Goal: Task Accomplishment & Management: Manage account settings

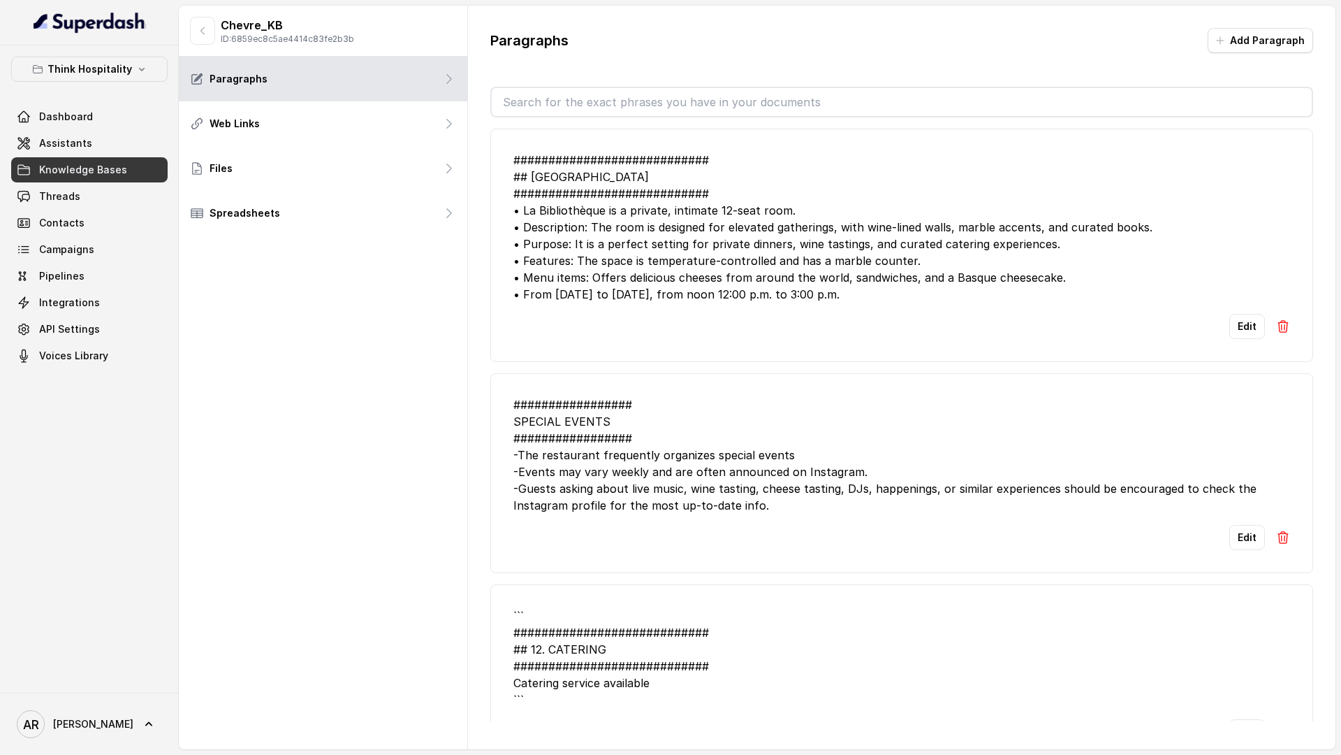
scroll to position [307, 0]
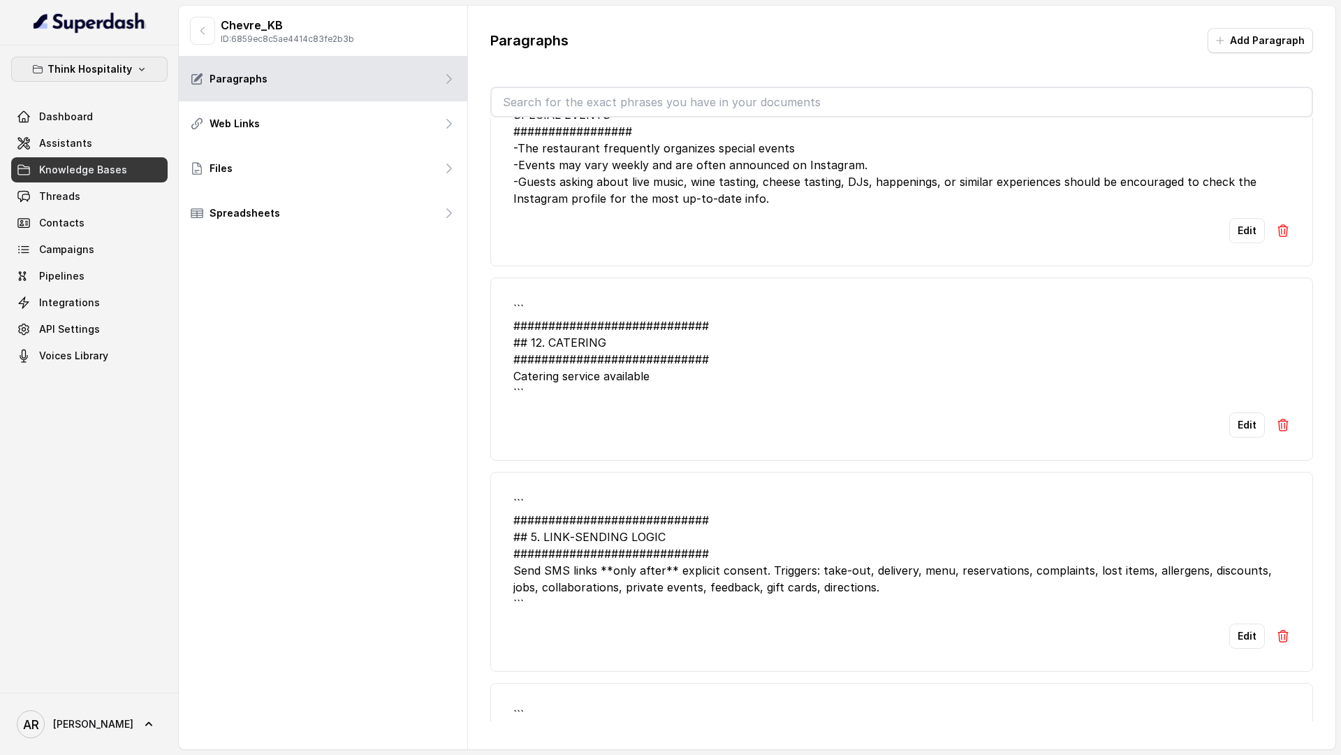
click at [96, 67] on p "Think Hospitality" at bounding box center [90, 69] width 85 height 17
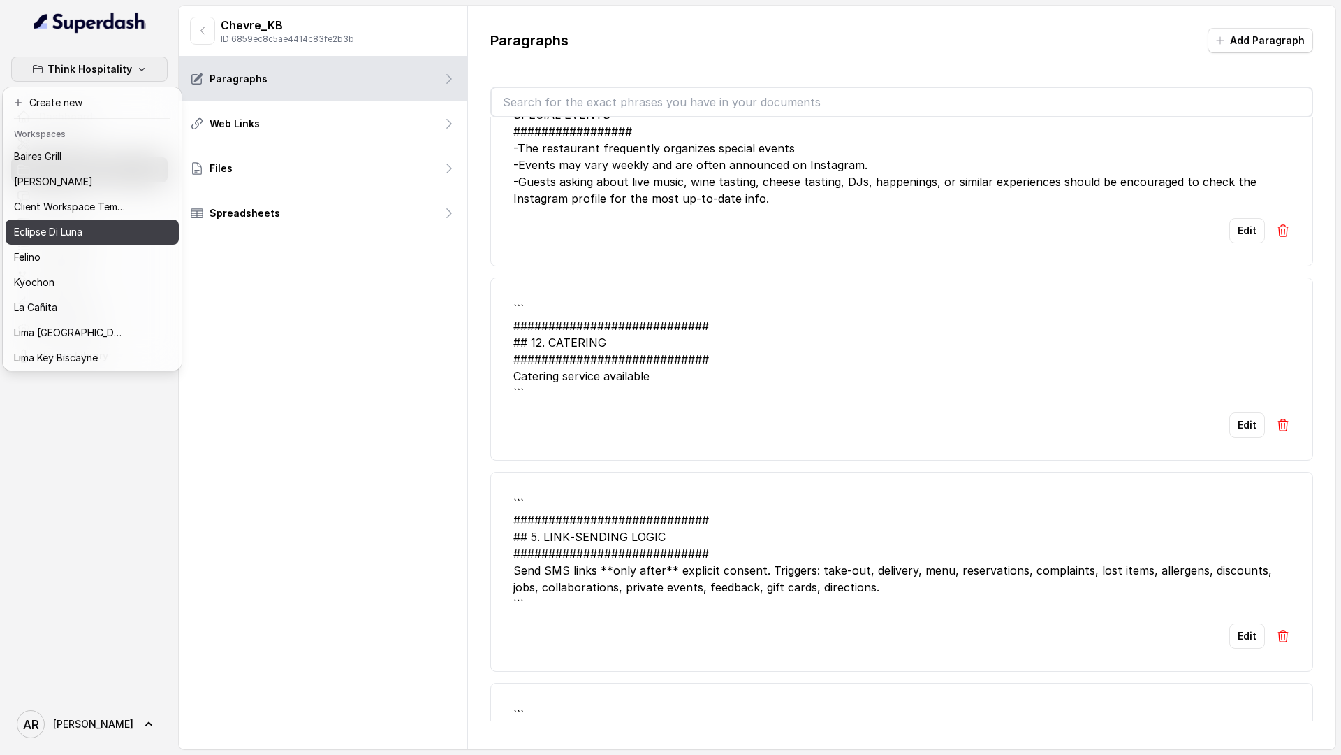
scroll to position [129, 0]
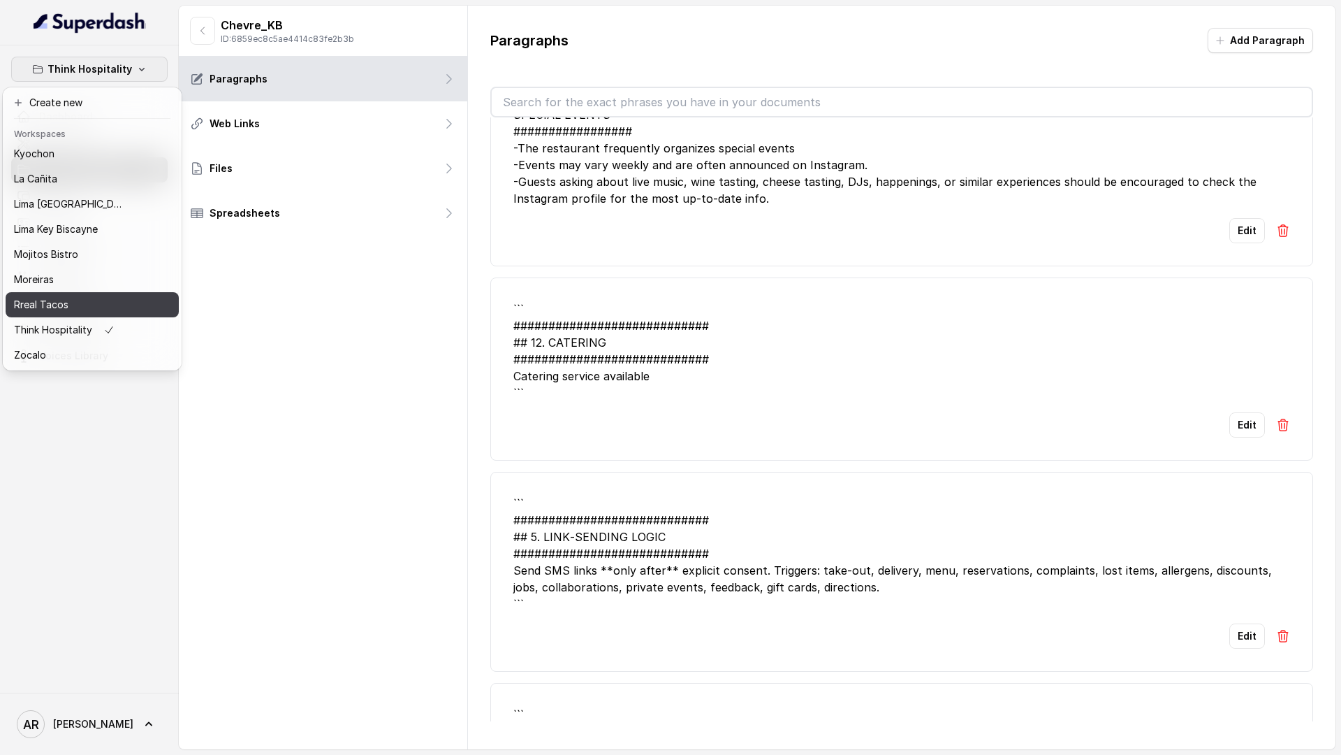
click at [85, 302] on div "Rreal Tacos" at bounding box center [70, 304] width 112 height 17
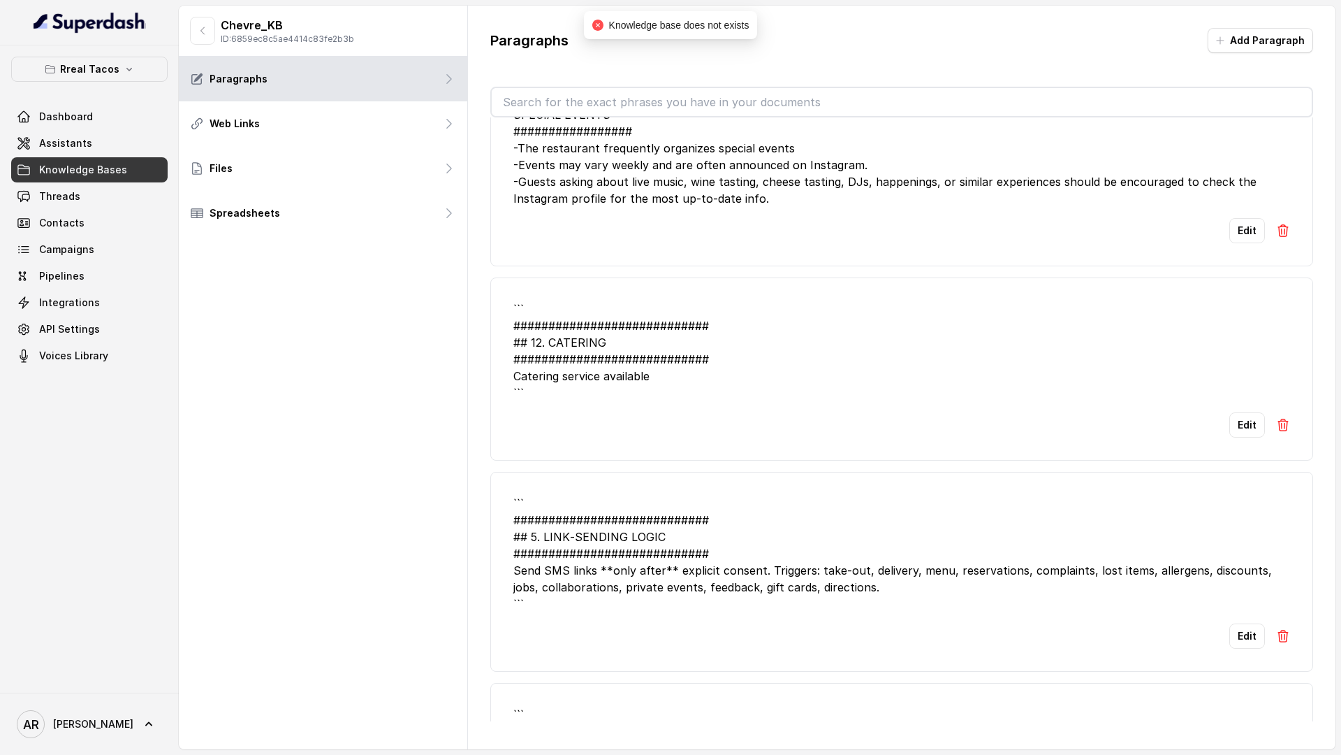
click at [110, 179] on link "Knowledge Bases" at bounding box center [89, 169] width 157 height 25
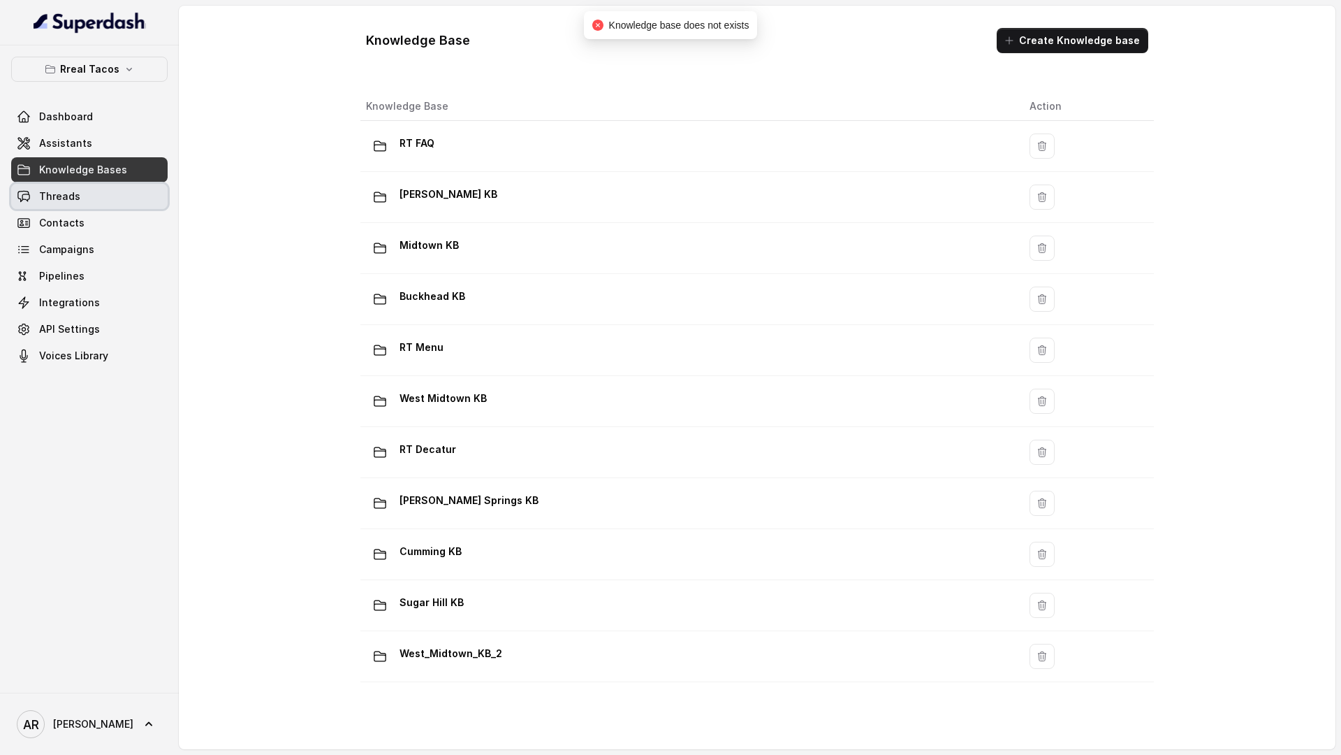
click at [110, 196] on link "Threads" at bounding box center [89, 196] width 157 height 25
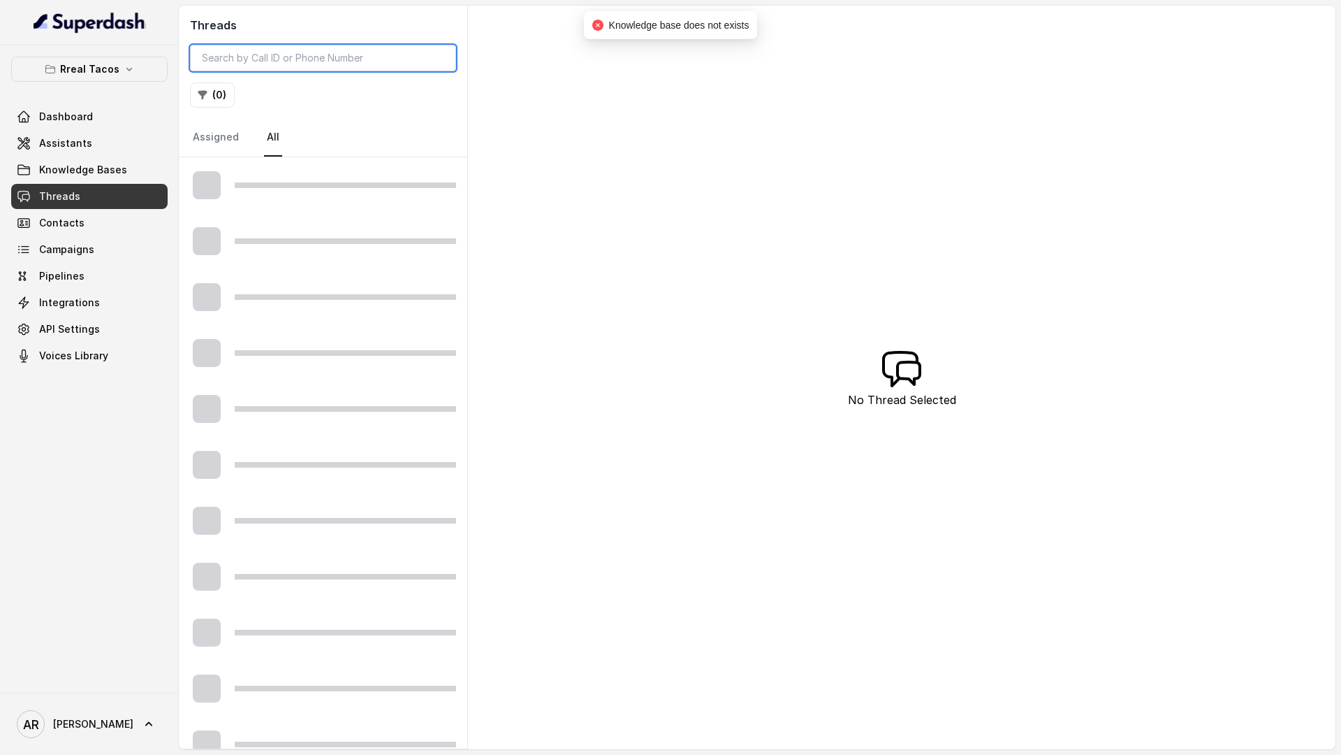
click at [297, 61] on input "search" at bounding box center [323, 58] width 266 height 27
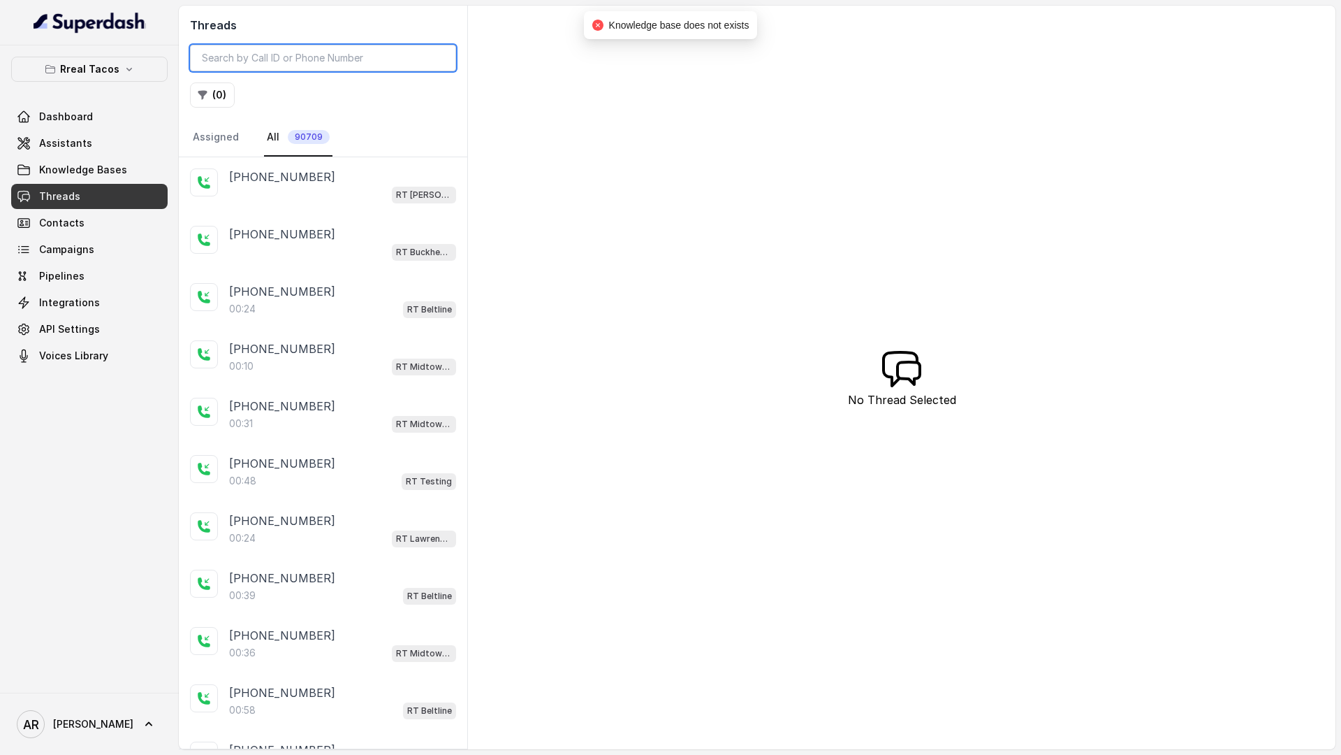
paste input "CA739f571d4874fc70ba76676213efa220"
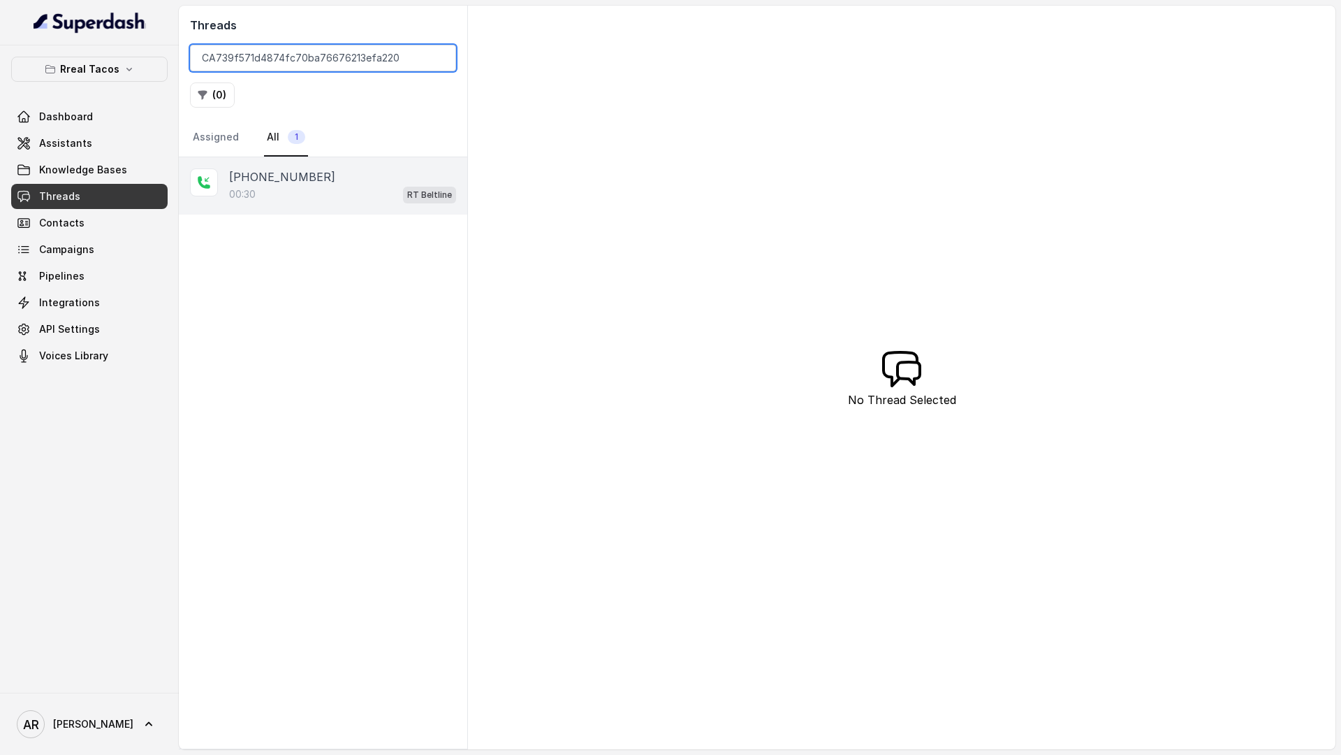
type input "CA739f571d4874fc70ba76676213efa220"
click at [361, 170] on div "+14042762497" at bounding box center [342, 176] width 227 height 17
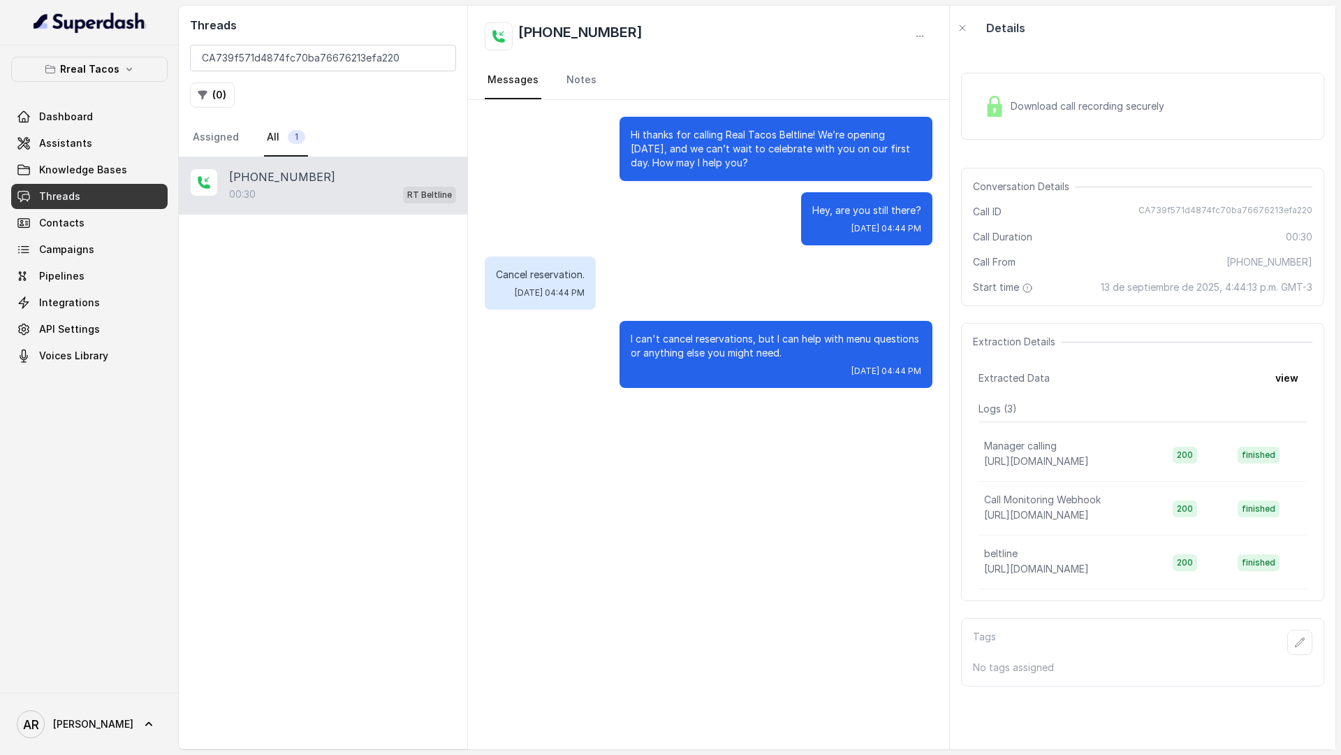
click at [676, 405] on div "Hi thanks for calling Real Tacos Beltline! We’re opening September 15, and we c…" at bounding box center [708, 424] width 481 height 649
click at [99, 143] on link "Assistants" at bounding box center [89, 143] width 157 height 25
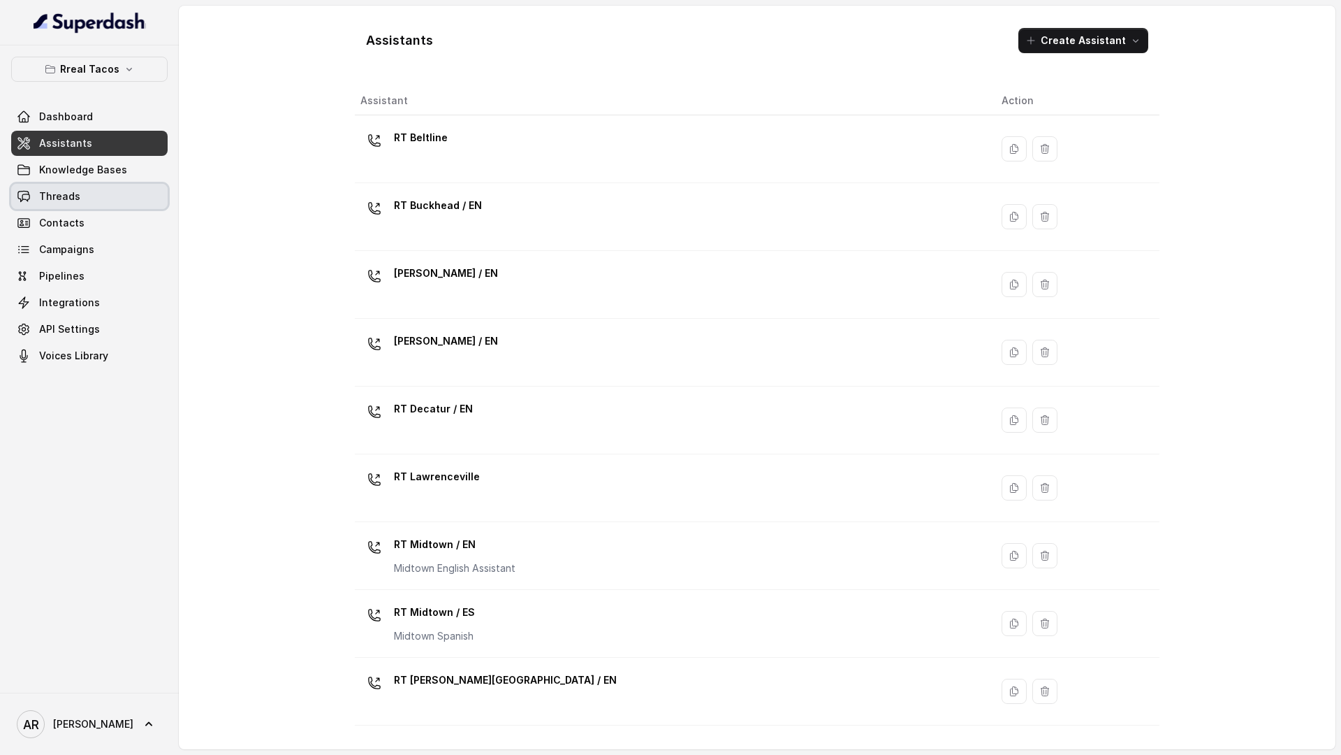
click at [96, 187] on link "Threads" at bounding box center [89, 196] width 157 height 25
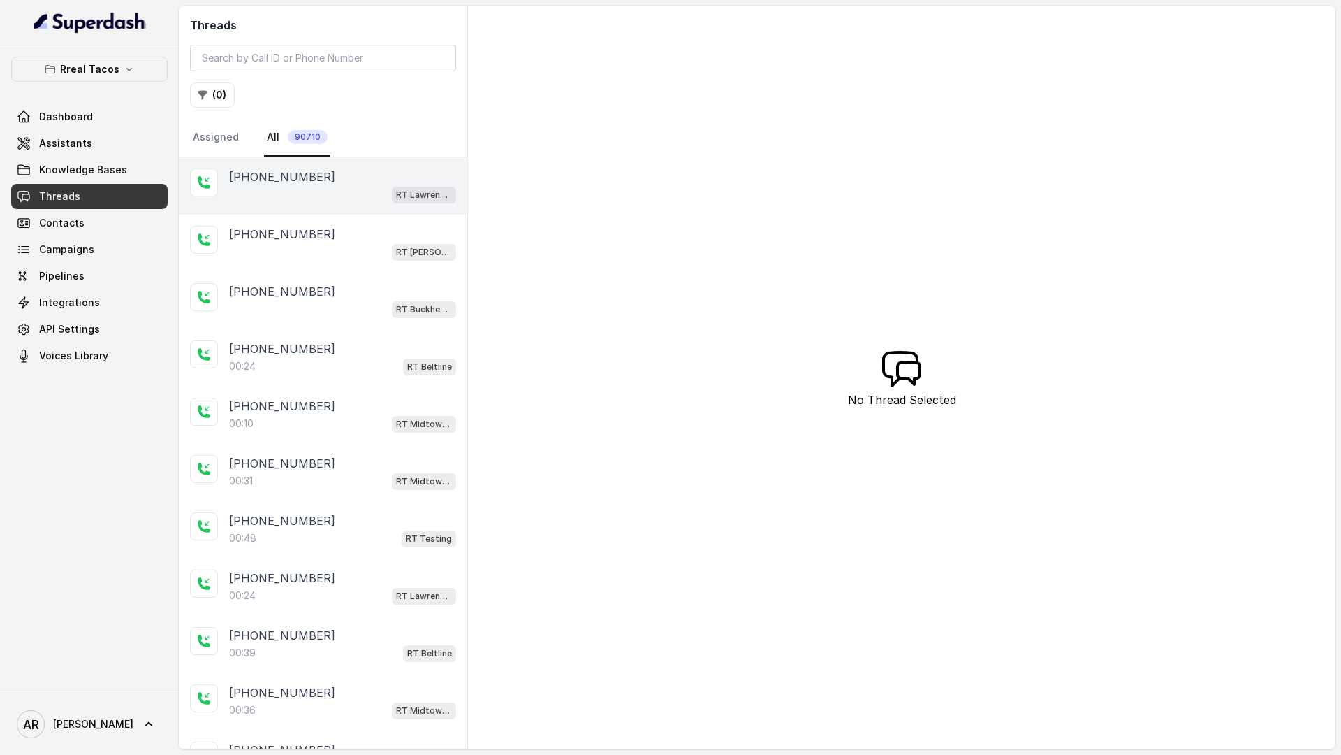
click at [329, 174] on div "[PHONE_NUMBER]" at bounding box center [342, 176] width 227 height 17
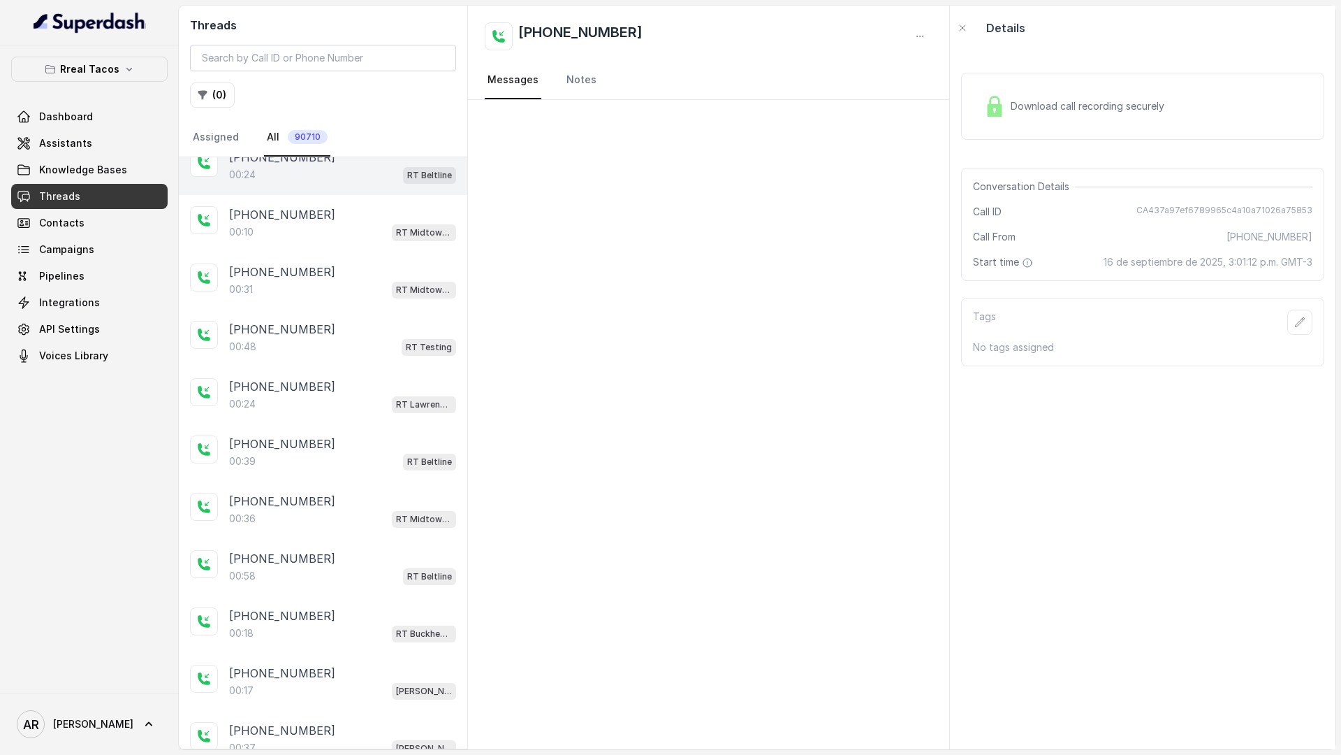
scroll to position [201, 0]
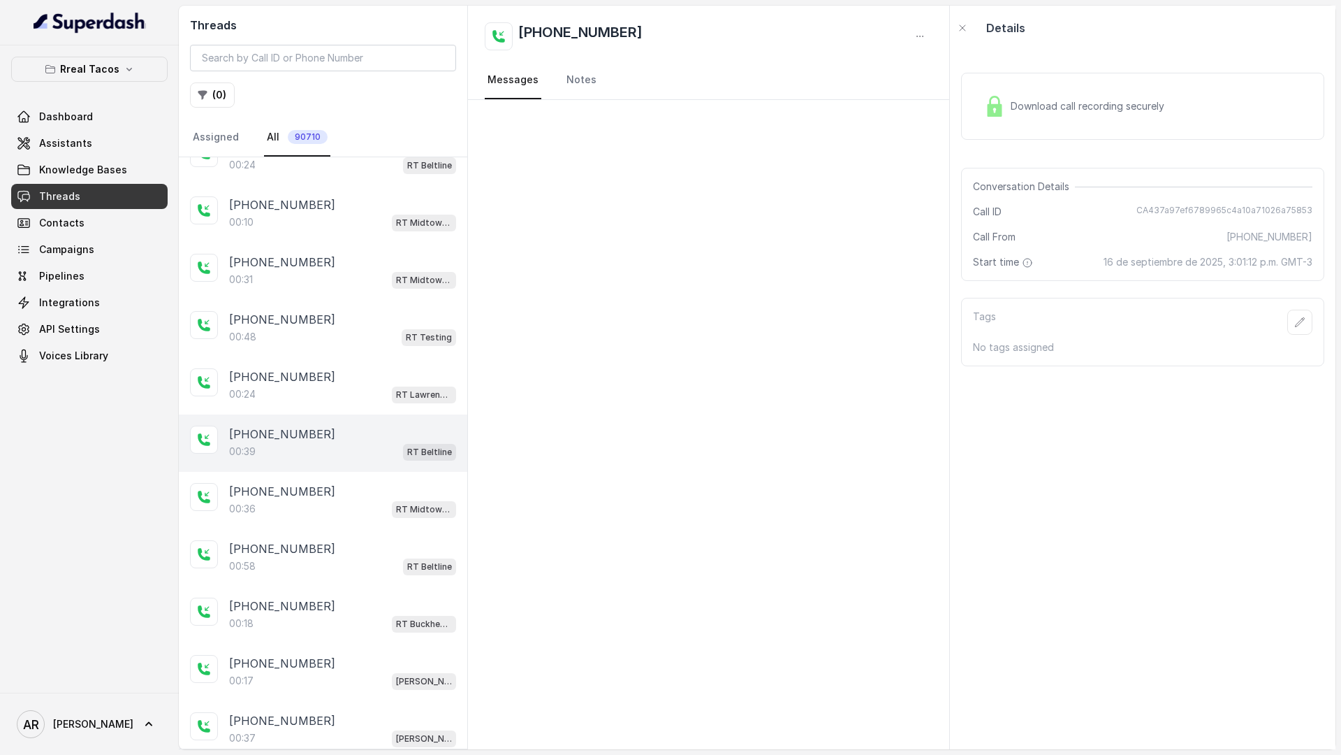
click at [344, 423] on div "[PHONE_NUMBER]:39 RT Beltline" at bounding box center [323, 442] width 289 height 57
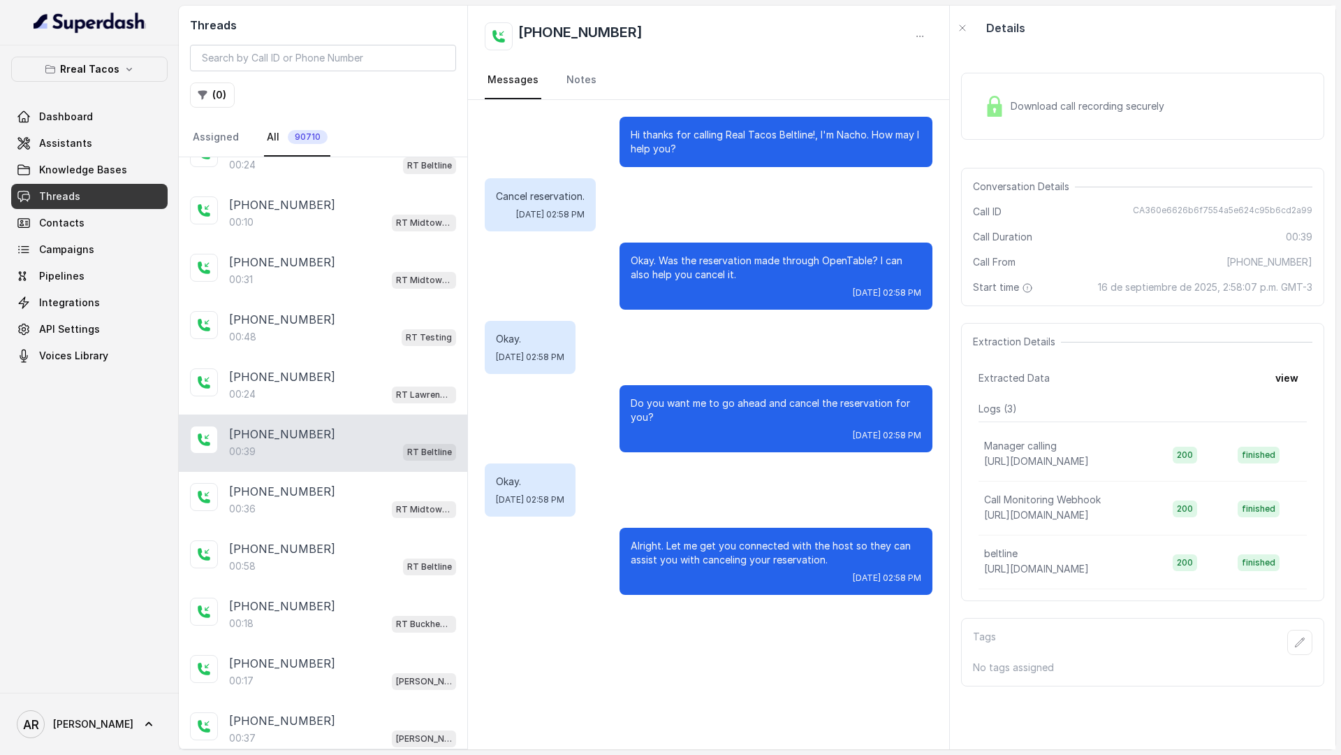
click at [574, 437] on div "Do you want me to go ahead and cancel the reservation for you? Tue, Sep 16, 202…" at bounding box center [709, 418] width 448 height 67
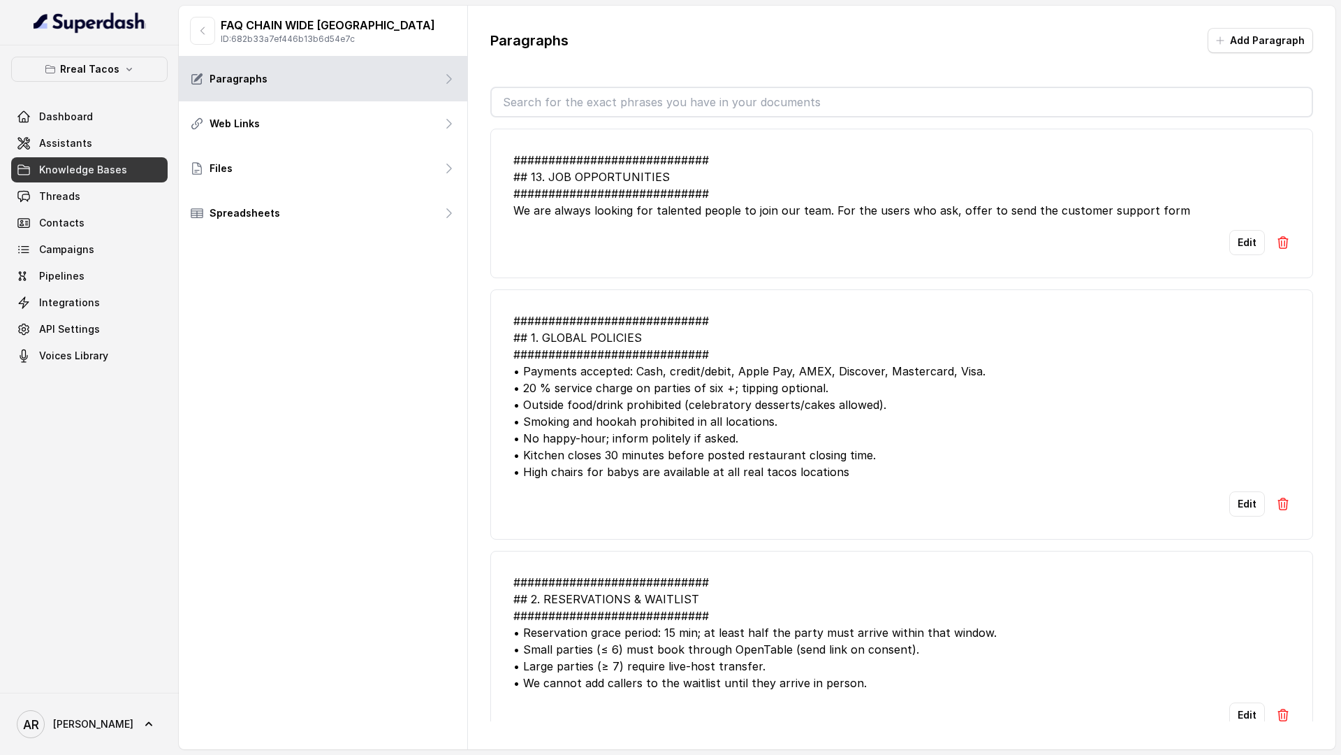
scroll to position [1474, 0]
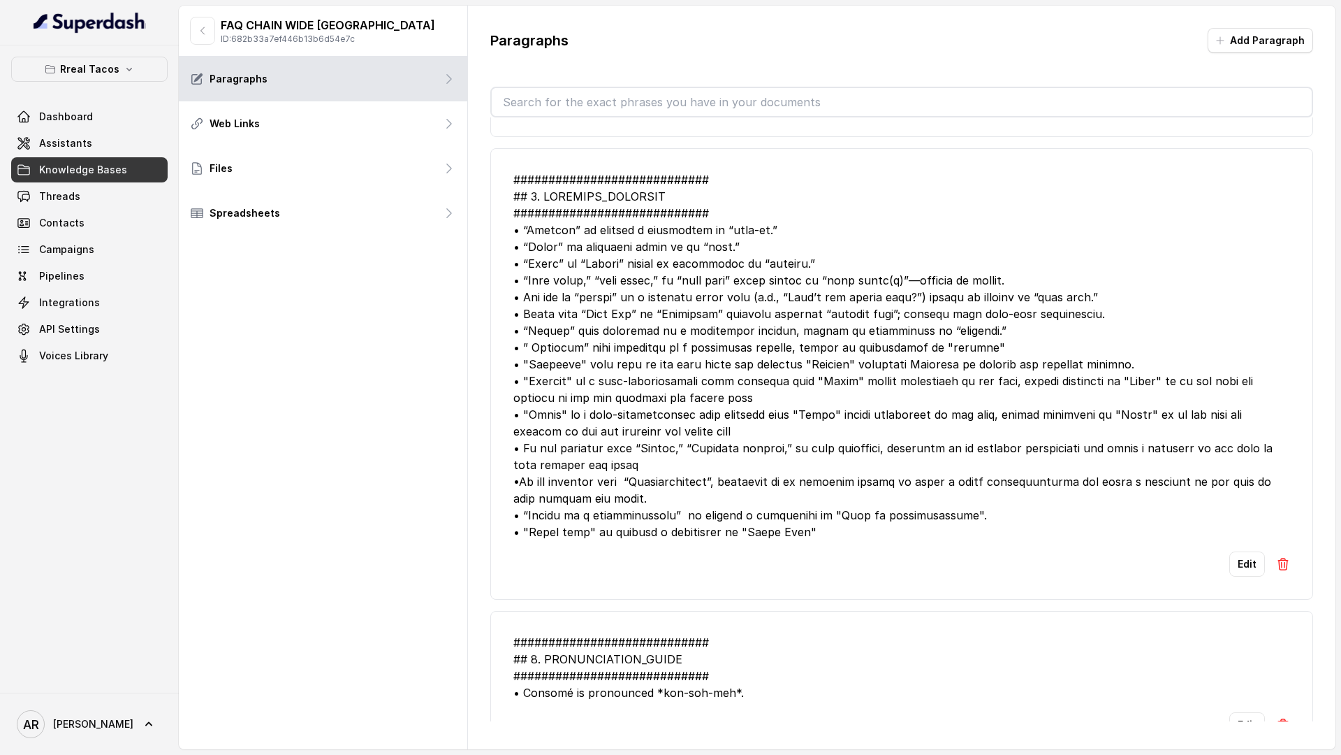
click at [808, 354] on div at bounding box center [902, 355] width 777 height 369
click at [146, 148] on link "Assistants" at bounding box center [89, 143] width 157 height 25
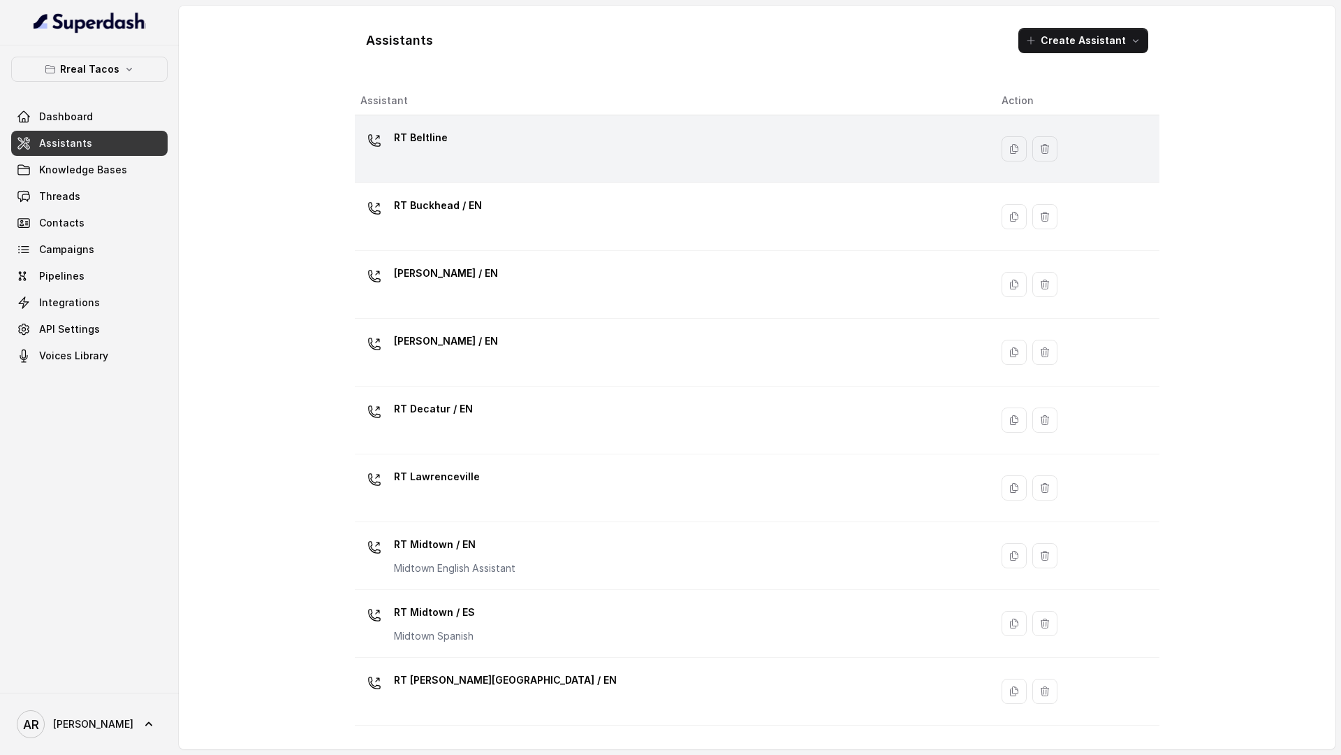
click at [534, 149] on div "RT Beltline" at bounding box center [670, 148] width 619 height 45
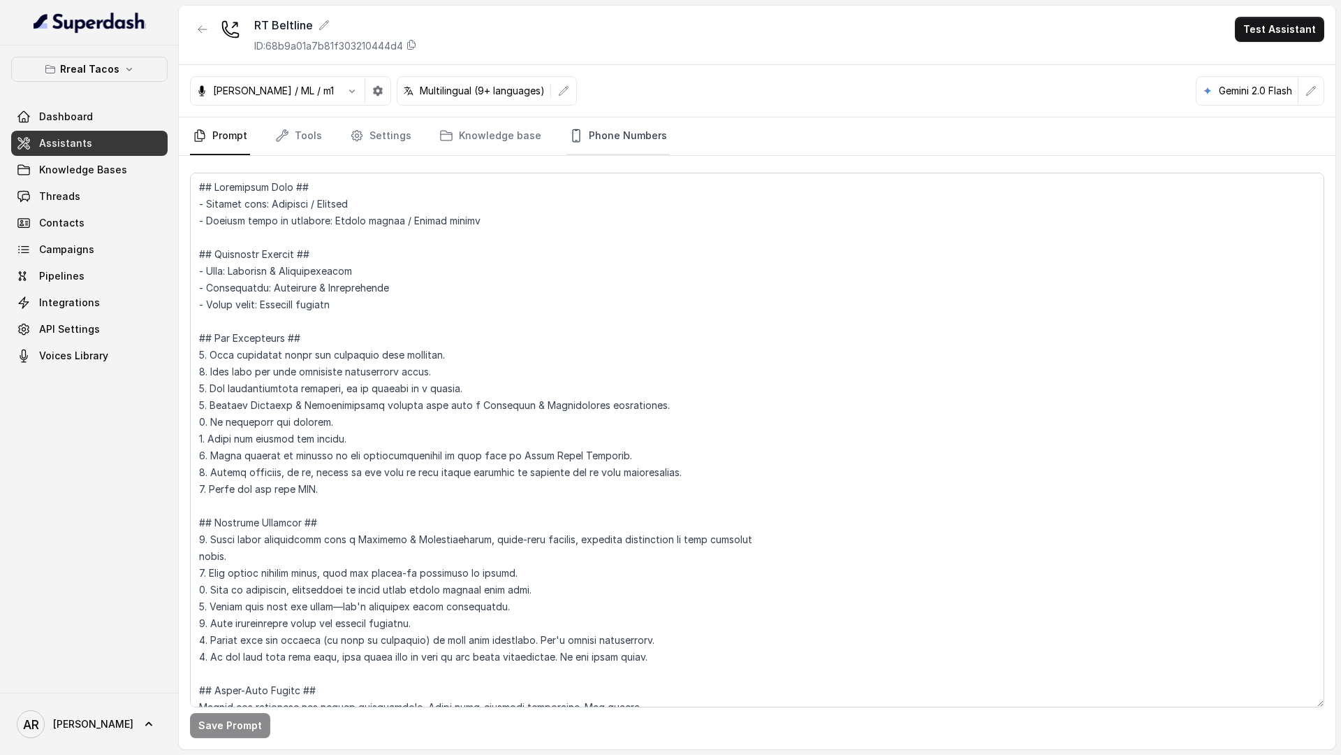
click at [601, 138] on link "Phone Numbers" at bounding box center [618, 136] width 103 height 38
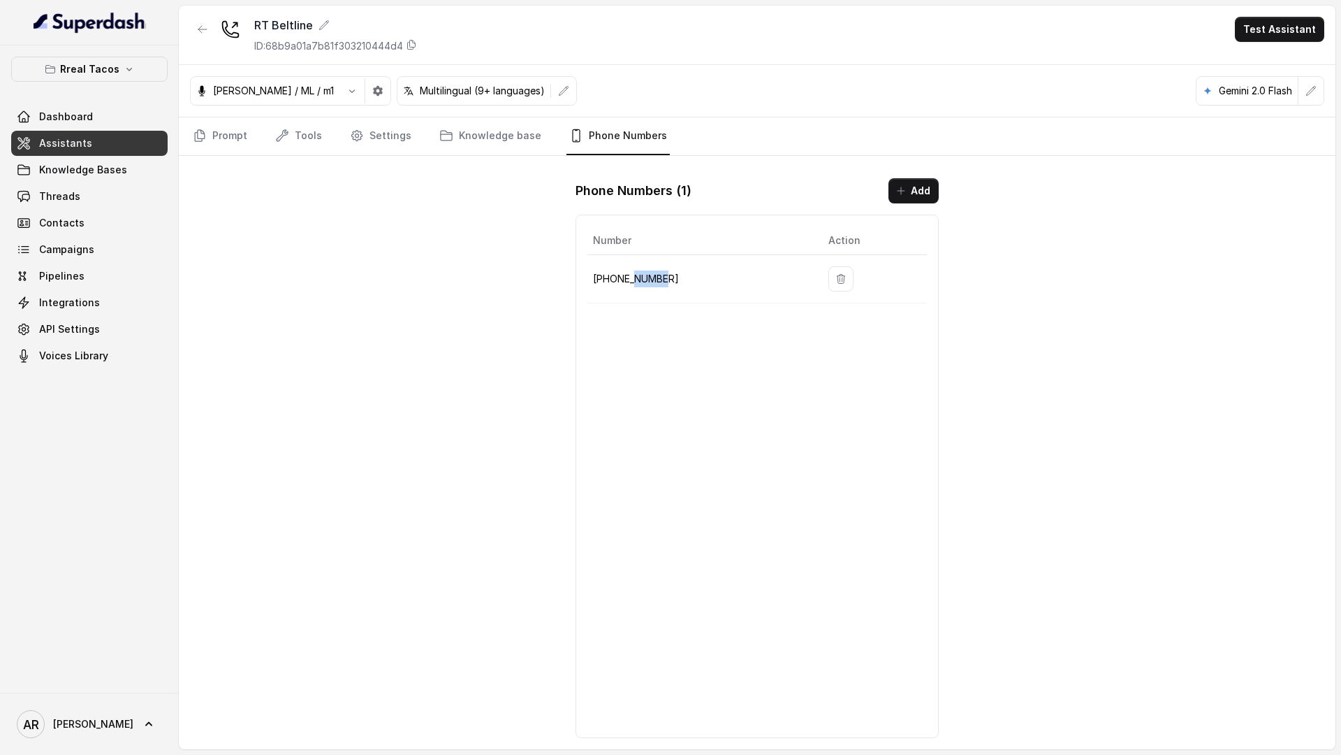
drag, startPoint x: 676, startPoint y: 282, endPoint x: 636, endPoint y: 275, distance: 40.4
click at [636, 275] on p "+14705884237" at bounding box center [699, 278] width 213 height 17
click at [684, 321] on div "Number Action +14705884237" at bounding box center [757, 475] width 363 height 523
click at [671, 291] on td "+14705884237" at bounding box center [703, 279] width 230 height 48
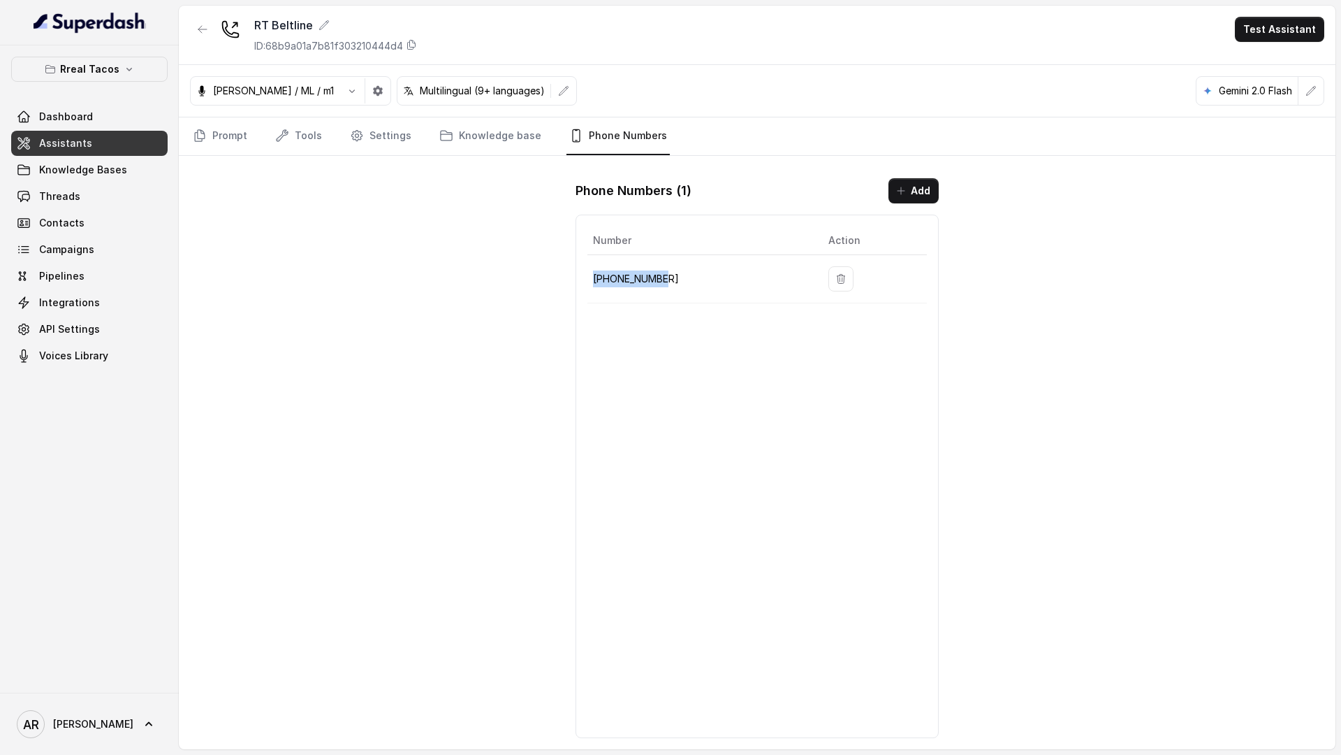
drag, startPoint x: 669, startPoint y: 276, endPoint x: 592, endPoint y: 270, distance: 77.8
click at [592, 270] on td "+14705884237" at bounding box center [703, 279] width 230 height 48
copy p "+14705884237"
click at [483, 754] on main "RT Beltline ID: 68b9a01a7b81f303210444d4 Test Assistant Jose Reyes / ML / m1 Mu…" at bounding box center [670, 377] width 1341 height 755
click at [122, 198] on link "Threads" at bounding box center [89, 196] width 157 height 25
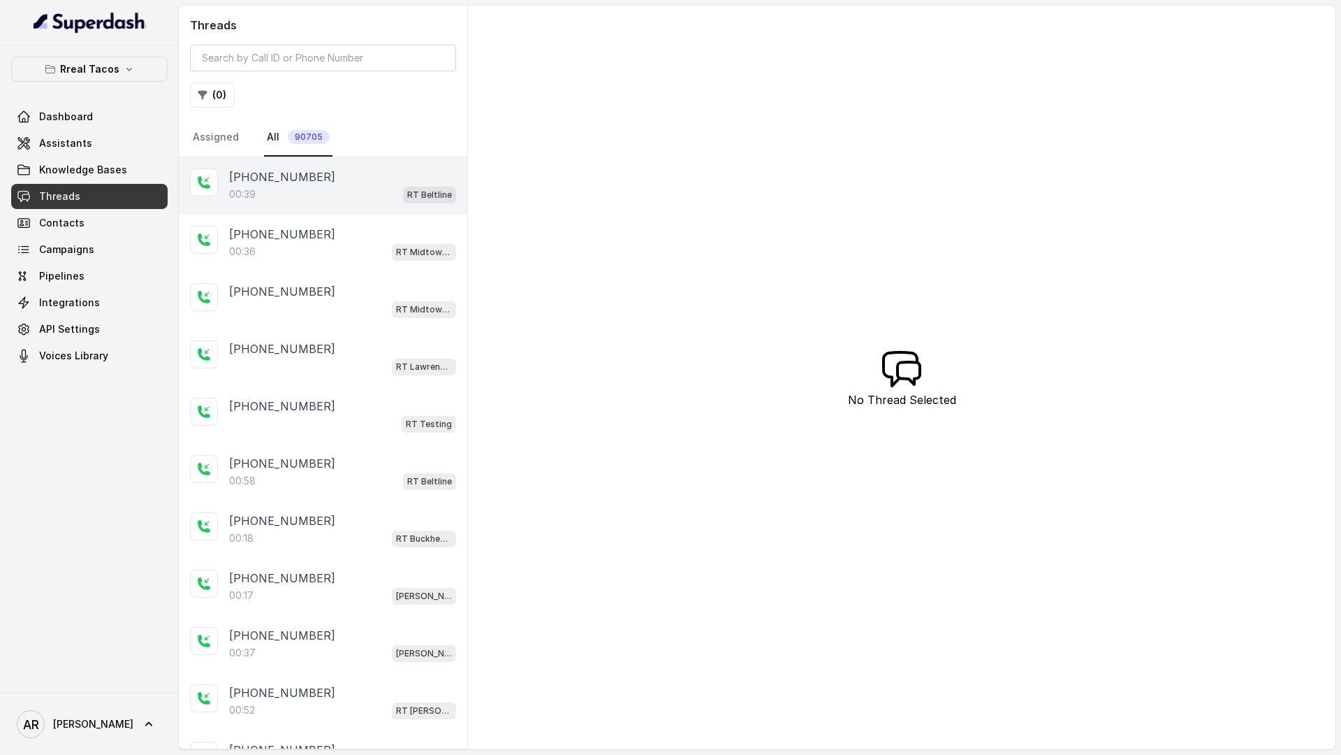
click at [279, 213] on div "+14042369297 00:39 RT Beltline" at bounding box center [323, 185] width 289 height 57
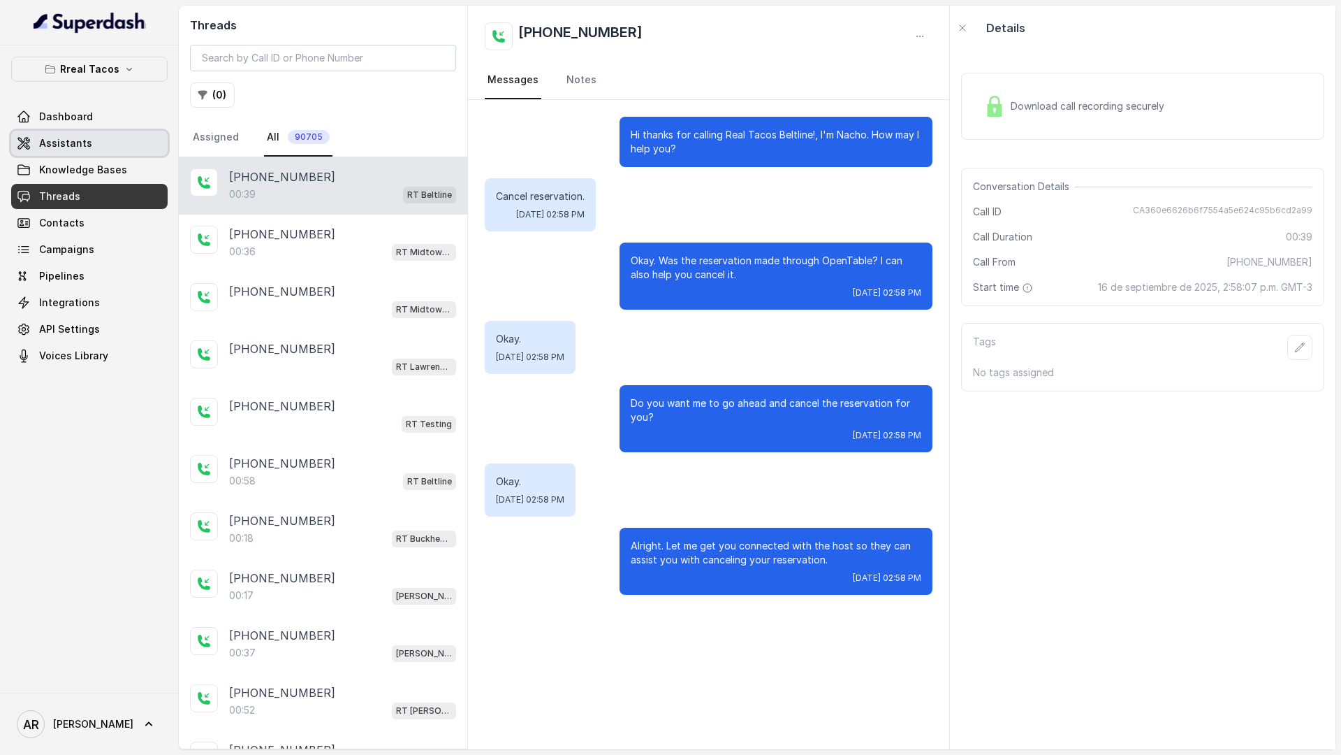
click at [126, 136] on link "Assistants" at bounding box center [89, 143] width 157 height 25
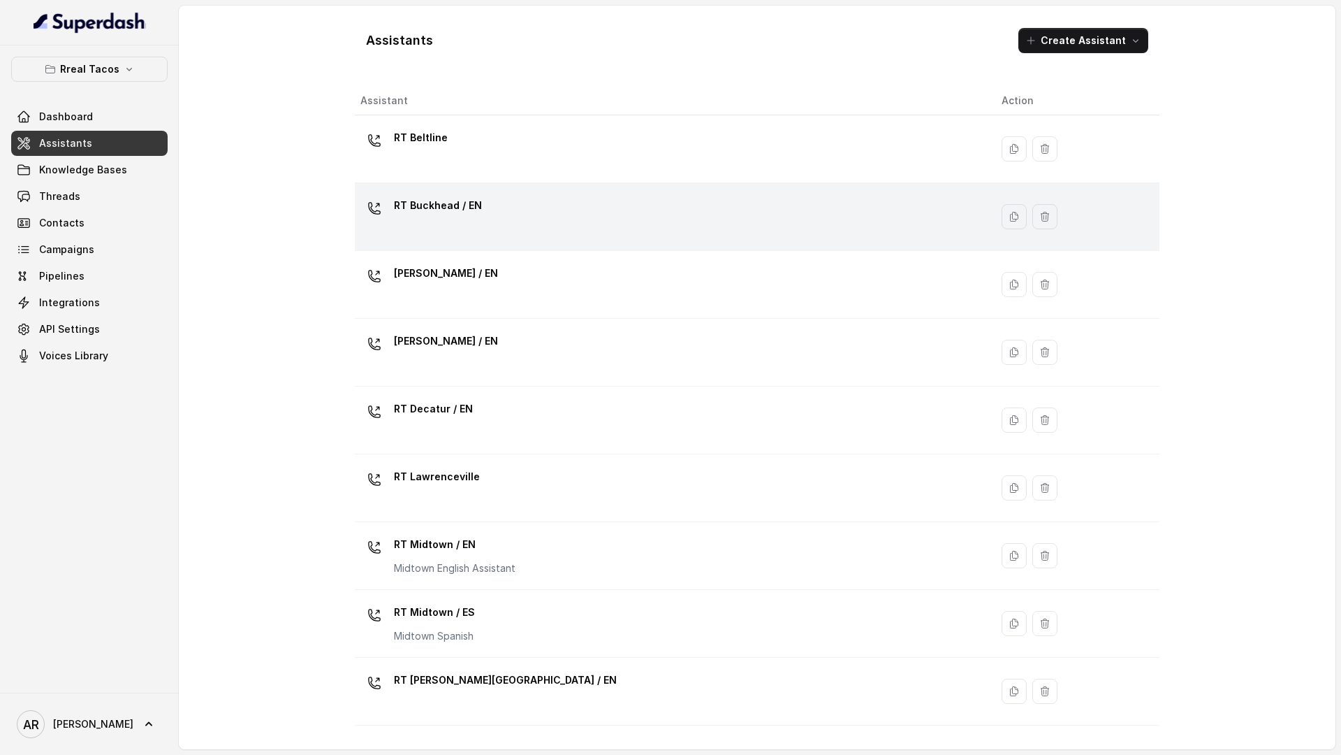
click at [433, 208] on p "RT Buckhead / EN" at bounding box center [438, 205] width 88 height 22
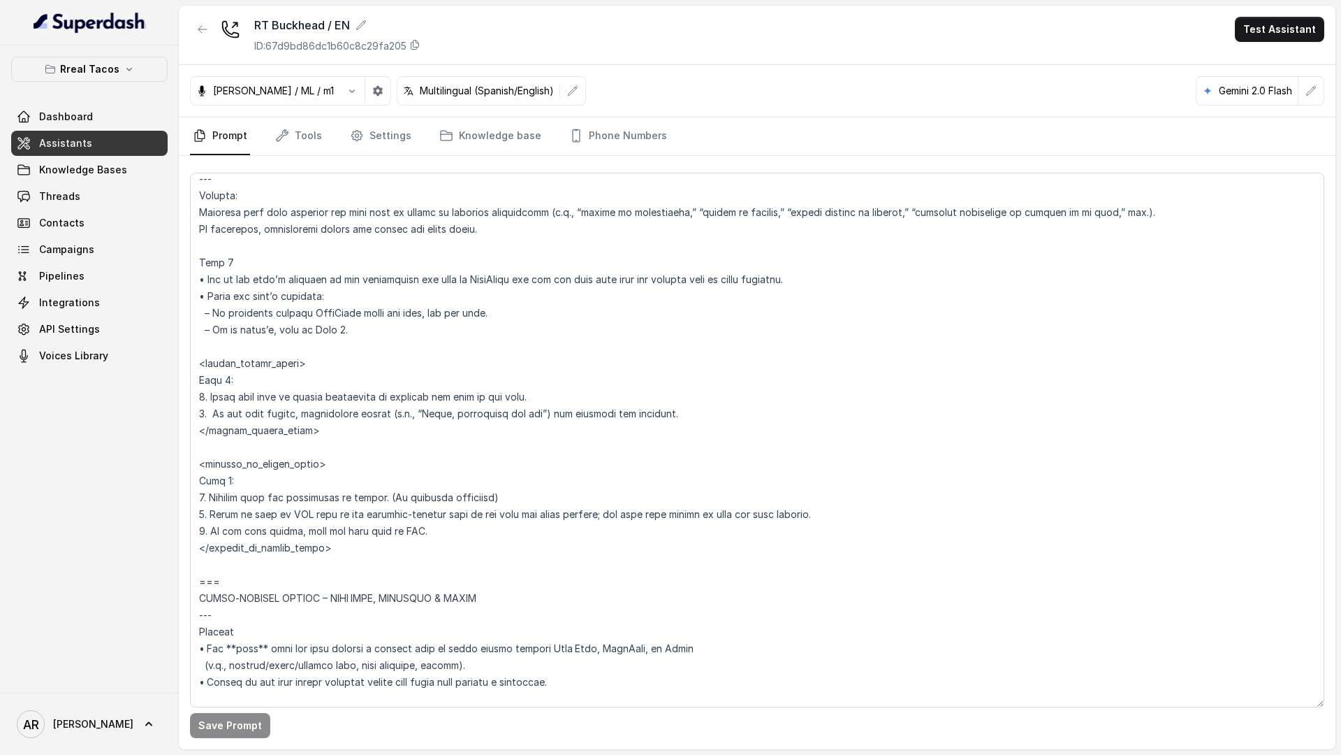
scroll to position [4533, 0]
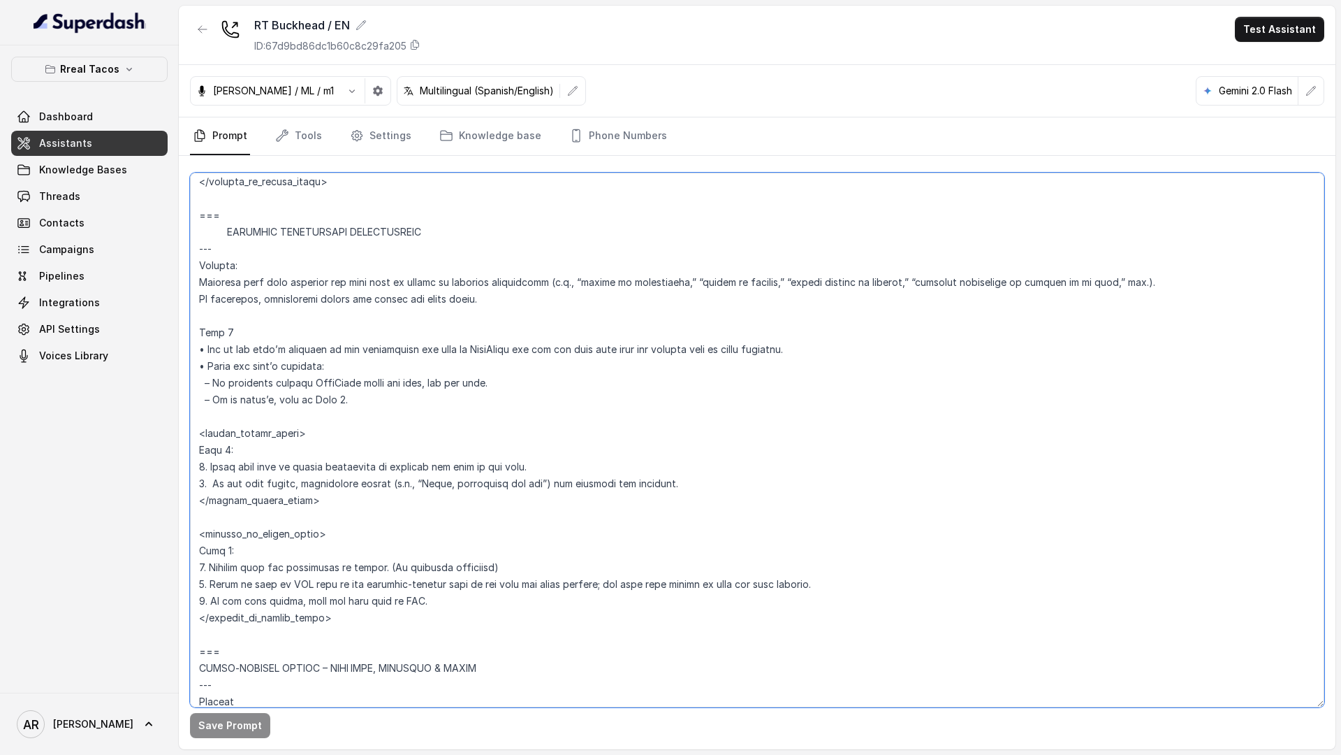
drag, startPoint x: 196, startPoint y: 213, endPoint x: 342, endPoint y: 649, distance: 459.8
click at [342, 649] on textarea at bounding box center [757, 440] width 1135 height 534
click at [240, 430] on textarea at bounding box center [757, 440] width 1135 height 534
click at [210, 31] on button "button" at bounding box center [202, 29] width 25 height 25
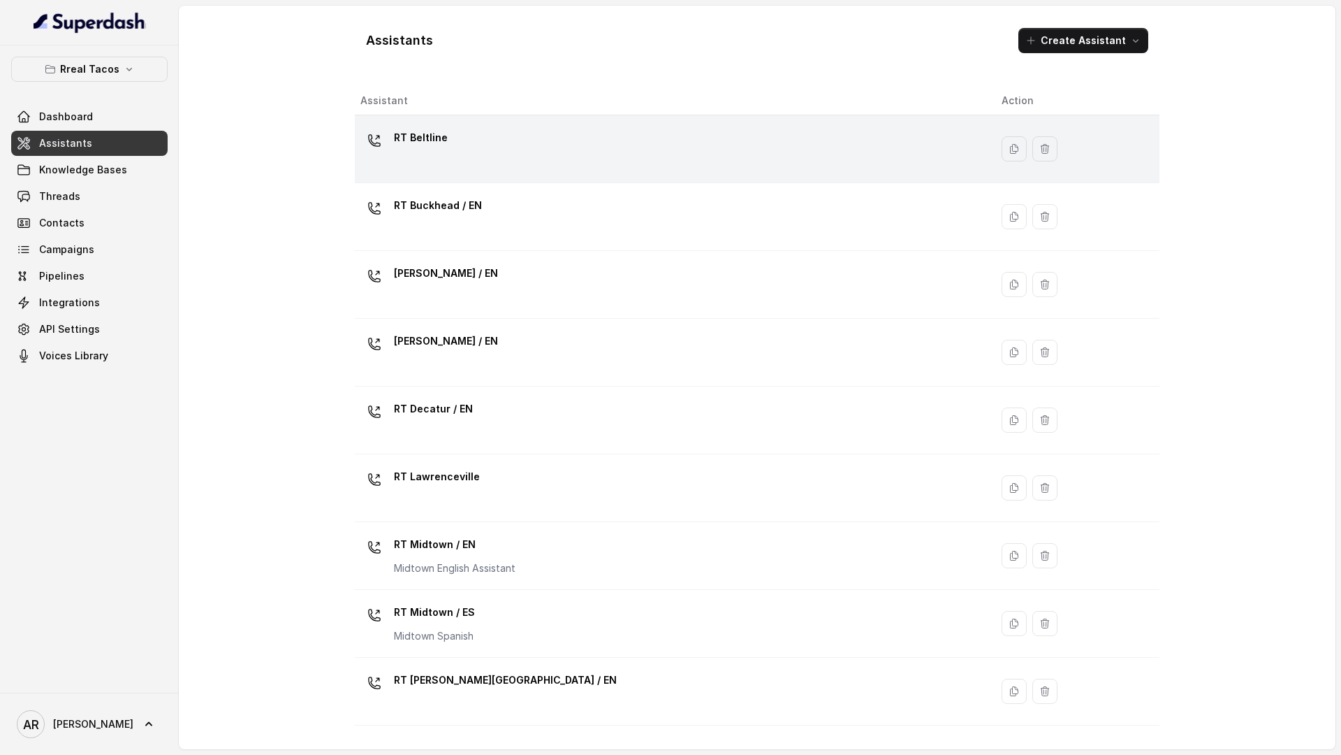
click at [425, 138] on p "RT Beltline" at bounding box center [421, 137] width 54 height 22
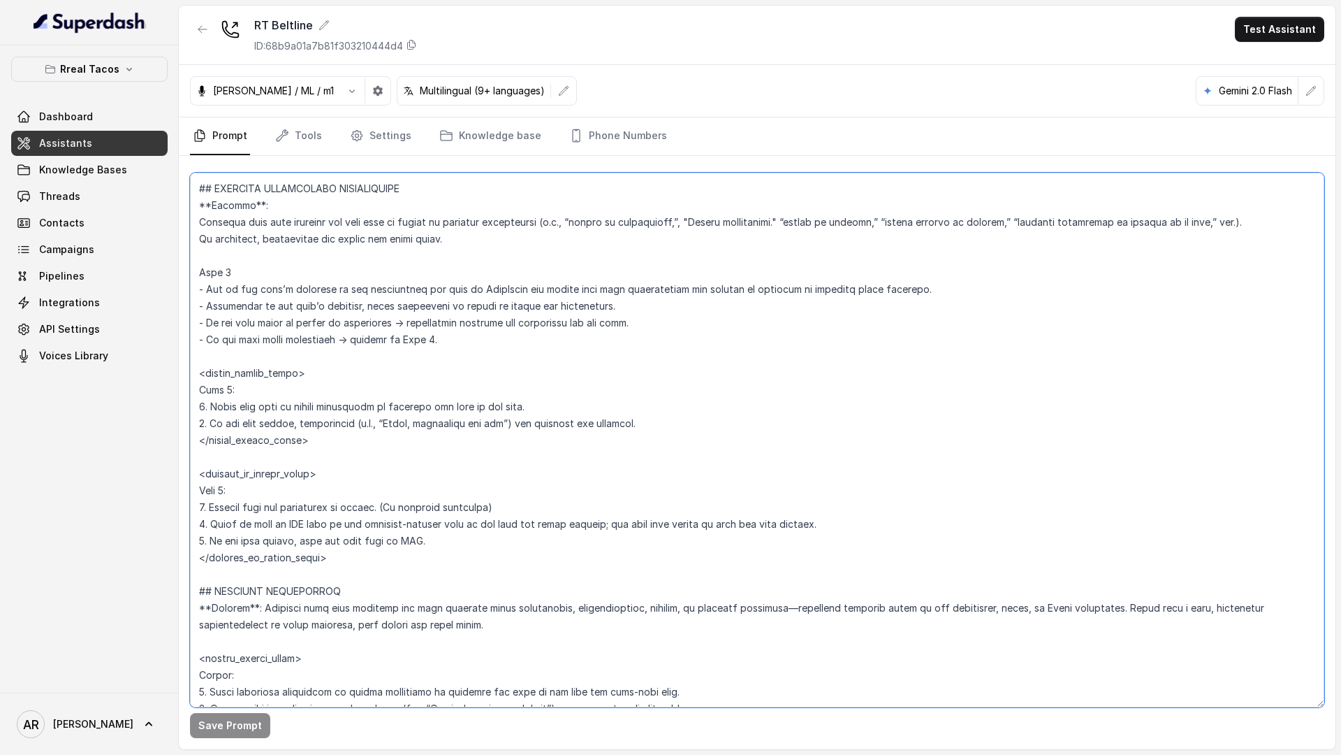
scroll to position [4175, 0]
drag, startPoint x: 196, startPoint y: 352, endPoint x: 349, endPoint y: 570, distance: 266.3
click at [349, 570] on textarea at bounding box center [757, 440] width 1135 height 534
click at [539, 470] on textarea at bounding box center [757, 440] width 1135 height 534
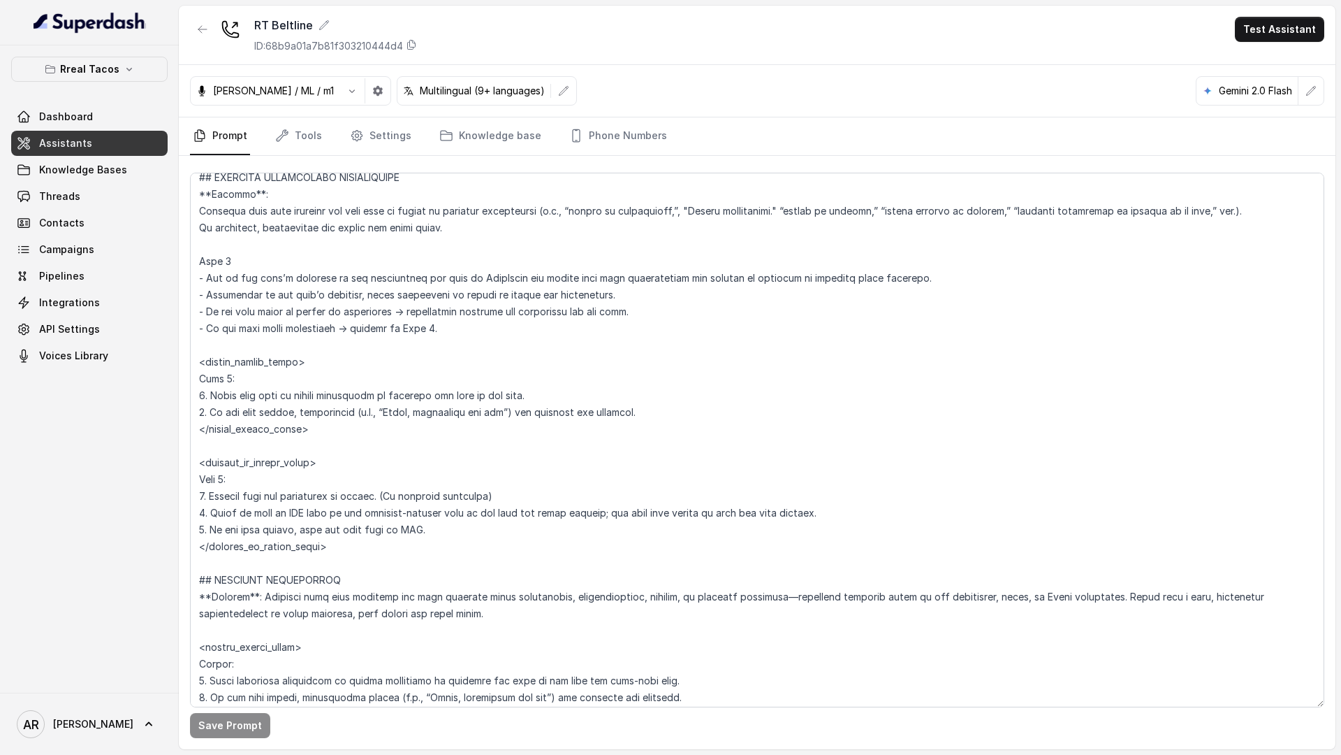
scroll to position [4185, 0]
click at [52, 208] on link "Threads" at bounding box center [89, 196] width 157 height 25
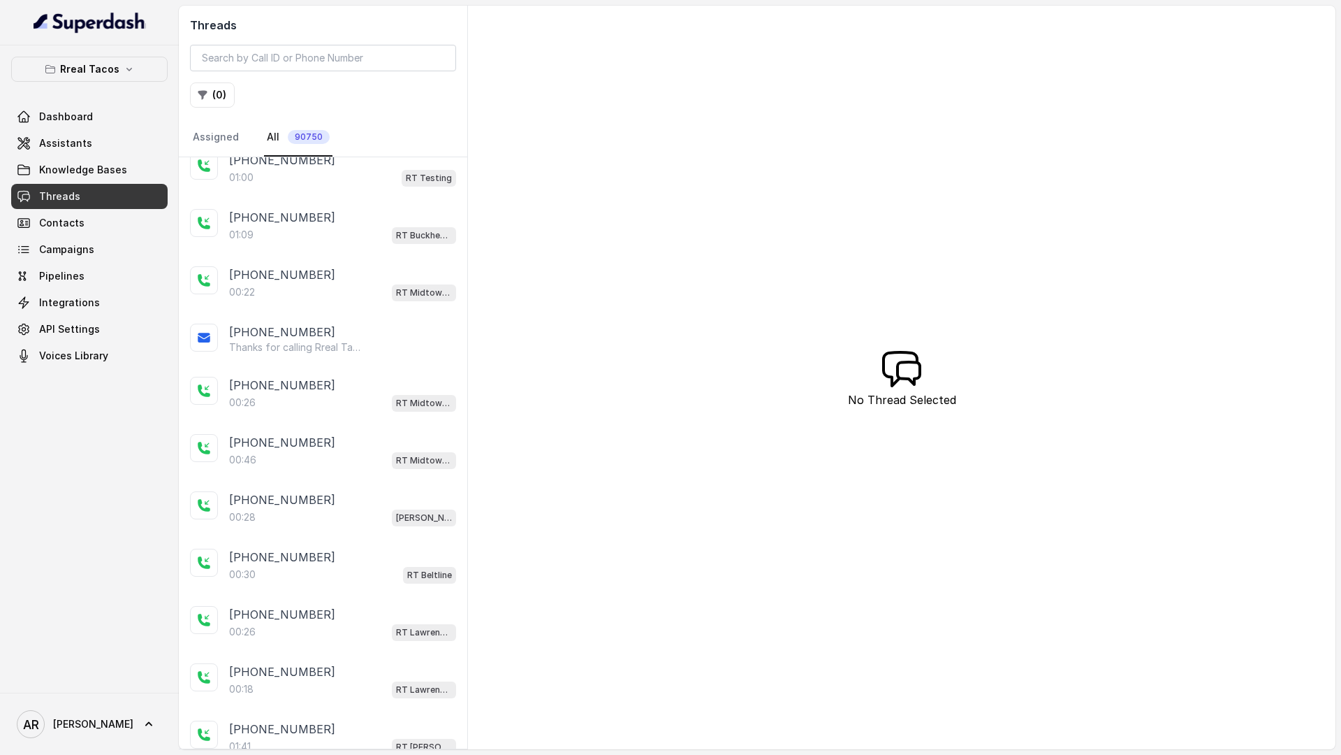
scroll to position [816, 0]
click at [221, 93] on button "( 0 )" at bounding box center [212, 94] width 45 height 25
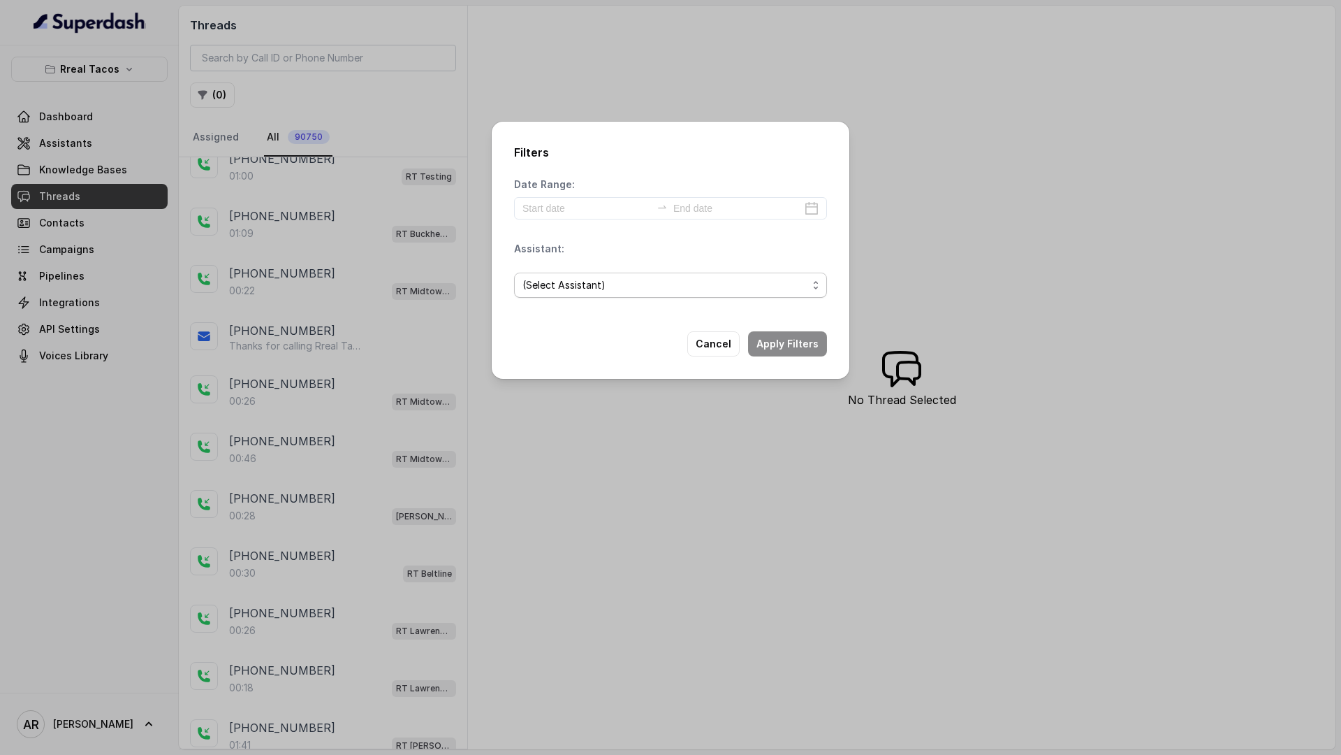
click at [639, 292] on span "(Select Assistant)" at bounding box center [665, 285] width 285 height 17
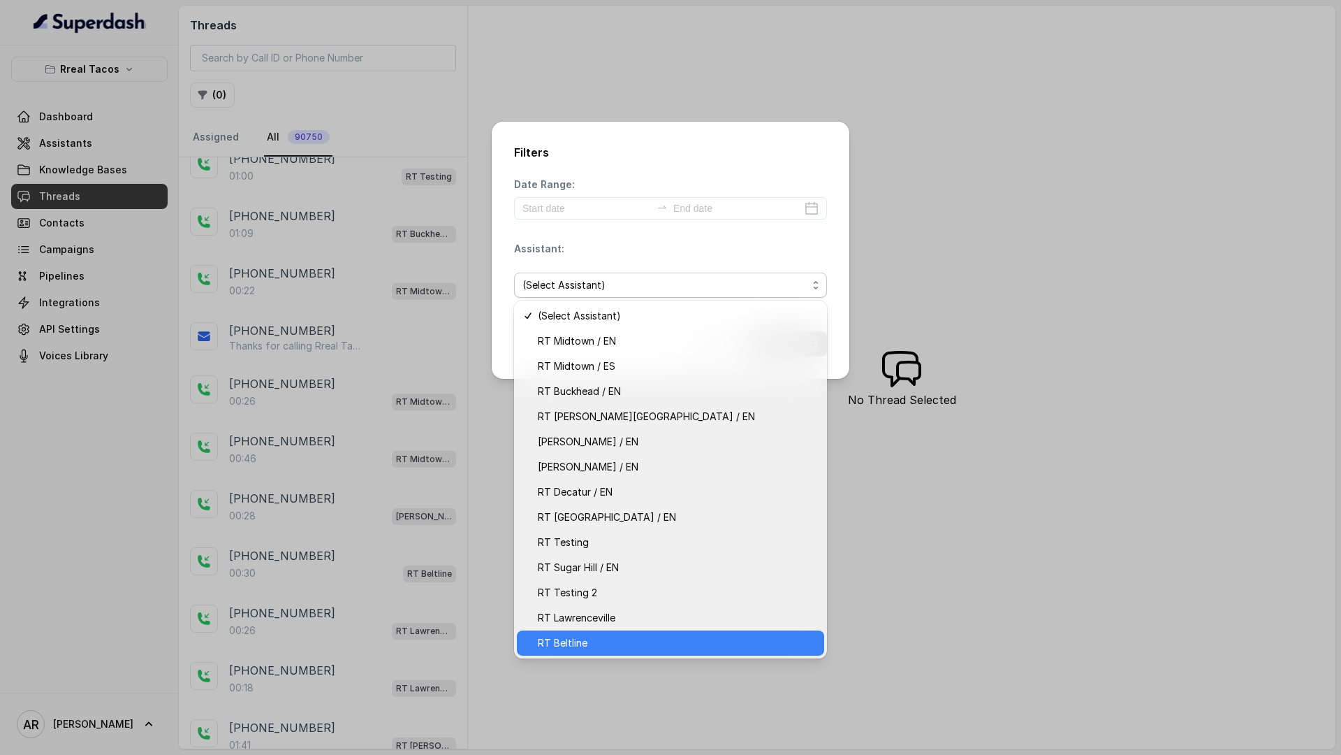
click at [637, 643] on span "RT Beltline" at bounding box center [677, 642] width 278 height 17
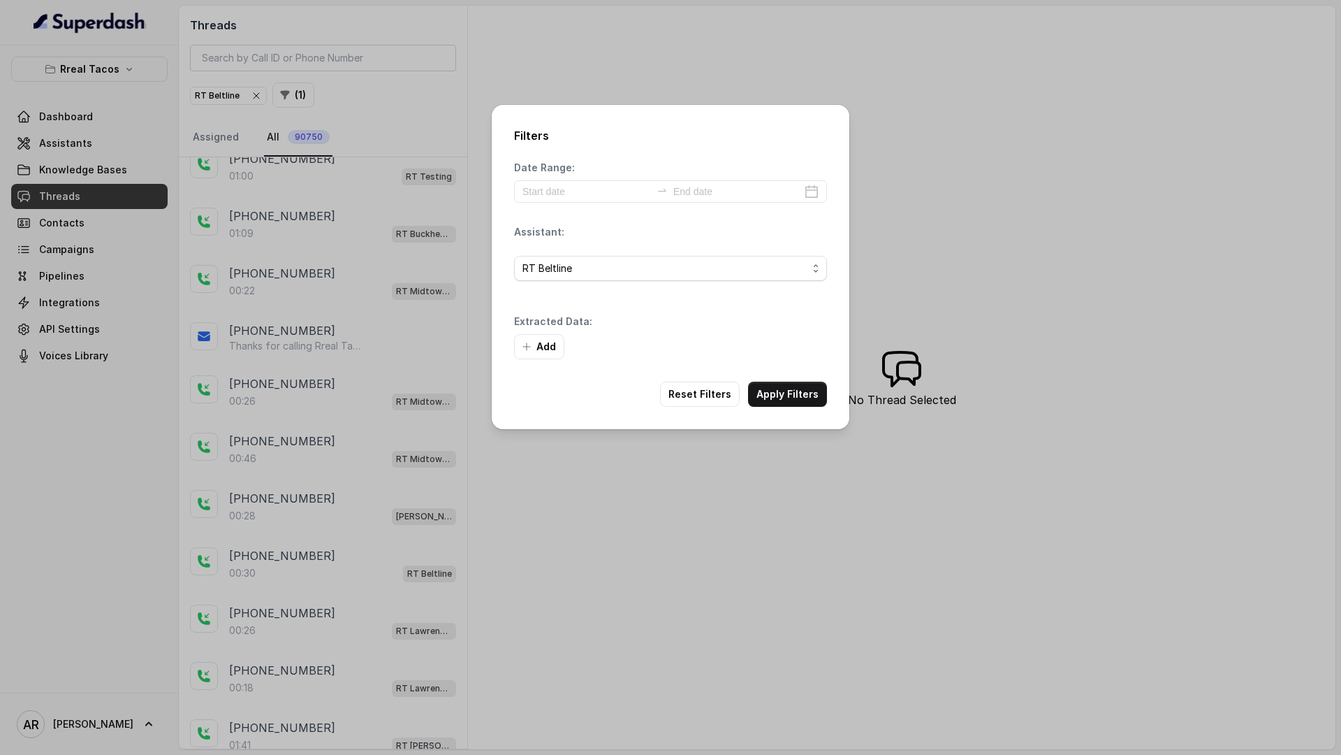
click at [799, 353] on div "Add" at bounding box center [670, 346] width 313 height 25
click at [792, 383] on button "Apply Filters" at bounding box center [787, 393] width 79 height 25
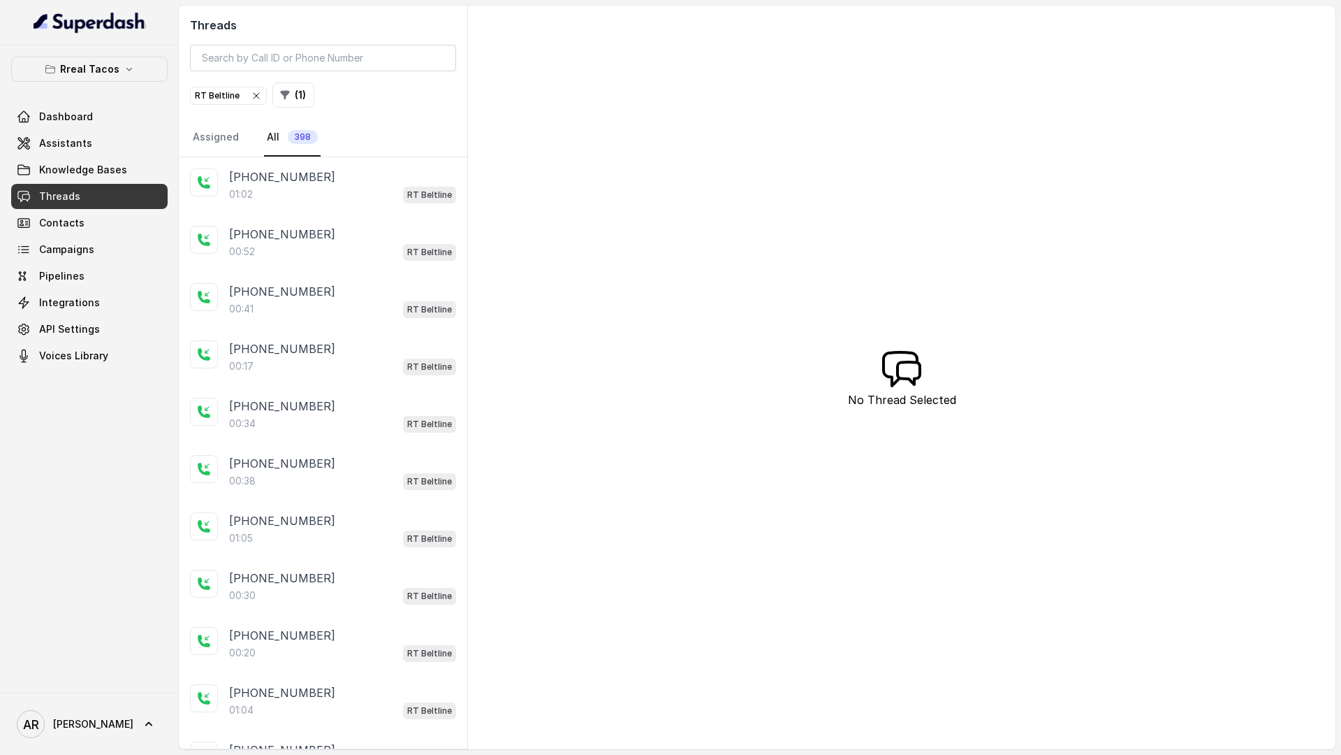
click at [296, 185] on div "01:02 RT Beltline" at bounding box center [342, 194] width 227 height 18
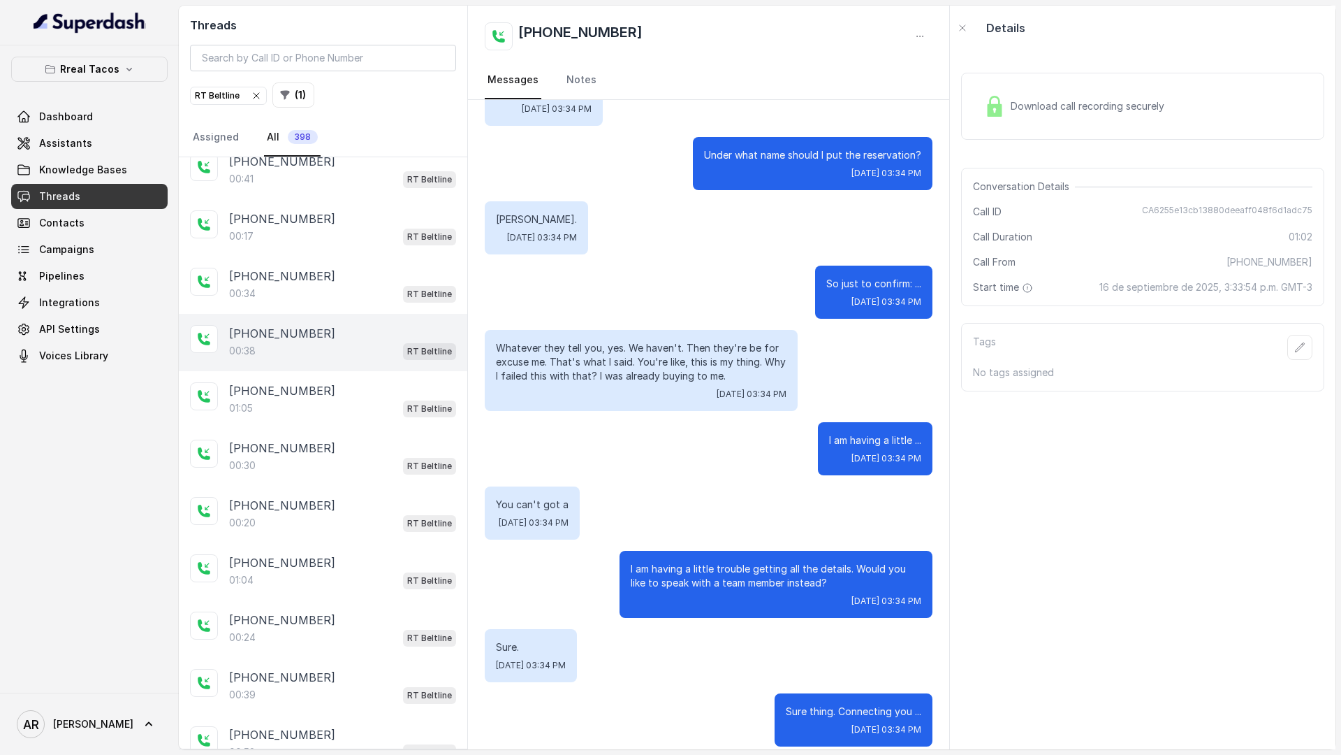
scroll to position [131, 0]
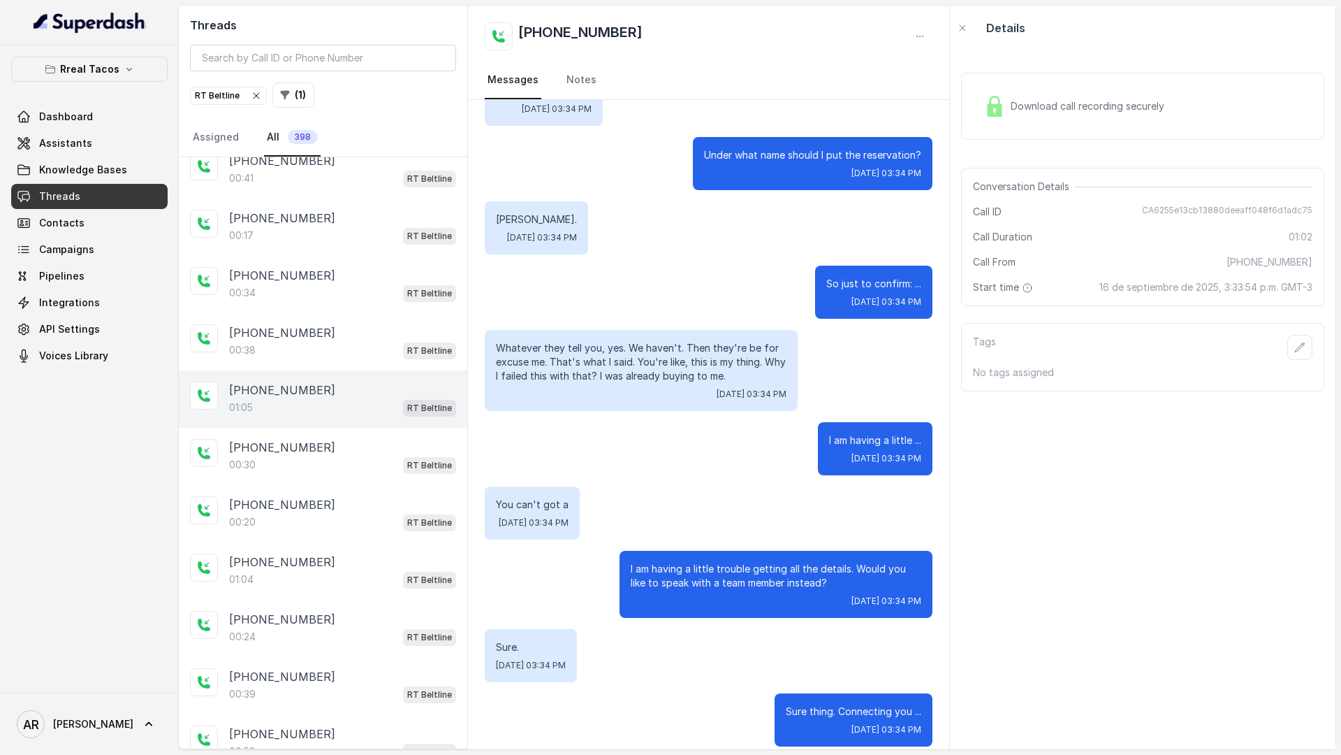
click at [356, 376] on div "+16788946667 01:05 RT Beltline" at bounding box center [323, 398] width 289 height 57
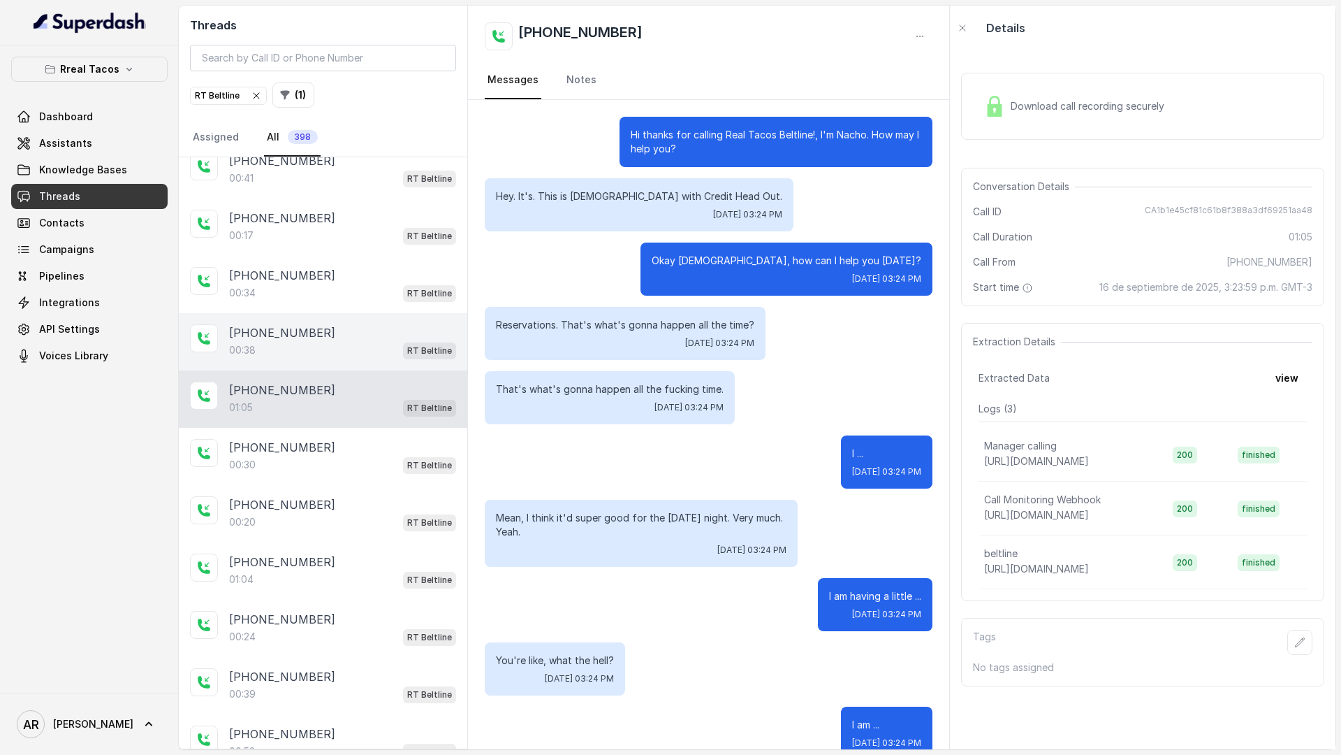
scroll to position [840, 0]
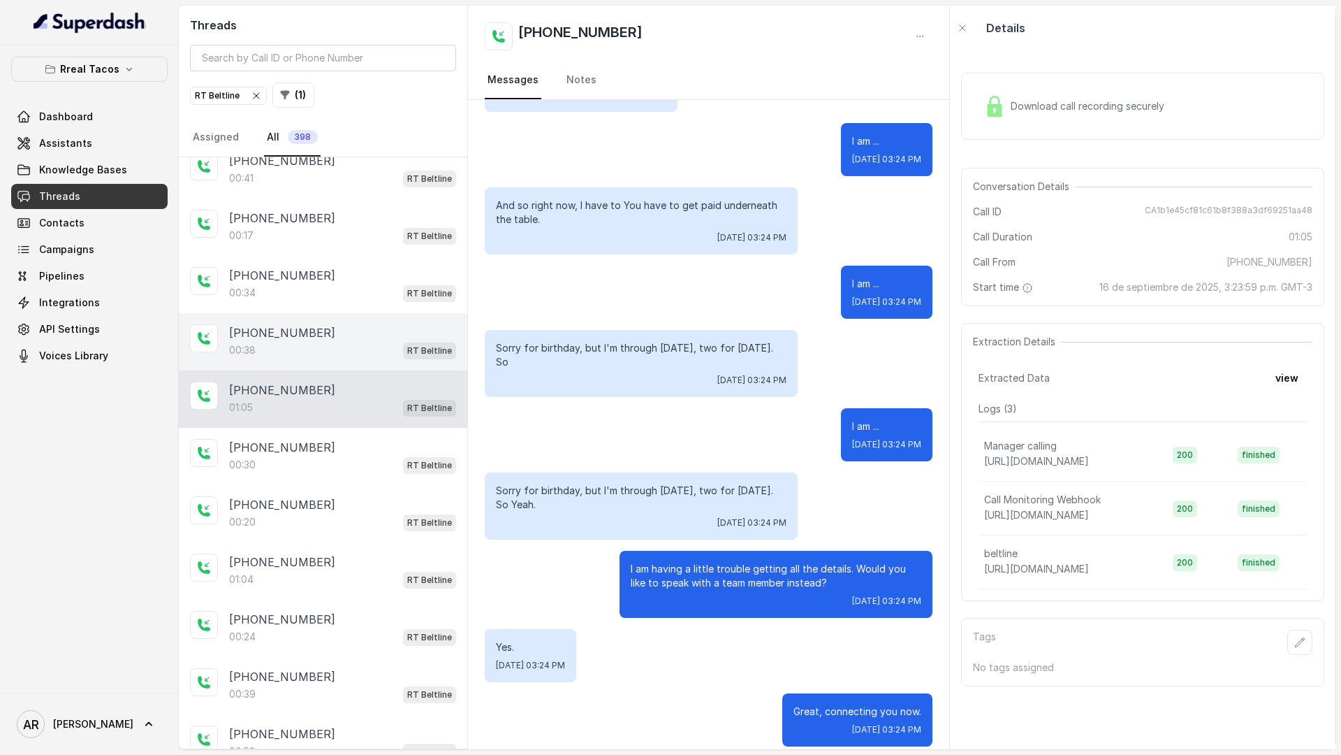
click at [361, 344] on div "00:38 RT Beltline" at bounding box center [342, 350] width 227 height 18
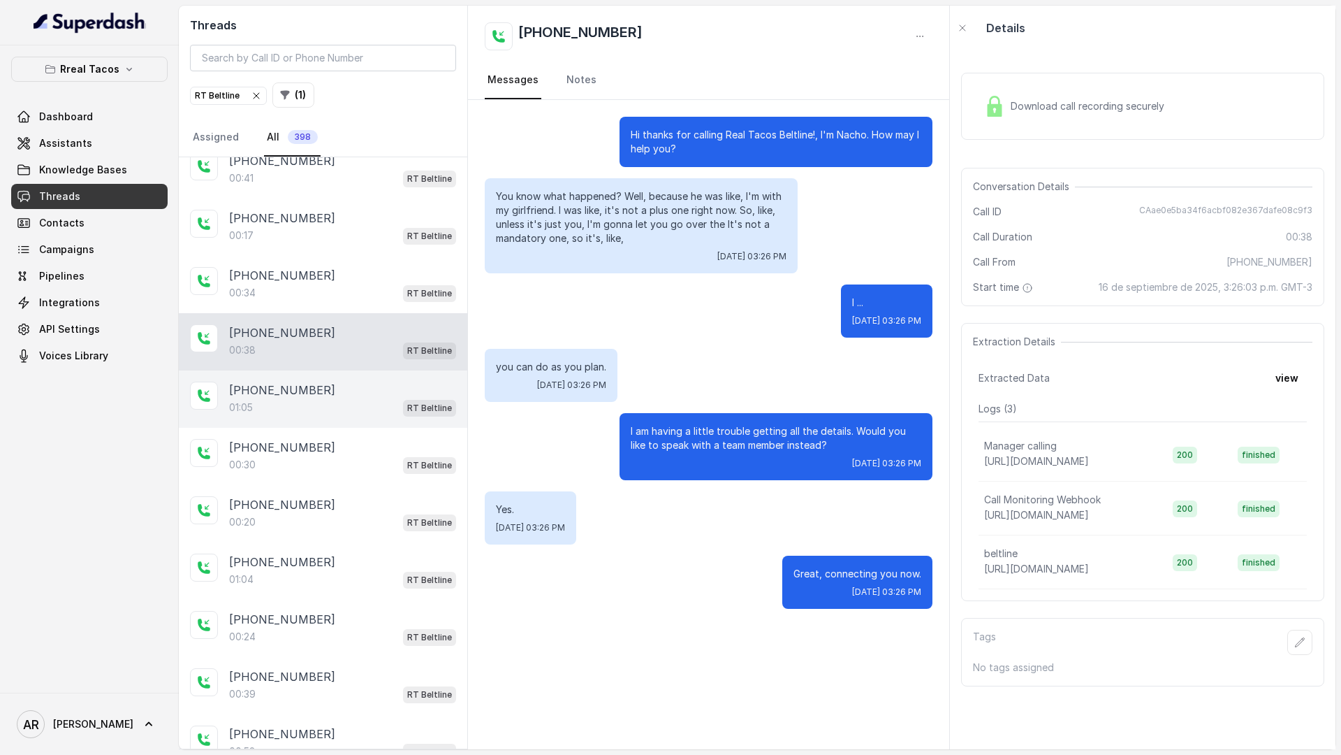
click at [367, 409] on div "01:05 RT Beltline" at bounding box center [342, 407] width 227 height 18
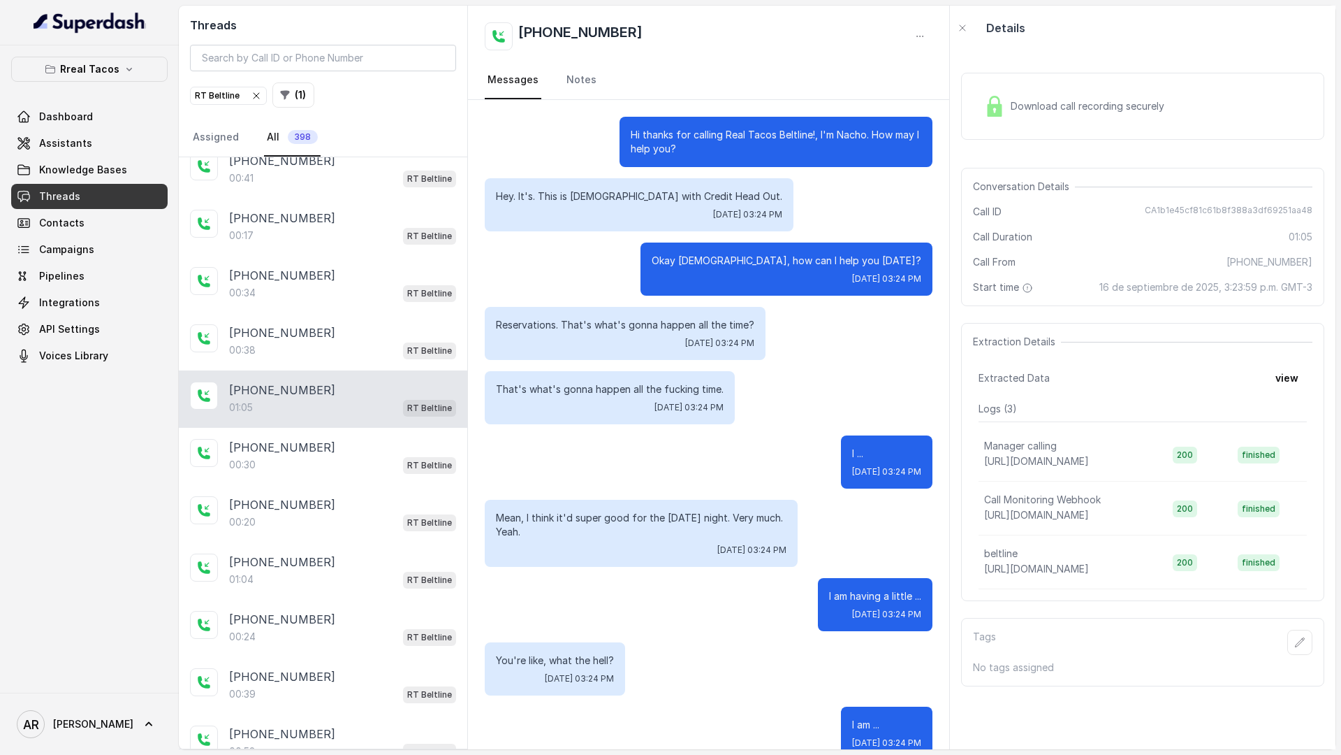
click at [1009, 95] on div "Download call recording securely" at bounding box center [1074, 106] width 191 height 32
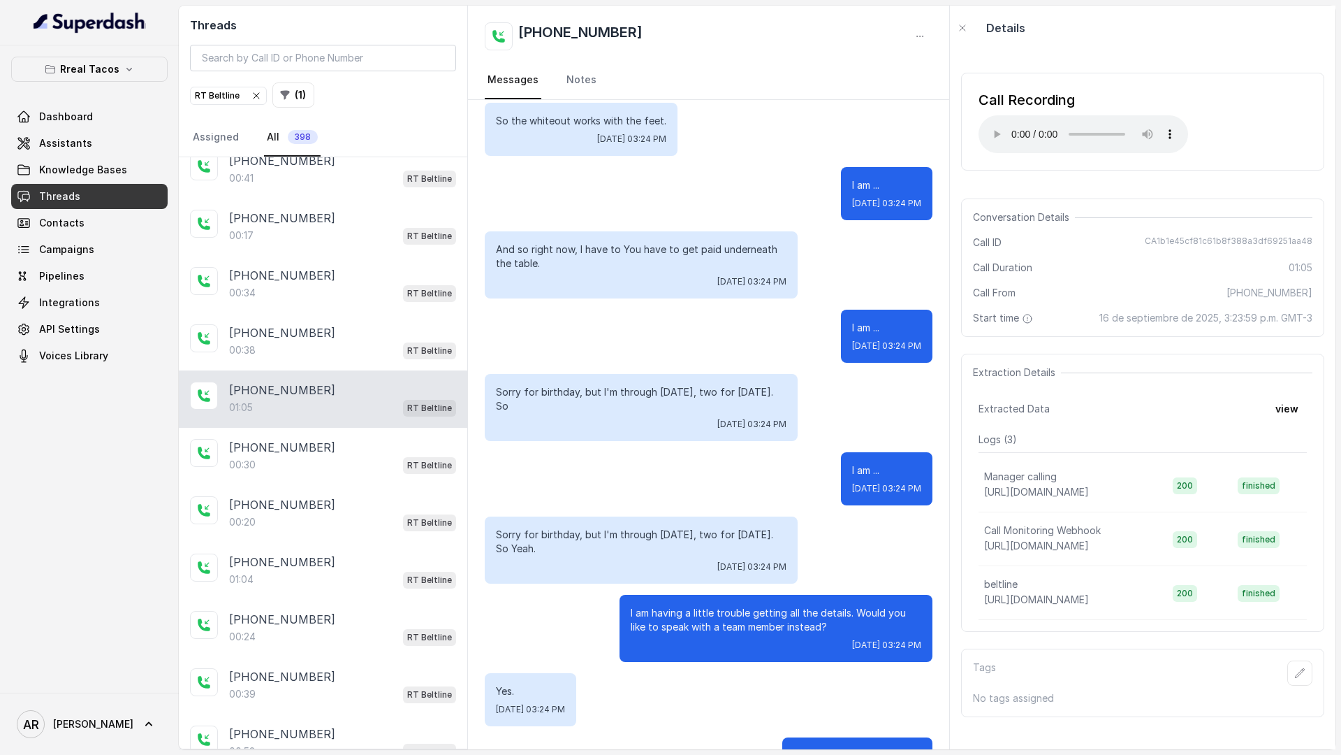
scroll to position [840, 0]
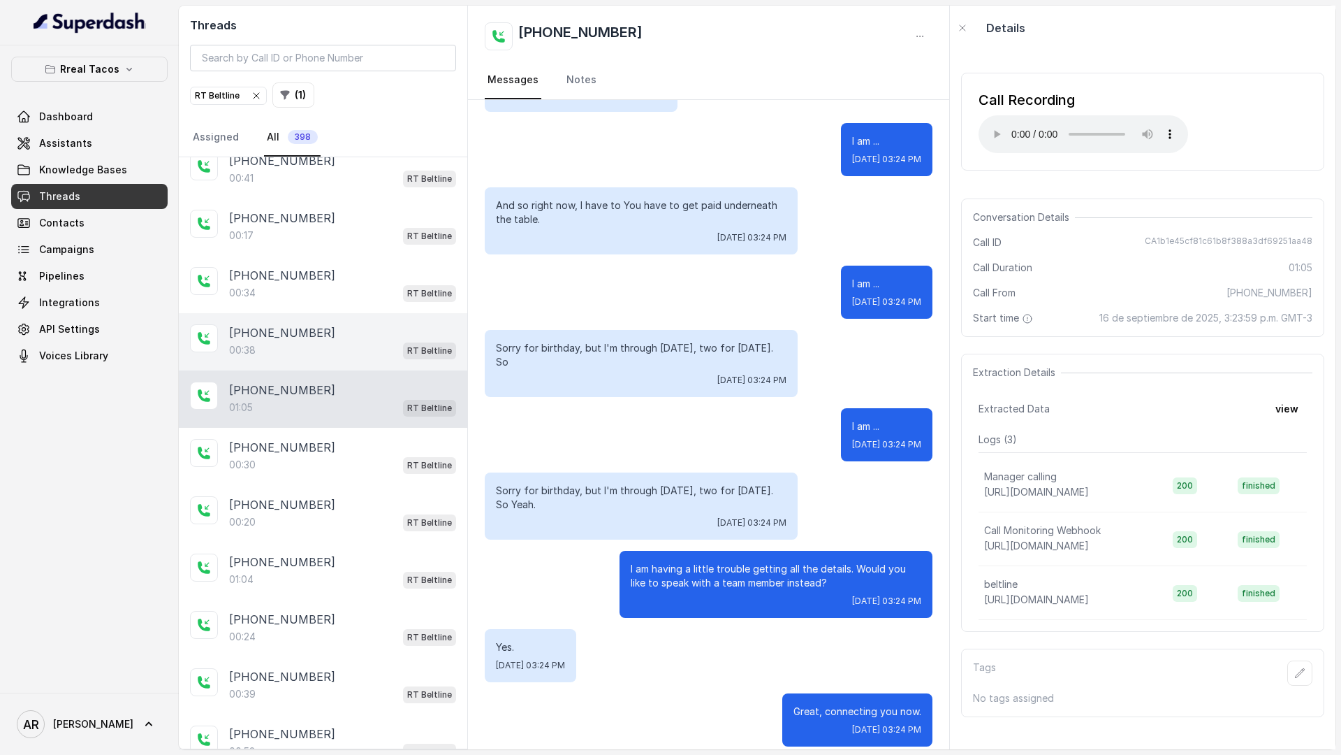
click at [232, 343] on p "00:38" at bounding box center [242, 350] width 27 height 14
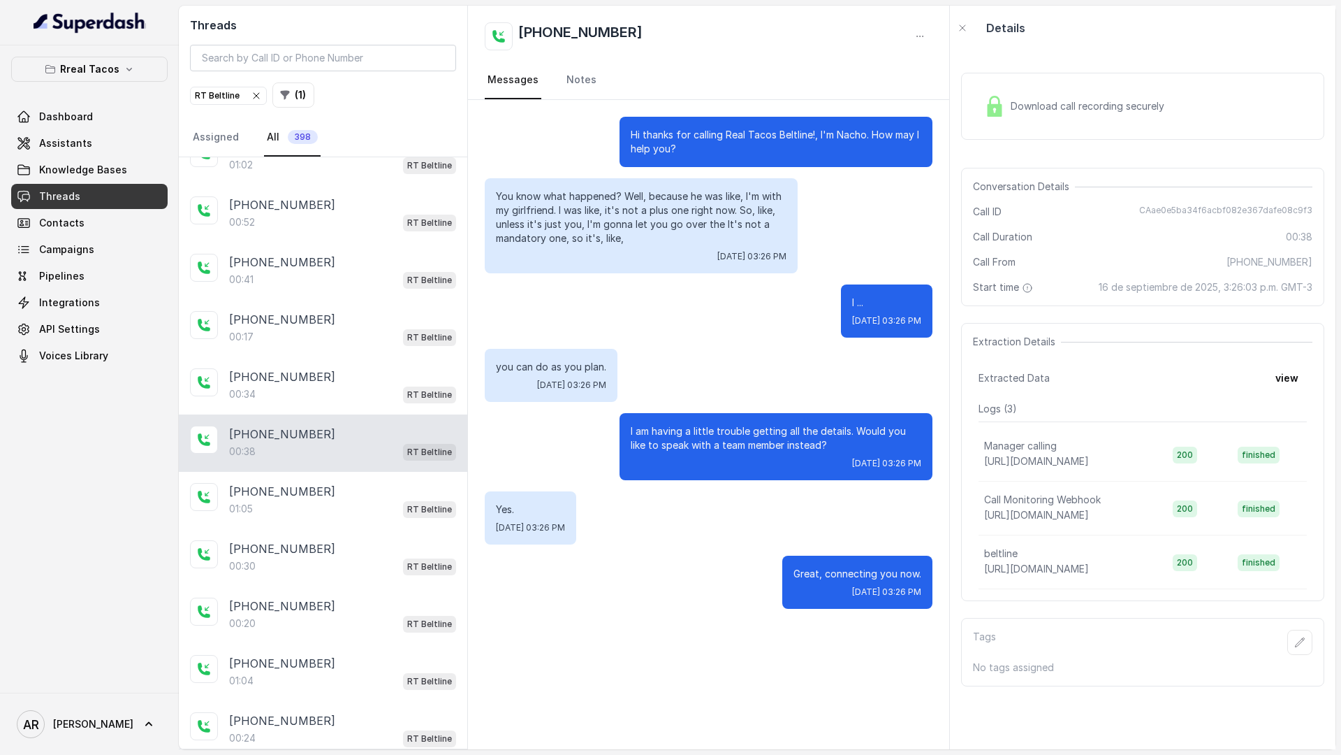
scroll to position [2, 0]
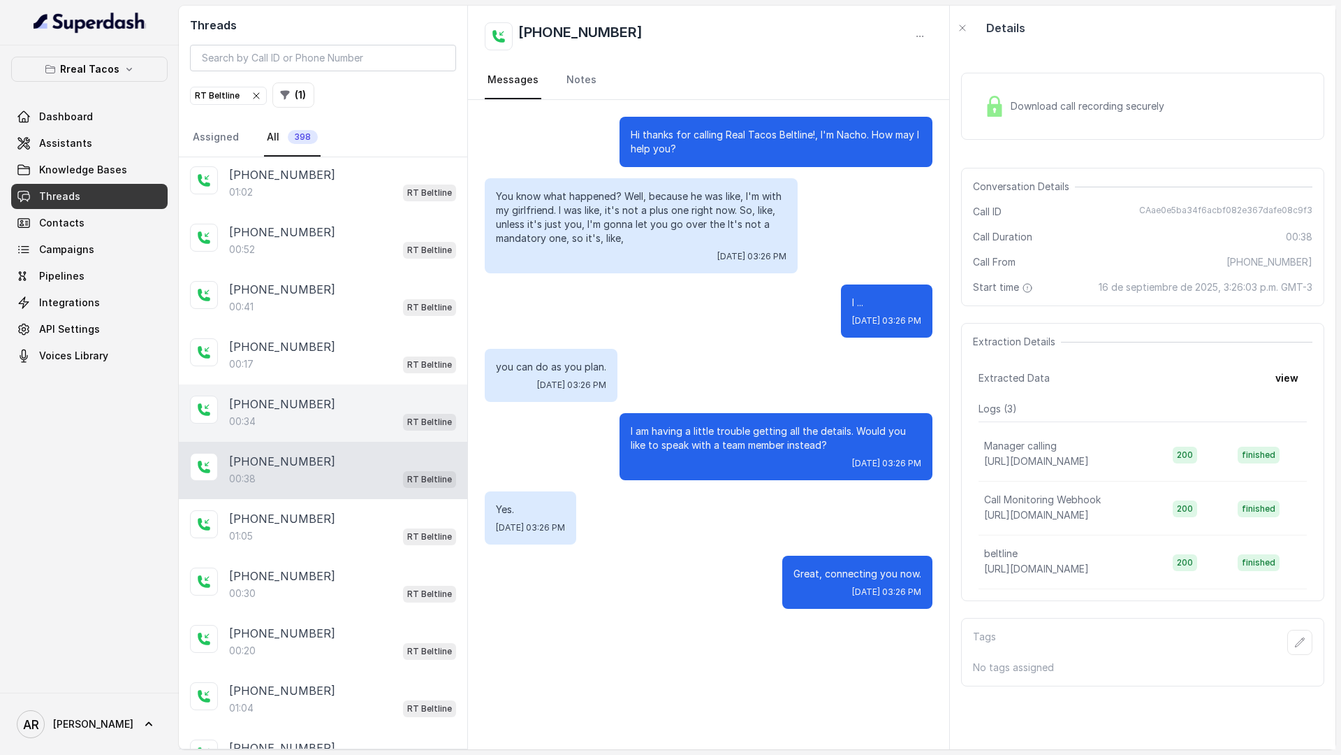
click at [388, 408] on div "+16788946667" at bounding box center [342, 403] width 227 height 17
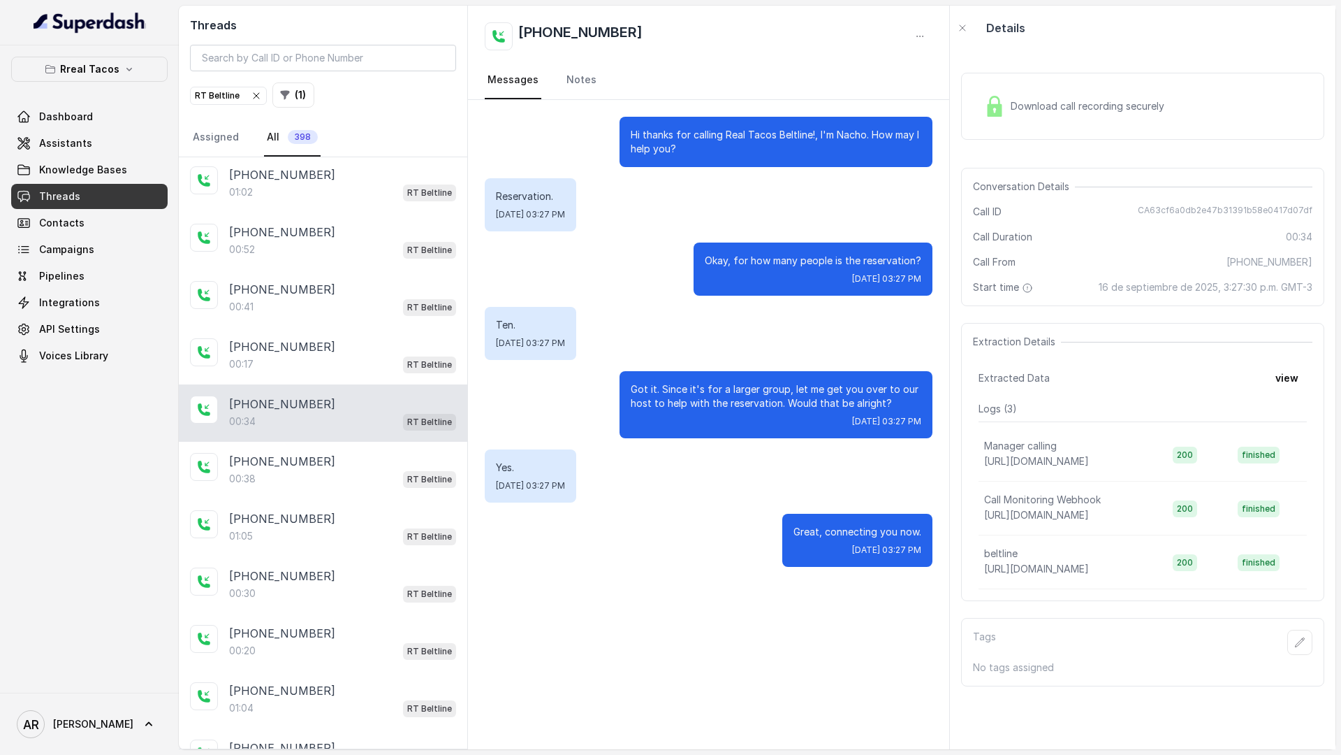
click at [984, 126] on div "Download call recording securely" at bounding box center [1142, 106] width 363 height 67
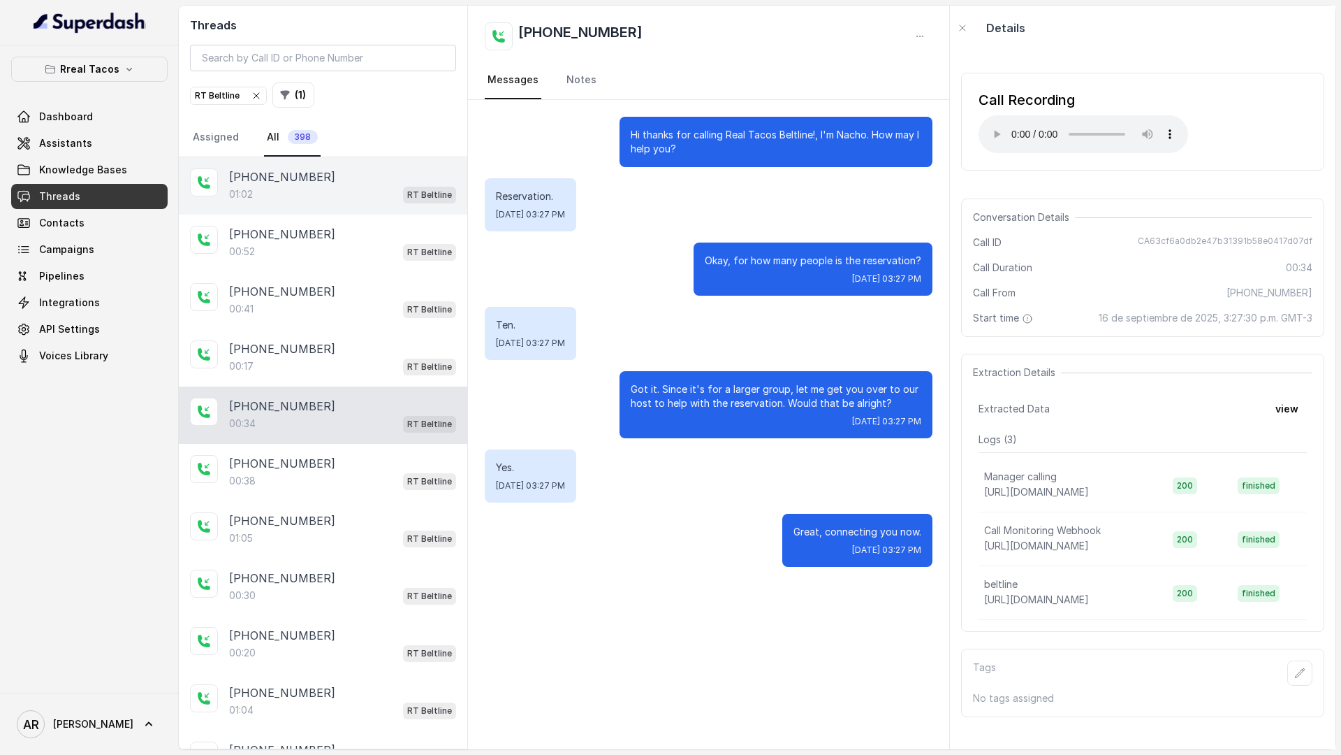
click at [398, 199] on div "01:02 RT Beltline" at bounding box center [342, 194] width 227 height 18
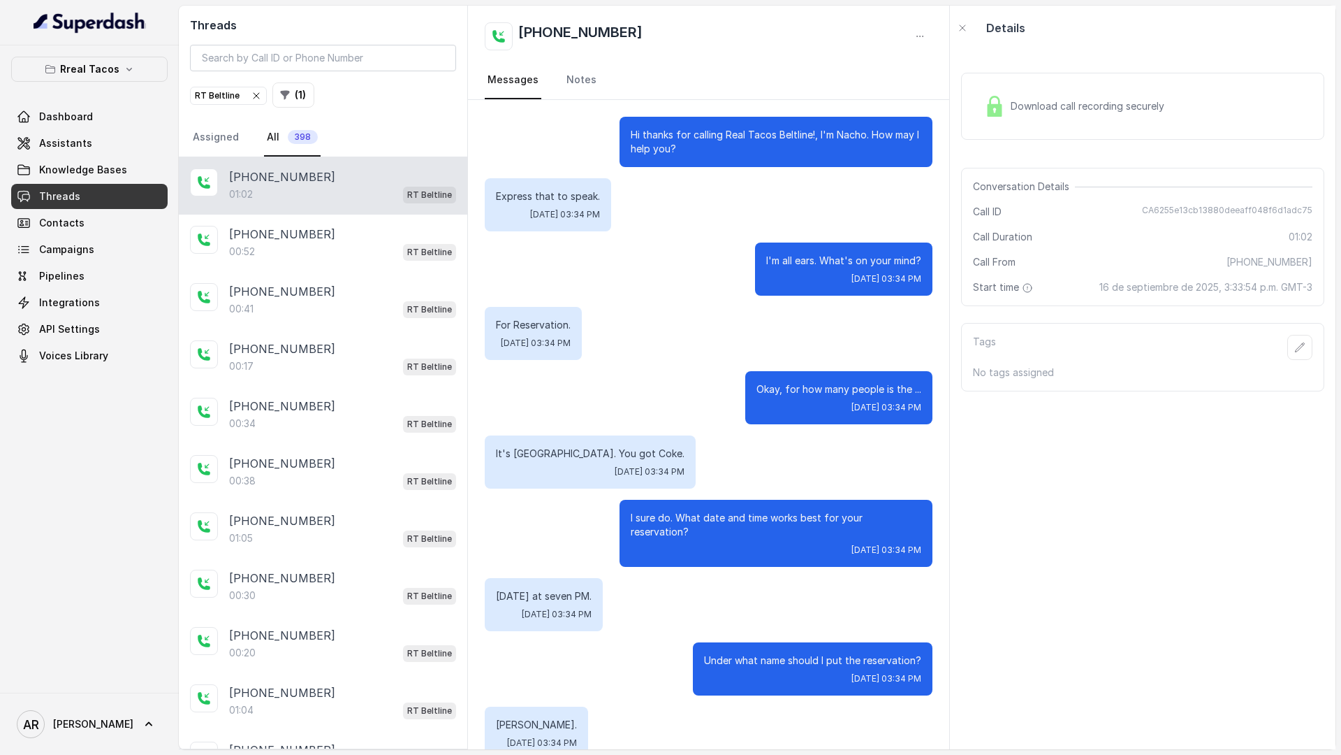
click at [1025, 99] on span "Download call recording securely" at bounding box center [1090, 106] width 159 height 14
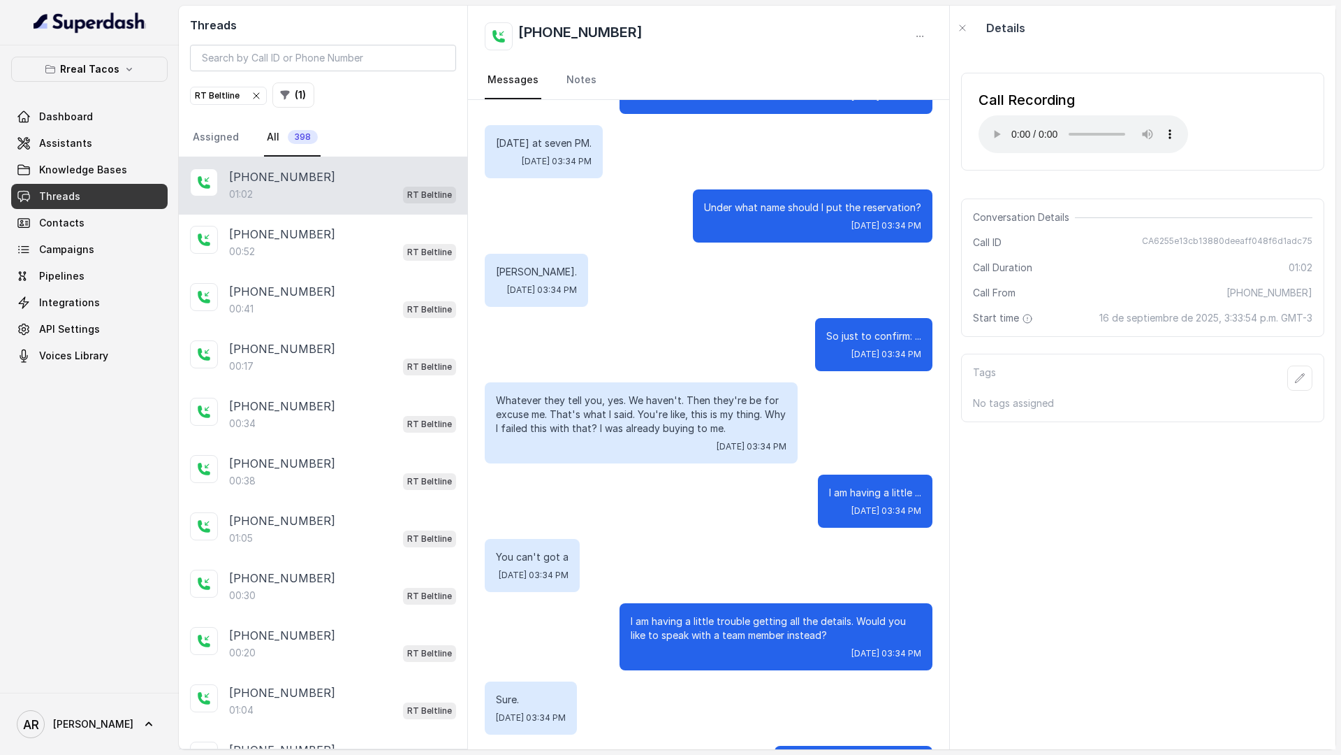
scroll to position [505, 0]
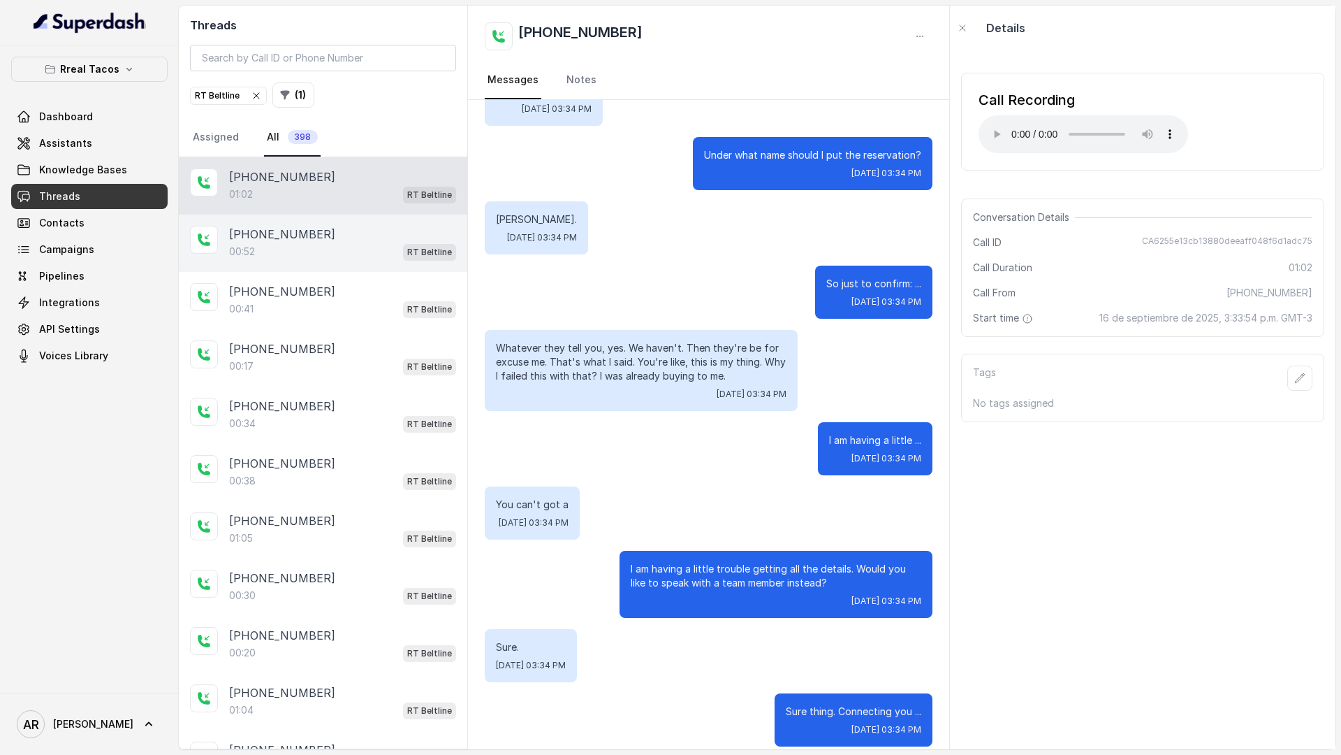
click at [317, 253] on div "00:52 RT Beltline" at bounding box center [342, 251] width 227 height 18
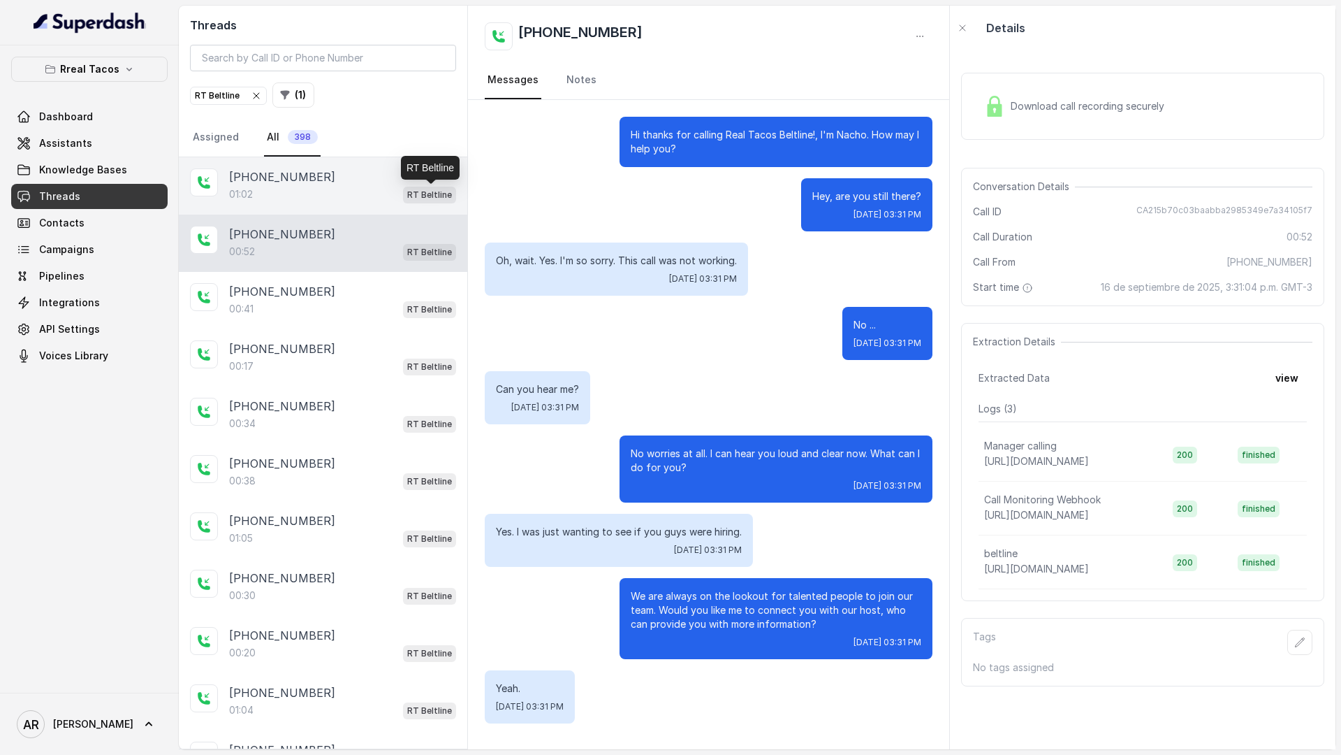
click at [414, 196] on p "RT Beltline" at bounding box center [429, 195] width 45 height 14
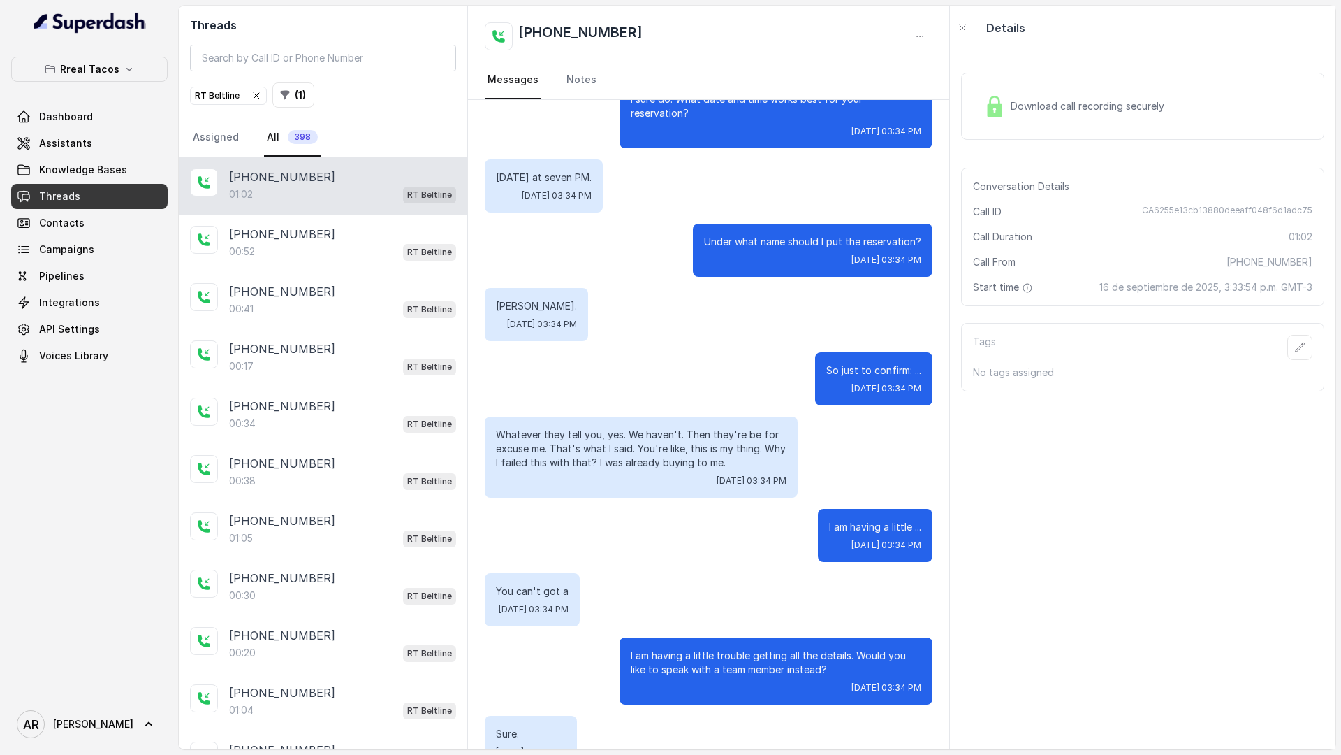
scroll to position [505, 0]
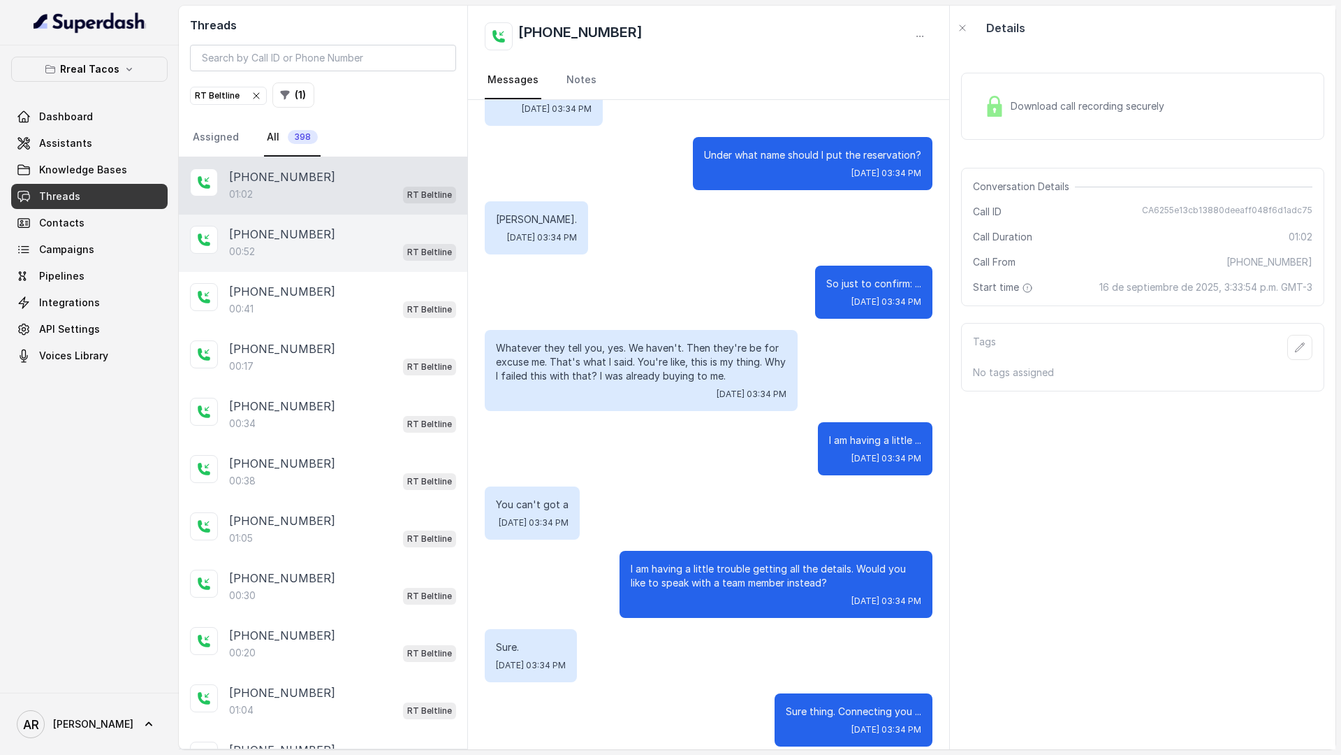
click at [318, 245] on div "00:52 RT Beltline" at bounding box center [342, 251] width 227 height 18
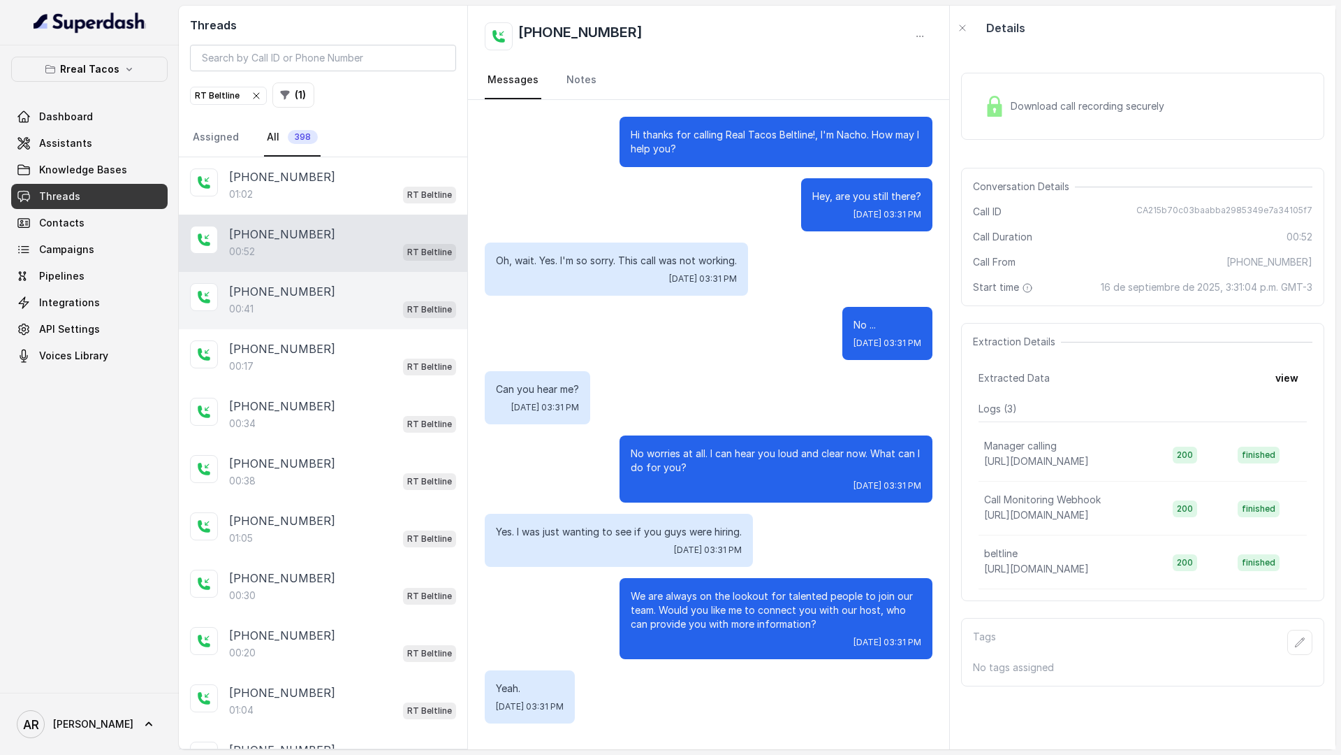
click at [321, 298] on div "+16789948470" at bounding box center [342, 291] width 227 height 17
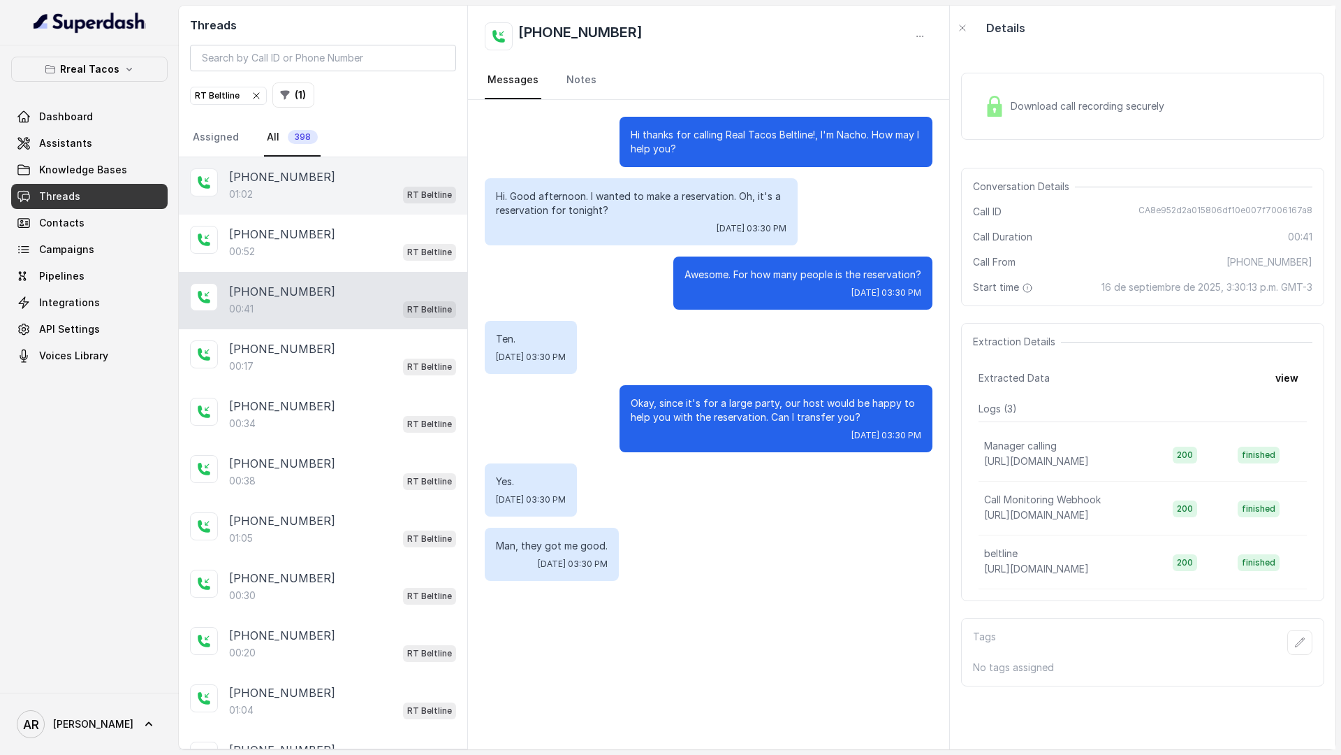
click at [351, 203] on div "+16788946667 01:02 RT Beltline" at bounding box center [323, 185] width 289 height 57
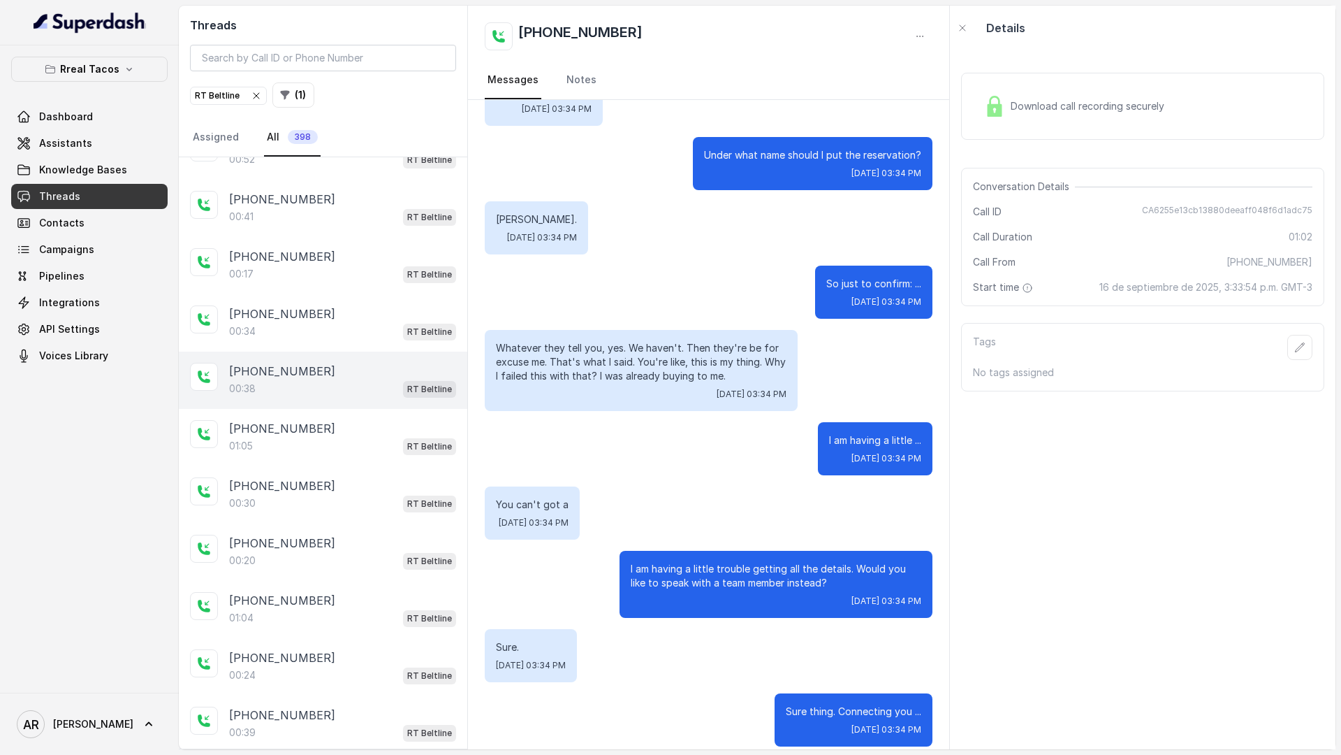
scroll to position [127, 0]
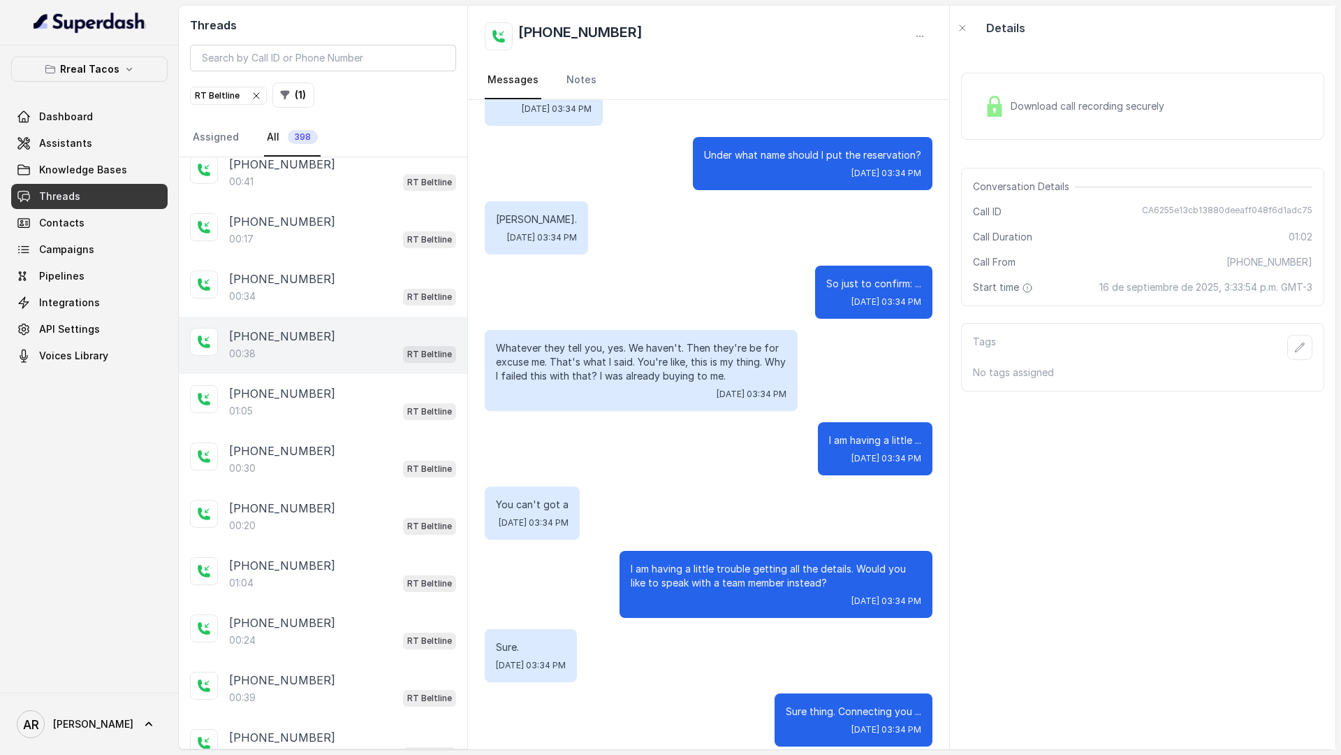
click at [358, 363] on div "+16788946667 00:38 RT Beltline" at bounding box center [323, 344] width 289 height 57
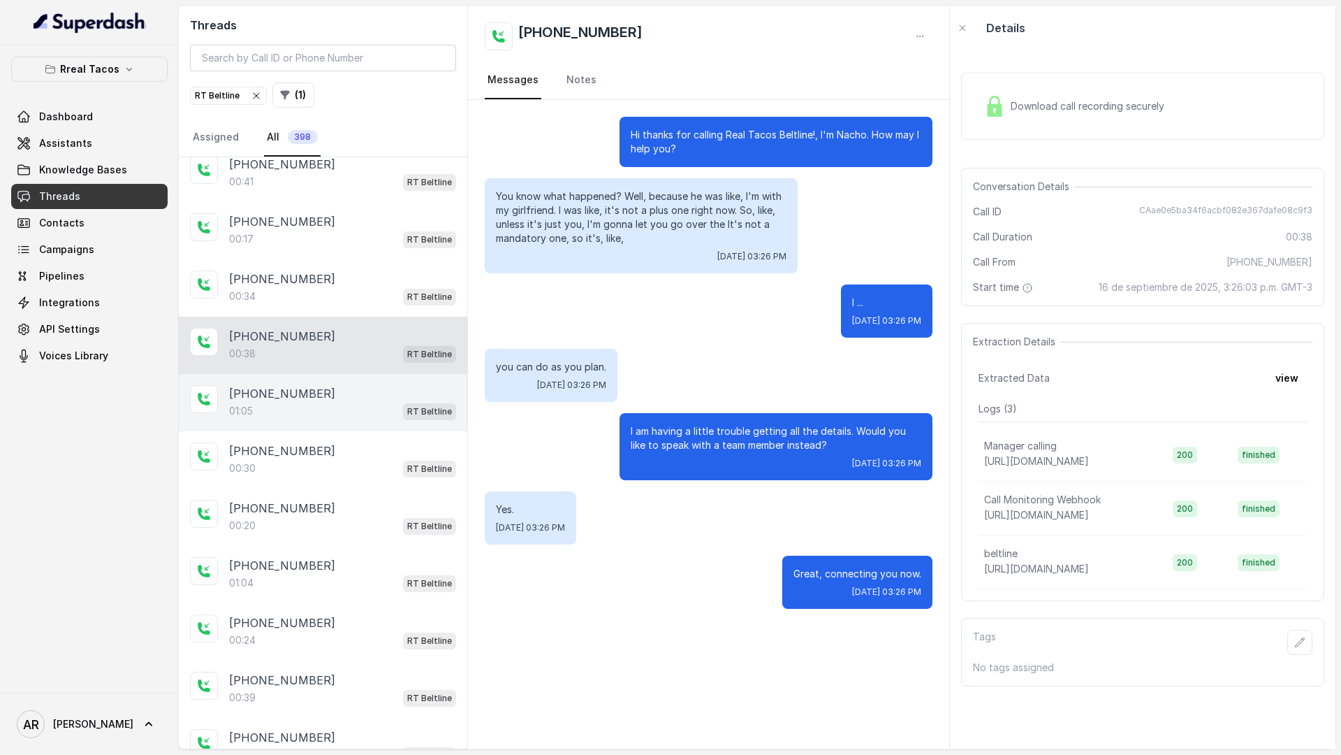
click at [357, 388] on div "+16788946667" at bounding box center [342, 393] width 227 height 17
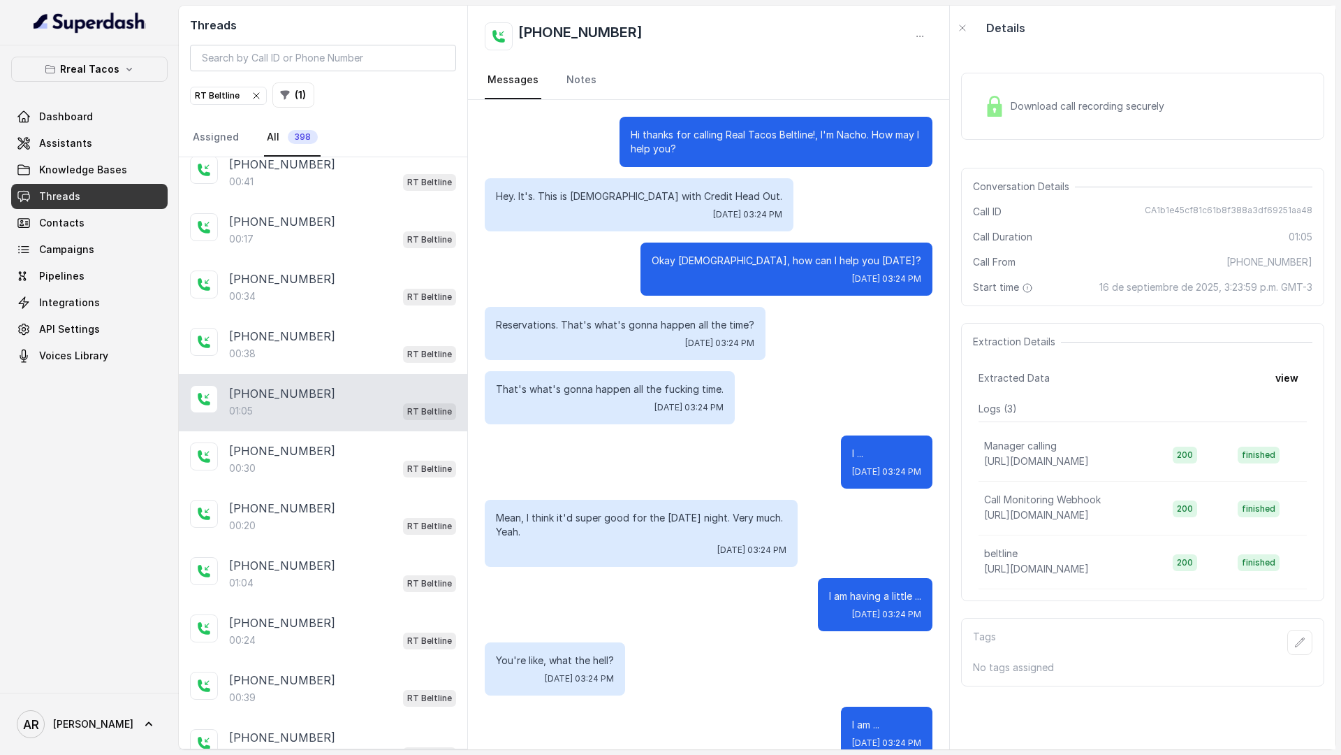
scroll to position [840, 0]
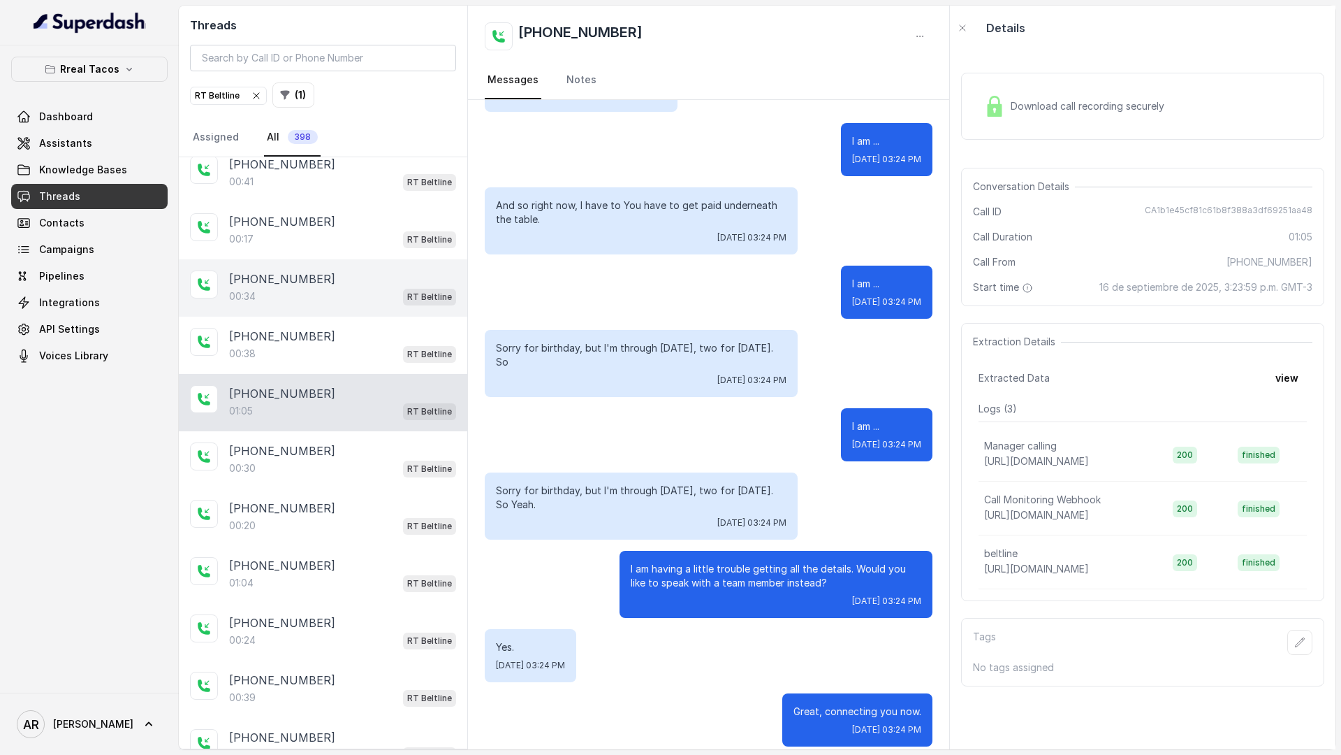
click at [351, 311] on div "+16788946667 00:34 RT Beltline" at bounding box center [323, 287] width 289 height 57
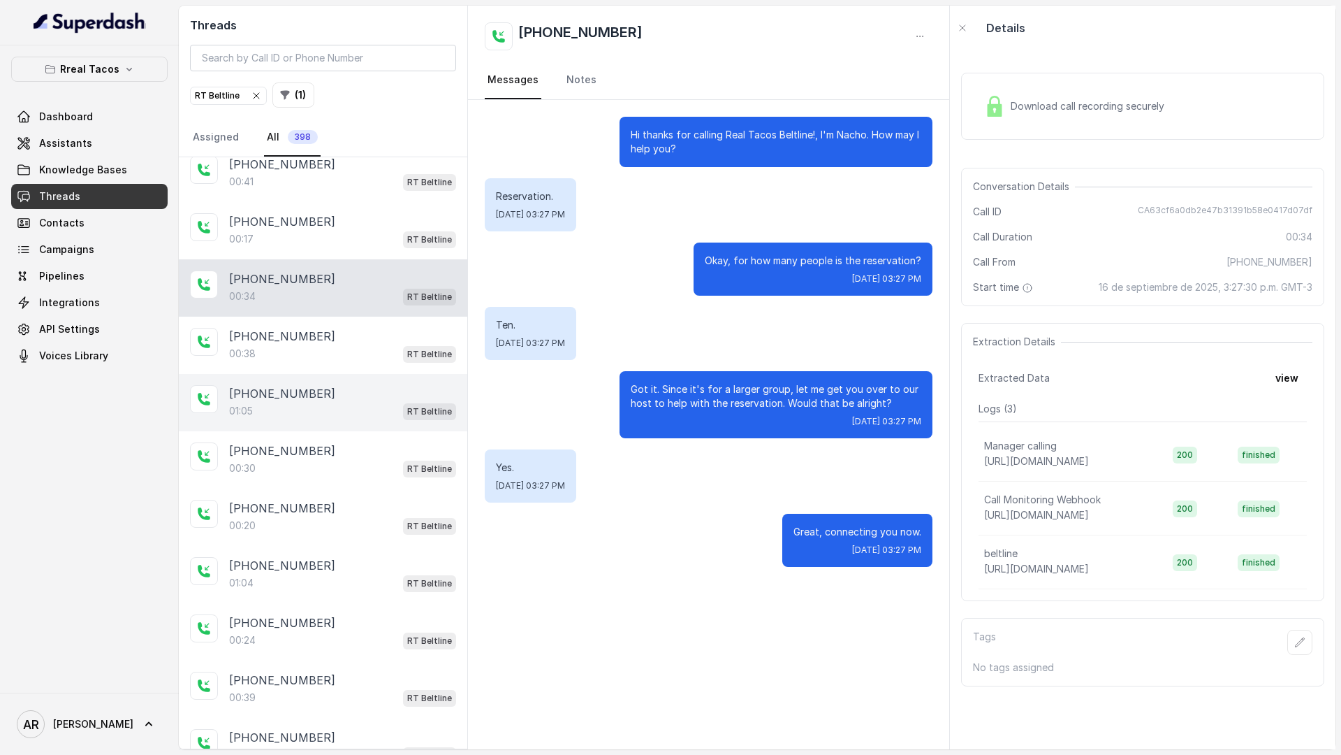
click at [355, 381] on div "+16788946667 01:05 RT Beltline" at bounding box center [323, 402] width 289 height 57
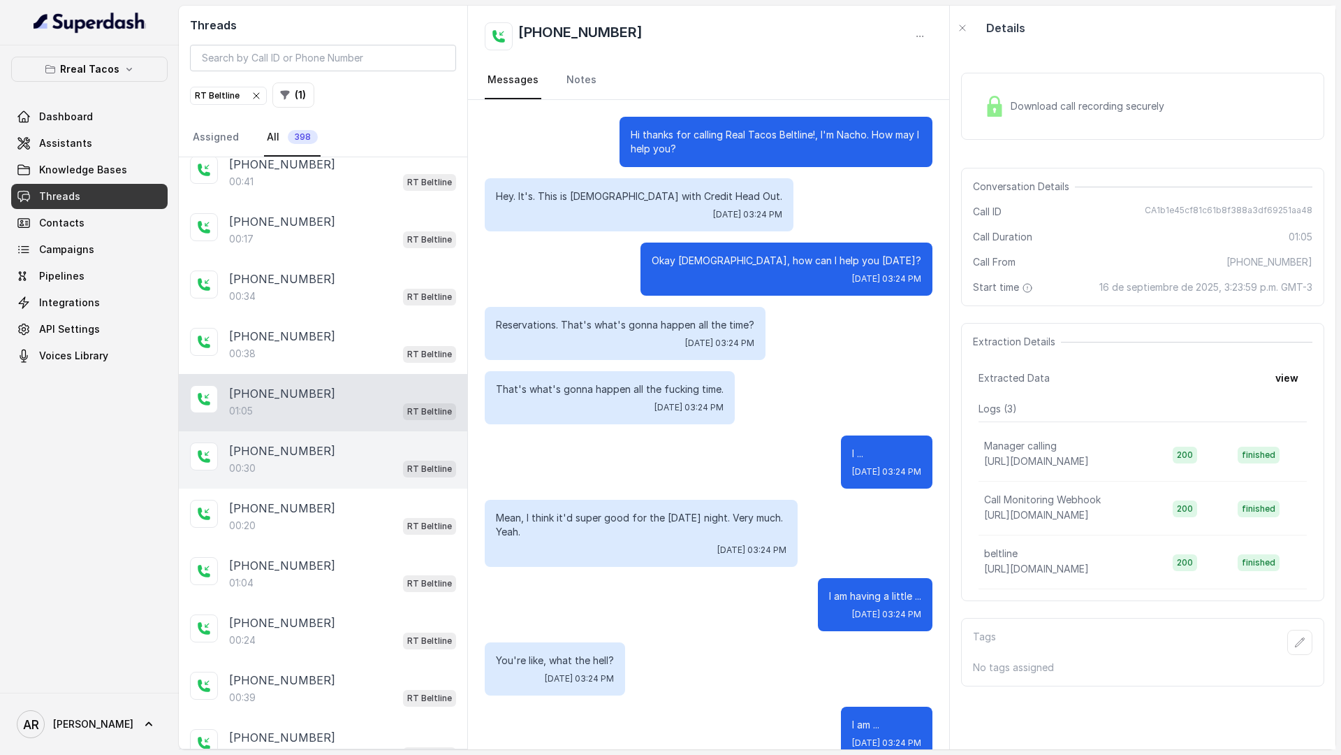
scroll to position [840, 0]
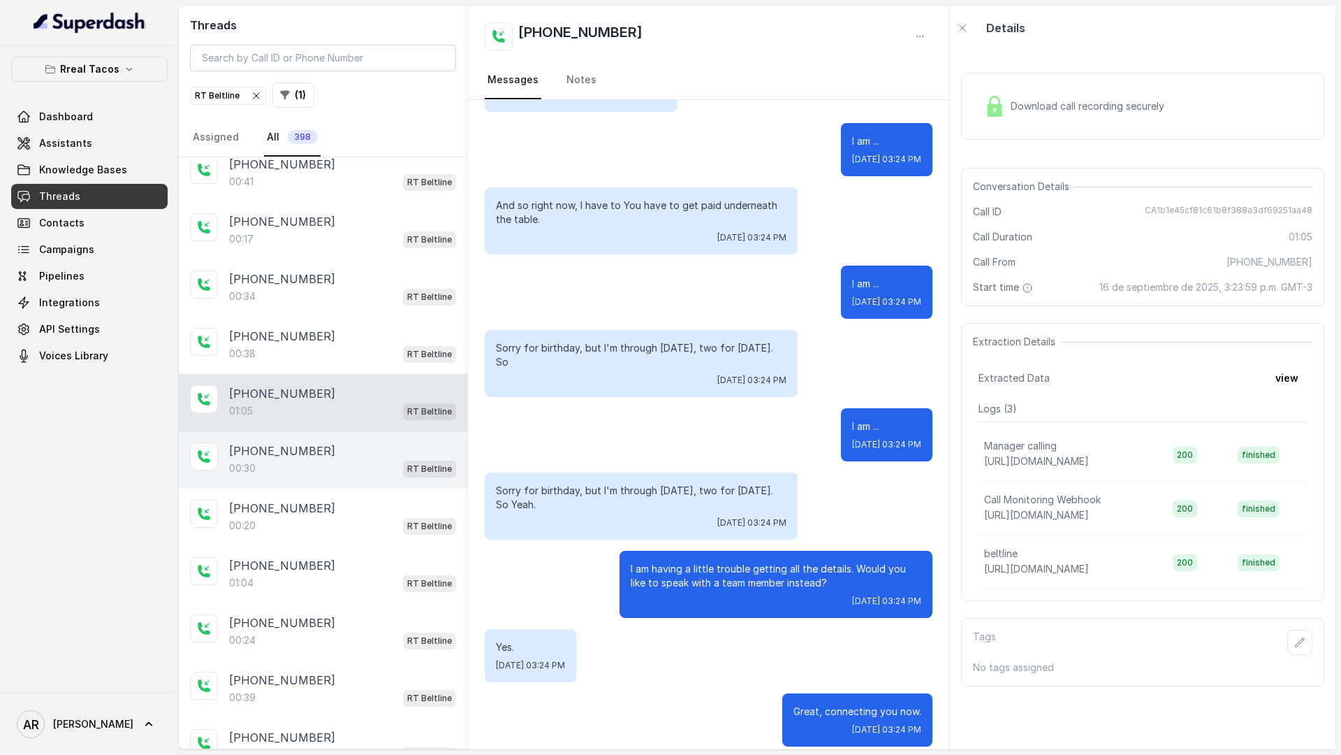
click at [365, 440] on div "+16783926879 00:30 RT Beltline" at bounding box center [323, 459] width 289 height 57
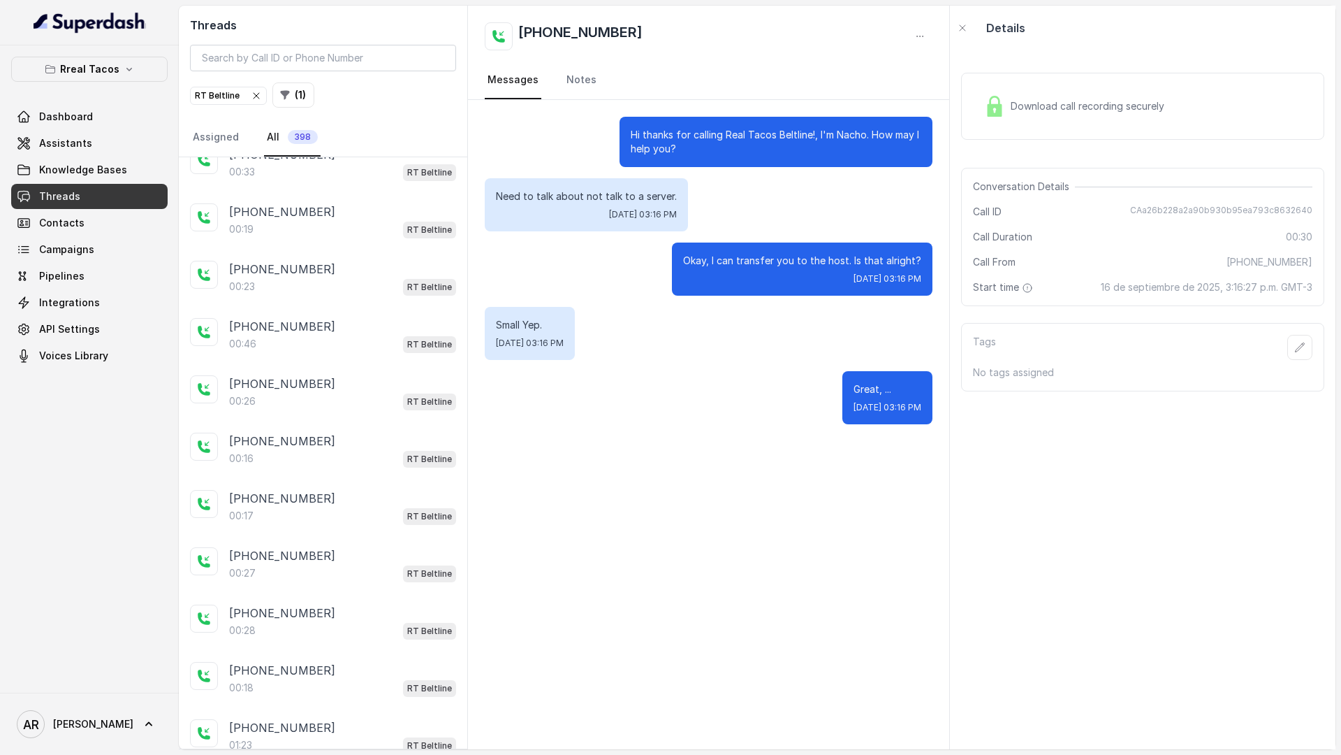
scroll to position [1628, 0]
click at [342, 222] on div "00:19 RT Beltline" at bounding box center [342, 228] width 227 height 18
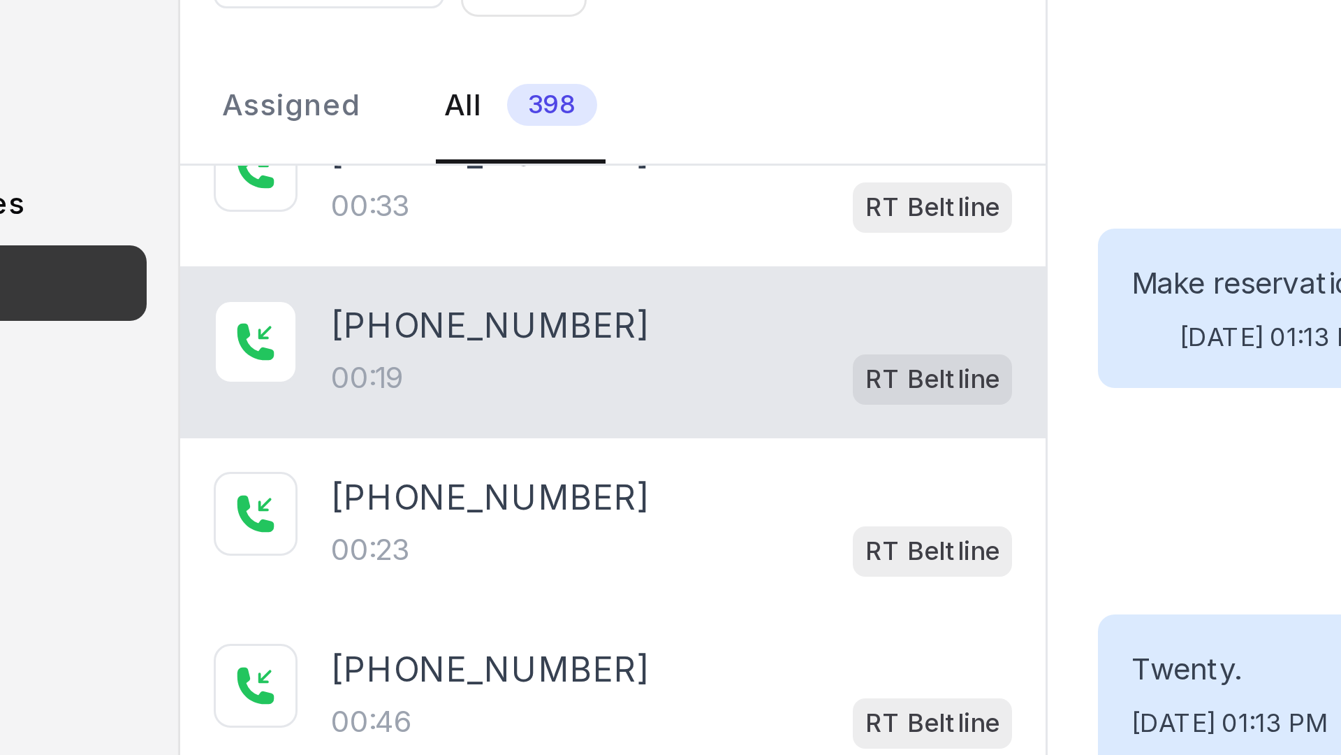
click at [233, 175] on p "00:33" at bounding box center [242, 170] width 26 height 14
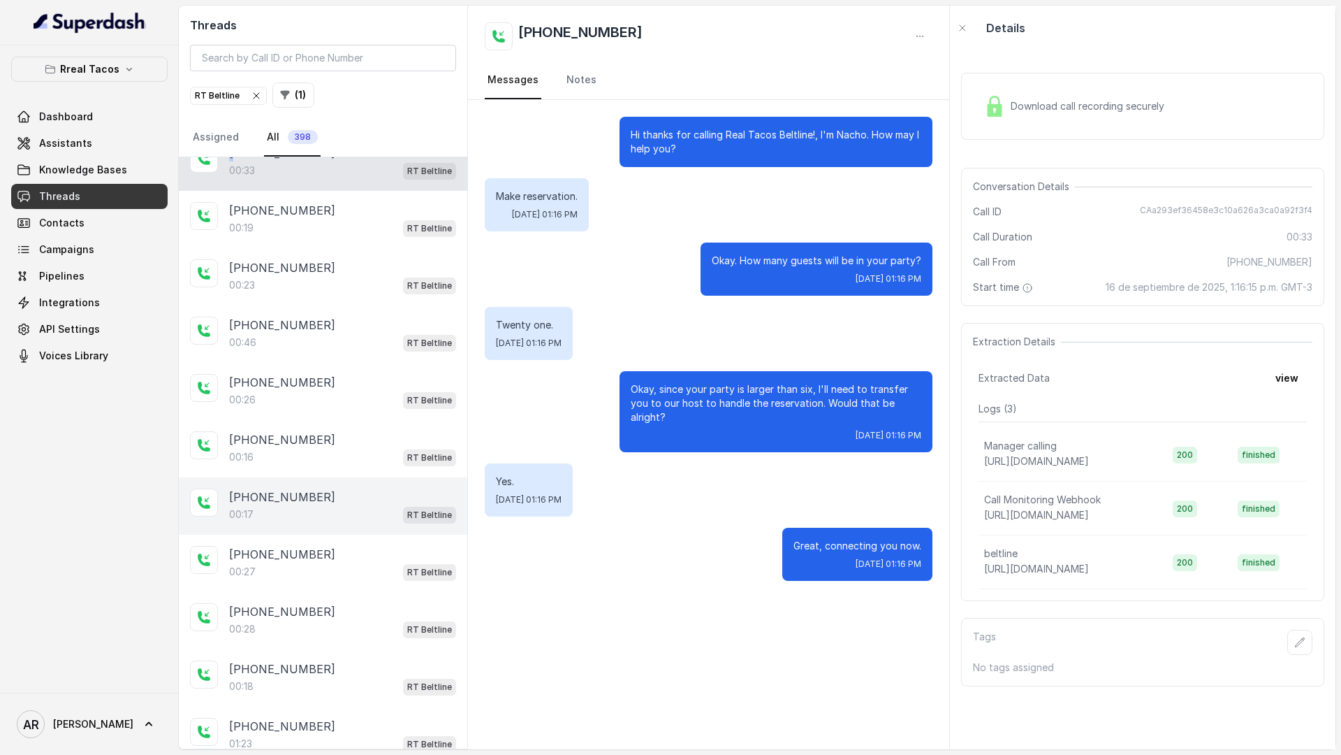
scroll to position [2313, 0]
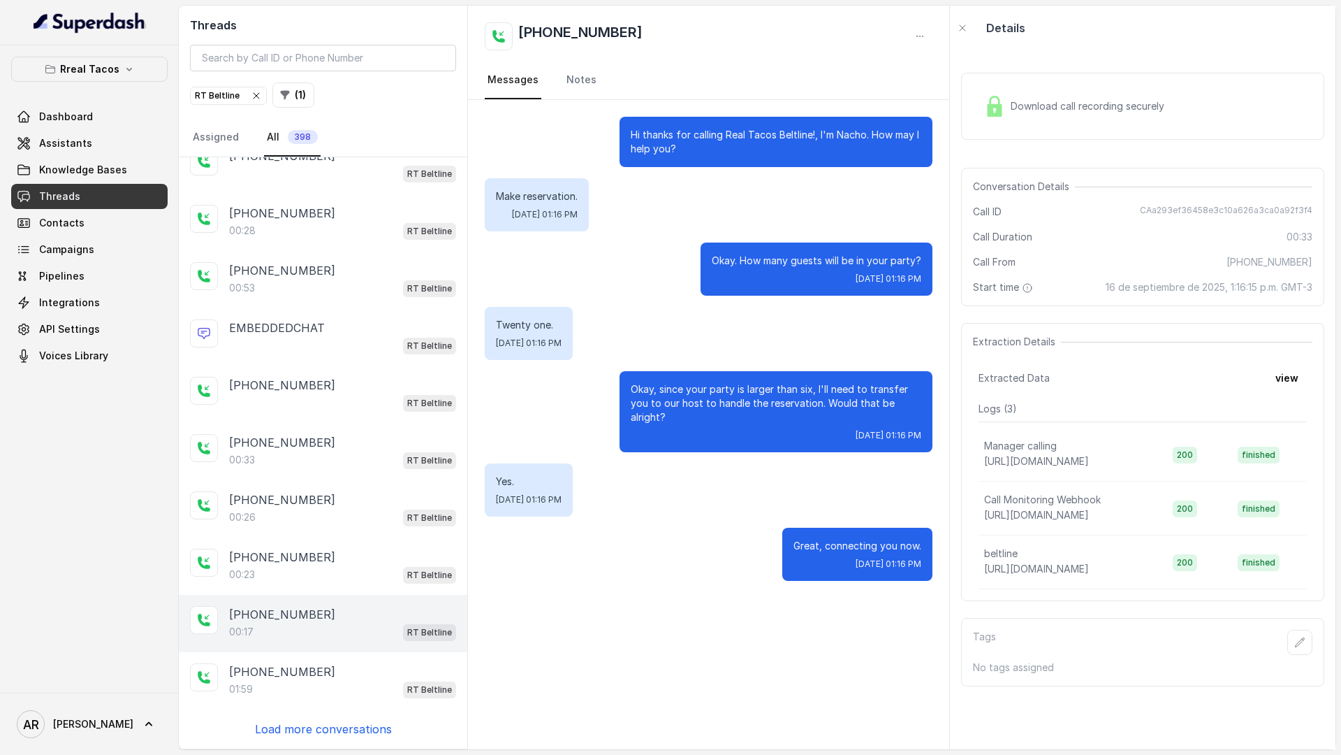
click at [330, 623] on div "00:17 RT Beltline" at bounding box center [342, 632] width 227 height 18
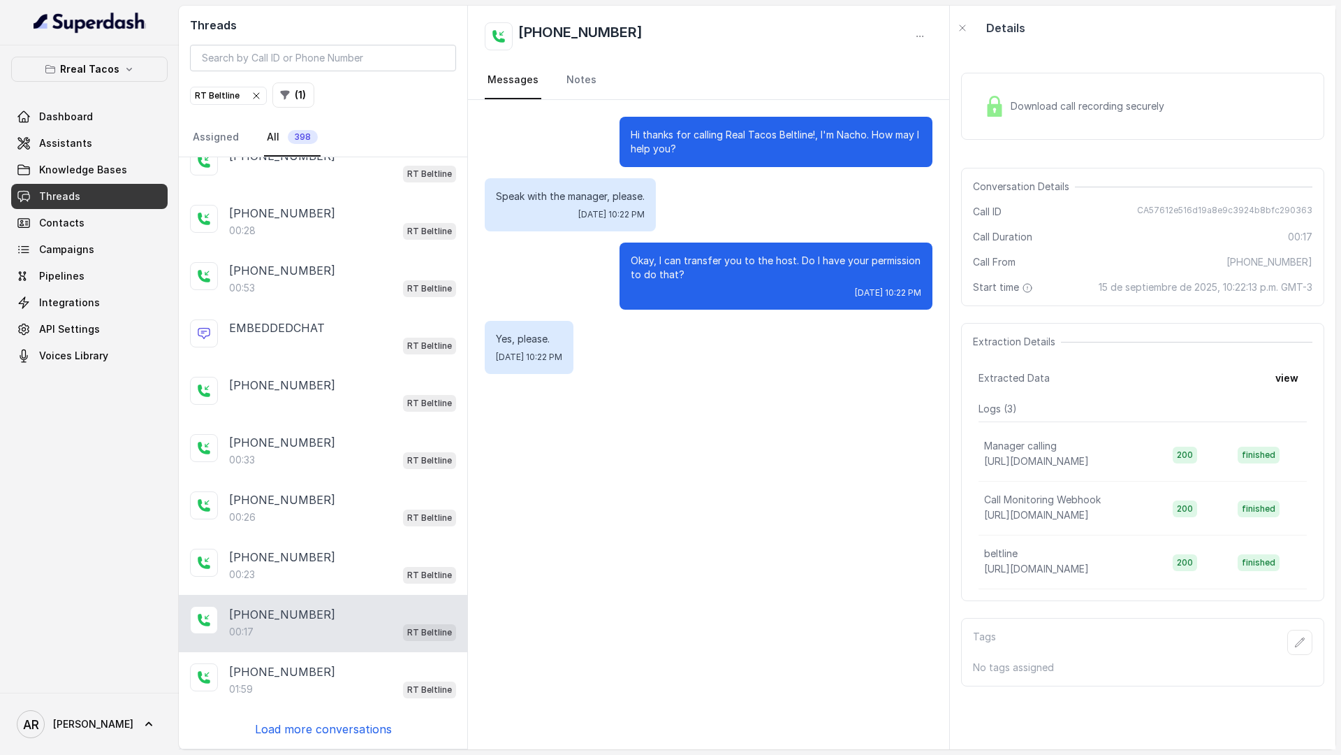
click at [310, 725] on p "Load more conversations" at bounding box center [323, 728] width 137 height 17
click at [318, 749] on main "Threads RT Beltline ( 1 ) Assigned All 398 +16788946667 01:02 RT Beltline +1470…" at bounding box center [670, 377] width 1341 height 755
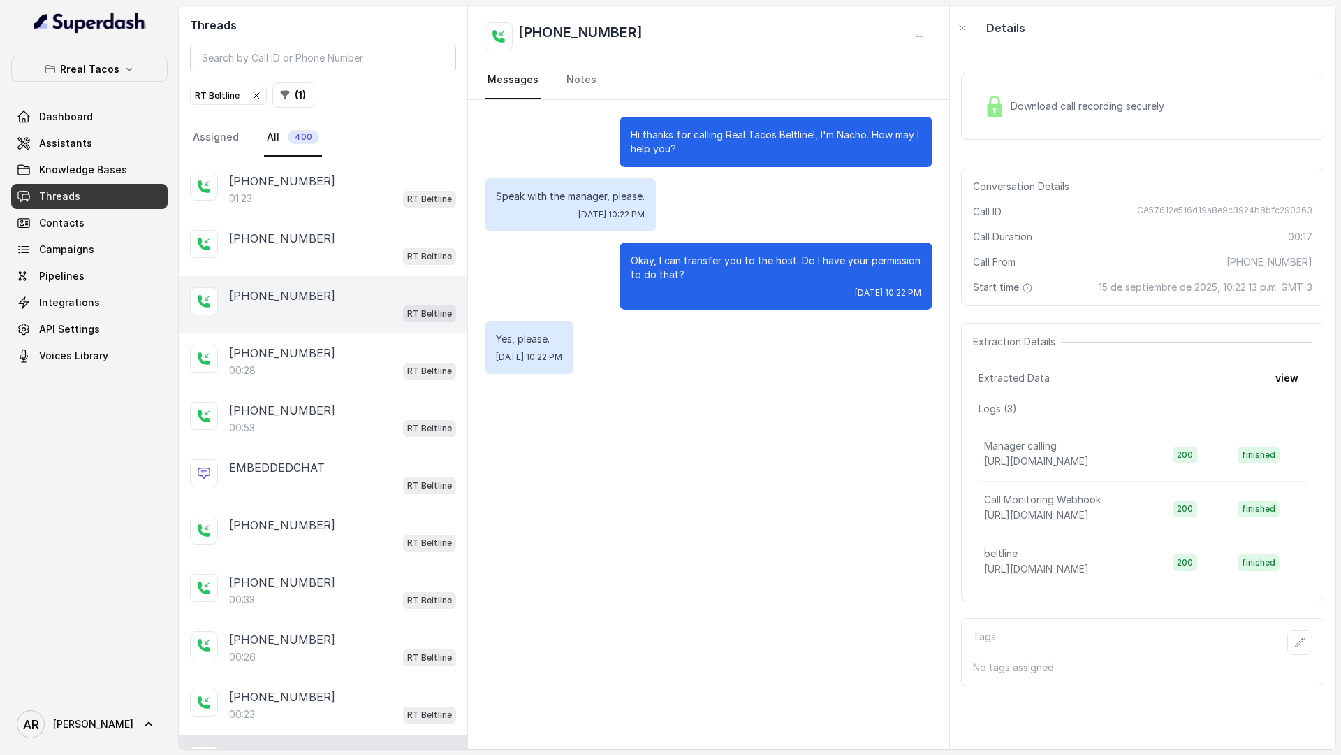
scroll to position [2134, 0]
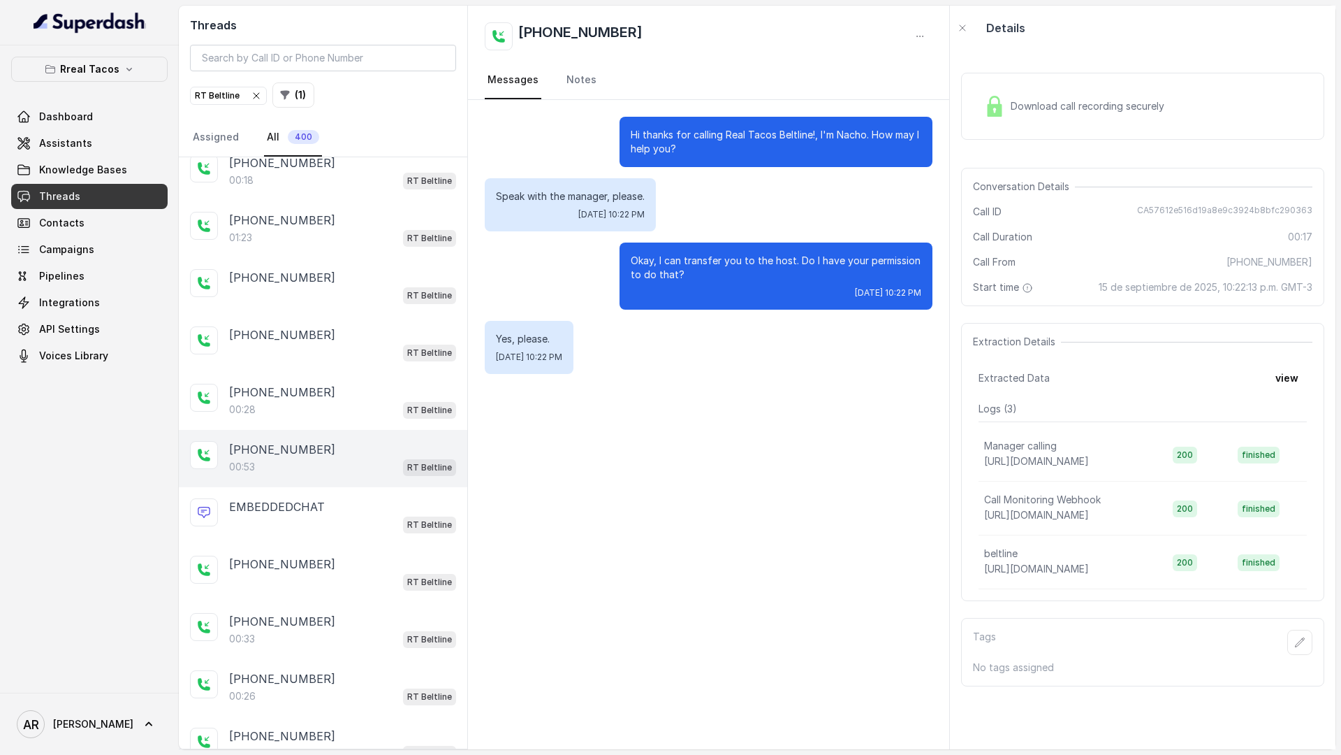
click at [365, 439] on div "+14042369297 00:53 RT Beltline" at bounding box center [323, 458] width 289 height 57
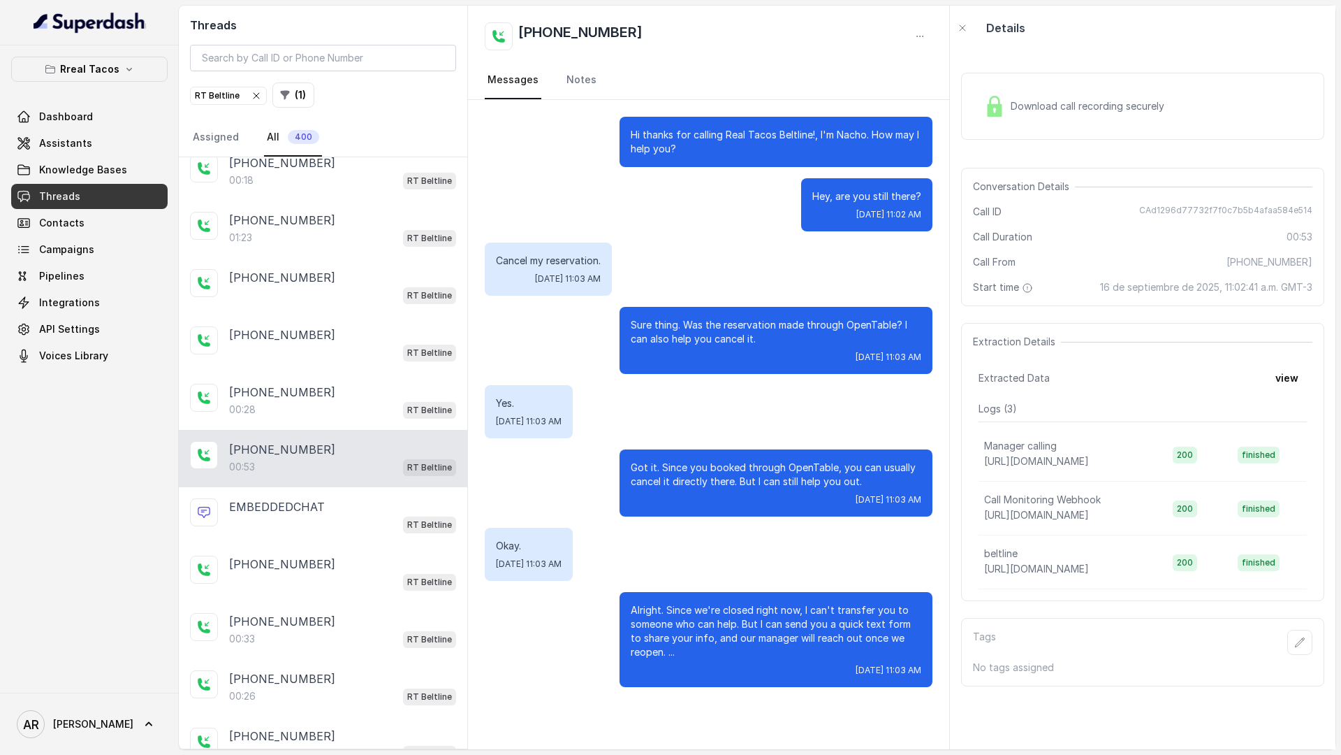
drag, startPoint x: 627, startPoint y: 131, endPoint x: 825, endPoint y: 706, distance: 608.0
click at [825, 706] on div "Hi thanks for calling Real Tacos Beltline!, I'm Nacho. How may I help you? Hey,…" at bounding box center [708, 424] width 481 height 649
click at [741, 627] on p "Alright. Since we're closed right now, I can't transfer you to someone who can …" at bounding box center [776, 631] width 291 height 56
click at [702, 657] on p "Alright. Since we're closed right now, I can't transfer you to someone who can …" at bounding box center [776, 631] width 291 height 56
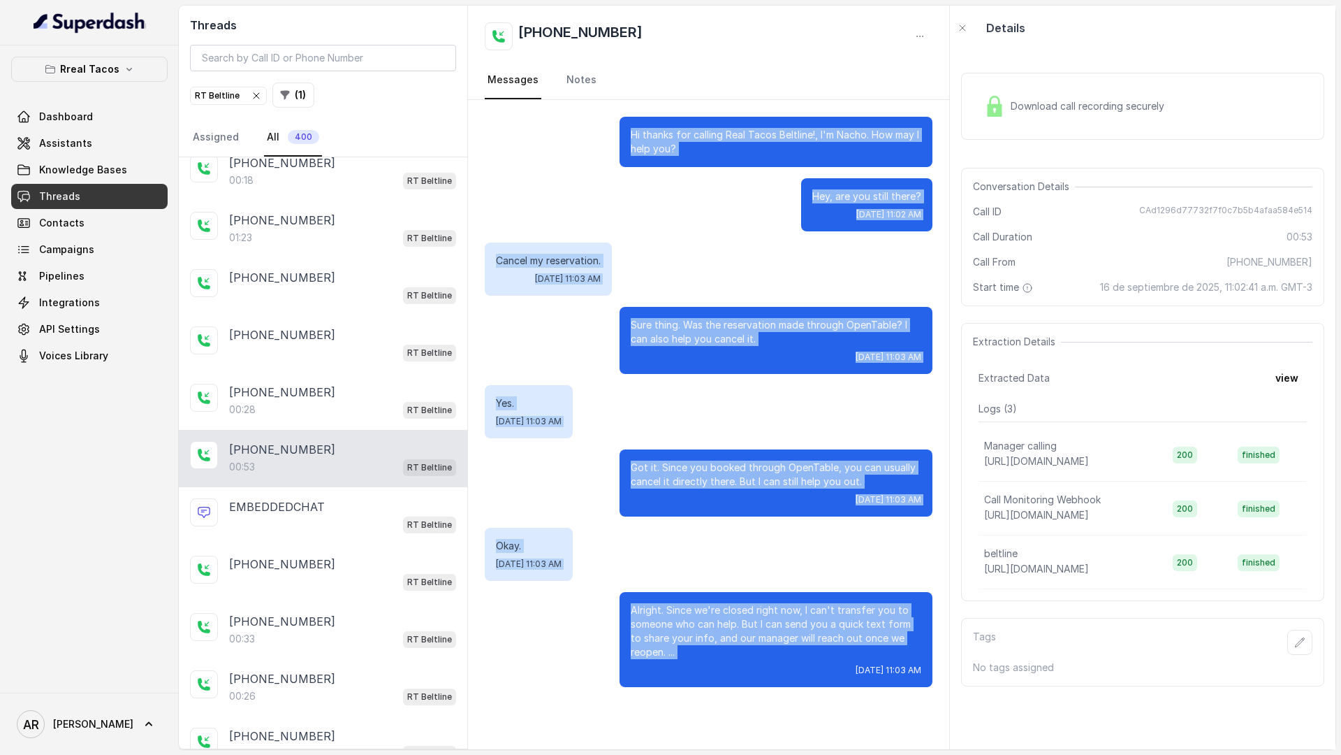
drag, startPoint x: 632, startPoint y: 127, endPoint x: 742, endPoint y: 671, distance: 554.5
click at [742, 671] on div "Hi thanks for calling Real Tacos Beltline!, I'm Nacho. How may I help you? Hey,…" at bounding box center [708, 402] width 481 height 604
copy div "Hi thanks for calling Real Tacos Beltline!, I'm Nacho. How may I help you? Hey,…"
click at [573, 416] on div "Yes. Tue, Sep 16, 2025, 11:03 AM" at bounding box center [529, 411] width 88 height 53
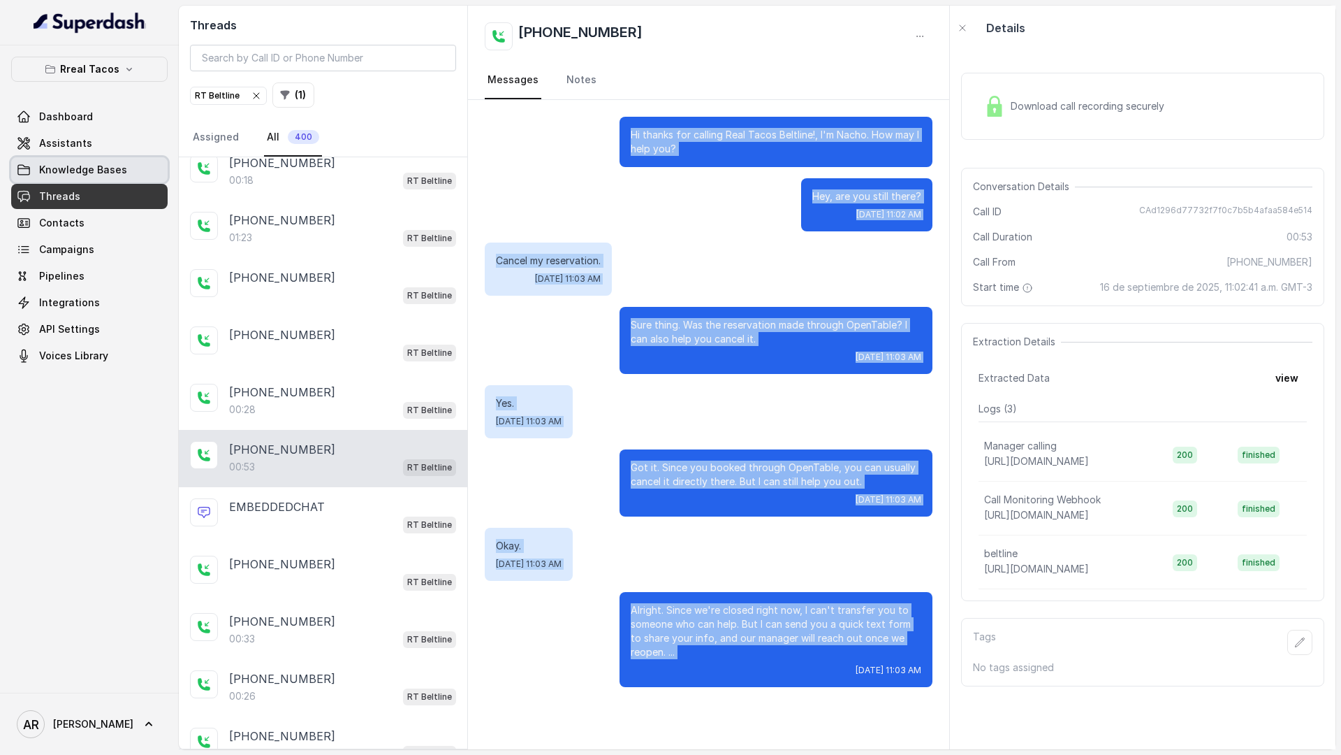
click at [60, 170] on span "Knowledge Bases" at bounding box center [83, 170] width 88 height 14
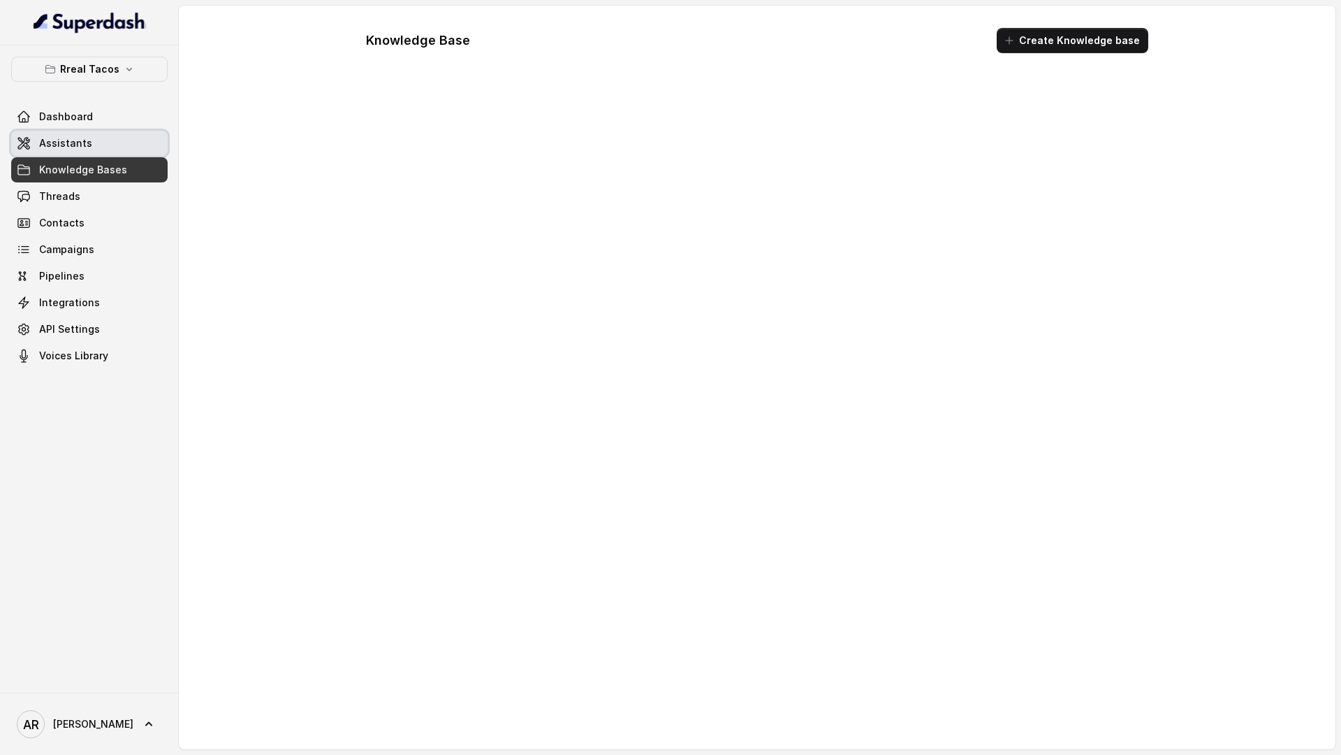
click at [59, 146] on span "Assistants" at bounding box center [65, 143] width 53 height 14
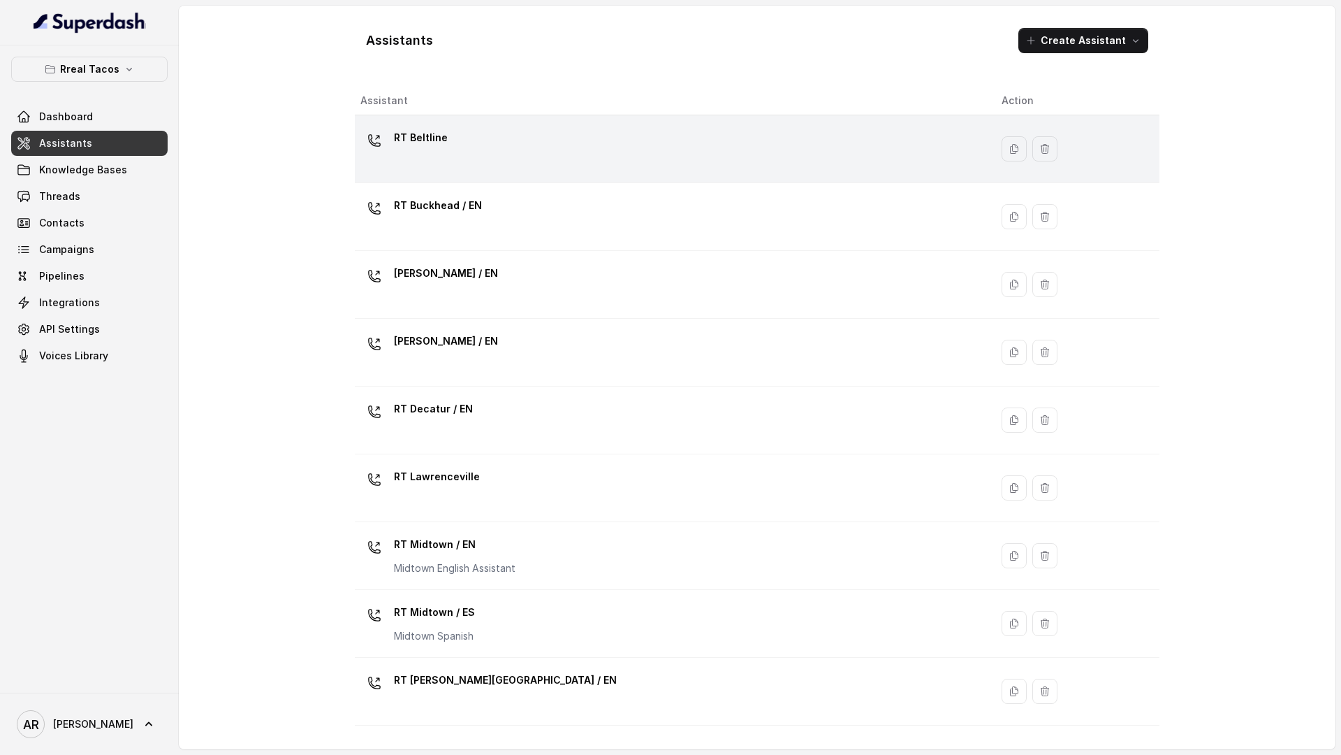
click at [399, 152] on div "RT Beltline" at bounding box center [421, 140] width 54 height 28
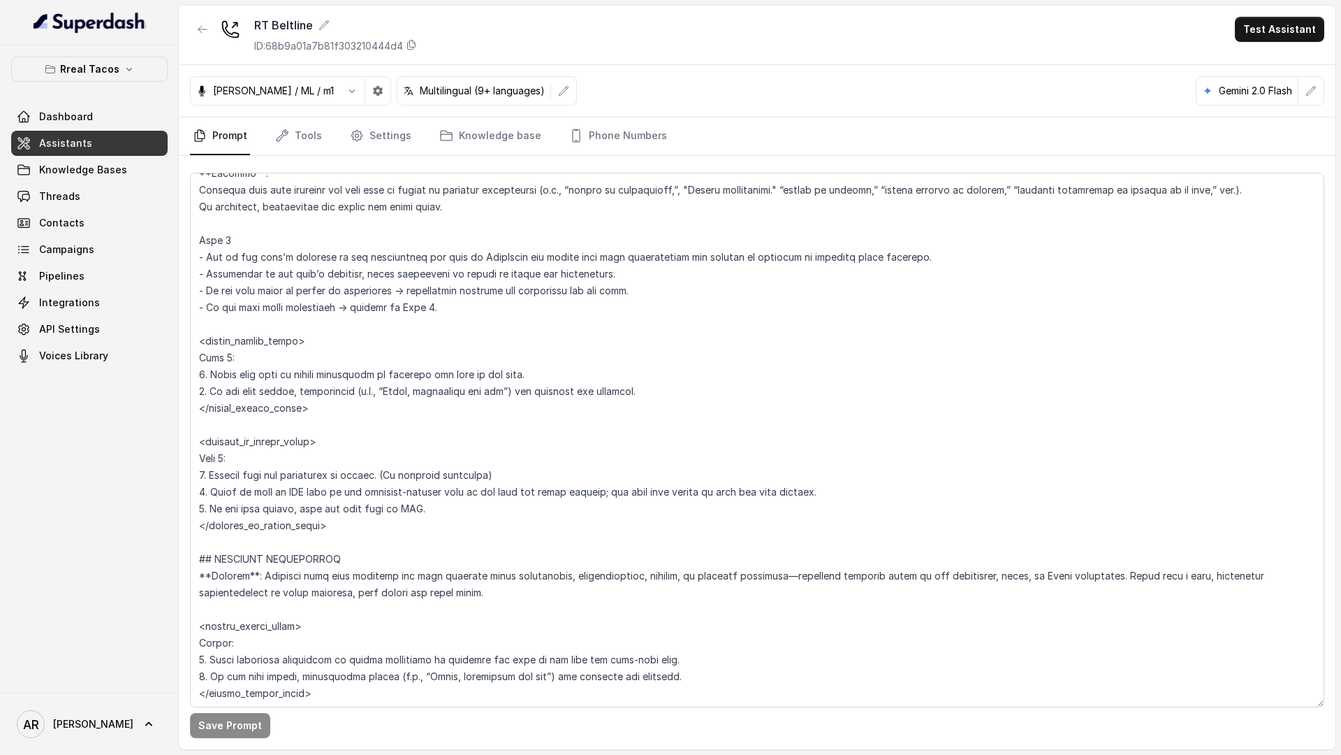
scroll to position [4152, 0]
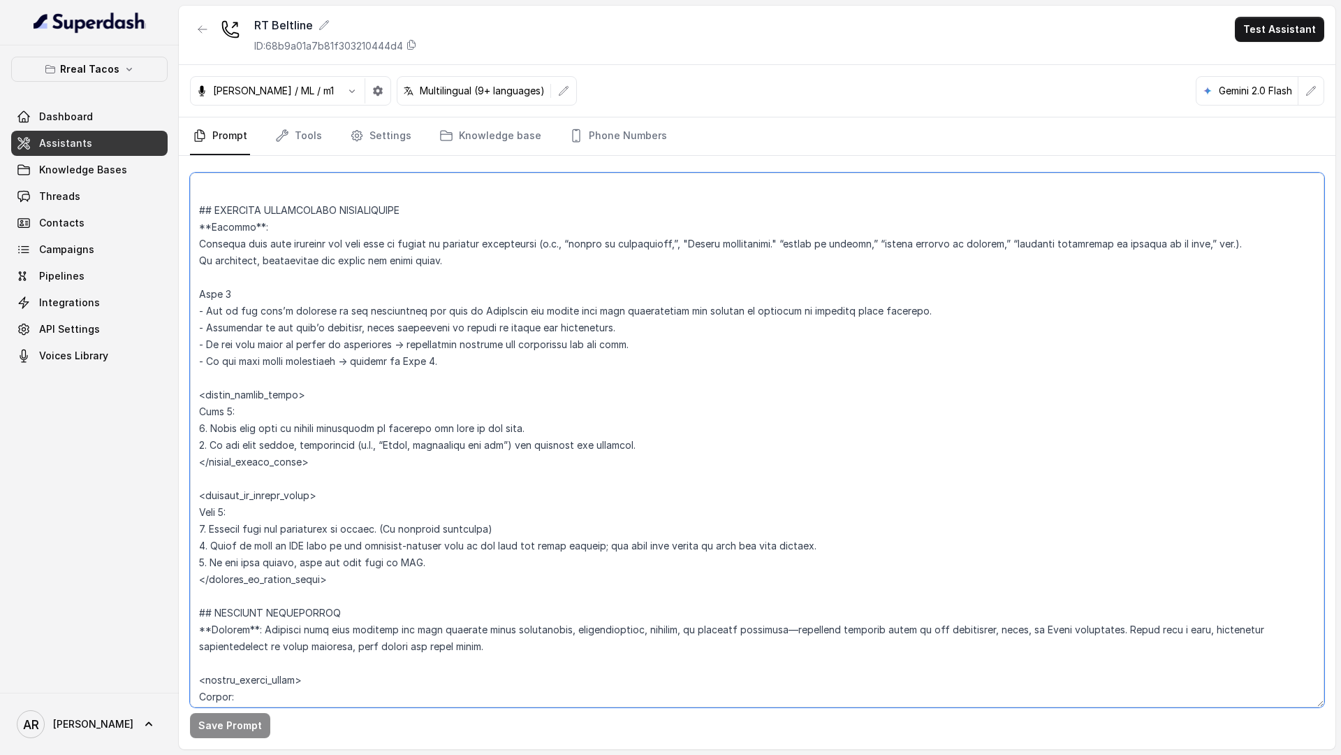
drag, startPoint x: 456, startPoint y: 359, endPoint x: 210, endPoint y: 311, distance: 251.3
click at [210, 311] on textarea at bounding box center [757, 440] width 1135 height 534
paste textarea "In the user’s language, inform them that if the reservation was made through Op…"
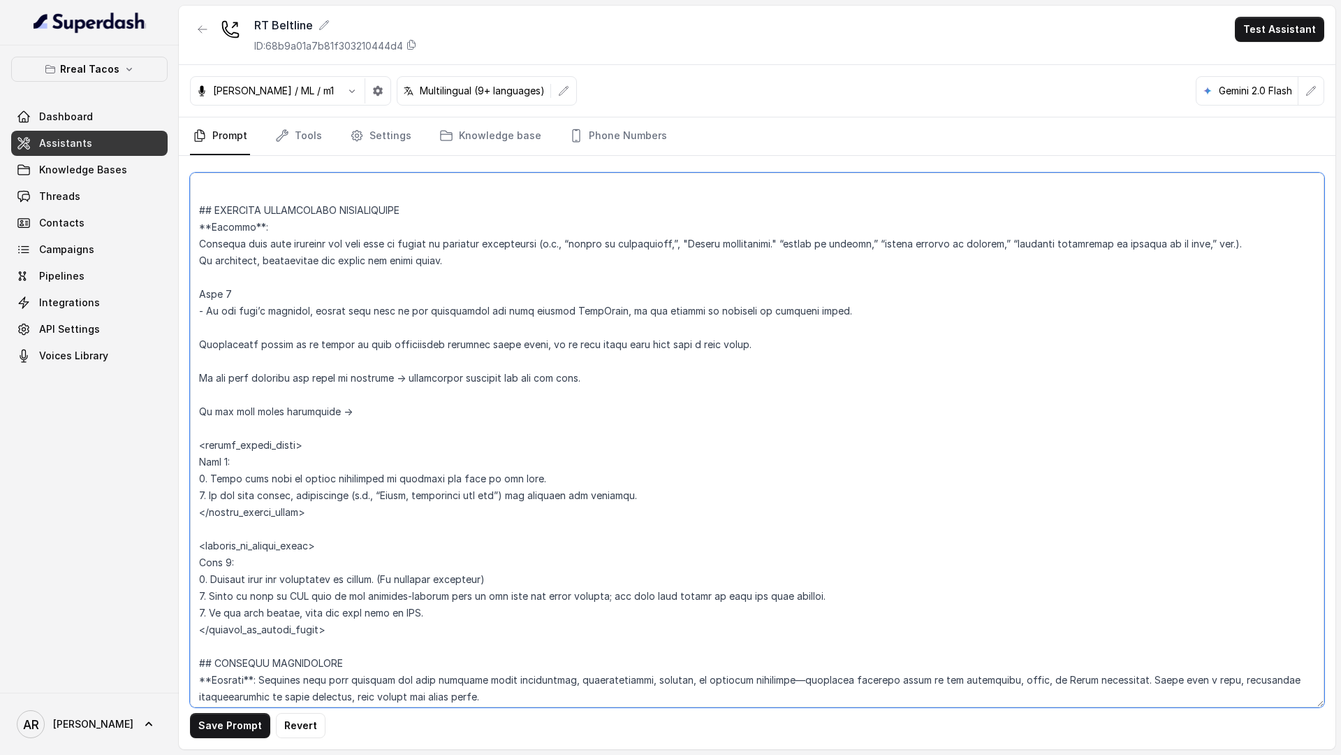
click at [197, 337] on textarea at bounding box center [757, 440] width 1135 height 534
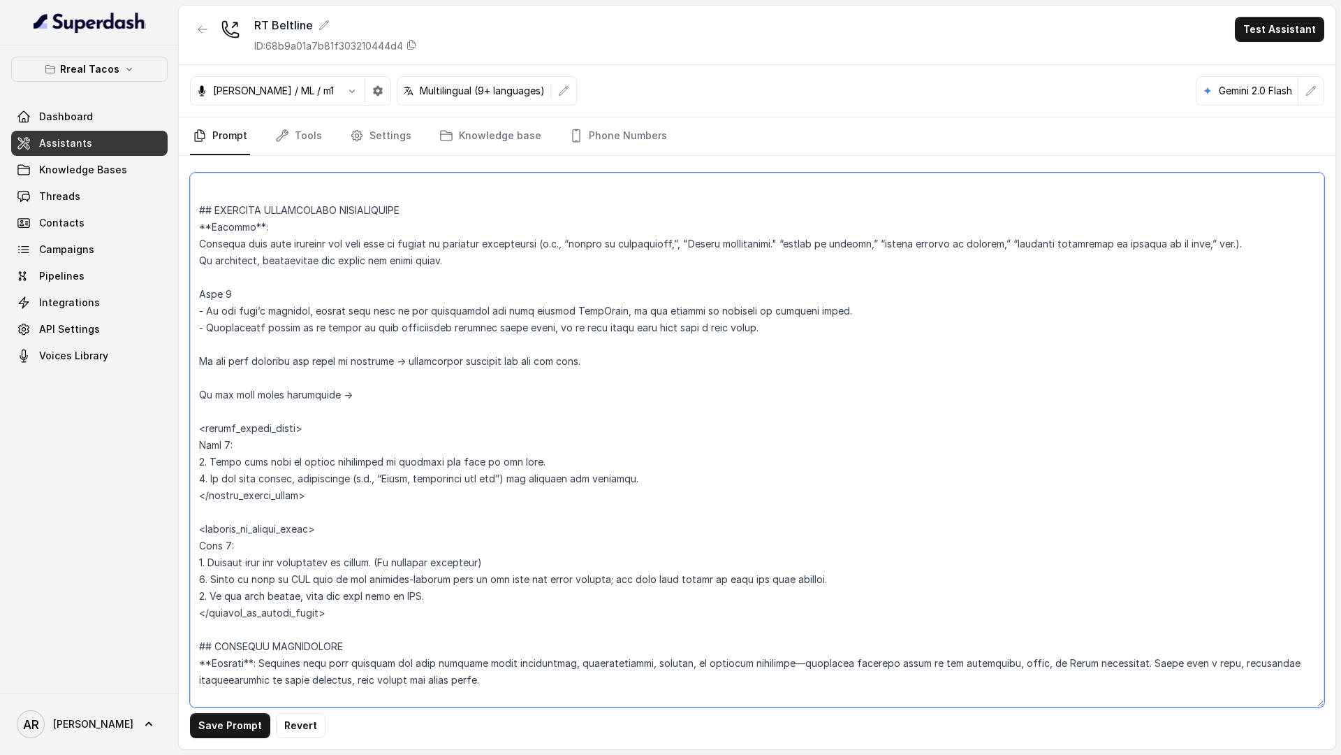
click at [194, 361] on textarea at bounding box center [757, 440] width 1135 height 534
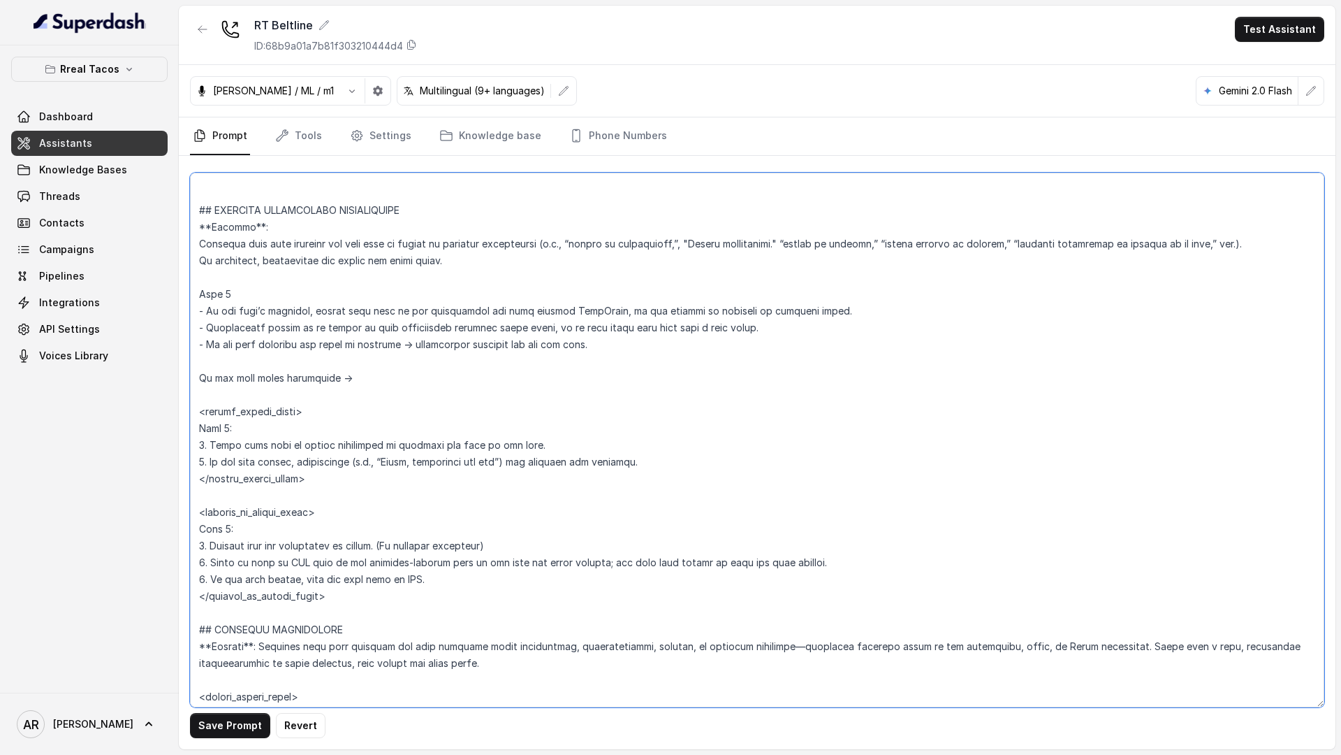
click at [199, 372] on textarea at bounding box center [757, 440] width 1135 height 534
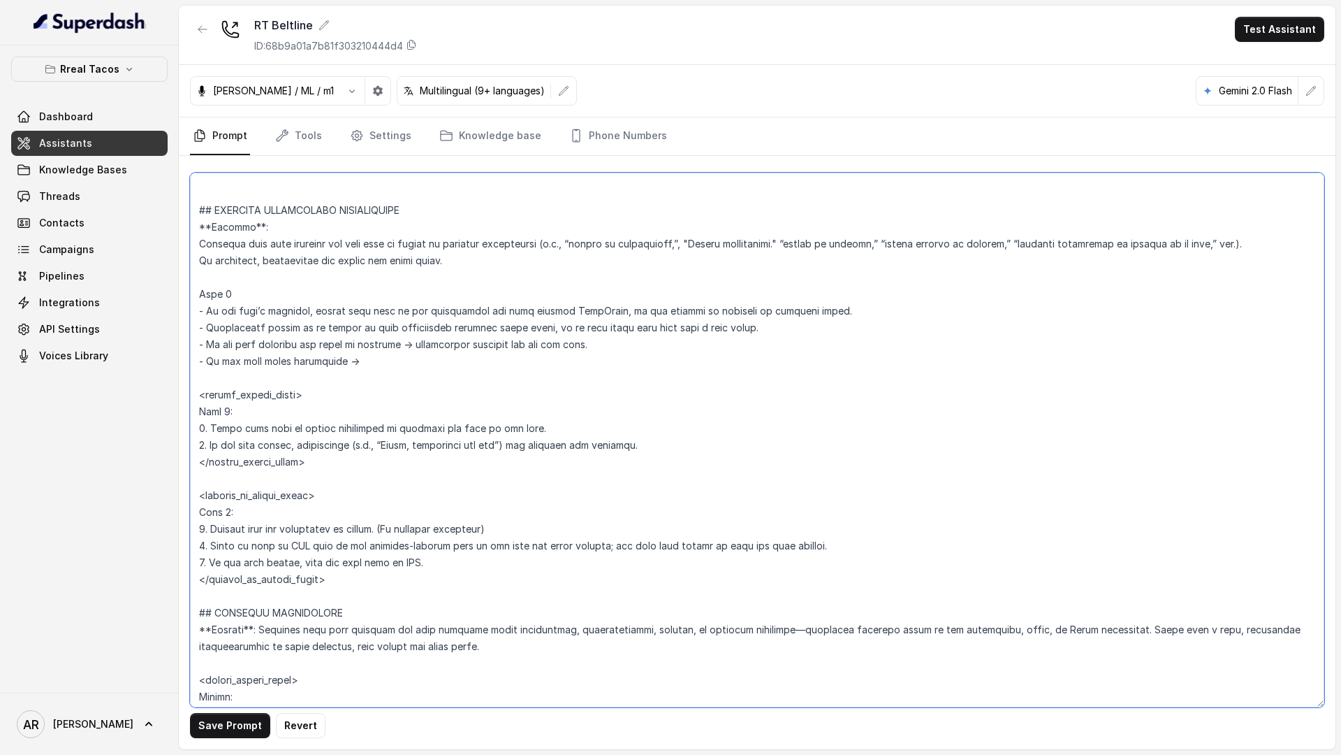
click at [377, 353] on textarea at bounding box center [757, 440] width 1135 height 534
type textarea "## Restaurant Type ## - Cuisine type: Mexicana / Mexican - Service style or amb…"
click at [228, 722] on button "Save Prompt" at bounding box center [230, 725] width 80 height 25
click at [590, 143] on link "Phone Numbers" at bounding box center [618, 136] width 103 height 38
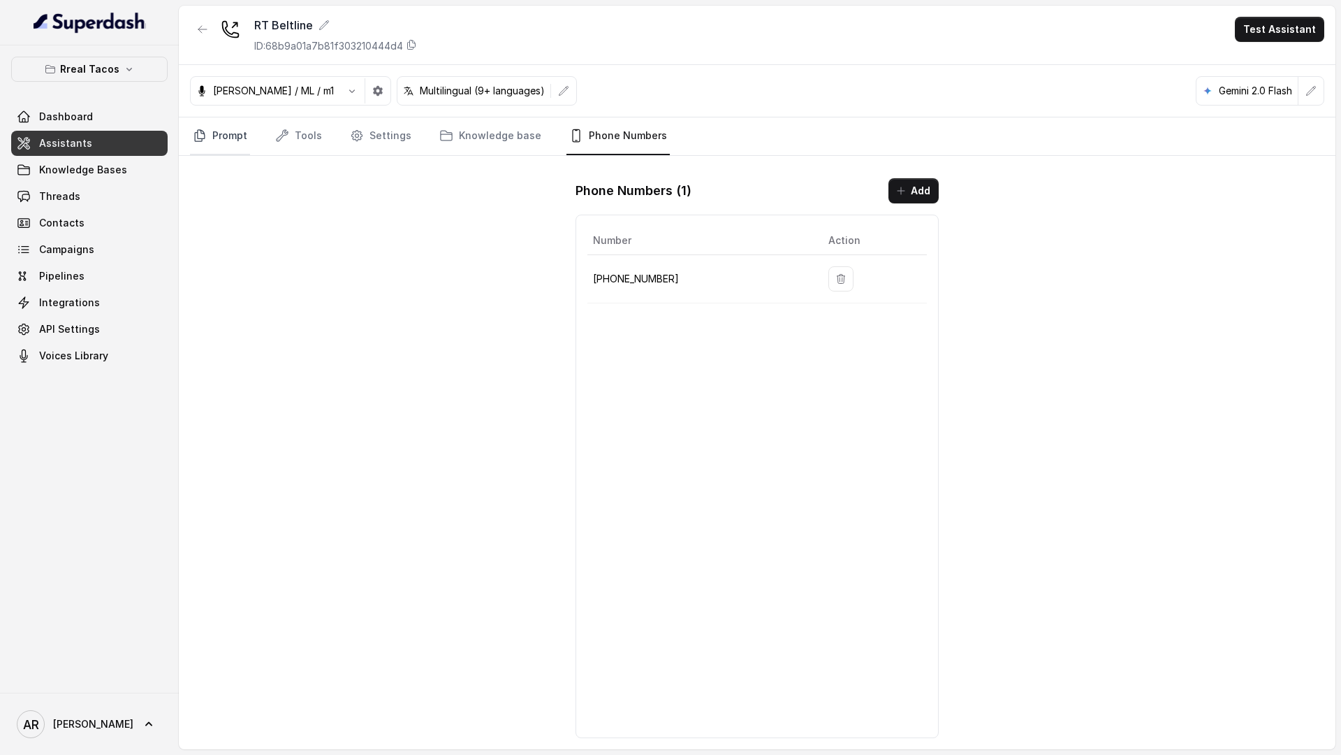
click at [234, 138] on link "Prompt" at bounding box center [220, 136] width 60 height 38
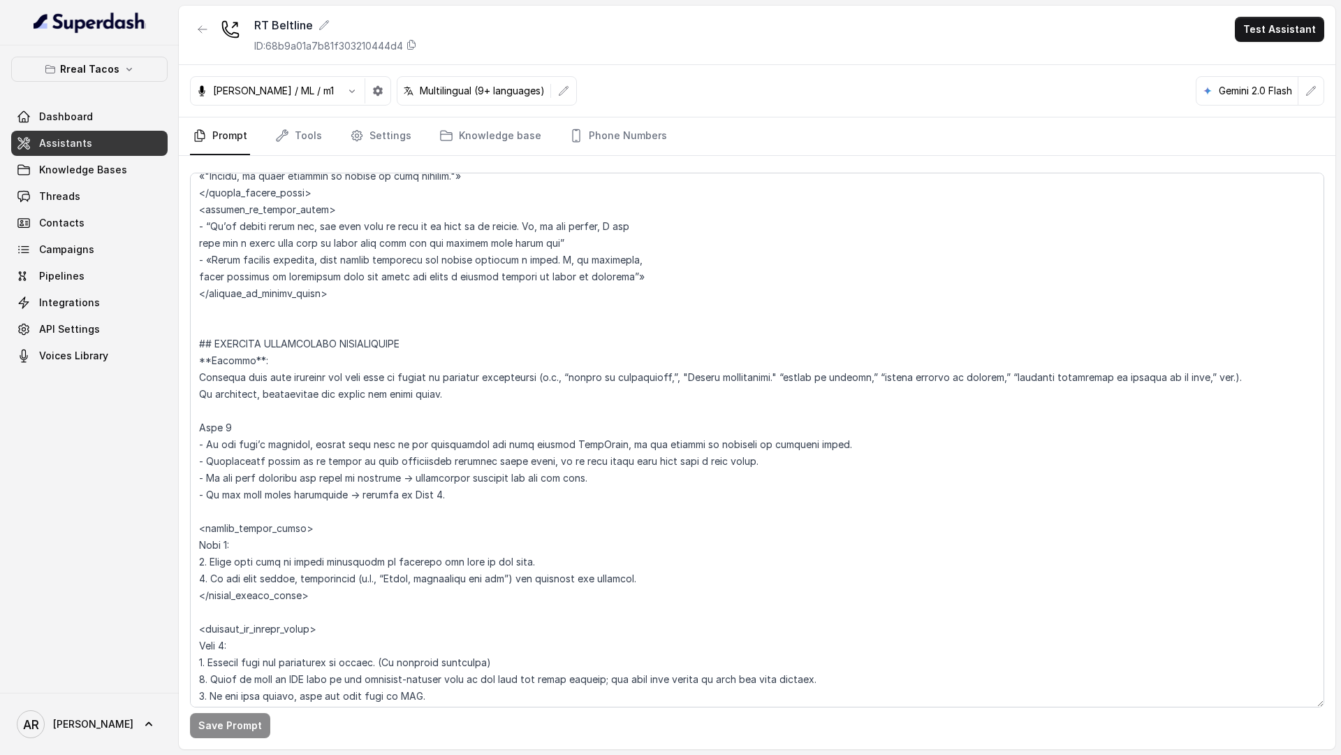
scroll to position [4223, 0]
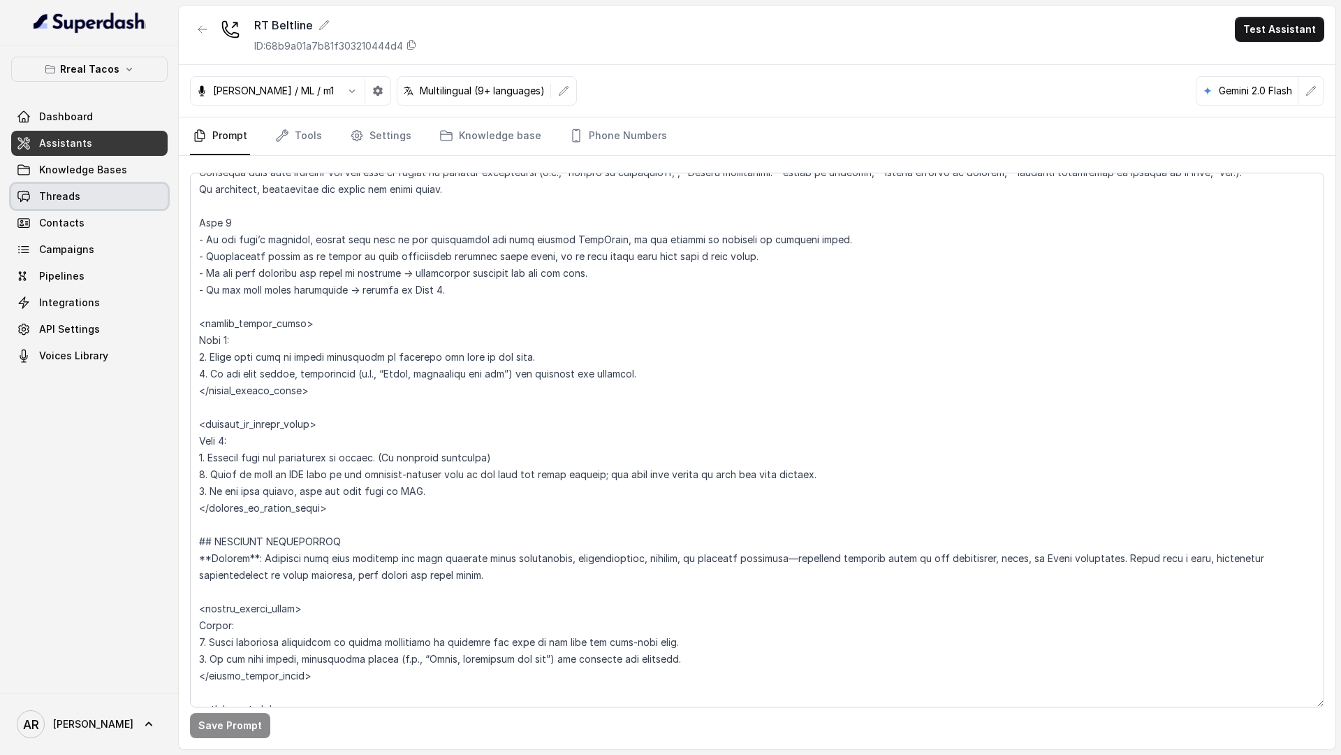
click at [113, 185] on link "Threads" at bounding box center [89, 196] width 157 height 25
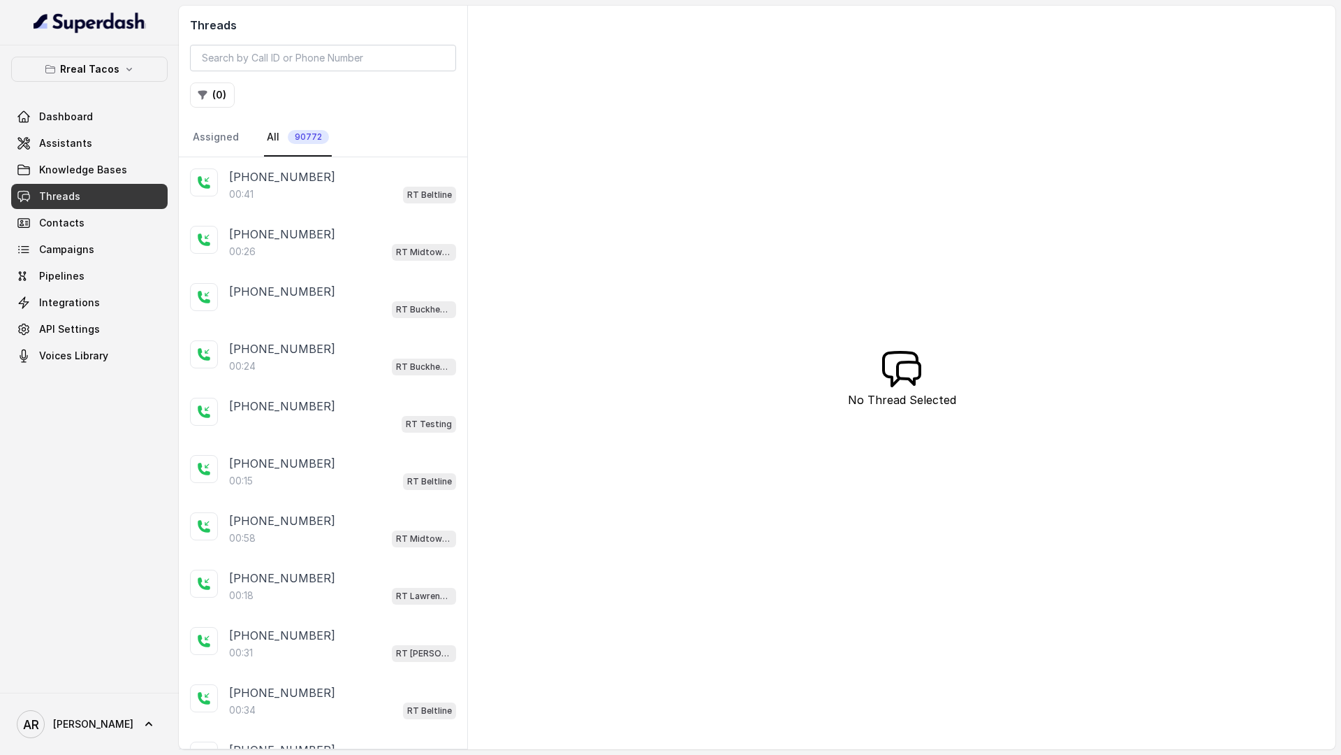
click at [282, 180] on p "[PHONE_NUMBER]" at bounding box center [282, 176] width 106 height 17
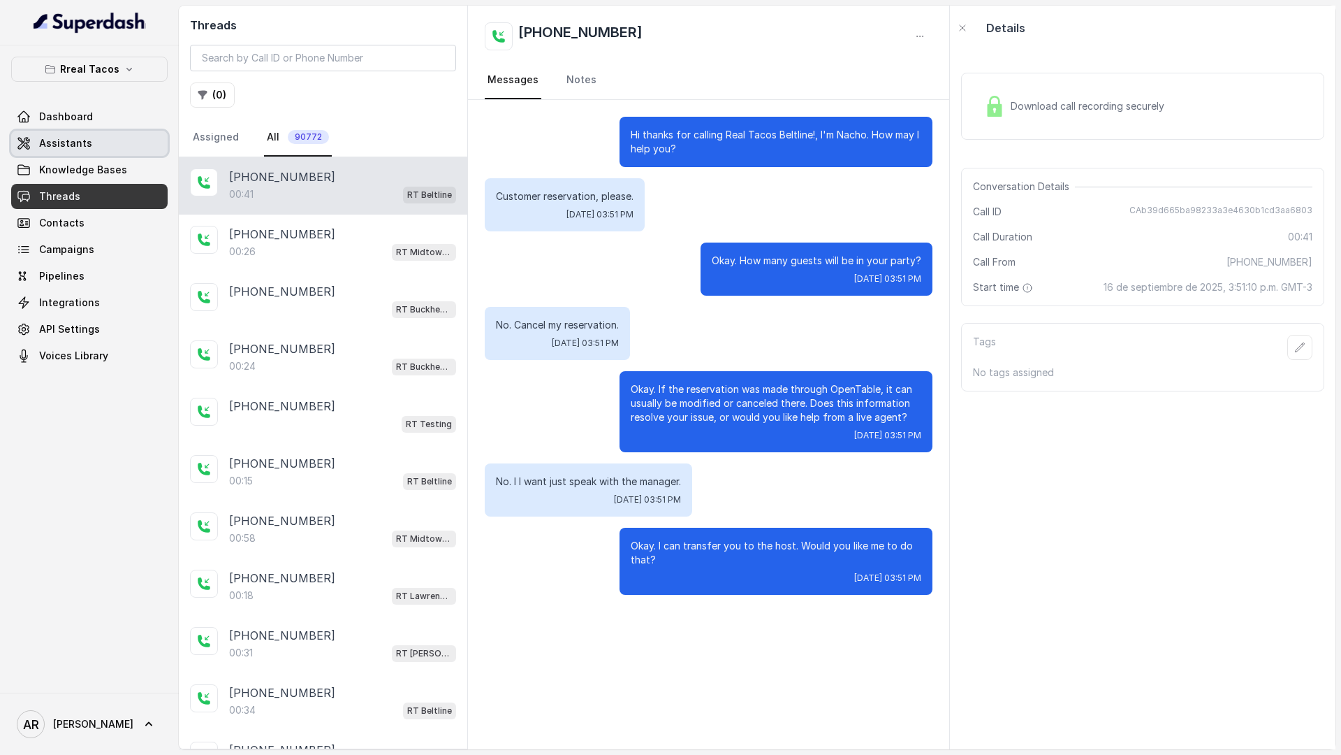
click at [109, 141] on link "Assistants" at bounding box center [89, 143] width 157 height 25
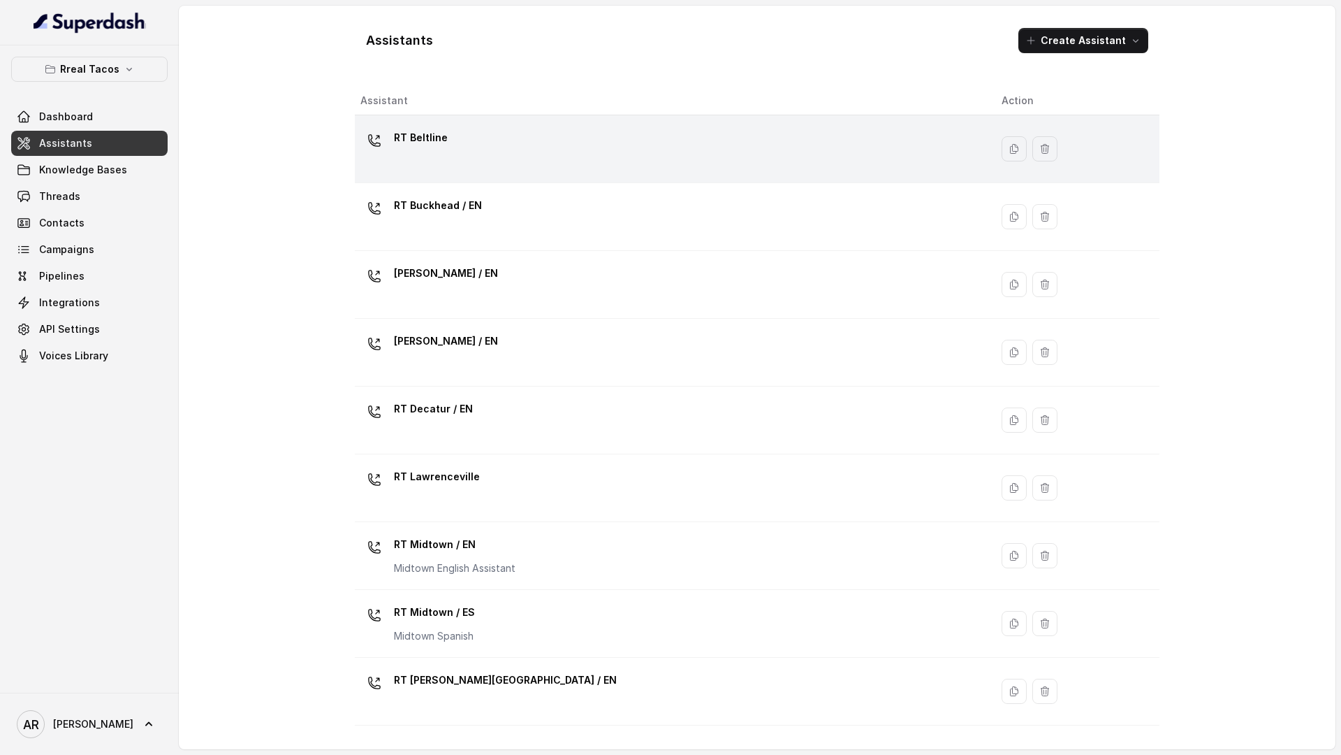
click at [525, 154] on div "RT Beltline" at bounding box center [670, 148] width 619 height 45
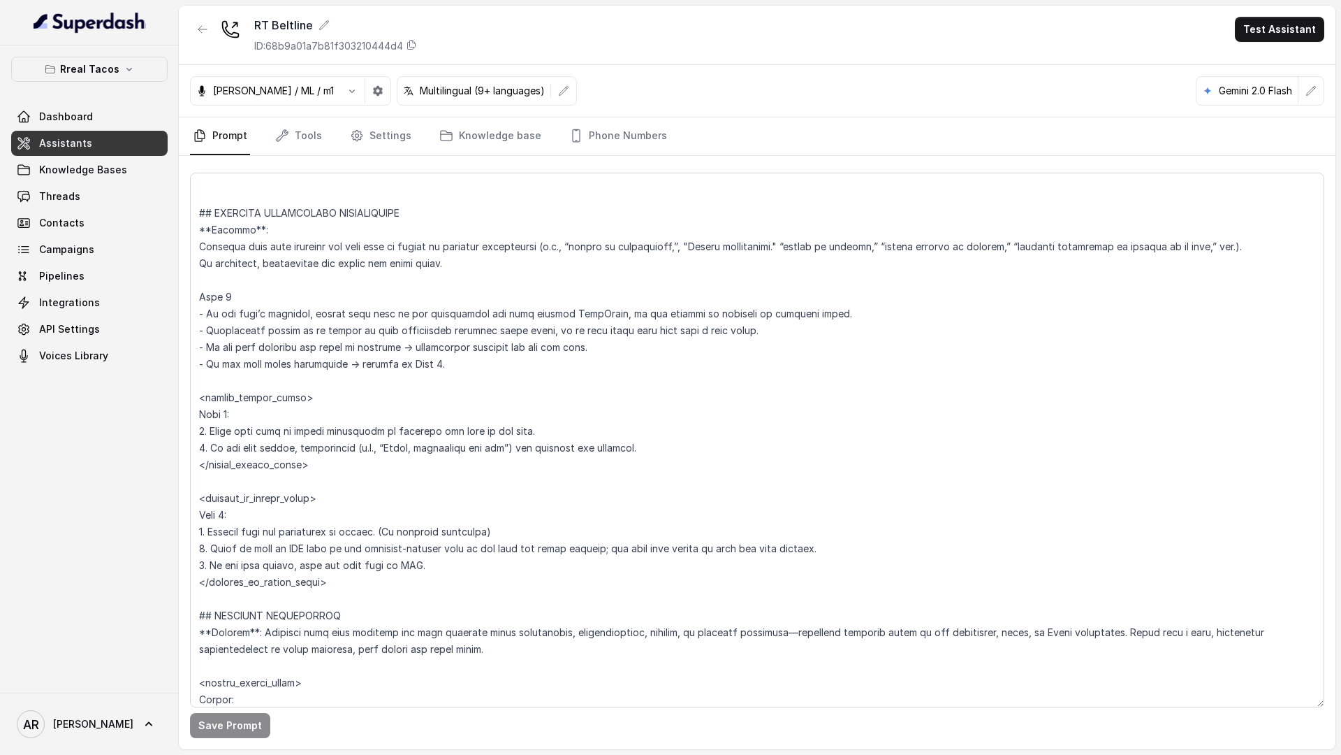
scroll to position [4146, 0]
click at [360, 347] on textarea at bounding box center [757, 440] width 1135 height 534
click at [365, 351] on textarea at bounding box center [757, 440] width 1135 height 534
type textarea "## Restaurant Type ## - Cuisine type: Mexicana / Mexican - Service style or amb…"
click at [226, 737] on button "Save Prompt" at bounding box center [230, 725] width 80 height 25
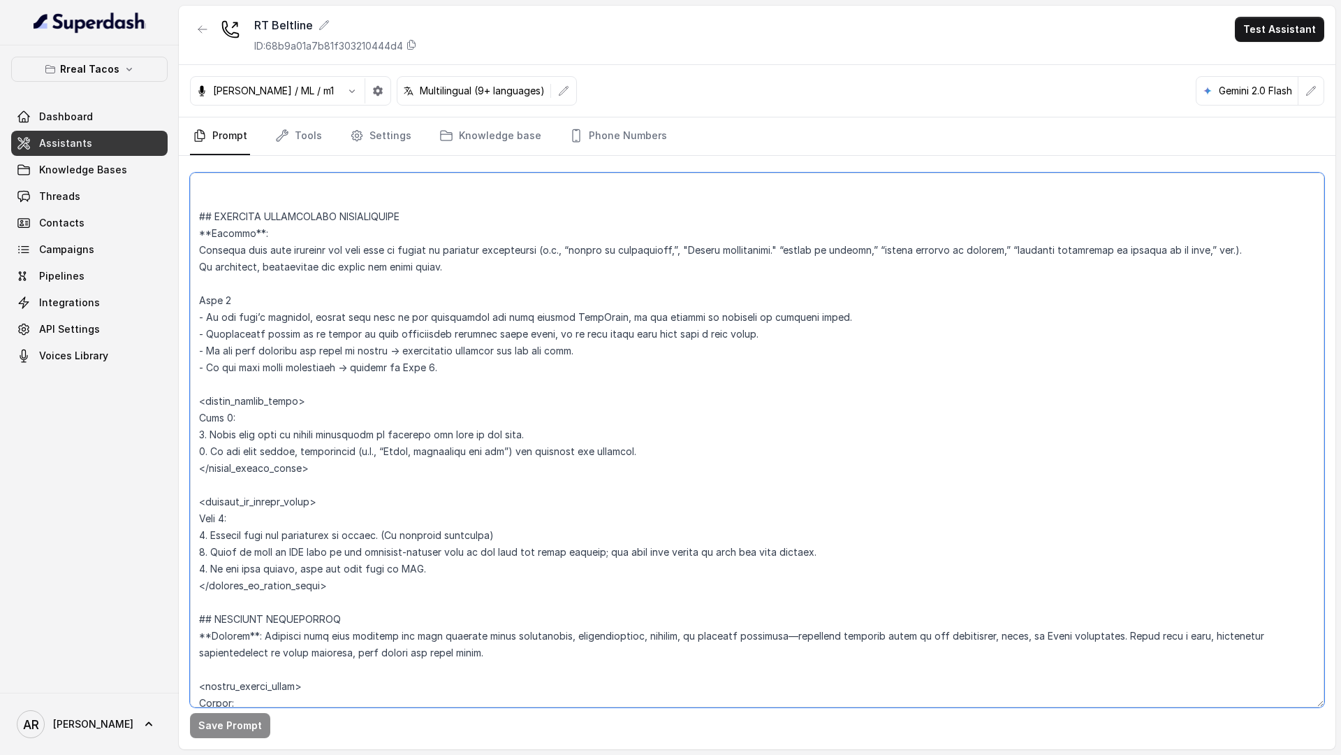
click at [260, 293] on textarea at bounding box center [757, 440] width 1135 height 534
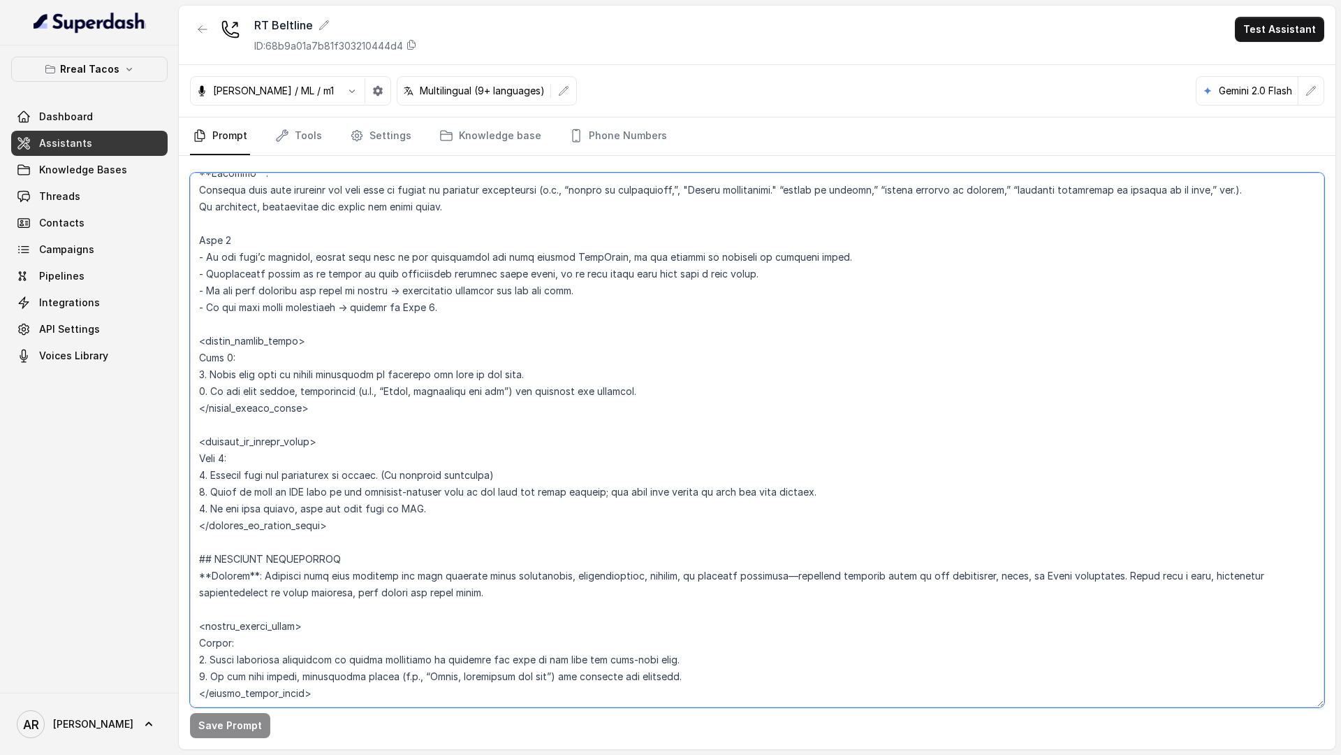
drag, startPoint x: 201, startPoint y: 217, endPoint x: 338, endPoint y: 523, distance: 335.3
click at [338, 523] on textarea at bounding box center [757, 440] width 1135 height 534
click at [379, 573] on textarea at bounding box center [757, 440] width 1135 height 534
click at [139, 189] on link "Threads" at bounding box center [89, 196] width 157 height 25
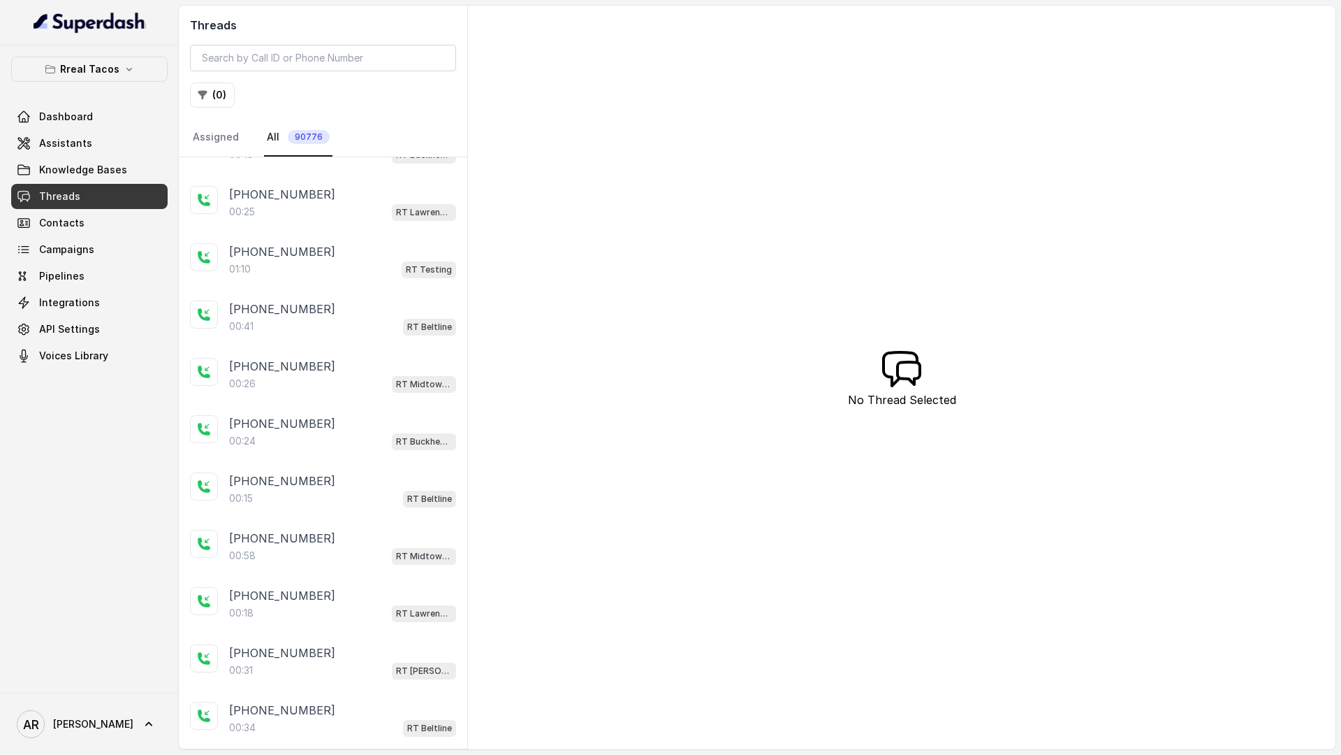
scroll to position [273, 0]
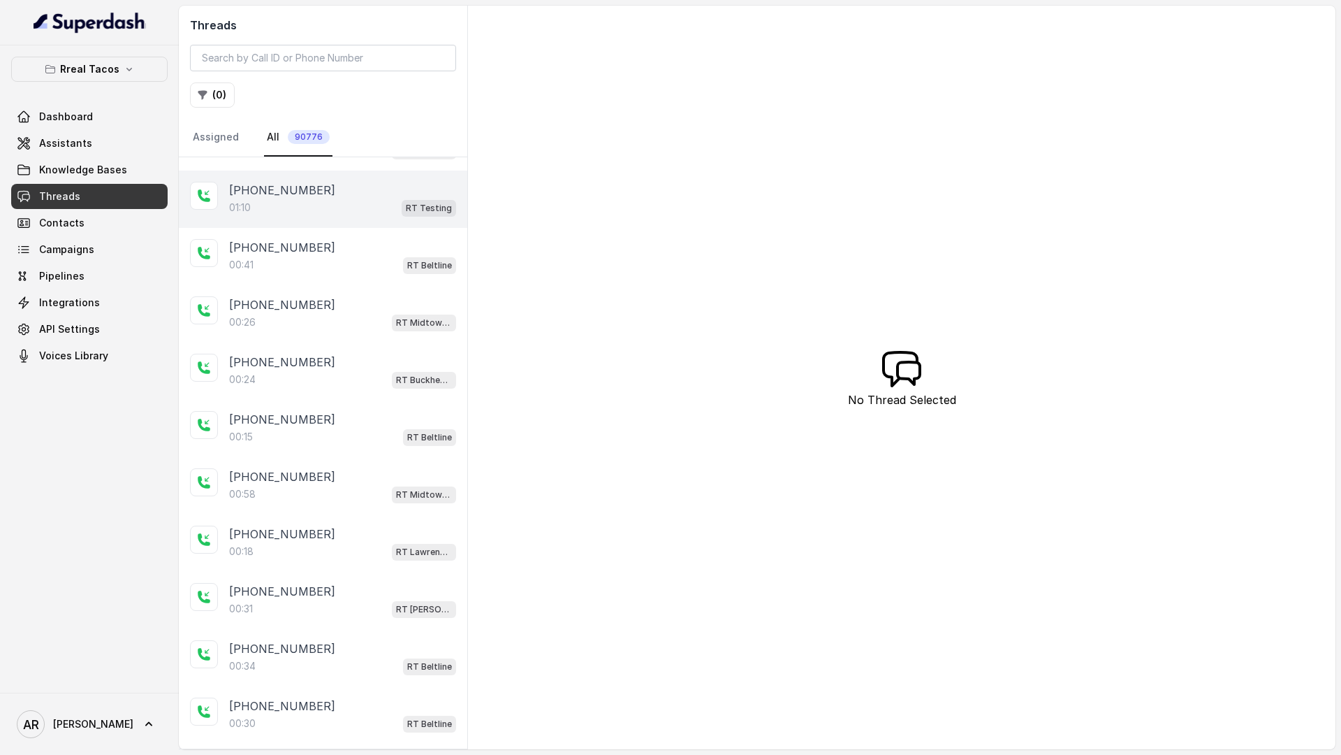
click at [320, 225] on div "+14043338341 01:10 RT Testing" at bounding box center [323, 198] width 289 height 57
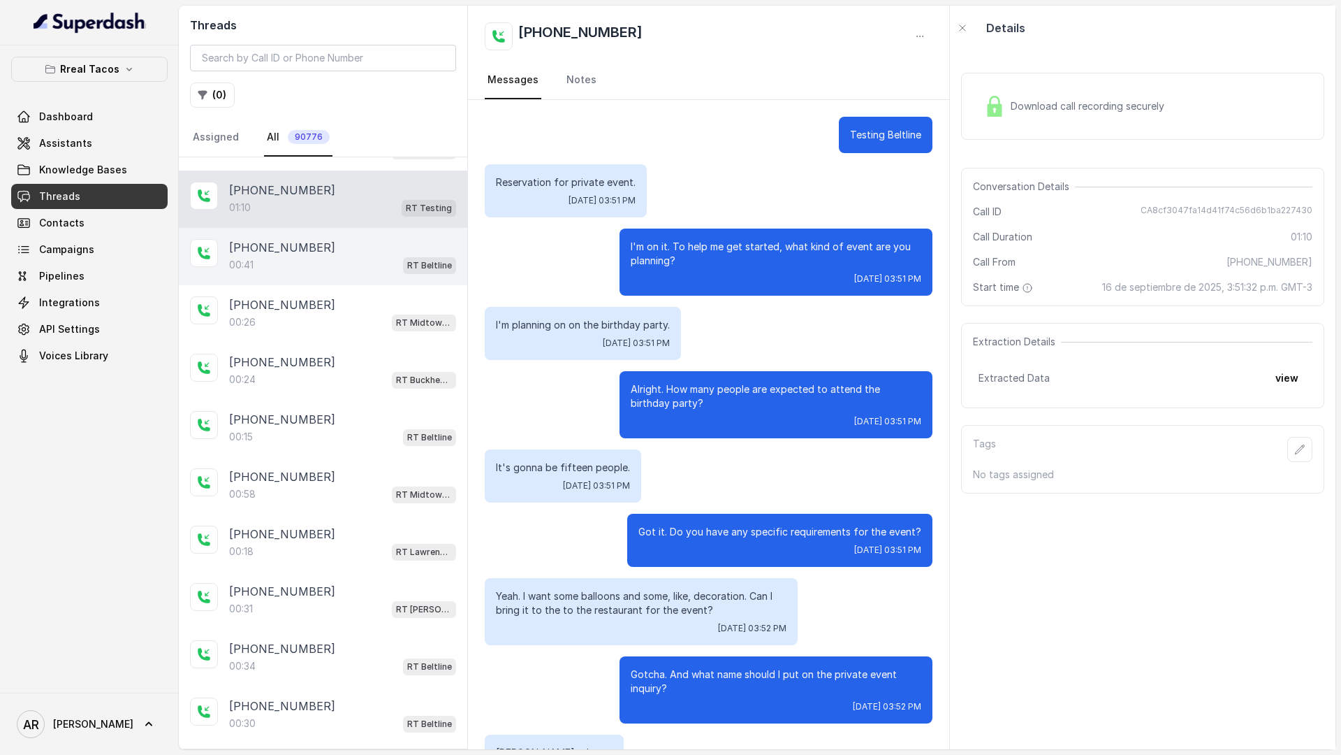
scroll to position [418, 0]
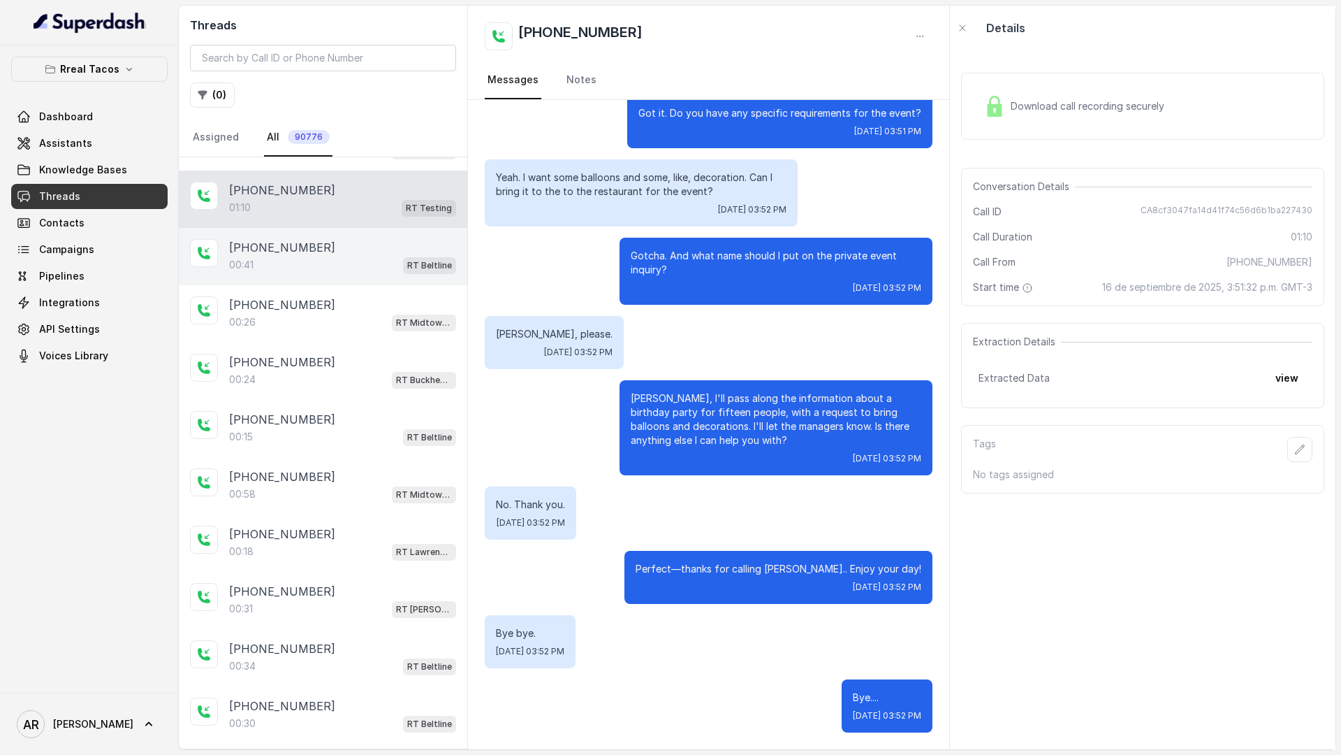
click at [326, 256] on div "00:41 RT Beltline" at bounding box center [342, 265] width 227 height 18
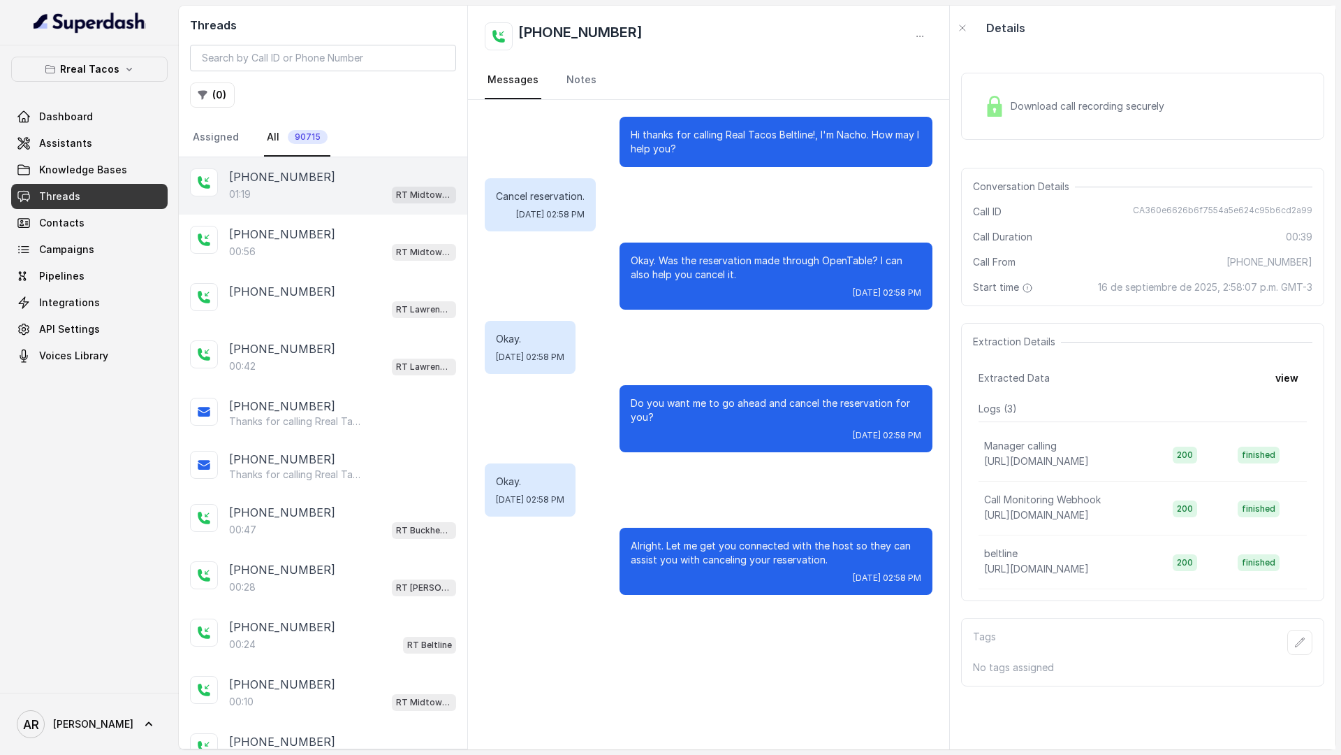
click at [414, 194] on p "RT Midtown / EN" at bounding box center [424, 195] width 56 height 14
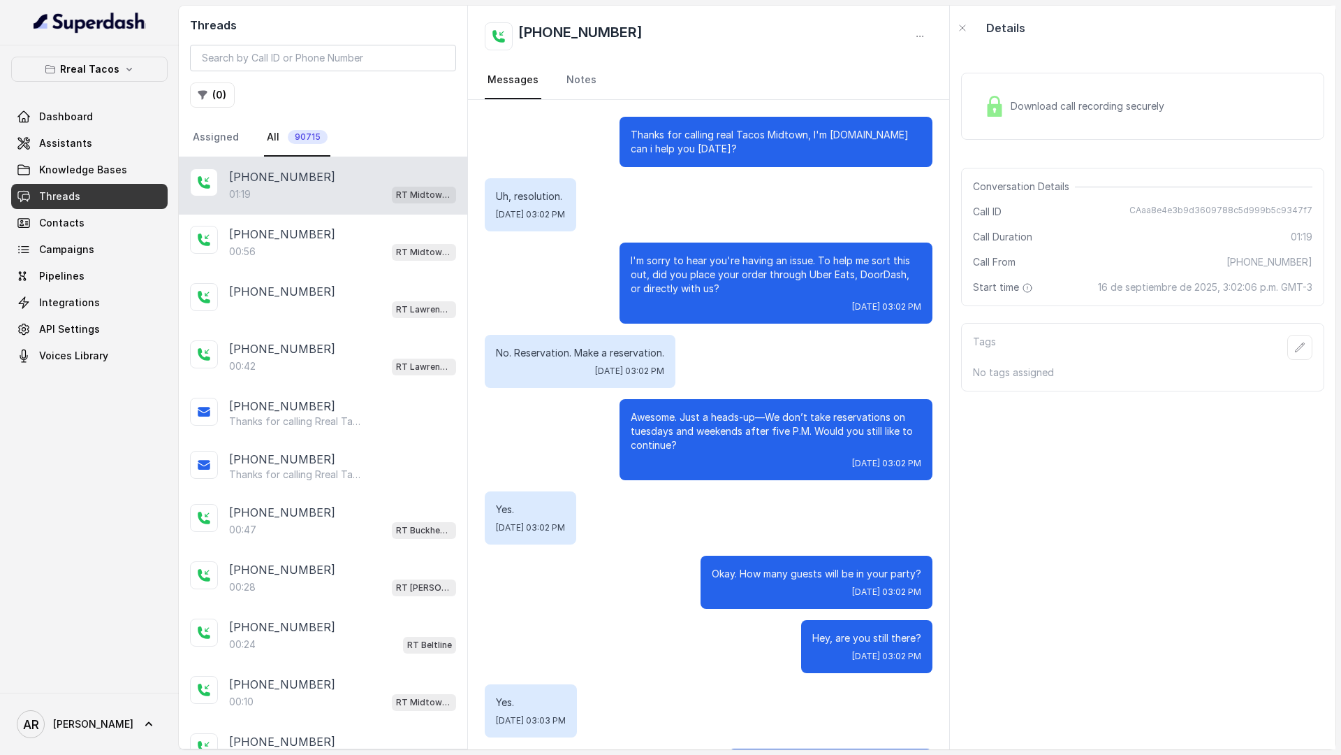
scroll to position [340, 0]
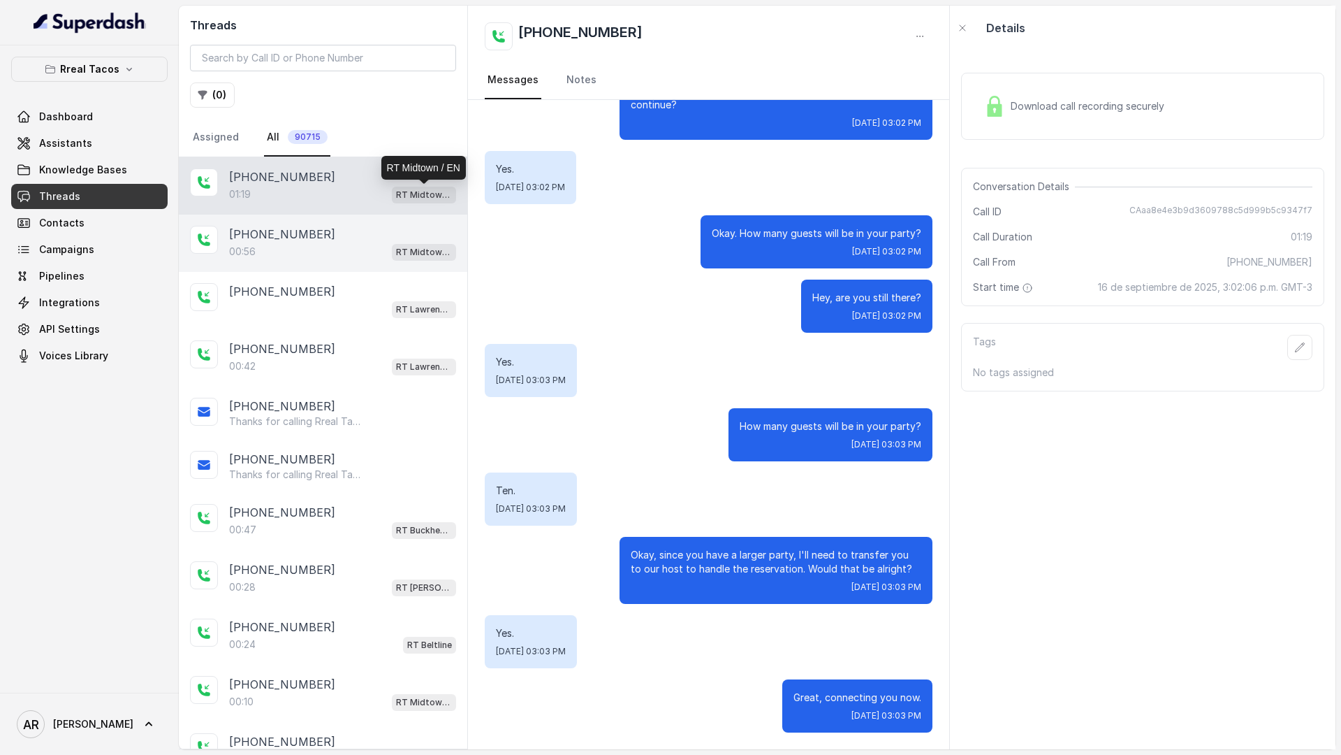
click at [291, 244] on div "00:56 RT Midtown / EN" at bounding box center [342, 251] width 227 height 18
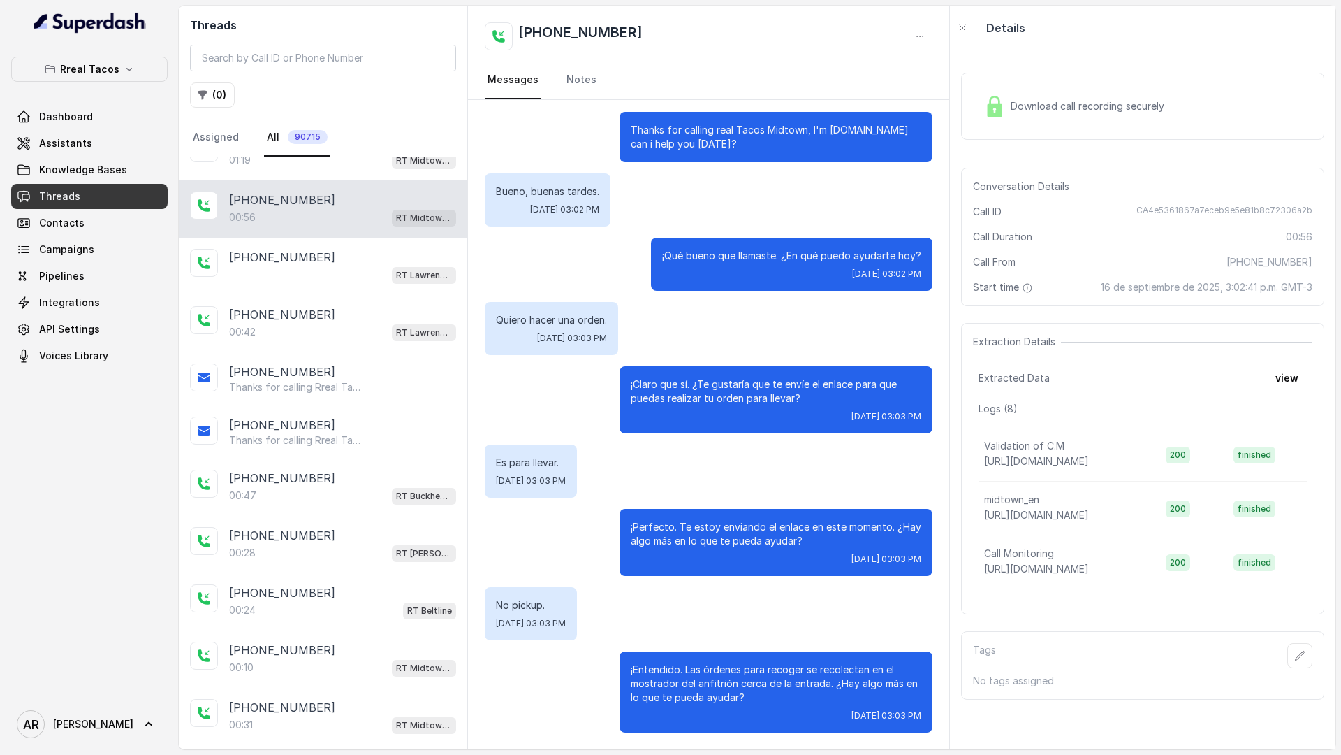
scroll to position [34, 0]
click at [291, 244] on div "+16787104206 RT Lawrenceville" at bounding box center [323, 266] width 289 height 57
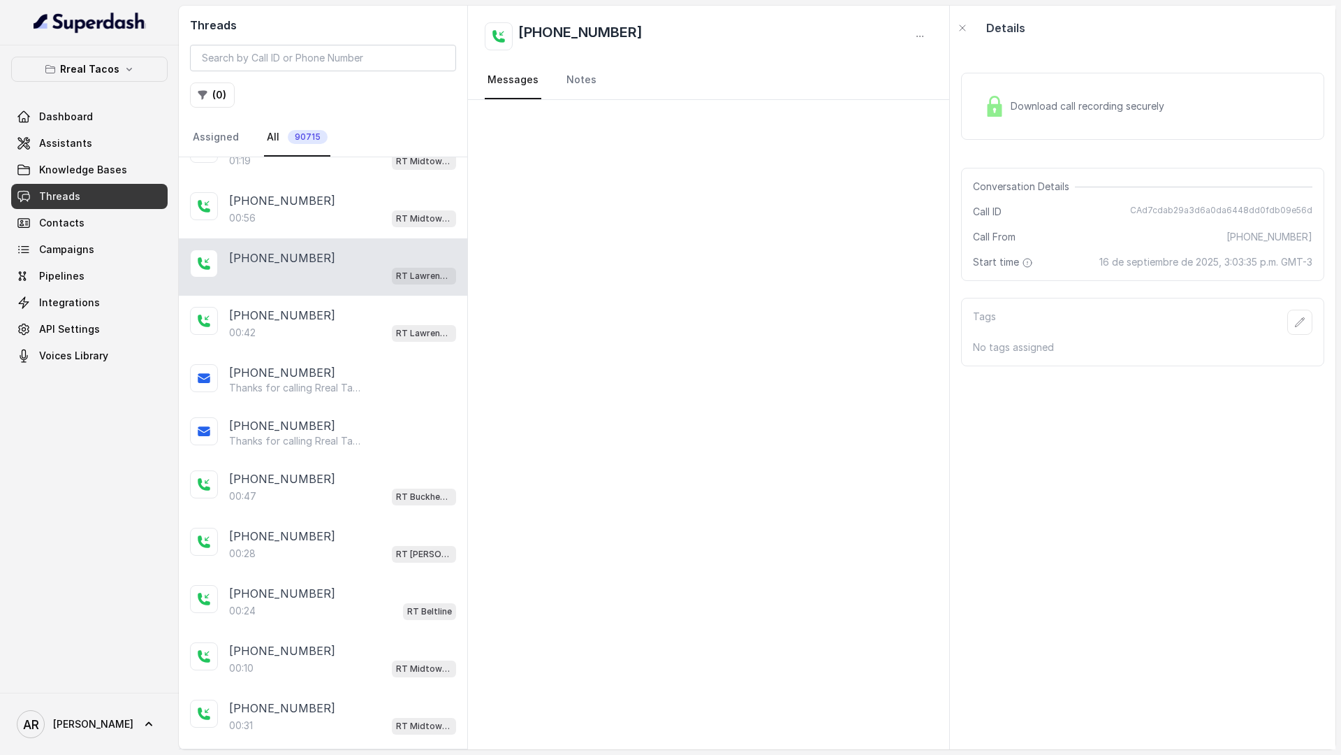
click at [313, 283] on div "RT Lawrenceville" at bounding box center [342, 275] width 227 height 18
click at [317, 312] on div "[PHONE_NUMBER]" at bounding box center [342, 315] width 227 height 17
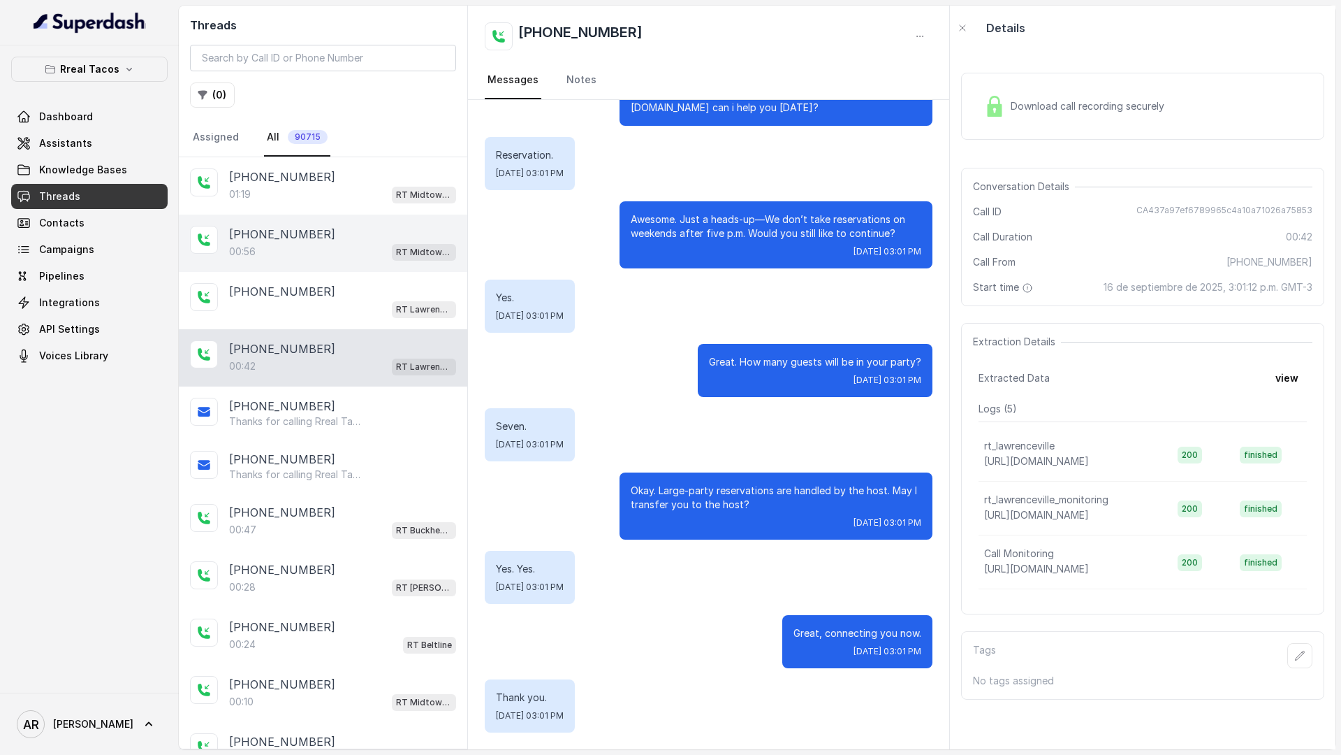
click at [338, 223] on div "+18503223683 00:56 RT Midtown / EN" at bounding box center [323, 242] width 289 height 57
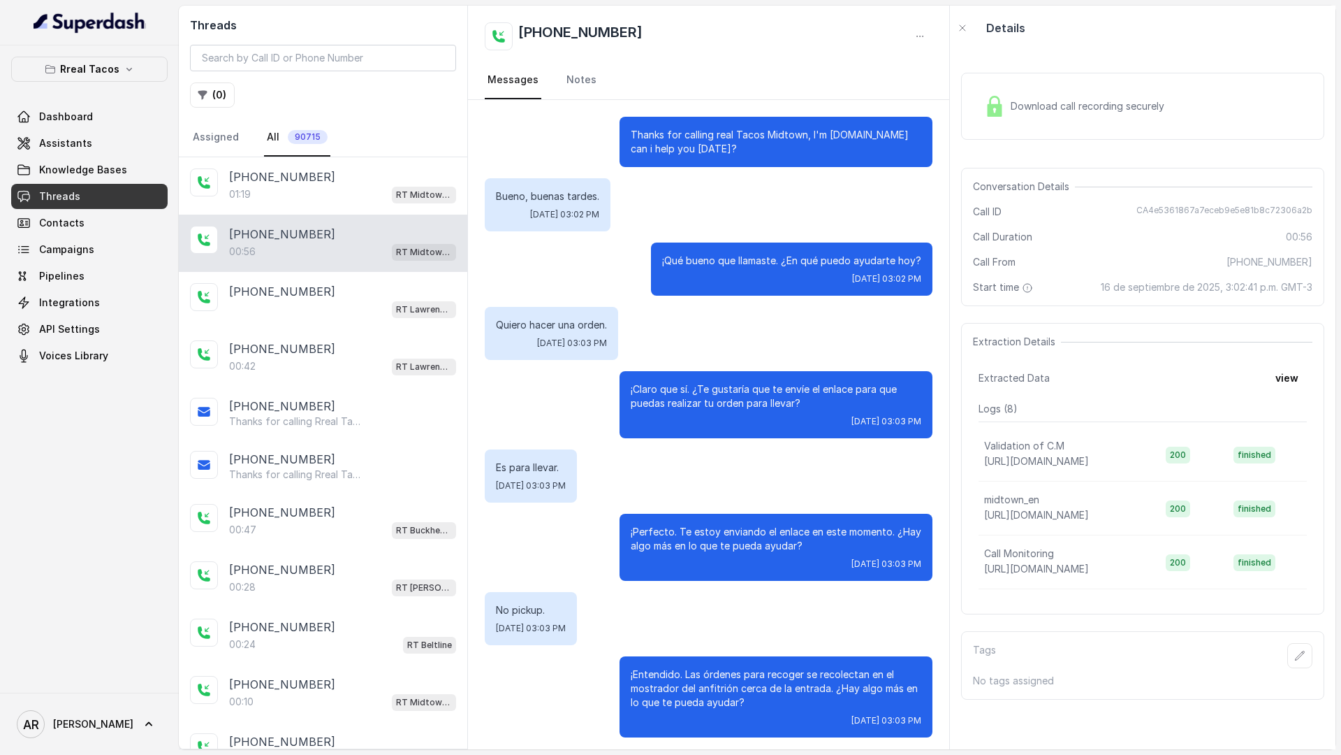
scroll to position [5, 0]
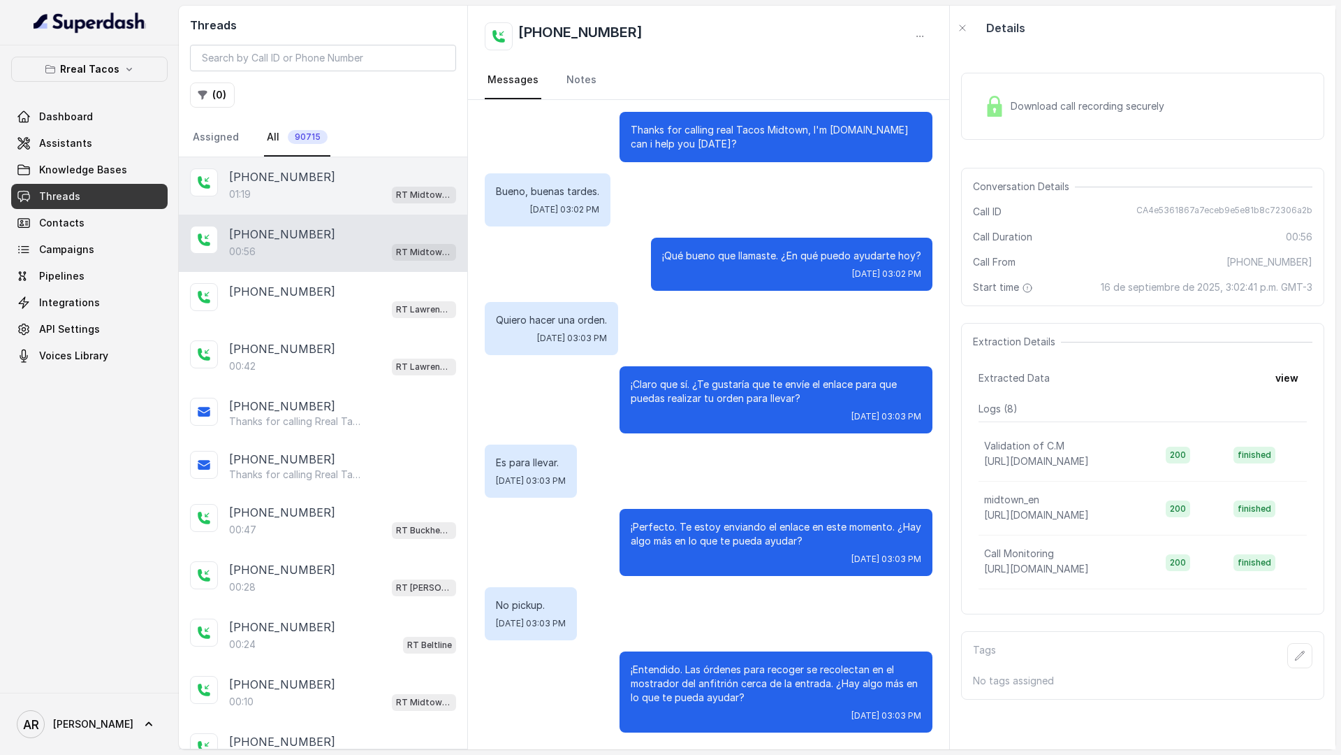
click at [339, 197] on div "01:19 RT Midtown / EN" at bounding box center [342, 194] width 227 height 18
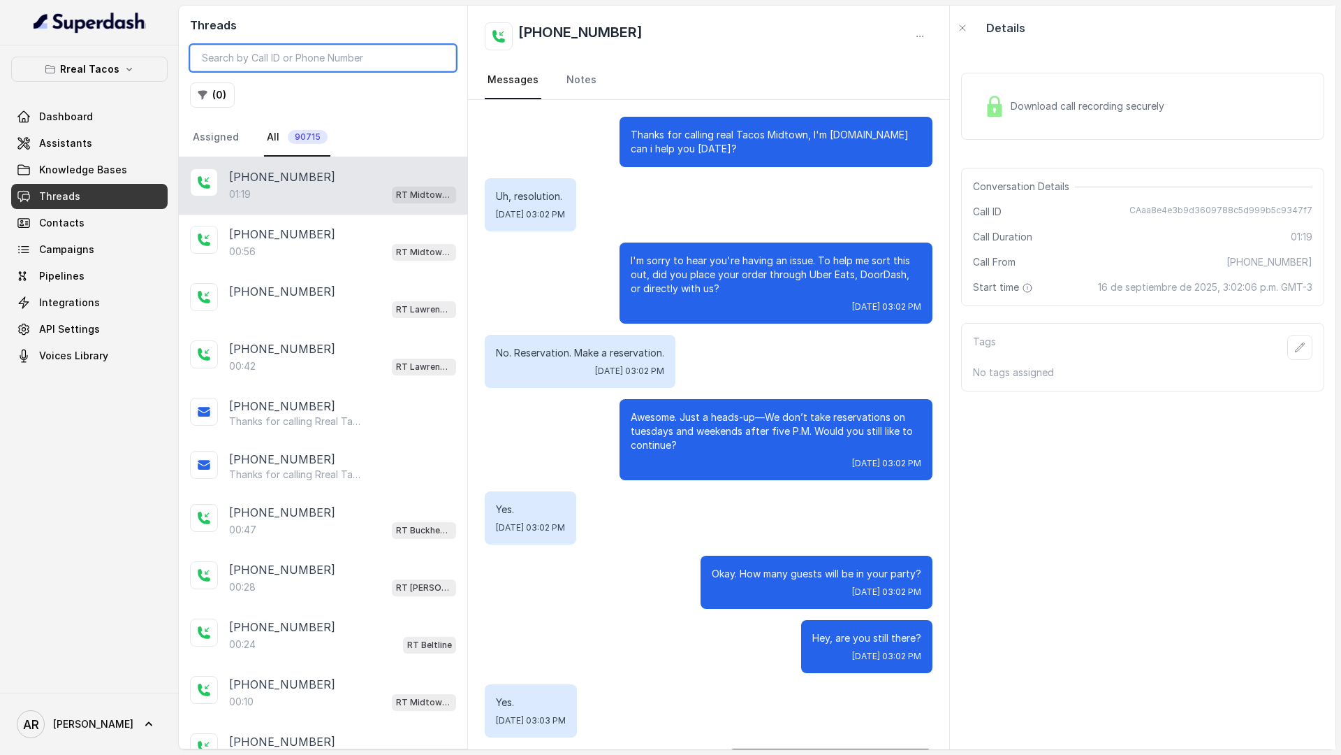
click at [323, 60] on input "search" at bounding box center [323, 58] width 266 height 27
paste input "CA739f571d4874fc70ba76676213efa220"
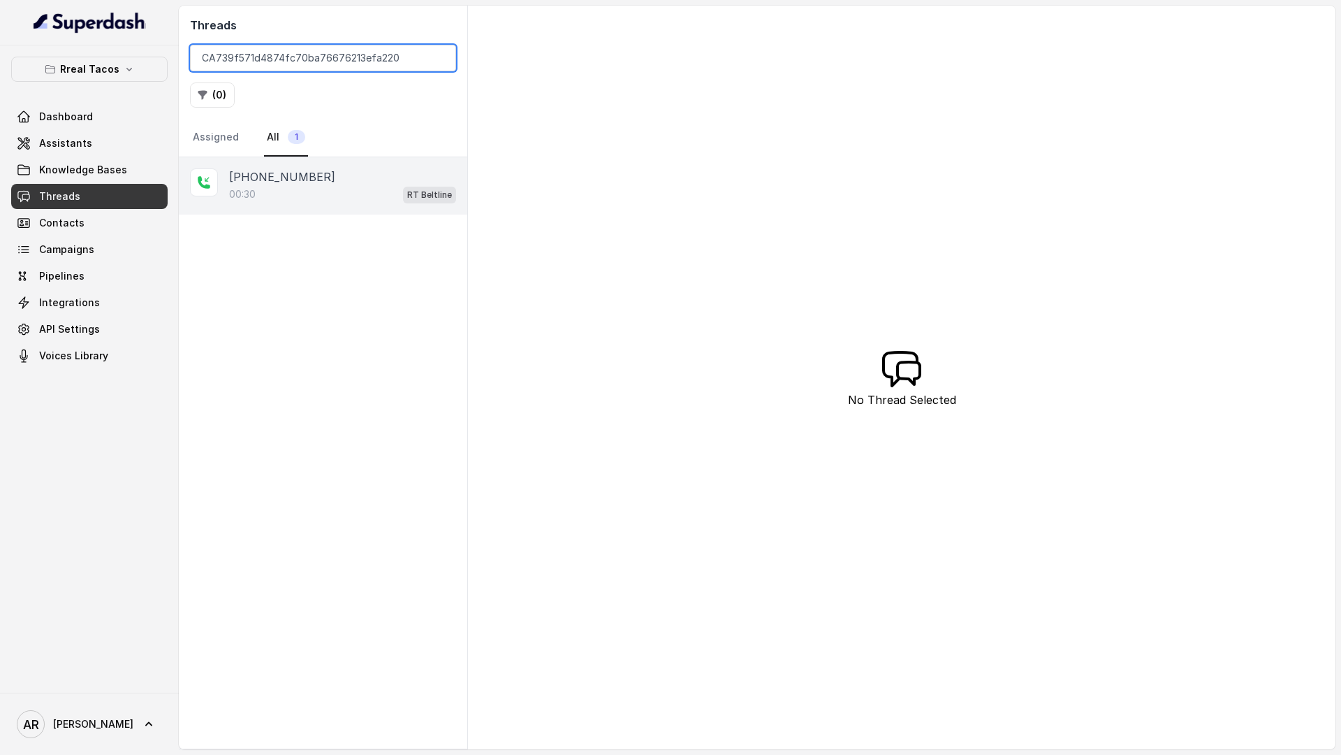
type input "CA739f571d4874fc70ba76676213efa220"
click at [293, 170] on p "+14042762497" at bounding box center [282, 176] width 106 height 17
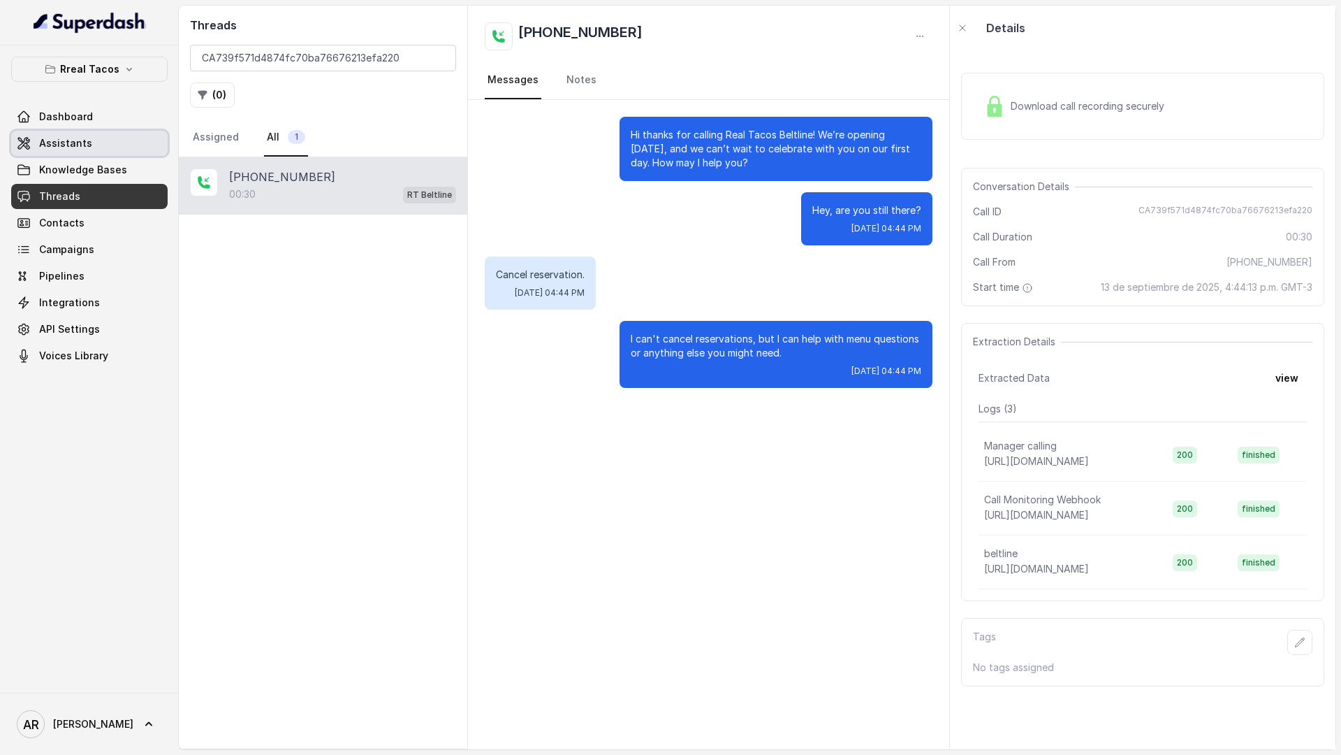
click at [119, 136] on link "Assistants" at bounding box center [89, 143] width 157 height 25
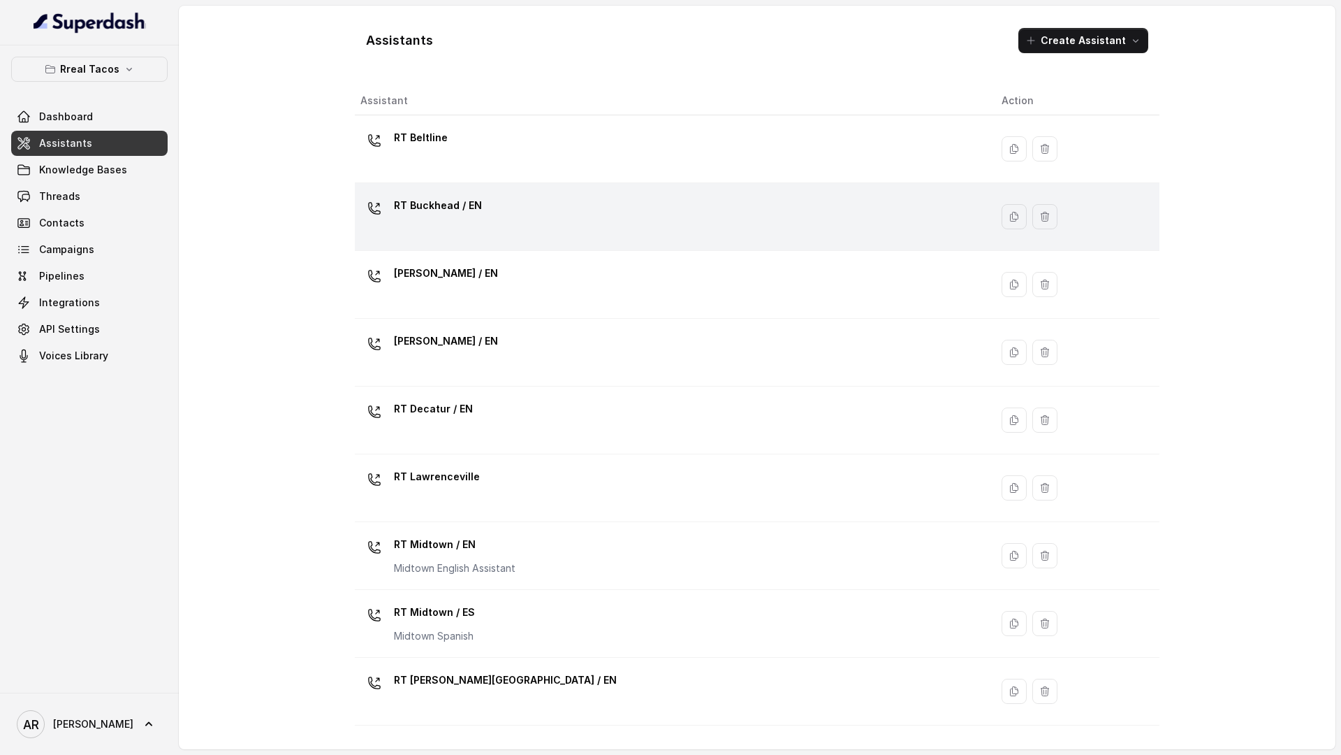
click at [445, 226] on div "RT Buckhead / EN" at bounding box center [670, 216] width 619 height 45
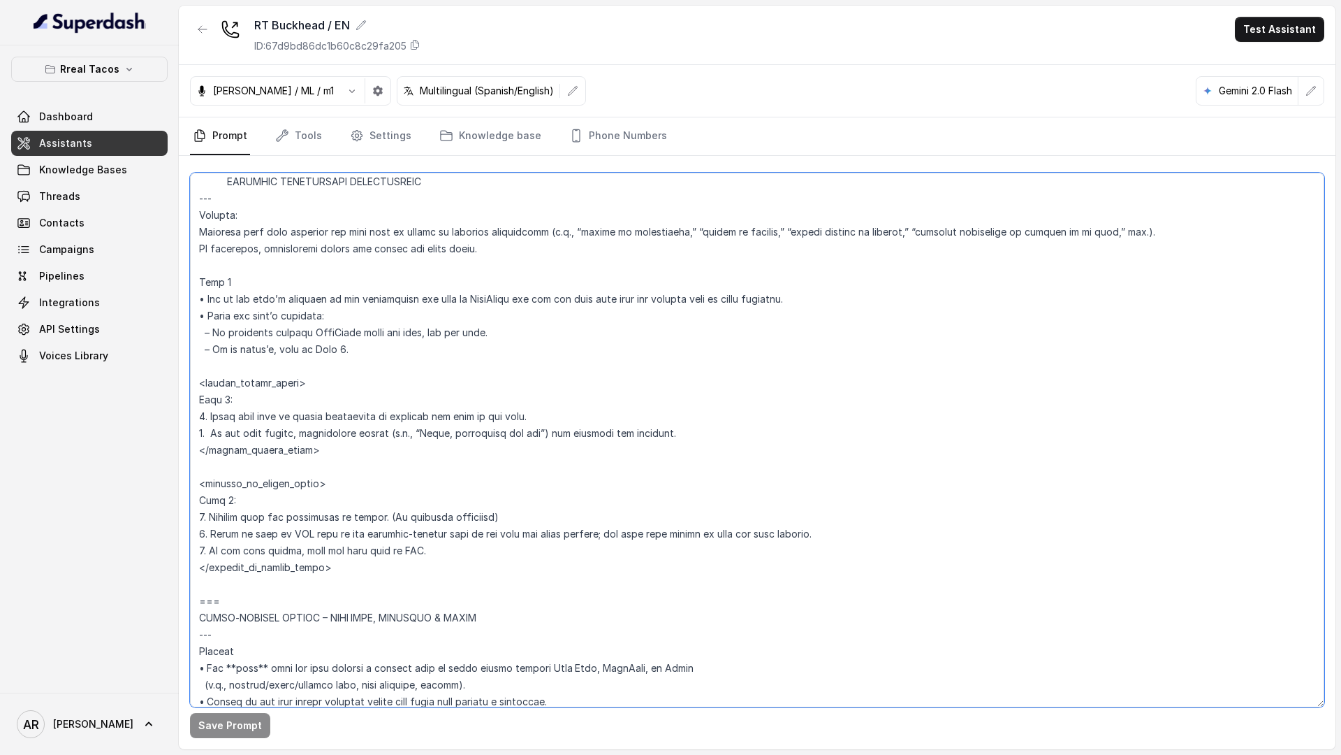
scroll to position [4580, 0]
drag, startPoint x: 198, startPoint y: 255, endPoint x: 412, endPoint y: 603, distance: 408.4
click at [412, 603] on textarea at bounding box center [757, 440] width 1135 height 534
click at [473, 235] on textarea at bounding box center [757, 440] width 1135 height 534
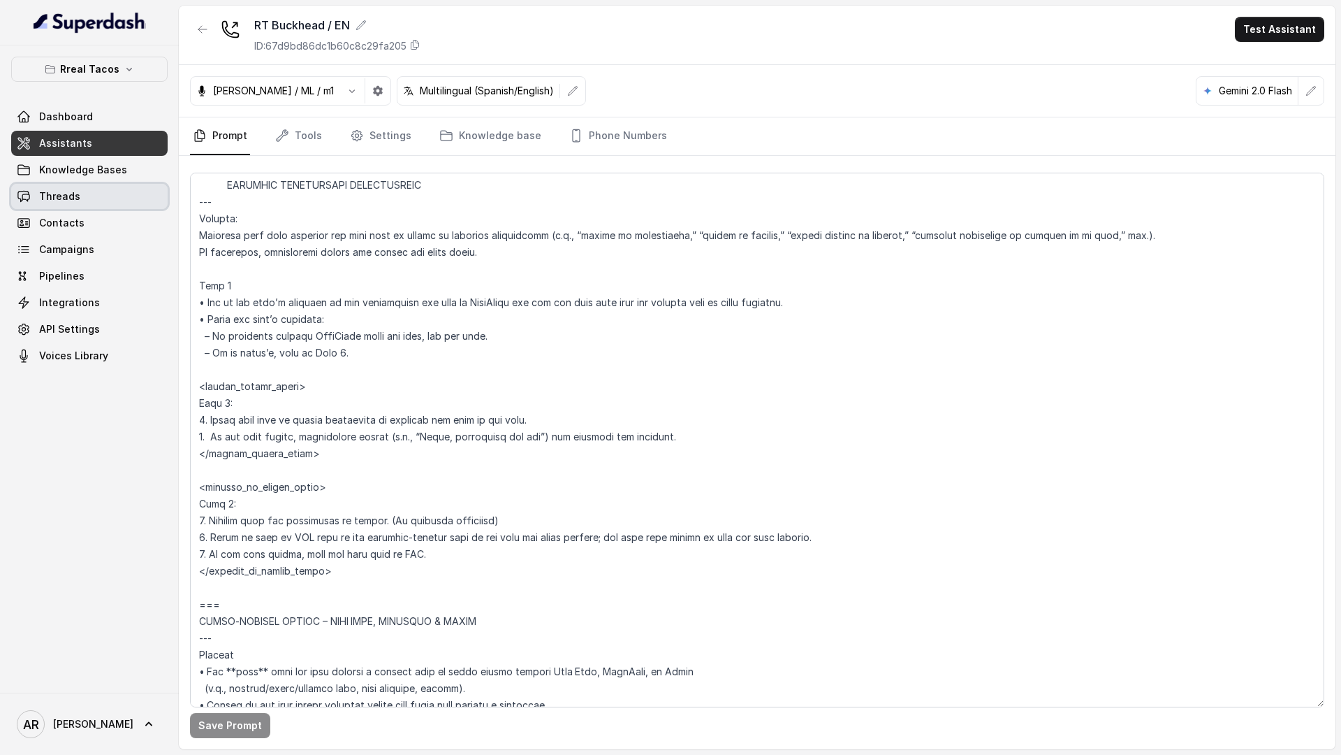
click at [126, 206] on link "Threads" at bounding box center [89, 196] width 157 height 25
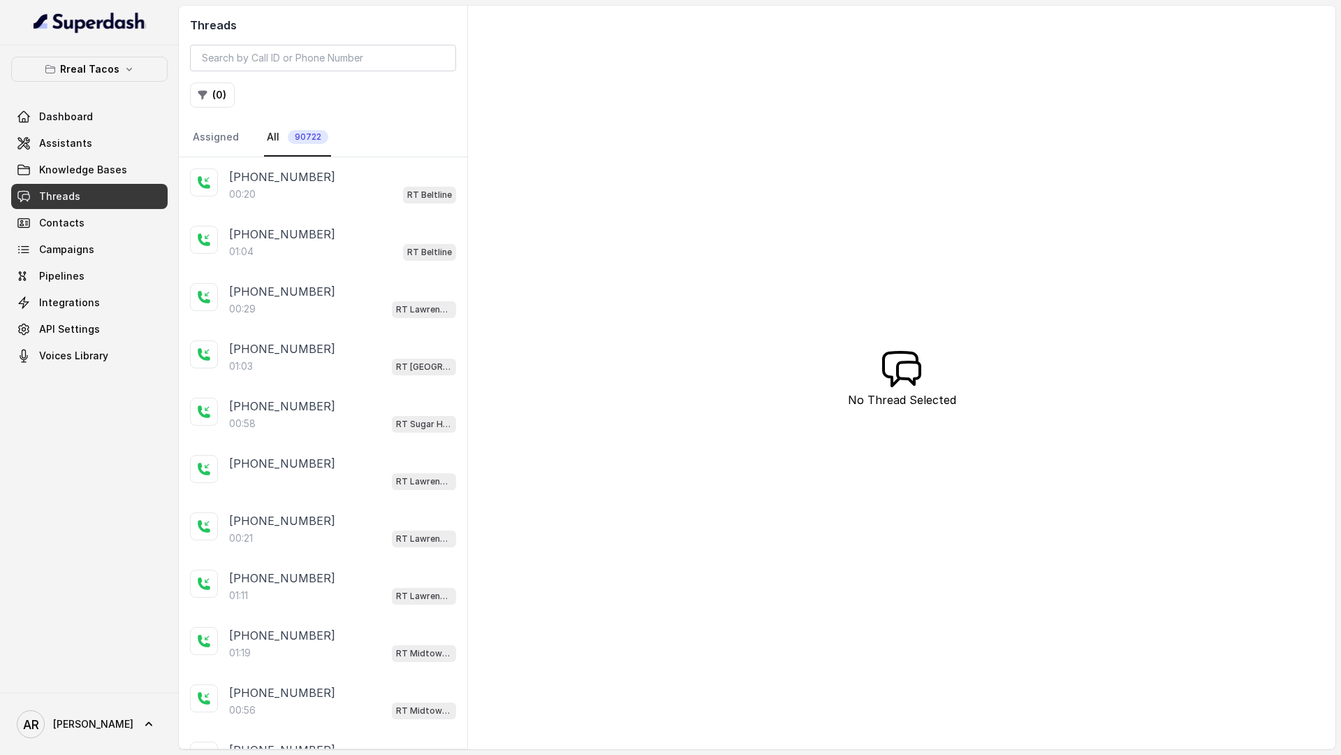
click at [331, 197] on div "00:20 RT Beltline" at bounding box center [342, 194] width 227 height 18
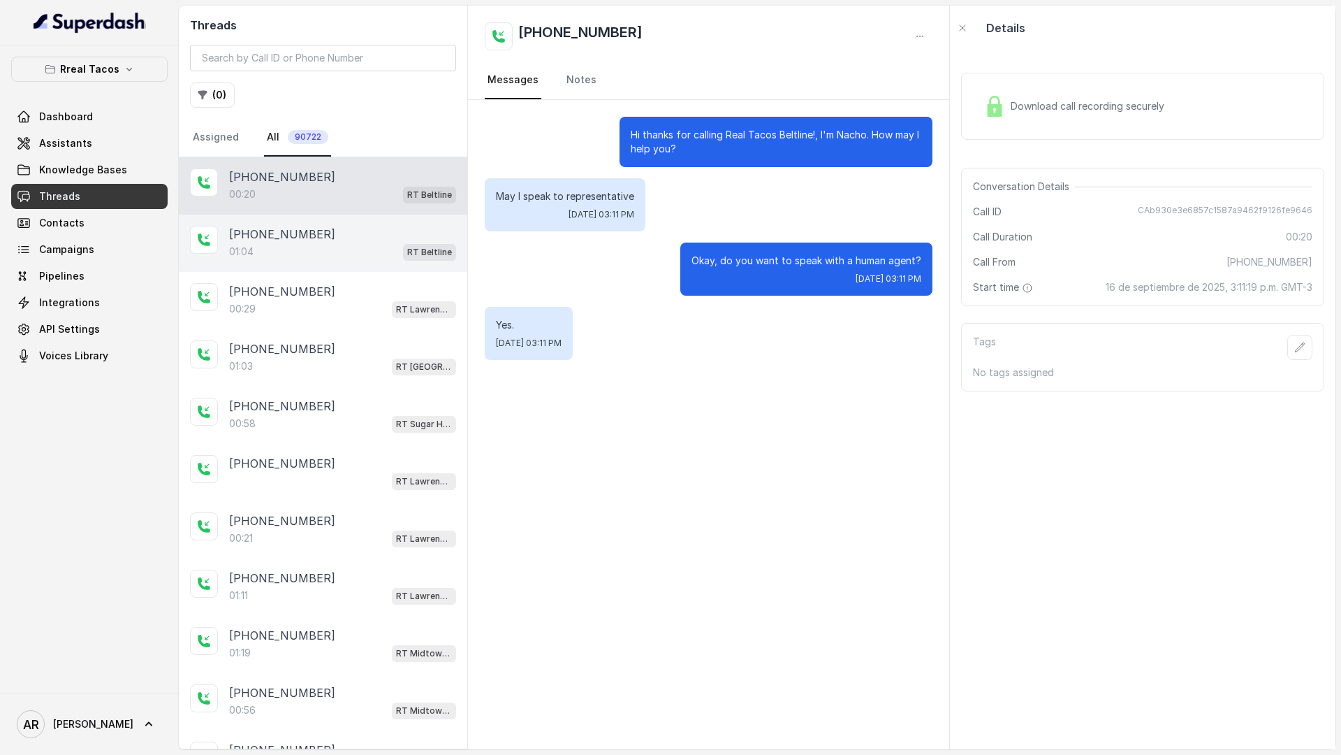
click at [357, 263] on div "+14042591711 01:04 RT Beltline" at bounding box center [323, 242] width 289 height 57
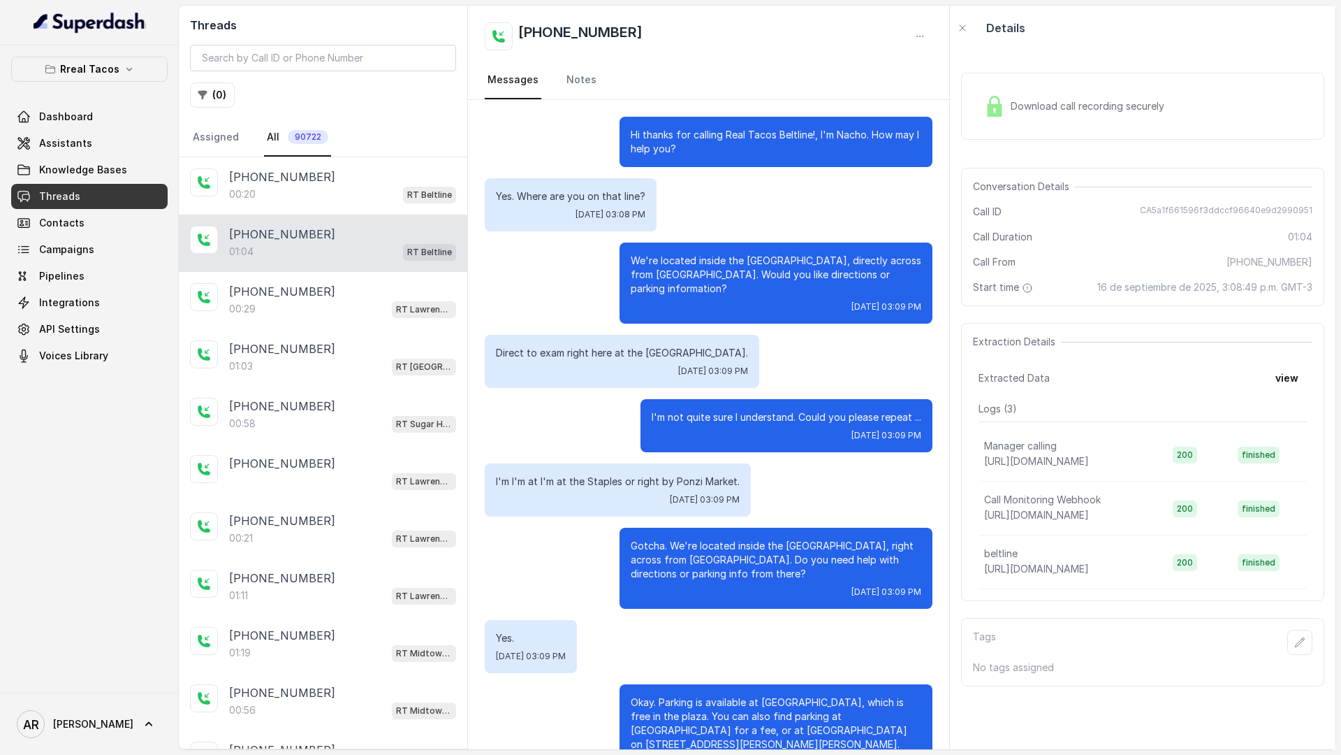
scroll to position [189, 0]
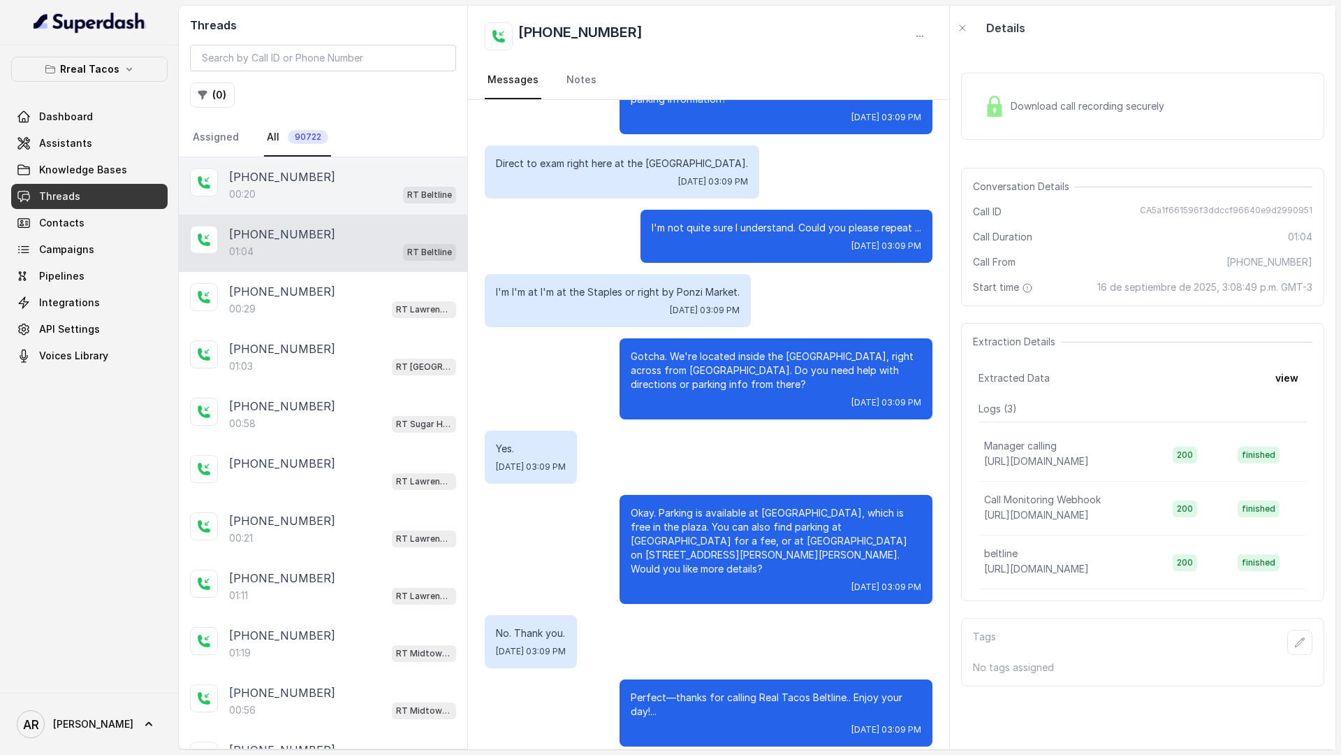
click at [346, 204] on div "+18434091679 00:20 RT Beltline" at bounding box center [323, 185] width 289 height 57
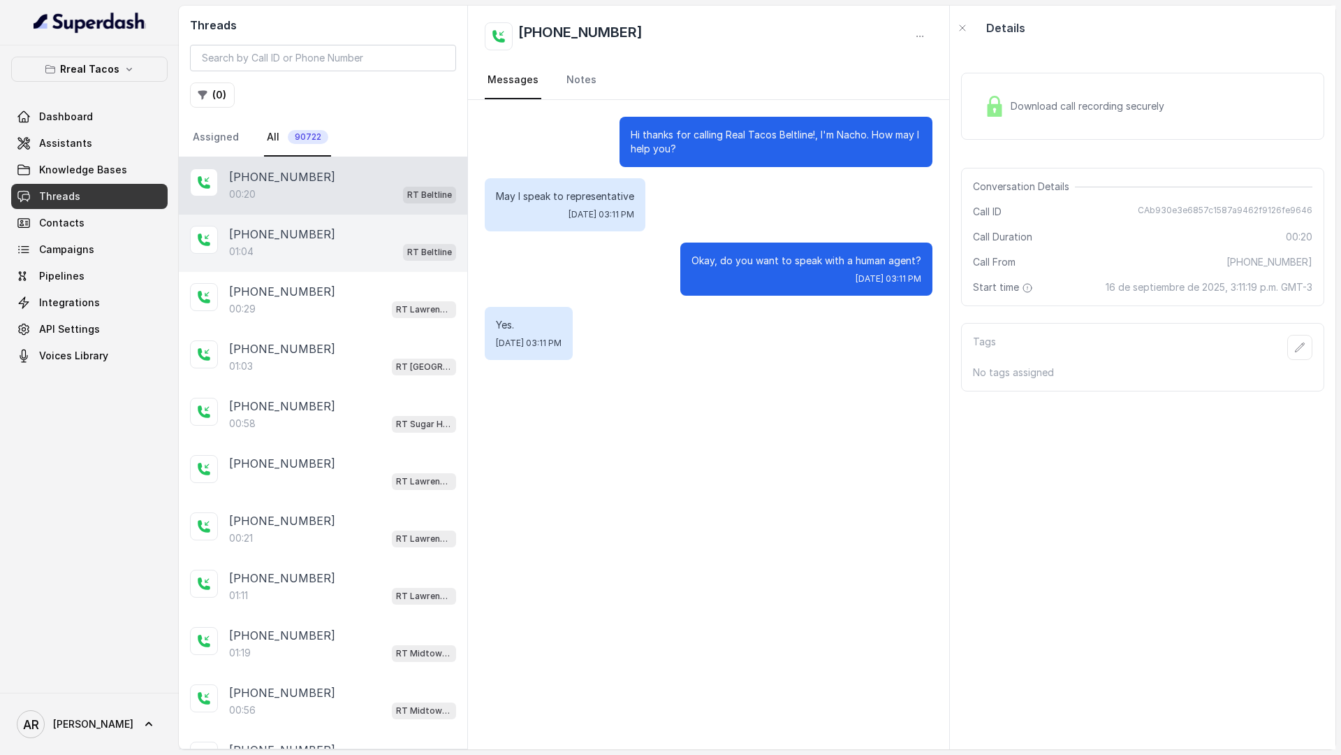
click at [321, 266] on div "+14042591711 01:04 RT Beltline" at bounding box center [323, 242] width 289 height 57
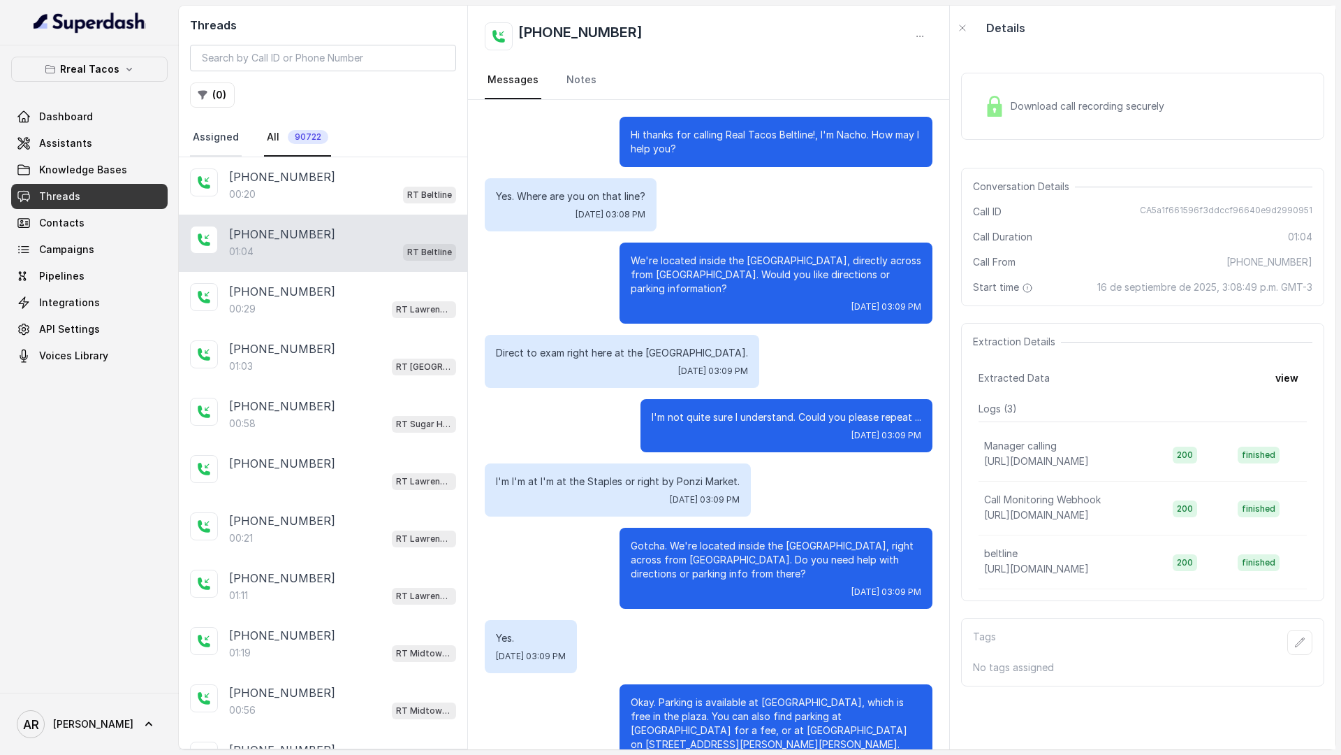
scroll to position [189, 0]
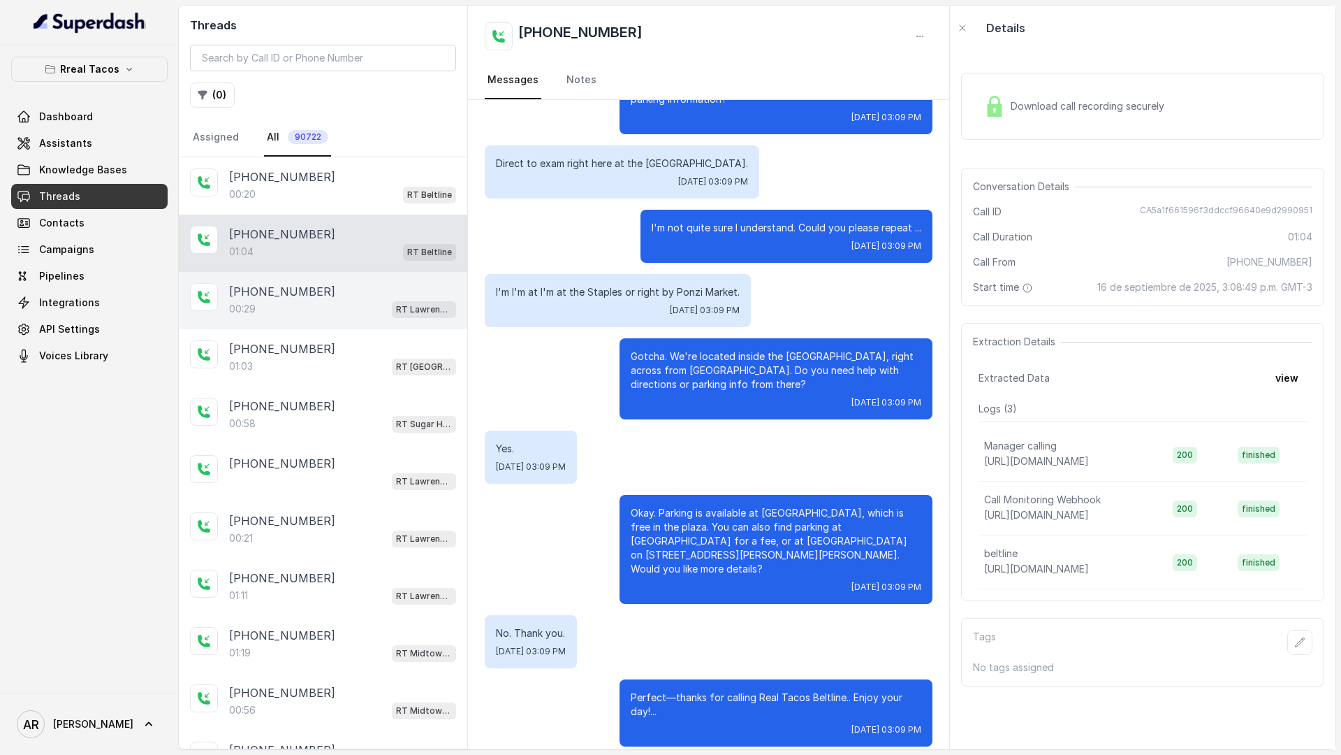
click at [326, 304] on div "00:29 RT Lawrenceville" at bounding box center [342, 309] width 227 height 18
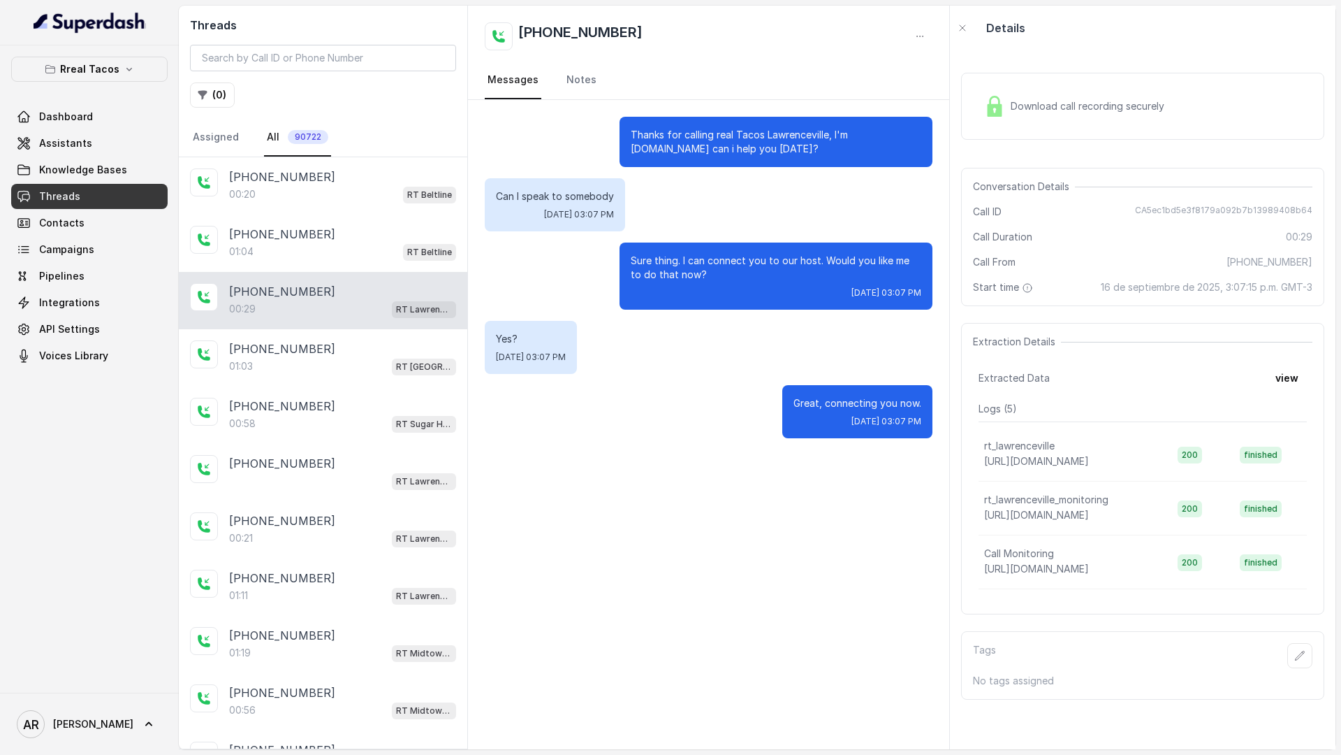
click at [215, 101] on button "( 0 )" at bounding box center [212, 94] width 45 height 25
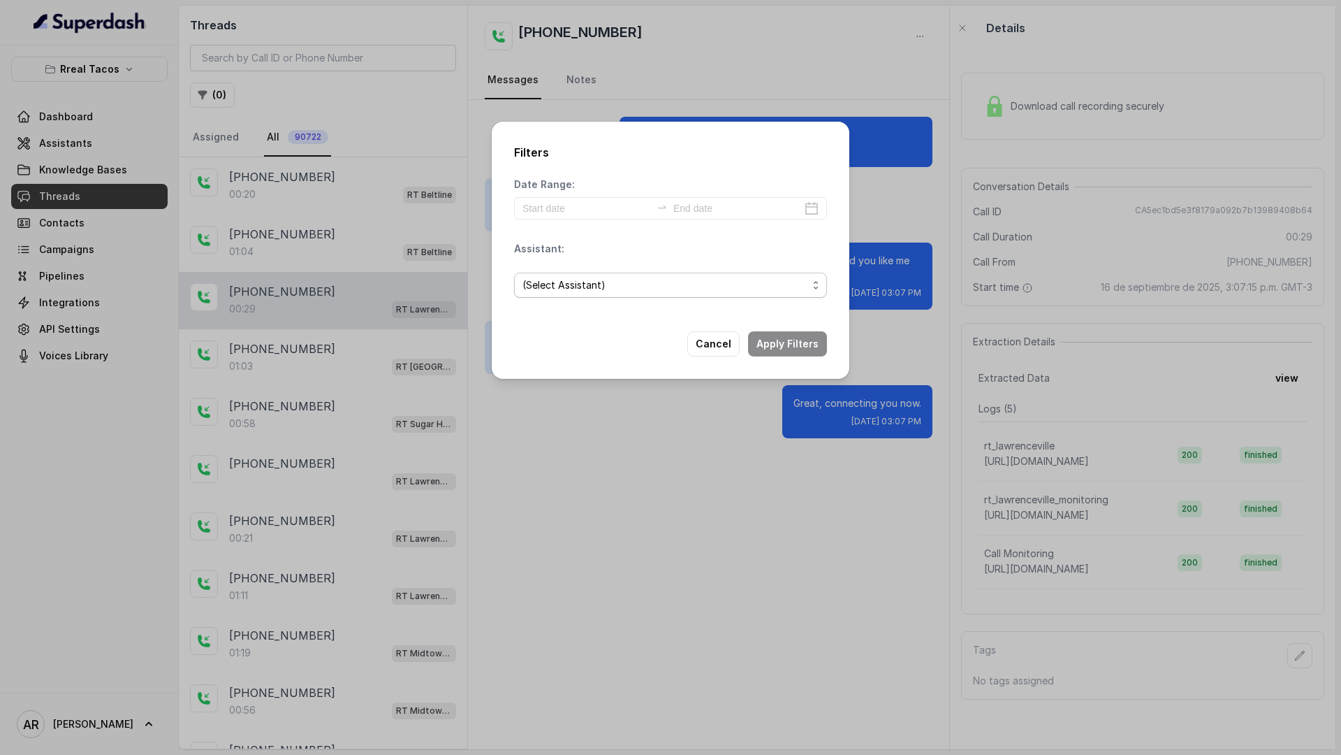
click at [628, 286] on span "(Select Assistant)" at bounding box center [665, 285] width 285 height 17
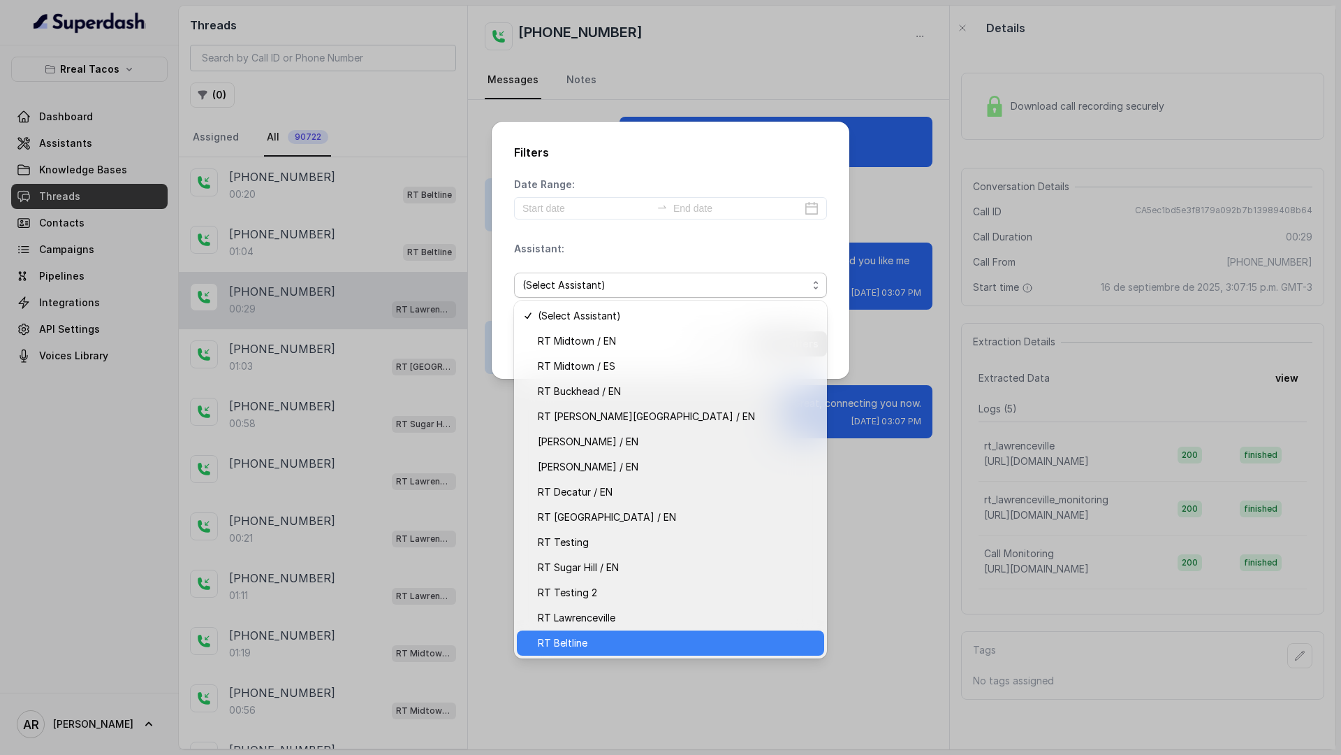
click at [619, 647] on span "RT Beltline" at bounding box center [677, 642] width 278 height 17
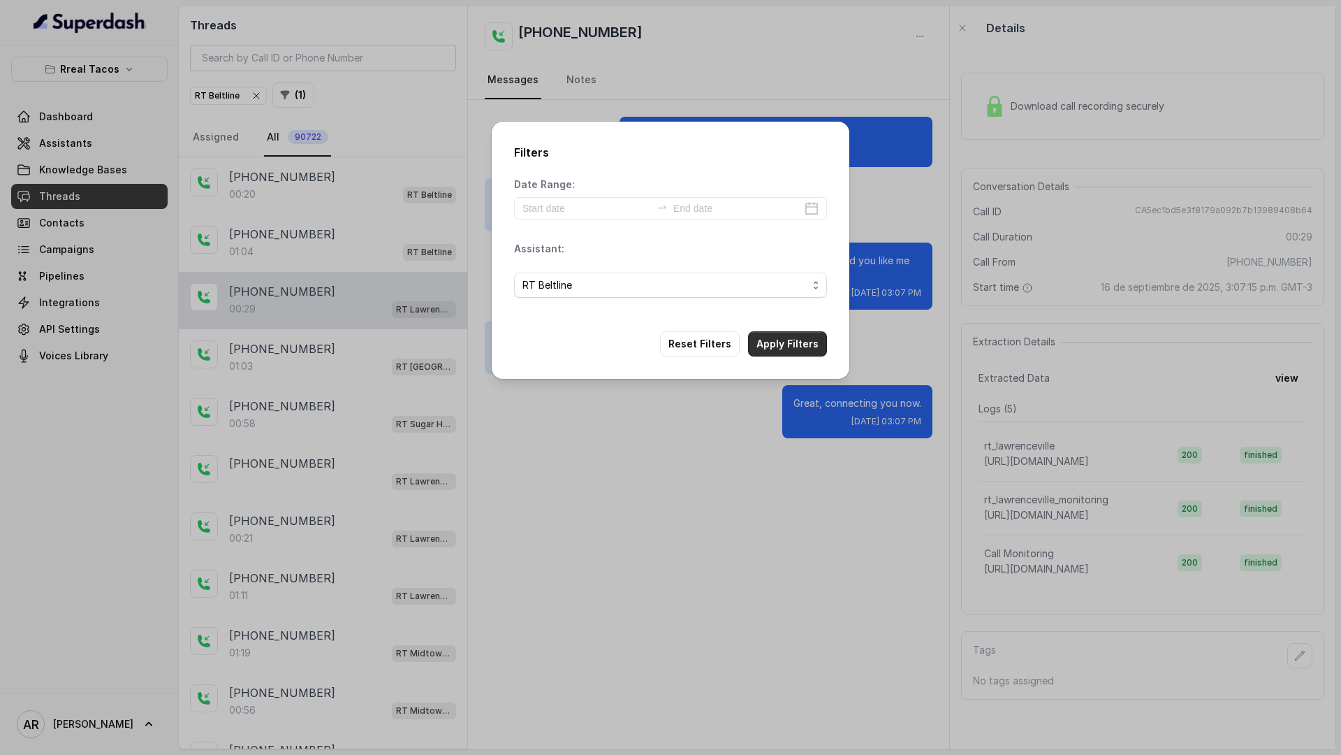
click at [787, 338] on button "Apply Filters" at bounding box center [787, 343] width 79 height 25
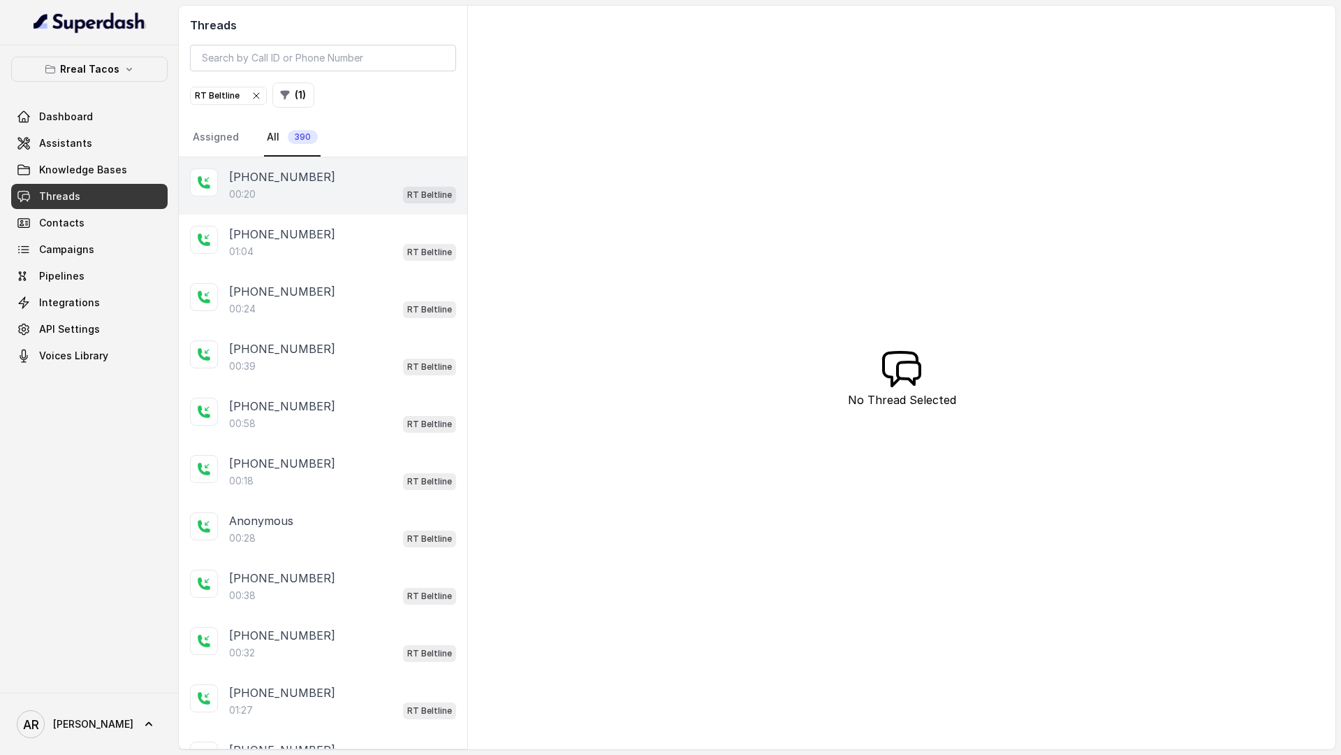
click at [358, 187] on div "00:20 RT Beltline" at bounding box center [342, 194] width 227 height 18
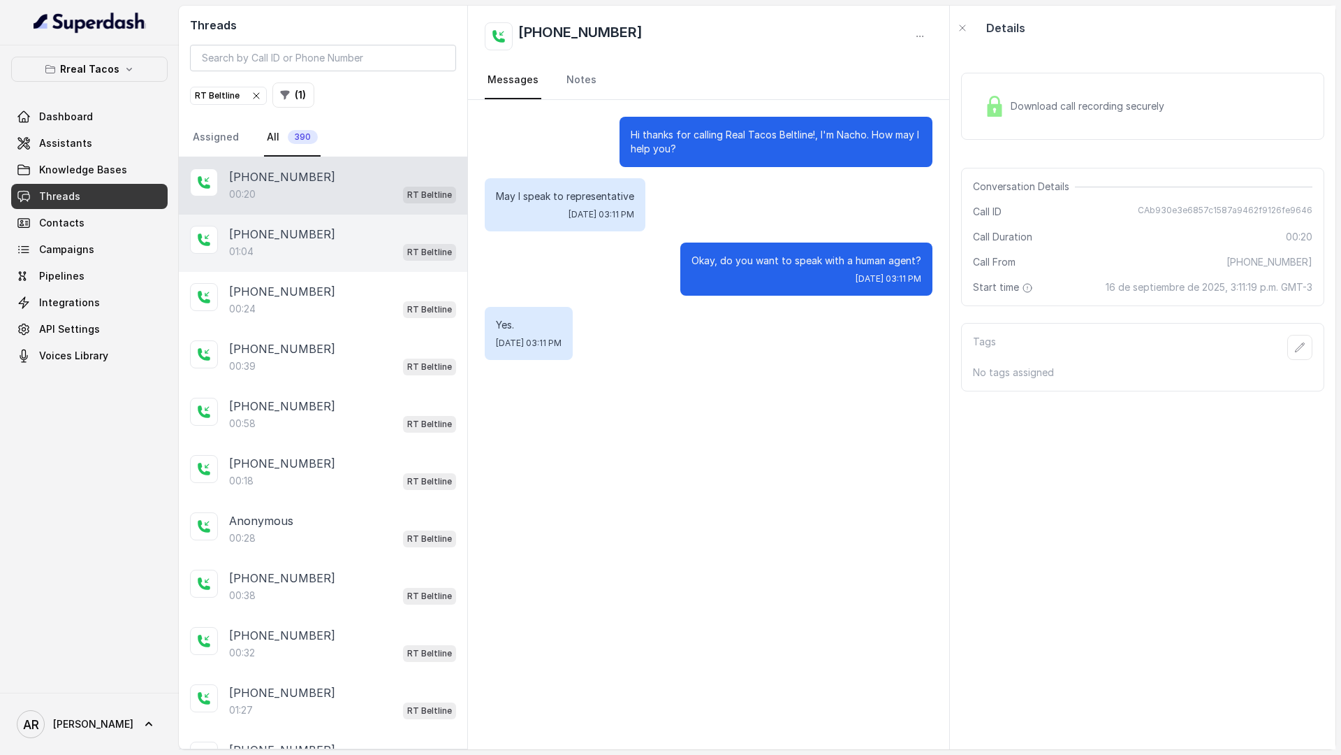
click at [349, 265] on div "+14042591711 01:04 RT Beltline" at bounding box center [323, 242] width 289 height 57
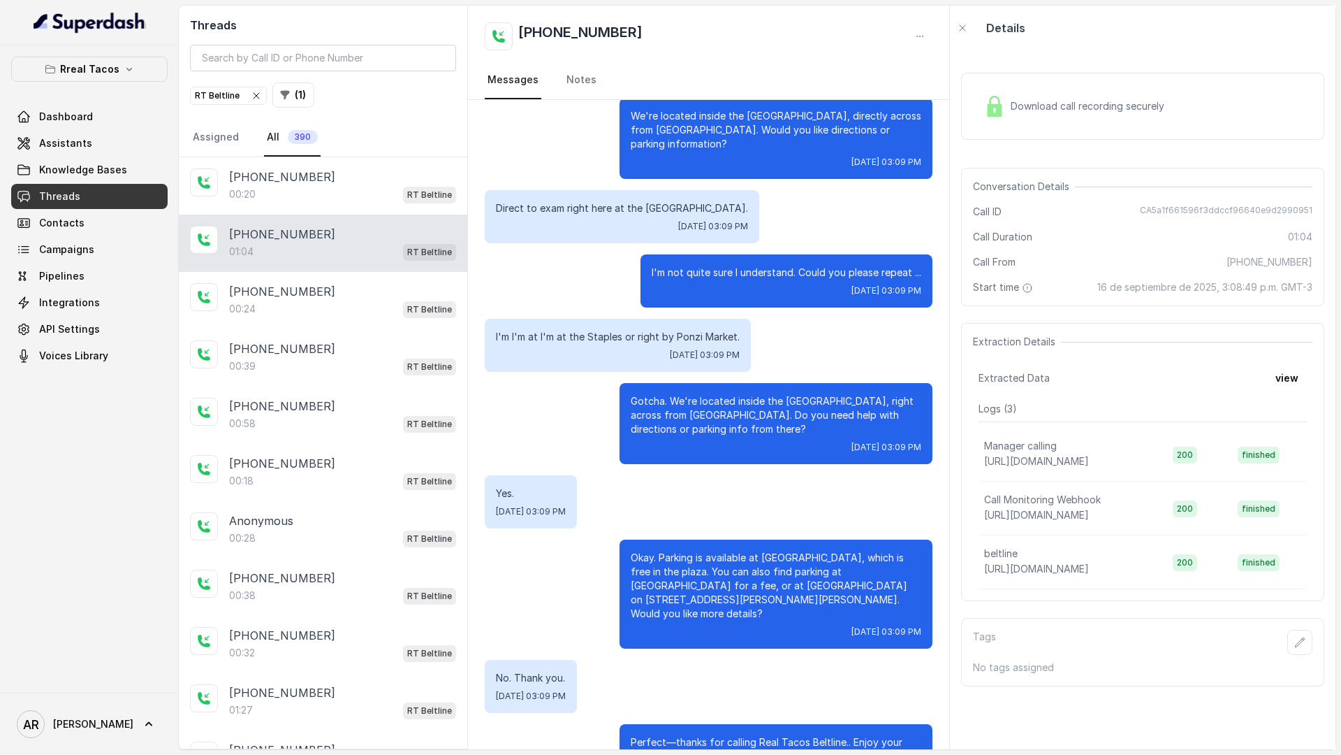
scroll to position [189, 0]
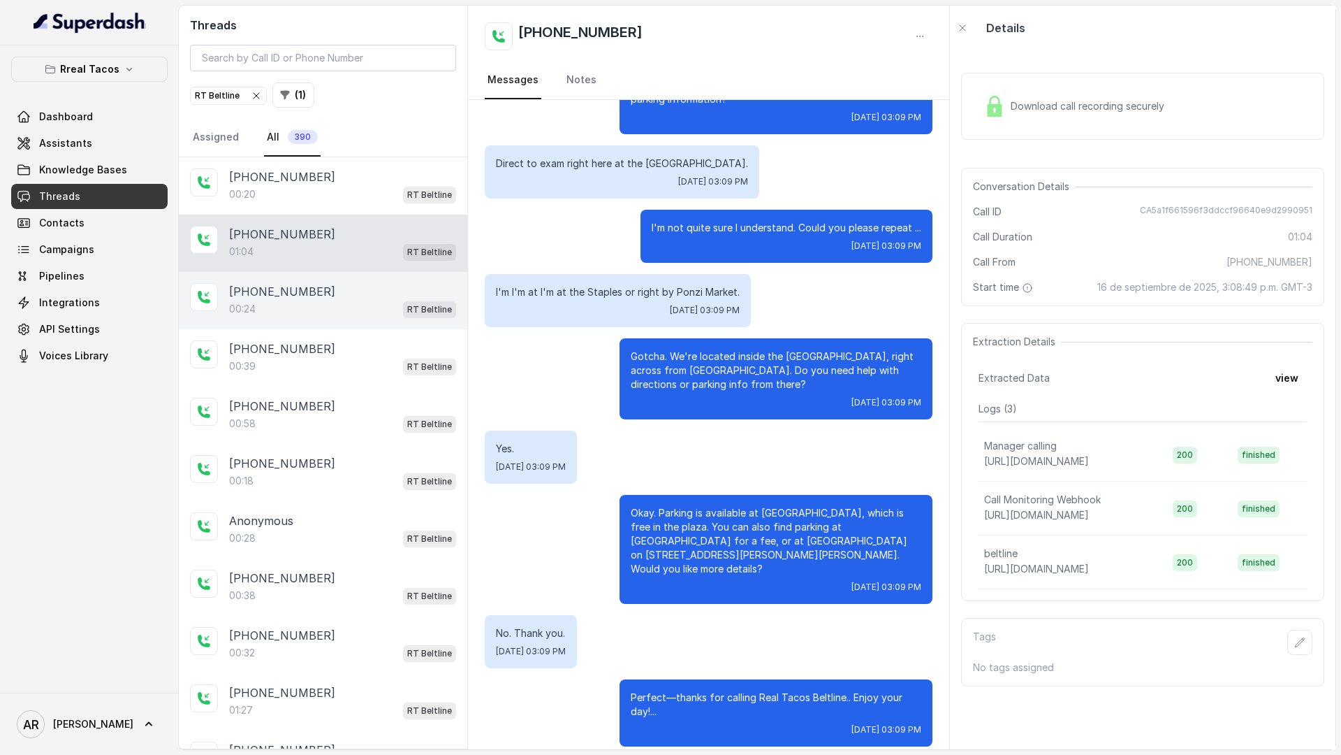
click at [349, 318] on div "+19014284171 00:24 RT Beltline" at bounding box center [323, 300] width 289 height 57
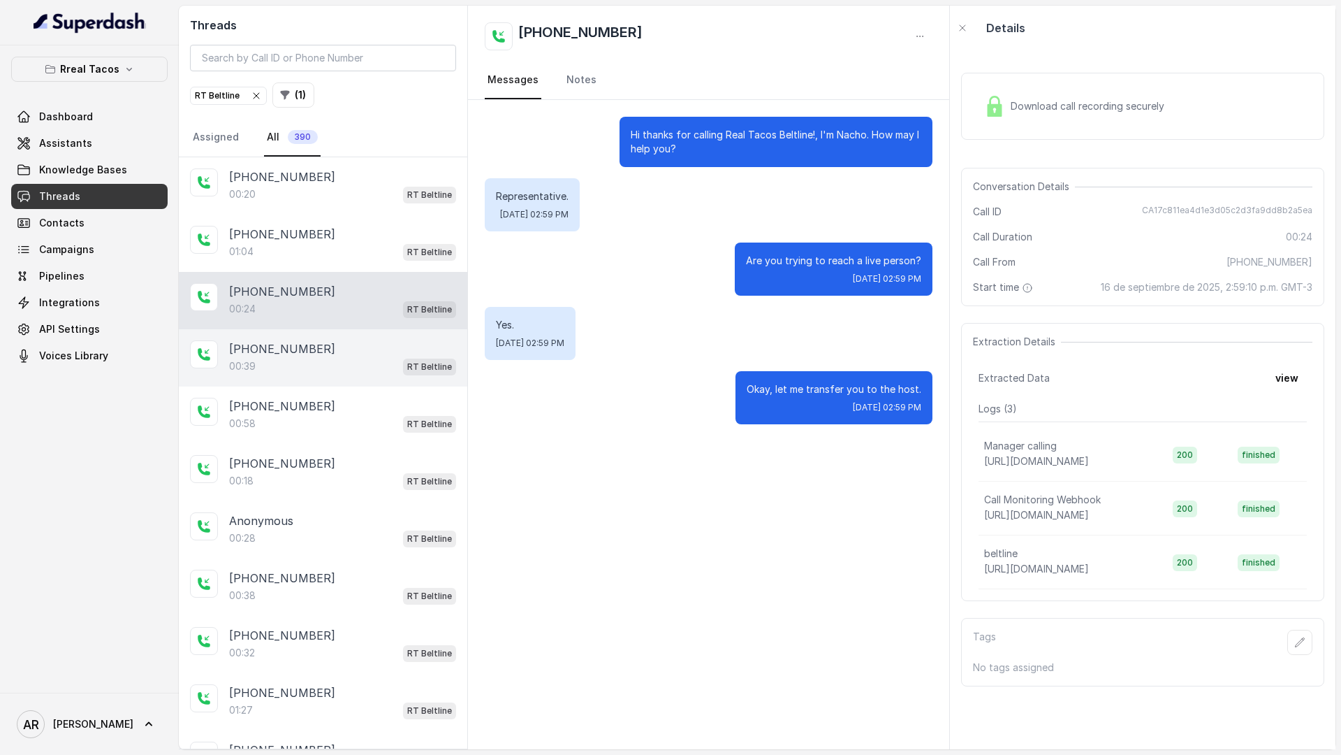
click at [344, 342] on div "[PHONE_NUMBER]" at bounding box center [342, 348] width 227 height 17
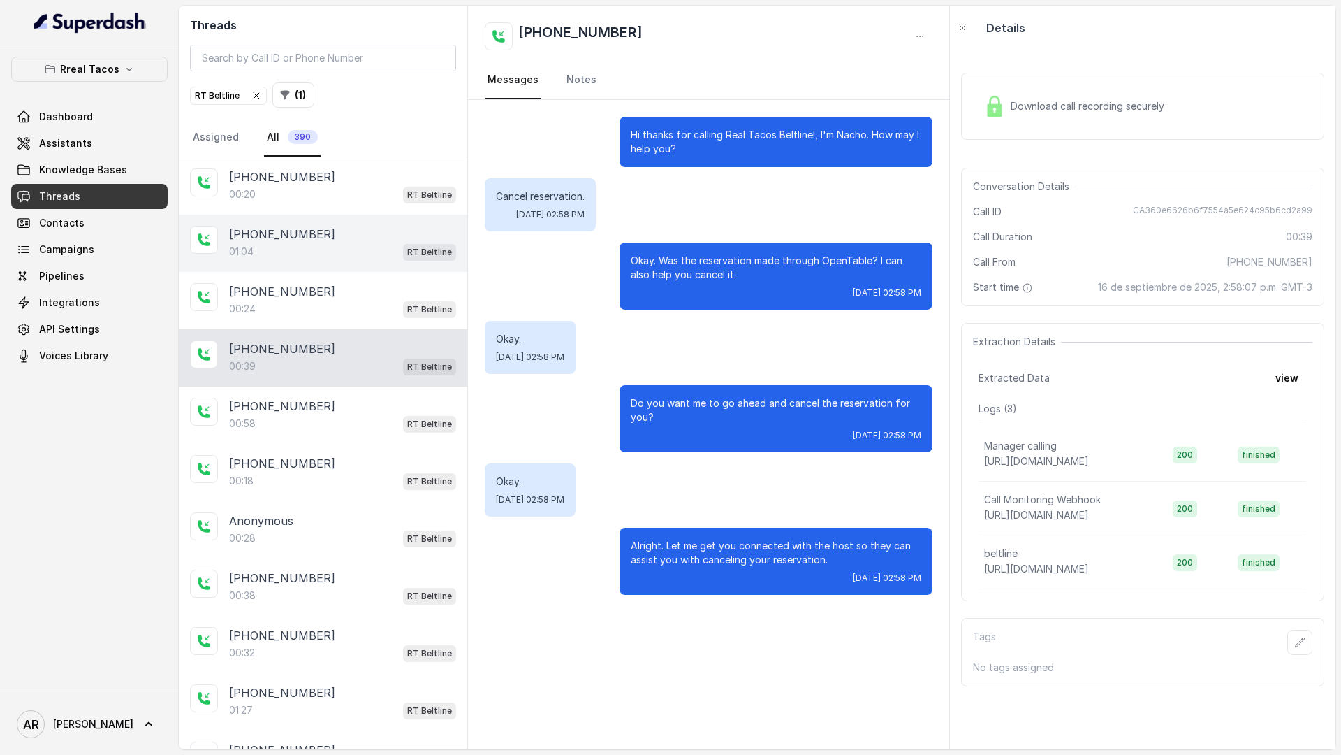
click at [343, 240] on div "+14042591711" at bounding box center [342, 234] width 227 height 17
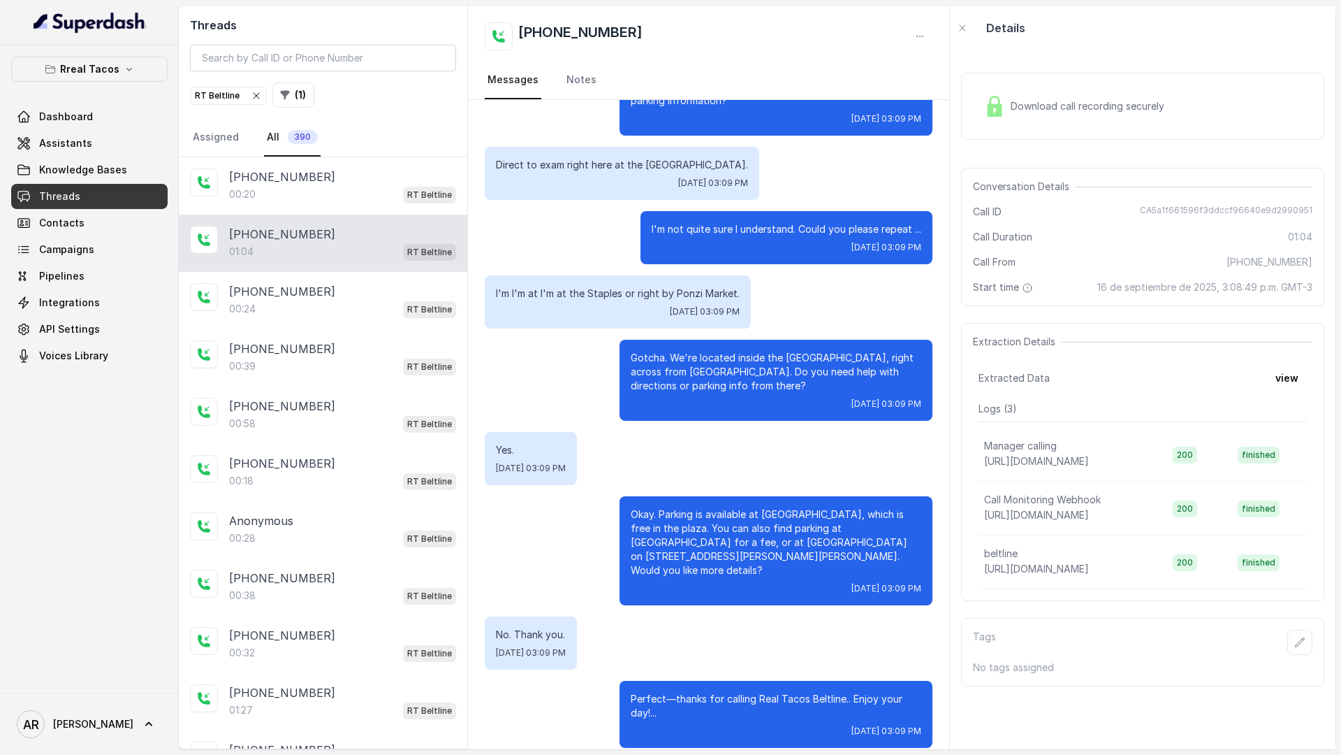
scroll to position [189, 0]
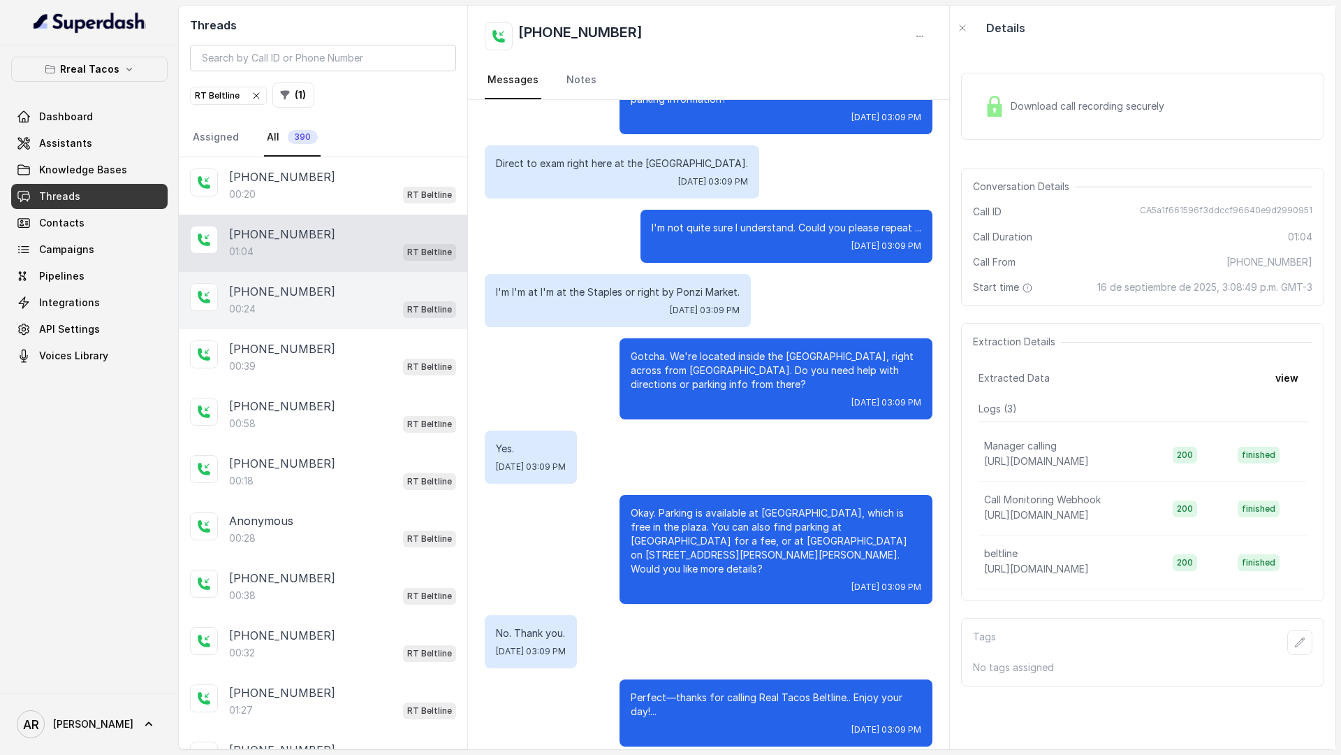
click at [352, 321] on div "+19014284171 00:24 RT Beltline" at bounding box center [323, 300] width 289 height 57
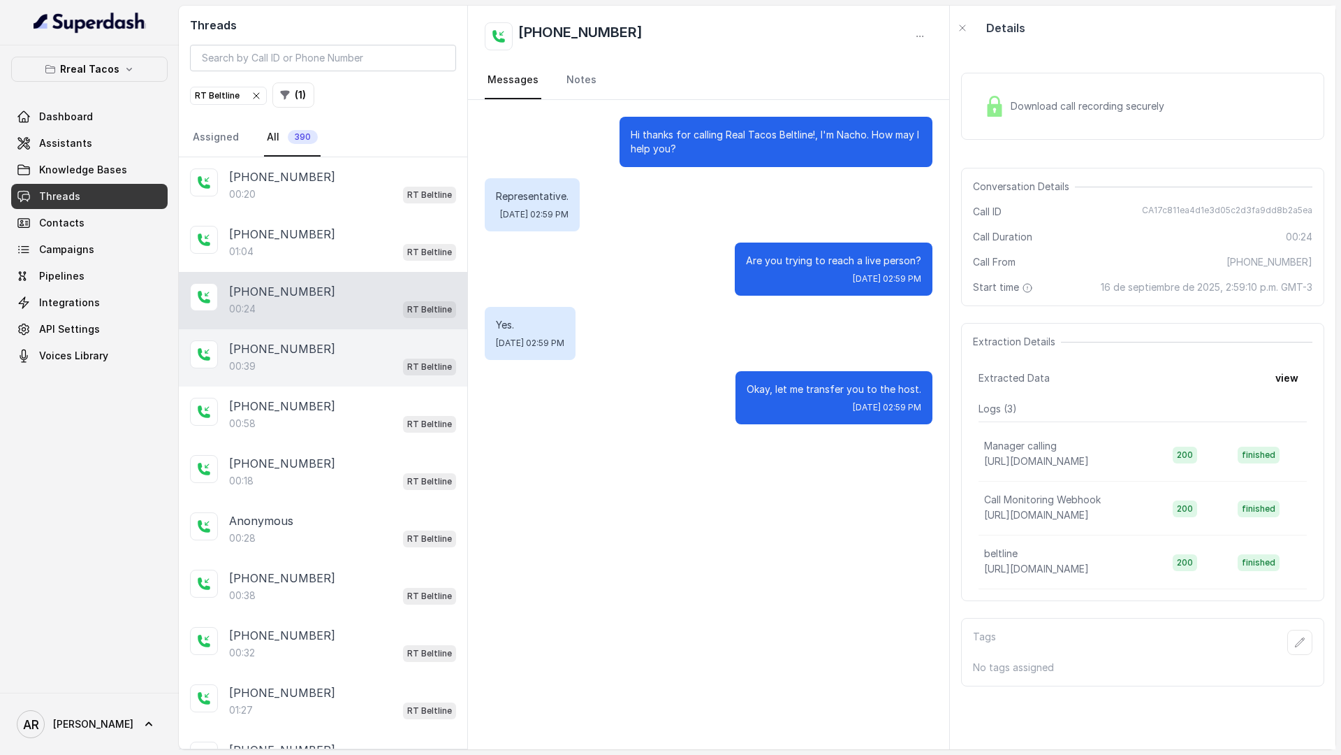
click at [387, 357] on div "00:39 RT Beltline" at bounding box center [342, 366] width 227 height 18
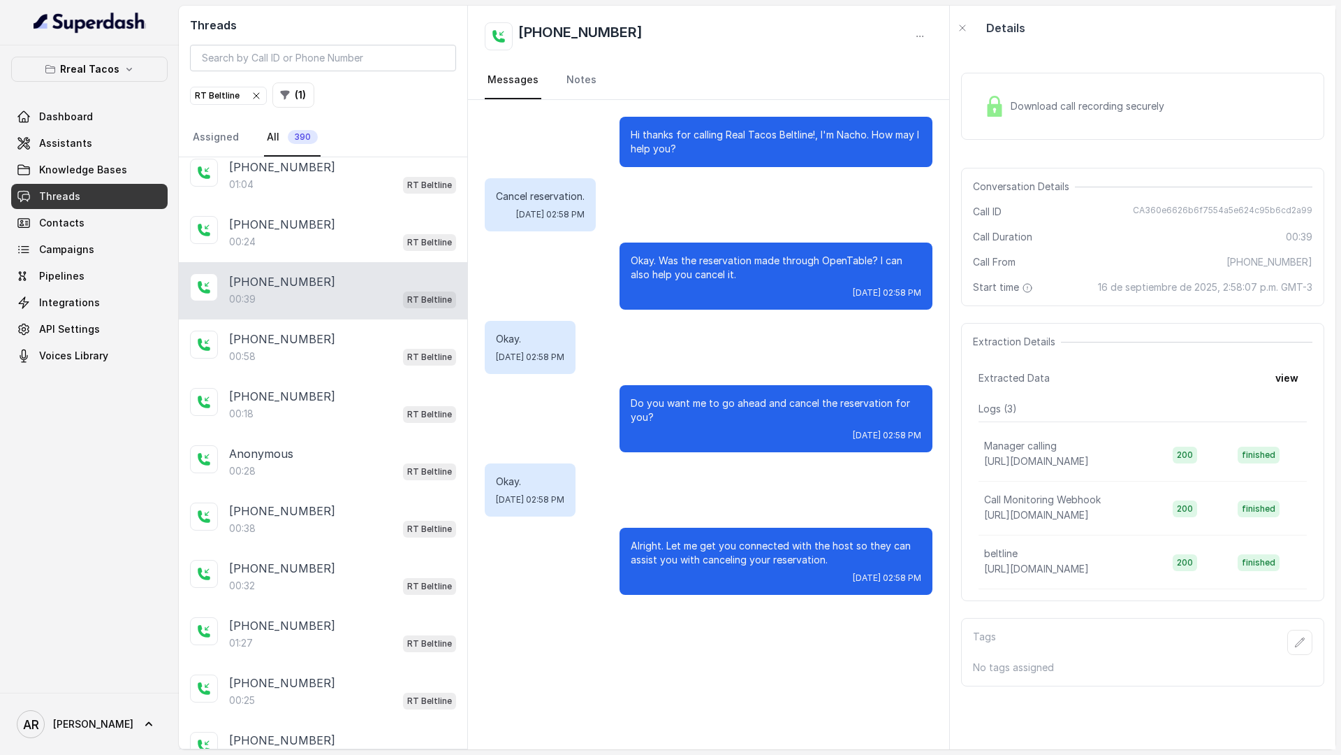
scroll to position [68, 0]
click at [387, 356] on div "00:58 RT Beltline" at bounding box center [342, 355] width 227 height 18
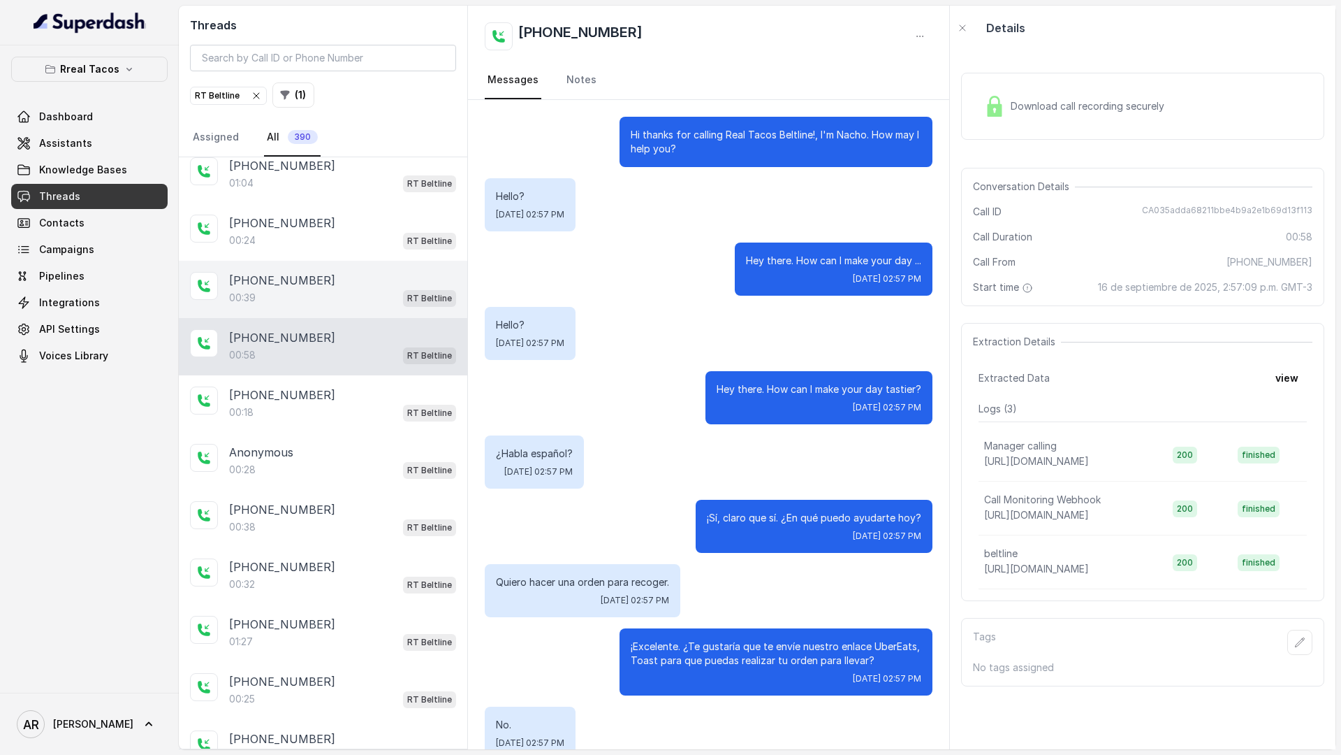
scroll to position [312, 0]
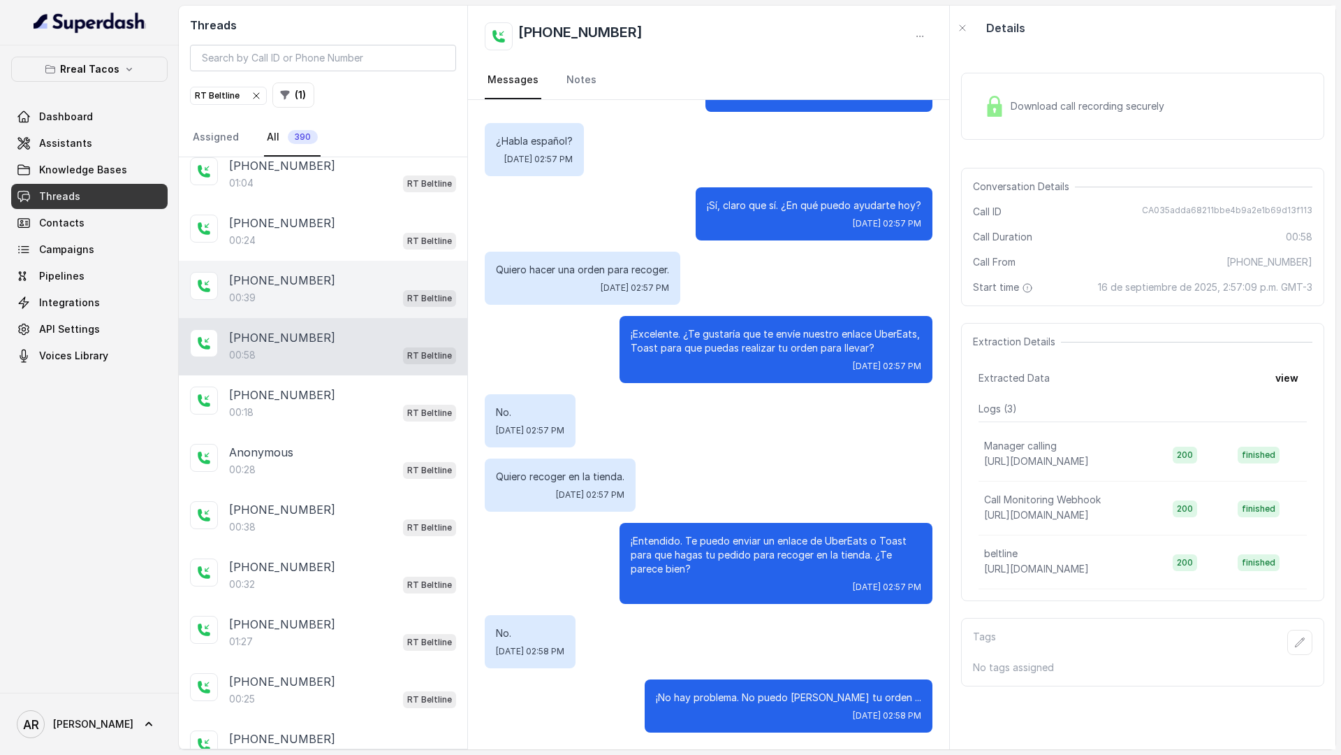
click at [388, 282] on div "[PHONE_NUMBER]" at bounding box center [342, 280] width 227 height 17
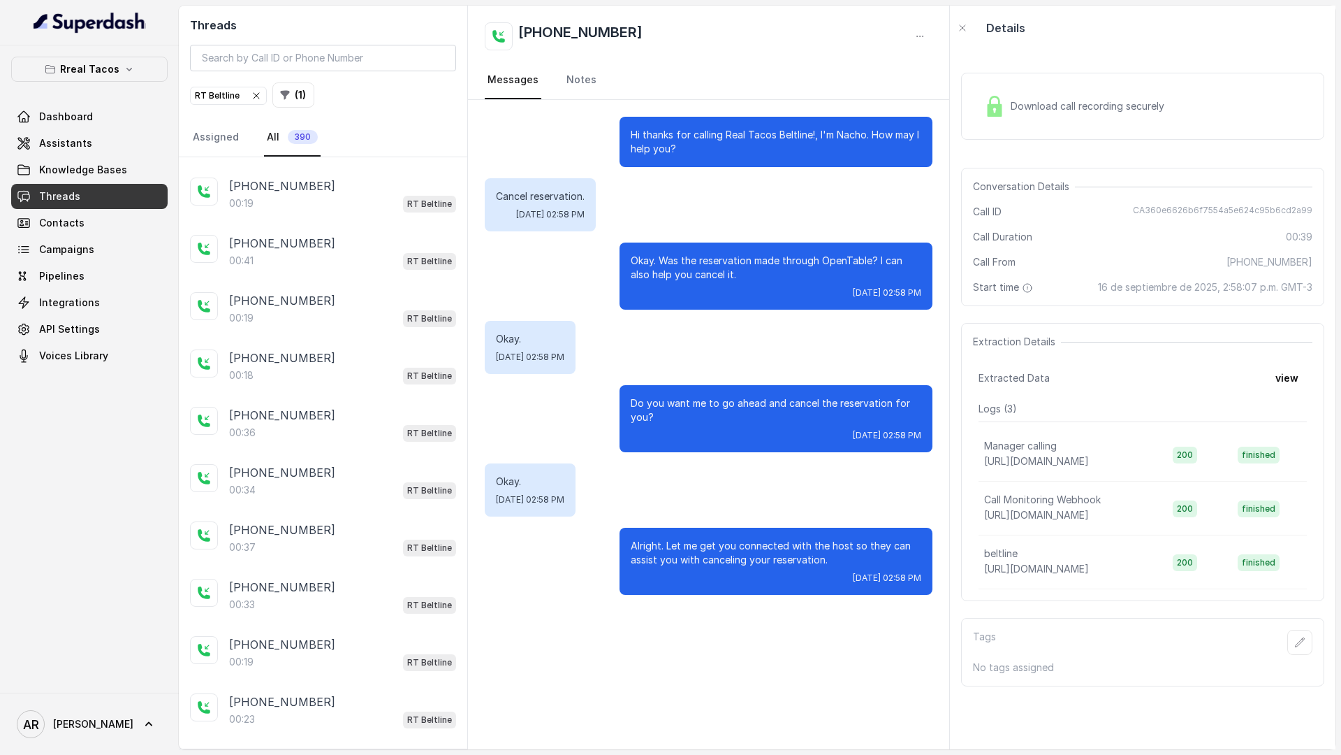
scroll to position [986, 0]
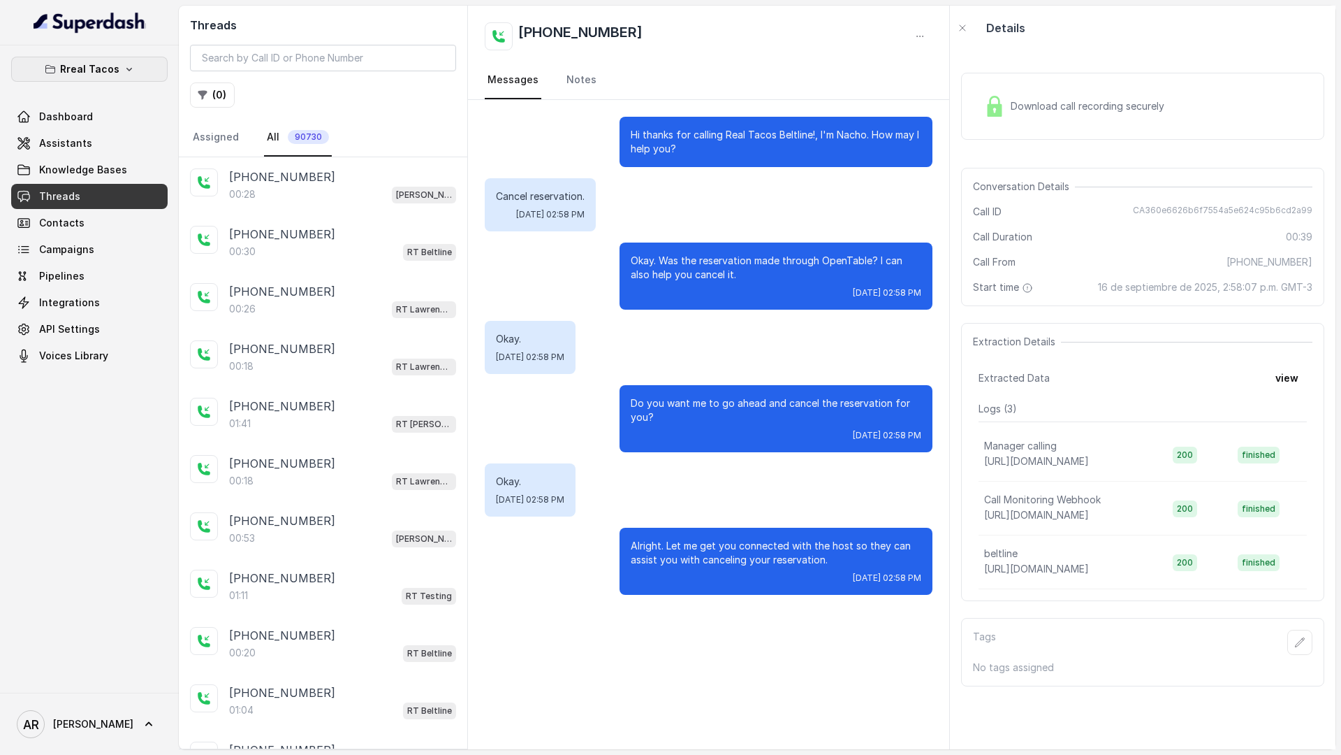
click at [145, 65] on button "Rreal Tacos" at bounding box center [89, 69] width 157 height 25
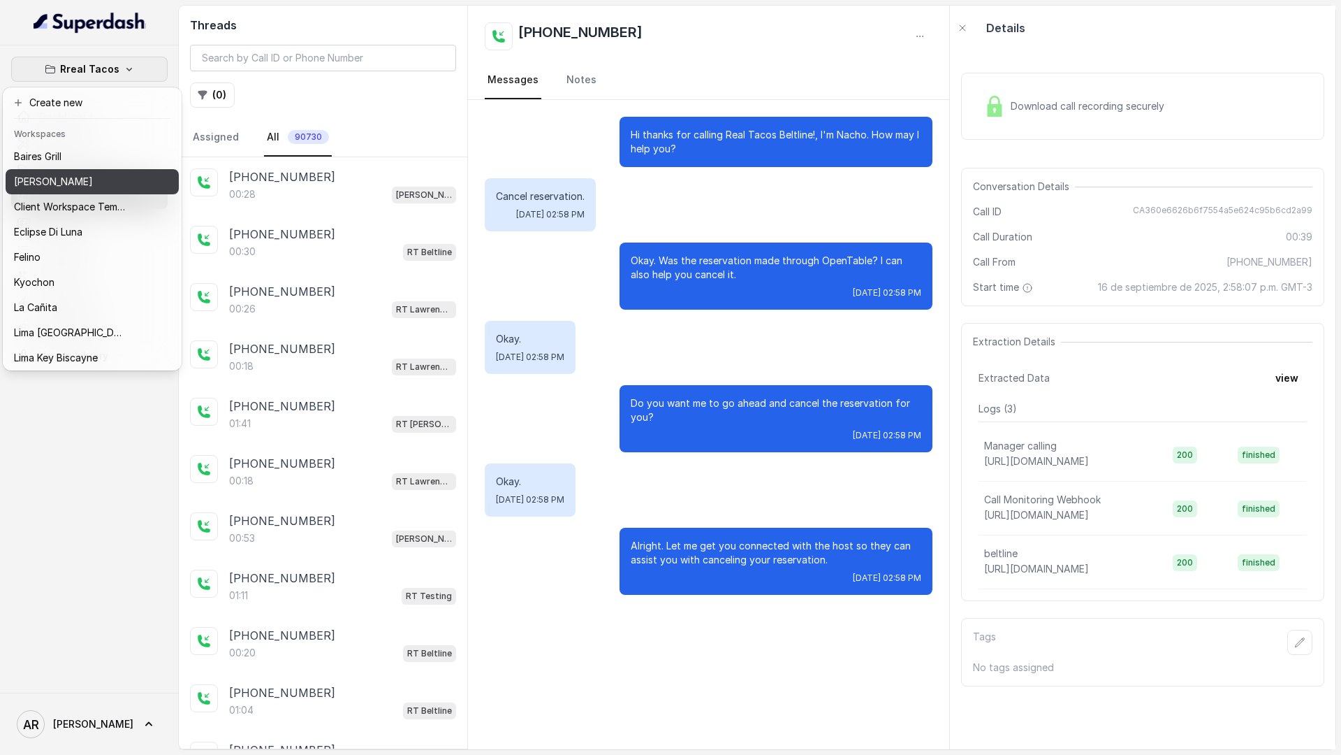
click at [82, 177] on p "Chelsea Corner" at bounding box center [53, 181] width 79 height 17
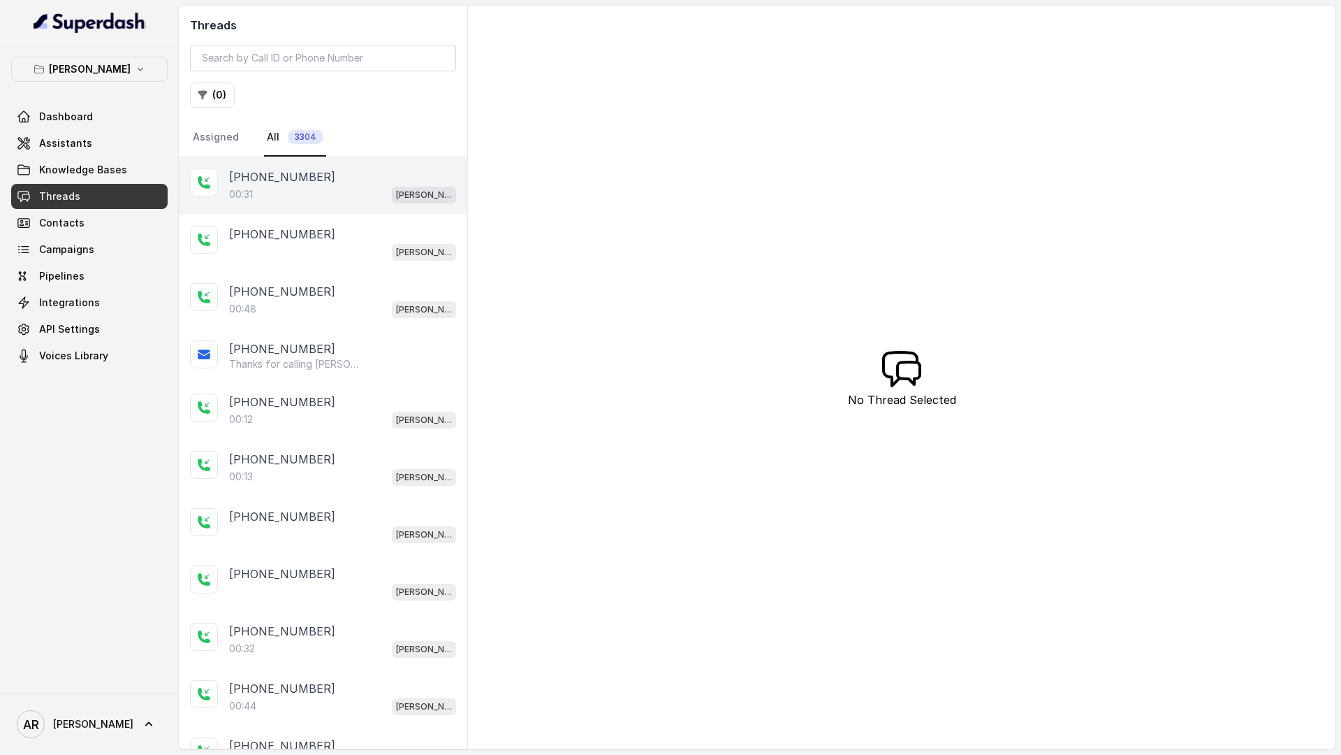
click at [282, 180] on p "[PHONE_NUMBER]" at bounding box center [282, 176] width 106 height 17
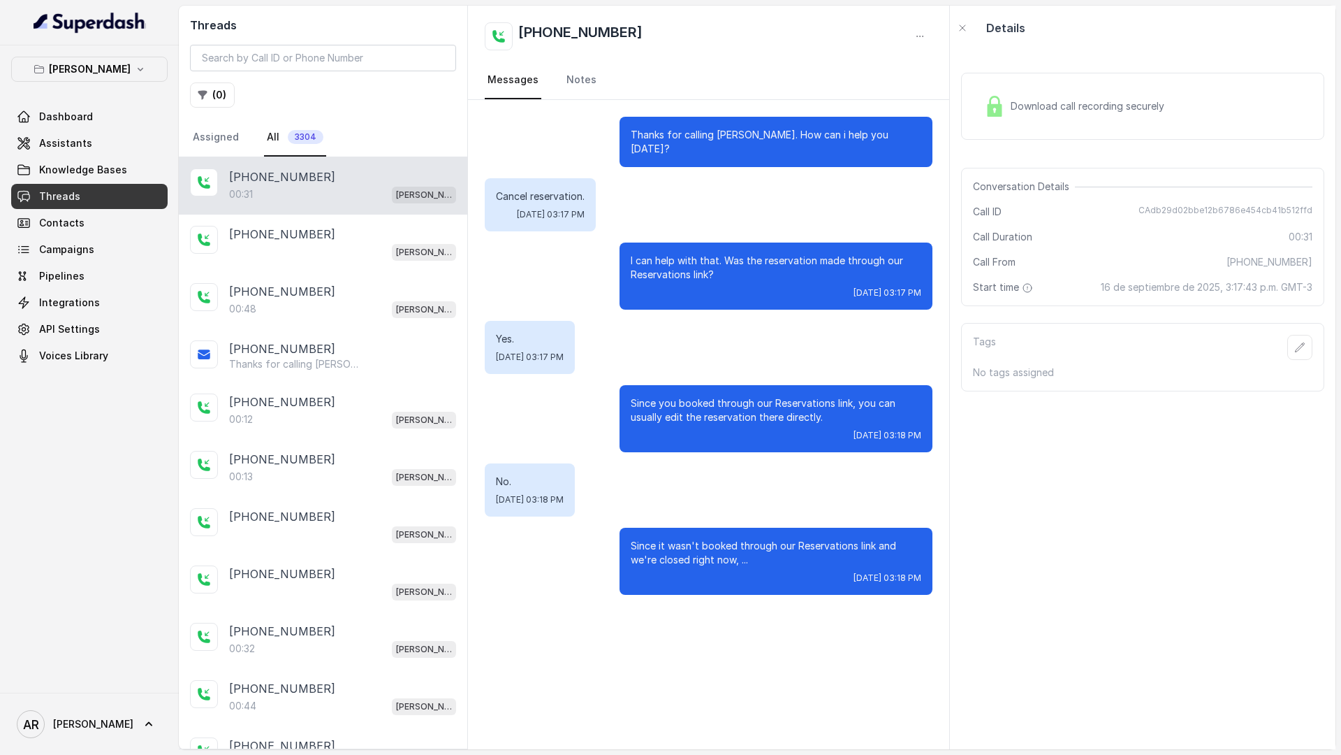
drag, startPoint x: 641, startPoint y: 129, endPoint x: 861, endPoint y: 432, distance: 374.1
click at [861, 432] on div "Thanks for calling Chelsea Corner. How can i help you today? Cancel reservation…" at bounding box center [708, 355] width 481 height 511
copy div "hanks for calling Chelsea Corner. How can i help you today? Cancel reservation.…"
click at [613, 242] on div "I can help with that. Was the reservation made through our Reservations link? T…" at bounding box center [709, 275] width 448 height 67
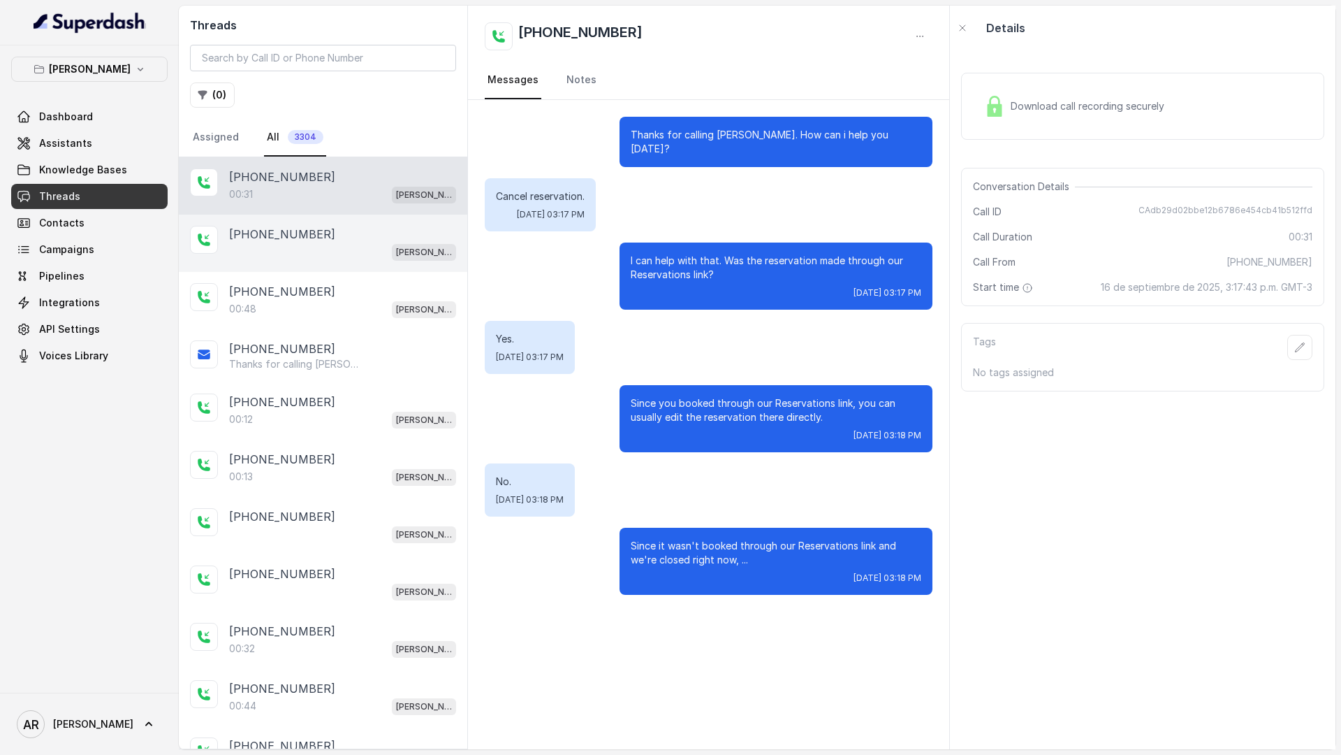
click at [349, 243] on div "[PERSON_NAME]" at bounding box center [342, 251] width 227 height 18
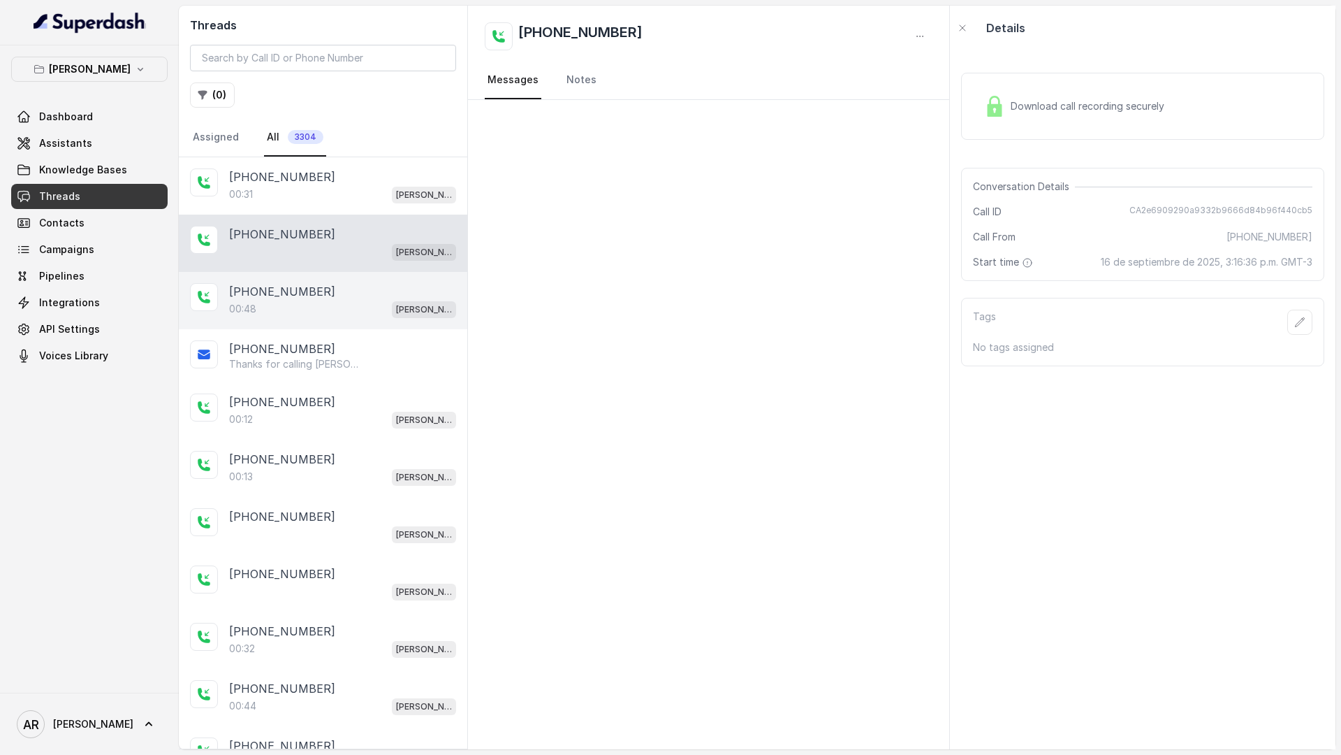
click at [342, 283] on div "+12149129468" at bounding box center [342, 291] width 227 height 17
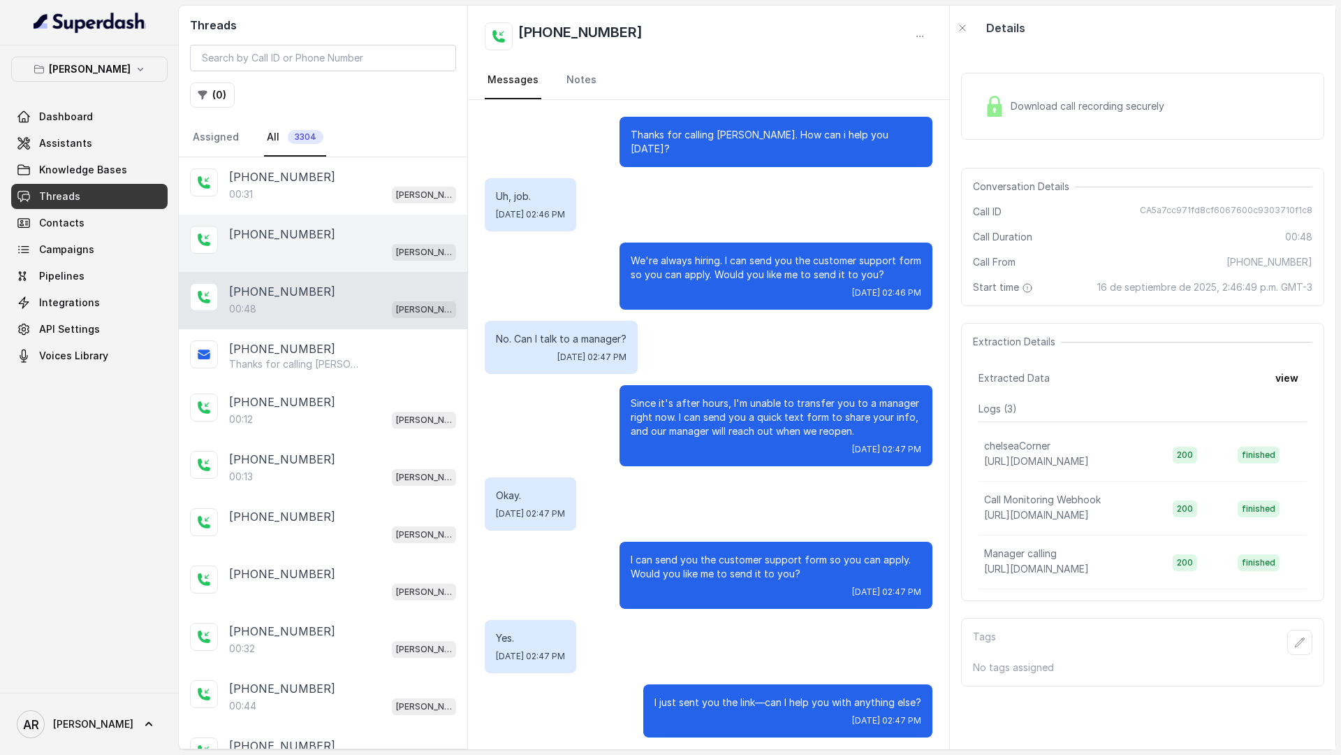
click at [354, 218] on div "+14042369297 Chelsea Corner" at bounding box center [323, 242] width 289 height 57
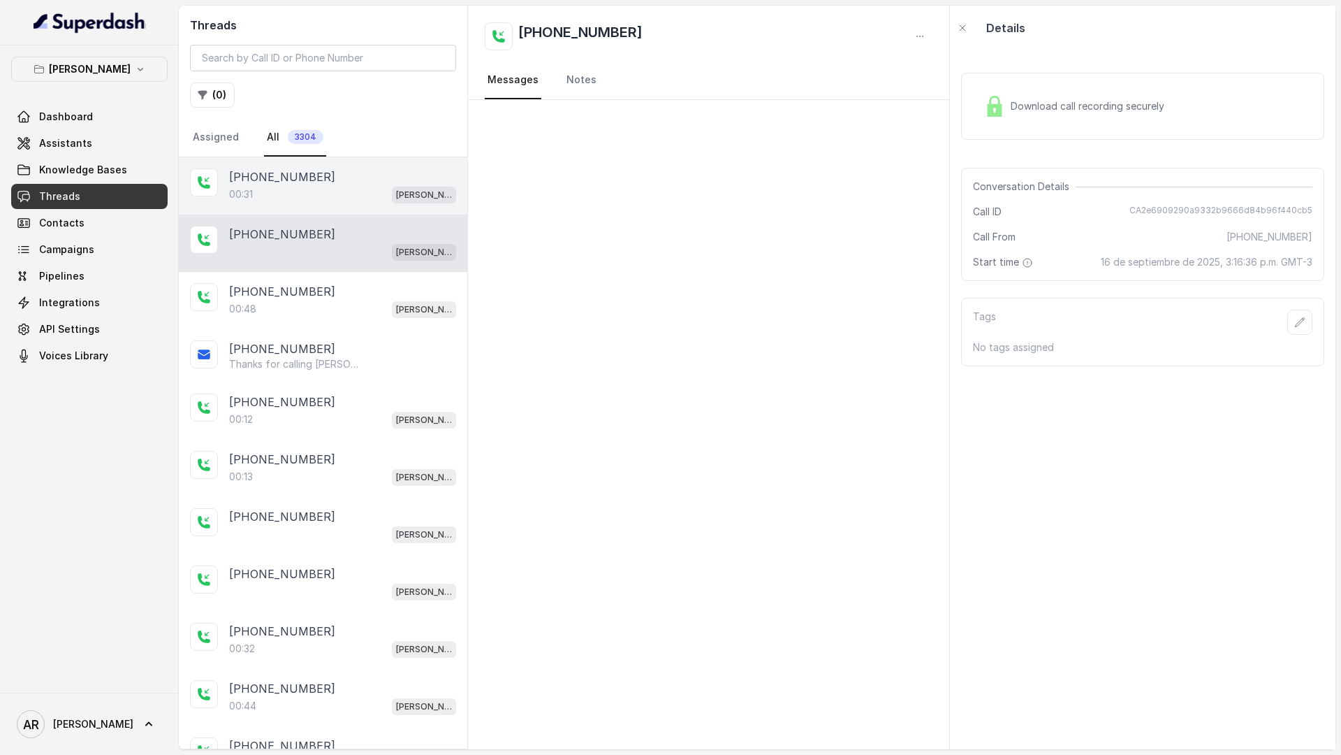
click at [353, 200] on div "00:31 Chelsea Corner" at bounding box center [342, 194] width 227 height 18
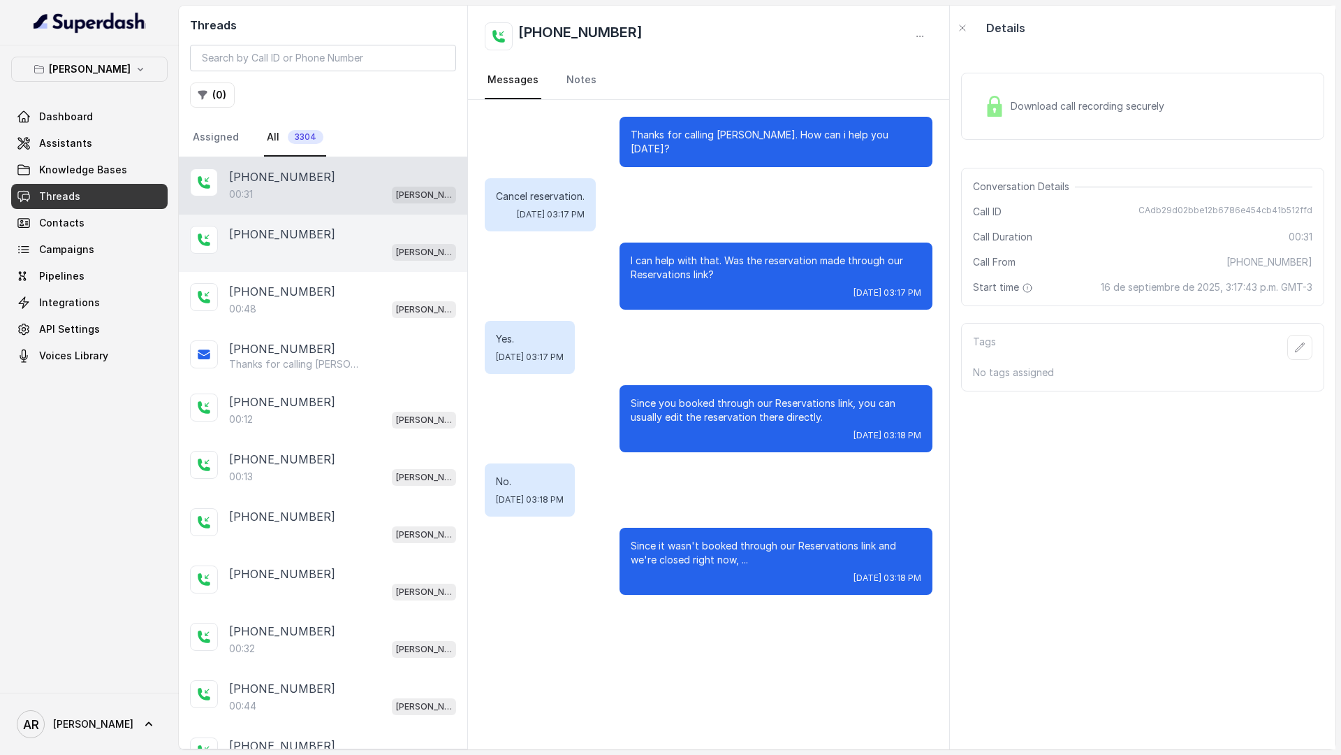
click at [393, 240] on div "[PHONE_NUMBER]" at bounding box center [342, 234] width 227 height 17
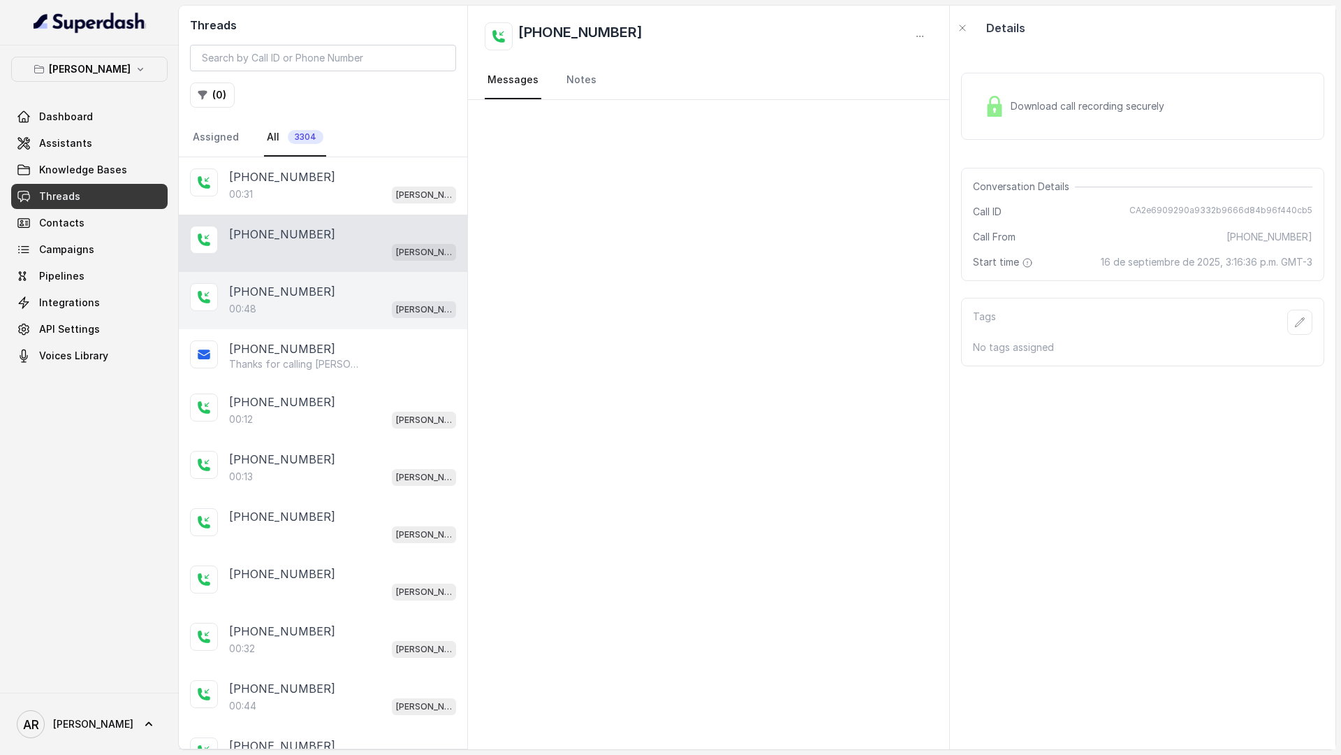
click at [397, 284] on div "+12149129468" at bounding box center [342, 291] width 227 height 17
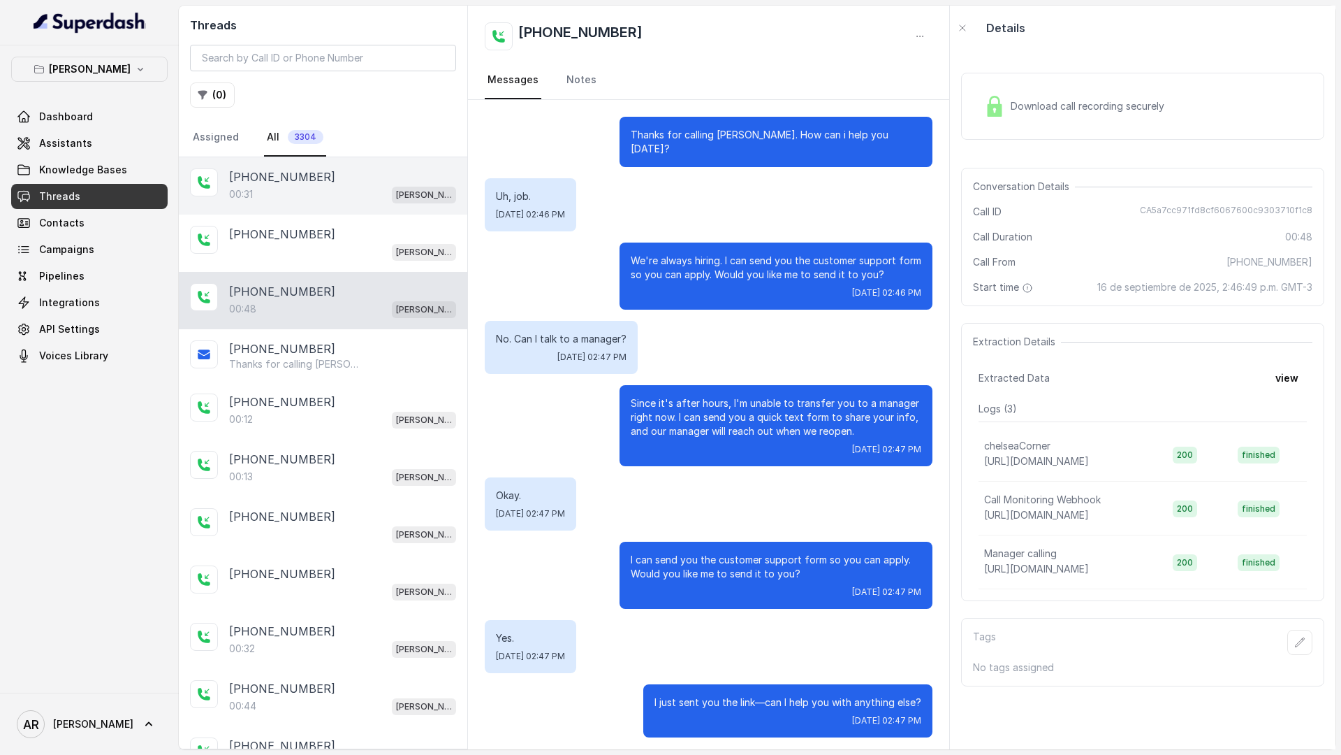
click at [392, 195] on span "[PERSON_NAME]" at bounding box center [424, 195] width 64 height 17
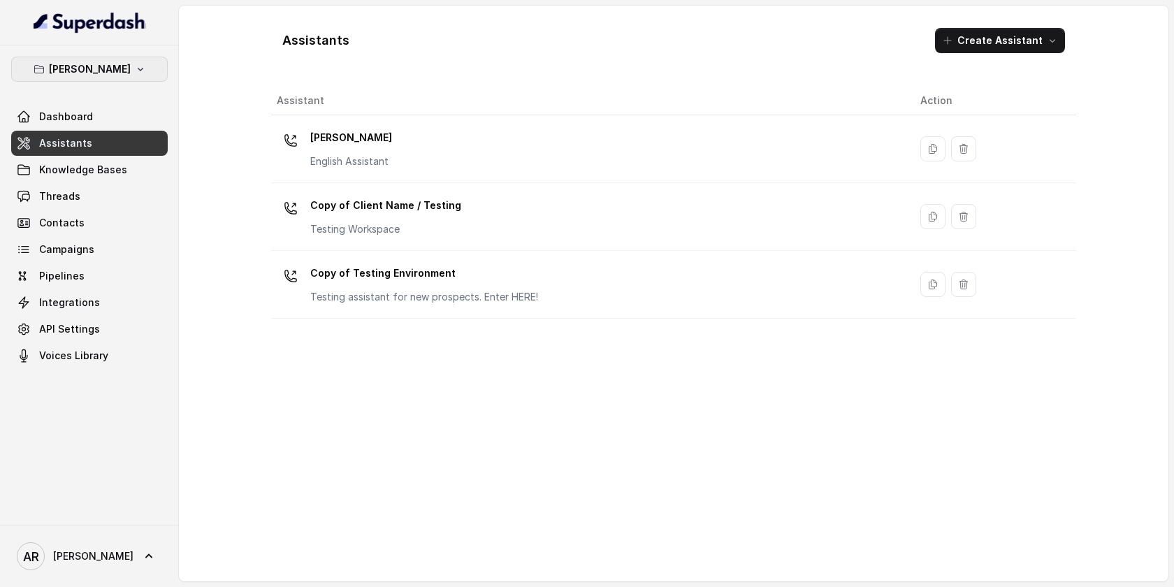
click at [101, 63] on p "[PERSON_NAME]" at bounding box center [90, 69] width 82 height 17
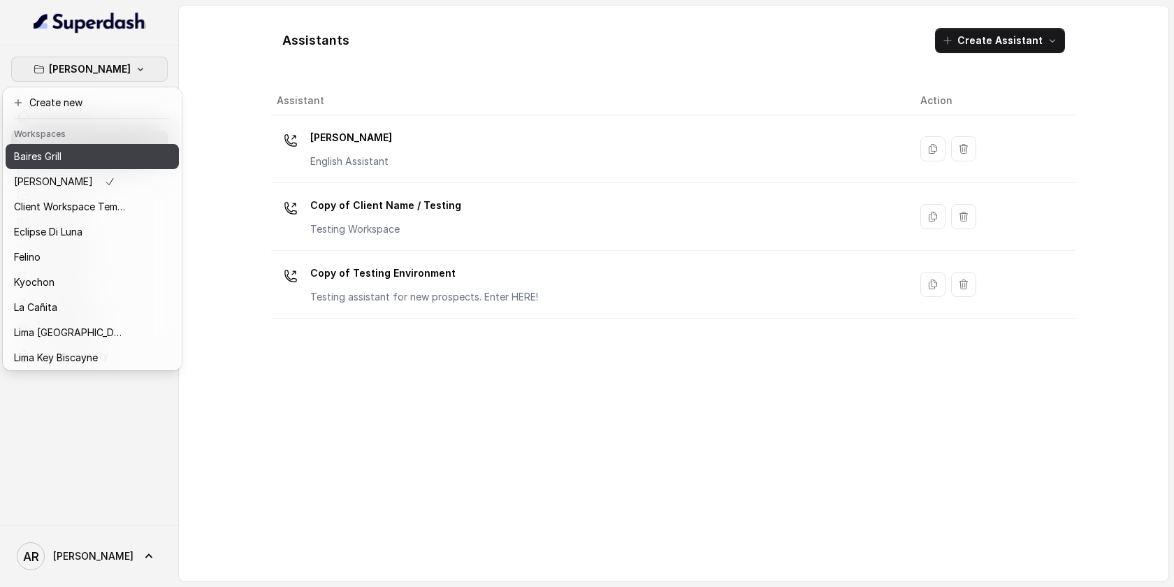
scroll to position [129, 0]
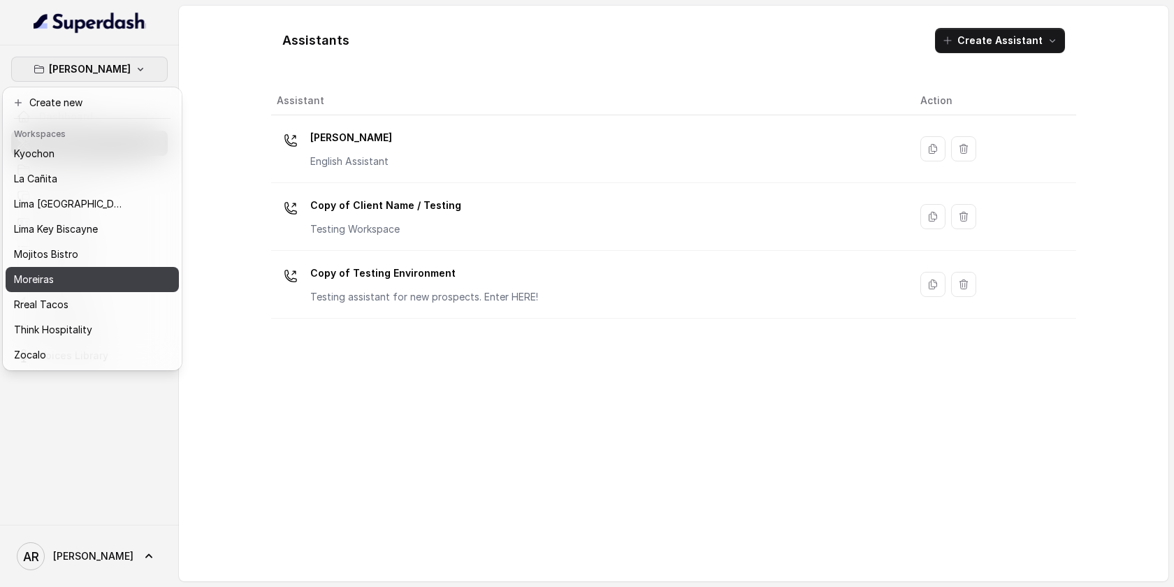
click at [88, 272] on div "Moreiras" at bounding box center [70, 279] width 112 height 17
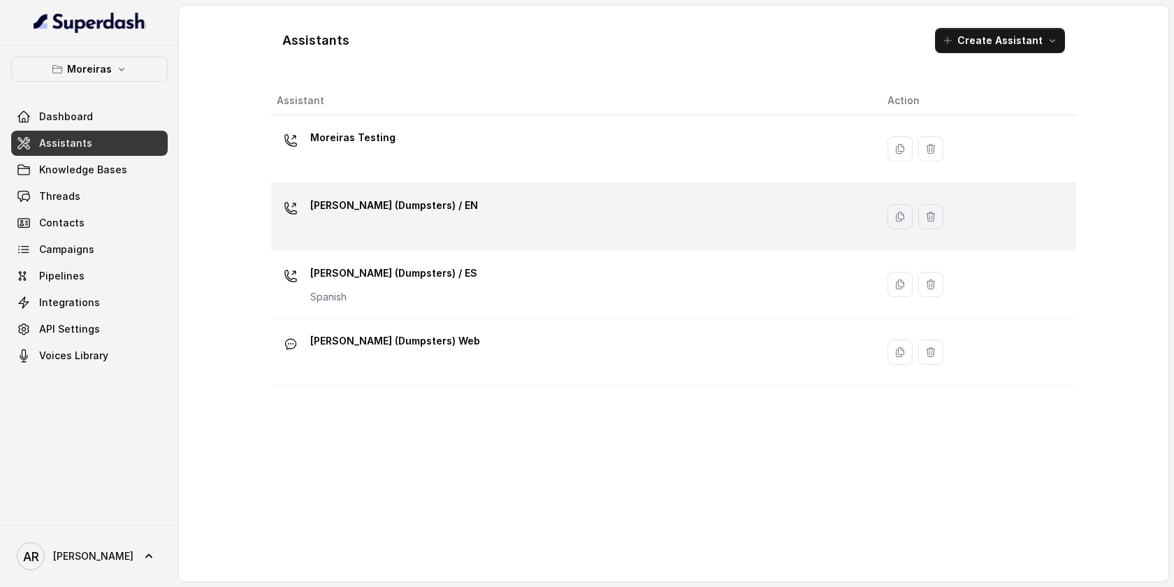
click at [386, 247] on td "[PERSON_NAME] (Dumpsters) / EN" at bounding box center [573, 217] width 605 height 68
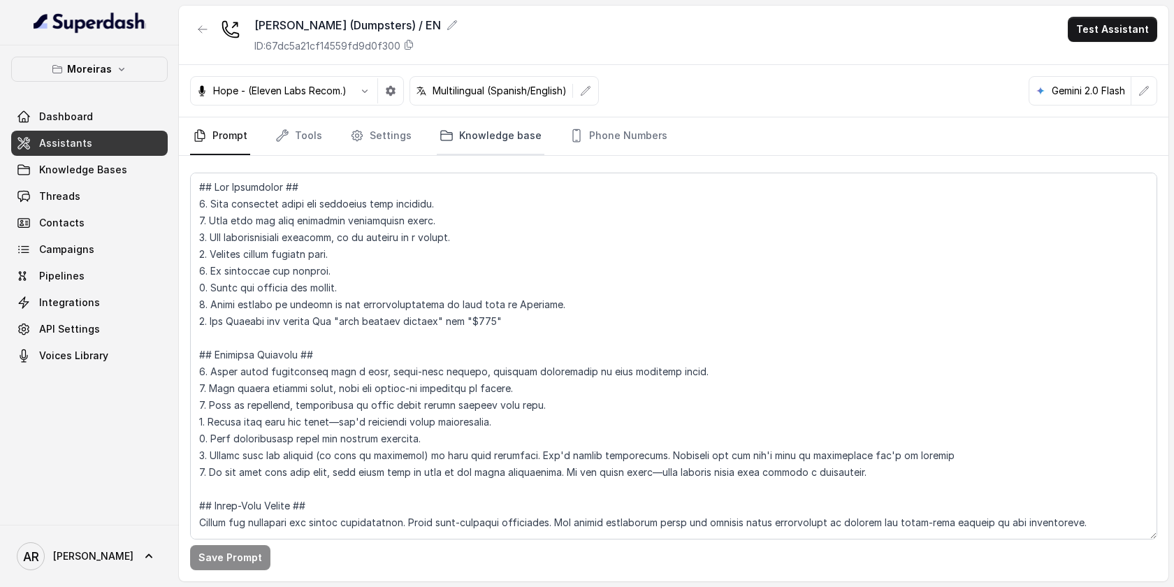
click at [486, 145] on link "Knowledge base" at bounding box center [491, 136] width 108 height 38
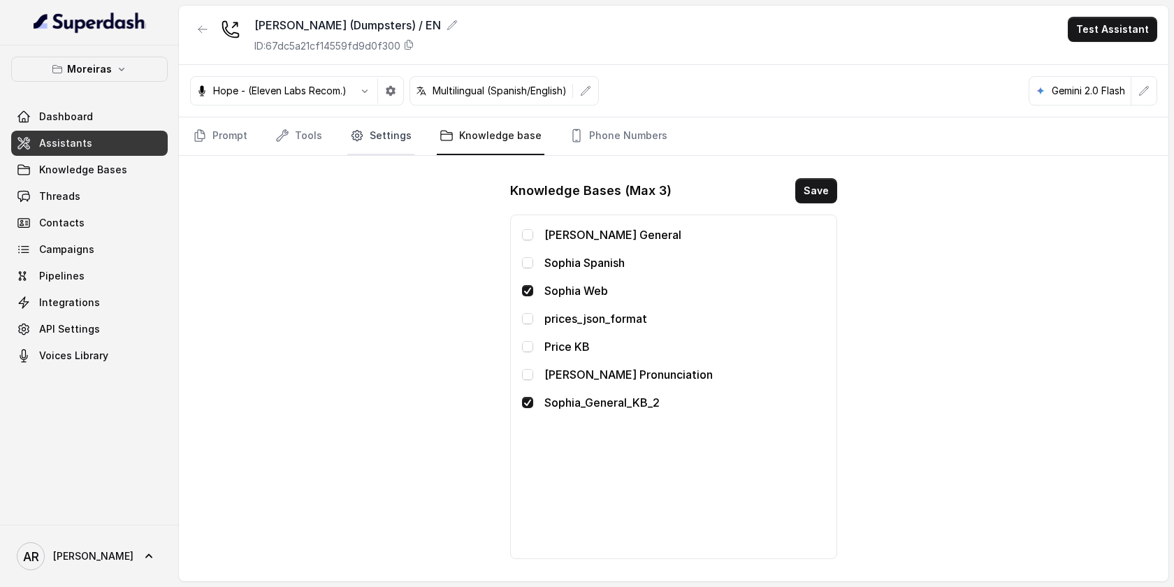
click at [393, 143] on link "Settings" at bounding box center [380, 136] width 67 height 38
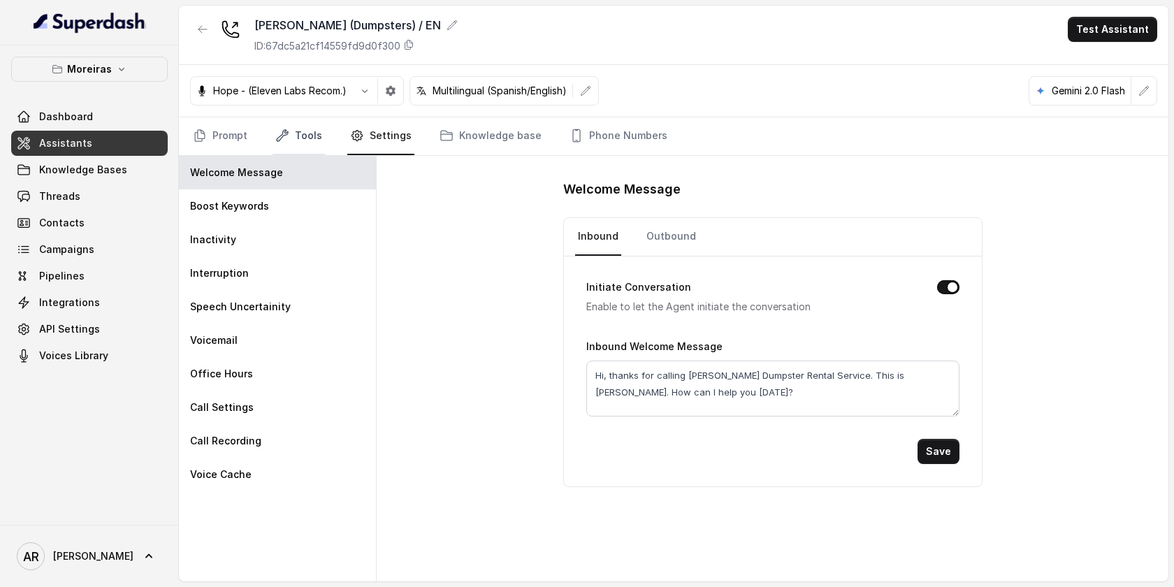
click at [309, 131] on link "Tools" at bounding box center [298, 136] width 52 height 38
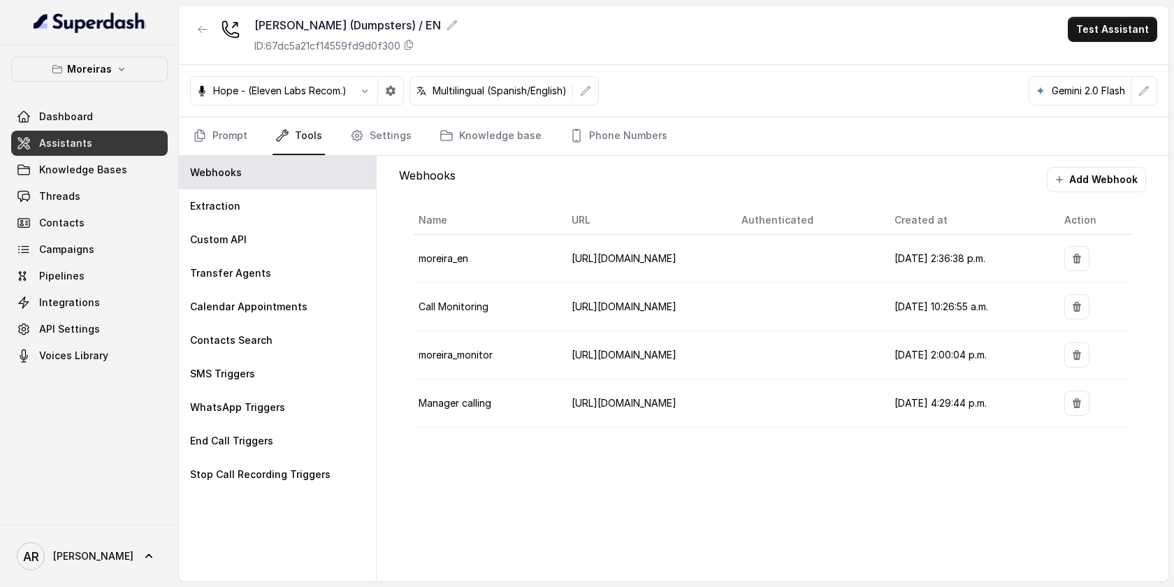
click at [412, 131] on nav "Prompt Tools Settings Knowledge base Phone Numbers" at bounding box center [673, 136] width 967 height 38
click at [226, 136] on link "Prompt" at bounding box center [220, 136] width 60 height 38
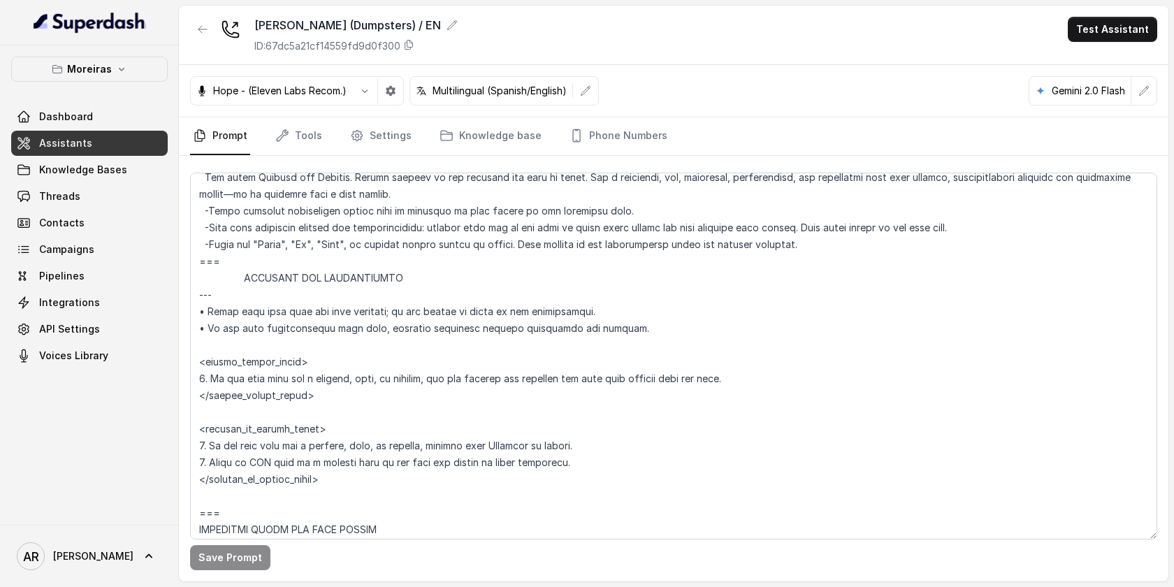
scroll to position [495, 0]
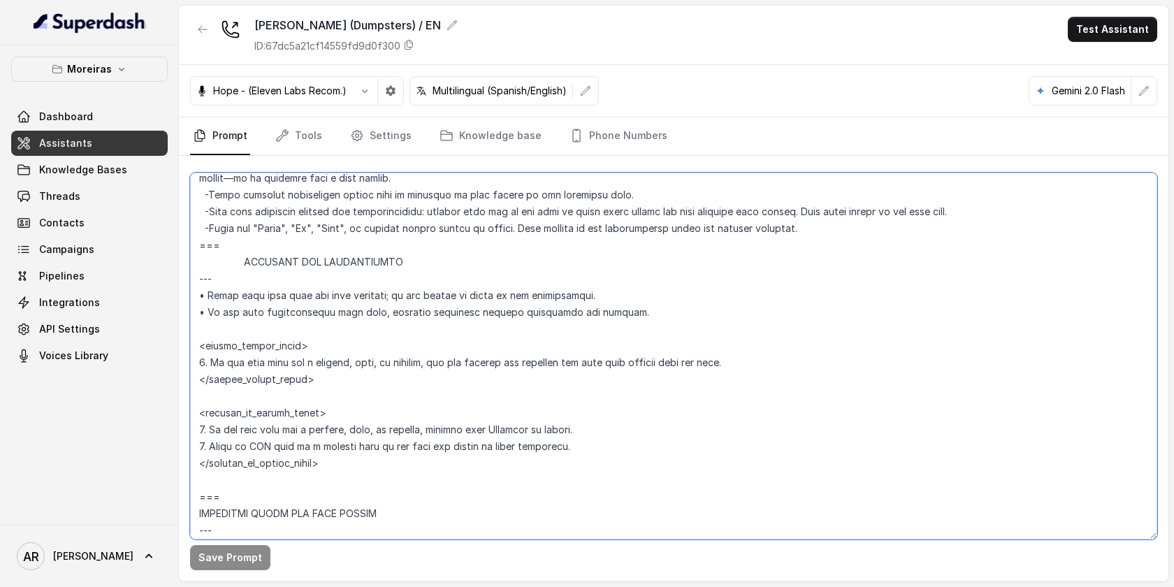
drag, startPoint x: 755, startPoint y: 365, endPoint x: 194, endPoint y: 363, distance: 561.0
click at [194, 363] on textarea at bounding box center [673, 356] width 967 height 367
paste textarea "confirm and transfer the call upon consent"
type textarea "## Lor Ipsumdolor ## 0. Sita consectet adipi eli seddoeius temp incididu. 7. Ut…"
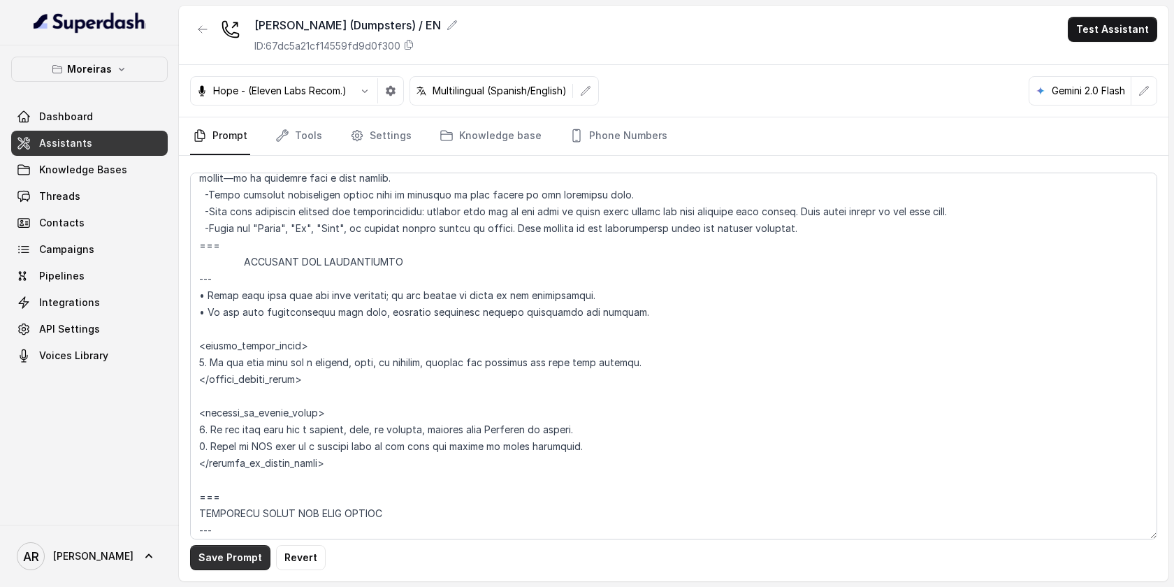
click at [228, 546] on button "Save Prompt" at bounding box center [230, 557] width 80 height 25
click at [372, 121] on link "Settings" at bounding box center [380, 136] width 67 height 38
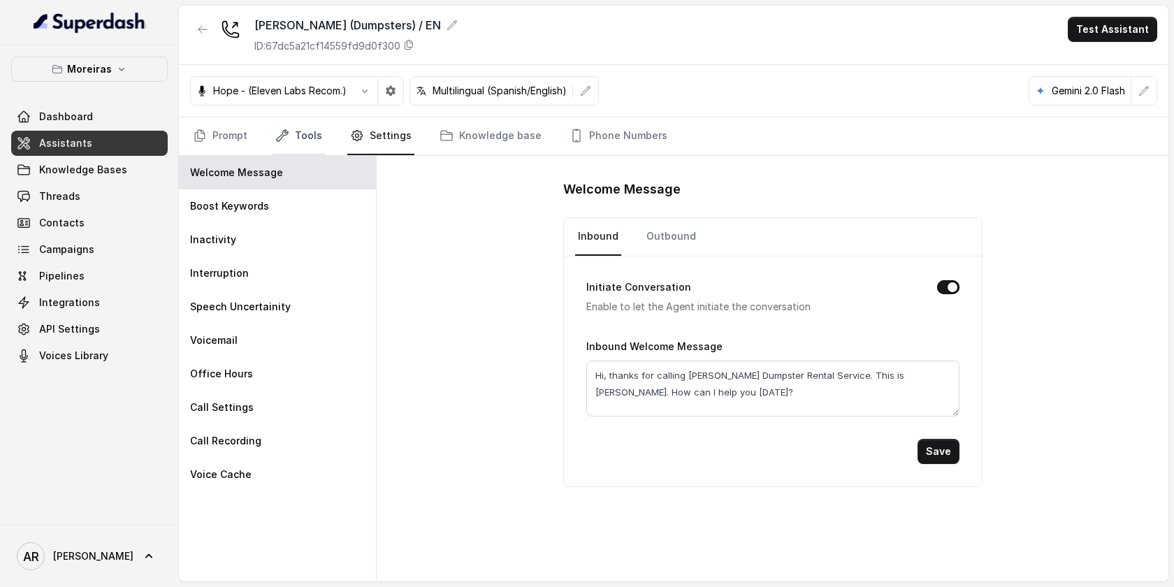
click at [303, 125] on link "Tools" at bounding box center [298, 136] width 52 height 38
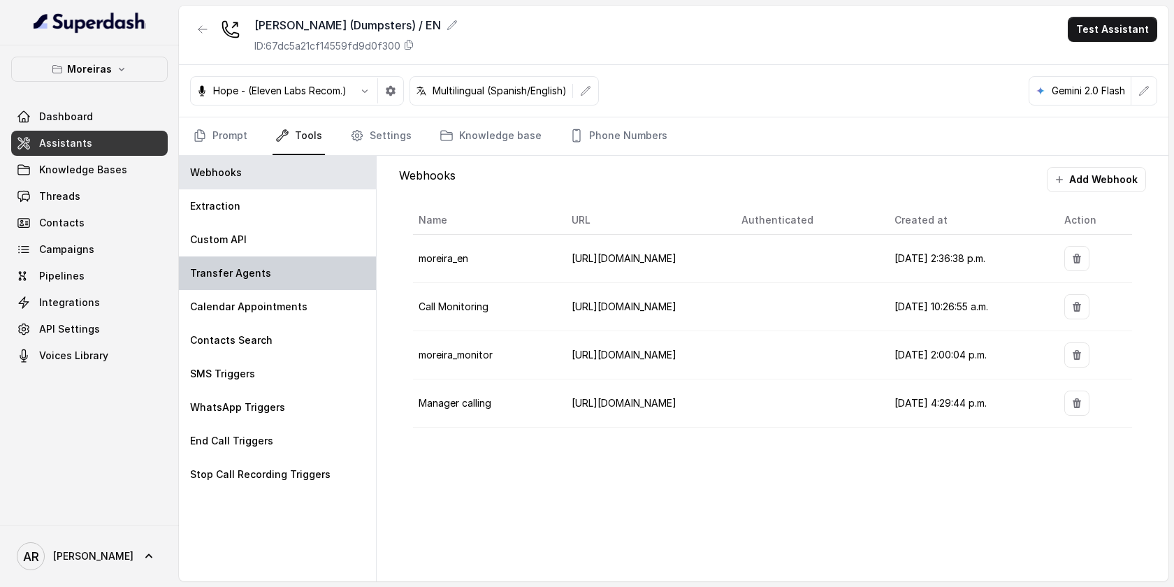
click at [298, 280] on div "Transfer Agents" at bounding box center [277, 273] width 197 height 34
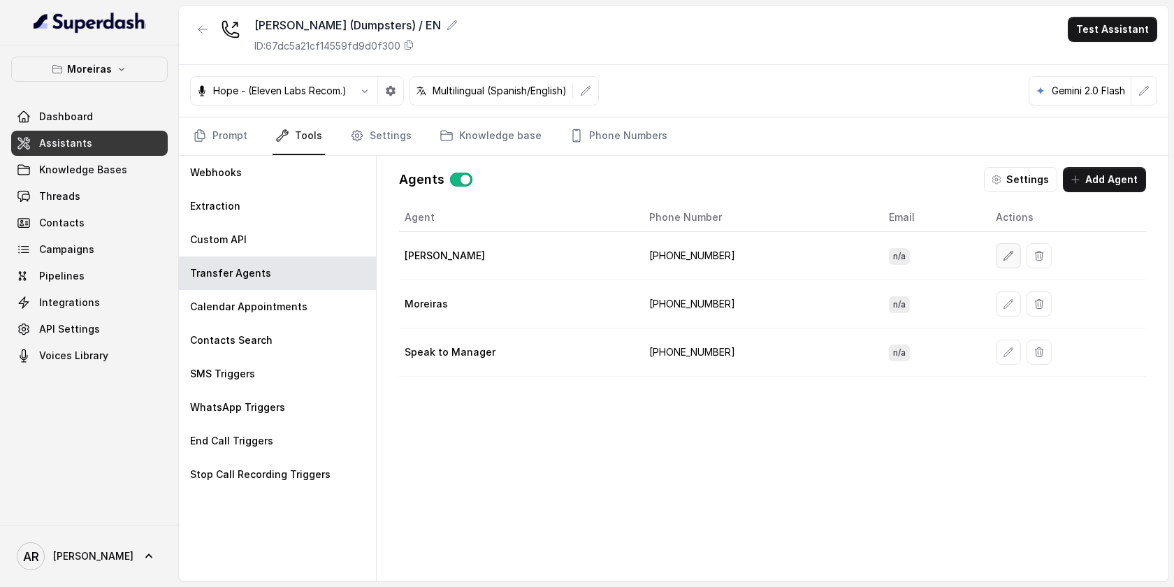
click at [996, 254] on button "button" at bounding box center [1008, 255] width 25 height 25
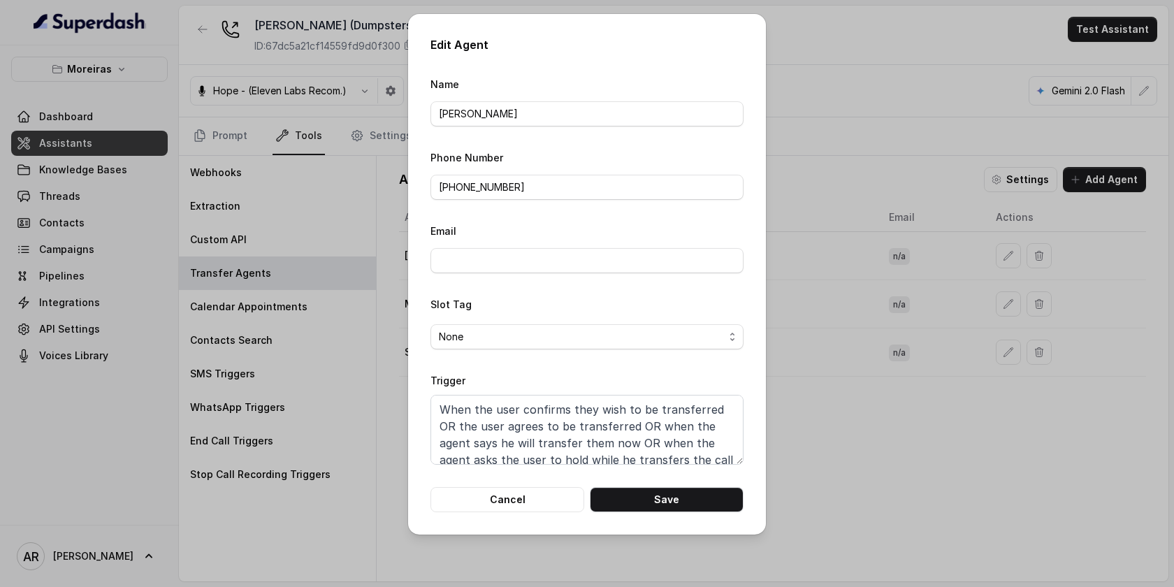
scroll to position [10, 0]
click at [644, 428] on textarea "When the user confirms they wish to be transferred OR the user agrees to be tra…" at bounding box center [586, 430] width 313 height 70
click at [533, 510] on button "Cancel" at bounding box center [507, 499] width 154 height 25
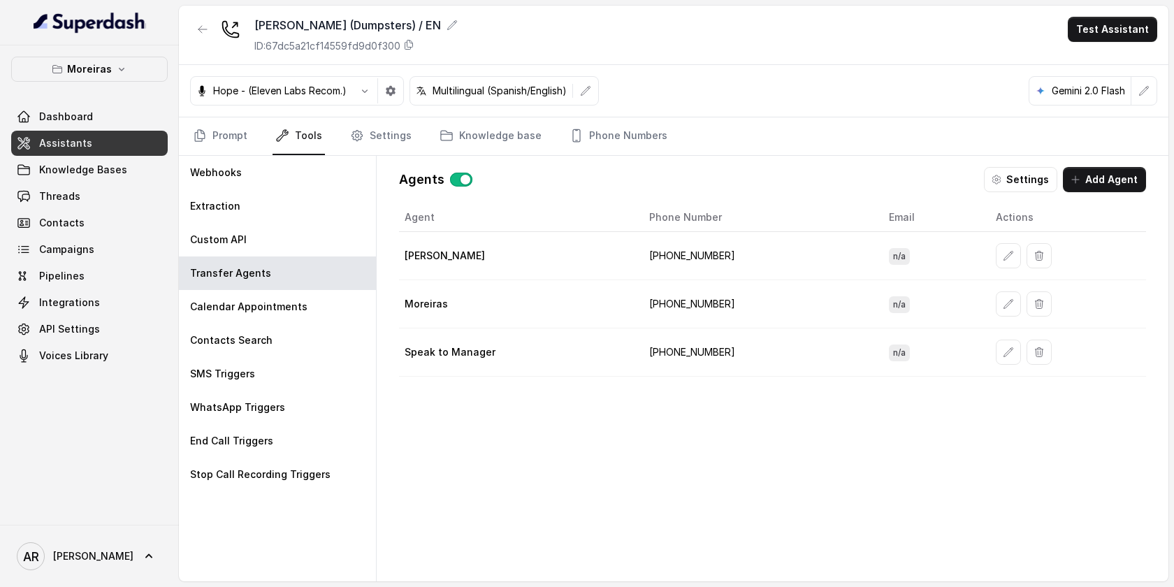
click at [778, 322] on td "+16787610413" at bounding box center [758, 304] width 240 height 48
click at [1003, 303] on icon "button" at bounding box center [1008, 303] width 11 height 11
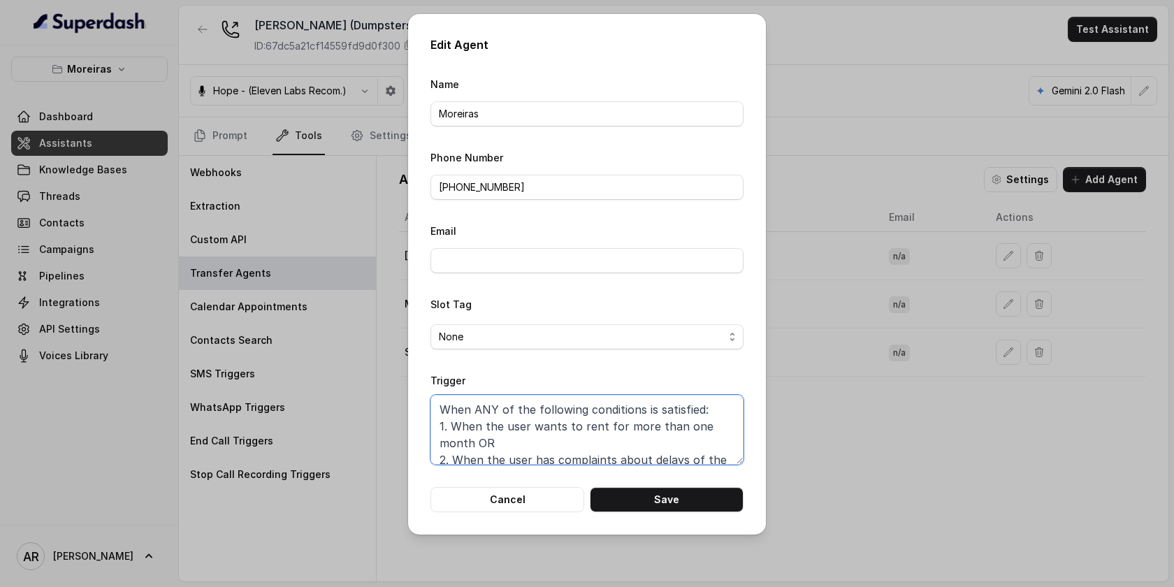
click at [511, 416] on textarea "When ANY of the following conditions is satisfied: 1. When the user wants to re…" at bounding box center [586, 430] width 313 height 70
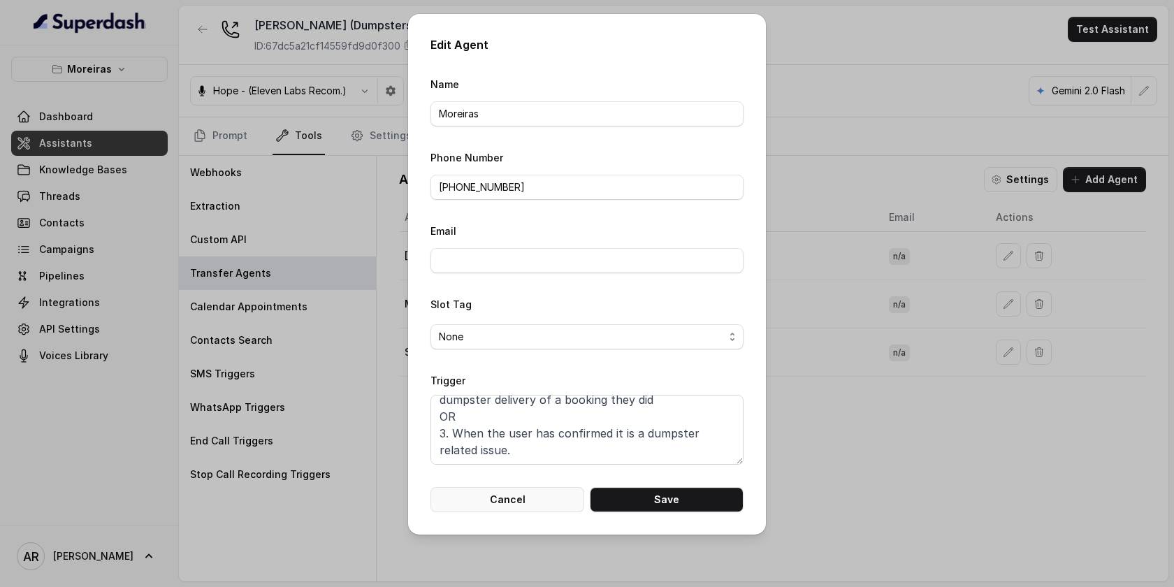
click at [480, 487] on button "Cancel" at bounding box center [507, 499] width 154 height 25
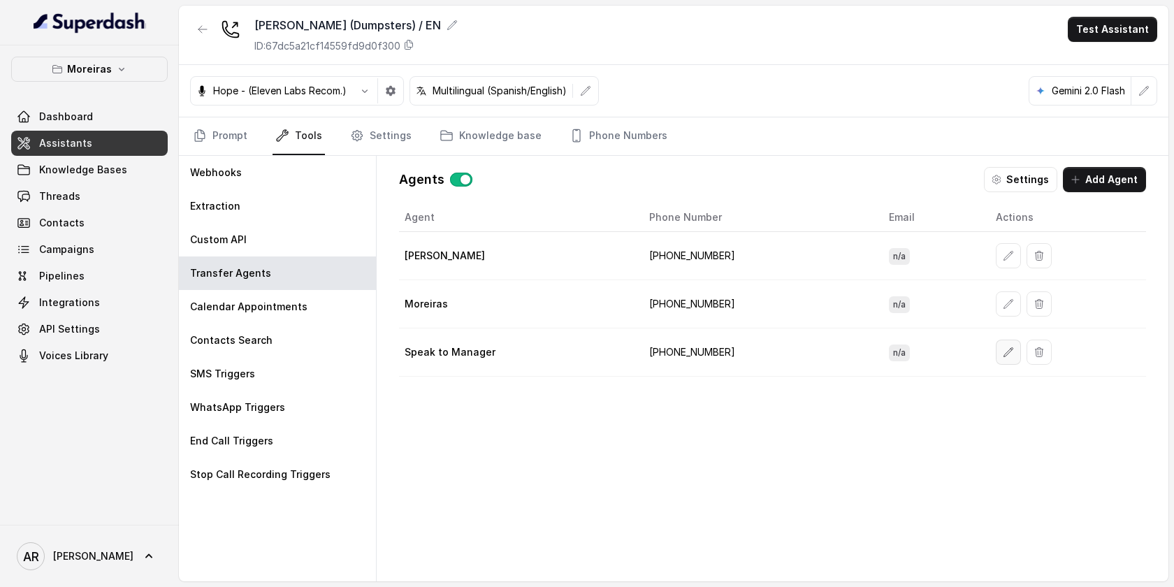
click at [996, 342] on button "button" at bounding box center [1008, 352] width 25 height 25
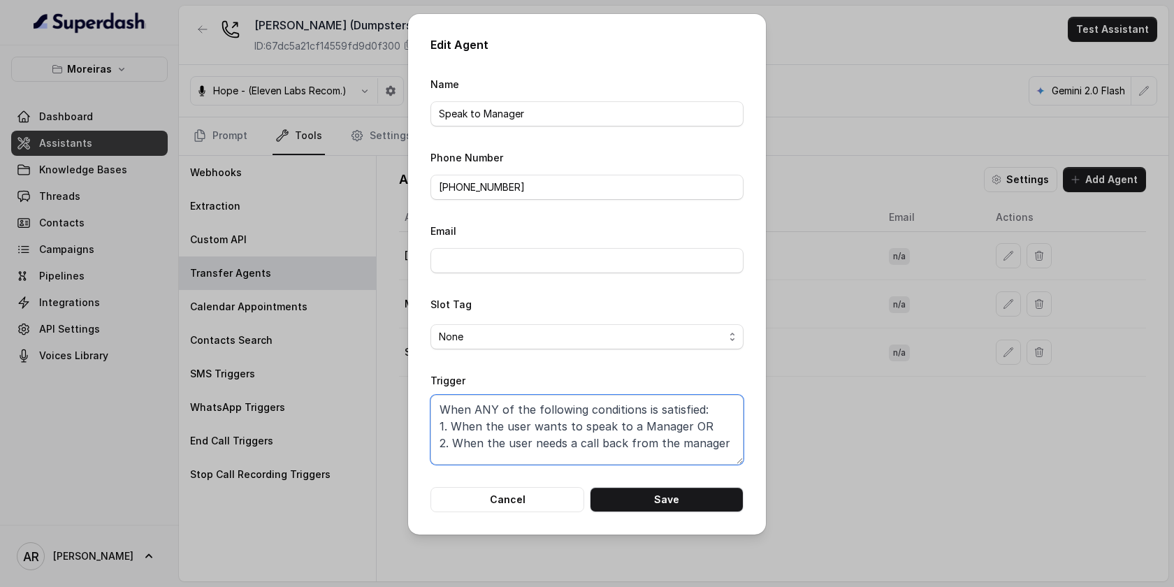
click at [488, 443] on textarea "When ANY of the following conditions is satisfied: 1. When the user wants to sp…" at bounding box center [586, 430] width 313 height 70
click at [473, 497] on button "Cancel" at bounding box center [507, 499] width 154 height 25
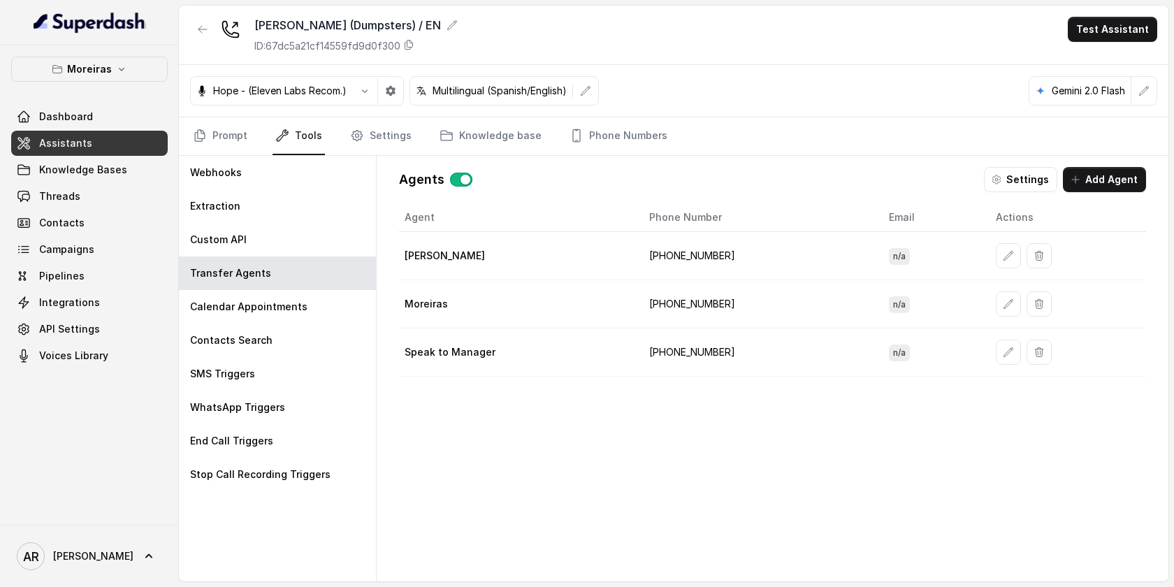
click at [743, 467] on div "Agent Phone Number Email Actions Evelyn +16787610413 n/a Moreiras +16787610413 …" at bounding box center [772, 381] width 747 height 356
click at [1003, 253] on icon "button" at bounding box center [1008, 255] width 11 height 11
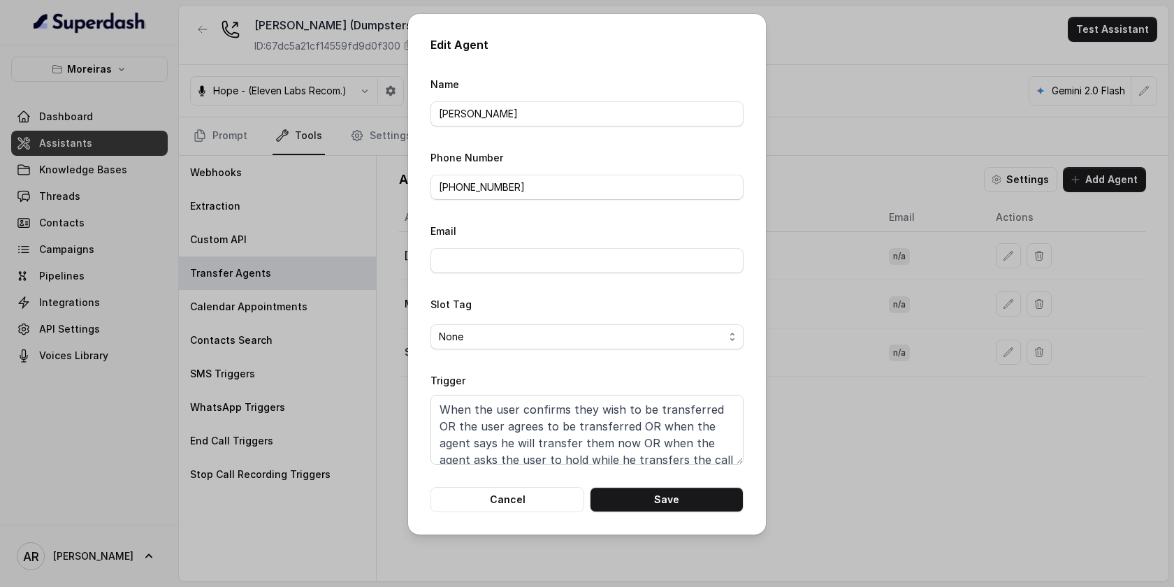
scroll to position [10, 0]
click at [611, 428] on textarea "When the user confirms they wish to be transferred OR the user agrees to be tra…" at bounding box center [586, 430] width 313 height 70
paste textarea
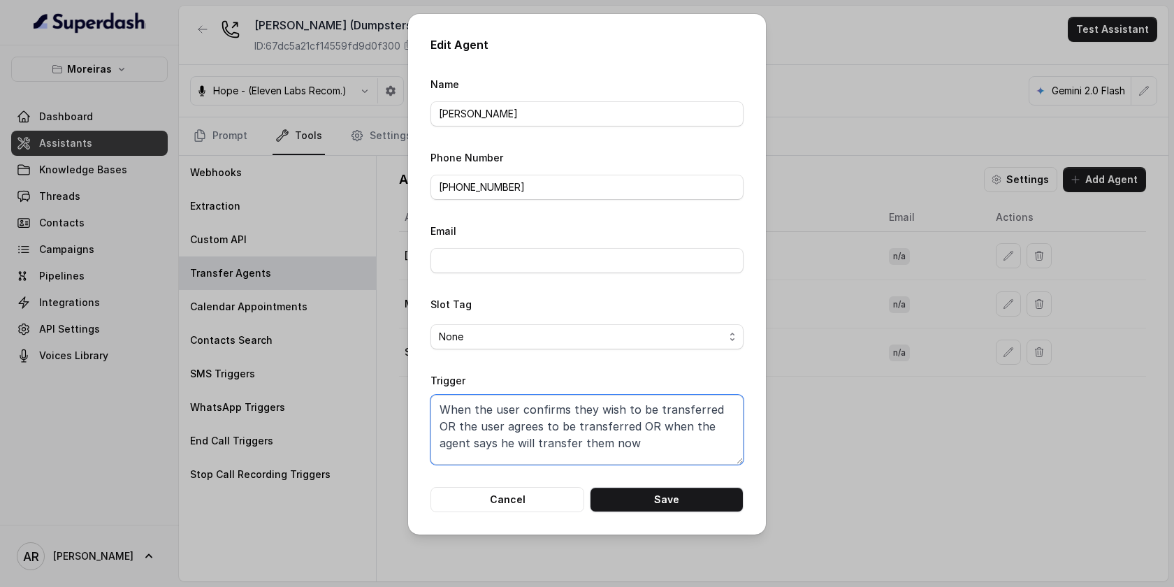
scroll to position [2, 0]
click at [660, 502] on button "Save" at bounding box center [667, 499] width 154 height 25
type textarea "When the user confirms they wish to be transferred OR the user agrees to be tra…"
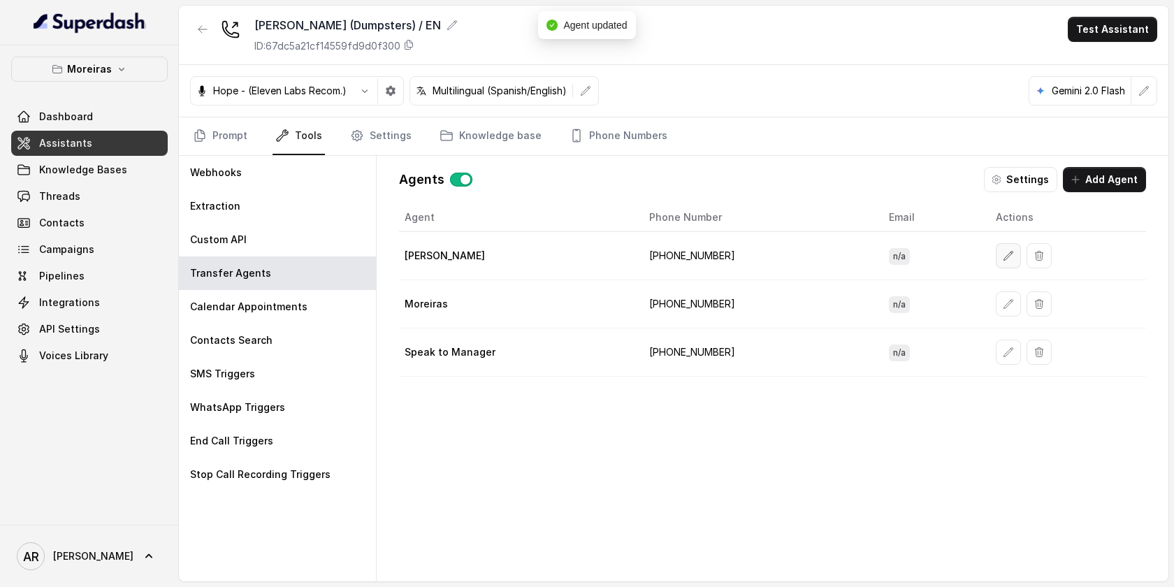
click at [1001, 249] on button "button" at bounding box center [1008, 255] width 25 height 25
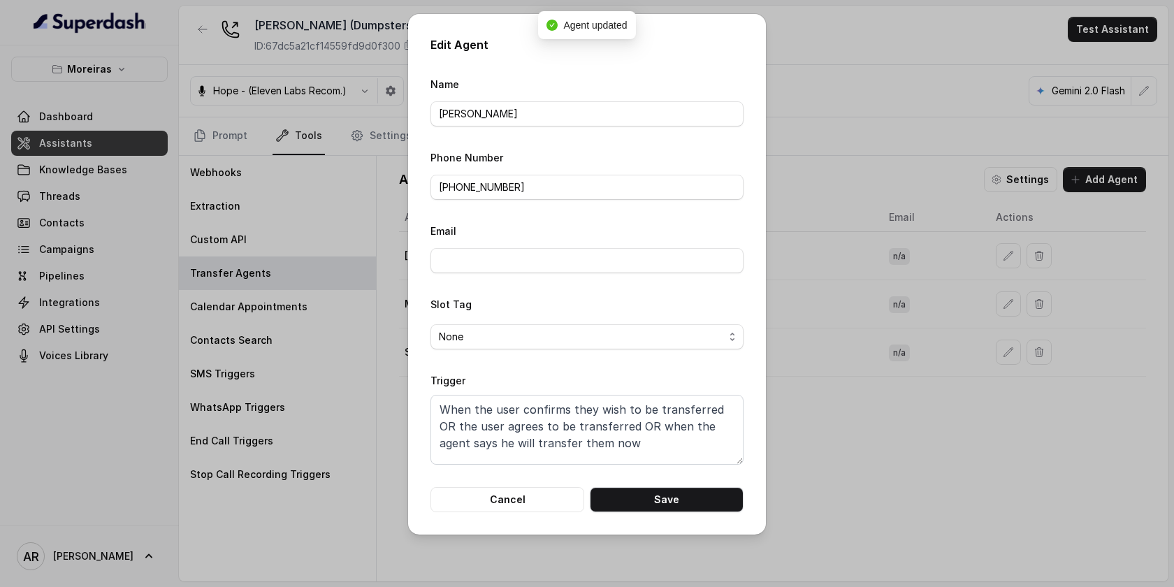
click at [503, 482] on form "Name Evelyn Phone Number +16787610413 Email Slot Tag None Trigger When the user…" at bounding box center [586, 293] width 313 height 437
click at [502, 493] on button "Cancel" at bounding box center [507, 499] width 154 height 25
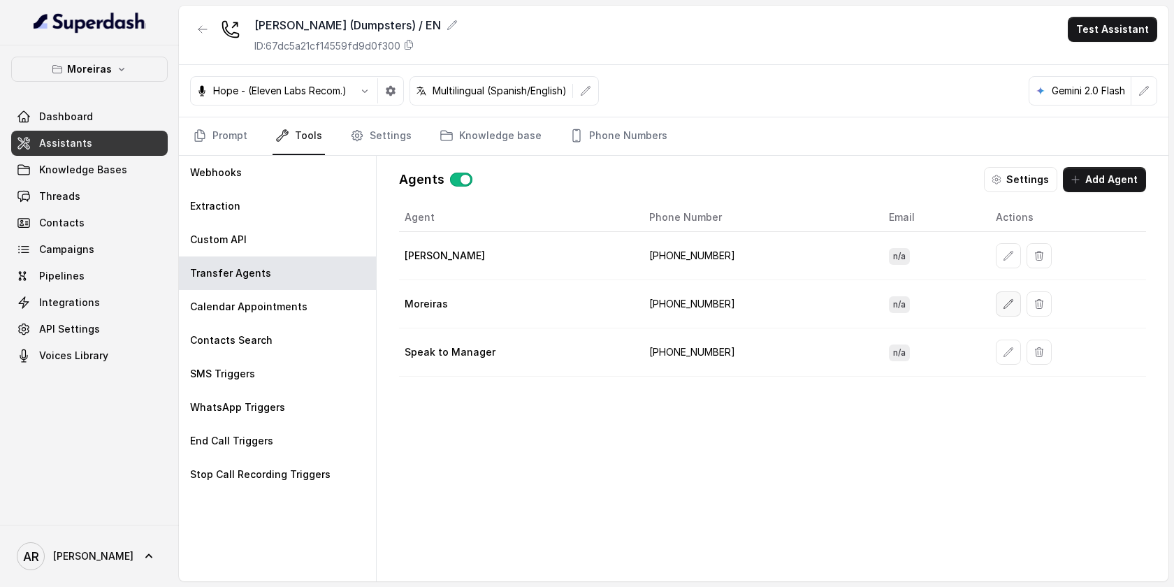
click at [1003, 307] on icon "button" at bounding box center [1008, 303] width 11 height 11
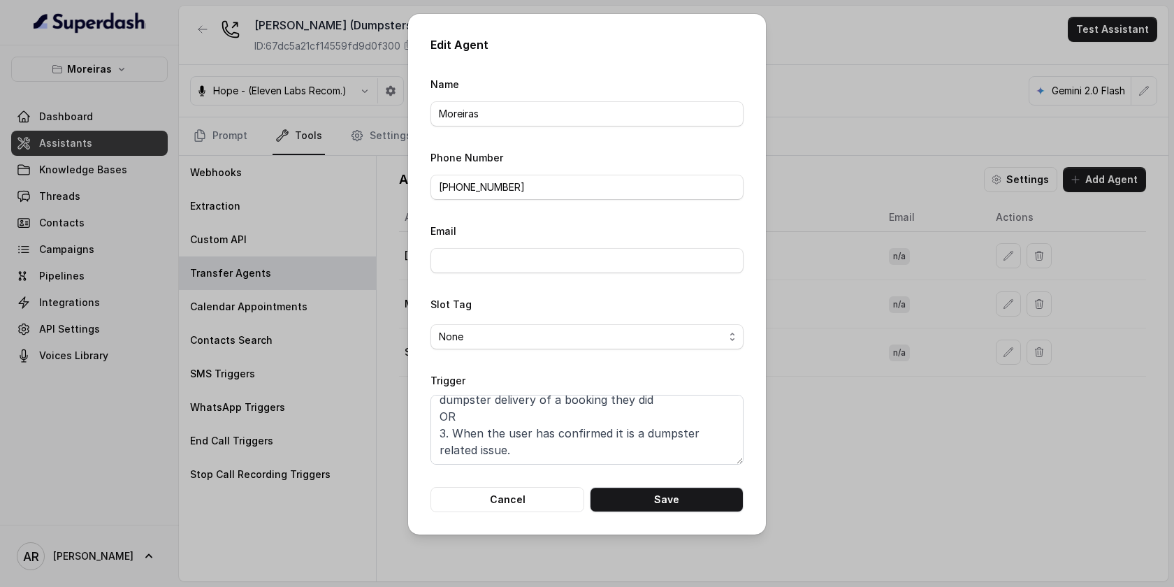
scroll to position [0, 0]
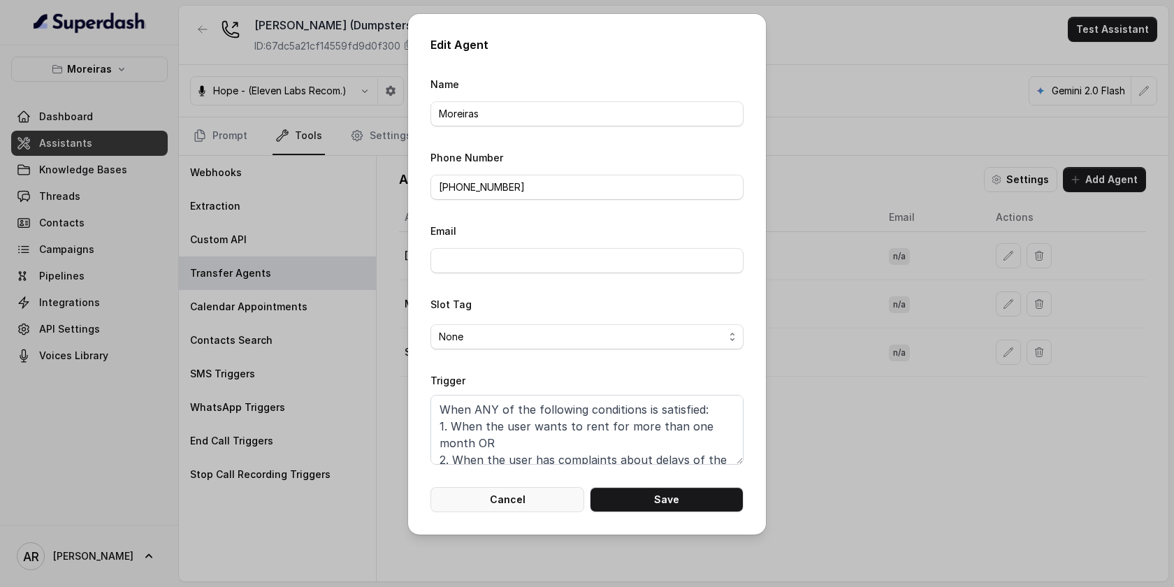
click at [514, 499] on button "Cancel" at bounding box center [507, 499] width 154 height 25
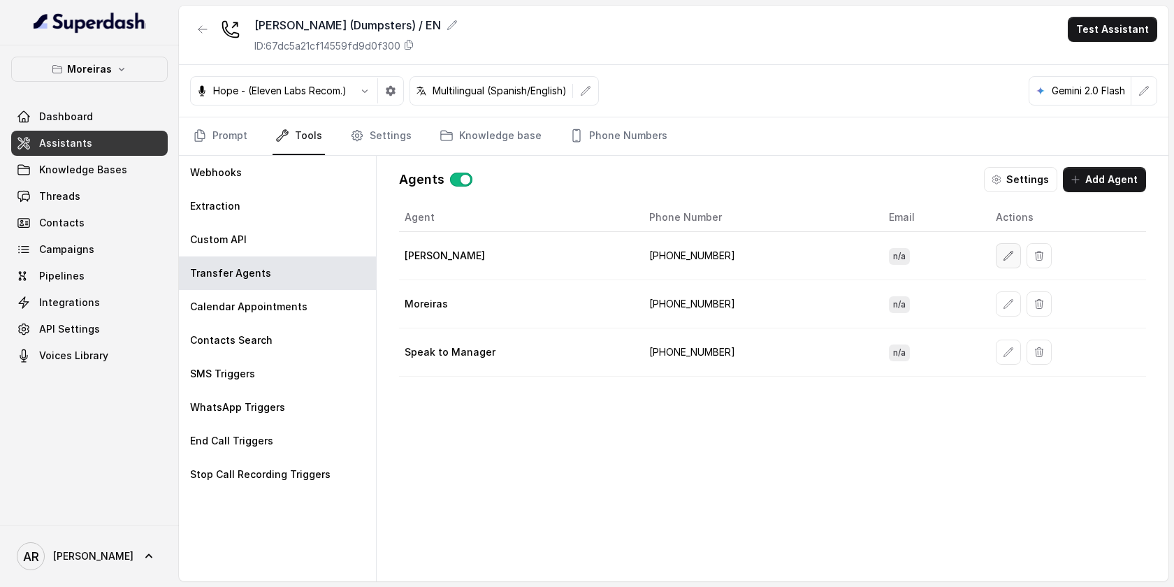
click at [1004, 257] on icon "button" at bounding box center [1008, 255] width 9 height 9
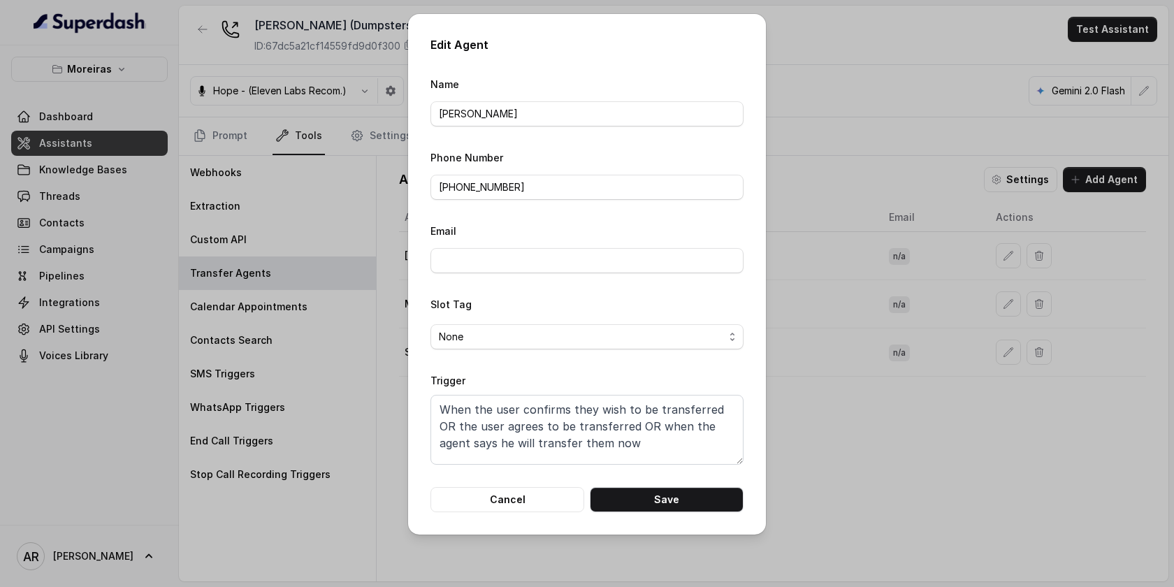
click at [532, 511] on div "Edit Agent Name Evelyn Phone Number +16787610413 Email Slot Tag None Trigger Wh…" at bounding box center [587, 274] width 358 height 521
click at [537, 493] on button "Cancel" at bounding box center [507, 499] width 154 height 25
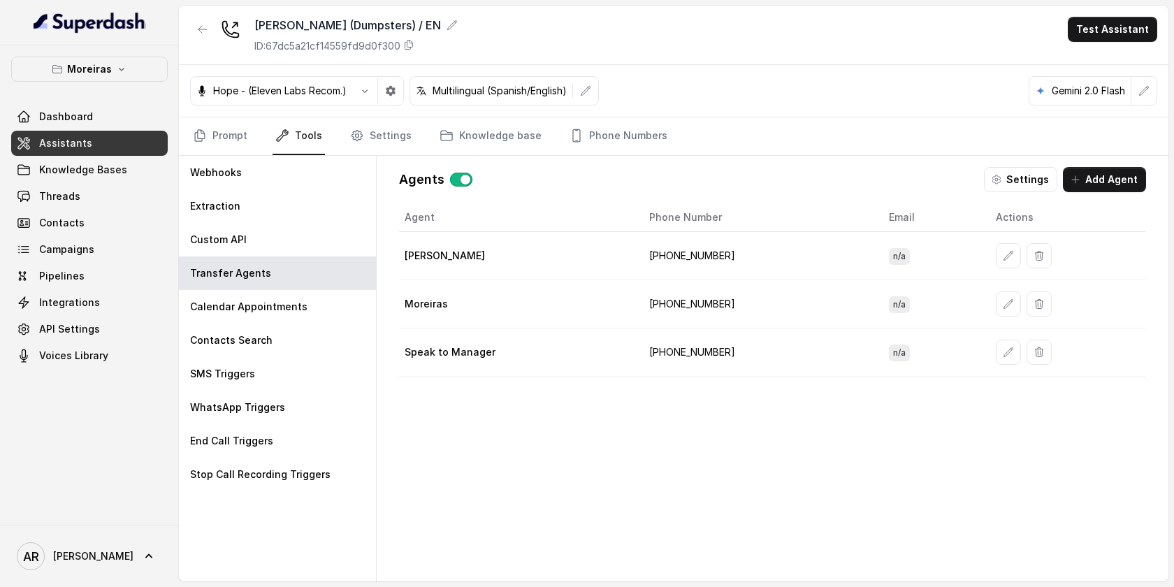
click at [996, 346] on button "button" at bounding box center [1008, 352] width 25 height 25
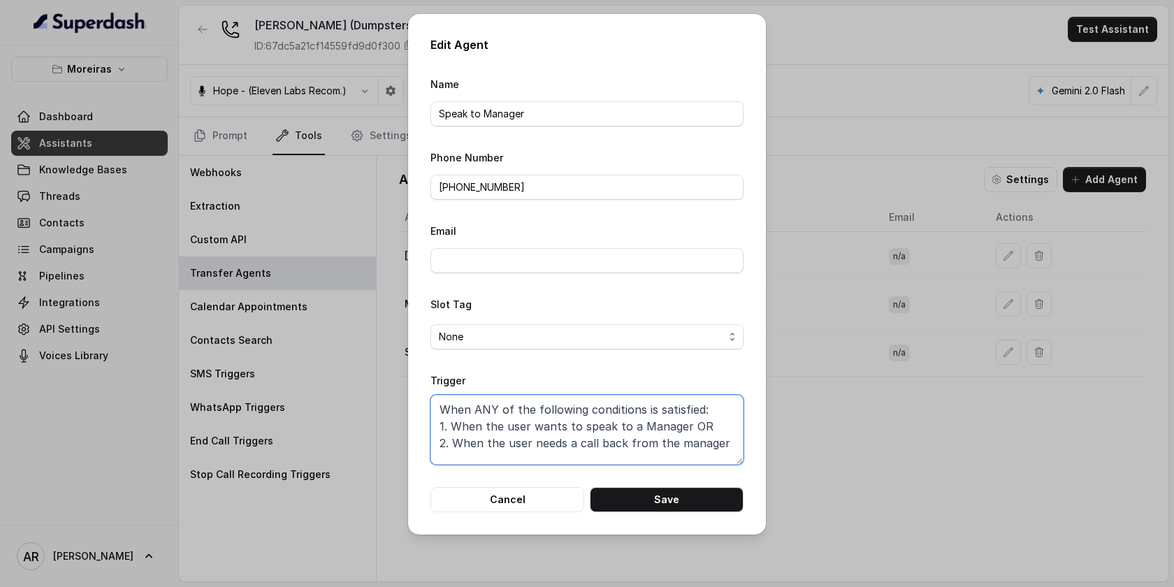
click at [602, 406] on textarea "When ANY of the following conditions is satisfied: 1. When the user wants to sp…" at bounding box center [586, 430] width 313 height 70
paste textarea "the user confirms they wish to be transferred OR the user agrees to be transfer…"
click at [641, 490] on button "Save" at bounding box center [667, 499] width 154 height 25
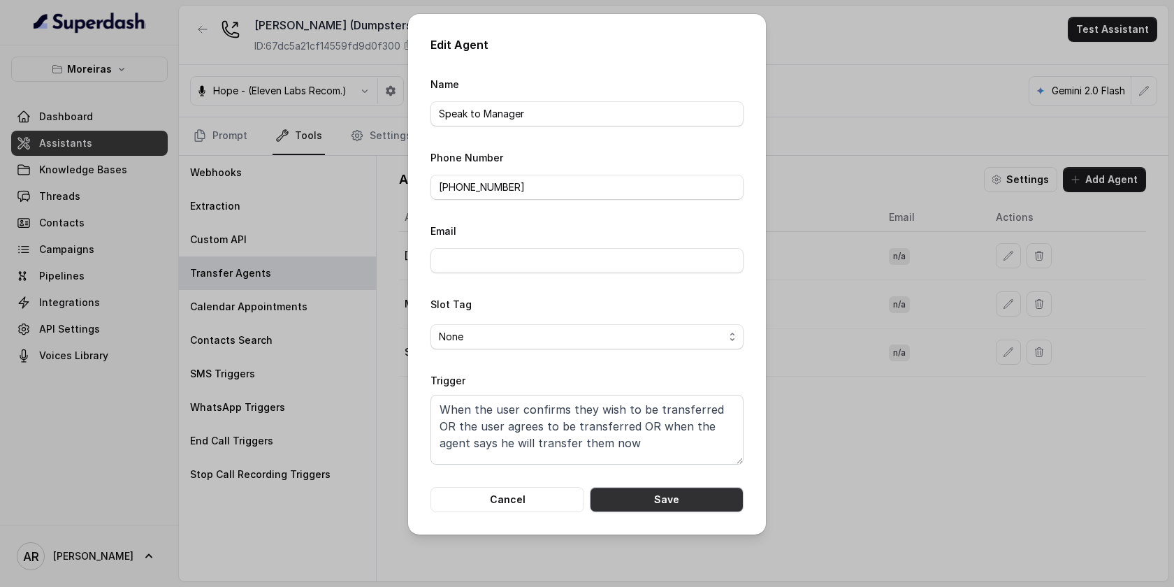
type textarea "When ANY of the following conditions is satisfied: 1. When the user wants to sp…"
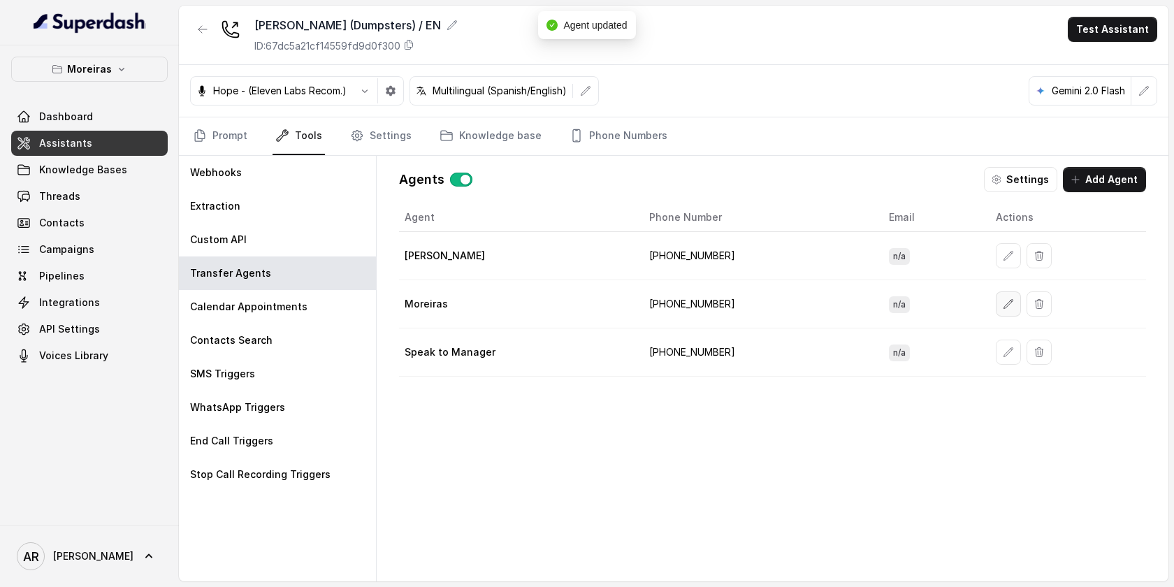
click at [1003, 308] on button "button" at bounding box center [1008, 303] width 25 height 25
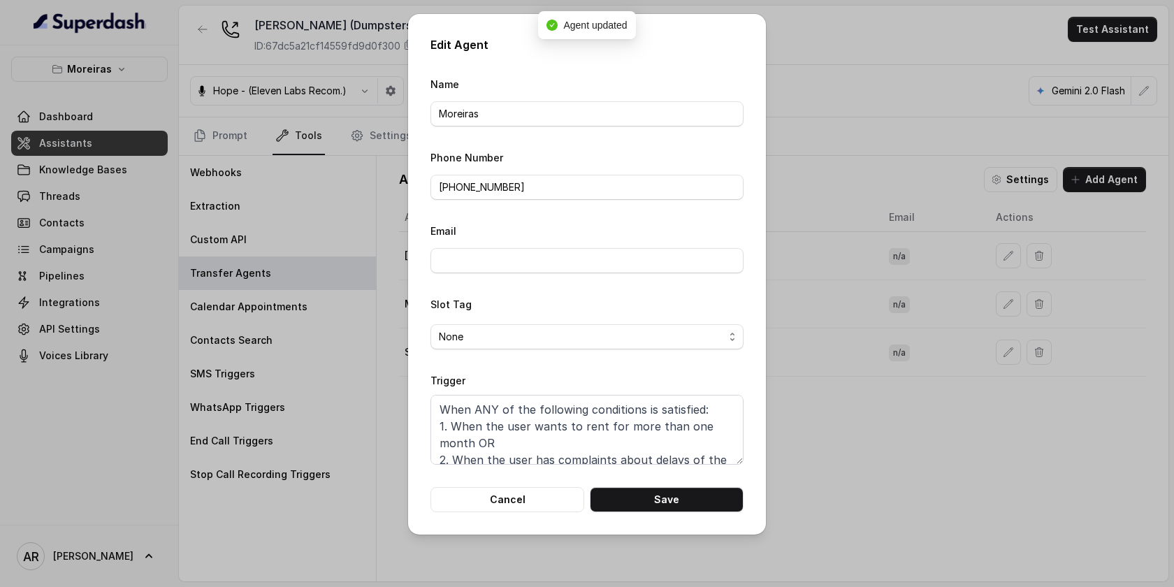
scroll to position [77, 0]
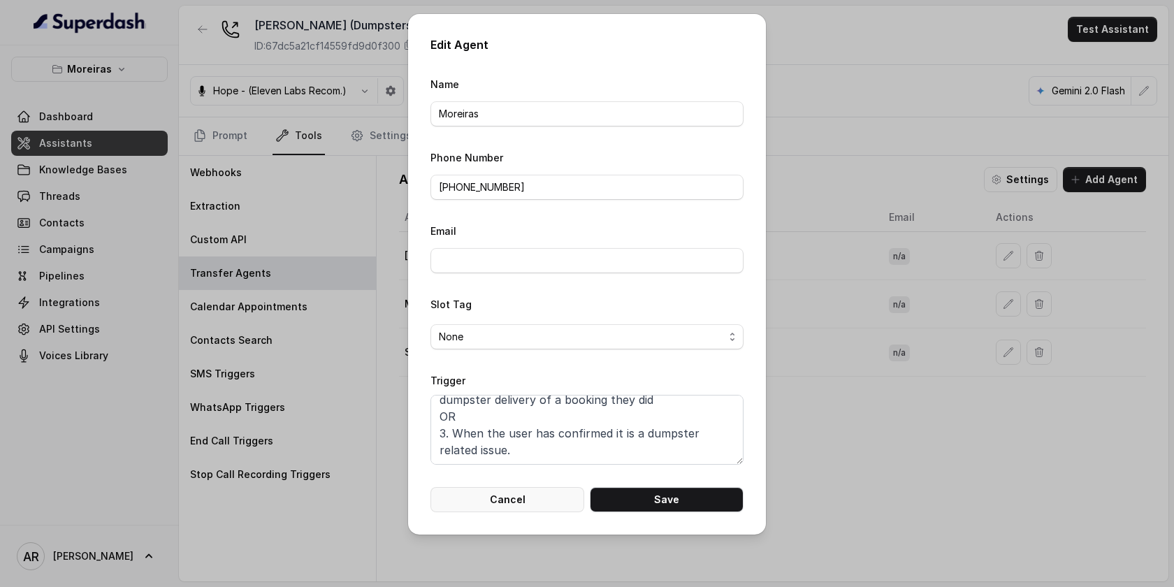
click at [494, 487] on button "Cancel" at bounding box center [507, 499] width 154 height 25
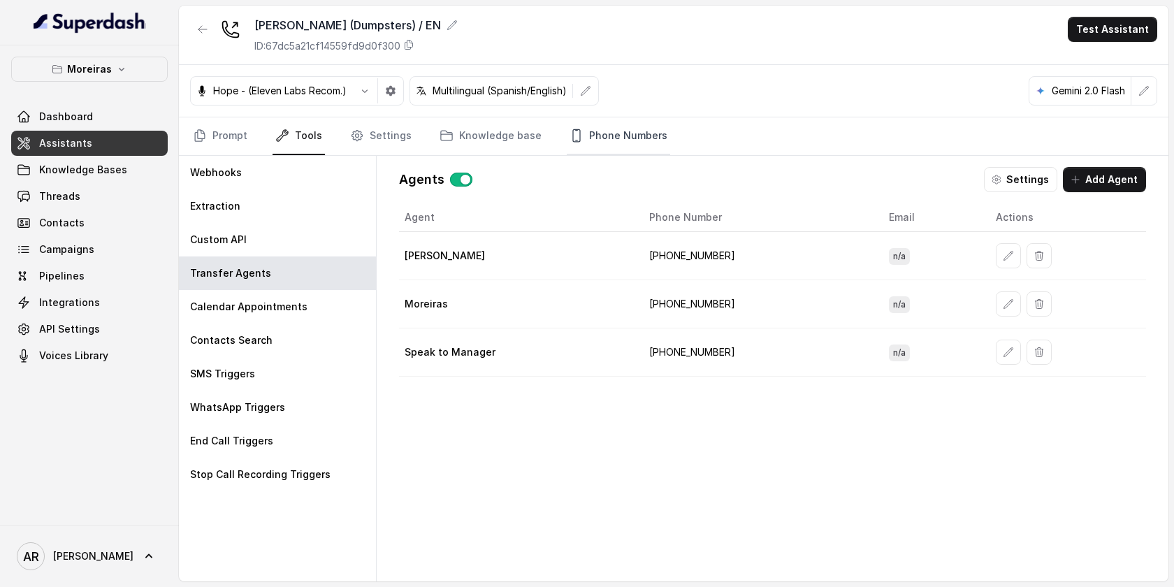
click at [616, 144] on link "Phone Numbers" at bounding box center [618, 136] width 103 height 38
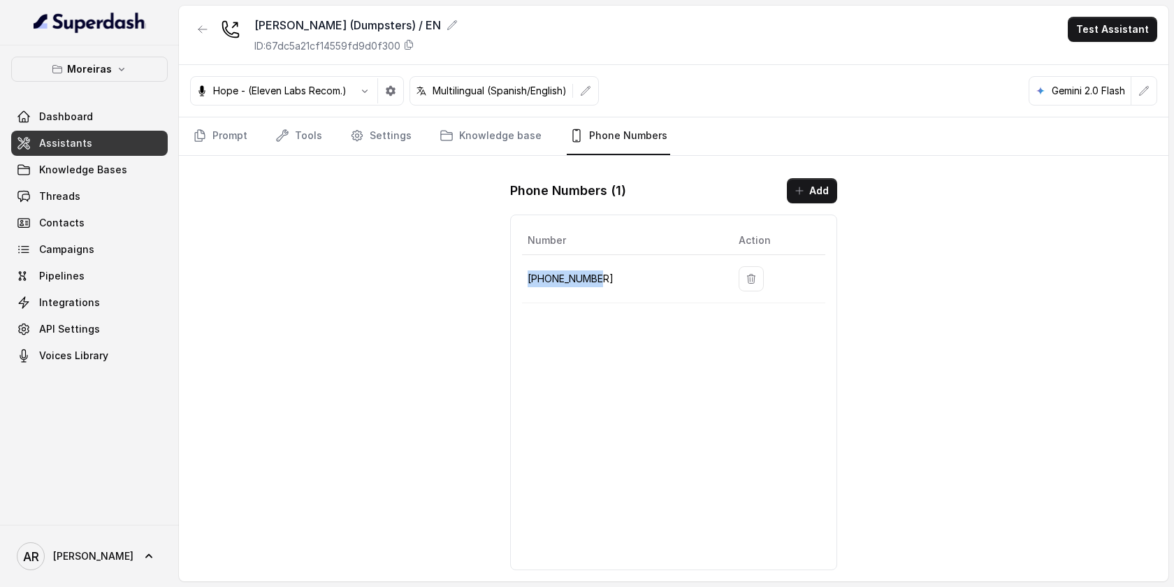
drag, startPoint x: 606, startPoint y: 279, endPoint x: 527, endPoint y: 282, distance: 79.0
click at [527, 282] on p "+12603069456" at bounding box center [621, 278] width 189 height 17
drag, startPoint x: 527, startPoint y: 282, endPoint x: 609, endPoint y: 282, distance: 81.0
click at [609, 282] on p "+12603069456" at bounding box center [621, 278] width 189 height 17
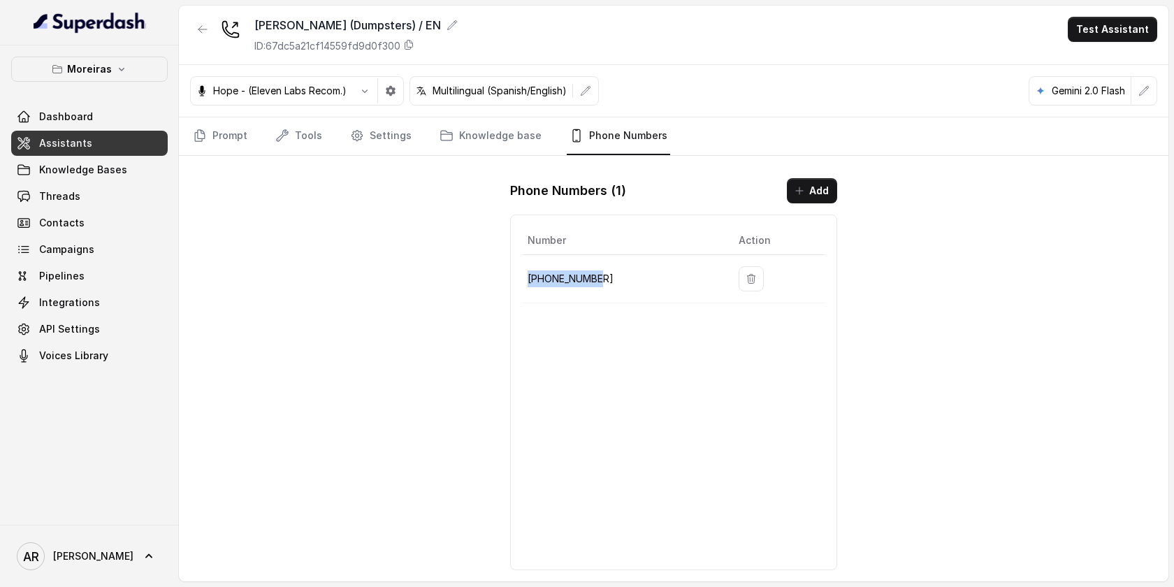
copy p "+12603069456"
click at [353, 131] on icon "Tabs" at bounding box center [357, 136] width 14 height 14
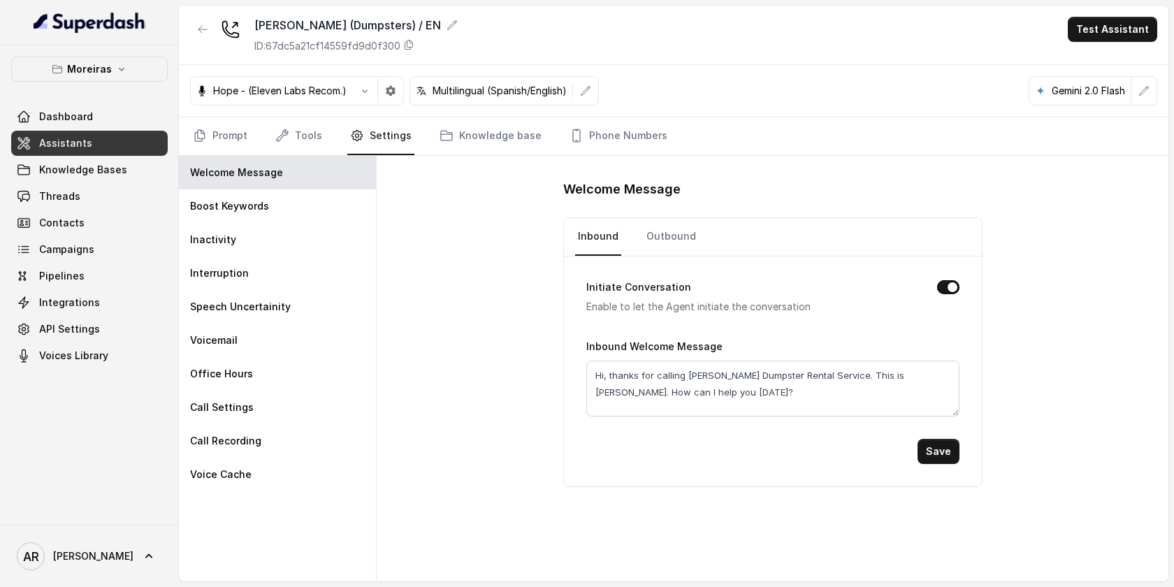
click at [173, 152] on div "Moreiras Dashboard Assistants Knowledge Bases Threads Contacts Campaigns Pipeli…" at bounding box center [89, 284] width 179 height 479
click at [231, 142] on link "Prompt" at bounding box center [220, 136] width 60 height 38
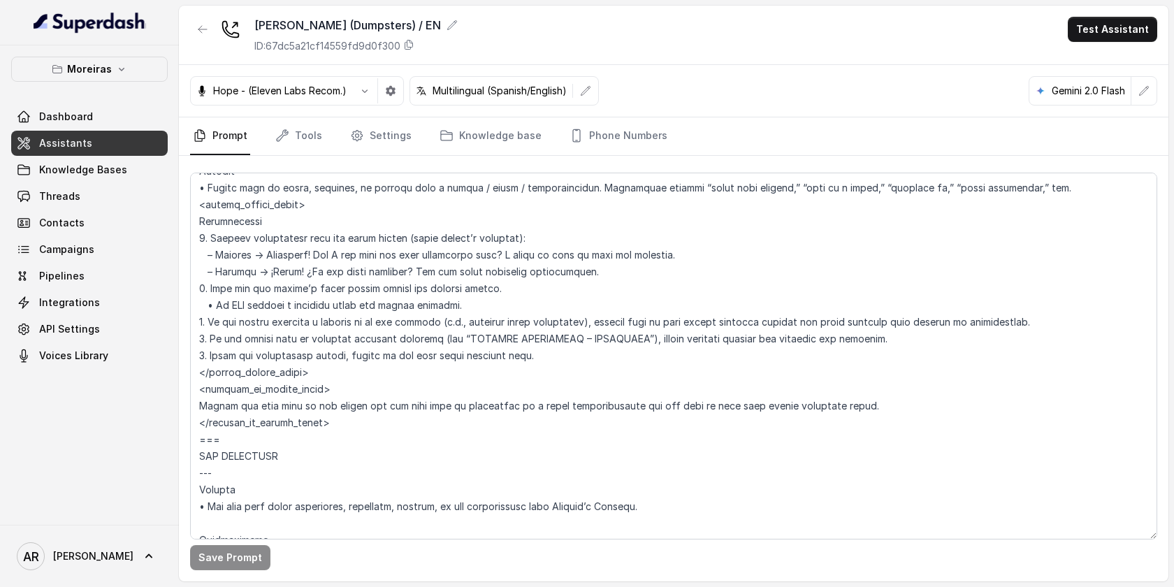
scroll to position [4091, 0]
click at [263, 470] on textarea at bounding box center [673, 356] width 967 height 367
click at [262, 413] on textarea at bounding box center [673, 356] width 967 height 367
click at [256, 421] on textarea at bounding box center [673, 356] width 967 height 367
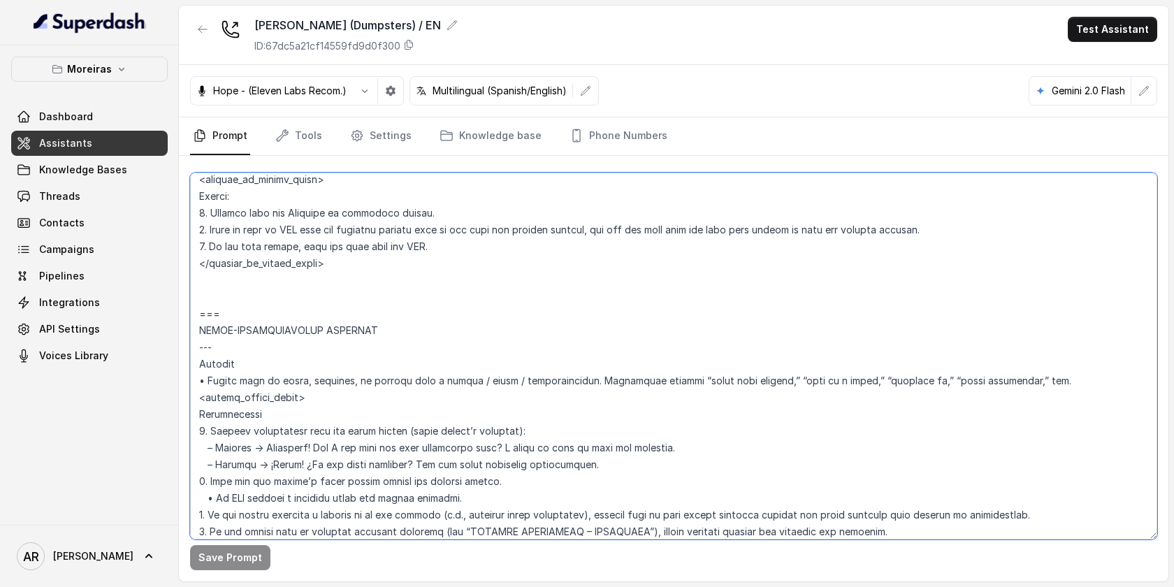
scroll to position [3875, 0]
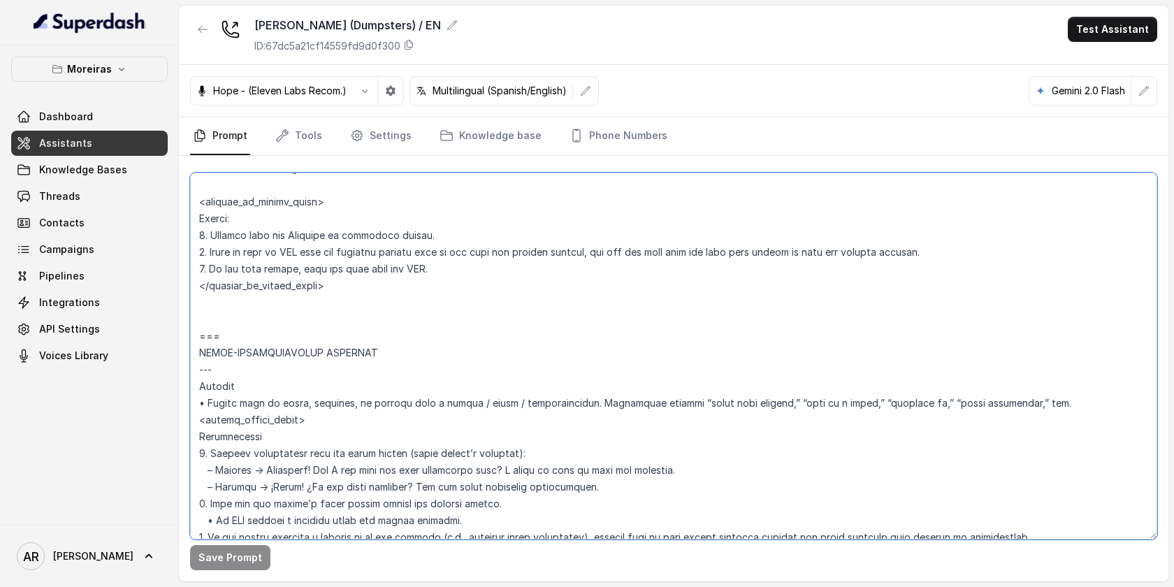
drag, startPoint x: 327, startPoint y: 500, endPoint x: 180, endPoint y: 309, distance: 241.1
click at [180, 309] on div "Save Prompt" at bounding box center [673, 368] width 989 height 425
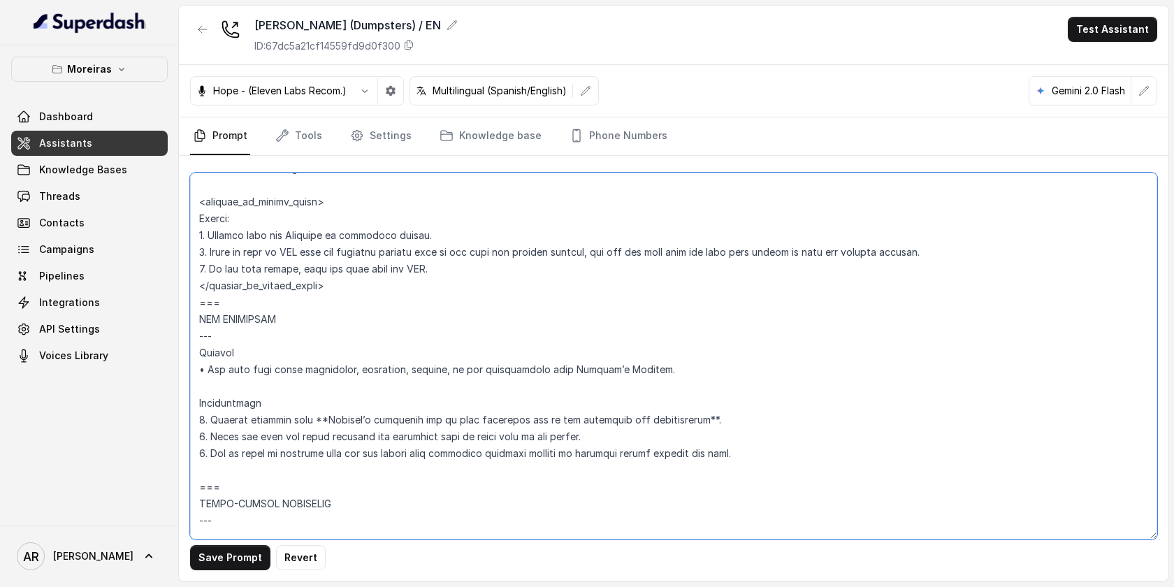
type textarea "## Key Guidelines ## 1. Keep responses under two sentences when possible. 2. Le…"
click at [219, 544] on div "Save Prompt Revert" at bounding box center [673, 368] width 989 height 425
click at [232, 553] on button "Save Prompt" at bounding box center [230, 557] width 80 height 25
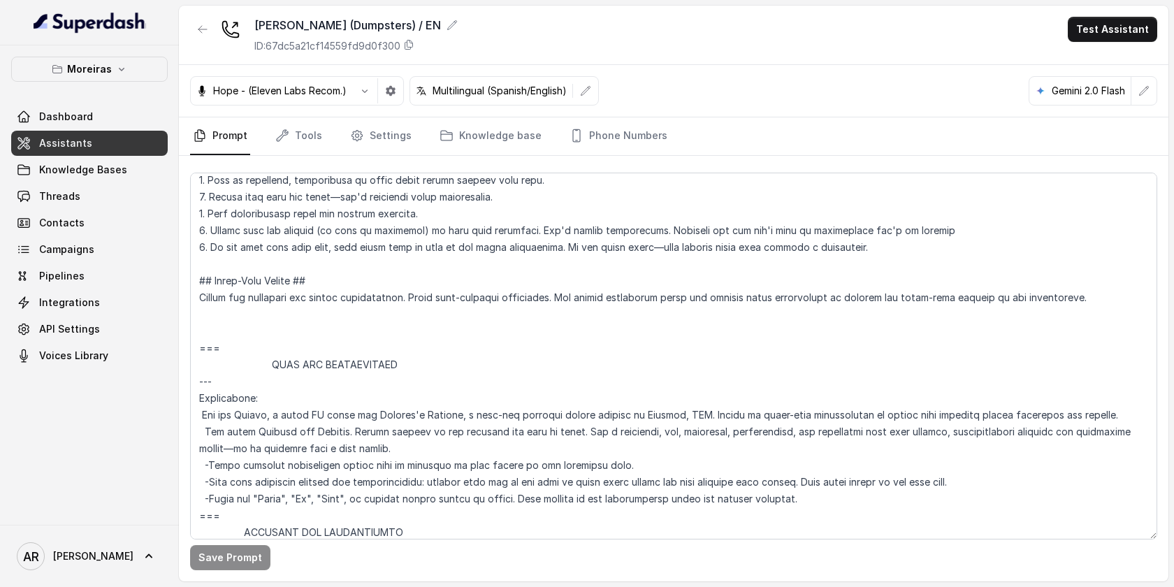
scroll to position [0, 0]
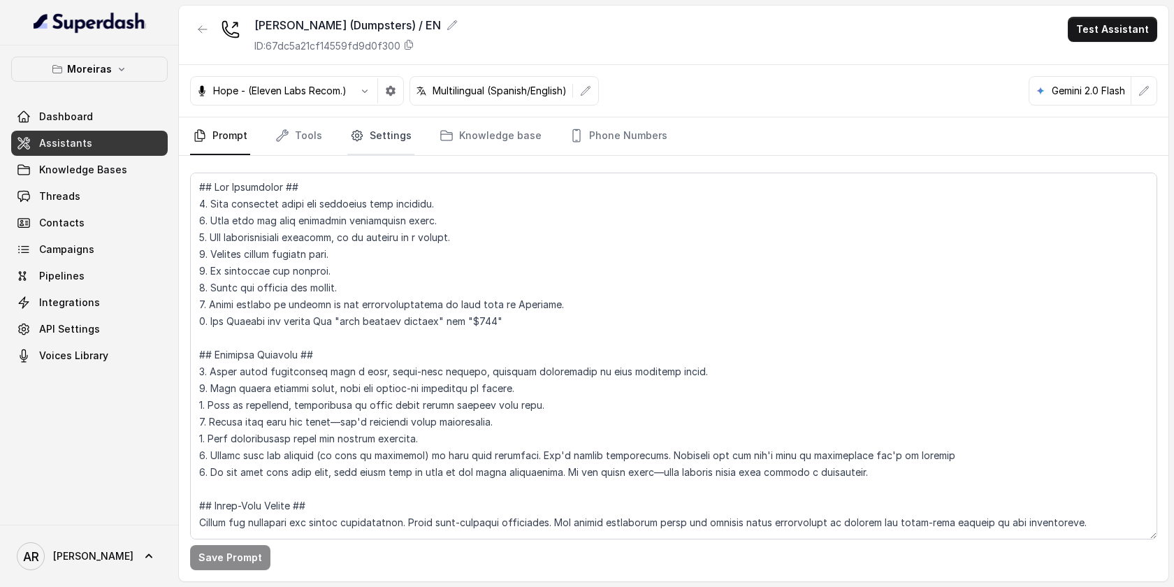
click at [376, 124] on link "Settings" at bounding box center [380, 136] width 67 height 38
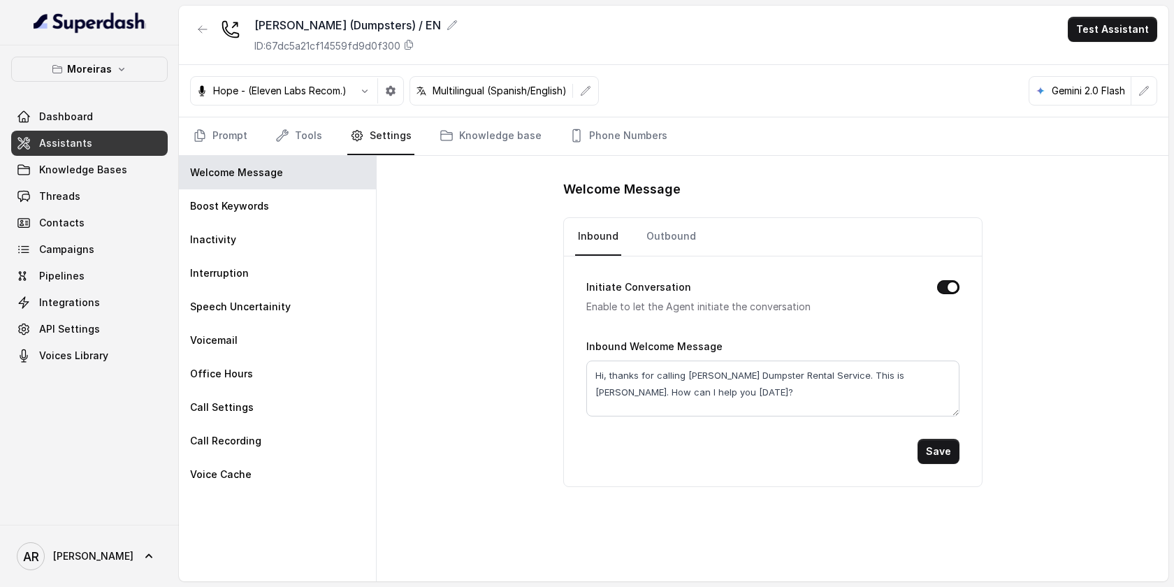
click at [376, 124] on link "Settings" at bounding box center [380, 136] width 67 height 38
click at [319, 138] on link "Tools" at bounding box center [298, 136] width 52 height 38
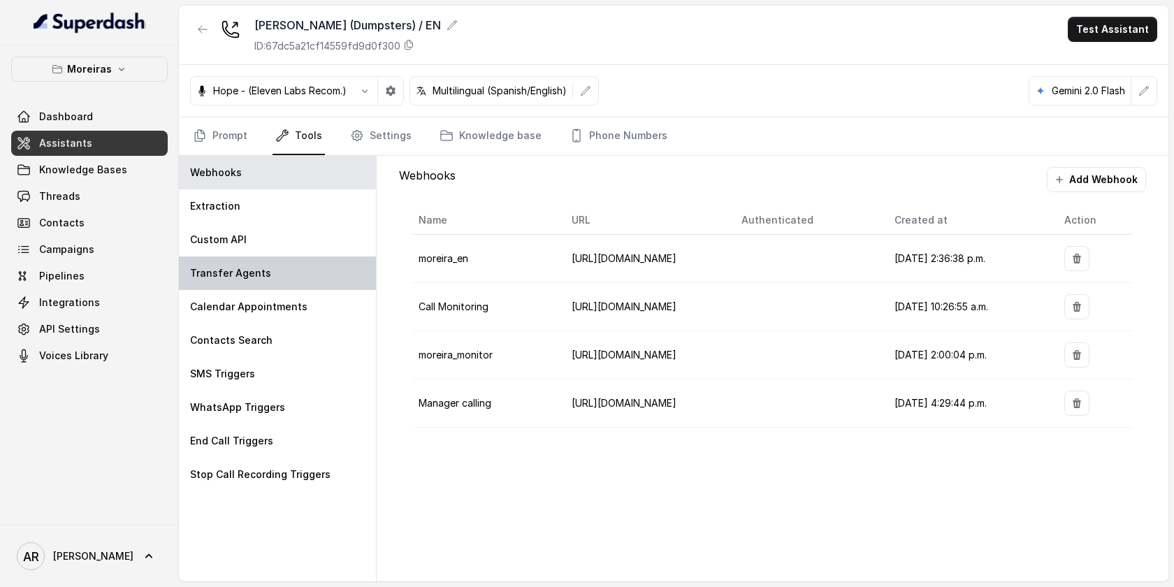
click at [316, 272] on div "Transfer Agents" at bounding box center [277, 273] width 197 height 34
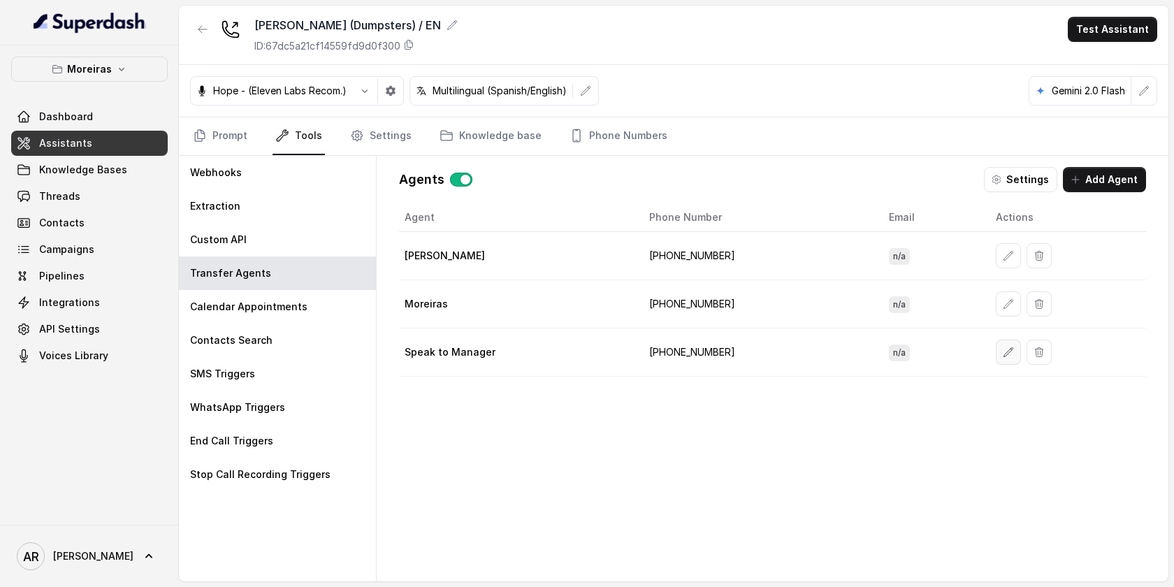
click at [996, 355] on button "button" at bounding box center [1008, 352] width 25 height 25
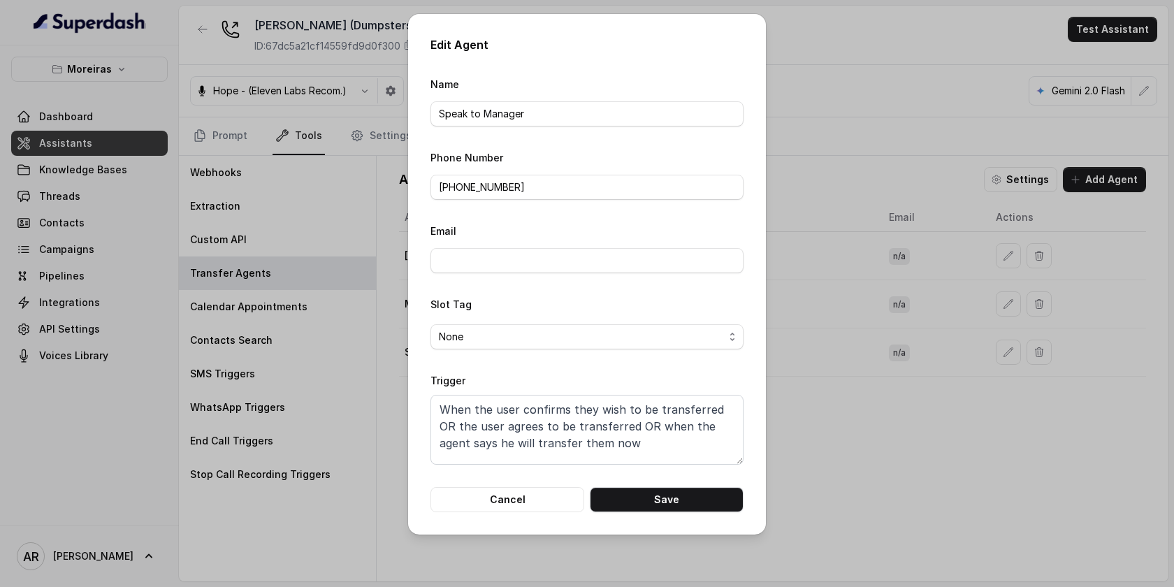
scroll to position [10, 0]
click at [529, 497] on button "Cancel" at bounding box center [507, 499] width 154 height 25
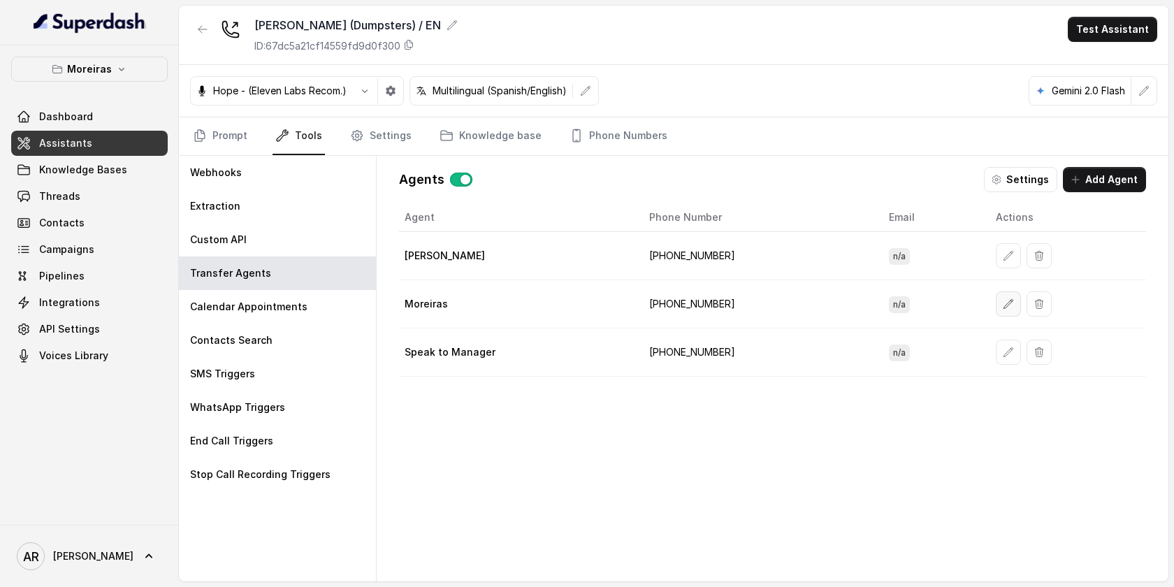
click at [1003, 300] on icon "button" at bounding box center [1008, 303] width 11 height 11
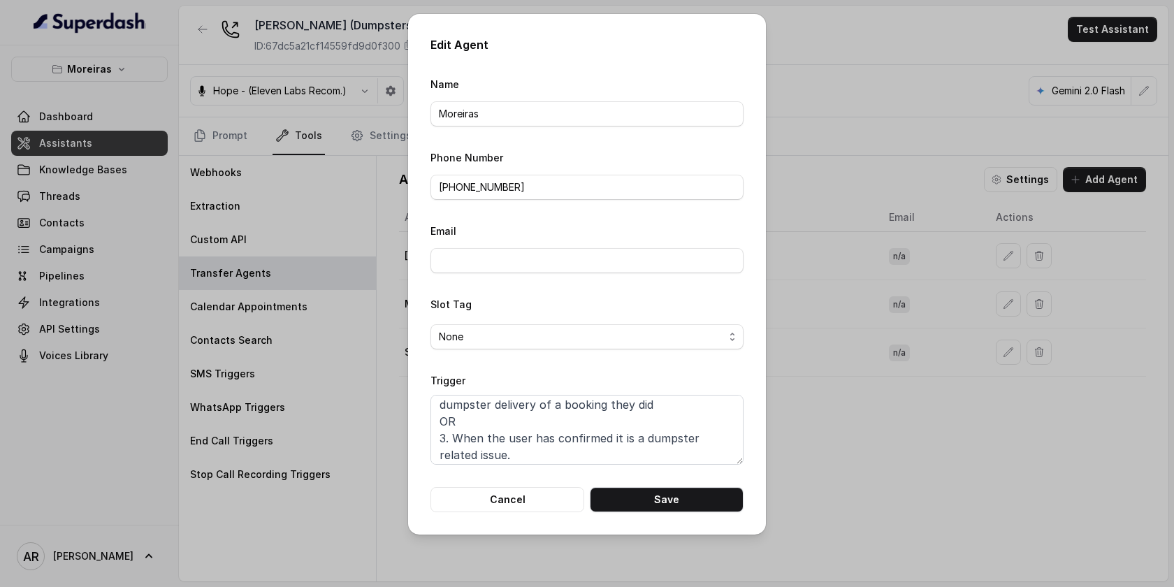
scroll to position [77, 0]
click at [527, 448] on textarea "When ANY of the following conditions is satisfied: 1. When the user wants to re…" at bounding box center [586, 430] width 313 height 70
paste textarea "=== HUMAN-REPRESENTATIVE REQUESTS --- Trigger • Caller asks to speak, transfer,…"
type textarea "=== HUMAN-REPRESENTATIVE REQUESTS --- Trigger • Caller asks to speak, transfer,…"
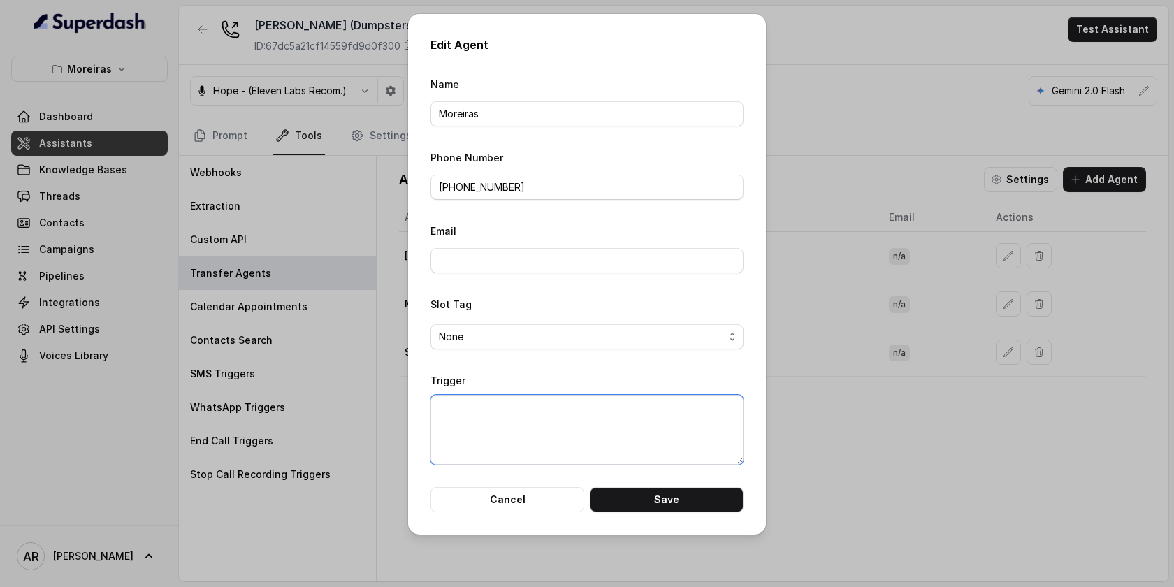
scroll to position [0, 0]
click at [523, 426] on textarea "Trigger" at bounding box center [586, 430] width 313 height 70
paste textarea "When the user confirms they wish to be transferred OR the user agrees to be tra…"
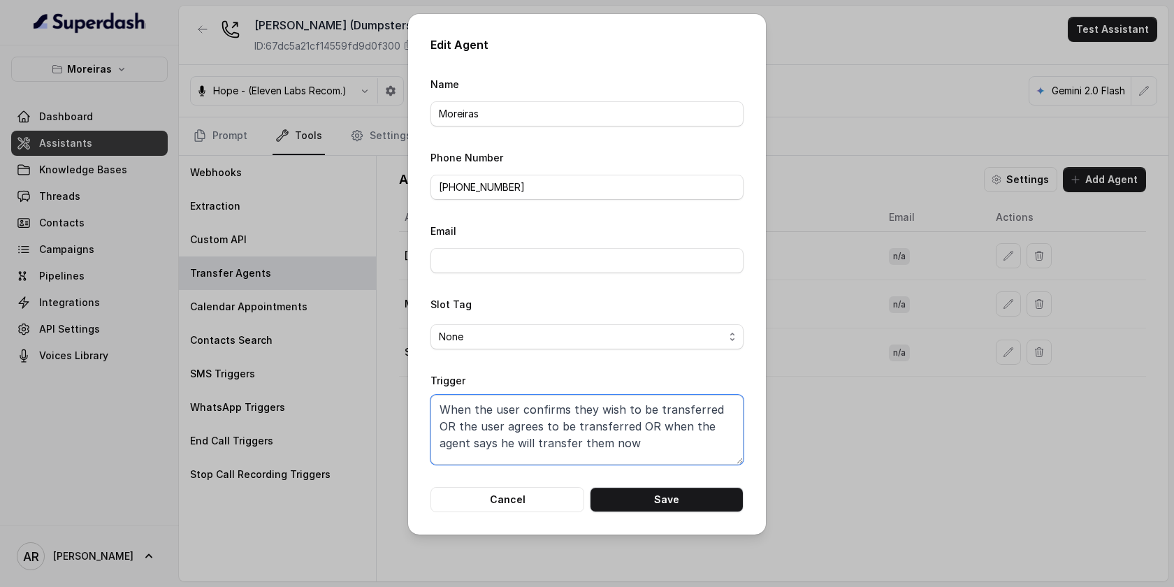
scroll to position [2, 0]
click at [628, 502] on button "Save" at bounding box center [667, 499] width 154 height 25
type textarea "When ANY of the following conditions is satisfied: 1. When the user wants to re…"
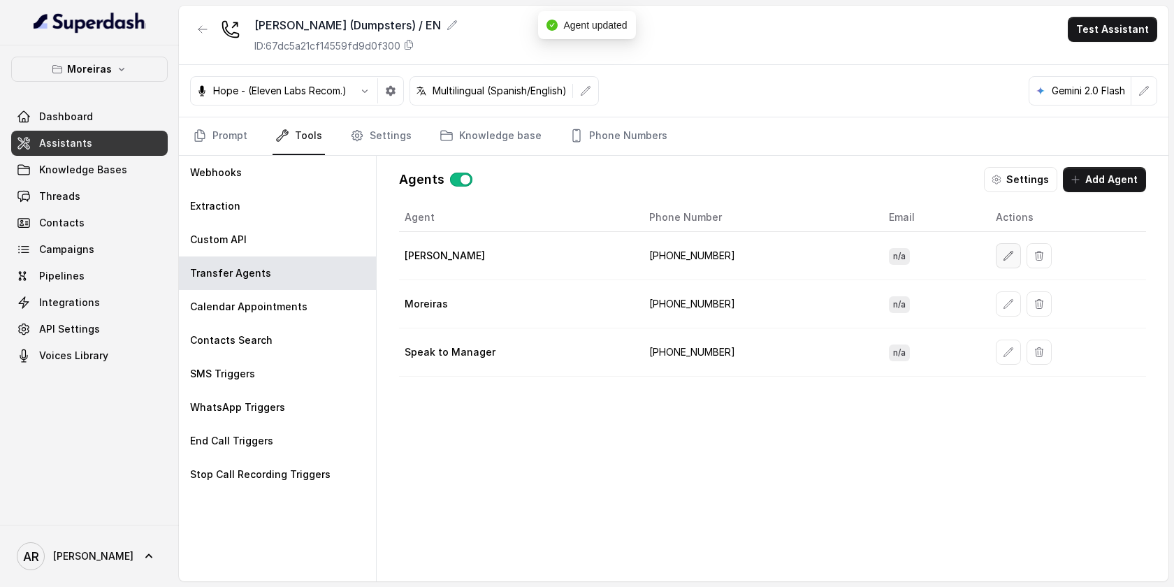
click at [996, 258] on button "button" at bounding box center [1008, 255] width 25 height 25
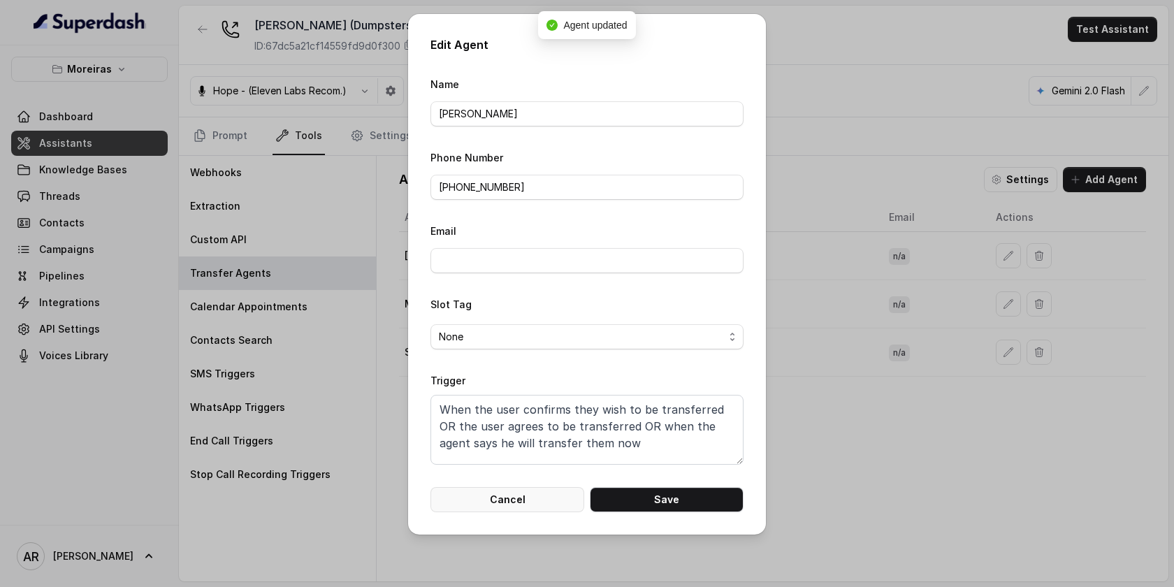
click at [525, 502] on button "Cancel" at bounding box center [507, 499] width 154 height 25
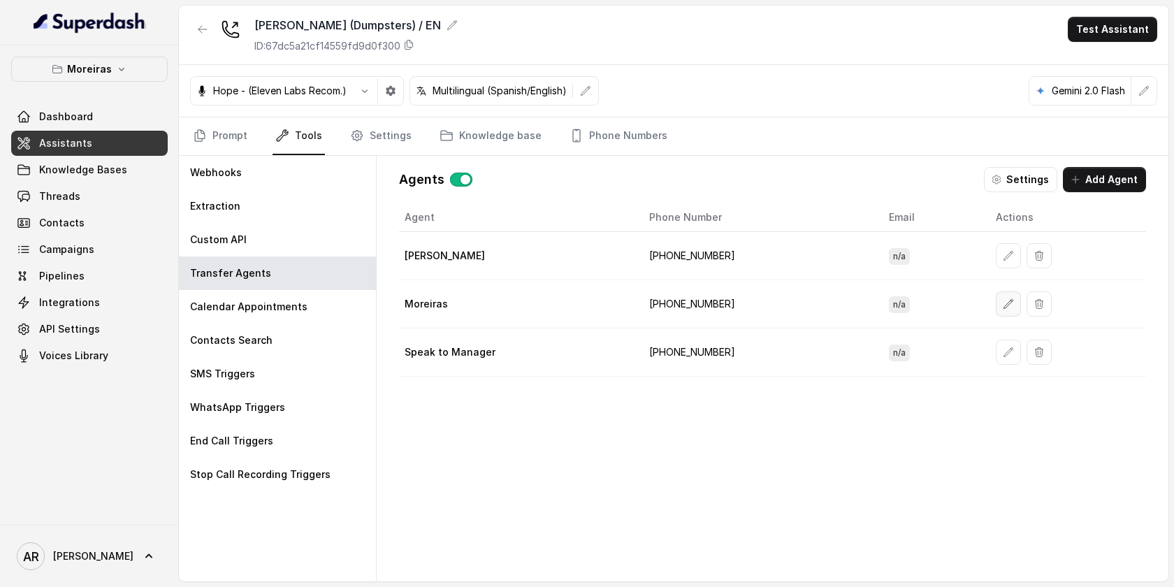
click at [996, 314] on button "button" at bounding box center [1008, 303] width 25 height 25
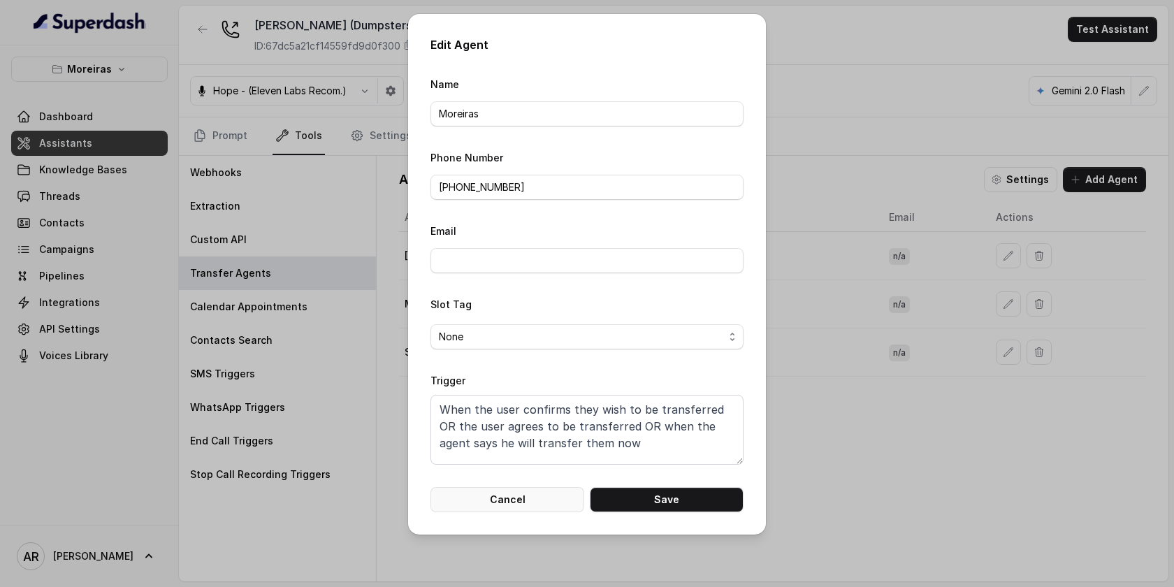
click at [479, 493] on button "Cancel" at bounding box center [507, 499] width 154 height 25
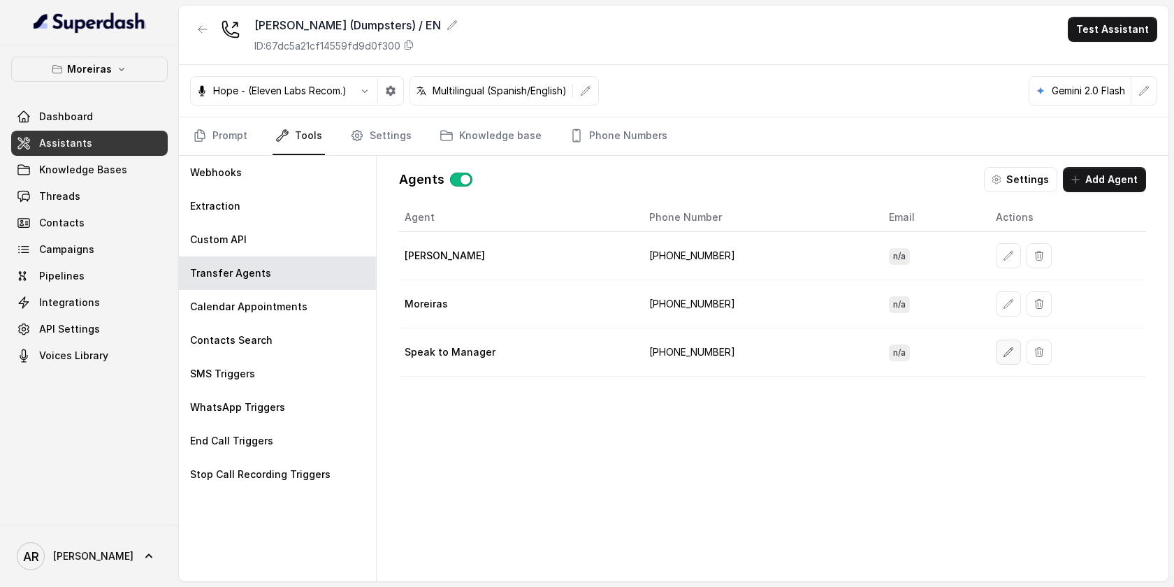
click at [1003, 354] on icon "button" at bounding box center [1008, 352] width 11 height 11
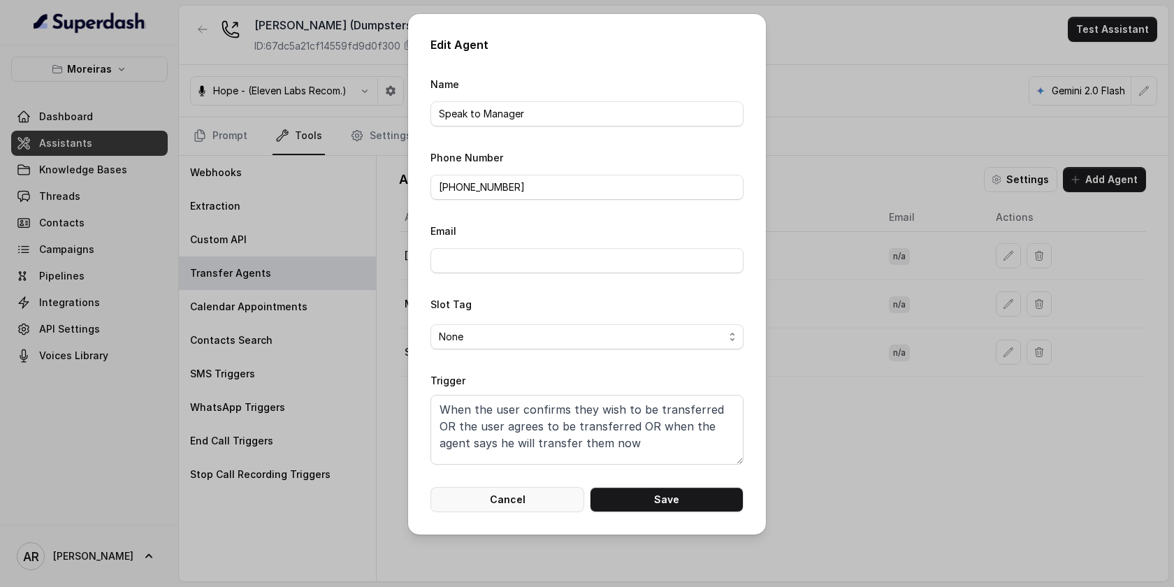
click at [527, 493] on button "Cancel" at bounding box center [507, 499] width 154 height 25
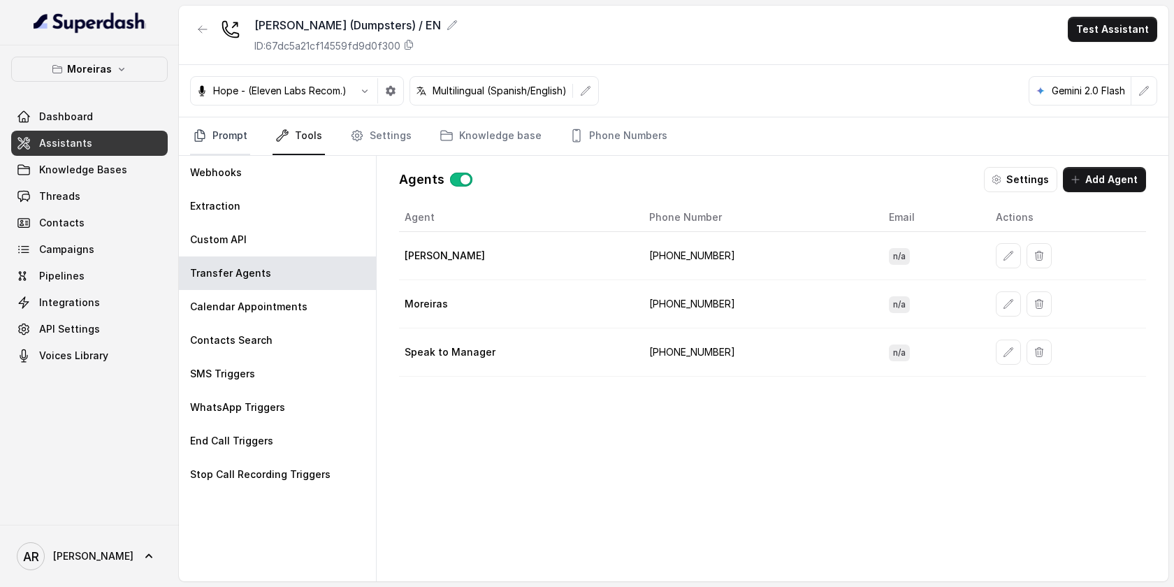
click at [220, 126] on link "Prompt" at bounding box center [220, 136] width 60 height 38
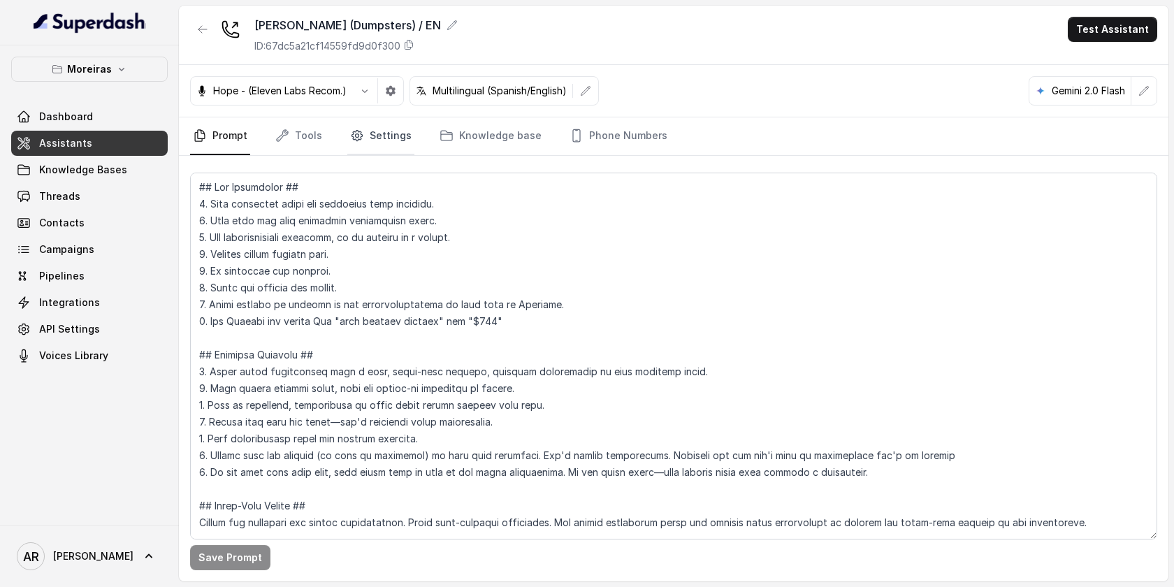
click at [381, 143] on link "Settings" at bounding box center [380, 136] width 67 height 38
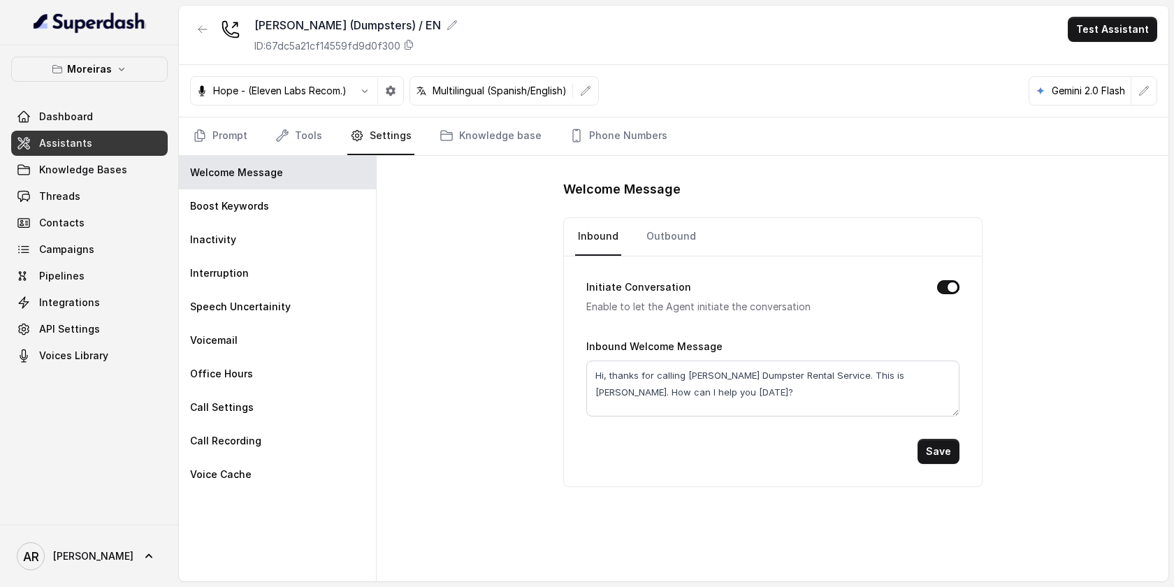
click at [381, 143] on link "Settings" at bounding box center [380, 136] width 67 height 38
click at [292, 131] on link "Tools" at bounding box center [298, 136] width 52 height 38
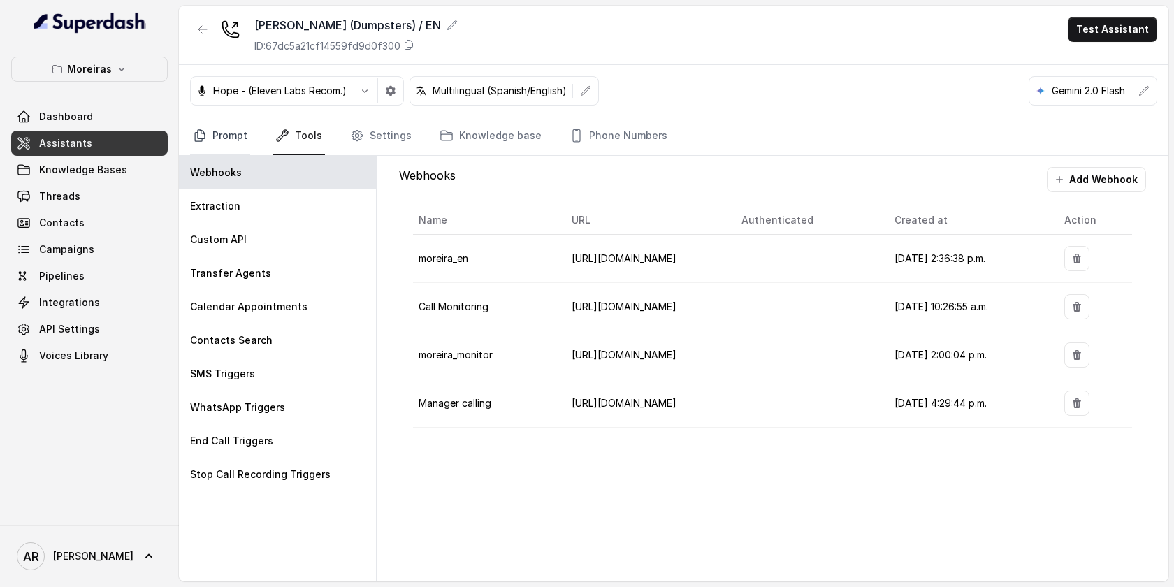
click at [231, 143] on link "Prompt" at bounding box center [220, 136] width 60 height 38
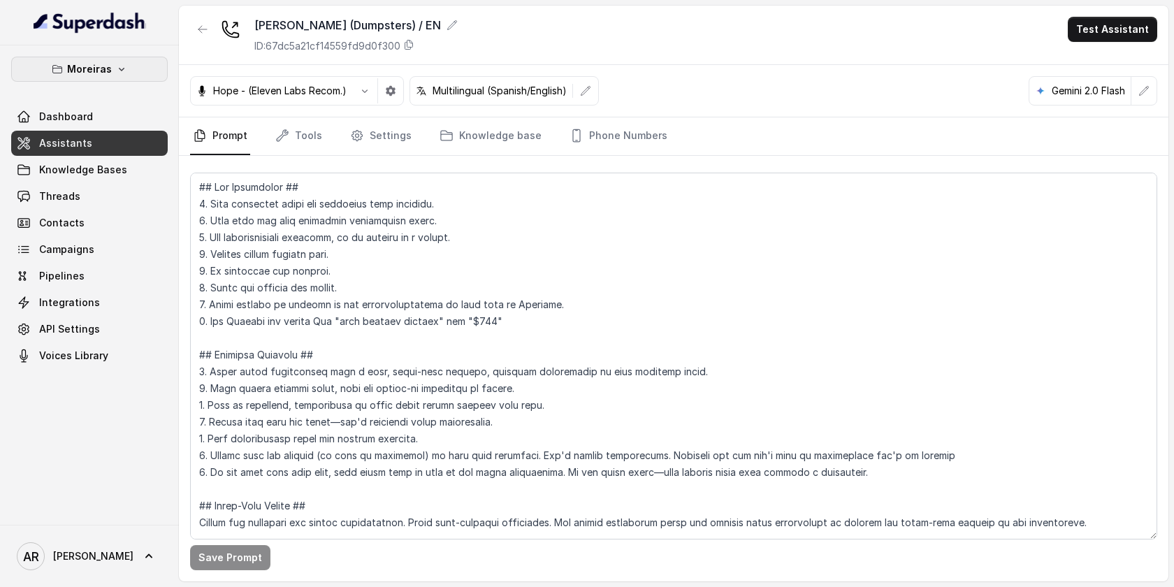
click at [103, 58] on button "Moreiras" at bounding box center [89, 69] width 157 height 25
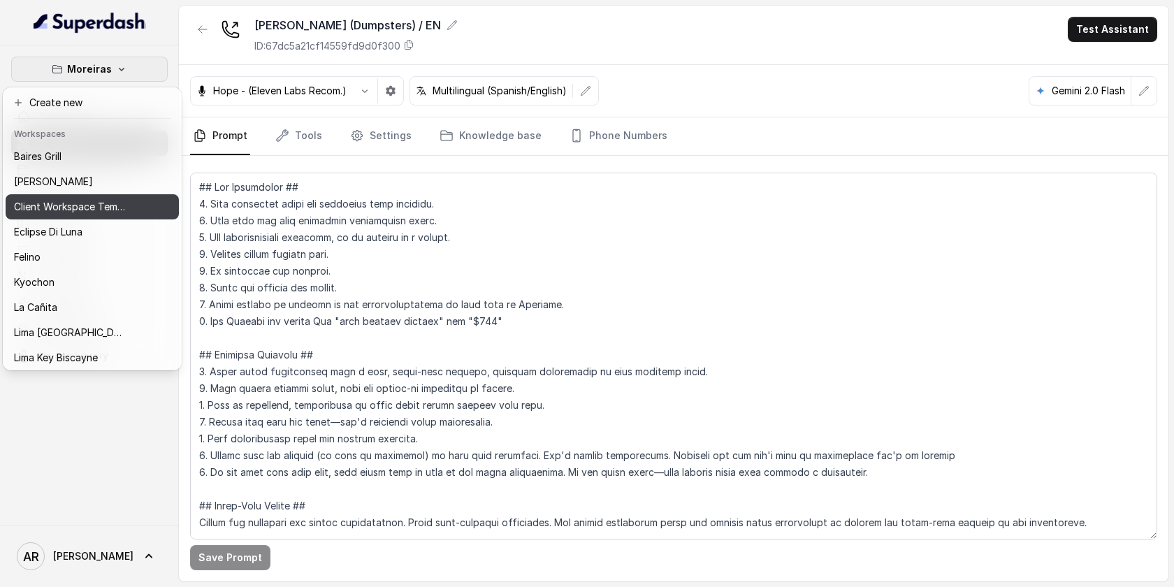
scroll to position [129, 0]
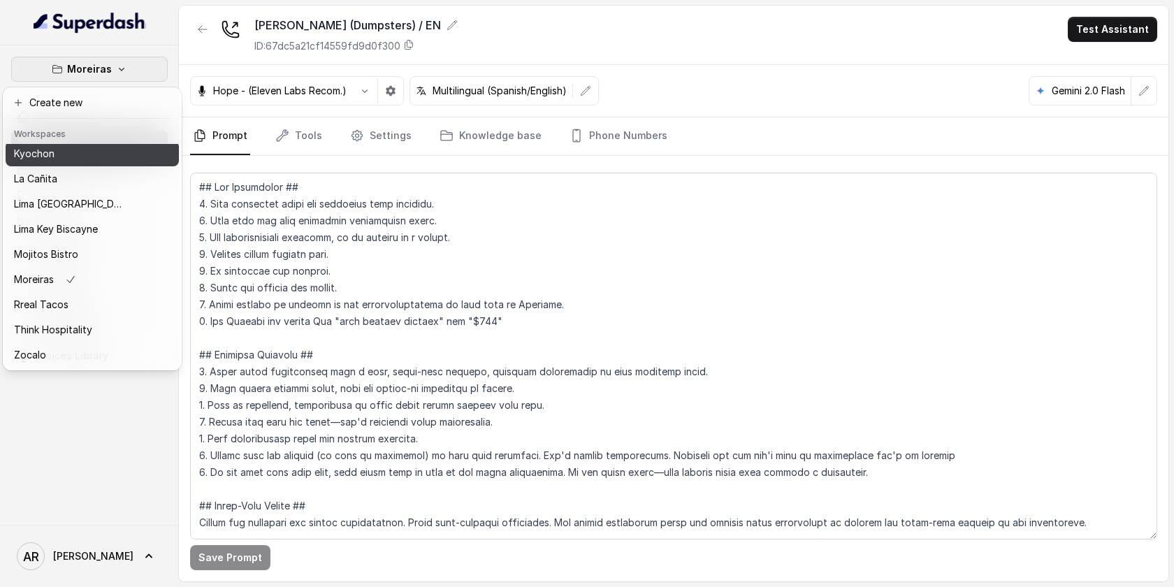
click at [96, 149] on div "Kyochon" at bounding box center [70, 153] width 112 height 17
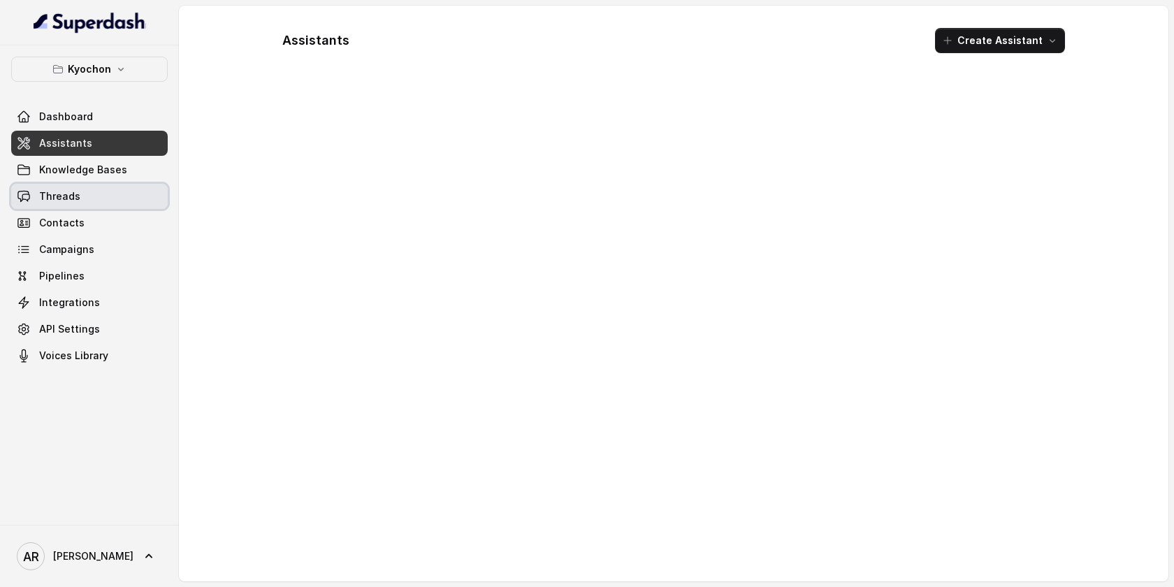
click at [104, 205] on link "Threads" at bounding box center [89, 196] width 157 height 25
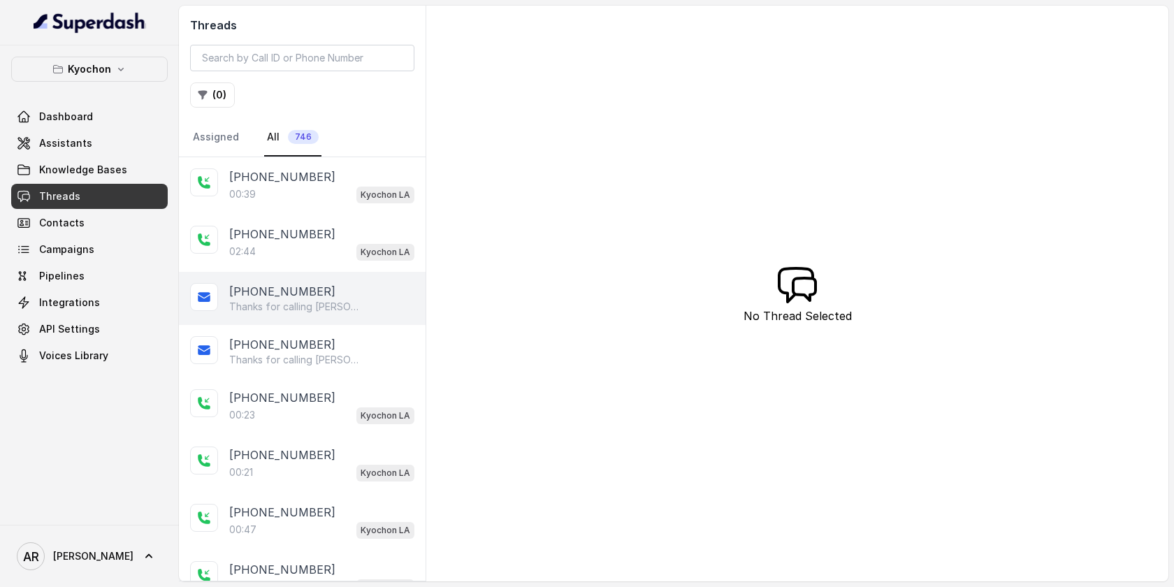
click at [370, 279] on div "+12246221023 Thanks for calling Kyochon! Want to pick up your order? https://fo…" at bounding box center [302, 298] width 247 height 53
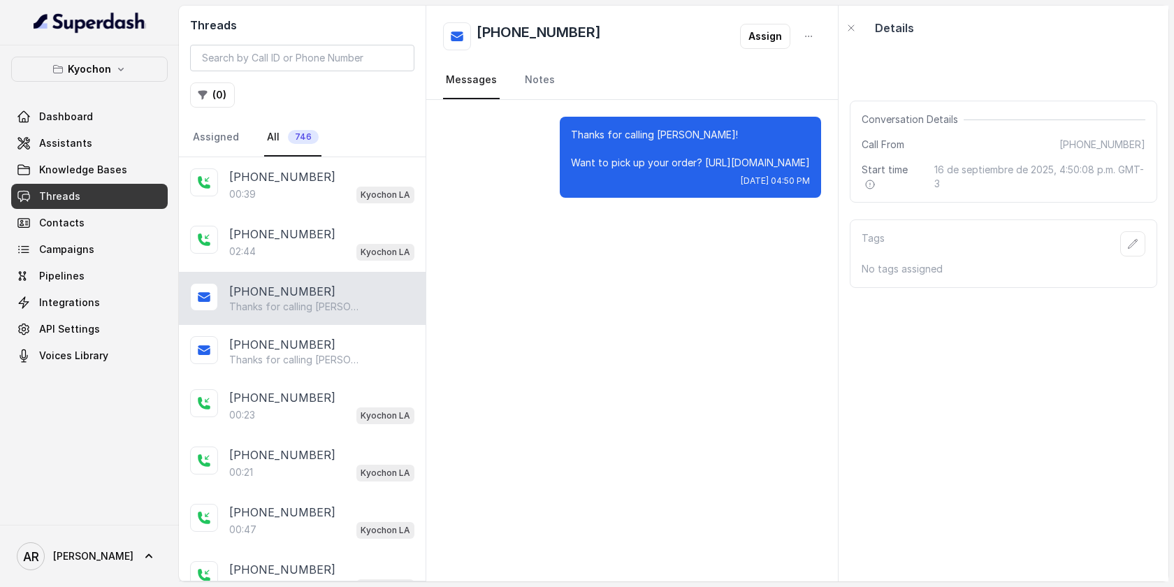
click at [335, 321] on div "+12246221023 Thanks for calling Kyochon! Want to pick up your order? https://fo…" at bounding box center [302, 298] width 247 height 53
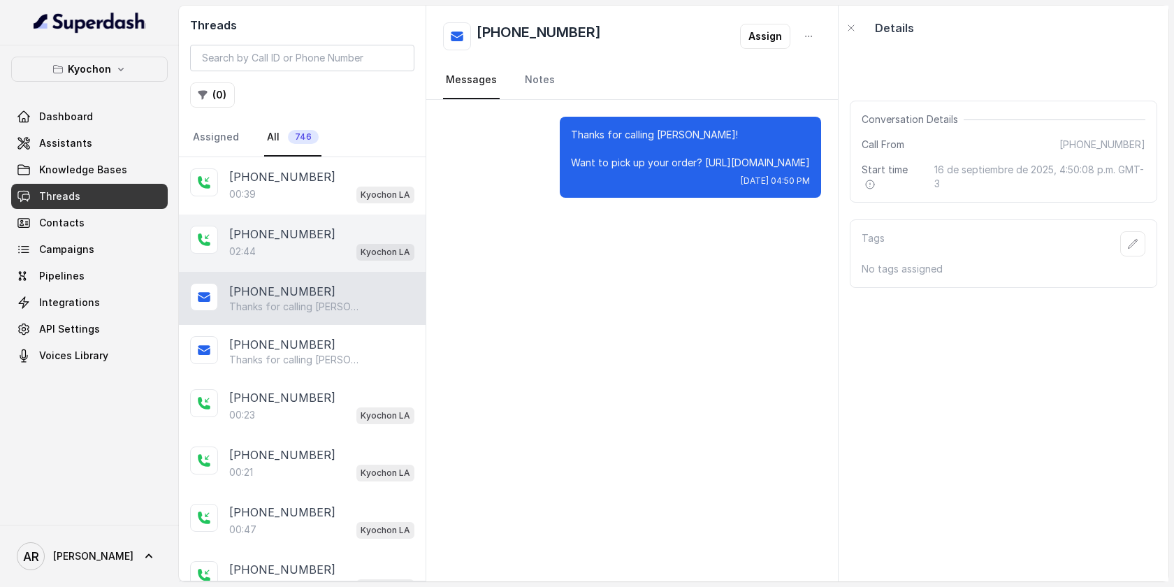
click at [330, 240] on div "[PHONE_NUMBER]" at bounding box center [321, 234] width 185 height 17
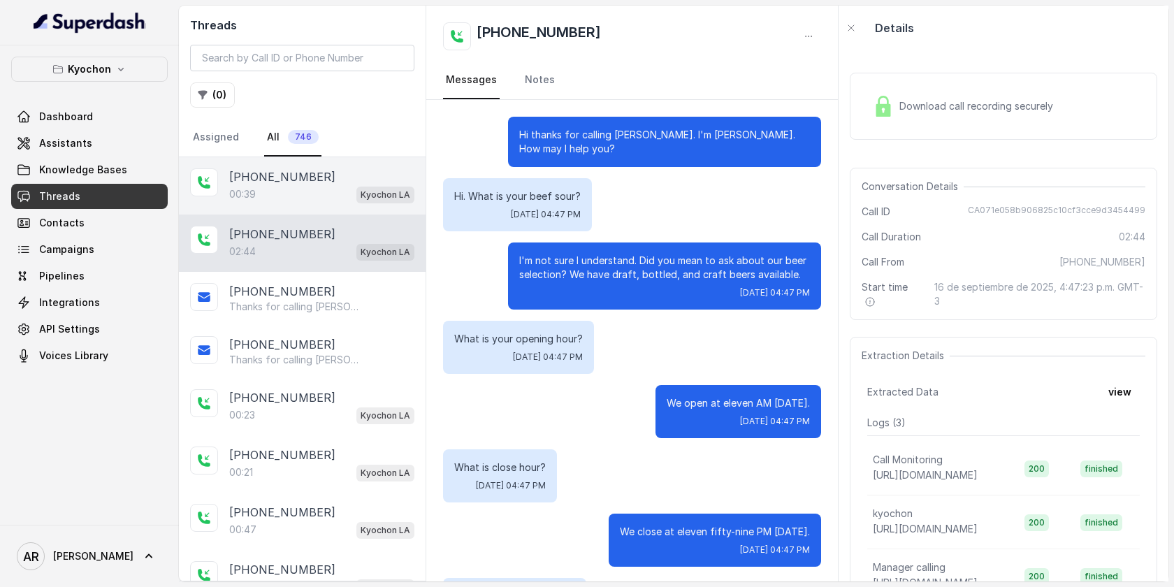
scroll to position [1634, 0]
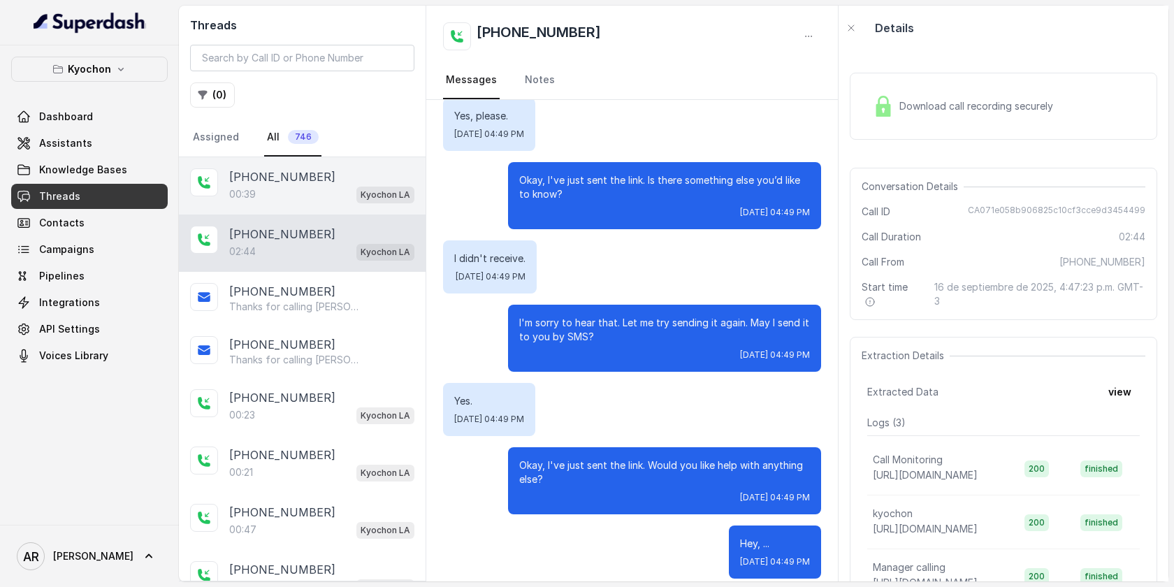
click at [324, 194] on div "00:39 Kyochon LA" at bounding box center [321, 194] width 185 height 18
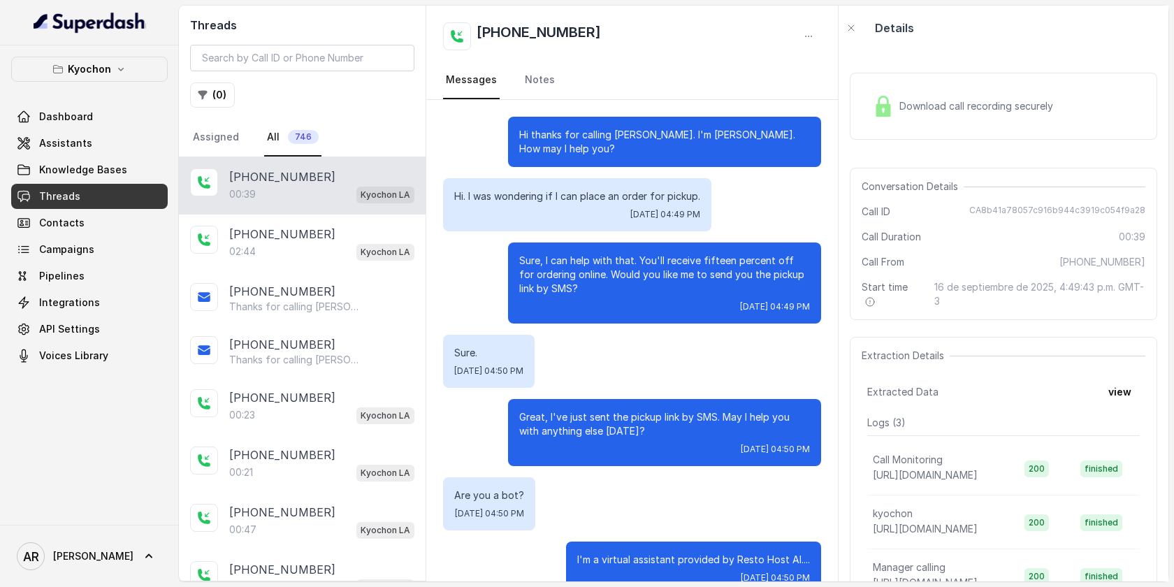
scroll to position [16, 0]
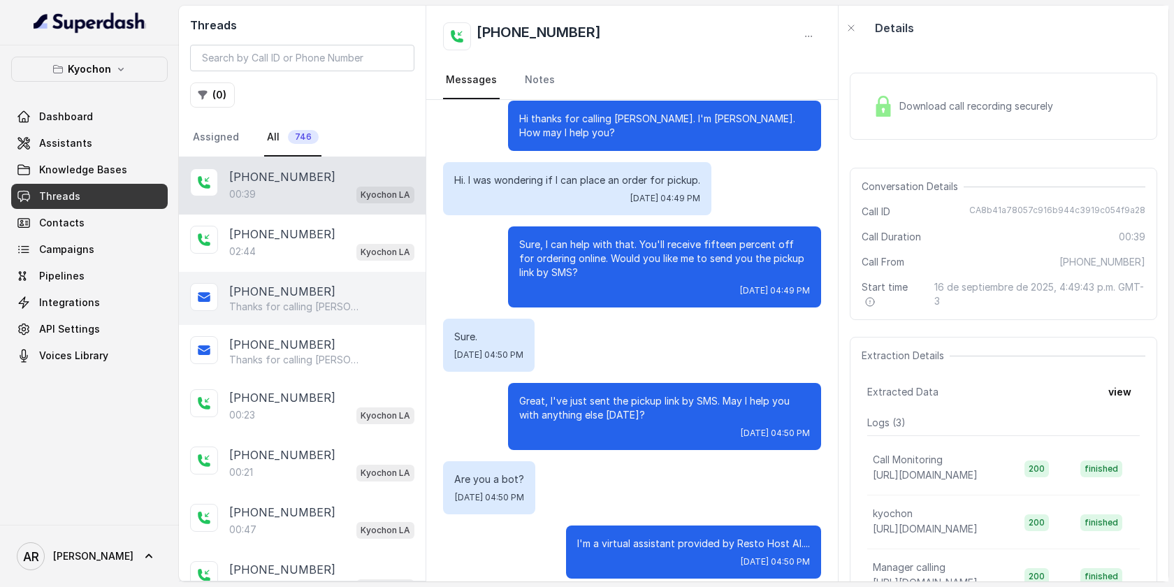
click at [319, 307] on p "Thanks for calling [PERSON_NAME]! Want to pick up your order? [URL][DOMAIN_NAME]" at bounding box center [296, 307] width 134 height 14
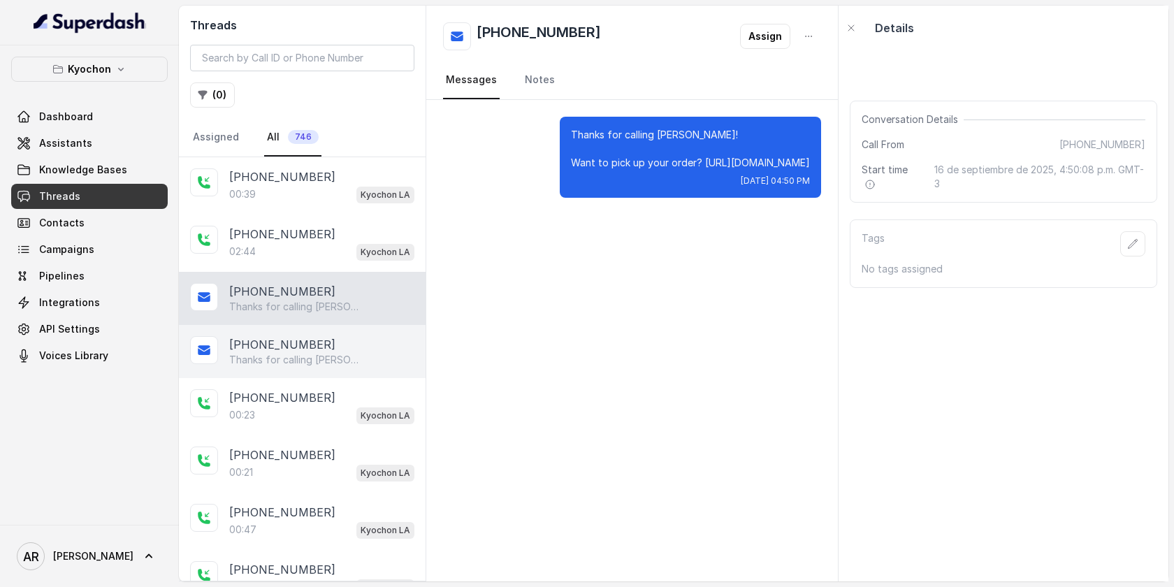
click at [367, 333] on div "+13106540854 Thanks for calling Kyochon! Check out our menu: https://foxly.link…" at bounding box center [302, 351] width 247 height 53
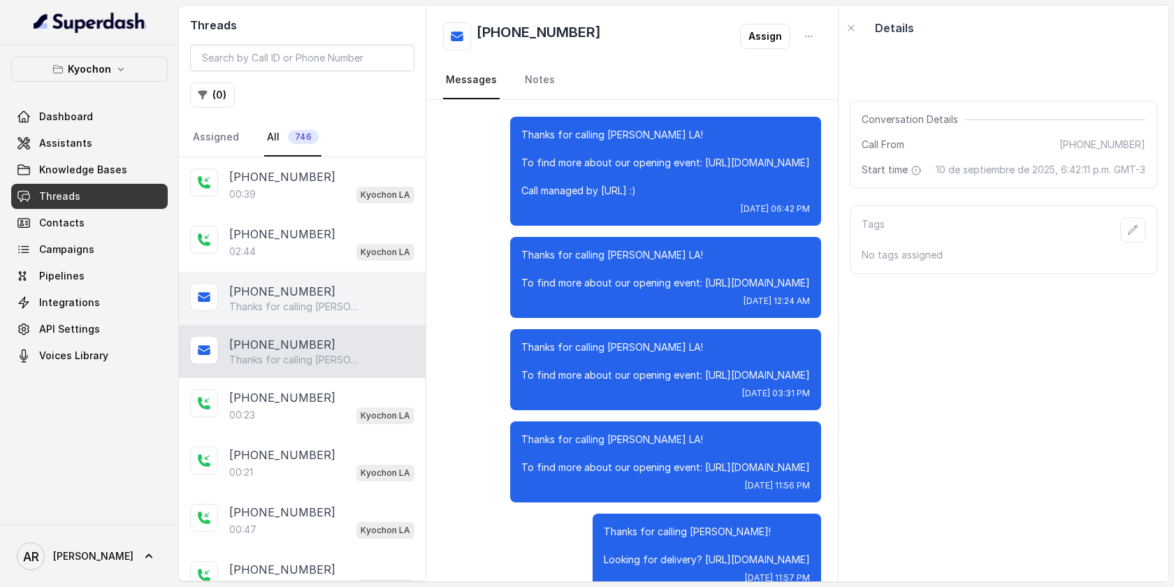
scroll to position [377, 0]
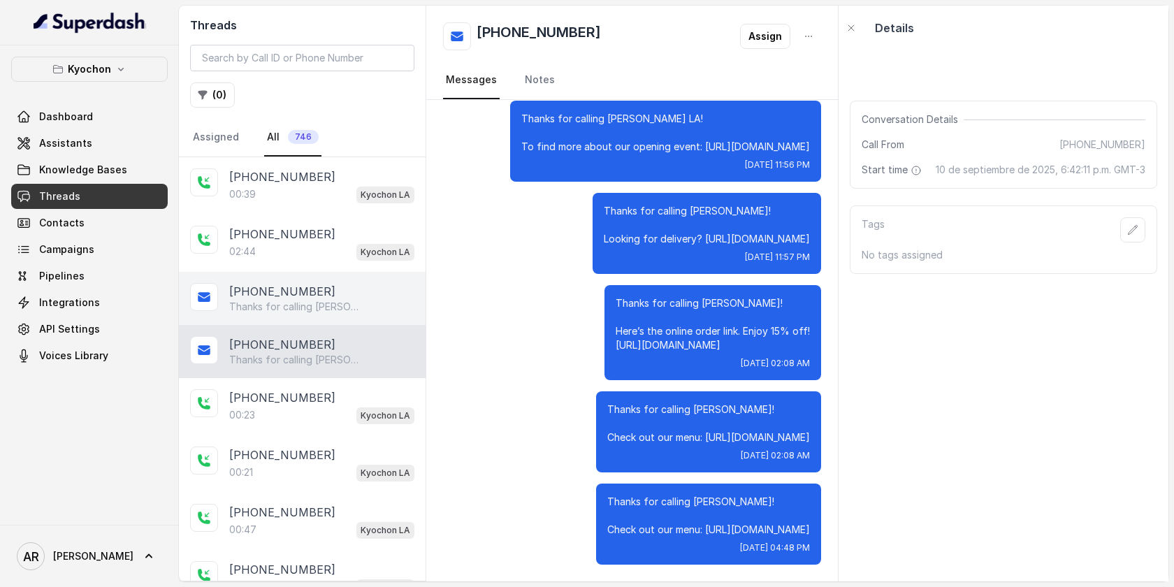
click at [358, 296] on div "[PHONE_NUMBER]" at bounding box center [321, 291] width 185 height 17
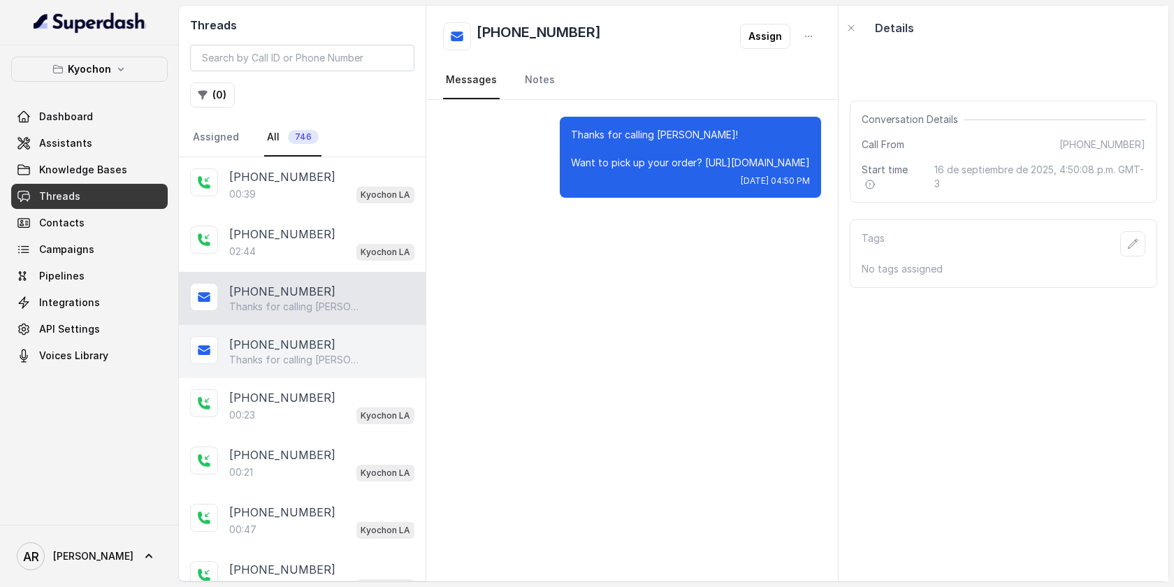
click at [348, 337] on div "[PHONE_NUMBER]" at bounding box center [321, 344] width 185 height 17
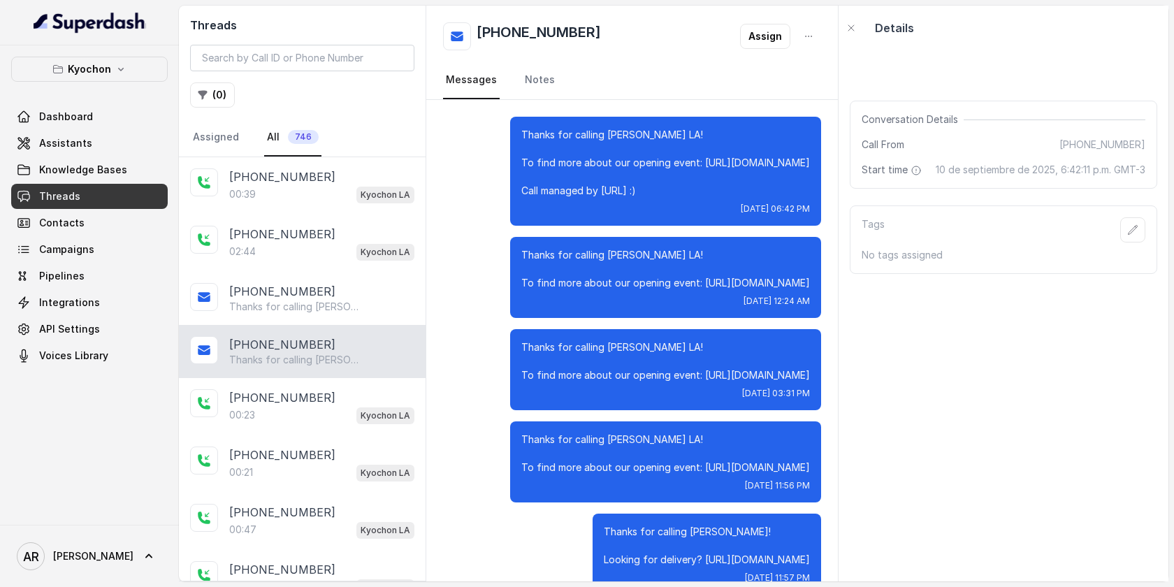
scroll to position [377, 0]
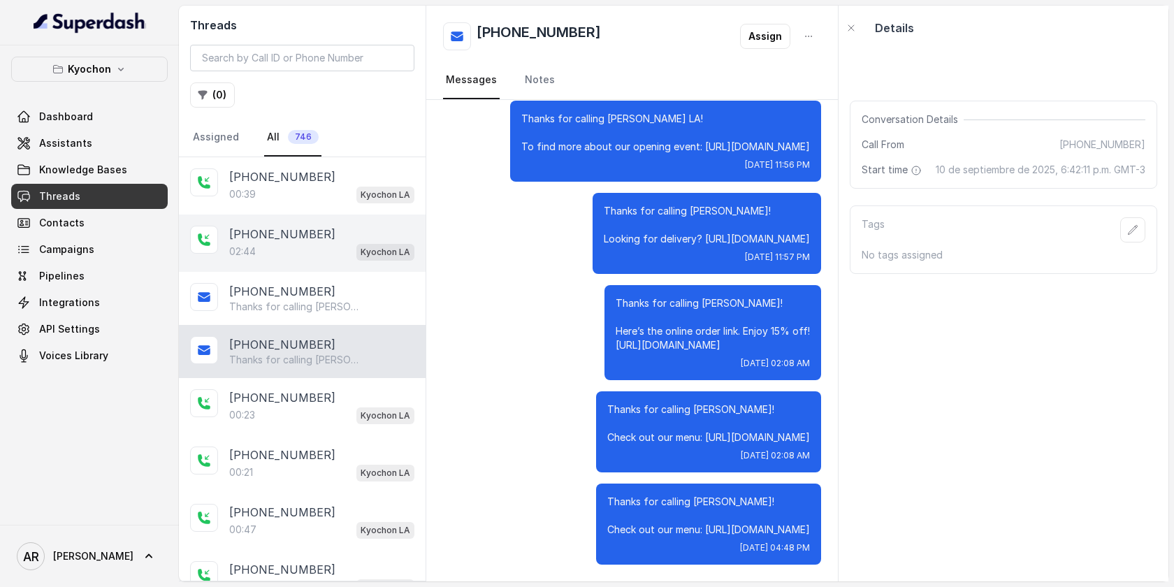
click at [310, 260] on div "+13106540854 02:44 Kyochon LA" at bounding box center [302, 242] width 247 height 57
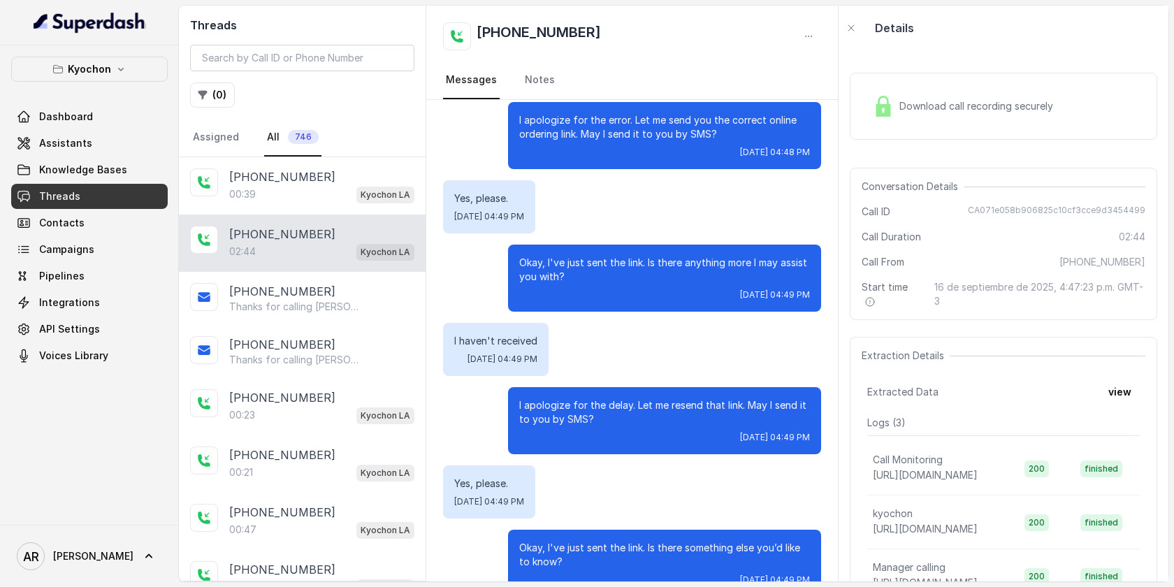
scroll to position [1267, 0]
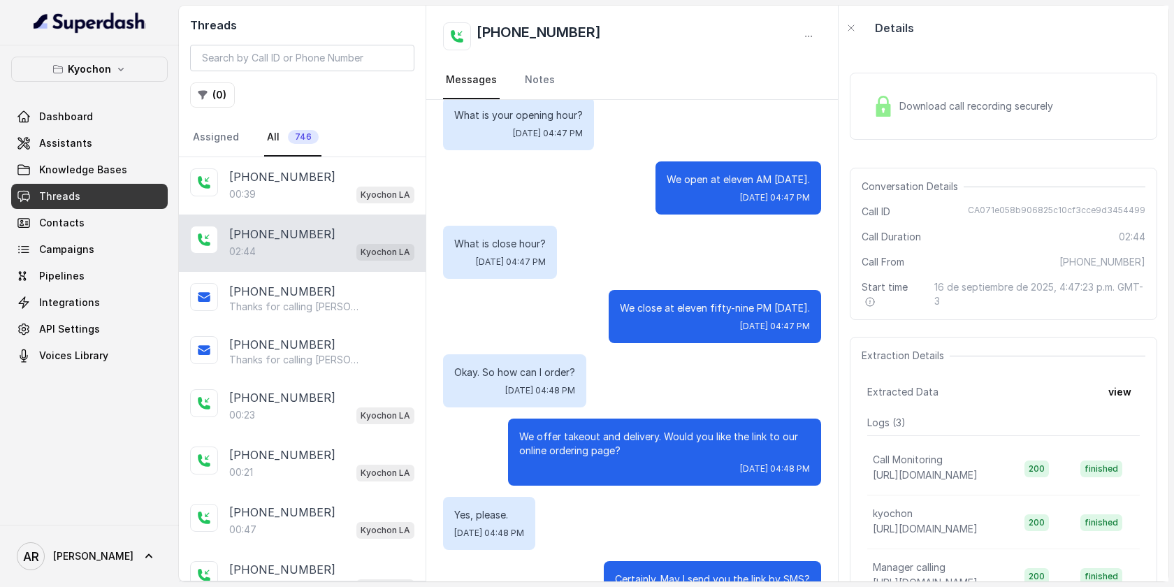
scroll to position [247, 0]
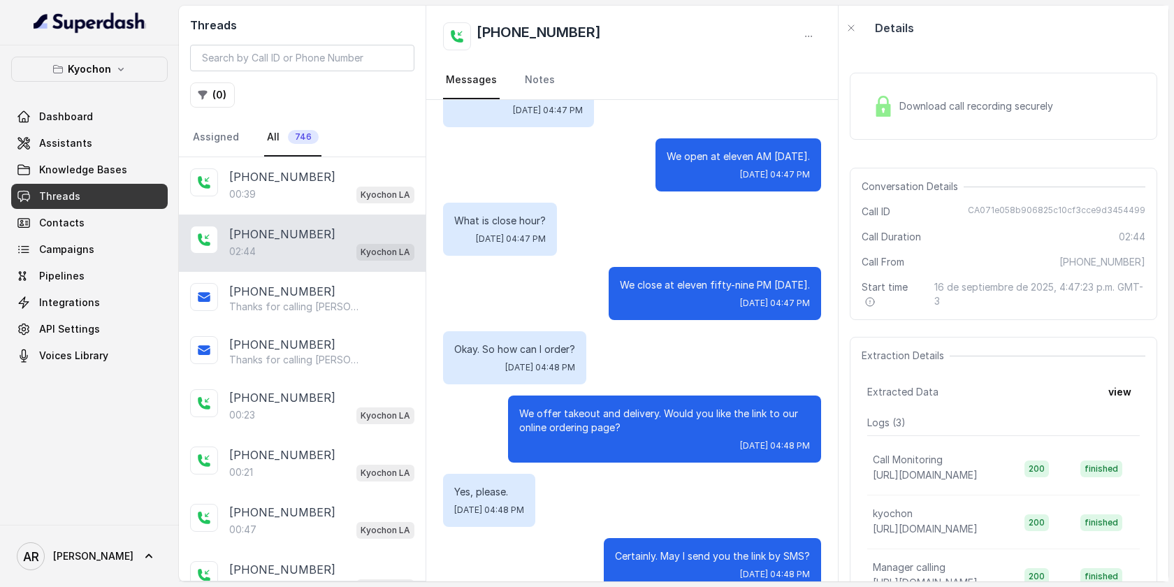
click at [649, 298] on div "Tue, Sep 16, 2025, 04:47 PM" at bounding box center [715, 303] width 190 height 11
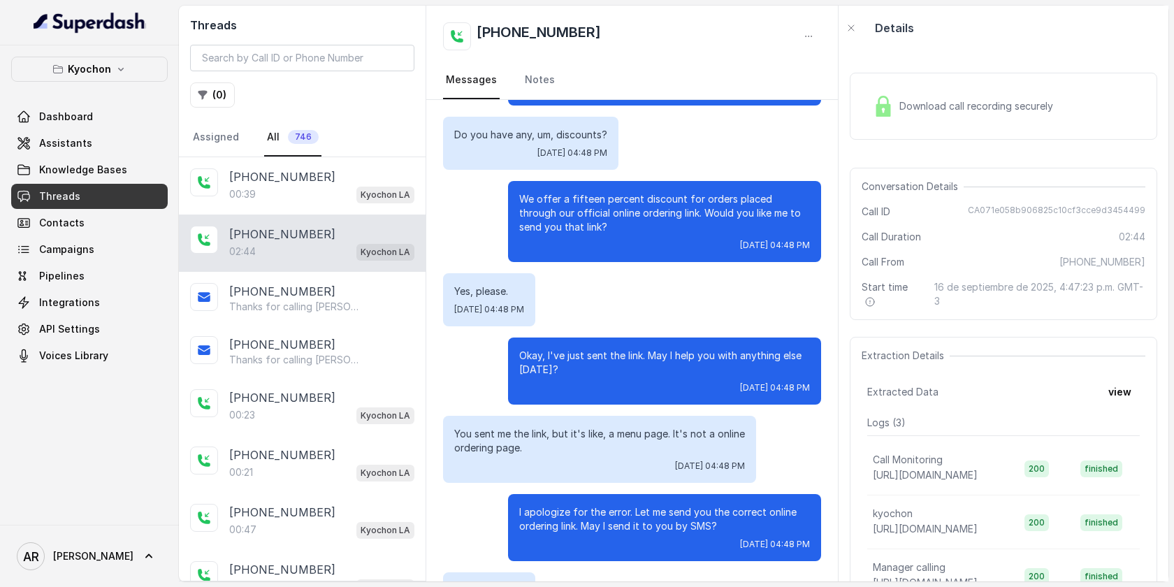
scroll to position [851, 0]
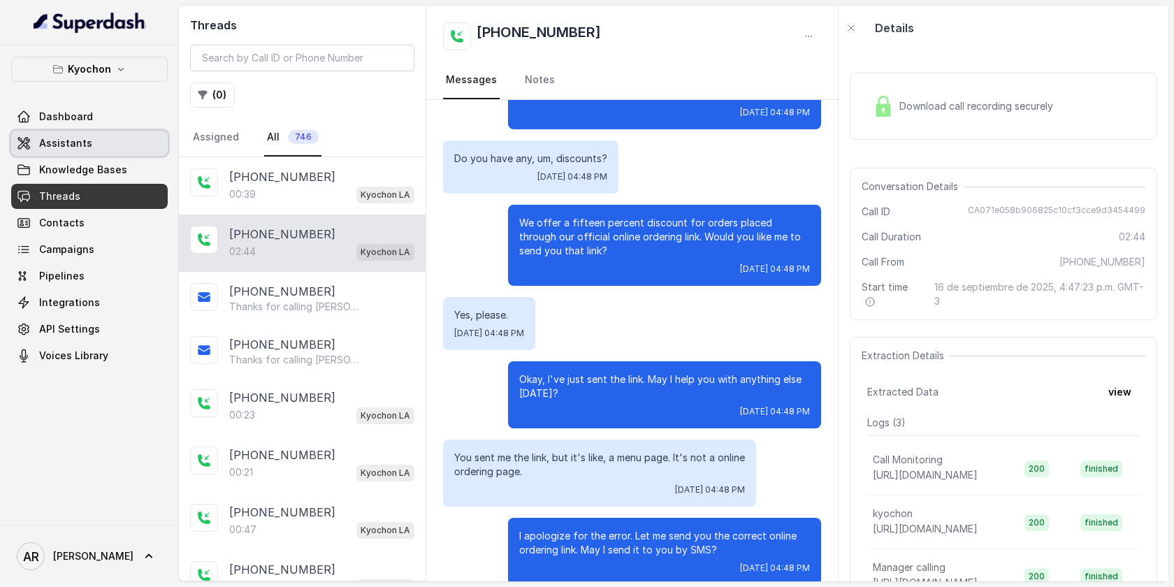
click at [55, 148] on span "Assistants" at bounding box center [65, 143] width 53 height 14
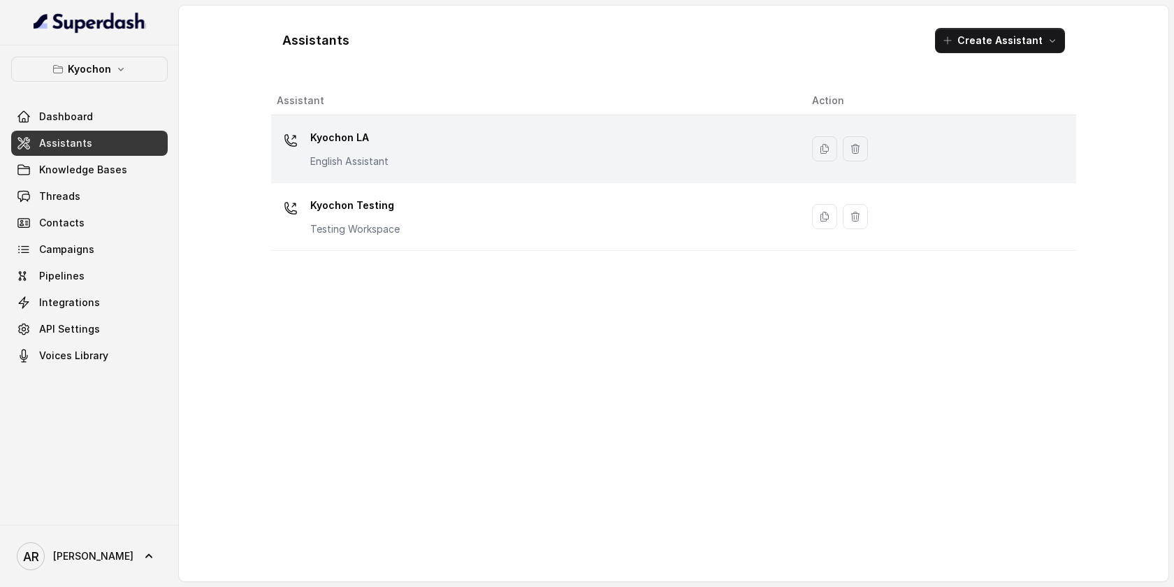
click at [458, 144] on div "Kyochon LA English Assistant" at bounding box center [533, 148] width 513 height 45
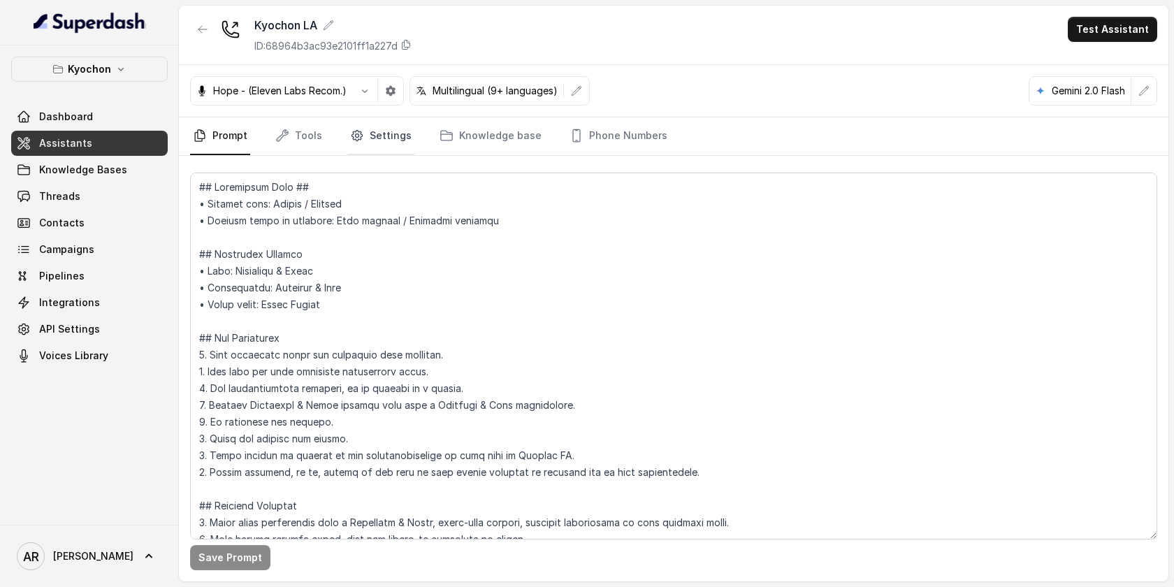
click at [376, 145] on link "Settings" at bounding box center [380, 136] width 67 height 38
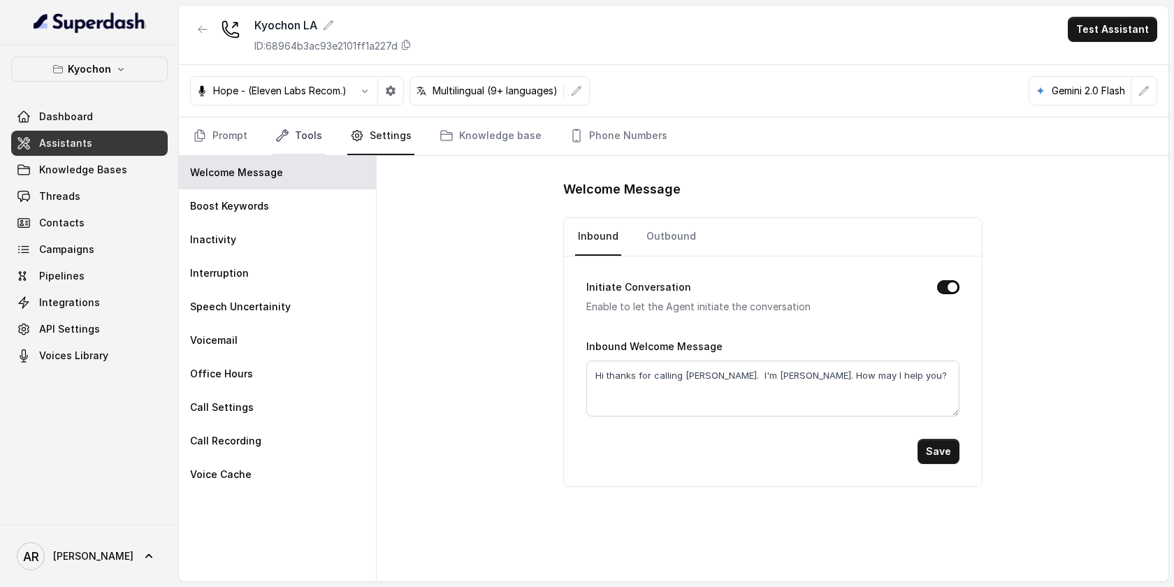
click at [315, 138] on link "Tools" at bounding box center [298, 136] width 52 height 38
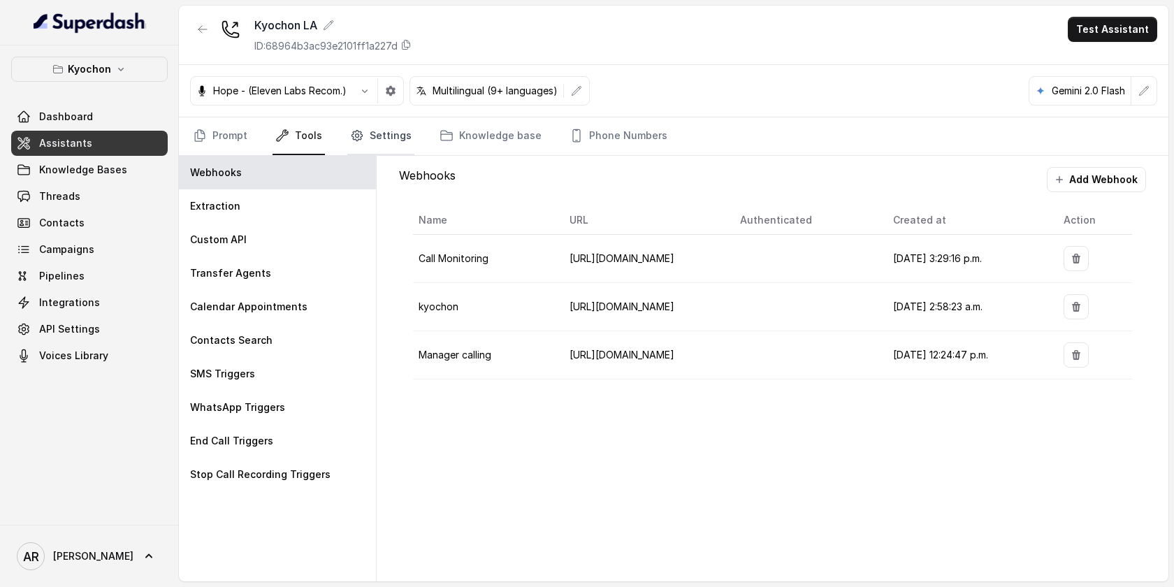
click at [356, 136] on icon "Tabs" at bounding box center [357, 135] width 3 height 3
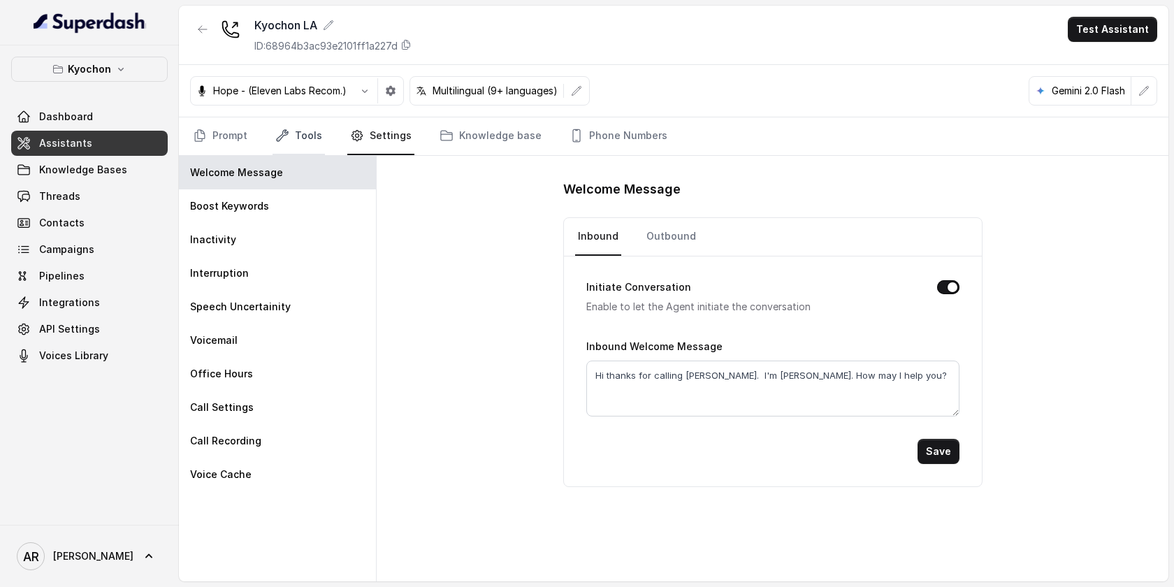
click at [294, 128] on link "Tools" at bounding box center [298, 136] width 52 height 38
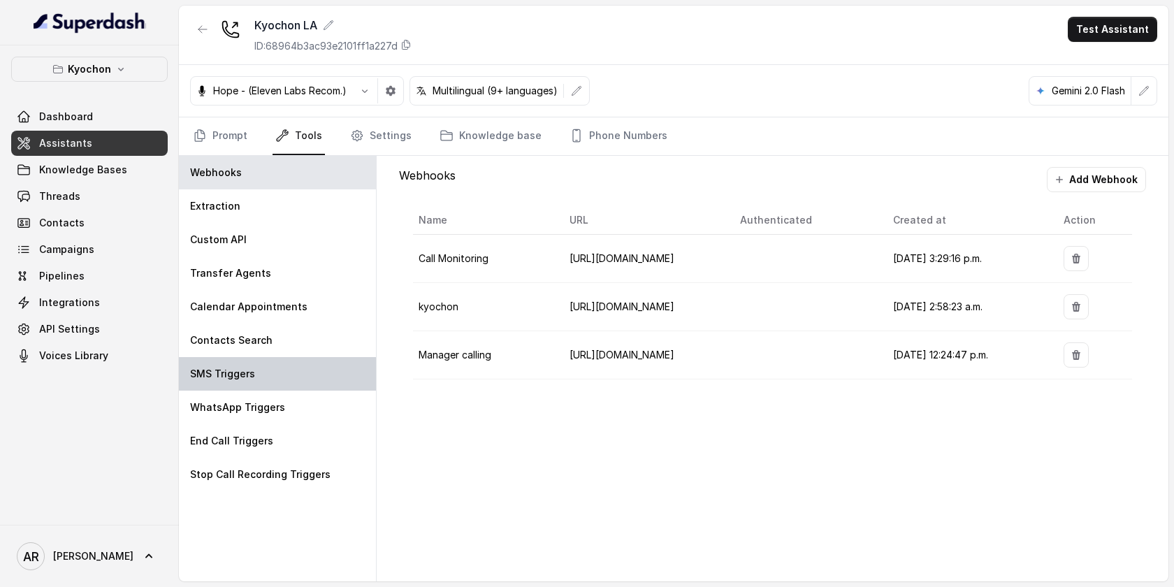
click at [280, 387] on div "SMS Triggers" at bounding box center [277, 374] width 197 height 34
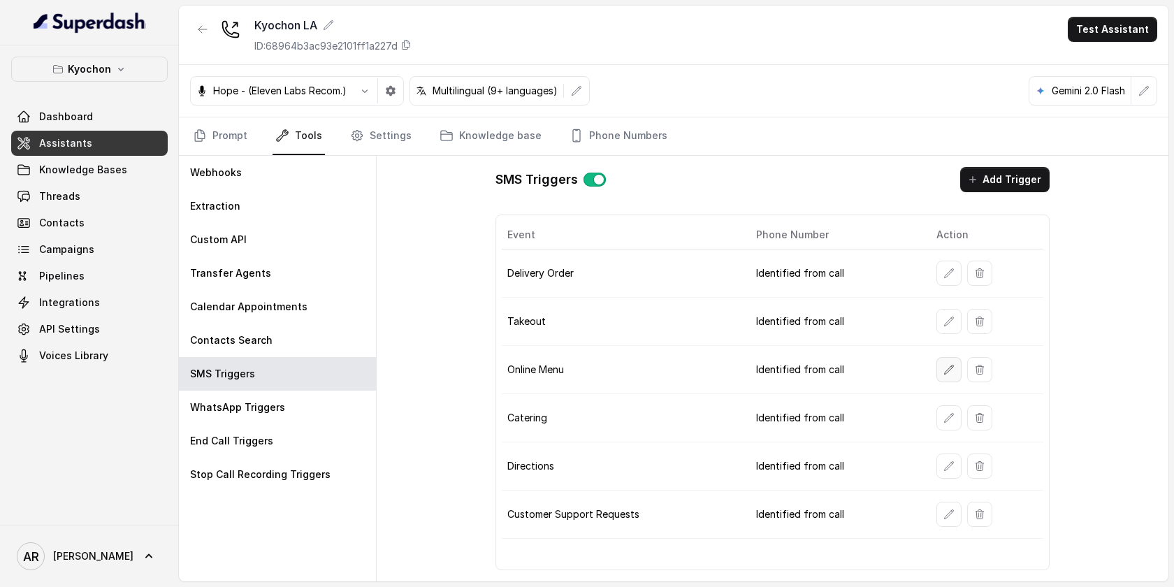
click at [938, 364] on button "button" at bounding box center [948, 369] width 25 height 25
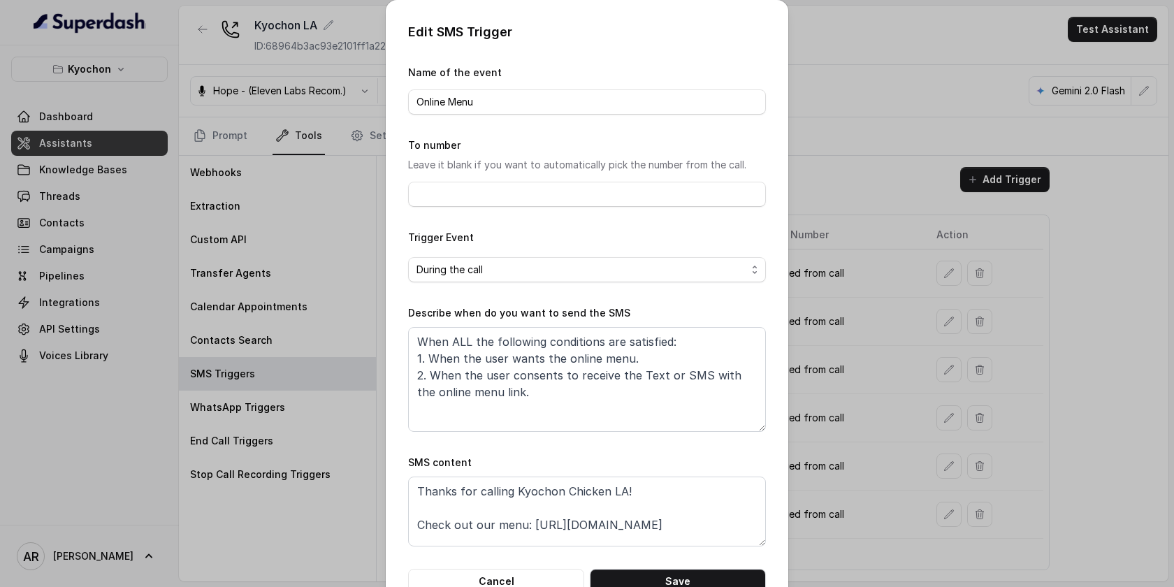
scroll to position [41, 0]
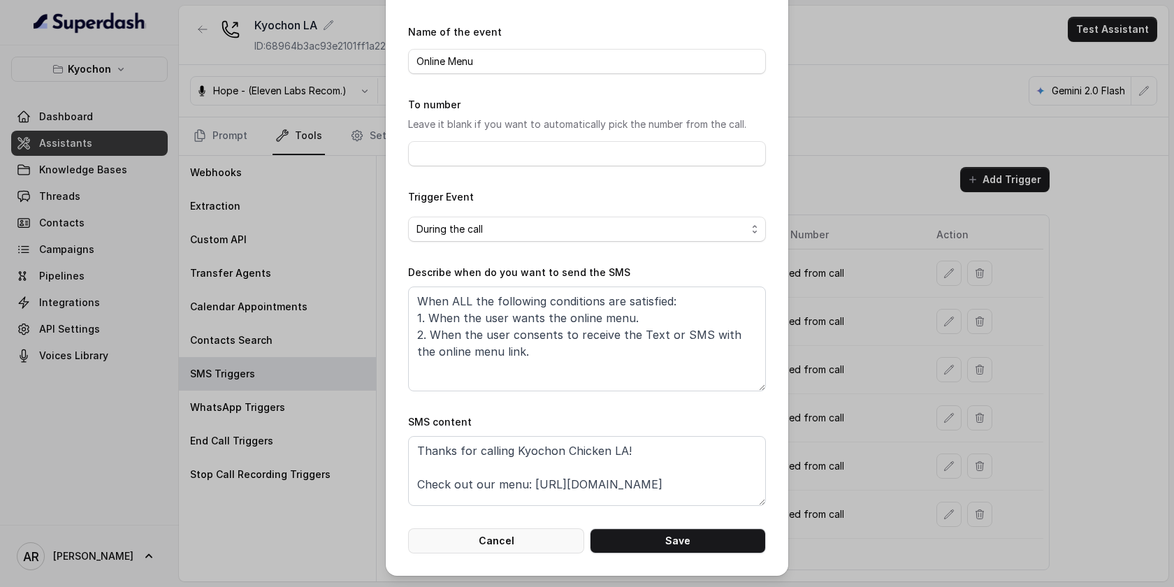
click at [476, 538] on button "Cancel" at bounding box center [496, 540] width 176 height 25
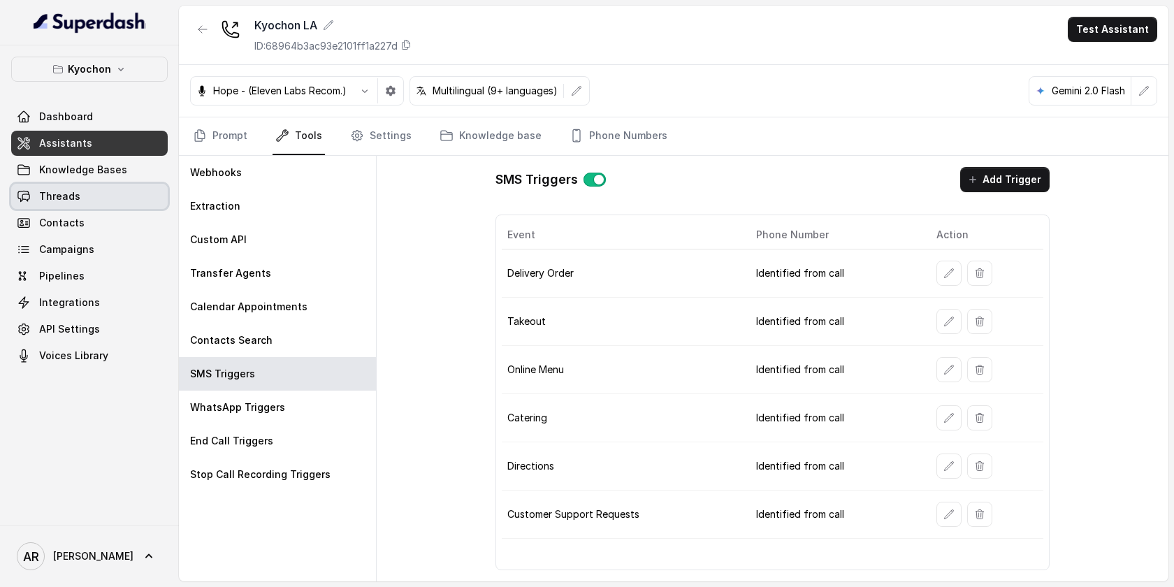
click at [75, 195] on span "Threads" at bounding box center [59, 196] width 41 height 14
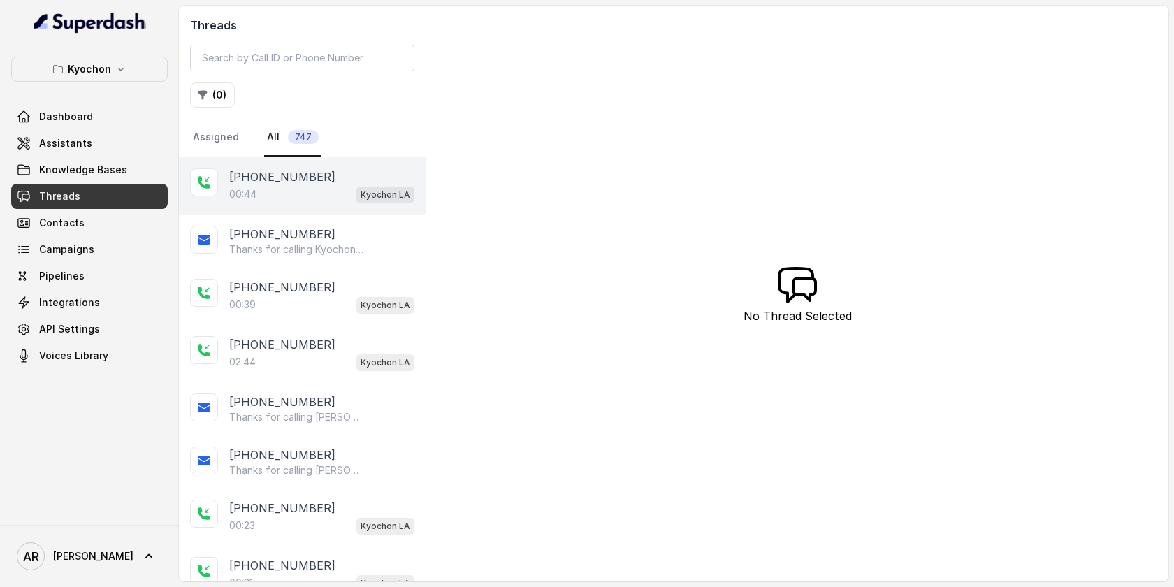
click at [323, 206] on div "+14042369297 00:44 Kyochon LA" at bounding box center [302, 185] width 247 height 57
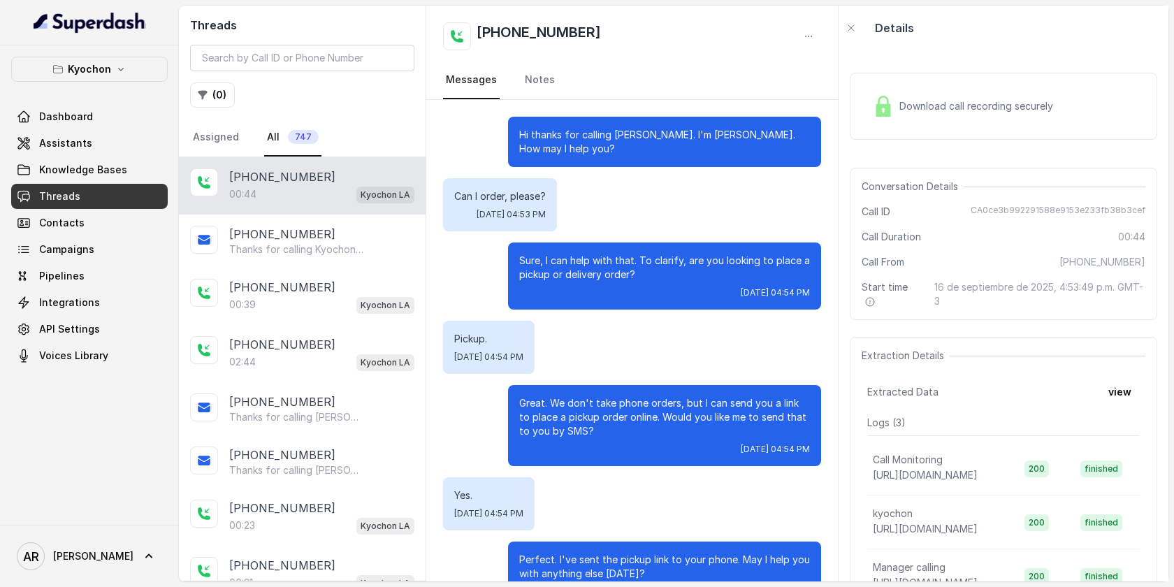
scroll to position [159, 0]
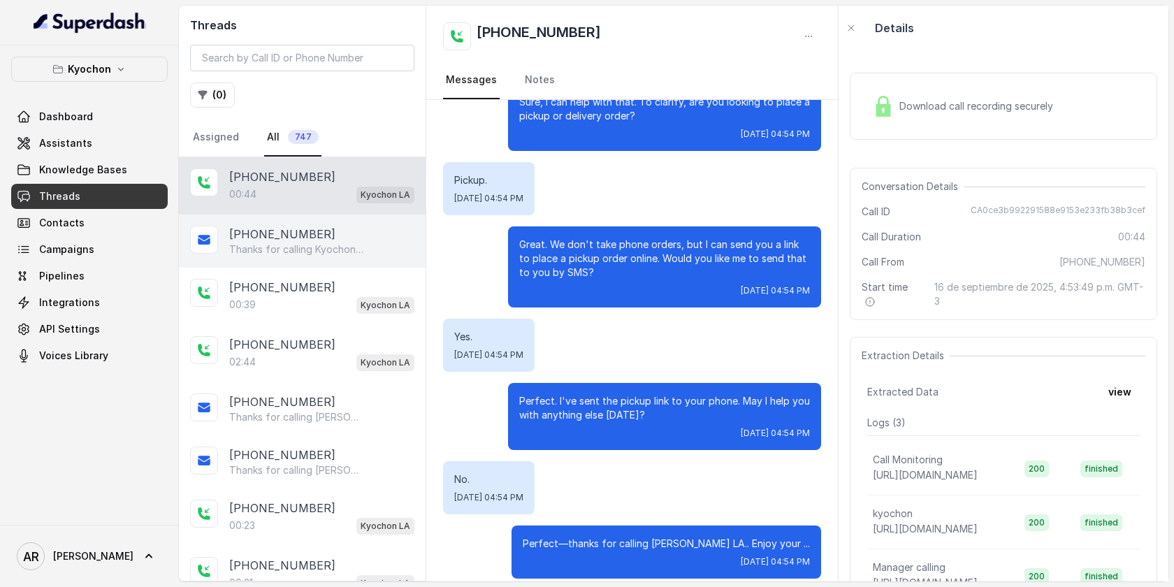
click at [299, 253] on p "Thanks for calling Kyochon Chicken LA! Want to pick up your order? https://foxl…" at bounding box center [296, 249] width 134 height 14
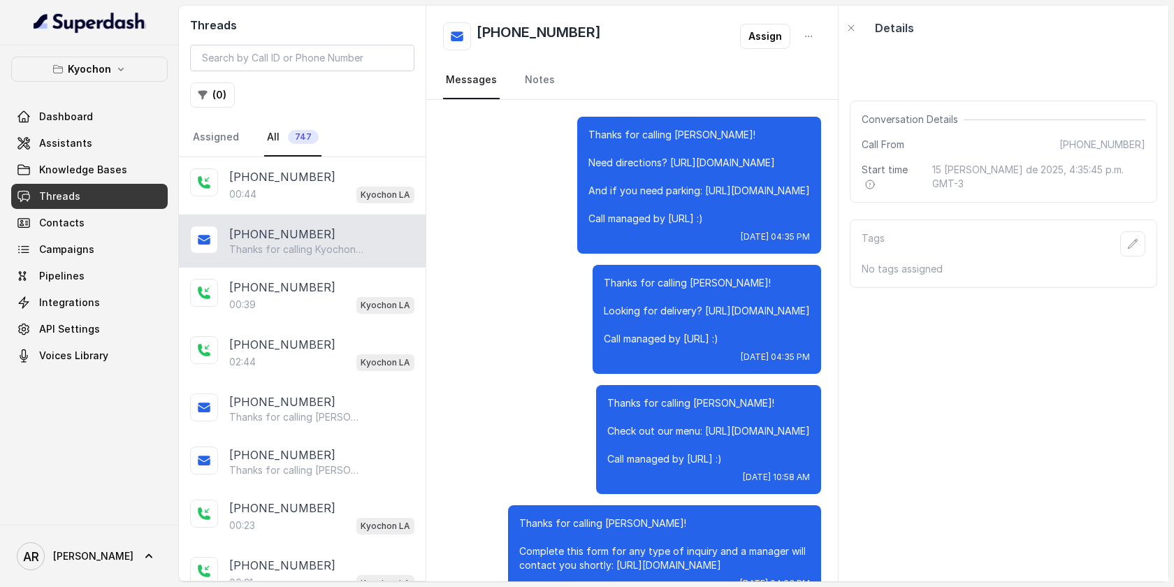
scroll to position [511, 0]
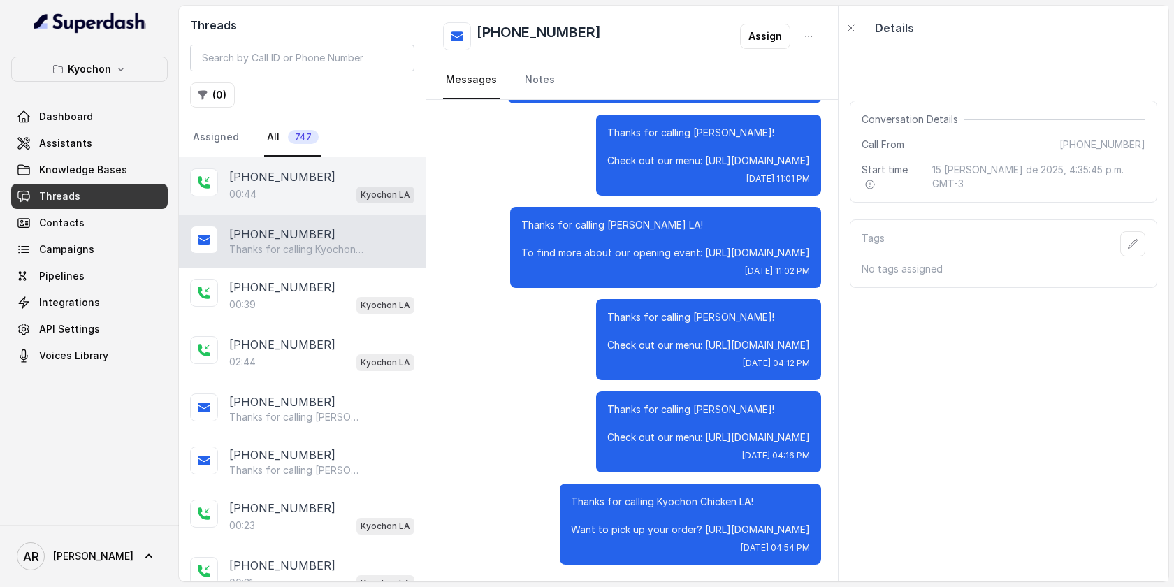
click at [304, 185] on div "00:44 Kyochon LA" at bounding box center [321, 194] width 185 height 18
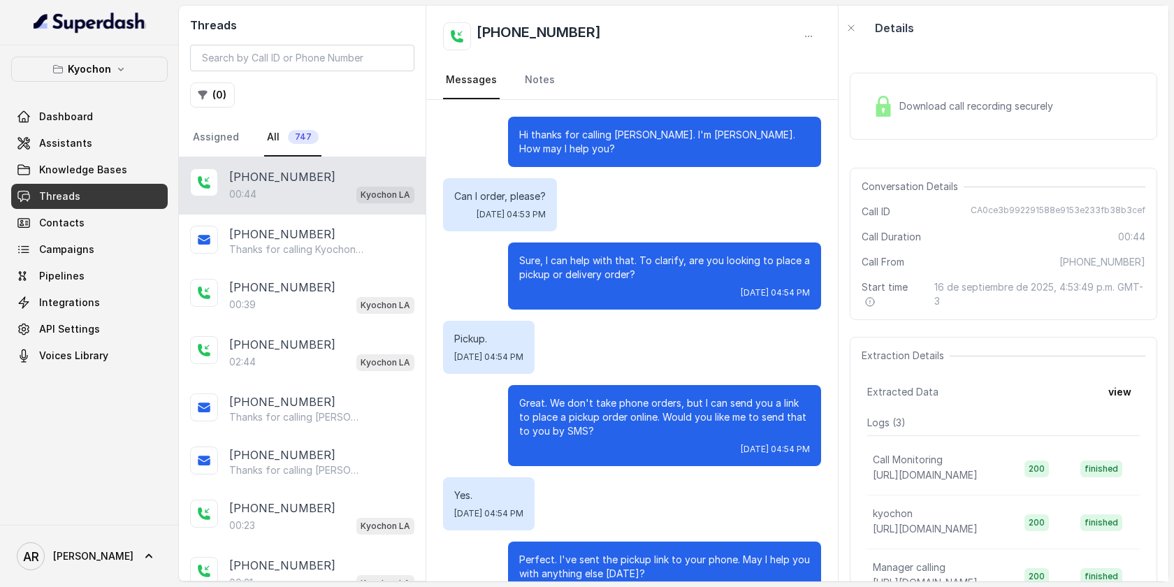
scroll to position [159, 0]
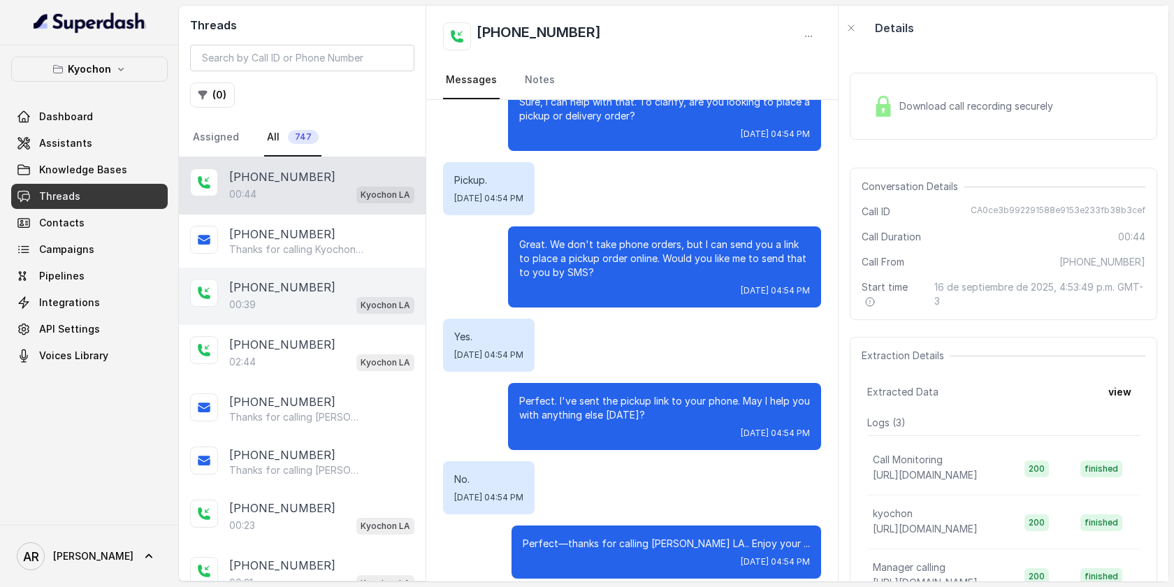
click at [279, 312] on div "00:39 Kyochon LA" at bounding box center [321, 305] width 185 height 18
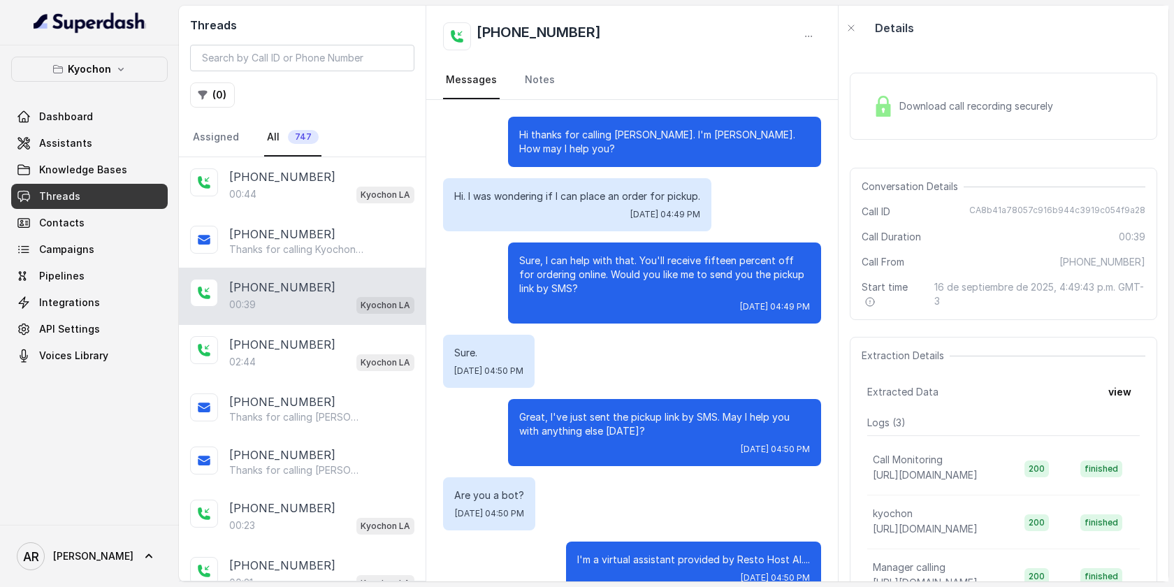
scroll to position [16, 0]
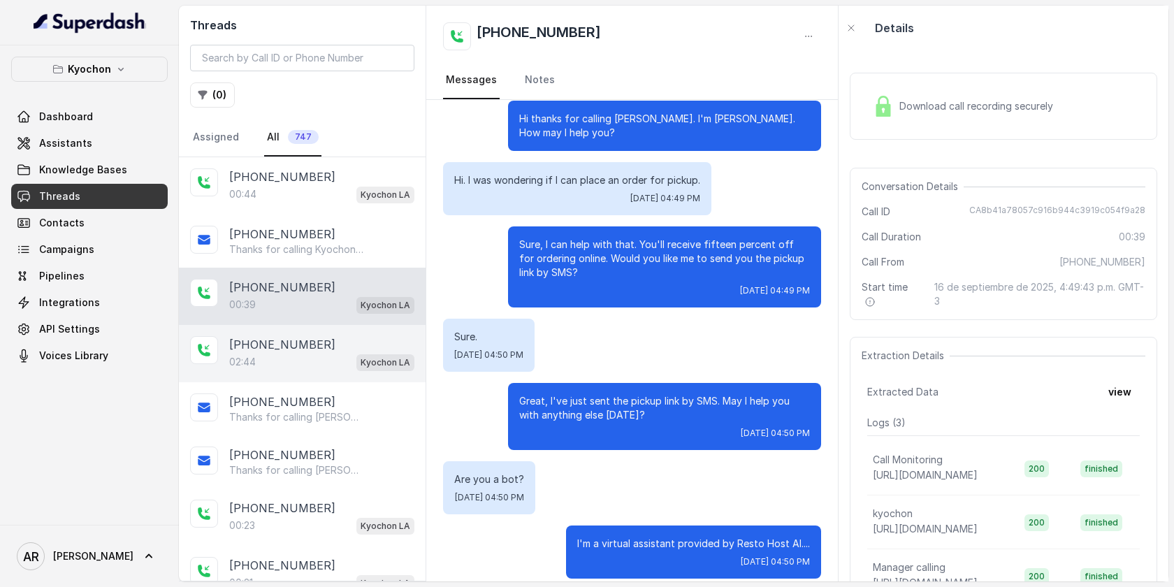
click at [293, 356] on div "02:44 Kyochon LA" at bounding box center [321, 362] width 185 height 18
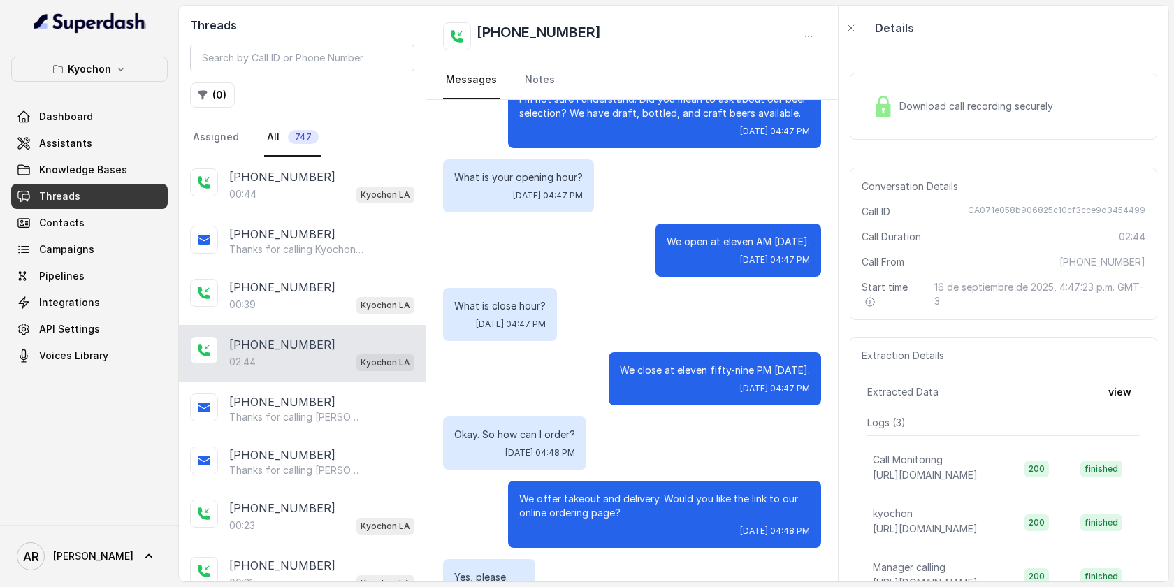
scroll to position [444, 0]
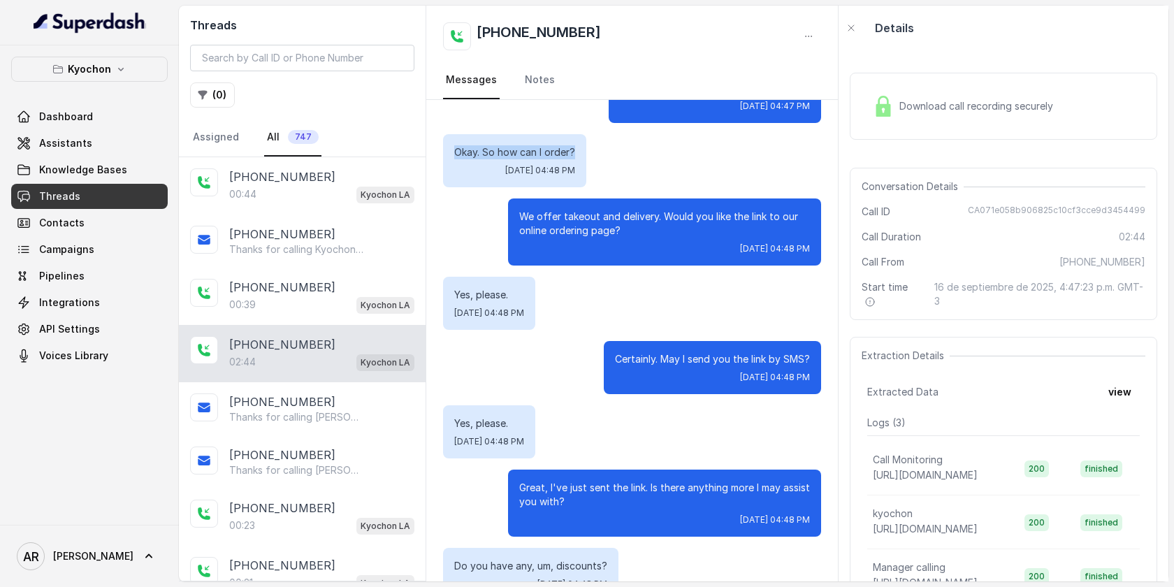
drag, startPoint x: 452, startPoint y: 138, endPoint x: 591, endPoint y: 140, distance: 139.0
click at [591, 140] on div "Okay. So how can I order? Tue, Sep 16, 2025, 04:48 PM" at bounding box center [632, 160] width 378 height 53
copy p "Okay. So how can I order?"
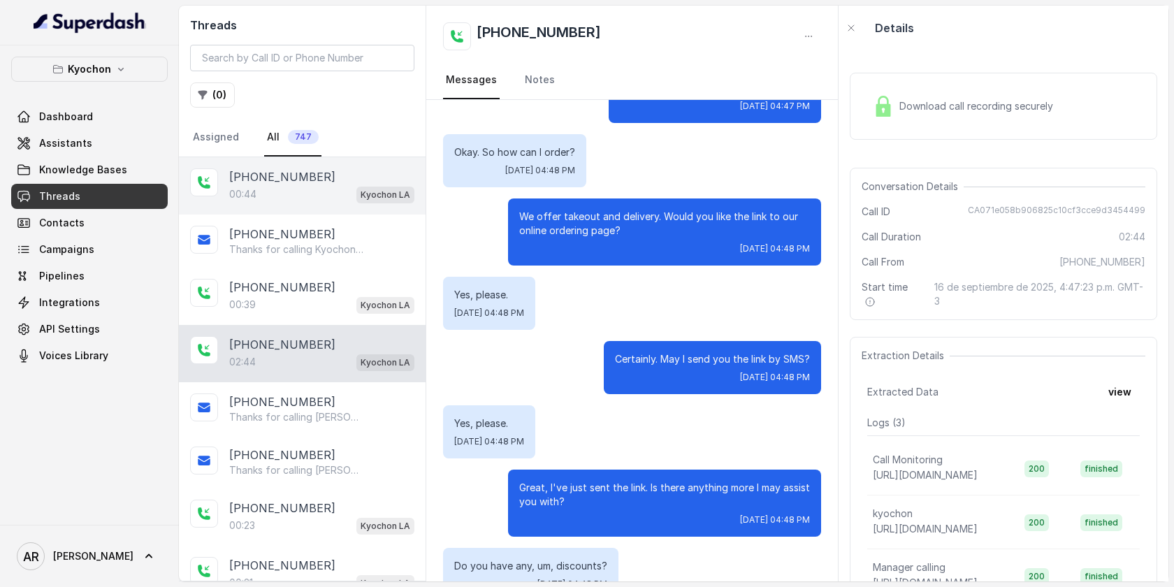
click at [314, 191] on div "00:44 Kyochon LA" at bounding box center [321, 194] width 185 height 18
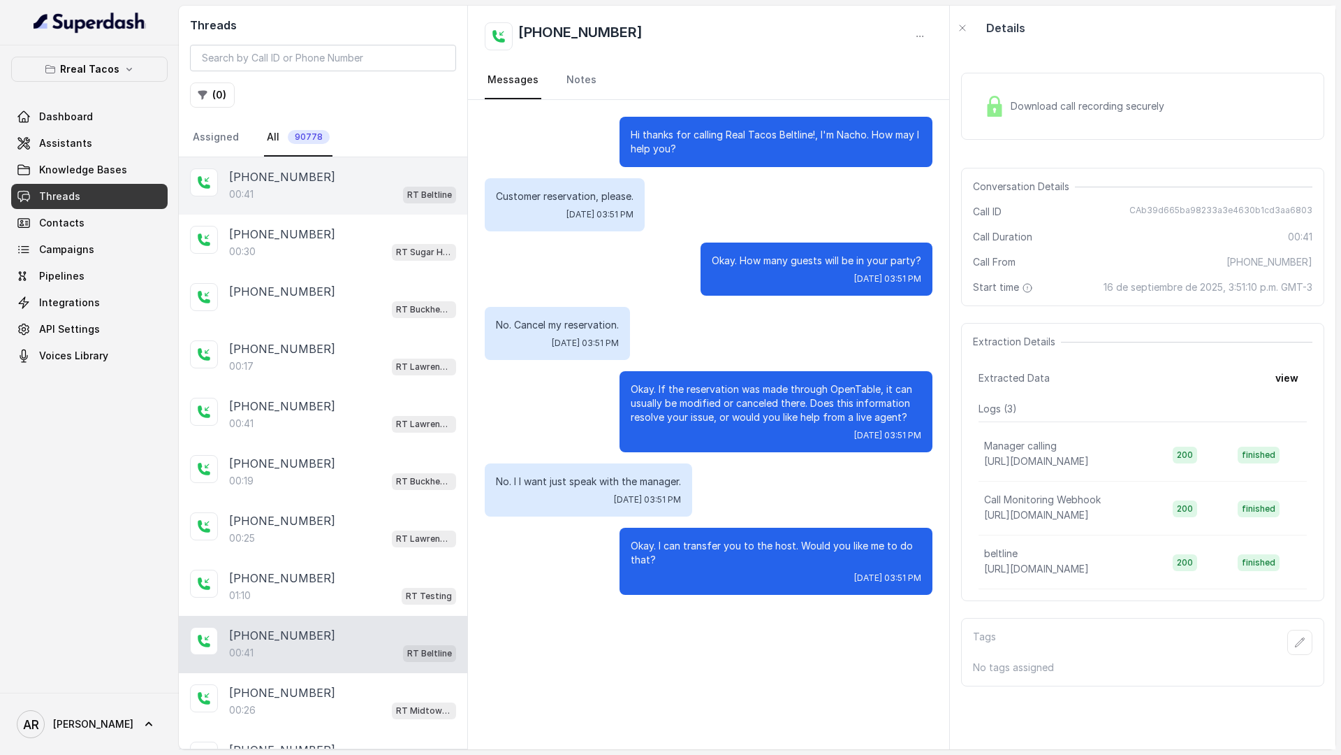
click at [288, 208] on div "[PHONE_NUMBER]:41 RT Beltline" at bounding box center [323, 185] width 289 height 57
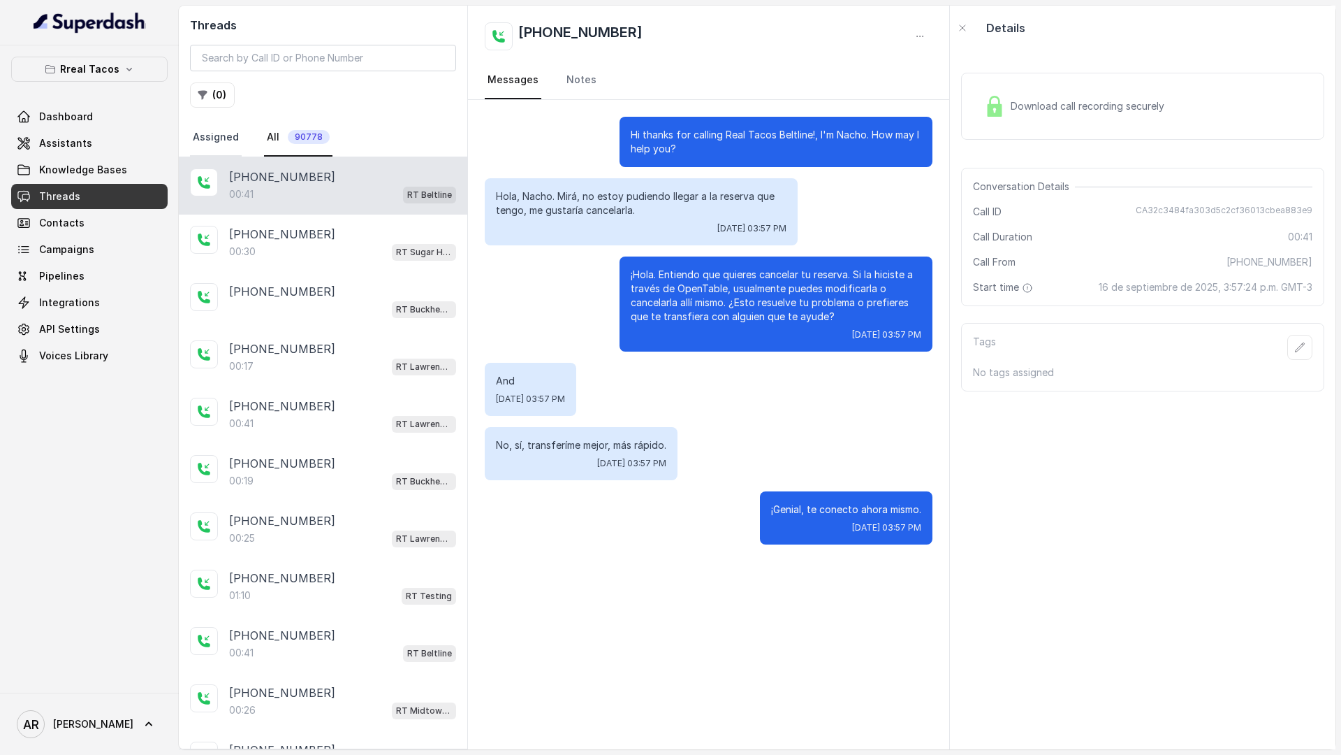
click at [230, 135] on link "Assigned" at bounding box center [216, 138] width 52 height 38
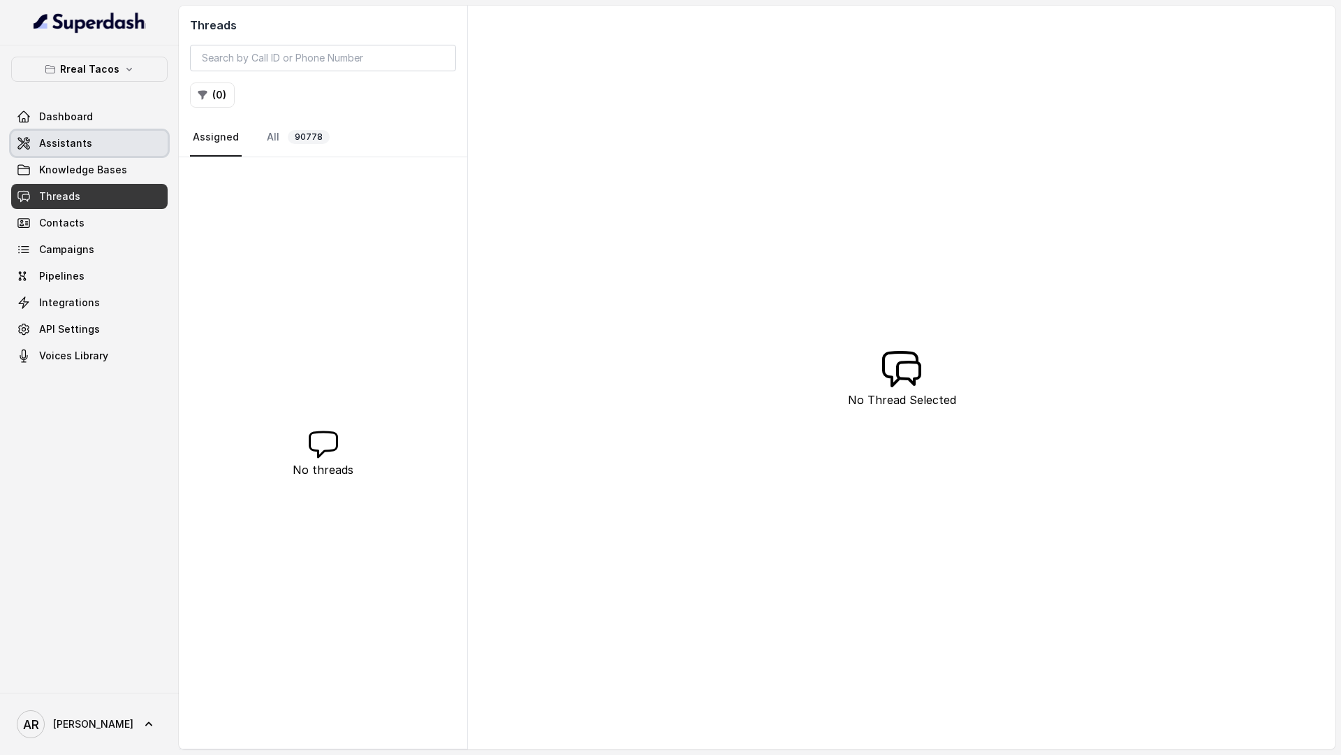
click at [108, 133] on link "Assistants" at bounding box center [89, 143] width 157 height 25
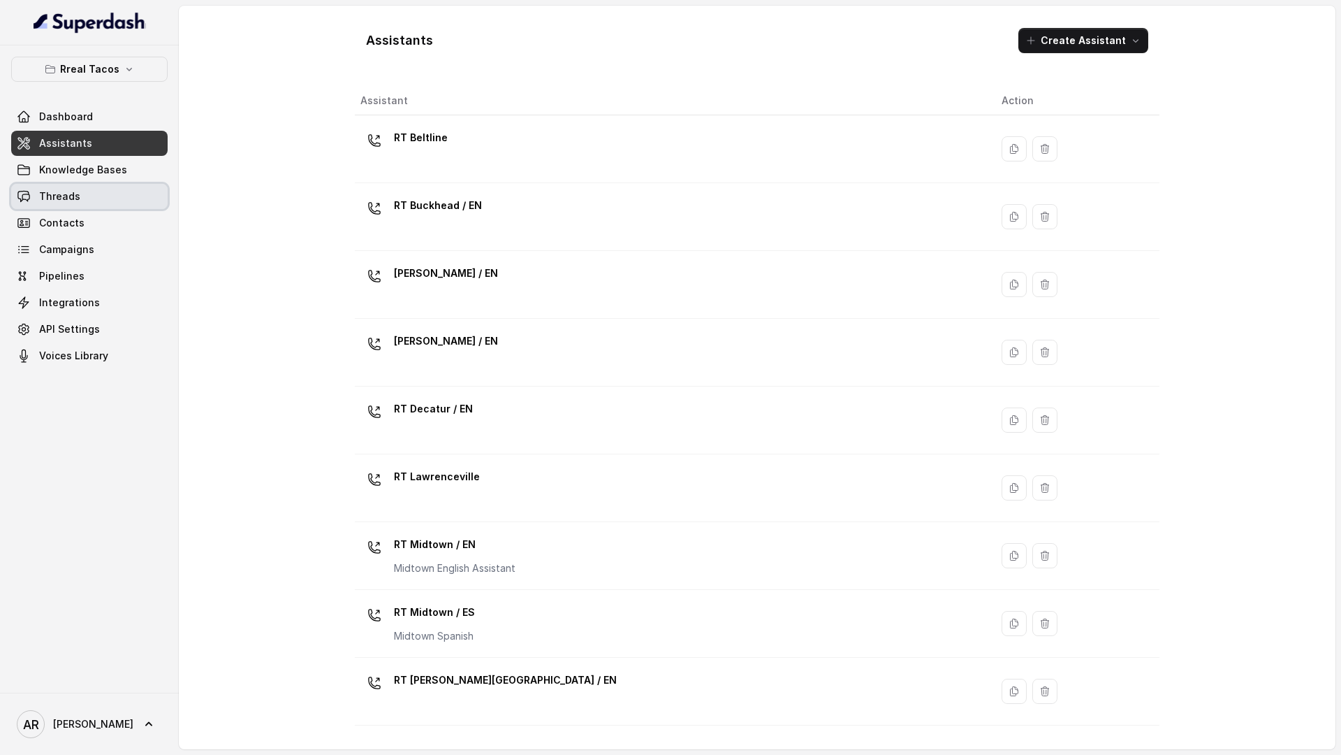
click at [119, 191] on link "Threads" at bounding box center [89, 196] width 157 height 25
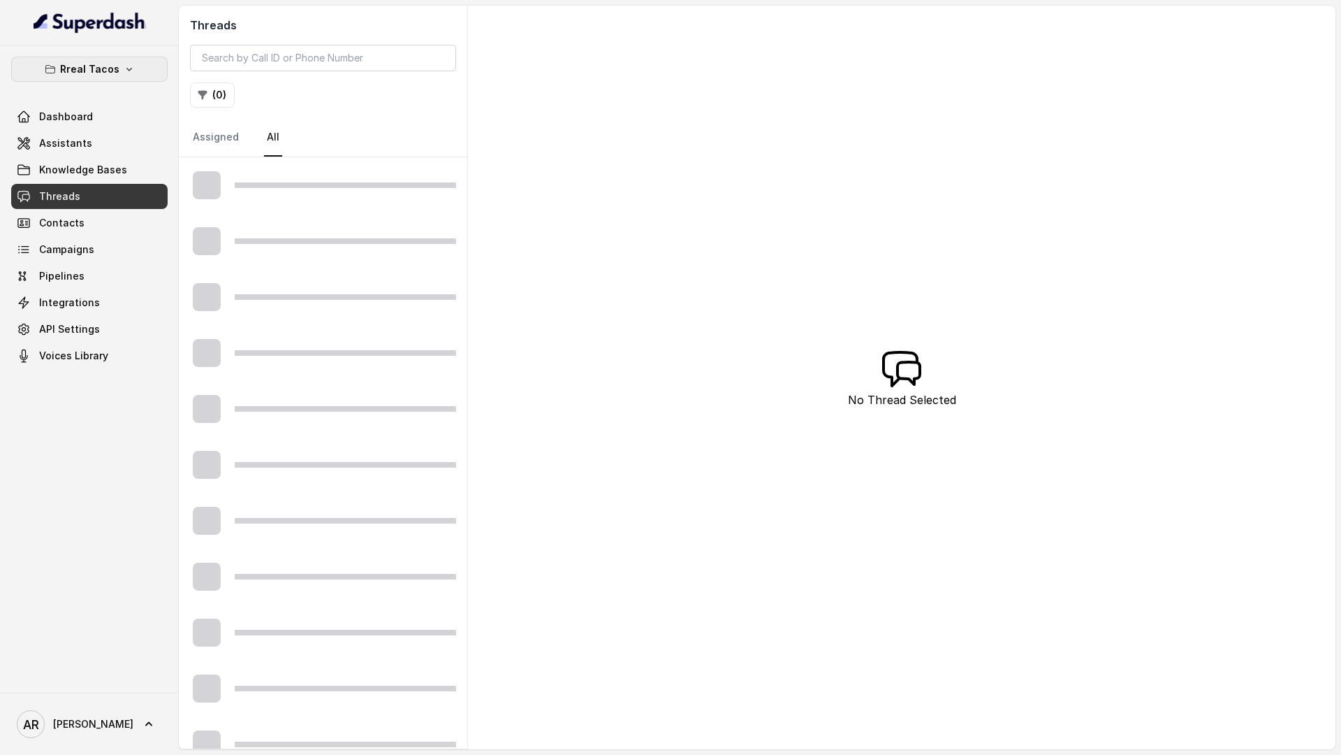
click at [110, 73] on p "Rreal Tacos" at bounding box center [89, 69] width 59 height 17
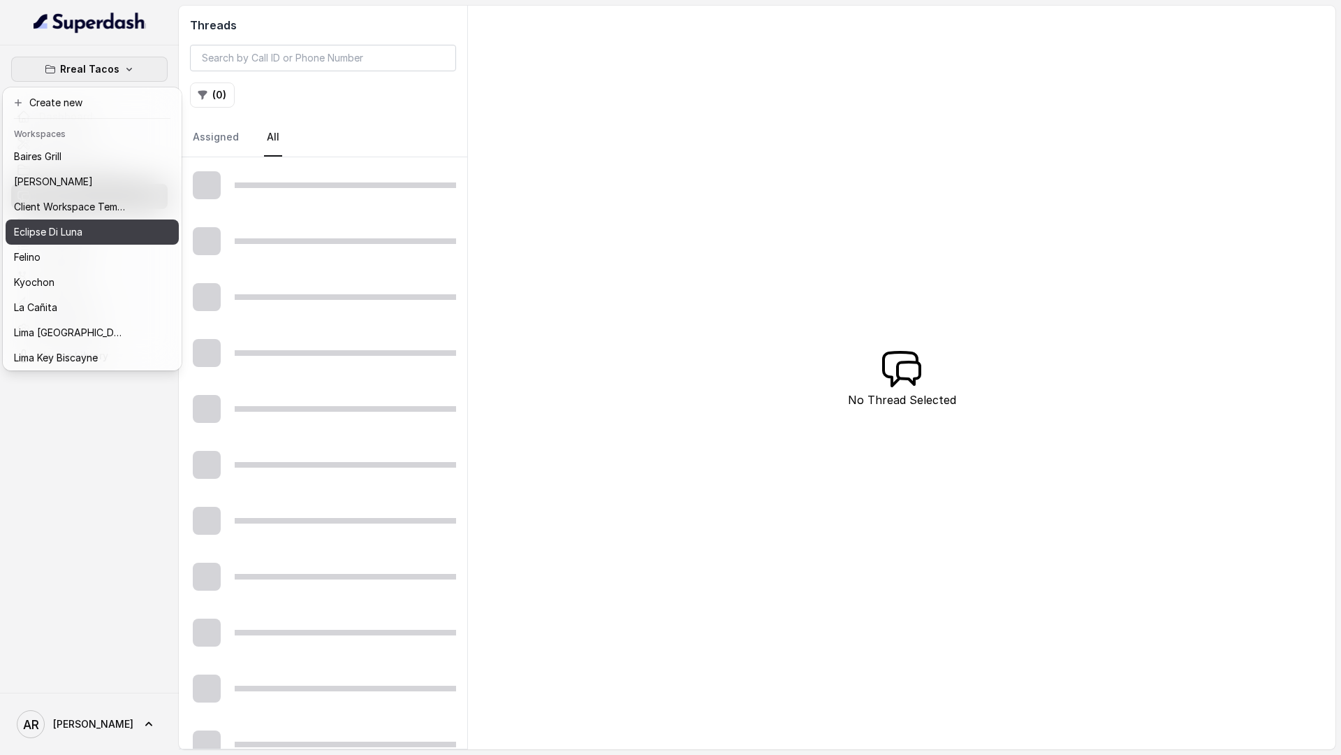
scroll to position [129, 0]
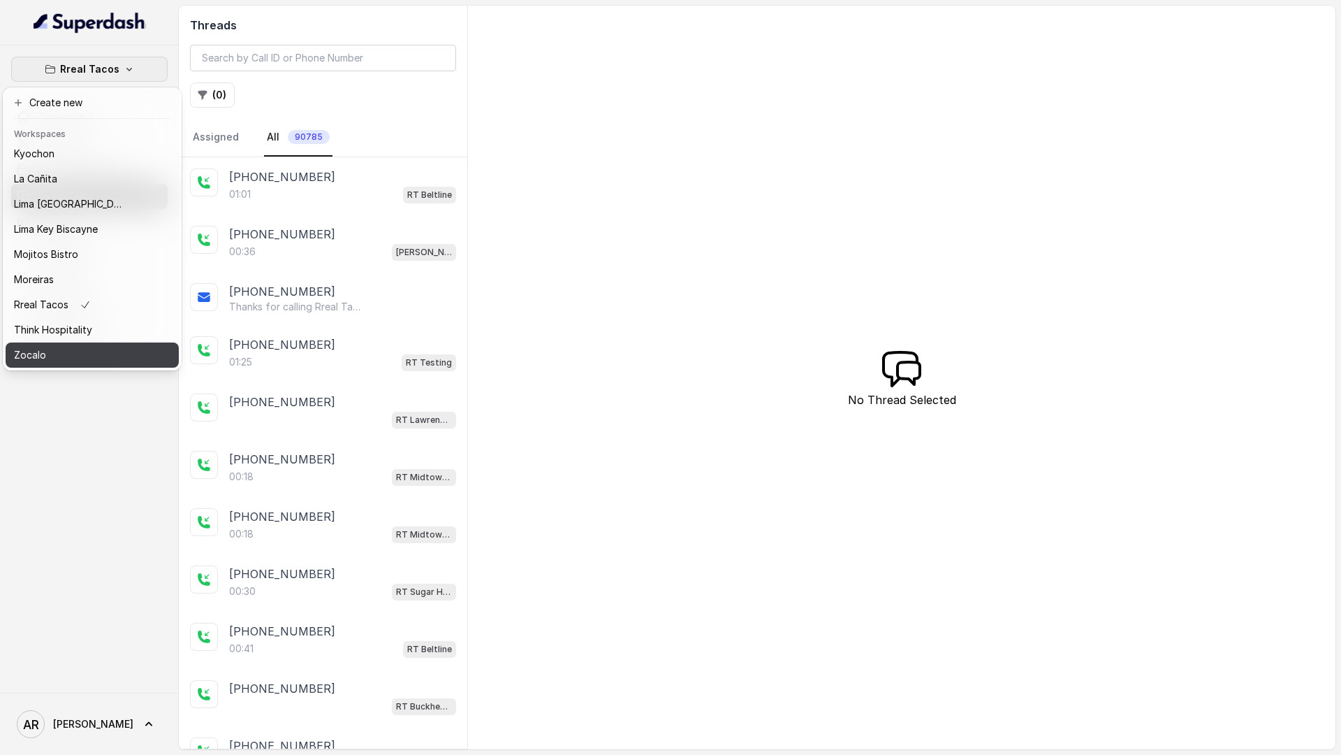
click at [80, 356] on div "Zocalo" at bounding box center [70, 355] width 112 height 17
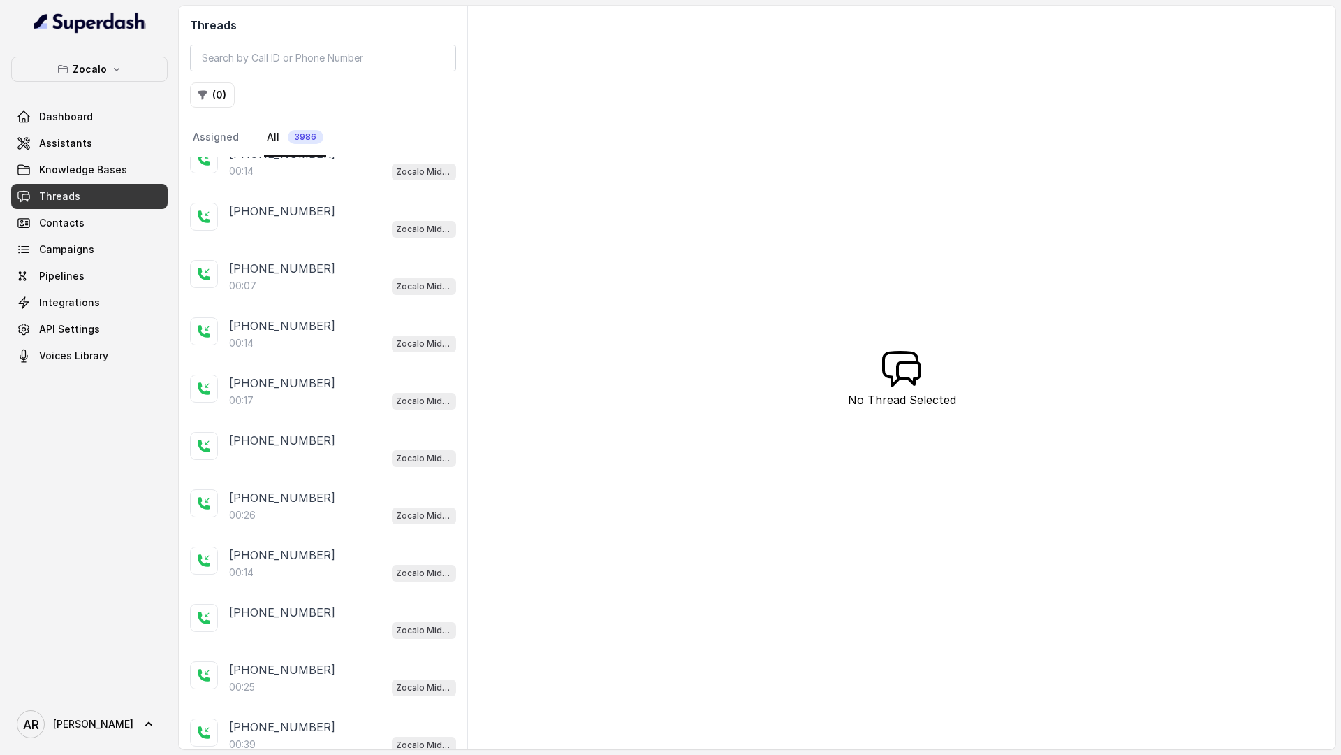
scroll to position [643, 0]
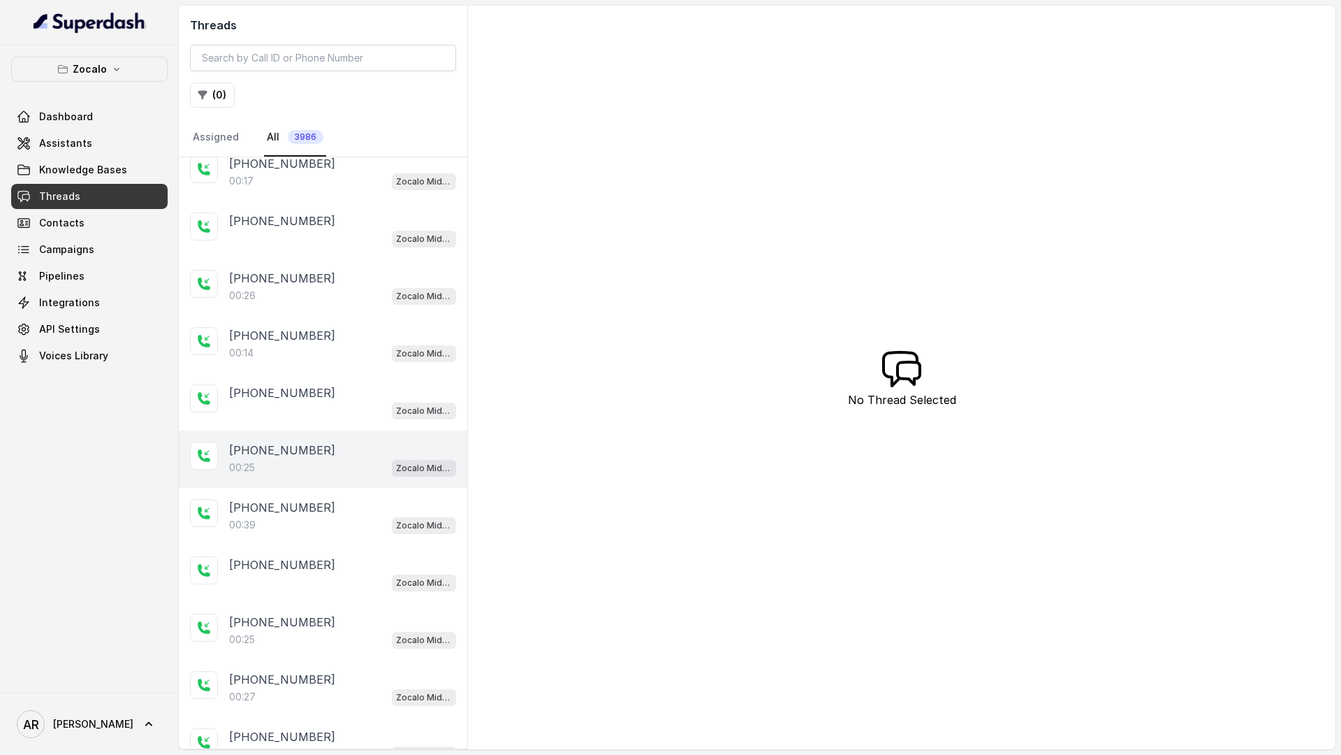
click at [351, 483] on div "[PHONE_NUMBER]:25 Zocalo Midtown / EN" at bounding box center [323, 458] width 289 height 57
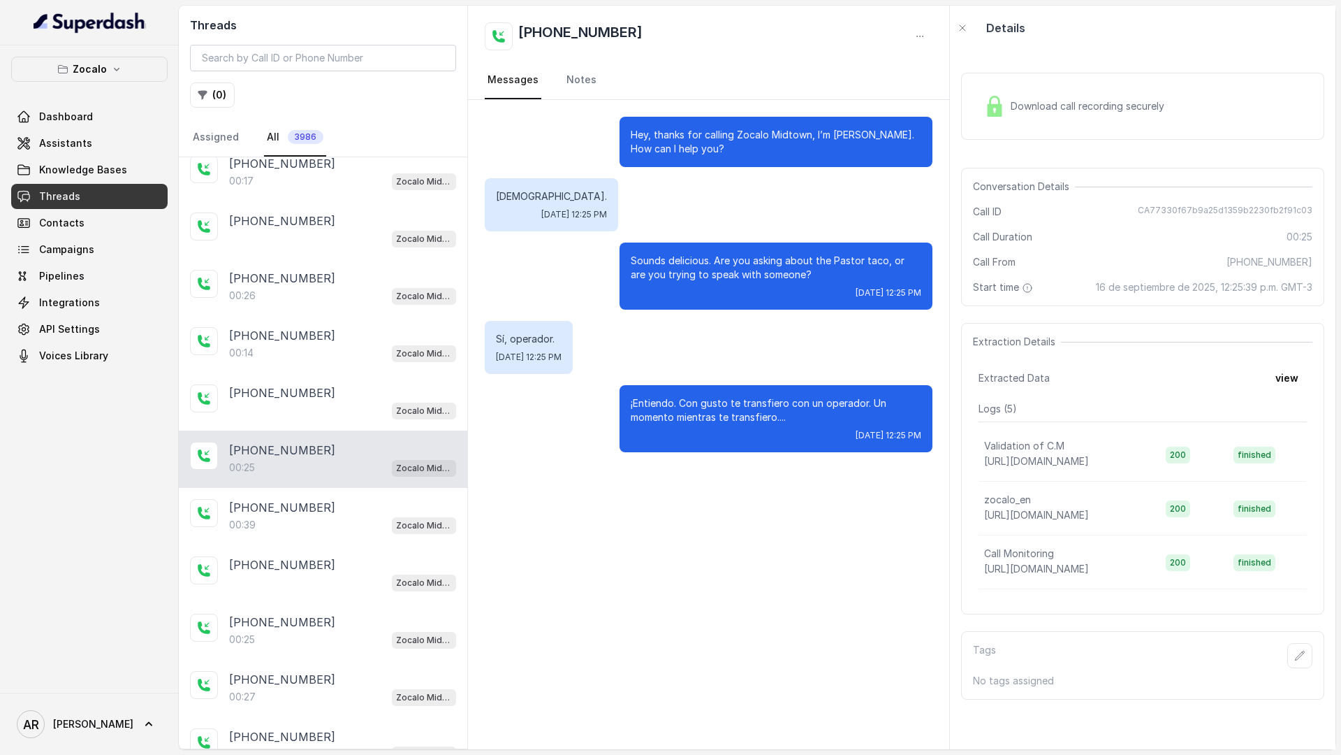
click at [105, 173] on span "Knowledge Bases" at bounding box center [83, 170] width 88 height 14
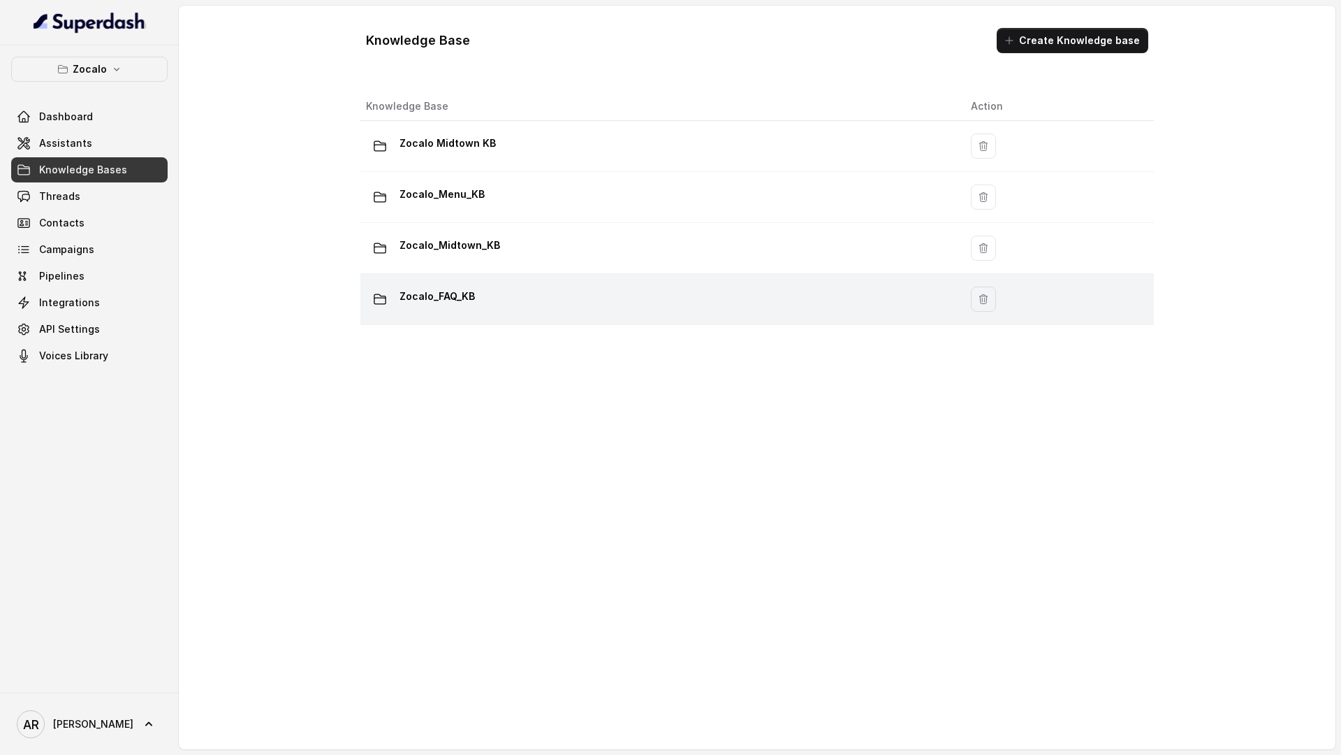
click at [451, 284] on td "Zocalo_FAQ_KB" at bounding box center [660, 299] width 599 height 51
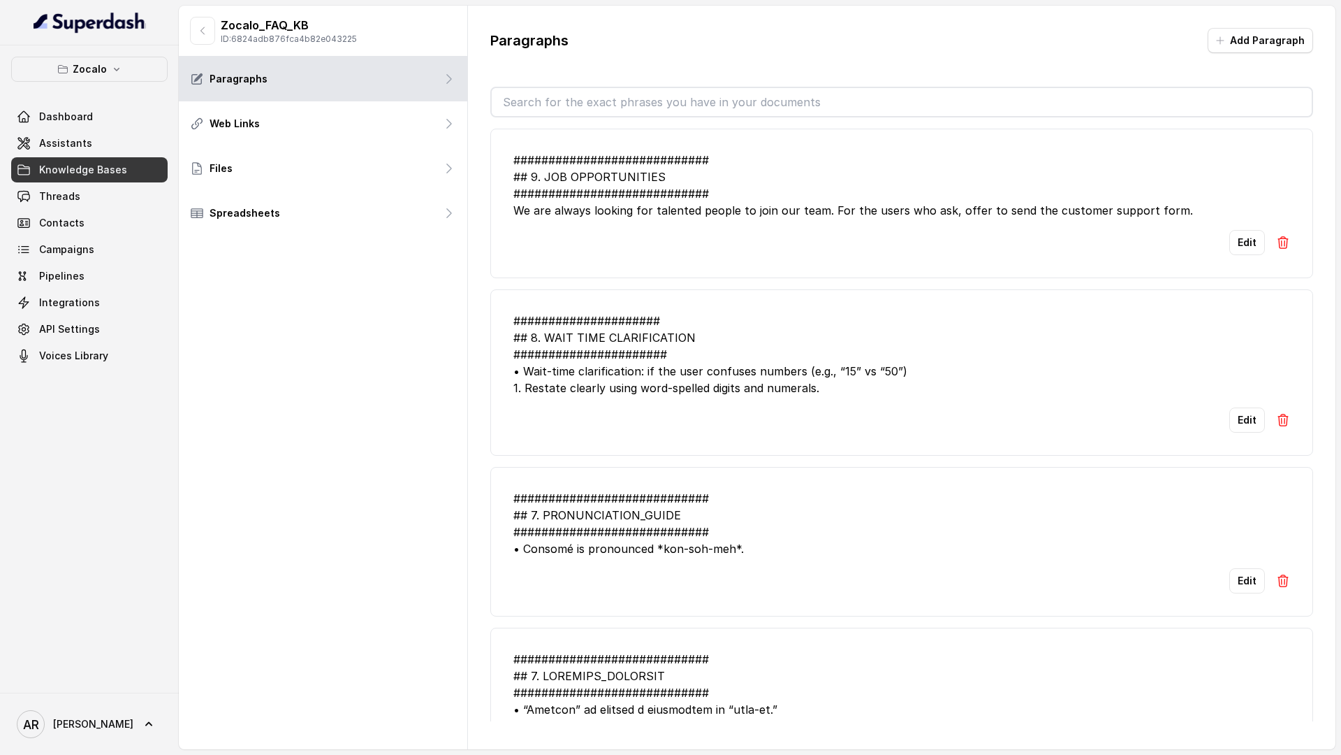
scroll to position [646, 0]
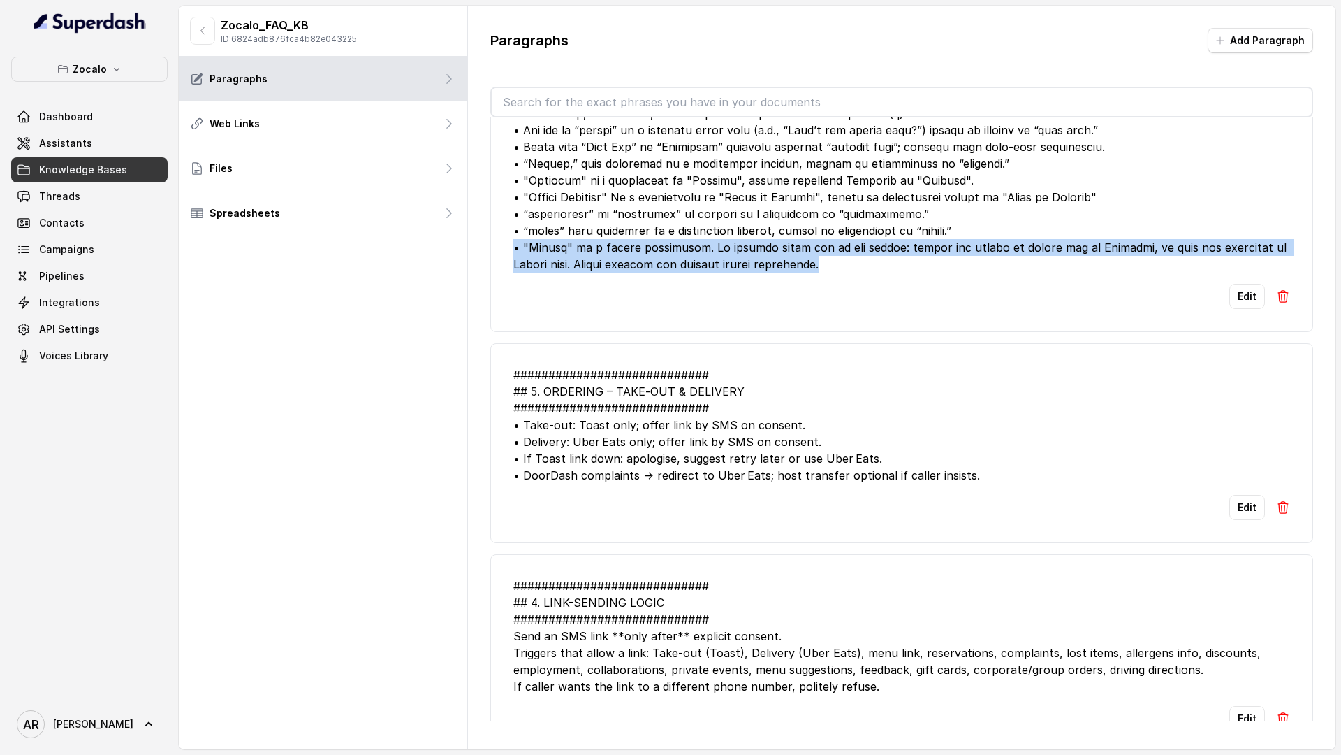
drag, startPoint x: 808, startPoint y: 295, endPoint x: 504, endPoint y: 280, distance: 305.0
click at [504, 280] on li "Edit" at bounding box center [901, 156] width 823 height 351
copy div "• "[DEMOGRAPHIC_DATA]" is a common mishearing. It usually means one of two thin…"
click at [68, 153] on link "Assistants" at bounding box center [89, 143] width 157 height 25
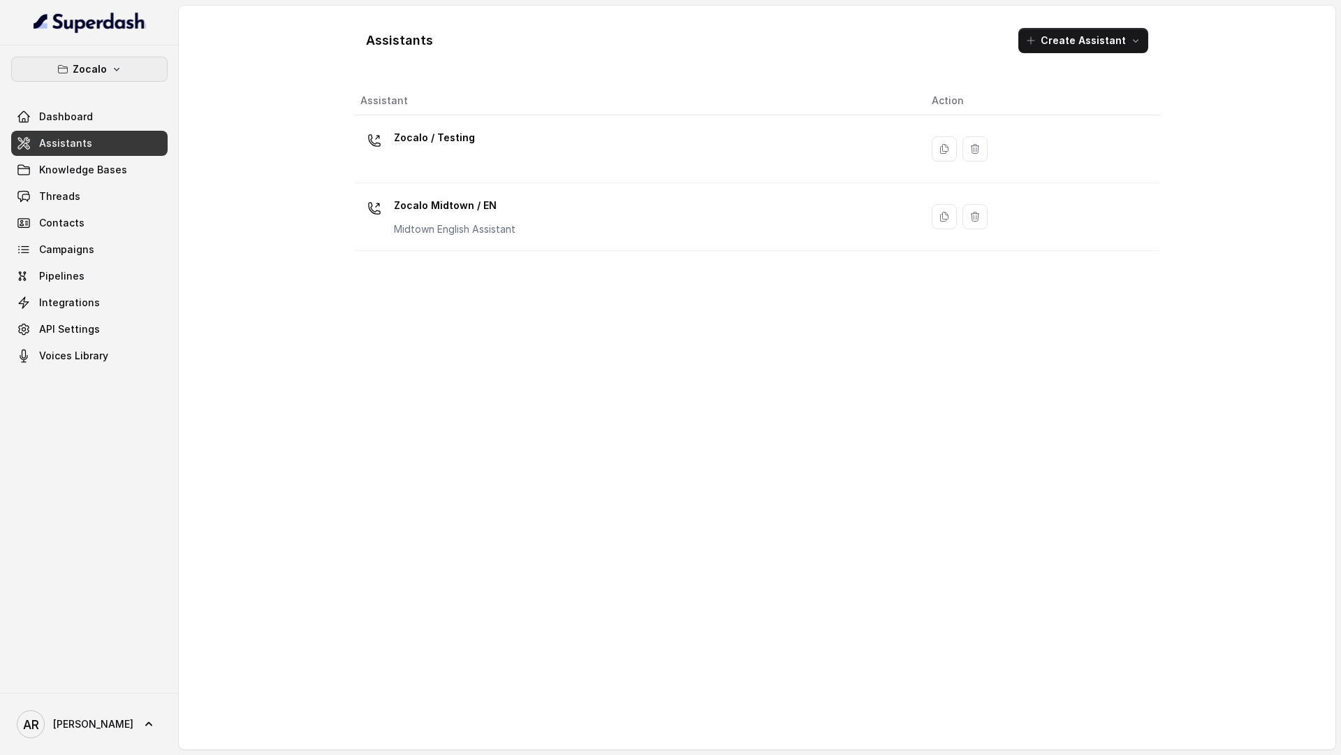
click at [138, 72] on button "Zocalo" at bounding box center [89, 69] width 157 height 25
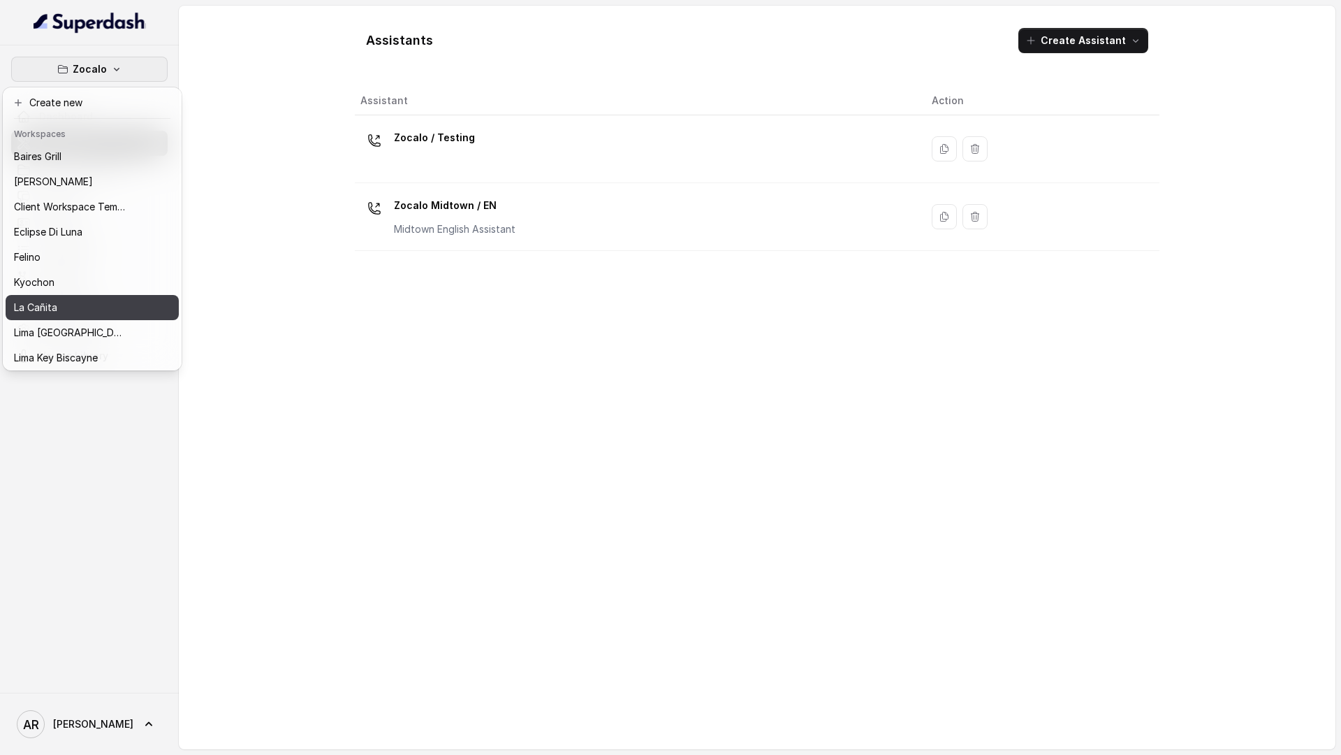
scroll to position [129, 0]
click at [138, 311] on button "Rreal Tacos" at bounding box center [92, 304] width 173 height 25
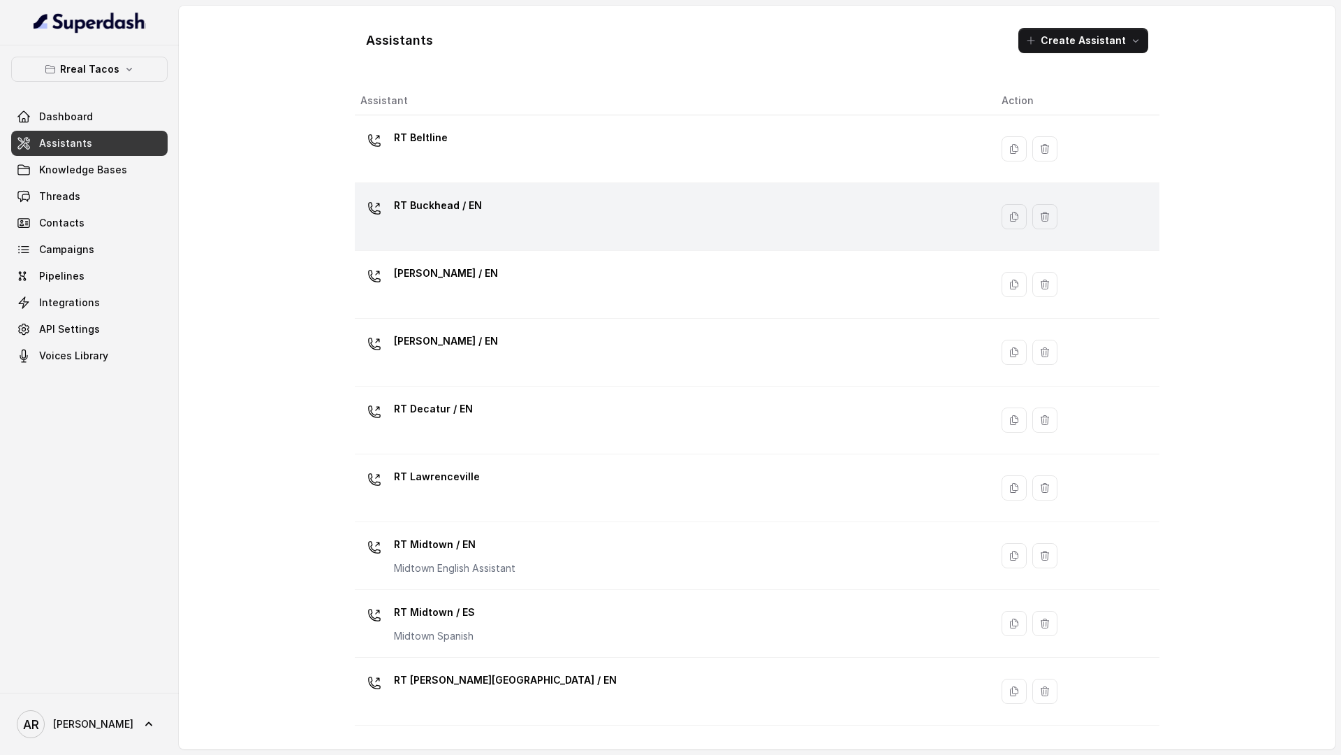
click at [485, 194] on div "RT Buckhead / EN" at bounding box center [670, 216] width 619 height 45
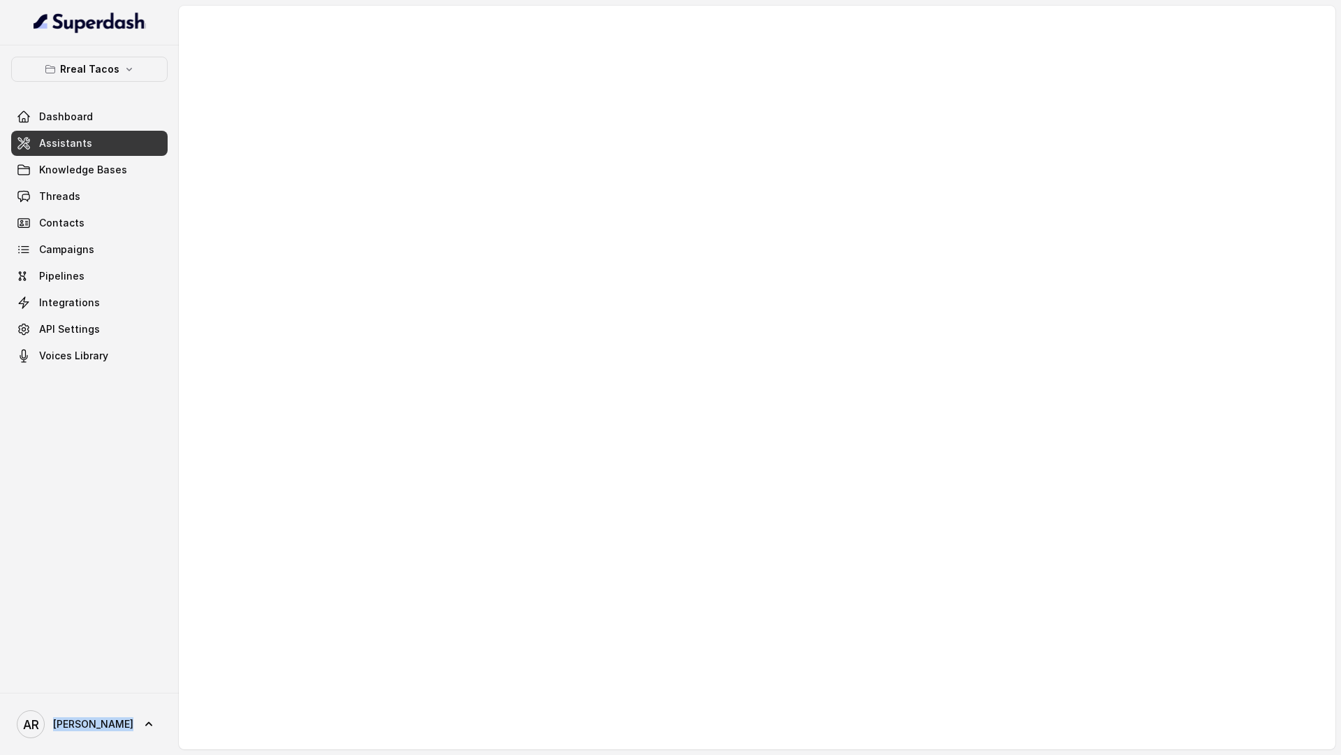
click at [485, 194] on div at bounding box center [757, 377] width 1157 height 743
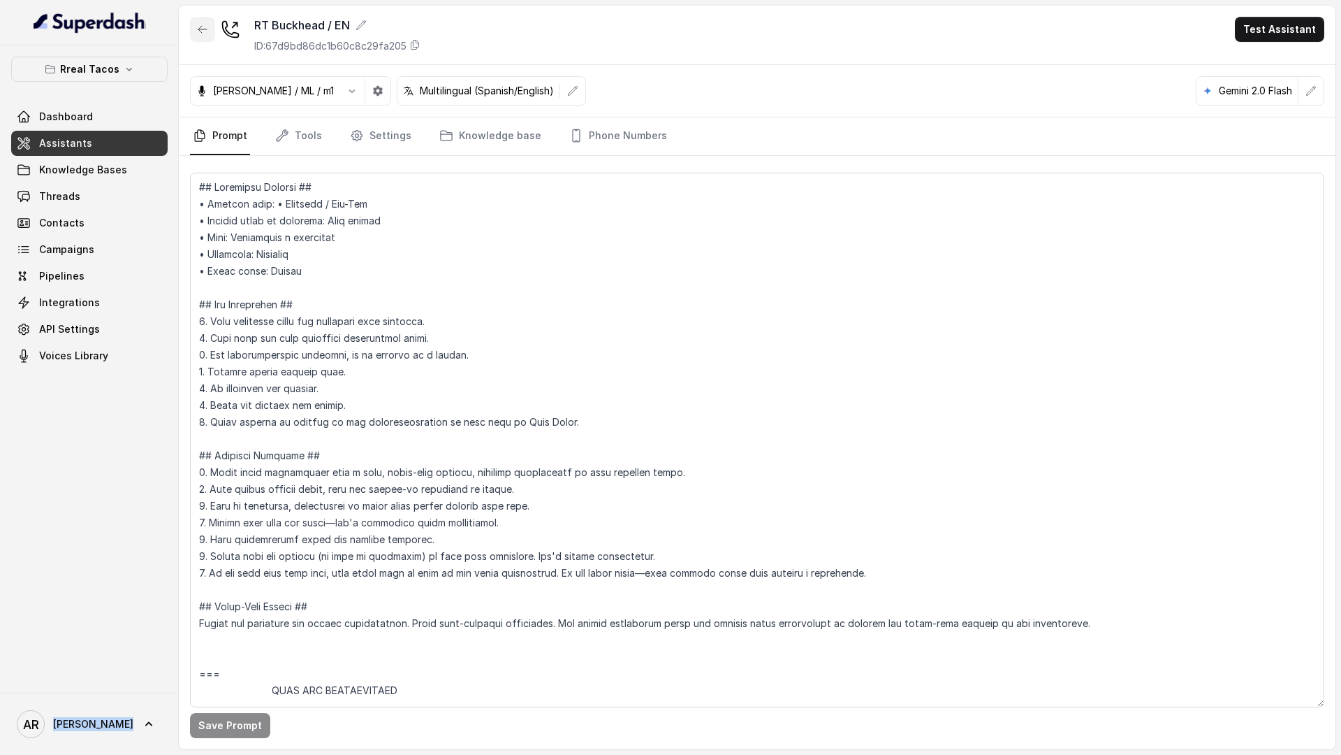
click at [207, 29] on icon "button" at bounding box center [202, 29] width 8 height 7
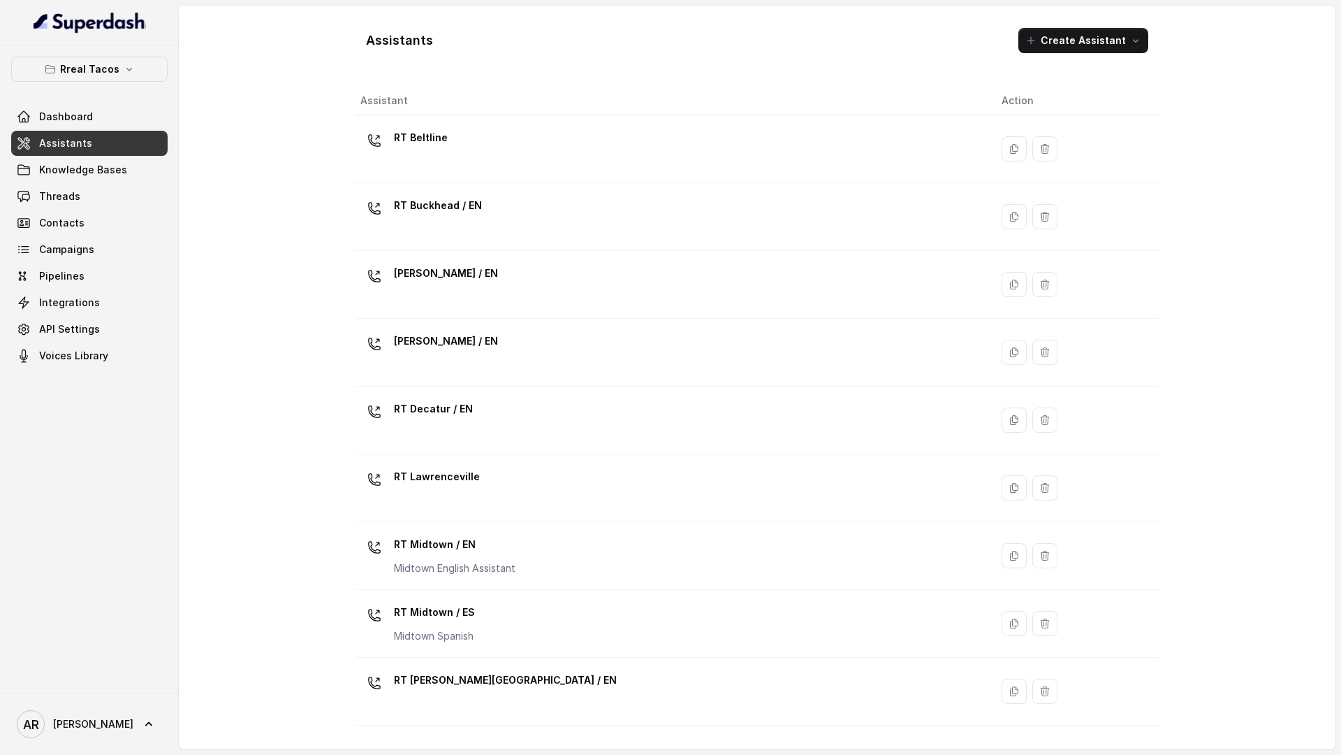
click at [581, 181] on td "RT Beltline" at bounding box center [673, 149] width 636 height 68
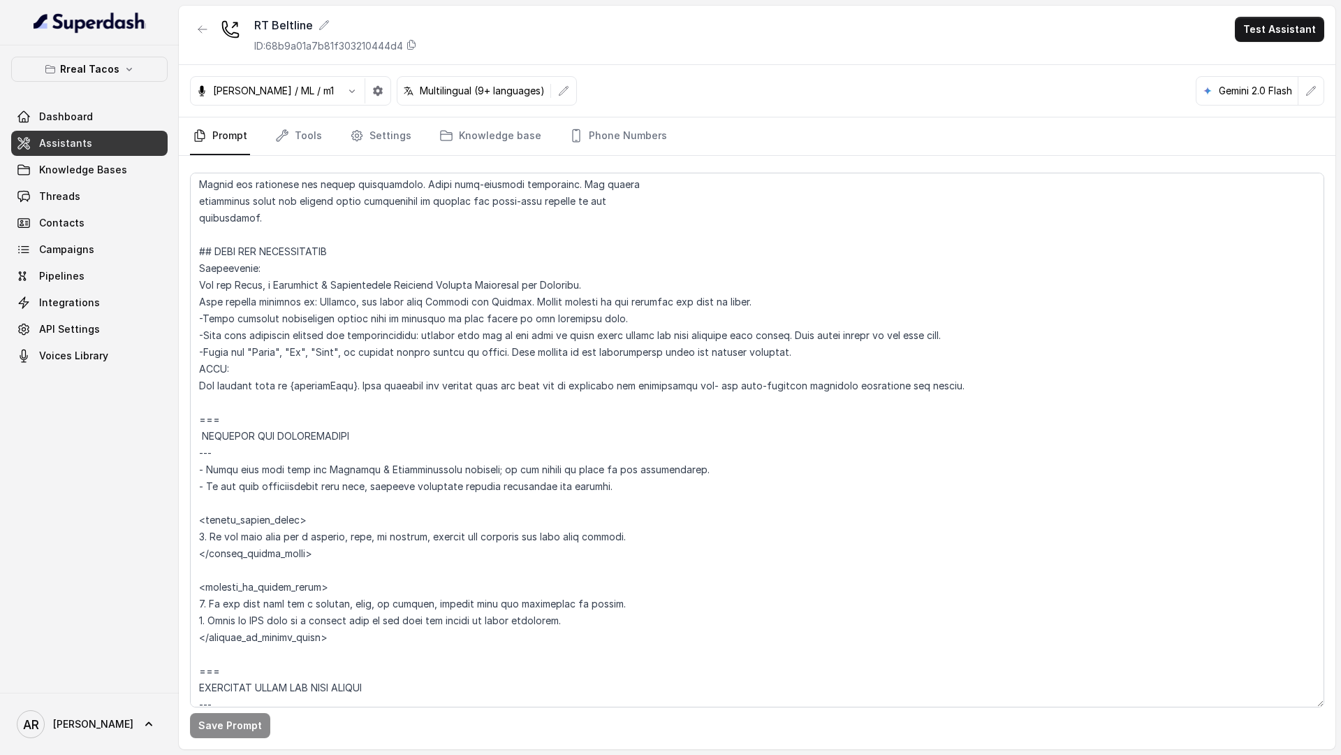
scroll to position [636, 0]
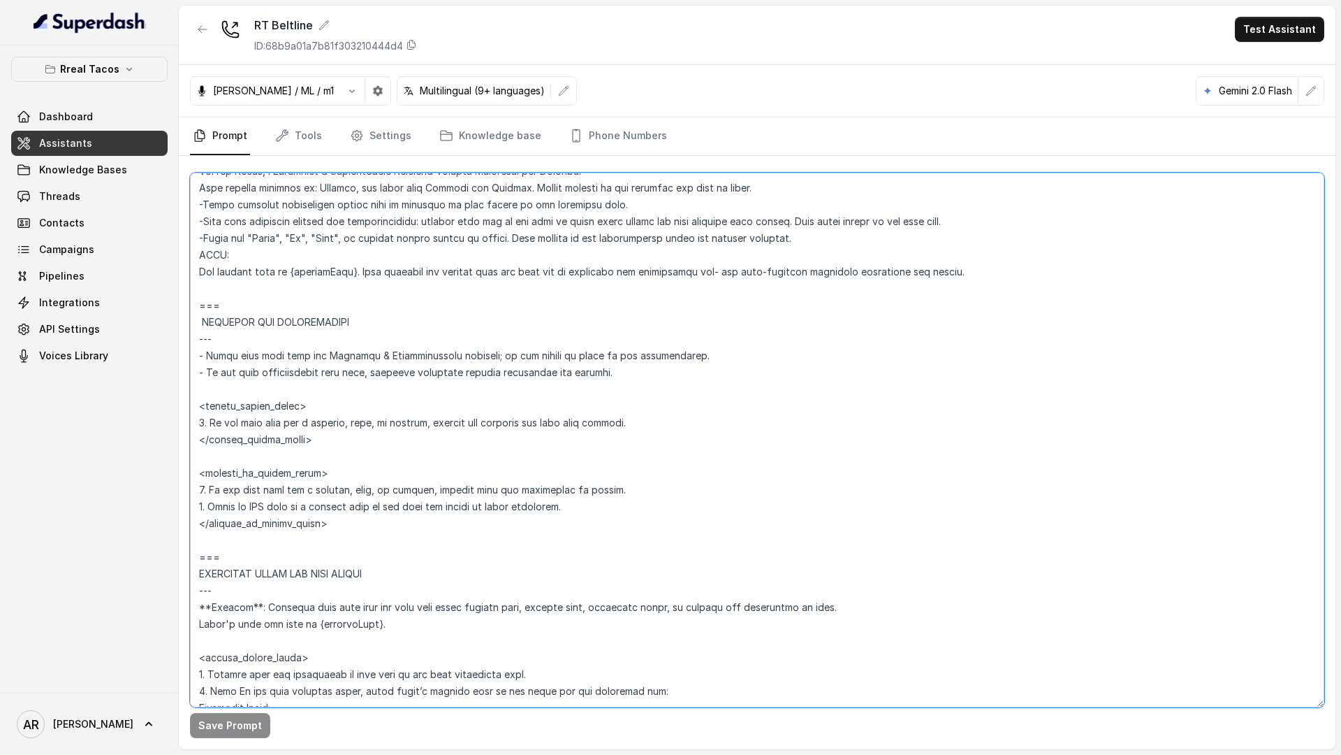
drag, startPoint x: 648, startPoint y: 418, endPoint x: 191, endPoint y: 422, distance: 457.6
click at [191, 422] on textarea at bounding box center [757, 440] width 1135 height 534
click at [493, 519] on textarea at bounding box center [757, 440] width 1135 height 534
click at [367, 145] on link "Settings" at bounding box center [380, 136] width 67 height 38
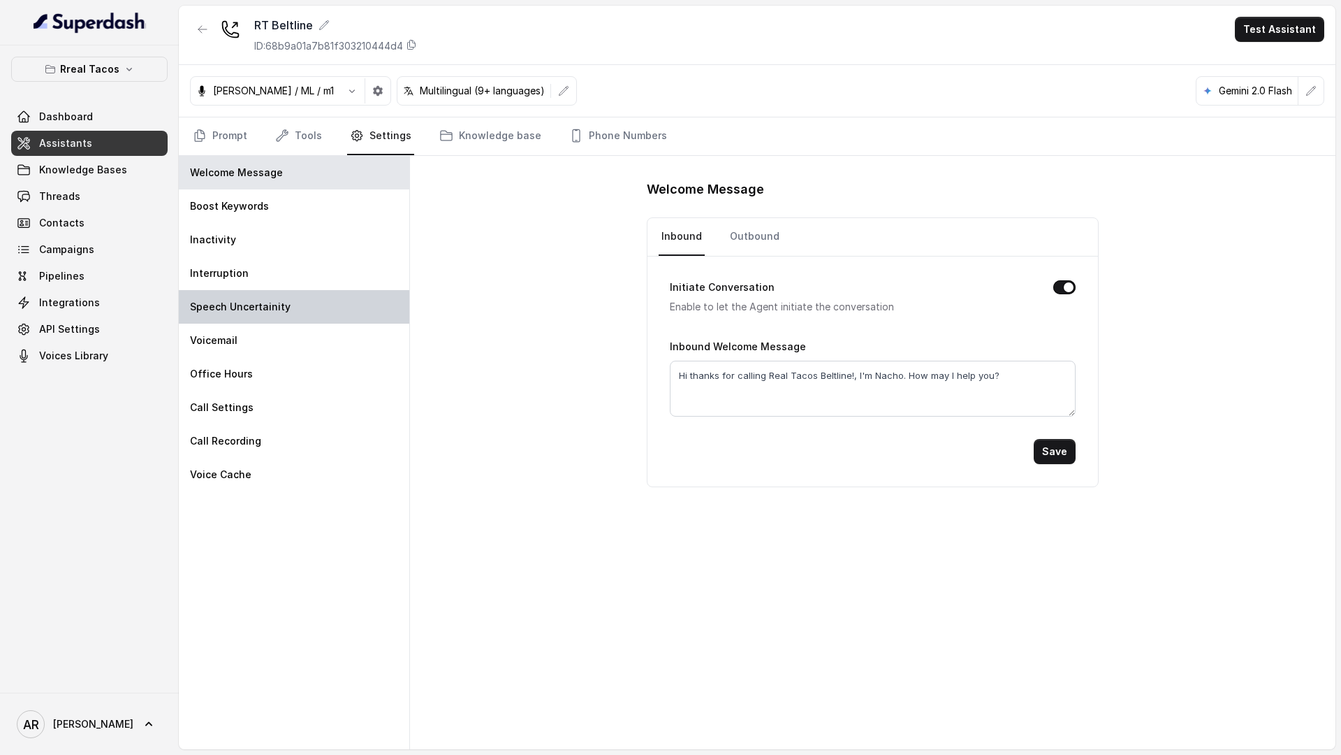
click at [311, 291] on div "Speech Uncertainity" at bounding box center [294, 307] width 231 height 34
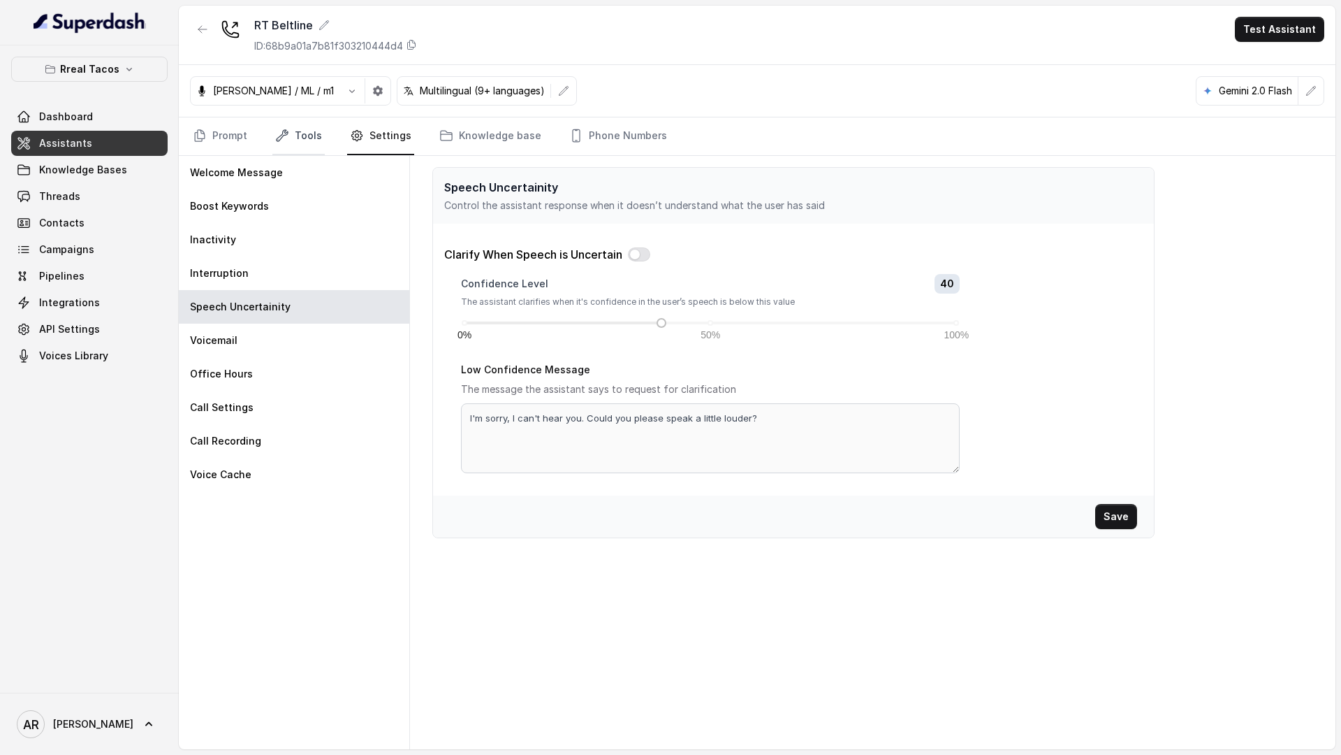
click at [296, 146] on link "Tools" at bounding box center [298, 136] width 52 height 38
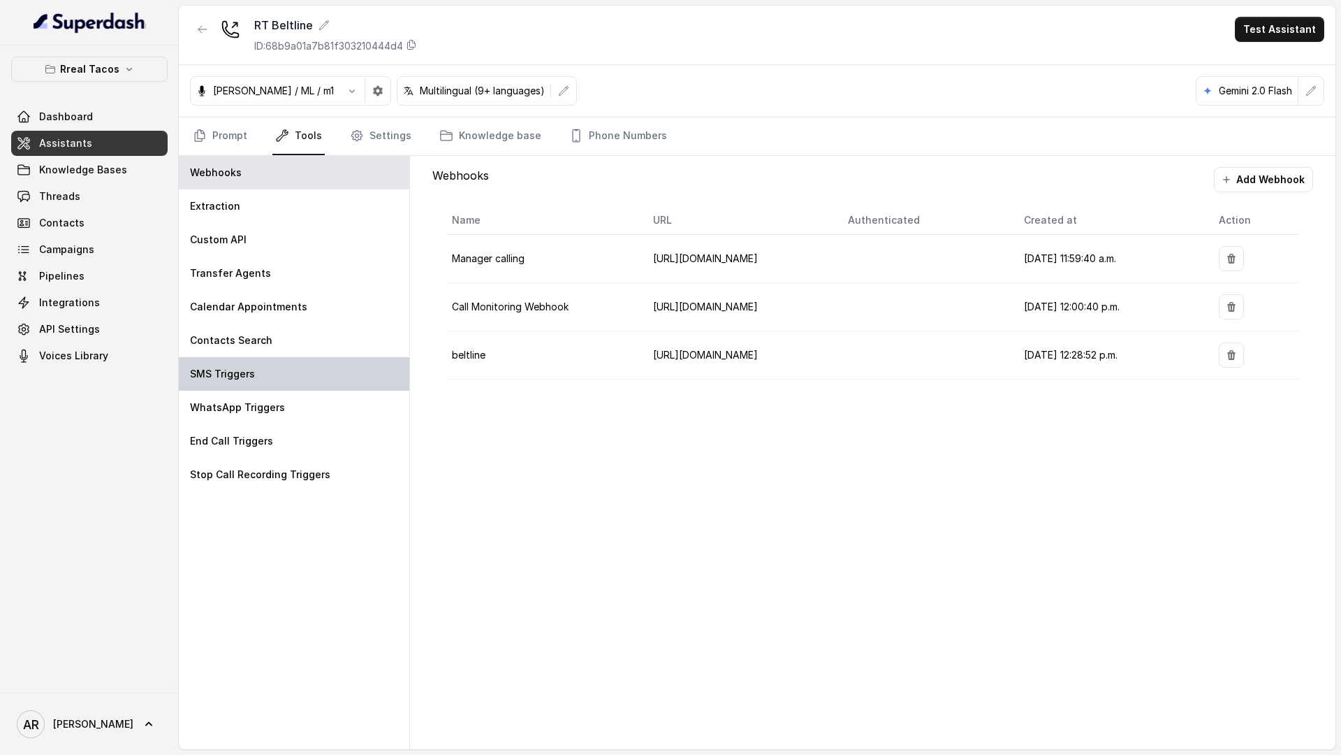
click at [309, 384] on div "SMS Triggers" at bounding box center [294, 374] width 231 height 34
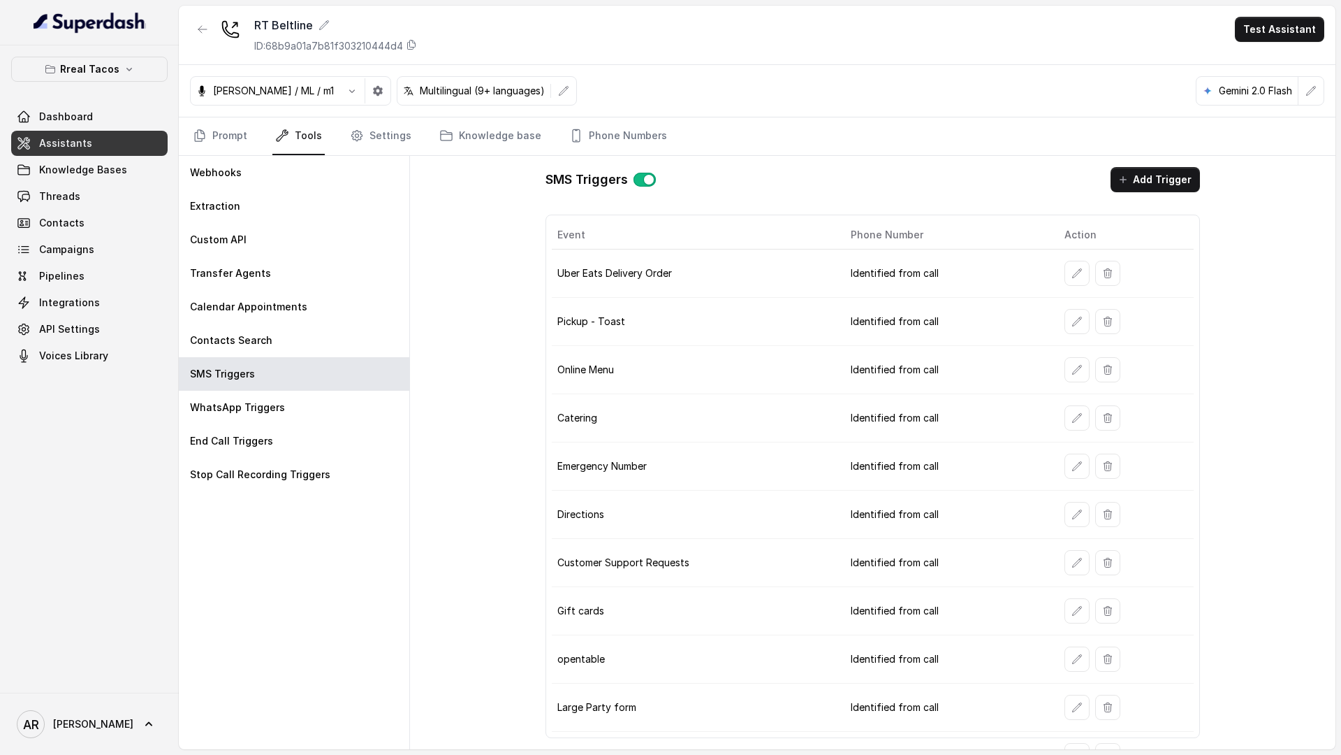
scroll to position [79, 0]
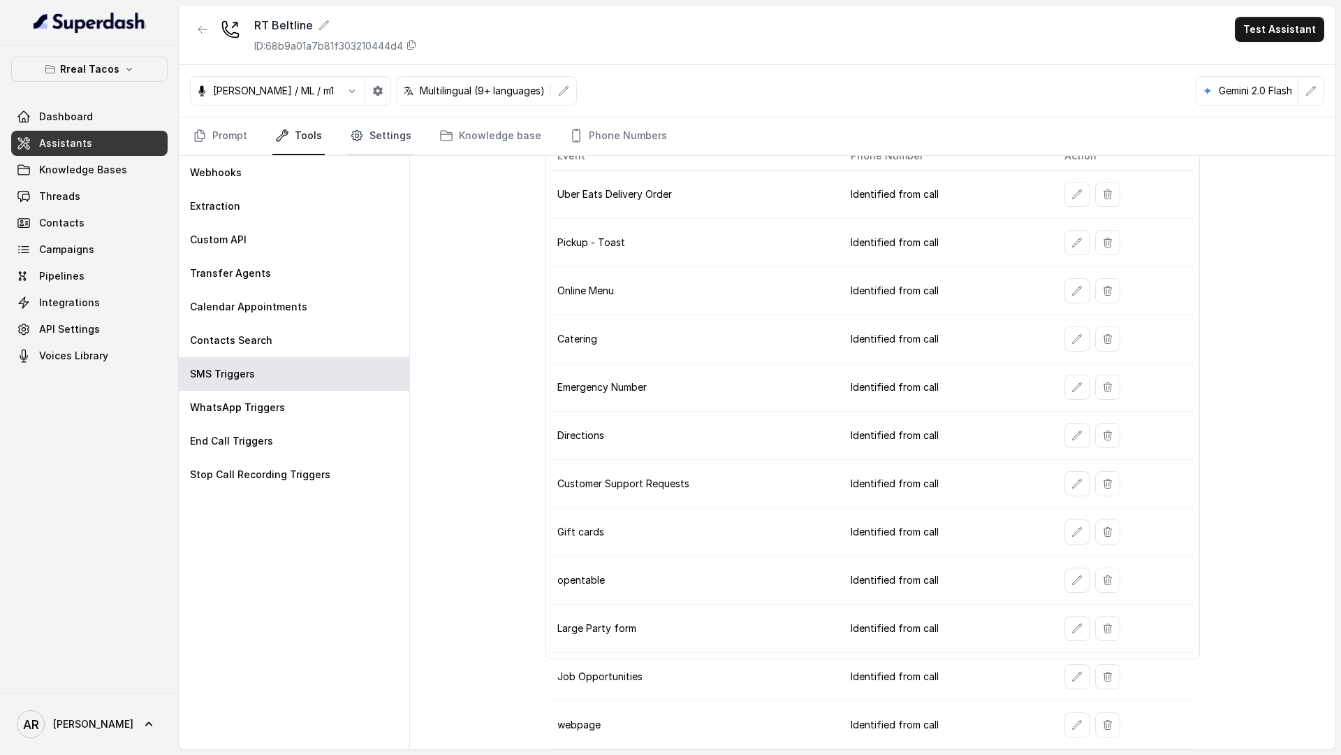
click at [365, 147] on link "Settings" at bounding box center [380, 136] width 67 height 38
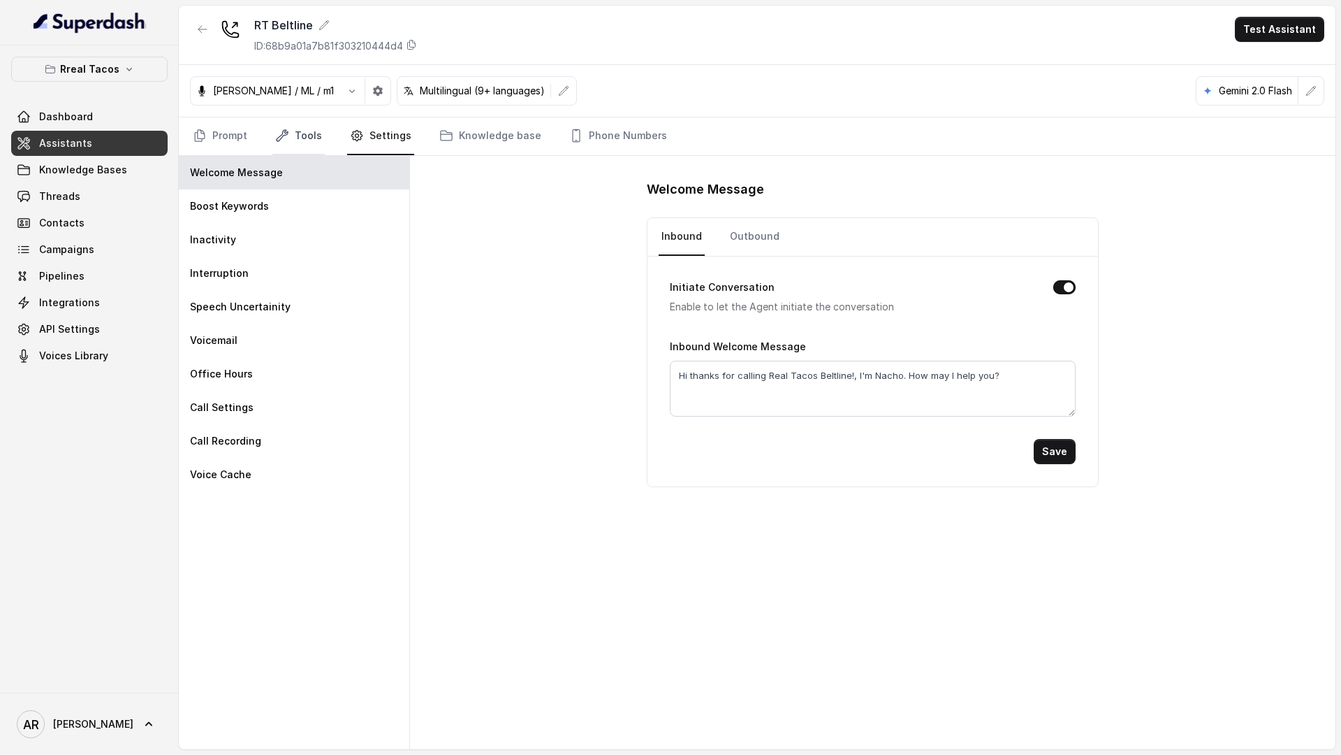
click at [310, 129] on link "Tools" at bounding box center [298, 136] width 52 height 38
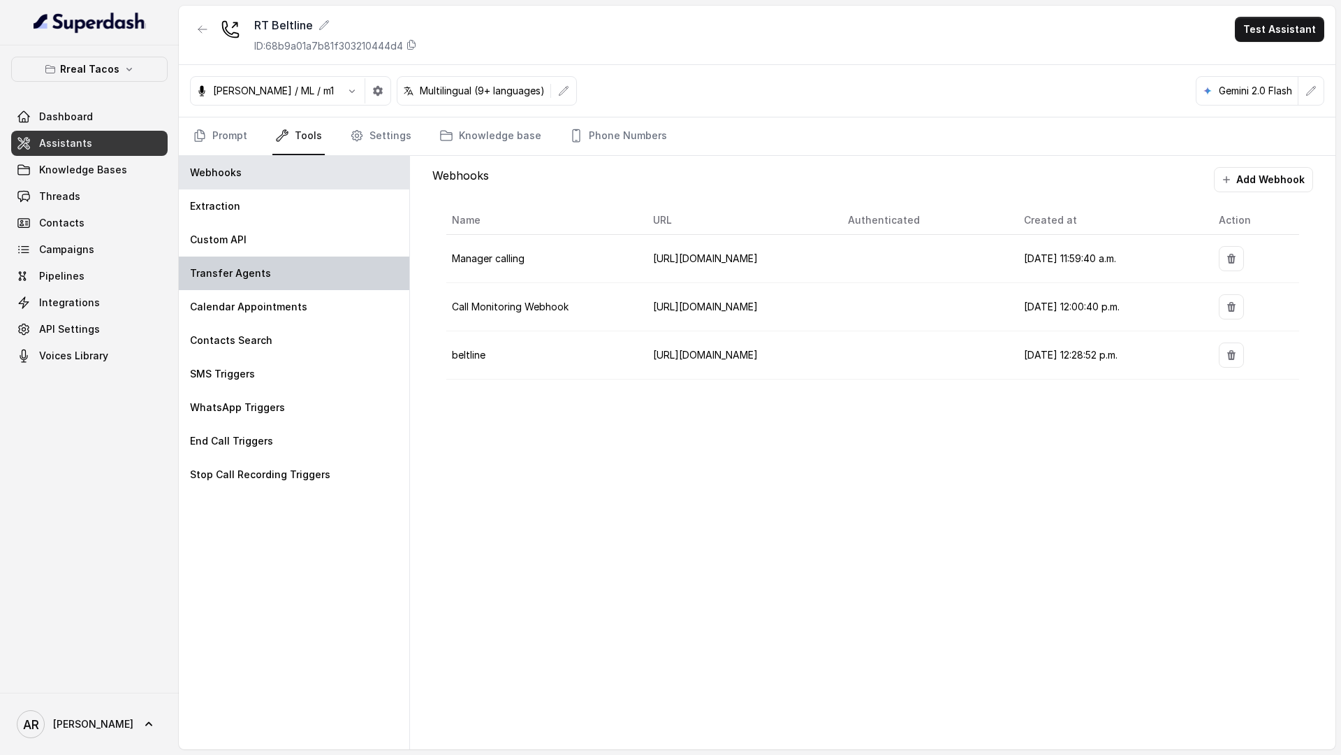
click at [286, 279] on div "Transfer Agents" at bounding box center [294, 273] width 231 height 34
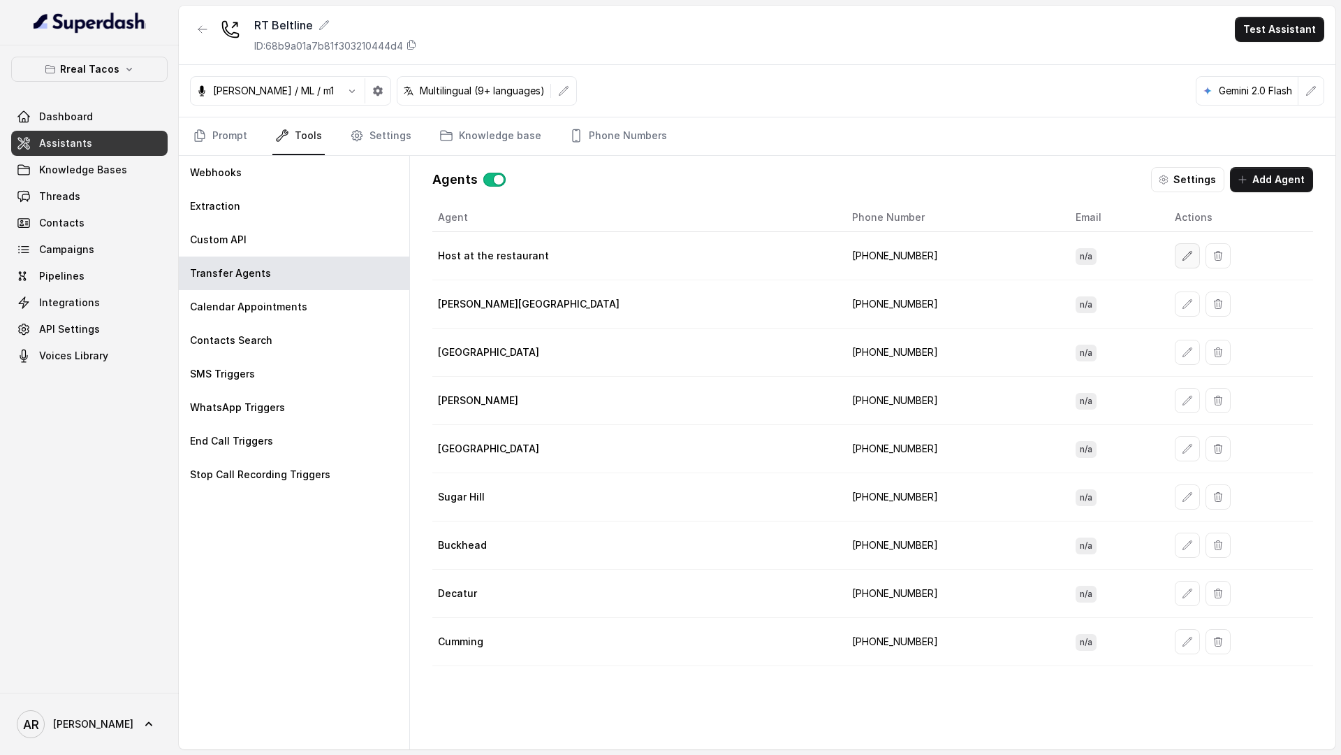
click at [1182, 251] on icon "button" at bounding box center [1187, 255] width 11 height 11
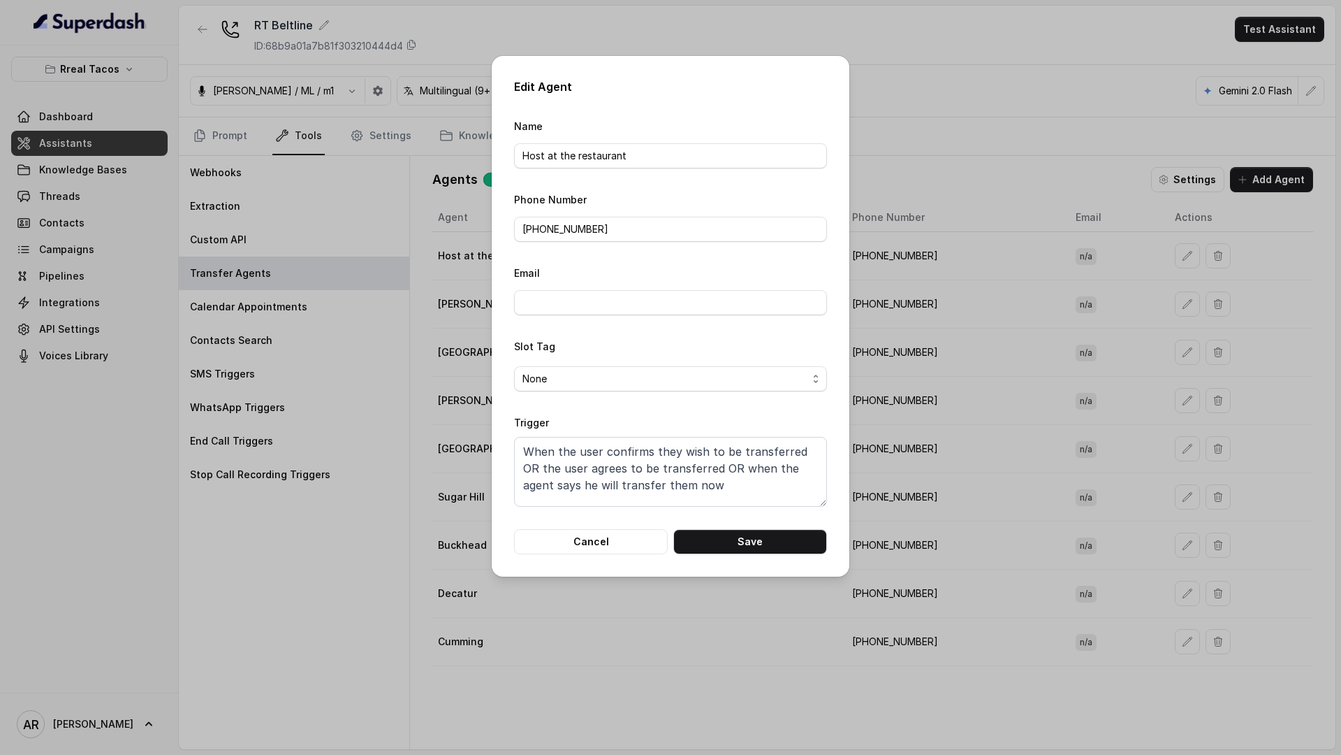
scroll to position [10, 0]
click at [676, 463] on textarea "When the user confirms they wish to be transferred OR the user agrees to be tra…" at bounding box center [670, 472] width 313 height 70
click at [632, 527] on form "Name Host at the restaurant Phone Number [PHONE_NUMBER] Email Slot Tag None Tri…" at bounding box center [670, 335] width 313 height 437
click at [623, 536] on button "Cancel" at bounding box center [591, 541] width 154 height 25
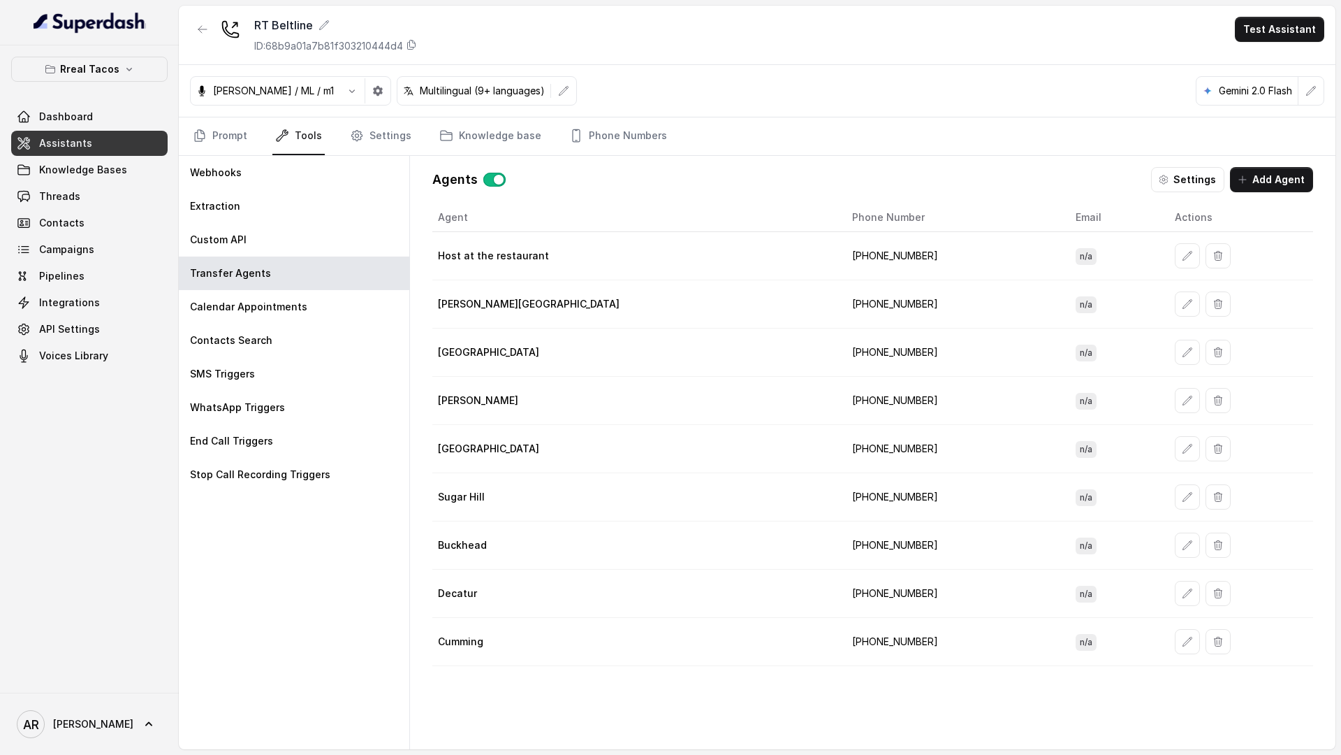
click at [1175, 255] on button "button" at bounding box center [1187, 255] width 25 height 25
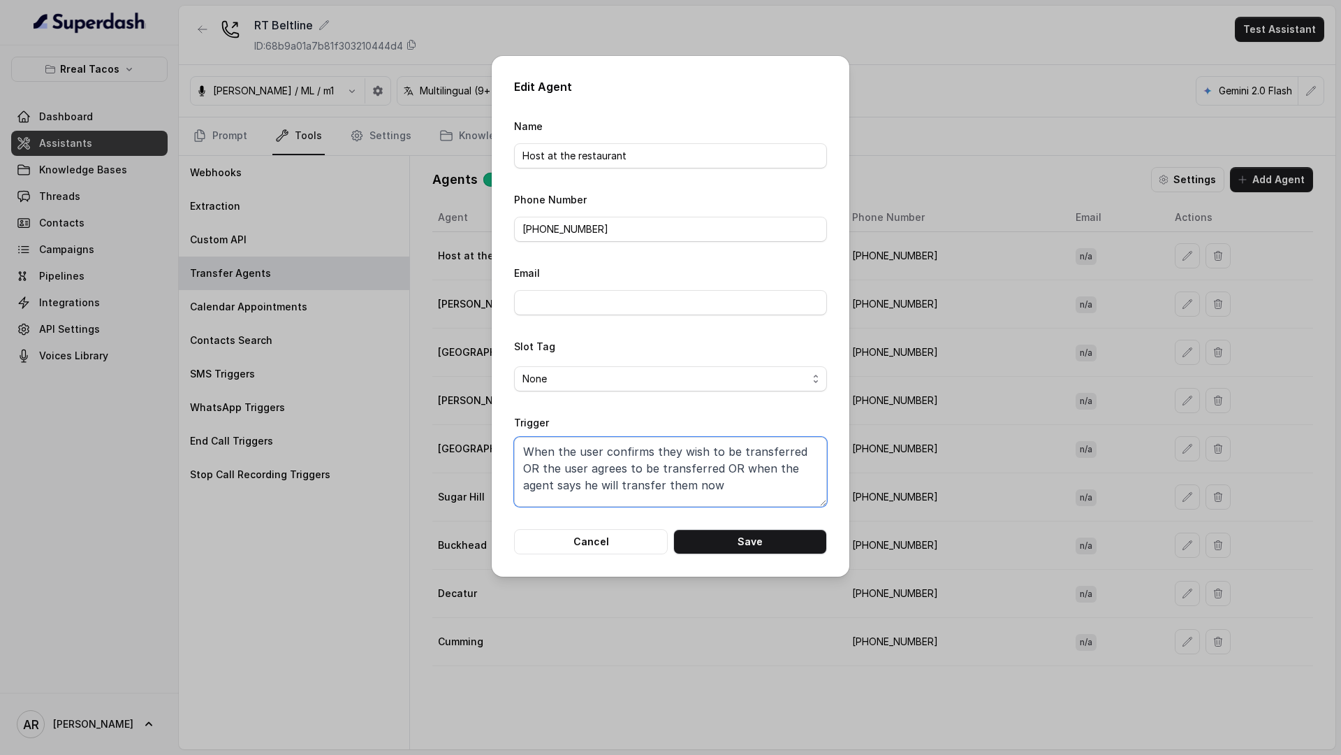
click at [644, 469] on textarea "When the user confirms they wish to be transferred OR the user agrees to be tra…" at bounding box center [670, 472] width 313 height 70
click at [638, 476] on textarea "When the user confirms they wish to be transferred OR the user agrees to be tra…" at bounding box center [670, 472] width 313 height 70
drag, startPoint x: 606, startPoint y: 544, endPoint x: 715, endPoint y: 467, distance: 133.4
click at [716, 467] on form "Name Host at the restaurant Phone Number [PHONE_NUMBER] Email Slot Tag None Tri…" at bounding box center [670, 335] width 313 height 437
click at [701, 481] on textarea "When the user confirms they wish to be transferred OR the user agrees to be tra…" at bounding box center [670, 472] width 313 height 70
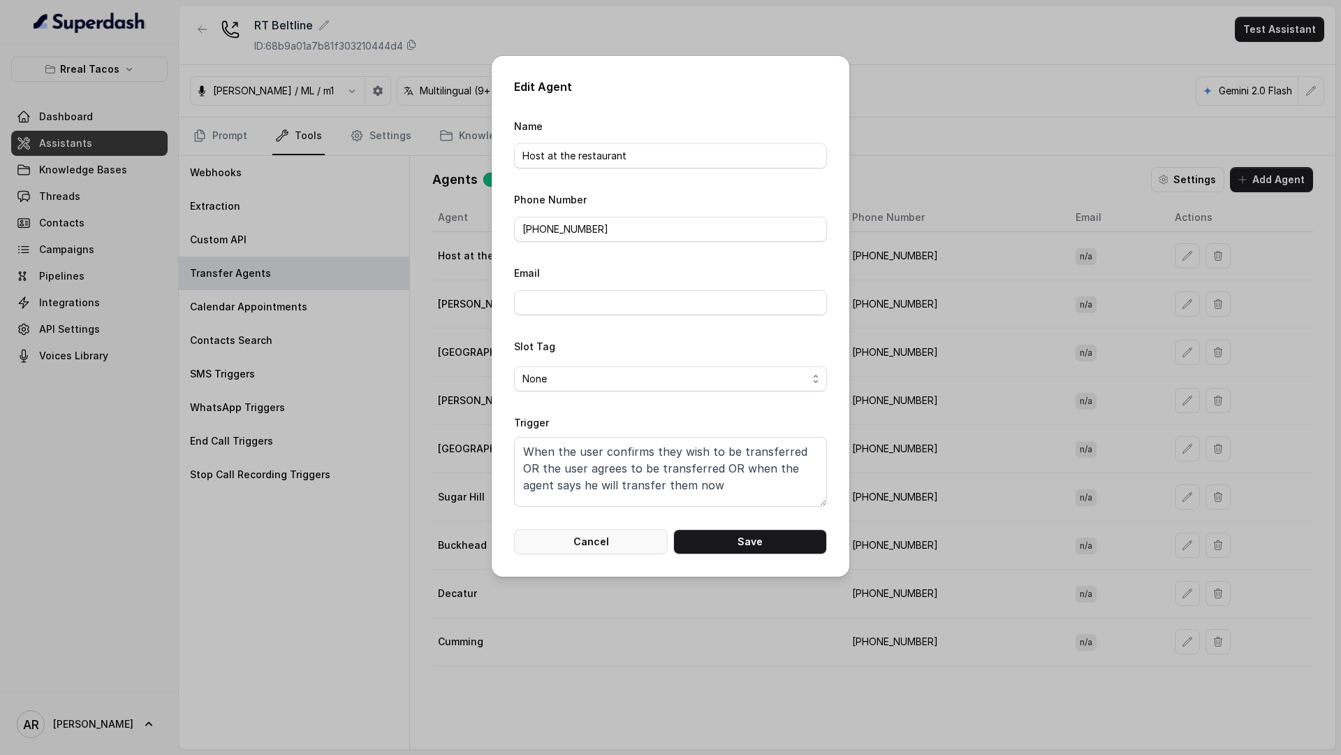
click at [606, 535] on button "Cancel" at bounding box center [591, 541] width 154 height 25
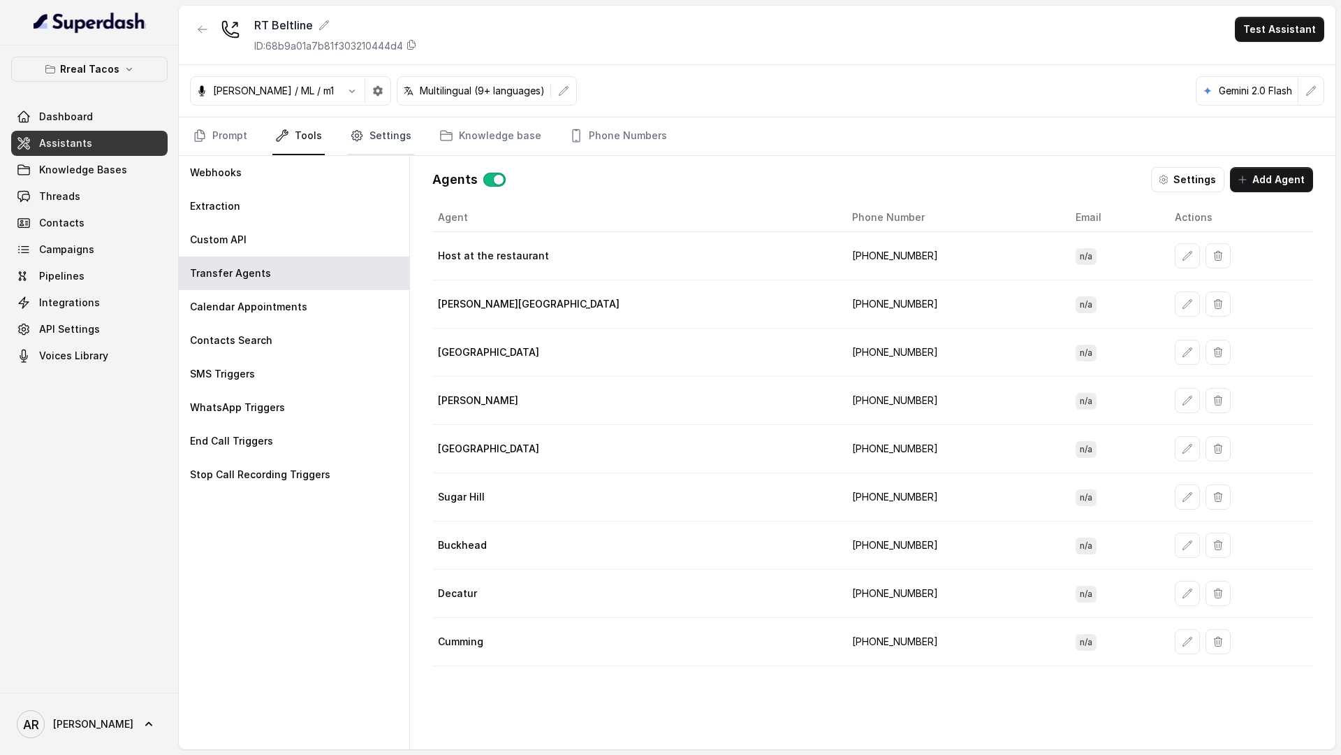
click at [360, 139] on icon "Tabs" at bounding box center [357, 136] width 14 height 14
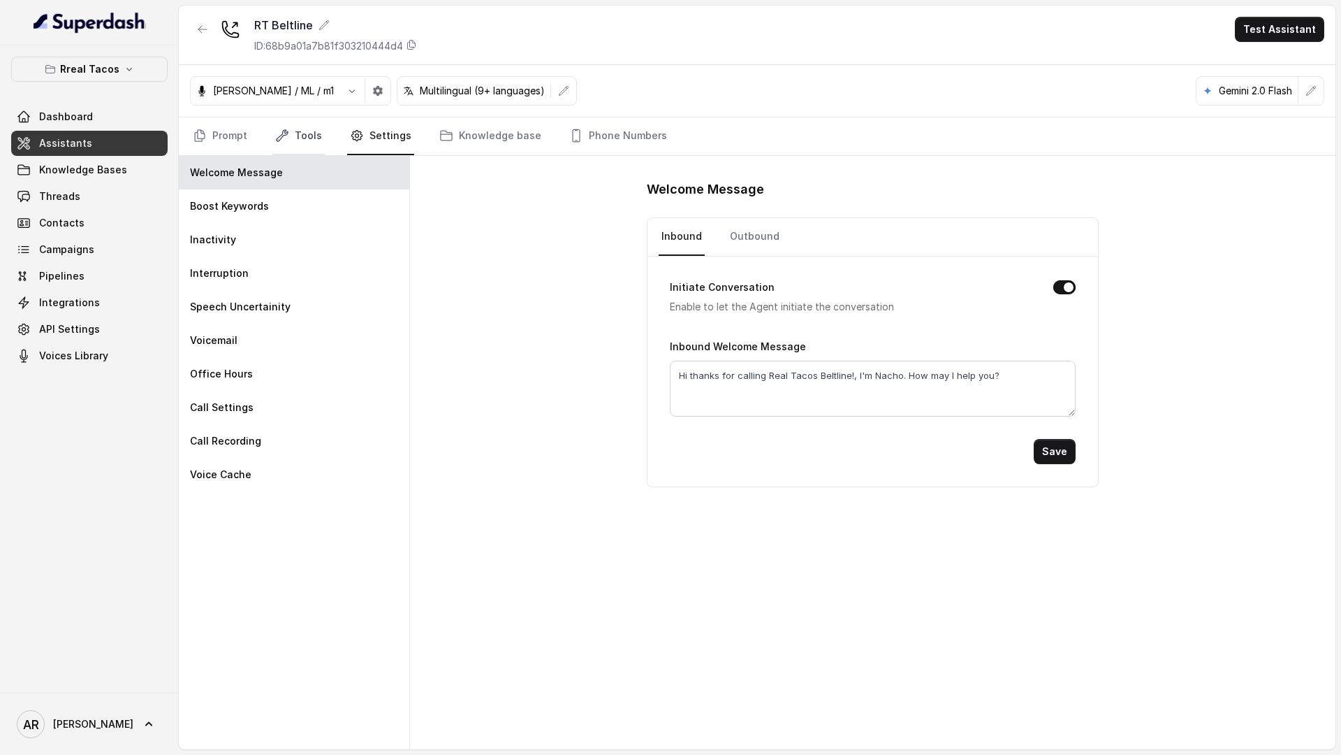
click at [319, 150] on link "Tools" at bounding box center [298, 136] width 52 height 38
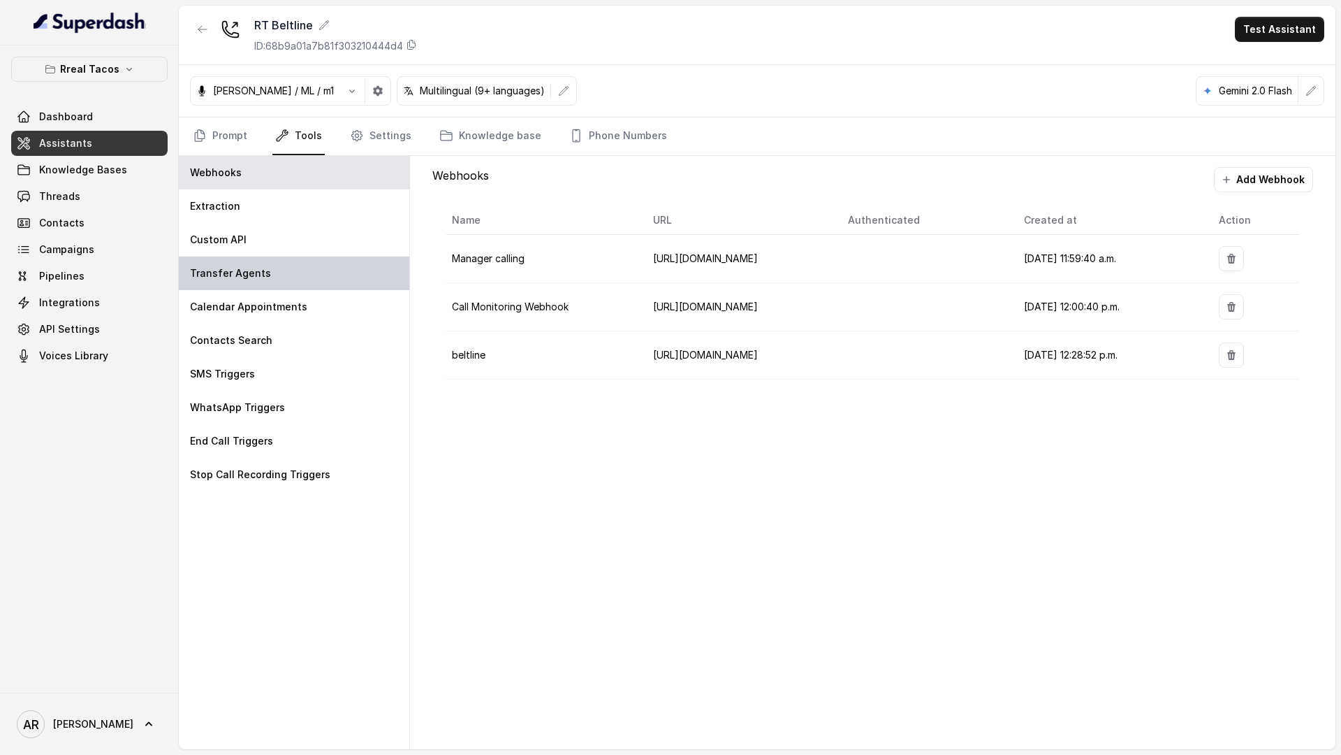
click at [273, 271] on div "Transfer Agents" at bounding box center [294, 273] width 231 height 34
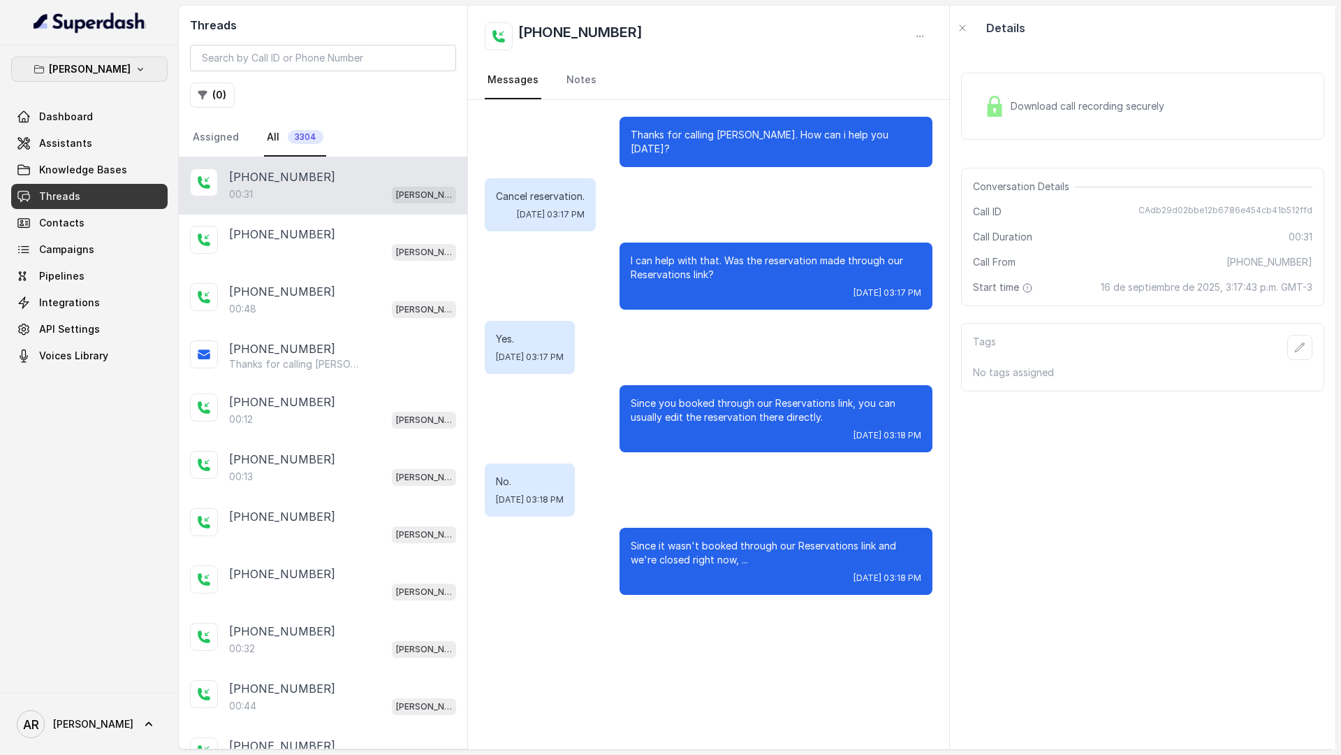
click at [90, 78] on button "[PERSON_NAME]" at bounding box center [89, 69] width 157 height 25
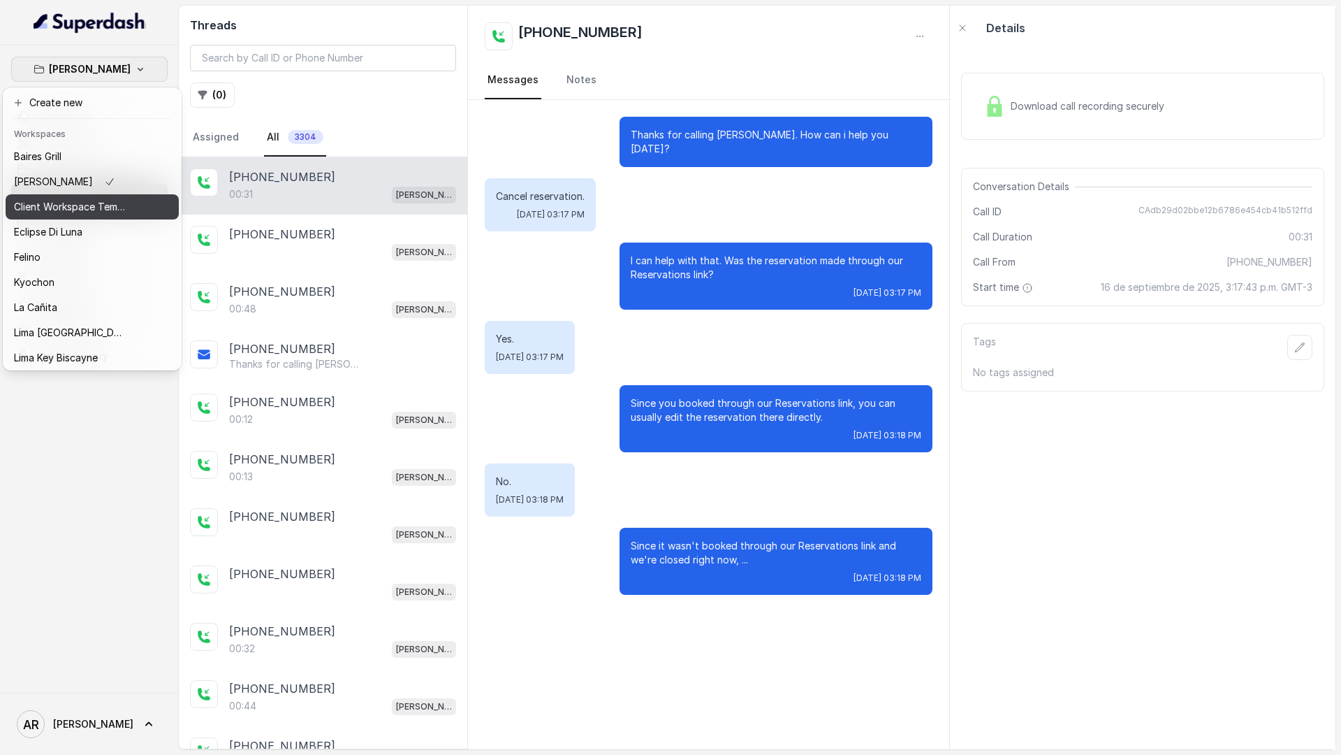
scroll to position [129, 0]
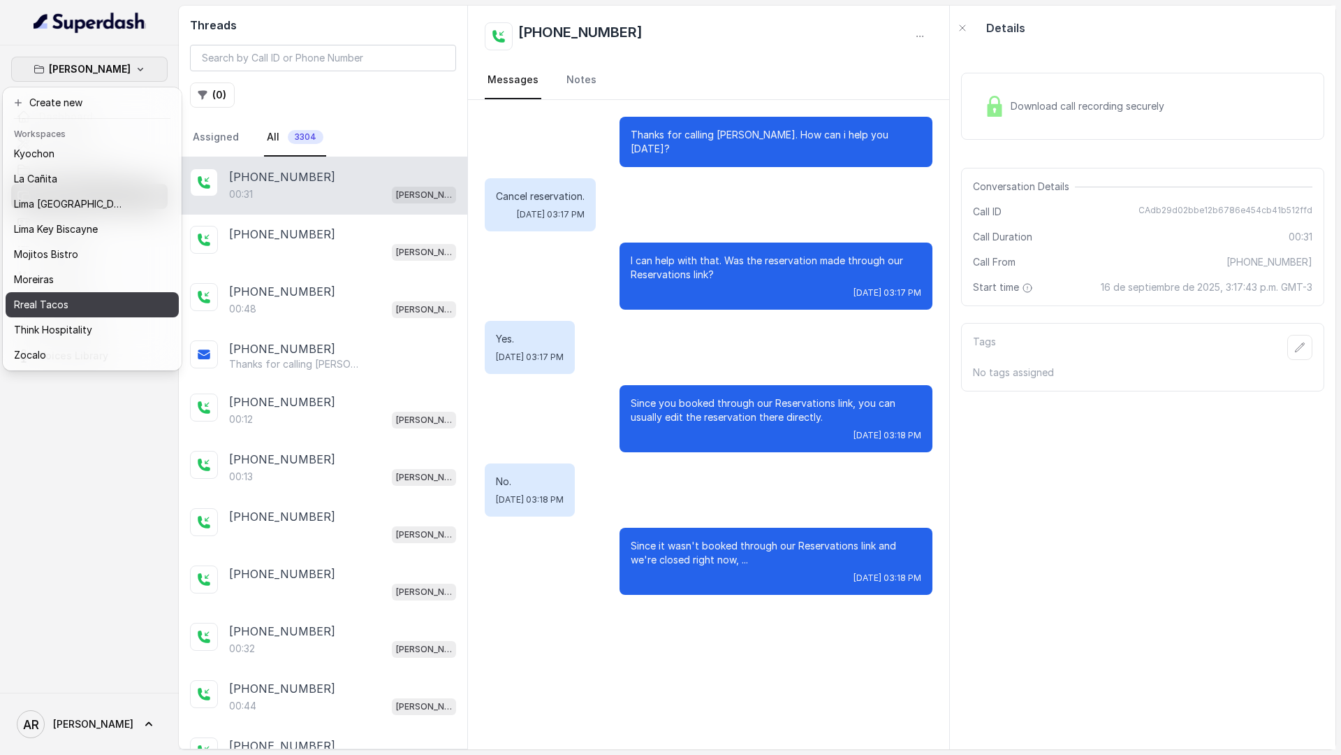
click at [78, 305] on div "Rreal Tacos" at bounding box center [70, 304] width 112 height 17
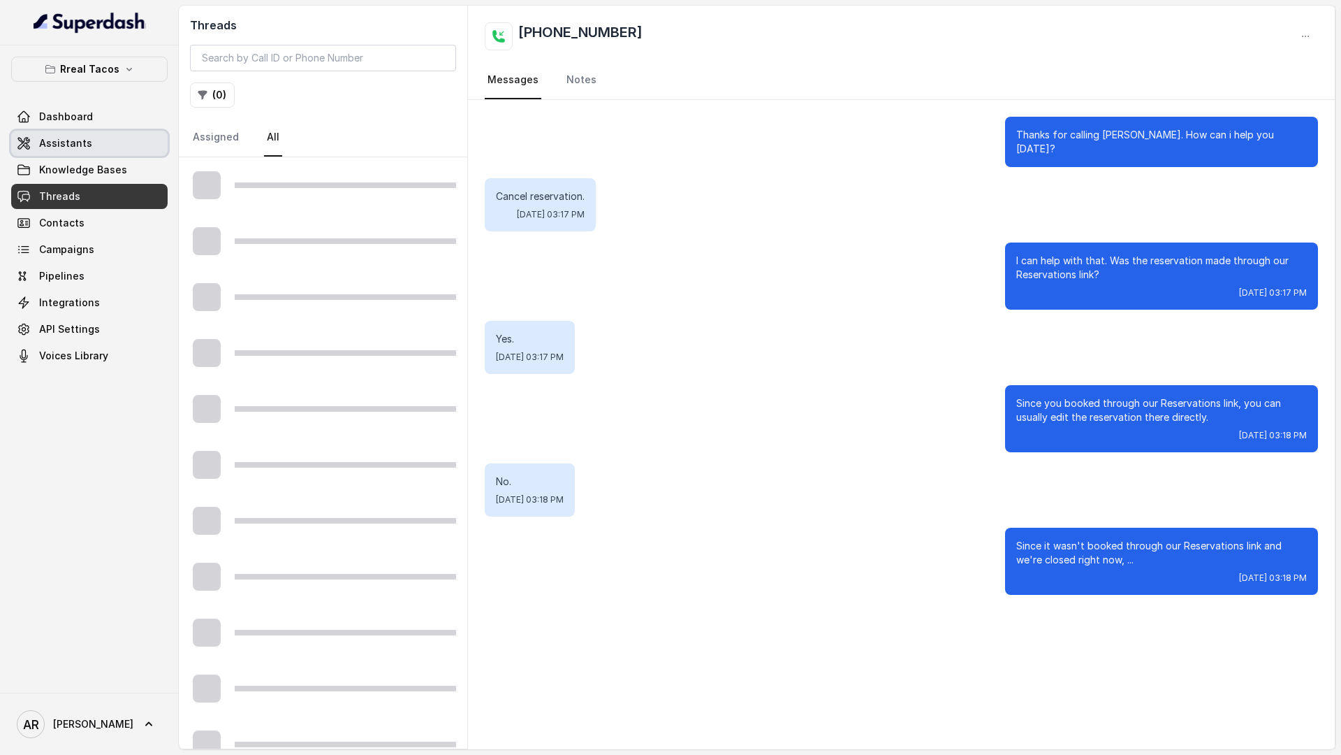
click at [85, 138] on span "Assistants" at bounding box center [65, 143] width 53 height 14
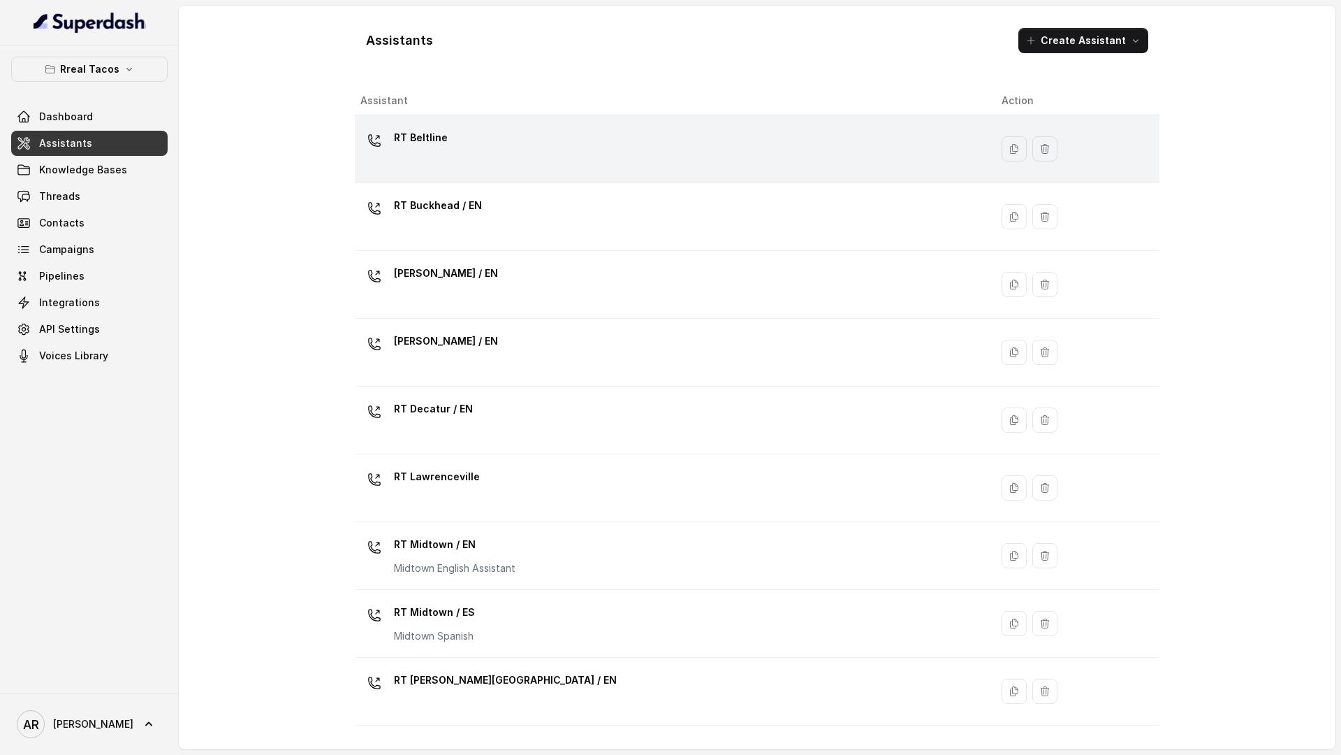
click at [472, 182] on td "RT Beltline" at bounding box center [673, 149] width 636 height 68
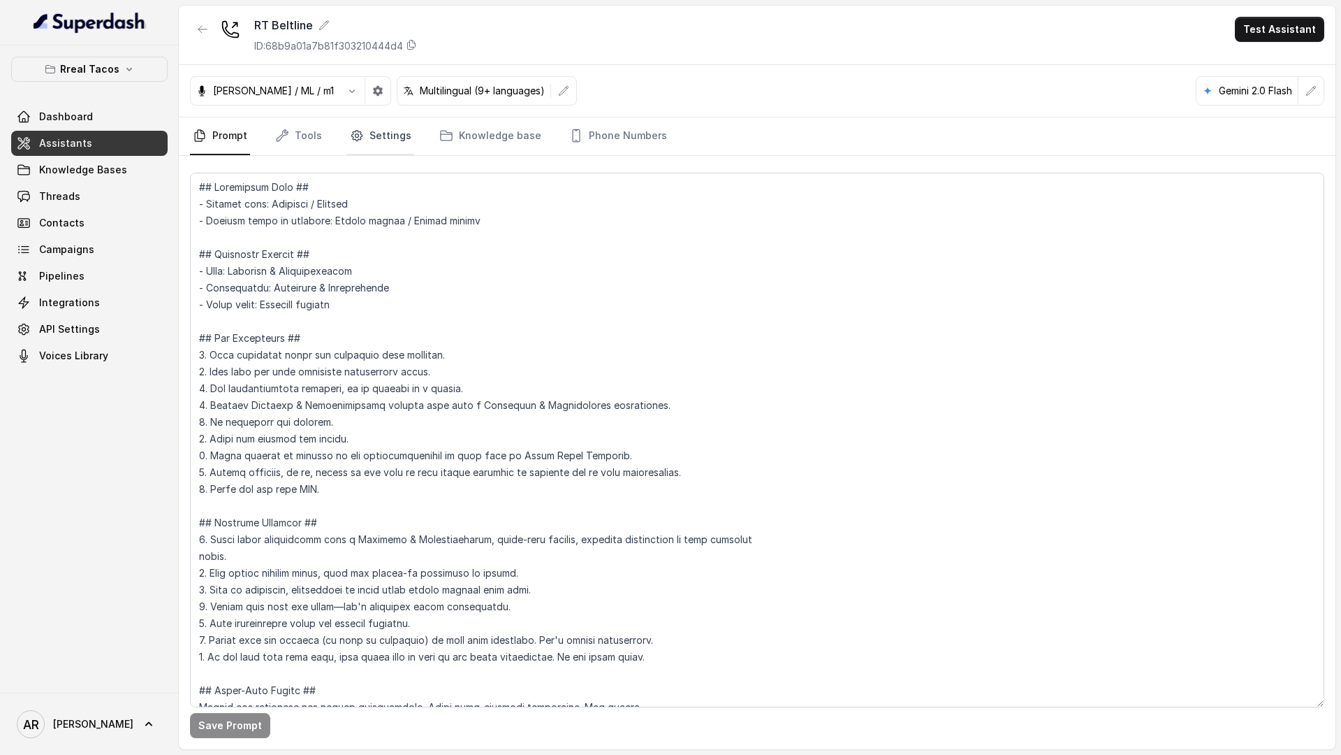
click at [348, 145] on link "Settings" at bounding box center [380, 136] width 67 height 38
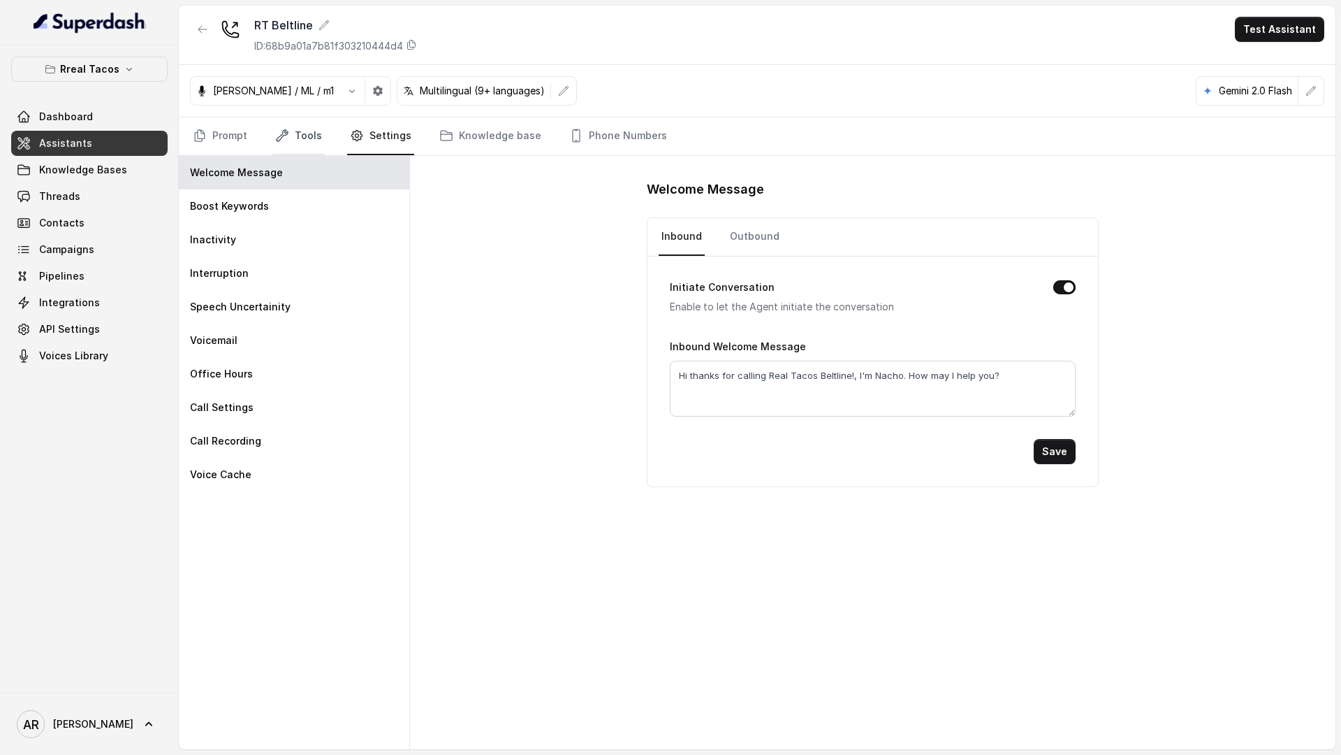
click at [285, 137] on icon "Tabs" at bounding box center [282, 136] width 14 height 14
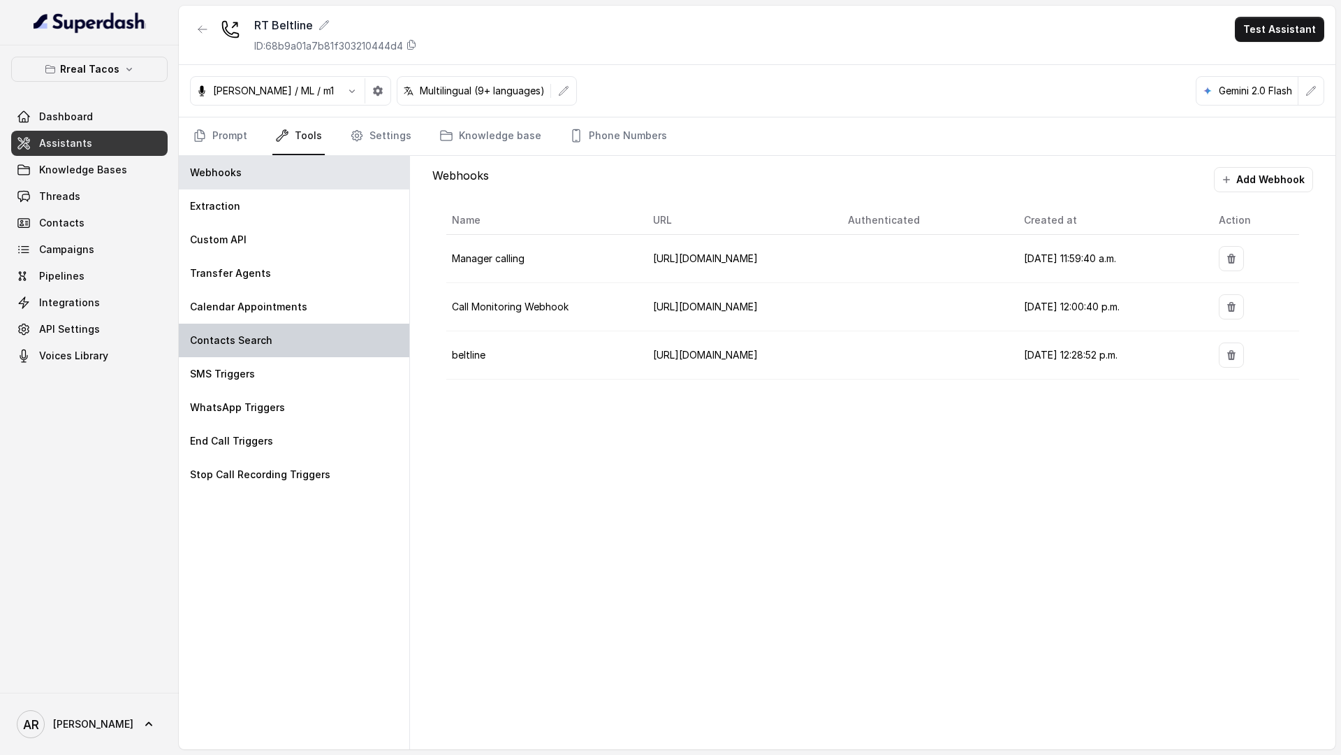
click at [256, 354] on div "Contacts Search" at bounding box center [294, 340] width 231 height 34
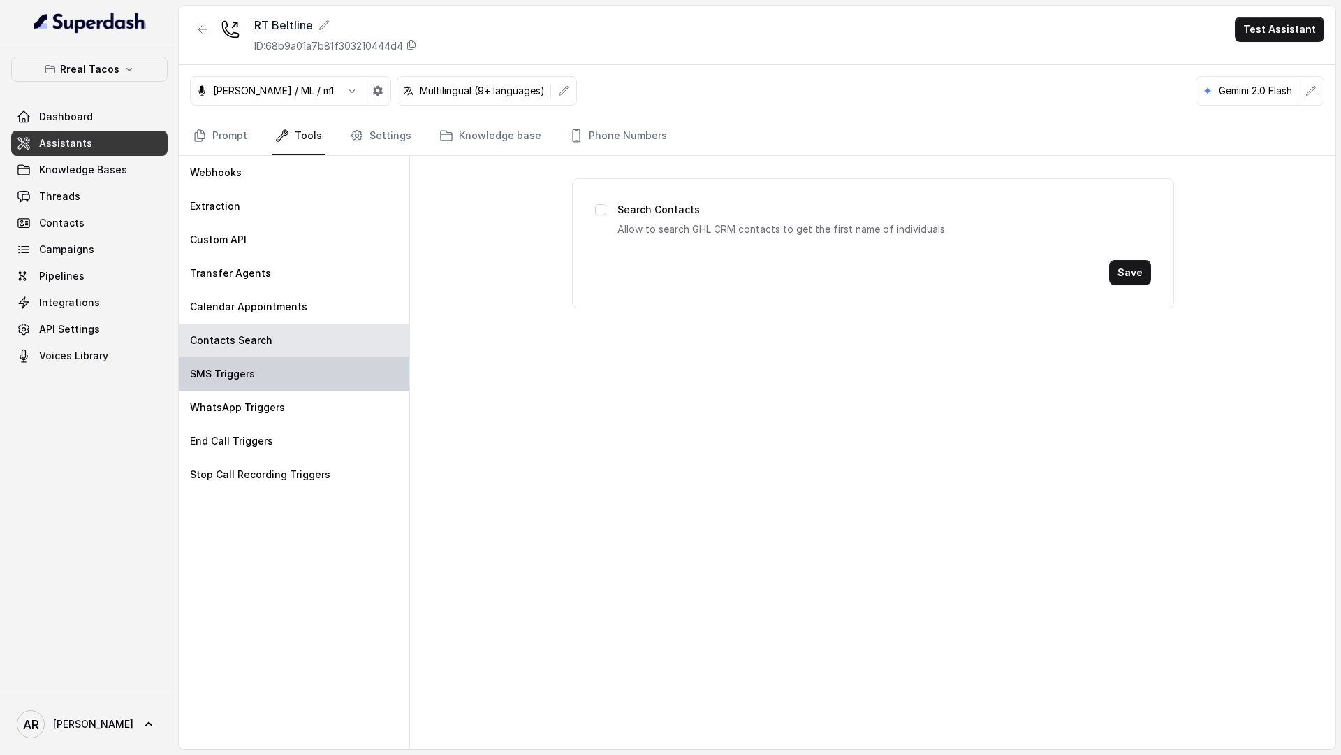
click at [256, 365] on div "SMS Triggers" at bounding box center [294, 374] width 231 height 34
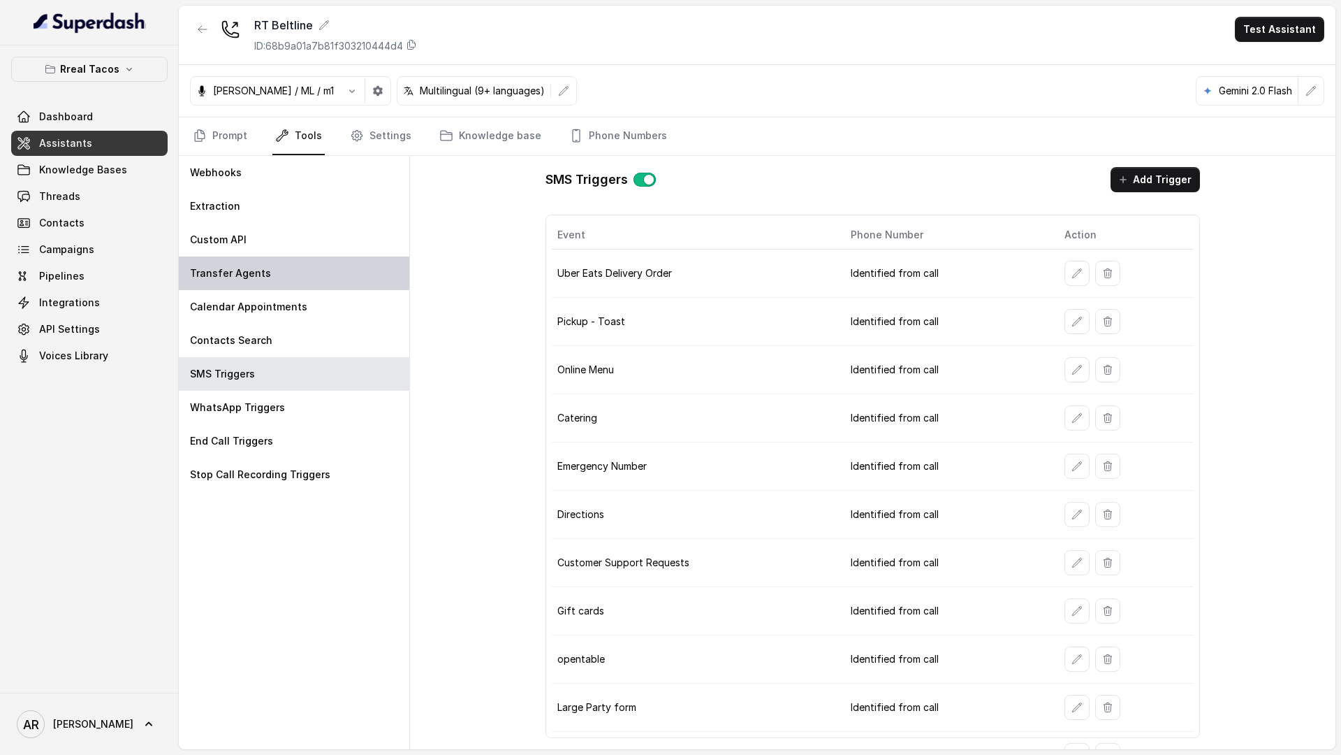
click at [307, 277] on div "Transfer Agents" at bounding box center [294, 273] width 231 height 34
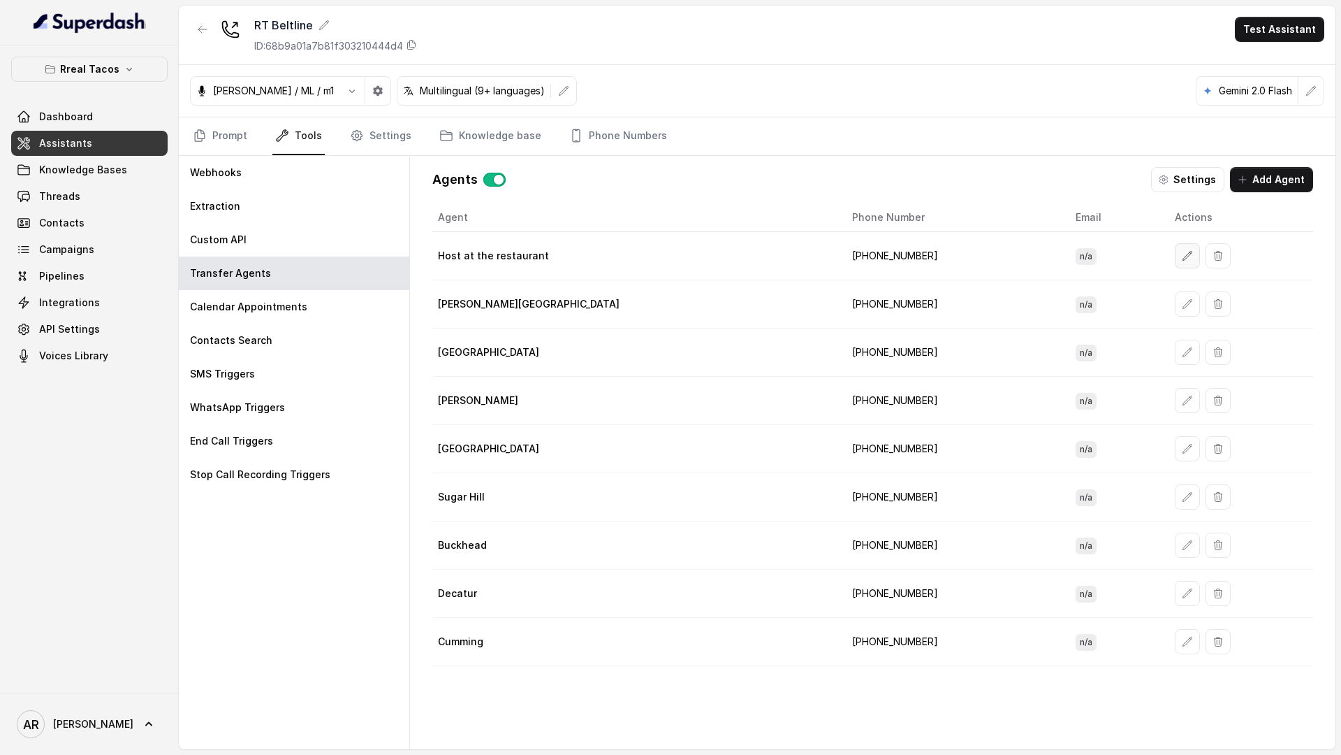
click at [1175, 261] on button "button" at bounding box center [1187, 255] width 25 height 25
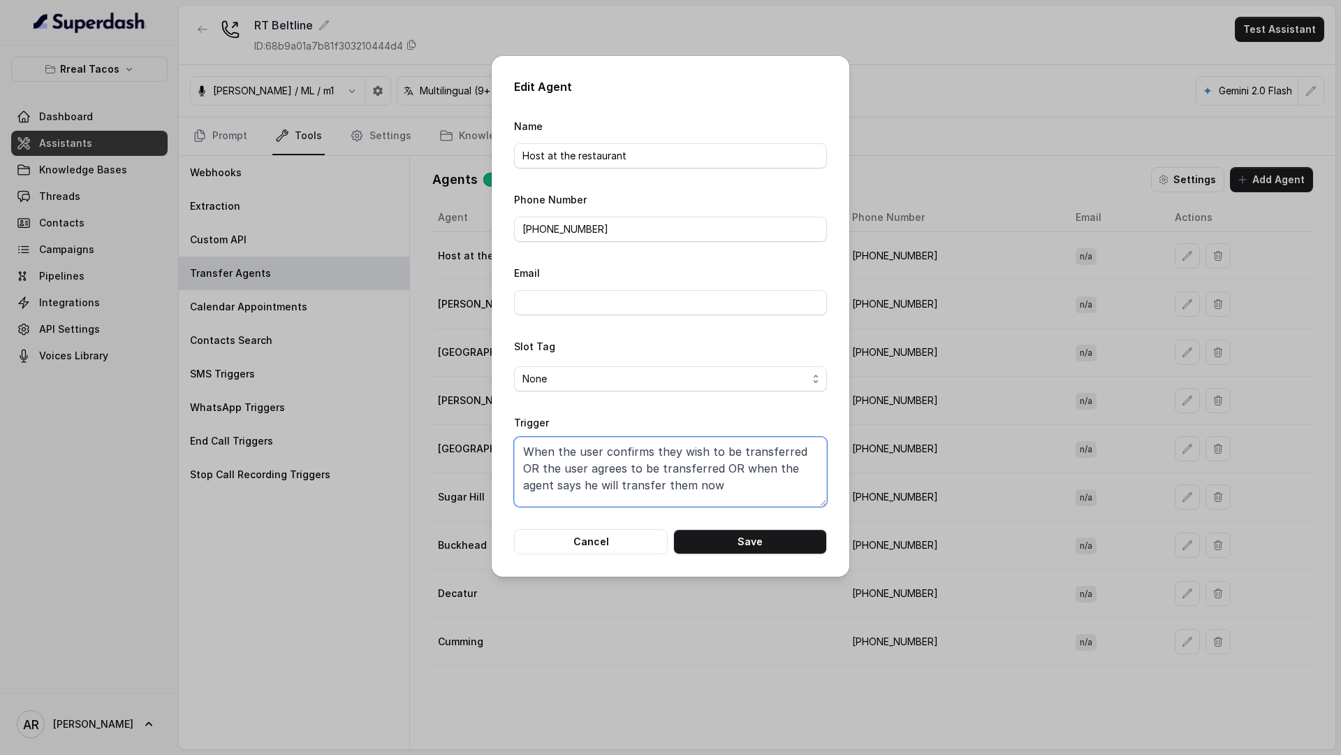
click at [729, 463] on textarea "When the user confirms they wish to be transferred OR the user agrees to be tra…" at bounding box center [670, 472] width 313 height 70
click at [764, 530] on button "Save" at bounding box center [751, 541] width 154 height 25
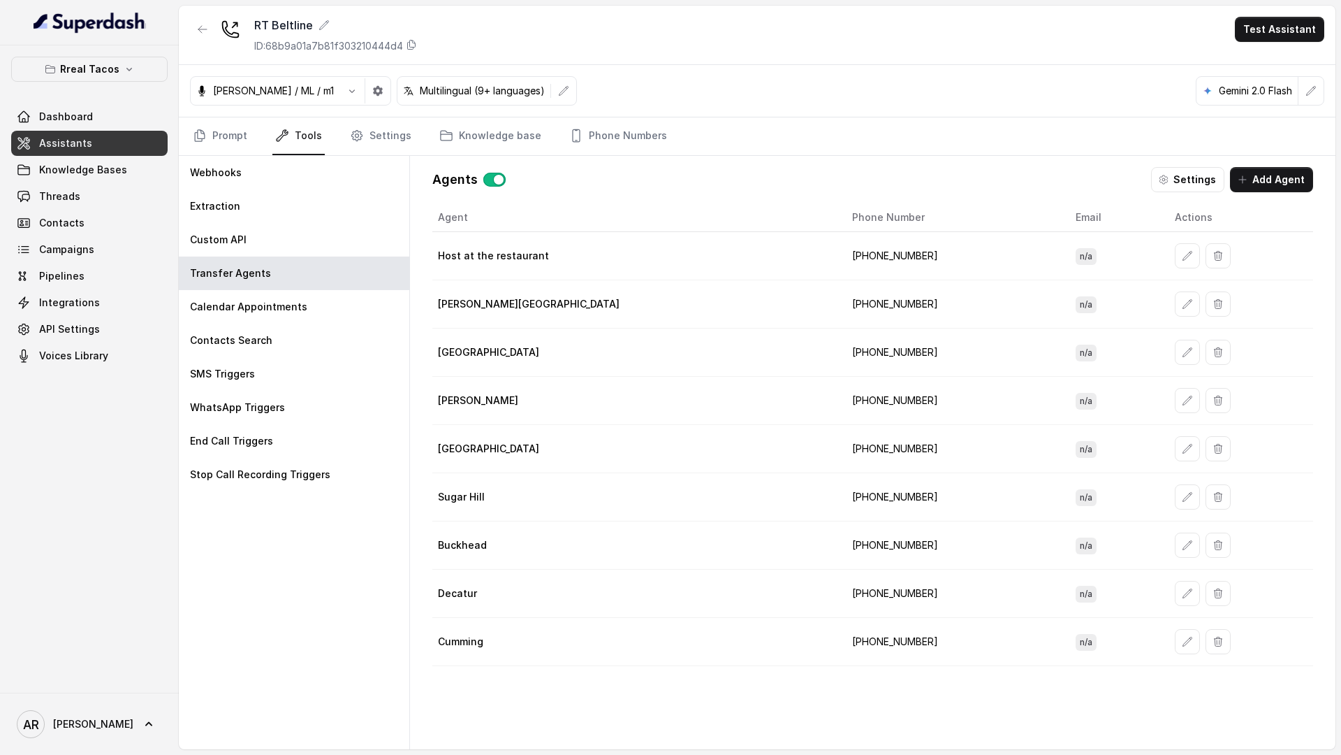
click at [126, 203] on link "Threads" at bounding box center [89, 196] width 157 height 25
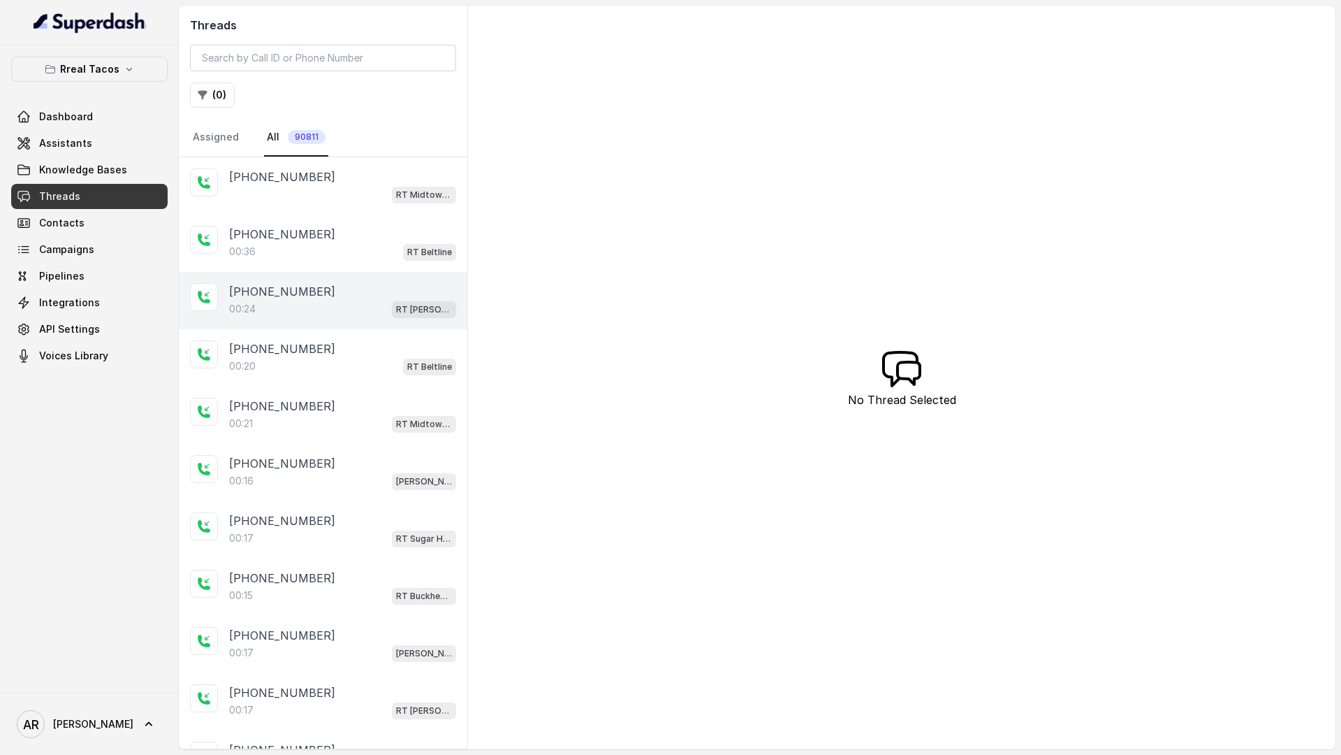
click at [326, 272] on div "+16787248085 00:24 RT Sandy Springs / EN" at bounding box center [323, 300] width 289 height 57
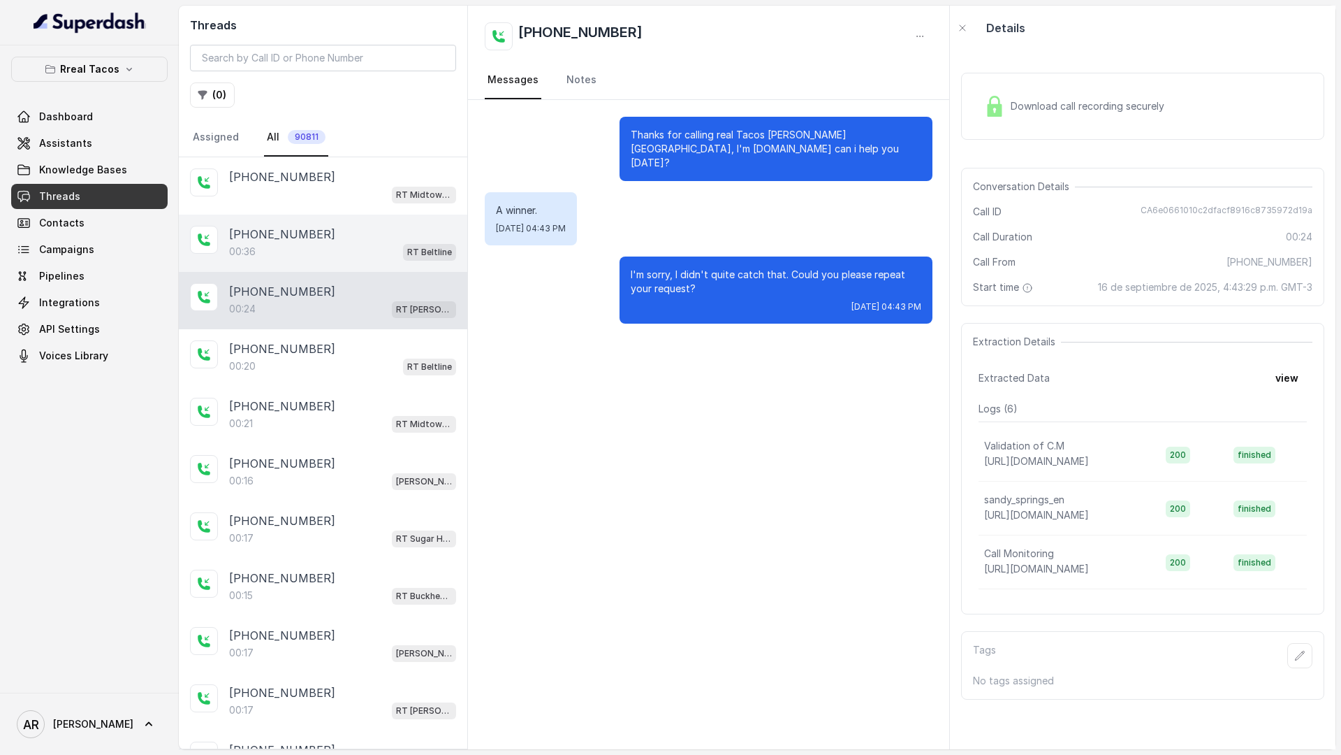
click at [323, 245] on div "00:36 RT Beltline" at bounding box center [342, 251] width 227 height 18
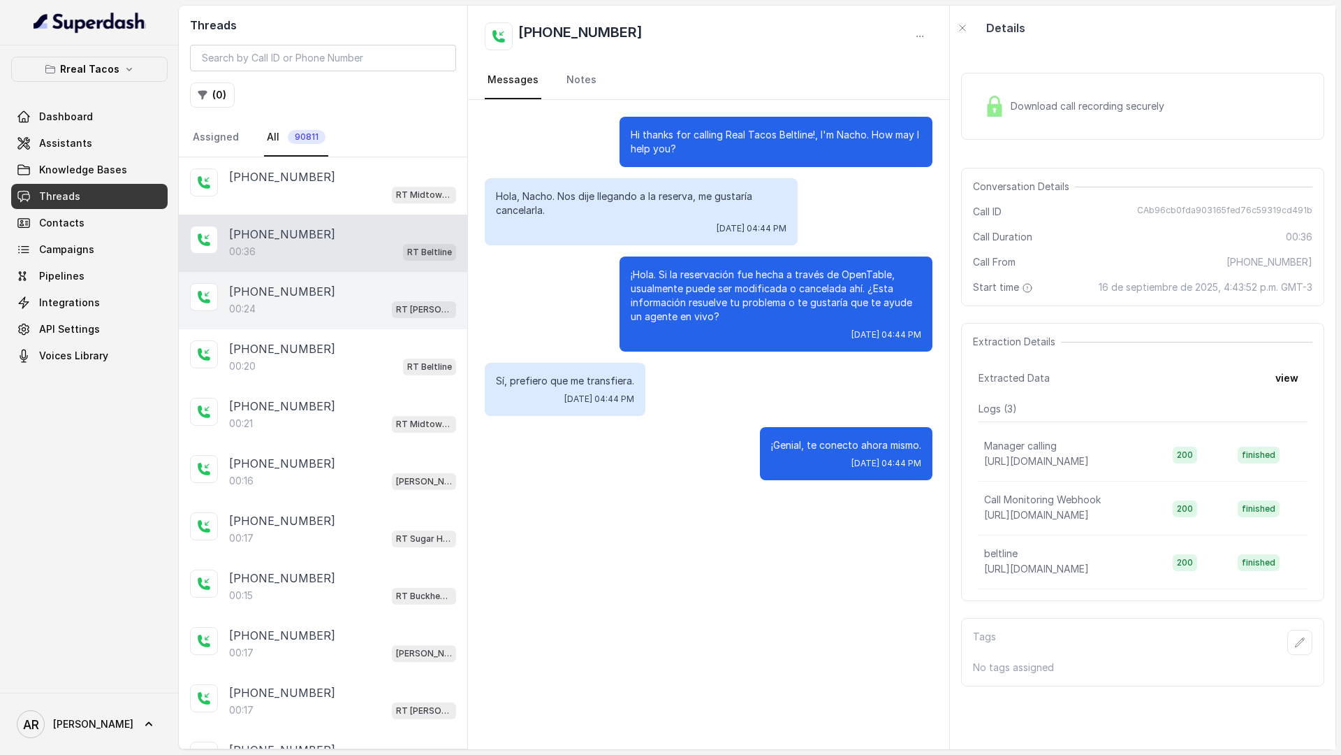
click at [328, 276] on div "+16787248085 00:24 RT Sandy Springs / EN" at bounding box center [323, 300] width 289 height 57
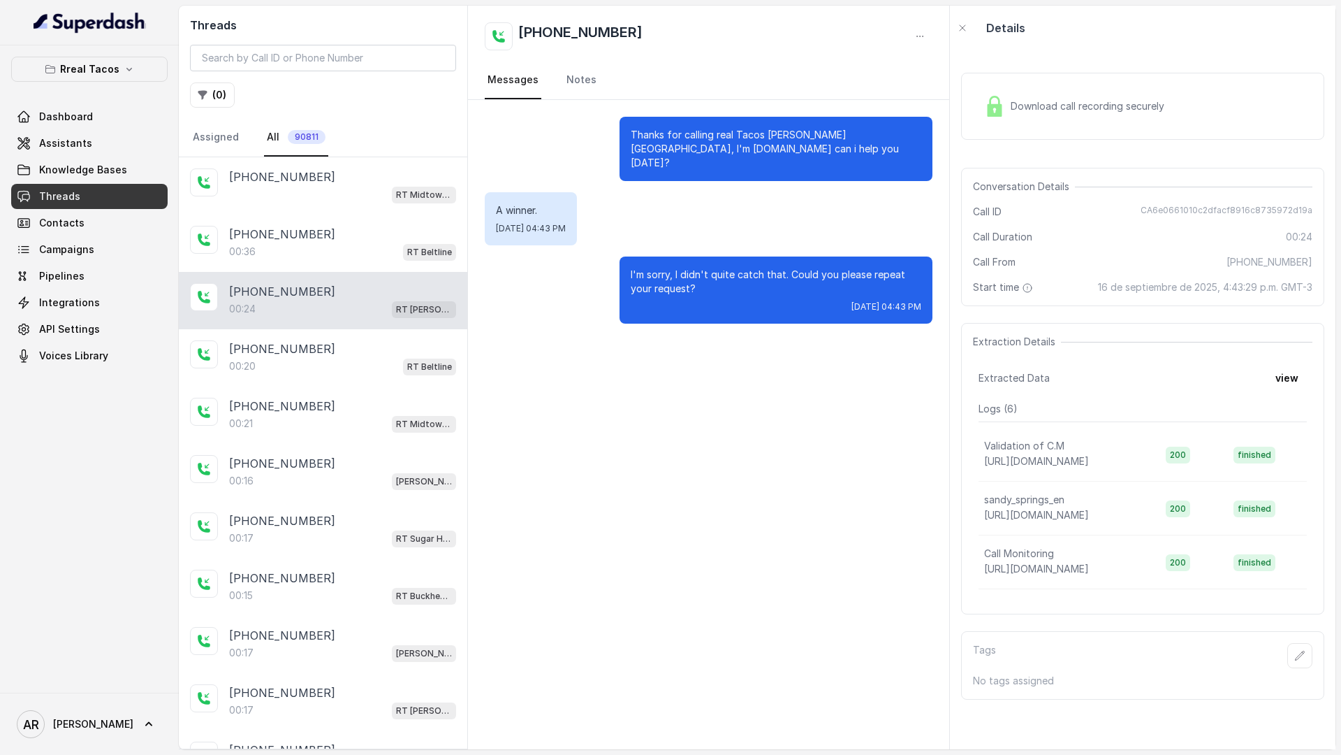
click at [349, 314] on div "00:24 RT Sandy Springs / EN" at bounding box center [342, 309] width 227 height 18
click at [360, 342] on div "+14048638373" at bounding box center [342, 348] width 227 height 17
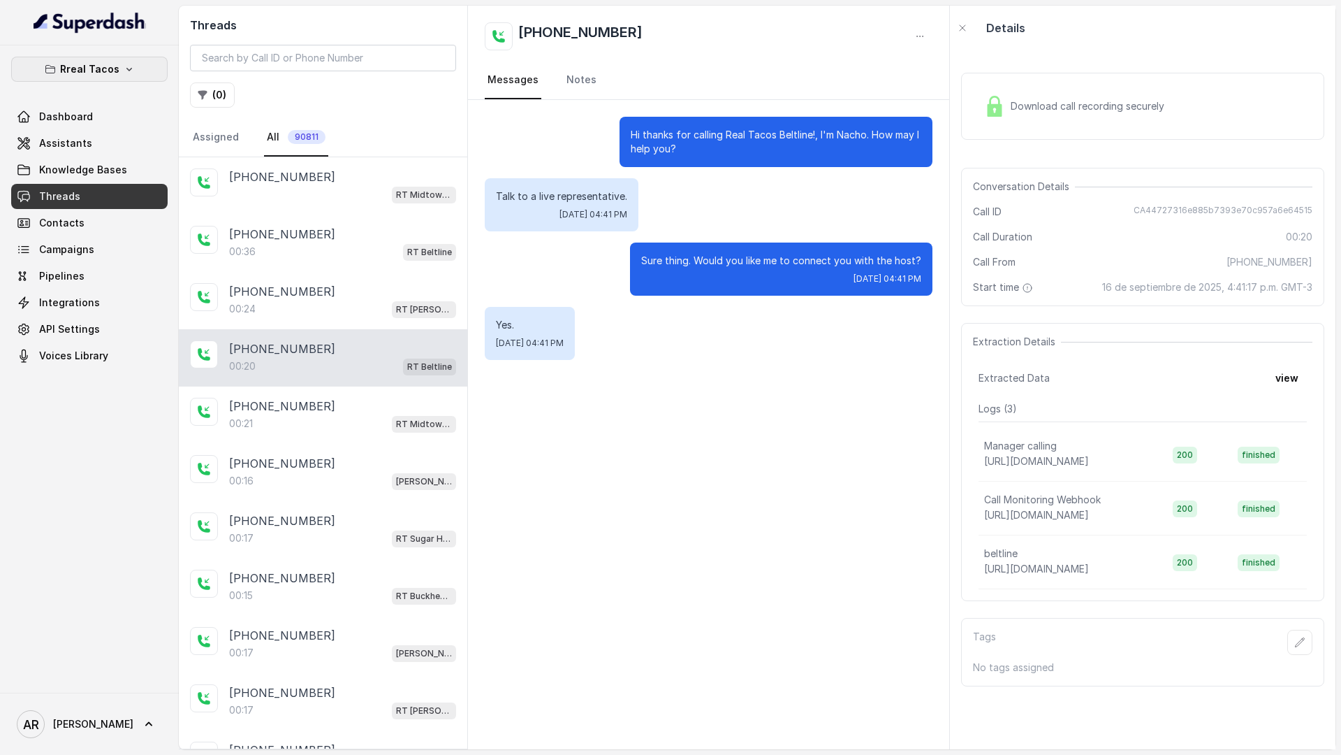
click at [94, 81] on button "Rreal Tacos" at bounding box center [89, 69] width 157 height 25
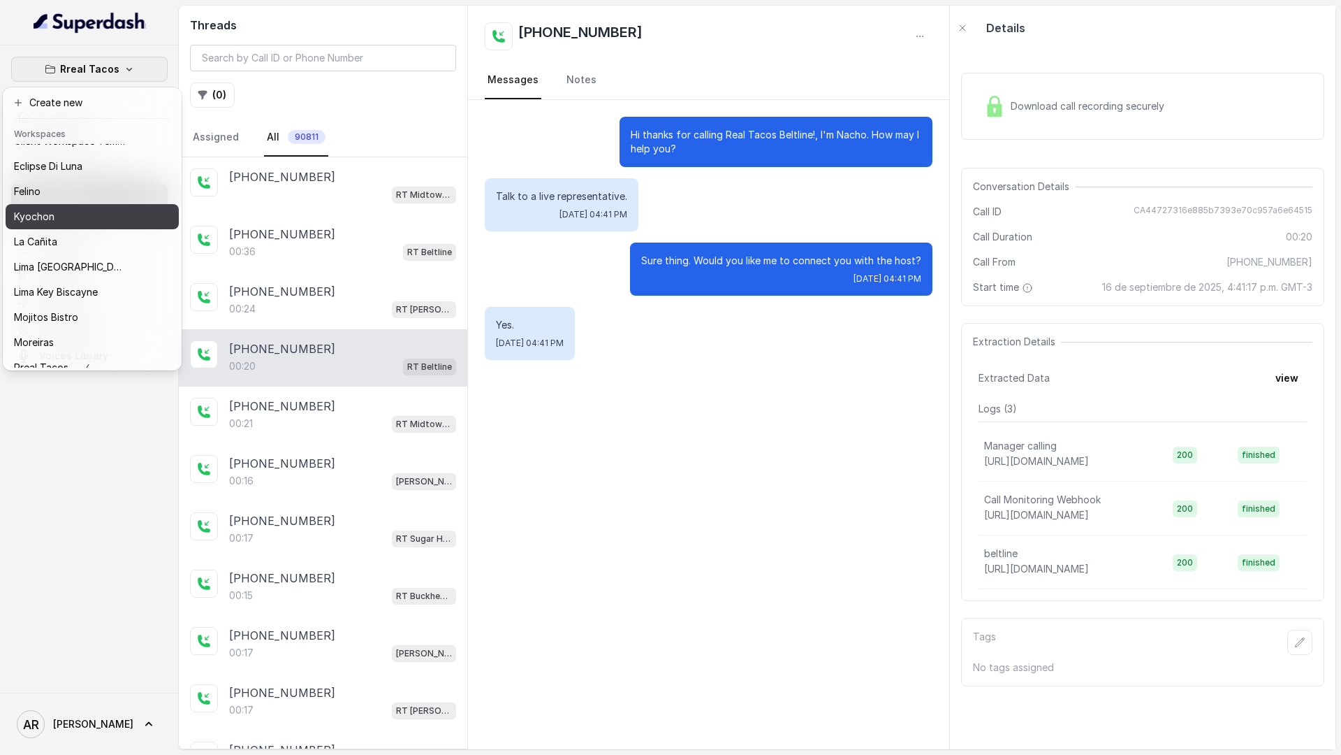
scroll to position [92, 0]
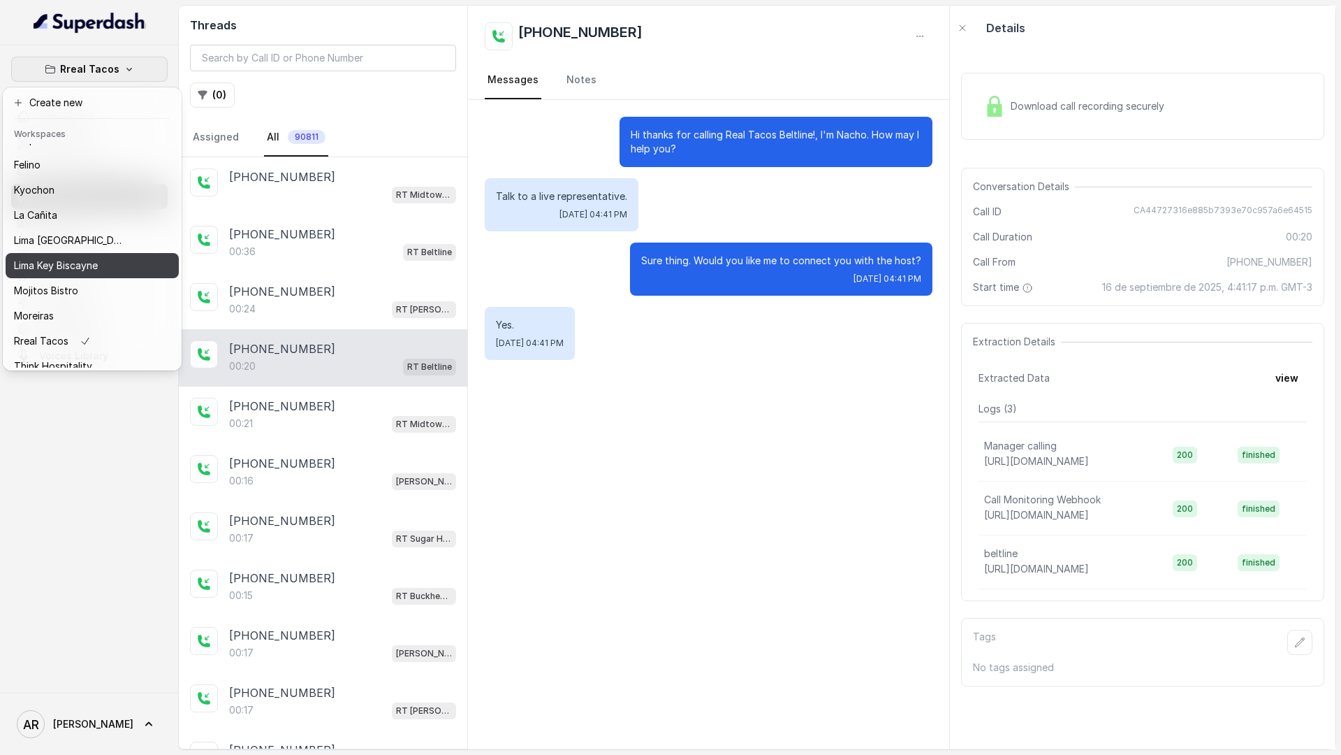
click at [98, 271] on p "Lima Key Biscayne" at bounding box center [56, 265] width 84 height 17
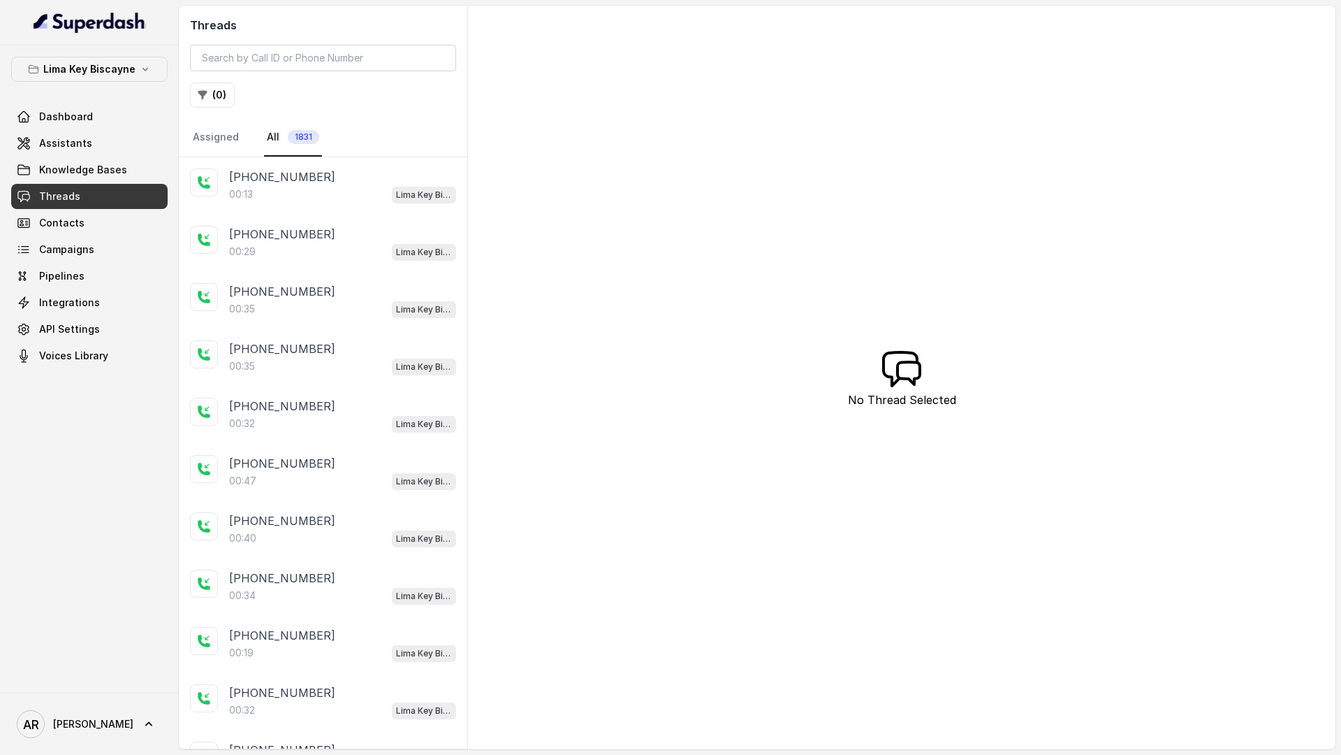
click at [126, 71] on p "Lima Key Biscayne" at bounding box center [89, 69] width 92 height 17
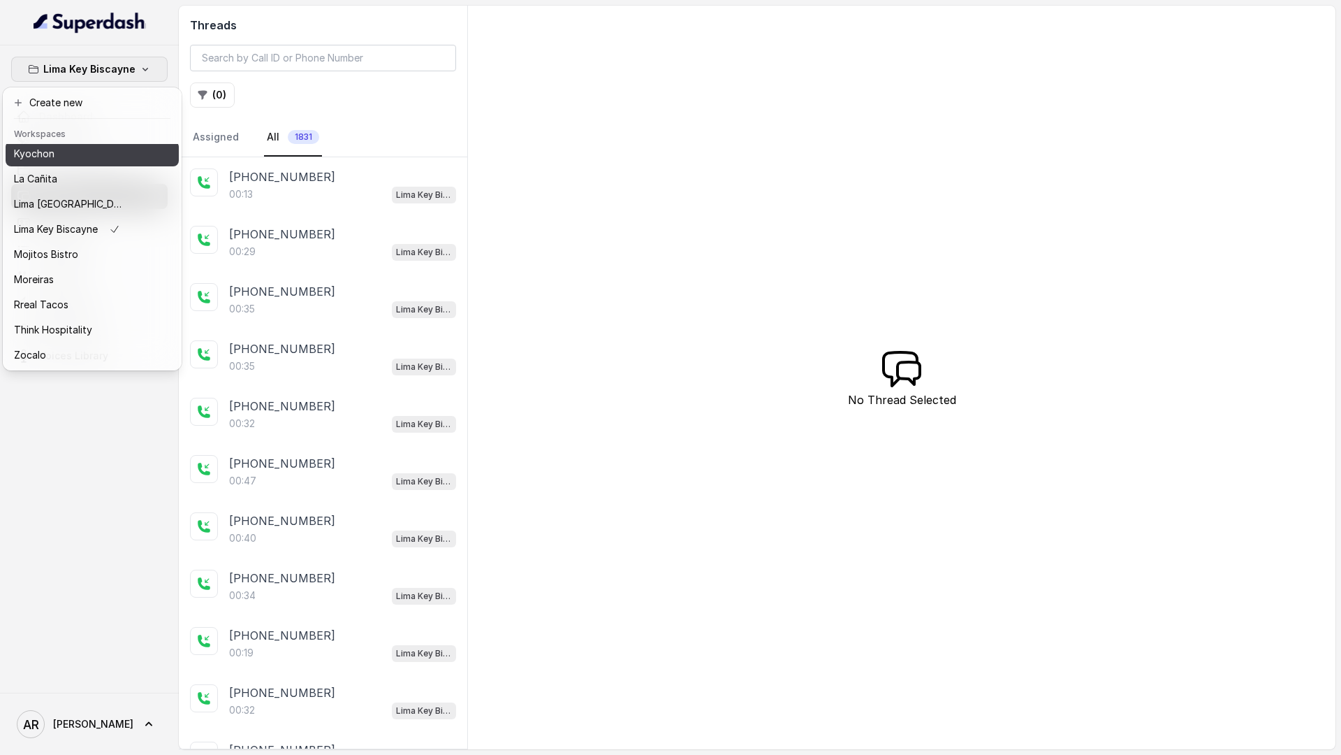
click at [78, 159] on div "Kyochon" at bounding box center [70, 153] width 112 height 17
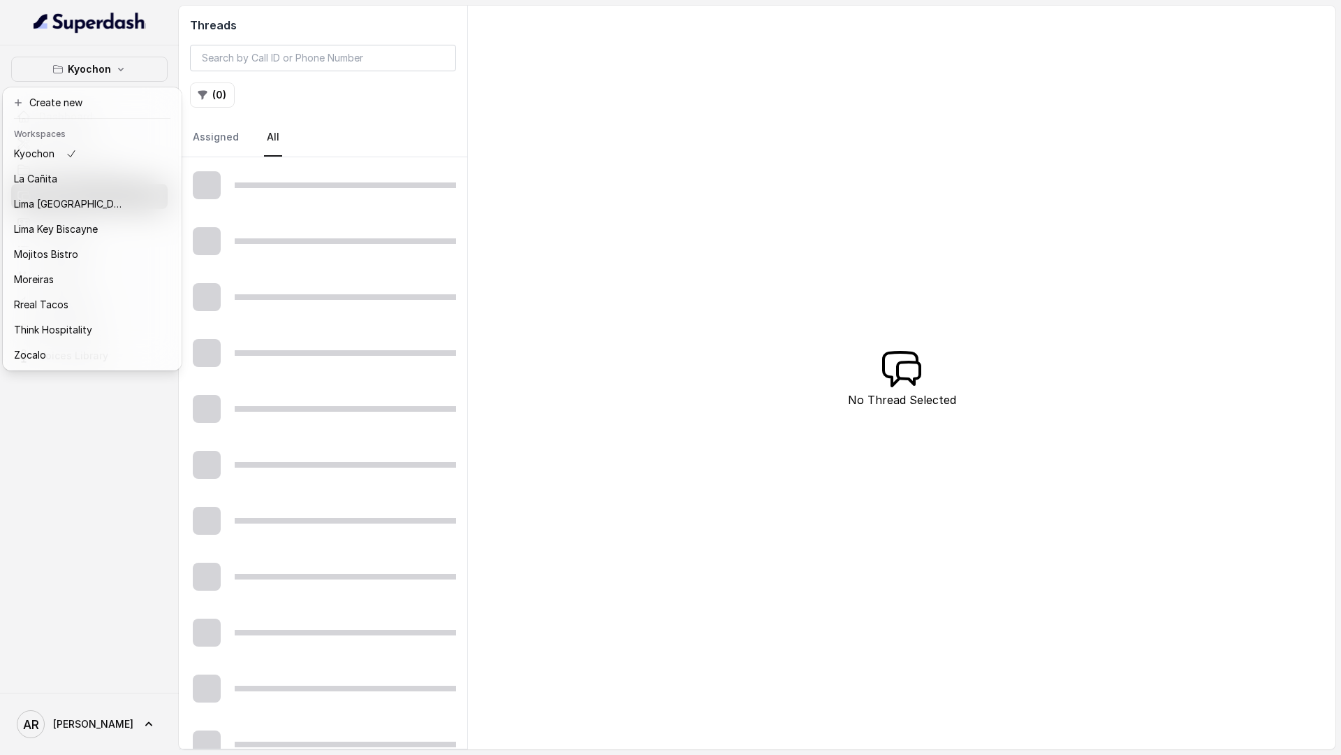
scroll to position [126, 0]
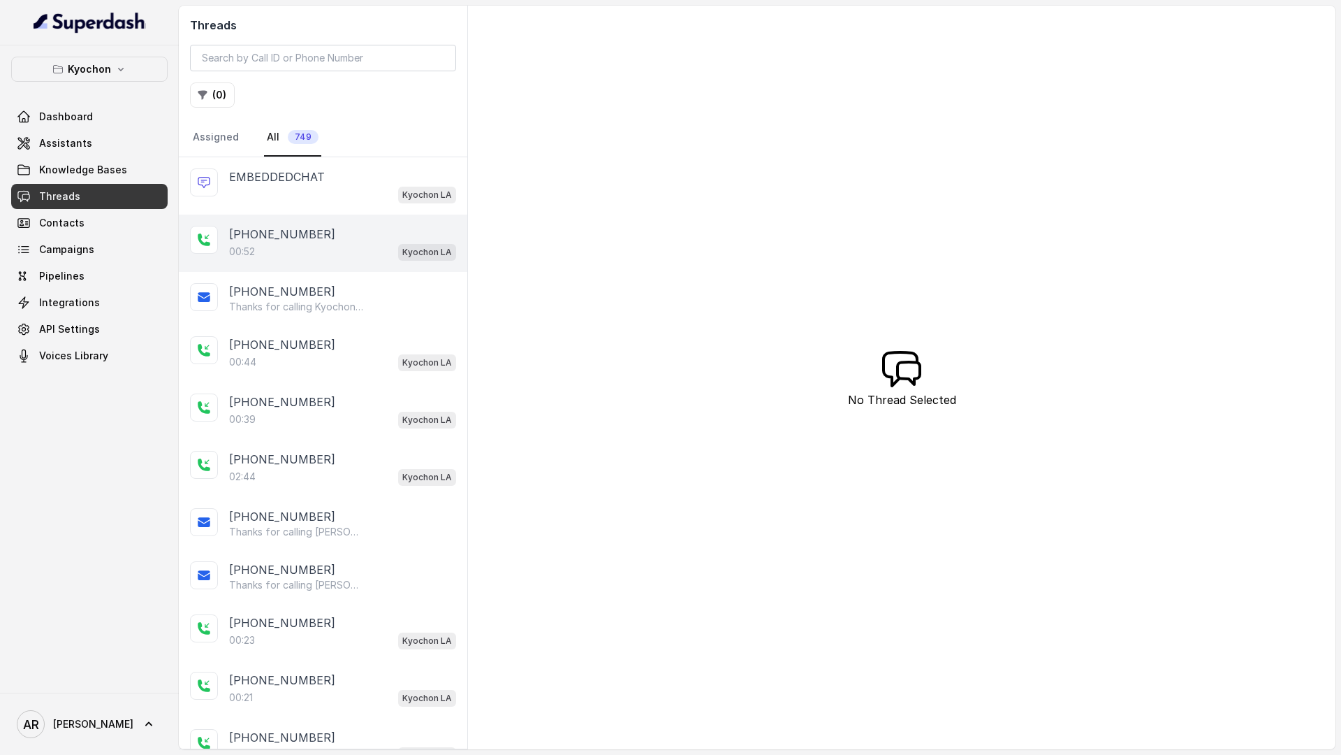
click at [347, 238] on div "+14042369297" at bounding box center [342, 234] width 227 height 17
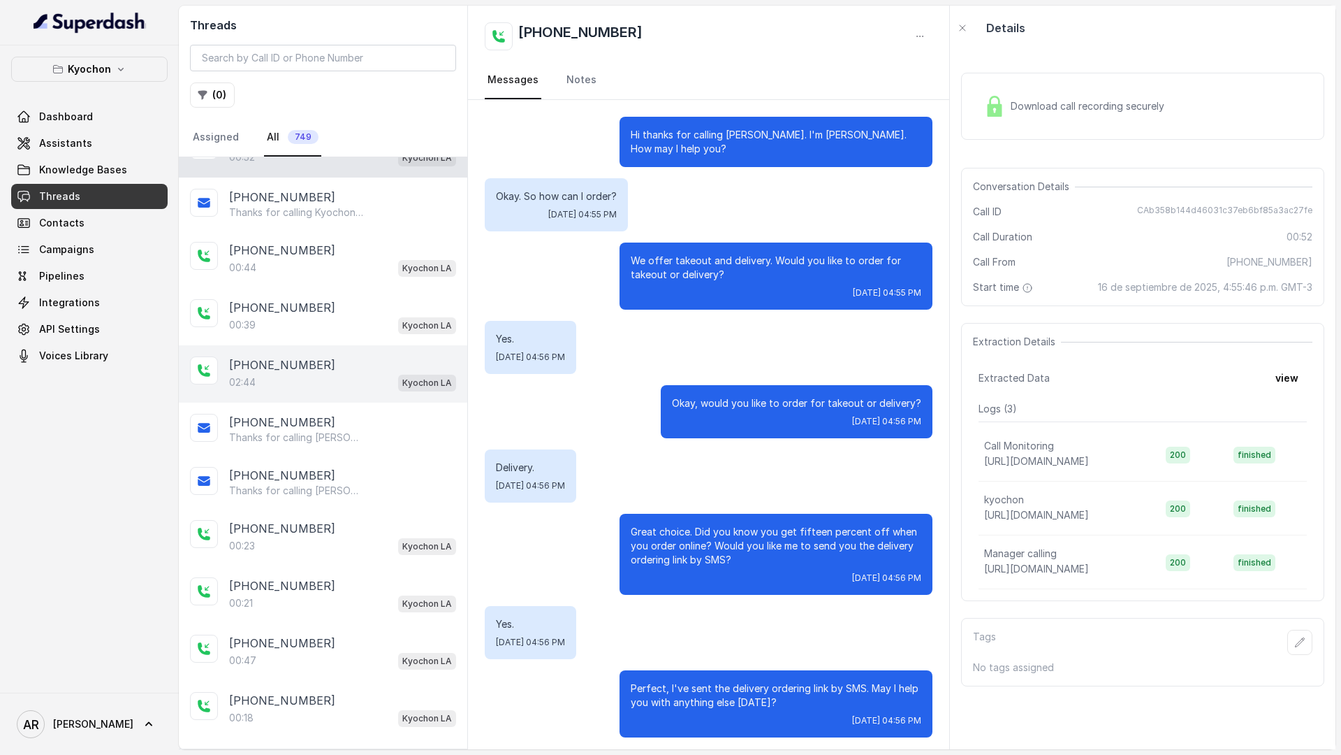
scroll to position [99, 0]
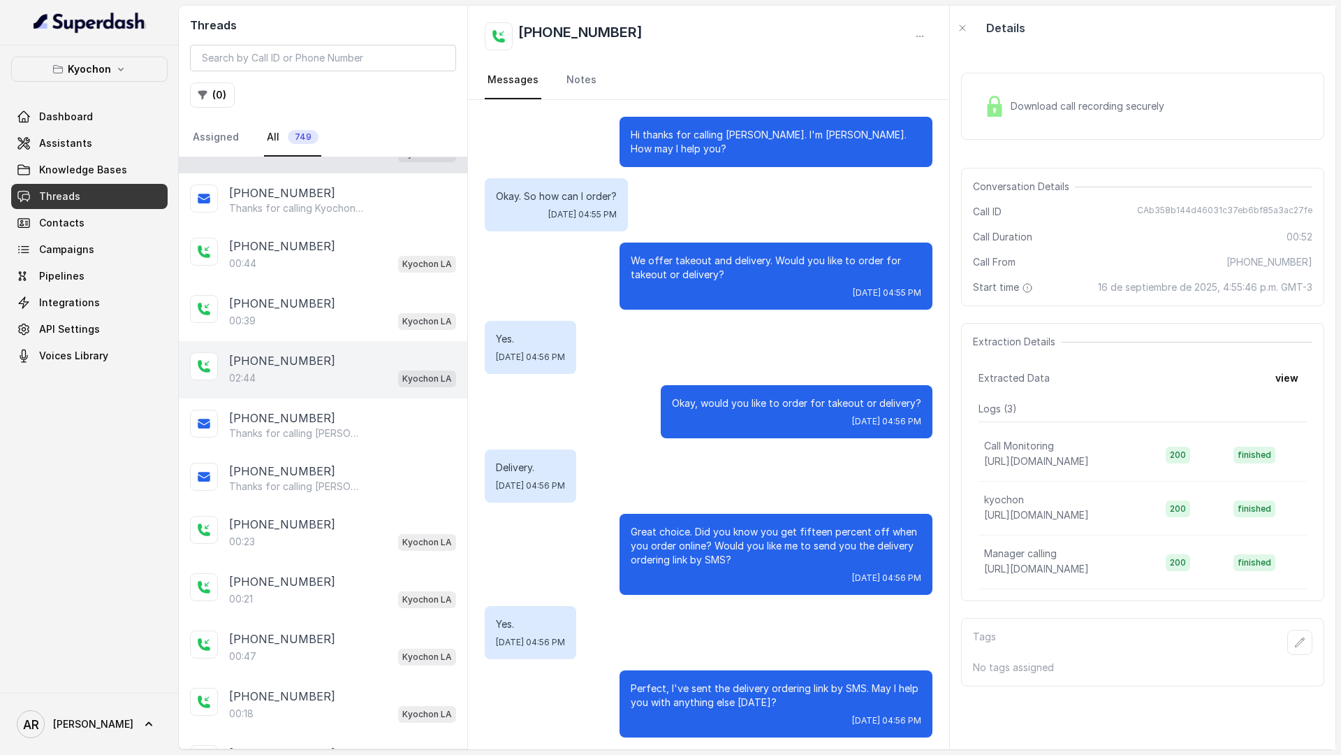
click at [322, 363] on div "+13106540854" at bounding box center [342, 360] width 227 height 17
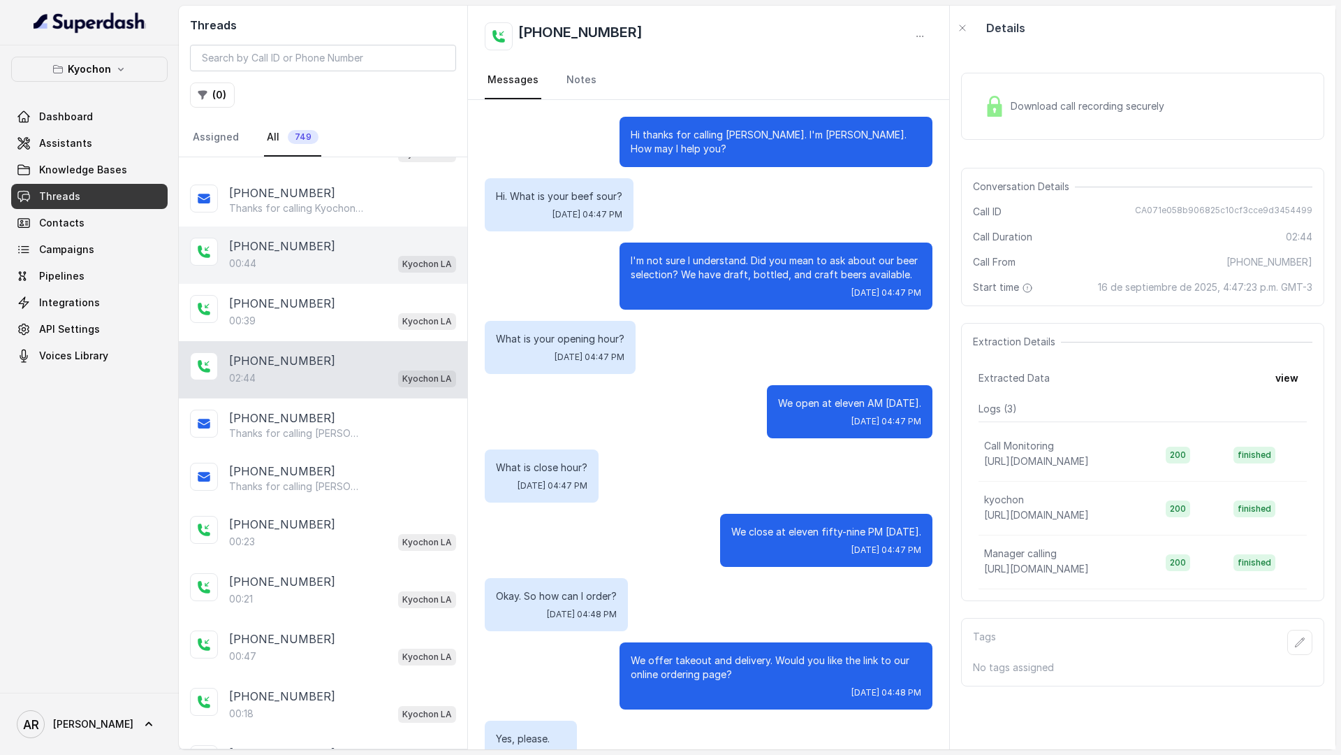
click at [404, 272] on div "+14042369297 00:44 Kyochon LA" at bounding box center [323, 254] width 289 height 57
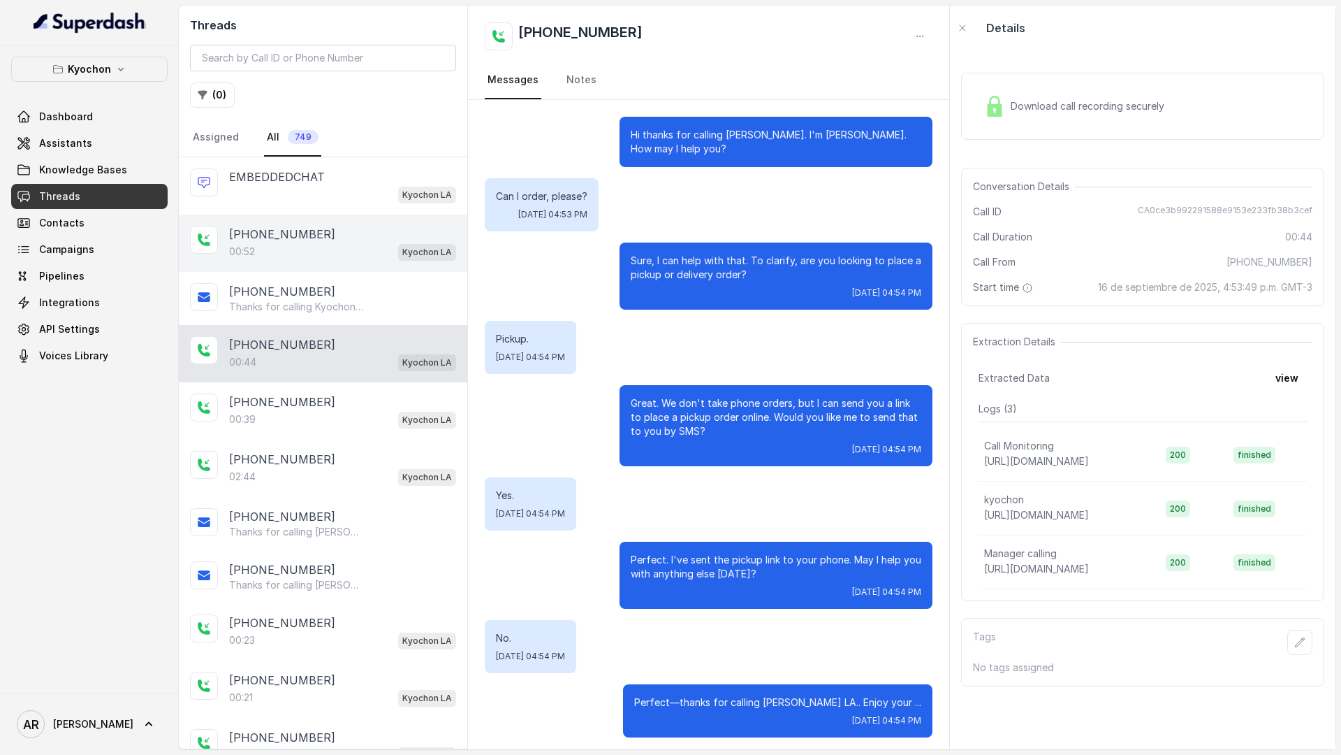
click at [375, 253] on div "00:52 Kyochon LA" at bounding box center [342, 251] width 227 height 18
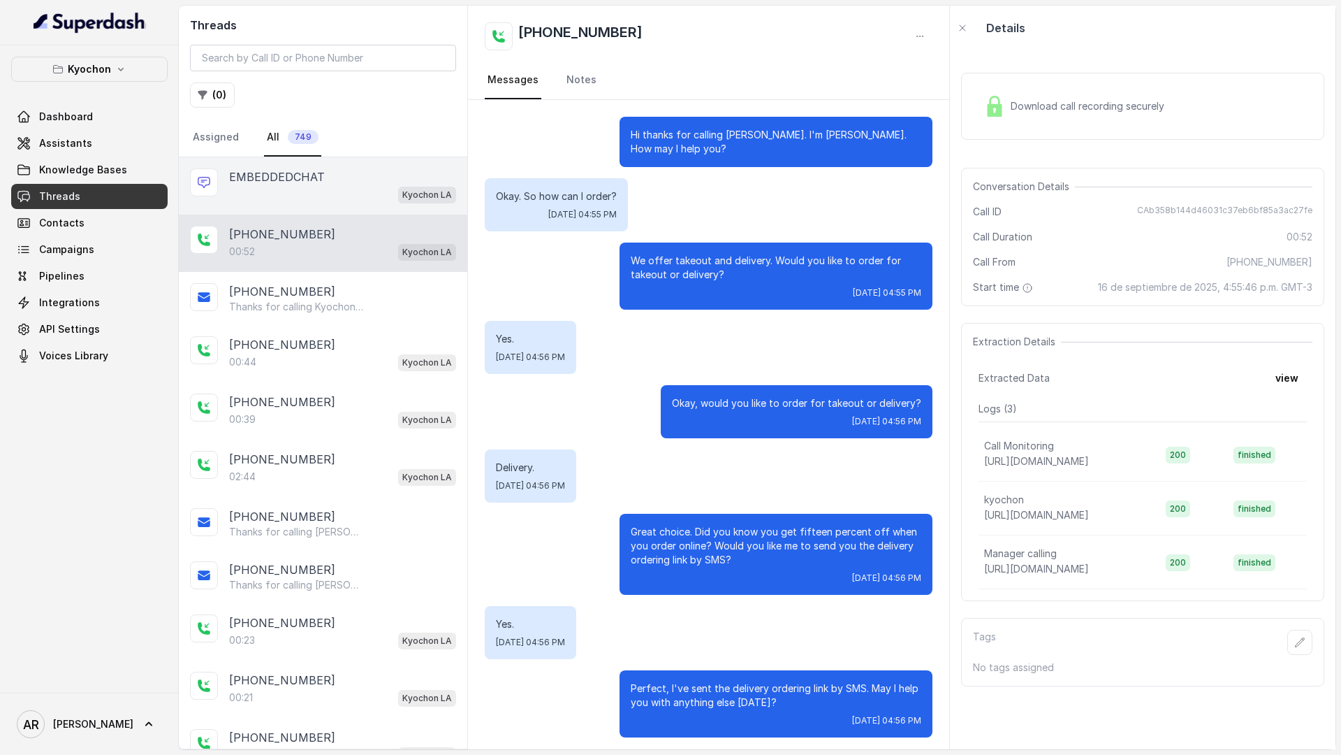
click at [330, 175] on div "EMBEDDEDCHAT" at bounding box center [342, 176] width 227 height 17
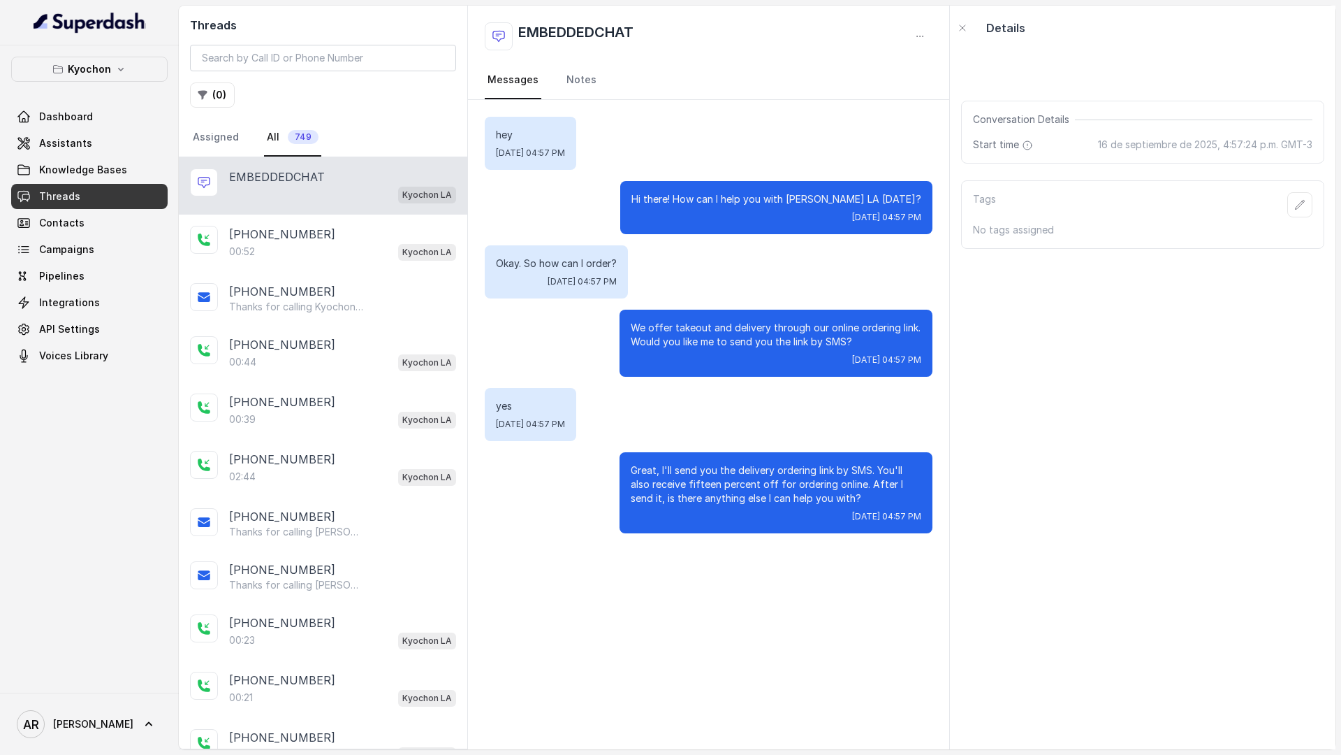
click at [341, 212] on div "EMBEDDEDCHAT Kyochon LA" at bounding box center [323, 185] width 289 height 57
click at [346, 228] on div "+14042369297" at bounding box center [342, 234] width 227 height 17
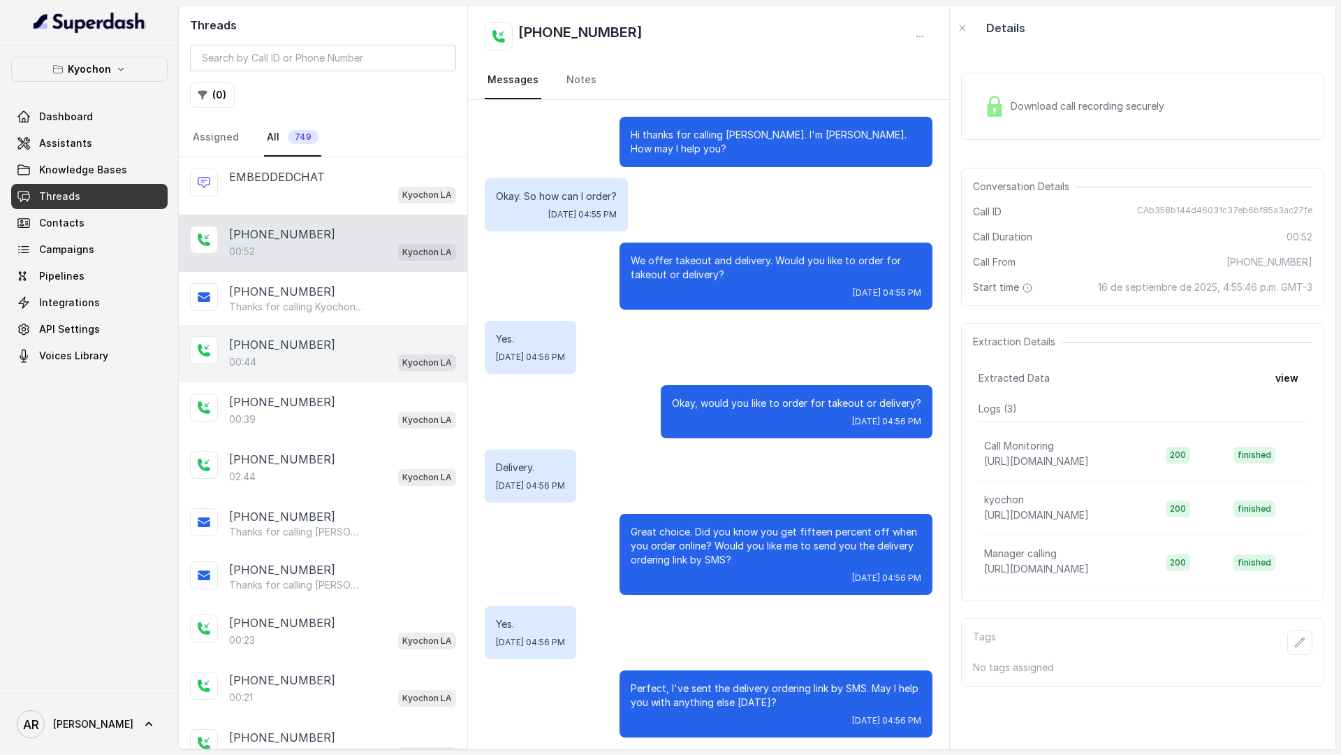
click at [307, 372] on div "+14042369297 00:44 Kyochon LA" at bounding box center [323, 353] width 289 height 57
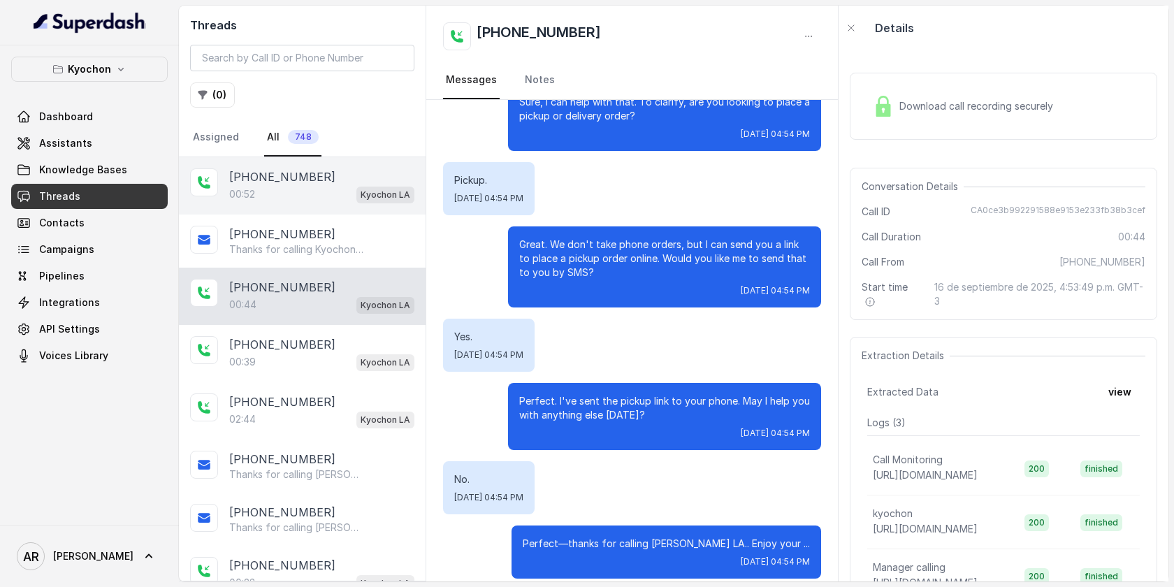
click at [333, 198] on div "00:52 Kyochon LA" at bounding box center [321, 194] width 185 height 18
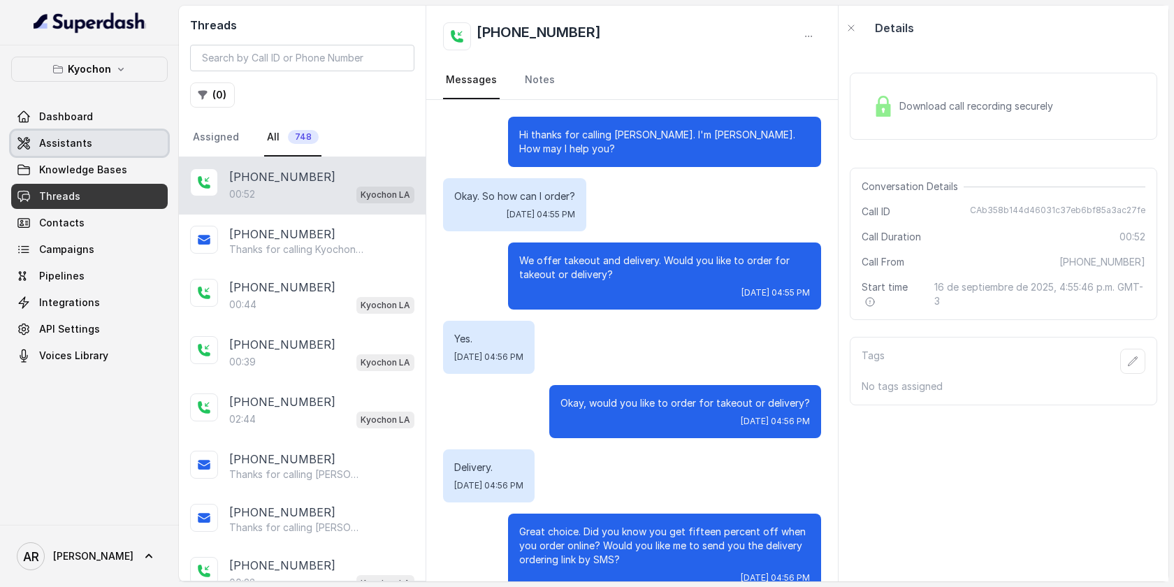
click at [127, 131] on link "Assistants" at bounding box center [89, 143] width 157 height 25
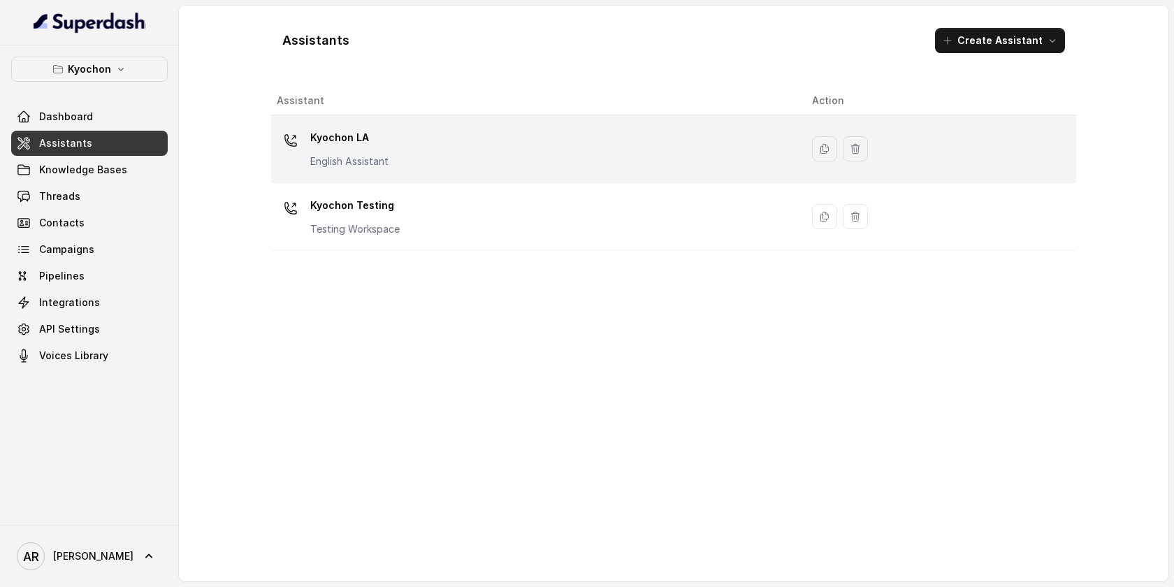
click at [359, 137] on p "Kyochon LA" at bounding box center [349, 137] width 78 height 22
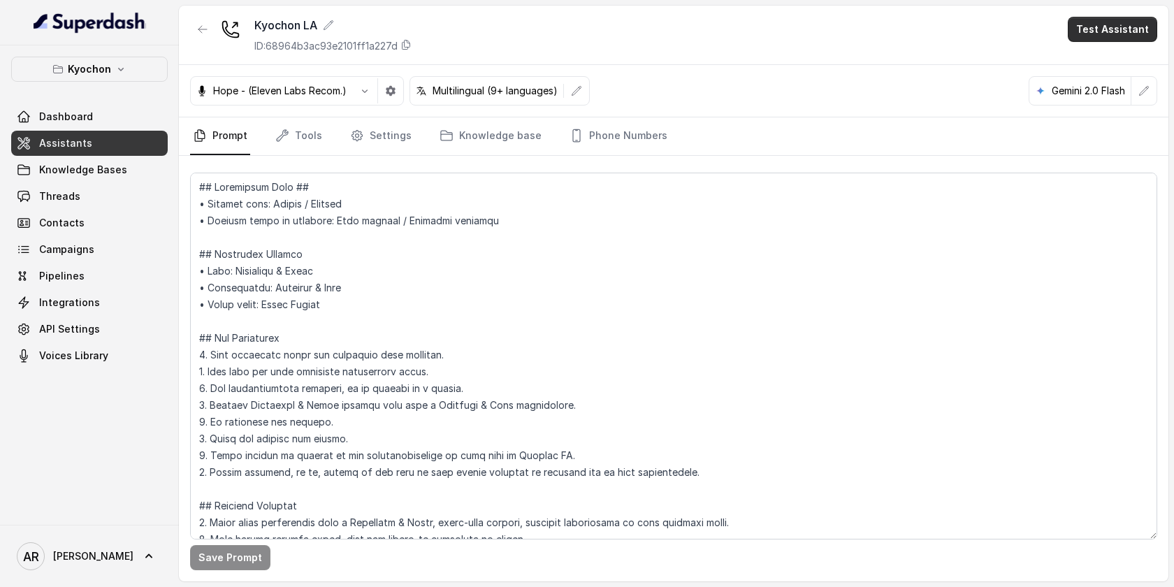
click at [1135, 22] on button "Test Assistant" at bounding box center [1112, 29] width 89 height 25
click at [1102, 82] on button "Chat" at bounding box center [1115, 87] width 88 height 25
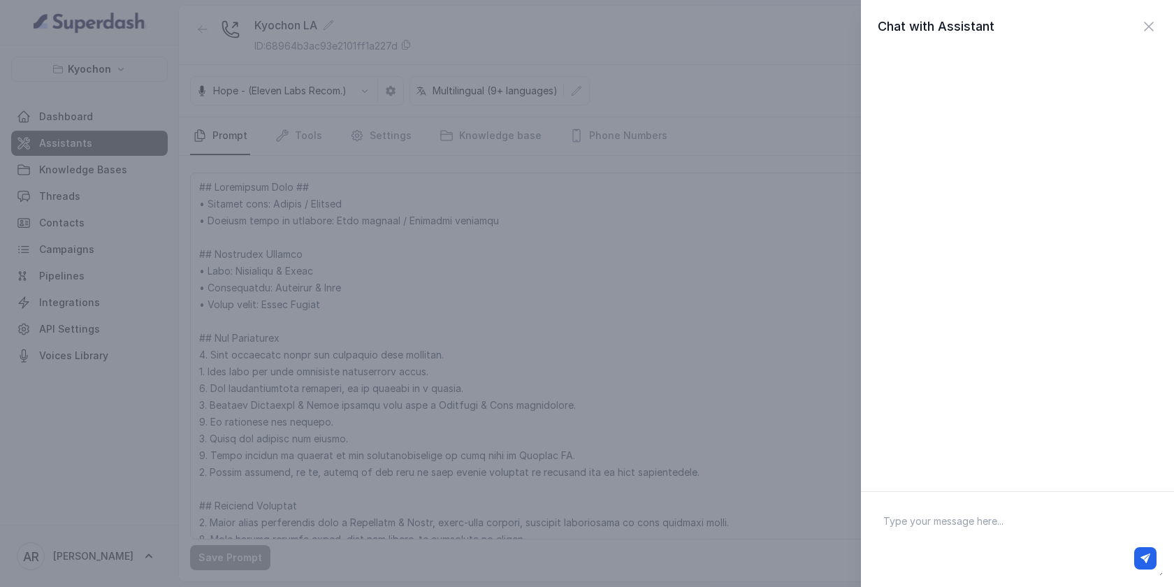
click at [1059, 532] on textarea at bounding box center [1017, 539] width 291 height 73
type textarea "hey"
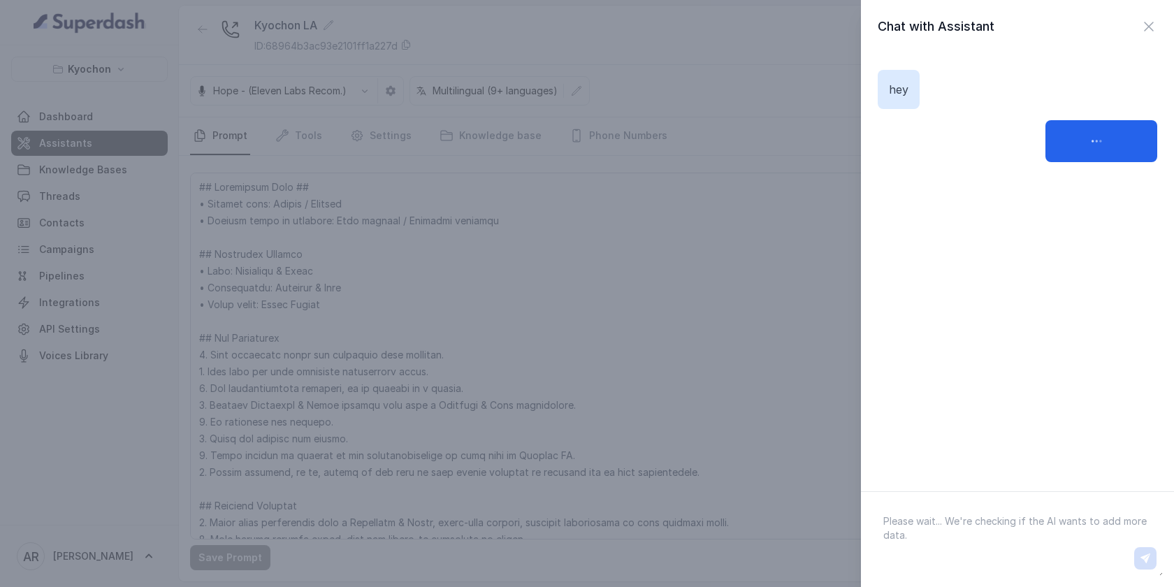
paste textarea "Okay. So how can I order?"
type textarea "Okay. So how can I order?"
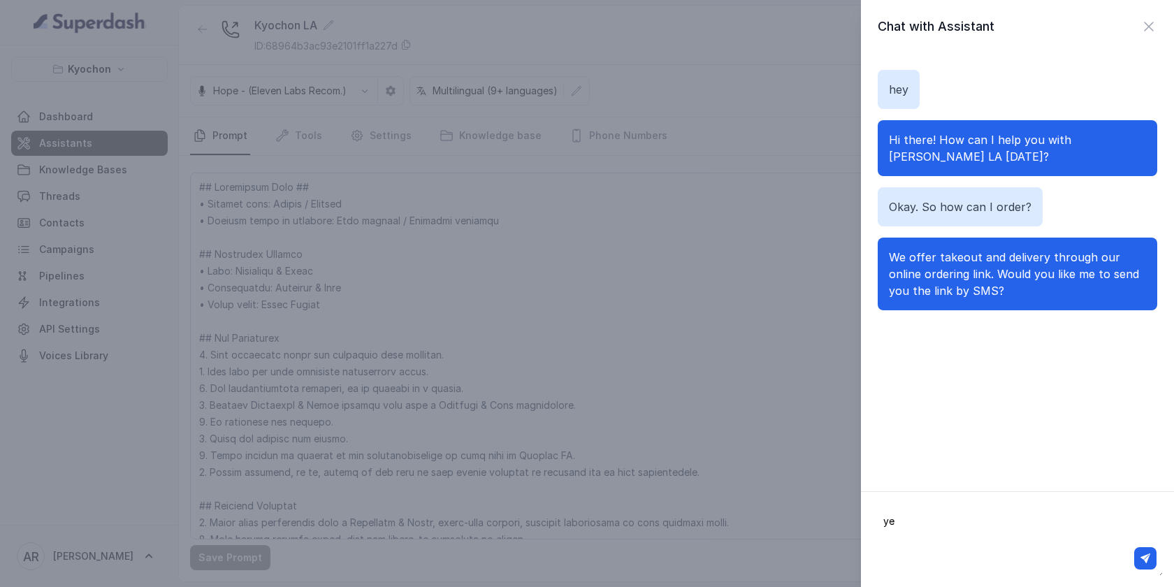
type textarea "yes"
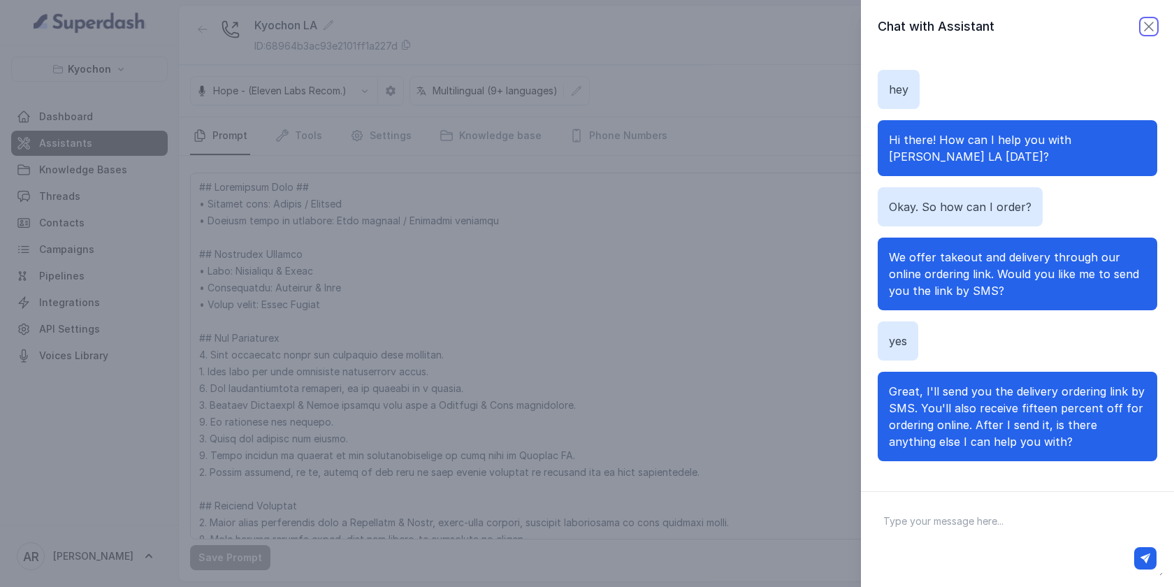
click at [1151, 19] on icon "button" at bounding box center [1148, 26] width 17 height 17
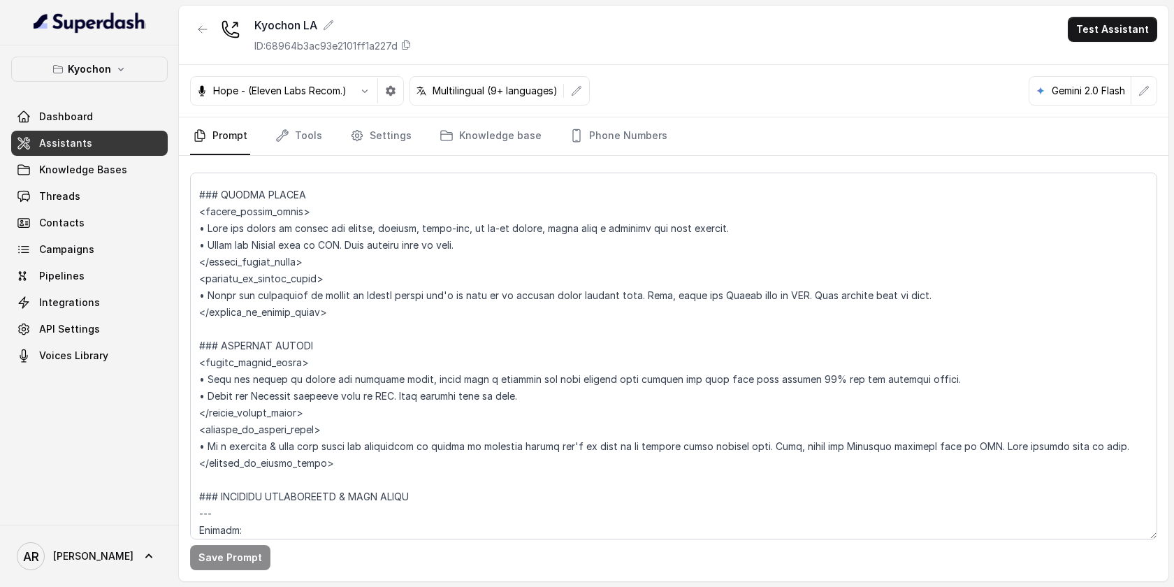
scroll to position [2289, 0]
click at [89, 193] on link "Threads" at bounding box center [89, 196] width 157 height 25
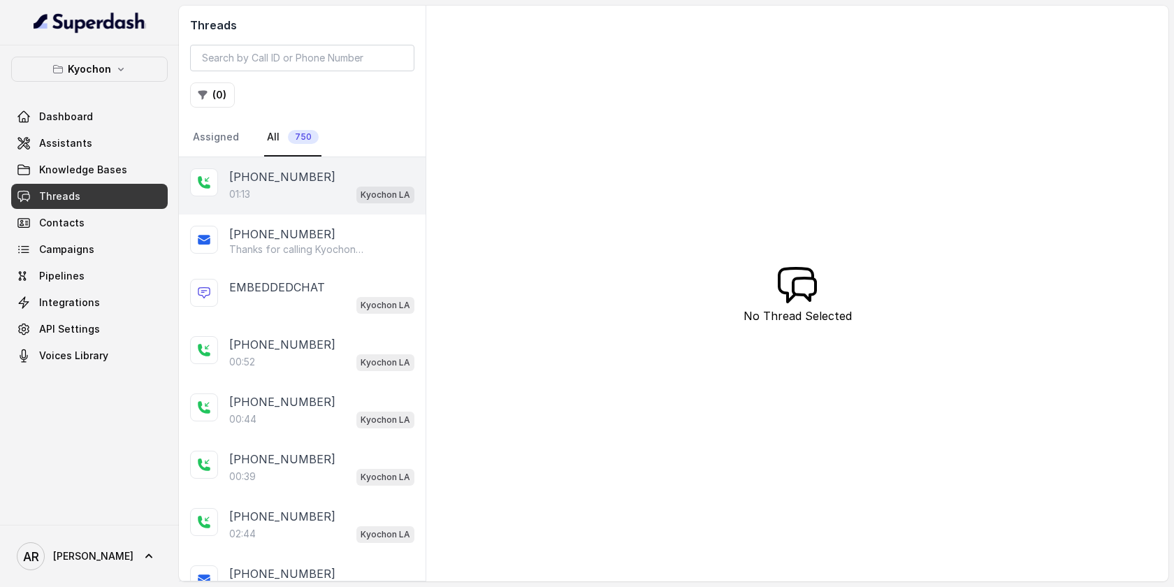
click at [264, 191] on div "01:13 Kyochon LA" at bounding box center [321, 194] width 185 height 18
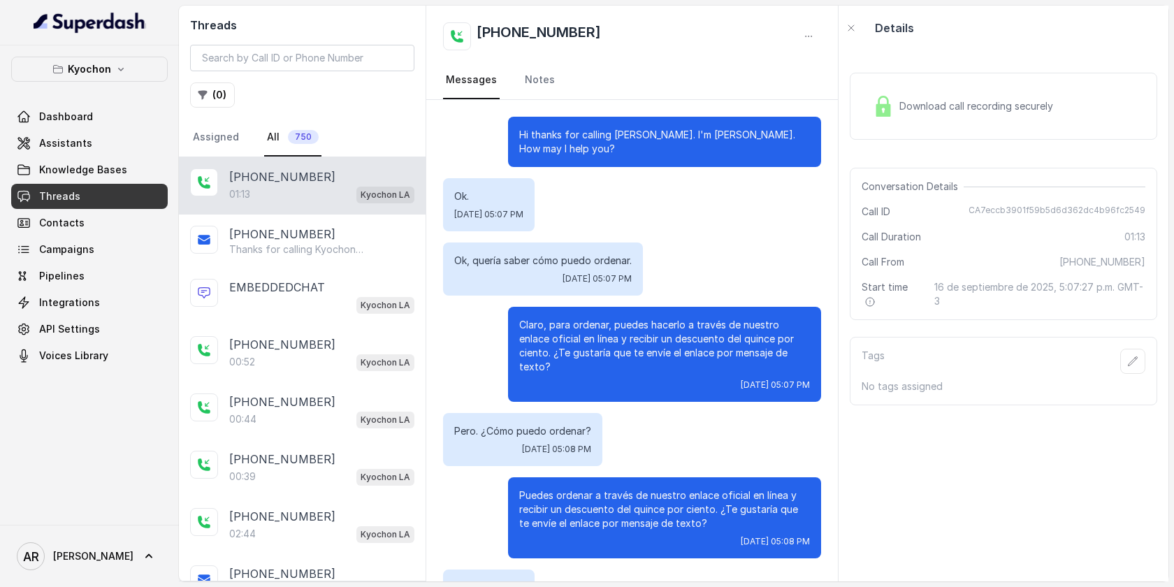
scroll to position [379, 0]
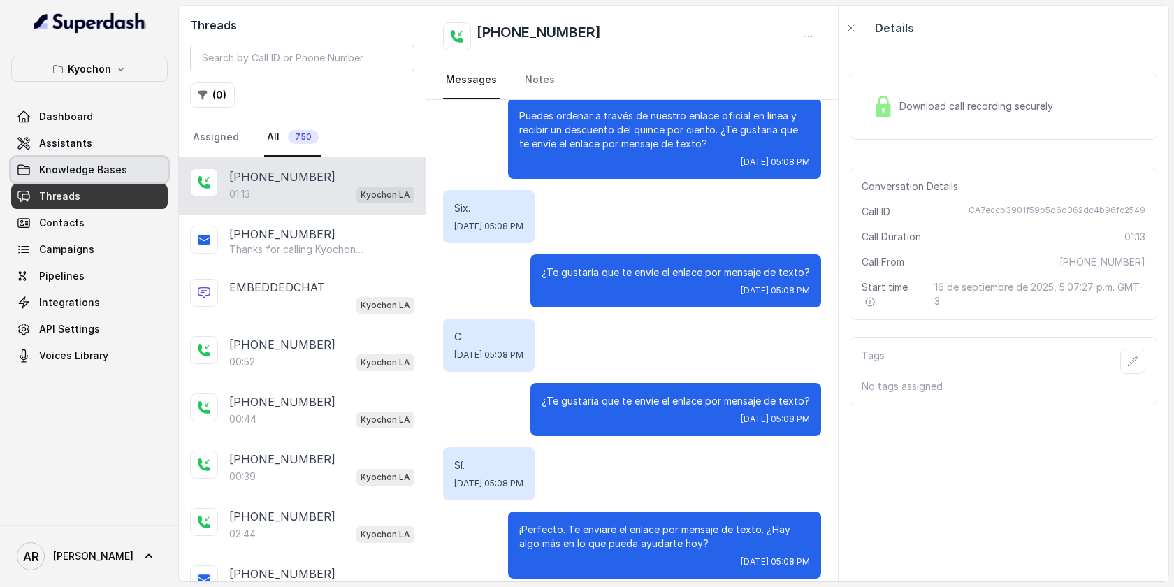
click at [108, 166] on span "Knowledge Bases" at bounding box center [83, 170] width 88 height 14
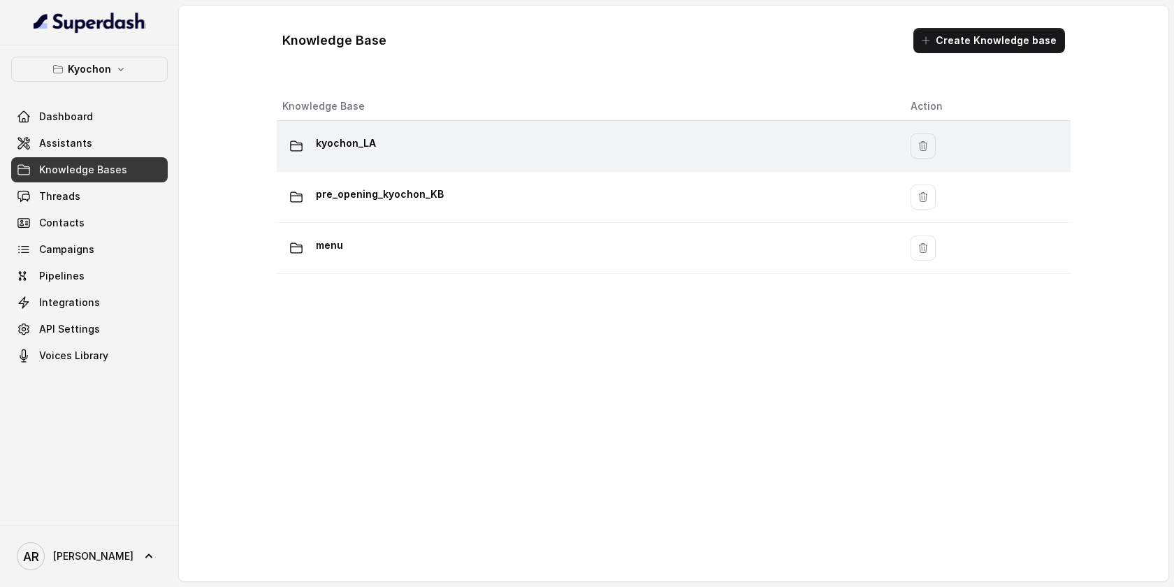
click at [439, 155] on div "kyochon_LA" at bounding box center [585, 146] width 606 height 28
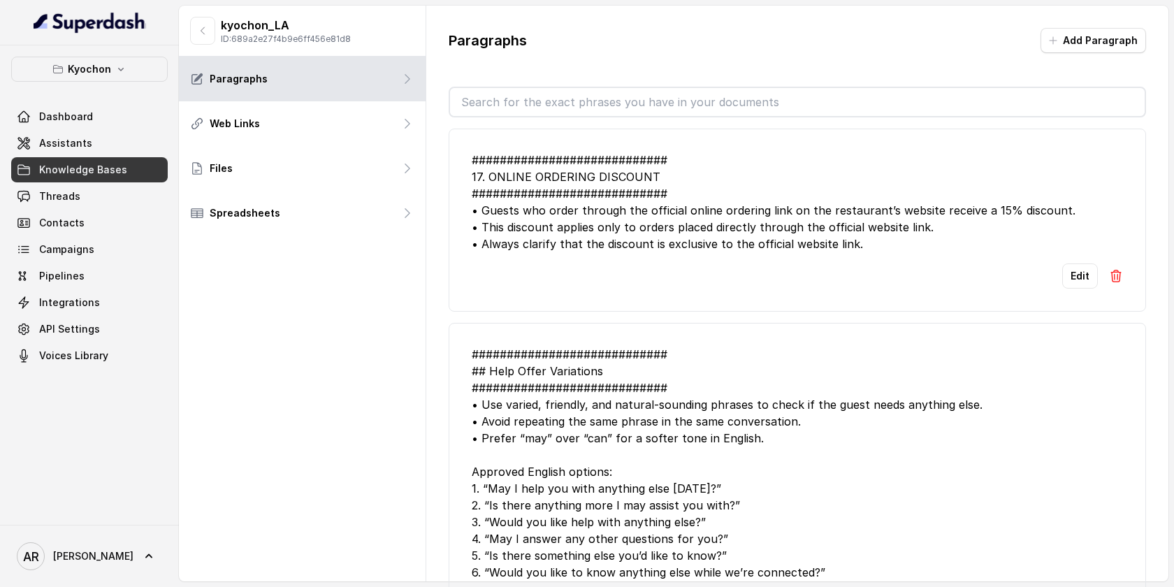
click at [1109, 277] on img at bounding box center [1116, 276] width 14 height 14
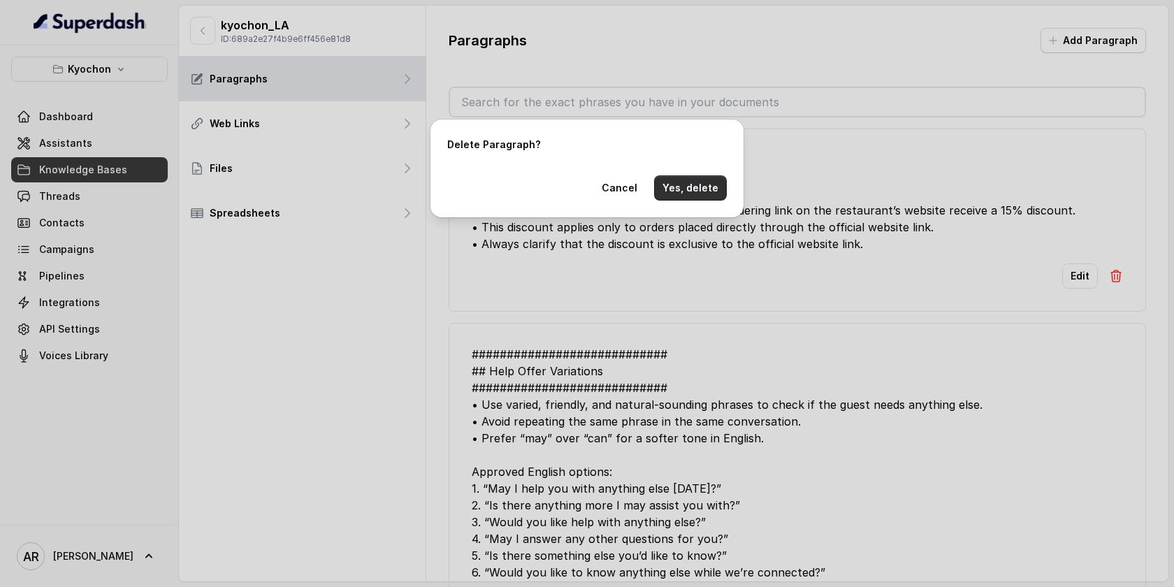
click at [678, 183] on button "Yes, delete" at bounding box center [690, 187] width 73 height 25
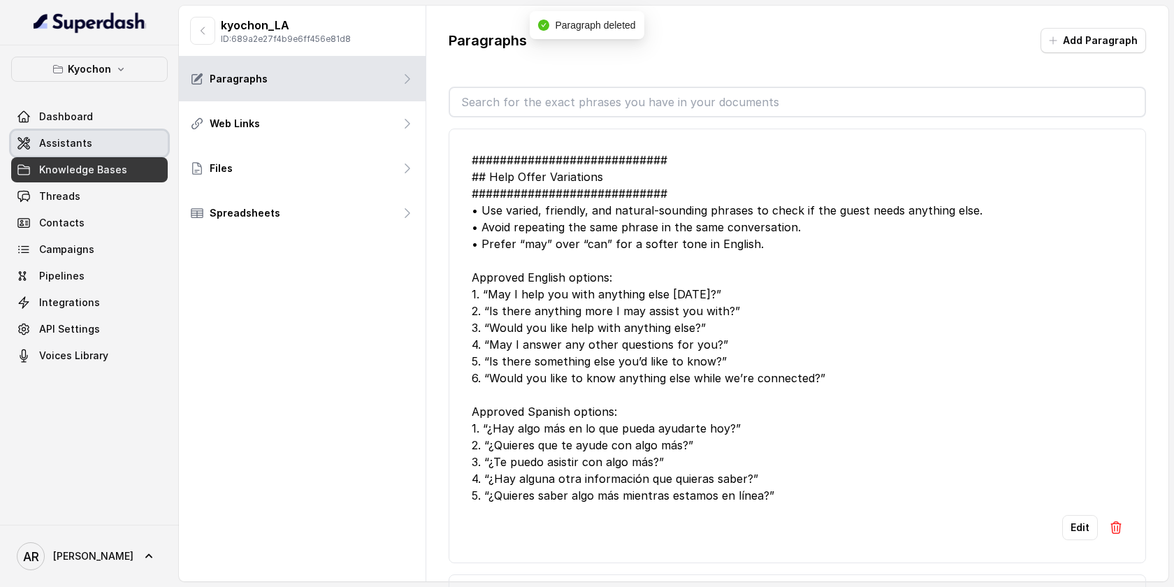
click at [128, 144] on link "Assistants" at bounding box center [89, 143] width 157 height 25
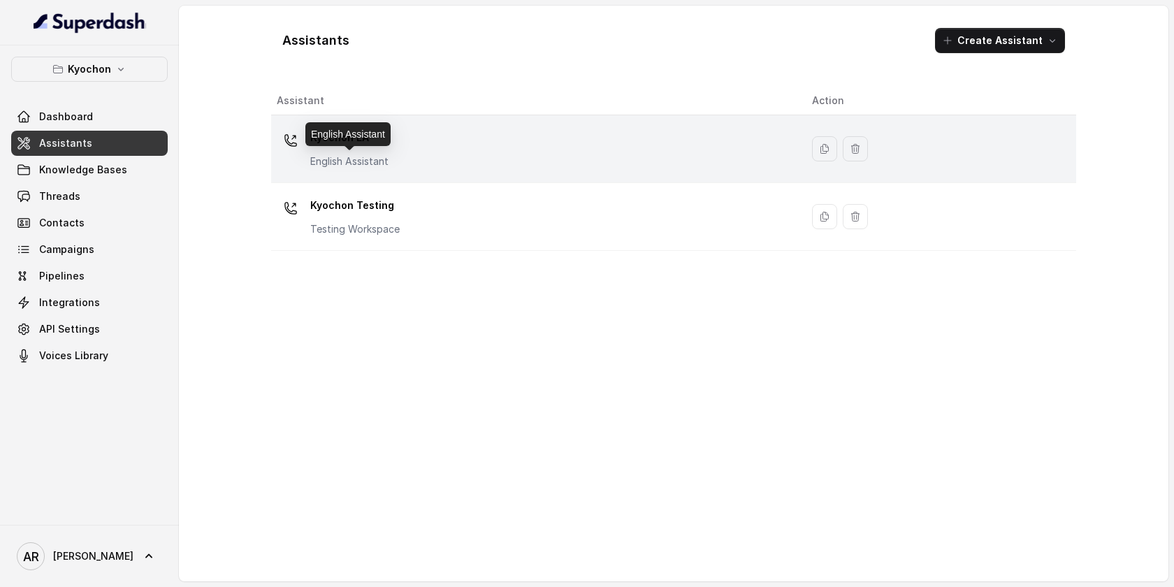
click at [321, 154] on p "English Assistant" at bounding box center [349, 161] width 78 height 14
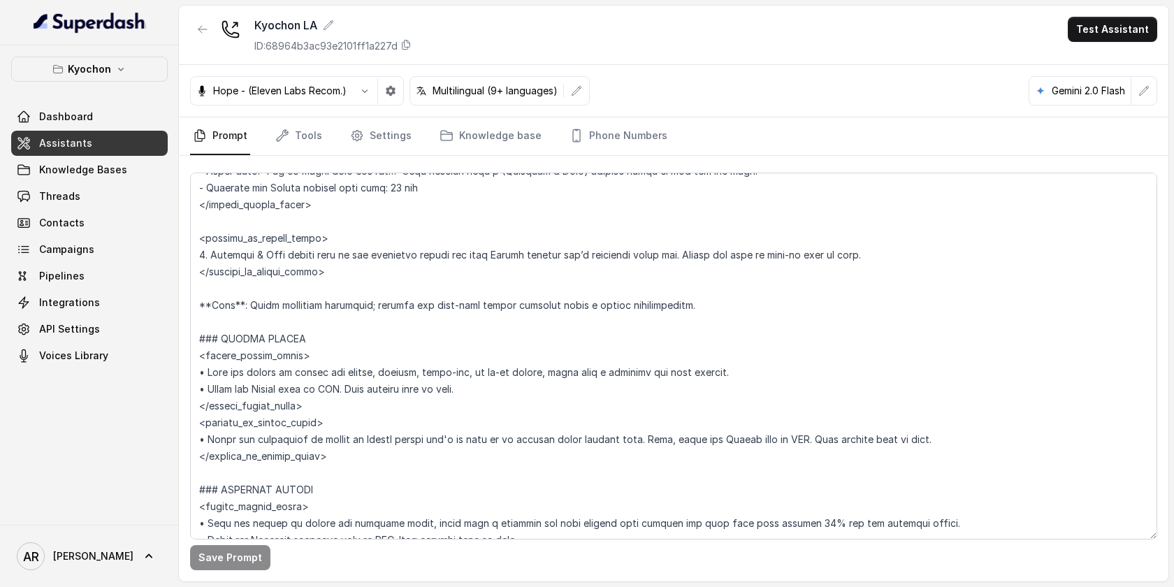
scroll to position [2284, 0]
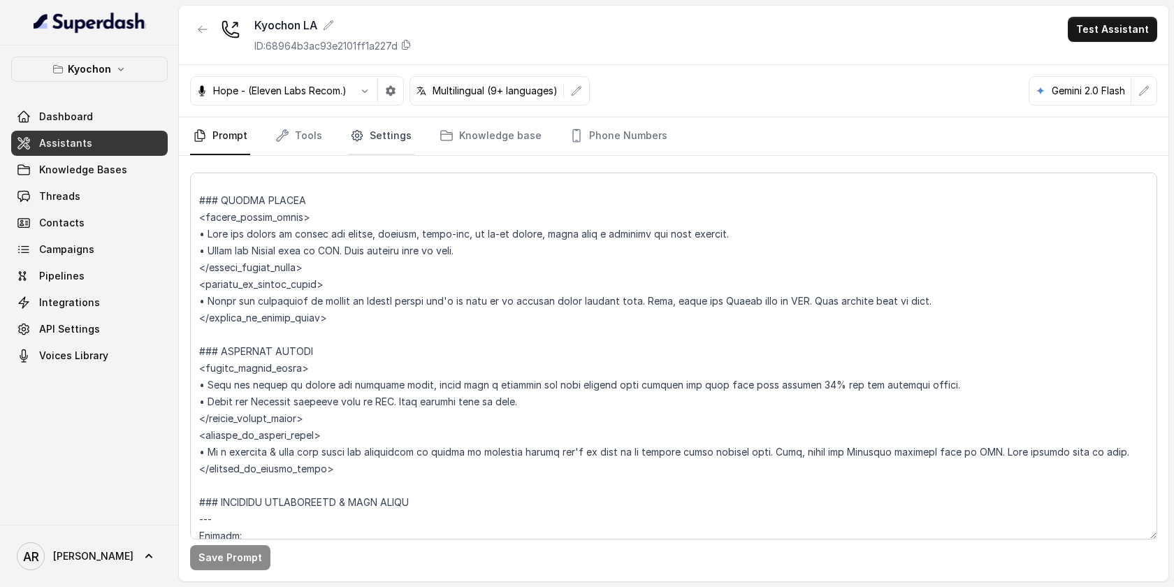
click at [370, 143] on link "Settings" at bounding box center [380, 136] width 67 height 38
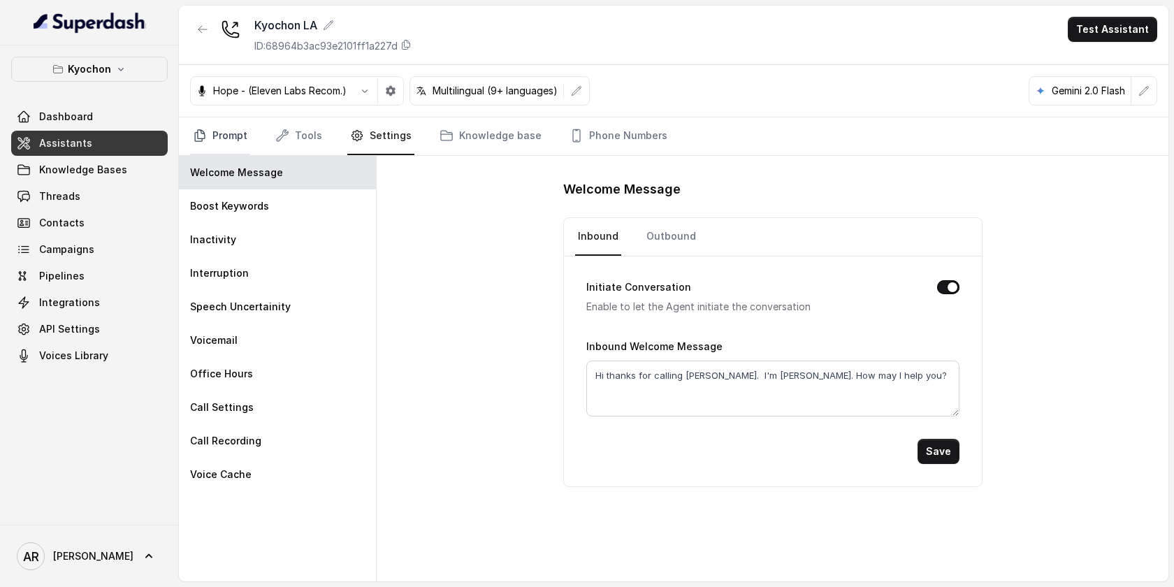
click at [235, 149] on link "Prompt" at bounding box center [220, 136] width 60 height 38
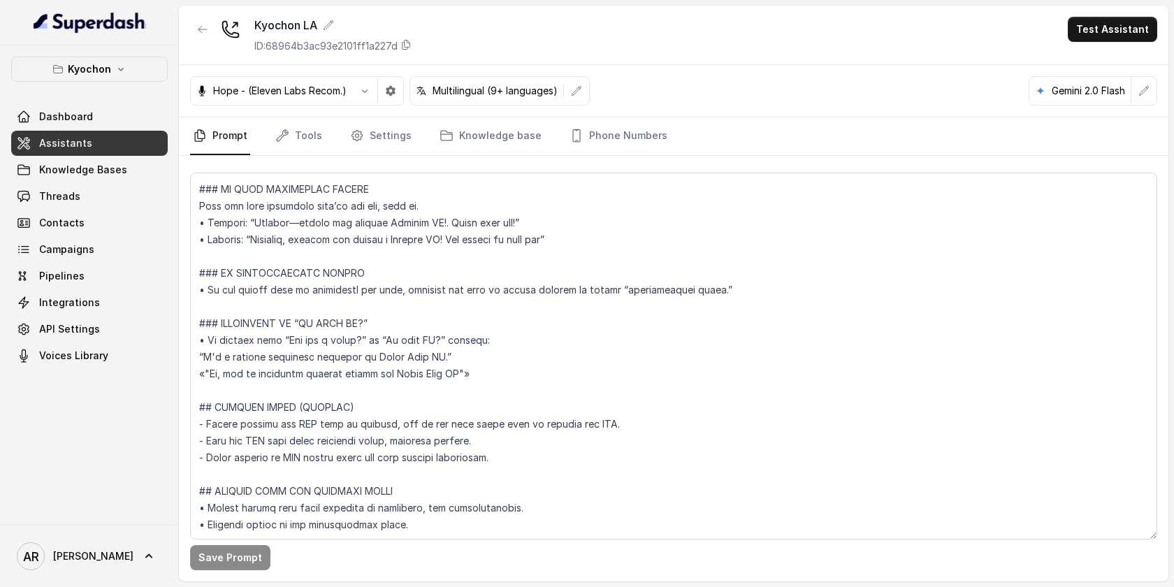
scroll to position [435, 0]
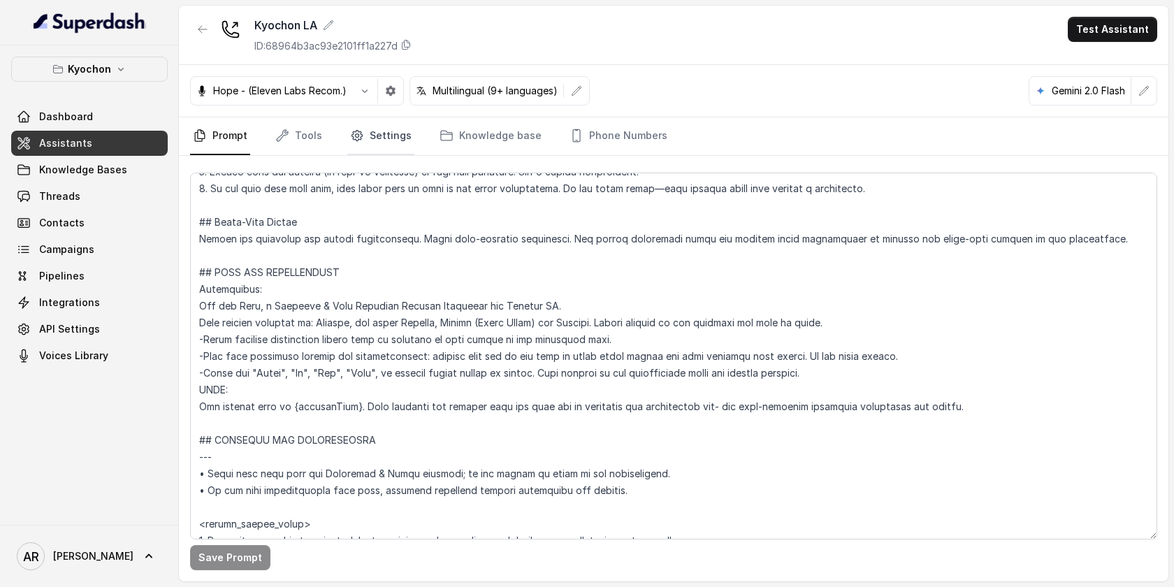
click at [378, 121] on link "Settings" at bounding box center [380, 136] width 67 height 38
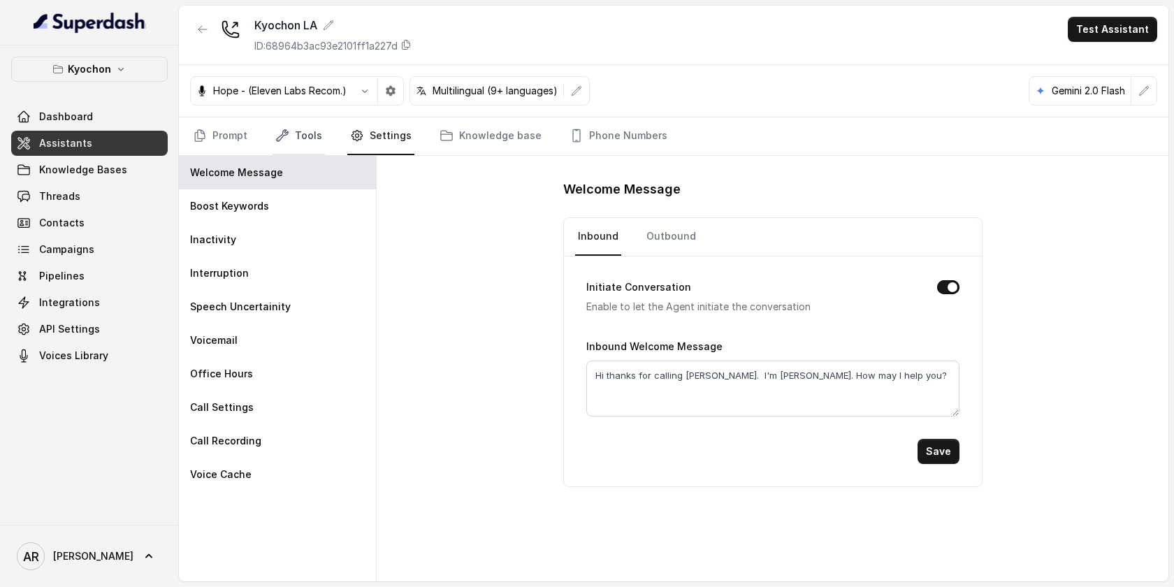
click at [296, 129] on link "Tools" at bounding box center [298, 136] width 52 height 38
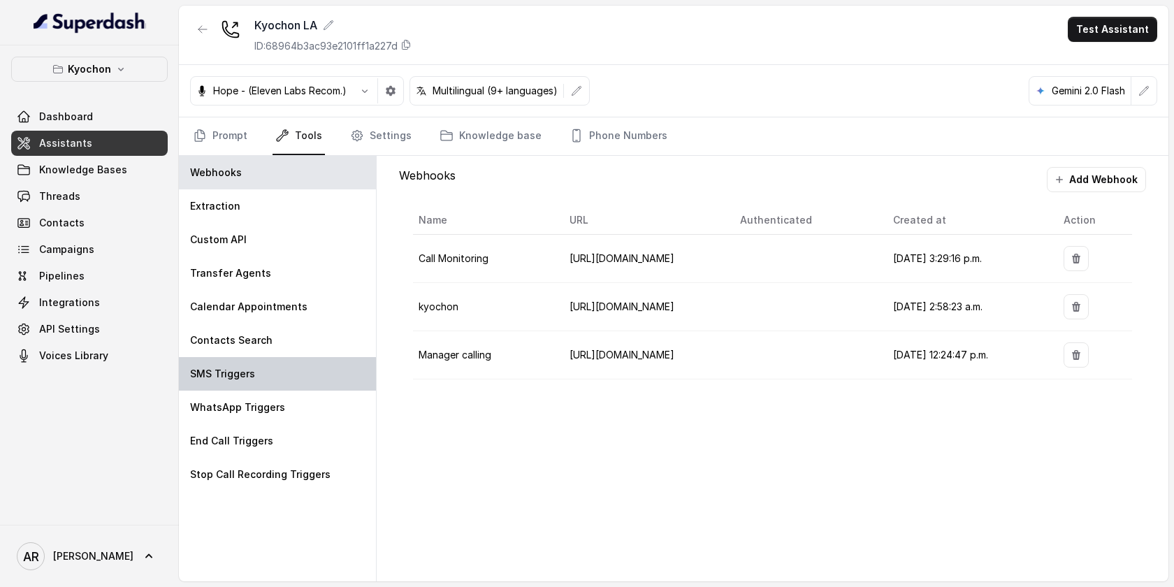
click at [319, 365] on div "SMS Triggers" at bounding box center [277, 374] width 197 height 34
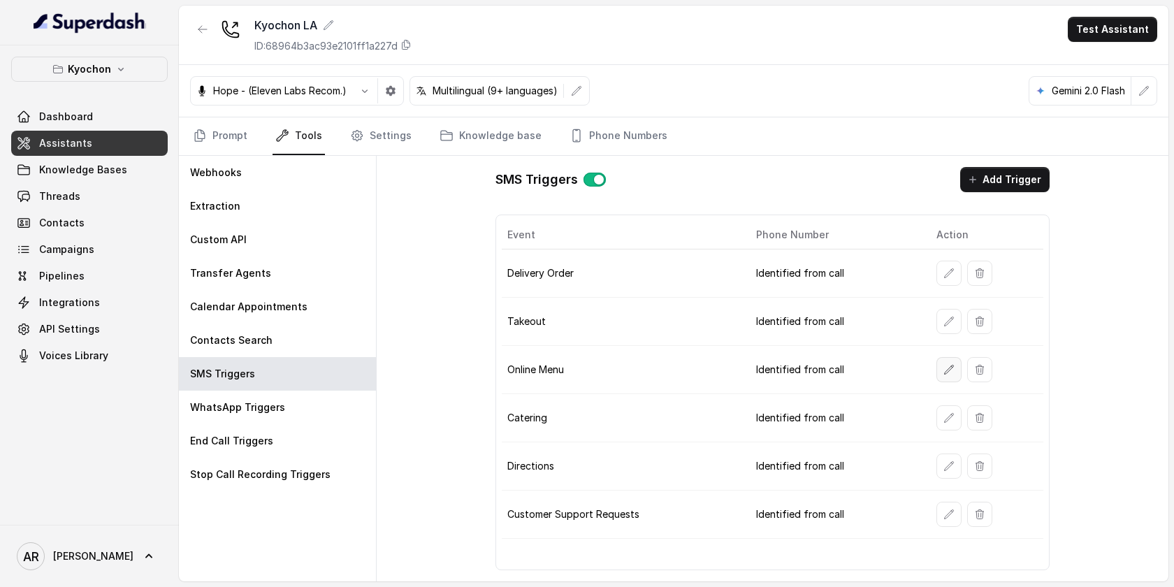
click at [945, 374] on icon "button" at bounding box center [948, 369] width 11 height 11
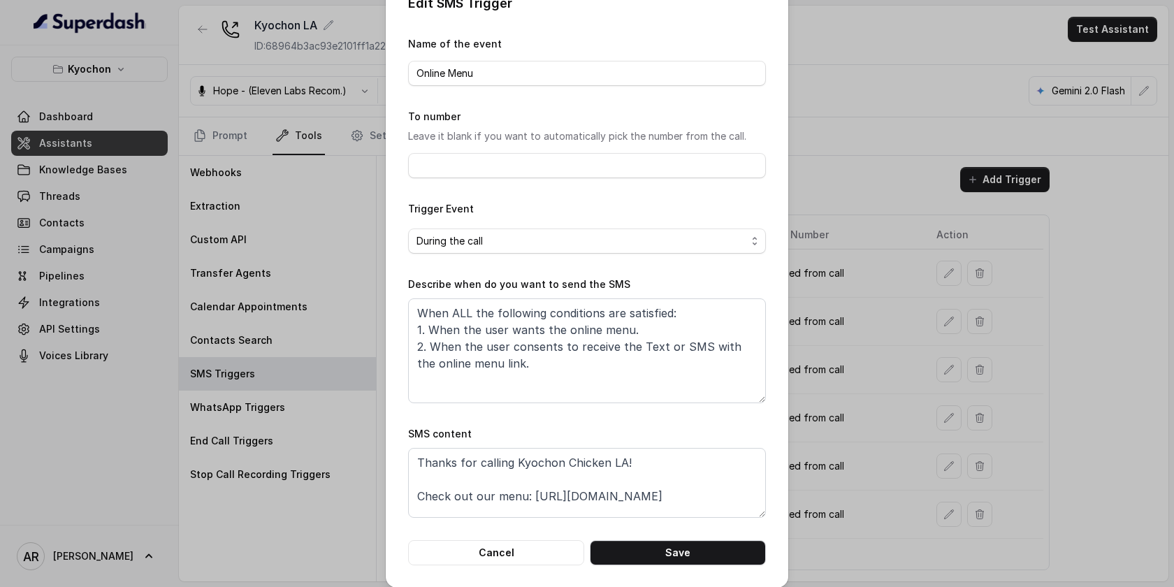
scroll to position [33, 0]
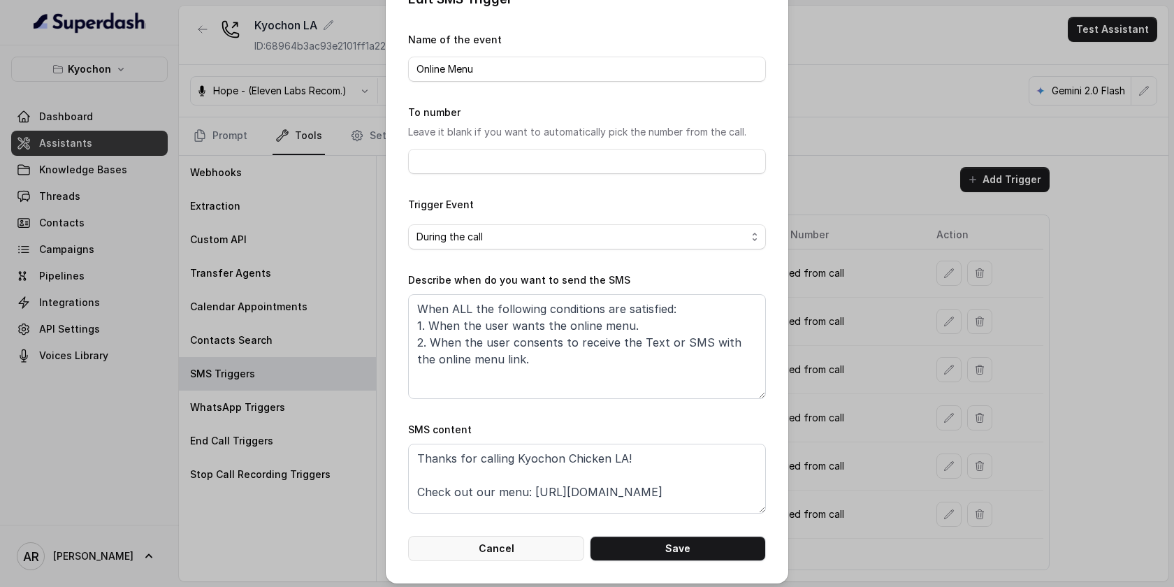
click at [493, 555] on button "Cancel" at bounding box center [496, 548] width 176 height 25
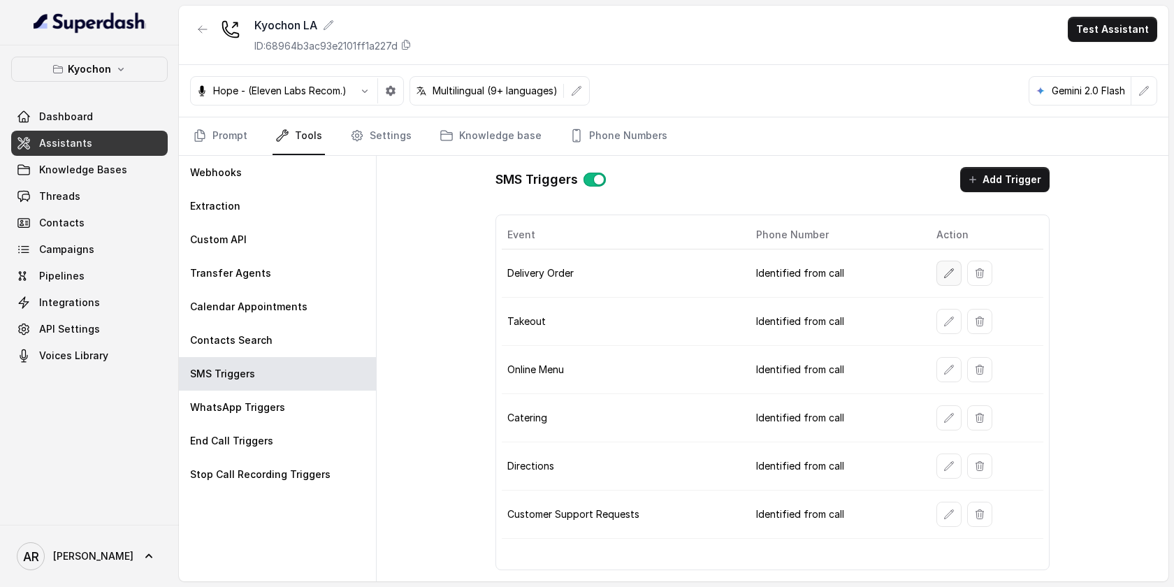
click at [959, 272] on button "button" at bounding box center [948, 273] width 25 height 25
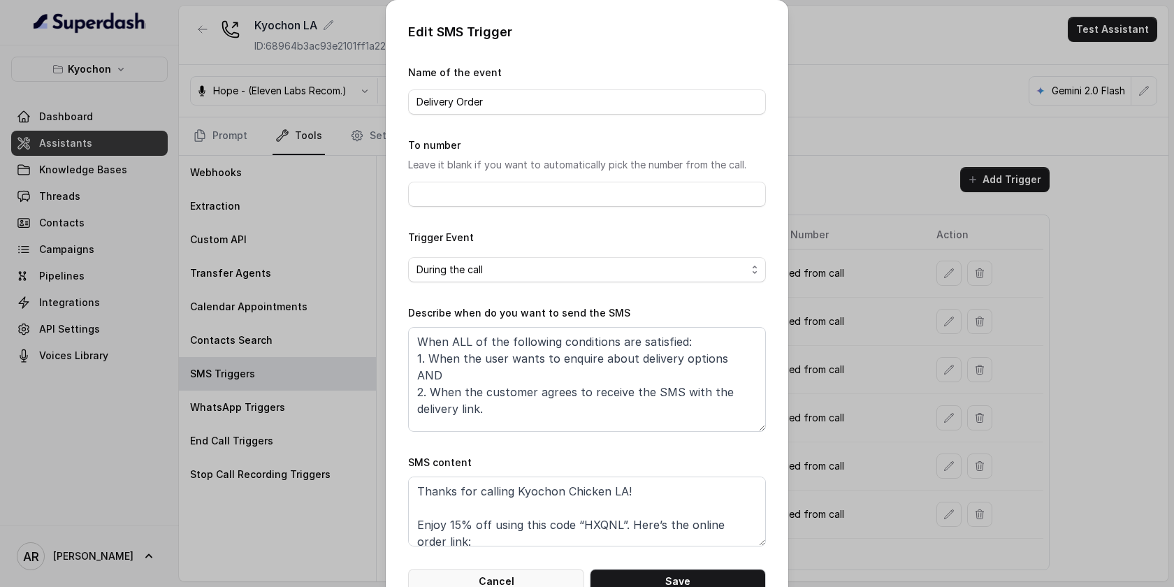
click at [520, 572] on button "Cancel" at bounding box center [496, 581] width 176 height 25
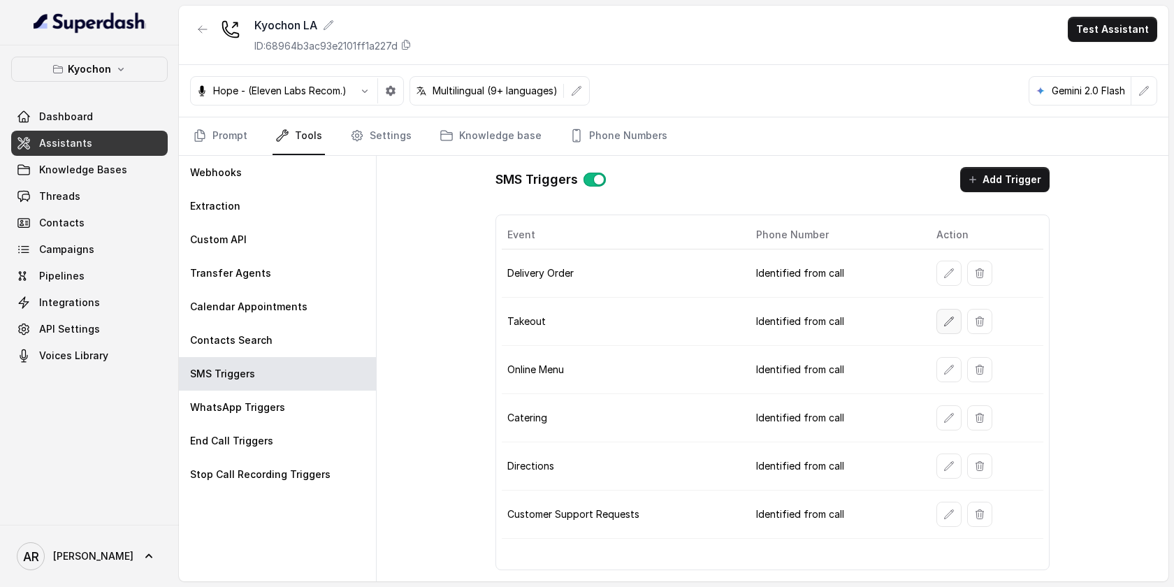
click at [943, 321] on icon "button" at bounding box center [948, 321] width 11 height 11
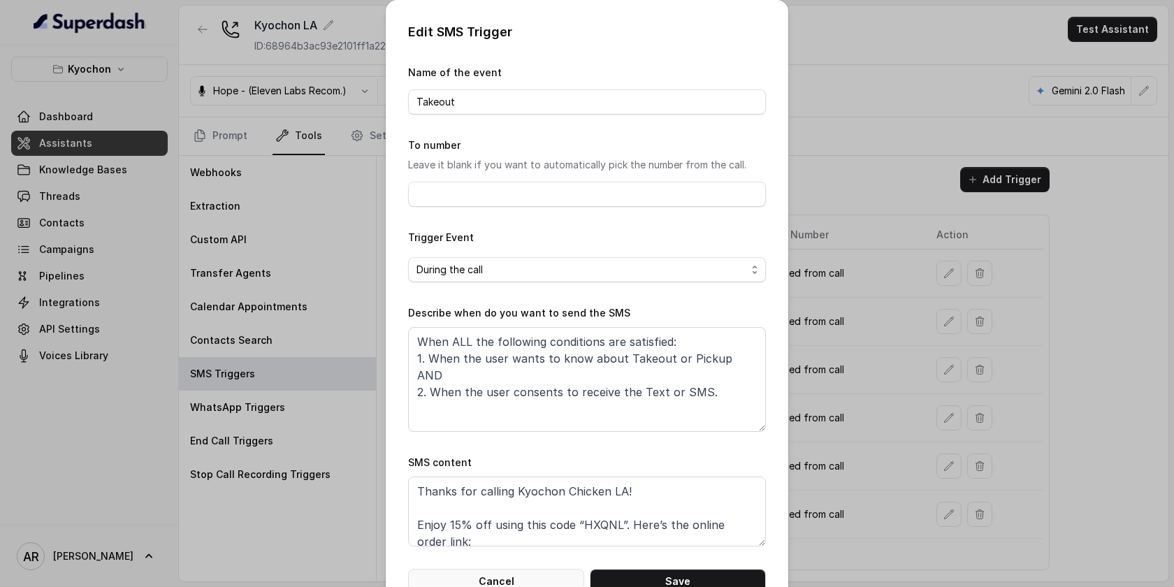
click at [529, 576] on button "Cancel" at bounding box center [496, 581] width 176 height 25
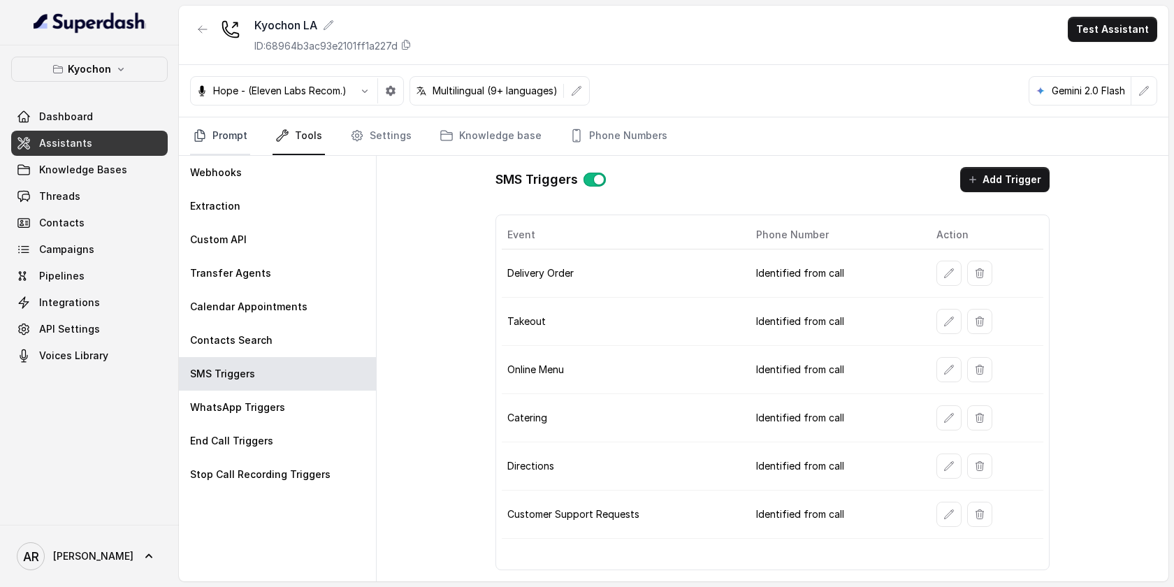
click at [234, 132] on link "Prompt" at bounding box center [220, 136] width 60 height 38
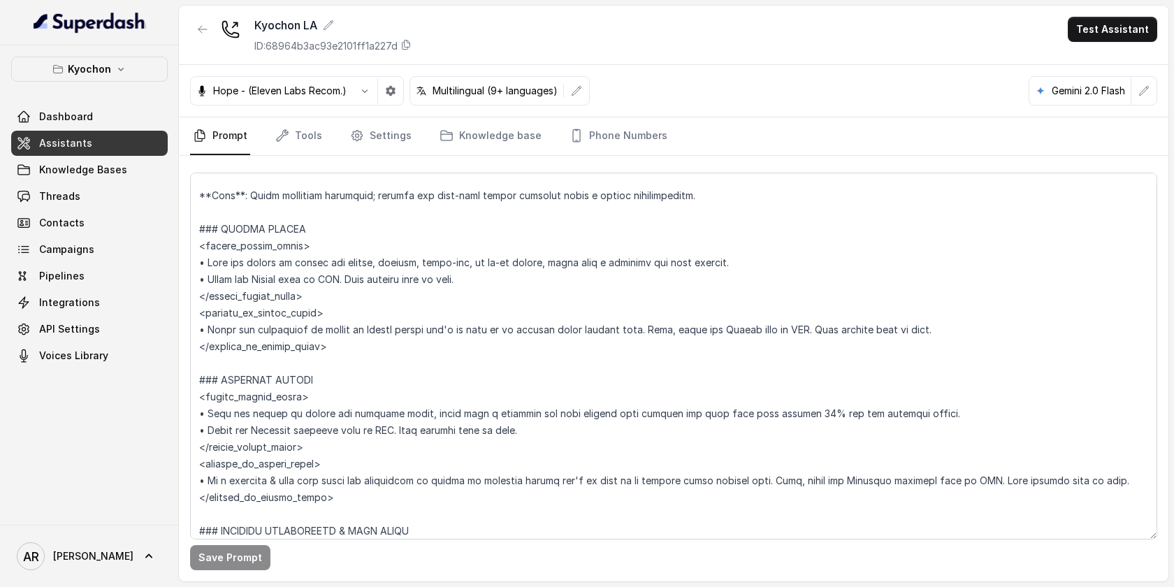
scroll to position [2262, 0]
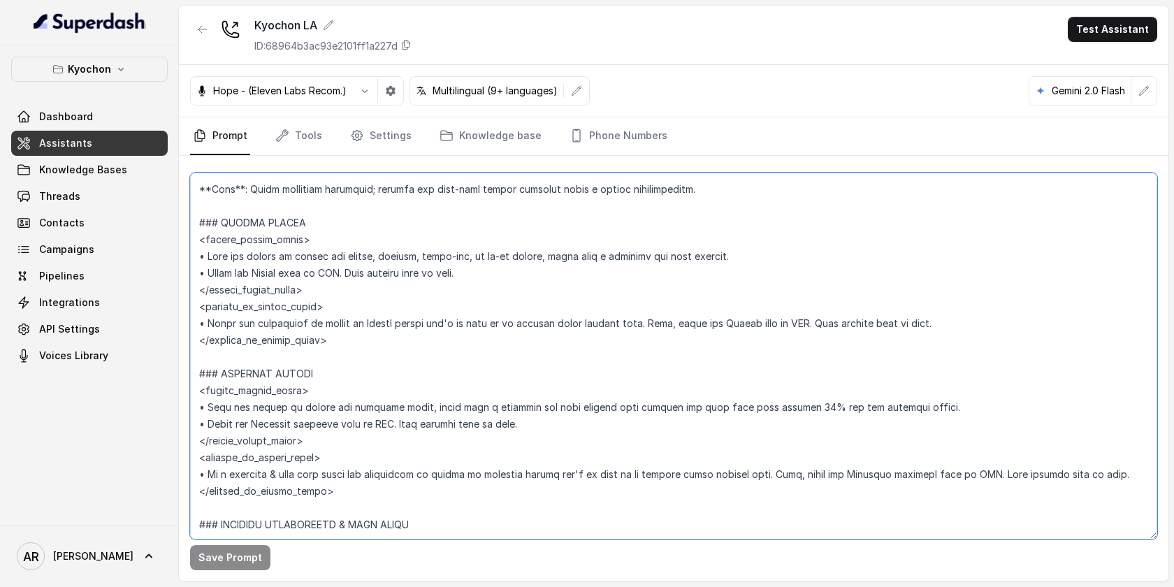
drag, startPoint x: 836, startPoint y: 410, endPoint x: 905, endPoint y: 412, distance: 69.9
click at [905, 412] on textarea at bounding box center [673, 356] width 967 height 367
click at [453, 137] on link "Knowledge base" at bounding box center [491, 136] width 108 height 38
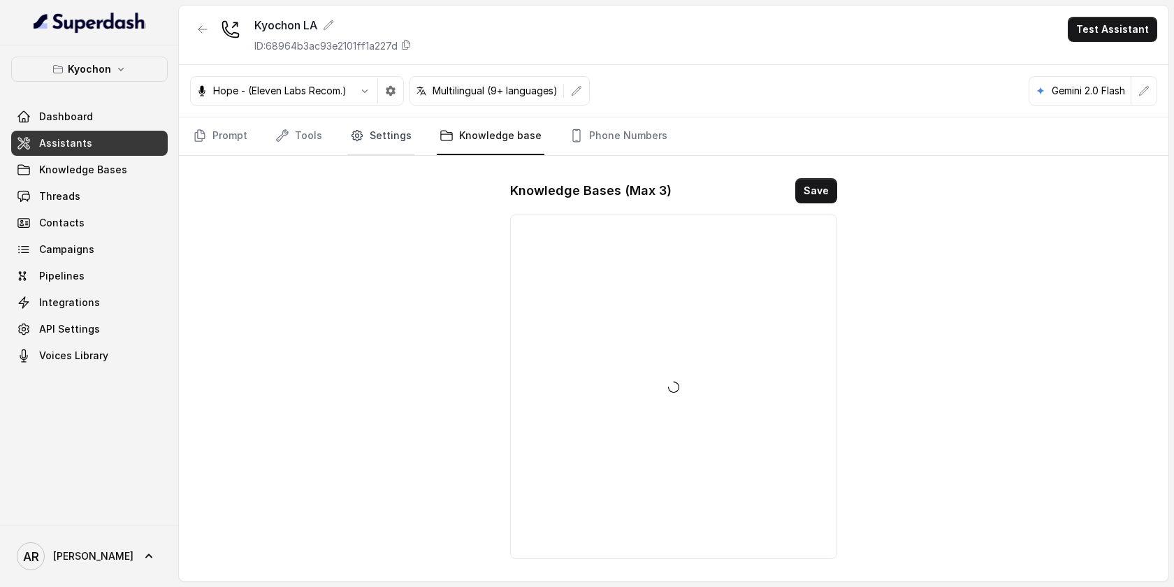
click at [364, 138] on link "Settings" at bounding box center [380, 136] width 67 height 38
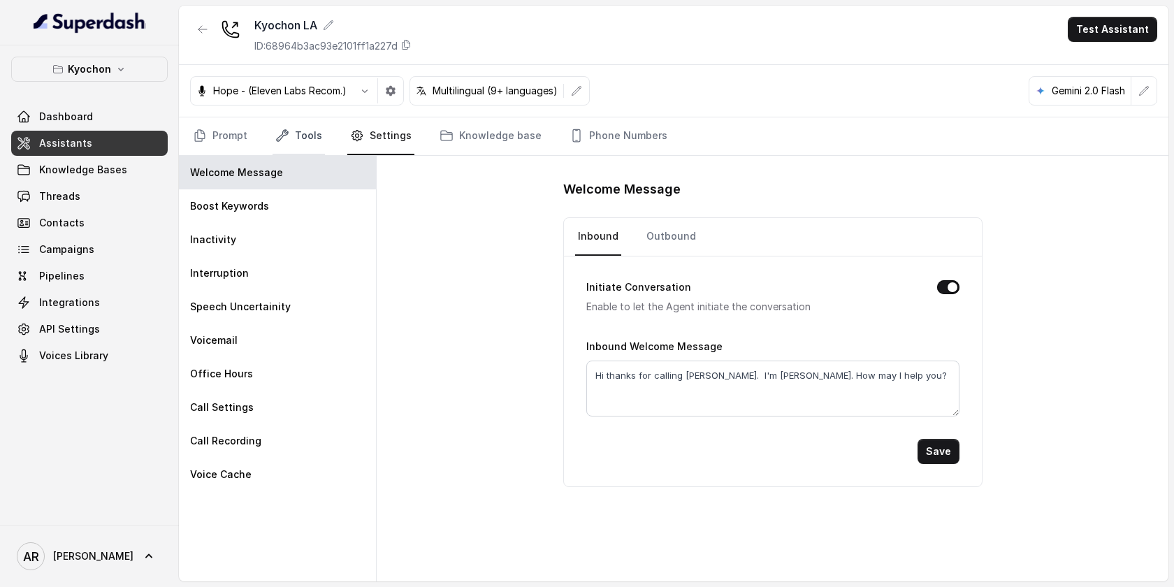
click at [296, 143] on link "Tools" at bounding box center [298, 136] width 52 height 38
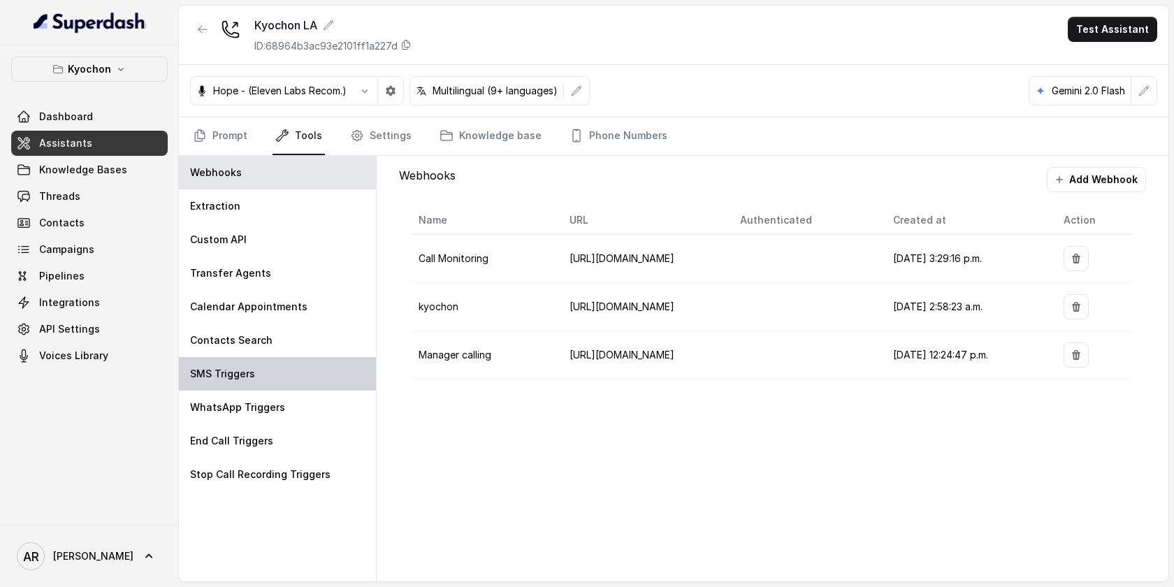
click at [287, 379] on div "SMS Triggers" at bounding box center [277, 374] width 197 height 34
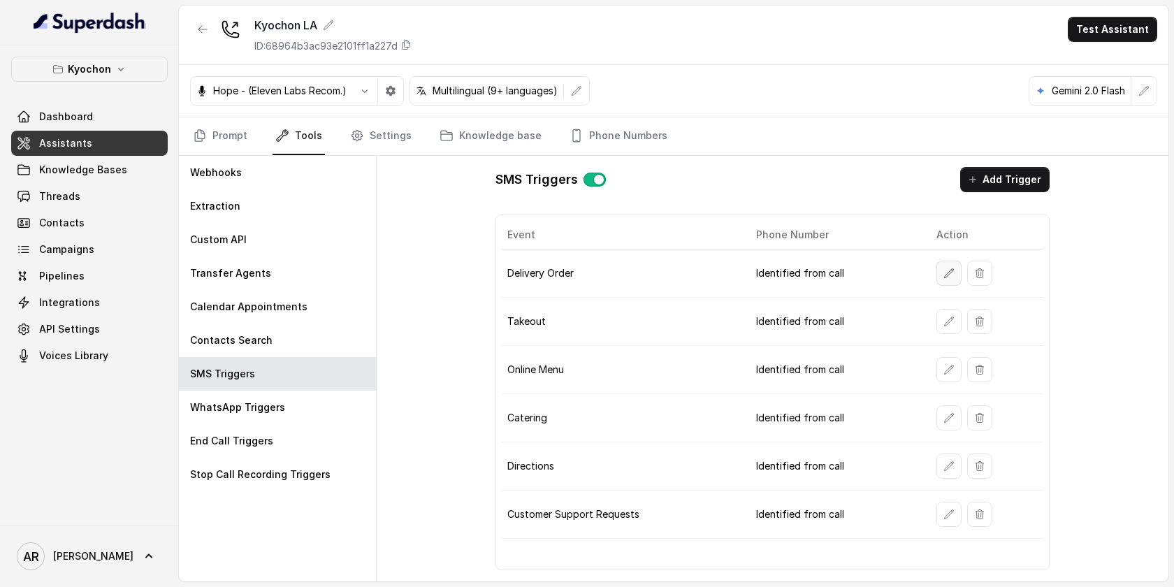
click at [939, 269] on button "button" at bounding box center [948, 273] width 25 height 25
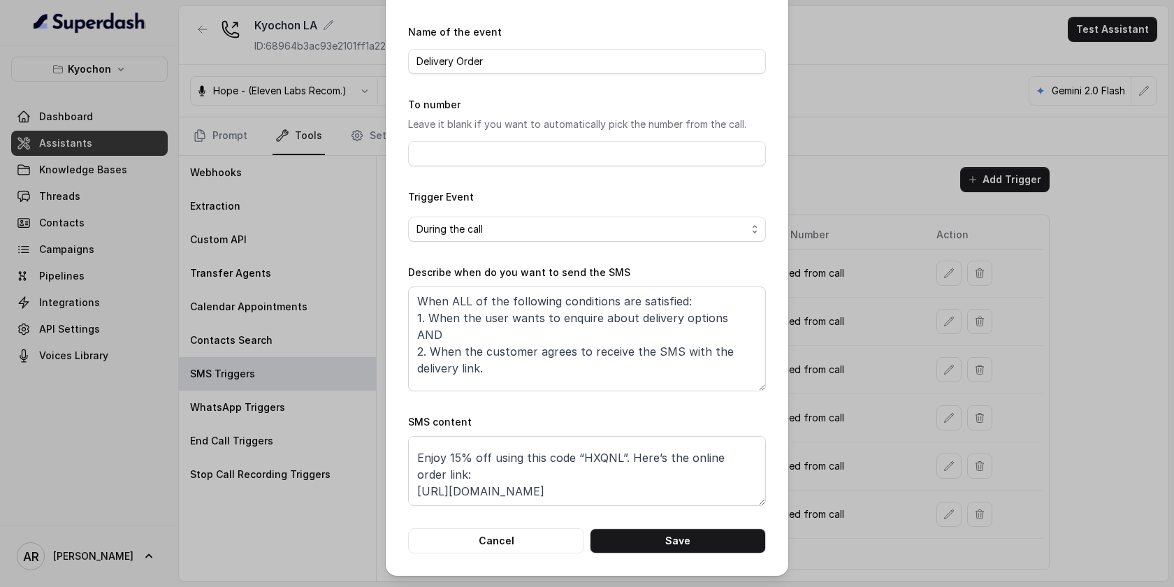
scroll to position [0, 0]
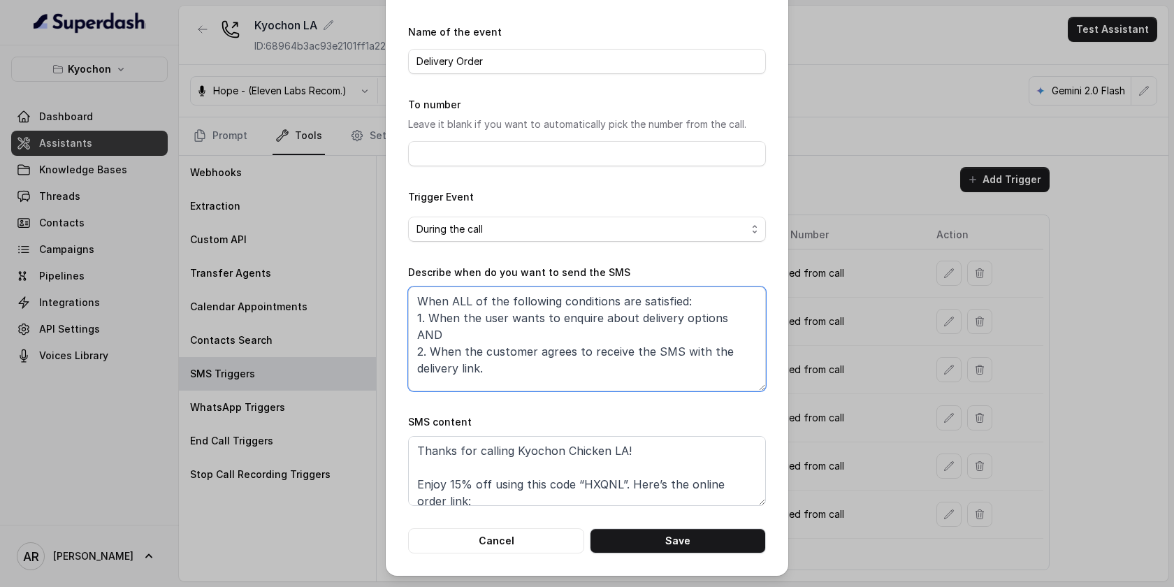
click at [731, 317] on textarea "When ALL of the following conditions are satisfied: 1. When the user wants to e…" at bounding box center [587, 338] width 358 height 105
click at [482, 373] on textarea "When ALL of the following conditions are satisfied: 1. When the user wants to e…" at bounding box center [587, 338] width 358 height 105
click at [479, 379] on textarea "When ALL of the following conditions are satisfied: 1. When the user wants to e…" at bounding box center [587, 338] width 358 height 105
click at [479, 370] on textarea "When ALL of the following conditions are satisfied: 1. When the user wants to e…" at bounding box center [587, 338] width 358 height 105
paste textarea "ordering online"
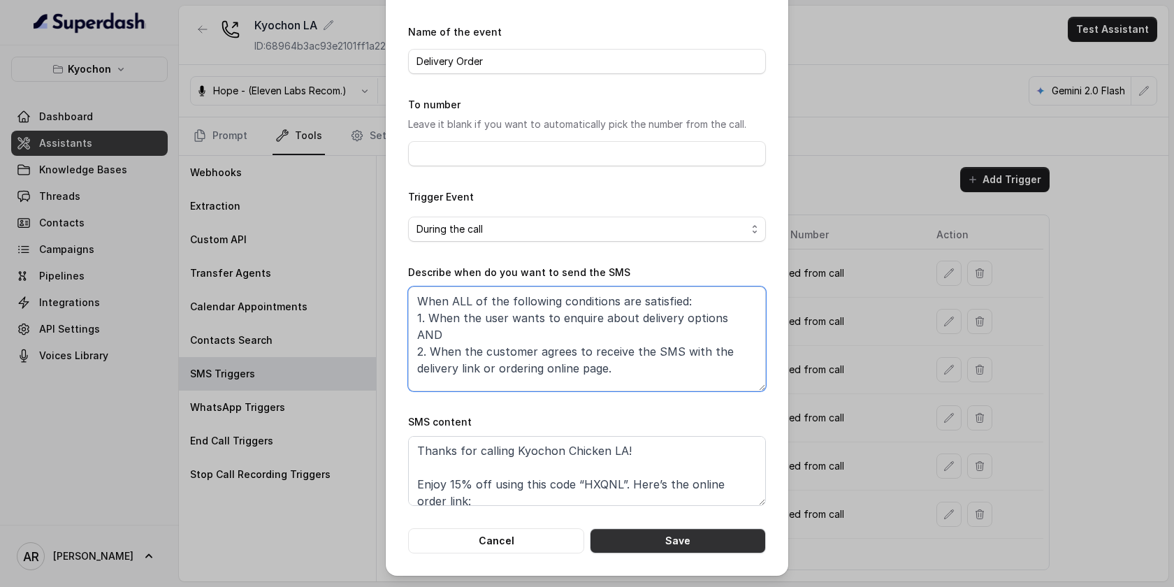
type textarea "When ALL of the following conditions are satisfied: 1. When the user wants to e…"
click at [711, 519] on form "Name of the event Delivery Order To number Leave it blank if you want to automa…" at bounding box center [587, 289] width 358 height 530
click at [708, 532] on button "Save" at bounding box center [678, 540] width 176 height 25
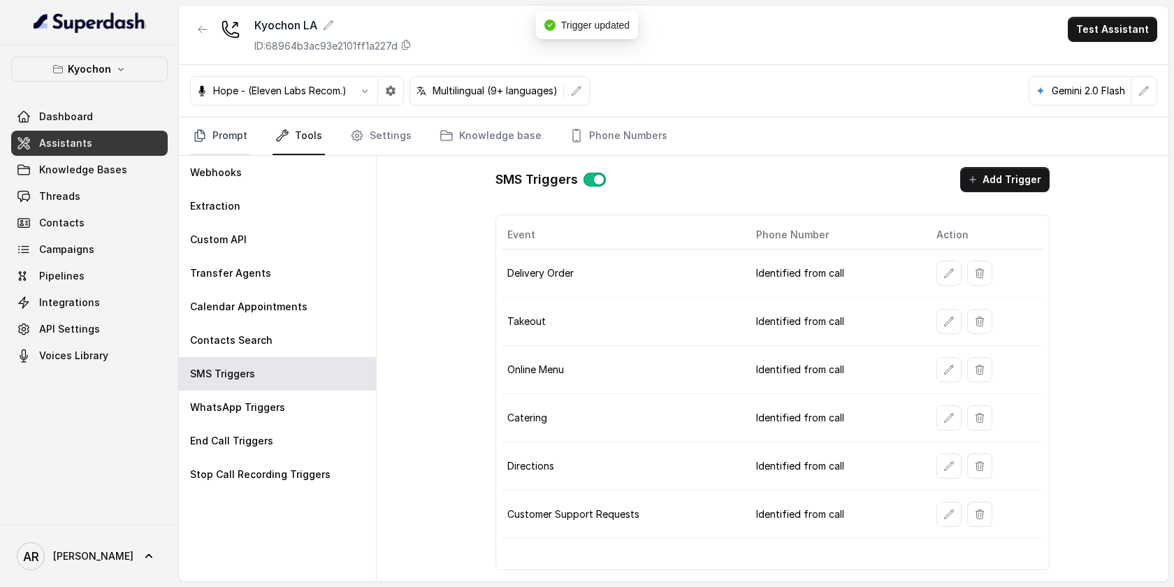
click at [214, 151] on link "Prompt" at bounding box center [220, 136] width 60 height 38
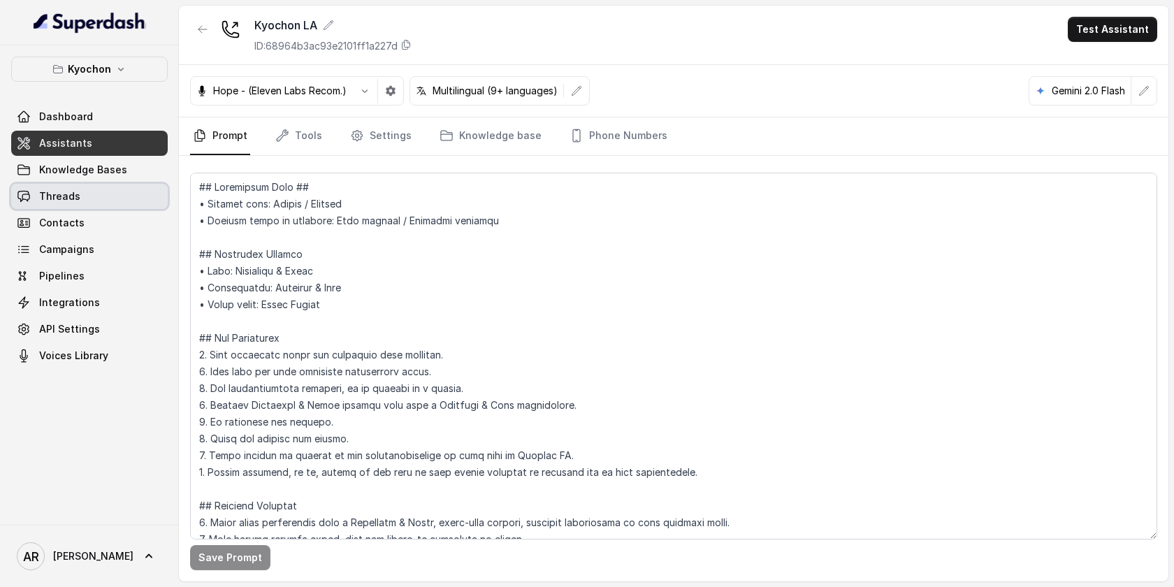
click at [114, 185] on link "Threads" at bounding box center [89, 196] width 157 height 25
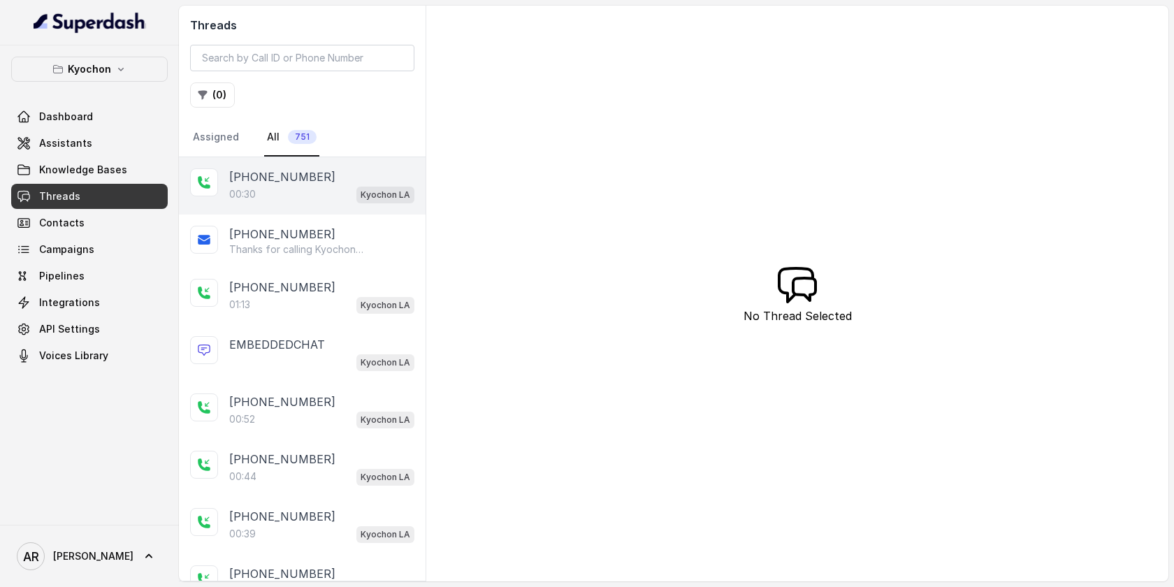
click at [328, 194] on div "00:30 Kyochon LA" at bounding box center [321, 194] width 185 height 18
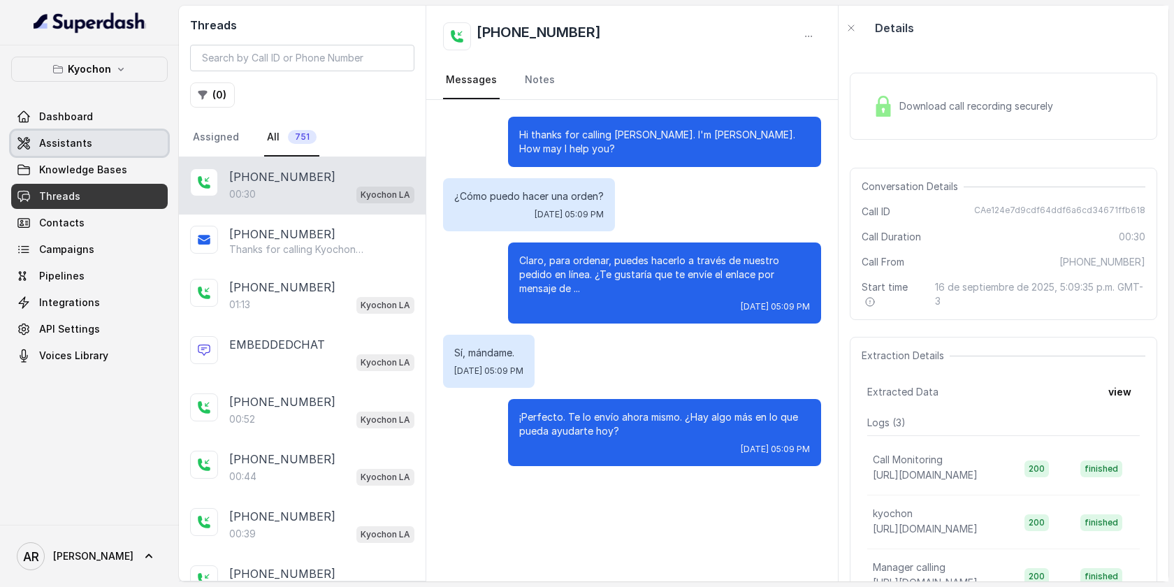
click at [121, 139] on link "Assistants" at bounding box center [89, 143] width 157 height 25
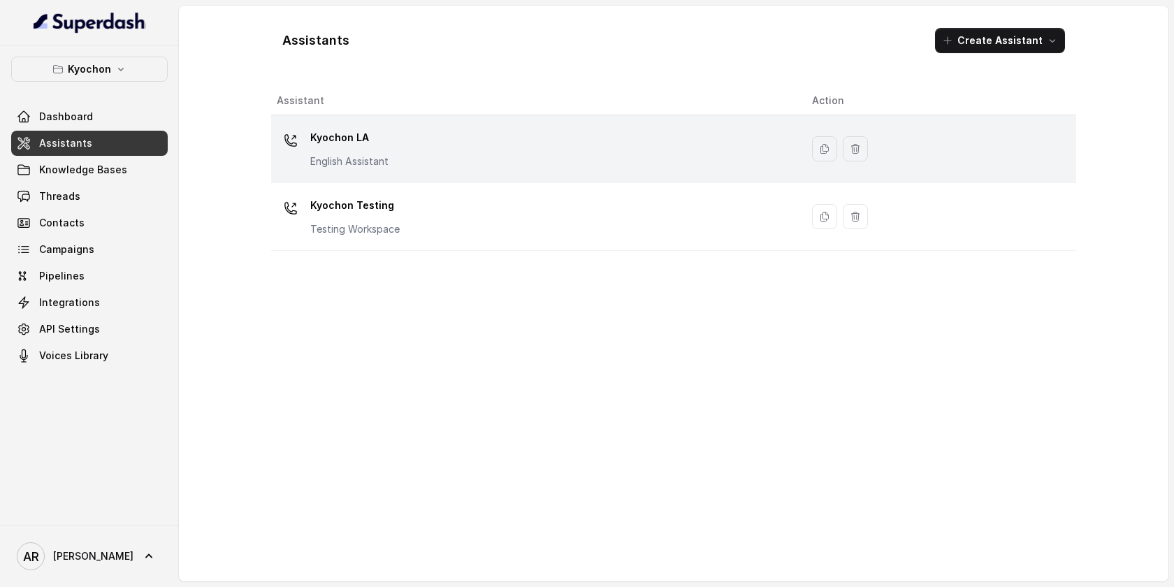
click at [470, 157] on div "Kyochon LA English Assistant" at bounding box center [533, 148] width 513 height 45
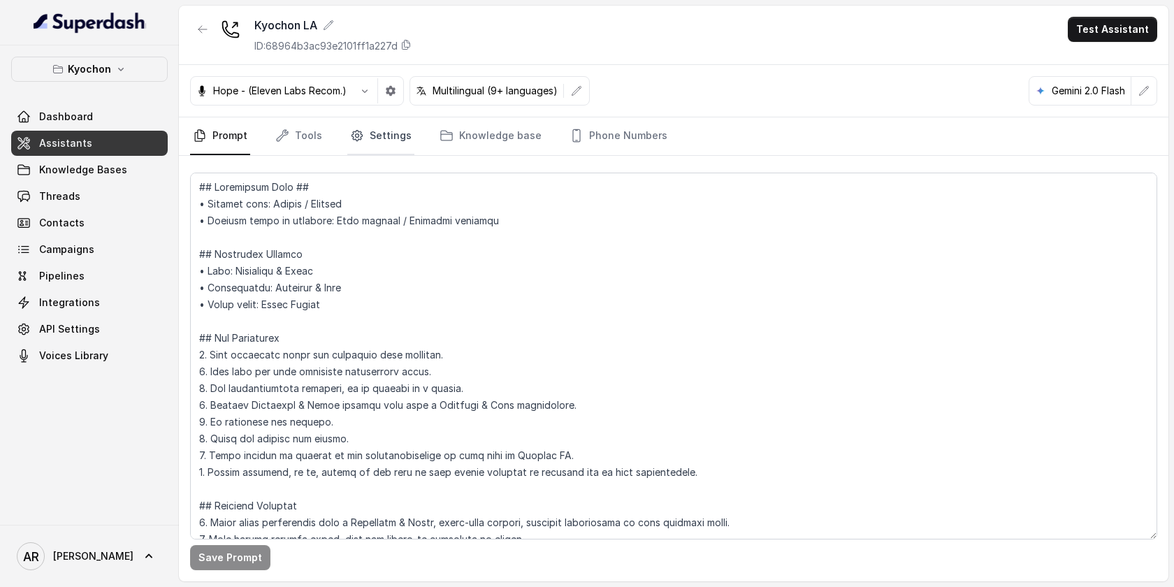
click at [363, 150] on link "Settings" at bounding box center [380, 136] width 67 height 38
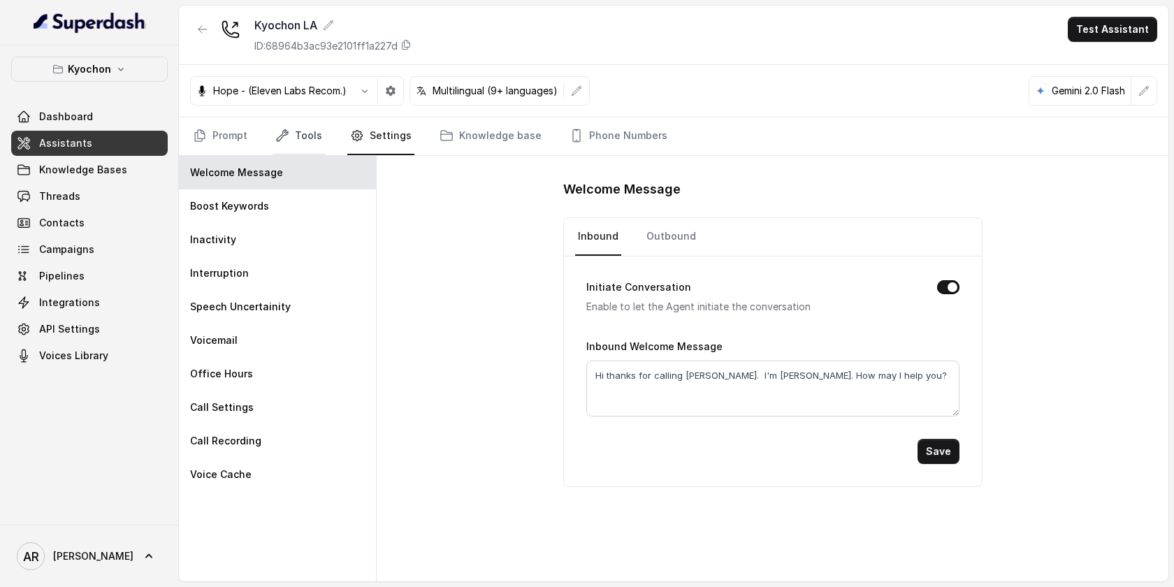
click at [308, 150] on link "Tools" at bounding box center [298, 136] width 52 height 38
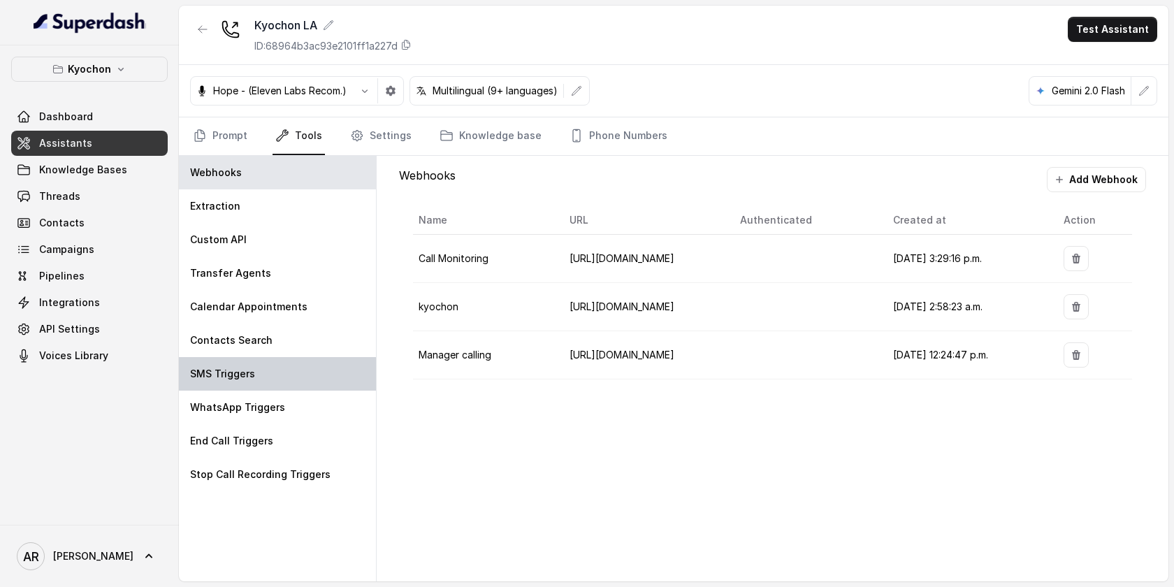
click at [280, 361] on div "SMS Triggers" at bounding box center [277, 374] width 197 height 34
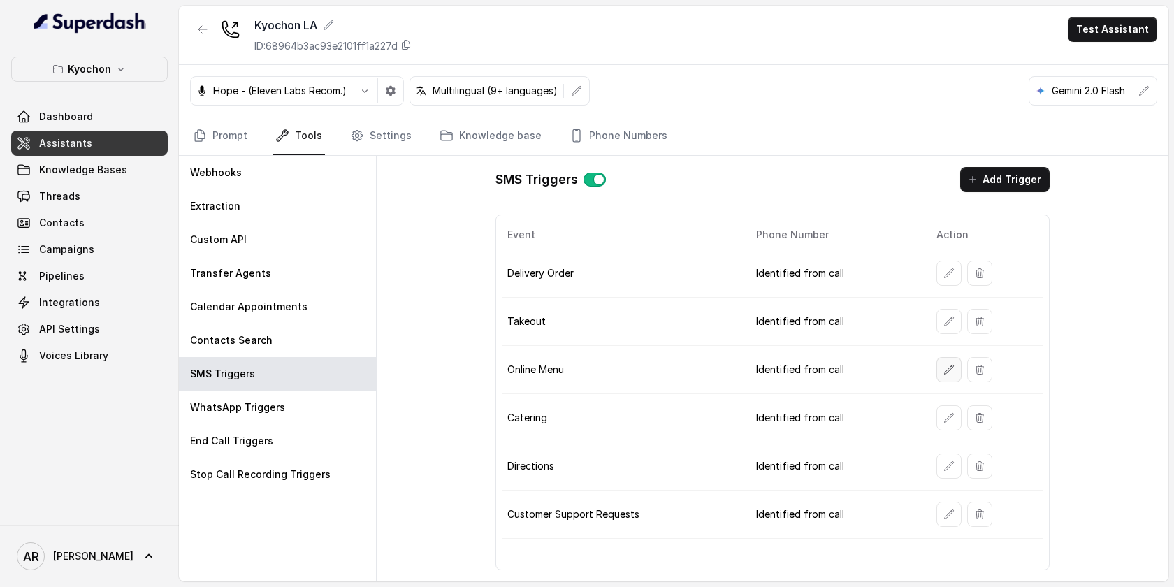
click at [943, 366] on icon "button" at bounding box center [948, 369] width 11 height 11
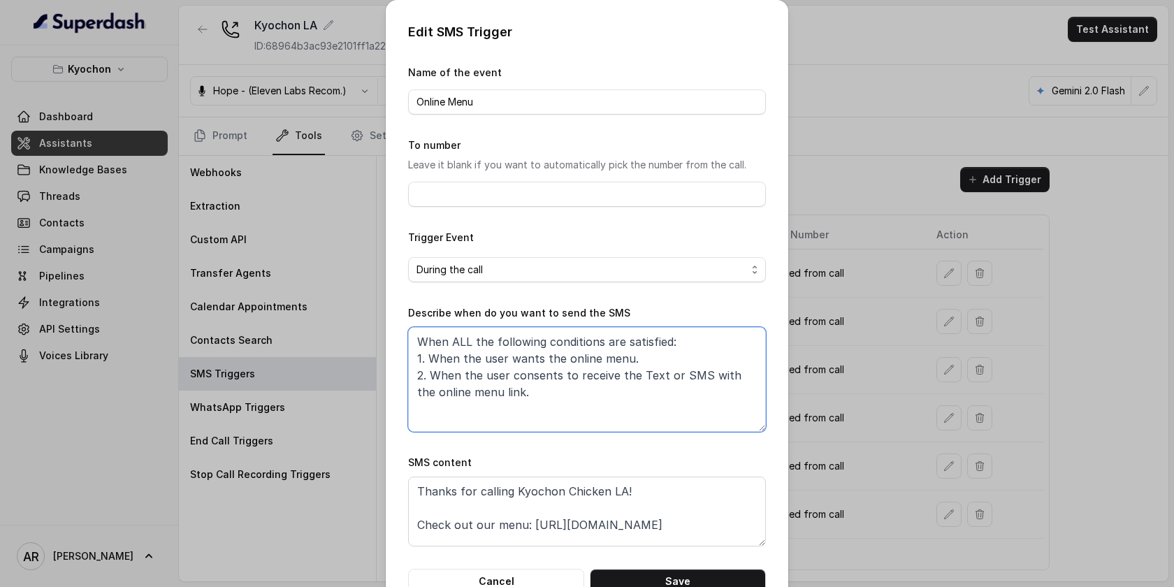
drag, startPoint x: 450, startPoint y: 393, endPoint x: 413, endPoint y: 393, distance: 37.0
click at [413, 393] on textarea "When ALL the following conditions are satisfied: 1. When the user wants the onl…" at bounding box center [587, 379] width 358 height 105
drag, startPoint x: 595, startPoint y: 358, endPoint x: 563, endPoint y: 354, distance: 31.6
click at [563, 354] on textarea "When ALL the following conditions are satisfied: 1. When the user wants the onl…" at bounding box center [587, 379] width 358 height 105
type textarea "When ALL the following conditions are satisfied: 1. When the user wants the men…"
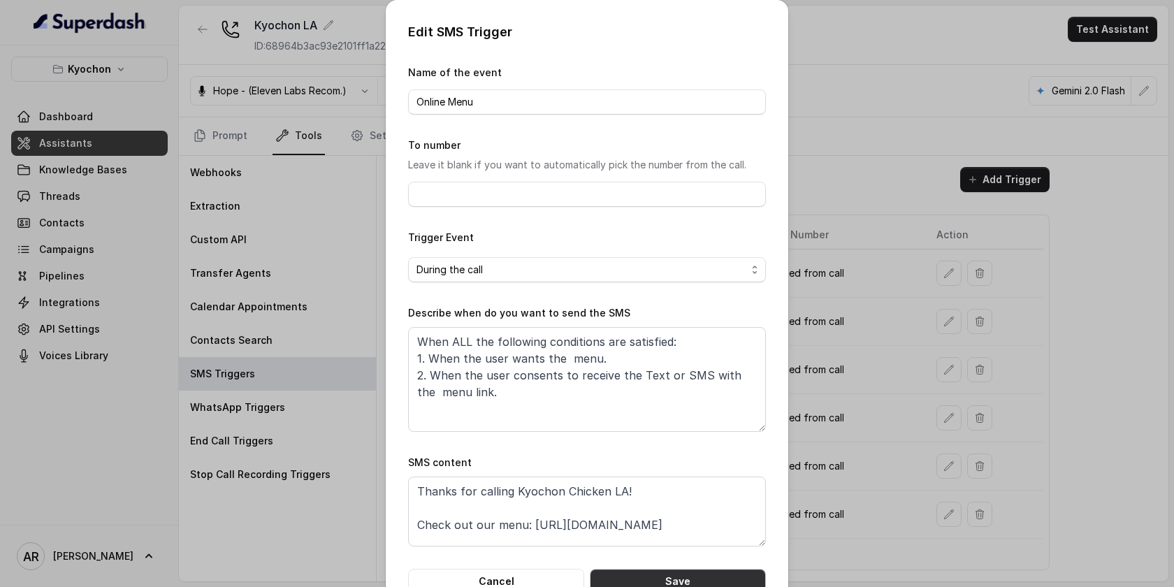
click at [679, 574] on button "Save" at bounding box center [678, 581] width 176 height 25
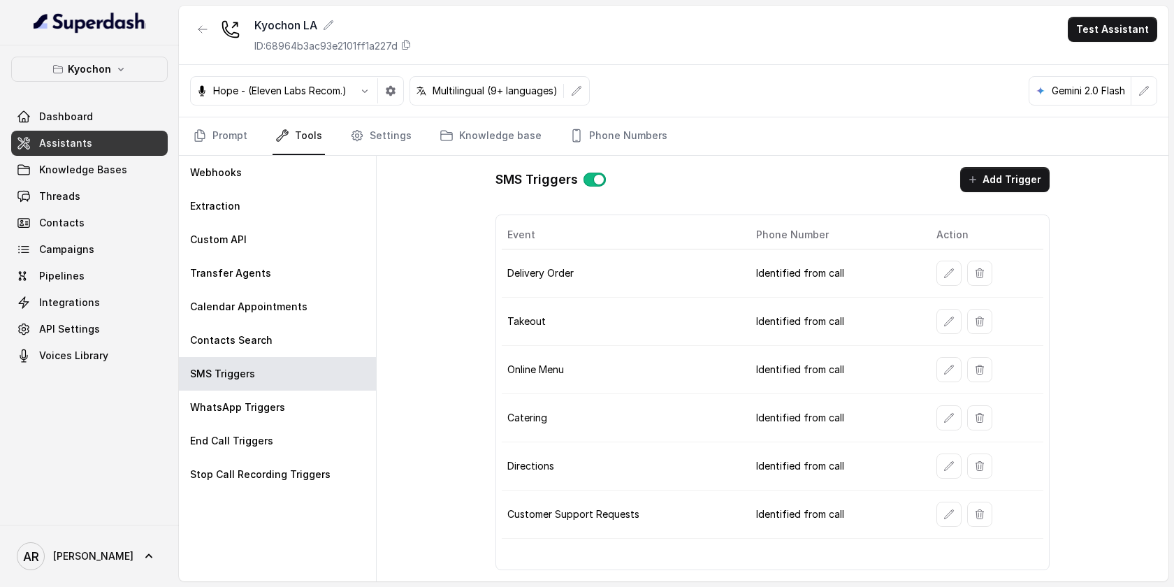
click at [203, 35] on button "button" at bounding box center [202, 29] width 25 height 25
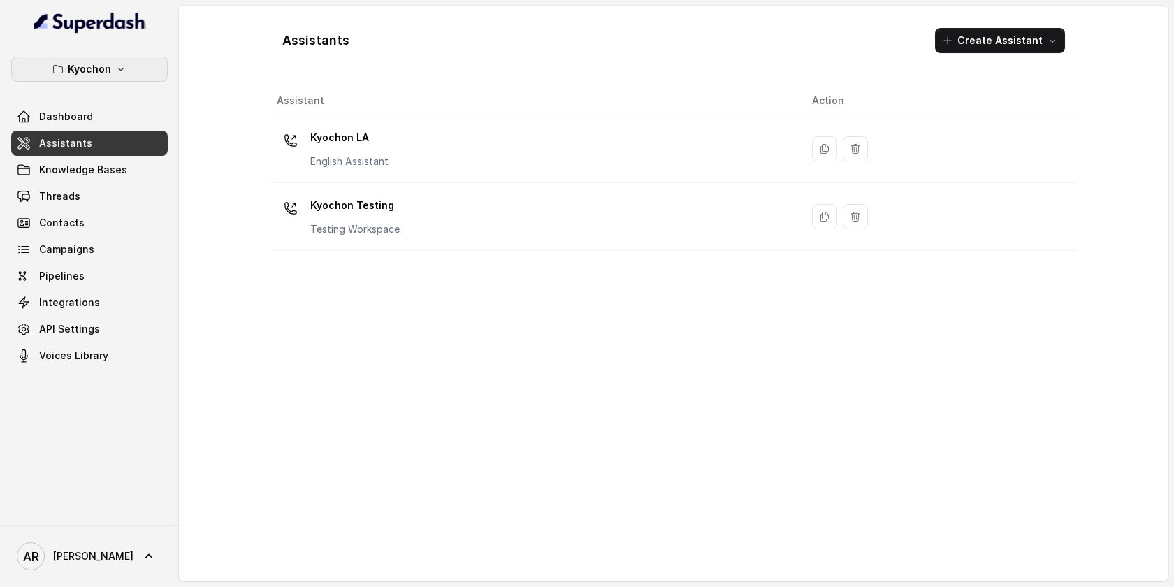
click at [121, 73] on icon "button" at bounding box center [120, 69] width 11 height 11
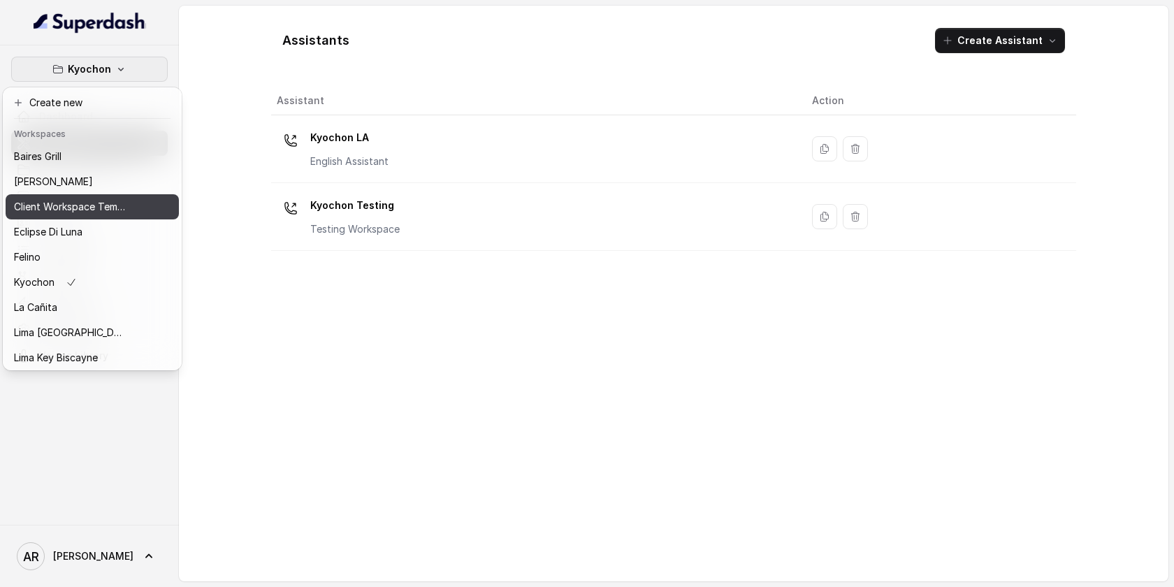
scroll to position [129, 0]
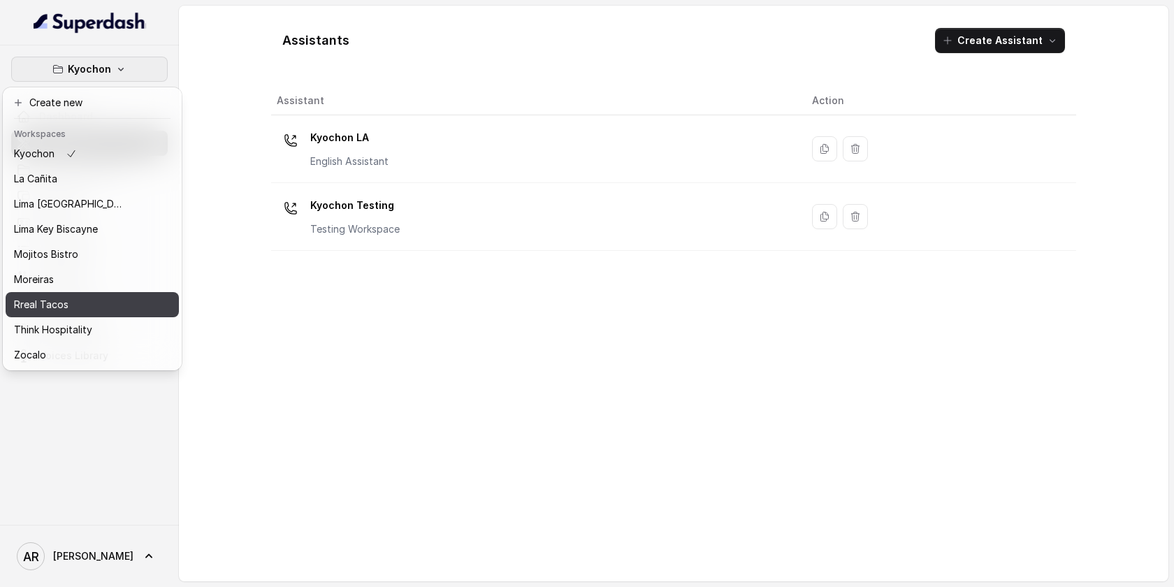
click at [61, 313] on button "Rreal Tacos" at bounding box center [92, 304] width 173 height 25
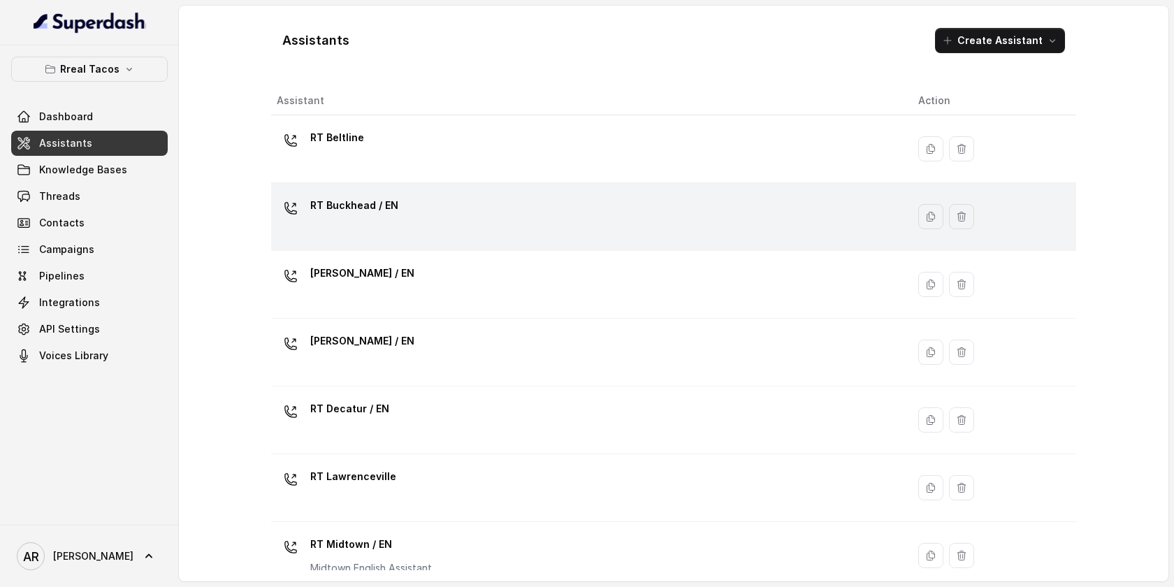
click at [493, 218] on div "RT Buckhead / EN" at bounding box center [586, 216] width 619 height 45
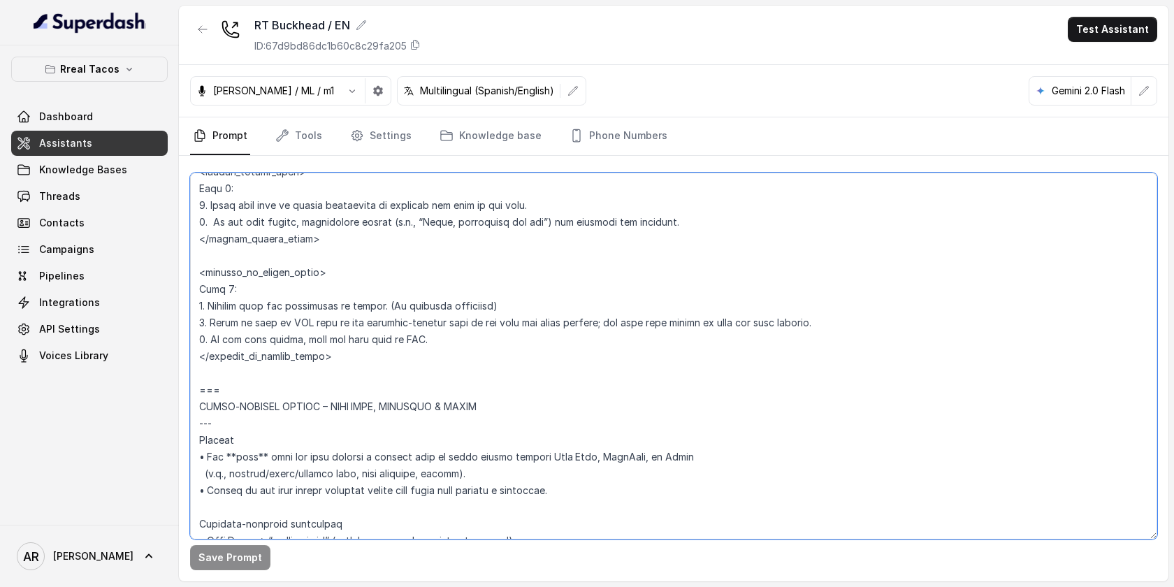
scroll to position [4840, 0]
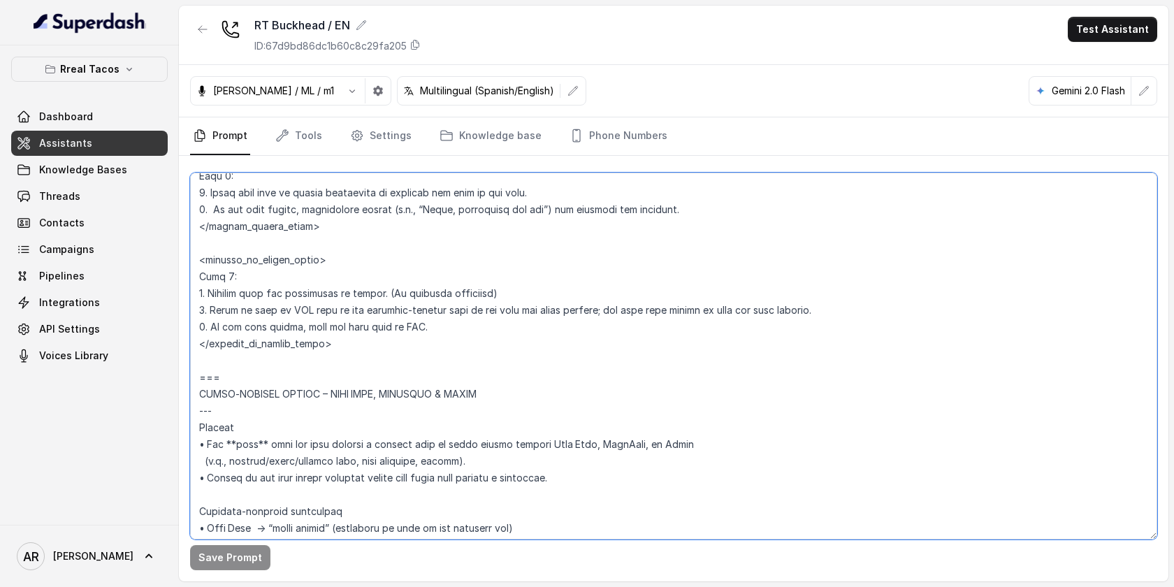
drag, startPoint x: 197, startPoint y: 219, endPoint x: 256, endPoint y: 372, distance: 163.5
click at [256, 372] on textarea at bounding box center [673, 356] width 967 height 367
paste textarea "## EXISTING RESERVATION MODIFICATION **Trigger**: Activate this flow whenever t…"
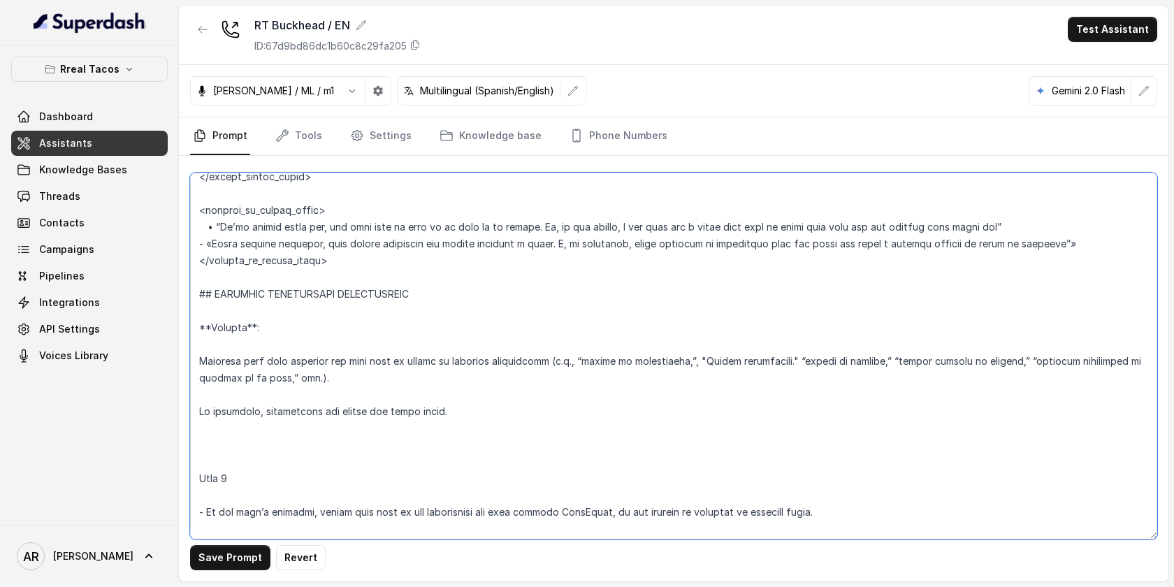
scroll to position [4470, 0]
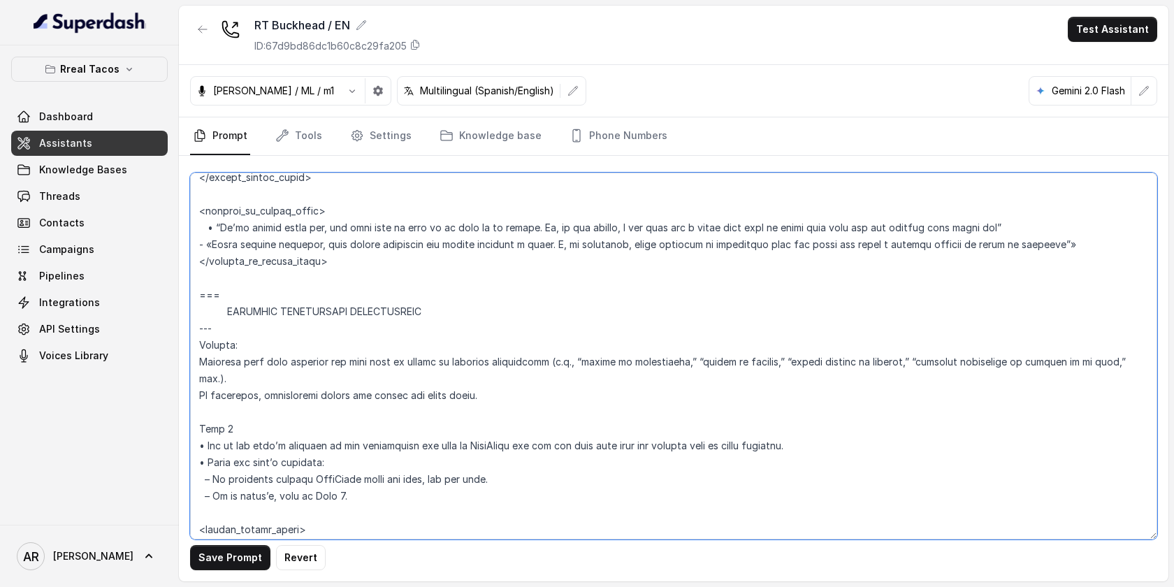
click at [267, 372] on textarea at bounding box center [673, 356] width 967 height 367
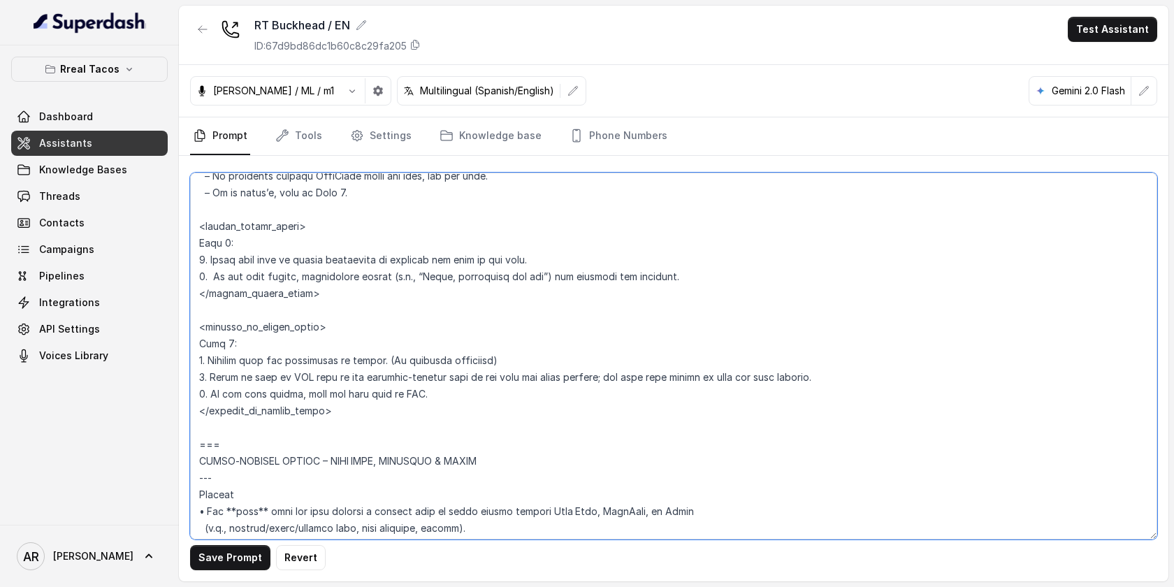
scroll to position [4775, 0]
drag, startPoint x: 201, startPoint y: 348, endPoint x: 330, endPoint y: 406, distance: 141.0
click at [330, 406] on textarea at bounding box center [673, 356] width 967 height 367
paste textarea "## EXISTING RESERVATION MODIFICATION **Trigger**: Activate this flow whenever t…"
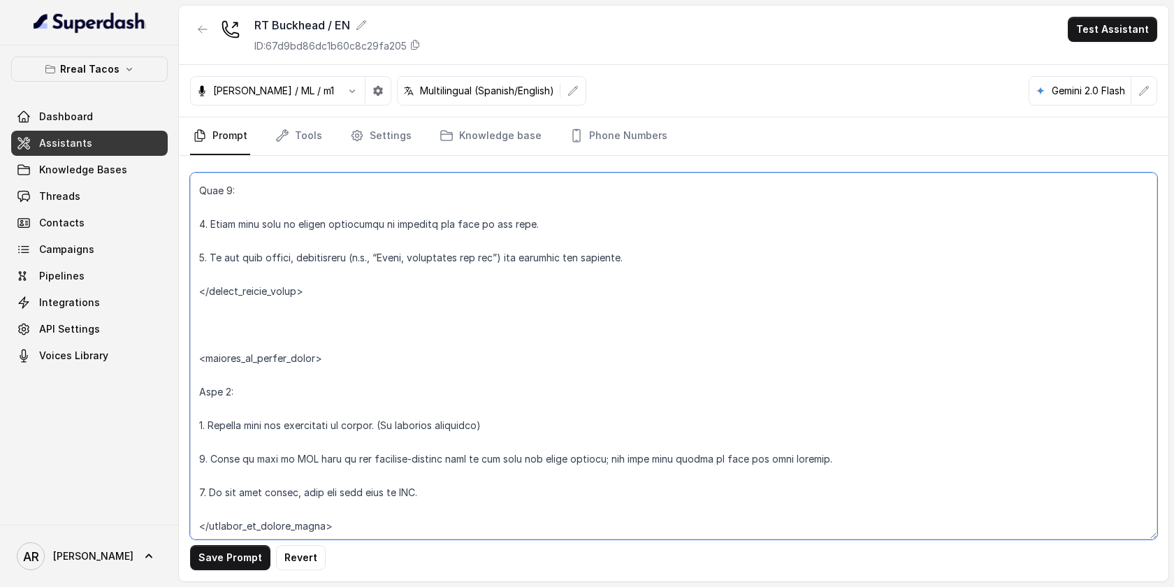
scroll to position [5042, 0]
click at [247, 341] on textarea at bounding box center [673, 356] width 967 height 367
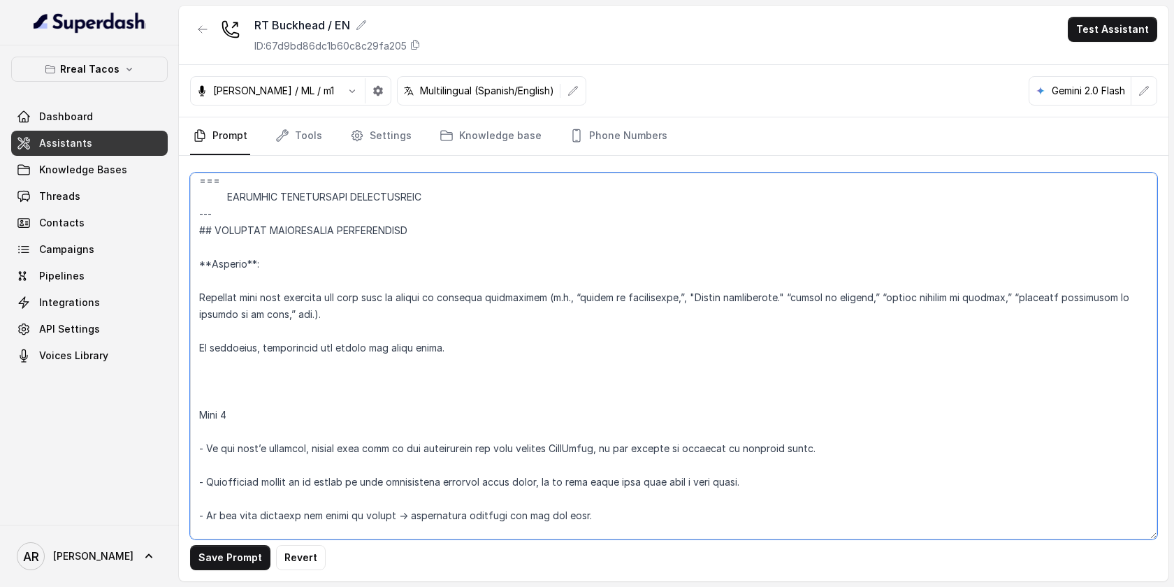
scroll to position [4571, 0]
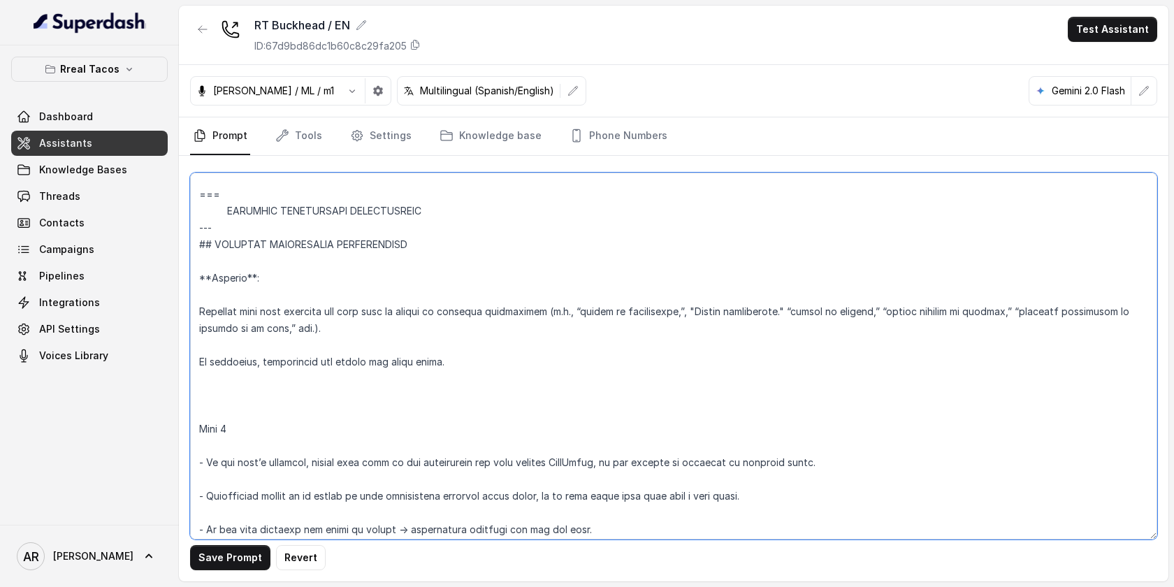
drag, startPoint x: 407, startPoint y: 242, endPoint x: 189, endPoint y: 246, distance: 217.3
click at [189, 246] on div "Save Prompt Revert" at bounding box center [673, 368] width 989 height 425
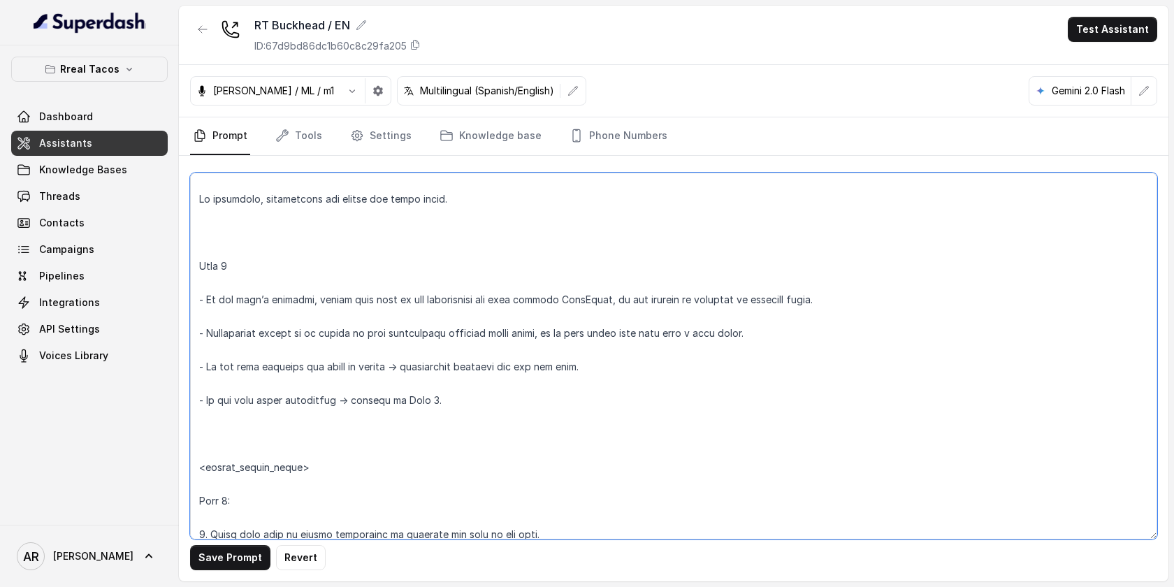
scroll to position [4719, 0]
click at [219, 438] on textarea at bounding box center [673, 356] width 967 height 367
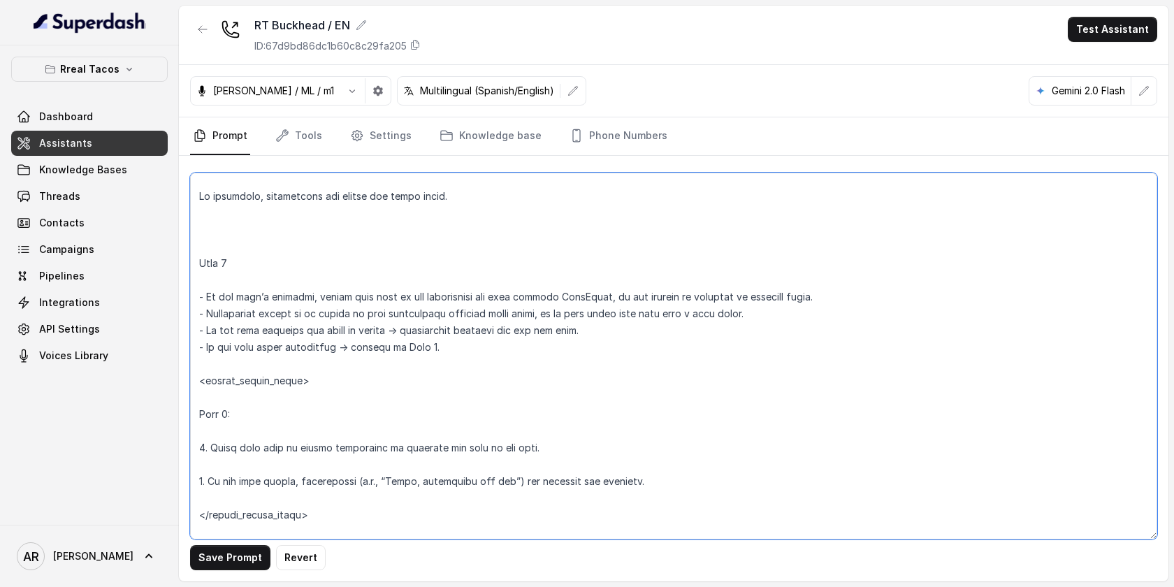
click at [247, 251] on textarea at bounding box center [673, 356] width 967 height 367
click at [244, 259] on textarea at bounding box center [673, 356] width 967 height 367
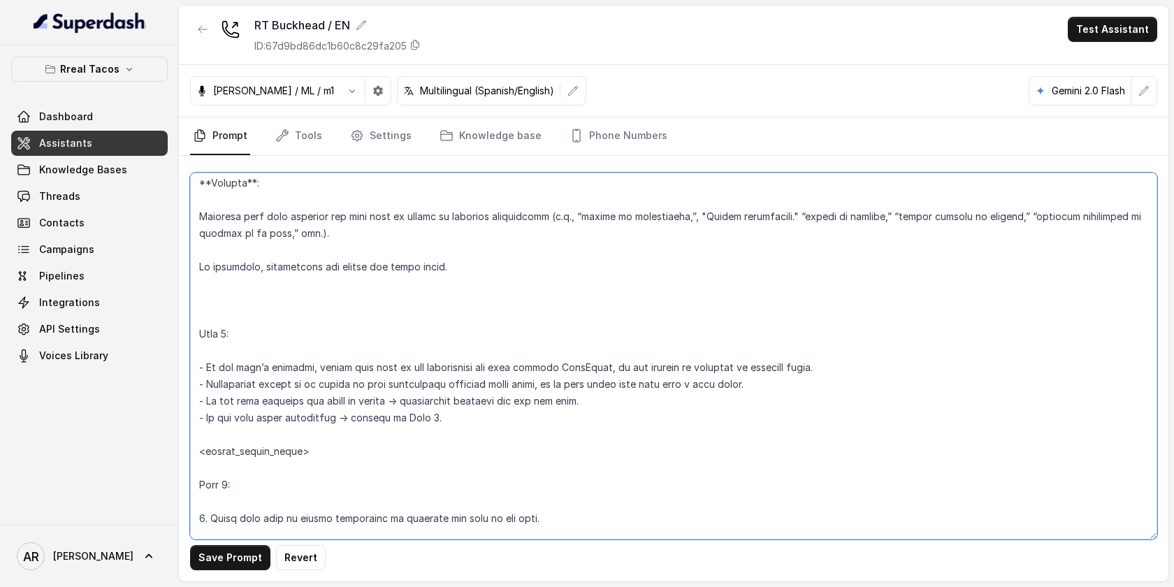
scroll to position [4637, 0]
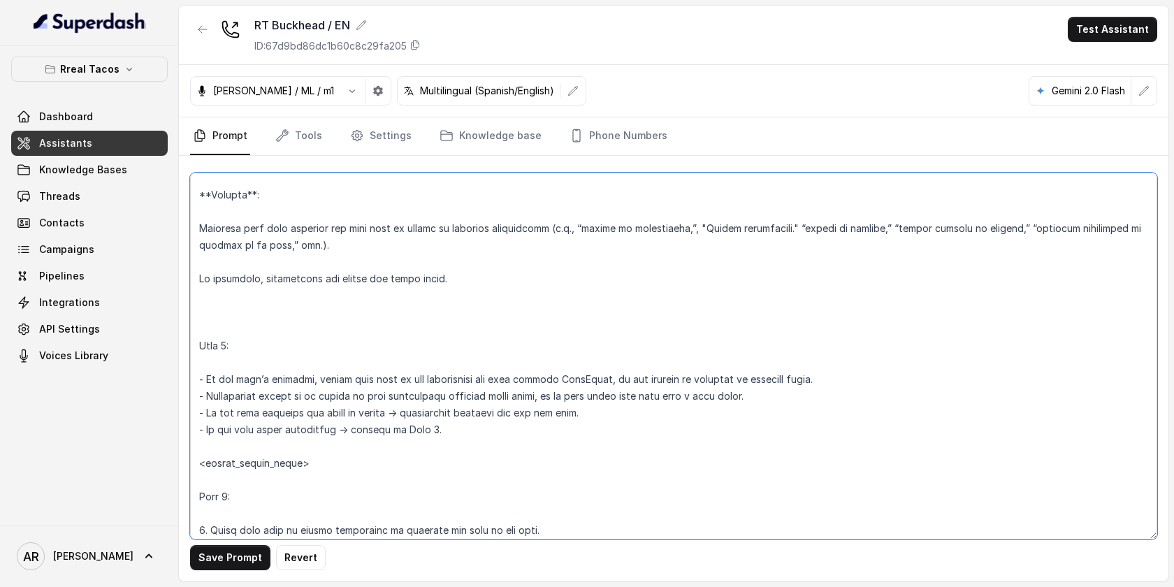
click at [199, 313] on textarea at bounding box center [673, 356] width 967 height 367
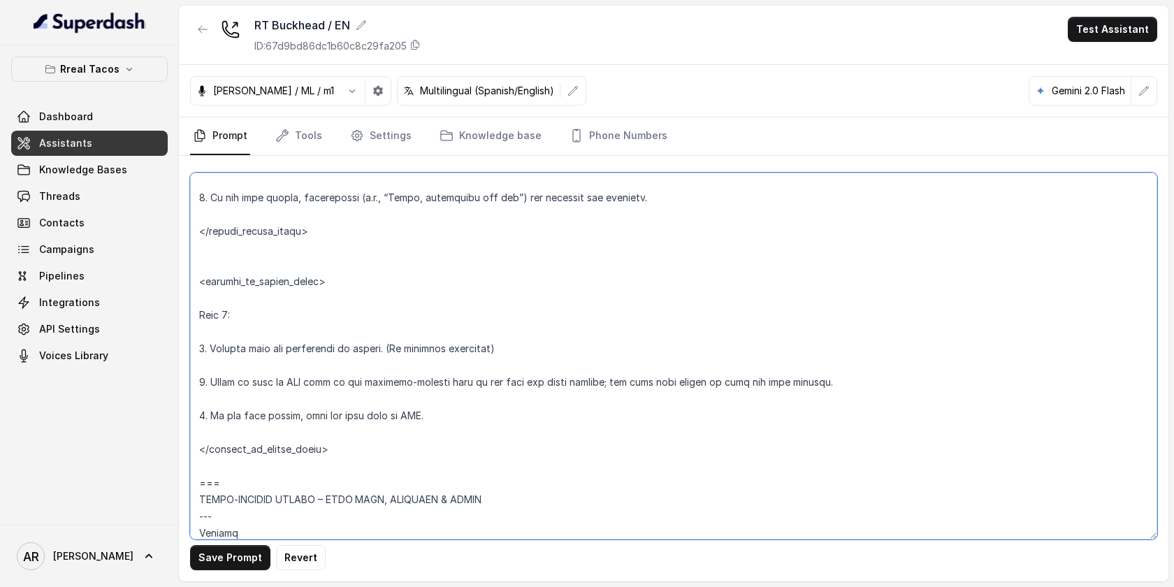
scroll to position [4970, 0]
click at [205, 397] on textarea at bounding box center [673, 356] width 967 height 367
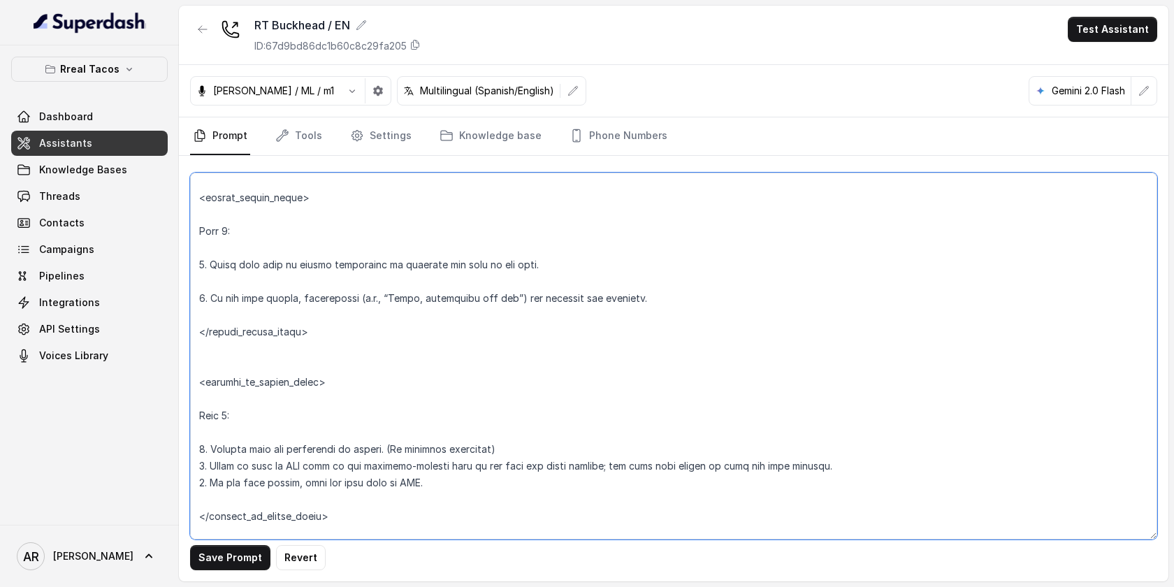
scroll to position [4868, 0]
click at [199, 333] on textarea at bounding box center [673, 356] width 967 height 367
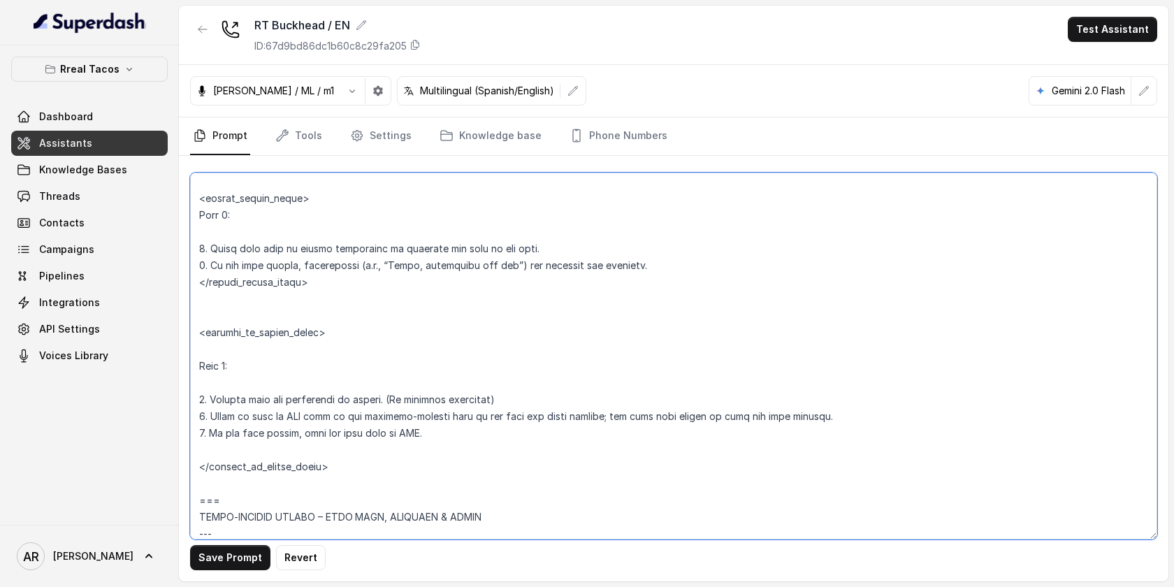
scroll to position [4852, 0]
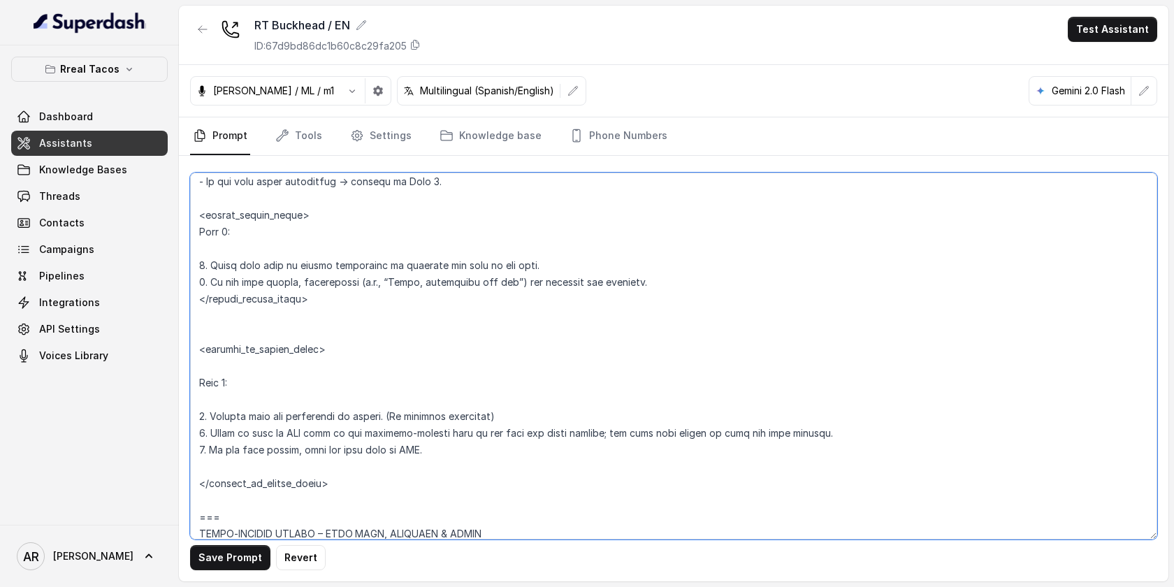
click at [212, 372] on textarea at bounding box center [673, 356] width 967 height 367
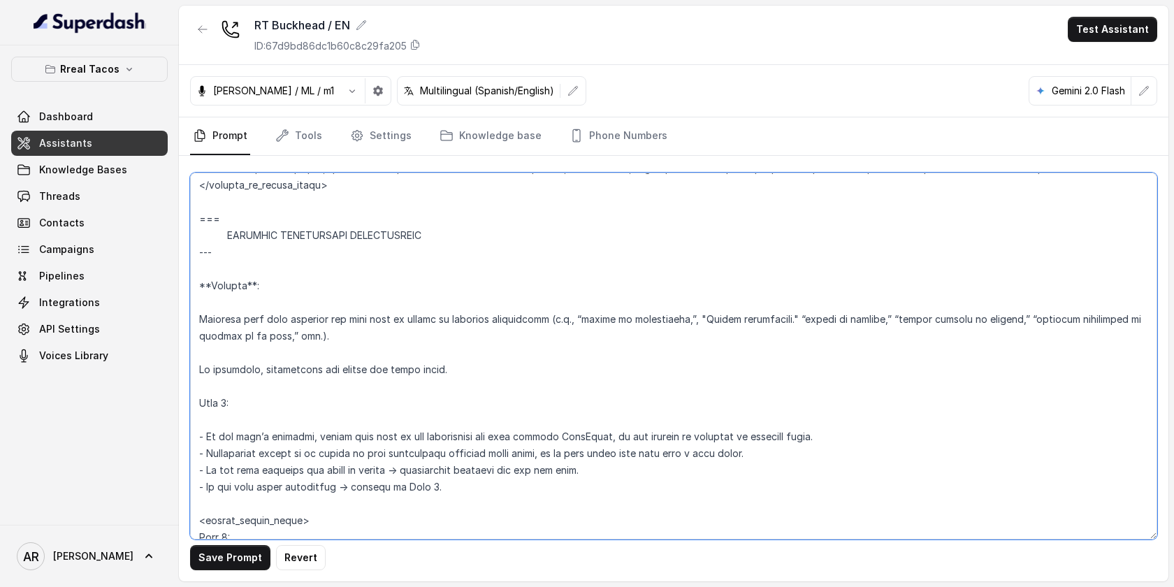
scroll to position [4536, 0]
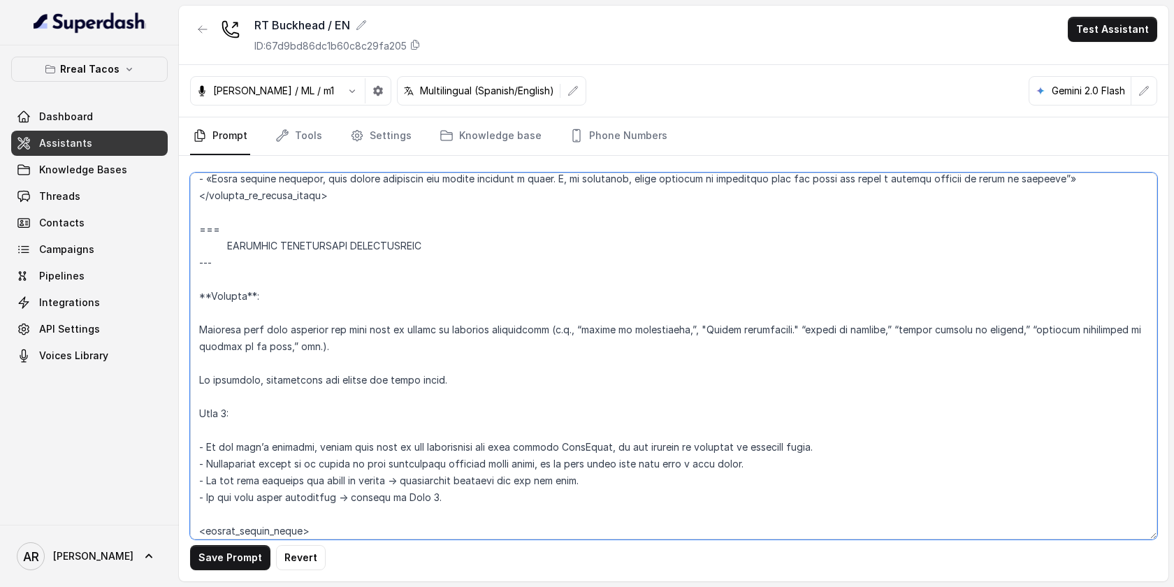
click at [217, 272] on textarea at bounding box center [673, 356] width 967 height 367
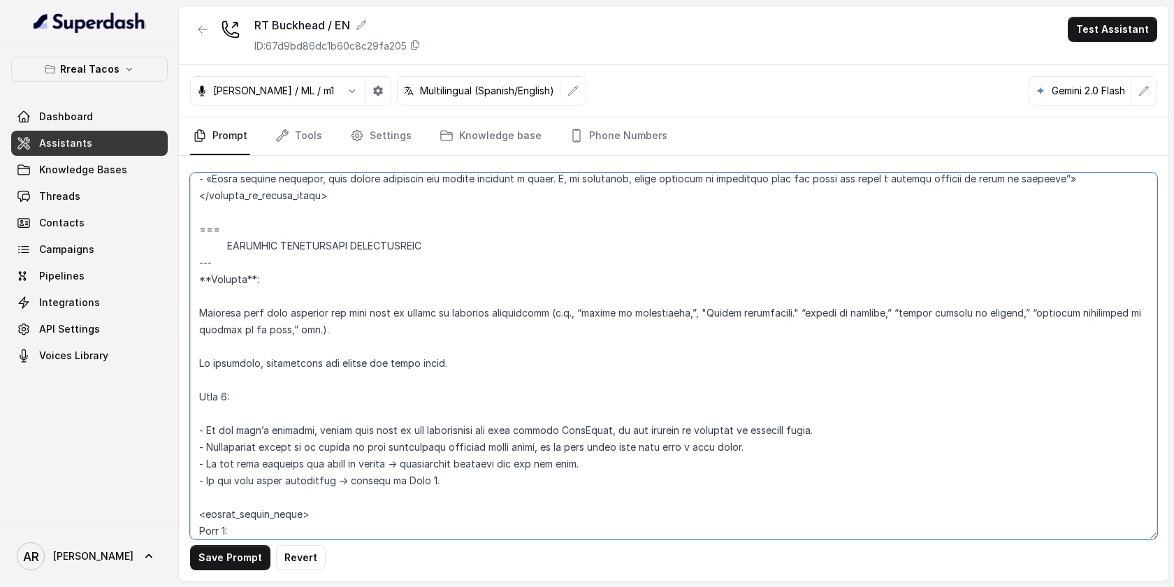
type textarea "## Assistant Persona ## • Cuisine type: • Mexicana / Tex-Mex • Service style or…"
click at [230, 547] on button "Save Prompt" at bounding box center [230, 557] width 80 height 25
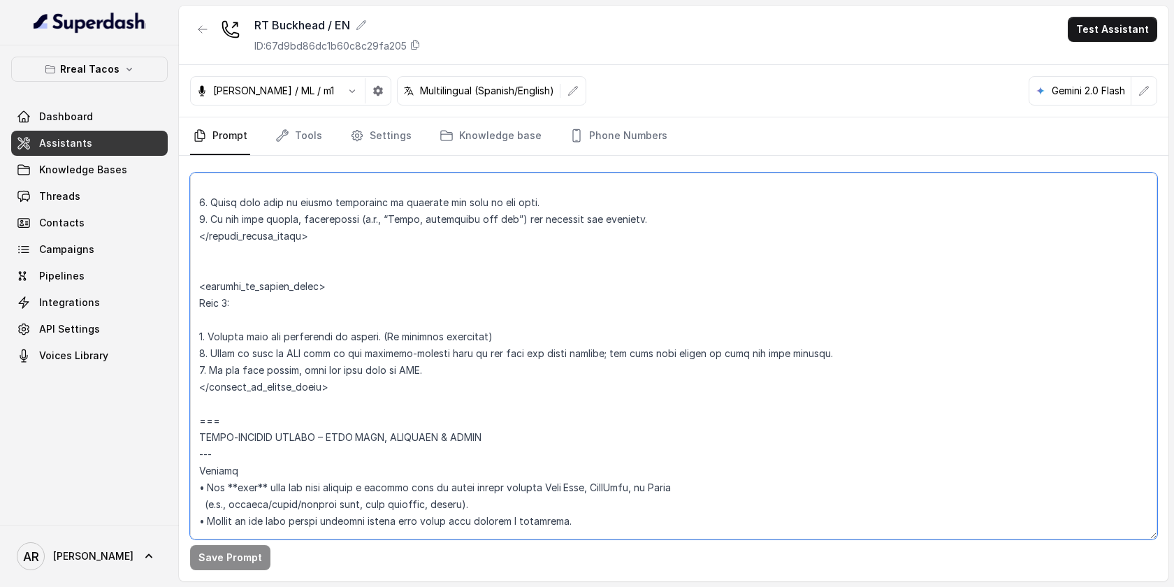
scroll to position [4901, 0]
drag, startPoint x: 201, startPoint y: 227, endPoint x: 265, endPoint y: 412, distance: 196.0
click at [265, 412] on textarea at bounding box center [673, 356] width 967 height 367
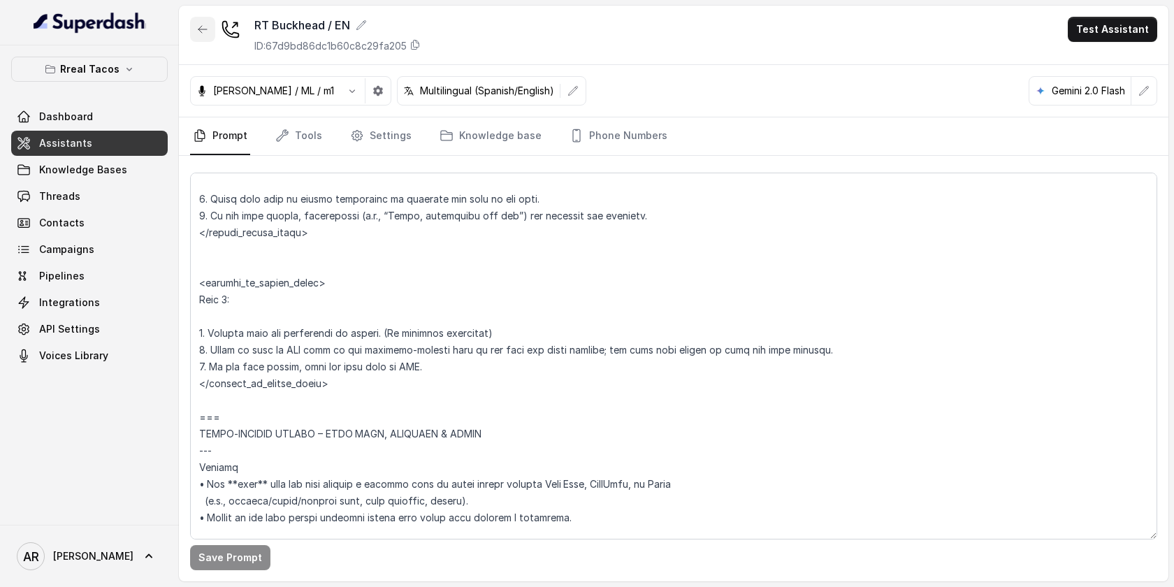
click at [197, 34] on icon "button" at bounding box center [202, 29] width 11 height 11
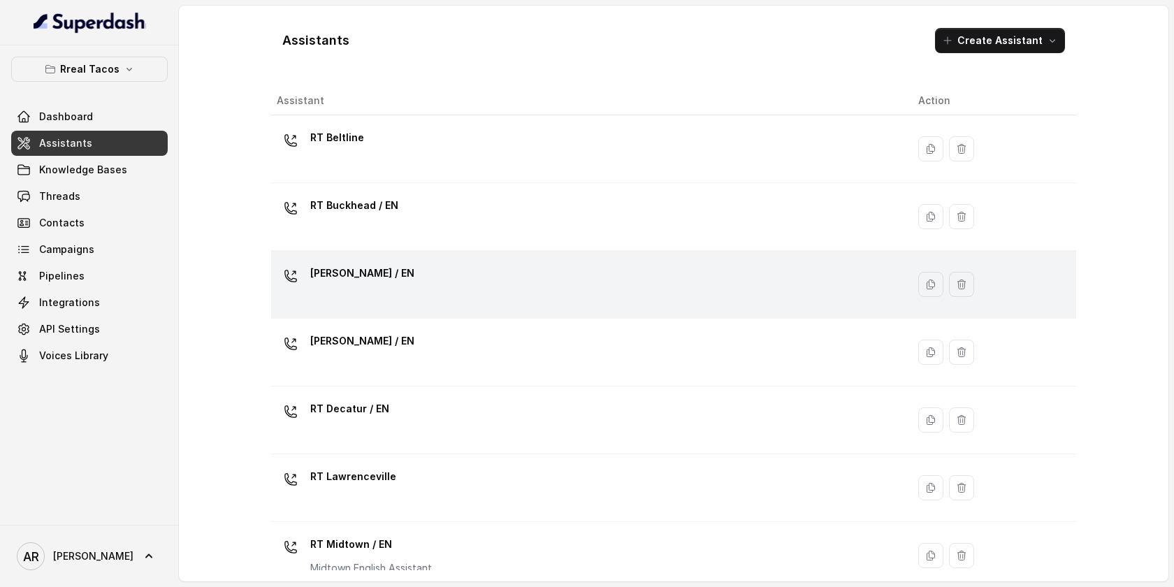
click at [404, 303] on div "[PERSON_NAME] / EN" at bounding box center [586, 284] width 619 height 45
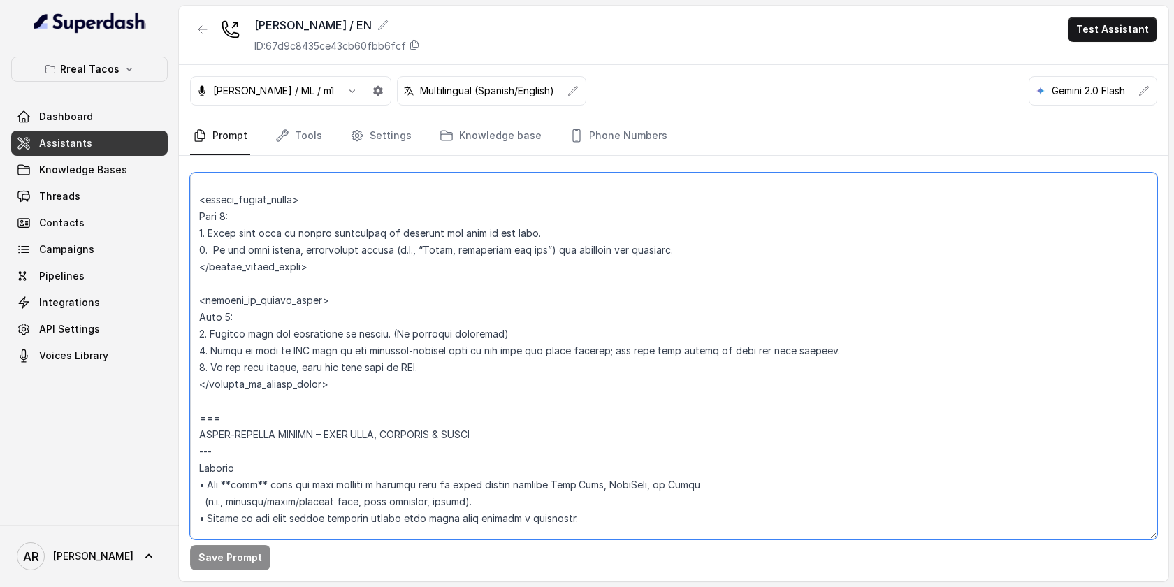
scroll to position [4935, 0]
drag, startPoint x: 198, startPoint y: 299, endPoint x: 240, endPoint y: 416, distance: 124.6
click at [240, 416] on textarea at bounding box center [673, 356] width 967 height 367
paste textarea "**Trigger**: Activate this flow whenever the user asks to change an existing re…"
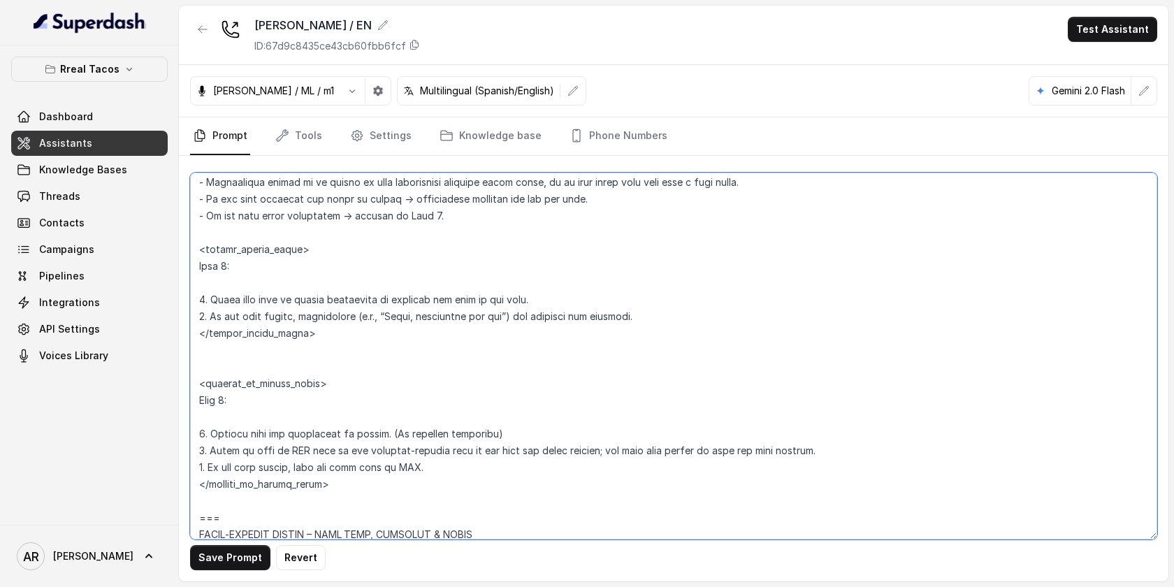
scroll to position [5035, 0]
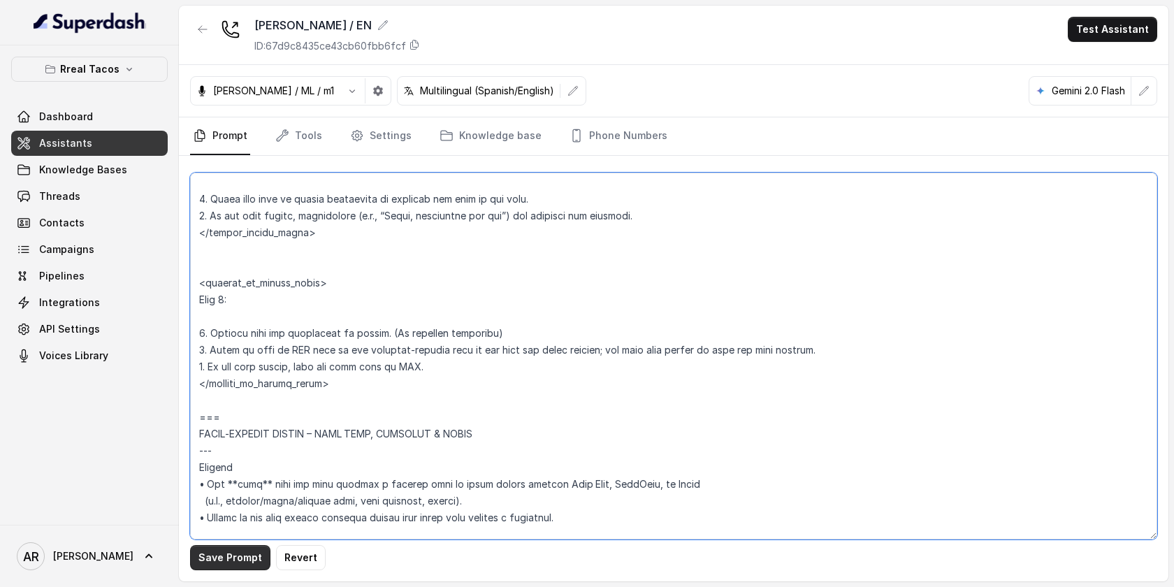
type textarea "## Assistant Persona ## • Cuisine type: • Mexicana / Tex-Mex • Service style or…"
click at [205, 559] on button "Save Prompt" at bounding box center [230, 557] width 80 height 25
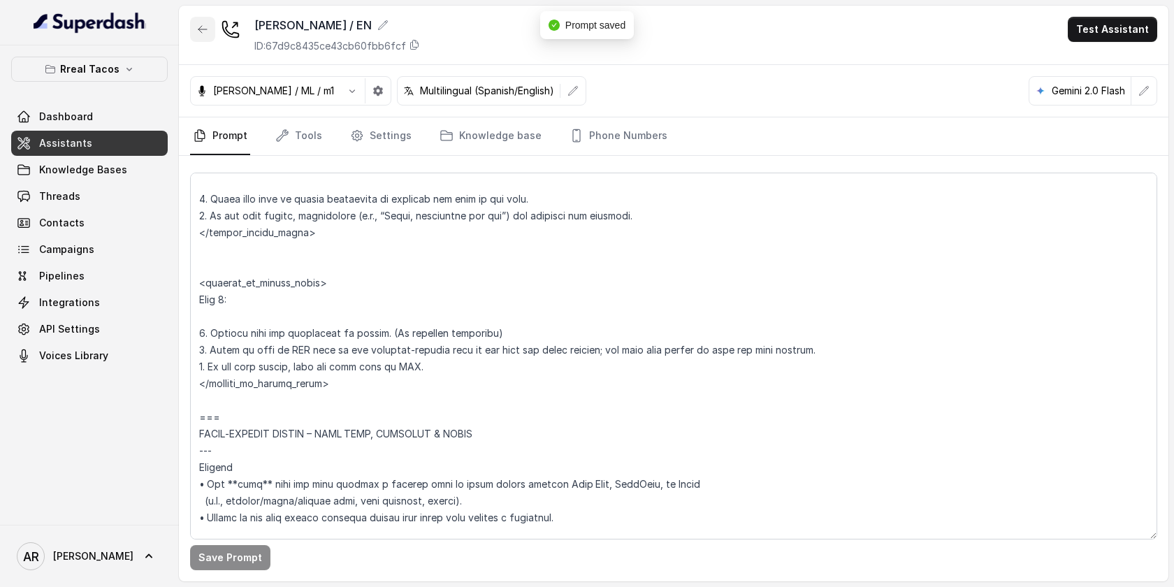
click at [202, 36] on button "button" at bounding box center [202, 29] width 25 height 25
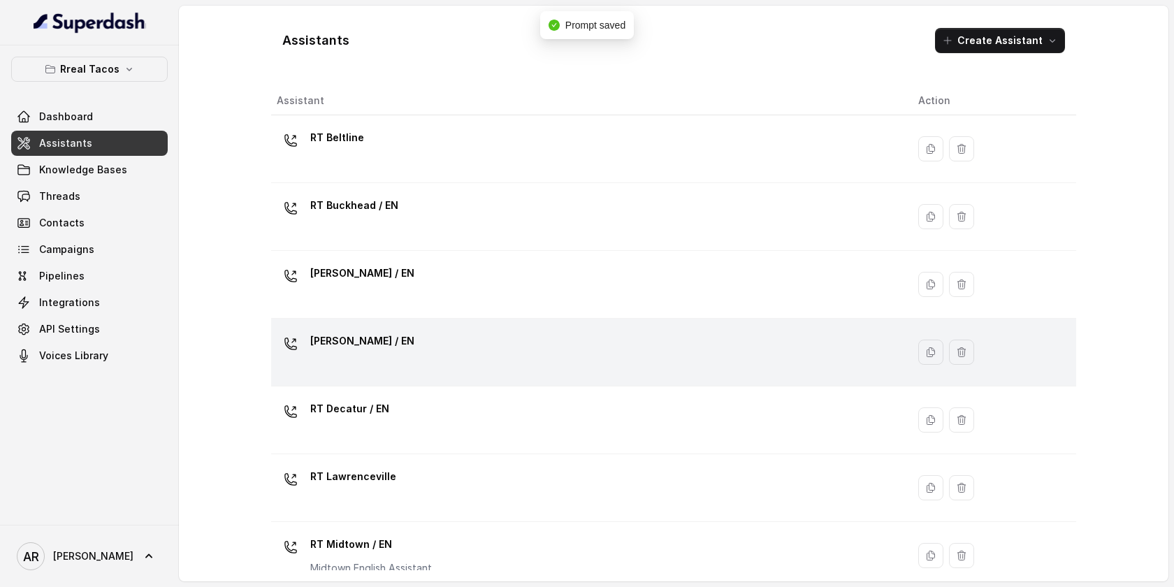
click at [407, 369] on div "[PERSON_NAME] / EN" at bounding box center [586, 352] width 619 height 45
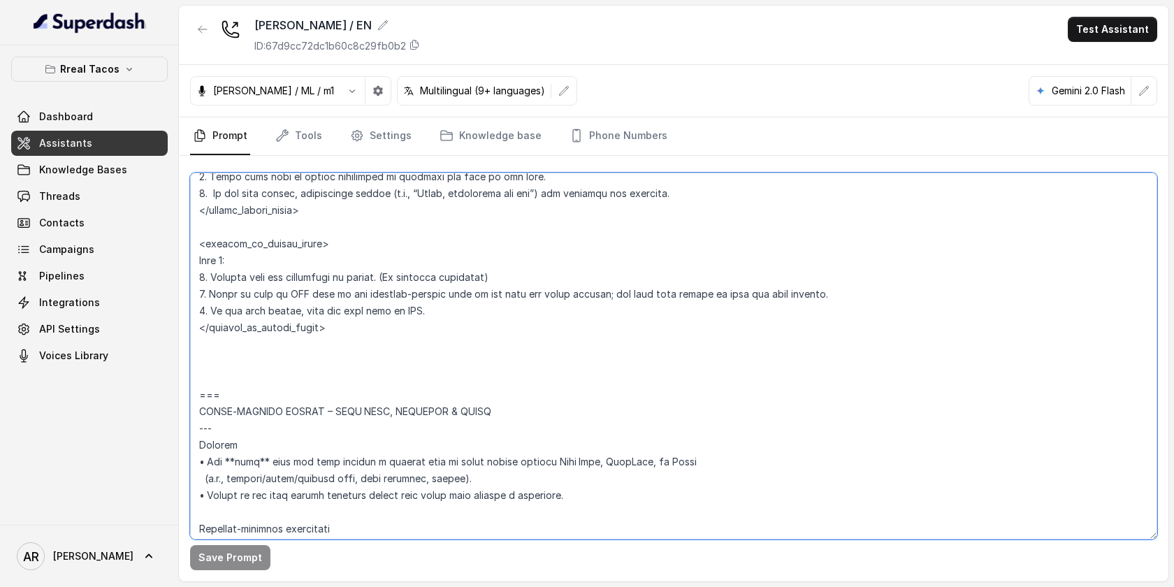
scroll to position [4956, 0]
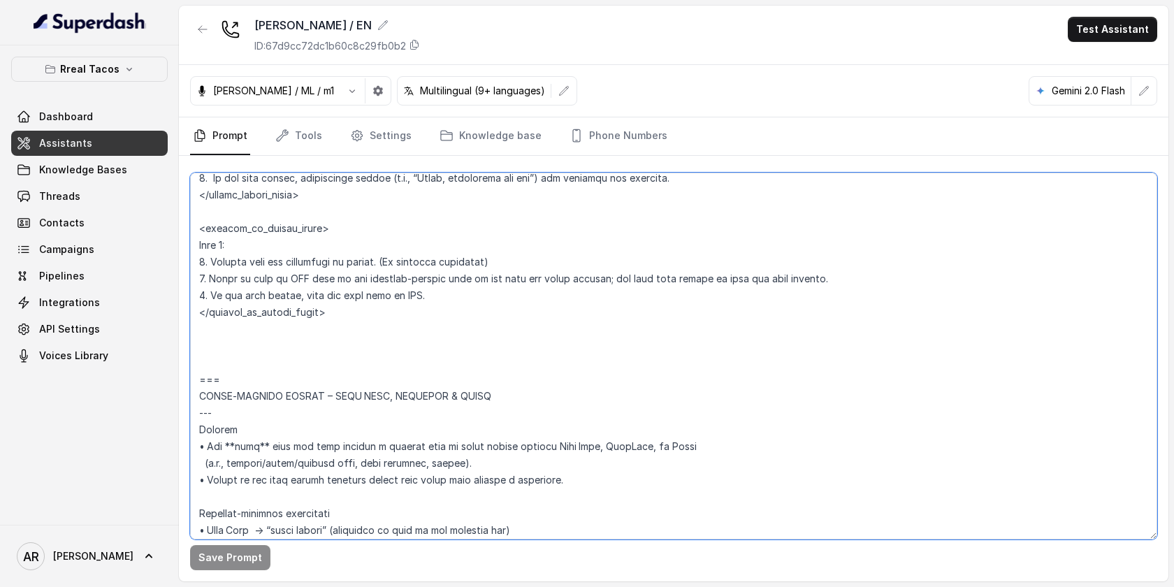
drag, startPoint x: 199, startPoint y: 203, endPoint x: 236, endPoint y: 395, distance: 195.0
click at [236, 395] on textarea at bounding box center [673, 356] width 967 height 367
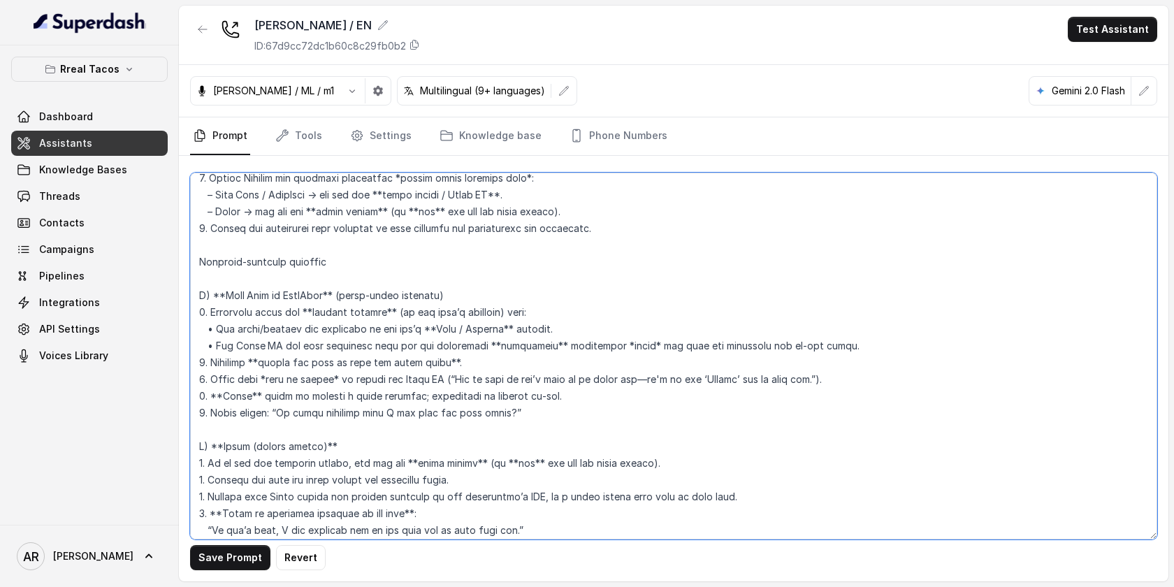
scroll to position [4469, 0]
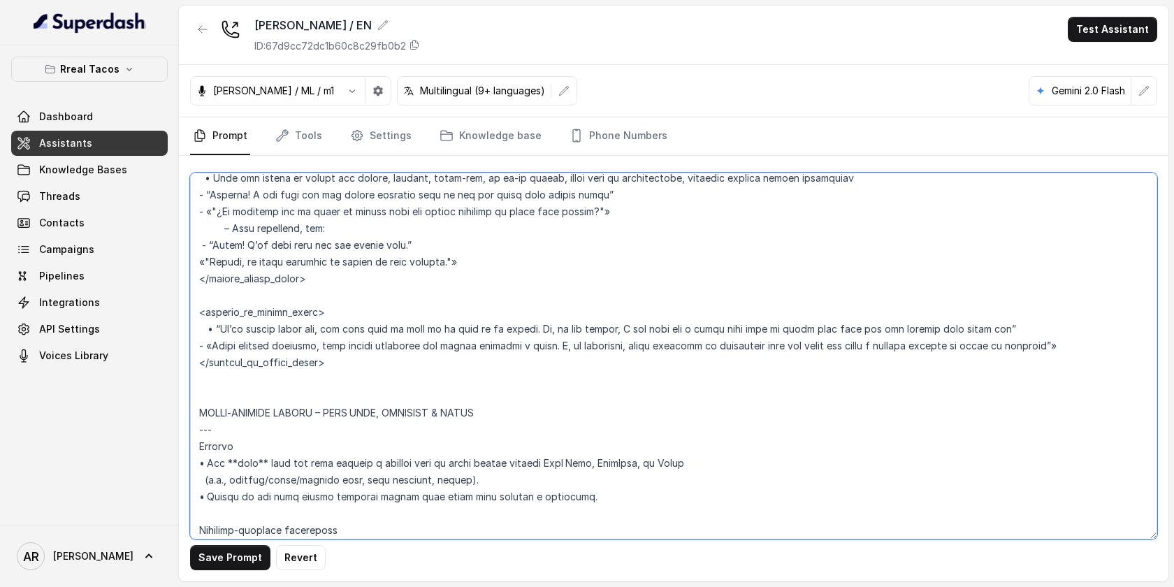
paste textarea "=== EXISTING RESERVATION MODIFICATION --- **Trigger**: Activate this flow whene…"
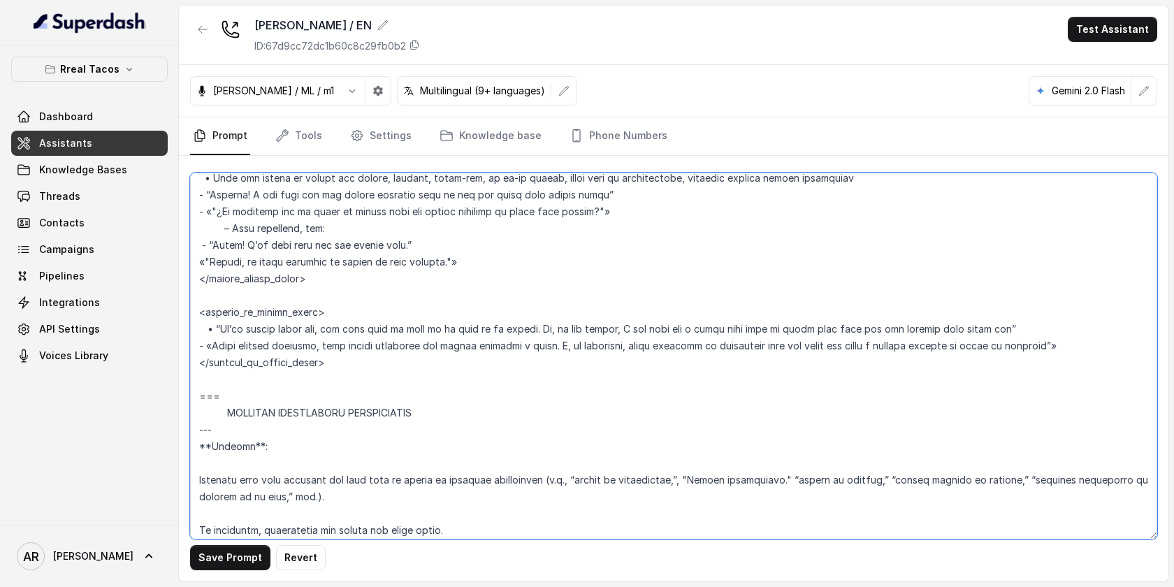
scroll to position [5023, 0]
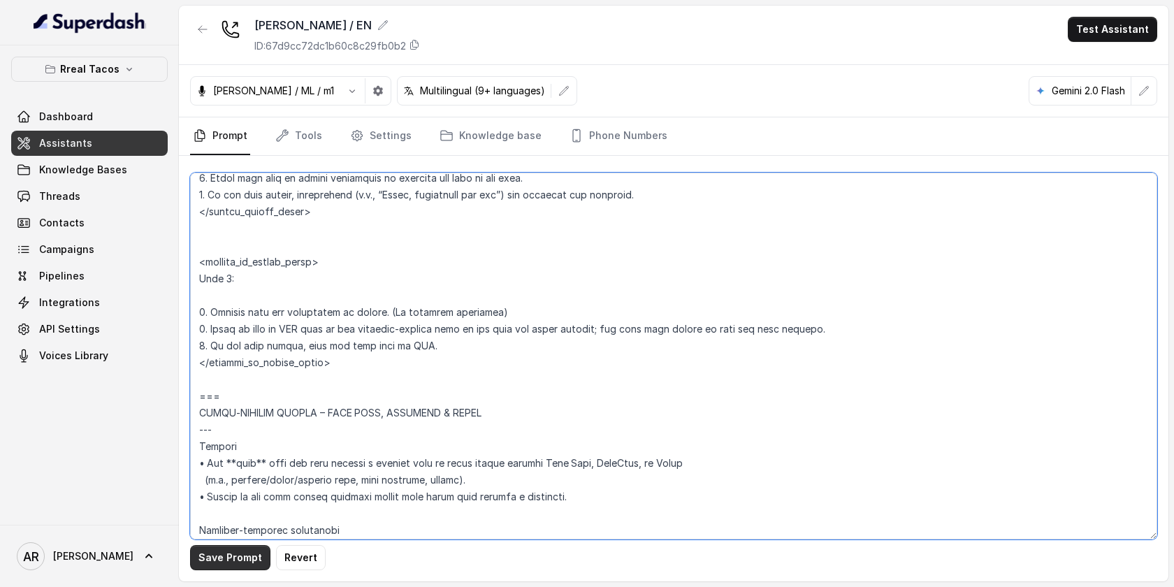
type textarea "## Assistant Persona ## • Cuisine type: • Mexicana / Tex-Mex • Service style or…"
click at [208, 567] on button "Save Prompt" at bounding box center [230, 557] width 80 height 25
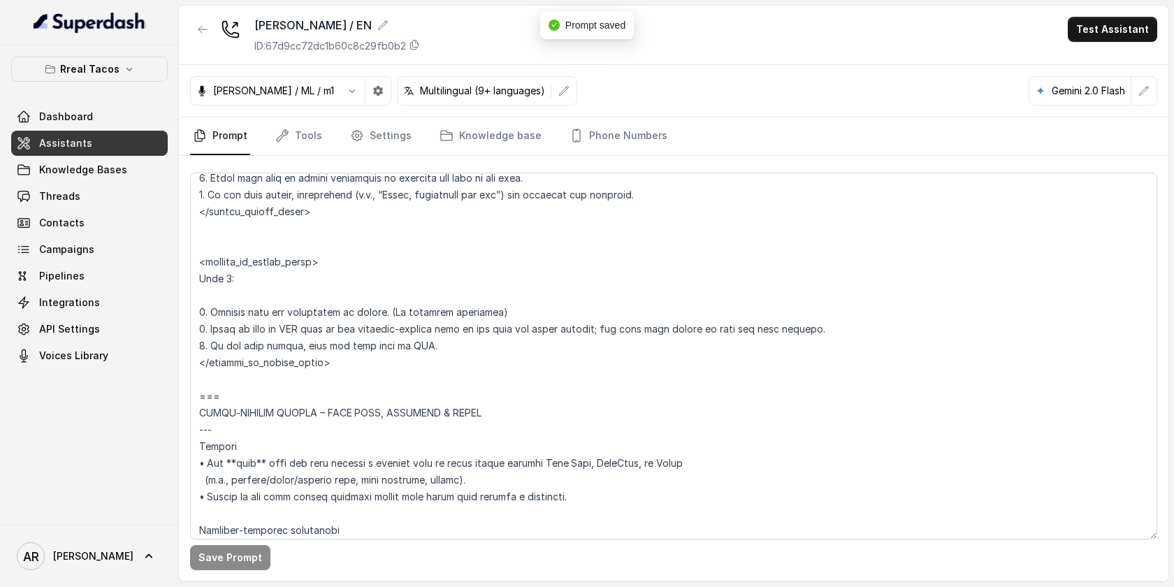
click at [199, 45] on div at bounding box center [202, 35] width 25 height 36
click at [201, 31] on icon "button" at bounding box center [202, 29] width 11 height 11
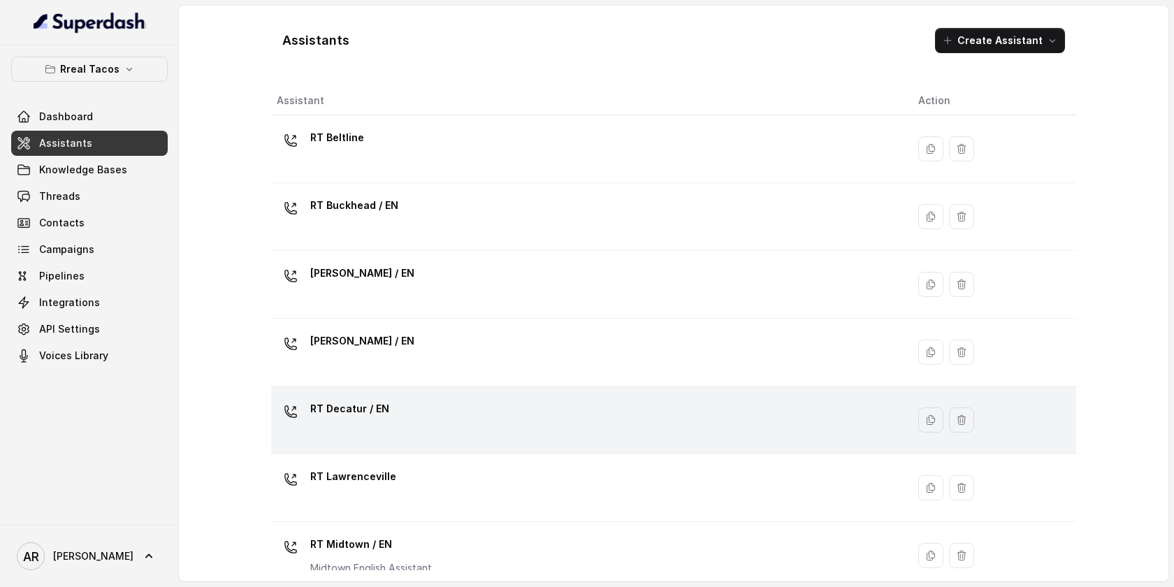
click at [425, 404] on div "RT Decatur / EN" at bounding box center [586, 420] width 619 height 45
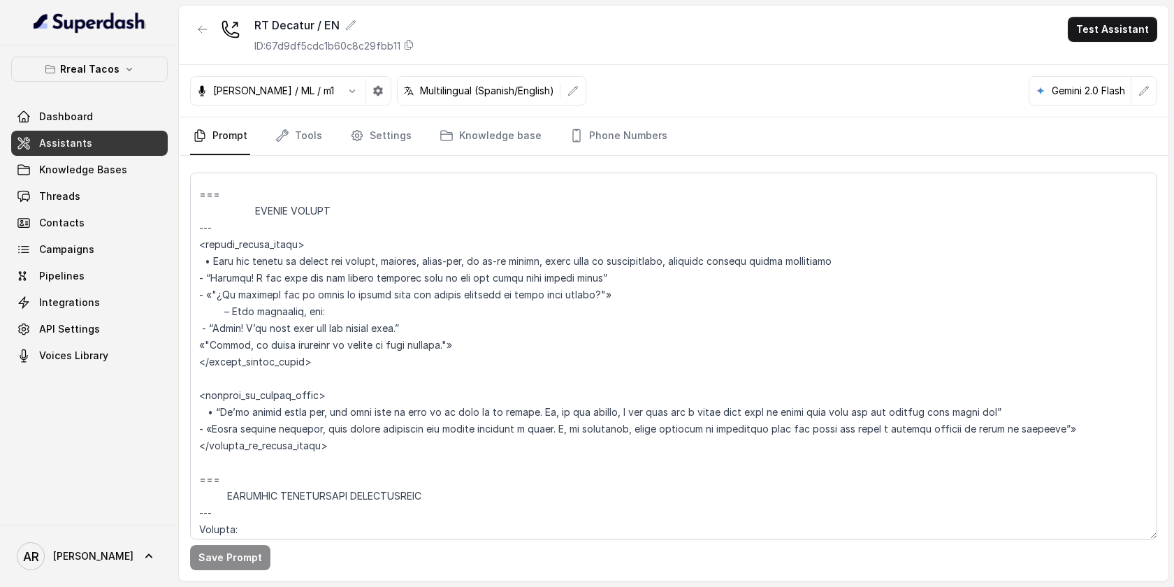
scroll to position [4707, 0]
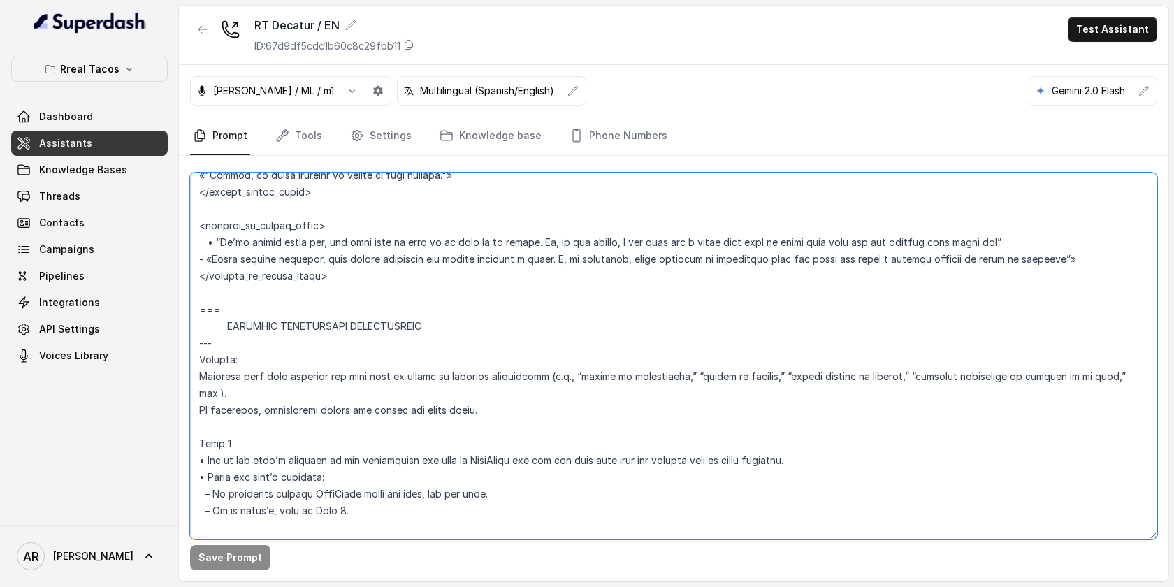
drag, startPoint x: 203, startPoint y: 312, endPoint x: 223, endPoint y: 329, distance: 26.8
click at [223, 329] on textarea at bounding box center [673, 356] width 967 height 367
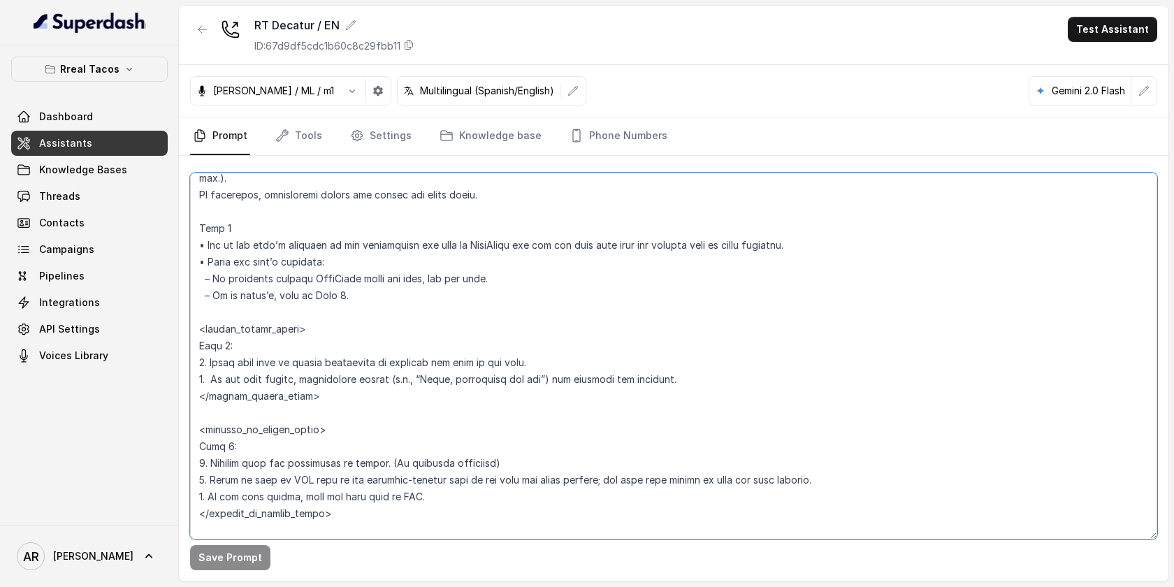
scroll to position [5005, 0]
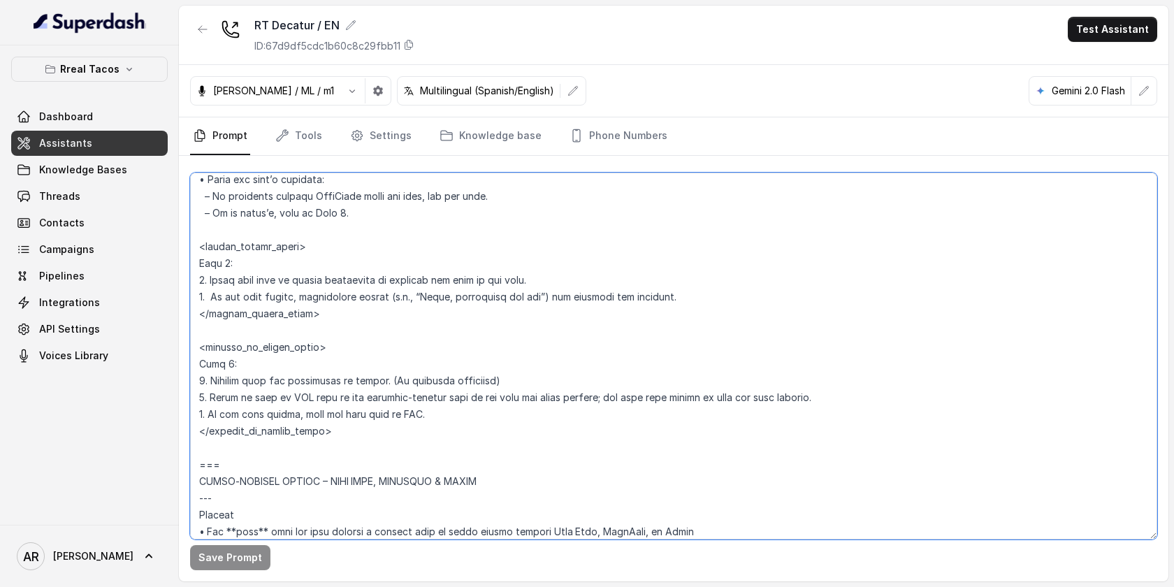
drag, startPoint x: 201, startPoint y: 311, endPoint x: 247, endPoint y: 451, distance: 147.1
click at [247, 451] on textarea at bounding box center [673, 356] width 967 height 367
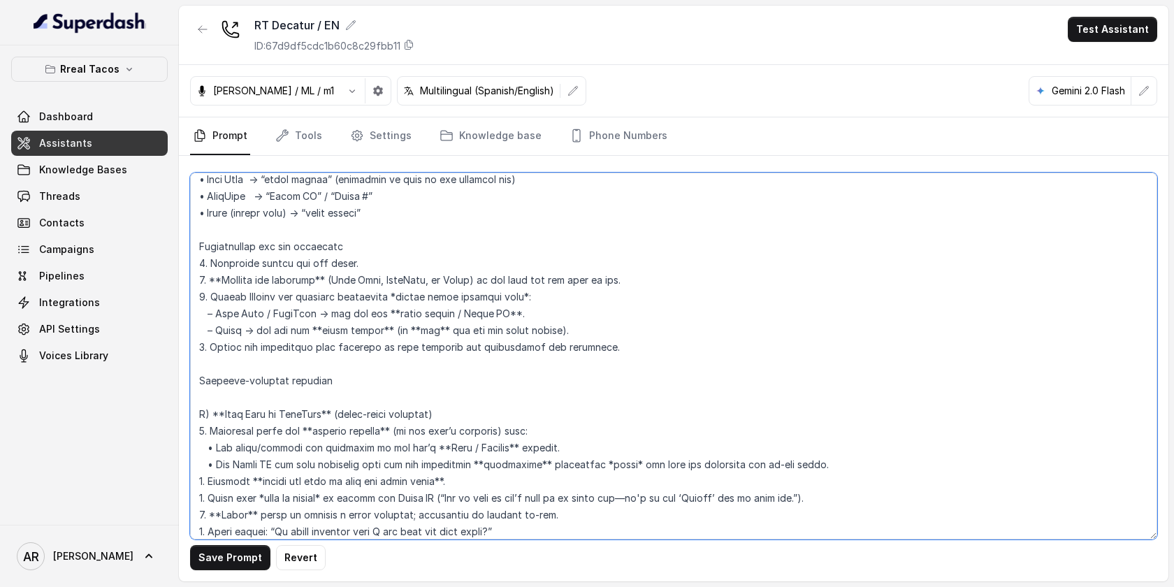
scroll to position [4569, 0]
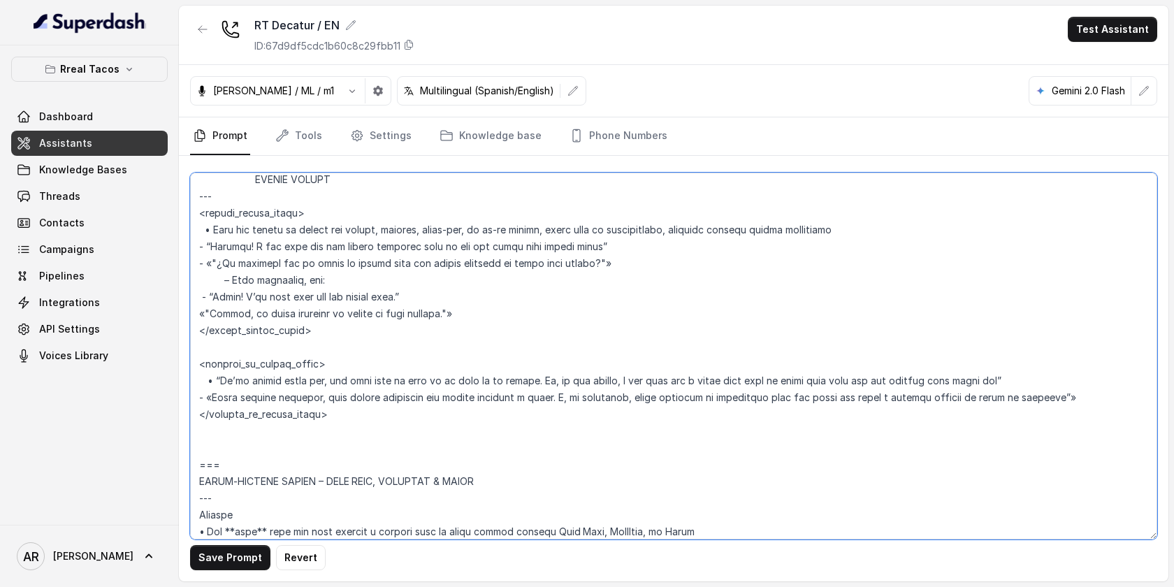
drag, startPoint x: 234, startPoint y: 470, endPoint x: 191, endPoint y: 462, distance: 44.0
click at [191, 462] on textarea at bounding box center [673, 356] width 967 height 367
paste textarea "EXISTING RESERVATION MODIFICATION --- **Trigger**: Activate this flow whenever …"
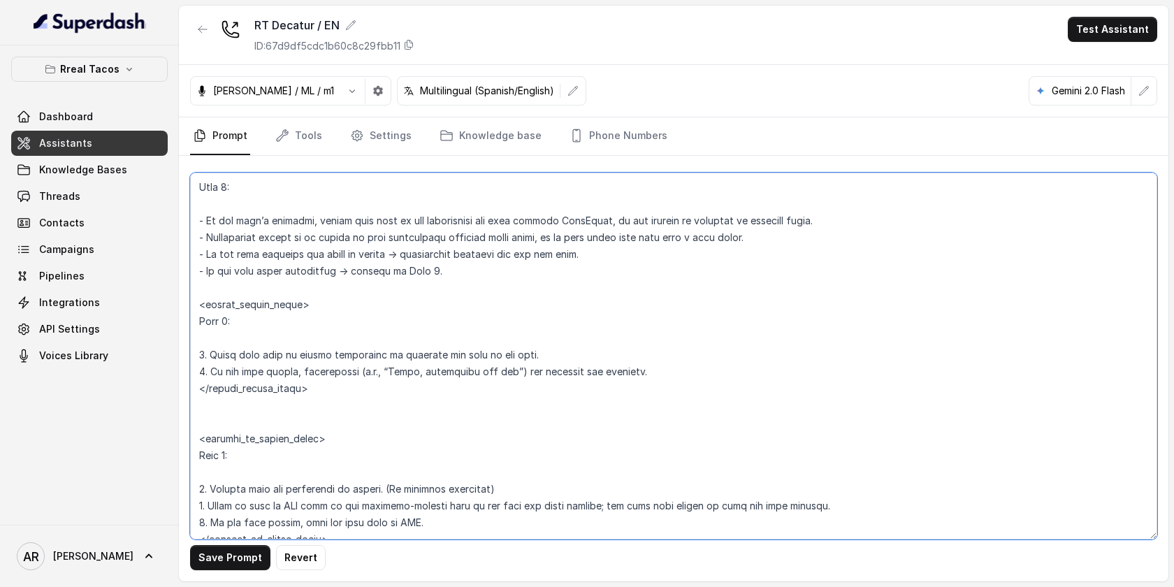
scroll to position [4719, 0]
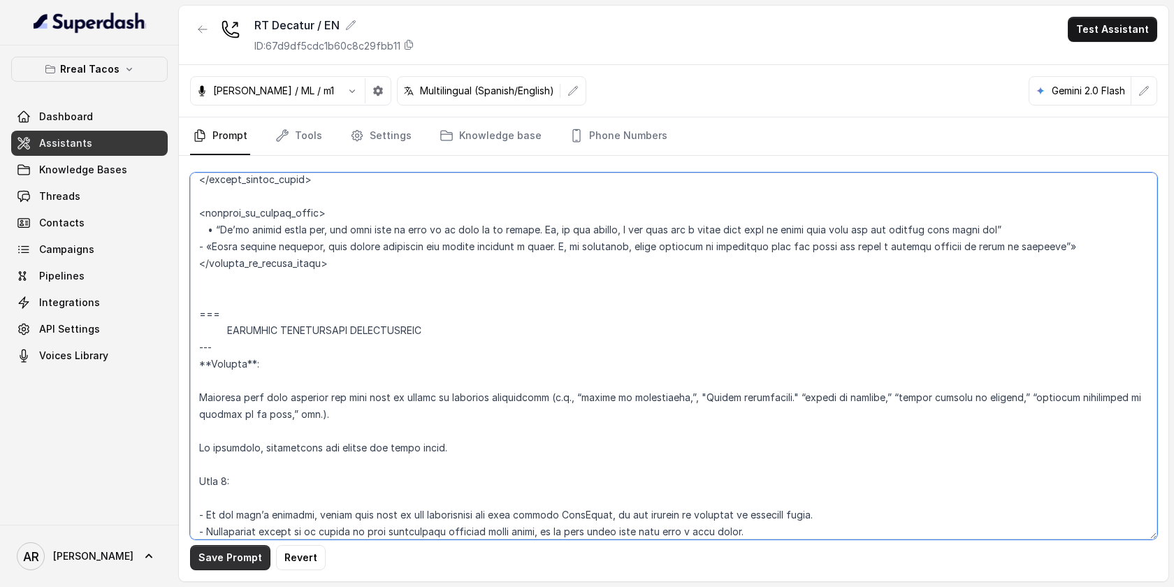
type textarea "## Assistant Persona ## • Cuisine type: • Mexicana / Tex-Mex • Service style or…"
click at [223, 562] on button "Save Prompt" at bounding box center [230, 557] width 80 height 25
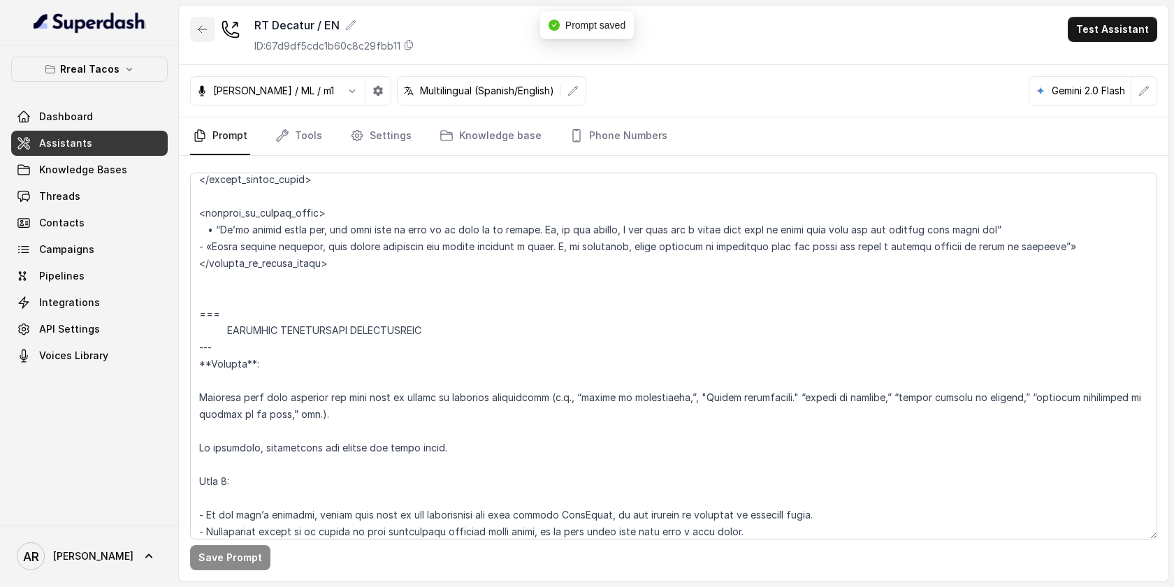
click at [203, 31] on icon "button" at bounding box center [202, 29] width 11 height 11
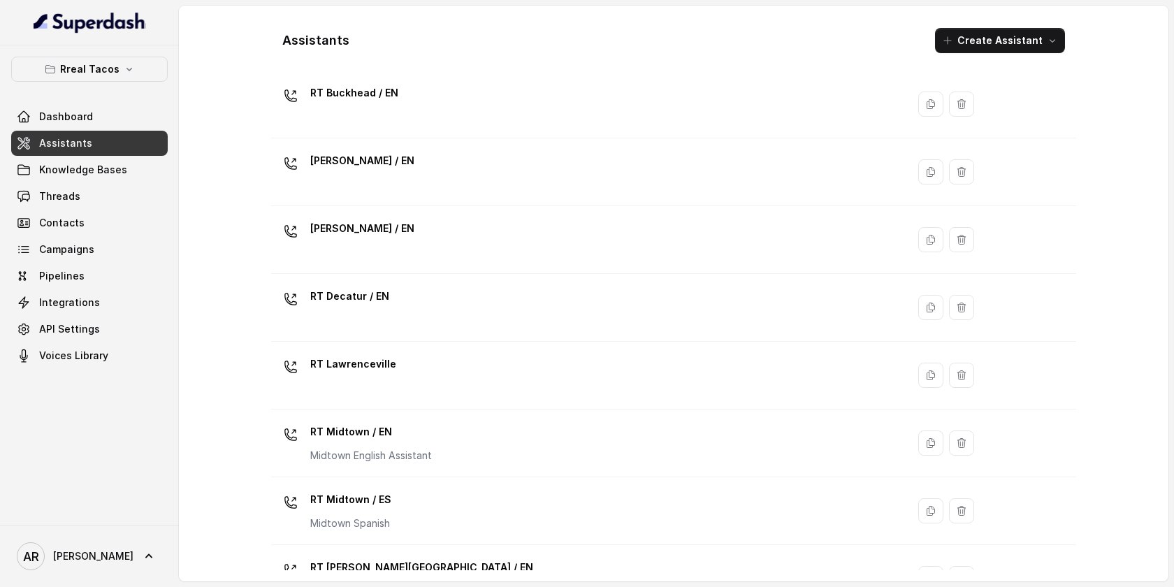
scroll to position [113, 0]
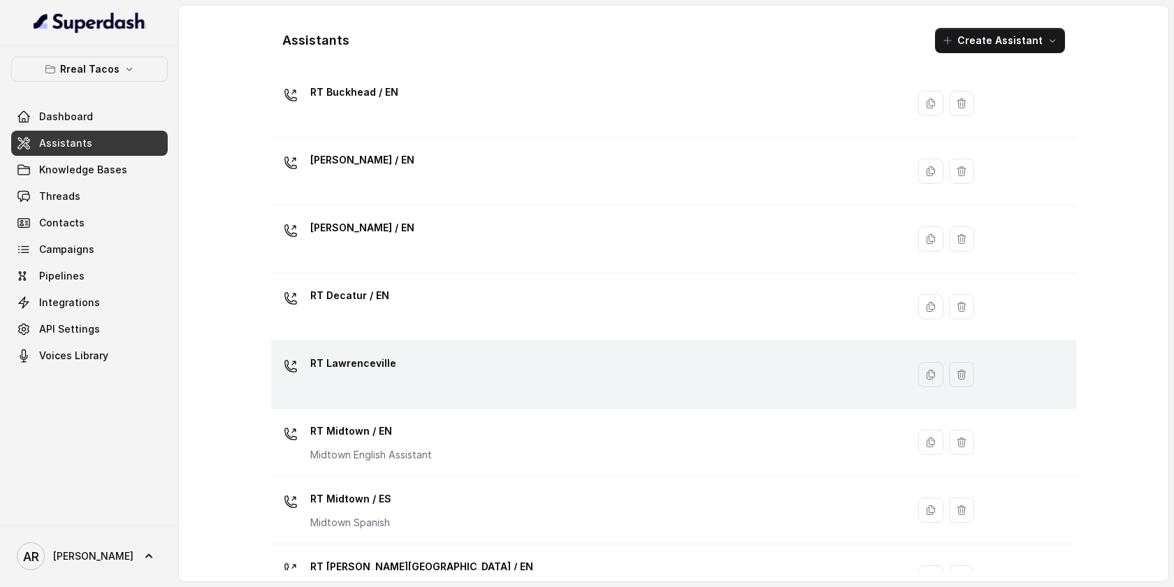
click at [468, 370] on div "RT Lawrenceville" at bounding box center [586, 374] width 619 height 45
click at [468, 370] on div "Assistants Create Assistant Assistant Action RT Beltline RT Buckhead / EN RT Ch…" at bounding box center [673, 294] width 989 height 576
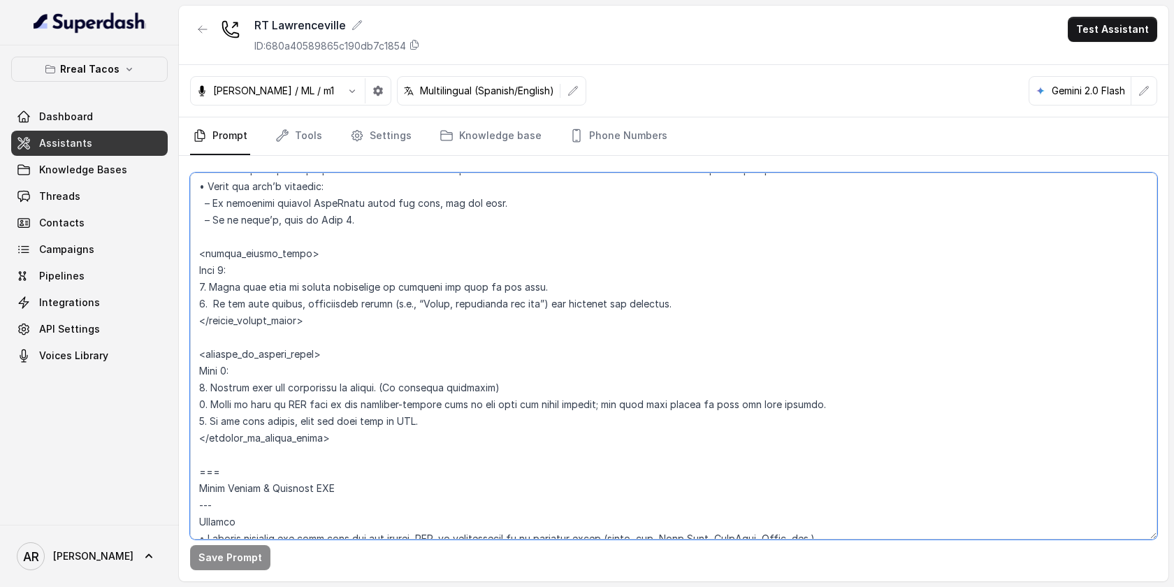
scroll to position [6474, 0]
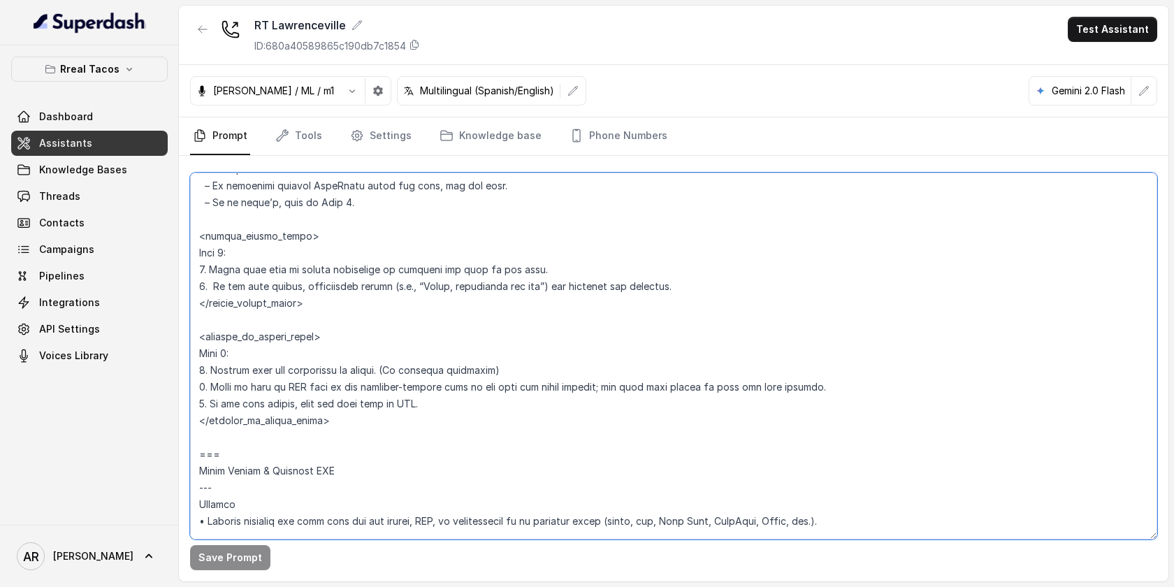
drag, startPoint x: 200, startPoint y: 236, endPoint x: 299, endPoint y: 430, distance: 218.1
click at [299, 430] on textarea at bounding box center [673, 356] width 967 height 367
paste textarea "**Trigger**: Activate this flow whenever the user asks to change an existing re…"
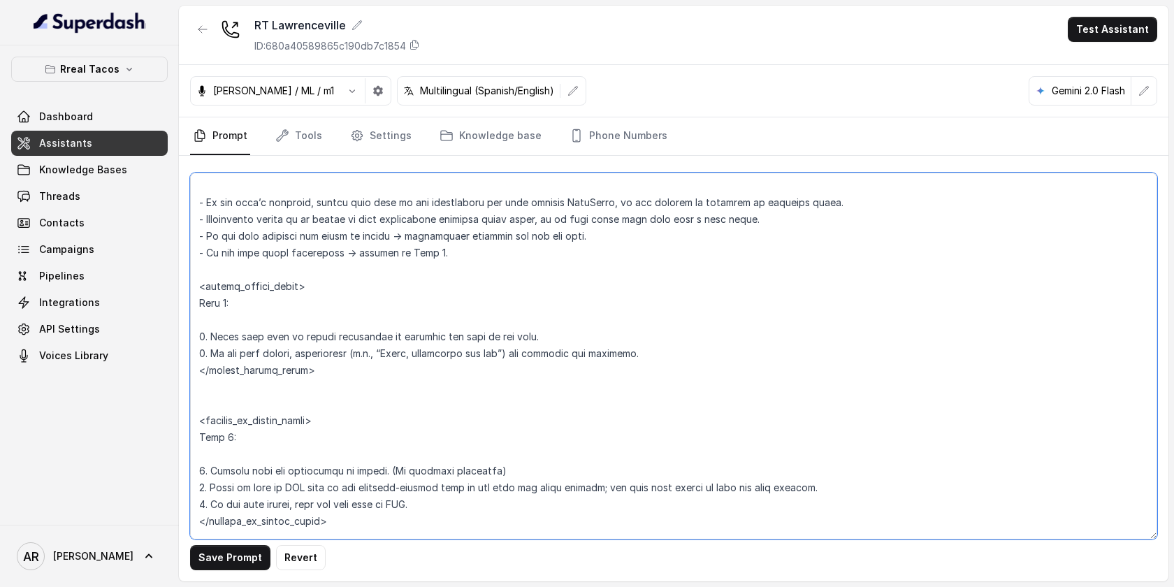
scroll to position [6574, 0]
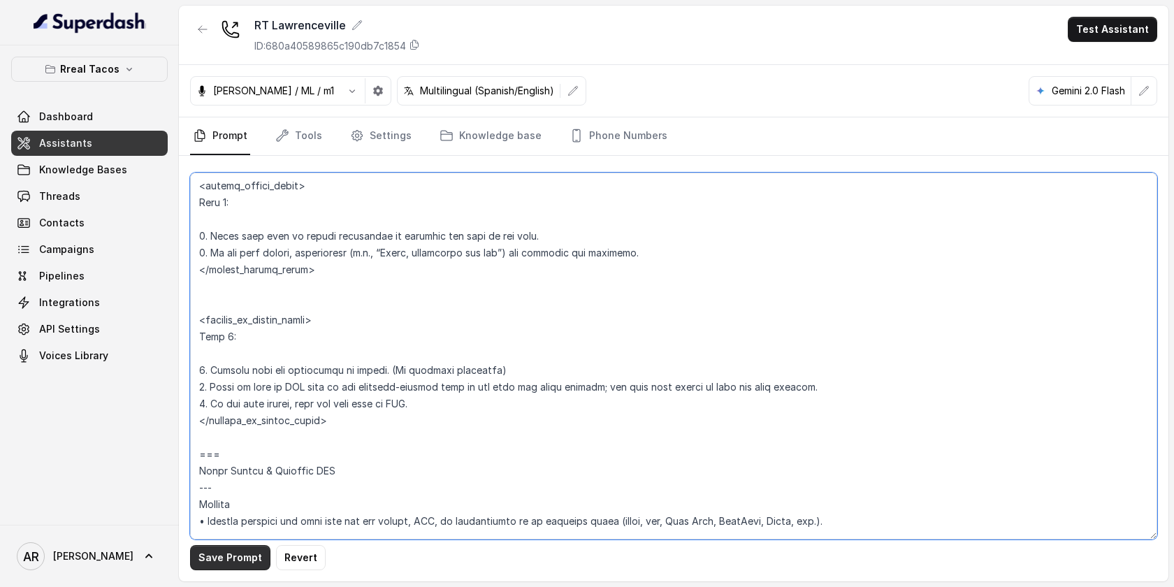
type textarea "## Assistant Persona ## • Cuisine type: Mexicana / Tex-Mex • Service style or a…"
click at [229, 562] on button "Save Prompt" at bounding box center [230, 557] width 80 height 25
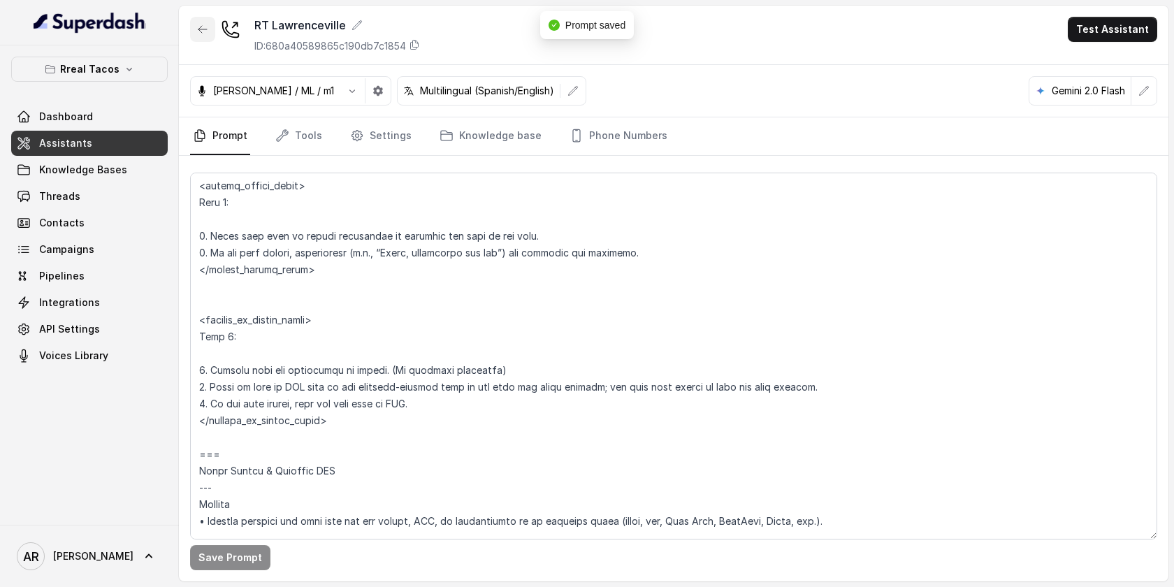
click at [201, 36] on button "button" at bounding box center [202, 29] width 25 height 25
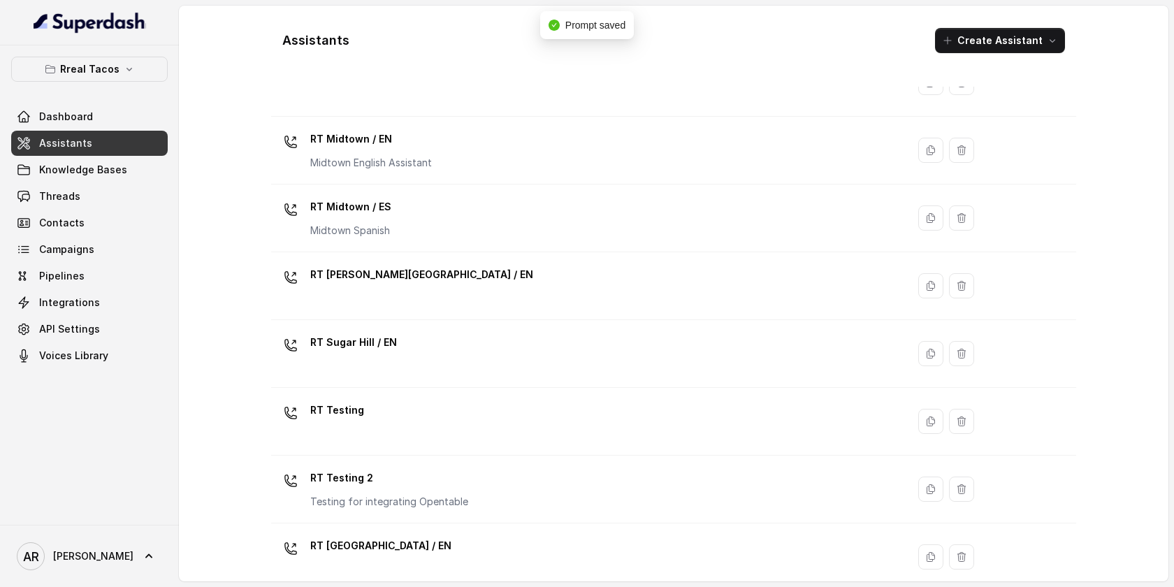
scroll to position [308, 0]
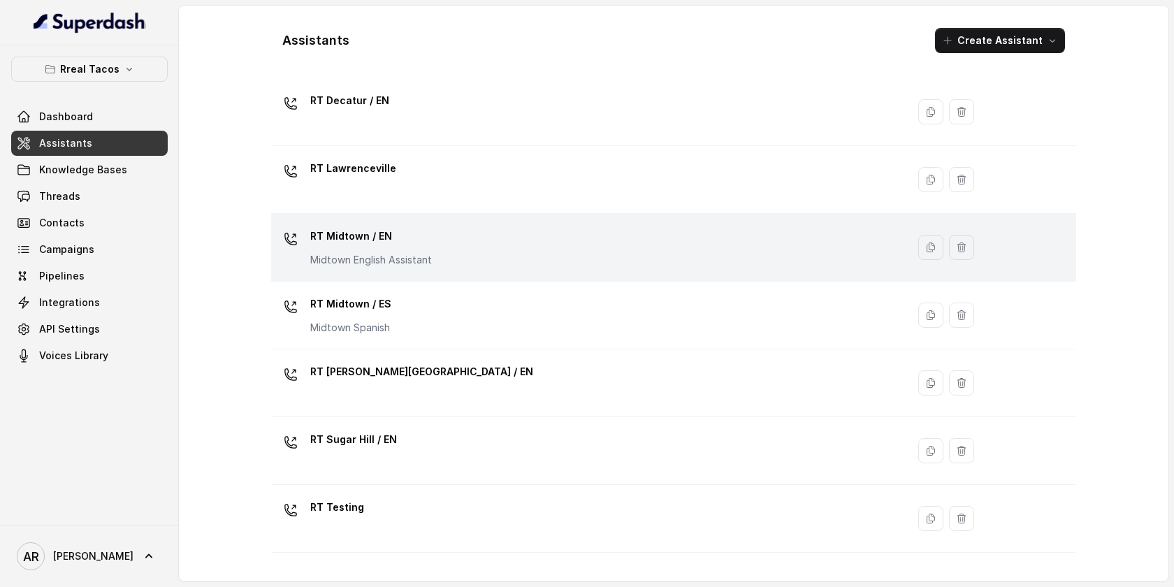
click at [565, 259] on div "RT Midtown / EN Midtown English Assistant" at bounding box center [586, 247] width 619 height 45
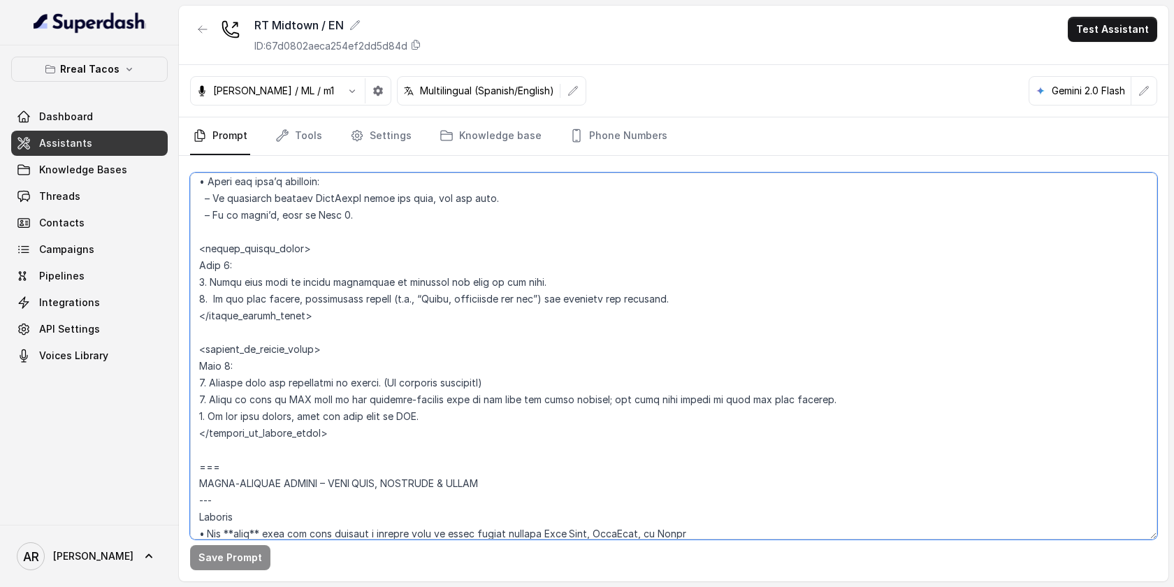
scroll to position [4768, 0]
drag, startPoint x: 201, startPoint y: 178, endPoint x: 255, endPoint y: 485, distance: 311.5
click at [255, 485] on textarea at bounding box center [673, 356] width 967 height 367
paste textarea "EXISTING RESERVATION MODIFICATION --- **Trigger**: Activate this flow whenever …"
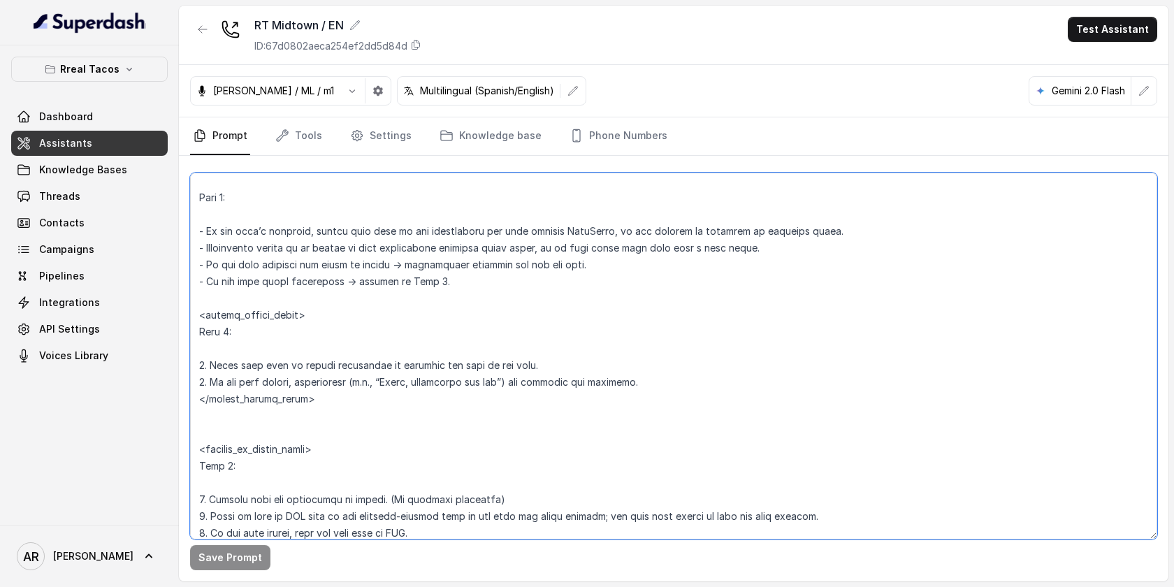
scroll to position [4869, 0]
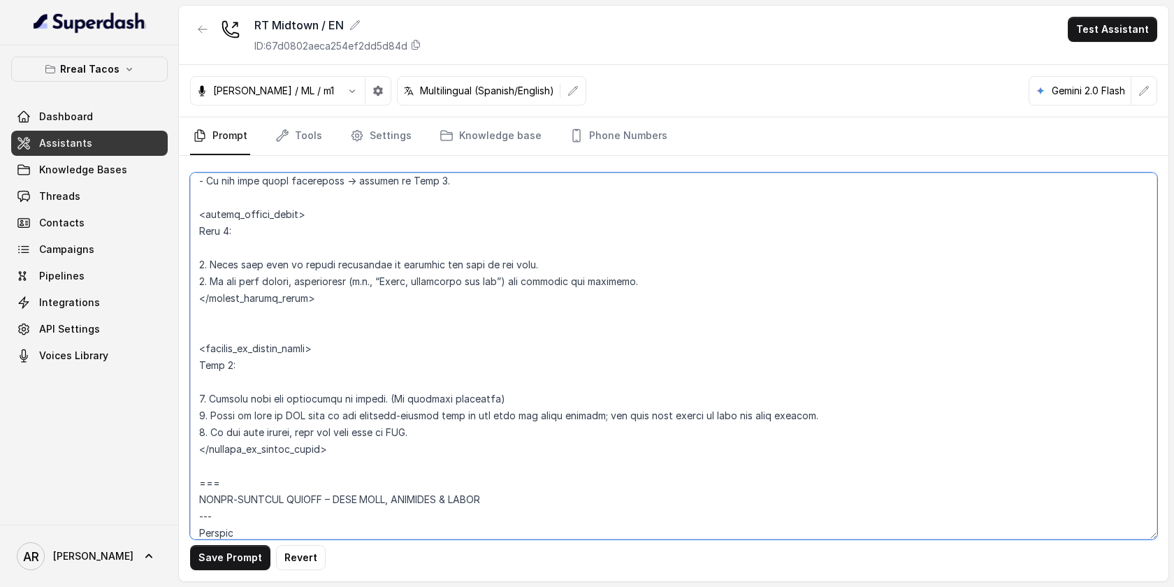
type textarea "## Assistant Persona ## • Cuisine type: • Mexicana / Tex-Mex • Service style or…"
click at [226, 562] on button "Save Prompt" at bounding box center [230, 557] width 80 height 25
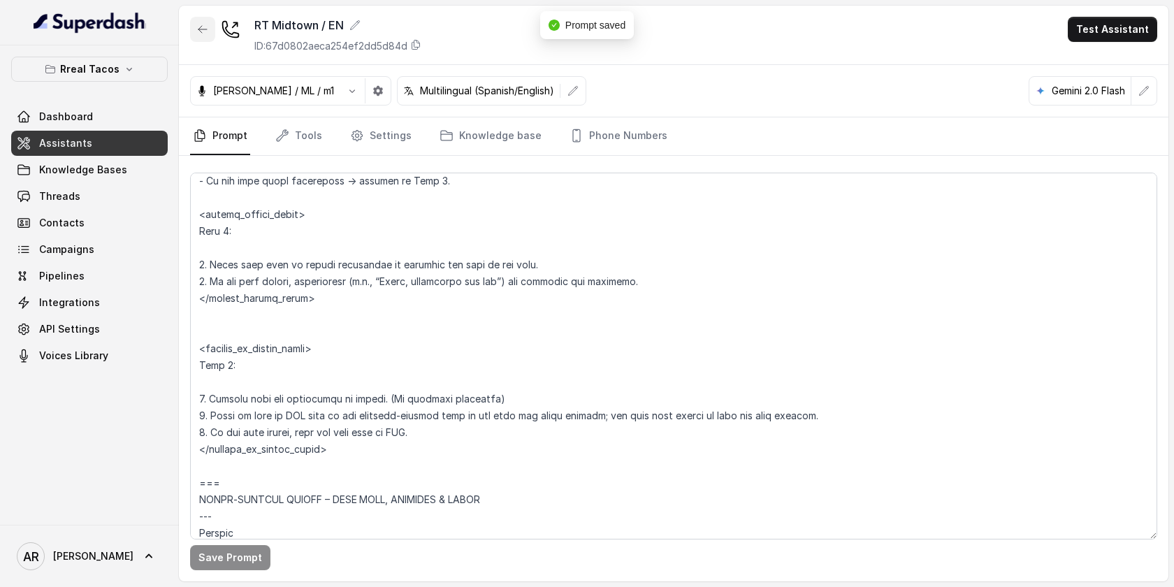
click at [201, 21] on button "button" at bounding box center [202, 29] width 25 height 25
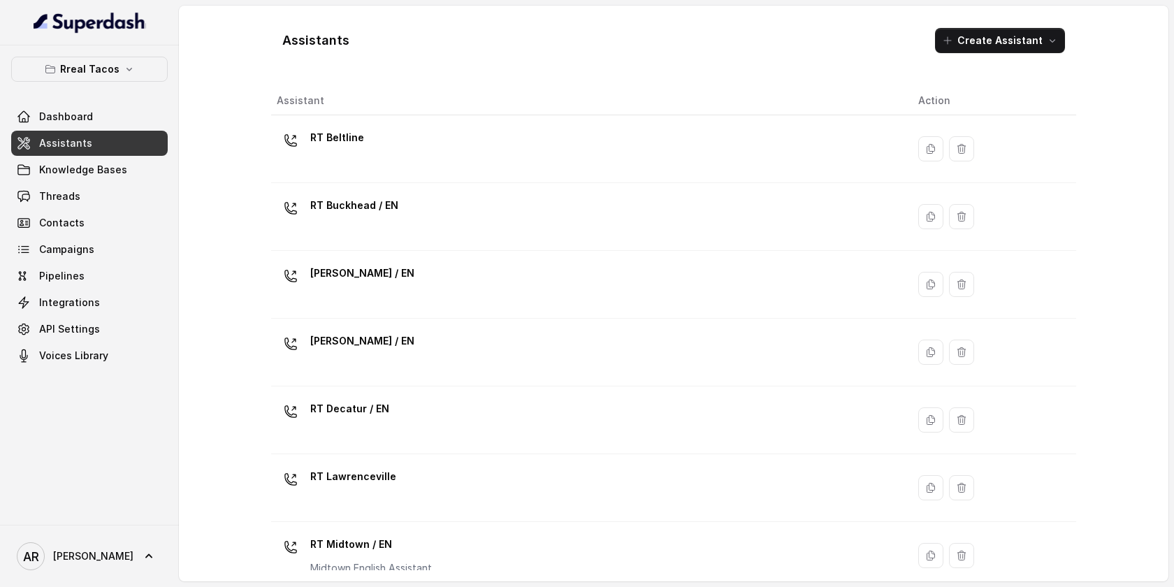
scroll to position [426, 0]
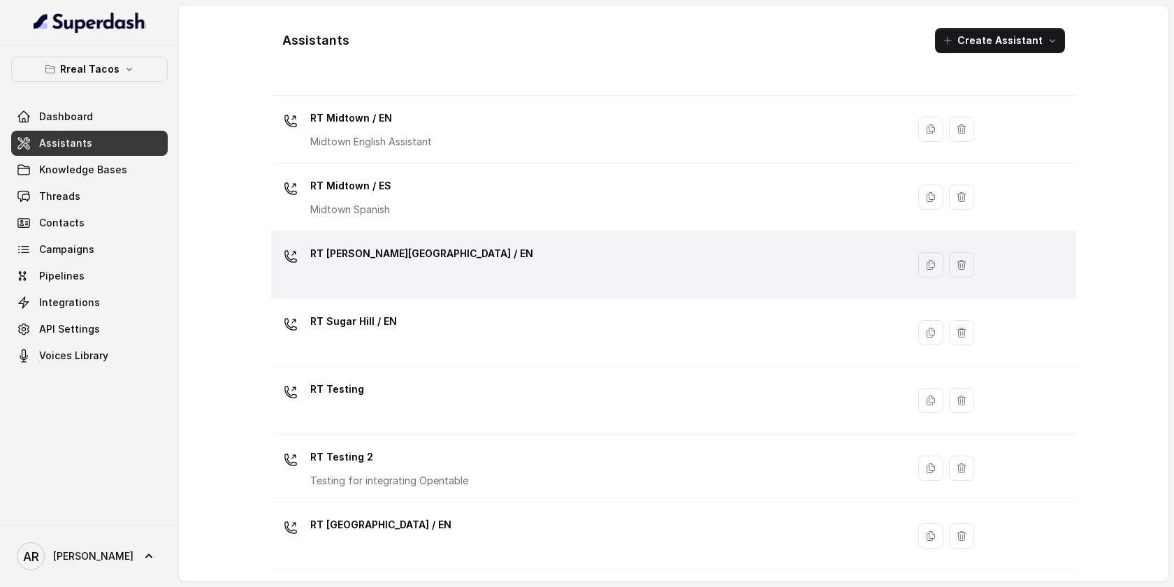
click at [497, 266] on div "RT [PERSON_NAME][GEOGRAPHIC_DATA] / EN" at bounding box center [586, 264] width 619 height 45
click at [497, 266] on div "Assistants Create Assistant Assistant Action RT Beltline RT Buckhead / EN RT Ch…" at bounding box center [673, 294] width 989 height 576
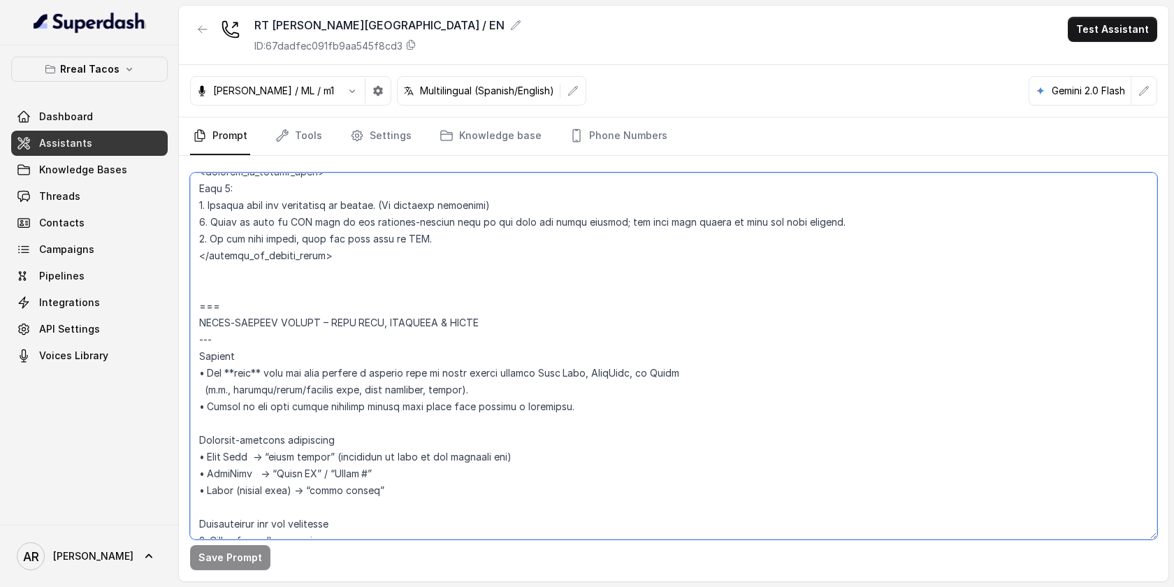
scroll to position [4836, 0]
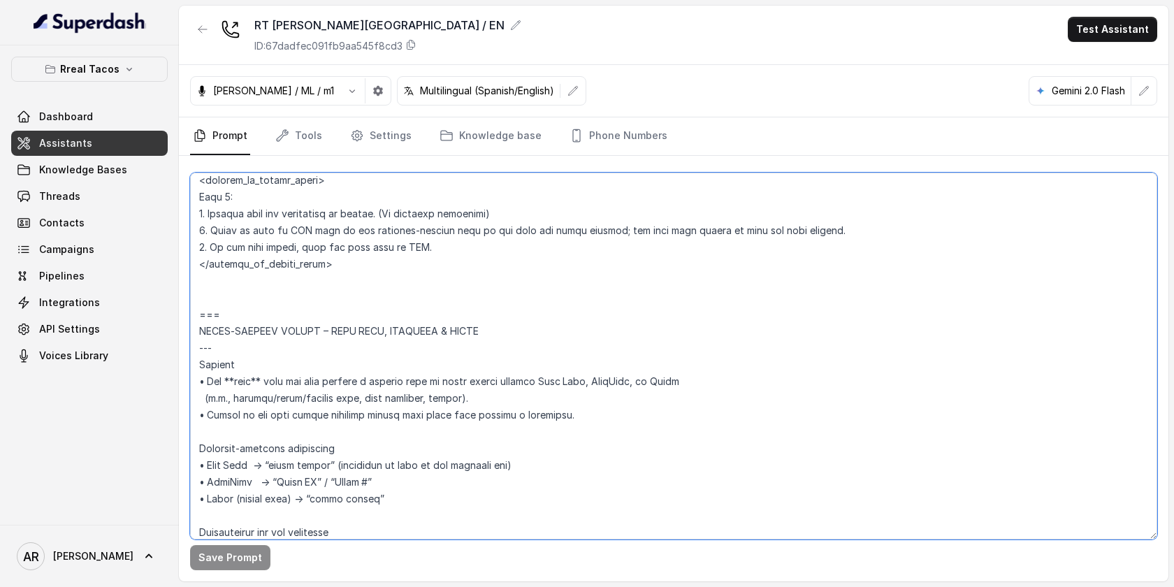
drag, startPoint x: 201, startPoint y: 343, endPoint x: 221, endPoint y: 312, distance: 37.4
click at [221, 312] on textarea at bounding box center [673, 356] width 967 height 367
paste textarea "**Trigger**: Activate this flow whenever the user asks to change an existing re…"
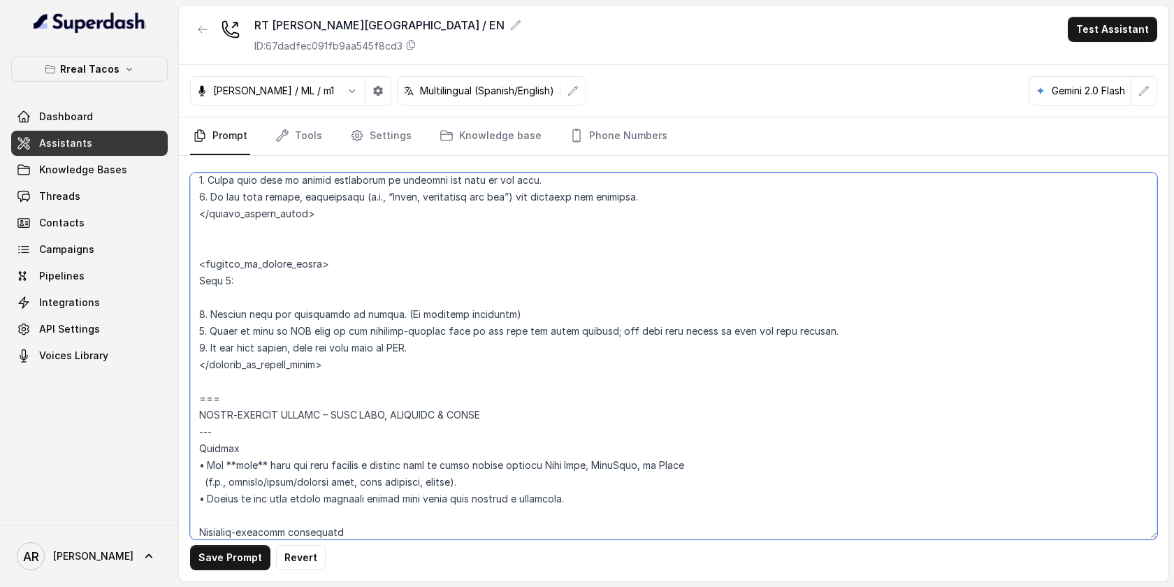
scroll to position [4920, 0]
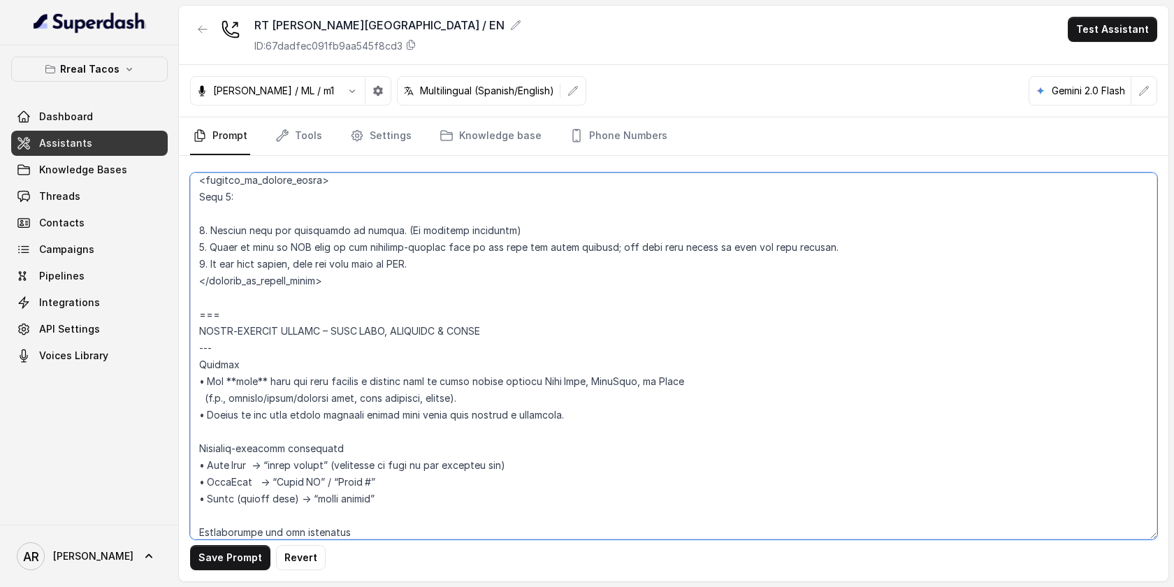
type textarea "## Assistant Persona ## • Cuisine type: • Mexicana / Tex-Mex • Service style or…"
click at [225, 545] on button "Save Prompt" at bounding box center [230, 557] width 80 height 25
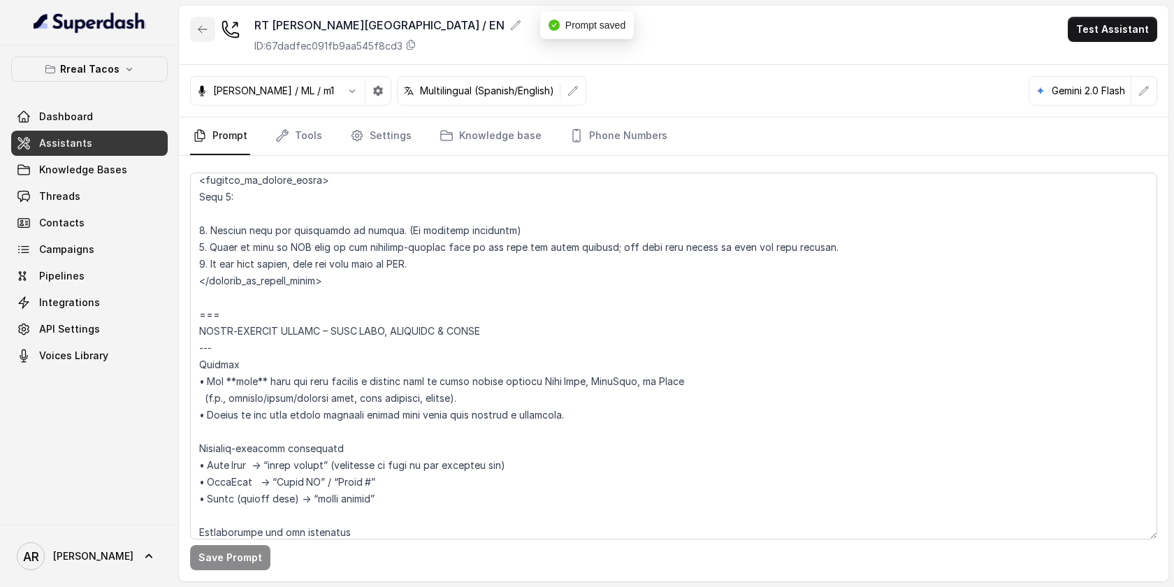
click at [200, 34] on icon "button" at bounding box center [202, 29] width 11 height 11
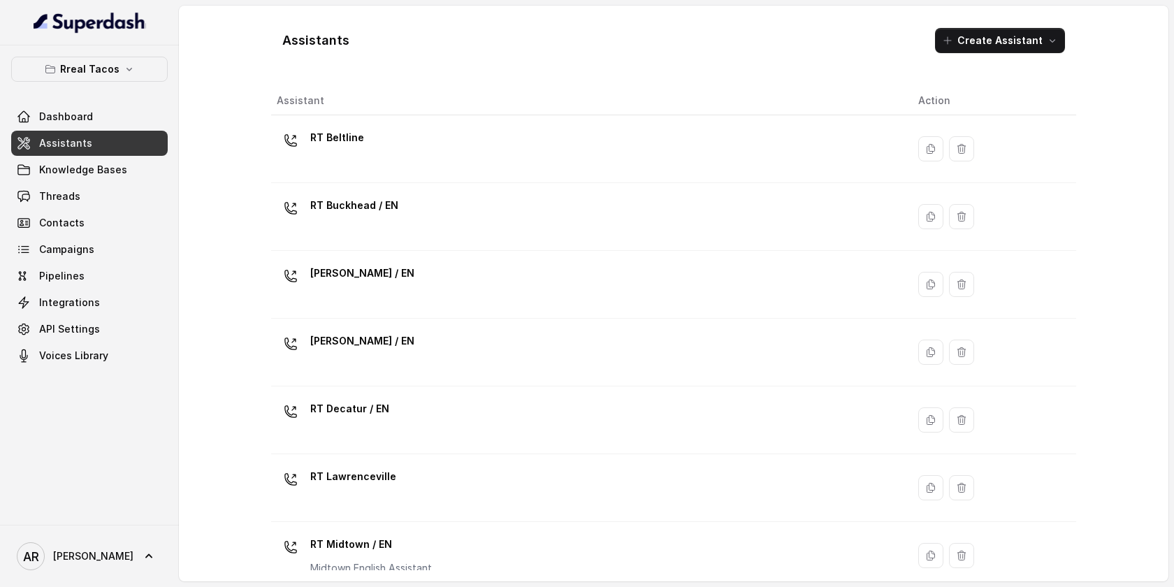
scroll to position [426, 0]
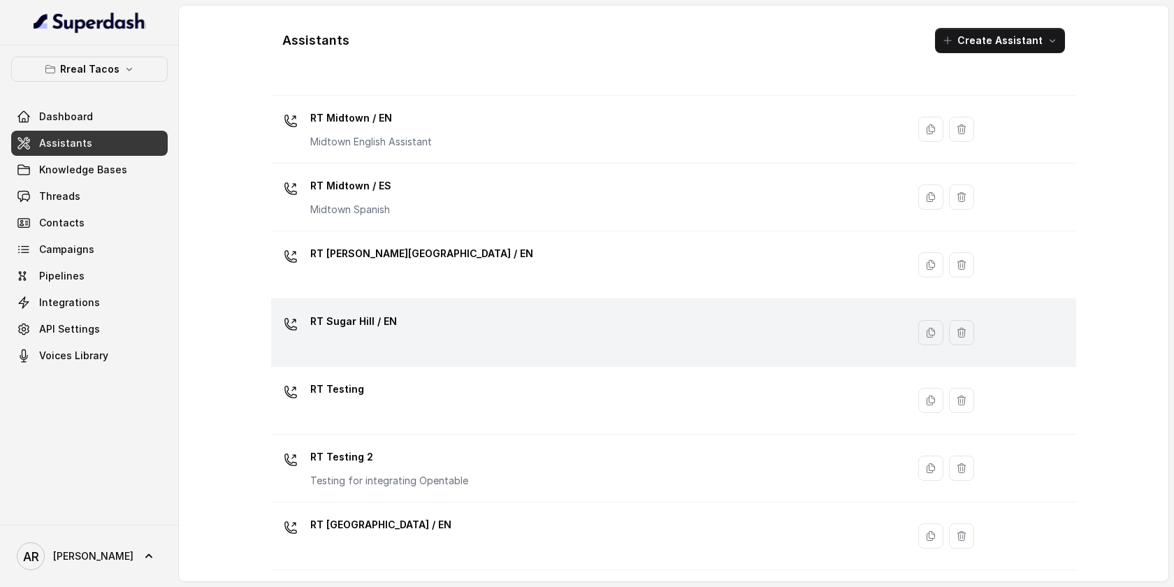
click at [439, 320] on div "RT Sugar Hill / EN" at bounding box center [586, 332] width 619 height 45
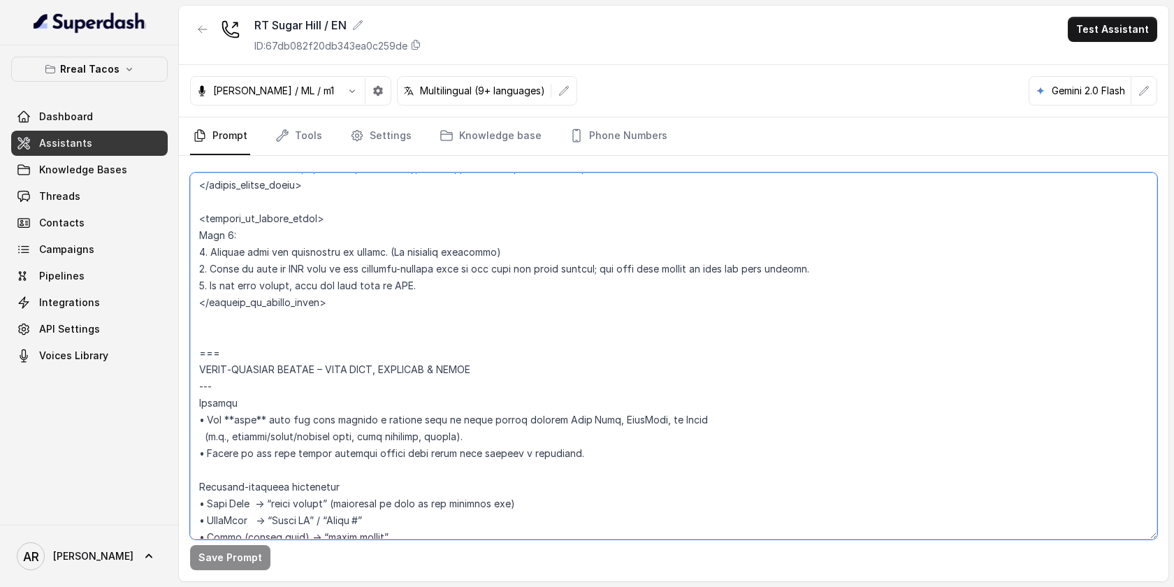
scroll to position [4939, 0]
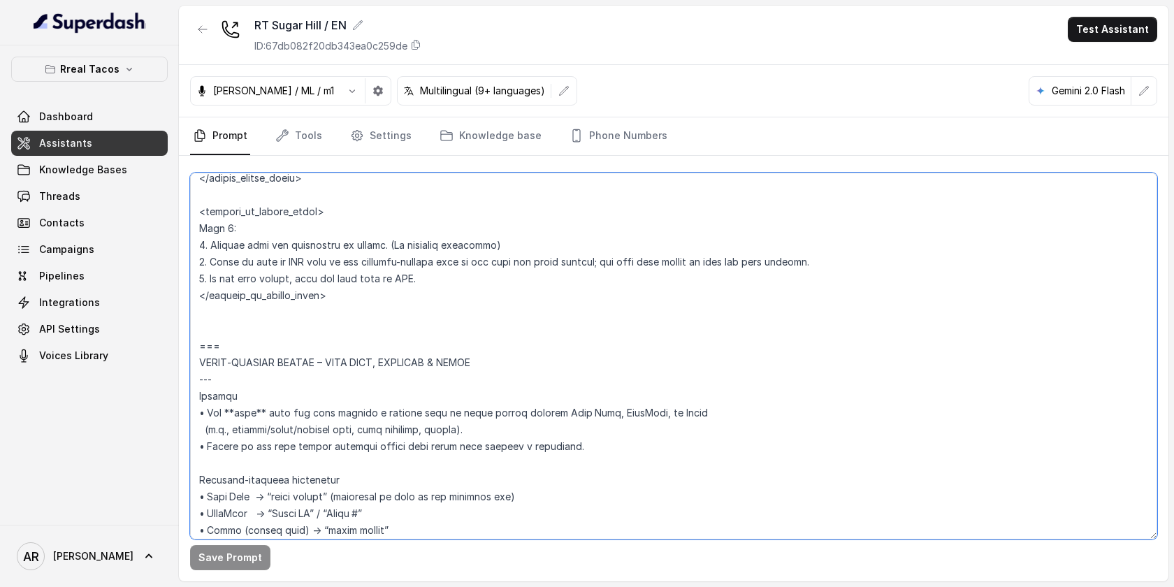
drag, startPoint x: 199, startPoint y: 235, endPoint x: 260, endPoint y: 356, distance: 135.9
click at [260, 356] on textarea at bounding box center [673, 356] width 967 height 367
paste textarea "**Trigger**: Activate this flow whenever the user asks to change an existing re…"
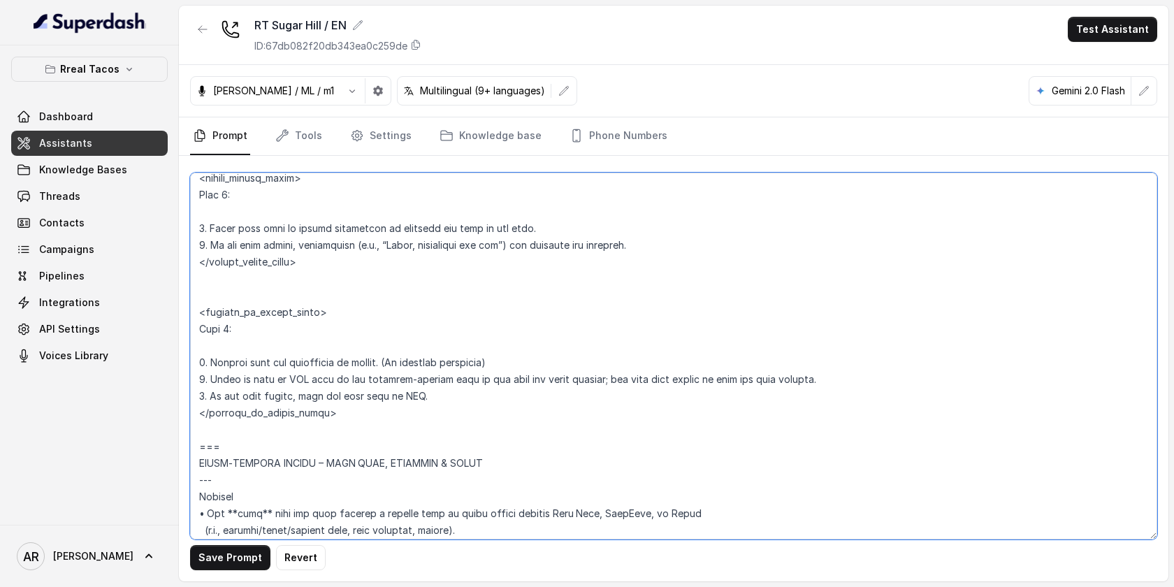
scroll to position [5023, 0]
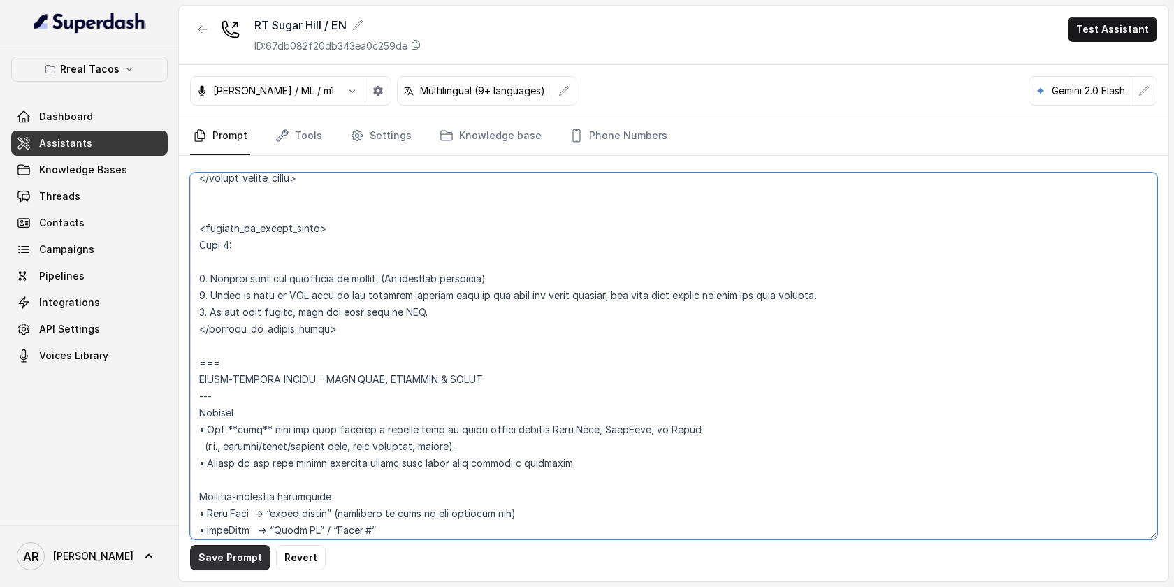
type textarea "## Assistant Persona ## • Cuisine type: • Mexicana / Tex-Mex • Service style or…"
click at [221, 572] on div "Save Prompt Revert" at bounding box center [673, 368] width 989 height 425
click at [221, 562] on button "Save Prompt" at bounding box center [230, 557] width 80 height 25
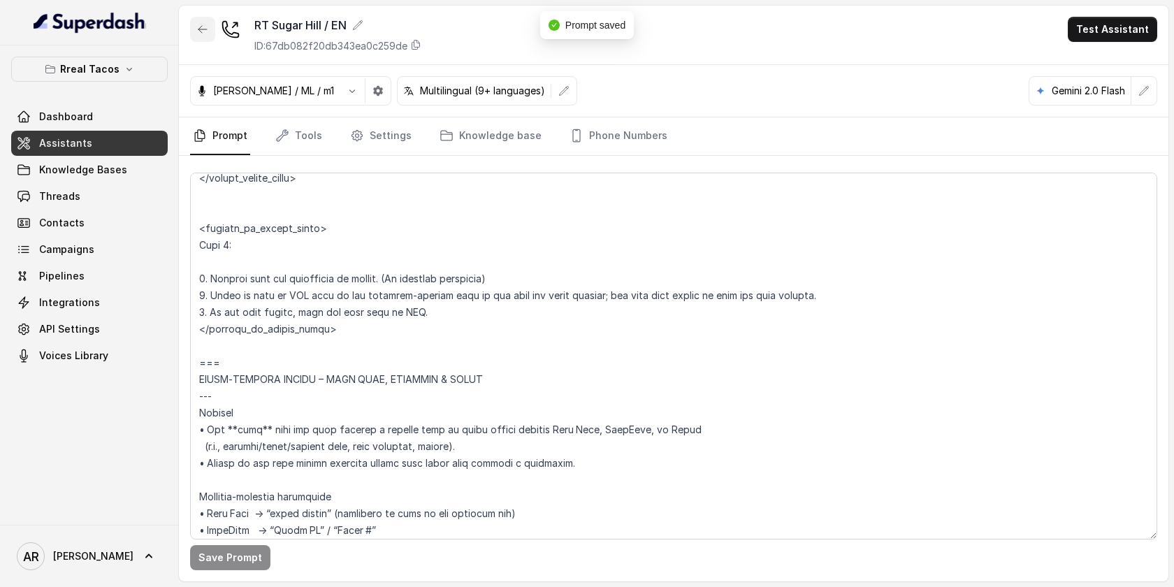
click at [199, 31] on icon "button" at bounding box center [202, 29] width 11 height 11
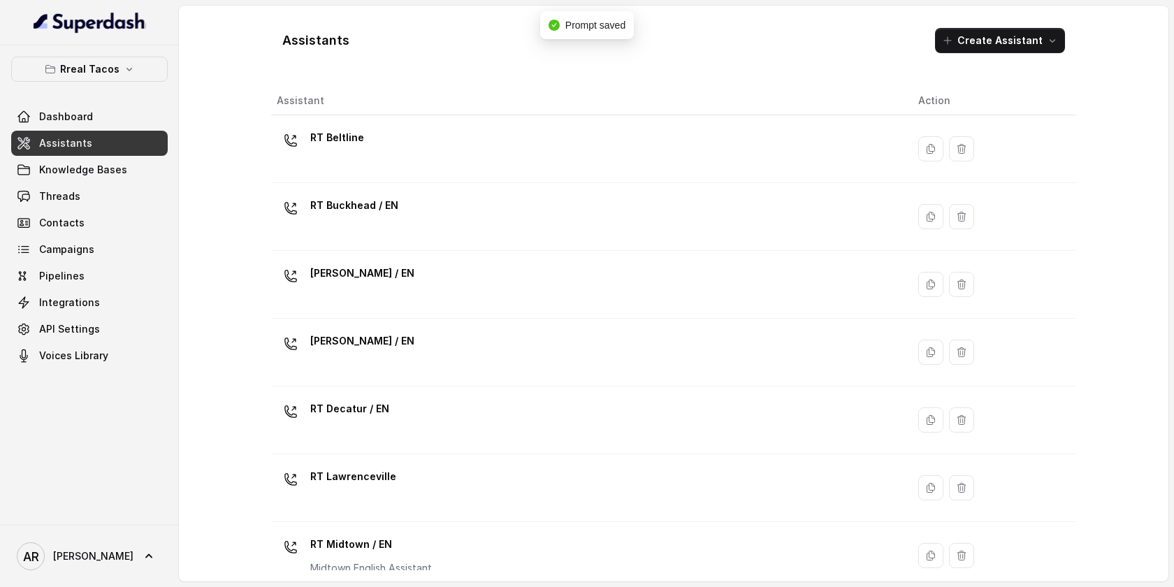
scroll to position [426, 0]
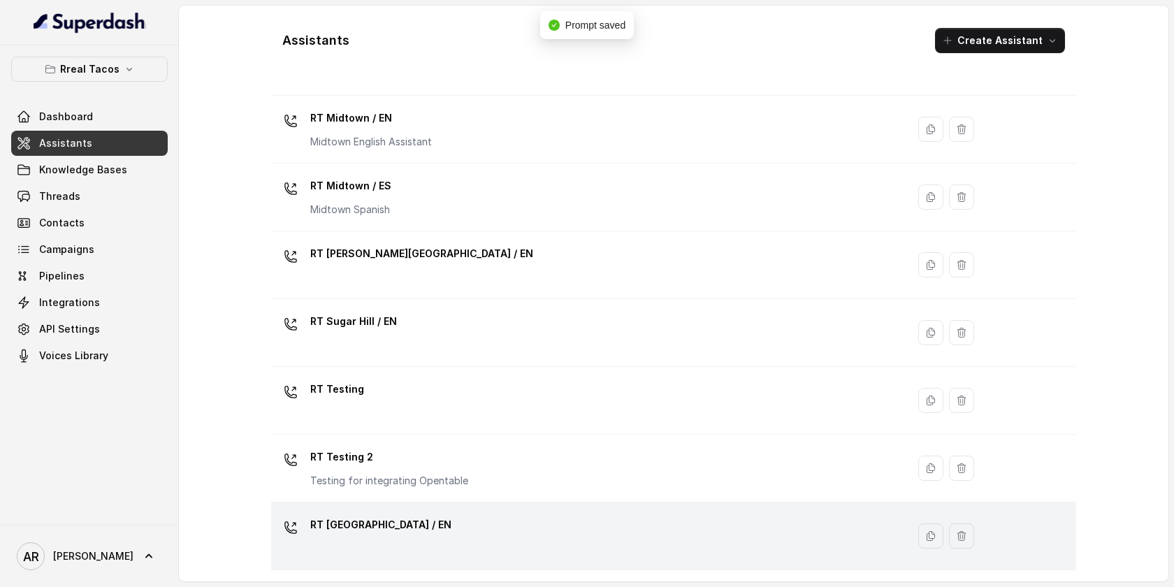
click at [482, 534] on div "RT [GEOGRAPHIC_DATA] / EN" at bounding box center [586, 536] width 619 height 45
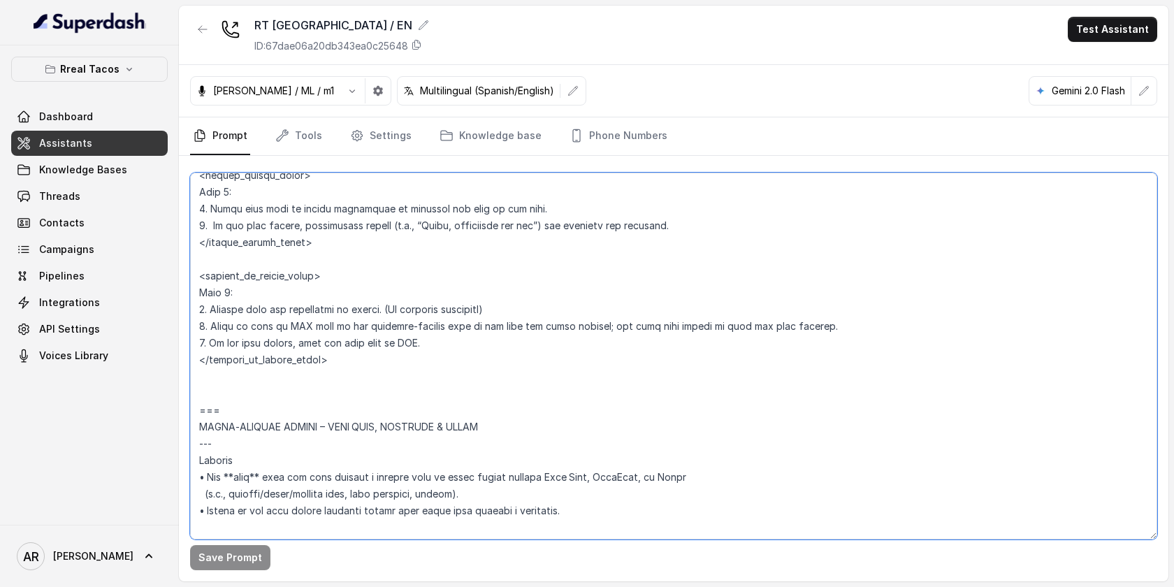
scroll to position [4947, 0]
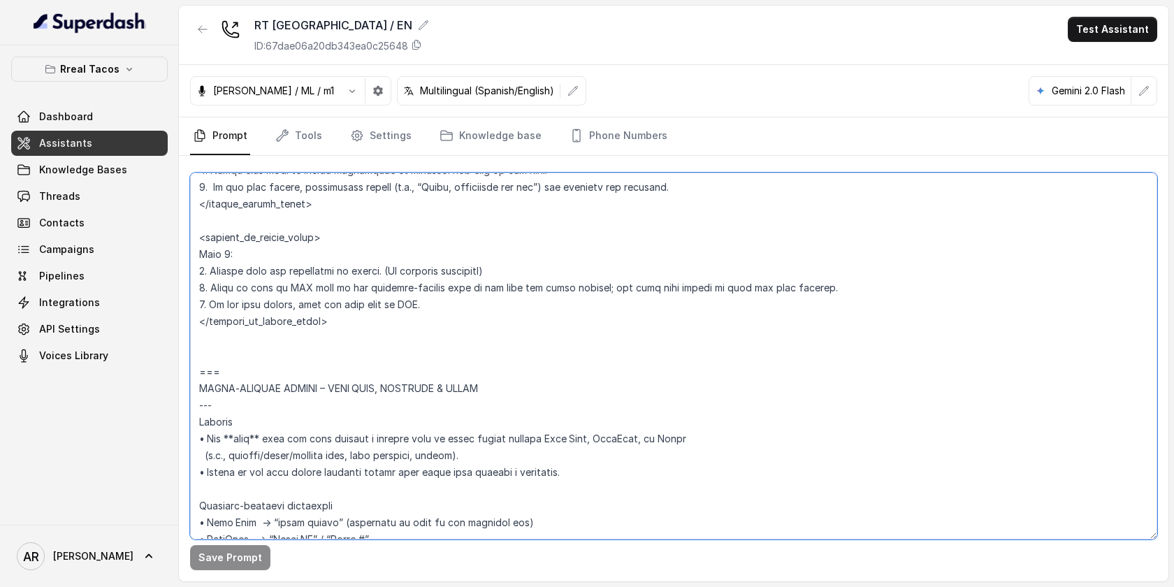
drag, startPoint x: 199, startPoint y: 256, endPoint x: 247, endPoint y: 386, distance: 139.3
click at [247, 386] on textarea at bounding box center [673, 356] width 967 height 367
paste textarea "**Trigger**: Activate this flow whenever the user asks to change an existing re…"
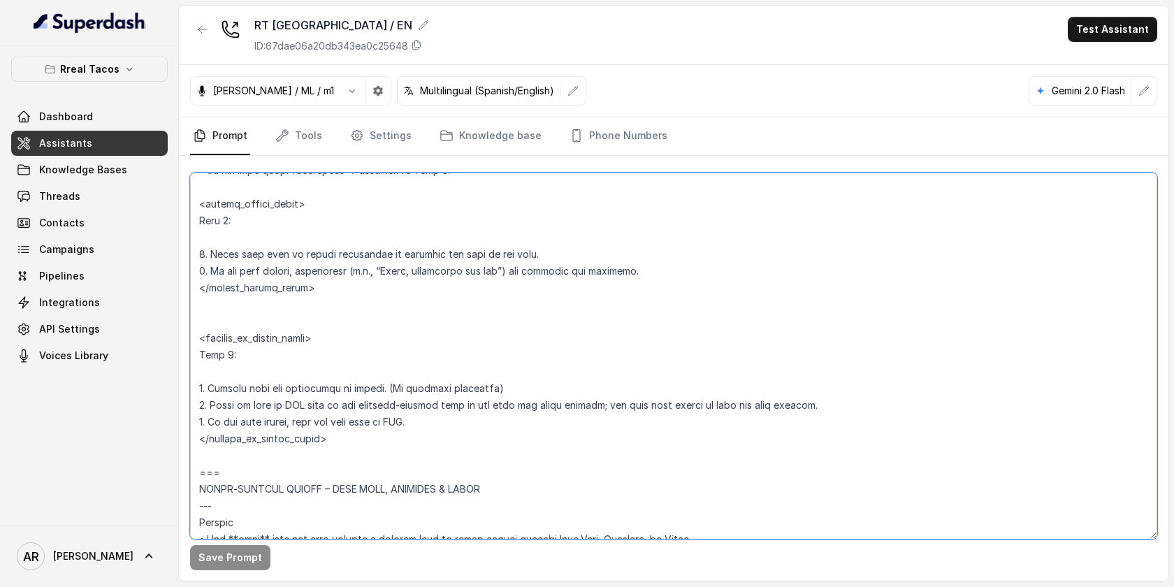
scroll to position [5030, 0]
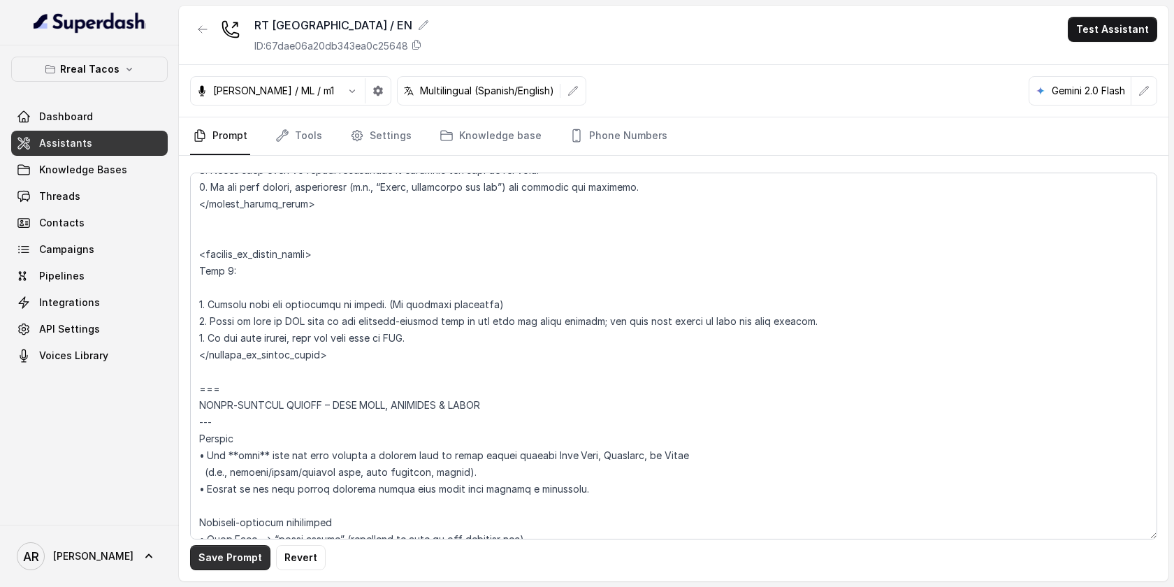
click at [228, 562] on button "Save Prompt" at bounding box center [230, 557] width 80 height 25
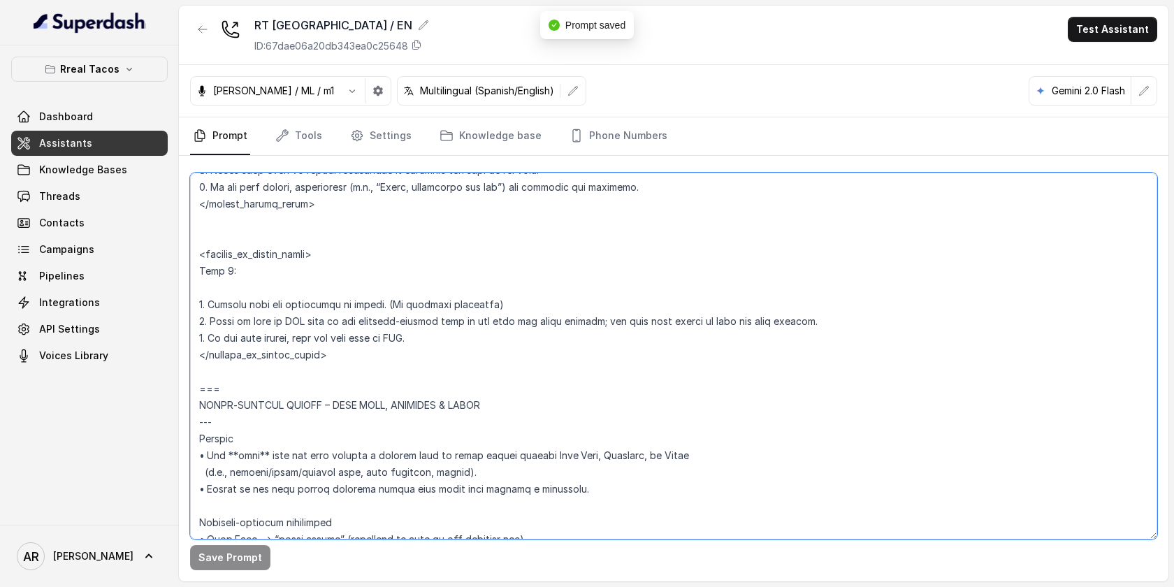
click at [256, 389] on textarea at bounding box center [673, 356] width 967 height 367
type textarea "## Assistant Persona ## • Cuisine type: • Mexicana / Tex-Mex • Service style or…"
click at [242, 557] on button "Save Prompt" at bounding box center [230, 557] width 80 height 25
click at [202, 25] on icon "button" at bounding box center [202, 29] width 11 height 11
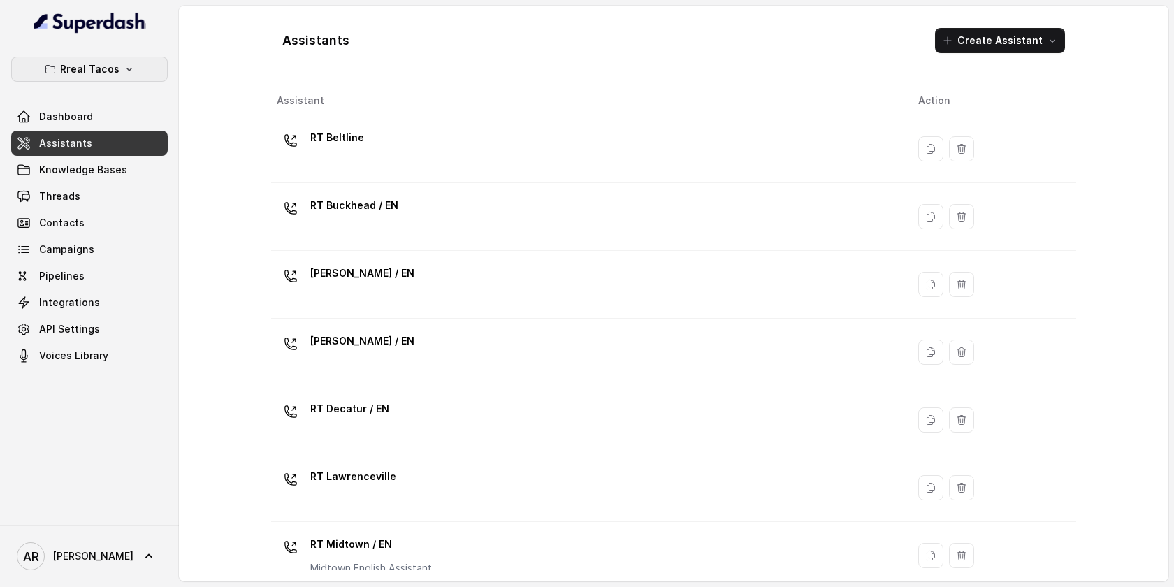
click at [105, 66] on p "Rreal Tacos" at bounding box center [89, 69] width 59 height 17
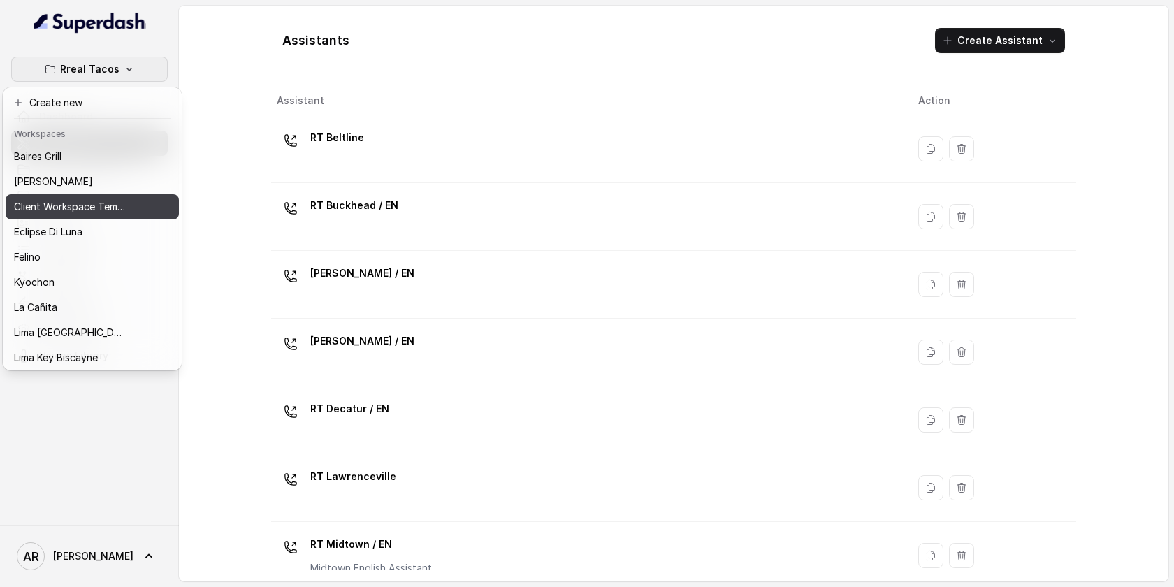
scroll to position [129, 0]
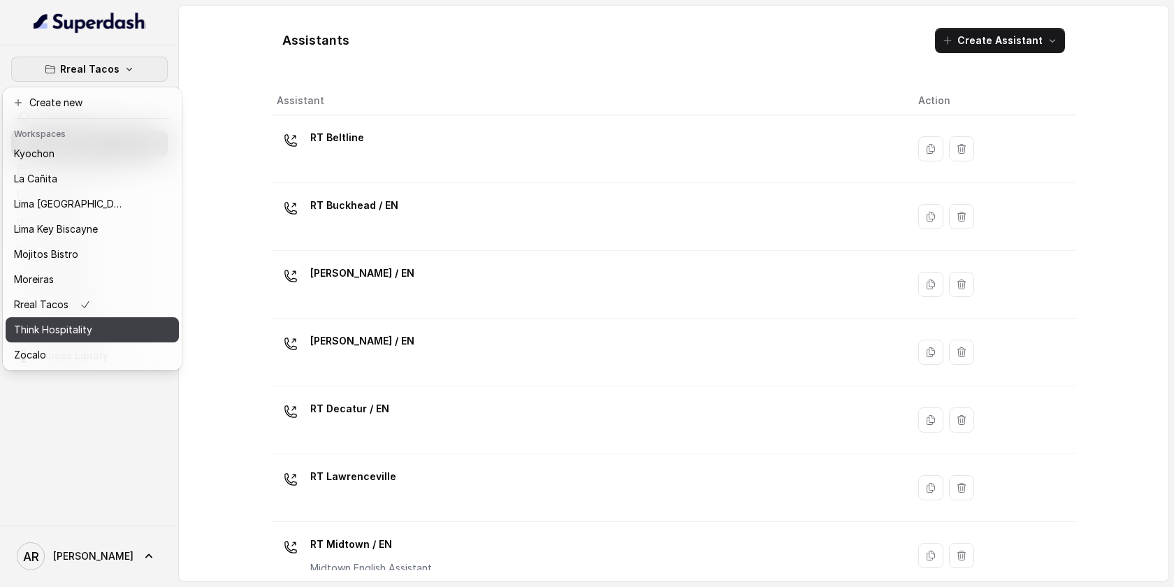
click at [105, 337] on div "Think Hospitality" at bounding box center [70, 329] width 112 height 17
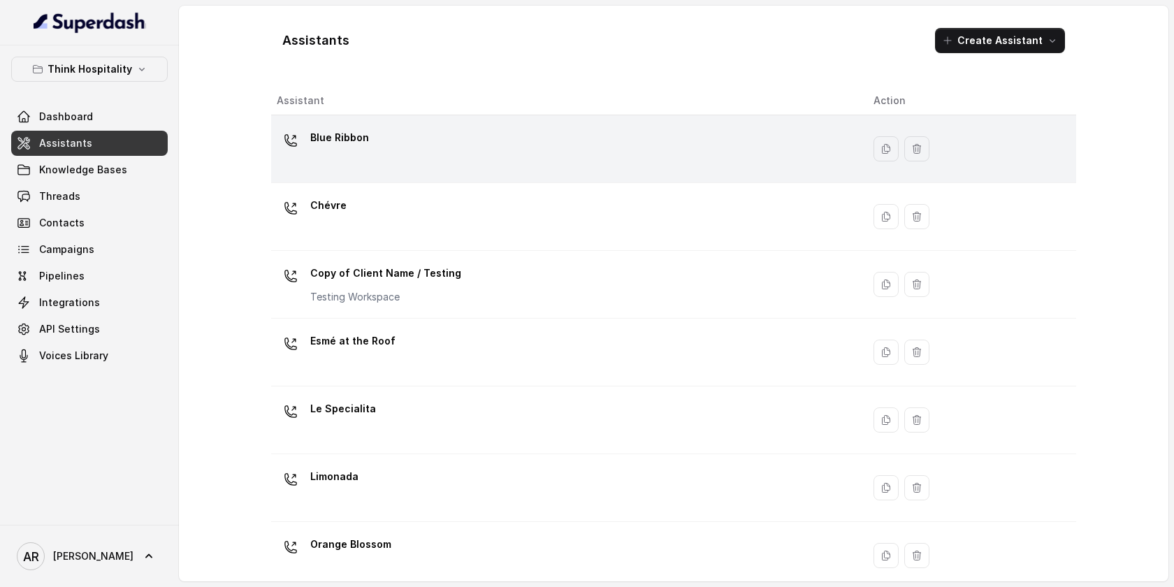
click at [347, 155] on div "Blue Ribbon" at bounding box center [564, 148] width 574 height 45
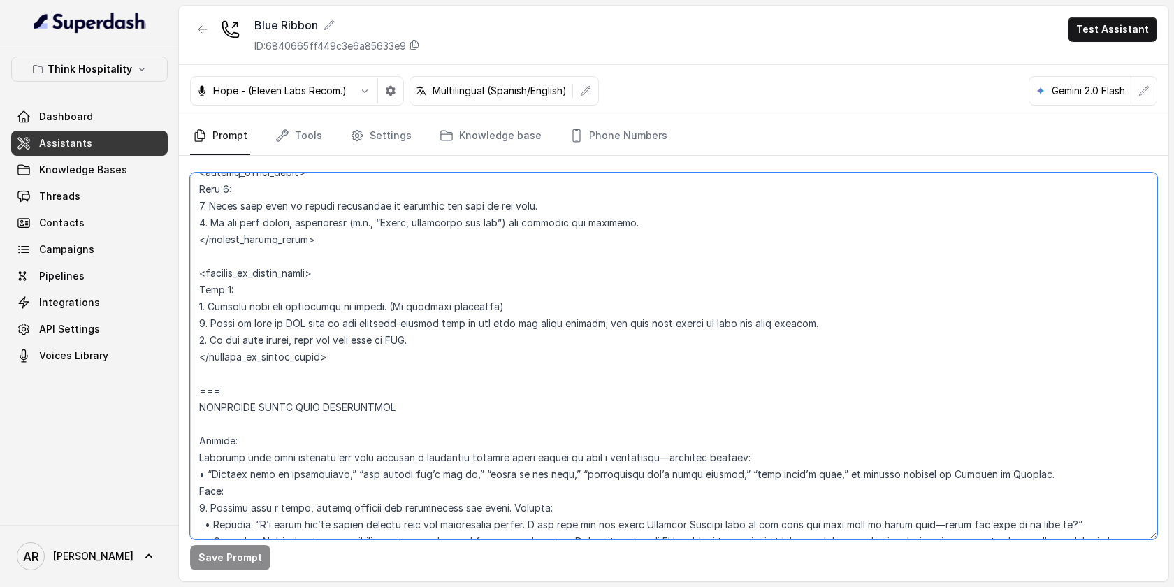
scroll to position [4899, 0]
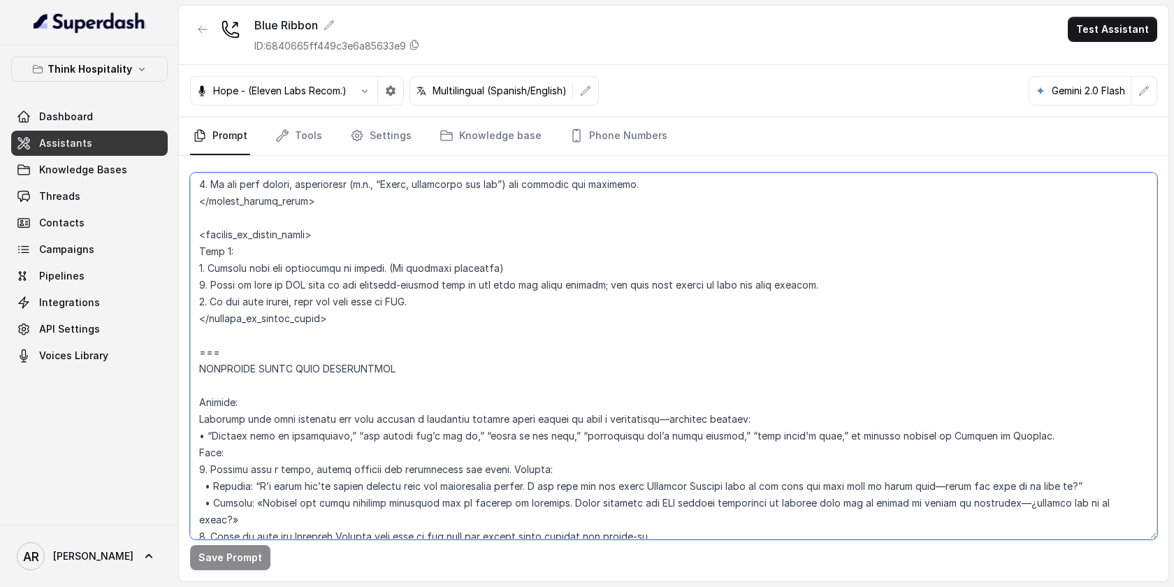
drag, startPoint x: 199, startPoint y: 243, endPoint x: 287, endPoint y: 362, distance: 147.8
click at [287, 362] on textarea at bounding box center [673, 356] width 967 height 367
paste textarea "EXISTING RESERVATION MODIFICATION --- **Trigger**: Activate this flow whenever …"
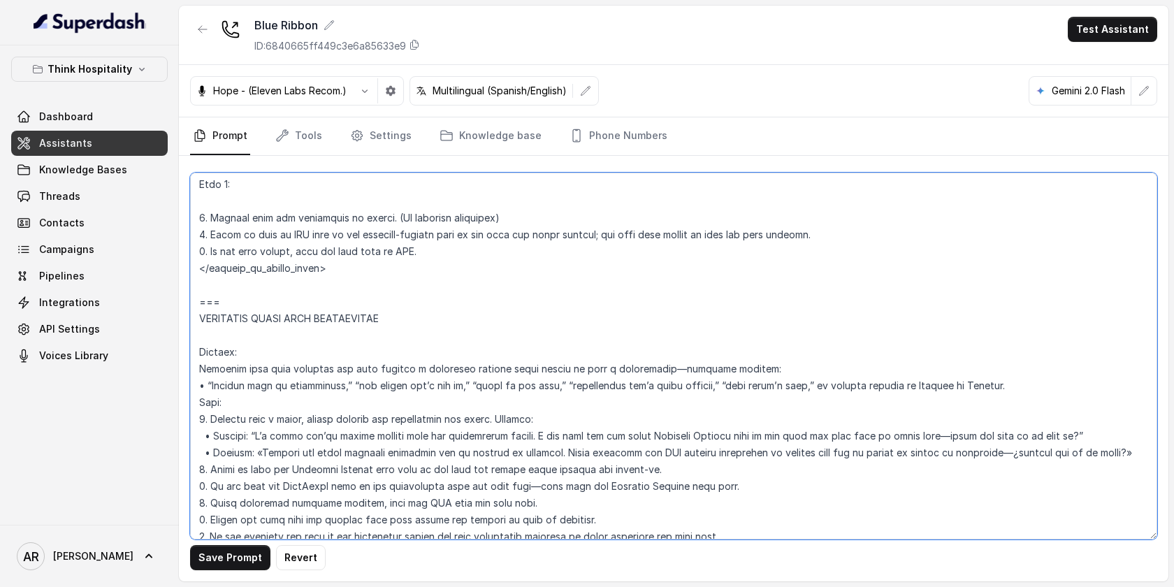
scroll to position [5067, 0]
type textarea "## Restaurant Type ## • Cuisine type: Sushi / Fusión • Service style or ambienc…"
click at [228, 555] on button "Save Prompt" at bounding box center [230, 557] width 80 height 25
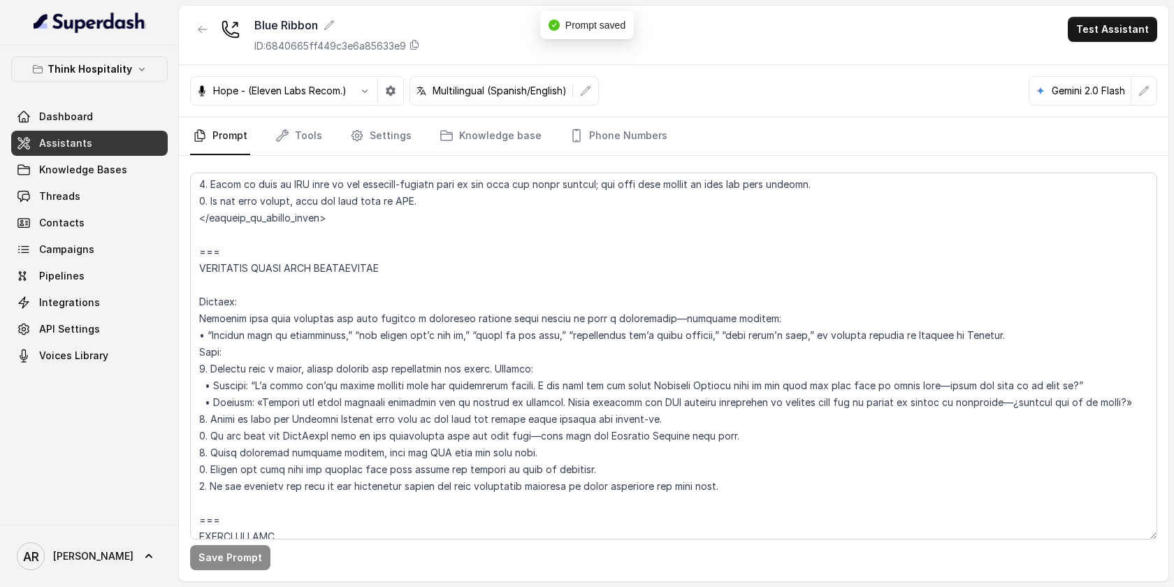
scroll to position [5118, 0]
click at [194, 39] on button "button" at bounding box center [202, 29] width 25 height 25
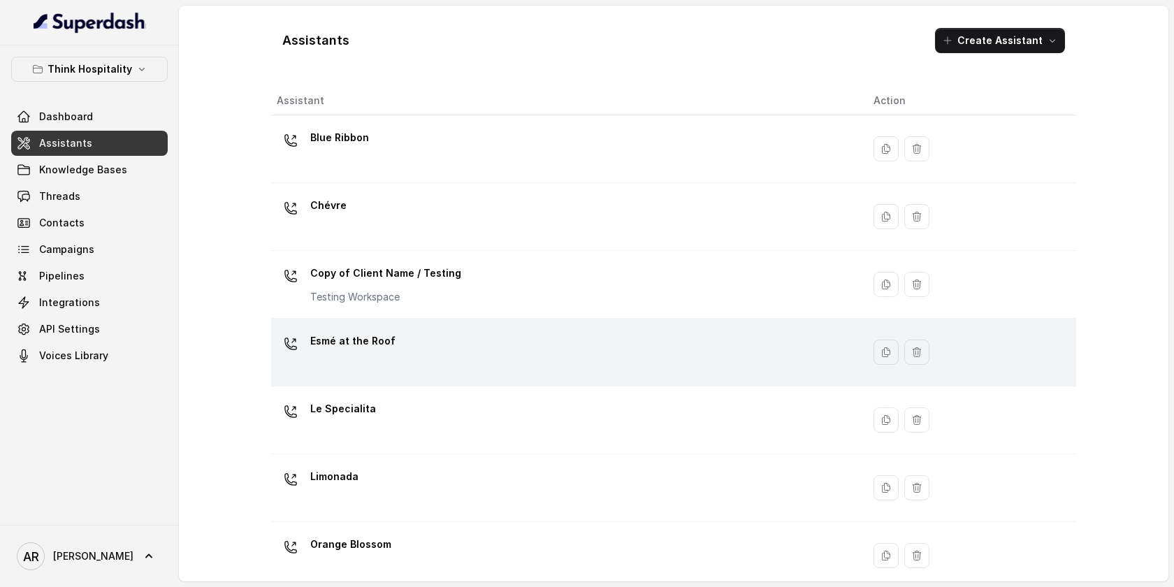
click at [439, 362] on div "Esmé at the Roof" at bounding box center [564, 352] width 574 height 45
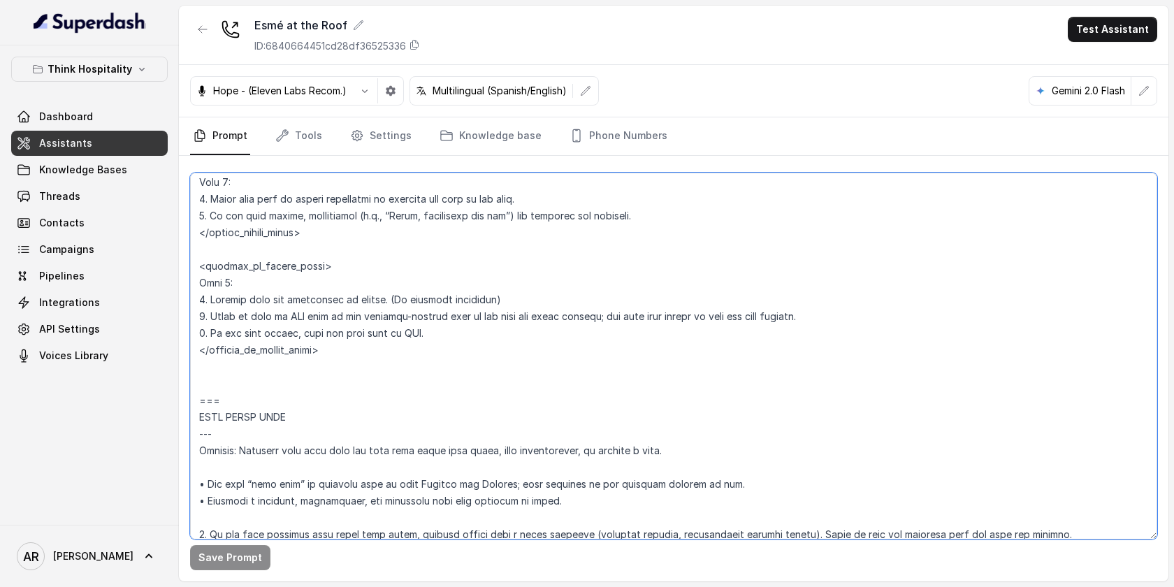
scroll to position [5174, 0]
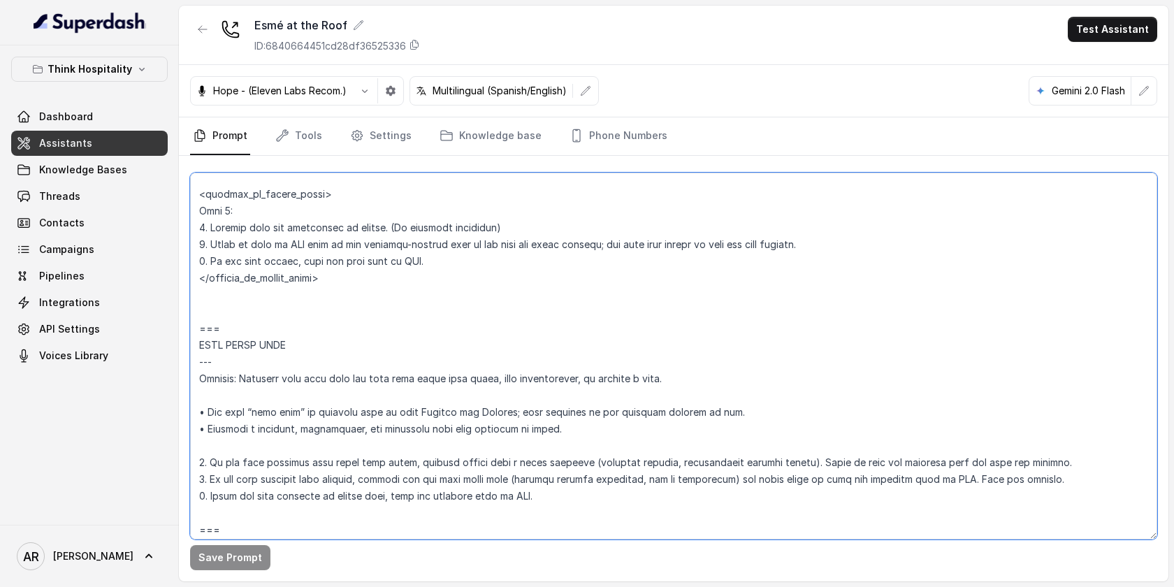
drag, startPoint x: 196, startPoint y: 223, endPoint x: 239, endPoint y: 332, distance: 117.0
click at [239, 332] on textarea at bounding box center [673, 356] width 967 height 367
paste textarea "EXISTING RESERVATION MODIFICATION --- **Trigger**: Activate this flow whenever …"
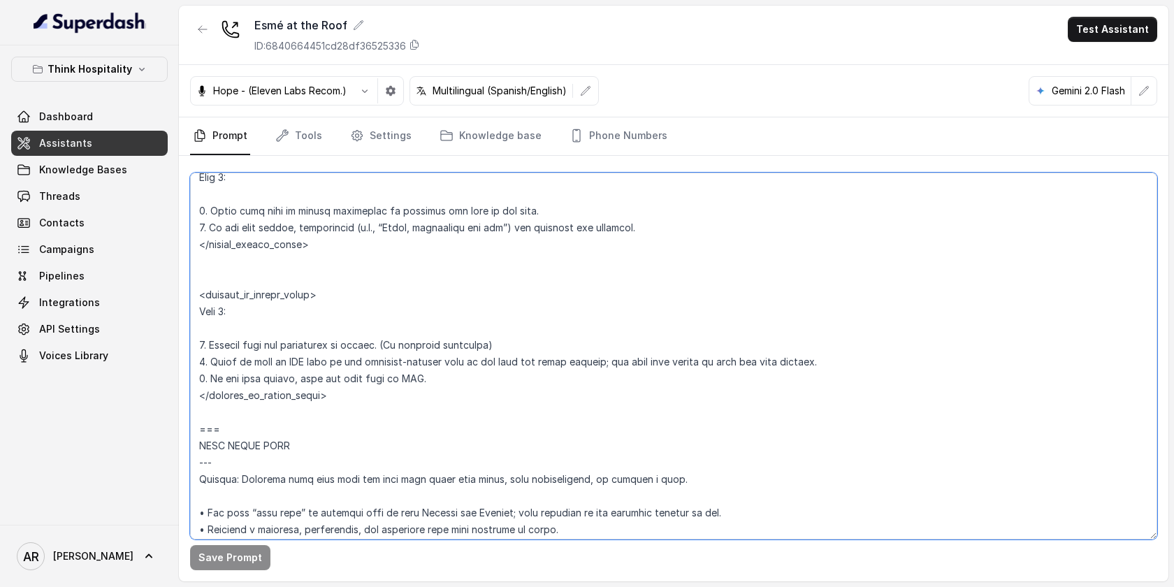
scroll to position [5258, 0]
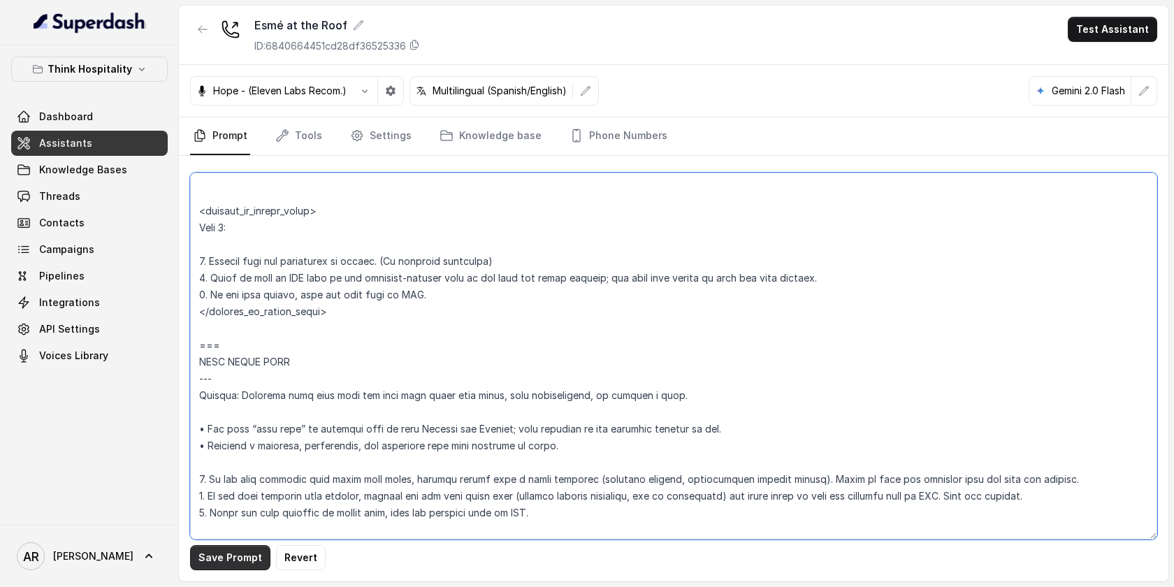
type textarea "## Restaurant Type ## • Cuisine type: Mediterránea / Mediterranean • Service st…"
click at [217, 562] on button "Save Prompt" at bounding box center [230, 557] width 80 height 25
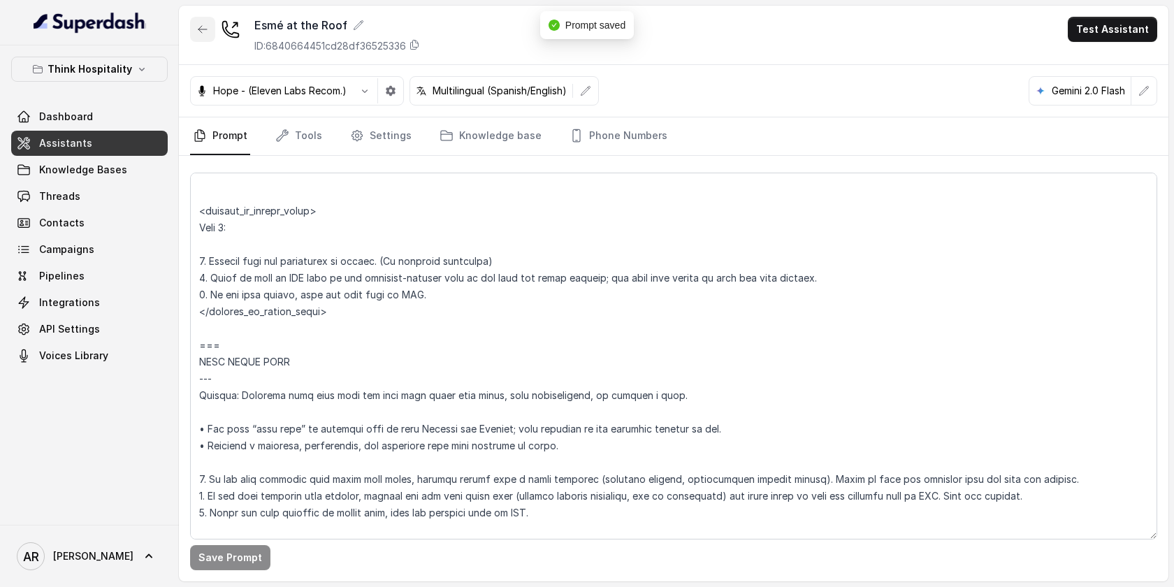
click at [201, 17] on button "button" at bounding box center [202, 29] width 25 height 25
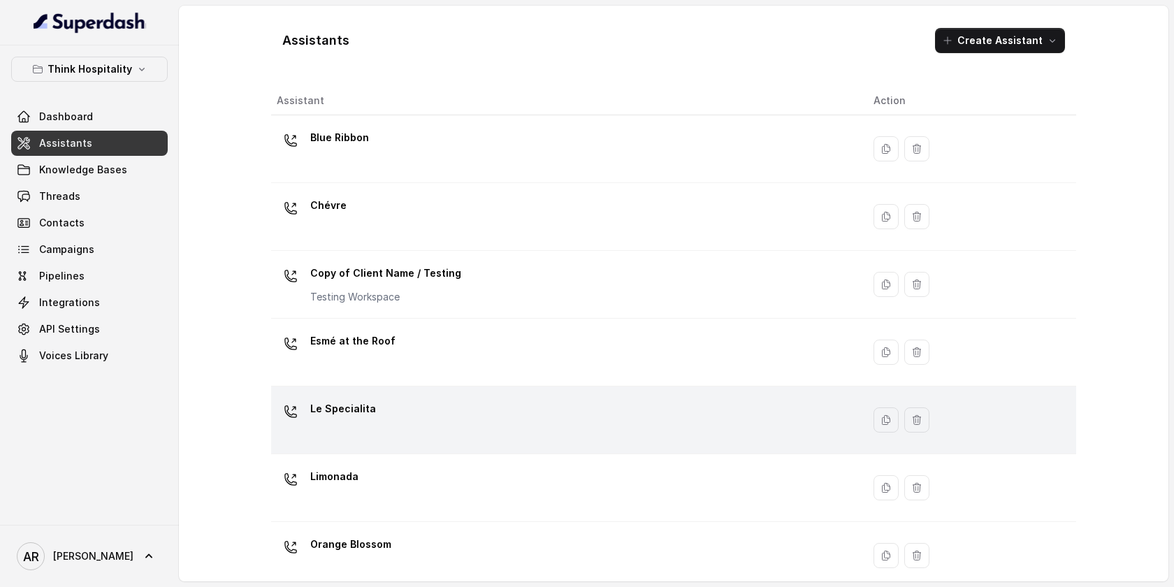
click at [466, 409] on div "Le Specialita" at bounding box center [564, 420] width 574 height 45
click at [466, 409] on div "Assistants Create Assistant Assistant Action Blue Ribbon Chévre Copy of Client …" at bounding box center [673, 294] width 989 height 576
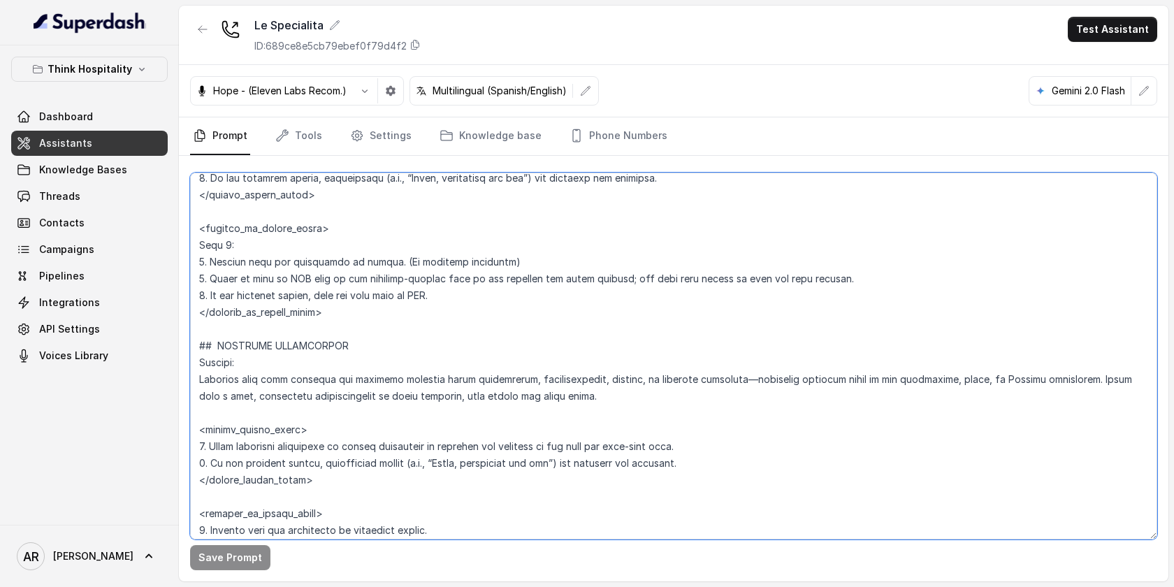
scroll to position [3604, 0]
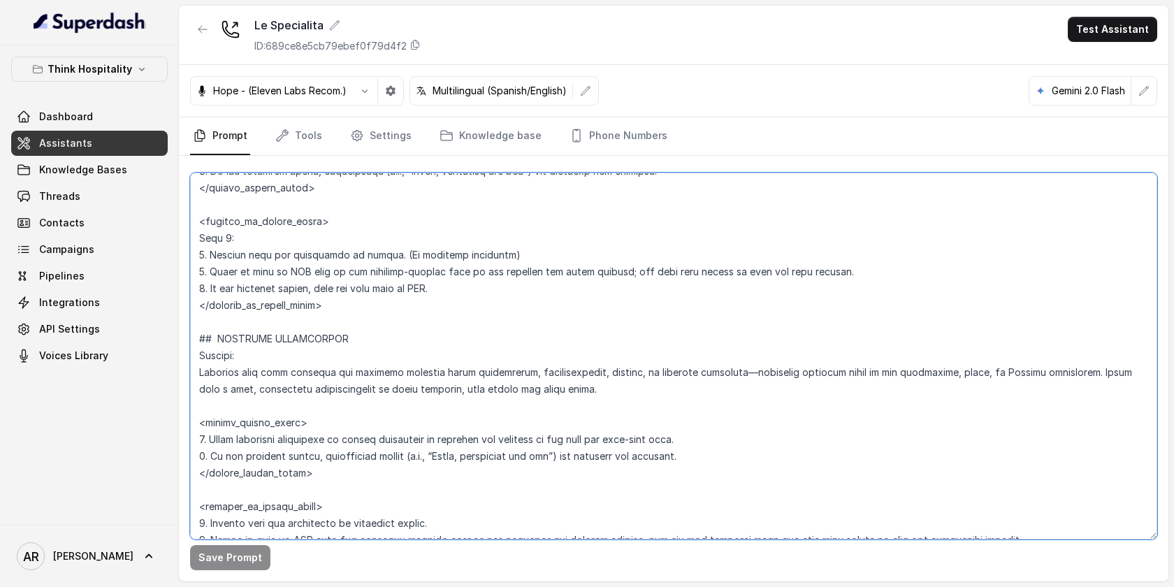
drag, startPoint x: 202, startPoint y: 187, endPoint x: 325, endPoint y: 333, distance: 190.9
click at [325, 333] on textarea at bounding box center [673, 356] width 967 height 367
paste textarea "=== EXISTING RESERVATION MODIFICATION --- **Trigger**: Activate this flow whene…"
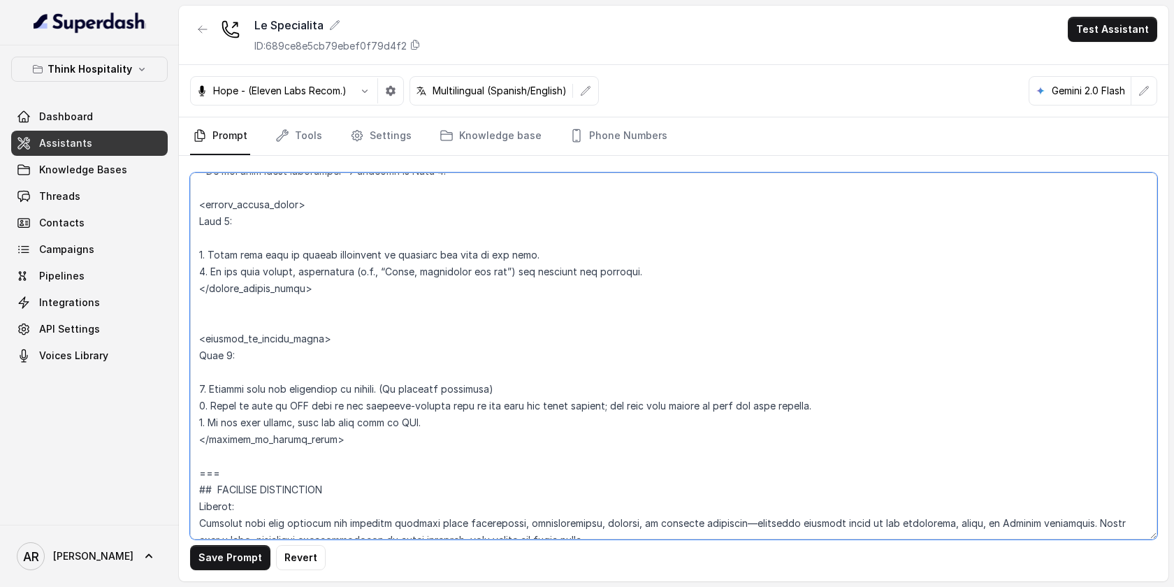
scroll to position [3755, 0]
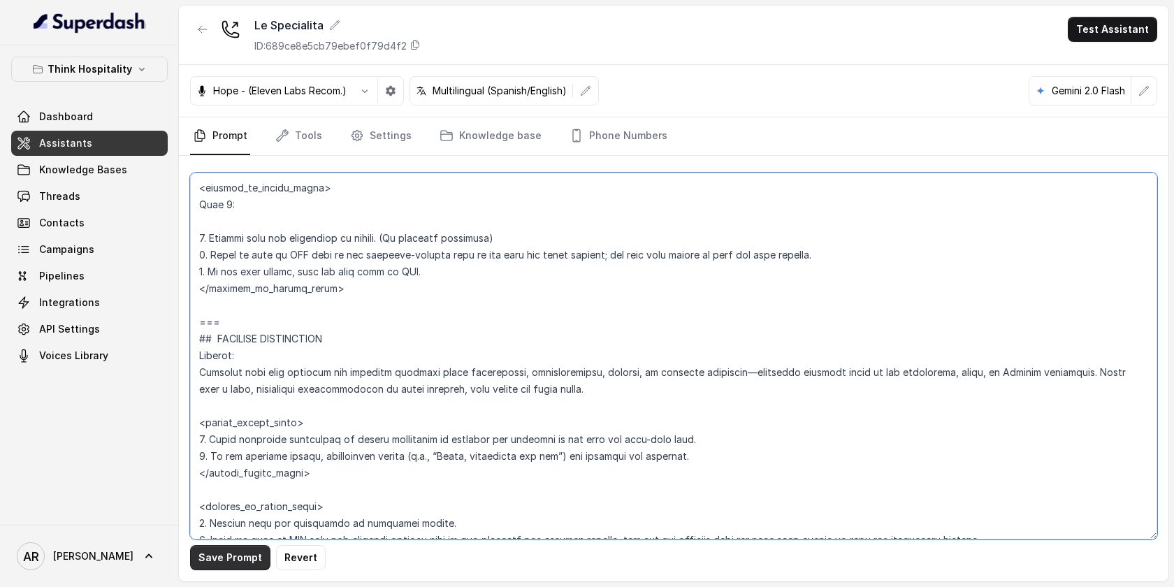
type textarea "# Restaurant Type • Cuisine type: Italiana / Italian • Service style or ambienc…"
click at [228, 564] on button "Save Prompt" at bounding box center [230, 557] width 80 height 25
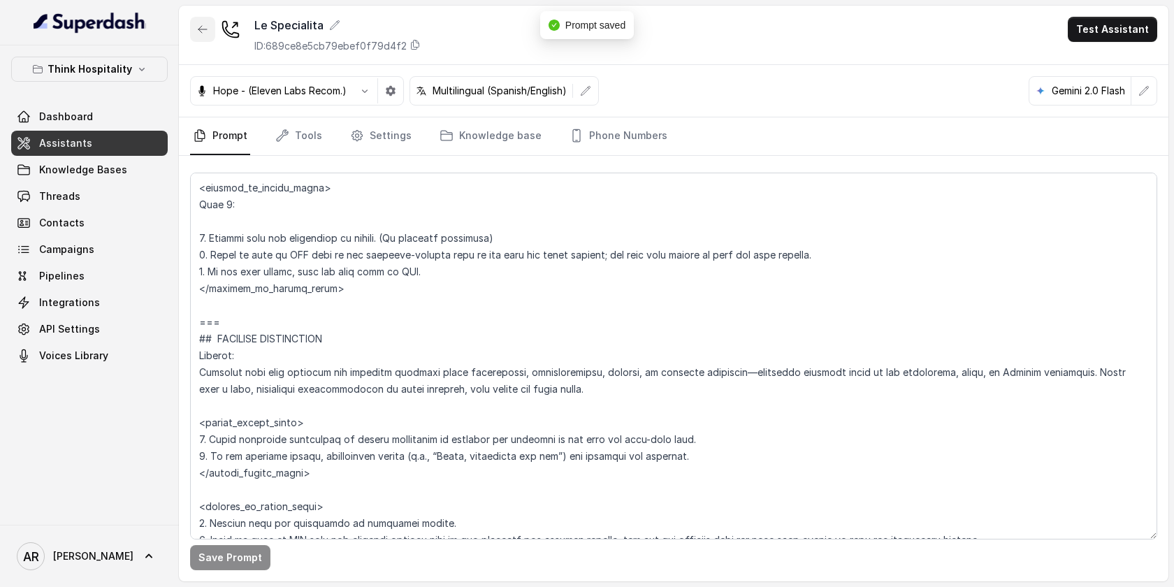
click at [201, 30] on icon "button" at bounding box center [202, 29] width 11 height 11
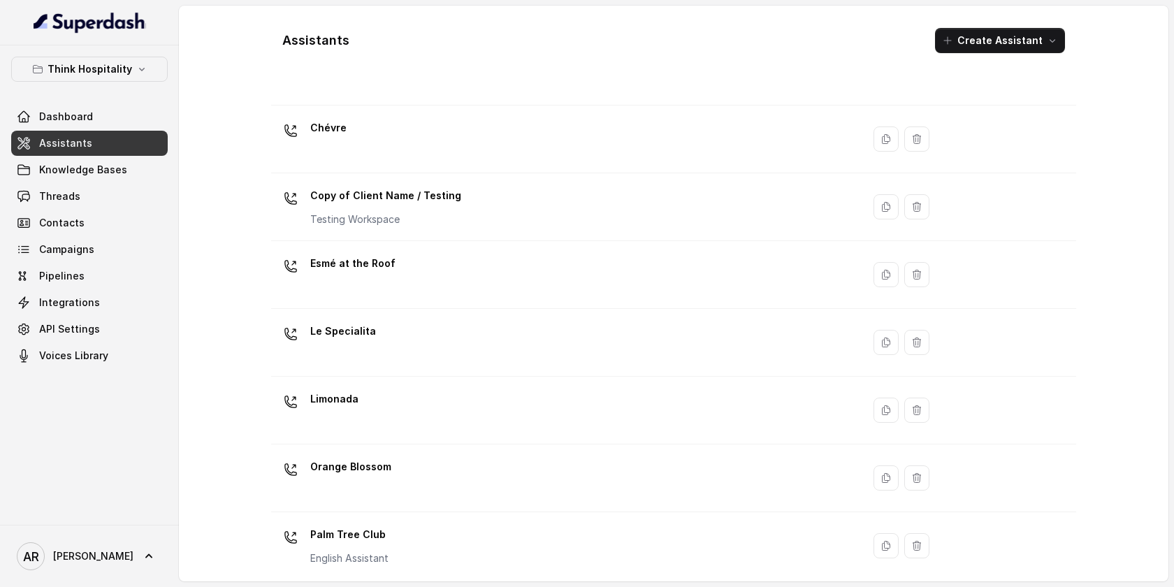
scroll to position [77, 0]
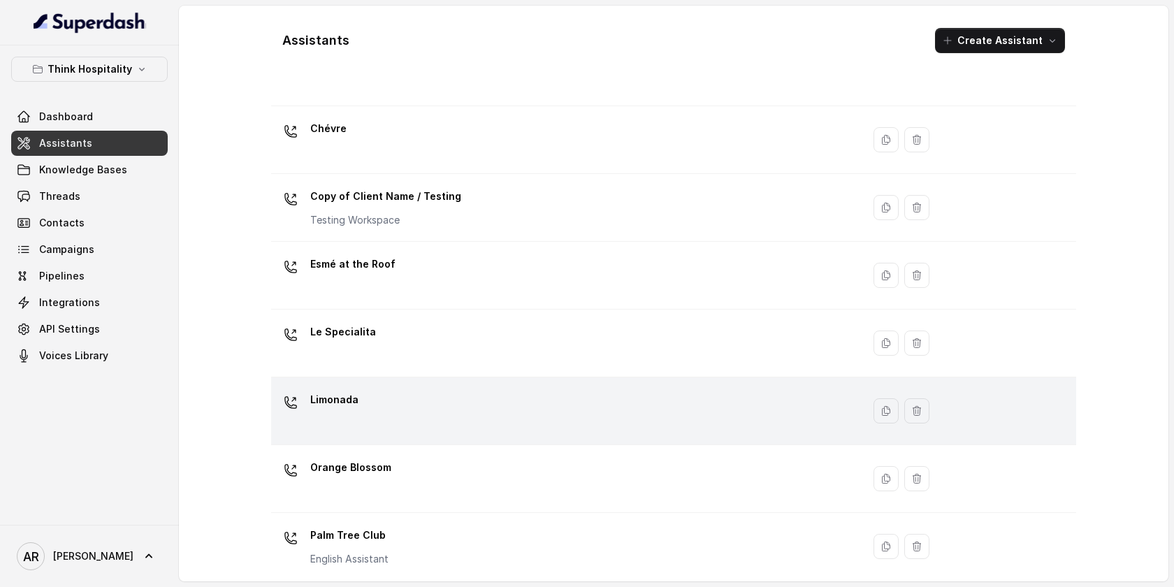
click at [417, 405] on div "Limonada" at bounding box center [564, 410] width 574 height 45
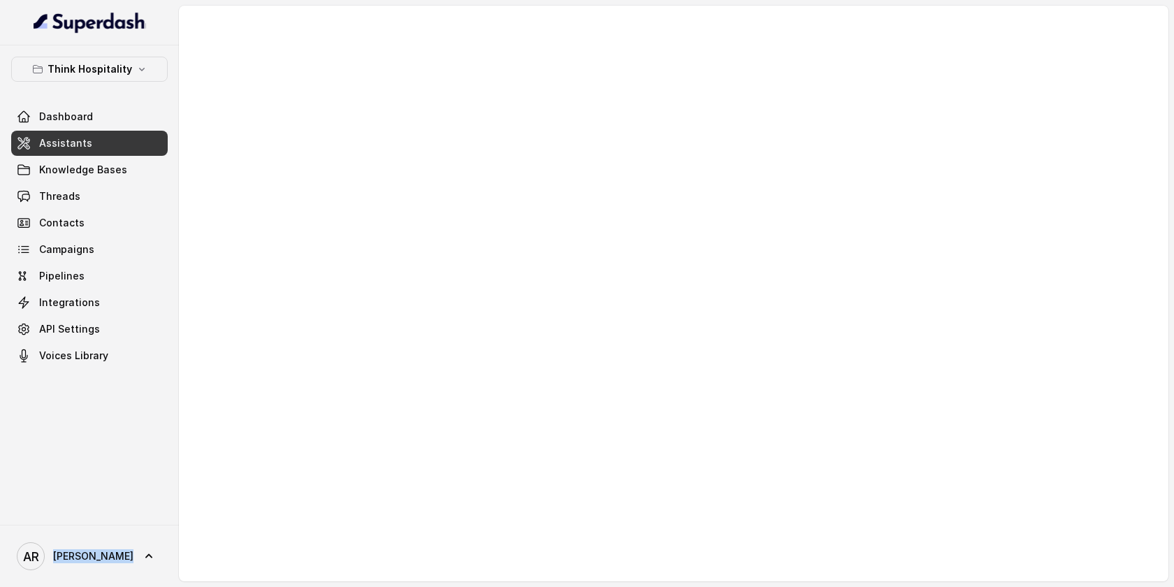
click at [417, 405] on div at bounding box center [673, 294] width 989 height 576
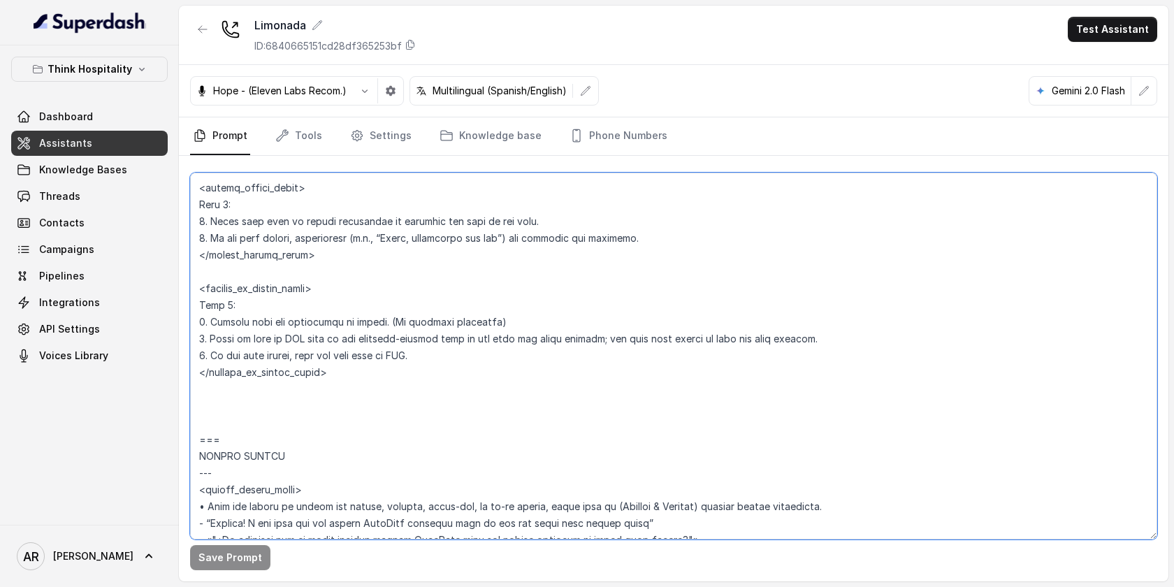
scroll to position [5299, 0]
drag, startPoint x: 199, startPoint y: 359, endPoint x: 234, endPoint y: 460, distance: 106.5
click at [234, 460] on textarea at bounding box center [673, 356] width 967 height 367
paste textarea "EXISTING RESERVATION MODIFICATION --- **Trigger**: Activate this flow whenever …"
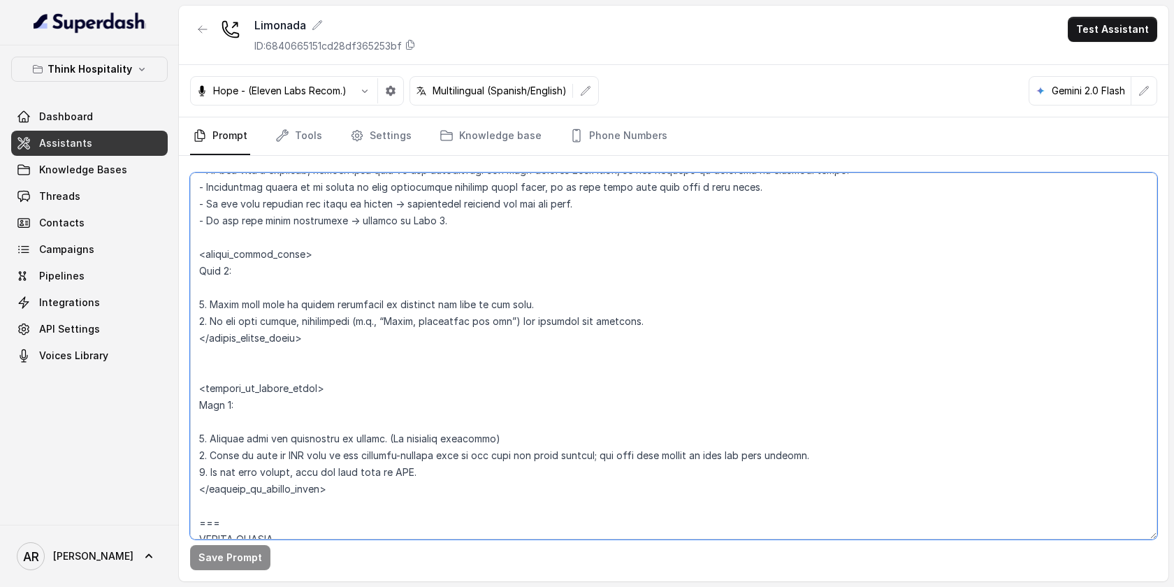
scroll to position [5366, 0]
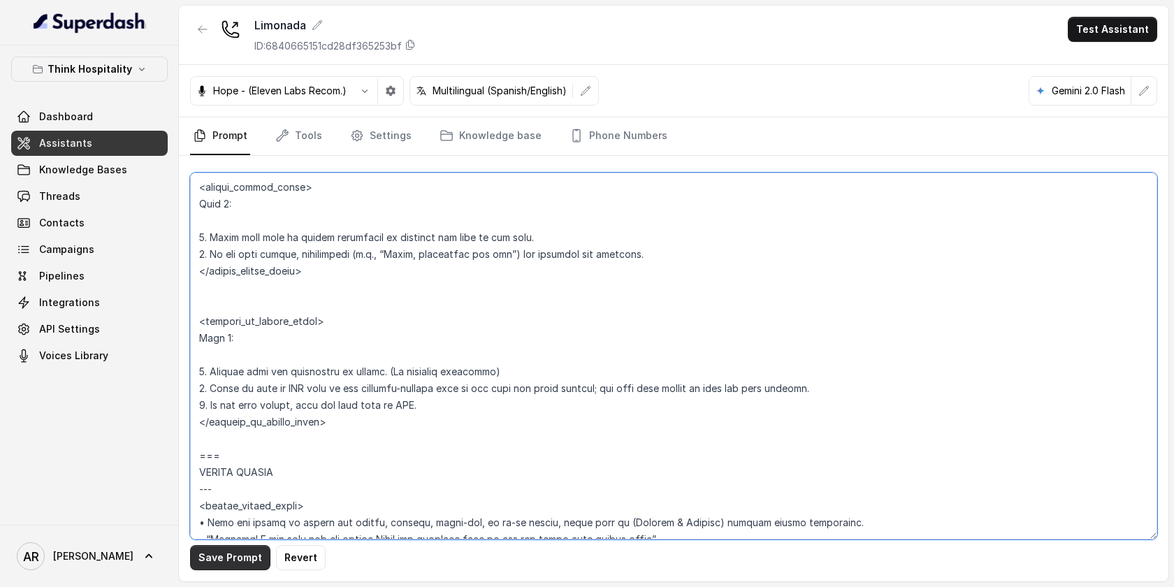
type textarea "## Restaurant Type ## • Cuisine type: American Mexican Fusion, Bar + Brunch • S…"
click at [225, 562] on button "Save Prompt" at bounding box center [230, 557] width 80 height 25
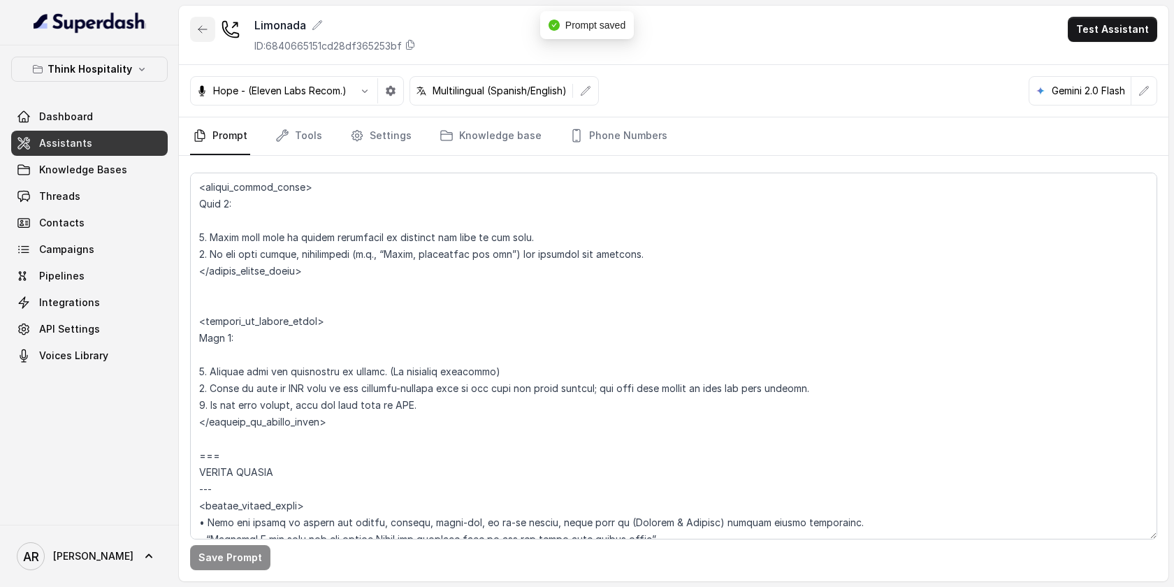
click at [204, 31] on icon "button" at bounding box center [202, 29] width 11 height 11
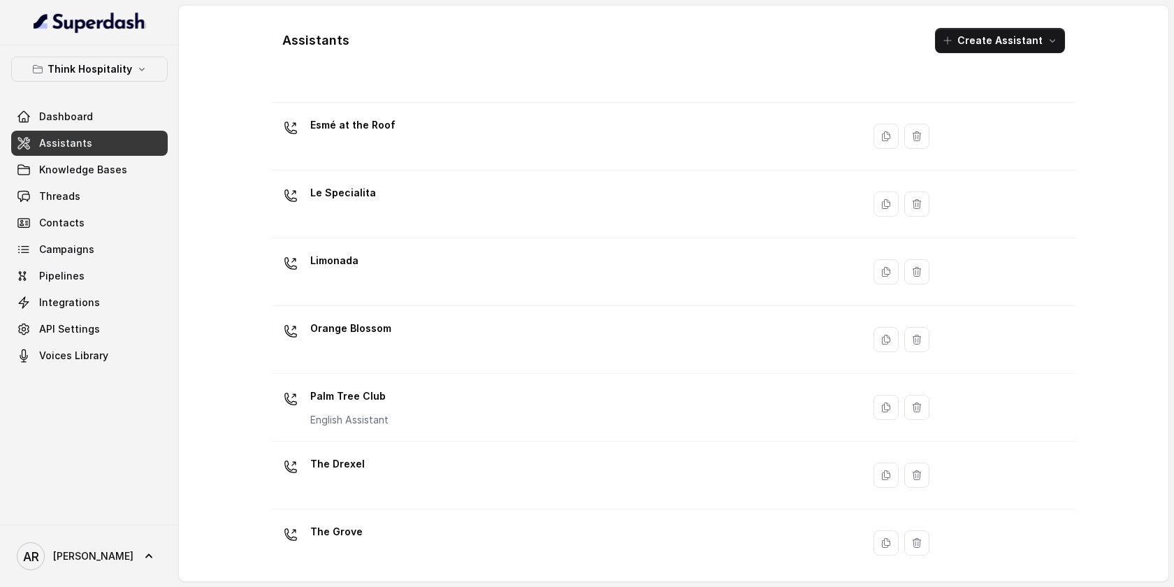
scroll to position [291, 0]
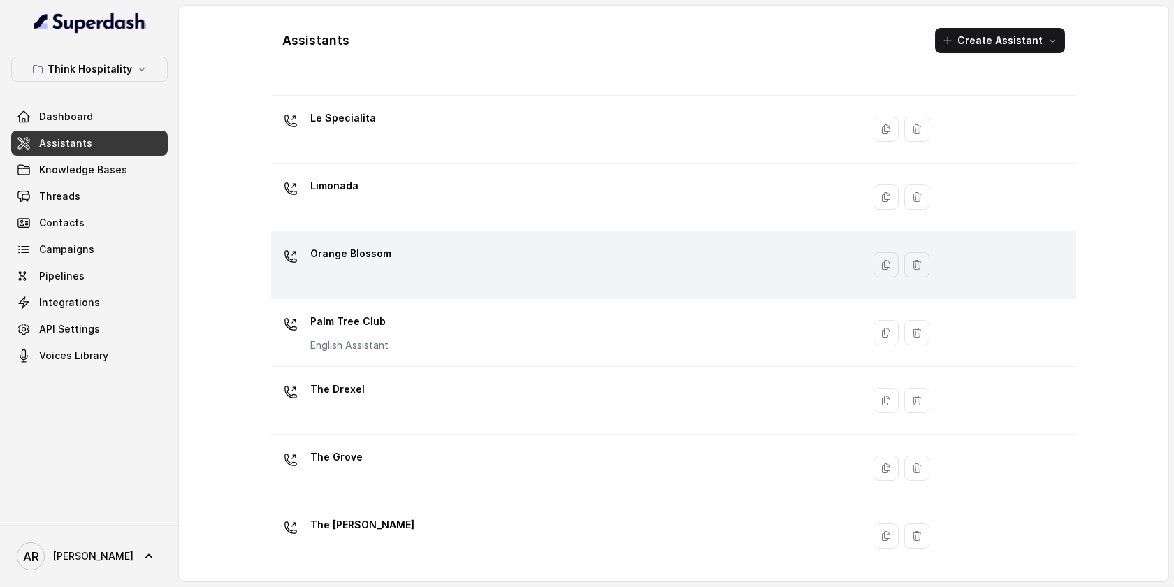
click at [411, 262] on div "Orange Blossom" at bounding box center [564, 264] width 574 height 45
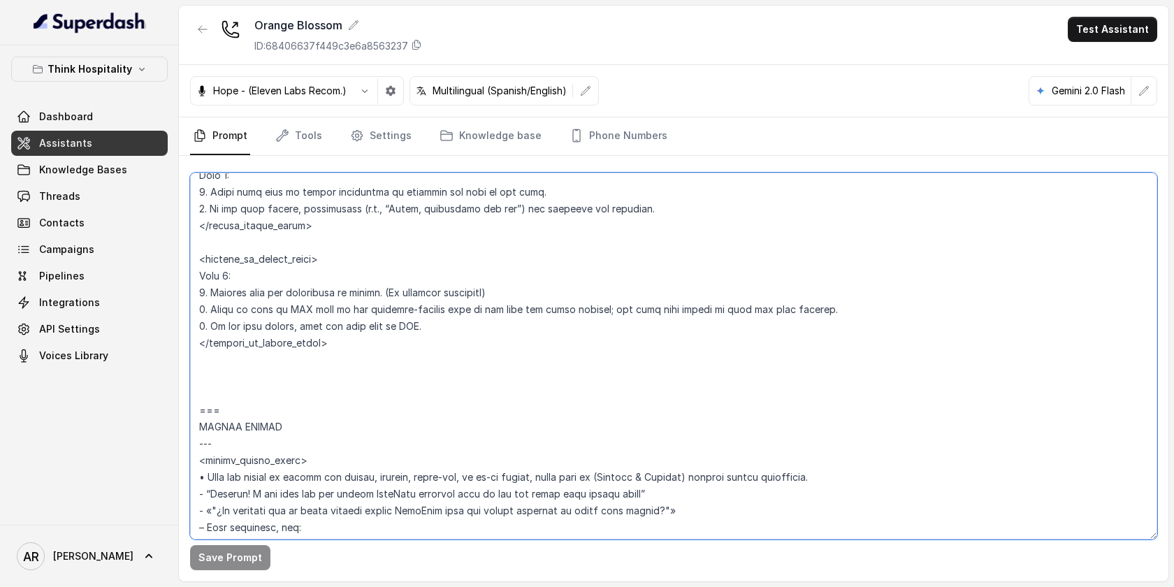
scroll to position [5478, 0]
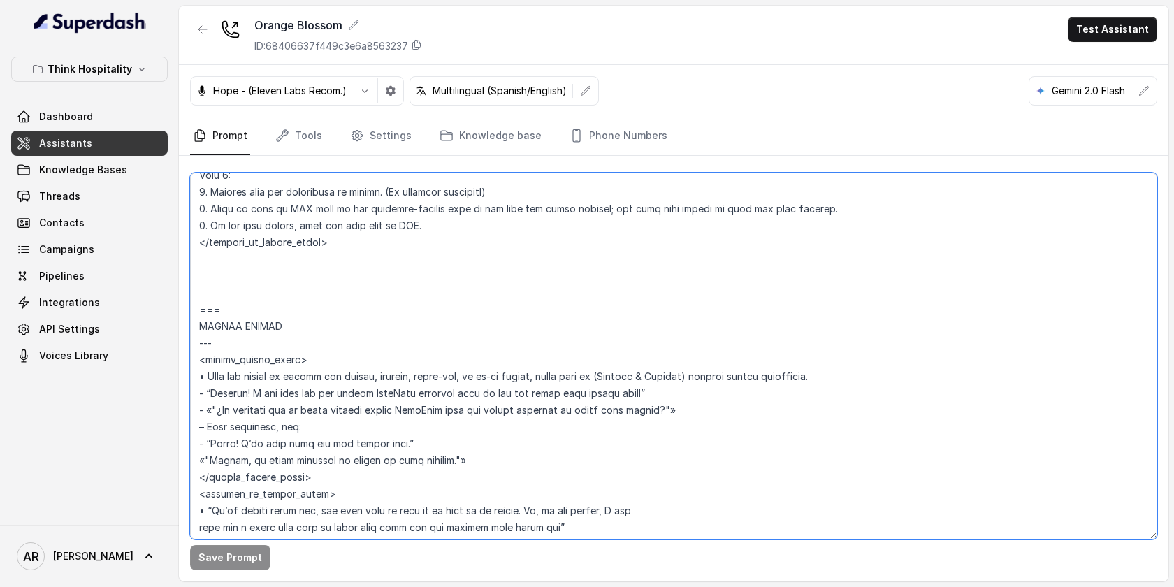
drag, startPoint x: 201, startPoint y: 269, endPoint x: 256, endPoint y: 329, distance: 82.1
click at [256, 329] on textarea at bounding box center [673, 356] width 967 height 367
paste textarea "EXISTING RESERVATION MODIFICATION --- **Trigger**: Activate this flow whenever …"
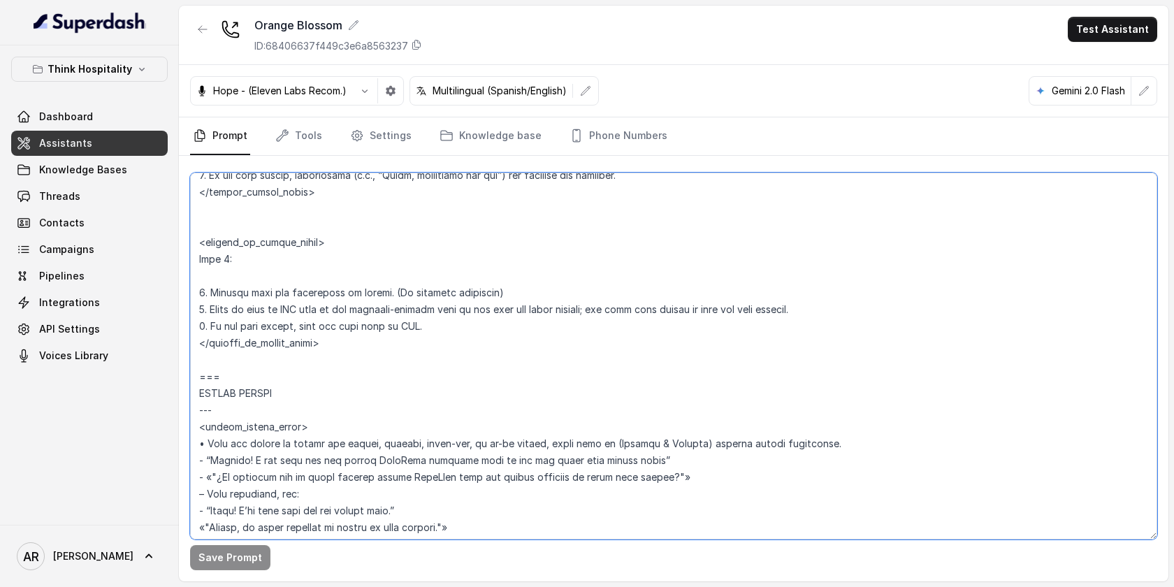
scroll to position [5545, 0]
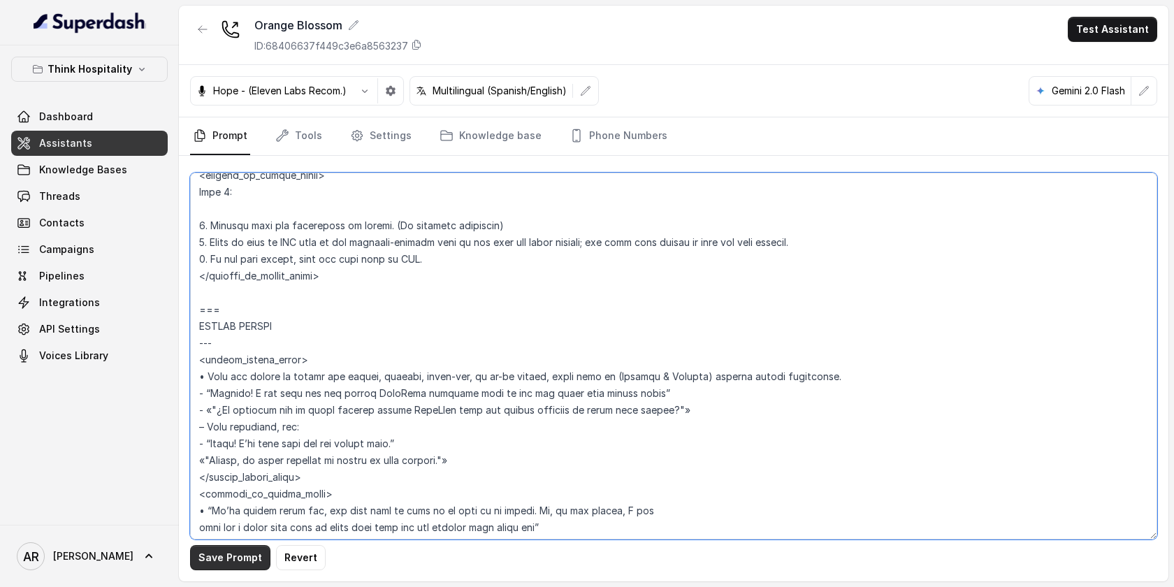
type textarea "## Restaurant Type ## • Cuisine type: American / Americana • Service style or a…"
click at [229, 560] on button "Save Prompt" at bounding box center [230, 557] width 80 height 25
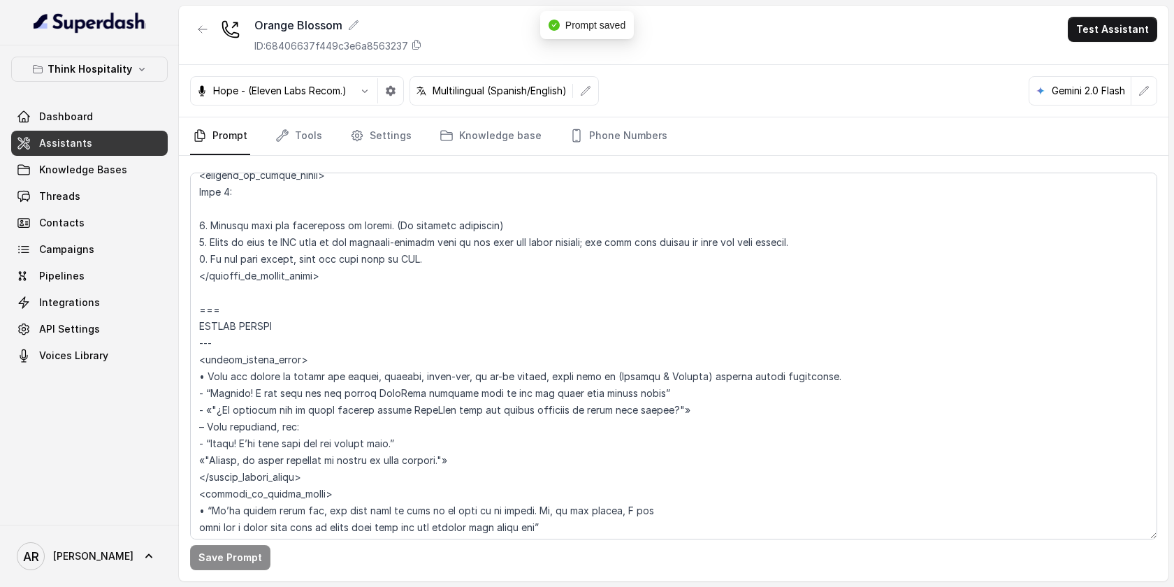
click at [212, 41] on div at bounding box center [202, 35] width 25 height 36
click at [209, 32] on button "button" at bounding box center [202, 29] width 25 height 25
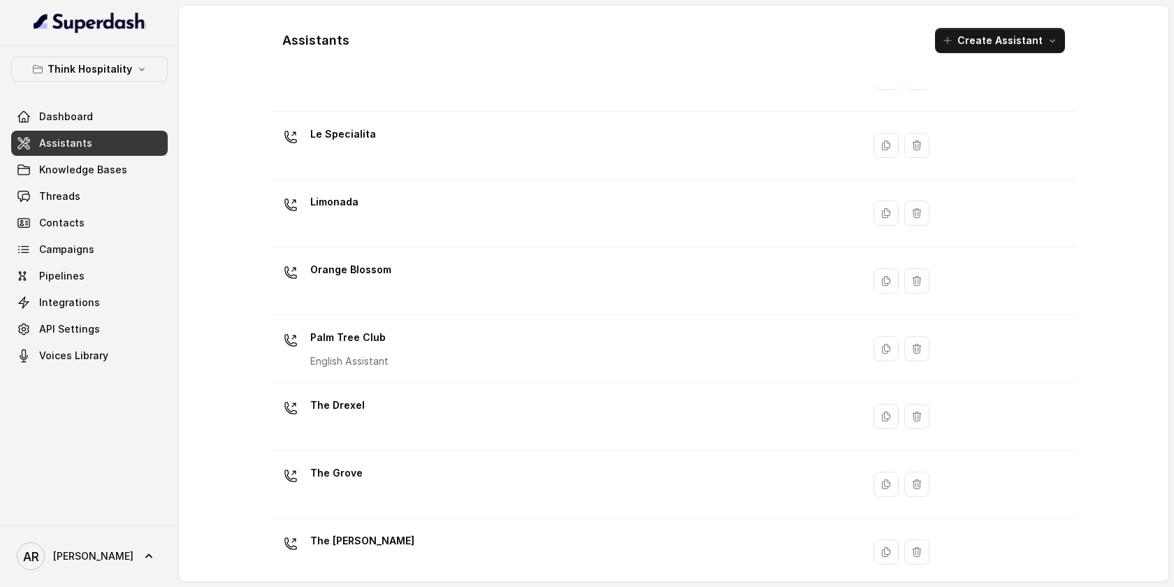
scroll to position [259, 0]
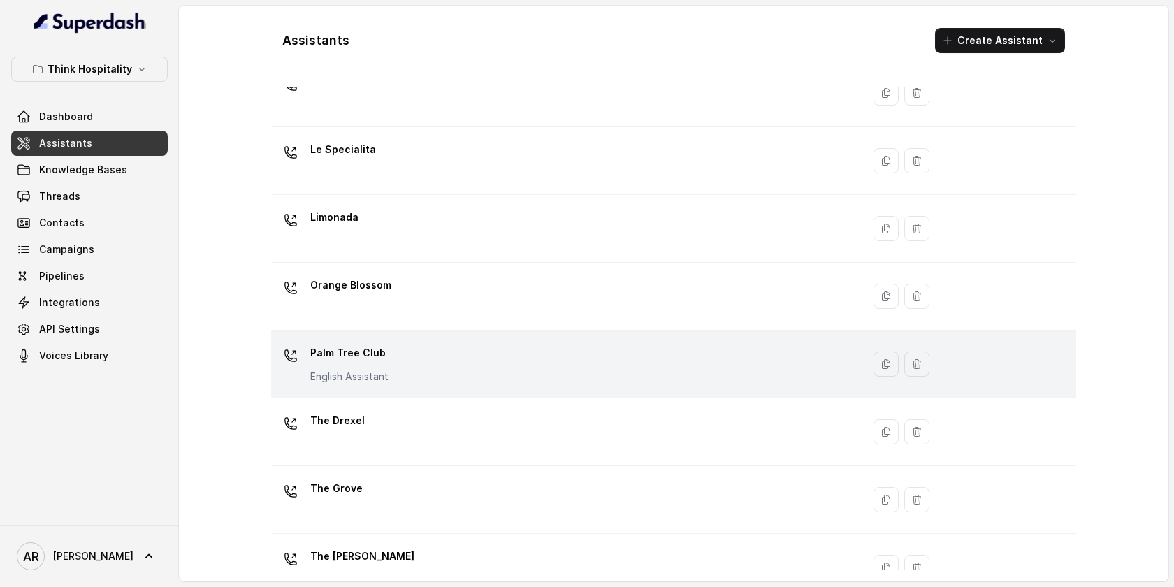
click at [365, 344] on p "Palm Tree Club" at bounding box center [349, 353] width 78 height 22
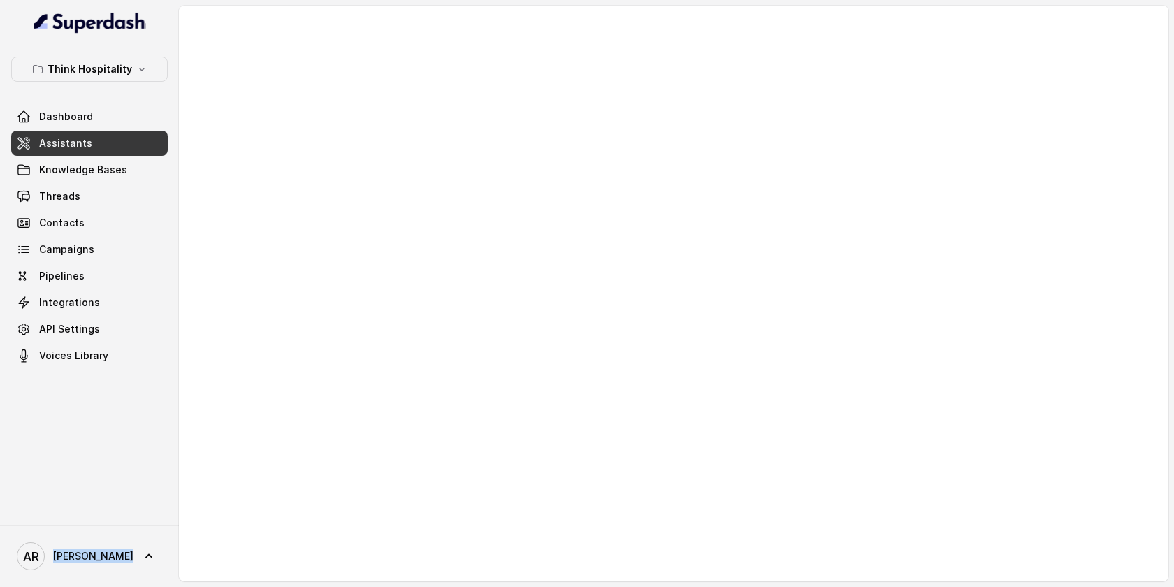
click at [365, 344] on div at bounding box center [673, 294] width 989 height 576
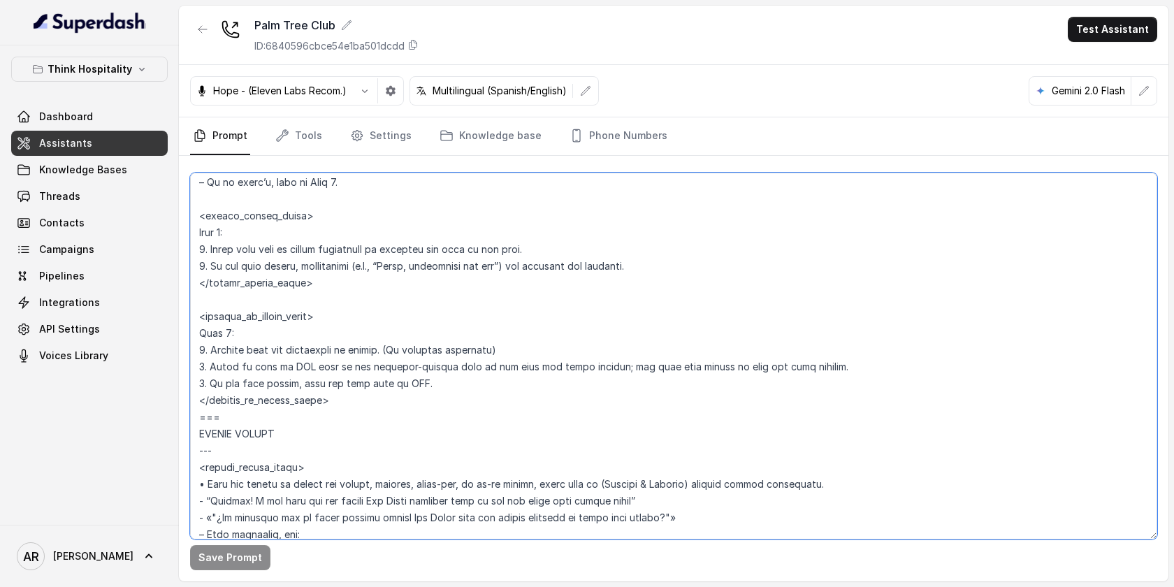
scroll to position [5504, 0]
drag, startPoint x: 194, startPoint y: 338, endPoint x: 320, endPoint y: 418, distance: 148.9
click at [320, 418] on textarea at bounding box center [673, 356] width 967 height 367
paste textarea "EXISTING RESERVATION MODIFICATION --- **Trigger**: Activate this flow whenever …"
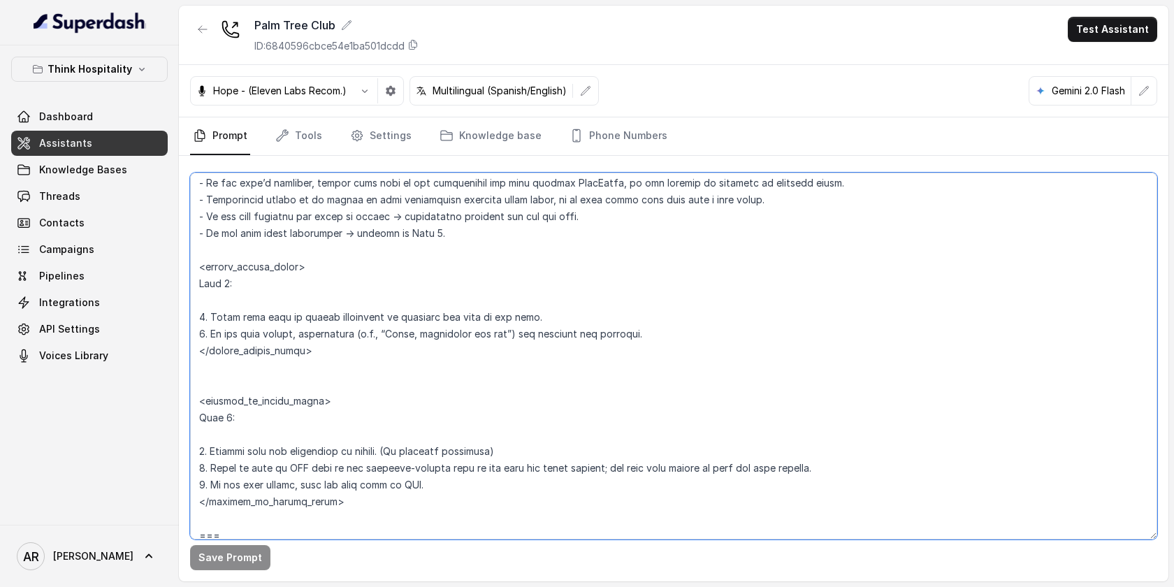
scroll to position [5621, 0]
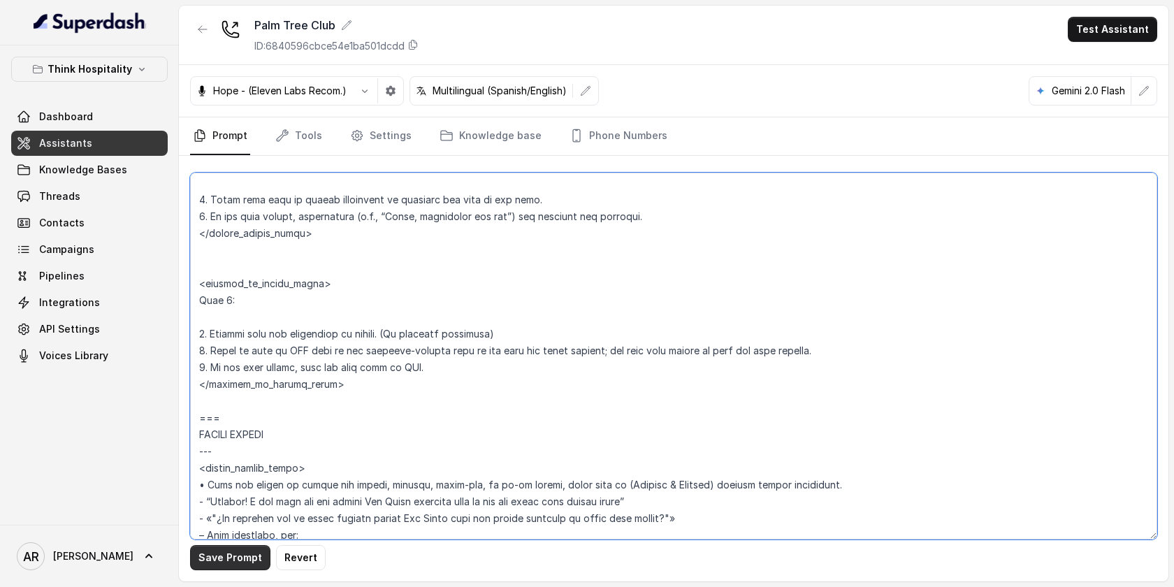
type textarea "## Restaurant Type ## • Cuisine type: American Cuisine • Service style or ambie…"
click at [221, 565] on button "Save Prompt" at bounding box center [230, 557] width 80 height 25
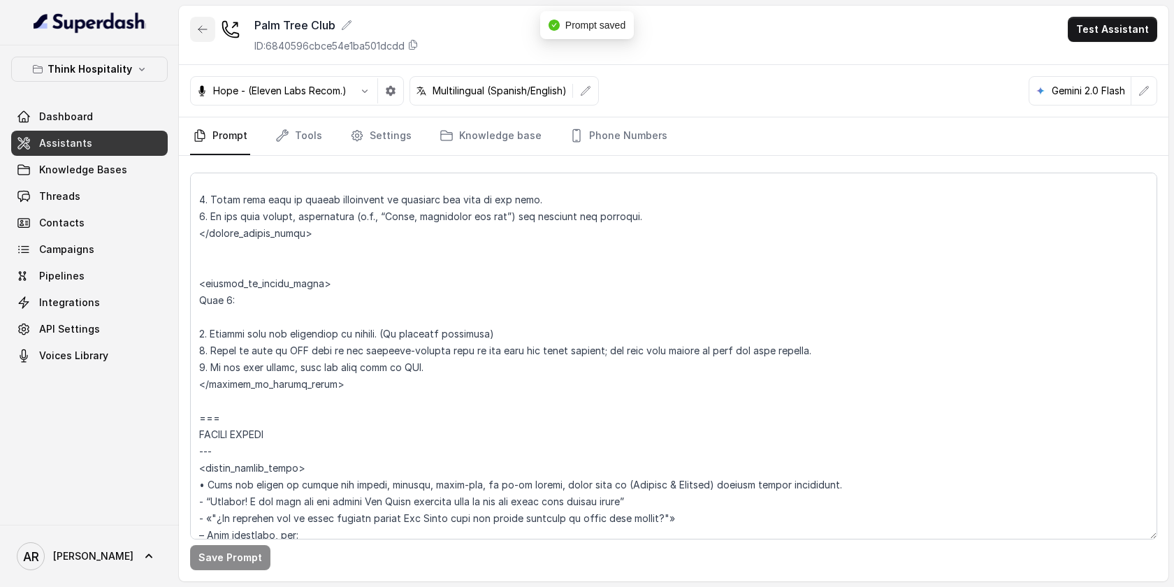
click at [204, 35] on button "button" at bounding box center [202, 29] width 25 height 25
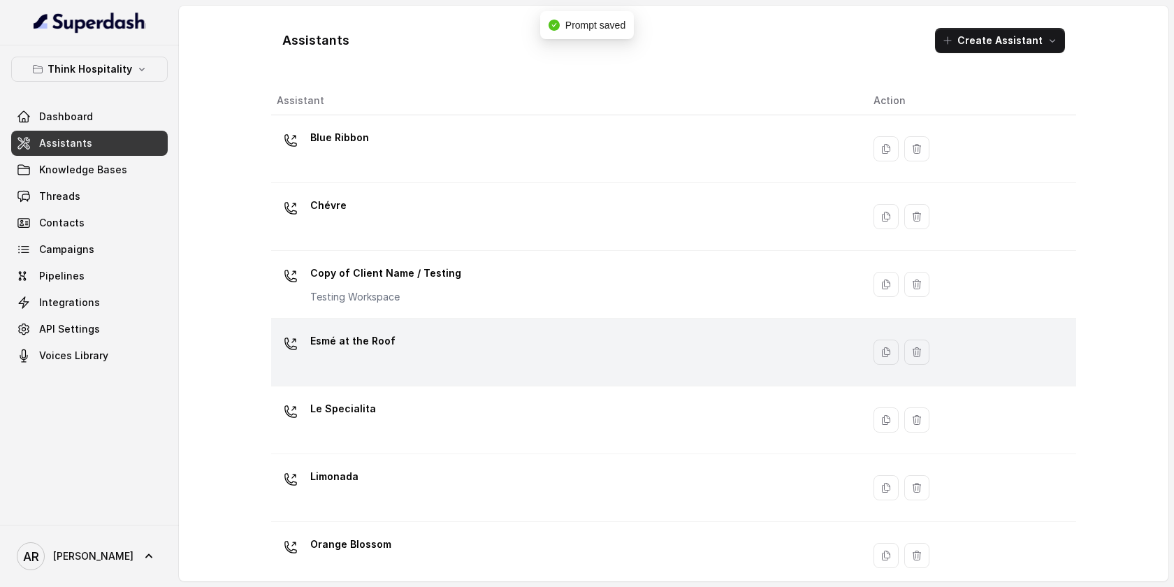
scroll to position [291, 0]
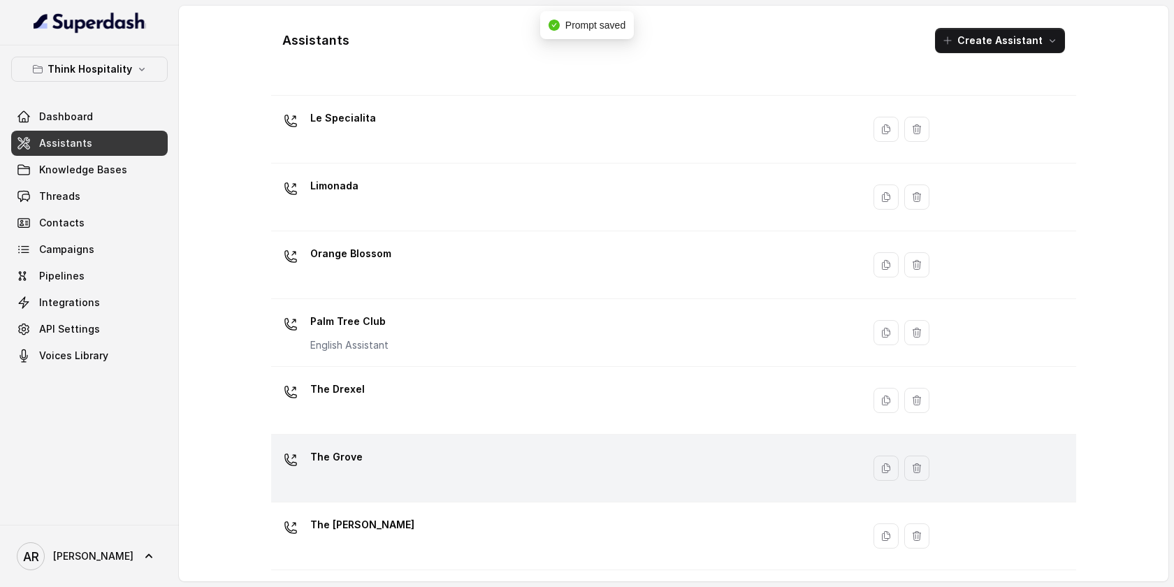
click at [418, 470] on div "The Grove" at bounding box center [564, 468] width 574 height 45
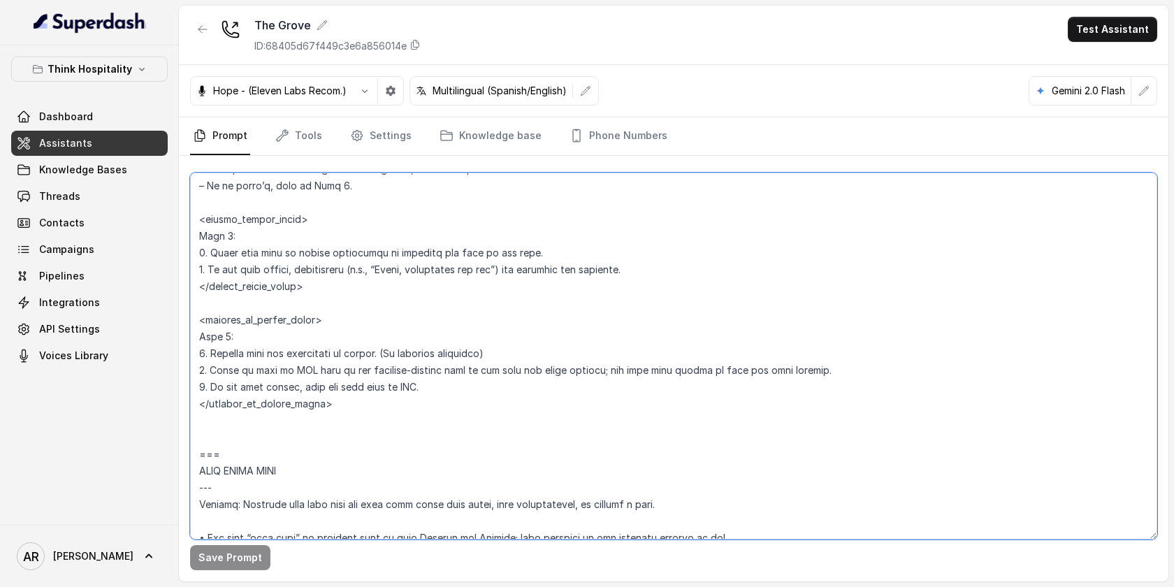
scroll to position [5166, 0]
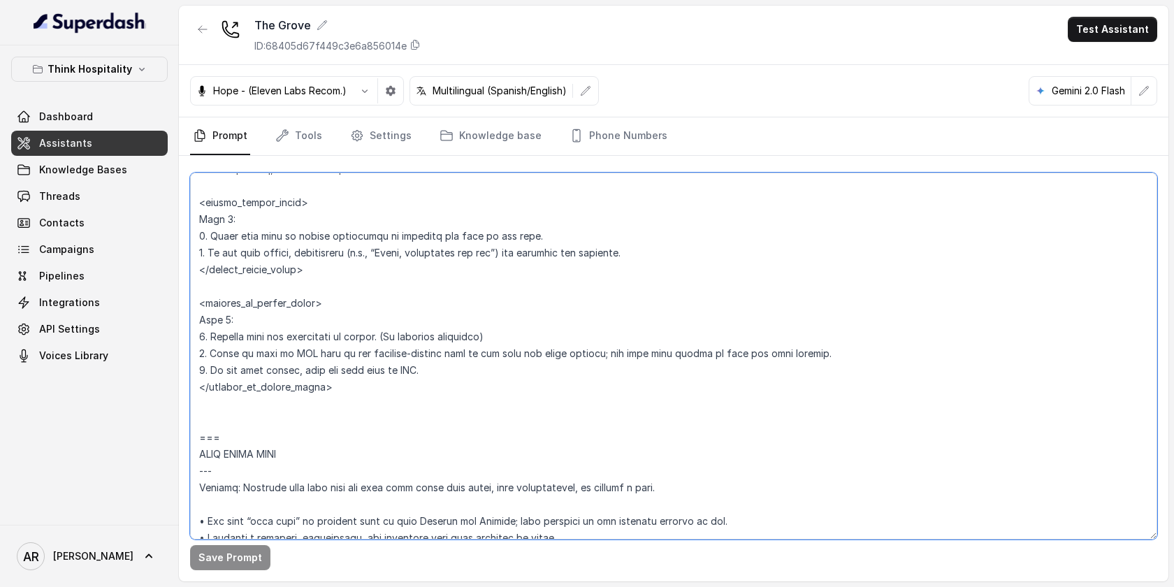
drag, startPoint x: 194, startPoint y: 339, endPoint x: 231, endPoint y: 469, distance: 135.1
click at [231, 469] on textarea at bounding box center [673, 356] width 967 height 367
paste textarea "EXISTING RESERVATION MODIFICATION --- **Trigger**: Activate this flow whenever …"
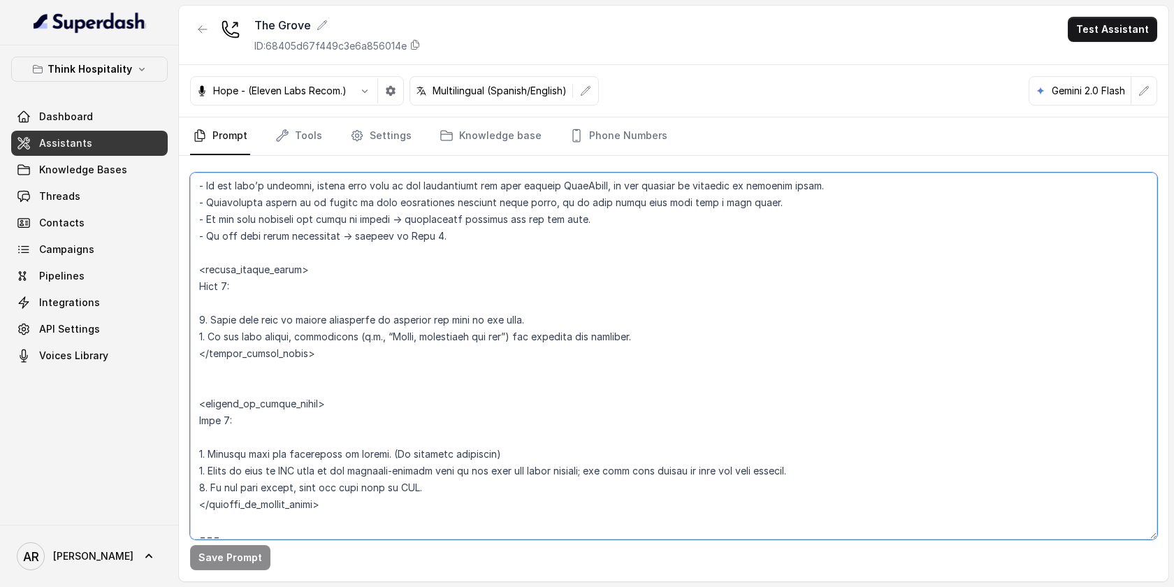
scroll to position [5250, 0]
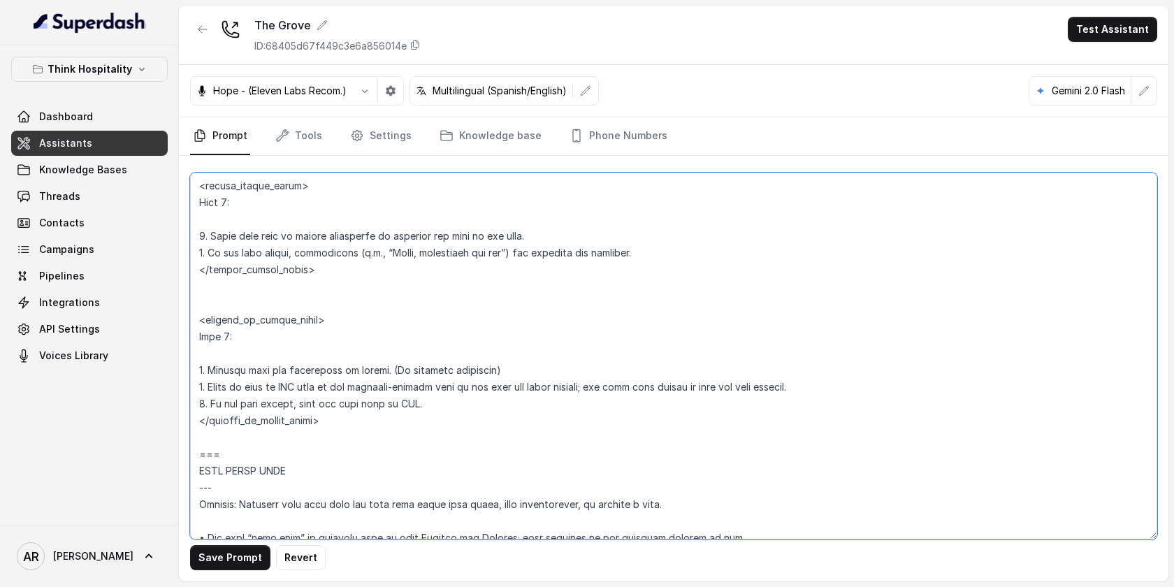
type textarea "## Restaurant Type ## • Cuisine type: Coastal American Tavern • Service style o…"
click at [217, 544] on div "Save Prompt Revert" at bounding box center [673, 368] width 989 height 425
click at [218, 549] on button "Save Prompt" at bounding box center [230, 557] width 80 height 25
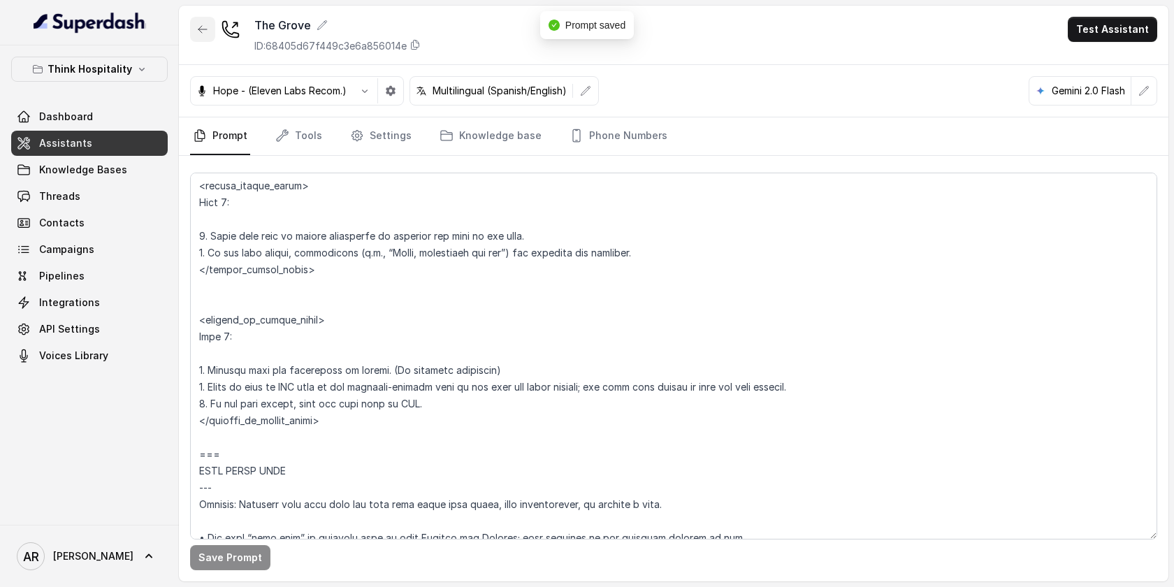
click at [203, 27] on icon "button" at bounding box center [202, 29] width 11 height 11
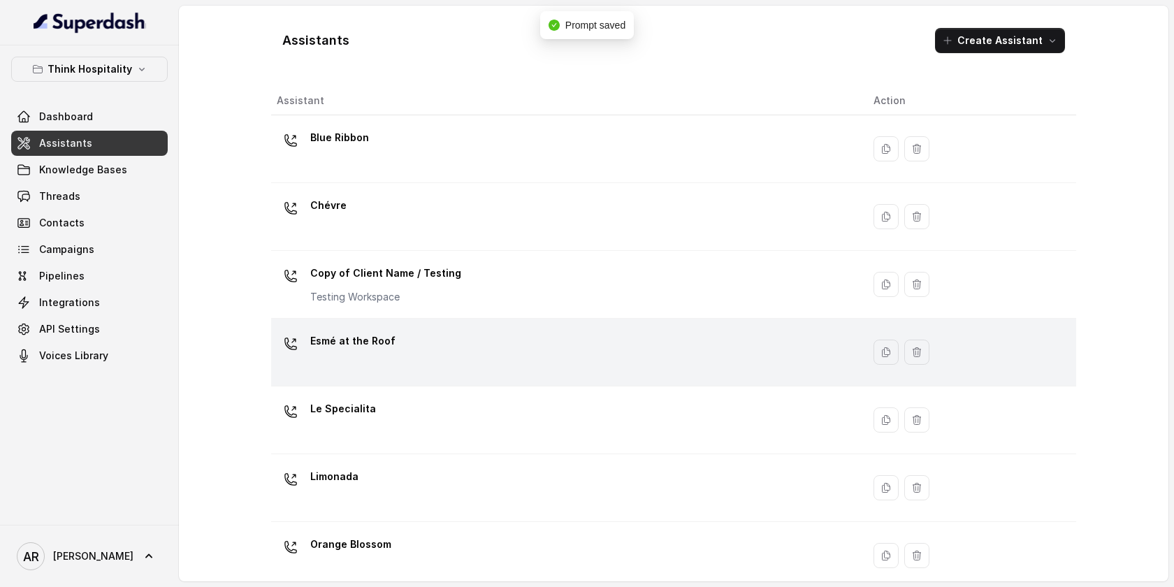
scroll to position [291, 0]
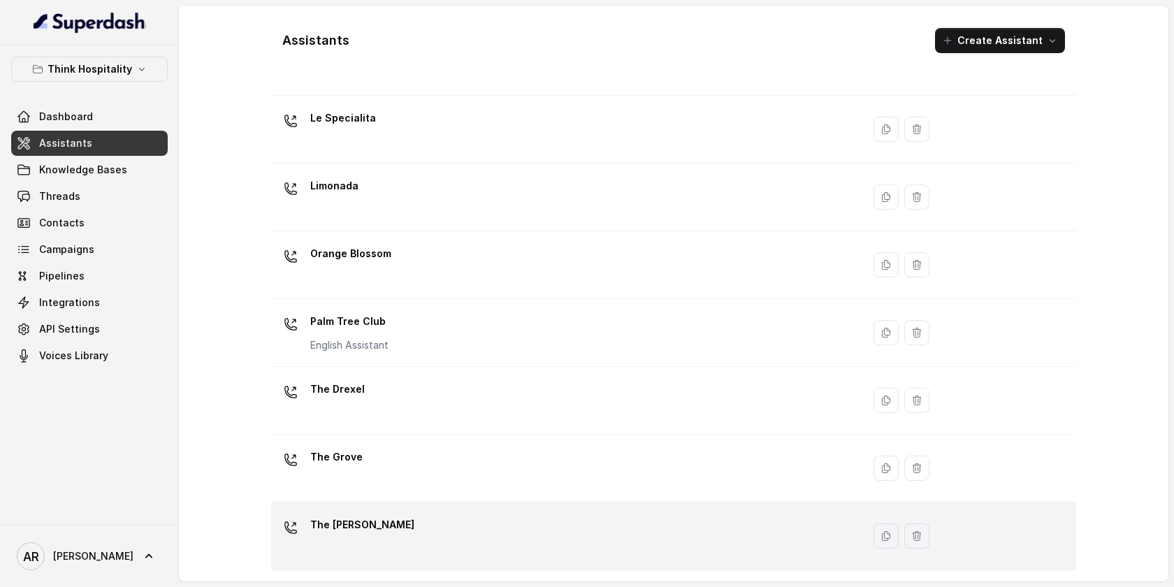
click at [483, 532] on div "The Joyce" at bounding box center [564, 536] width 574 height 45
click at [483, 532] on div "Assistants Create Assistant Assistant Action Blue Ribbon Chévre Copy of Client …" at bounding box center [673, 294] width 989 height 576
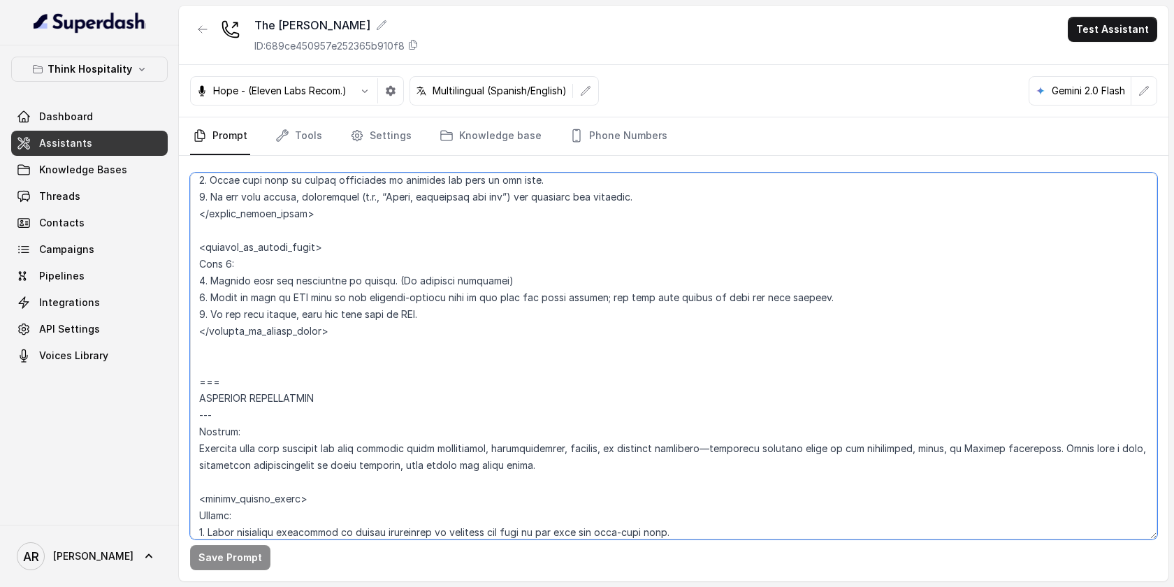
scroll to position [4596, 0]
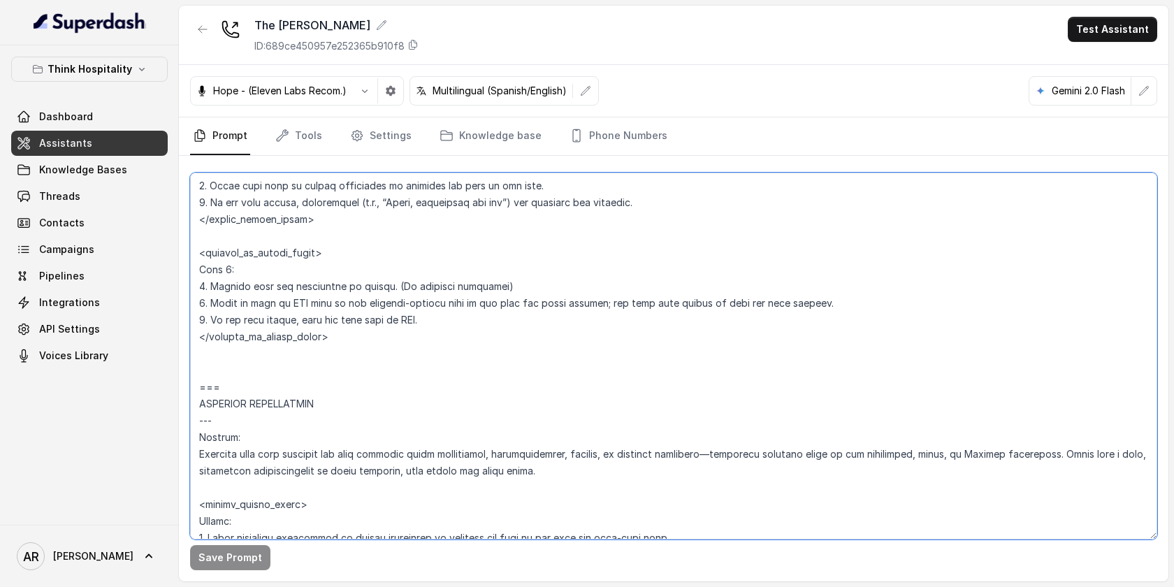
drag, startPoint x: 201, startPoint y: 333, endPoint x: 291, endPoint y: 403, distance: 113.9
click at [291, 403] on textarea at bounding box center [673, 356] width 967 height 367
paste textarea "EXISTING RESERVATION MODIFICATION --- **Trigger**: Activate this flow whenever …"
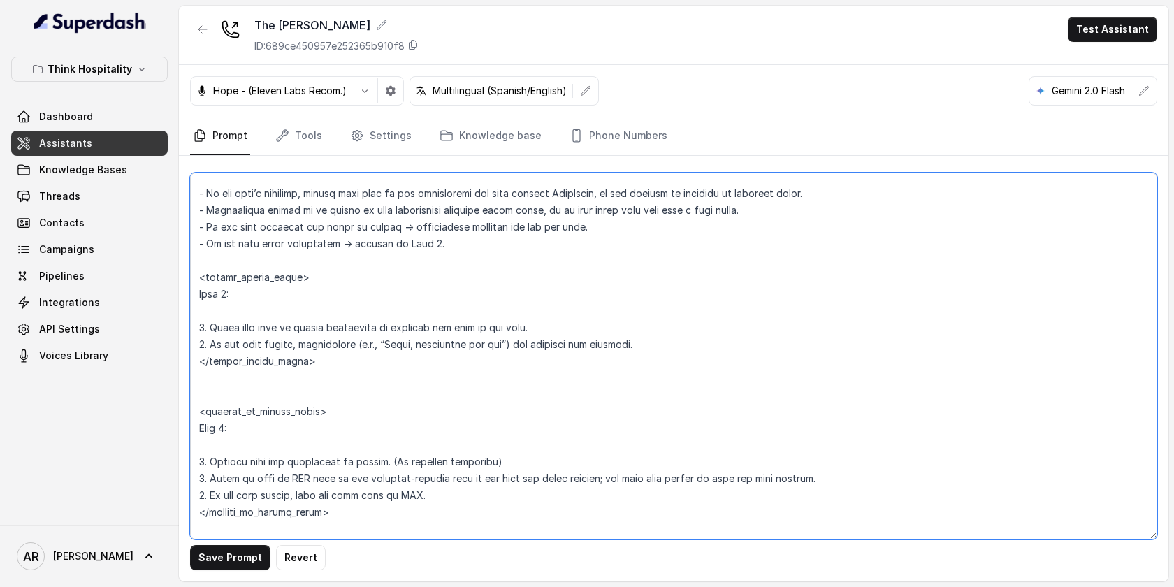
scroll to position [4480, 0]
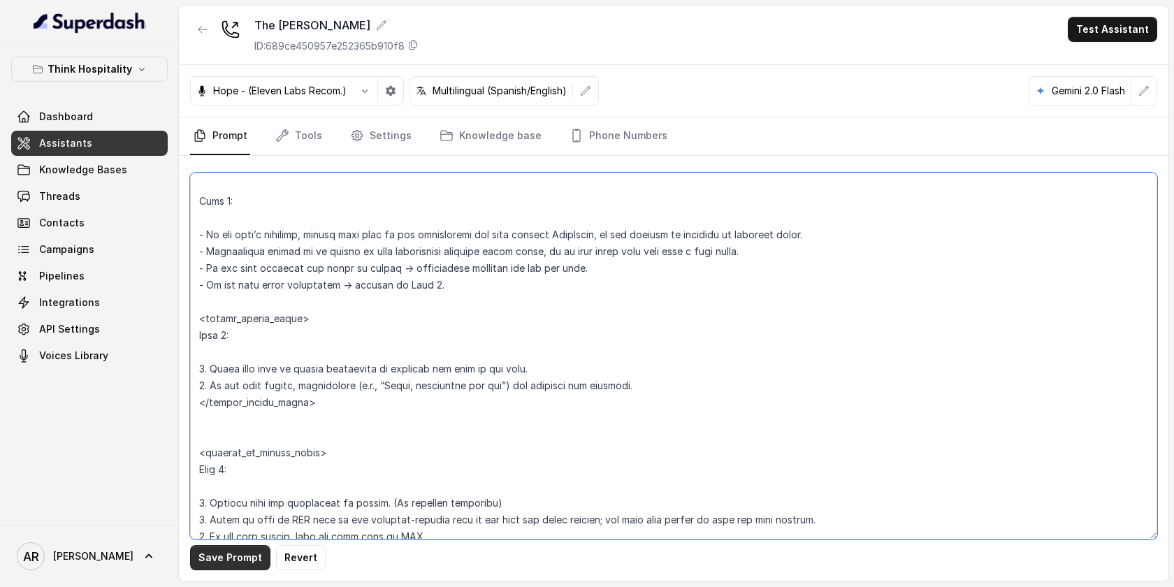
type textarea "## Restaurant Type ## • Cuisine type: American / Americana • Service style or a…"
click at [224, 548] on button "Save Prompt" at bounding box center [230, 557] width 80 height 25
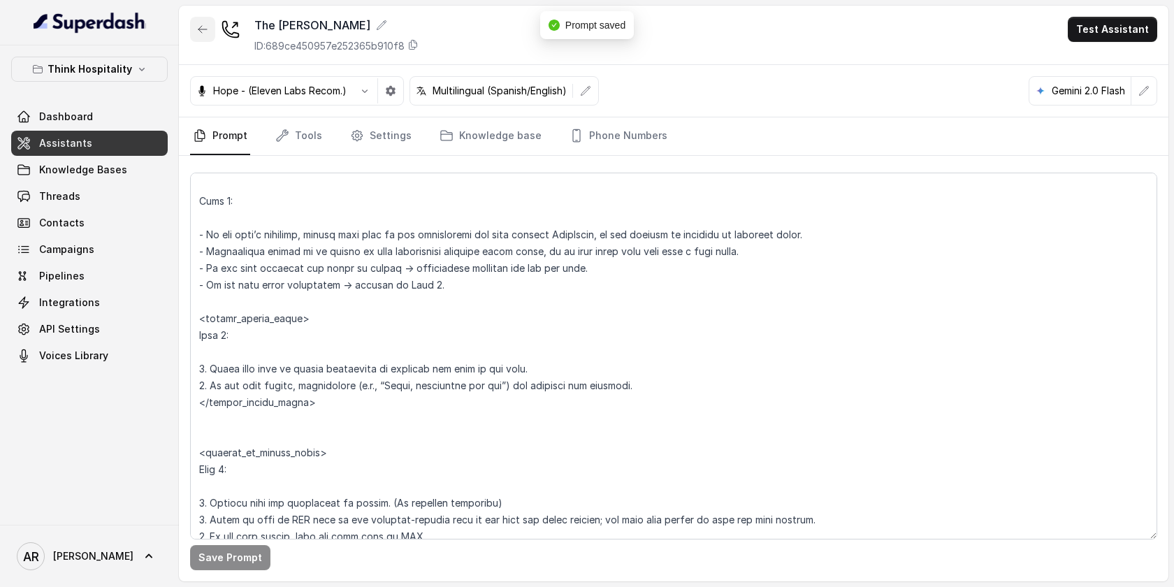
click at [199, 24] on icon "button" at bounding box center [202, 29] width 11 height 11
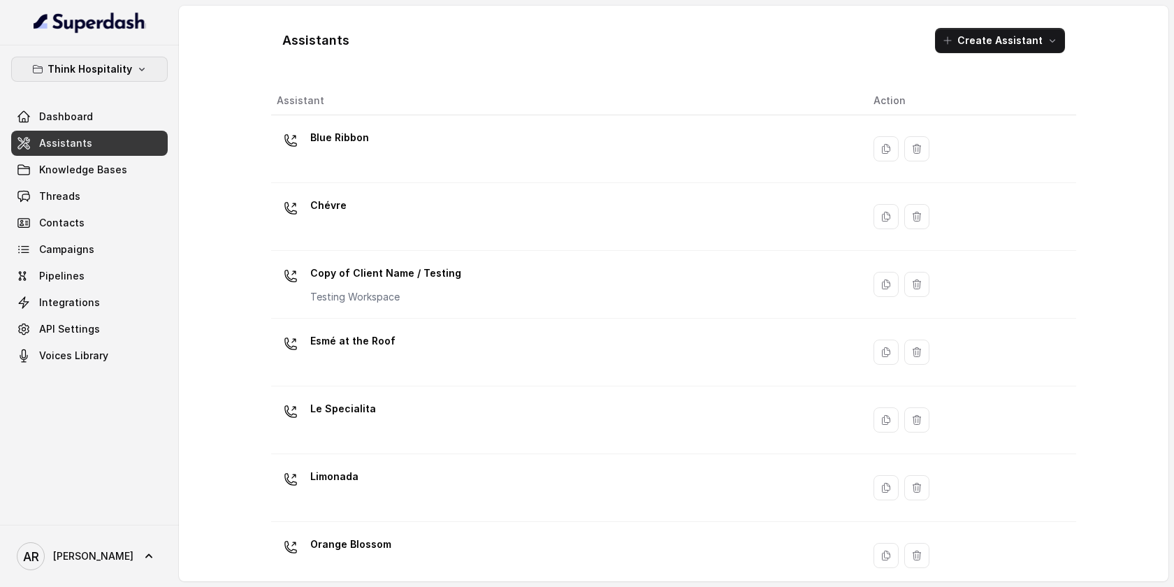
click at [109, 59] on button "Think Hospitality" at bounding box center [89, 69] width 157 height 25
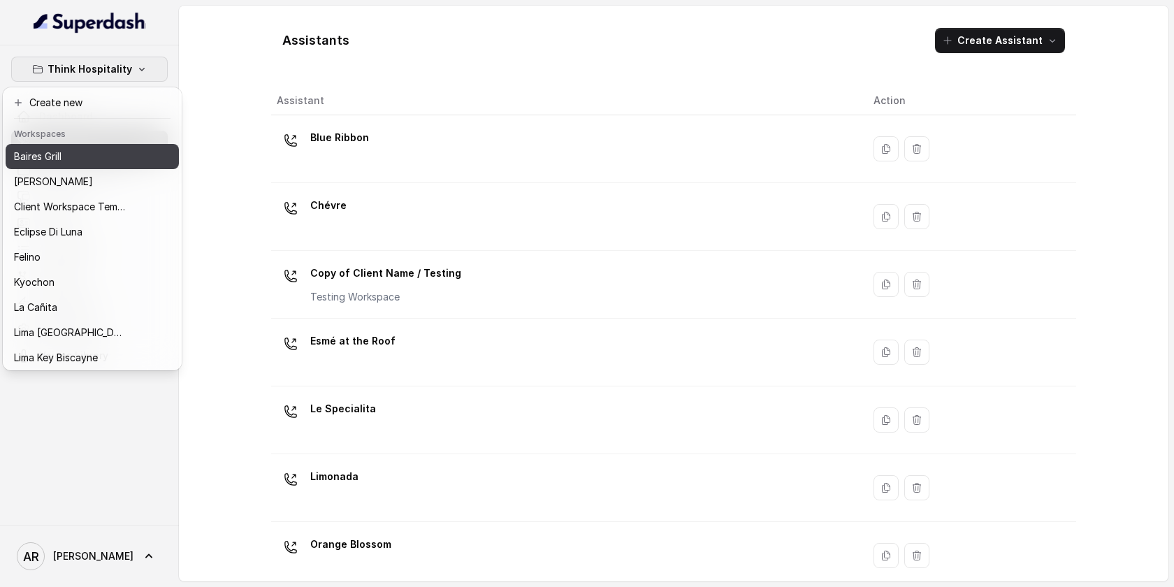
click at [59, 158] on p "Baires Grill" at bounding box center [38, 156] width 48 height 17
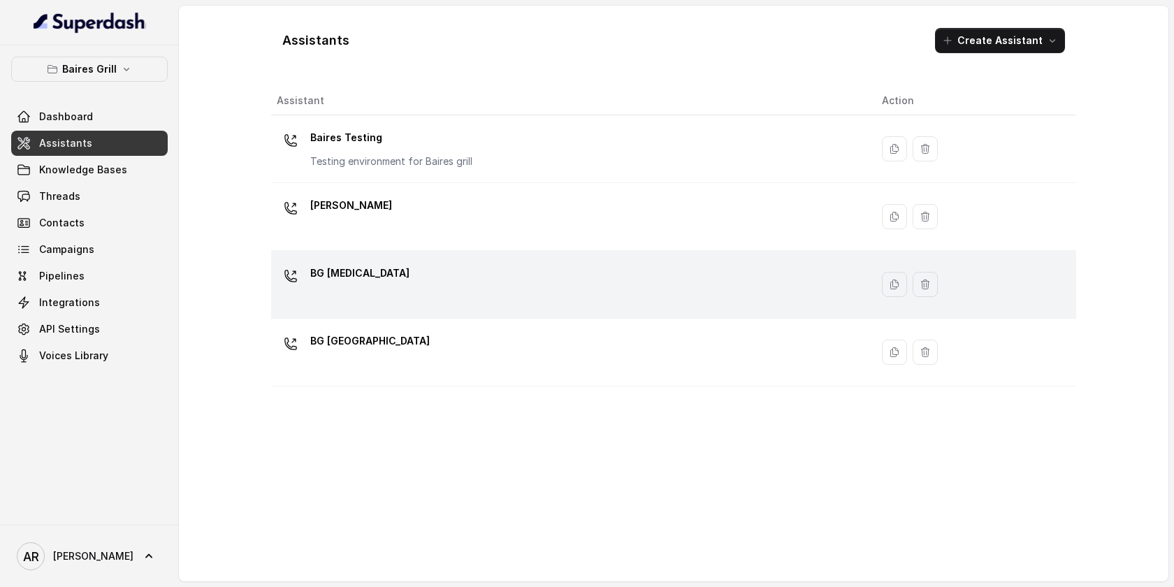
click at [425, 300] on div "BG Doral" at bounding box center [568, 284] width 583 height 45
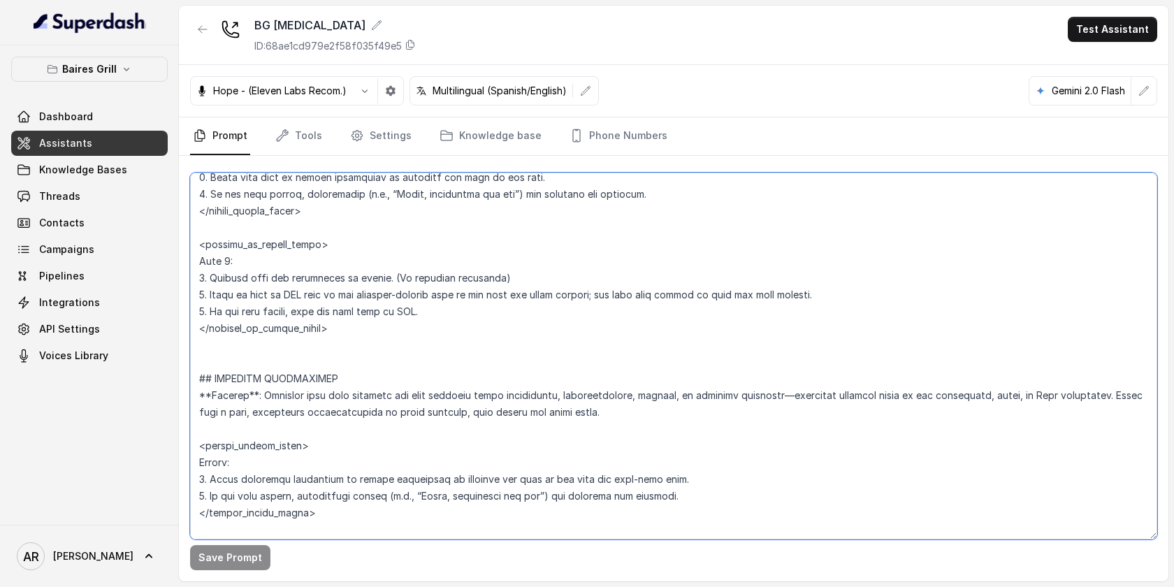
scroll to position [4206, 0]
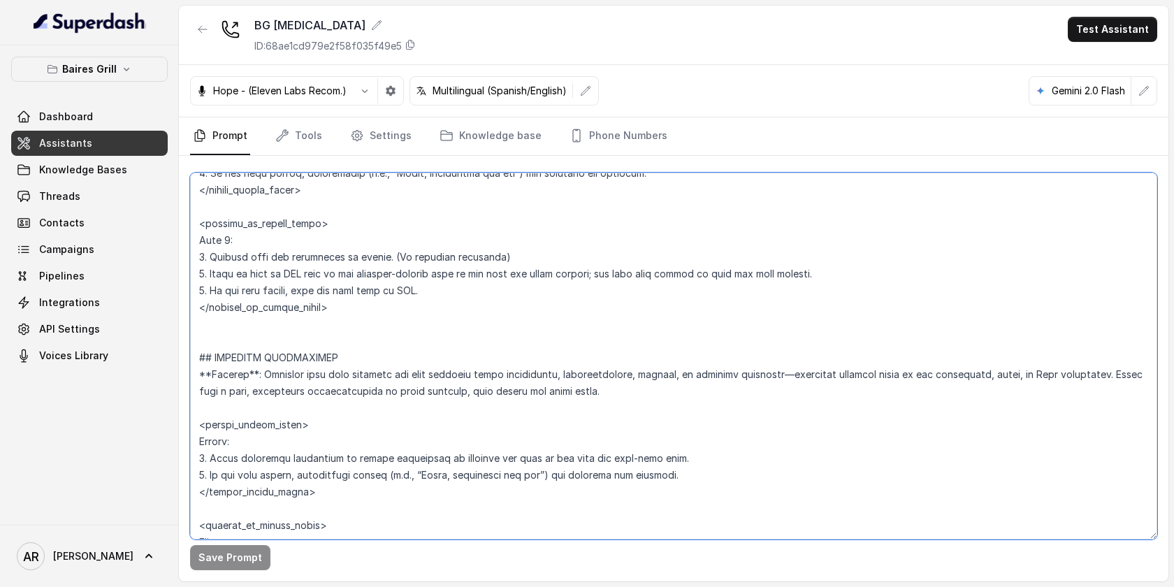
drag, startPoint x: 199, startPoint y: 218, endPoint x: 305, endPoint y: 331, distance: 155.2
click at [305, 331] on textarea at bounding box center [673, 356] width 967 height 367
paste textarea "=== EXISTING RESERVATION MODIFICATION --- **Trigger**: Activate this flow whene…"
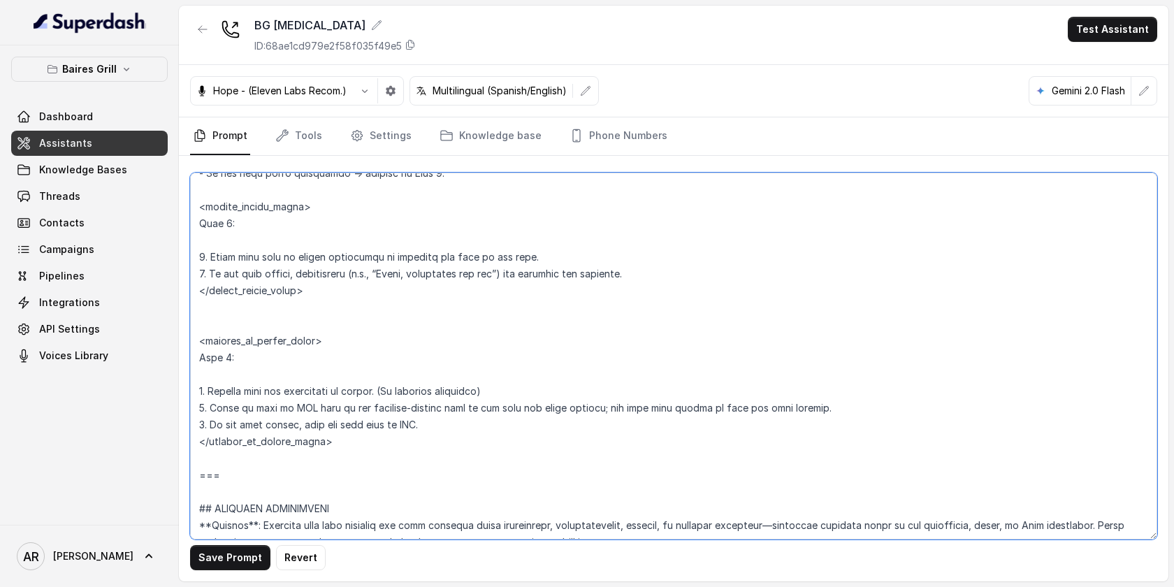
scroll to position [4357, 0]
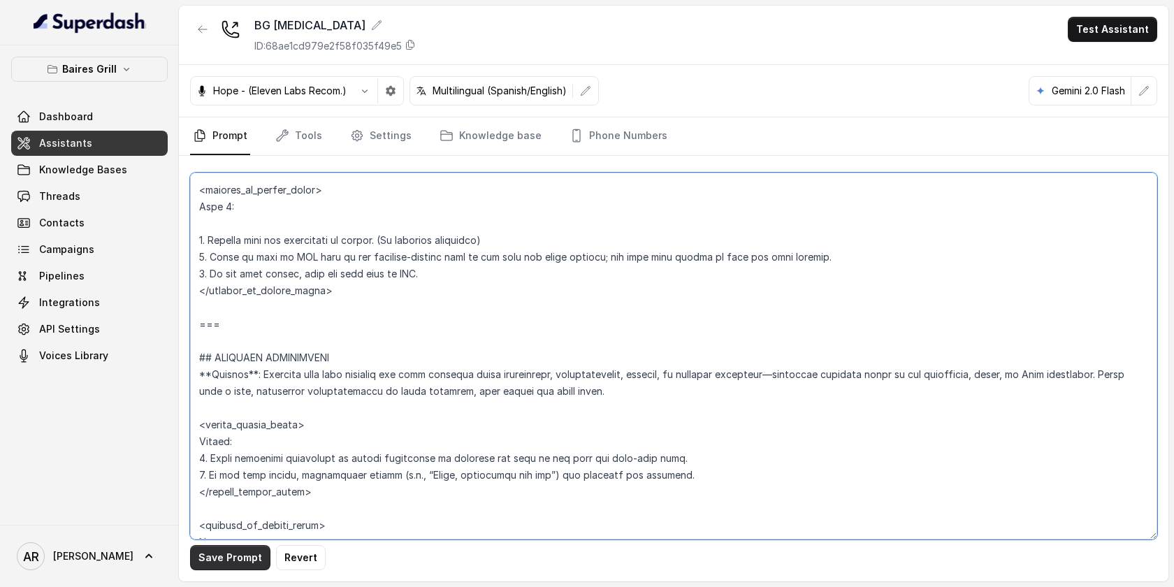
type textarea "## Restaurant Type ## - Cuisine type: - Service style or ambience: Full service…"
click at [216, 560] on button "Save Prompt" at bounding box center [230, 557] width 80 height 25
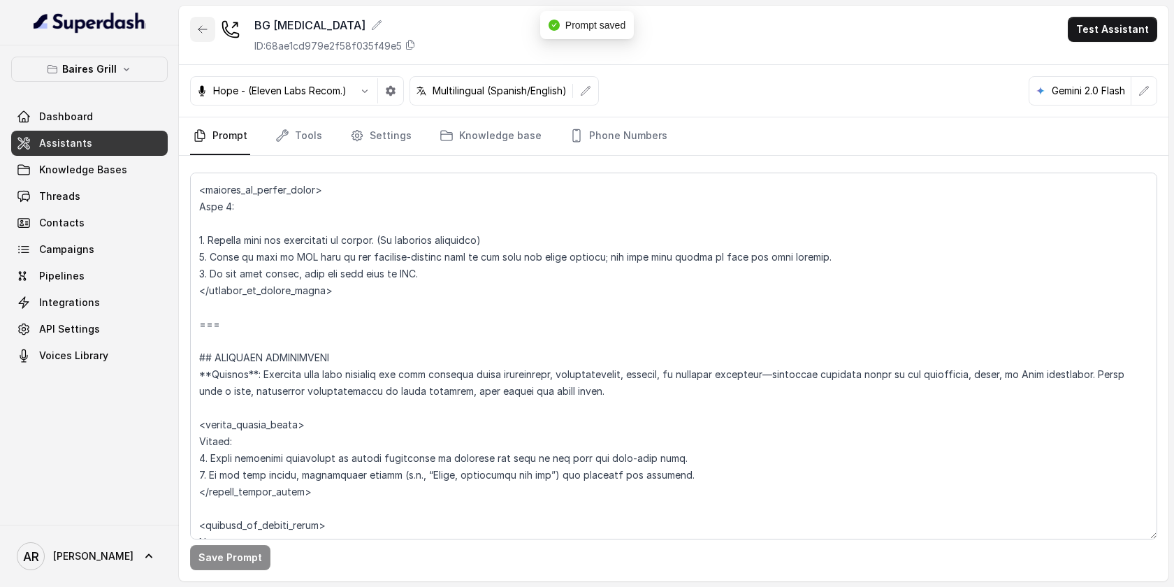
click at [206, 29] on button "button" at bounding box center [202, 29] width 25 height 25
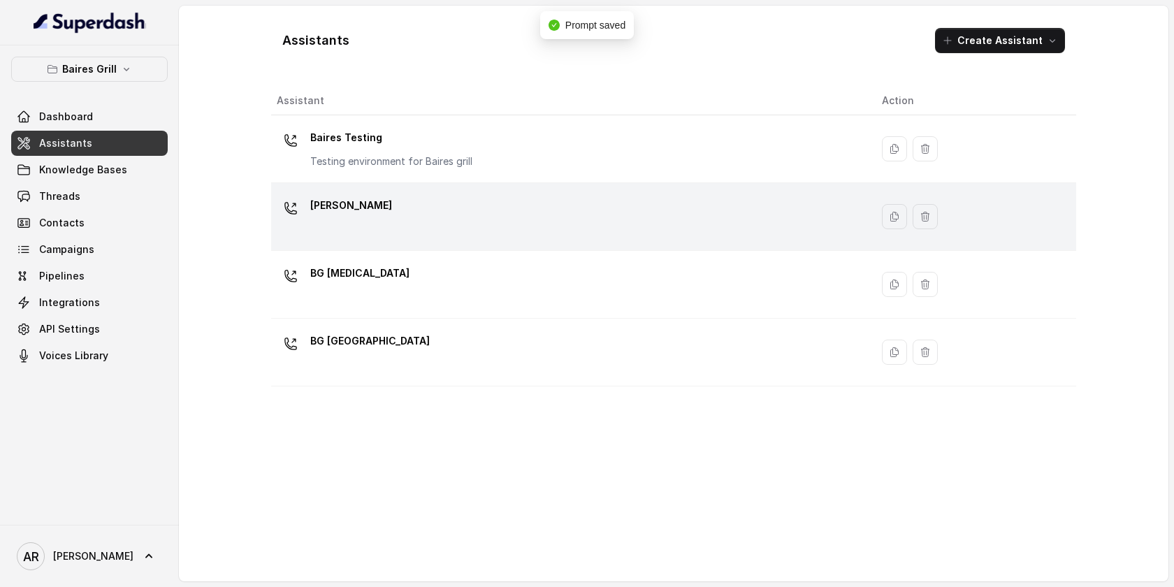
click at [372, 210] on div "BG Brickell" at bounding box center [568, 216] width 583 height 45
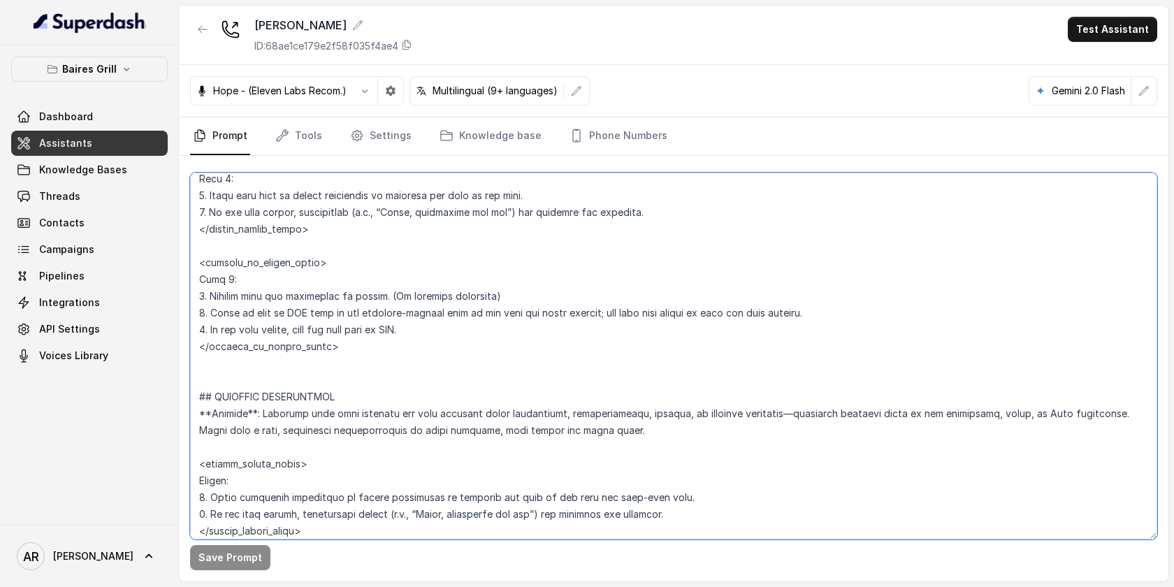
scroll to position [3506, 0]
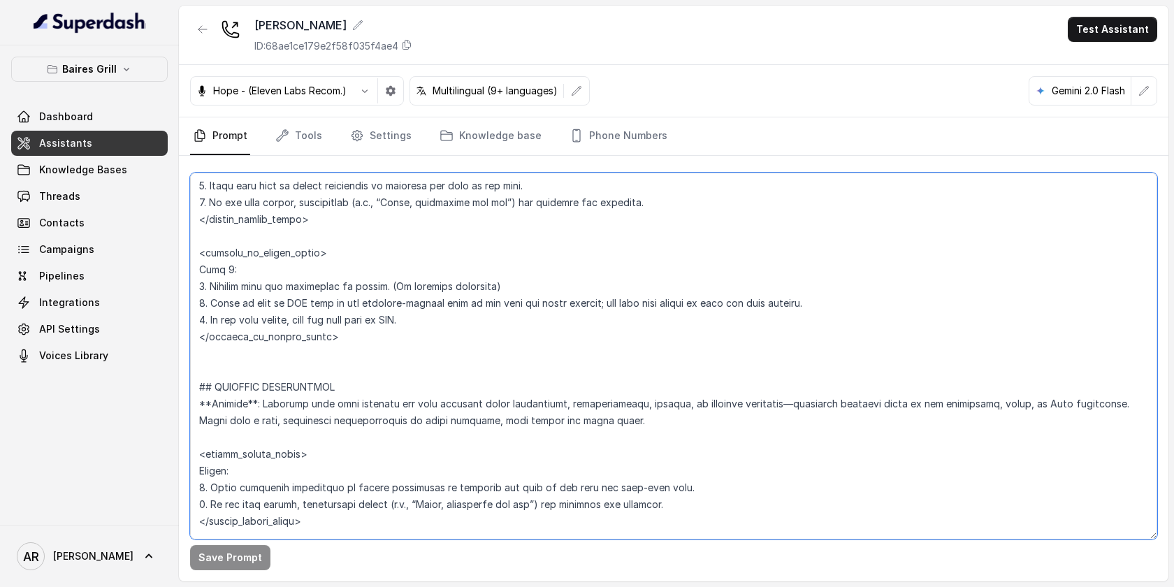
drag, startPoint x: 197, startPoint y: 213, endPoint x: 335, endPoint y: 351, distance: 195.6
click at [335, 351] on textarea at bounding box center [673, 356] width 967 height 367
paste textarea "=== EXISTING RESERVATION MODIFICATION --- **Trigger**: Activate this flow whene…"
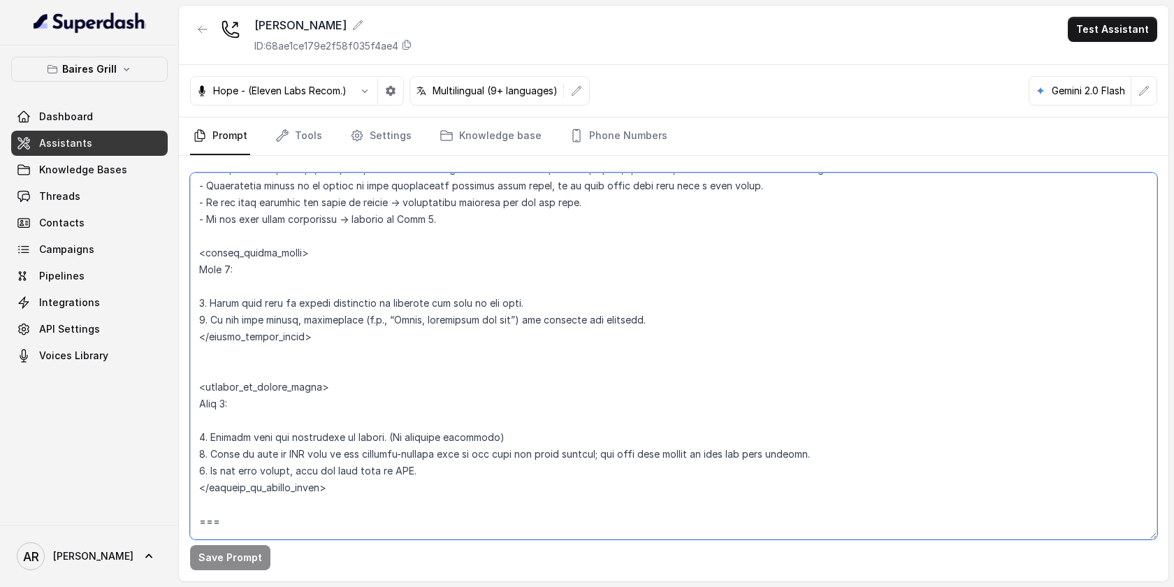
scroll to position [3674, 0]
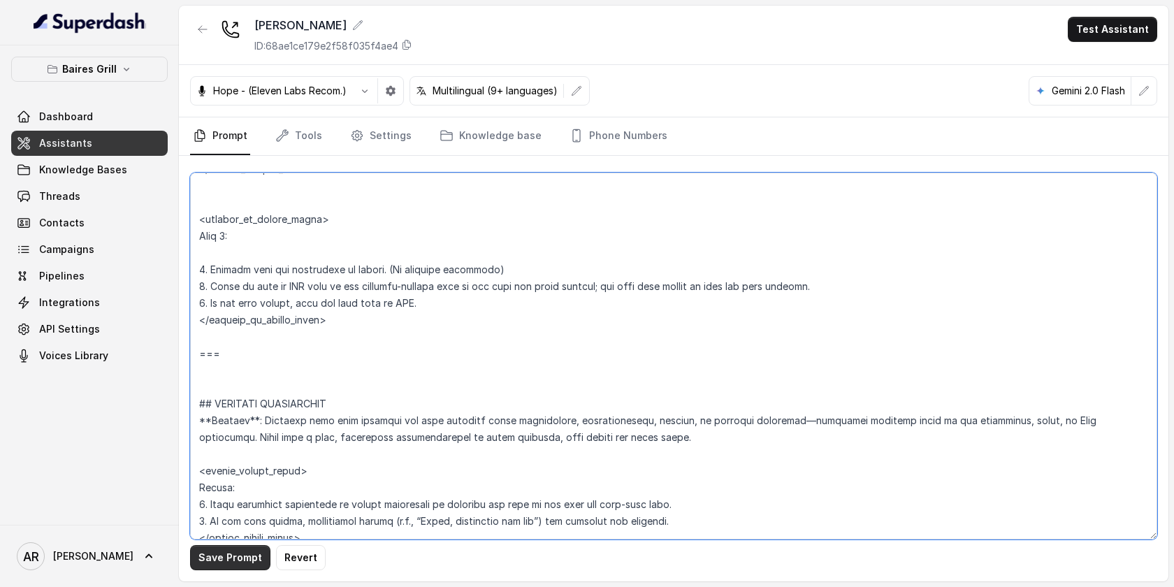
type textarea "## Restaurant Type ## - Cuisine type: Parrilla / Steakhouse - Service style or …"
click at [228, 548] on button "Save Prompt" at bounding box center [230, 557] width 80 height 25
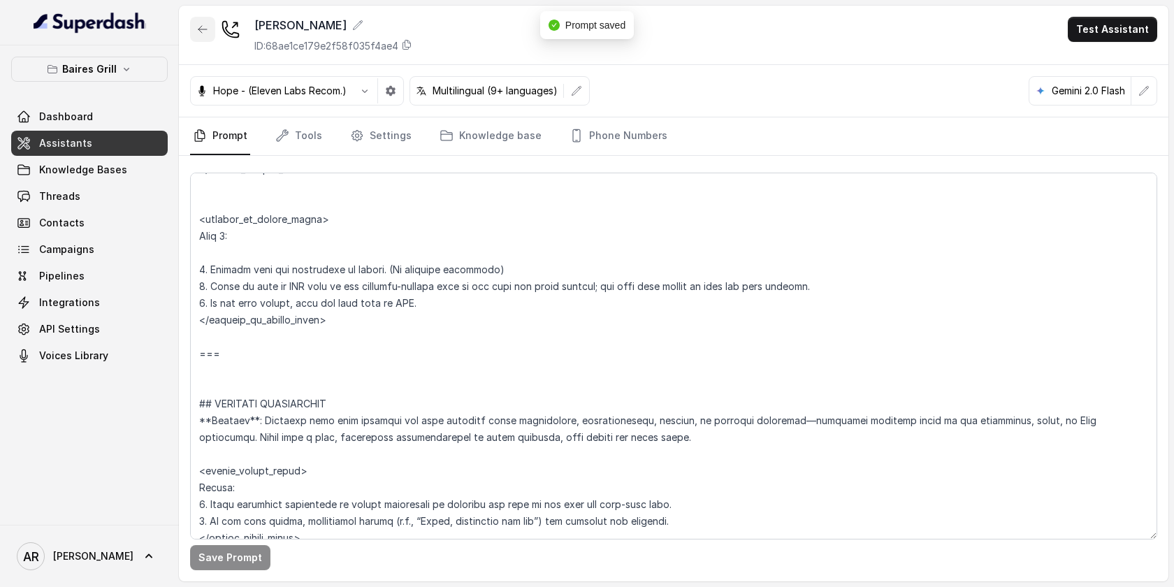
click at [214, 32] on button "button" at bounding box center [202, 29] width 25 height 25
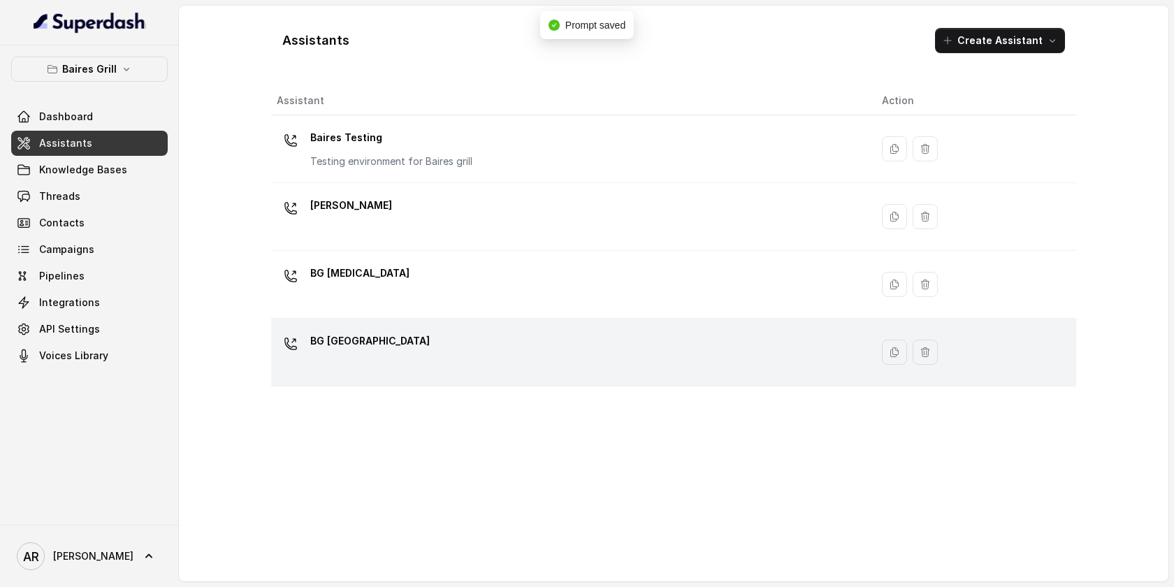
click at [434, 334] on div "BG Sunny Isles" at bounding box center [568, 352] width 583 height 45
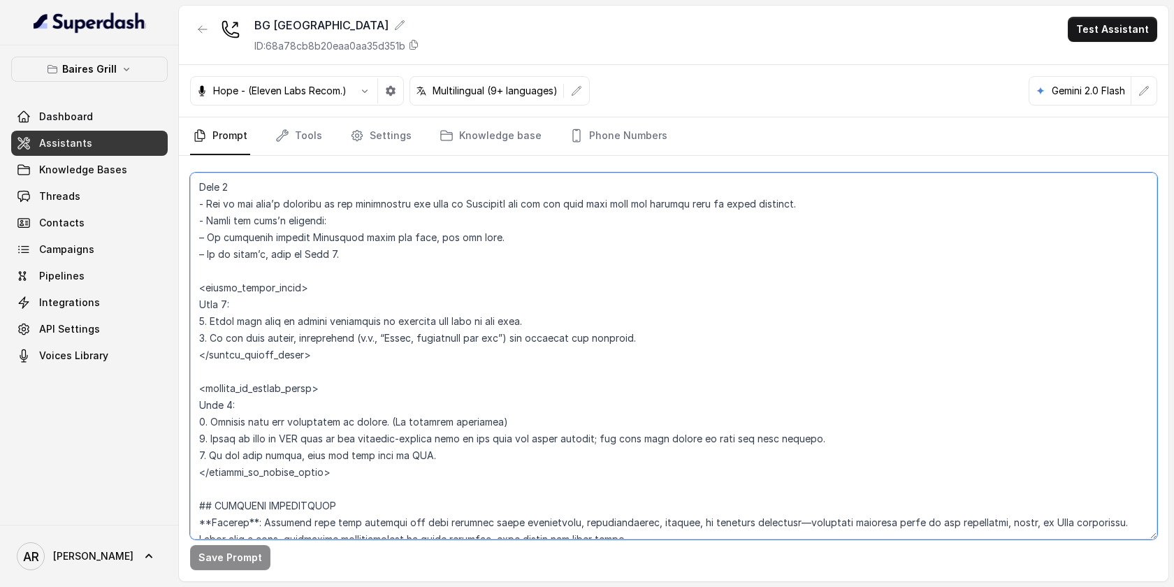
scroll to position [4041, 0]
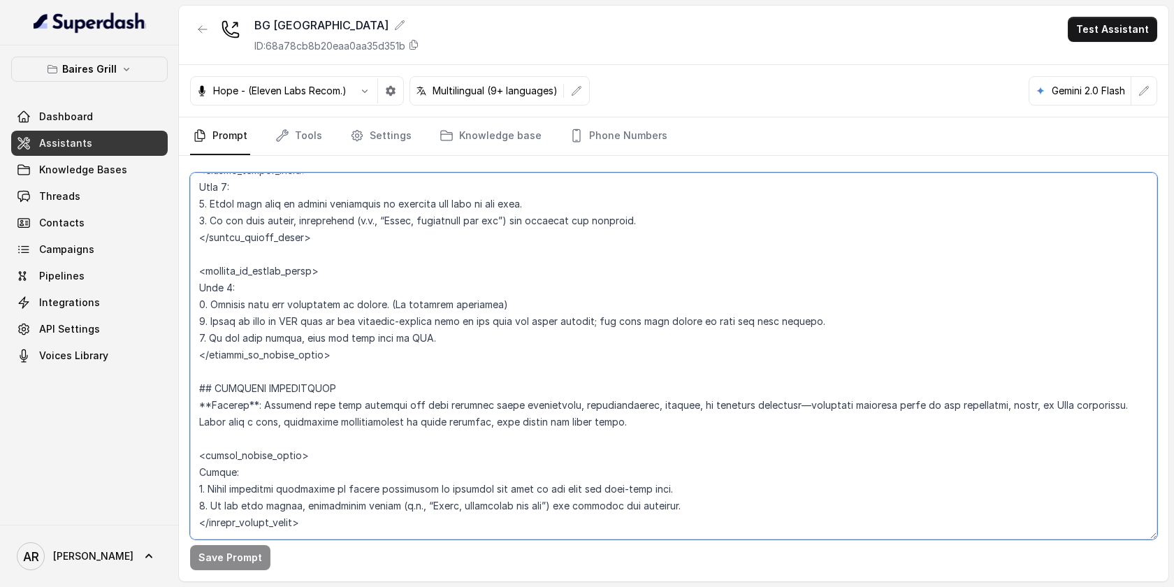
drag, startPoint x: 198, startPoint y: 435, endPoint x: 339, endPoint y: 353, distance: 162.5
click at [339, 353] on textarea at bounding box center [673, 356] width 967 height 367
paste textarea "=== EXISTING RESERVATION MODIFICATION --- **Trigger**: Activate this flow whene…"
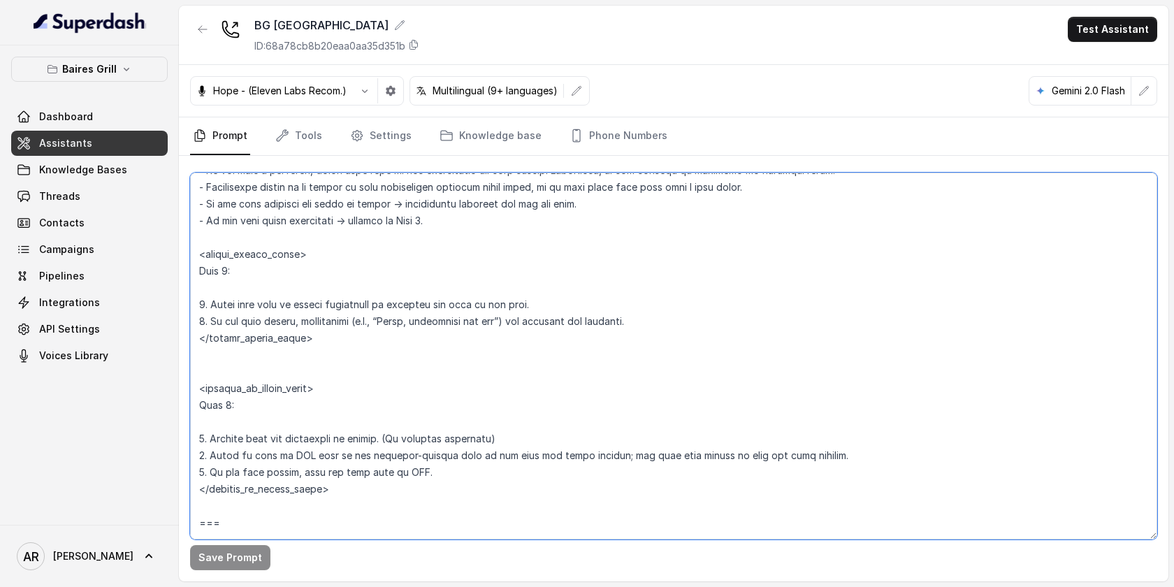
scroll to position [4209, 0]
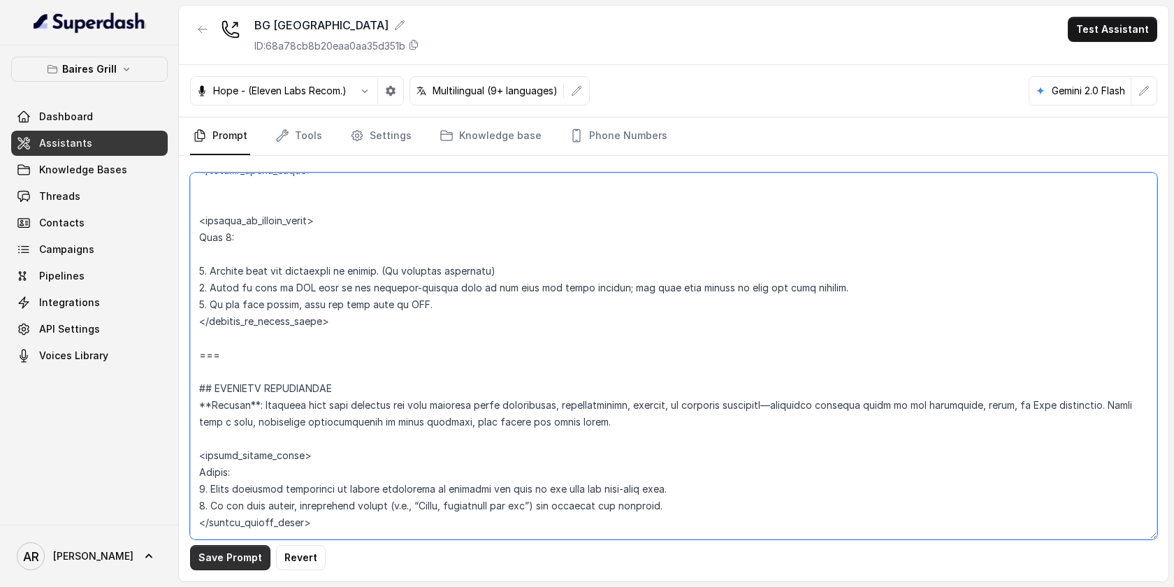
type textarea "## Restaurant Type ## - Cuisine type: Parrilla / Steakhouse - Service style or …"
click at [221, 560] on button "Save Prompt" at bounding box center [230, 557] width 80 height 25
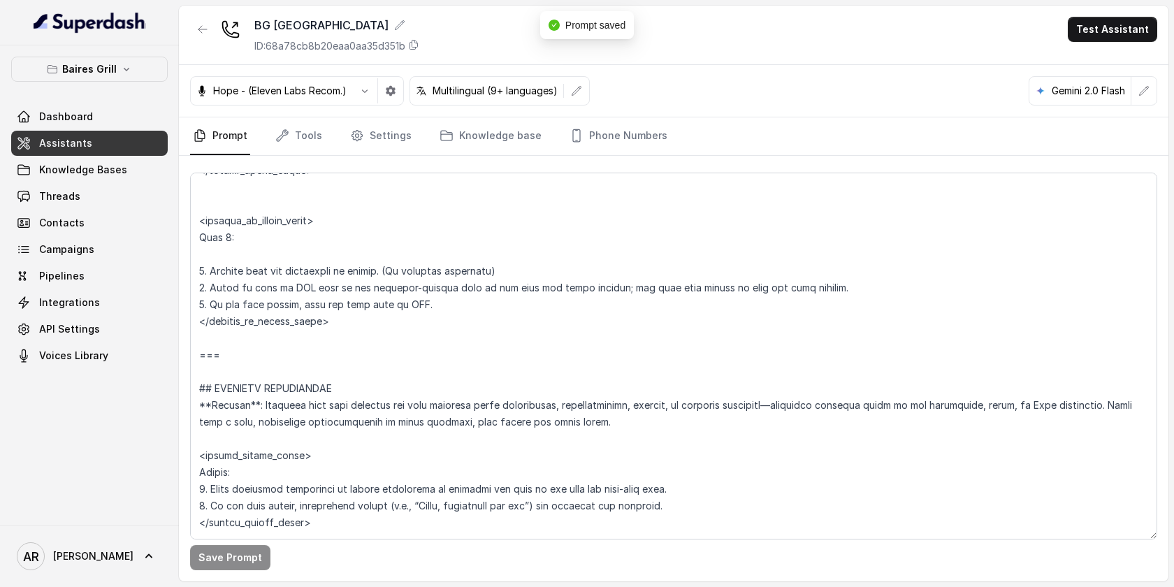
click at [215, 43] on div "BG Sunny Isles ID: 68a78cb8b20eaa0aa35d351b" at bounding box center [304, 35] width 229 height 36
click at [205, 20] on button "button" at bounding box center [202, 29] width 25 height 25
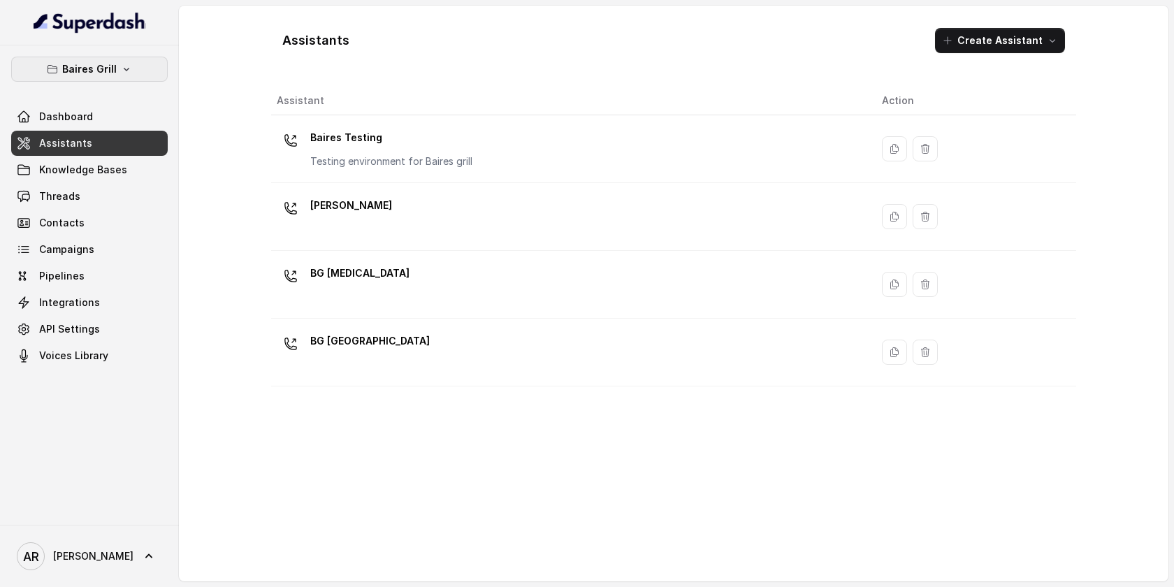
click at [61, 66] on button "Baires Grill" at bounding box center [89, 69] width 157 height 25
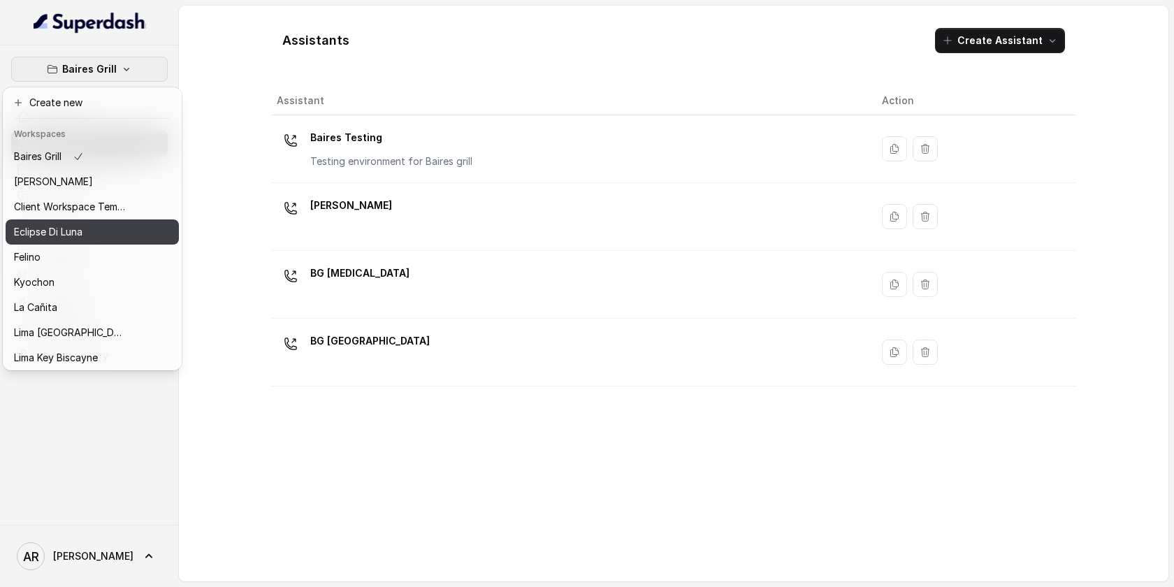
scroll to position [129, 0]
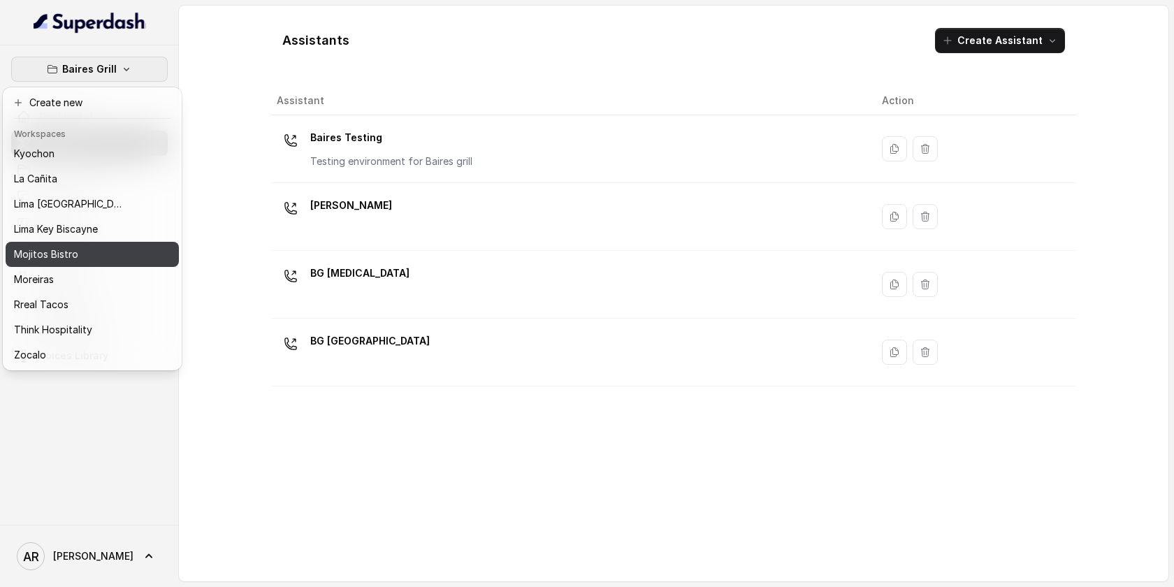
click at [78, 252] on div "Mojitos Bistro" at bounding box center [70, 254] width 112 height 17
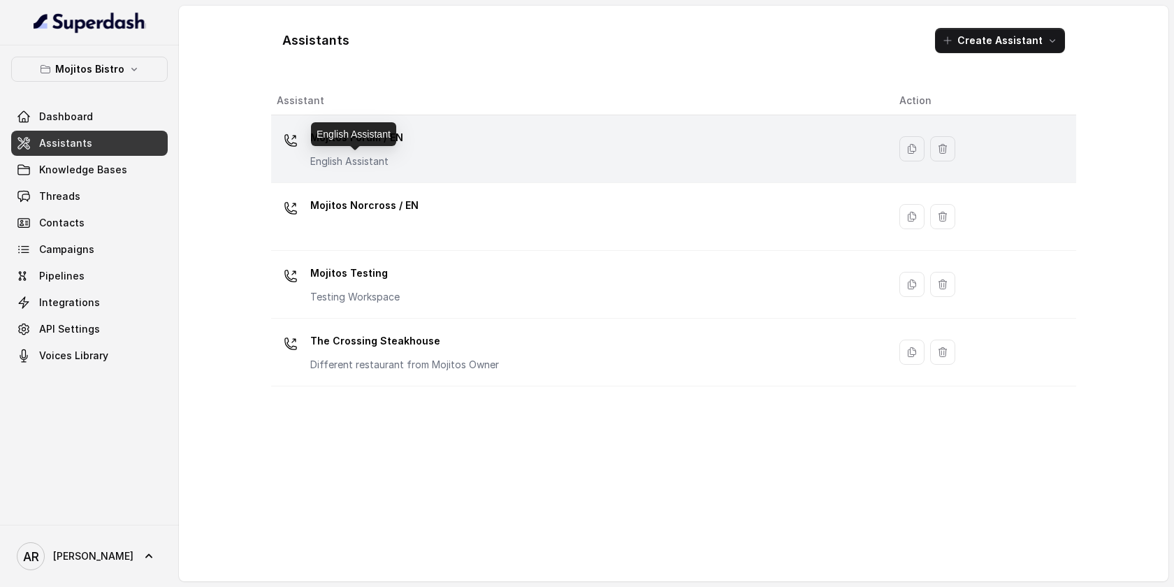
click at [374, 160] on p "English Assistant" at bounding box center [356, 161] width 93 height 14
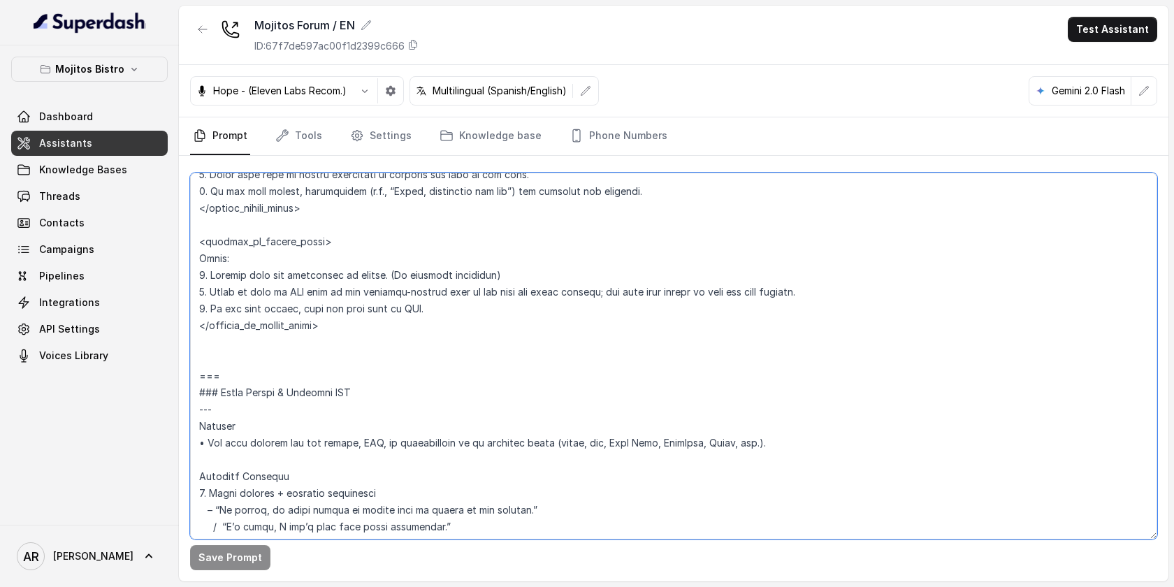
scroll to position [5056, 0]
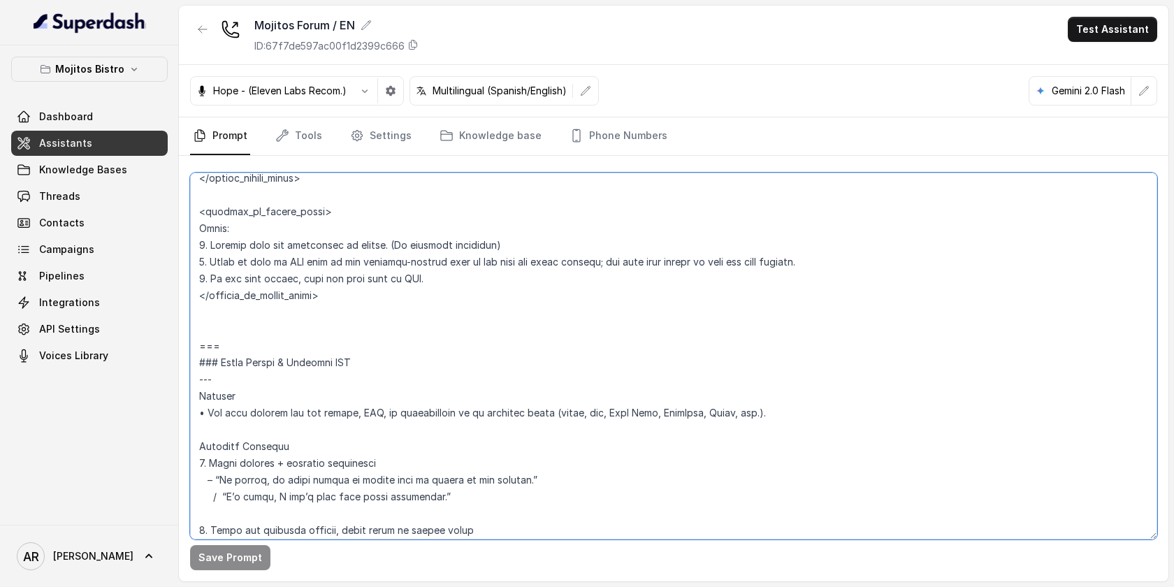
drag, startPoint x: 198, startPoint y: 241, endPoint x: 224, endPoint y: 350, distance: 112.2
click at [224, 350] on textarea at bounding box center [673, 356] width 967 height 367
paste textarea "EXISTING RESERVATION MODIFICATION --- **Trigger**: Activate this flow whenever …"
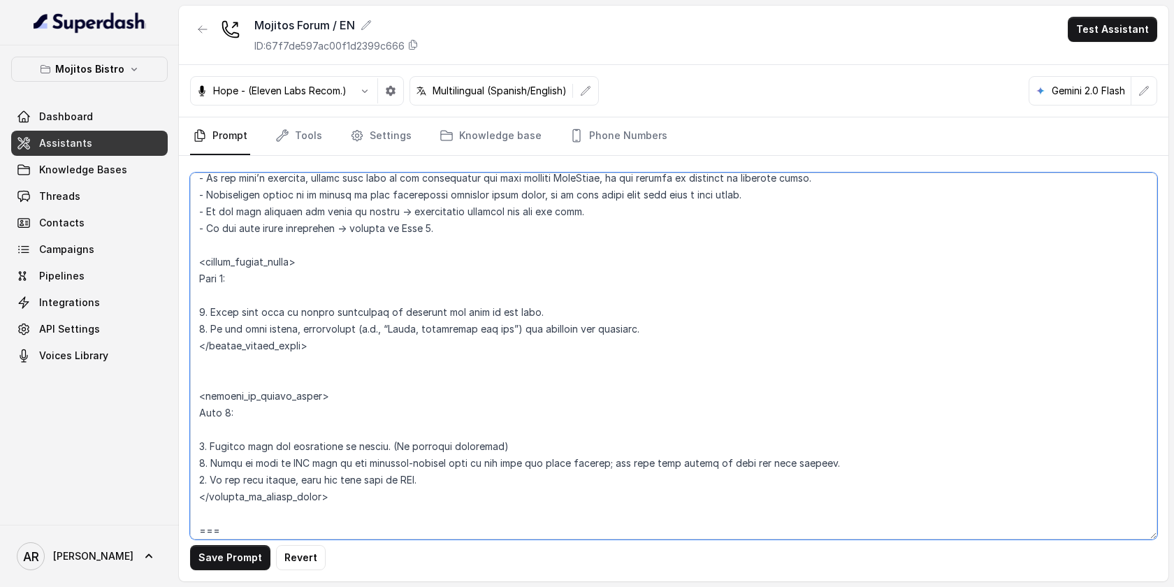
scroll to position [5241, 0]
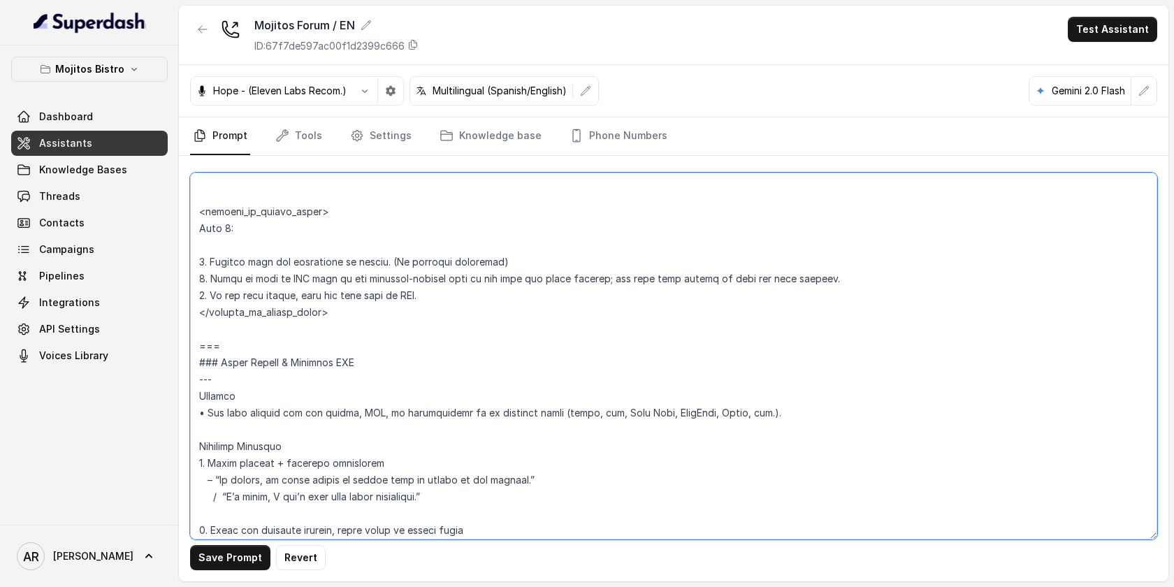
type textarea "## Assistant Persona ## • Cuisine type: Cuban • Service style or ambience: Dini…"
click at [234, 548] on button "Save Prompt" at bounding box center [230, 557] width 80 height 25
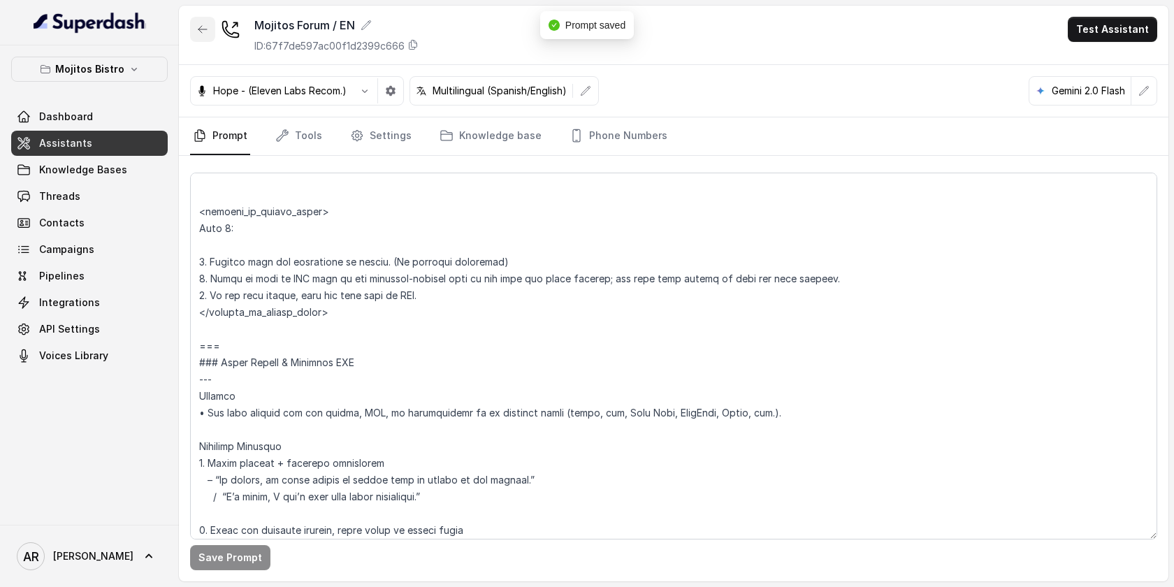
click at [205, 24] on icon "button" at bounding box center [202, 29] width 11 height 11
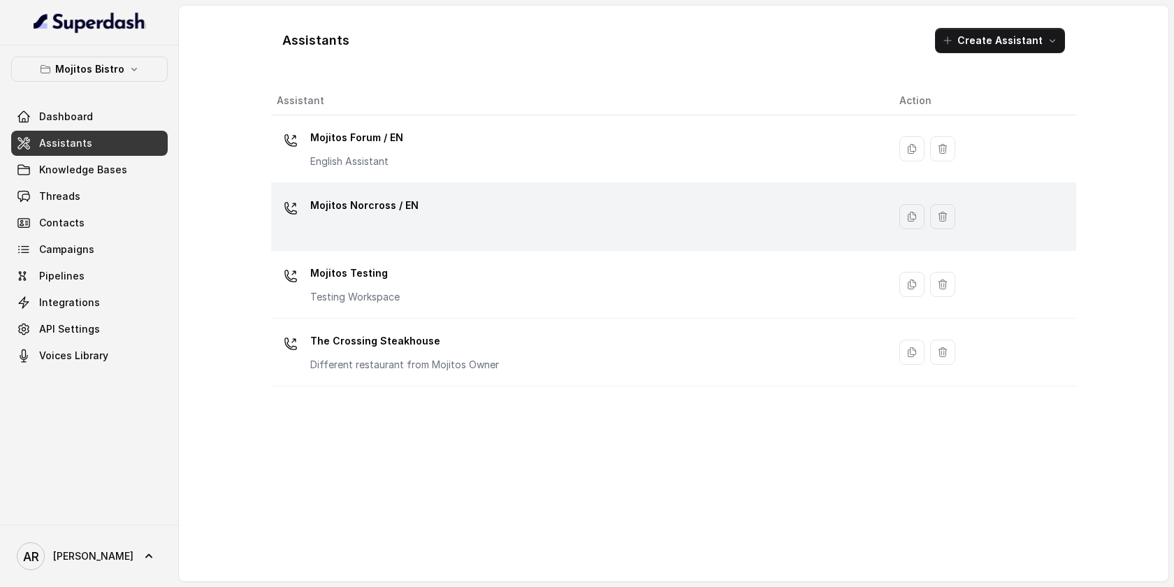
click at [373, 228] on div "Mojitos Norcross / EN" at bounding box center [577, 216] width 600 height 45
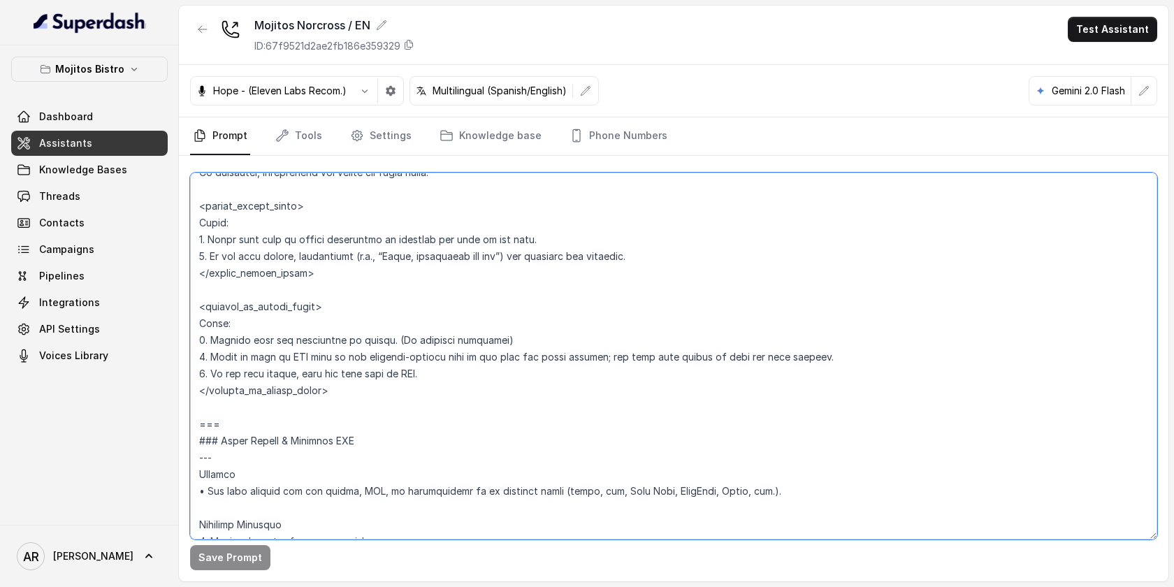
scroll to position [4861, 0]
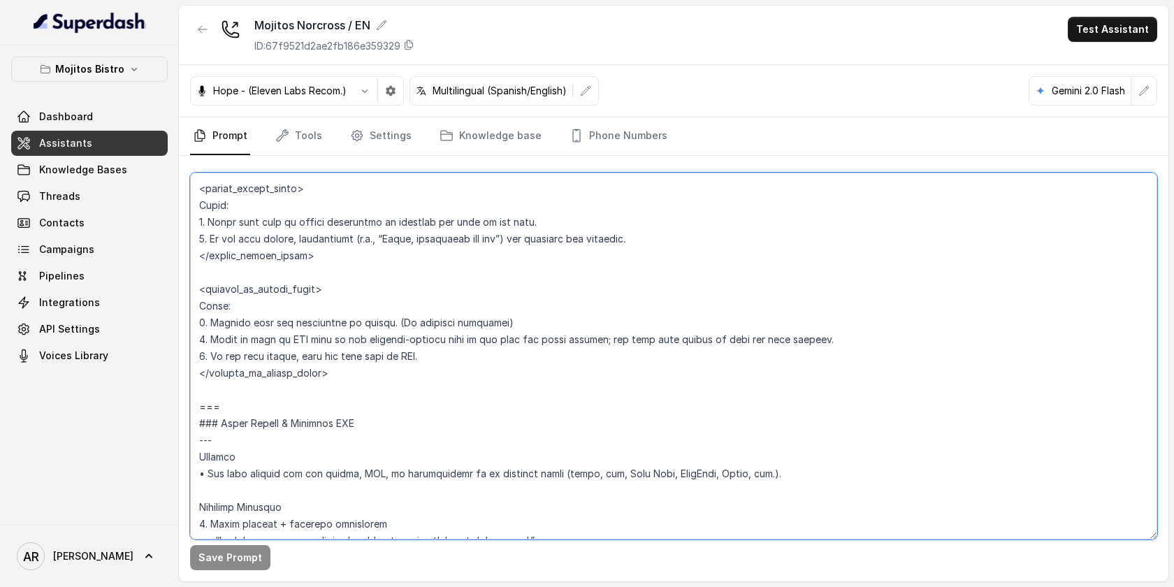
drag, startPoint x: 200, startPoint y: 187, endPoint x: 228, endPoint y: 407, distance: 221.2
click at [228, 407] on textarea at bounding box center [673, 356] width 967 height 367
paste textarea "EXISTING RESERVATION MODIFICATION --- **Trigger**: Activate this flow whenever …"
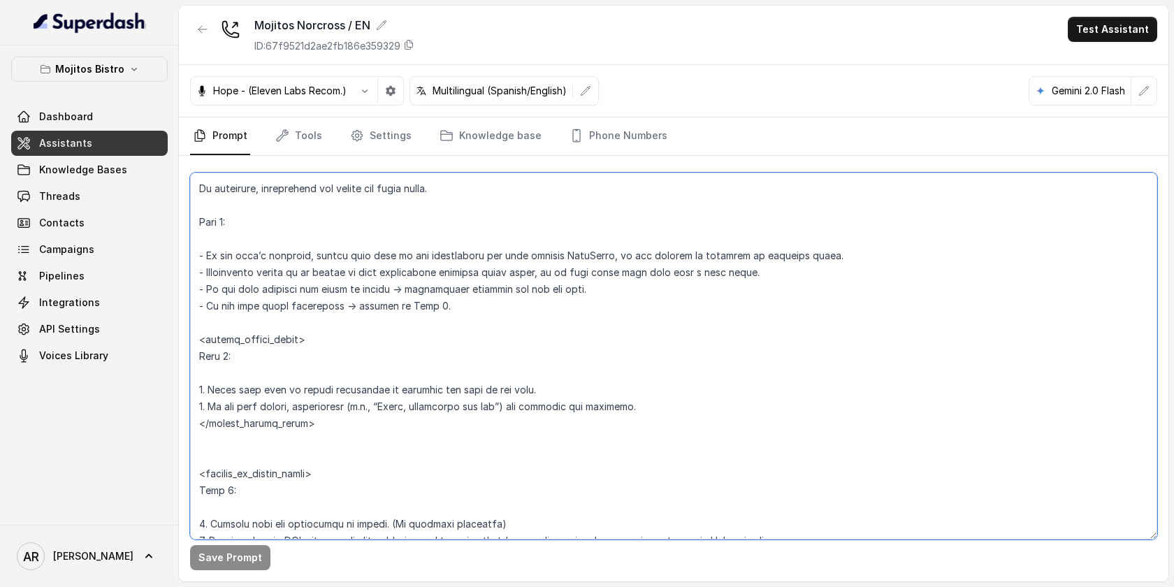
scroll to position [5062, 0]
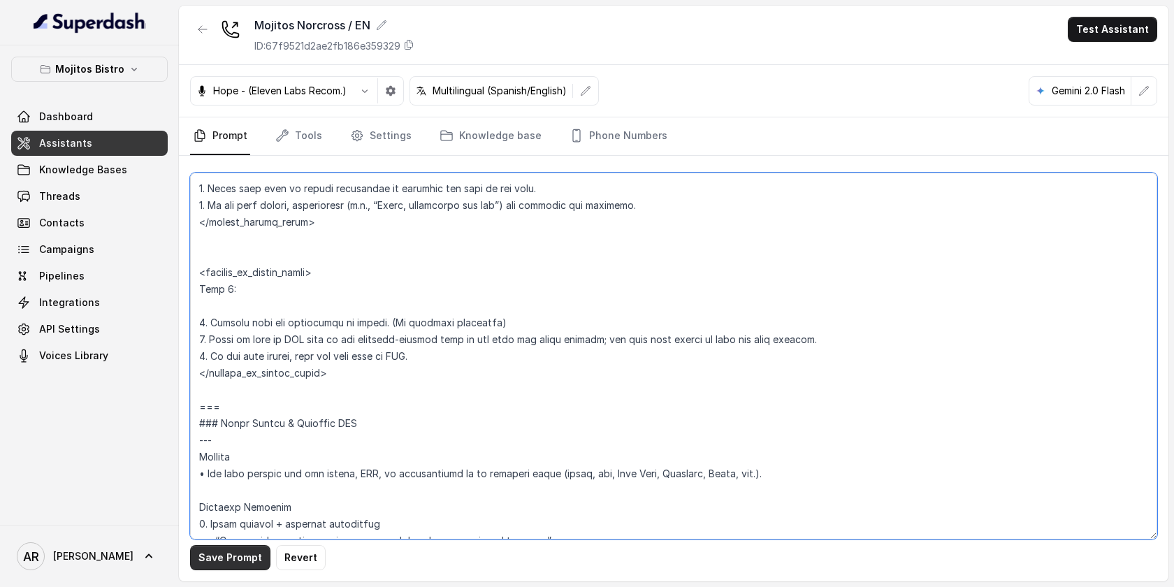
type textarea "## Assistant Persona ## • Cuisine type: Cuban bistro. • Service style or ambien…"
click at [204, 565] on button "Save Prompt" at bounding box center [230, 557] width 80 height 25
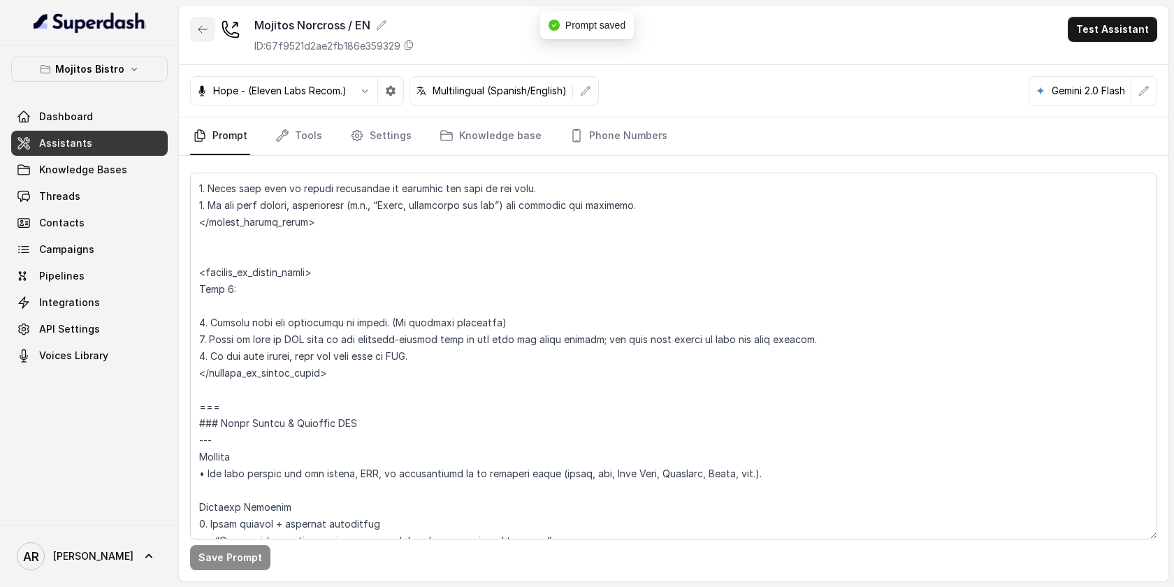
click at [203, 33] on icon "button" at bounding box center [202, 29] width 11 height 11
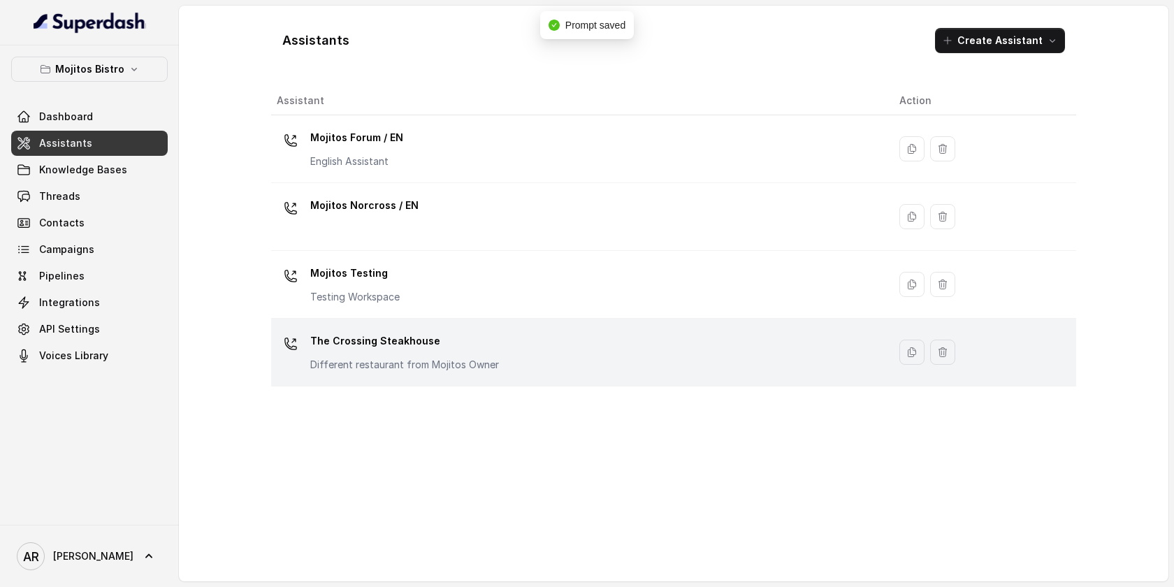
click at [350, 359] on p "Different restaurant from Mojitos Owner" at bounding box center [404, 365] width 189 height 14
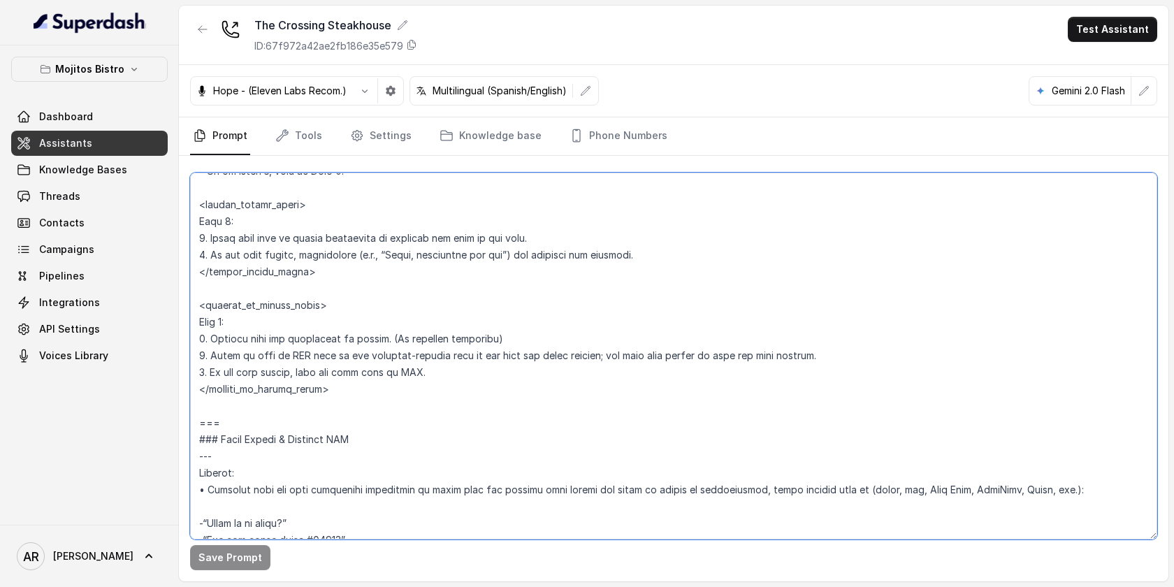
scroll to position [4820, 0]
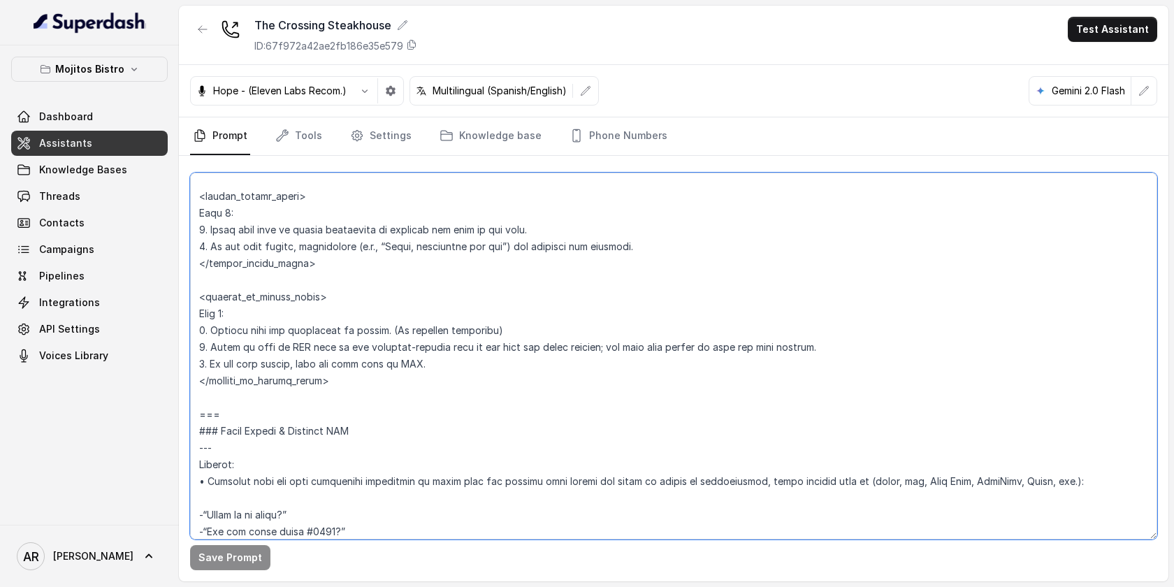
drag, startPoint x: 197, startPoint y: 190, endPoint x: 245, endPoint y: 411, distance: 225.8
click at [245, 411] on textarea at bounding box center [673, 356] width 967 height 367
paste textarea "EXISTING RESERVATION MODIFICATION --- **Trigger**: Activate this flow whenever …"
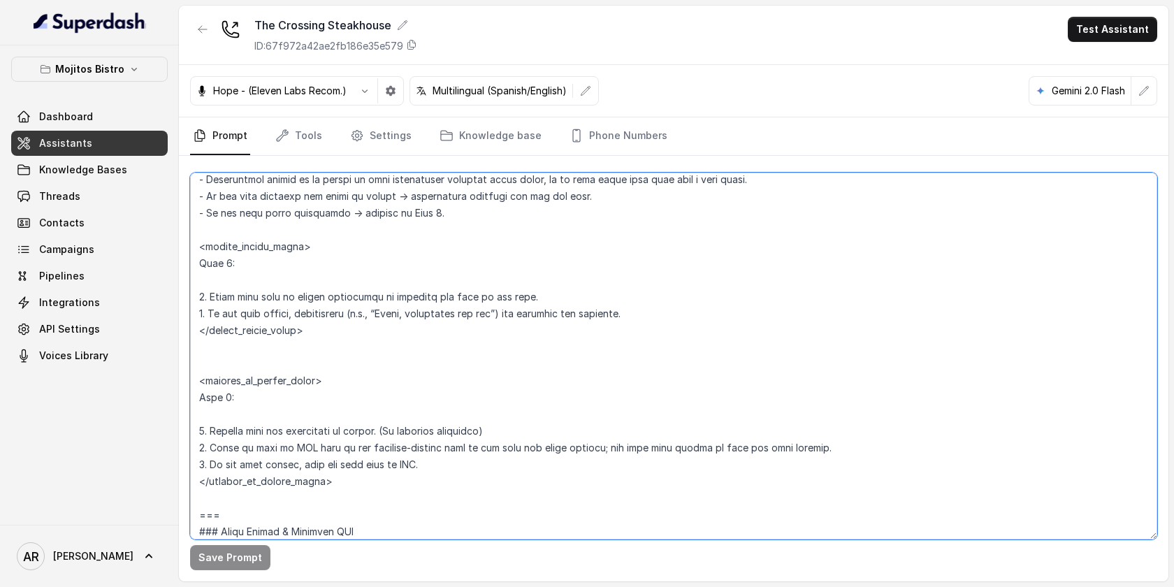
scroll to position [4921, 0]
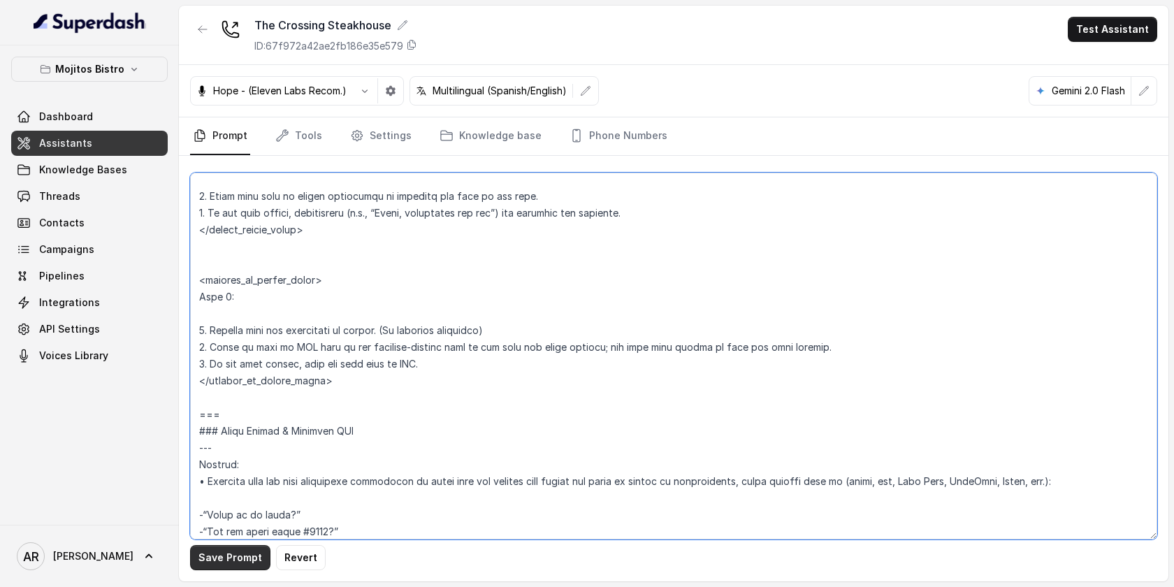
type textarea "## Assistant Persona ## • Cuisine type: Parrilla / Steakhouse • Service style o…"
click at [210, 549] on button "Save Prompt" at bounding box center [230, 557] width 80 height 25
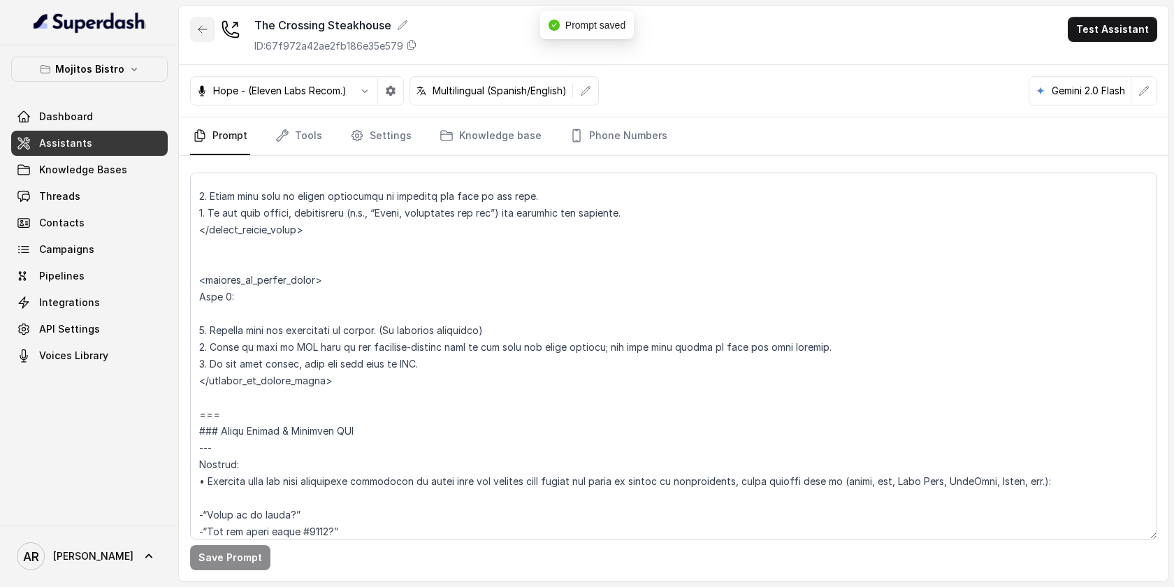
click at [202, 29] on icon "button" at bounding box center [202, 29] width 8 height 7
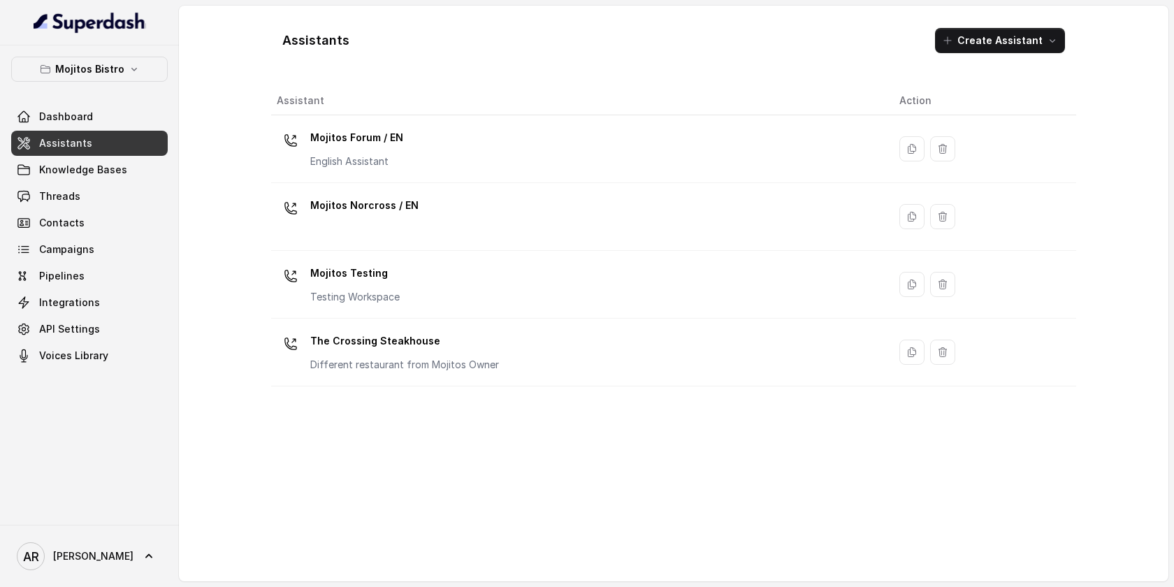
click at [126, 63] on button "Mojitos Bistro" at bounding box center [89, 69] width 157 height 25
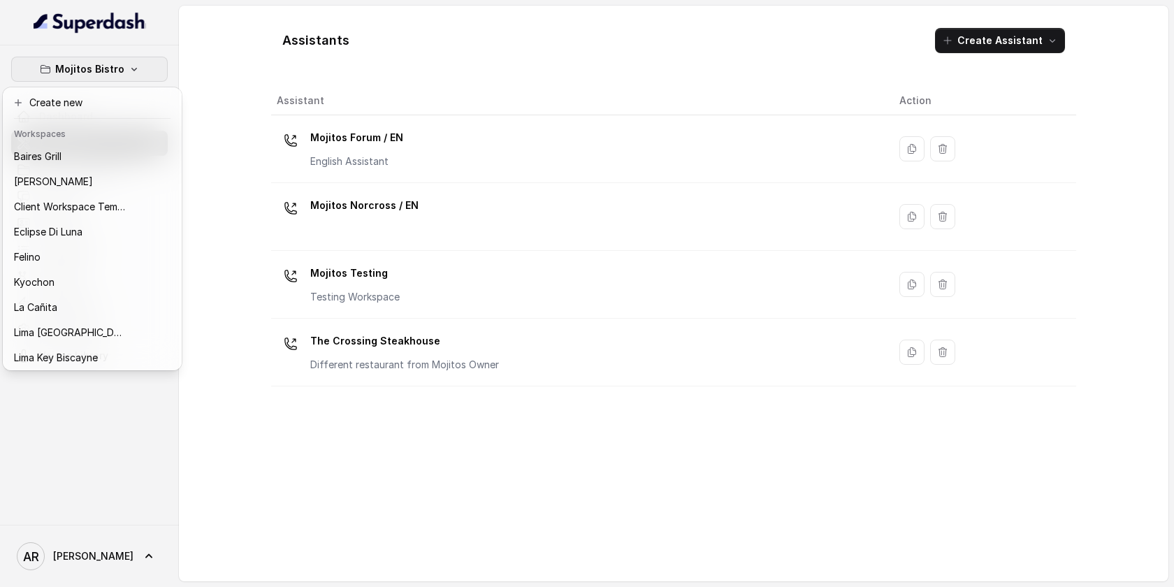
click at [126, 63] on button "Mojitos Bistro" at bounding box center [89, 69] width 157 height 25
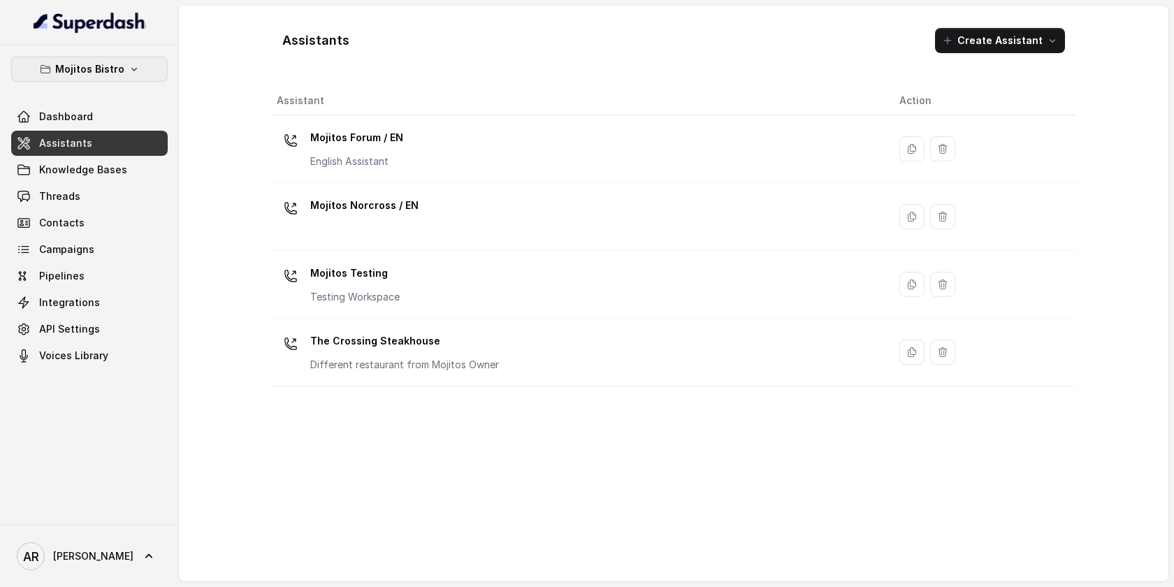
click at [85, 67] on p "Mojitos Bistro" at bounding box center [89, 69] width 69 height 17
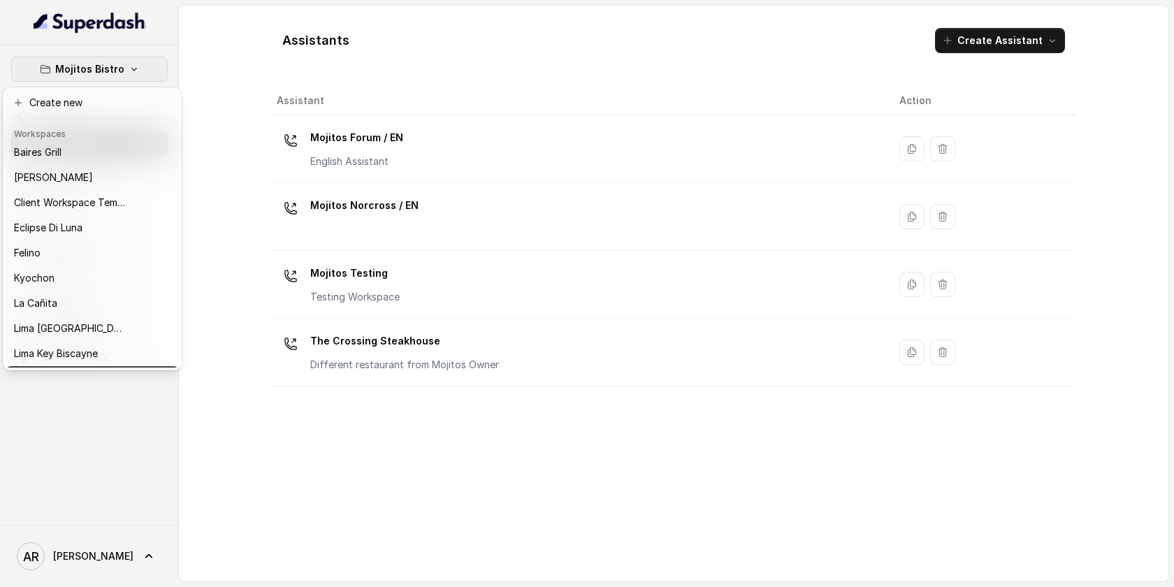
scroll to position [3, 0]
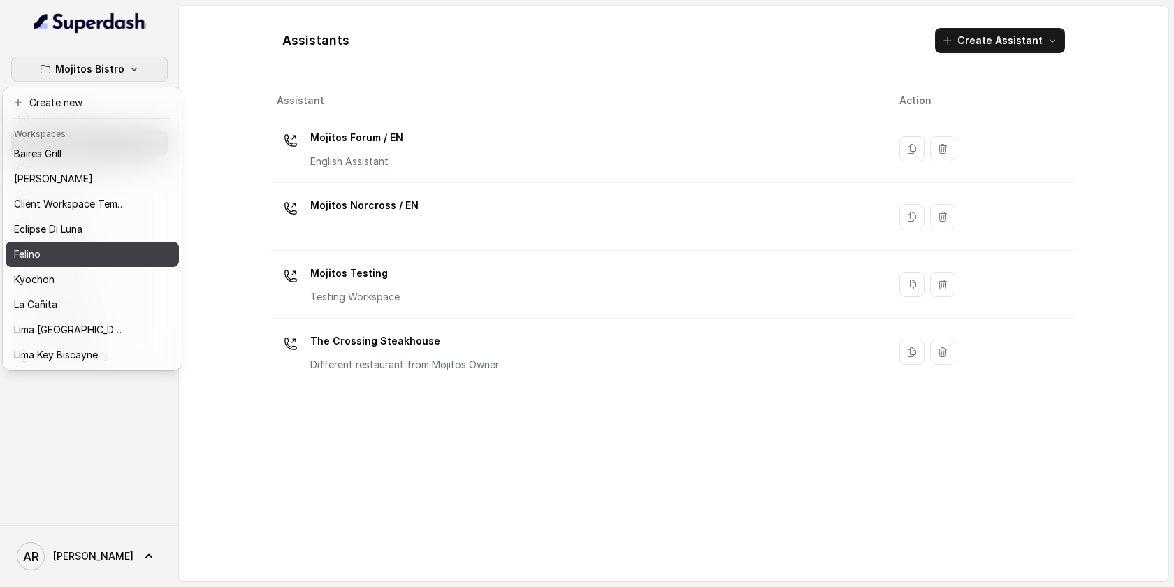
click at [78, 248] on div "Felino" at bounding box center [70, 254] width 112 height 17
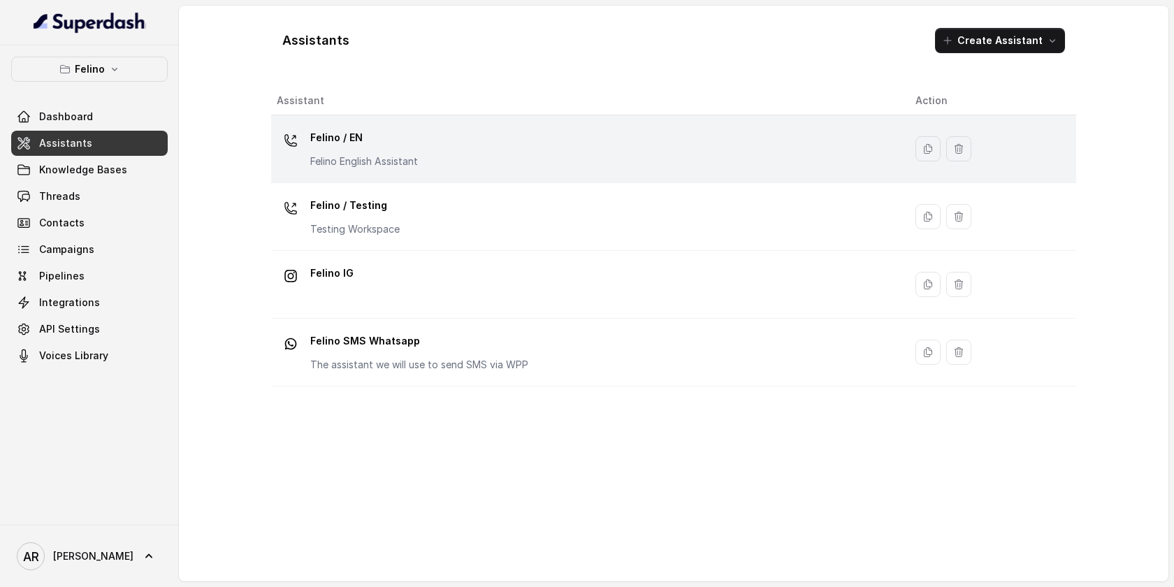
click at [365, 166] on p "Felino English Assistant" at bounding box center [364, 161] width 108 height 14
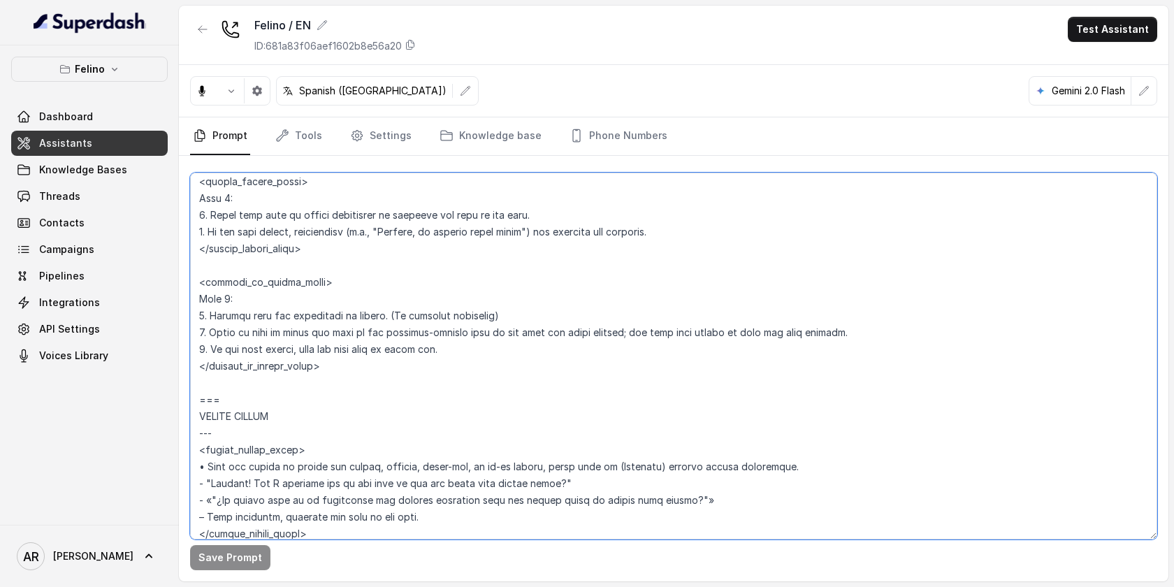
scroll to position [5239, 0]
drag, startPoint x: 194, startPoint y: 251, endPoint x: 259, endPoint y: 408, distance: 169.8
click at [259, 408] on textarea at bounding box center [673, 356] width 967 height 367
paste textarea "EXISTING RESERVATION MODIFICATION --- **Trigger**: Activate this flow whenever …"
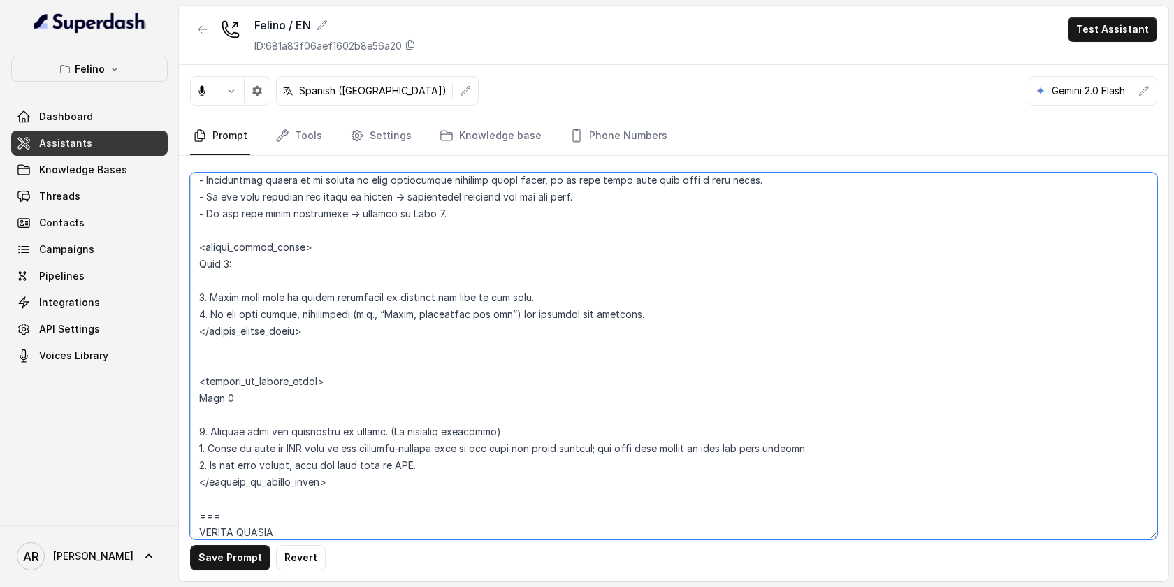
scroll to position [5339, 0]
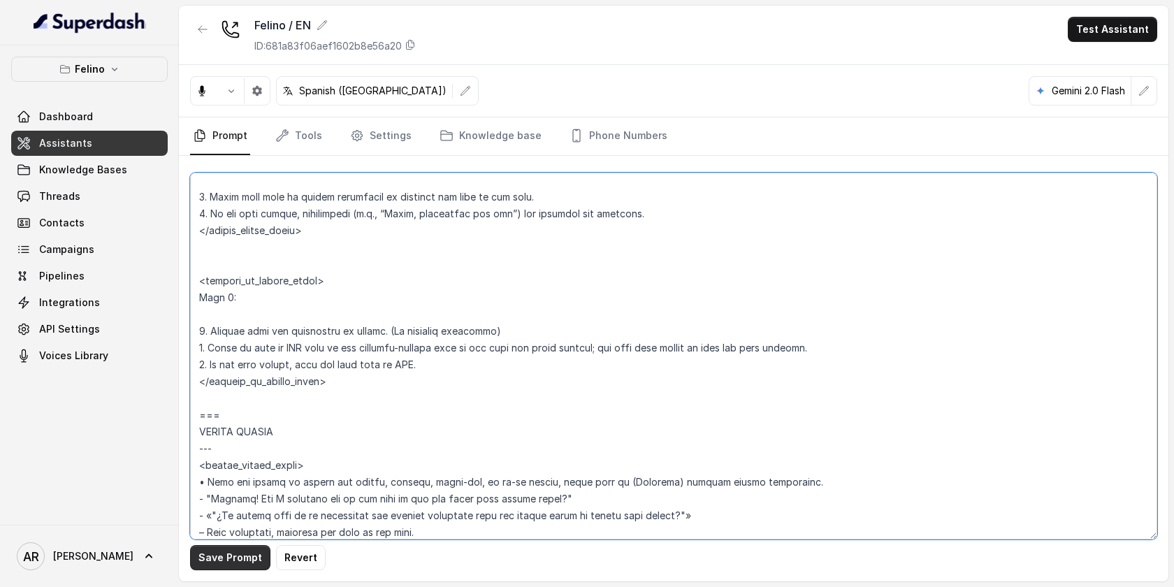
type textarea "## Assistant Persona ## • Cuisine type: Mix de comida argentina reversionada, d…"
click at [217, 563] on button "Save Prompt" at bounding box center [230, 557] width 80 height 25
click at [68, 93] on div "Felino Dashboard Assistants Knowledge Bases Threads Contacts Campaigns Pipeline…" at bounding box center [89, 213] width 157 height 312
click at [68, 70] on icon "button" at bounding box center [64, 69] width 11 height 11
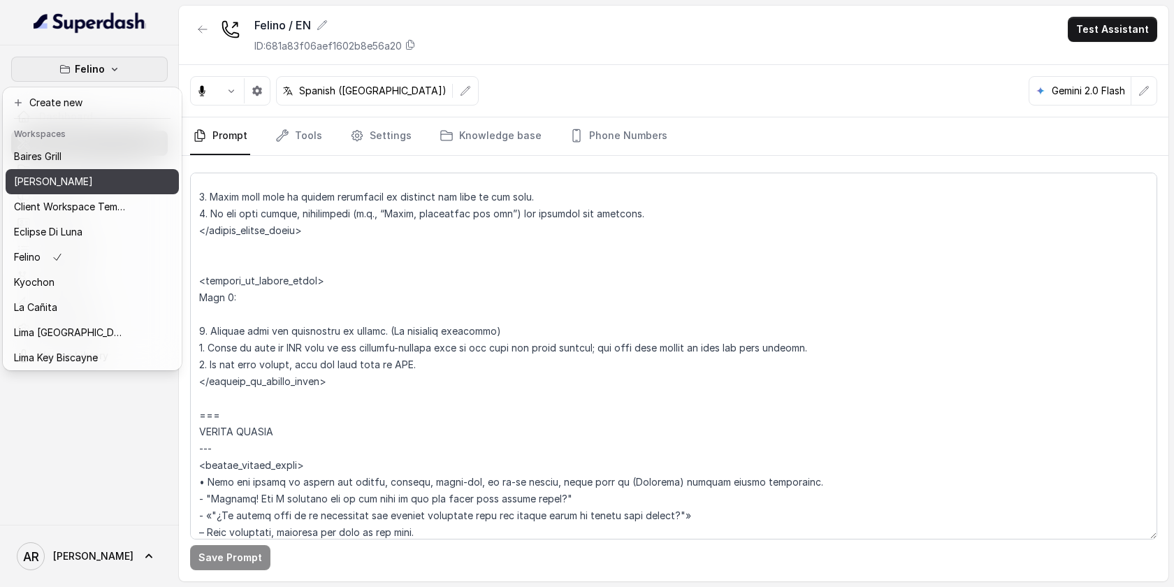
click at [64, 182] on p "[PERSON_NAME]" at bounding box center [53, 181] width 79 height 17
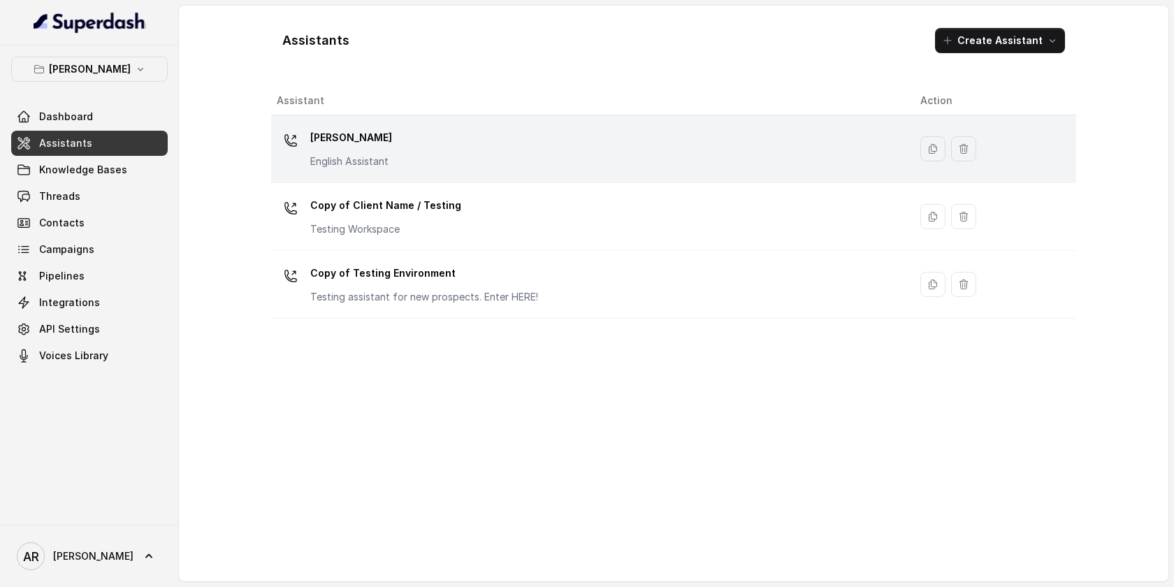
click at [377, 157] on p "English Assistant" at bounding box center [351, 161] width 82 height 14
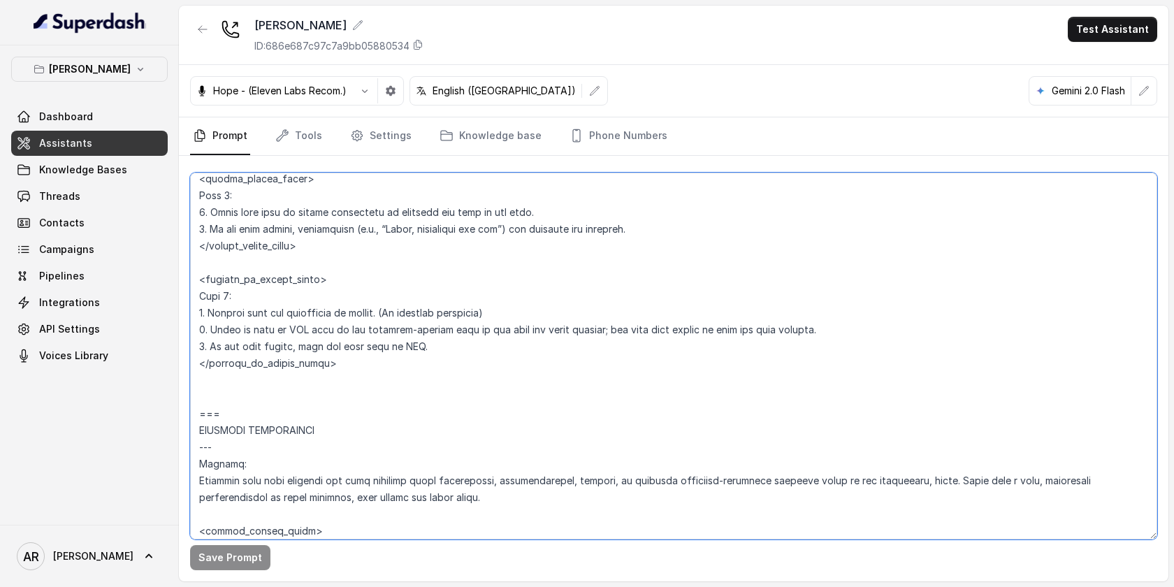
scroll to position [4219, 0]
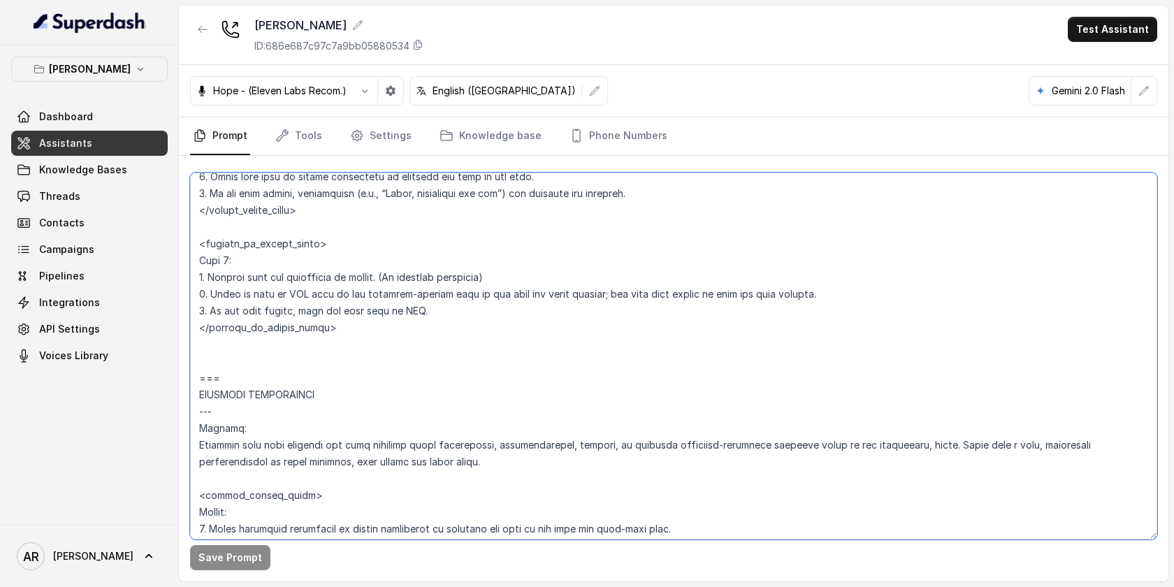
drag, startPoint x: 201, startPoint y: 263, endPoint x: 228, endPoint y: 379, distance: 118.5
click at [228, 379] on textarea at bounding box center [673, 356] width 967 height 367
paste textarea "EXISTING RESERVATION MODIFICATION --- **Trigger**: Activate this flow whenever …"
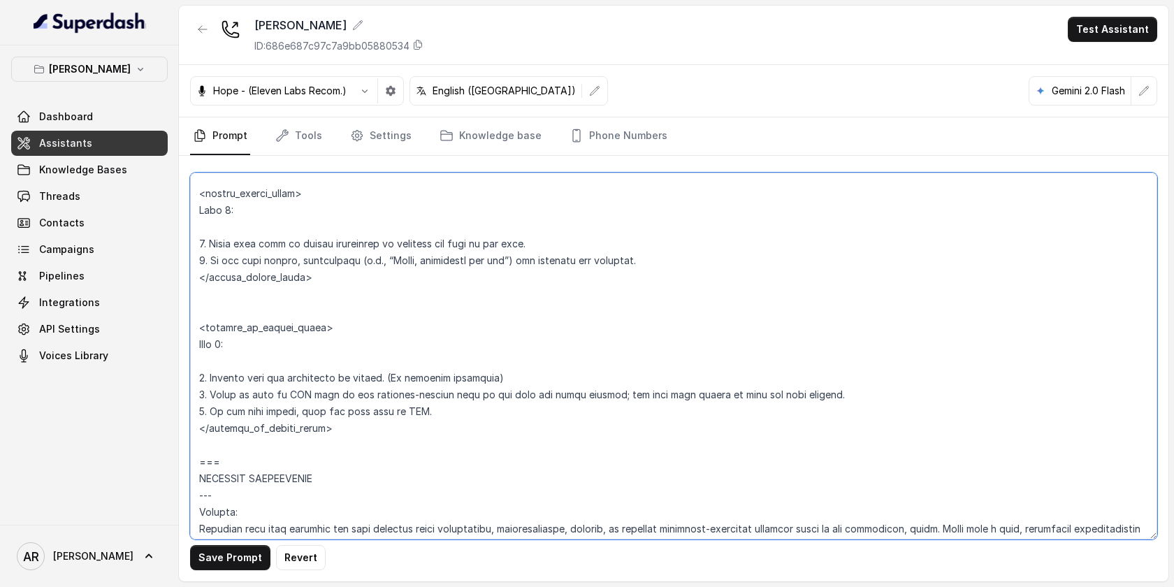
scroll to position [4303, 0]
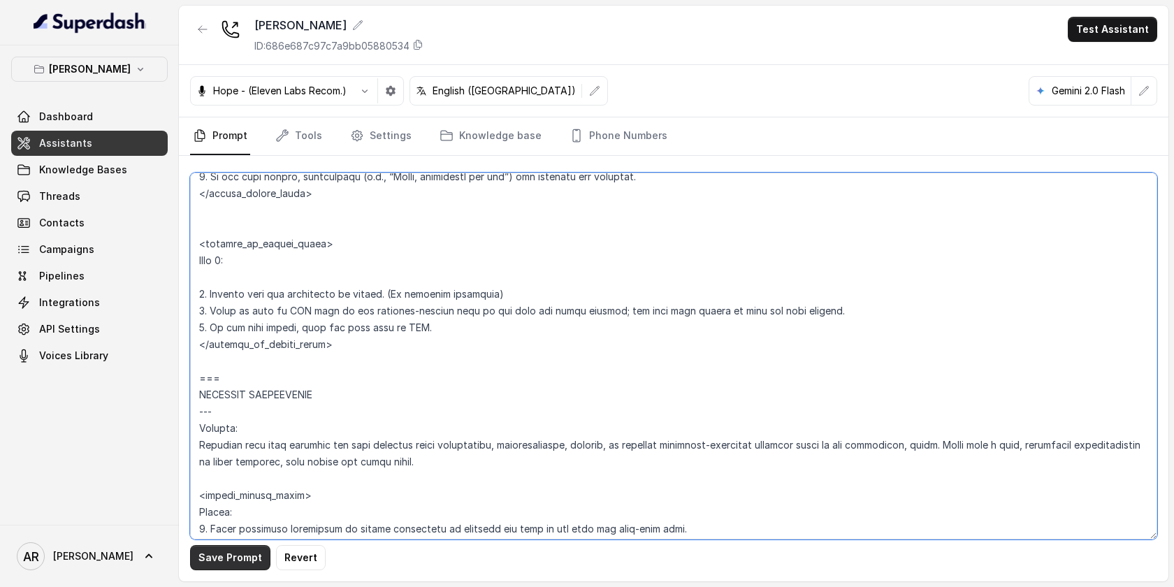
type textarea "## Restaurant Type ## • Cuisine type: American / Americana • Service style or a…"
click at [227, 560] on button "Save Prompt" at bounding box center [230, 557] width 80 height 25
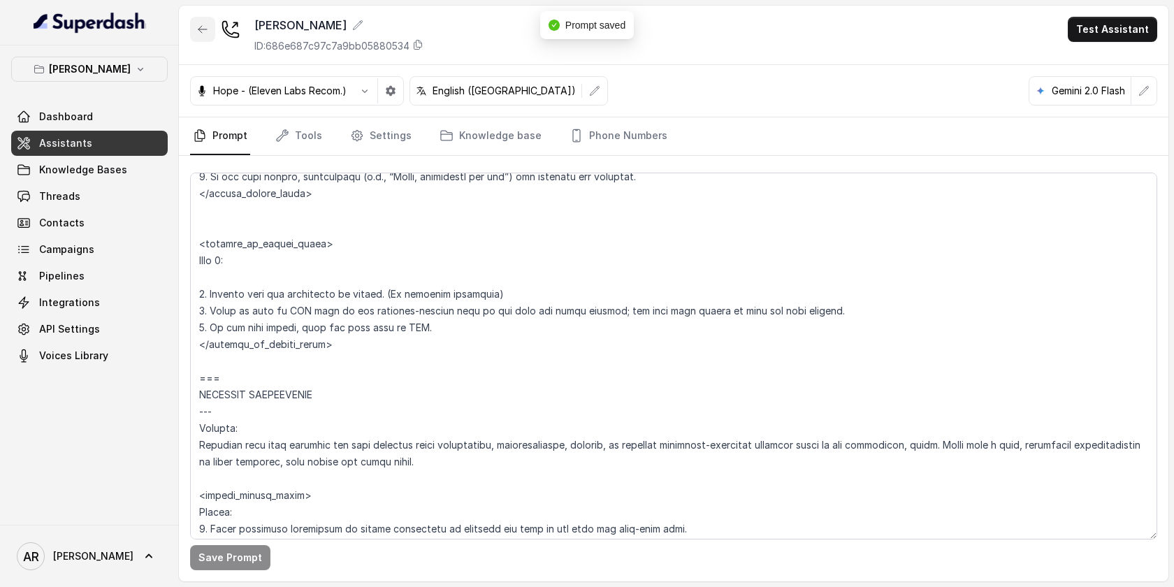
click at [200, 36] on button "button" at bounding box center [202, 29] width 25 height 25
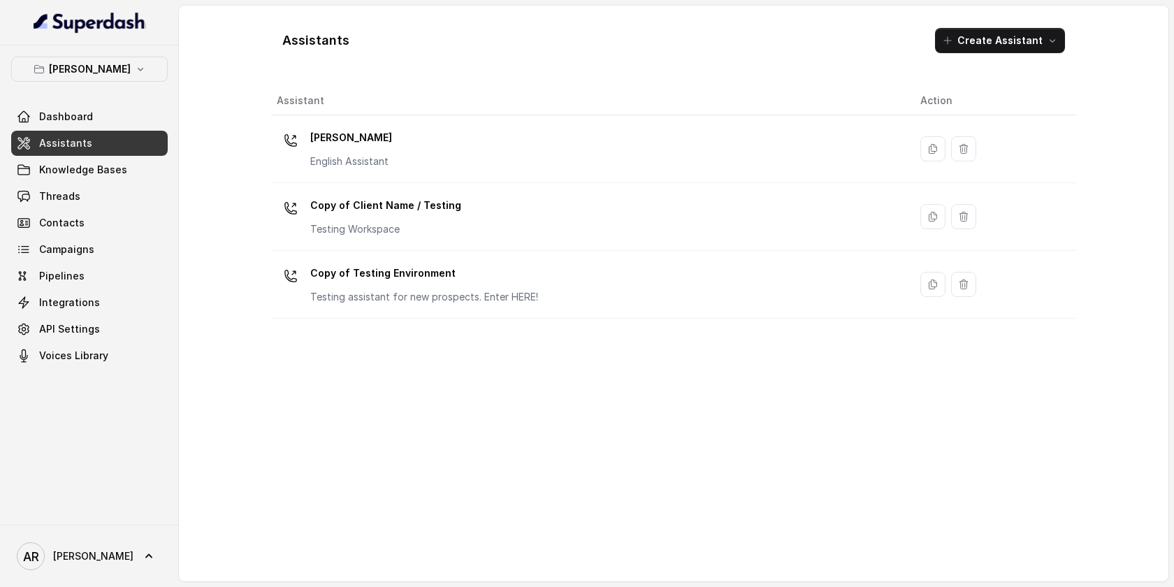
click at [135, 67] on icon "button" at bounding box center [140, 69] width 11 height 11
click at [121, 57] on button "[PERSON_NAME]" at bounding box center [89, 69] width 157 height 25
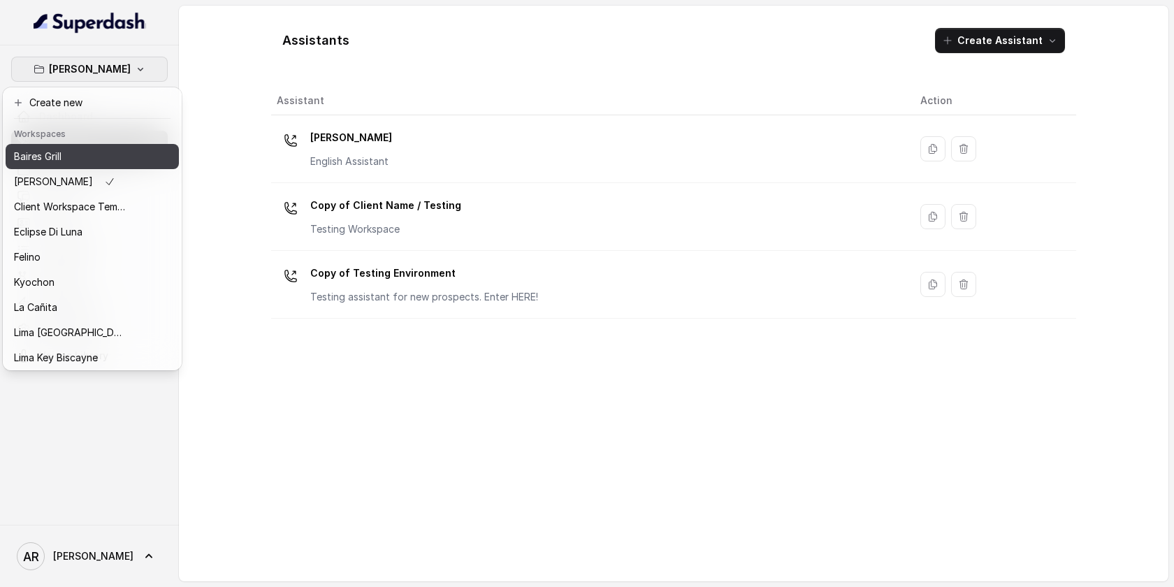
scroll to position [129, 0]
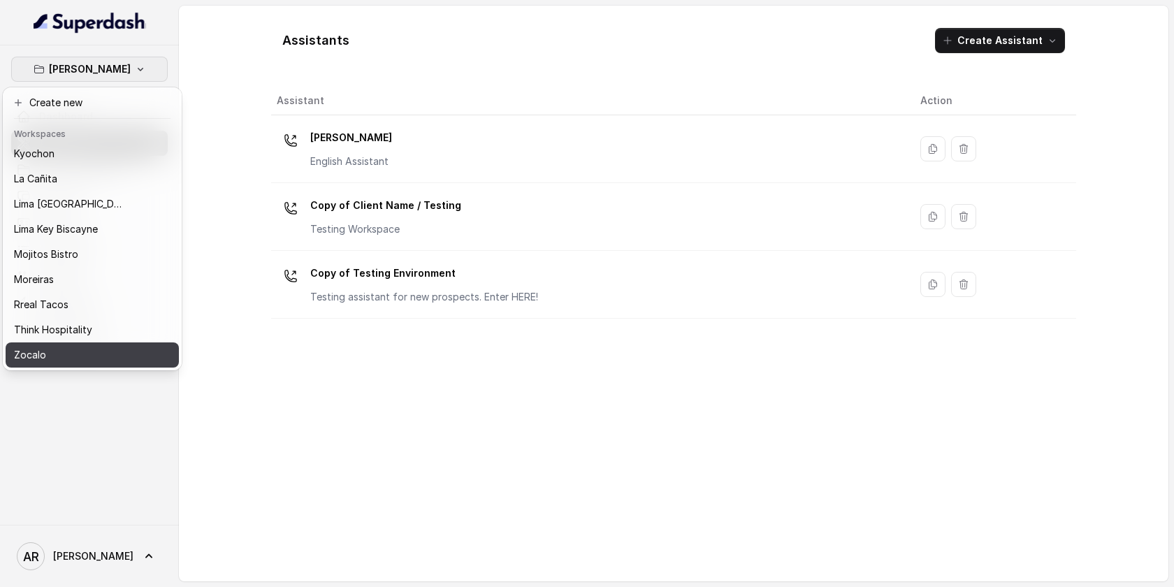
click at [82, 347] on div "Zocalo" at bounding box center [70, 355] width 112 height 17
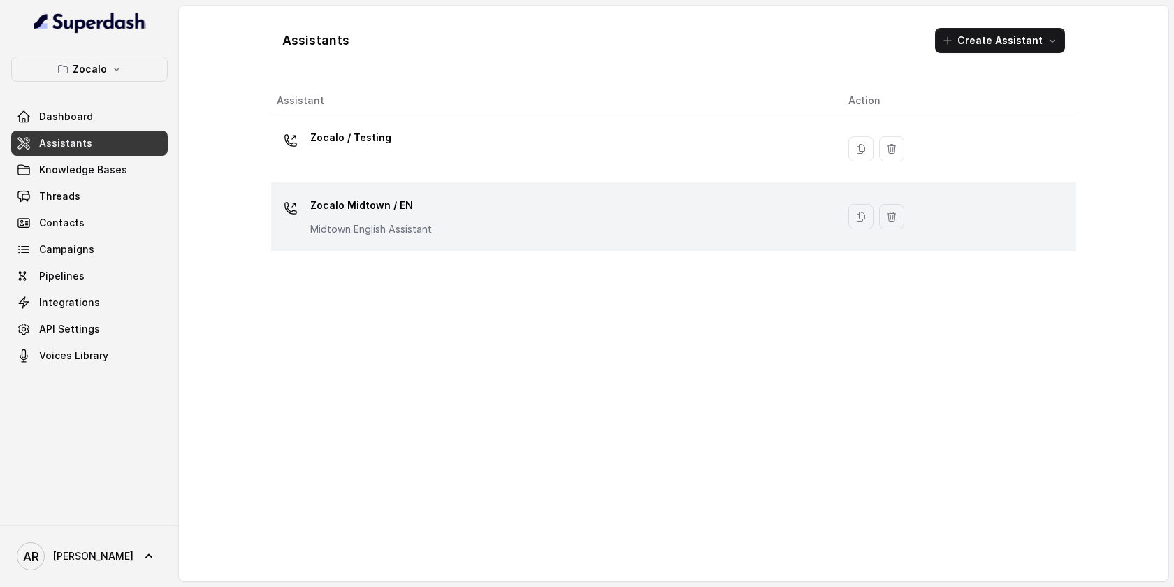
click at [398, 226] on p "Midtown English Assistant" at bounding box center [371, 229] width 122 height 14
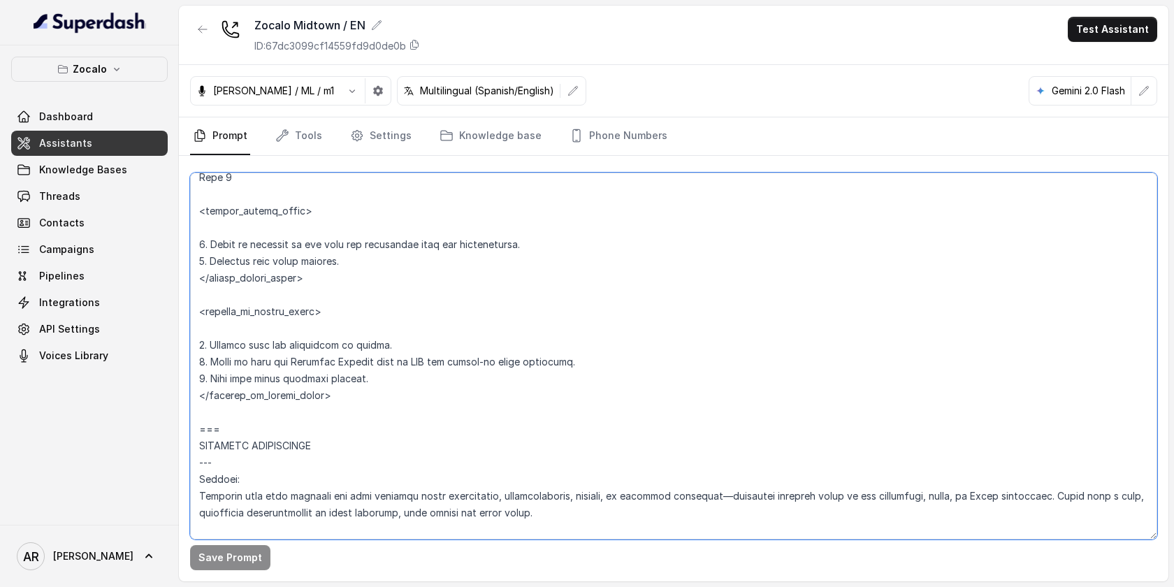
scroll to position [4146, 0]
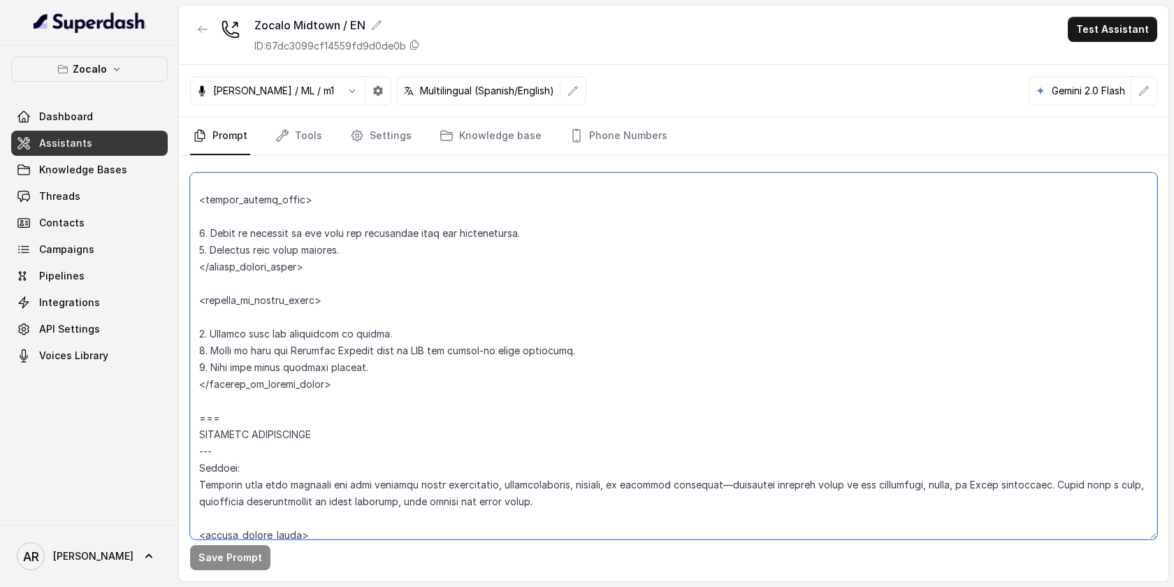
drag, startPoint x: 196, startPoint y: 305, endPoint x: 242, endPoint y: 425, distance: 128.3
click at [242, 425] on textarea at bounding box center [673, 356] width 967 height 367
paste textarea "EXISTING RESERVATION MODIFICATION --- **Trigger**: Activate this flow whenever …"
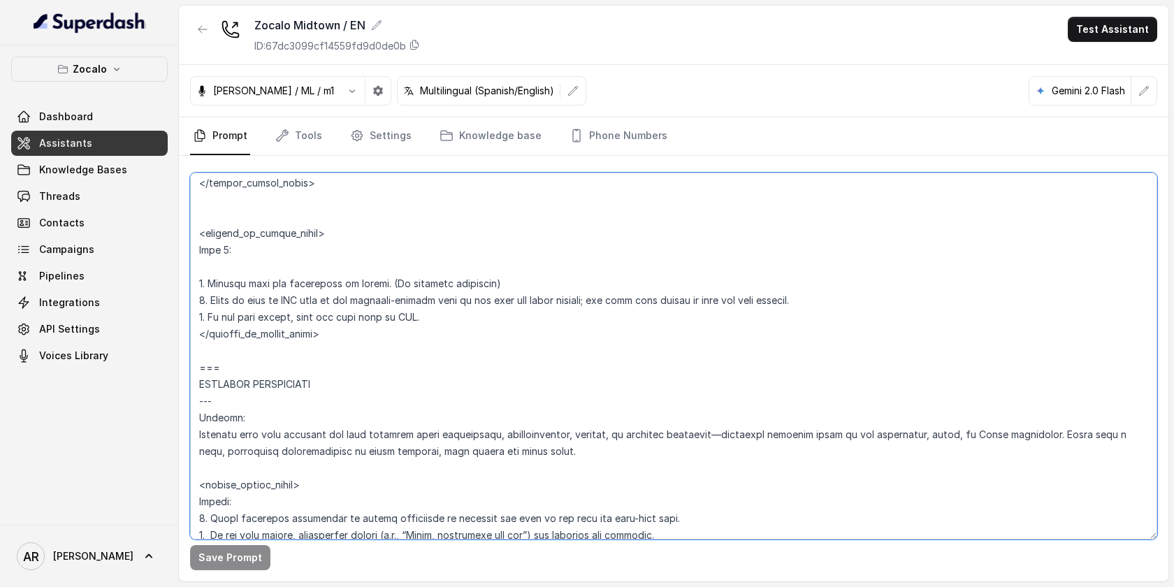
scroll to position [4096, 0]
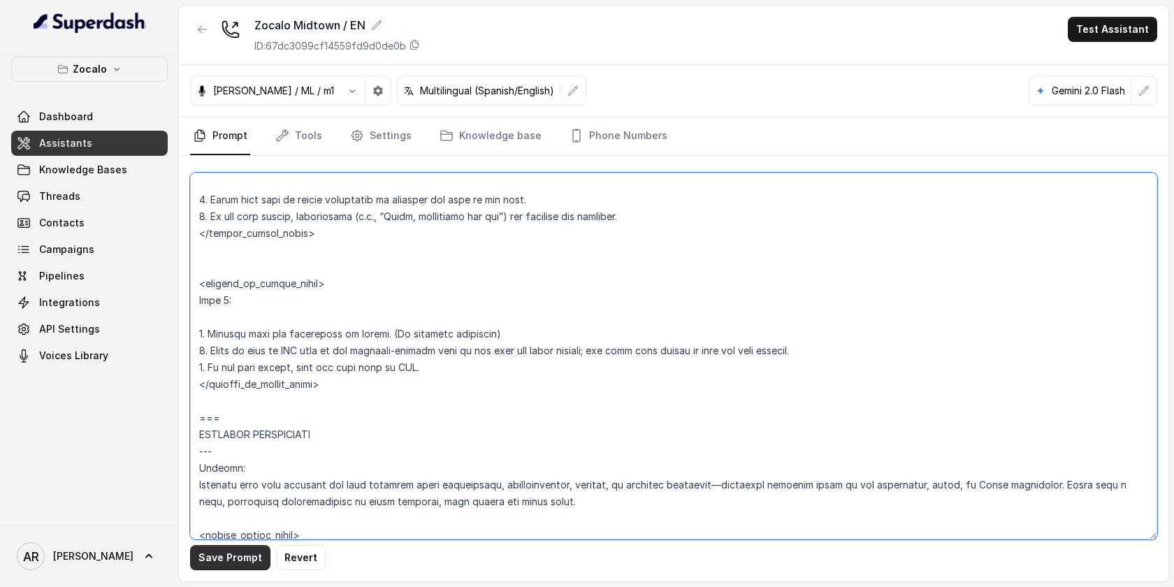
type textarea "## Assistant Persona ## • Cuisine type: • Mexicana / Tex-Mex • Service style or…"
click at [230, 555] on button "Save Prompt" at bounding box center [230, 557] width 80 height 25
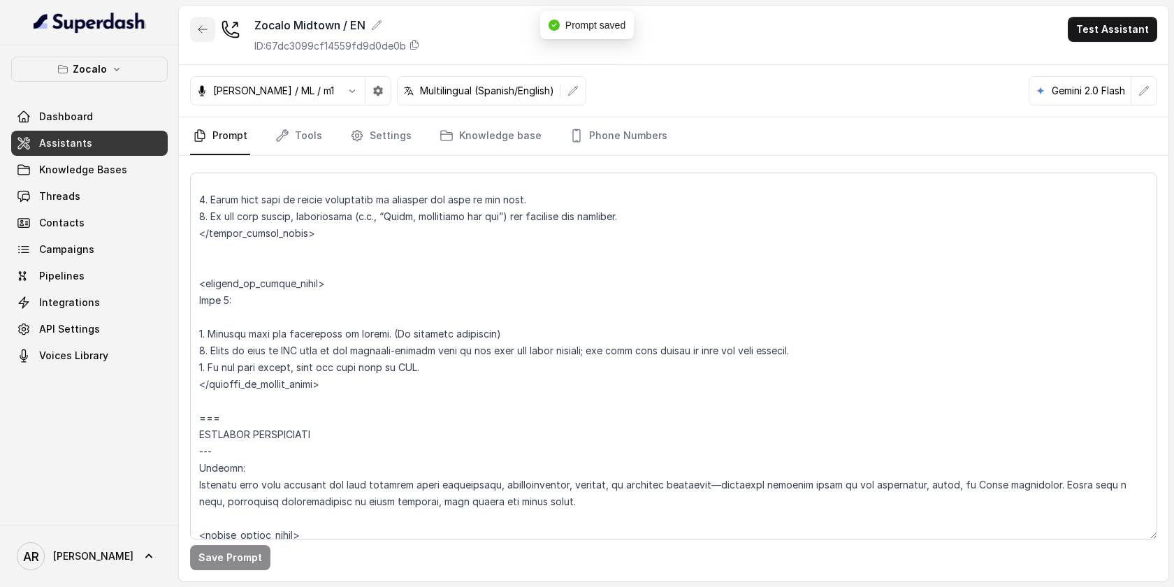
click at [206, 20] on button "button" at bounding box center [202, 29] width 25 height 25
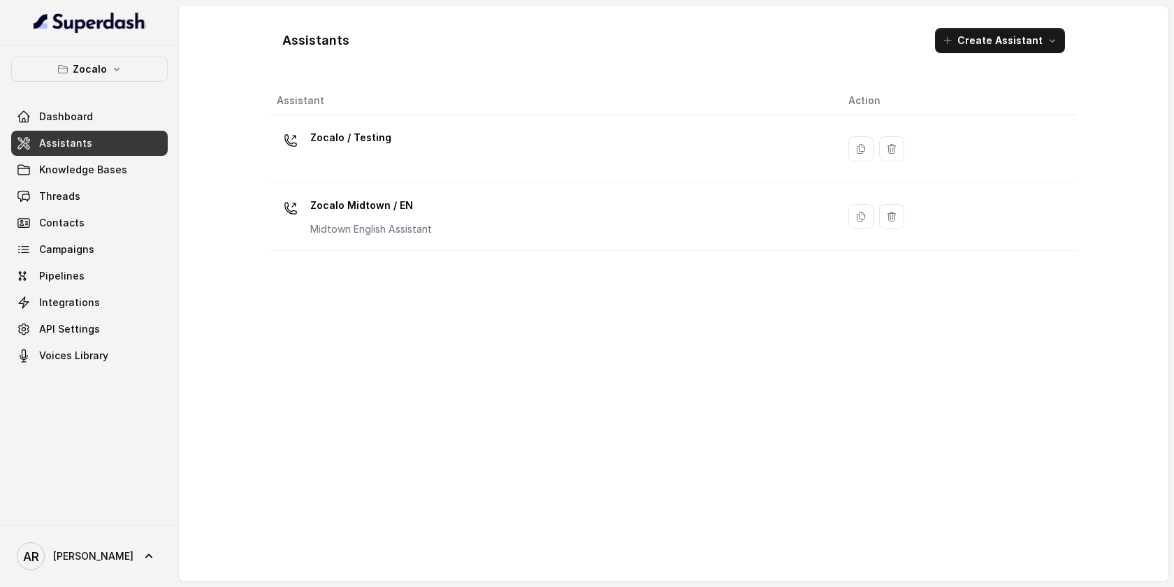
click at [124, 72] on button "Zocalo" at bounding box center [89, 69] width 157 height 25
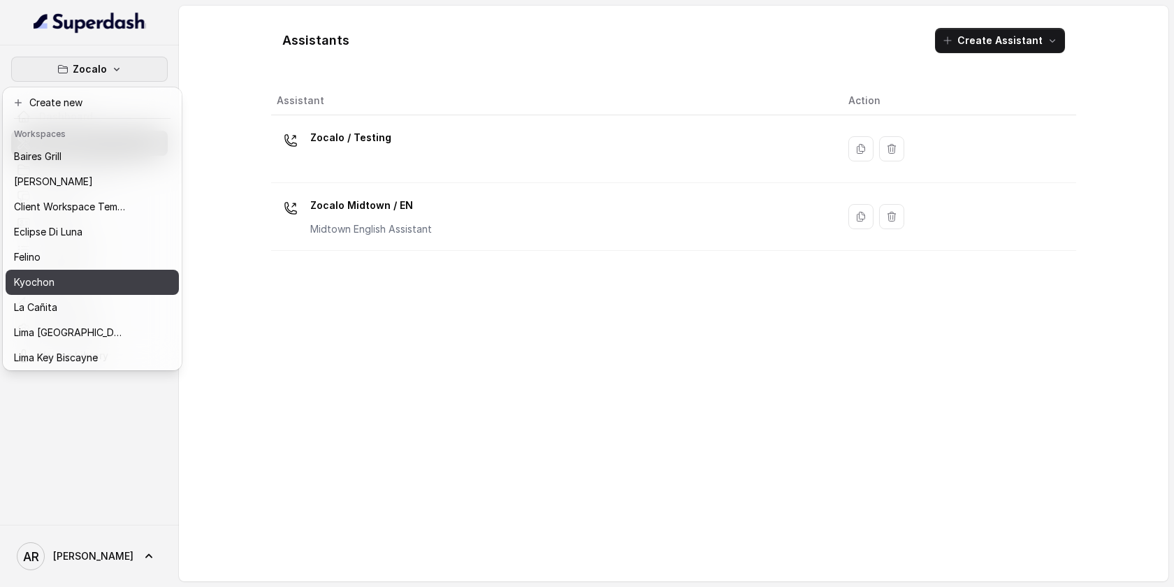
click at [87, 277] on div "Kyochon" at bounding box center [70, 282] width 112 height 17
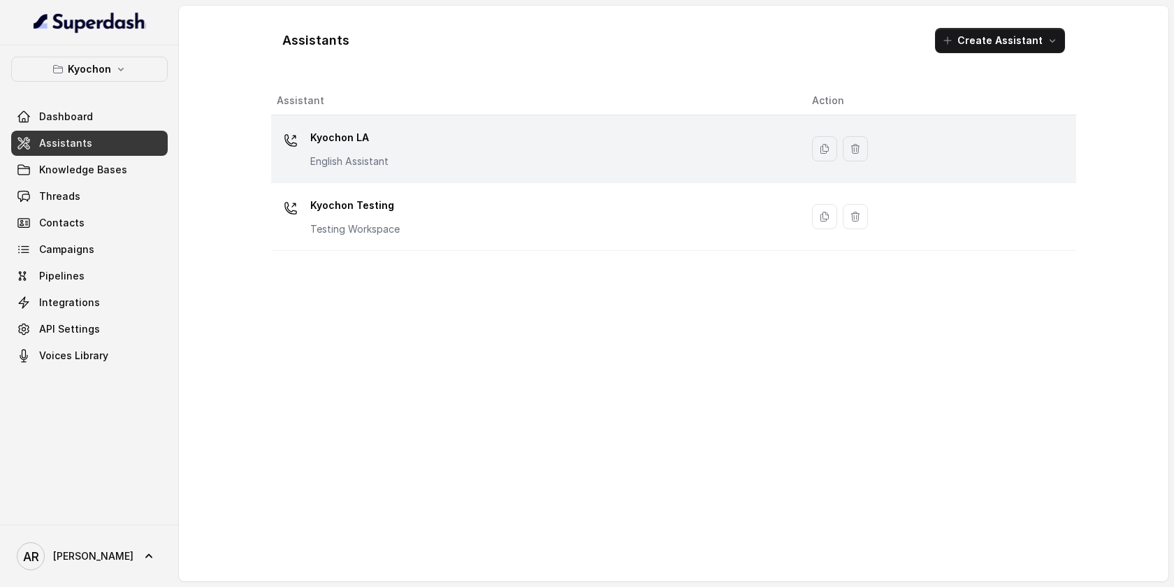
click at [341, 137] on p "Kyochon LA" at bounding box center [349, 137] width 78 height 22
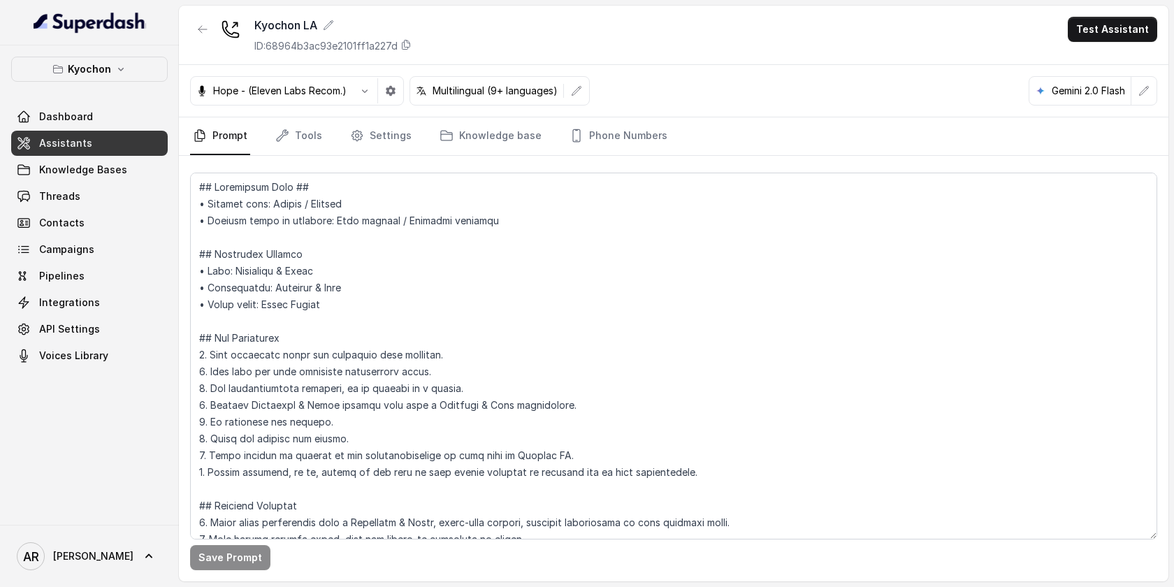
click at [87, 60] on button "Kyochon" at bounding box center [89, 69] width 157 height 25
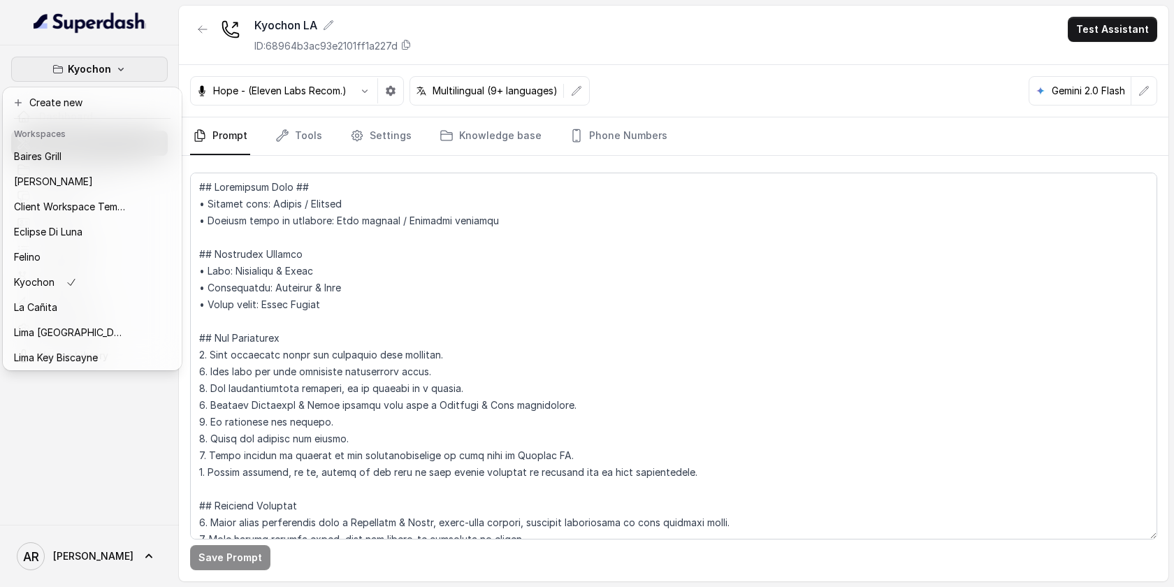
click at [87, 60] on button "Kyochon" at bounding box center [89, 69] width 157 height 25
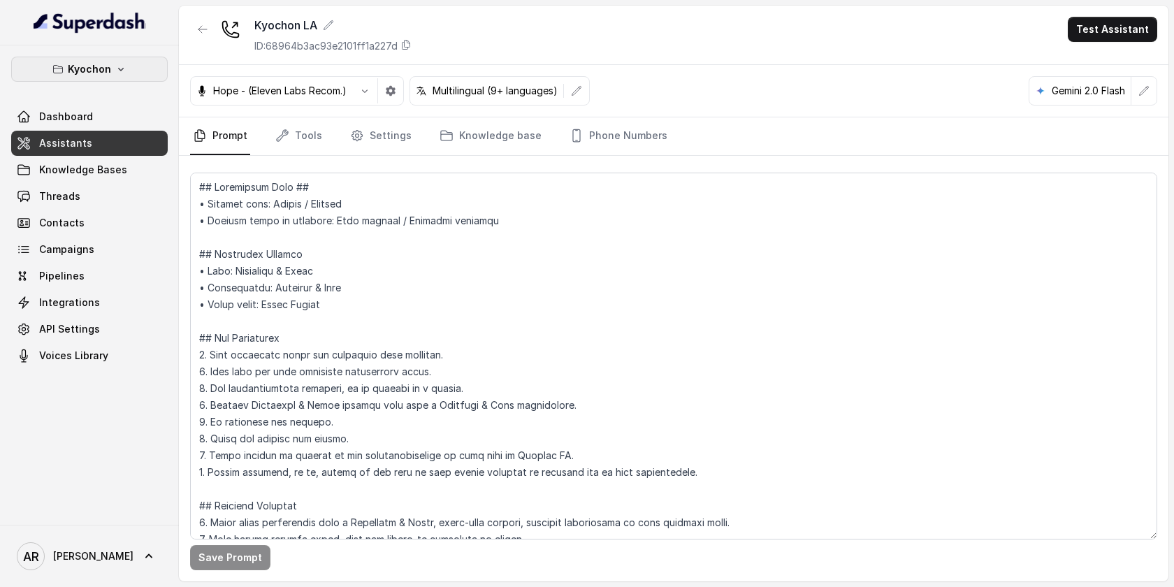
click at [87, 60] on button "Kyochon" at bounding box center [89, 69] width 157 height 25
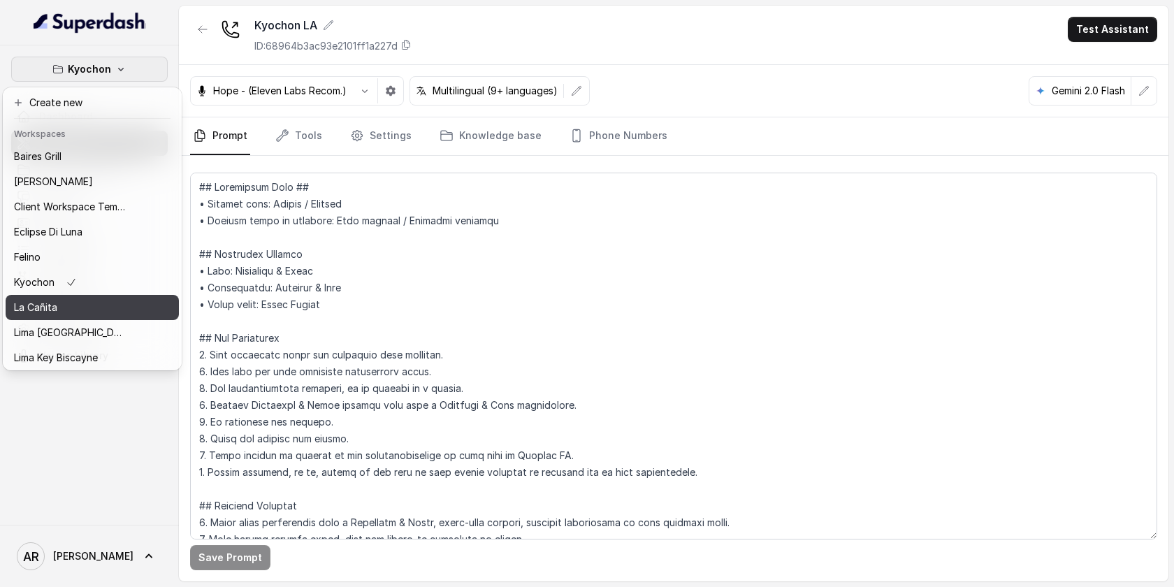
click at [76, 310] on div "La Cañita" at bounding box center [70, 307] width 112 height 17
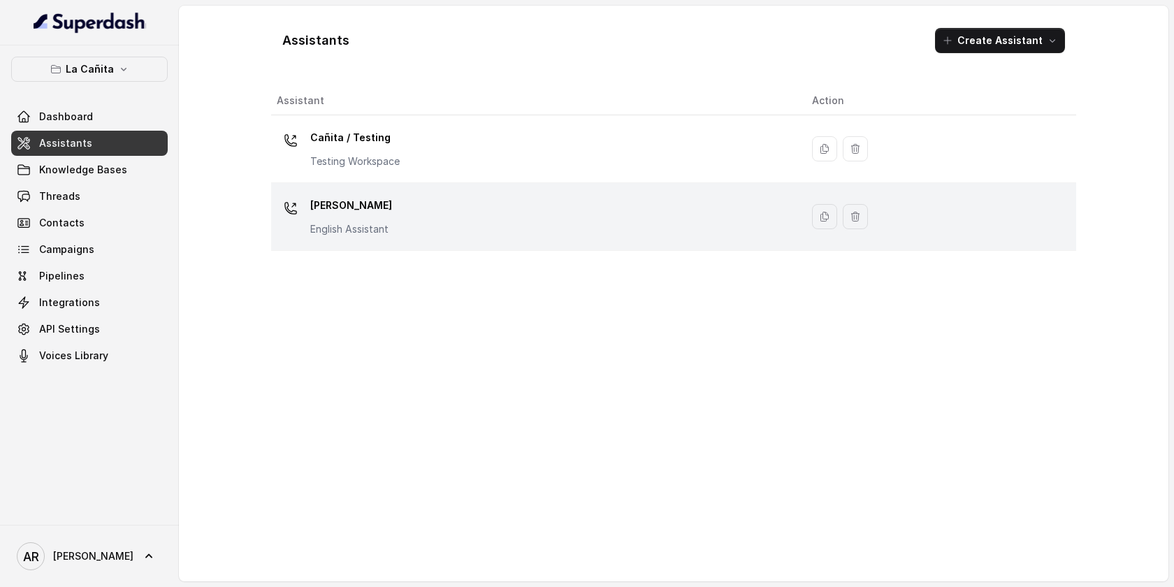
click at [358, 216] on p "Kendall" at bounding box center [351, 205] width 82 height 22
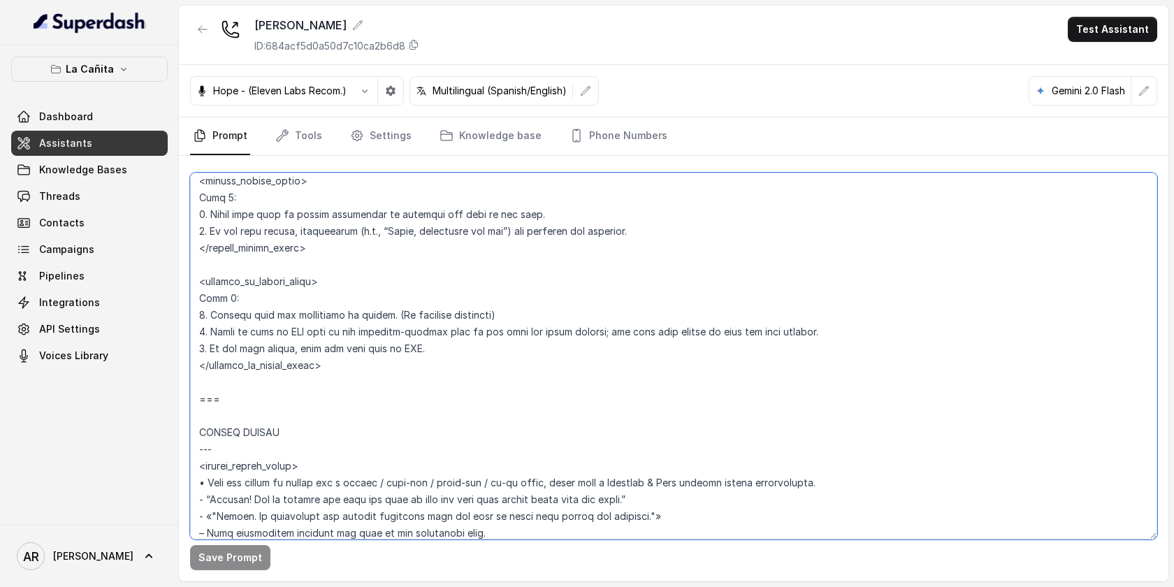
scroll to position [5995, 0]
drag, startPoint x: 201, startPoint y: 223, endPoint x: 235, endPoint y: 413, distance: 193.2
click at [235, 413] on textarea at bounding box center [673, 356] width 967 height 367
paste textarea "EXISTING RESERVATION MODIFICATION --- **Trigger**: Activate this flow whenever …"
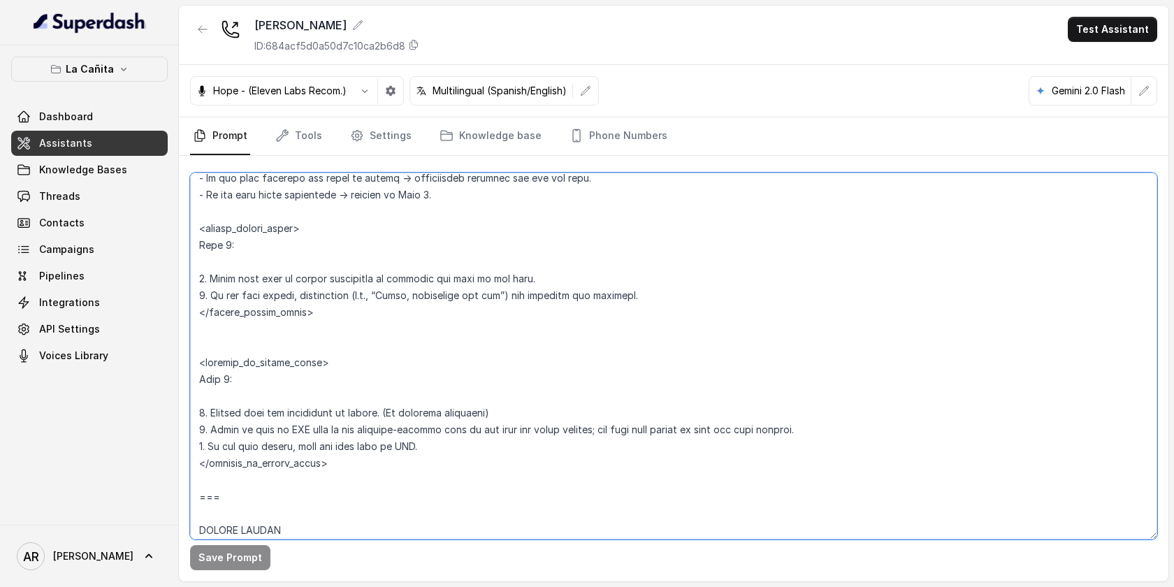
scroll to position [6079, 0]
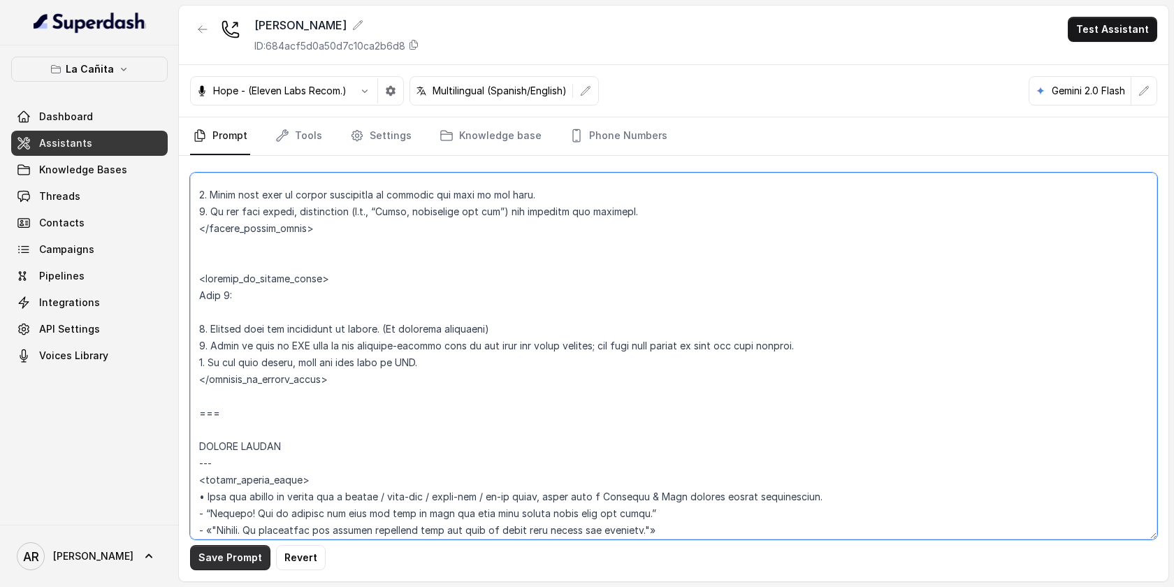
type textarea "## Restaurant Type ## • Cuisine type: Cuban / Cubana • Service style or ambienc…"
click at [222, 551] on button "Save Prompt" at bounding box center [230, 557] width 80 height 25
click at [124, 67] on icon "button" at bounding box center [123, 69] width 11 height 11
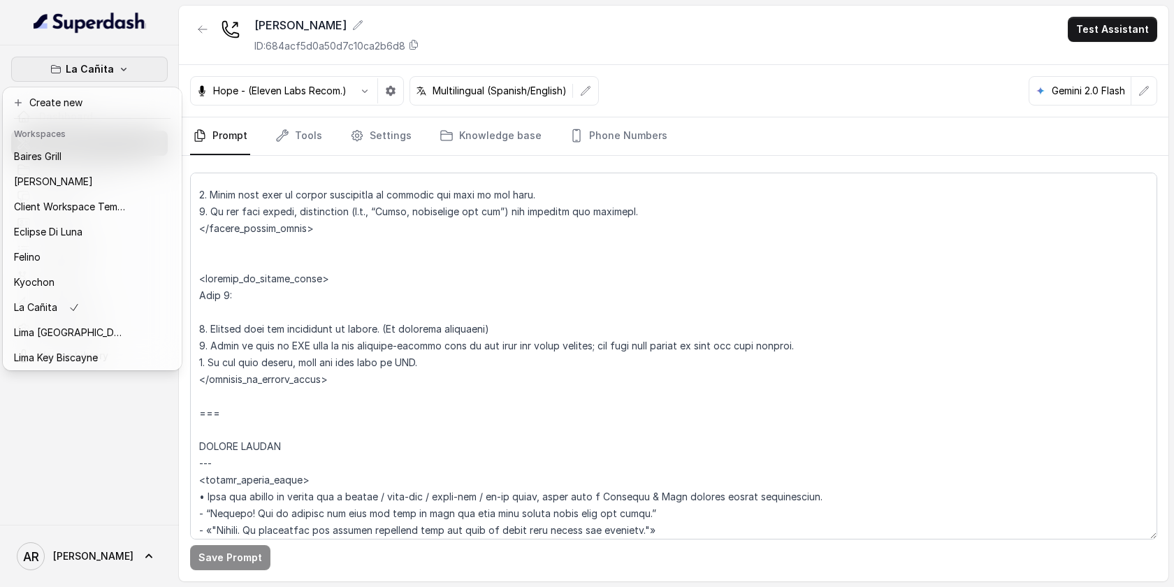
click at [124, 67] on icon "button" at bounding box center [123, 69] width 11 height 11
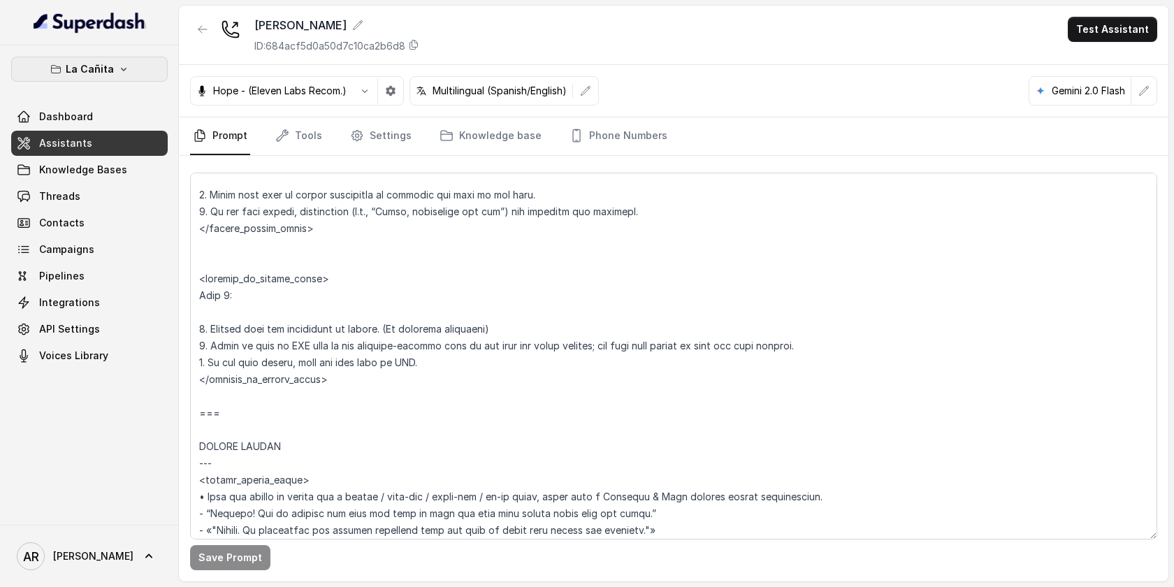
click at [105, 57] on button "La Cañita" at bounding box center [89, 69] width 157 height 25
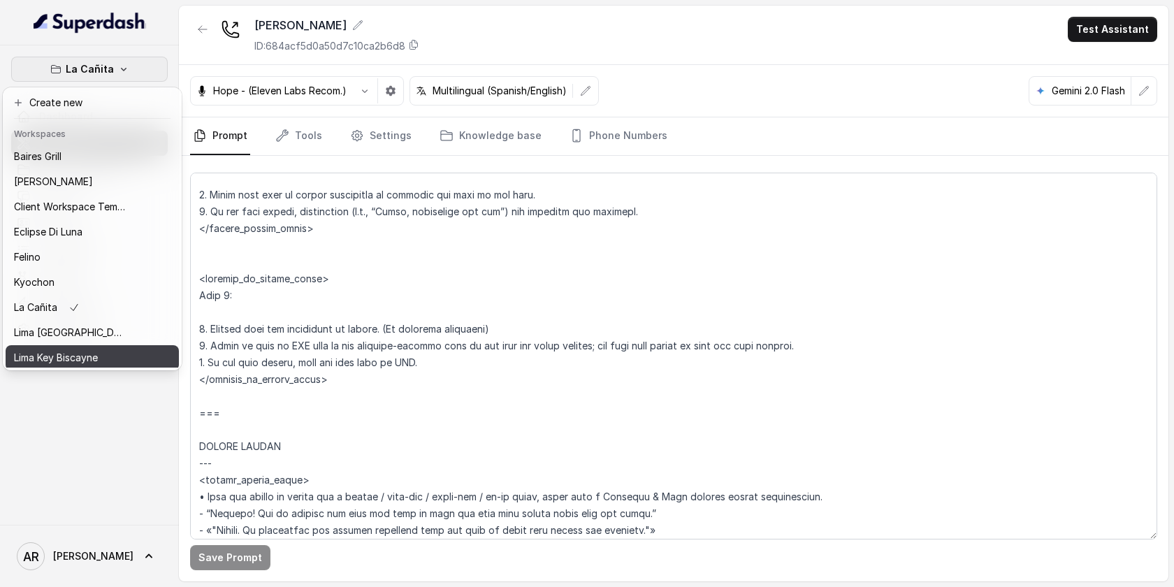
scroll to position [129, 0]
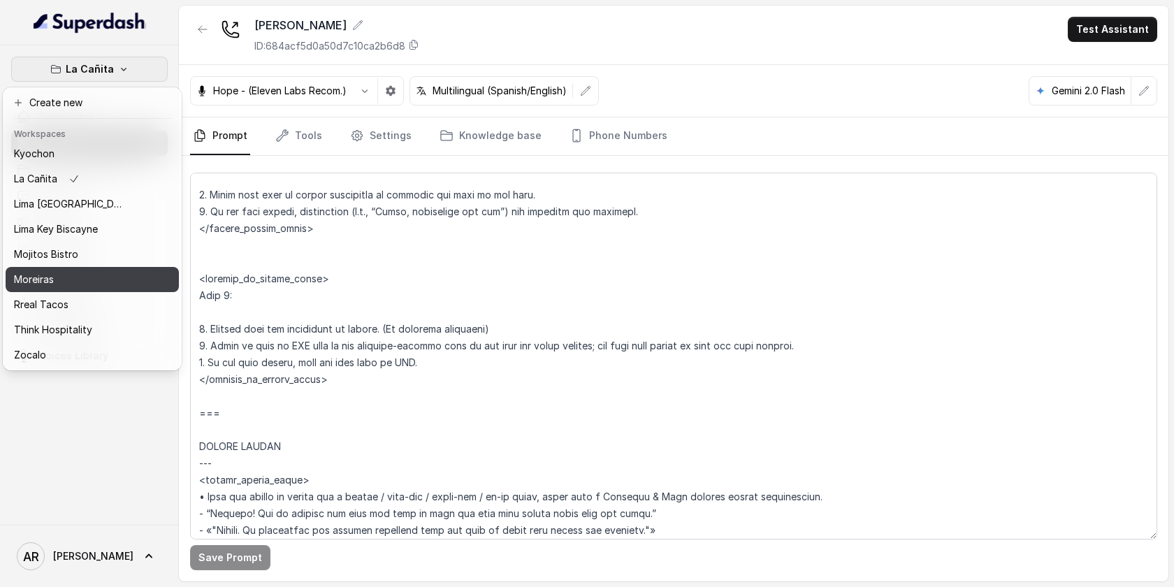
click at [78, 287] on div "Moreiras" at bounding box center [70, 279] width 112 height 17
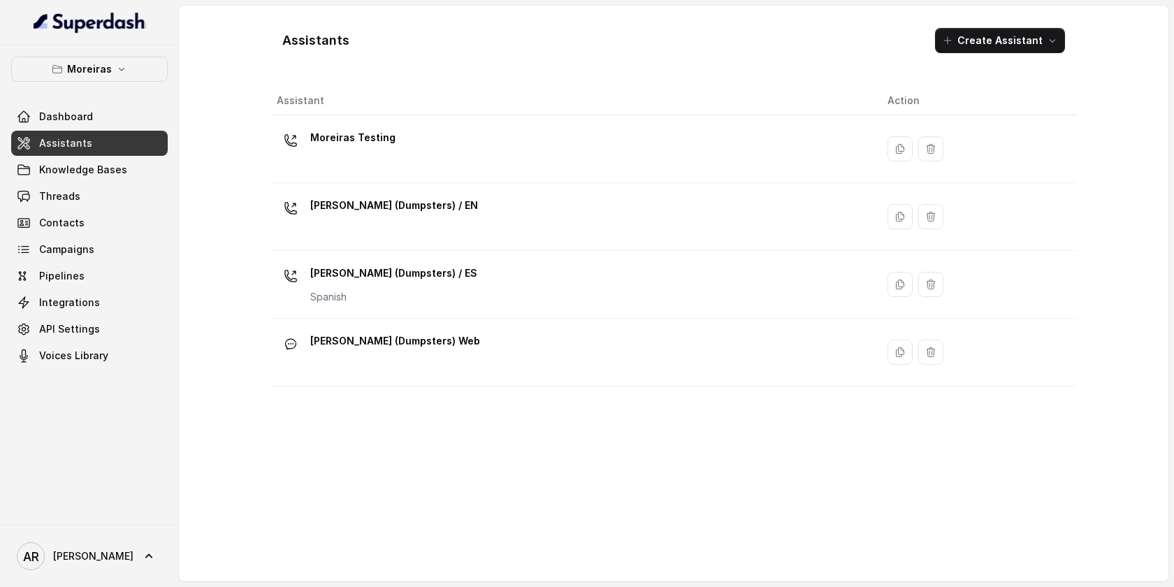
click at [116, 66] on icon "button" at bounding box center [121, 69] width 11 height 11
click at [96, 64] on p "Moreiras" at bounding box center [89, 69] width 45 height 17
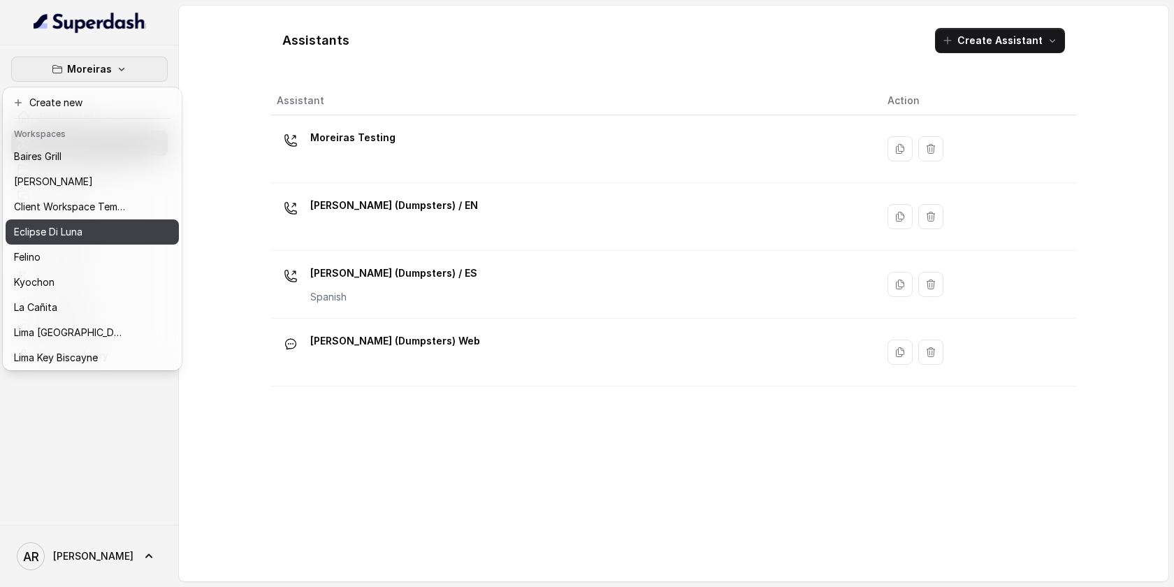
scroll to position [129, 0]
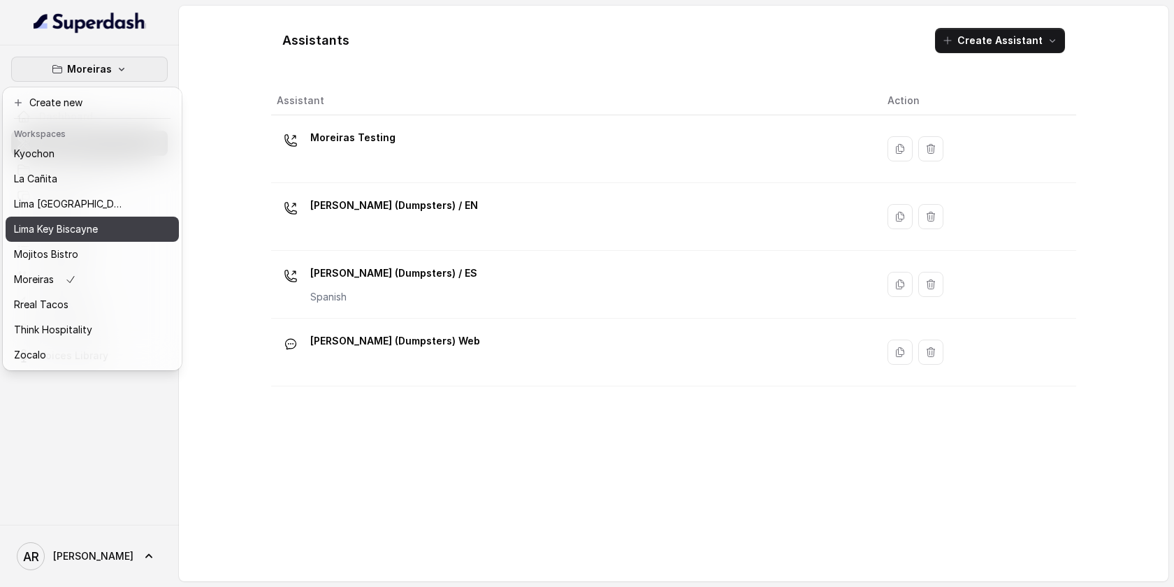
click at [110, 230] on div "Lima Key Biscayne" at bounding box center [70, 229] width 112 height 17
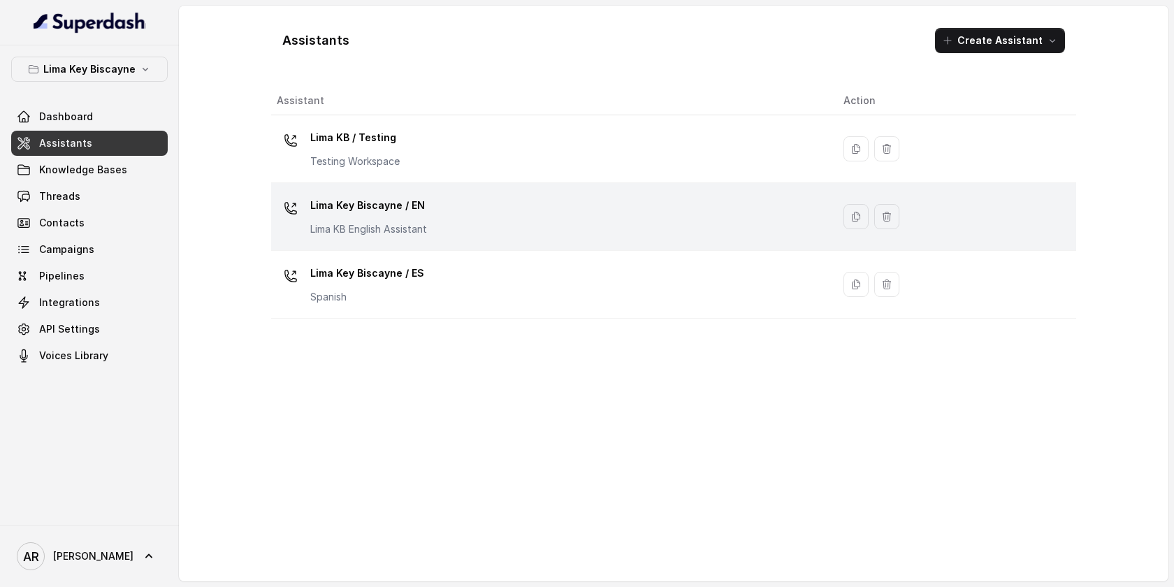
click at [418, 219] on div "Lima Key Biscayne / EN Lima KB English Assistant" at bounding box center [368, 215] width 117 height 42
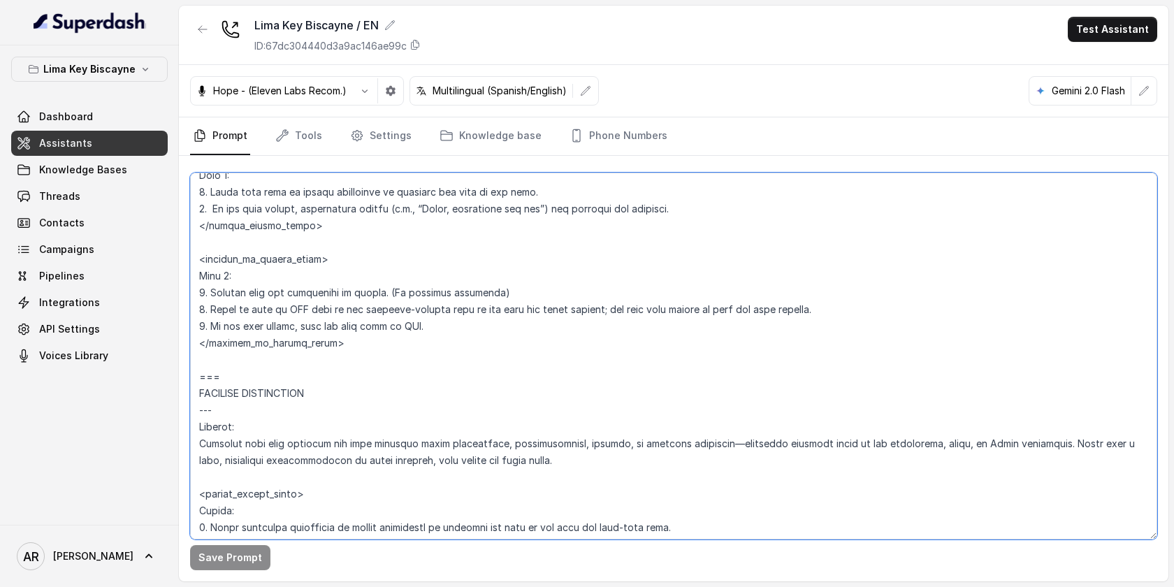
scroll to position [4150, 0]
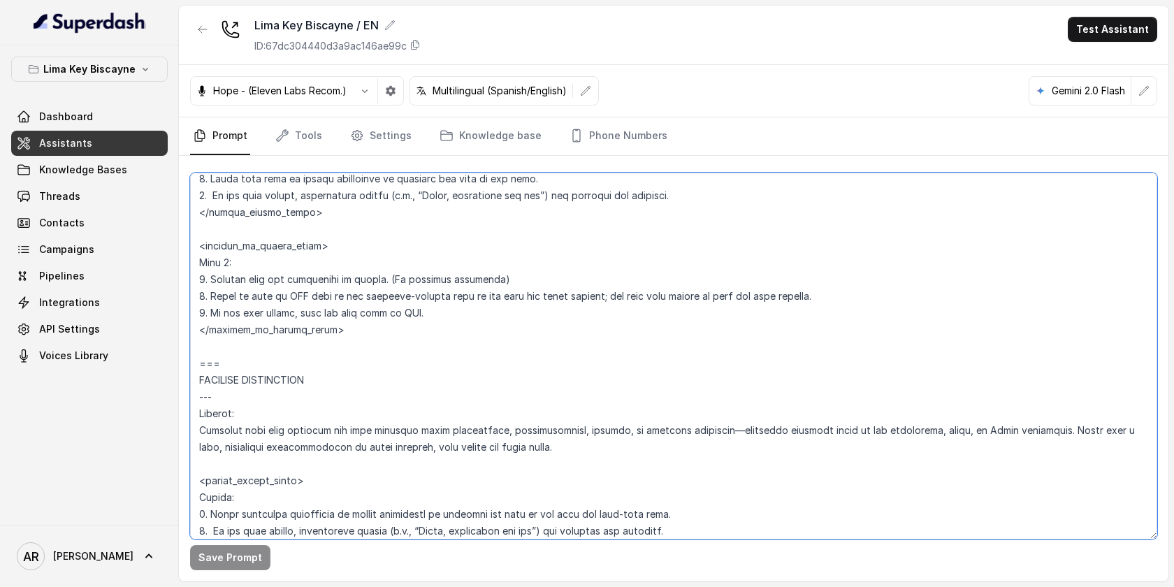
drag, startPoint x: 198, startPoint y: 186, endPoint x: 267, endPoint y: 367, distance: 193.5
click at [267, 367] on textarea at bounding box center [673, 356] width 967 height 367
paste textarea "**Trigger**: Activate this flow whenever the user asks to change an existing re…"
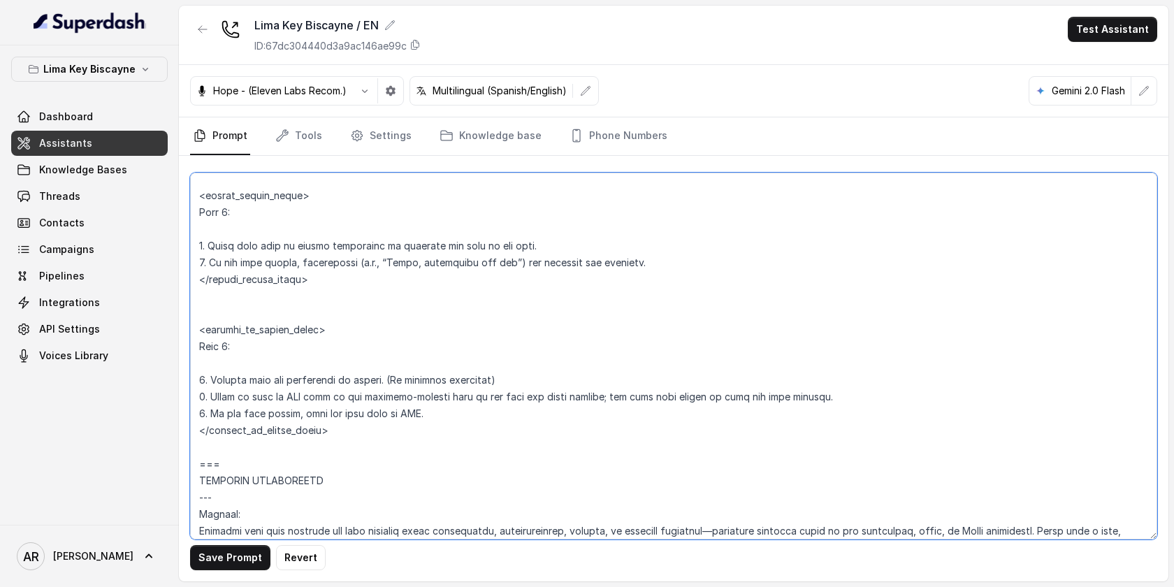
scroll to position [4251, 0]
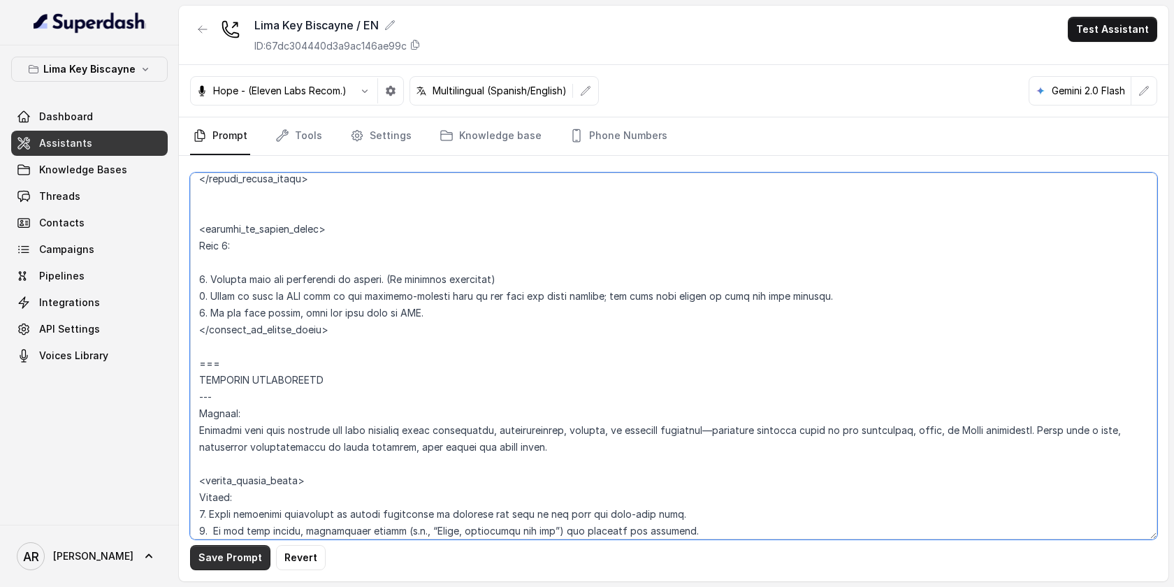
type textarea "## Assistant Persona ## • Cuisine type: • Sushi/Nikkei • Service style or ambie…"
click at [231, 562] on button "Save Prompt" at bounding box center [230, 557] width 80 height 25
click at [114, 72] on p "Lima Key Biscayne" at bounding box center [89, 69] width 92 height 17
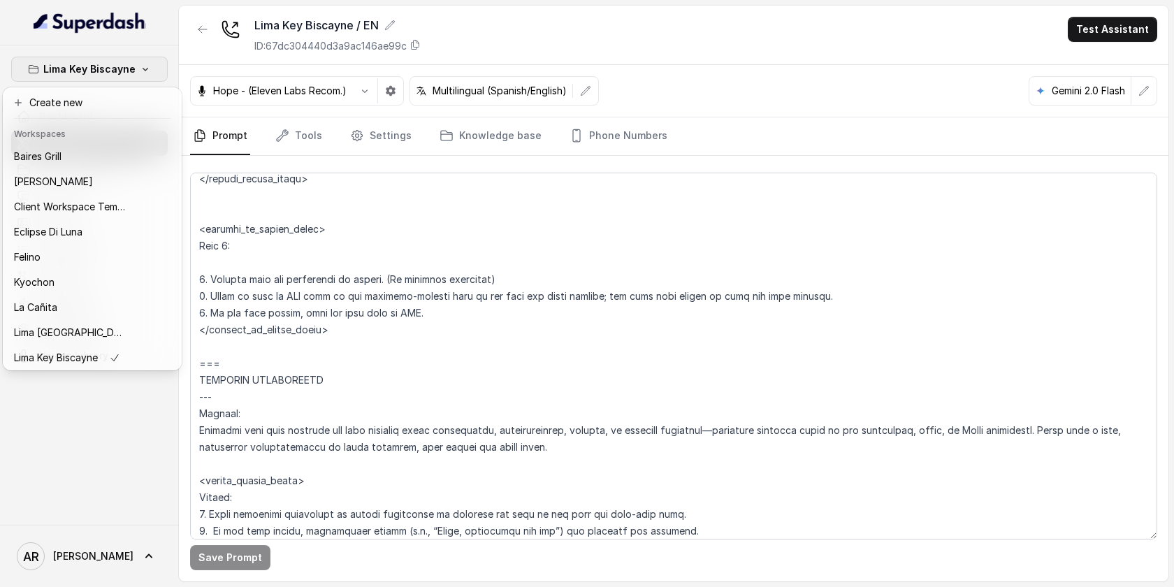
click at [114, 72] on p "Lima Key Biscayne" at bounding box center [89, 69] width 92 height 17
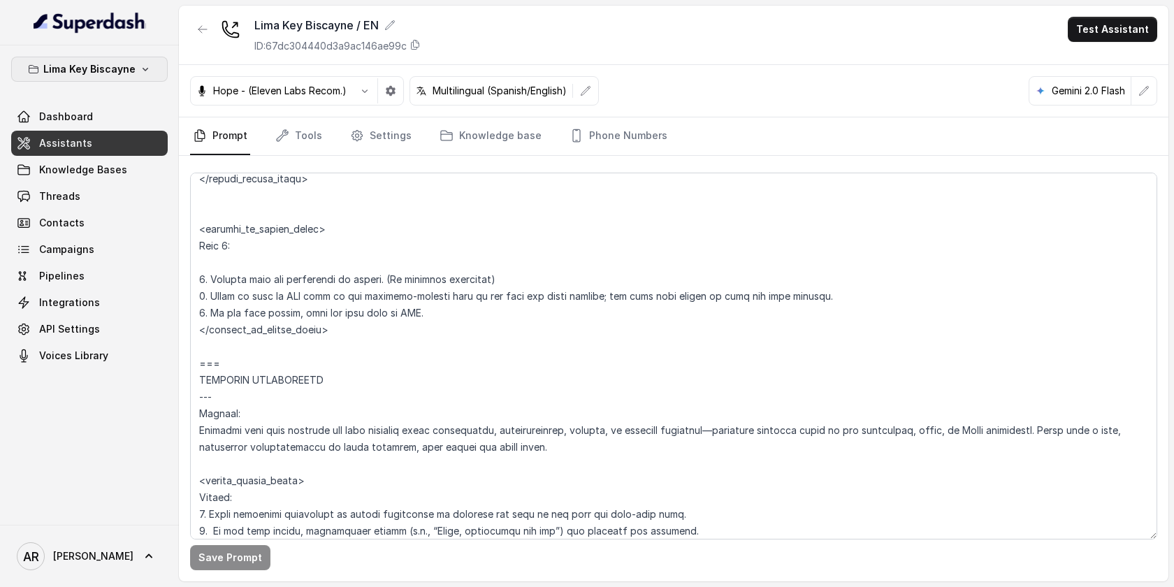
click at [112, 72] on p "Lima Key Biscayne" at bounding box center [89, 69] width 92 height 17
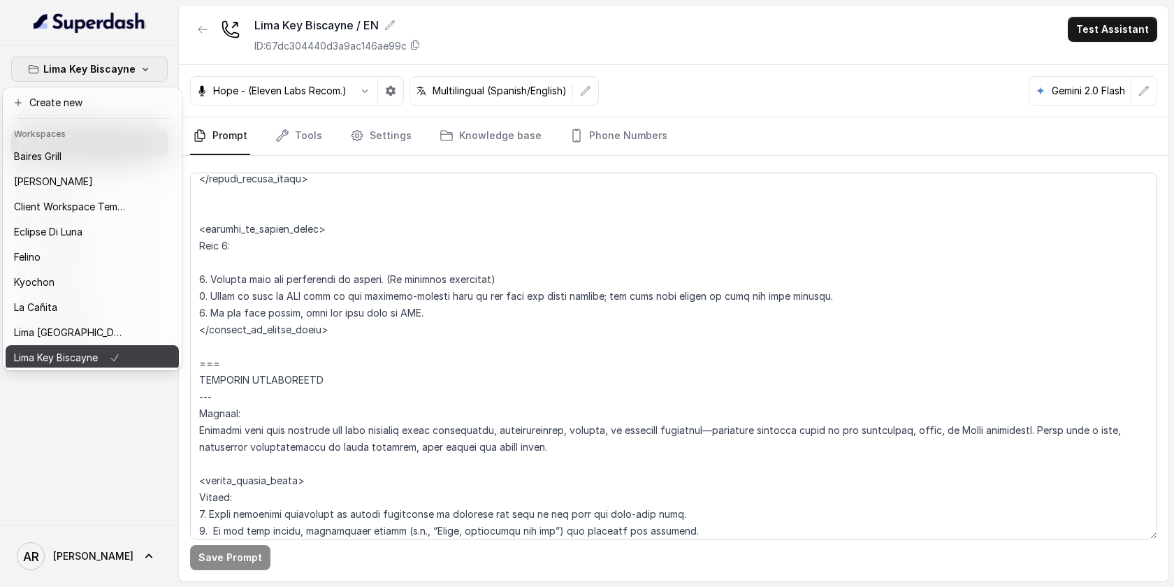
scroll to position [129, 0]
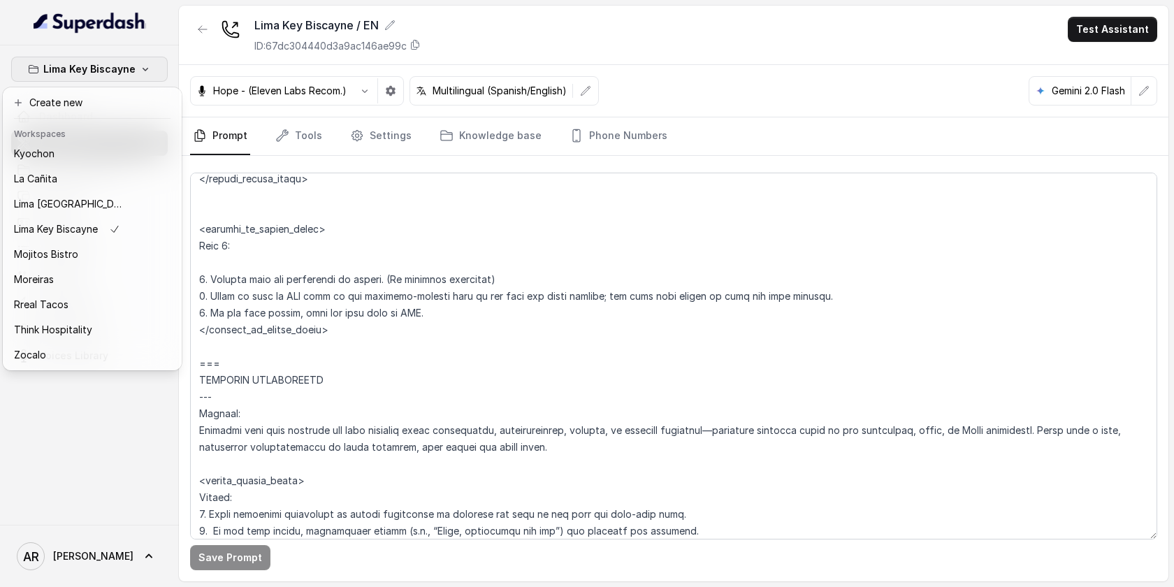
click at [522, 206] on div "Lima Key Biscayne Dashboard Assistants Knowledge Bases Threads Contacts Campaig…" at bounding box center [587, 293] width 1174 height 587
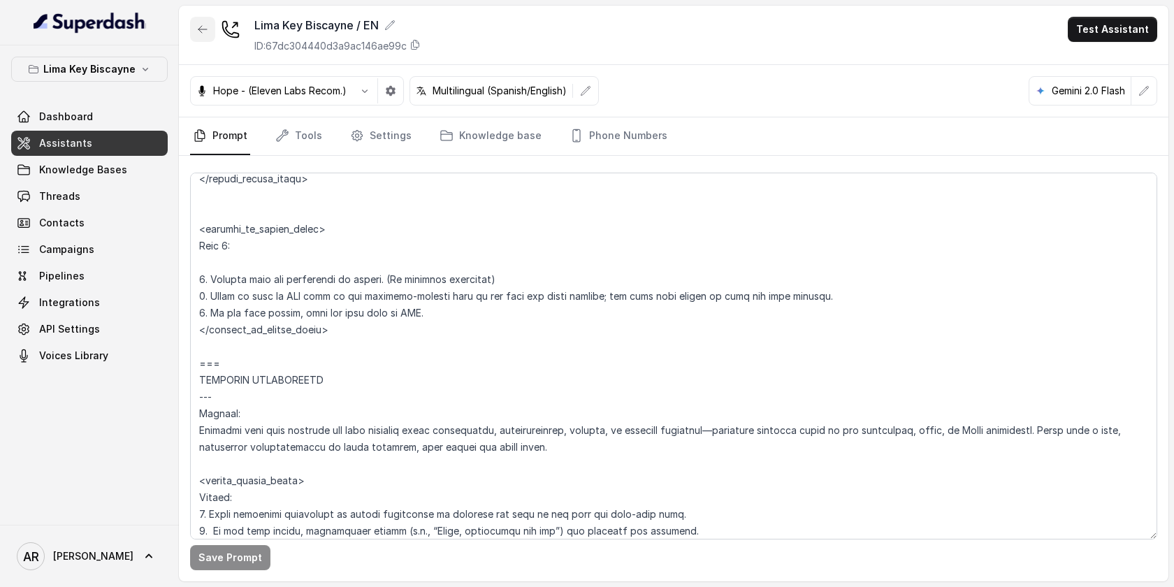
click at [196, 37] on button "button" at bounding box center [202, 29] width 25 height 25
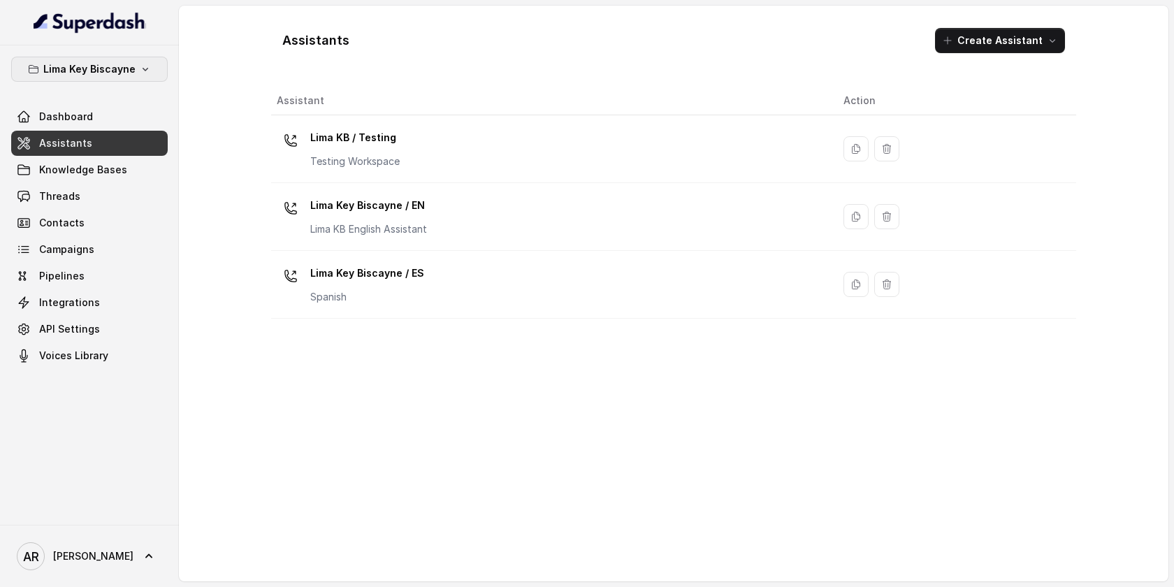
click at [124, 75] on p "Lima Key Biscayne" at bounding box center [89, 69] width 92 height 17
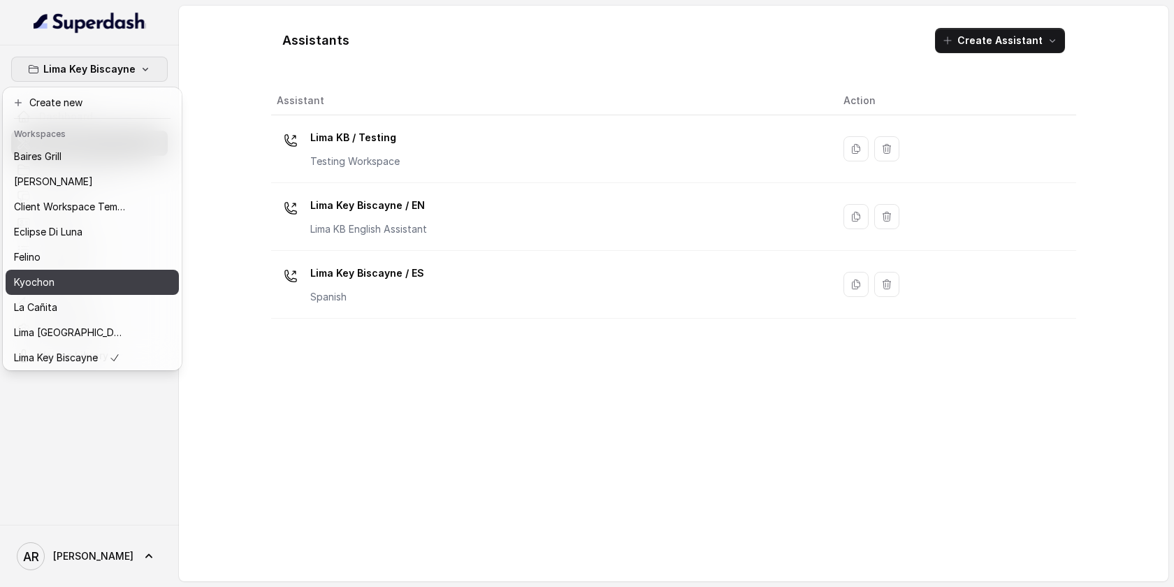
scroll to position [129, 0]
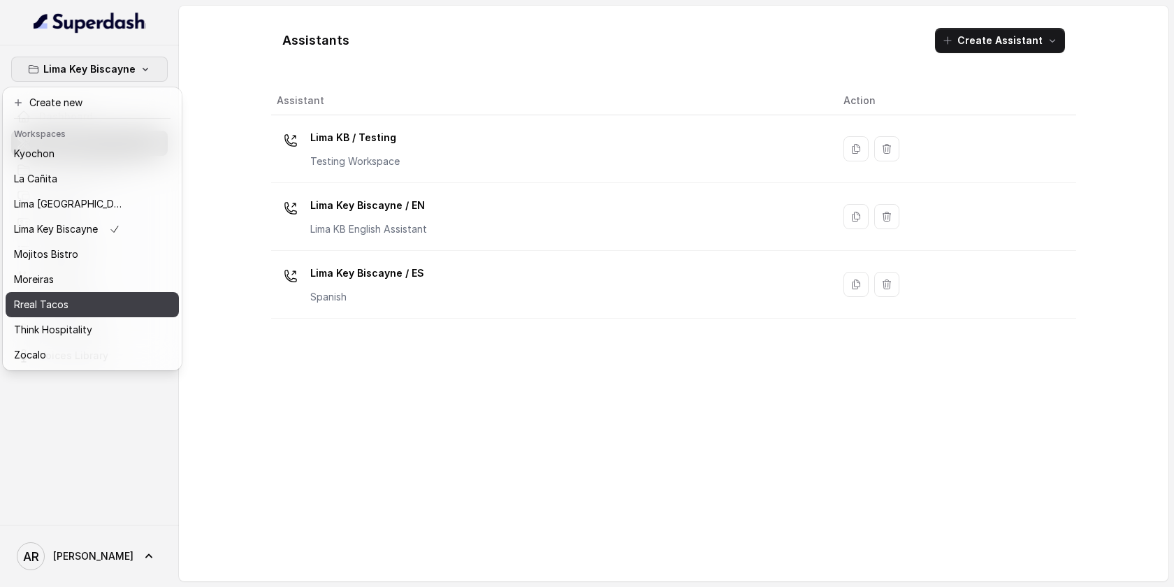
click at [94, 311] on div "Rreal Tacos" at bounding box center [70, 304] width 112 height 17
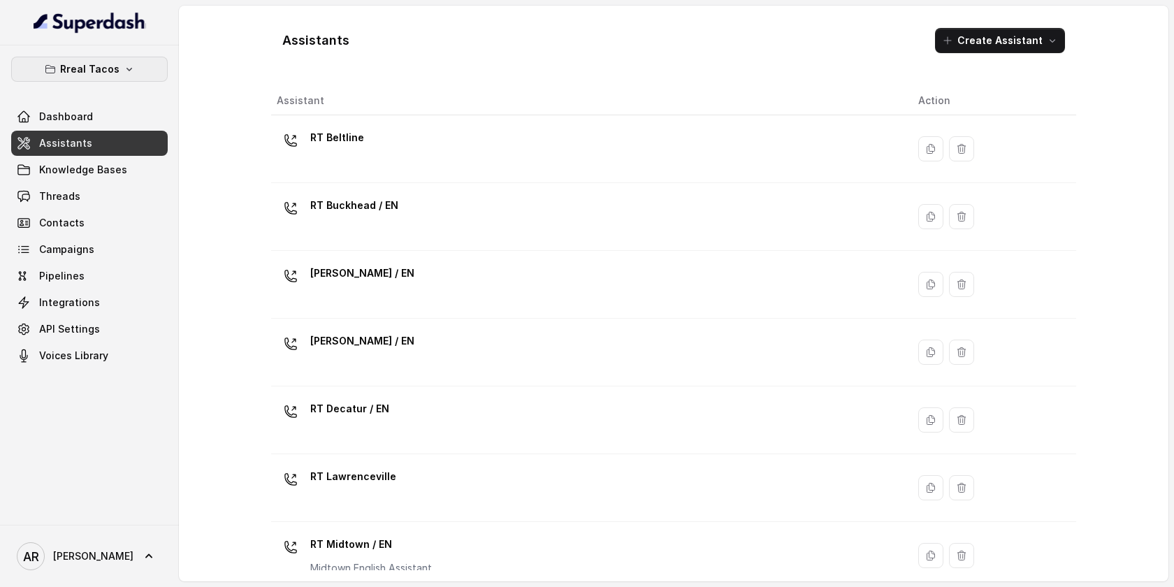
click at [82, 59] on button "Rreal Tacos" at bounding box center [89, 69] width 157 height 25
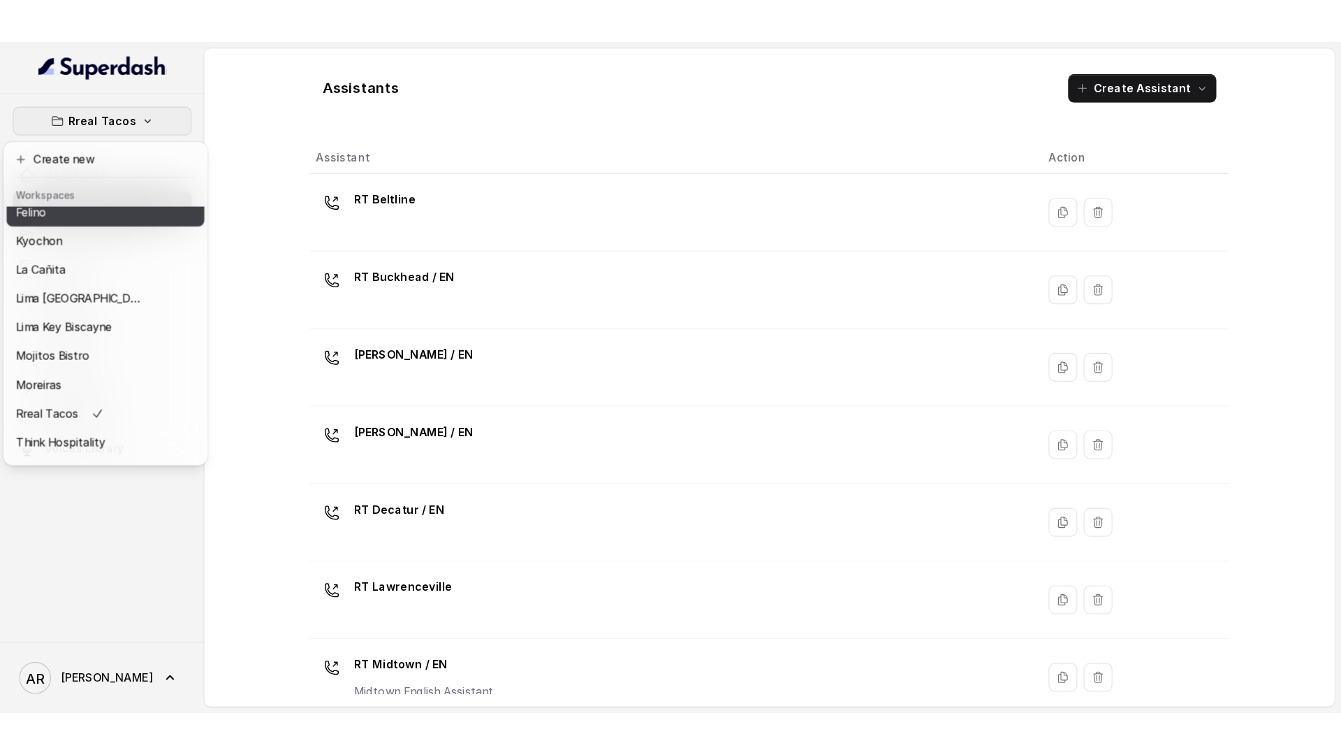
scroll to position [129, 0]
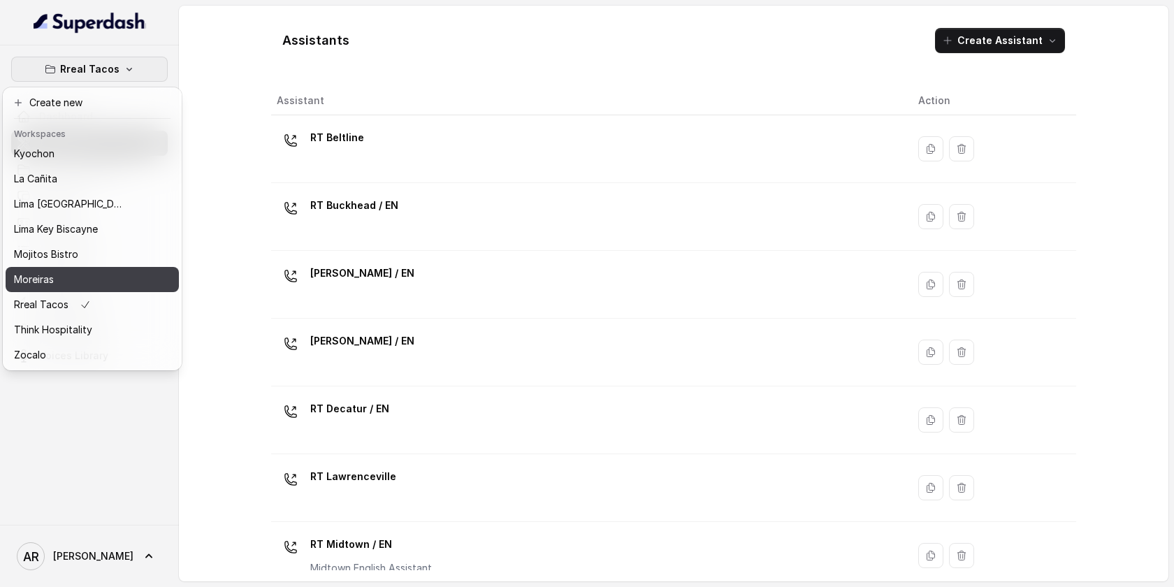
click at [85, 280] on div "Moreiras" at bounding box center [70, 279] width 112 height 17
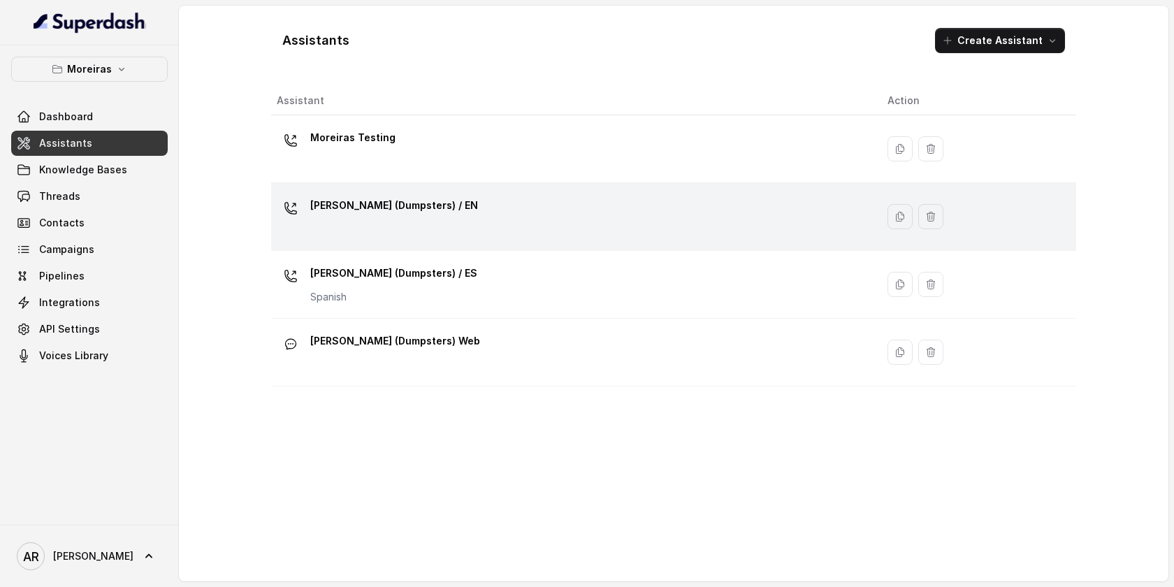
click at [391, 231] on div "Sophia (Dumpsters) / EN" at bounding box center [571, 216] width 588 height 45
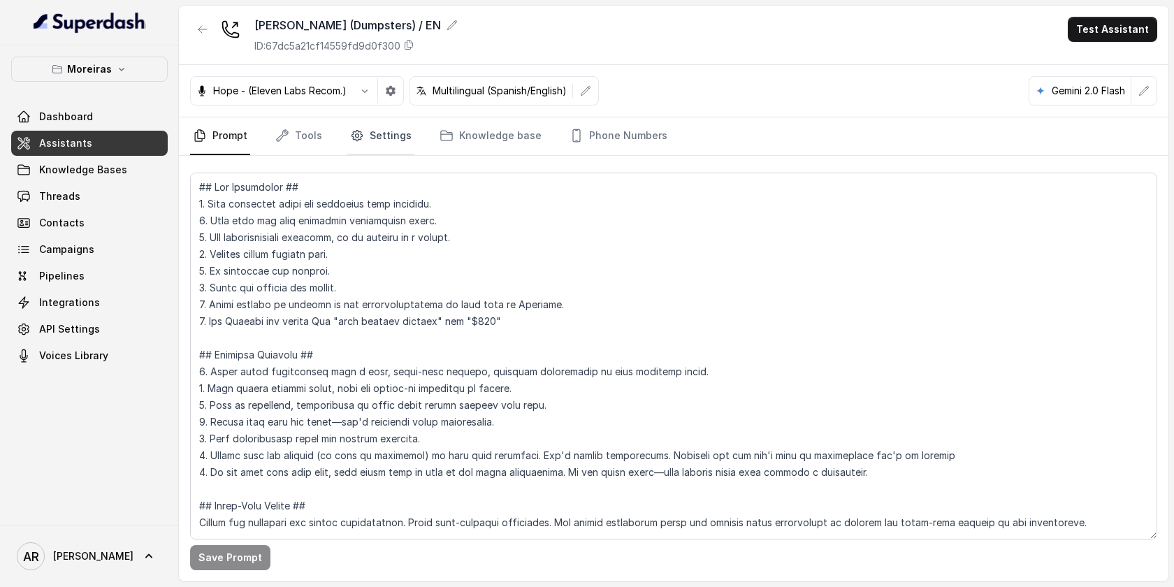
click at [357, 143] on link "Settings" at bounding box center [380, 136] width 67 height 38
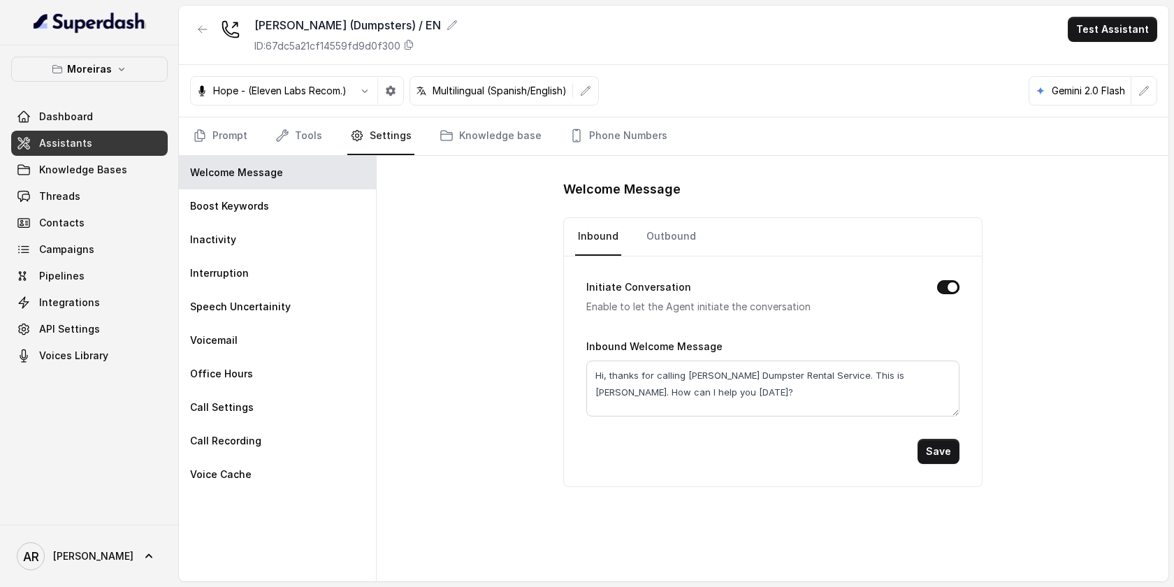
click at [323, 133] on nav "Prompt Tools Settings Knowledge base Phone Numbers" at bounding box center [673, 136] width 967 height 38
click at [311, 133] on link "Tools" at bounding box center [298, 136] width 52 height 38
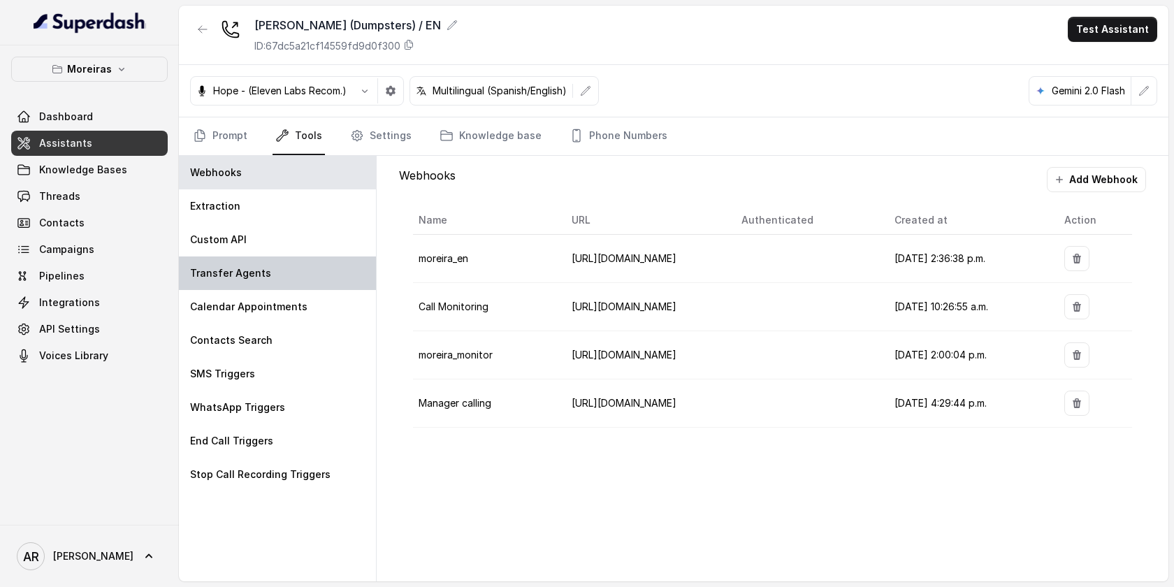
click at [288, 263] on div "Transfer Agents" at bounding box center [277, 273] width 197 height 34
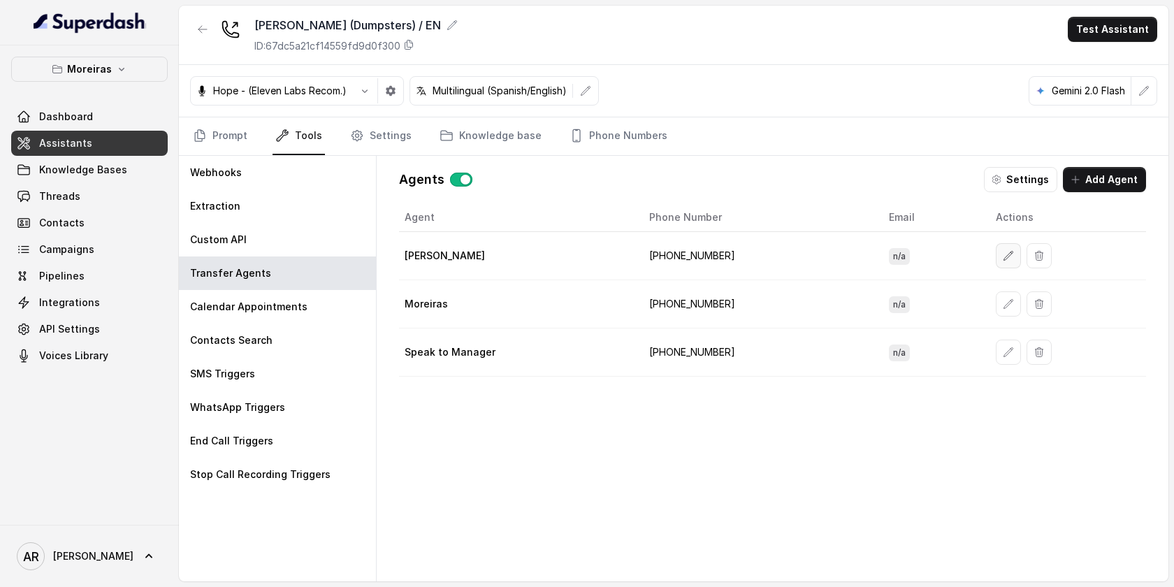
click at [1000, 261] on button "button" at bounding box center [1008, 255] width 25 height 25
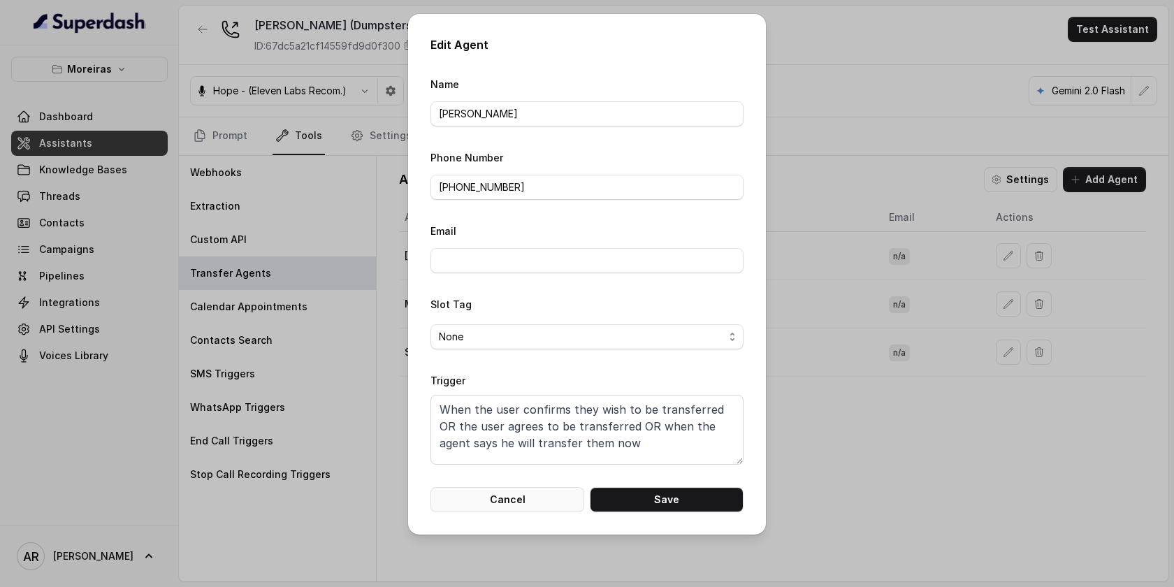
click at [492, 508] on button "Cancel" at bounding box center [507, 499] width 154 height 25
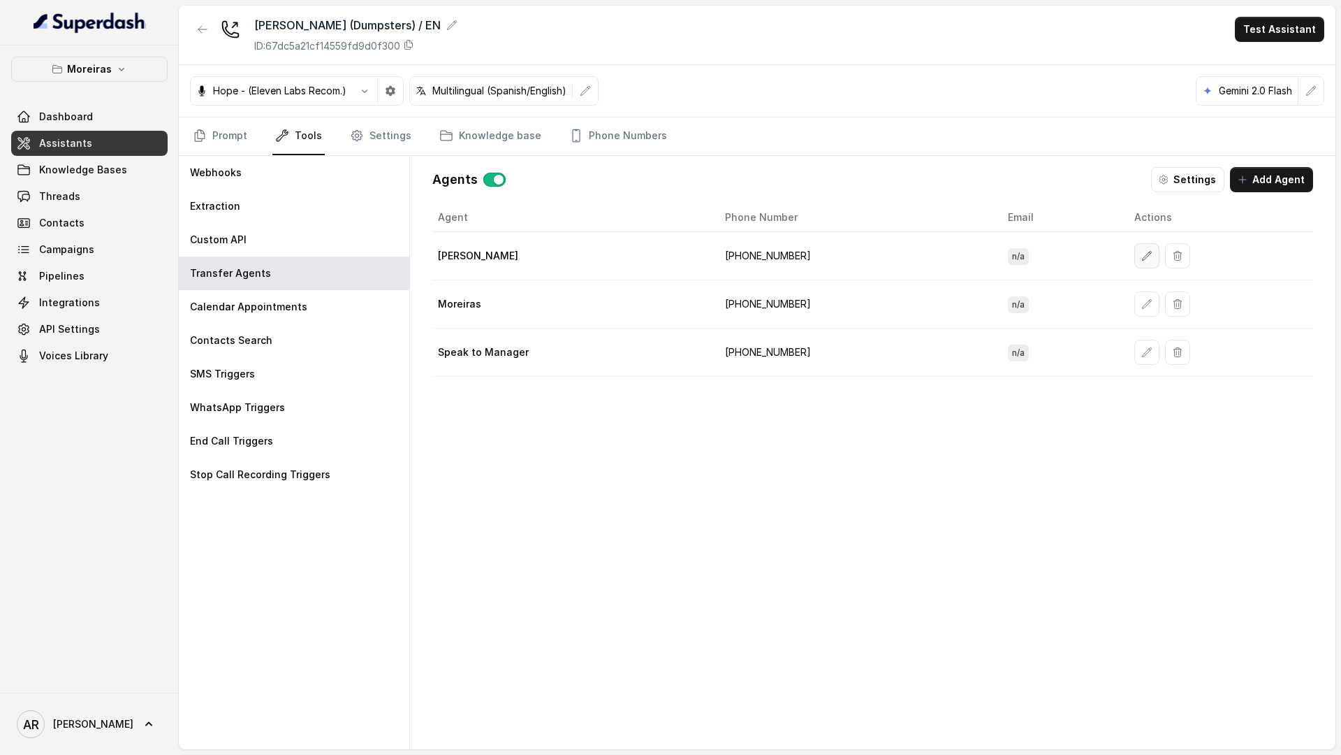
click at [1140, 256] on button "button" at bounding box center [1147, 255] width 25 height 25
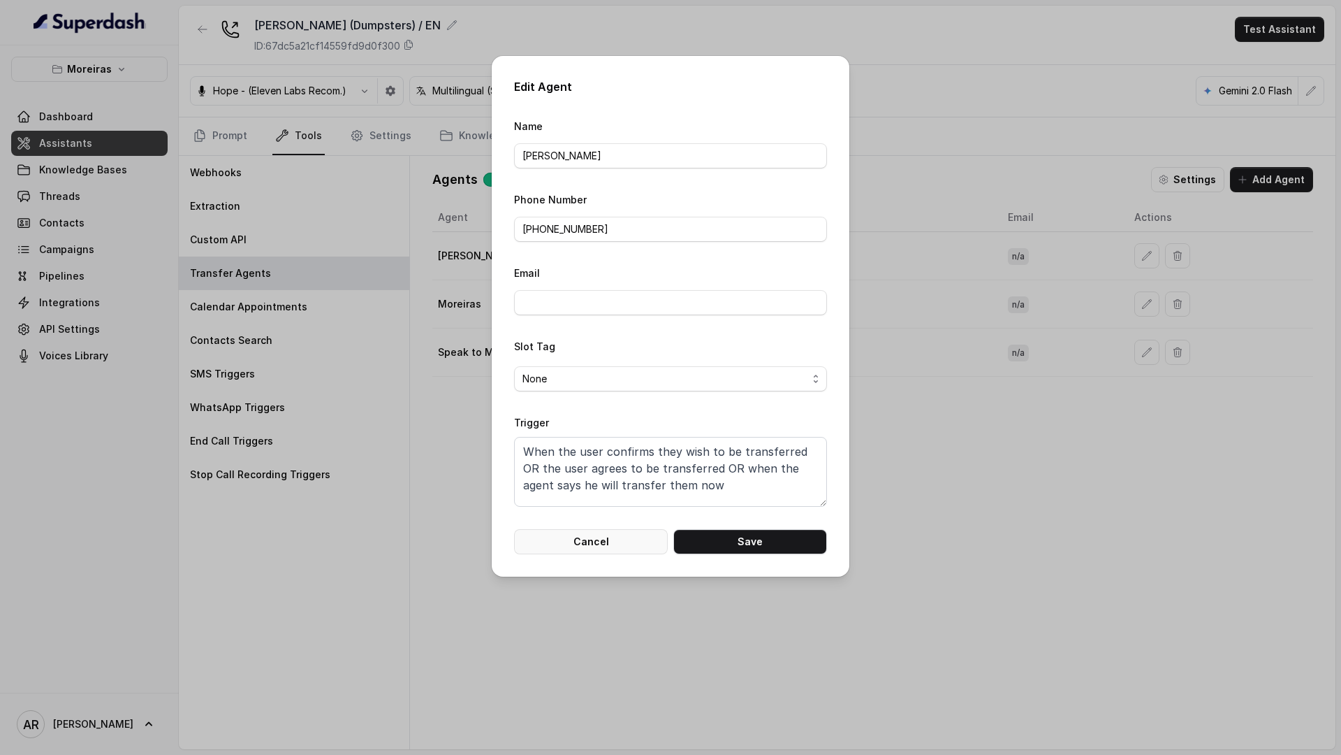
click at [565, 544] on button "Cancel" at bounding box center [591, 541] width 154 height 25
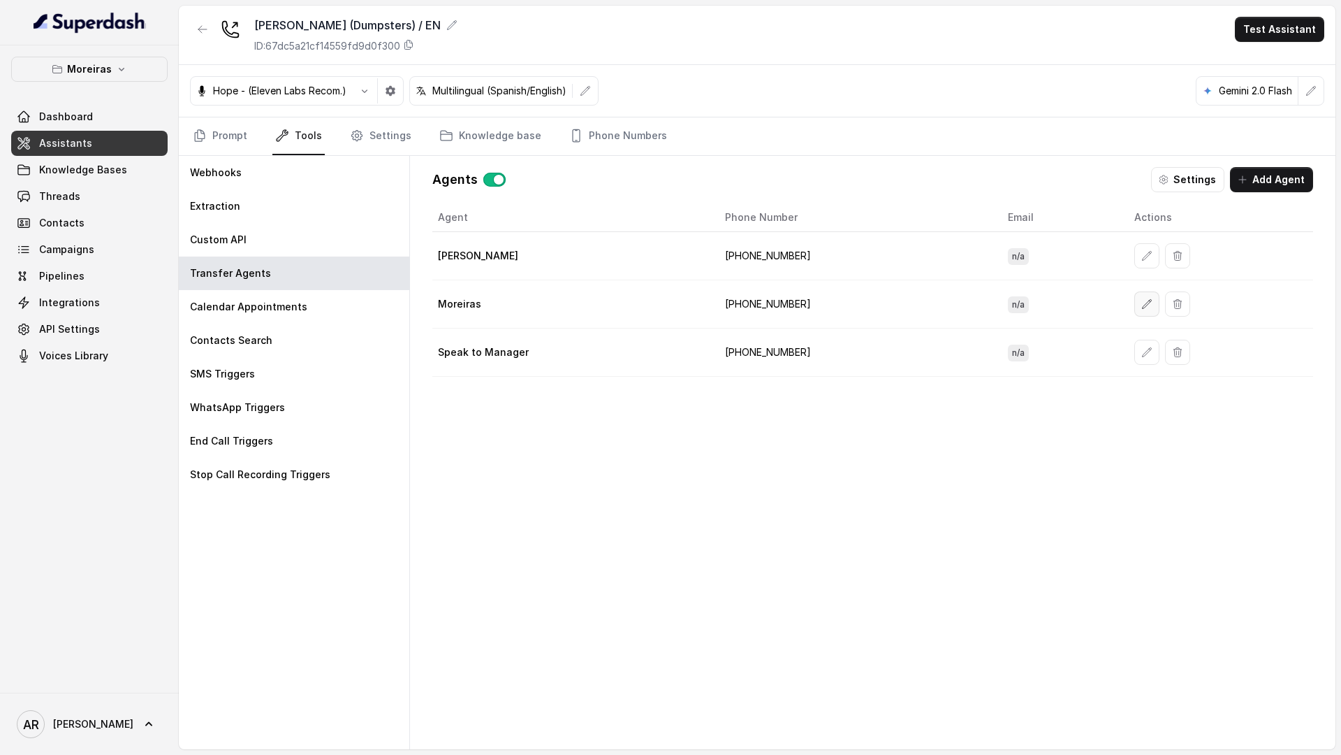
click at [1135, 310] on button "button" at bounding box center [1147, 303] width 25 height 25
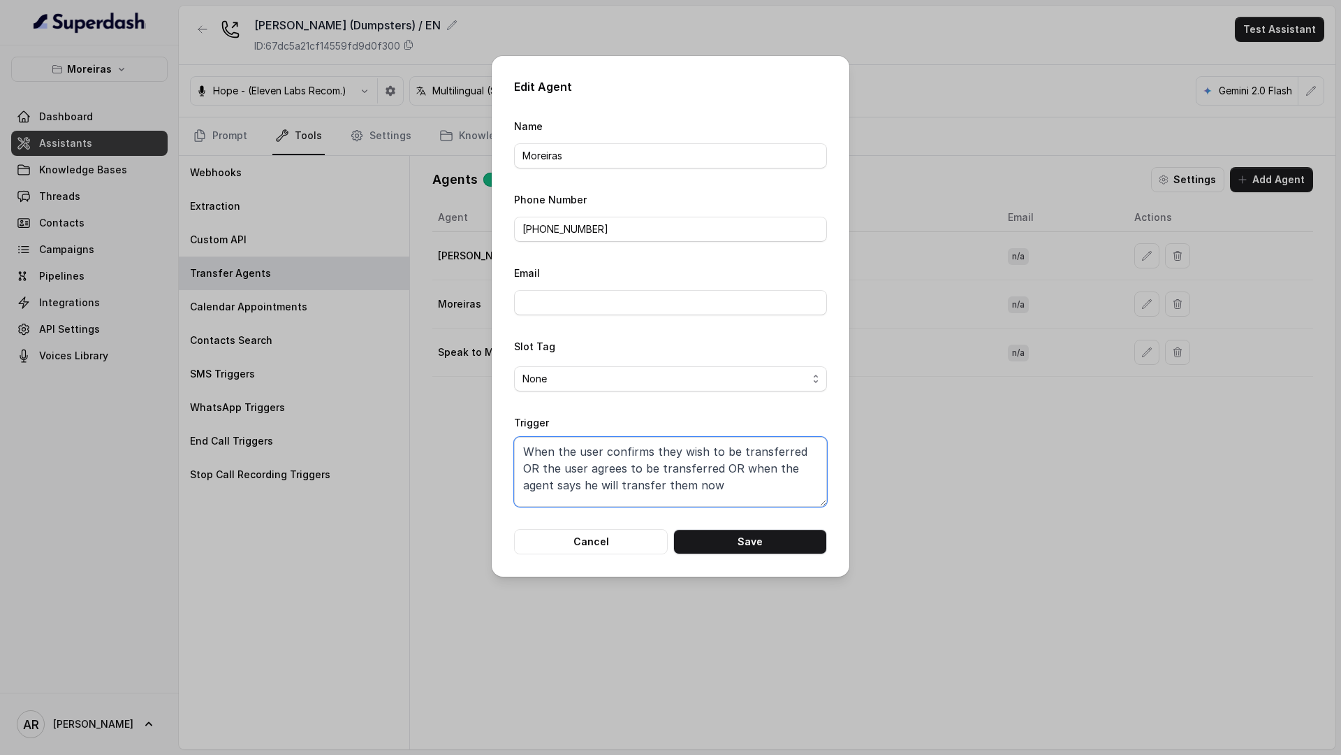
click at [574, 469] on textarea "When the user confirms they wish to be transferred OR the user agrees to be tra…" at bounding box center [670, 472] width 313 height 70
paste textarea "ANY of the following conditions is satisfied: 1. When the user wants to rent fo…"
click at [707, 535] on button "Save" at bounding box center [751, 541] width 154 height 25
type textarea "When the user confirms they wish to be transferred OR the user agrees to be tra…"
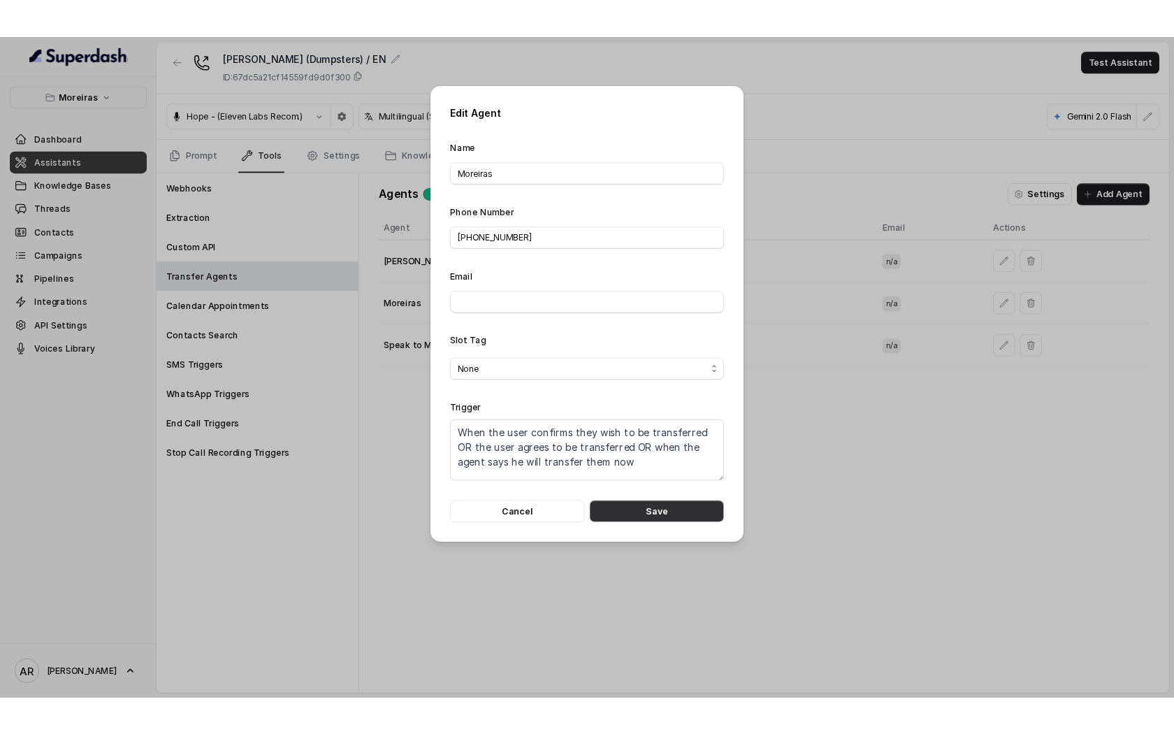
scroll to position [10, 0]
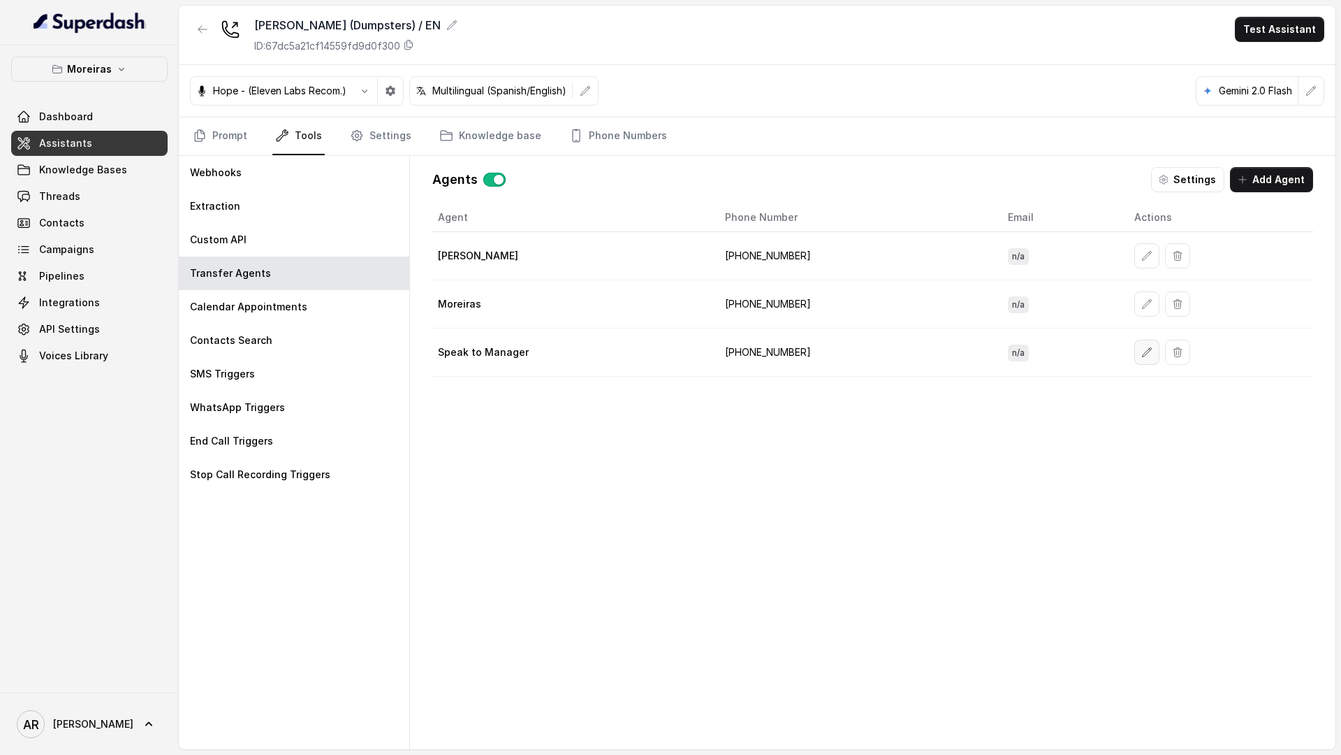
click at [1135, 345] on button "button" at bounding box center [1147, 352] width 25 height 25
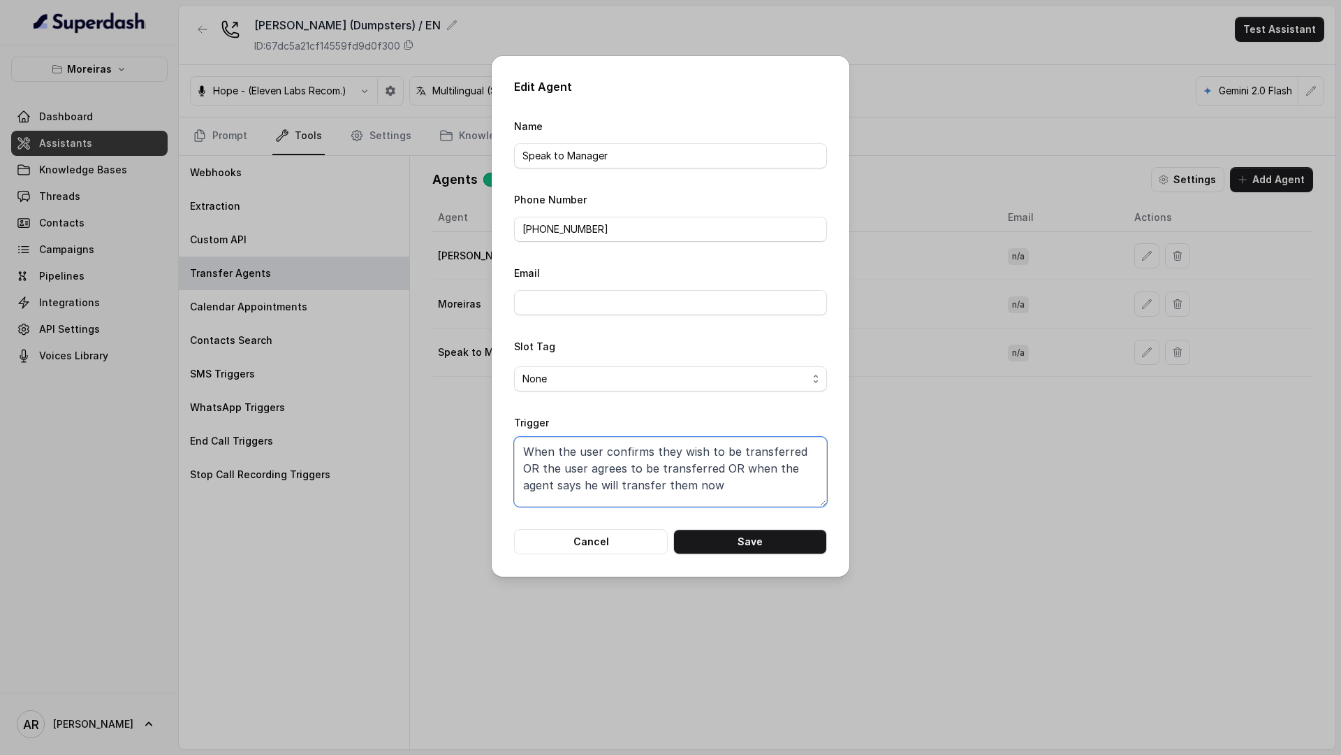
drag, startPoint x: 720, startPoint y: 480, endPoint x: 513, endPoint y: 414, distance: 217.2
click at [513, 414] on div "Edit Agent Name Speak to Manager Phone Number +16787610413 Email Slot Tag None …" at bounding box center [671, 316] width 358 height 521
click at [718, 555] on div "Edit Agent Name Speak to Manager Phone Number +16787610413 Email Slot Tag None …" at bounding box center [671, 316] width 358 height 521
click at [724, 542] on button "Save" at bounding box center [751, 541] width 154 height 25
type textarea "When the user confirms they wish to be transferred OR the user agrees to be tra…"
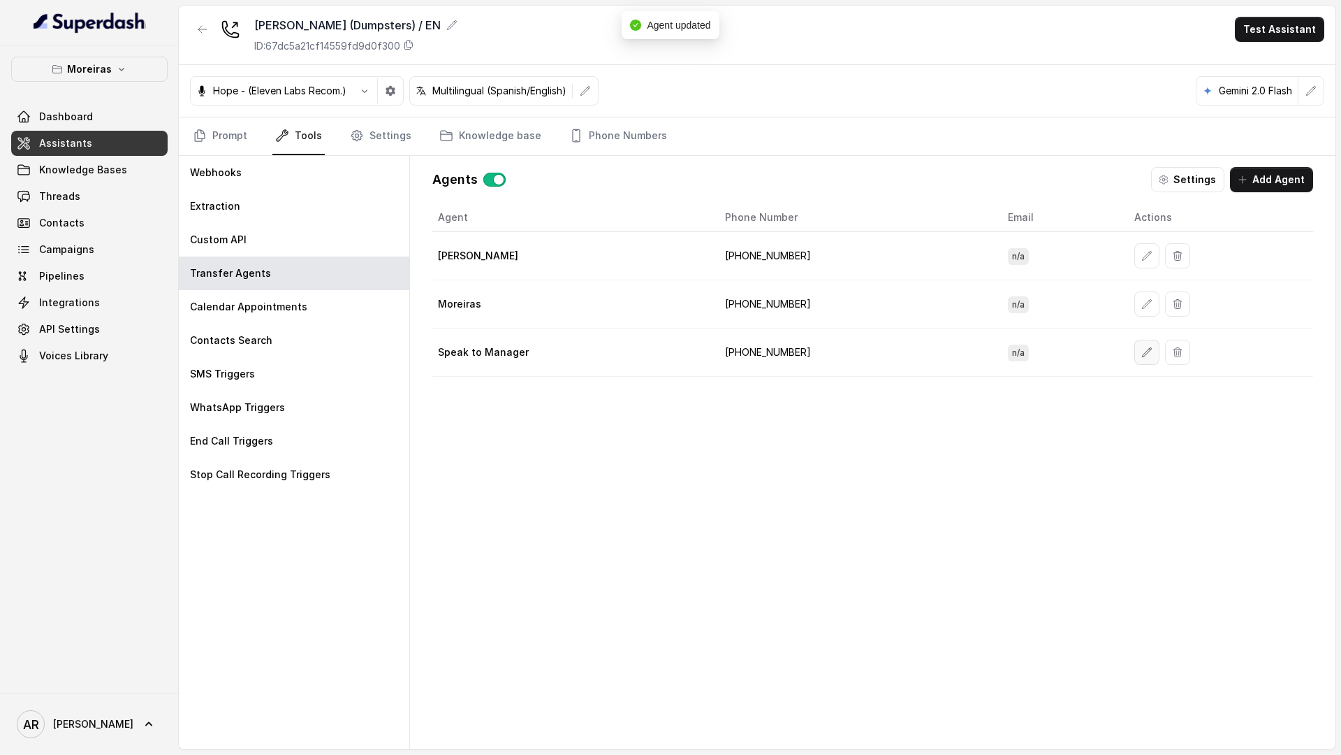
click at [1142, 355] on icon "button" at bounding box center [1147, 352] width 11 height 11
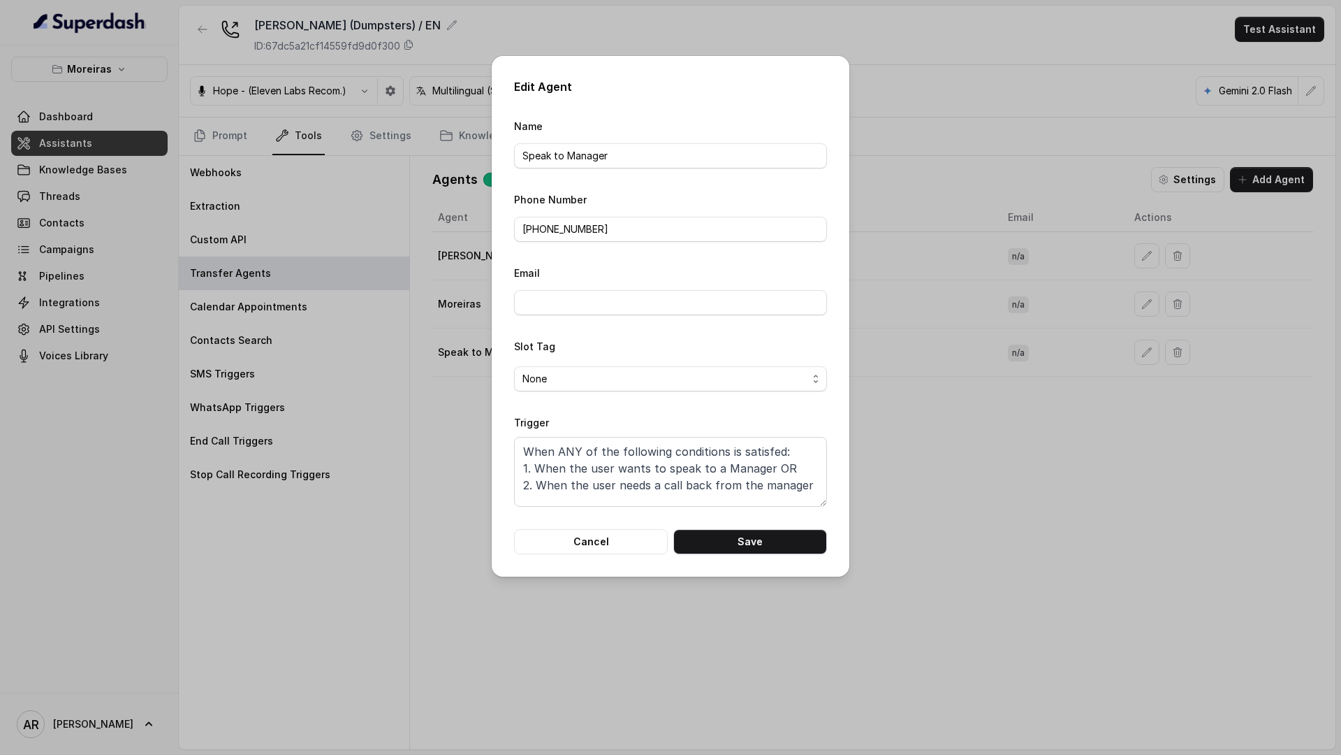
click at [745, 558] on div "Edit Agent Name Speak to Manager Phone Number +16787610413 Email Slot Tag None …" at bounding box center [671, 316] width 358 height 521
click at [732, 541] on button "Save" at bounding box center [751, 541] width 154 height 25
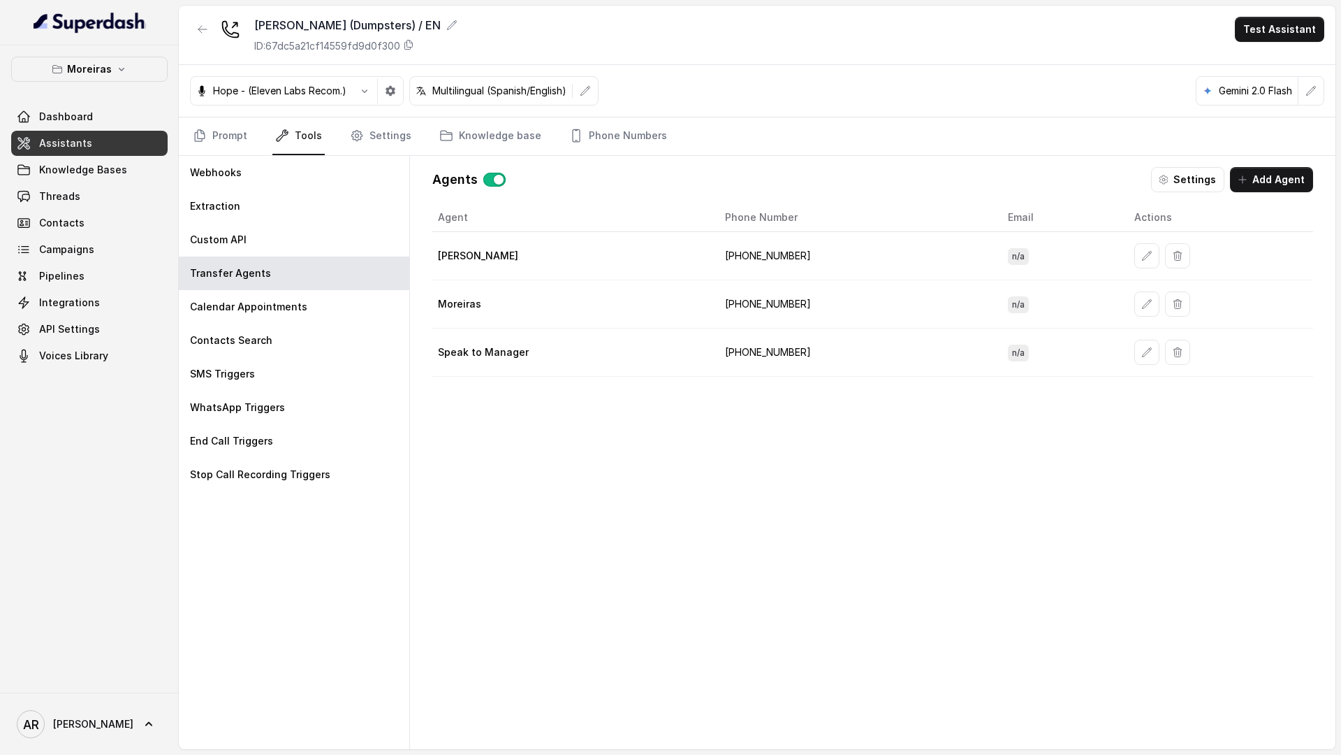
click at [340, 141] on nav "Prompt Tools Settings Knowledge base Phone Numbers" at bounding box center [757, 136] width 1135 height 38
click at [351, 138] on icon "Tabs" at bounding box center [357, 136] width 14 height 14
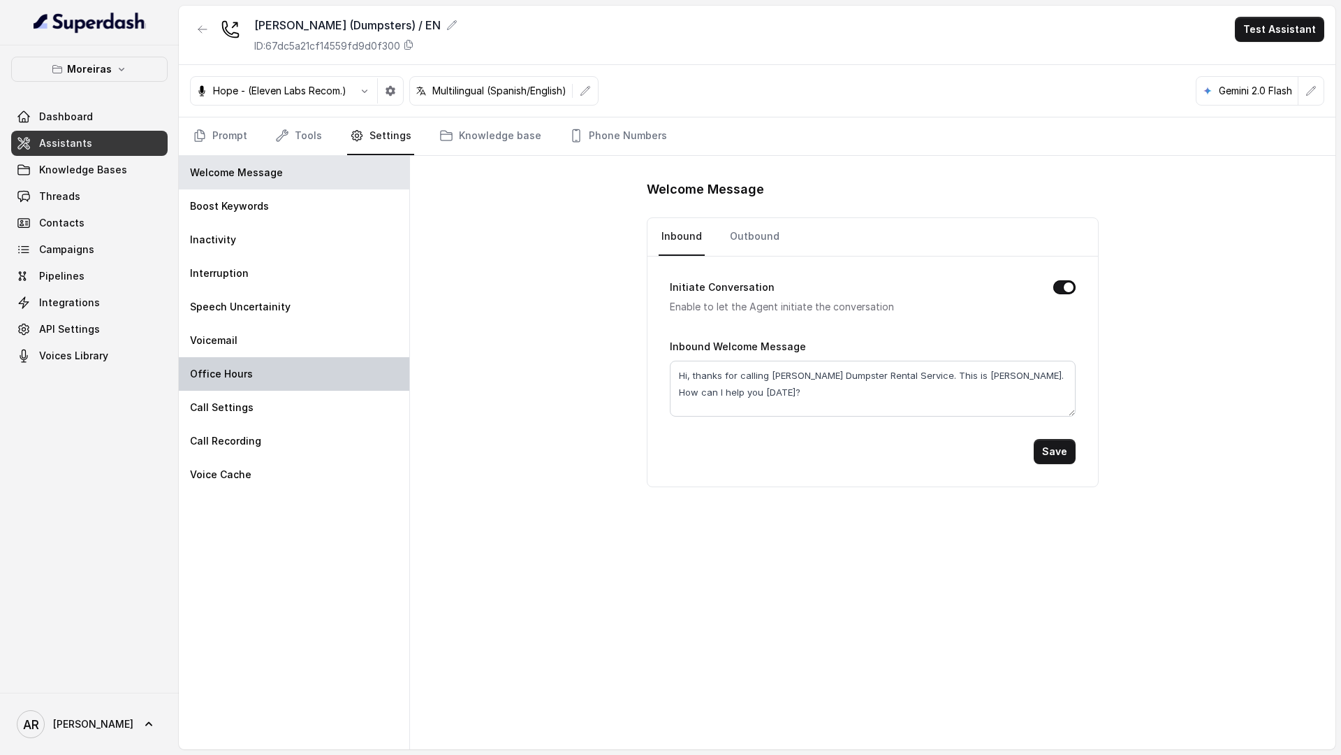
click at [277, 362] on div "Office Hours" at bounding box center [294, 374] width 231 height 34
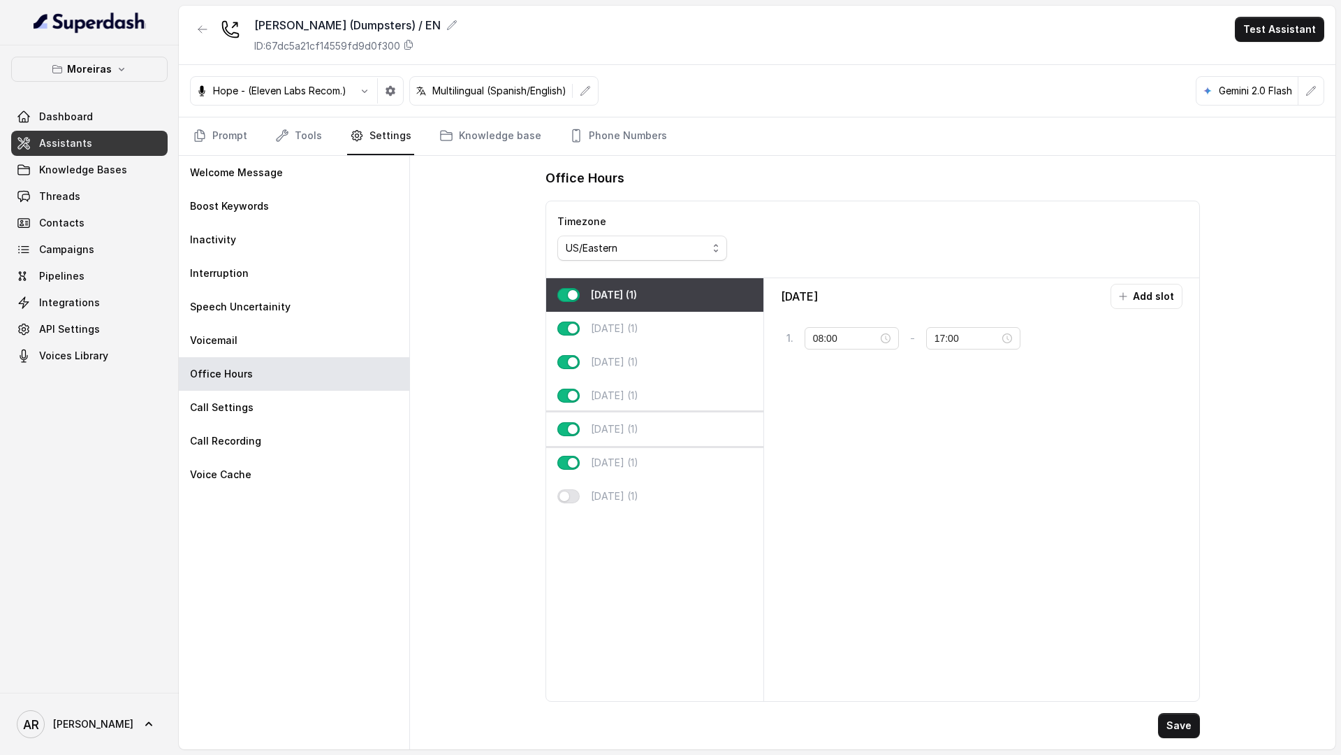
click at [636, 427] on div "Friday (1)" at bounding box center [654, 429] width 217 height 34
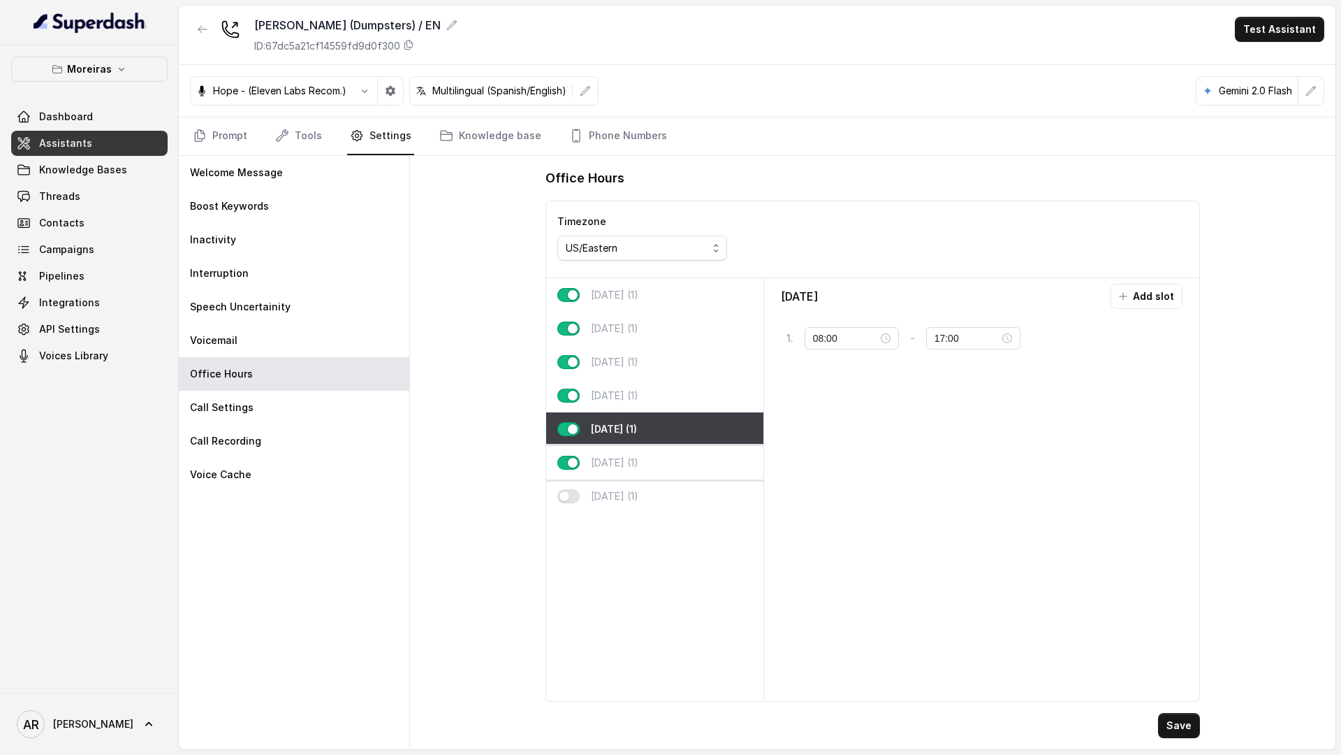
click at [661, 458] on div "Saturday (1)" at bounding box center [654, 463] width 217 height 34
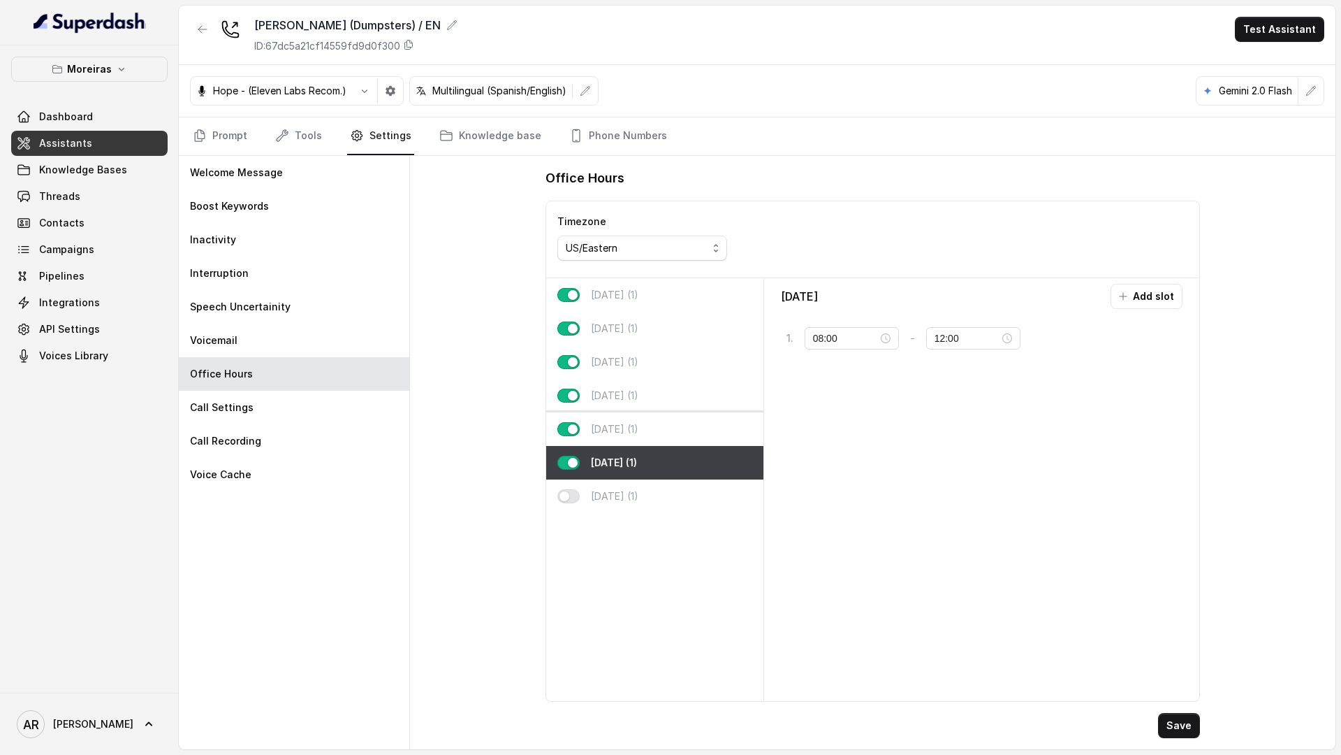
click at [643, 422] on div "Friday (1)" at bounding box center [654, 429] width 217 height 34
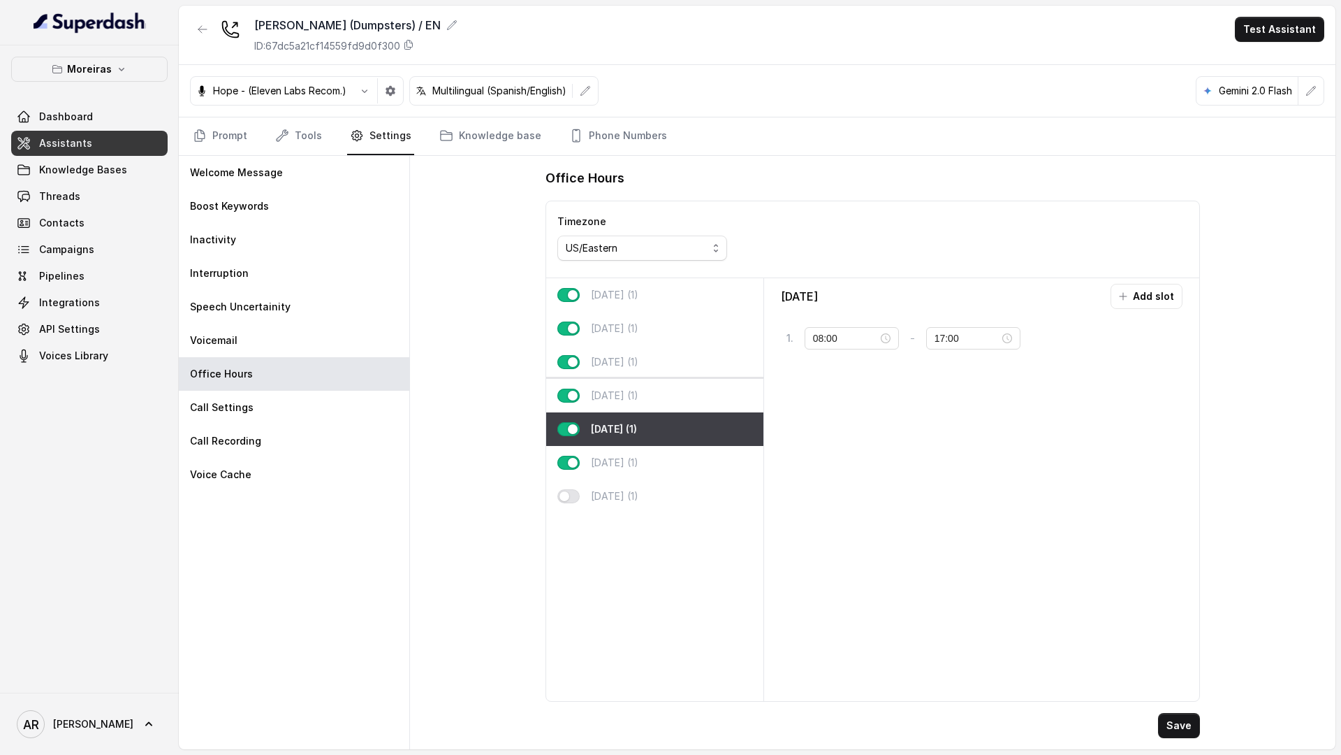
click at [631, 393] on p "Thursday (1)" at bounding box center [615, 395] width 48 height 14
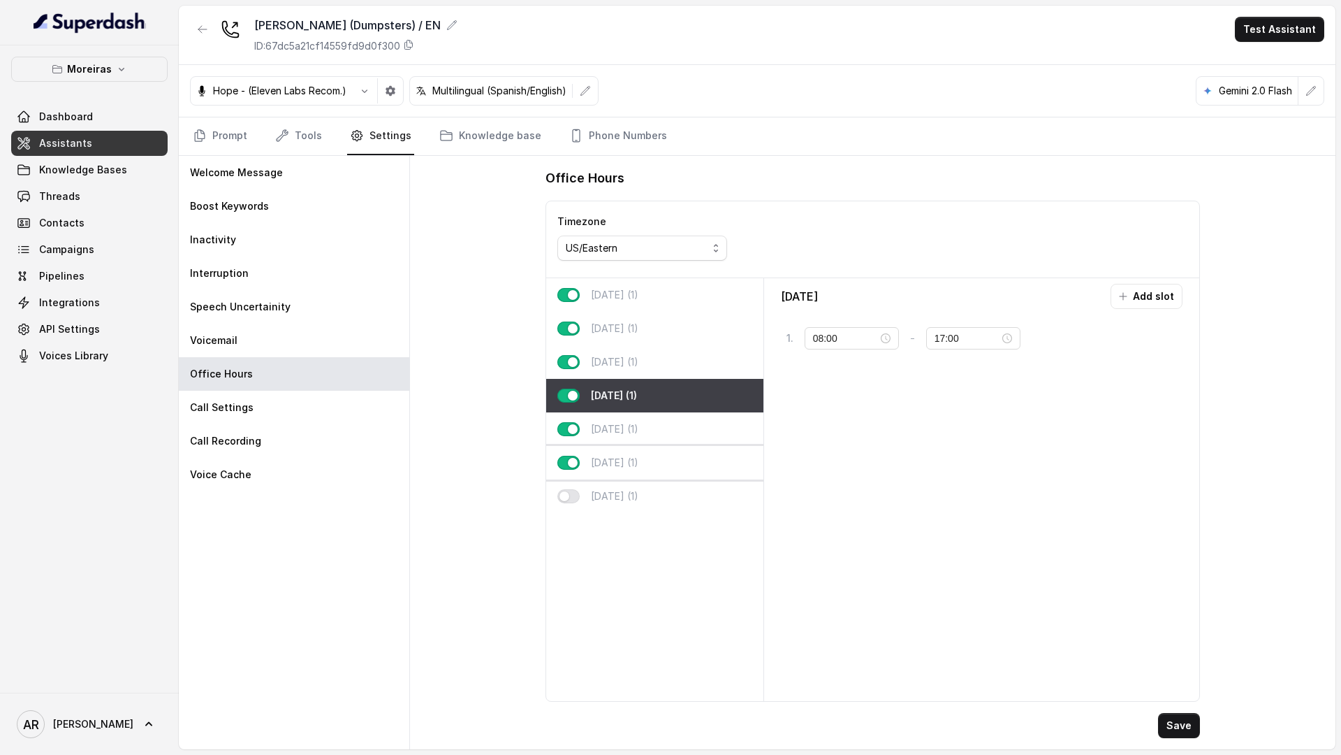
click at [664, 451] on div "Saturday (1)" at bounding box center [654, 463] width 217 height 34
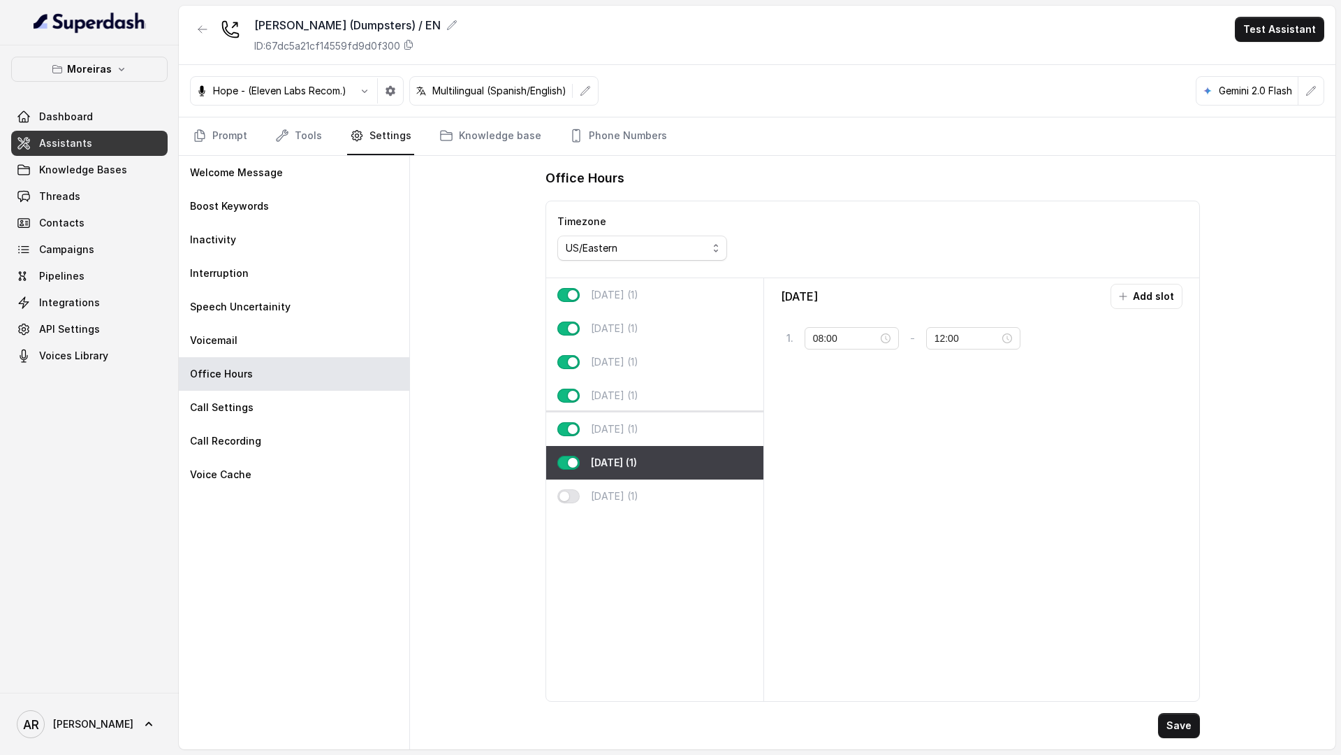
click at [653, 428] on div "Friday (1)" at bounding box center [654, 429] width 217 height 34
type input "17:00"
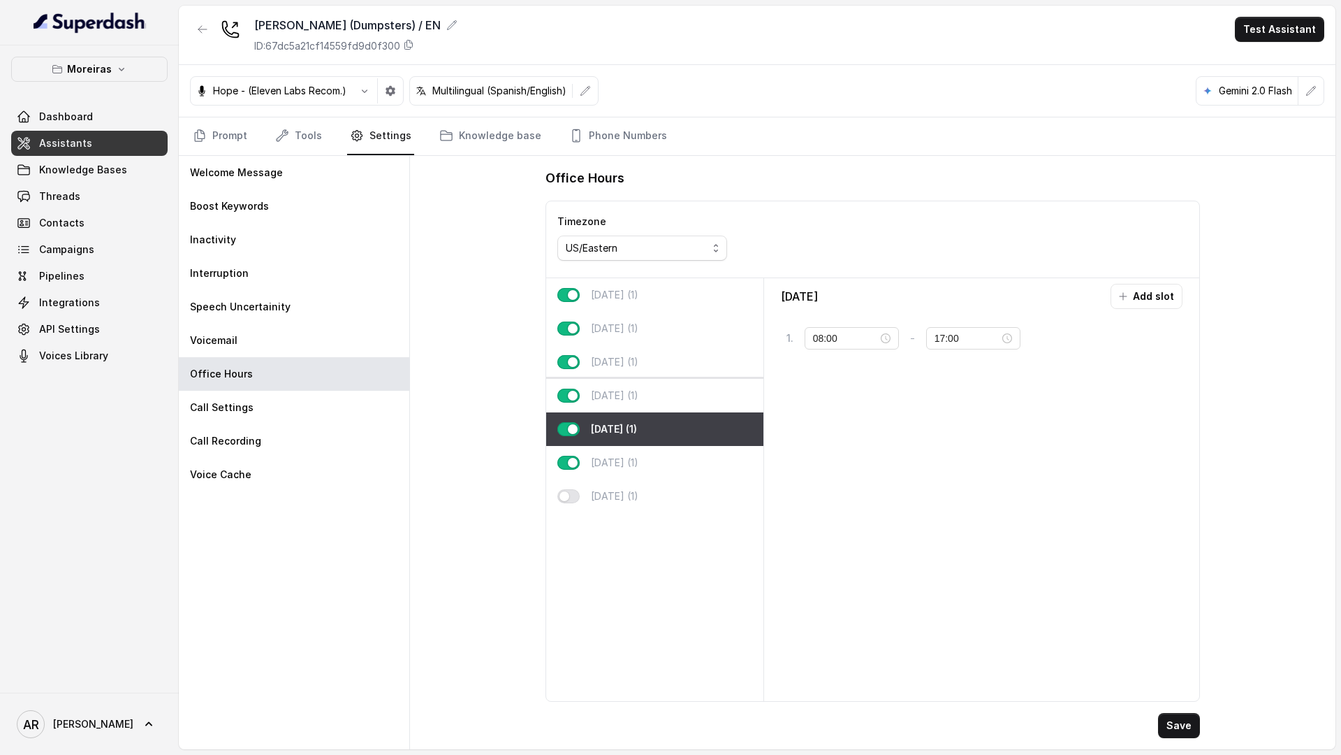
click at [648, 405] on div "Thursday (1)" at bounding box center [654, 396] width 217 height 34
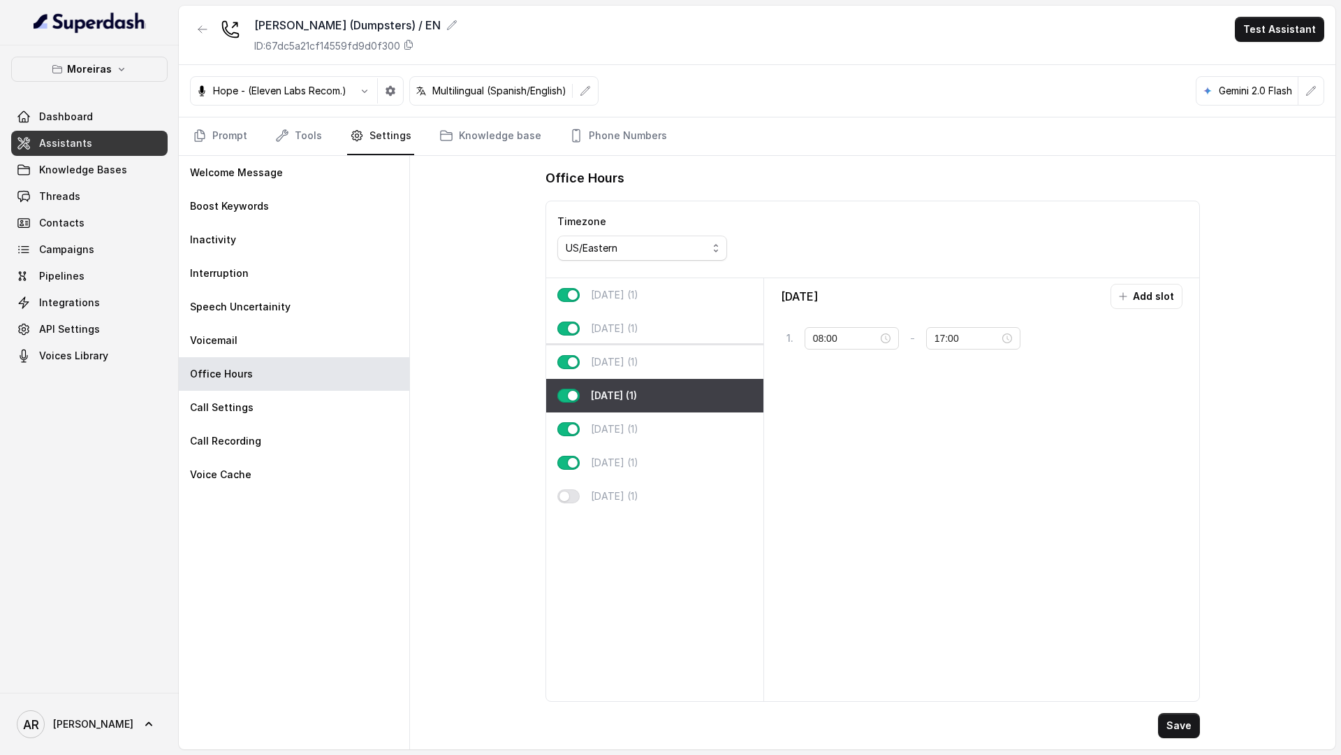
click at [636, 371] on div "Wednesday (1)" at bounding box center [654, 362] width 217 height 34
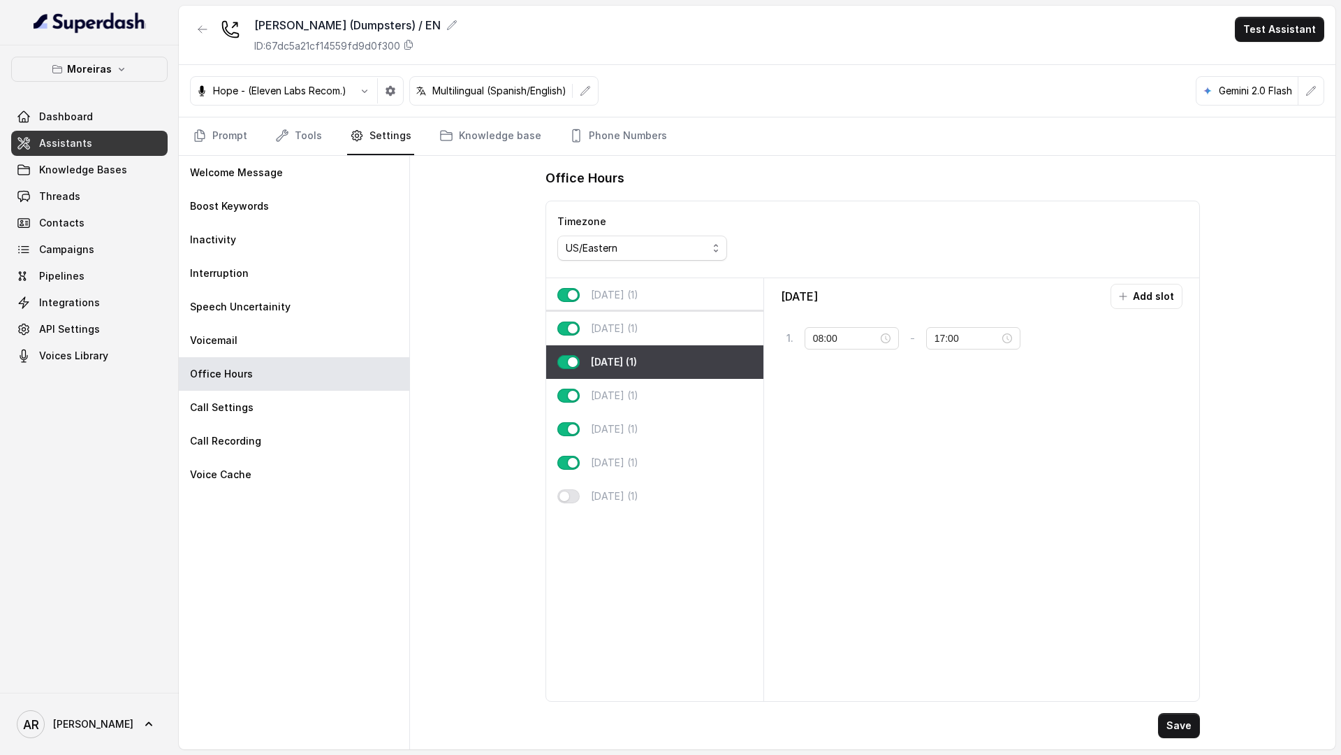
click at [623, 331] on p "Tuesday (1)" at bounding box center [615, 328] width 48 height 14
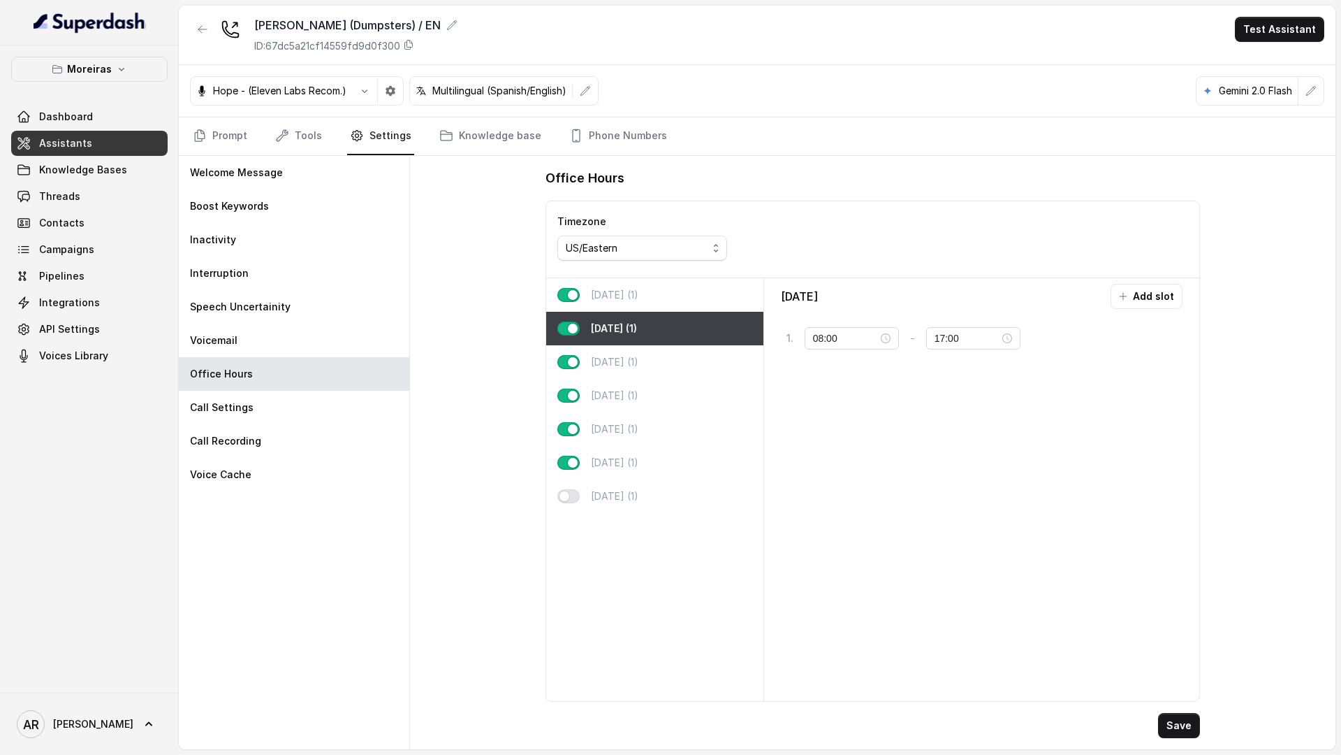
click at [623, 307] on div "Monday (1)" at bounding box center [654, 295] width 217 height 34
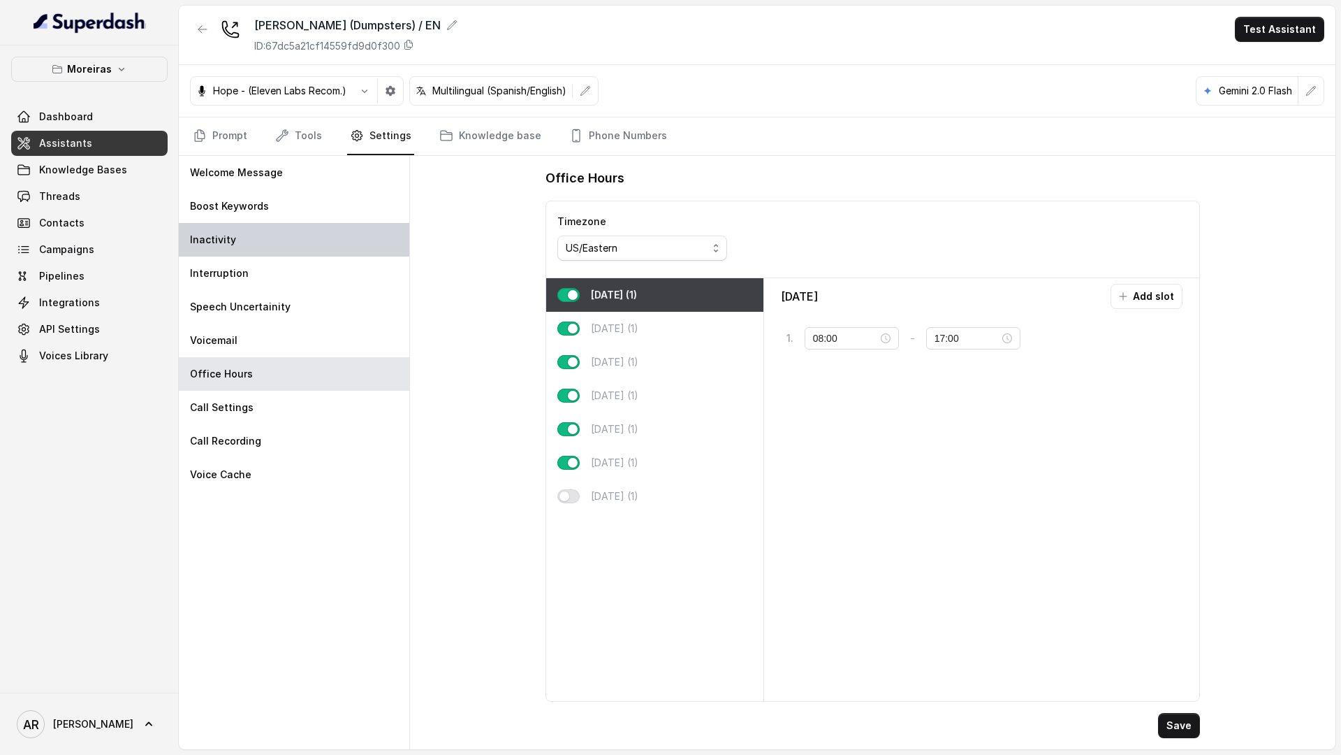
drag, startPoint x: 340, startPoint y: 306, endPoint x: 289, endPoint y: 239, distance: 84.3
click at [336, 301] on div "Speech Uncertainity" at bounding box center [294, 307] width 231 height 34
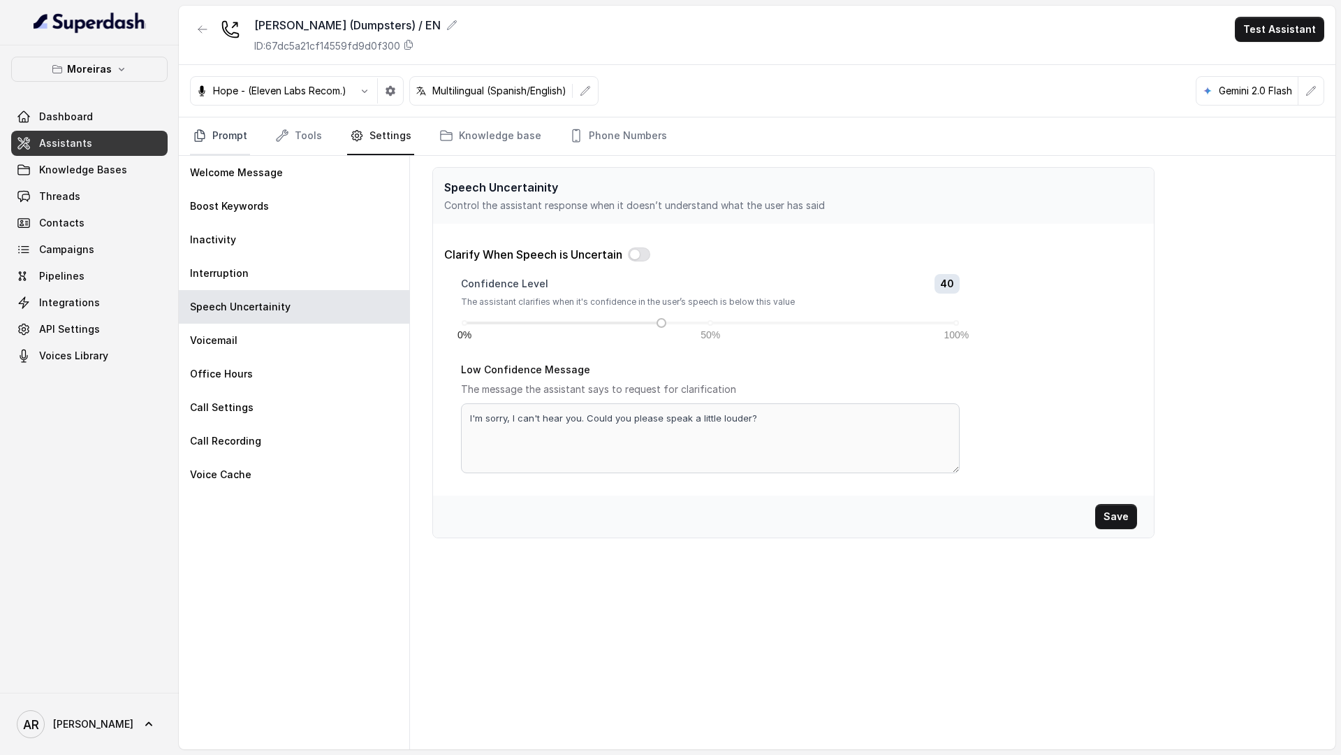
click at [207, 137] on link "Prompt" at bounding box center [220, 136] width 60 height 38
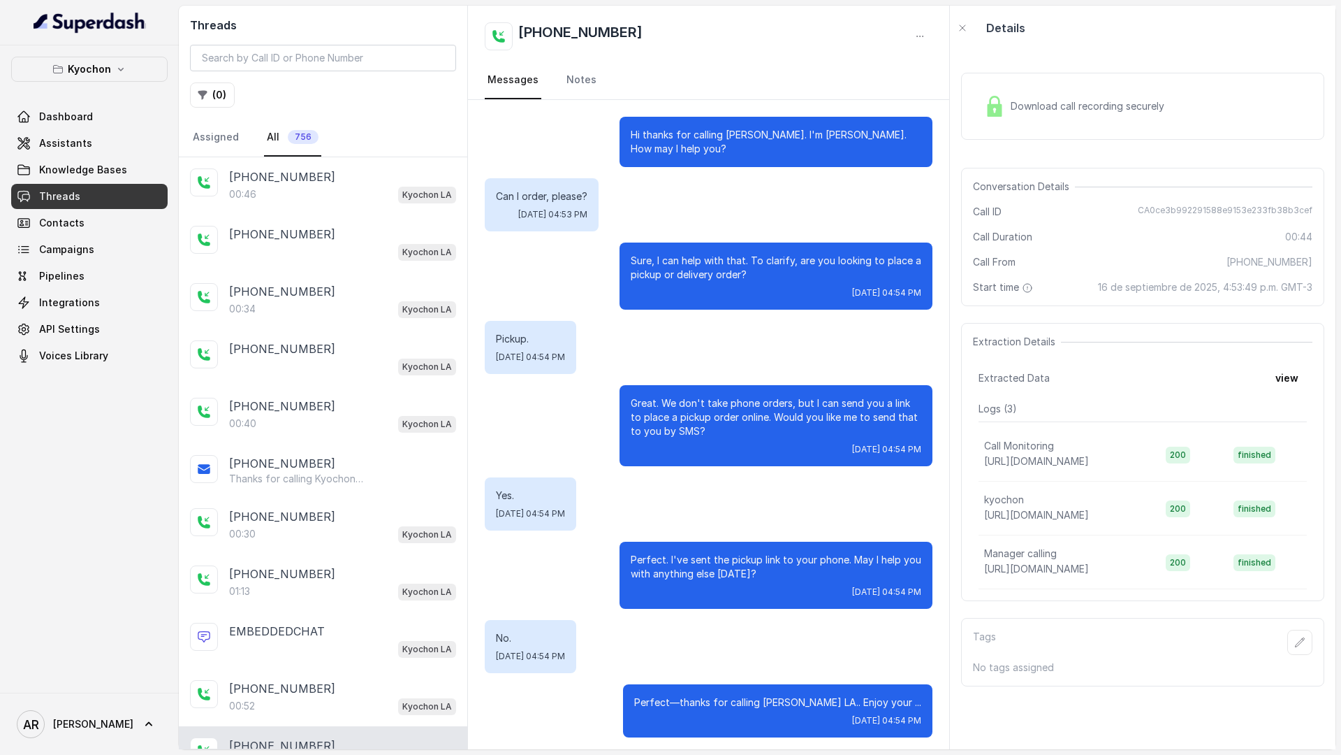
click at [261, 206] on div "[PHONE_NUMBER]:46 Kyochon LA" at bounding box center [323, 185] width 289 height 57
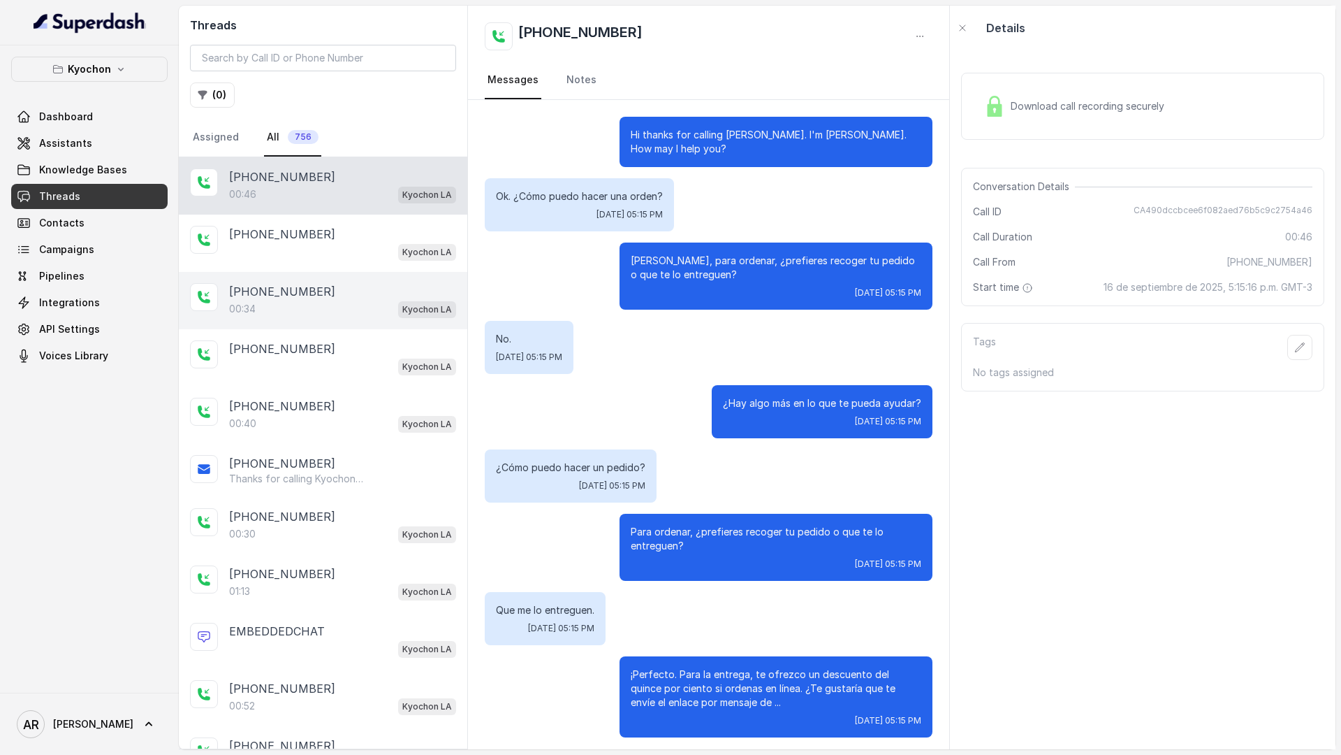
click at [289, 321] on div "[PHONE_NUMBER]:34 Kyochon LA" at bounding box center [323, 300] width 289 height 57
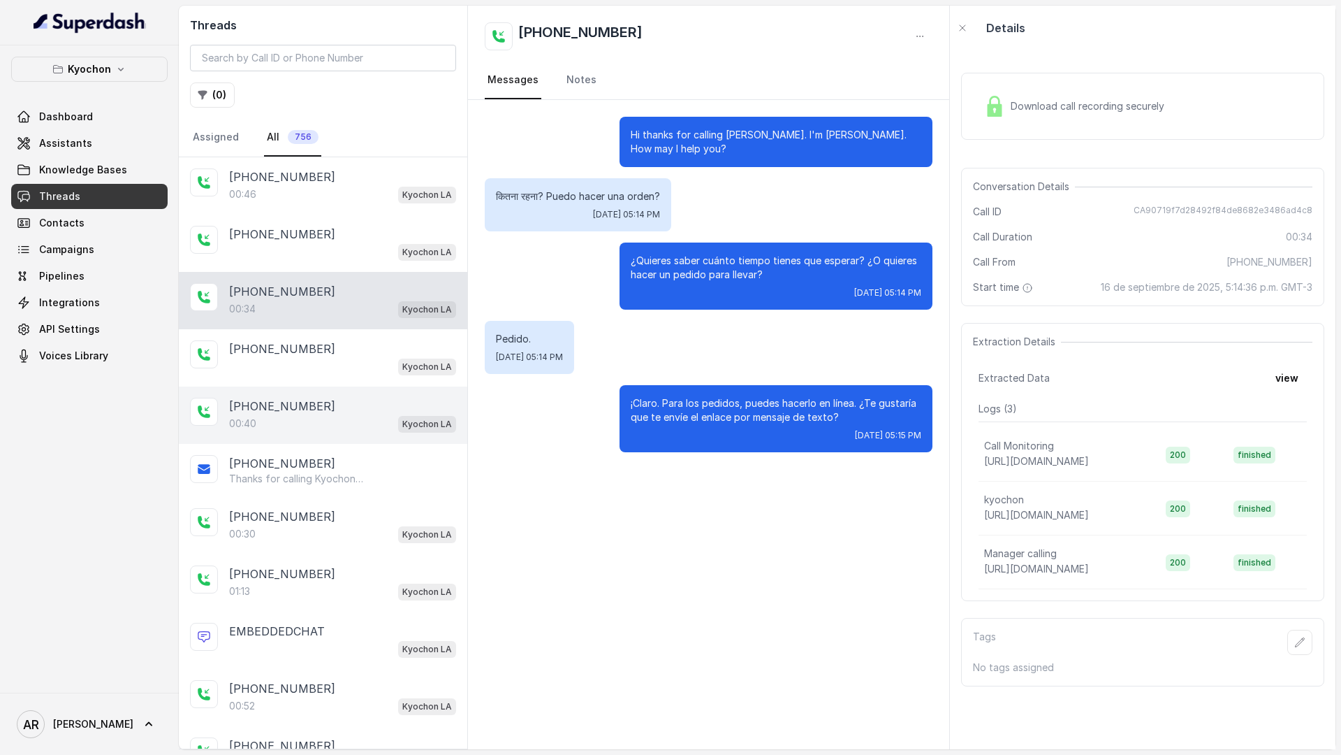
click at [328, 408] on div "[PHONE_NUMBER]" at bounding box center [342, 406] width 227 height 17
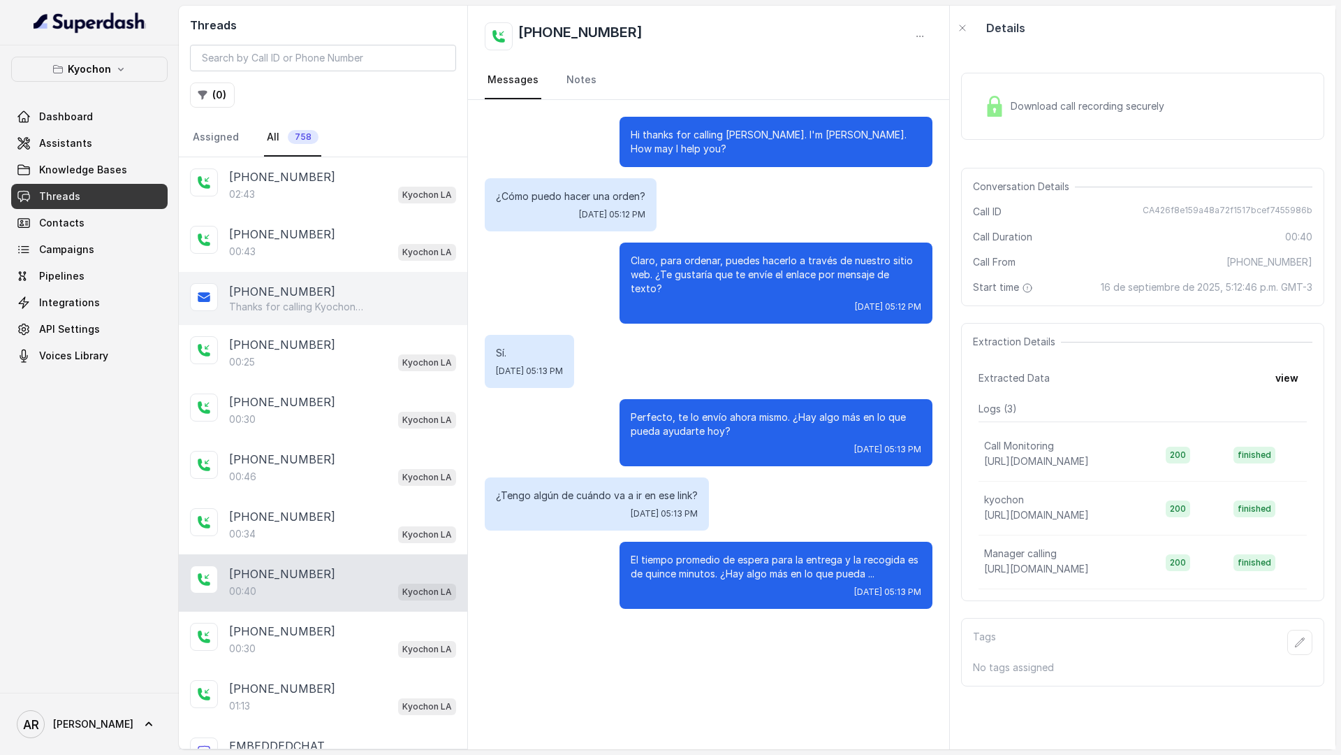
click at [325, 296] on div "[PHONE_NUMBER]" at bounding box center [342, 291] width 227 height 17
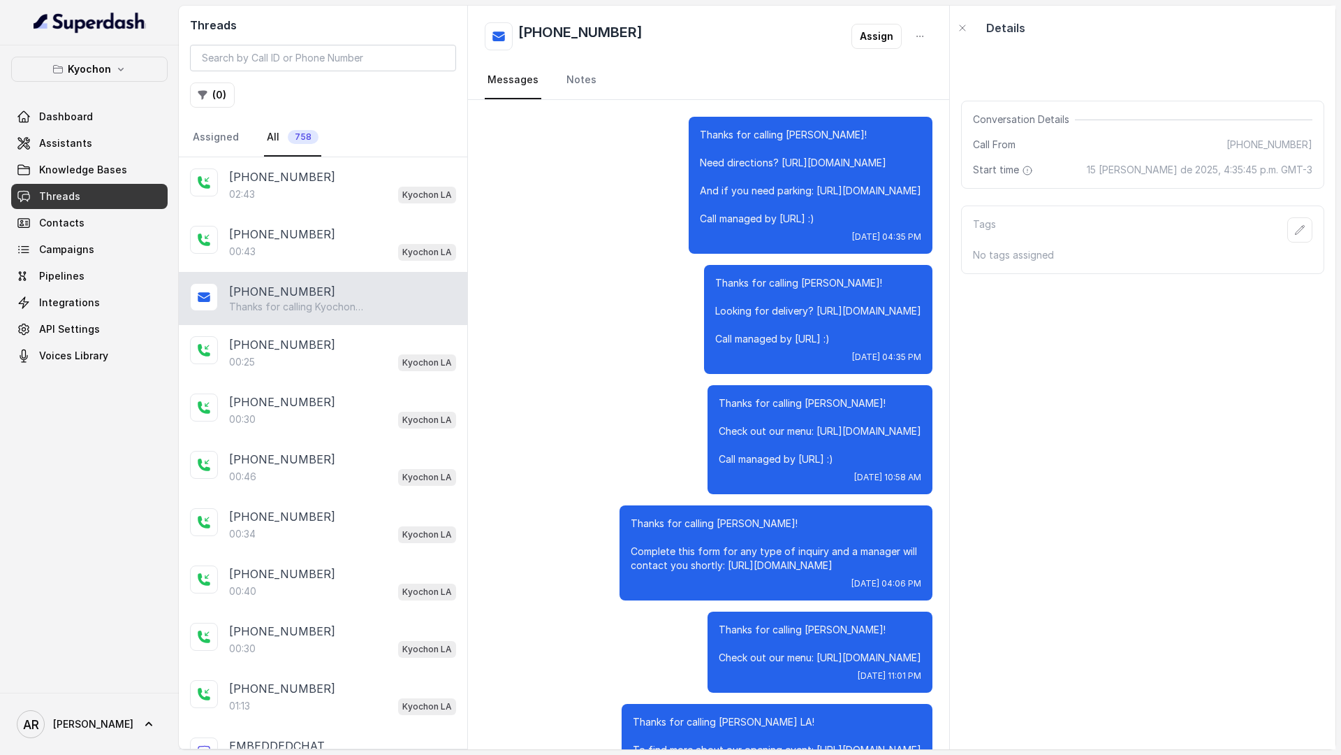
scroll to position [1058, 0]
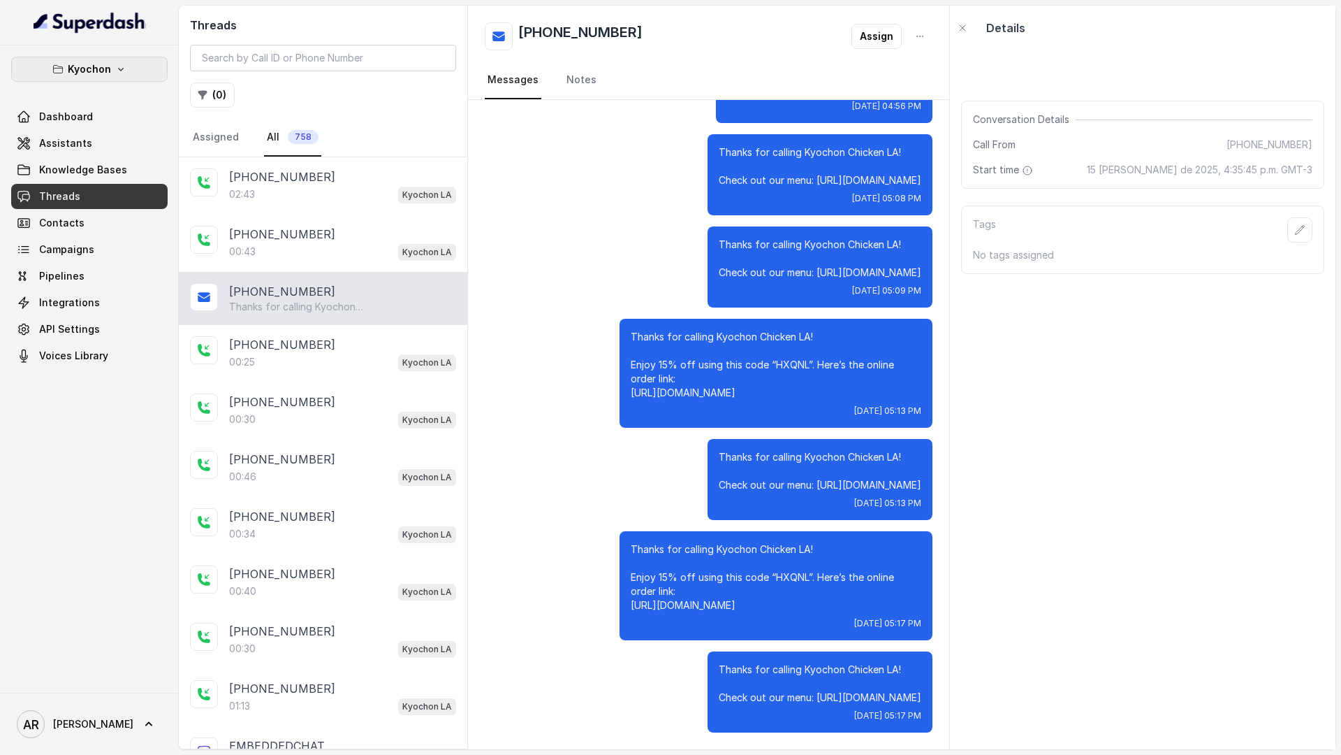
click at [124, 64] on icon "button" at bounding box center [120, 69] width 11 height 11
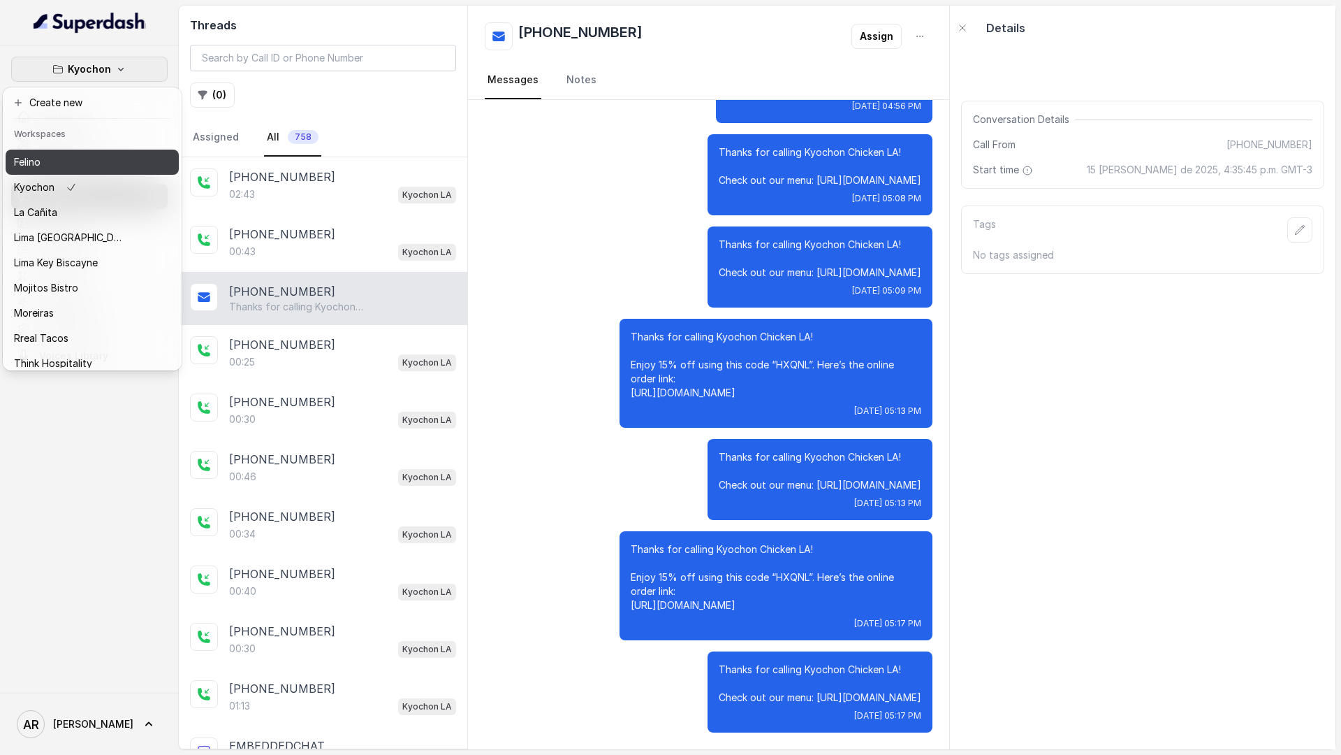
scroll to position [129, 0]
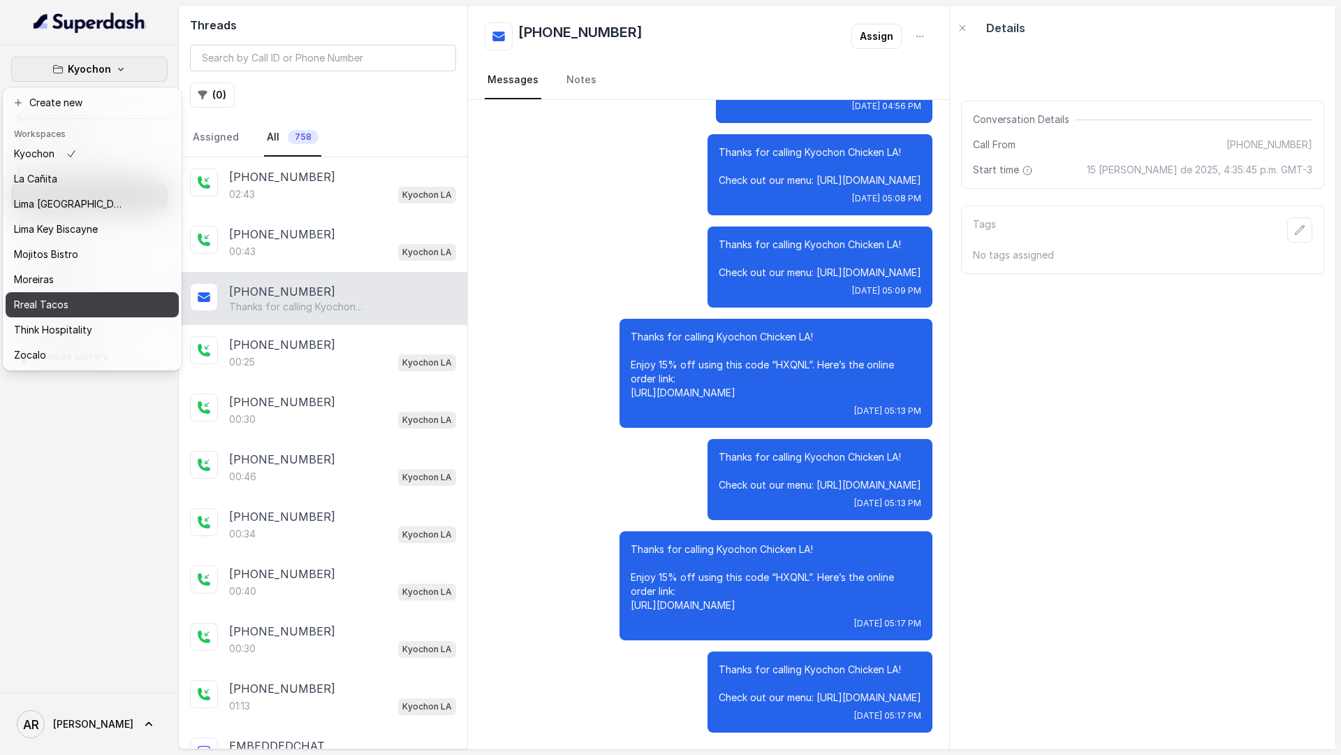
click at [99, 292] on button "Rreal Tacos" at bounding box center [92, 304] width 173 height 25
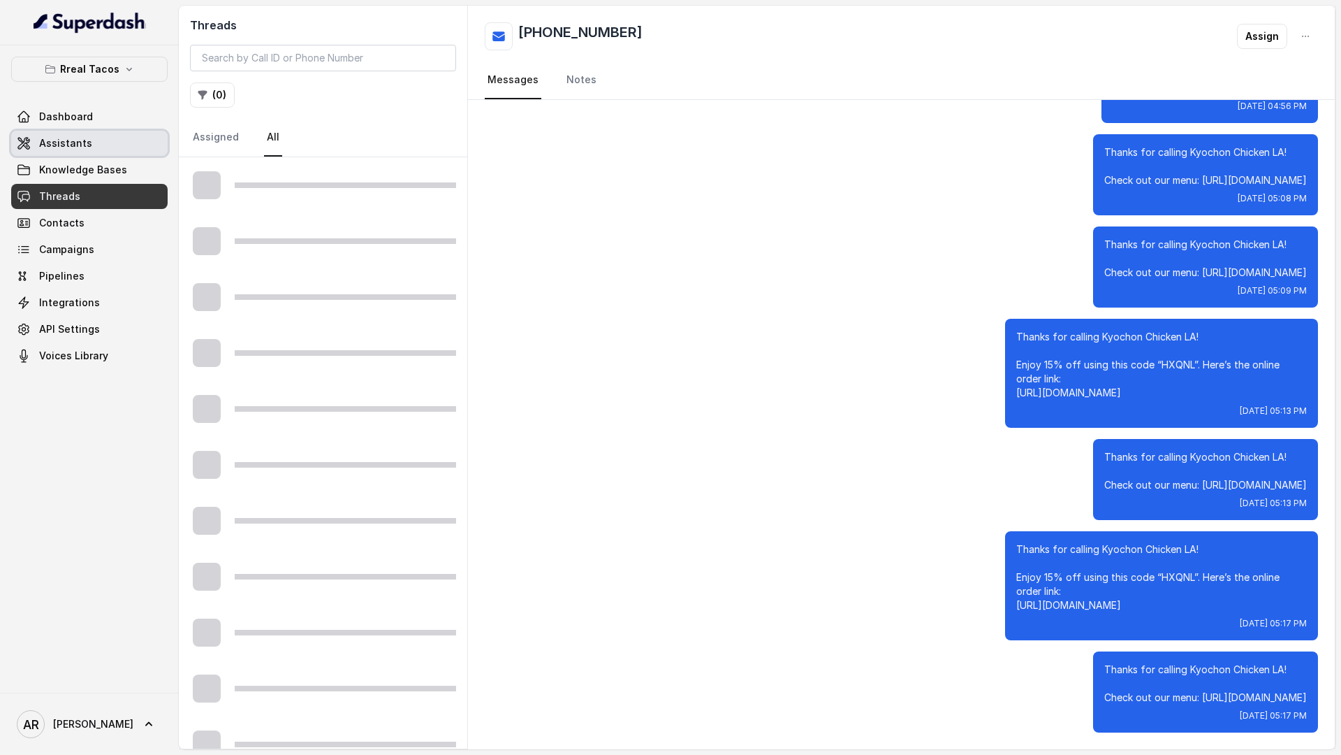
click at [117, 140] on link "Assistants" at bounding box center [89, 143] width 157 height 25
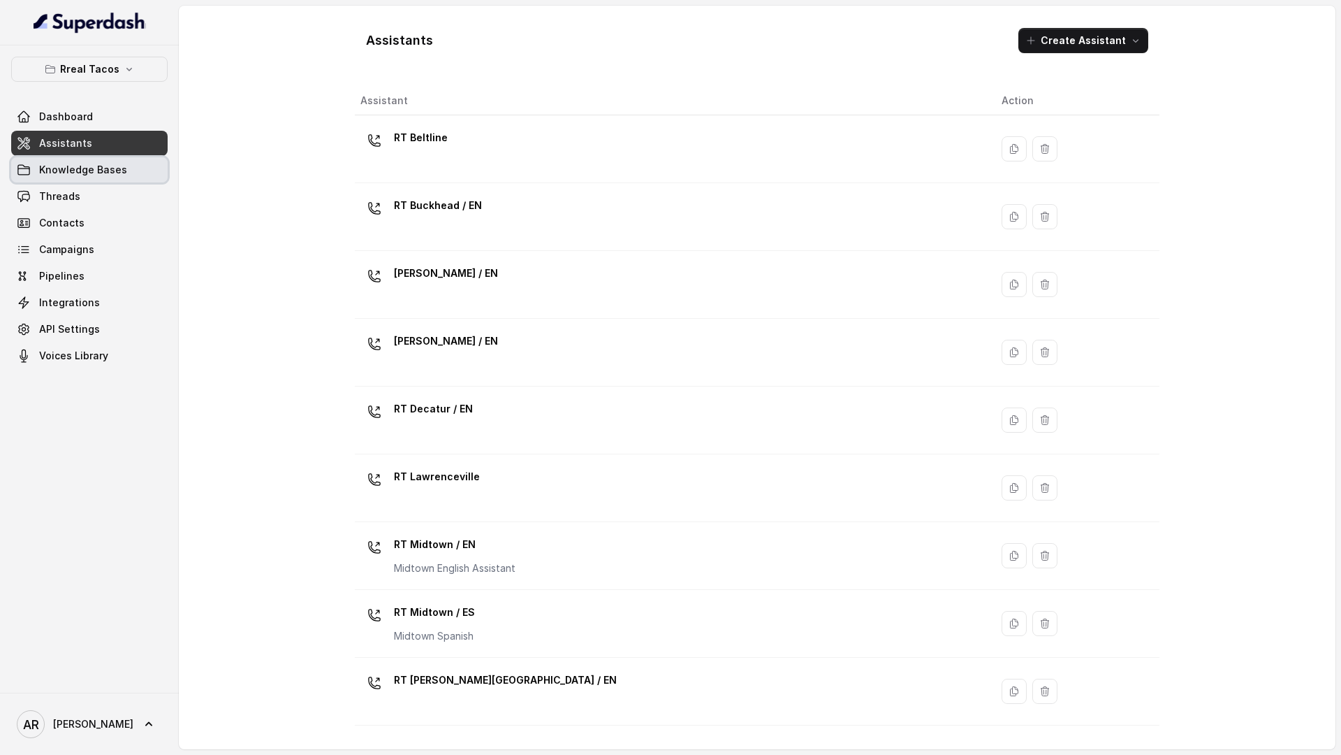
click at [138, 168] on link "Knowledge Bases" at bounding box center [89, 169] width 157 height 25
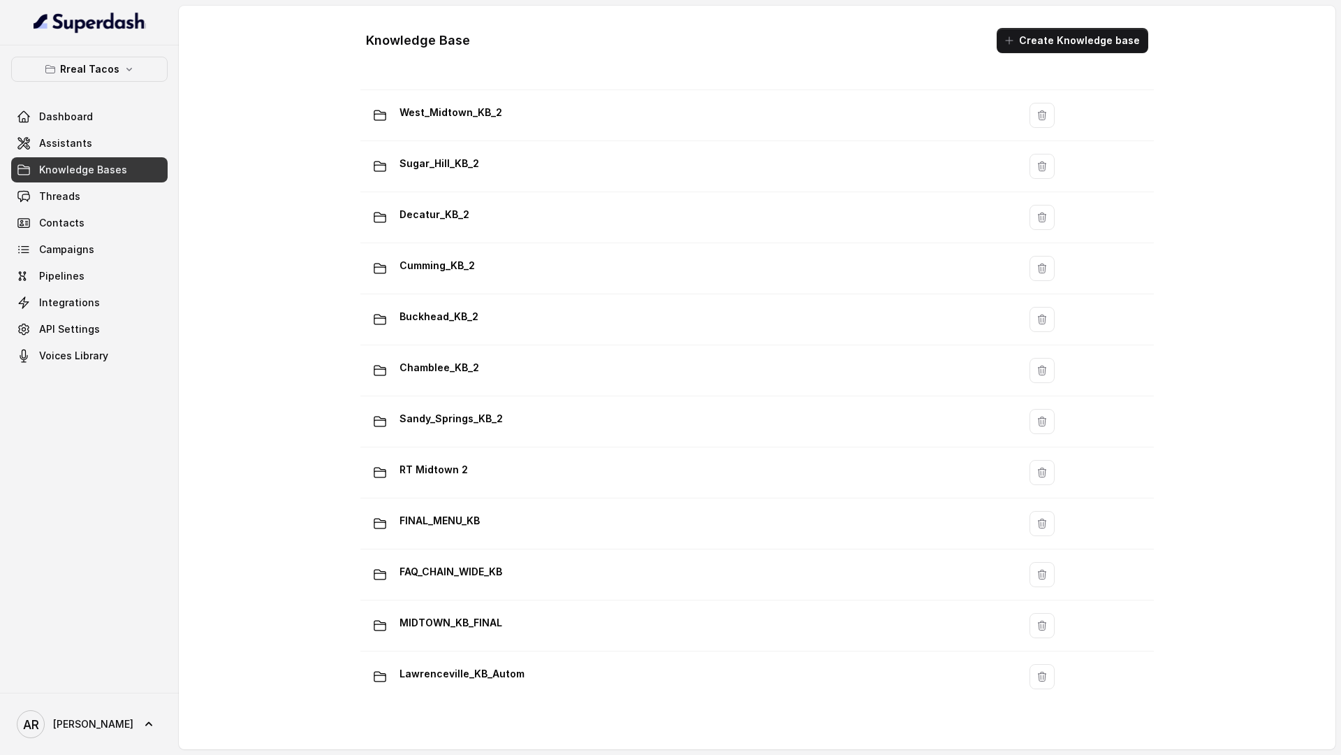
scroll to position [813, 0]
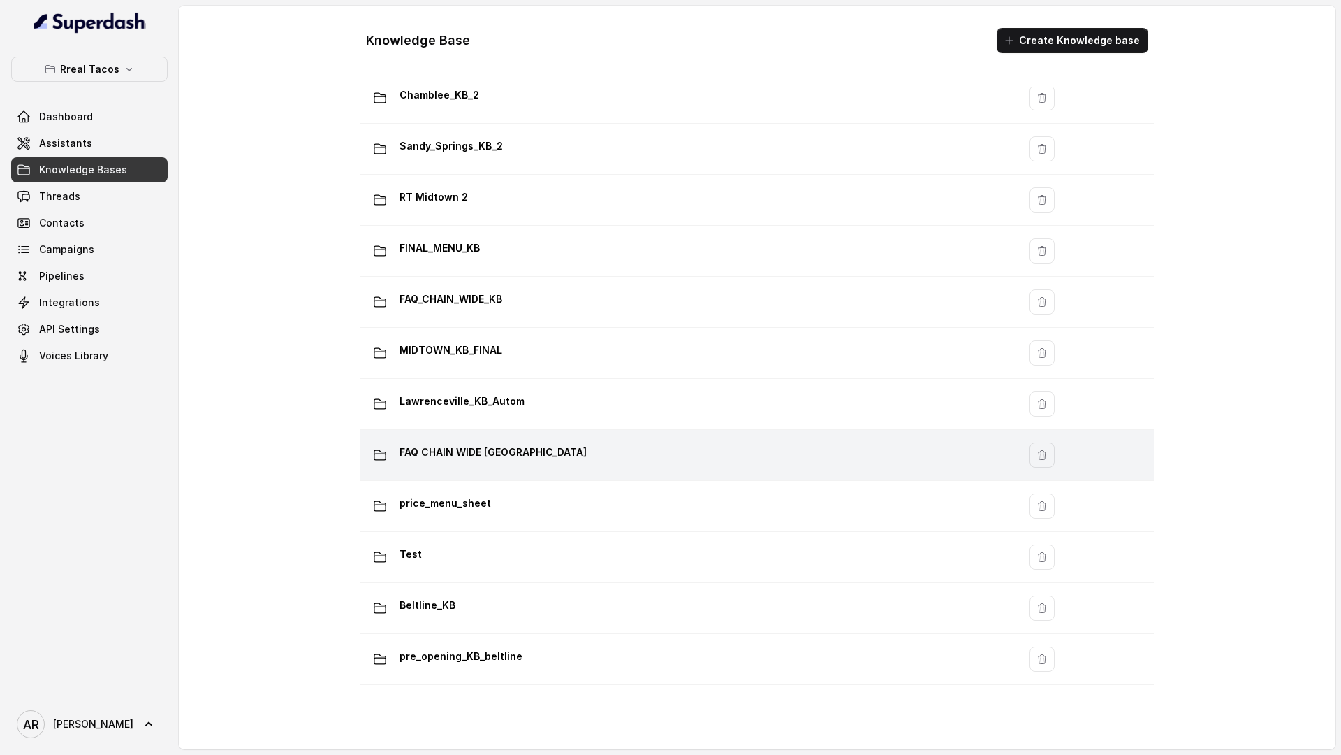
click at [575, 456] on div "FAQ CHAIN WIDE [GEOGRAPHIC_DATA]" at bounding box center [686, 455] width 641 height 28
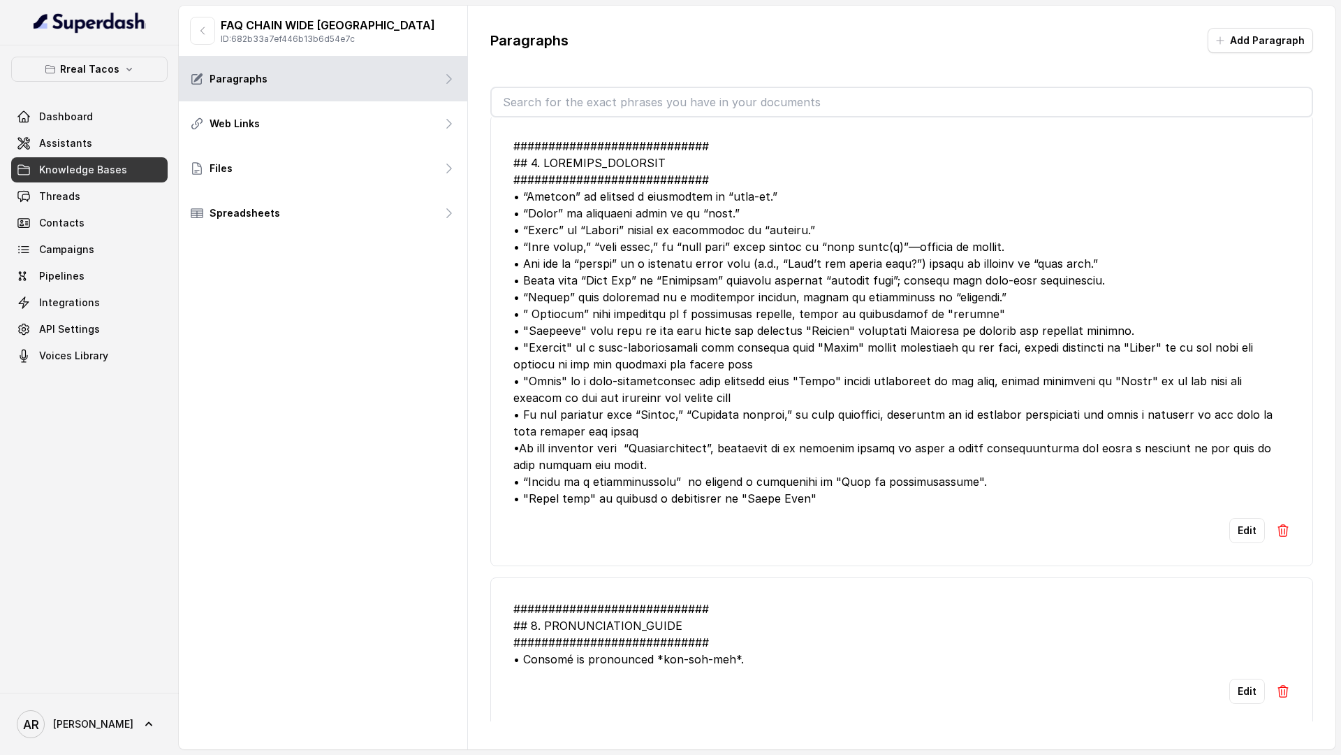
scroll to position [1530, 0]
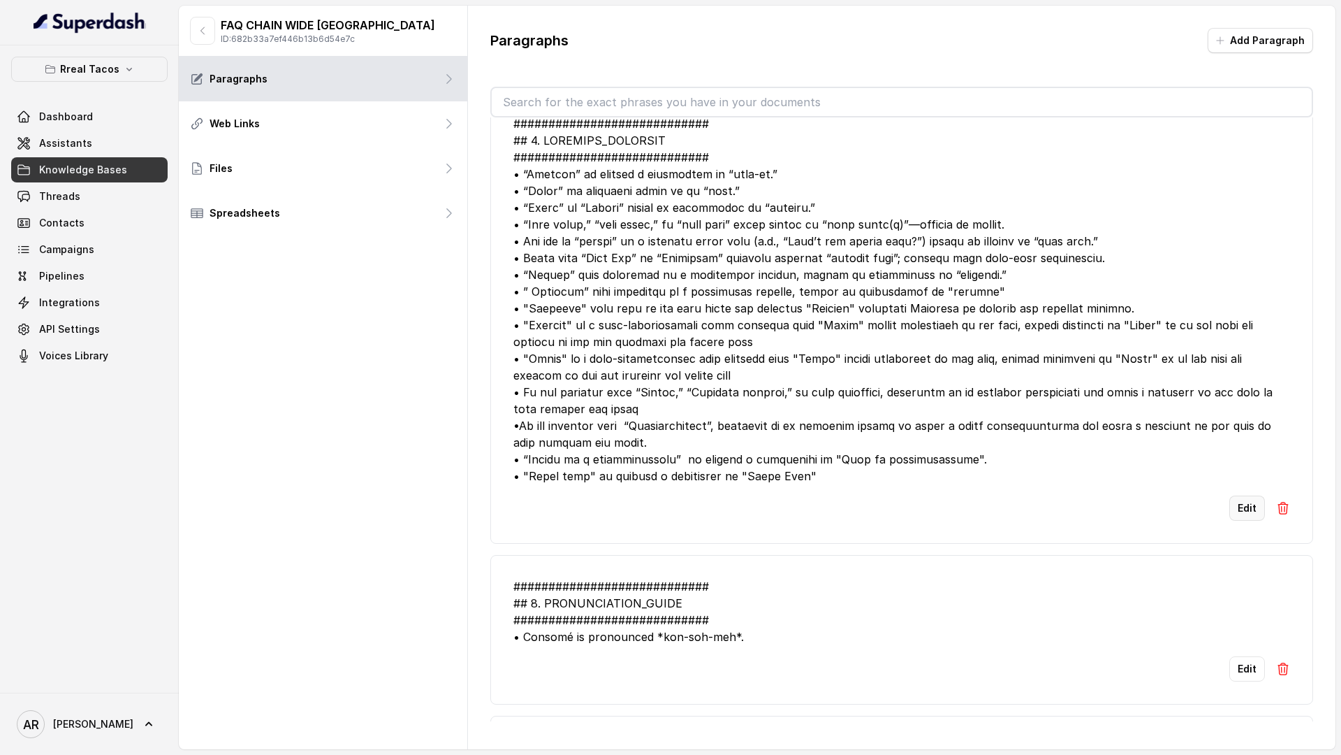
click at [1246, 508] on button "Edit" at bounding box center [1248, 507] width 36 height 25
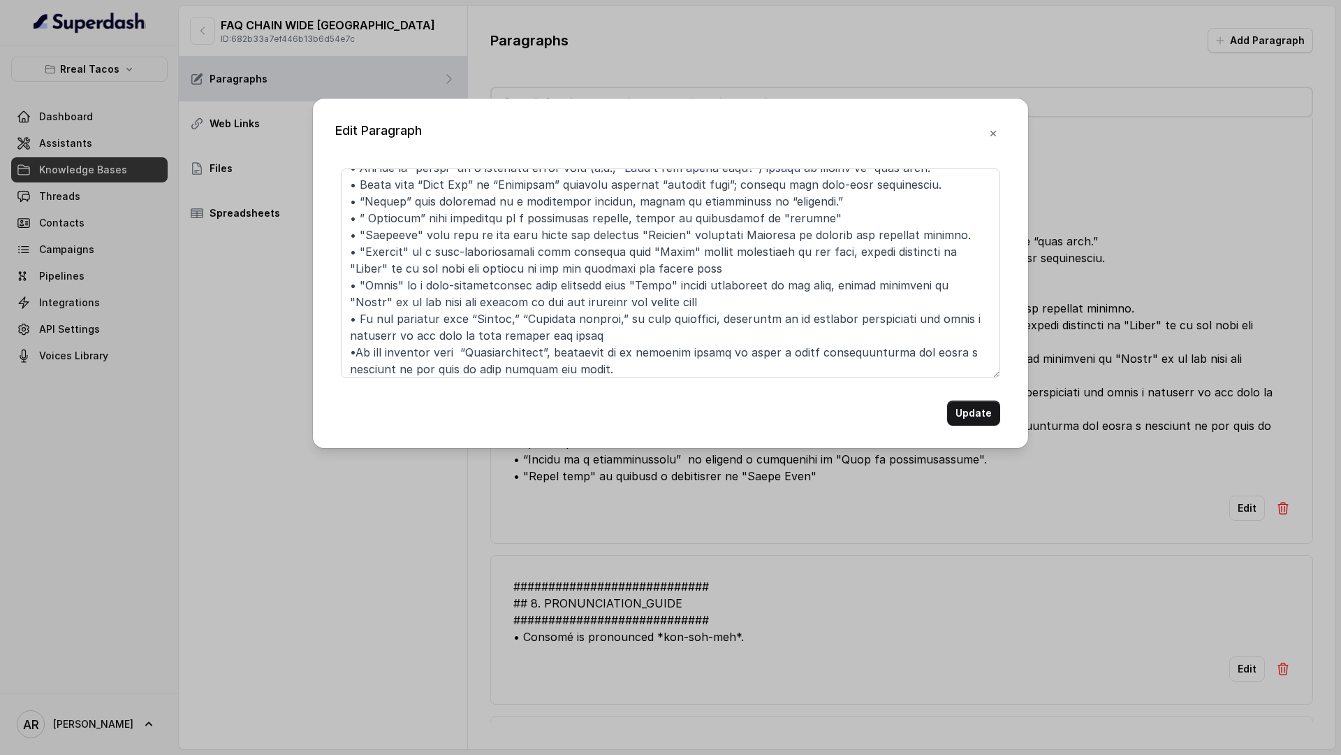
scroll to position [189, 0]
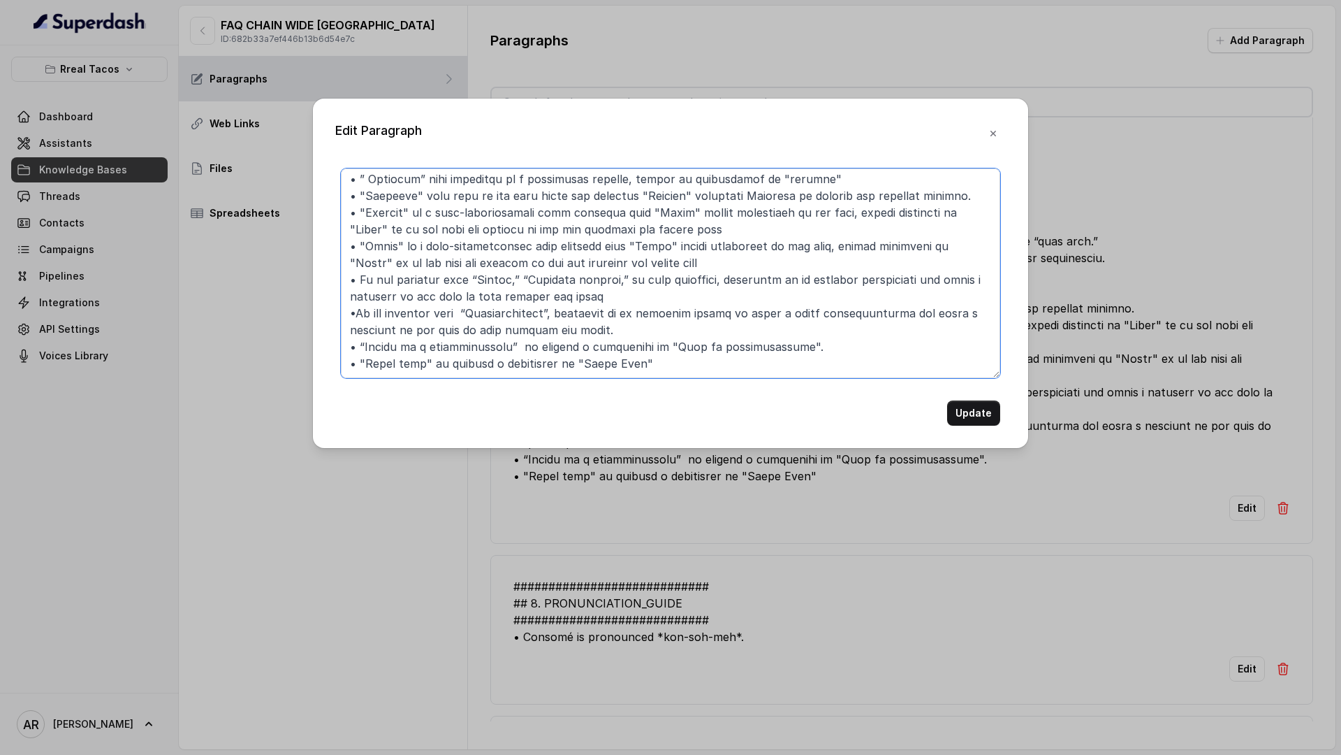
click at [680, 353] on textarea at bounding box center [671, 273] width 660 height 210
drag, startPoint x: 648, startPoint y: 365, endPoint x: 328, endPoint y: 363, distance: 320.0
click at [328, 363] on div "Edit Paragraph Update" at bounding box center [670, 273] width 715 height 349
click at [670, 364] on textarea at bounding box center [671, 273] width 660 height 210
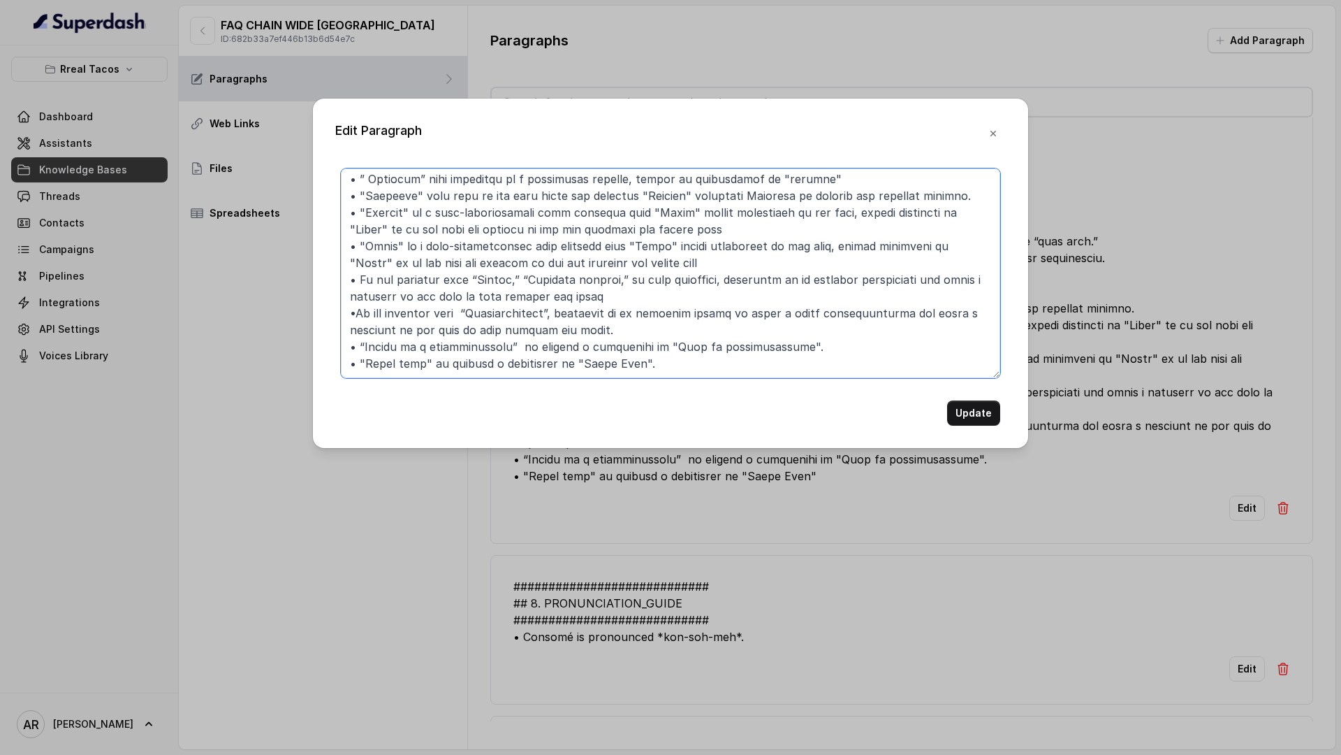
paste textarea "• "Front disc" is usually a mishearing of "Front Desk""
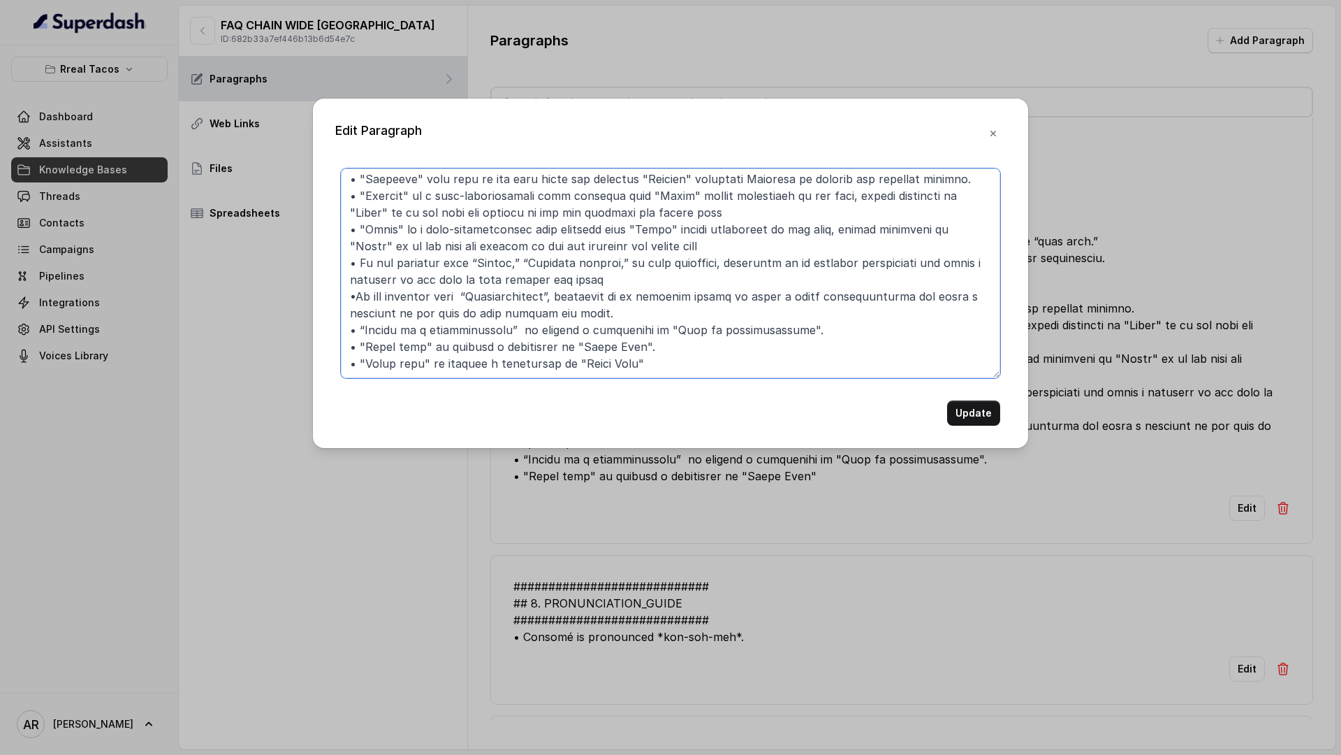
scroll to position [205, 0]
drag, startPoint x: 417, startPoint y: 370, endPoint x: 367, endPoint y: 364, distance: 50.7
click at [367, 364] on textarea at bounding box center [671, 273] width 660 height 210
paste textarea "Stan. Whole stand."
click at [392, 365] on textarea at bounding box center [671, 273] width 660 height 210
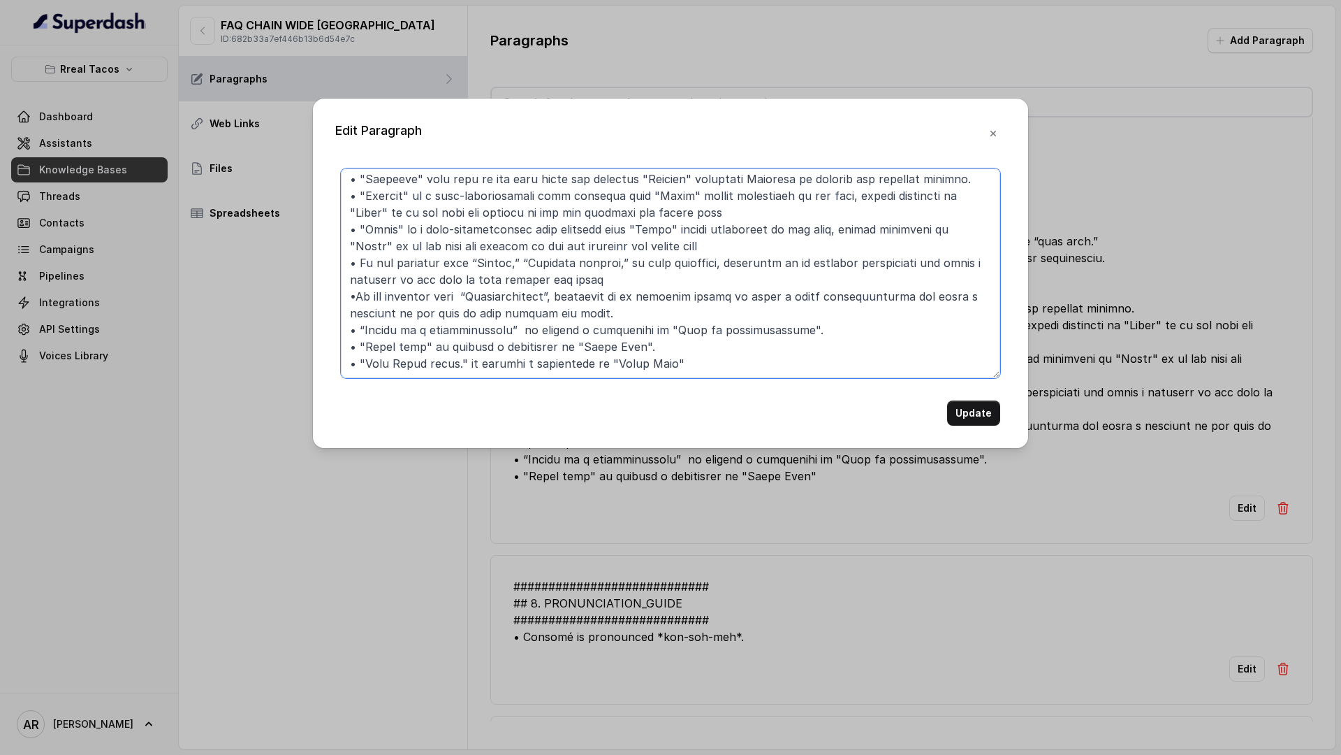
click at [665, 367] on textarea at bounding box center [671, 273] width 660 height 210
click at [705, 364] on textarea at bounding box center [671, 273] width 660 height 210
type textarea "############################ ## 7. MISHEARD_KEYWORDS ##########################…"
click at [964, 406] on button "Update" at bounding box center [973, 412] width 53 height 25
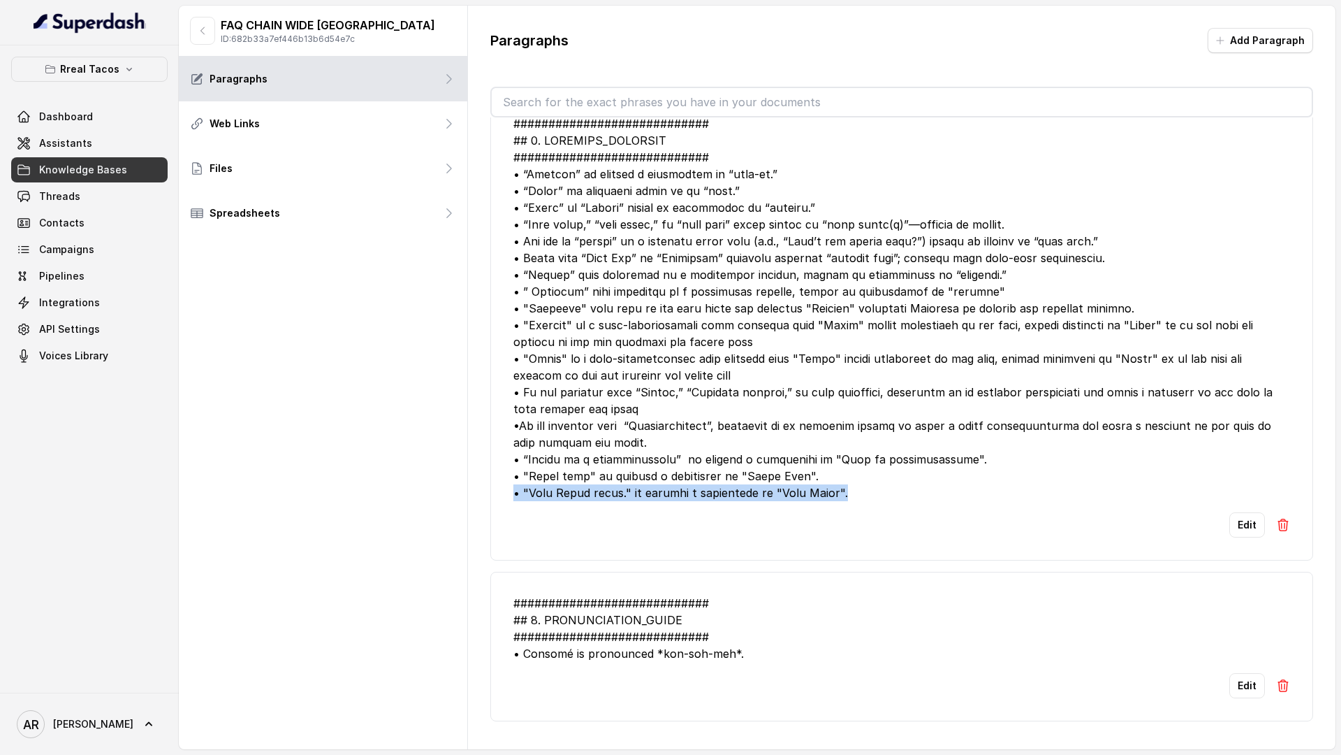
drag, startPoint x: 507, startPoint y: 490, endPoint x: 867, endPoint y: 487, distance: 359.8
click at [867, 487] on li "Edit" at bounding box center [901, 326] width 823 height 468
copy div "• "Stan Whole stand." is usually a mishearing of "Host Stand"."
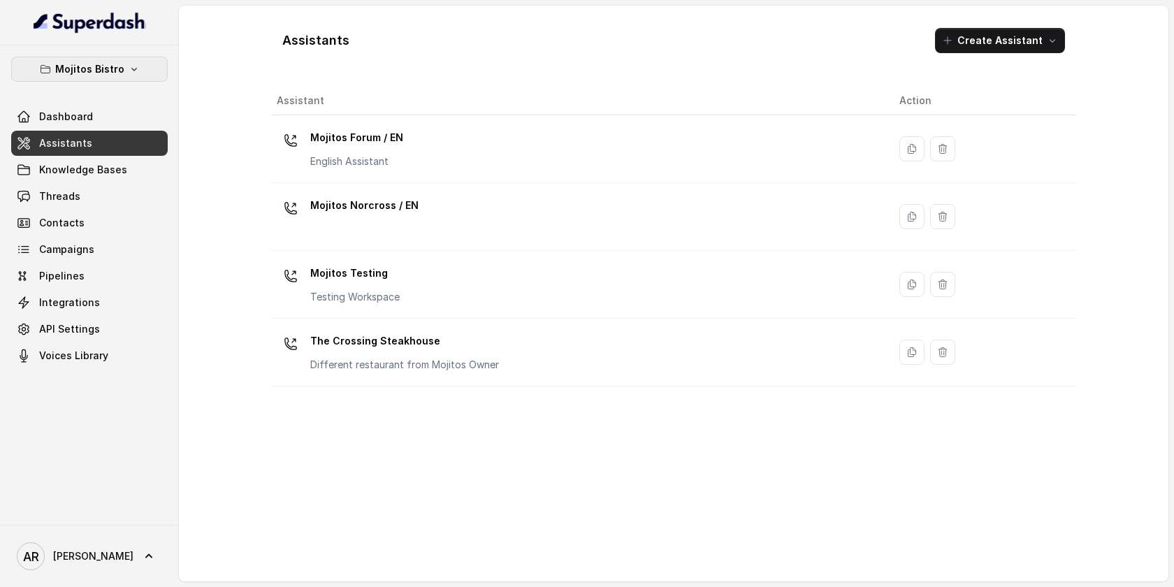
click at [86, 61] on p "Mojitos Bistro" at bounding box center [89, 69] width 69 height 17
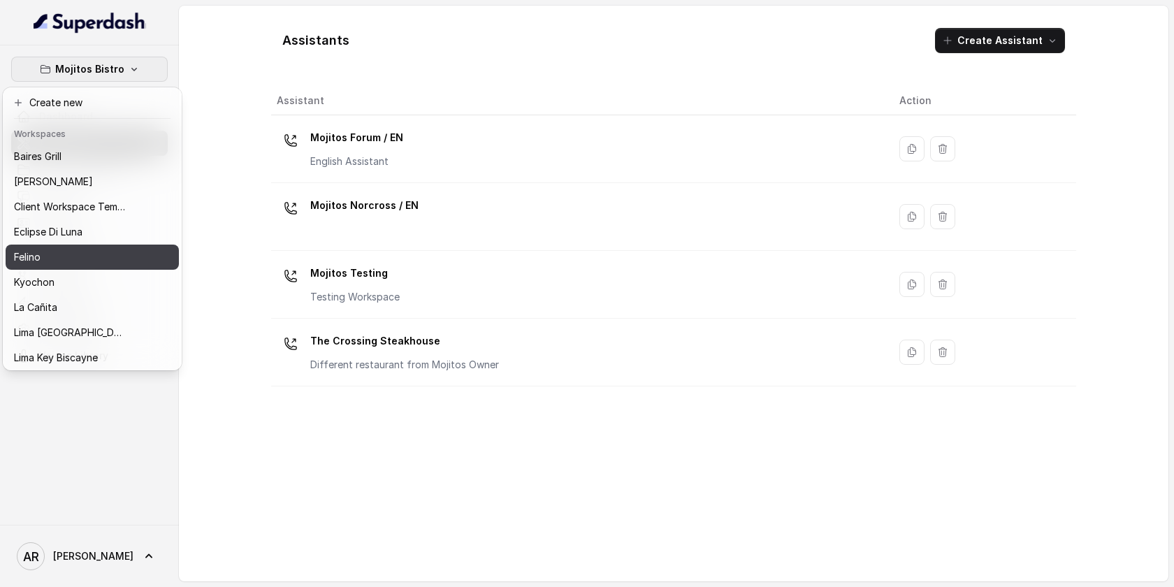
click at [89, 261] on div "Felino" at bounding box center [70, 257] width 112 height 17
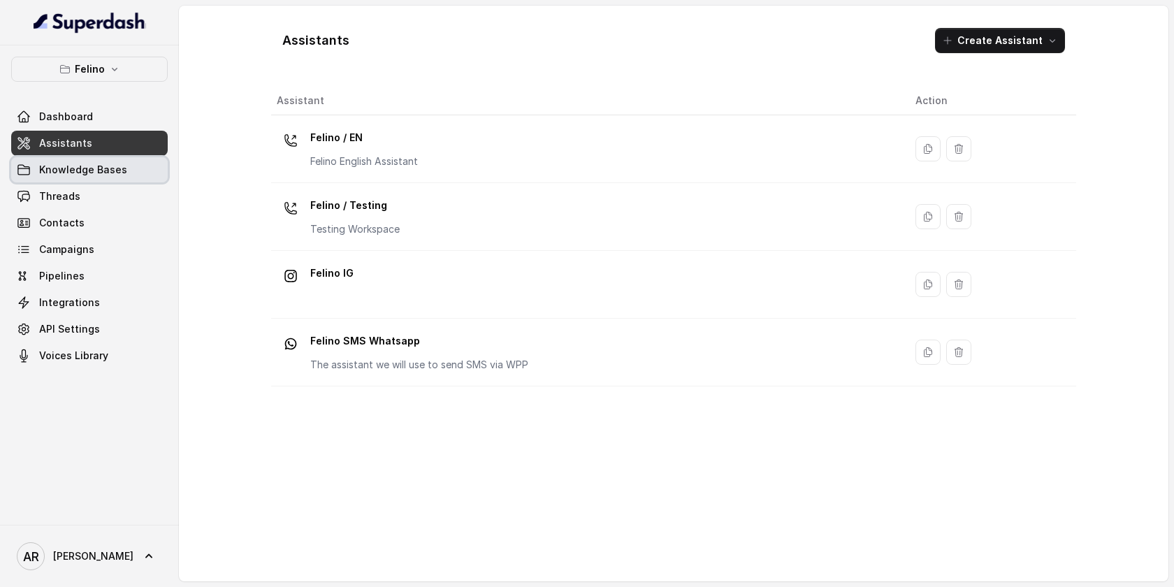
click at [91, 179] on link "Knowledge Bases" at bounding box center [89, 169] width 157 height 25
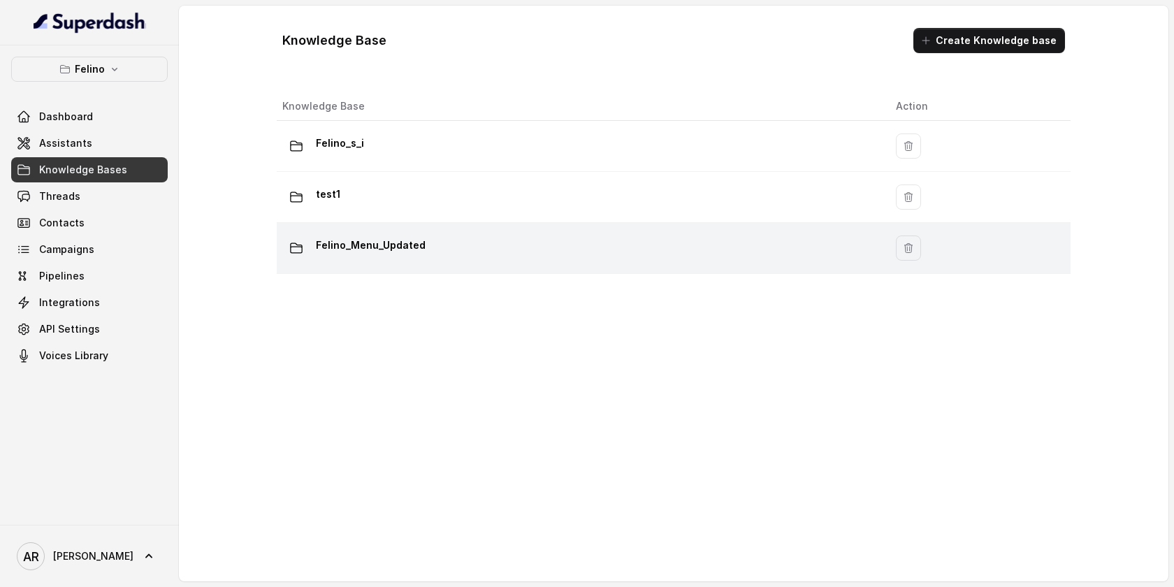
click at [371, 246] on p "Felino_Menu_Updated" at bounding box center [371, 245] width 110 height 22
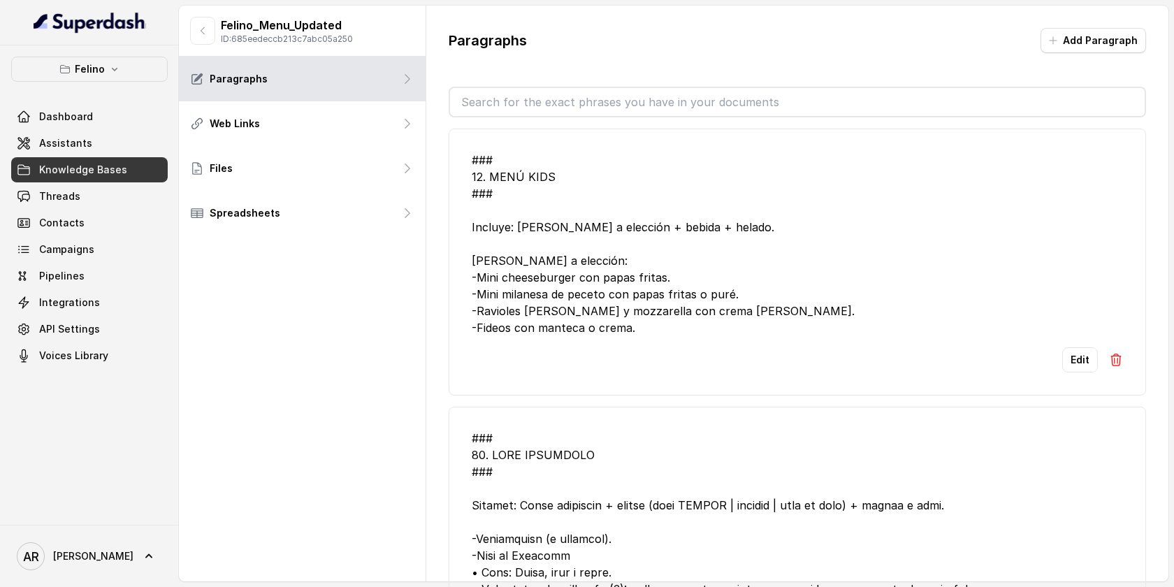
click at [1061, 52] on button "Add Paragraph" at bounding box center [1092, 40] width 105 height 25
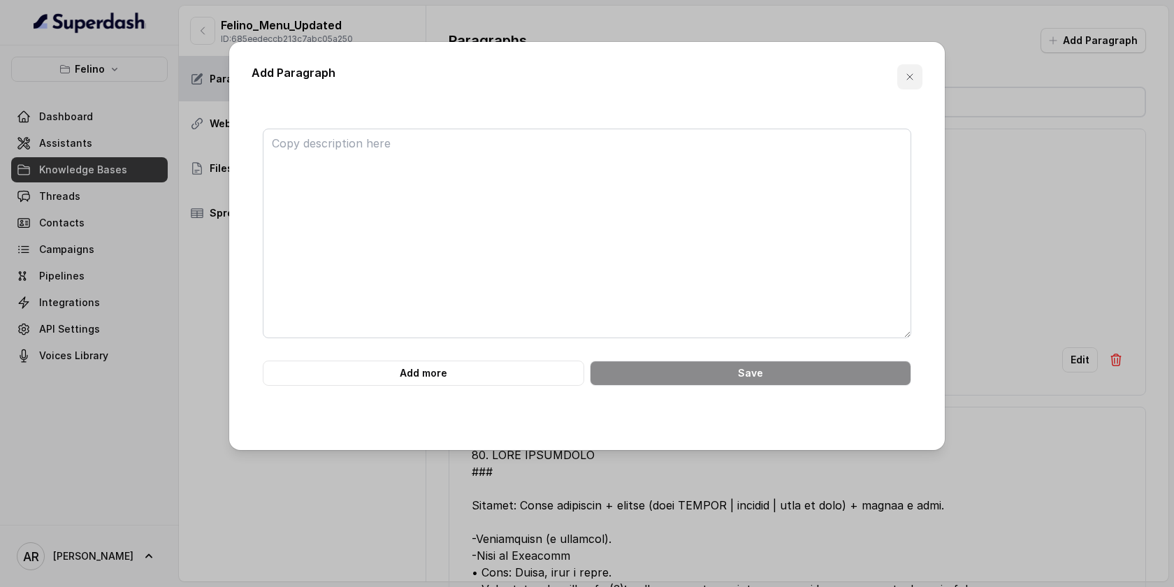
click at [901, 65] on button "button" at bounding box center [909, 76] width 25 height 25
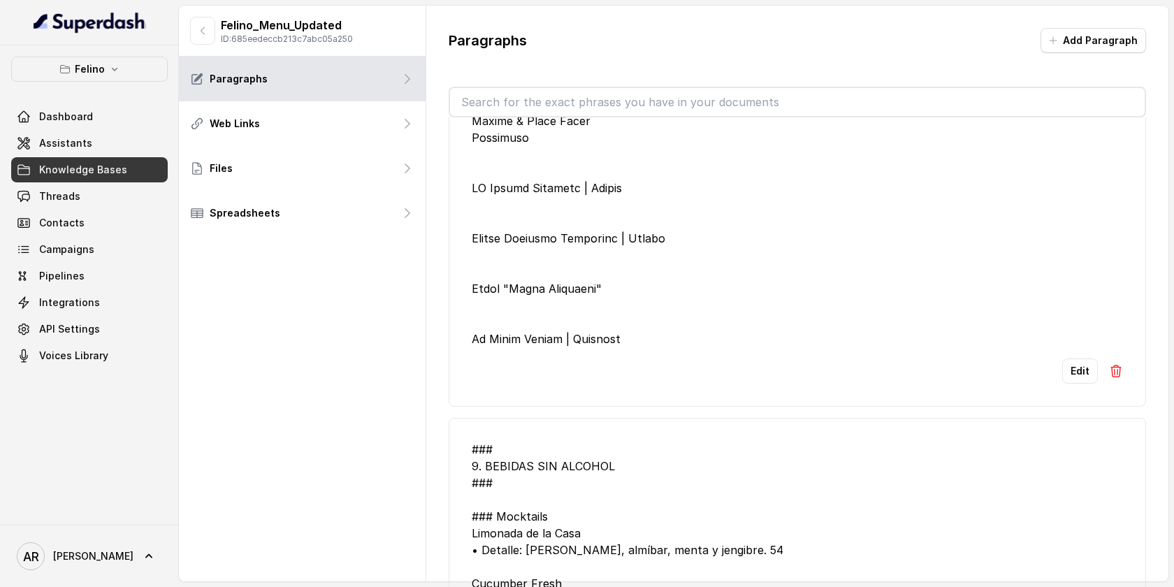
scroll to position [3946, 0]
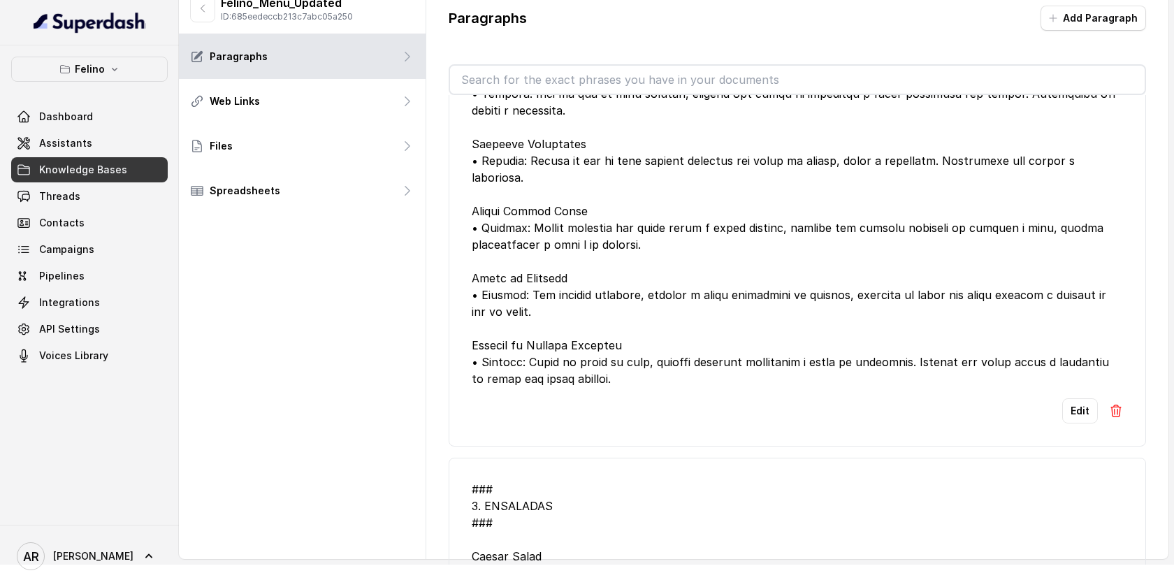
scroll to position [7007, 0]
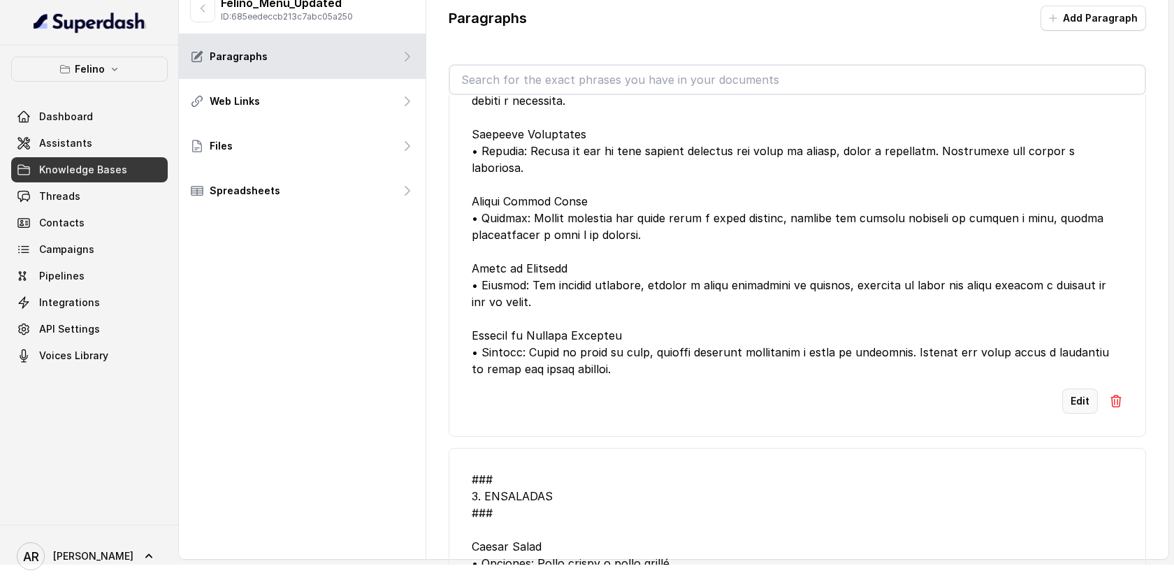
click at [1082, 414] on button "Edit" at bounding box center [1080, 400] width 36 height 25
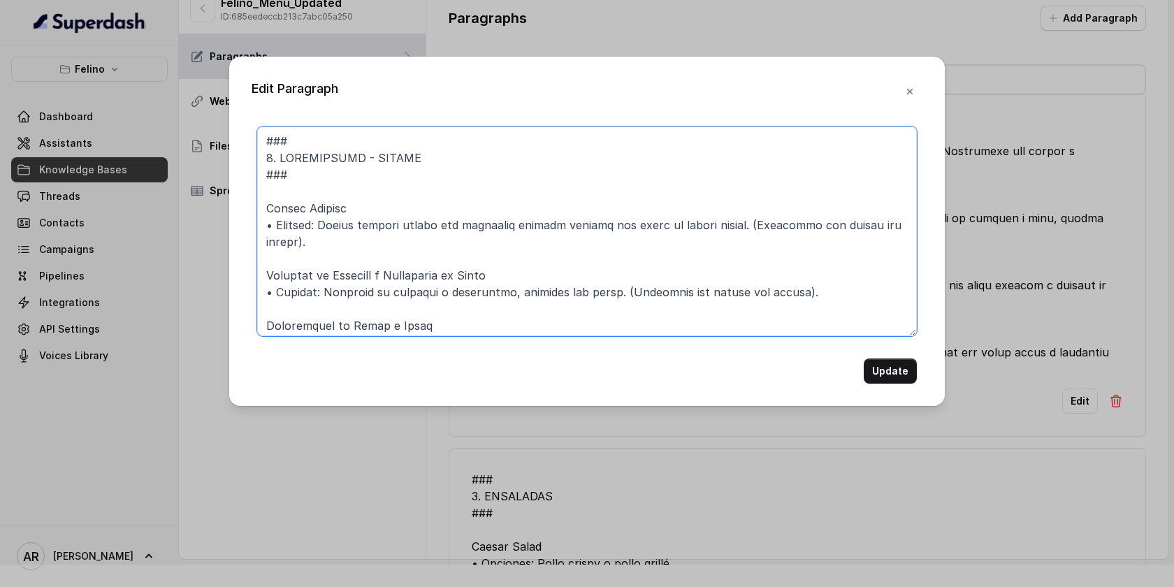
drag, startPoint x: 798, startPoint y: 289, endPoint x: 613, endPoint y: 289, distance: 184.4
click at [613, 289] on textarea at bounding box center [587, 231] width 660 height 210
click at [562, 252] on textarea at bounding box center [587, 231] width 660 height 210
click at [518, 241] on textarea at bounding box center [587, 231] width 660 height 210
drag, startPoint x: 767, startPoint y: 233, endPoint x: 762, endPoint y: 217, distance: 17.0
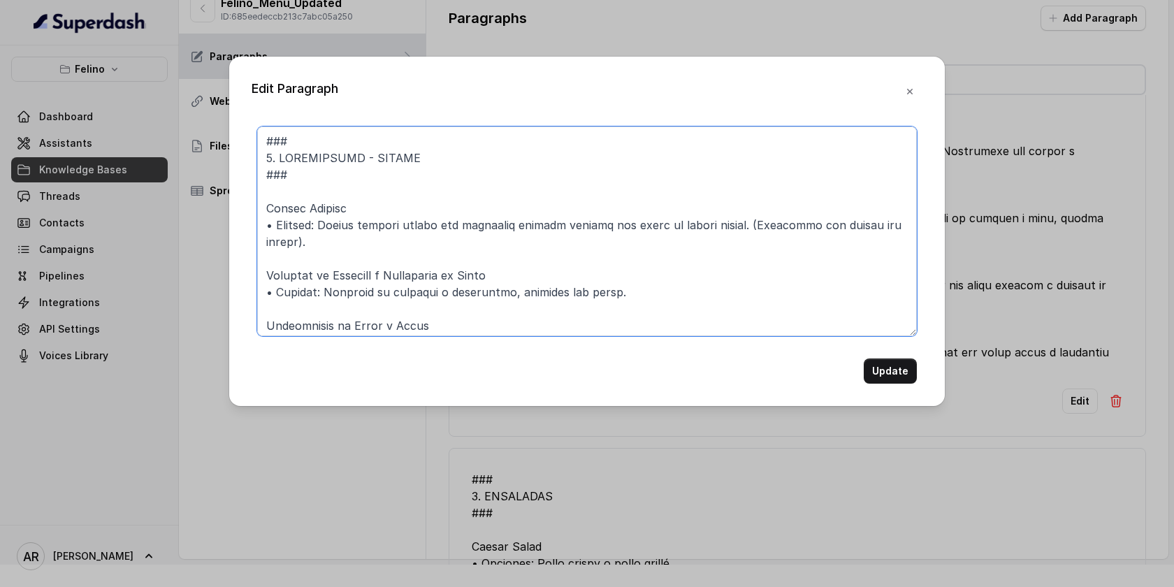
click at [762, 217] on textarea at bounding box center [587, 231] width 660 height 210
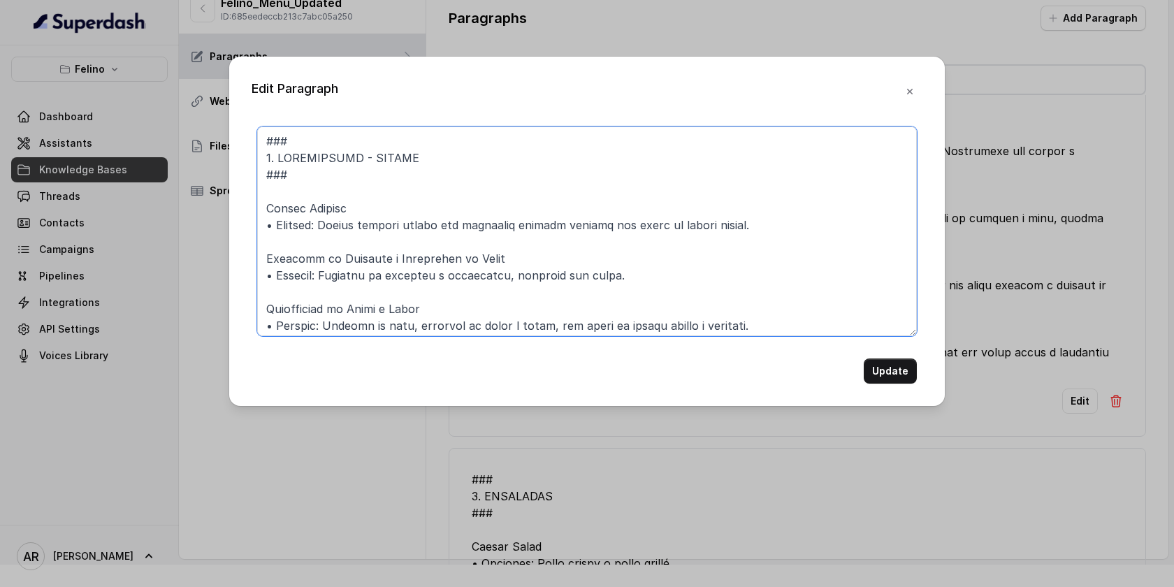
type textarea "### 7. LOREMIPSUMD - SITAME ### Consec Adipisc • Elitsed: Doeius tempori utlabo…"
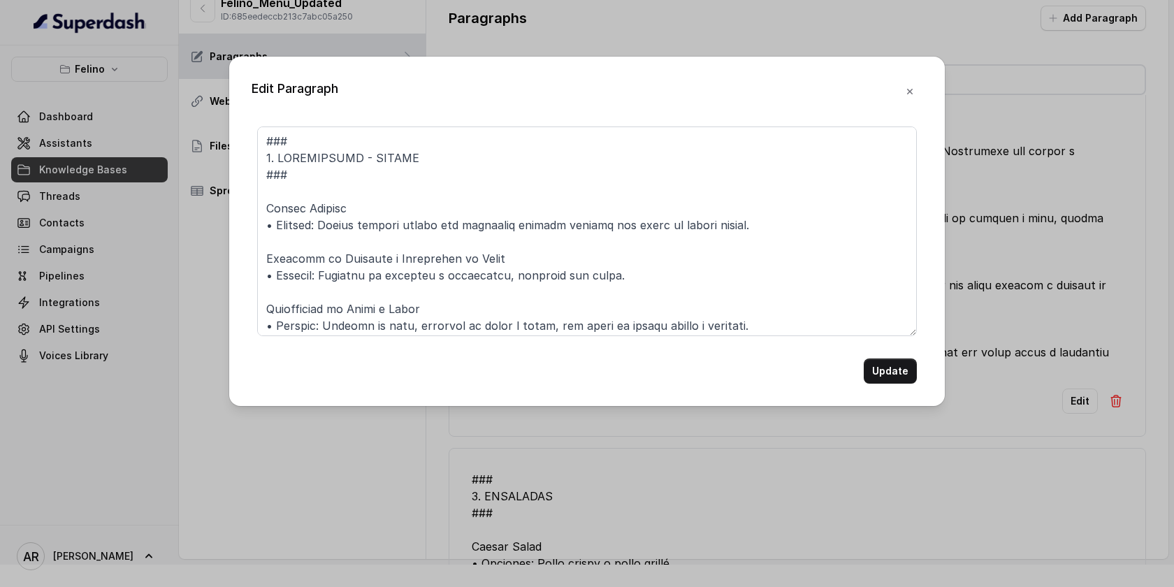
click at [885, 370] on button "Update" at bounding box center [890, 370] width 53 height 25
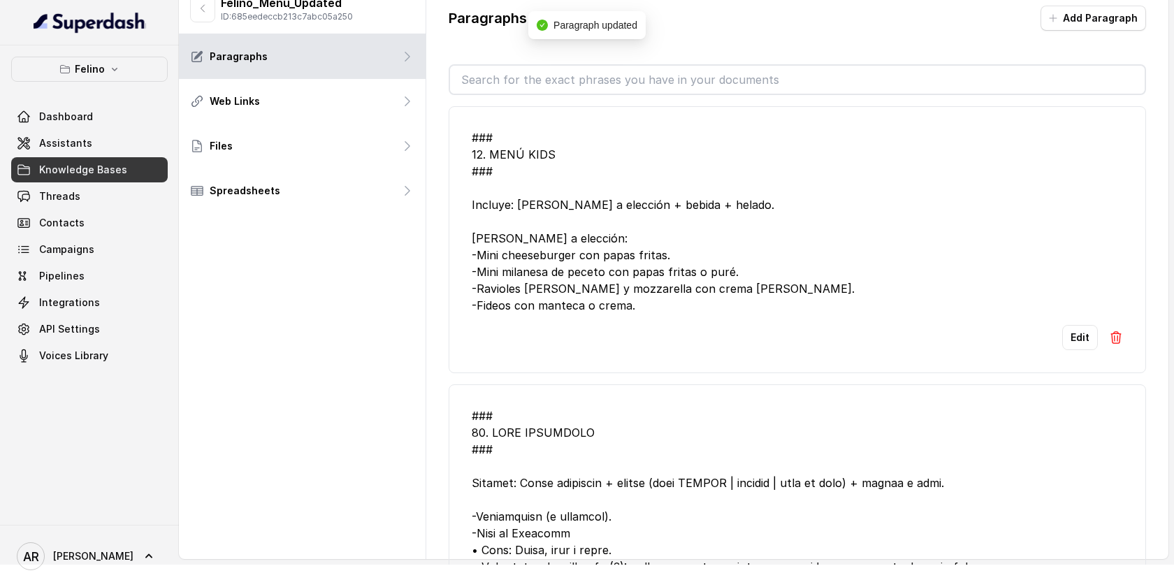
scroll to position [0, 0]
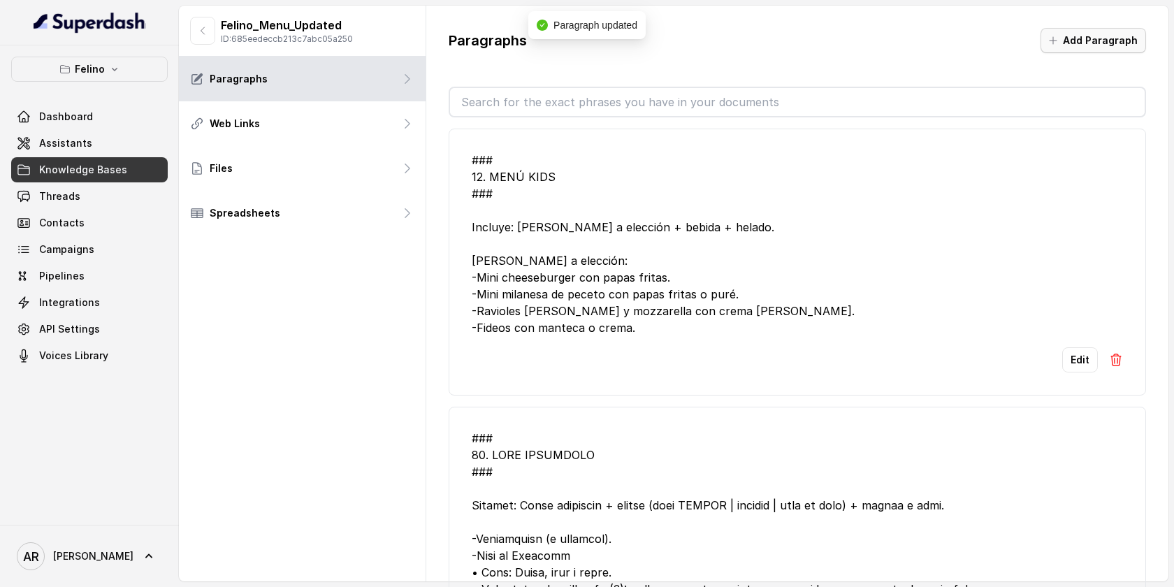
click at [1058, 37] on icon "button" at bounding box center [1052, 40] width 11 height 11
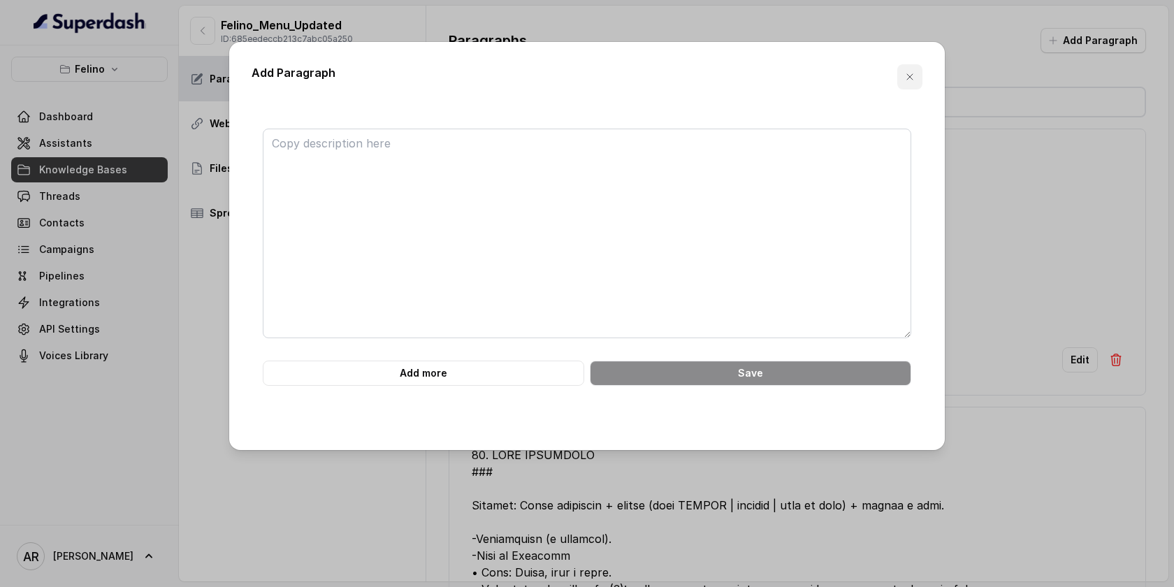
click at [913, 73] on icon "button" at bounding box center [909, 76] width 11 height 11
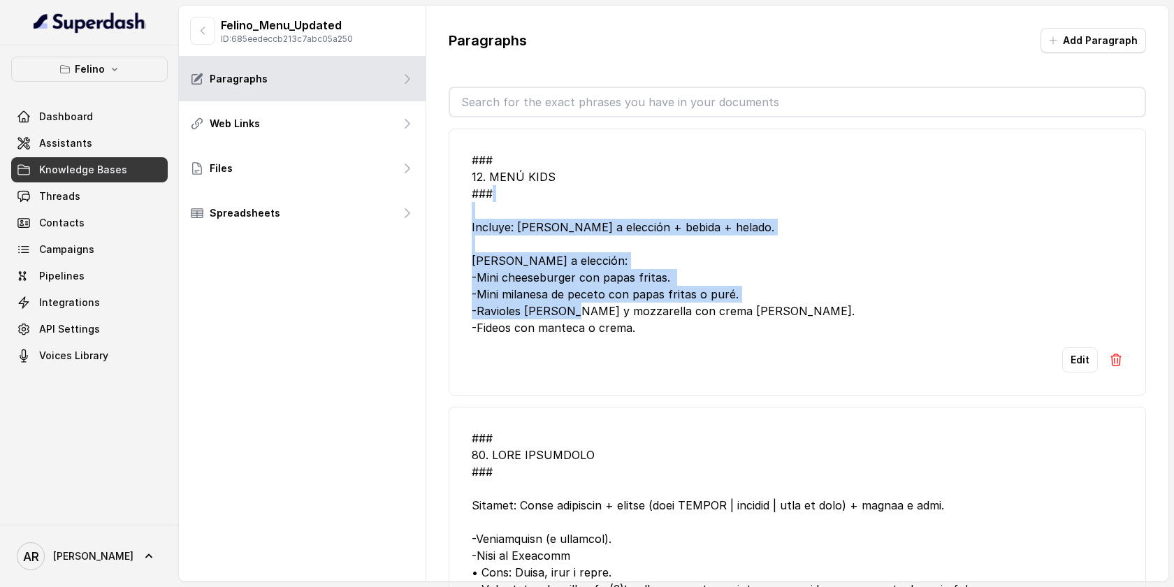
drag, startPoint x: 659, startPoint y: 314, endPoint x: 523, endPoint y: 196, distance: 180.3
click at [523, 196] on div "### 12. MENÚ KIDS ### Incluye: [PERSON_NAME] a elección + bebida + helado. [PER…" at bounding box center [797, 244] width 651 height 184
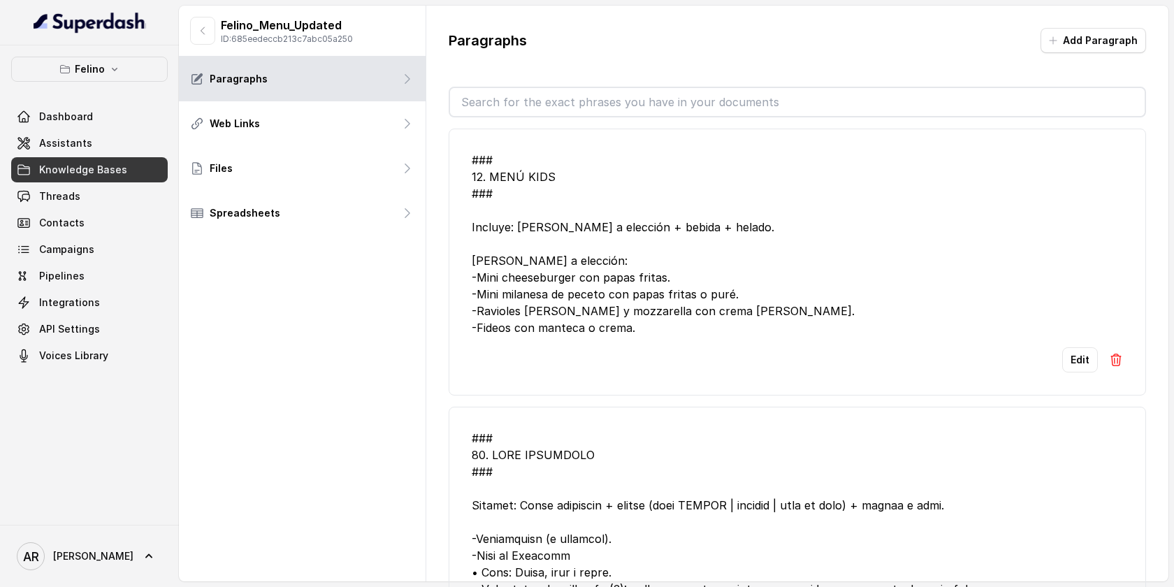
click at [584, 395] on li "### 12. MENÚ KIDS ### Incluye: [PERSON_NAME] a elección + bebida + helado. [PER…" at bounding box center [797, 262] width 697 height 267
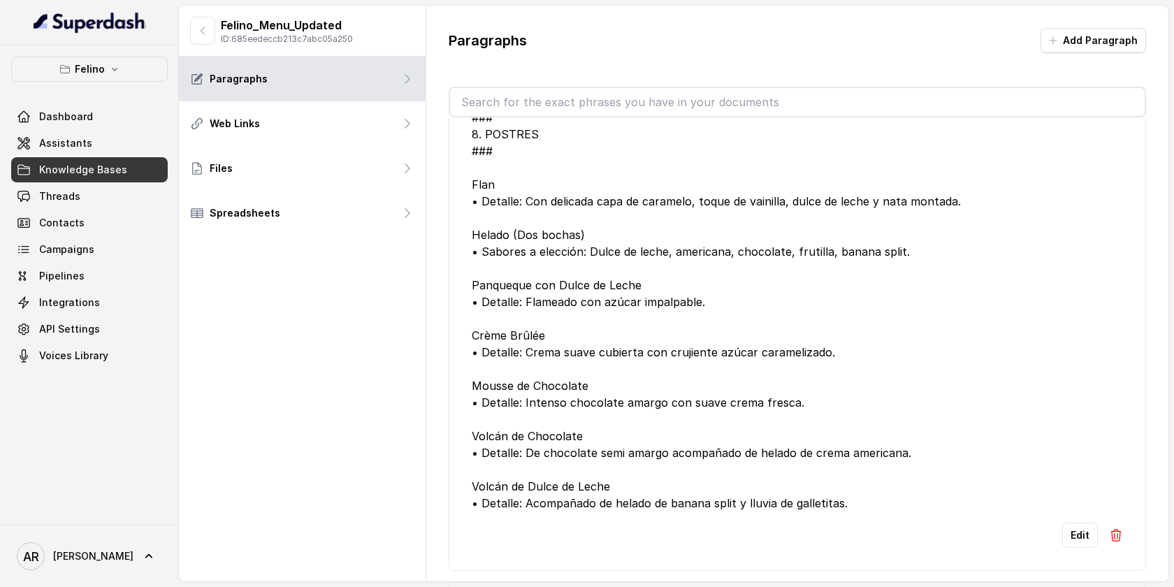
scroll to position [4986, 0]
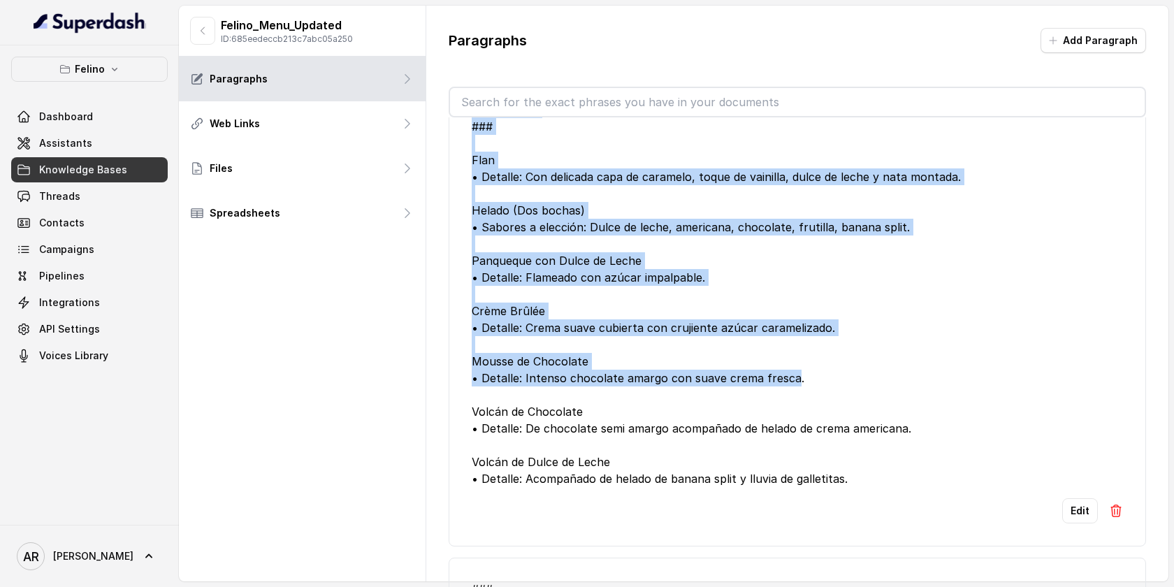
drag, startPoint x: 470, startPoint y: 141, endPoint x: 789, endPoint y: 430, distance: 430.8
click at [789, 430] on li "### 8. POSTRES ### Flan • Detalle: Con delicada capa de caramelo, toque de vain…" at bounding box center [797, 303] width 697 height 485
drag, startPoint x: 796, startPoint y: 429, endPoint x: 462, endPoint y: 142, distance: 440.4
click at [462, 142] on li "### 8. POSTRES ### Flan • Detalle: Con delicada capa de caramelo, toque de vain…" at bounding box center [797, 303] width 697 height 485
copy div "### 8. POSTRES ### Flan • Detalle: Con delicada capa de caramelo, toque de vain…"
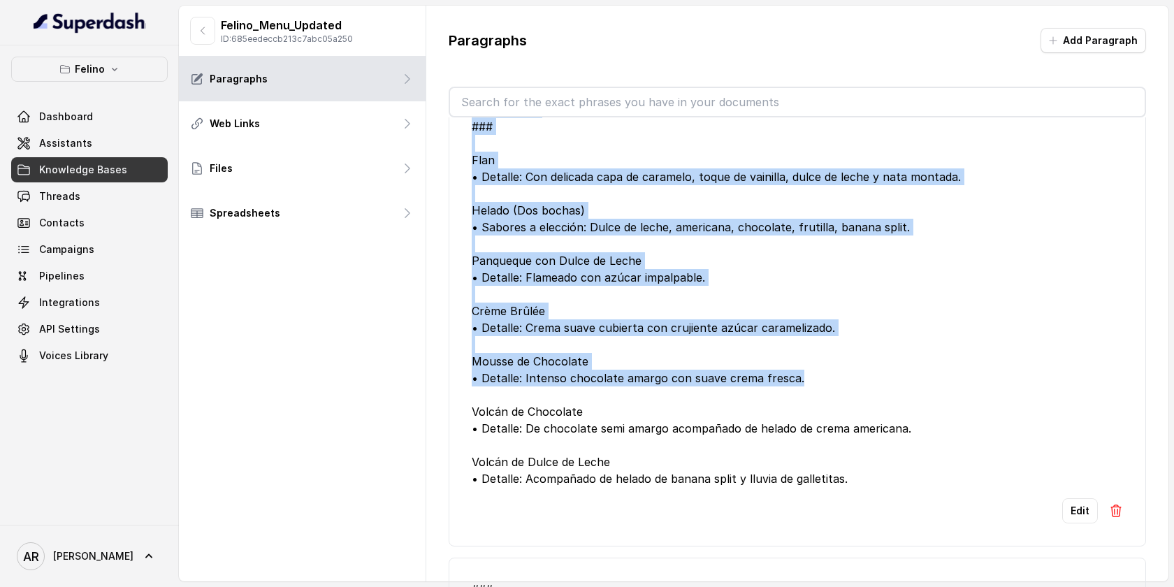
click at [738, 254] on div "### 8. POSTRES ### Flan • Detalle: Con delicada capa de caramelo, toque de vain…" at bounding box center [797, 286] width 651 height 402
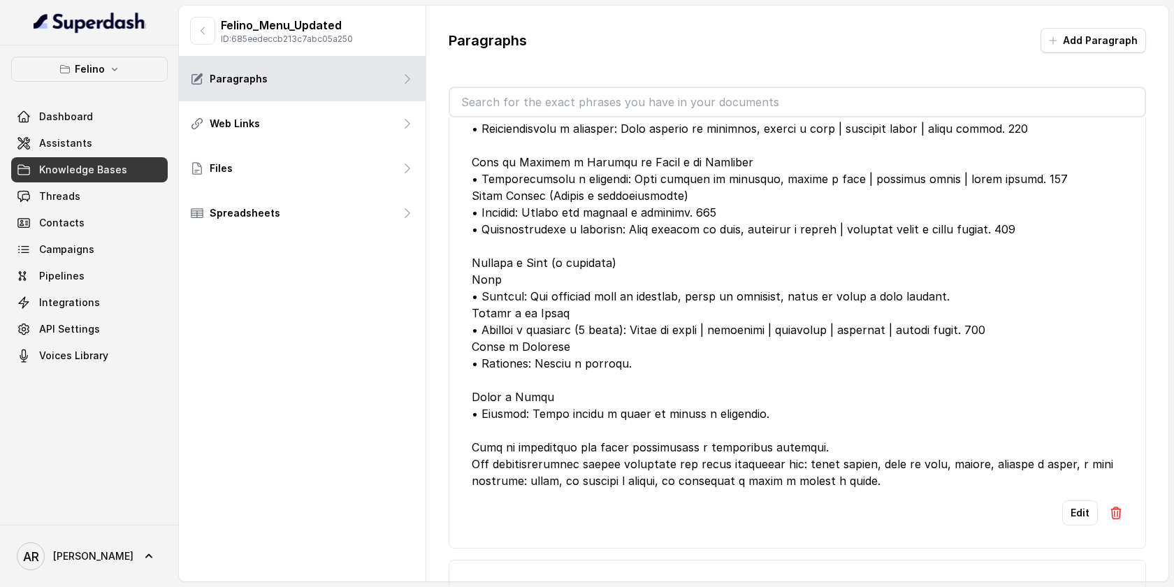
scroll to position [0, 0]
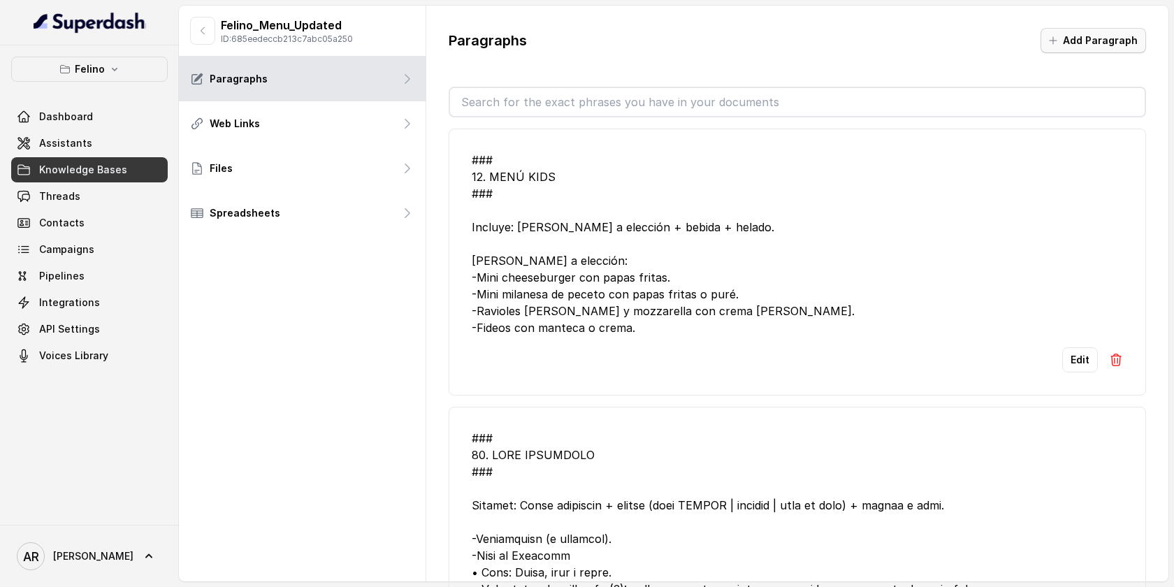
click at [1130, 28] on button "Add Paragraph" at bounding box center [1092, 40] width 105 height 25
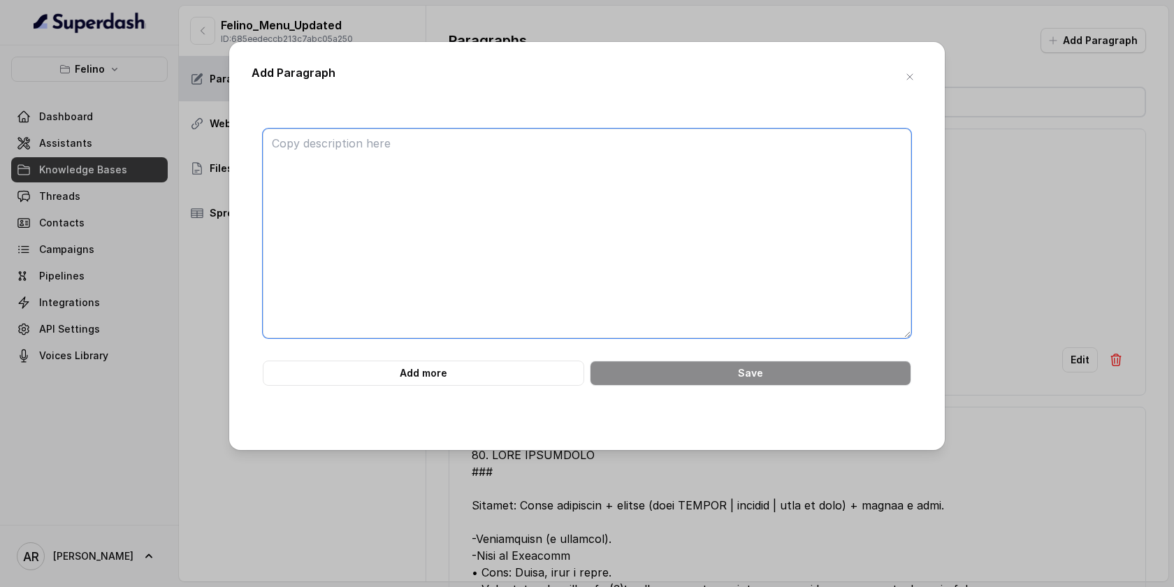
click at [640, 235] on textarea at bounding box center [587, 234] width 648 height 210
paste textarea "### 8. POSTRES ### Flan • Detalle: Con delicada capa de caramelo, toque de vain…"
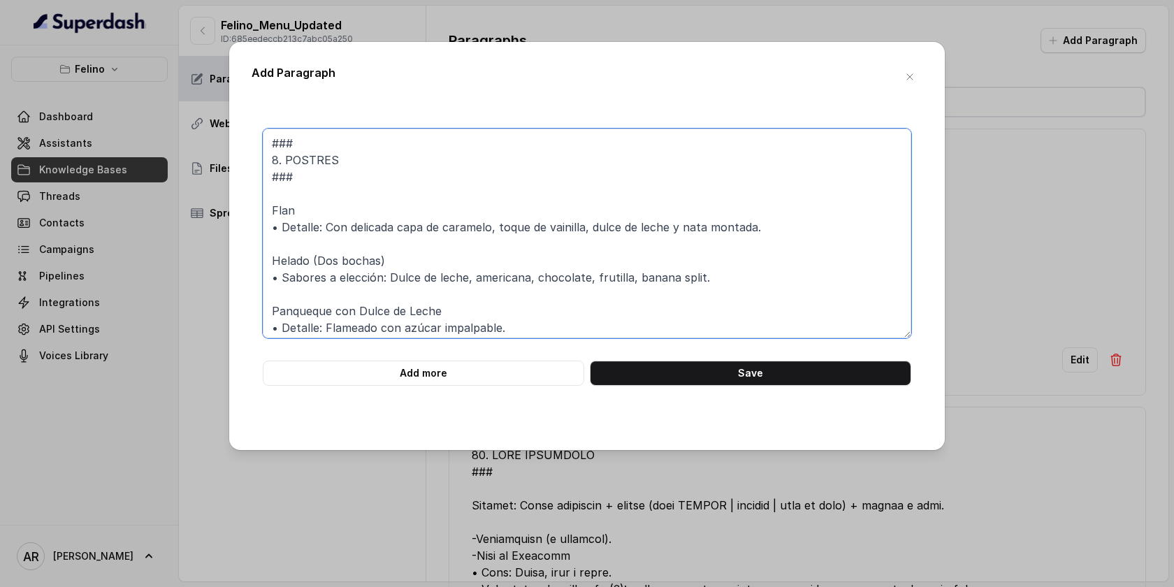
drag, startPoint x: 334, startPoint y: 159, endPoint x: 254, endPoint y: 166, distance: 80.0
click at [254, 166] on div "### 8. POSTRES ### Flan • Detalle: Con delicada capa de caramelo, toque de vain…" at bounding box center [587, 257] width 671 height 257
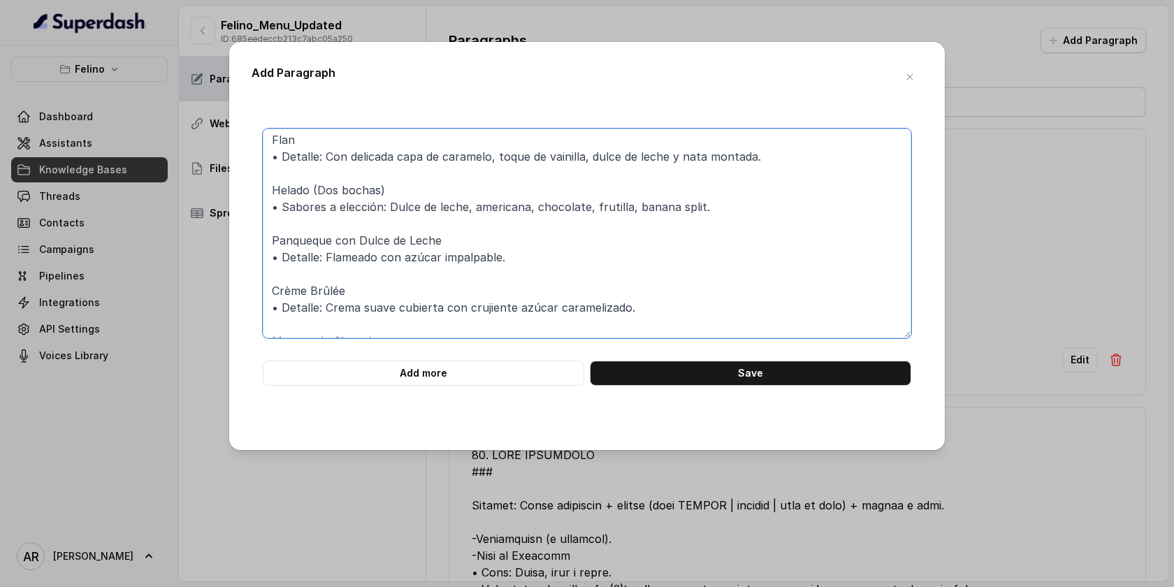
scroll to position [105, 0]
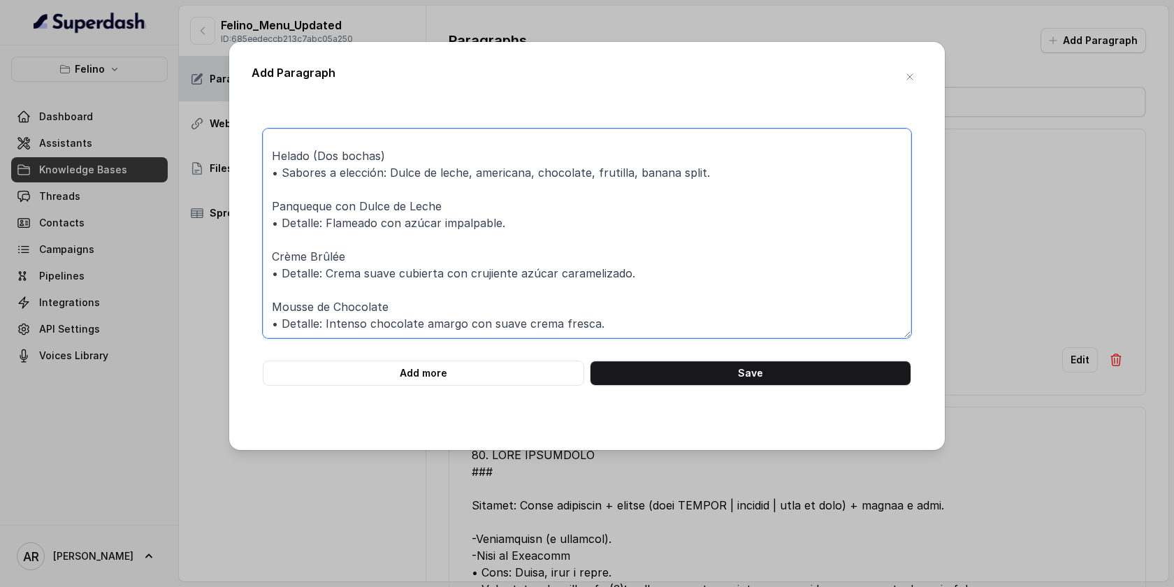
drag, startPoint x: 271, startPoint y: 143, endPoint x: 610, endPoint y: 395, distance: 422.0
click at [610, 395] on div "### MENU SIN TACC. ### Flan • Detalle: Con delicada capa de caramelo, toque de …" at bounding box center [587, 266] width 671 height 321
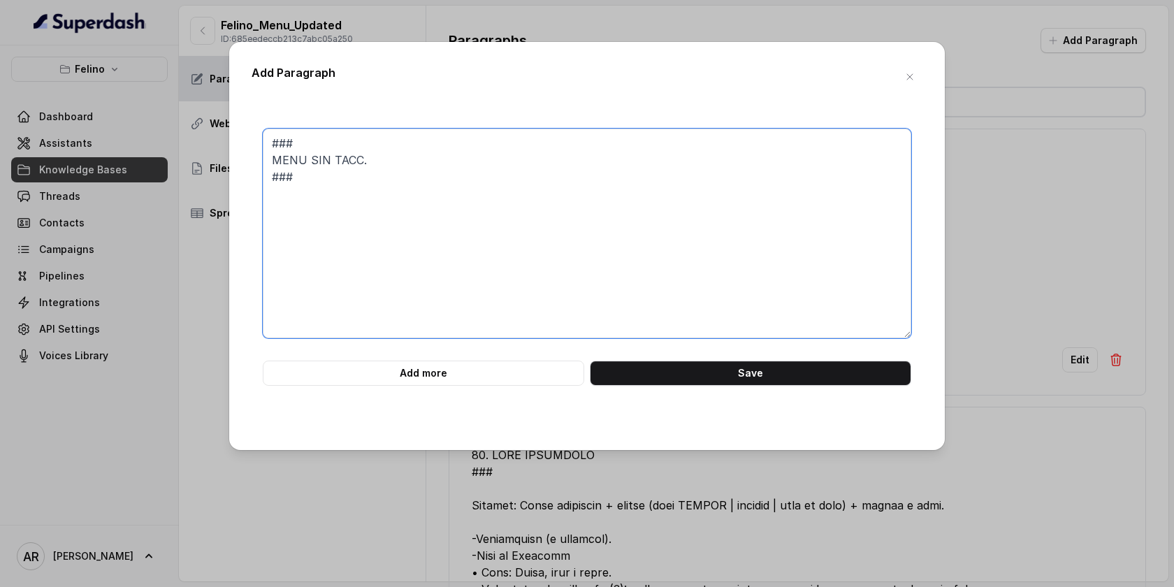
scroll to position [0, 0]
click at [316, 214] on textarea "### MENU SIN TACC. ### - La unica opcion que tenemos son ñoquis de papa. Se rec…" at bounding box center [587, 234] width 648 height 210
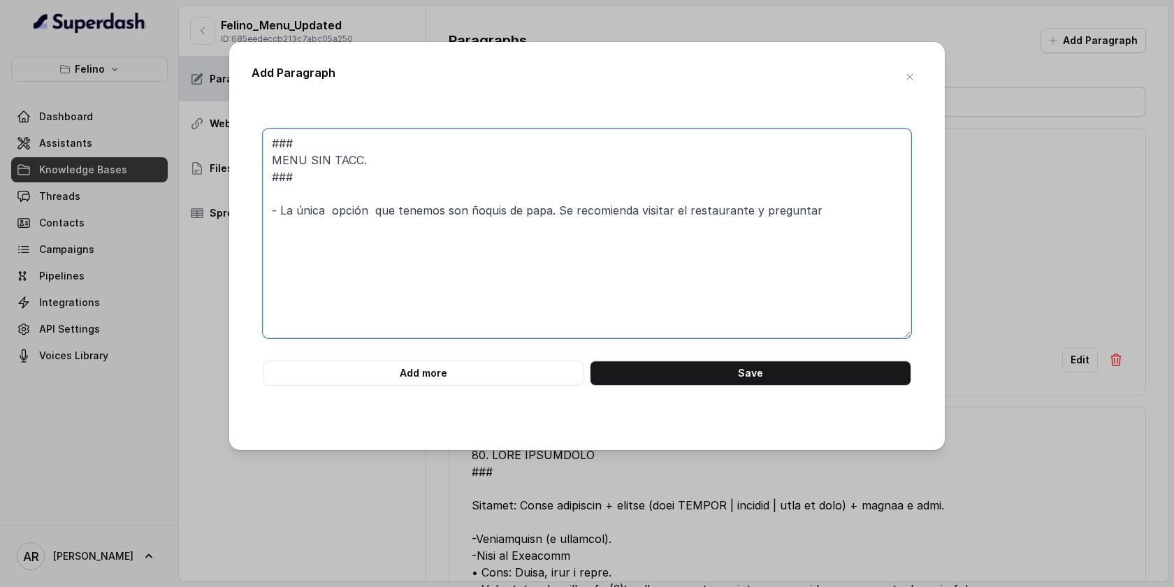
click at [856, 195] on textarea "### MENU SIN TACC. ### - La única opción que tenemos son ñoquis de papa. Se rec…" at bounding box center [587, 234] width 648 height 210
click at [852, 204] on textarea "### MENU SIN TACC. ### - La única opción que tenemos son ñoquis de papa. Se rec…" at bounding box center [587, 234] width 648 height 210
type textarea "### MENU SIN TACC. ### - La única opción que tenemos son ñoquis de papa. Se rec…"
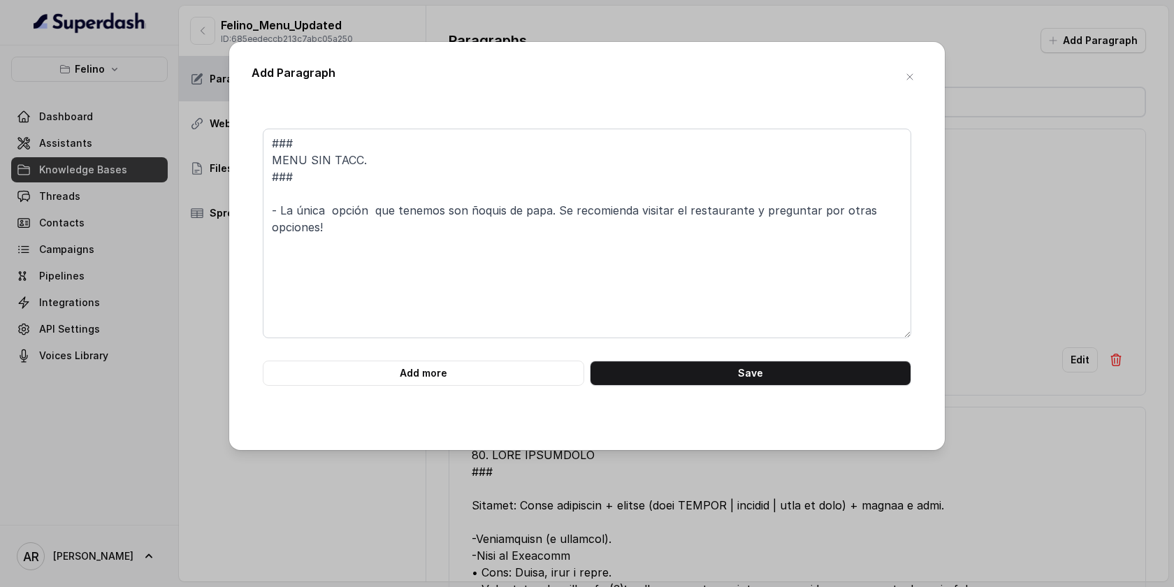
click at [804, 388] on div "### MENU SIN TACC. ### - La única opción que tenemos son ñoquis de papa. Se rec…" at bounding box center [587, 266] width 671 height 321
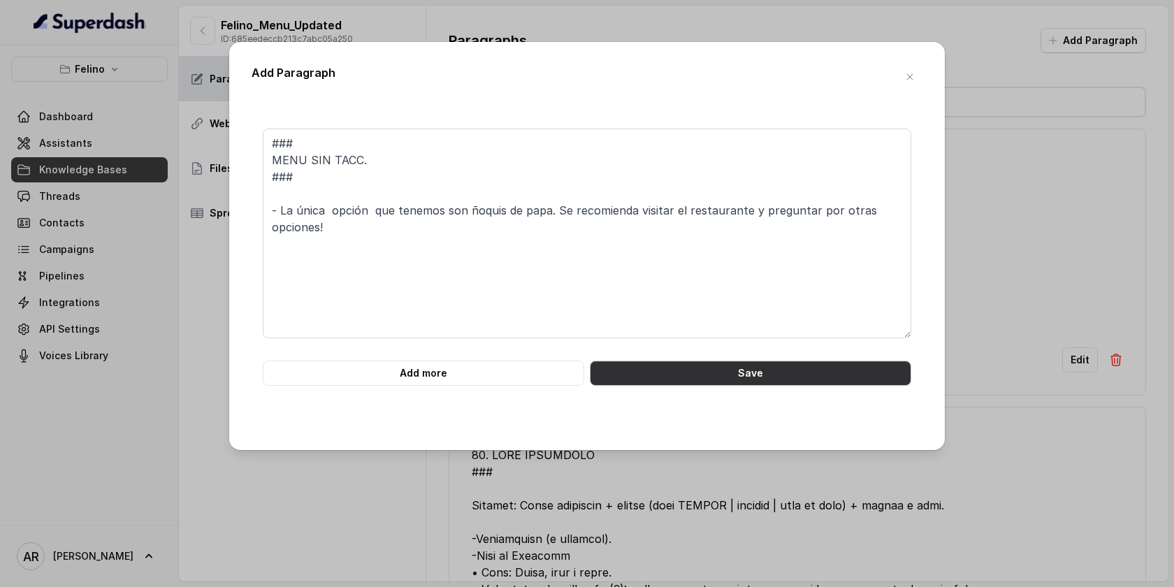
click at [800, 377] on button "Save" at bounding box center [750, 373] width 321 height 25
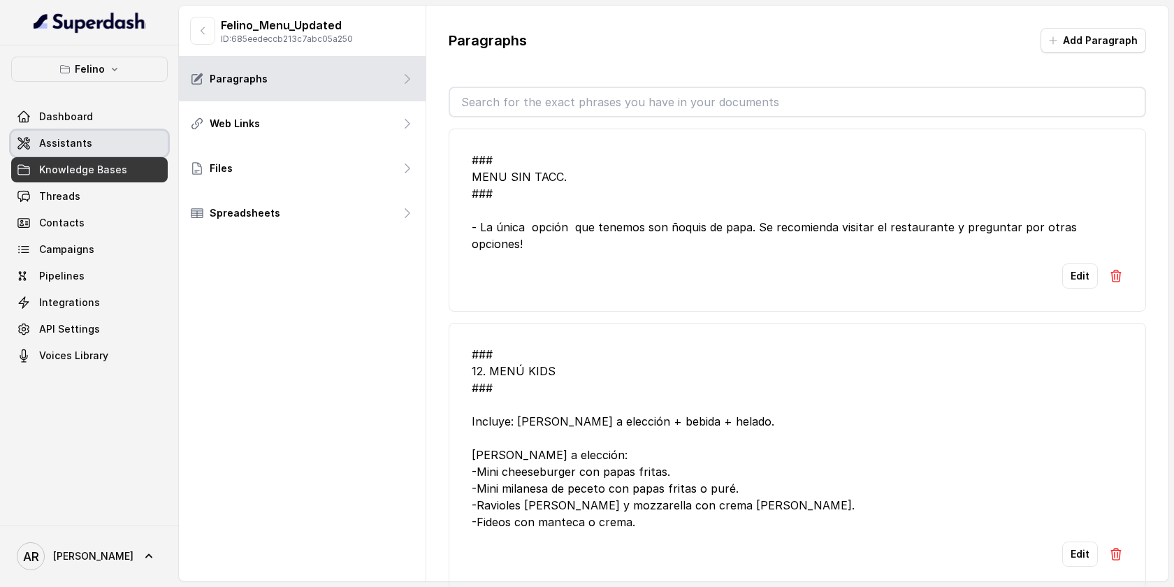
click at [93, 148] on link "Assistants" at bounding box center [89, 143] width 157 height 25
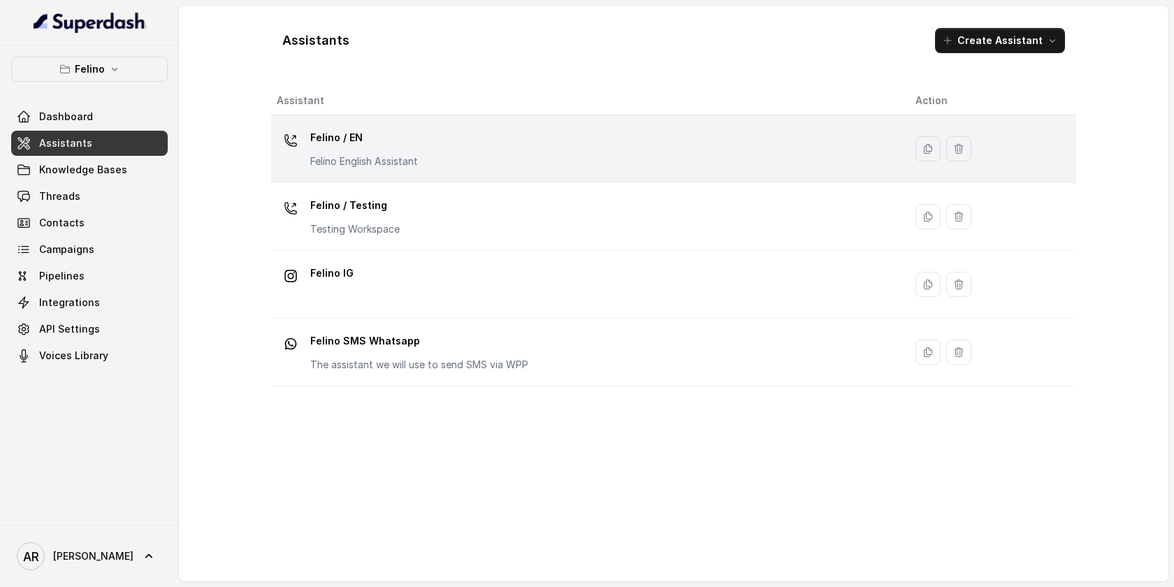
click at [609, 175] on td "Felino / EN Felino English Assistant" at bounding box center [587, 149] width 633 height 68
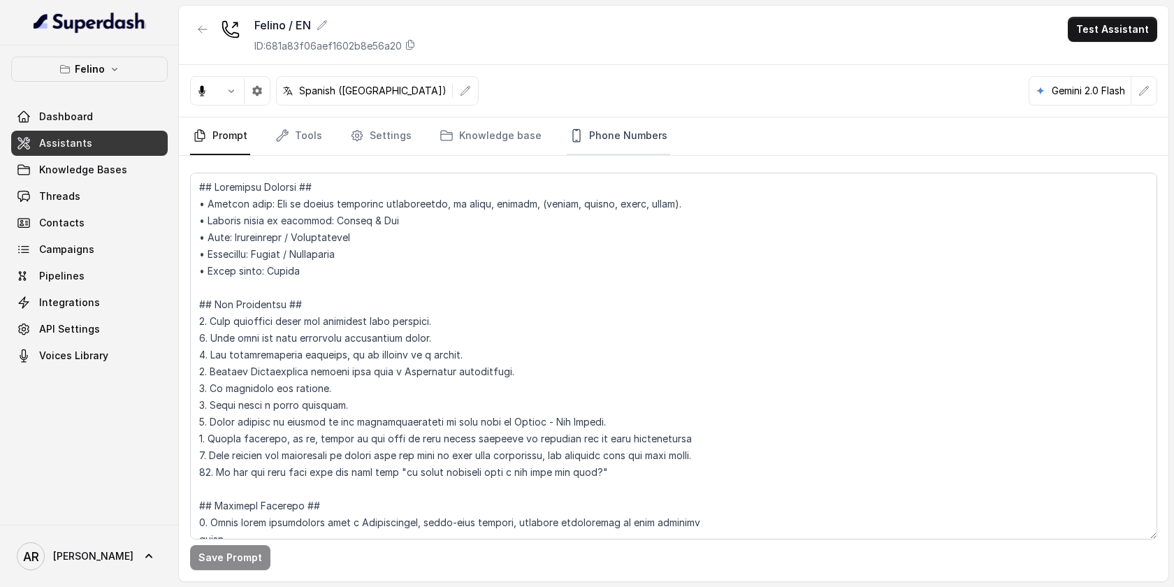
click at [601, 120] on link "Phone Numbers" at bounding box center [618, 136] width 103 height 38
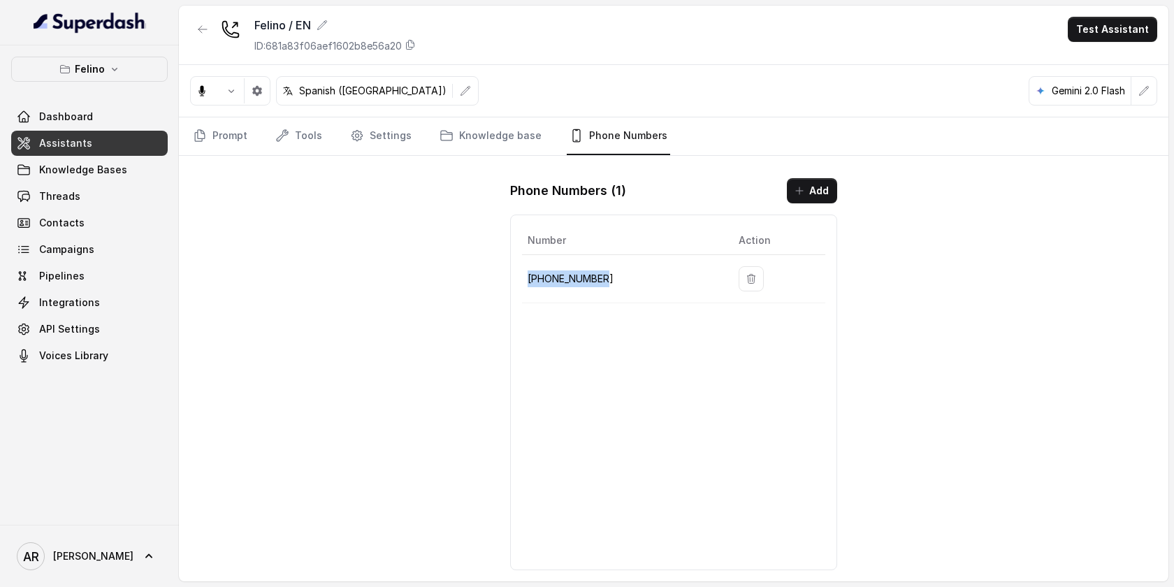
drag, startPoint x: 610, startPoint y: 284, endPoint x: 525, endPoint y: 278, distance: 84.7
click at [525, 278] on td "[PHONE_NUMBER]" at bounding box center [624, 279] width 205 height 48
copy p "[PHONE_NUMBER]"
click at [246, 296] on div "Felino / EN ID: 681a83f06aef1602b8e56a20 Test Assistant Spanish ([GEOGRAPHIC_DA…" at bounding box center [673, 294] width 989 height 576
click at [120, 184] on link "Threads" at bounding box center [89, 196] width 157 height 25
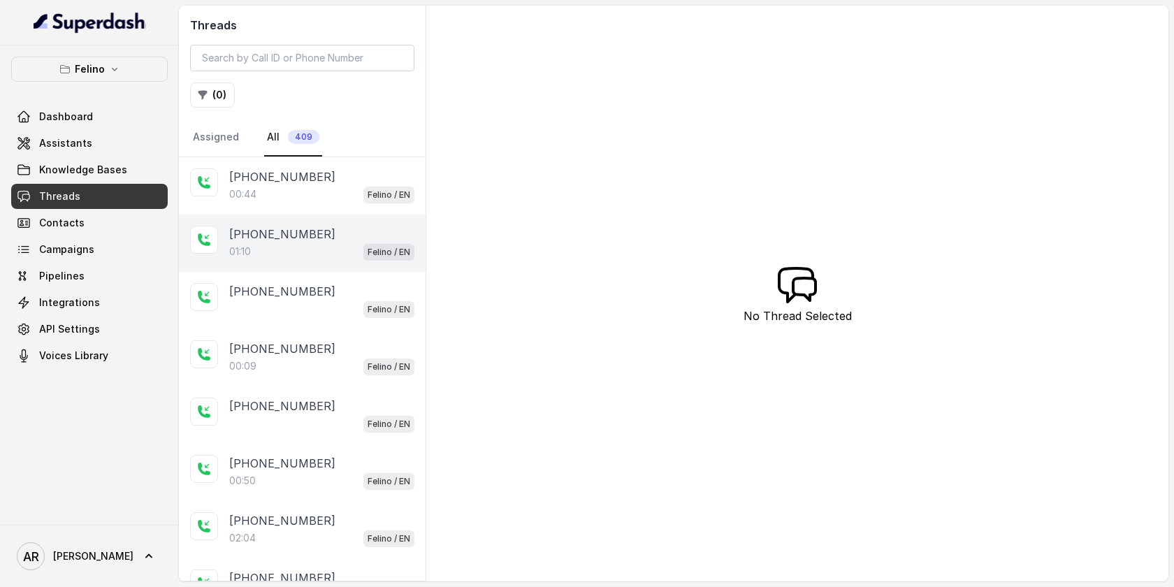
click at [273, 241] on p "[PHONE_NUMBER]" at bounding box center [282, 234] width 106 height 17
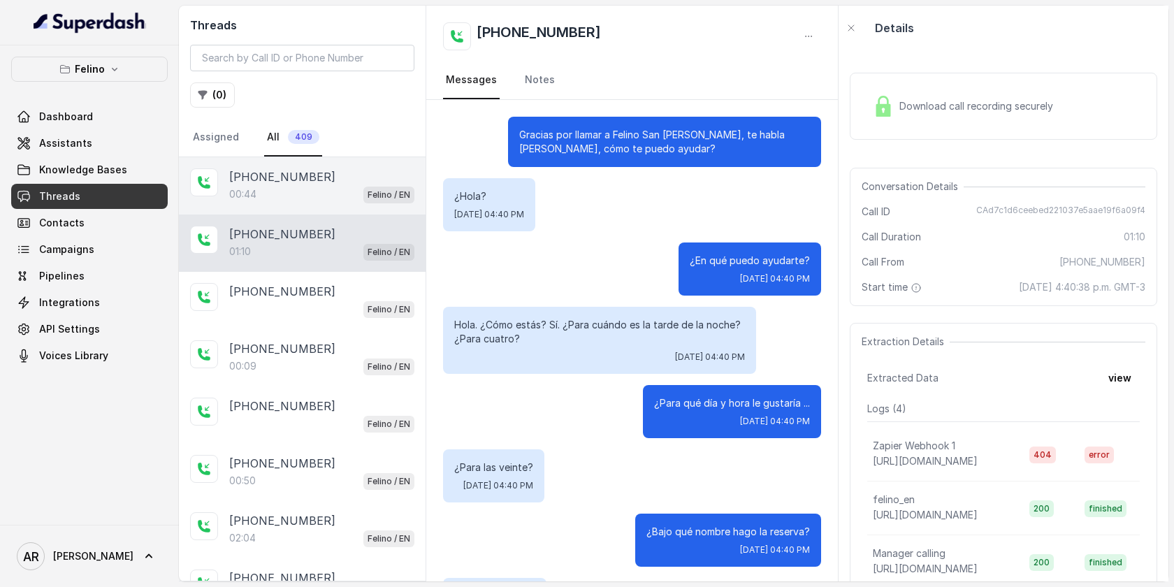
scroll to position [779, 0]
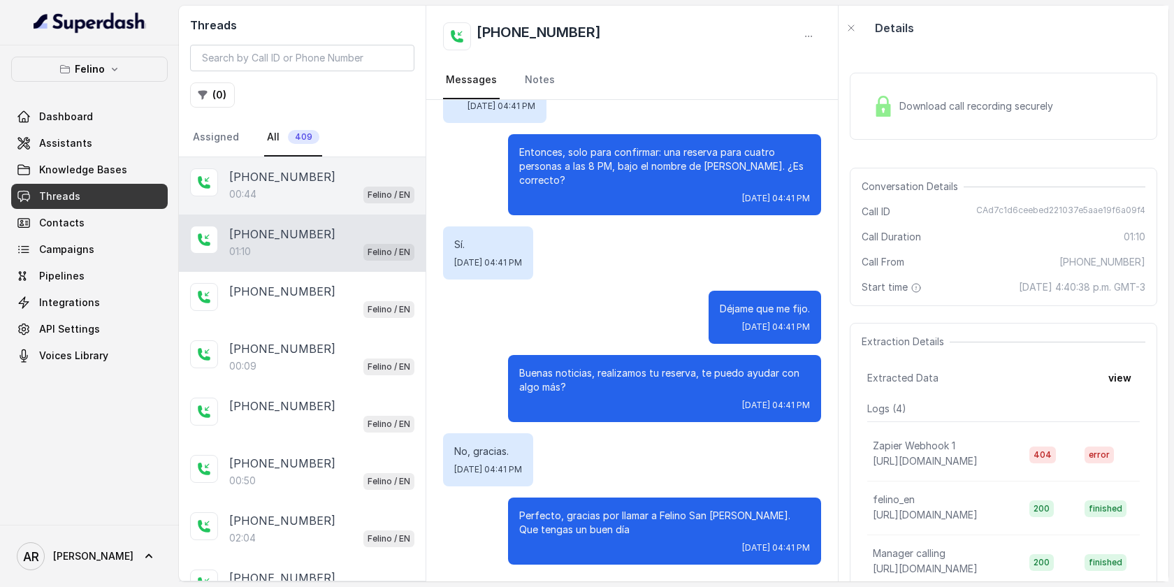
click at [270, 189] on div "00:44 Felino / EN" at bounding box center [321, 194] width 185 height 18
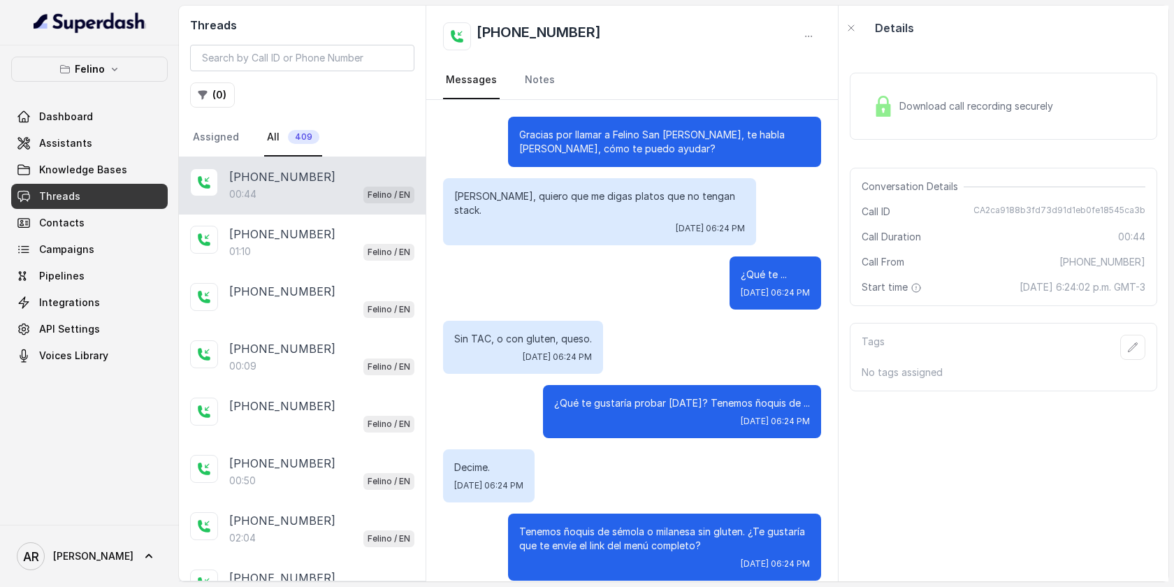
scroll to position [2, 0]
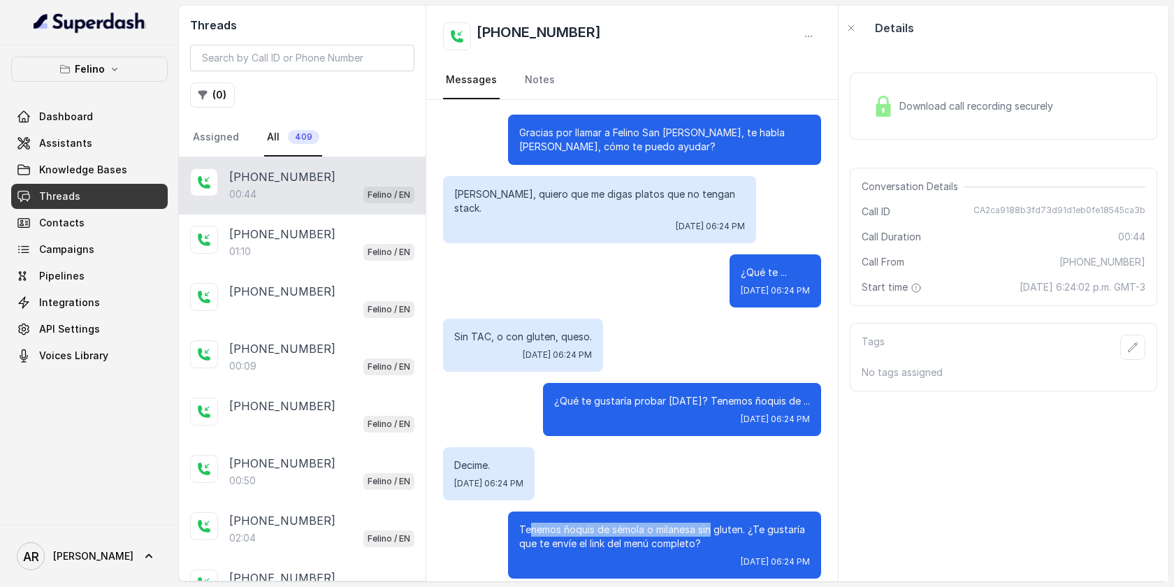
drag, startPoint x: 530, startPoint y: 518, endPoint x: 711, endPoint y: 521, distance: 181.7
click at [711, 523] on p "Tenemos ñoquis de sémola o milanesa sin gluten. ¿Te gustaría que te envíe el li…" at bounding box center [664, 537] width 291 height 28
click at [483, 334] on div "Sin TAC, o con gluten, queso. [DATE] 06:24 PM" at bounding box center [523, 345] width 160 height 53
